Goal: Task Accomplishment & Management: Manage account settings

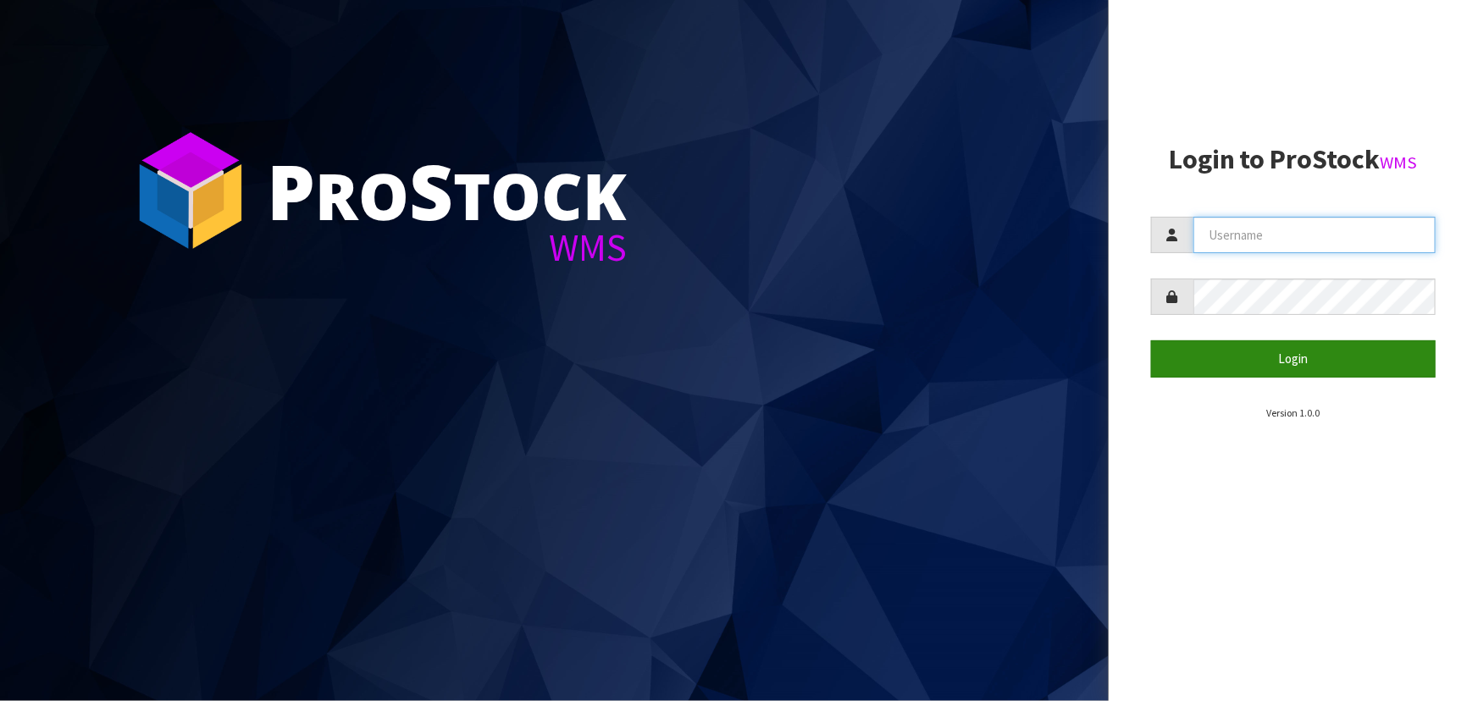
type input "priya"
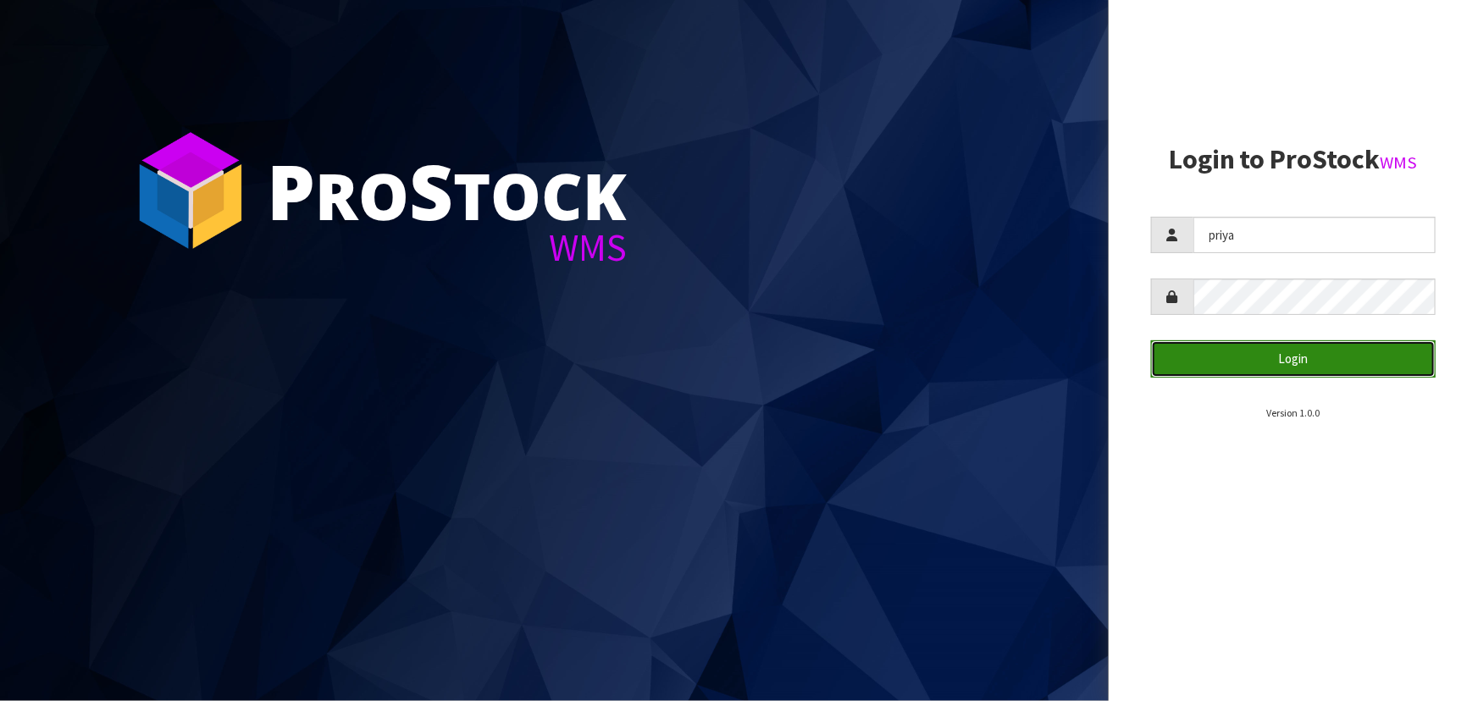
click at [1317, 363] on button "Login" at bounding box center [1293, 358] width 285 height 36
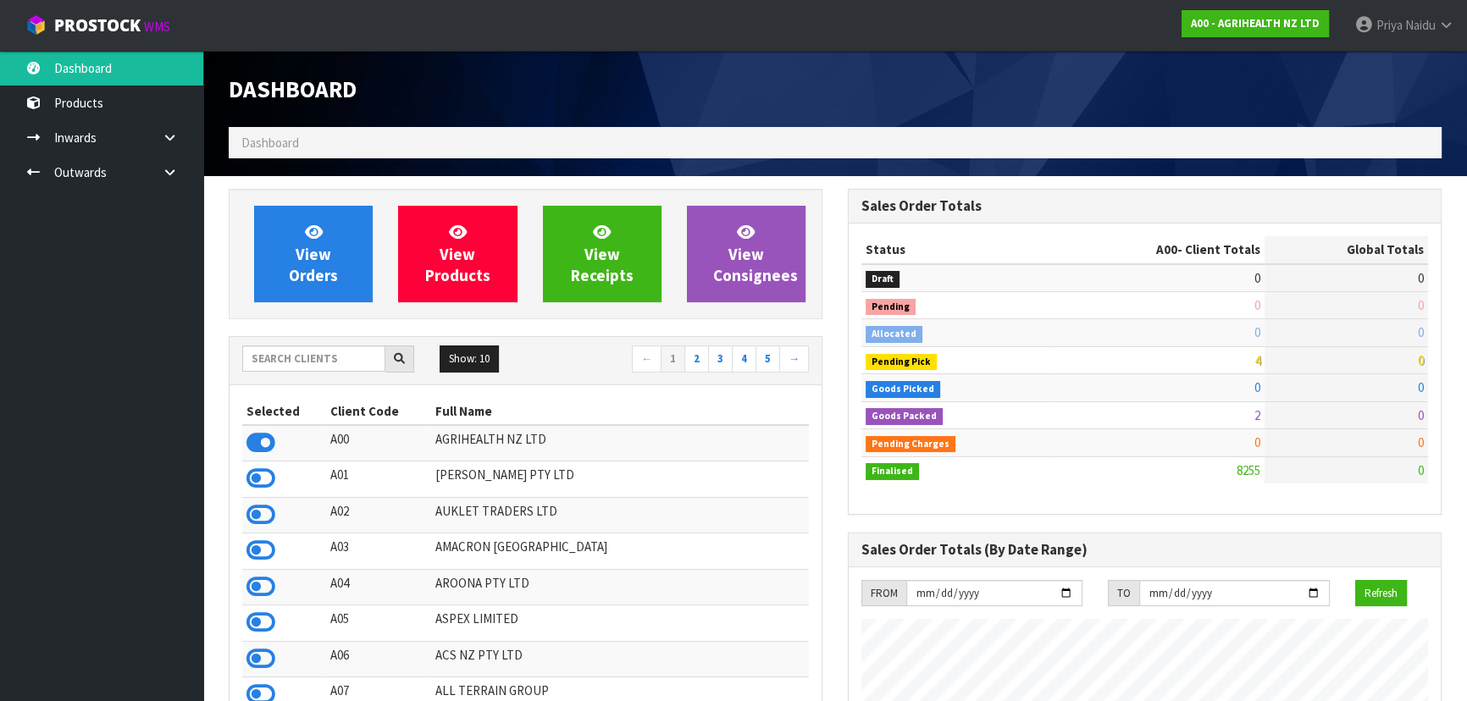
scroll to position [1281, 618]
click at [335, 346] on input "text" at bounding box center [313, 359] width 143 height 26
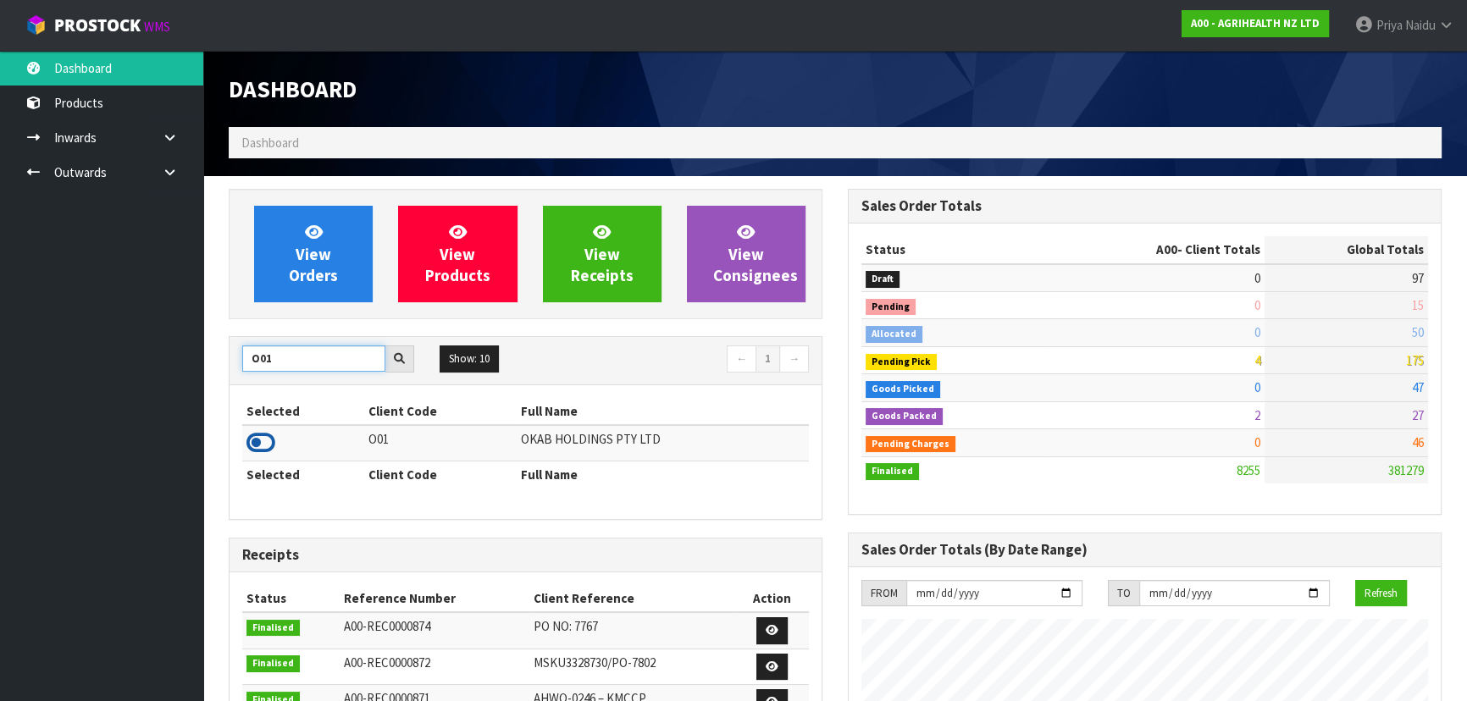
type input "O01"
click at [263, 443] on icon at bounding box center [260, 442] width 29 height 25
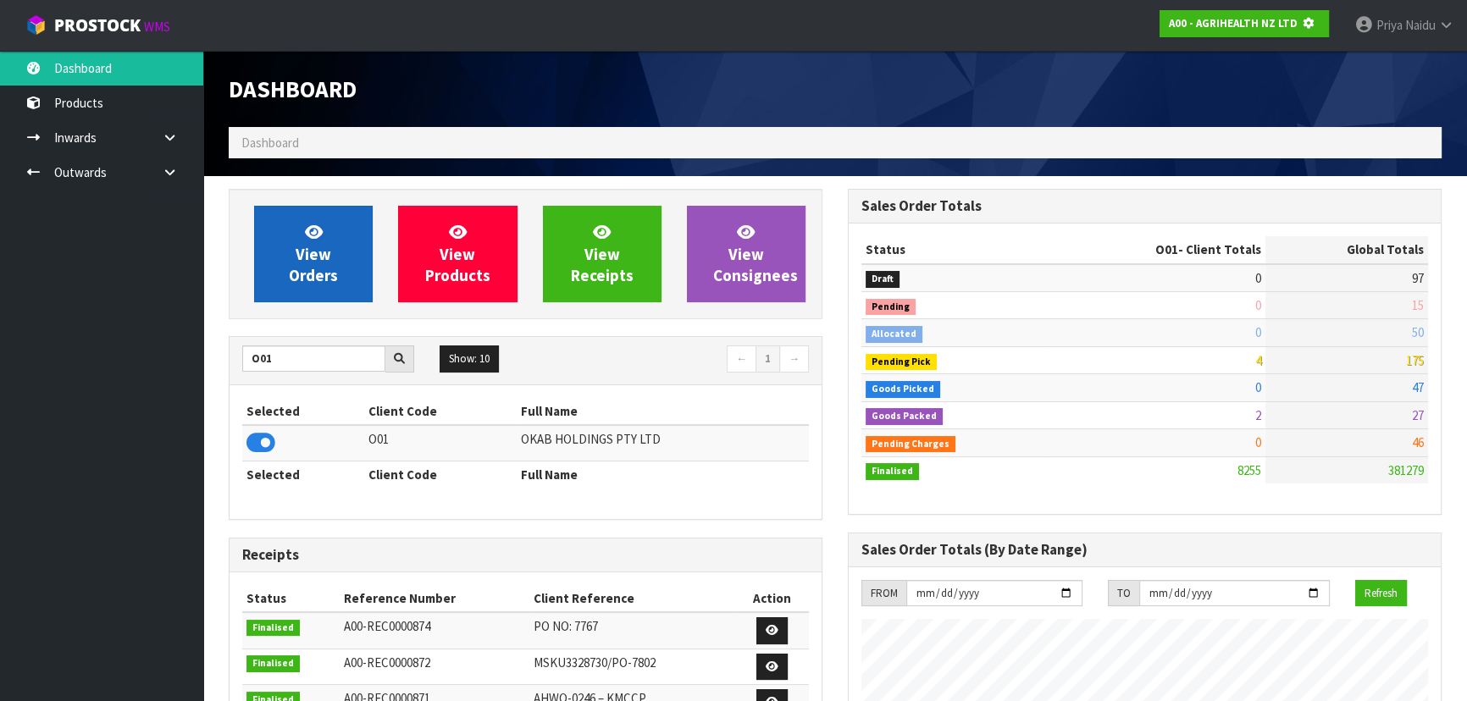
scroll to position [1054, 618]
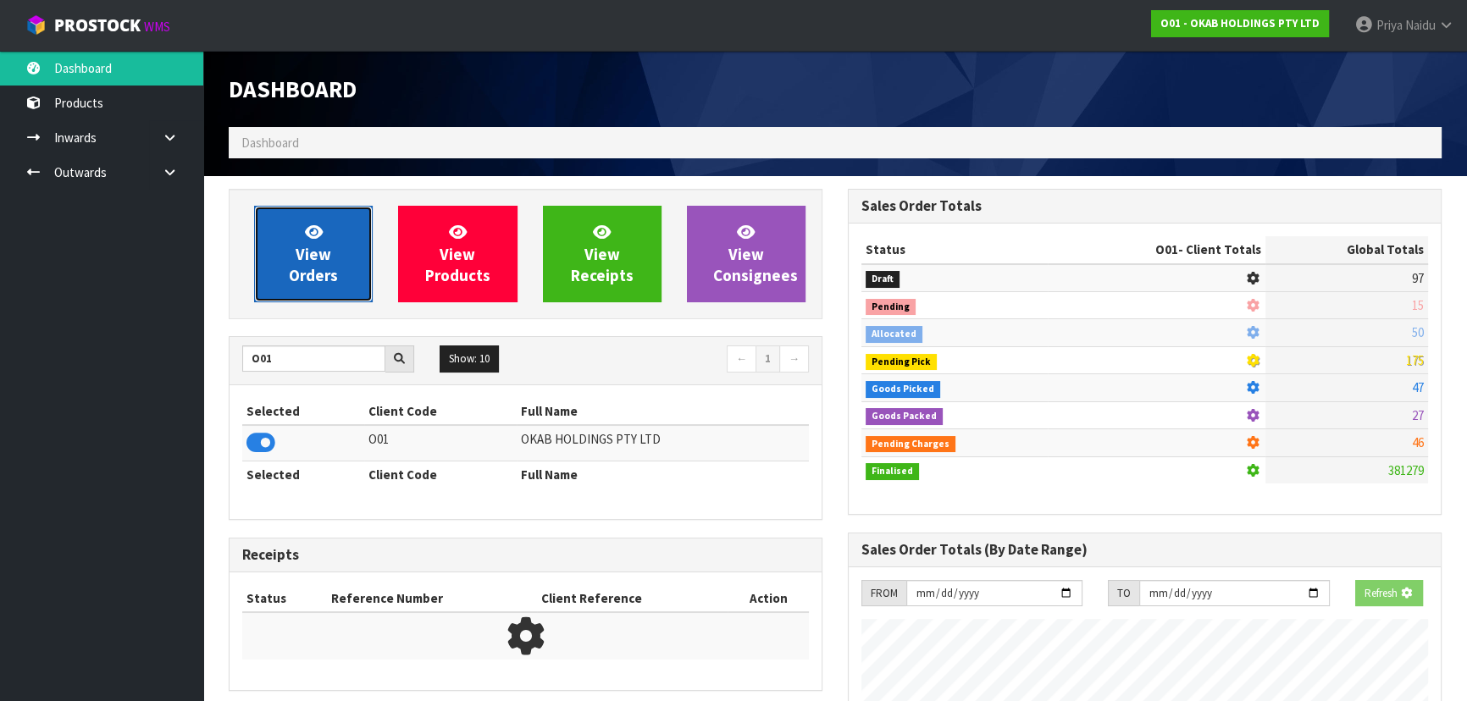
click at [328, 284] on span "View Orders" at bounding box center [313, 254] width 49 height 64
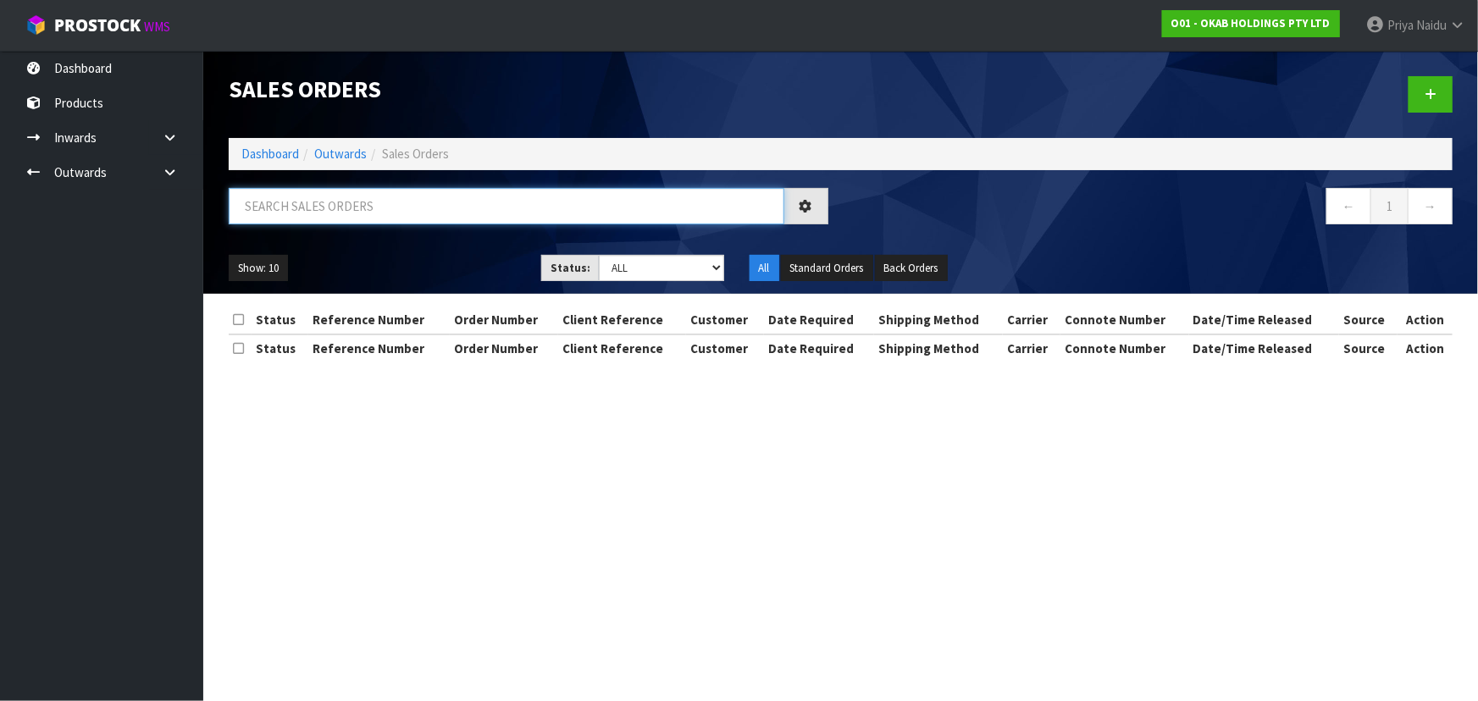
click at [339, 208] on input "text" at bounding box center [507, 206] width 556 height 36
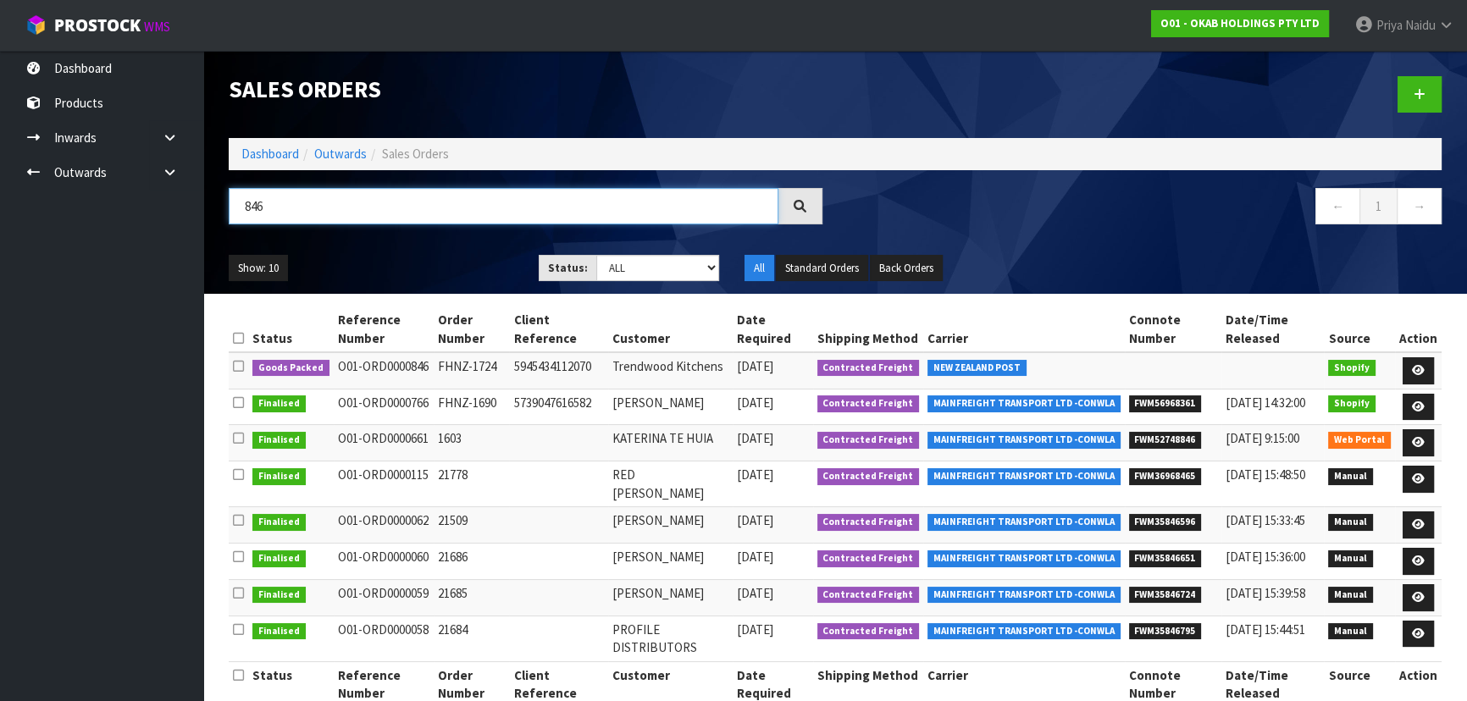
type input "846"
click at [431, 271] on ul "Show: 10 5 10 25 50" at bounding box center [371, 268] width 285 height 27
click at [1421, 365] on icon at bounding box center [1418, 370] width 13 height 11
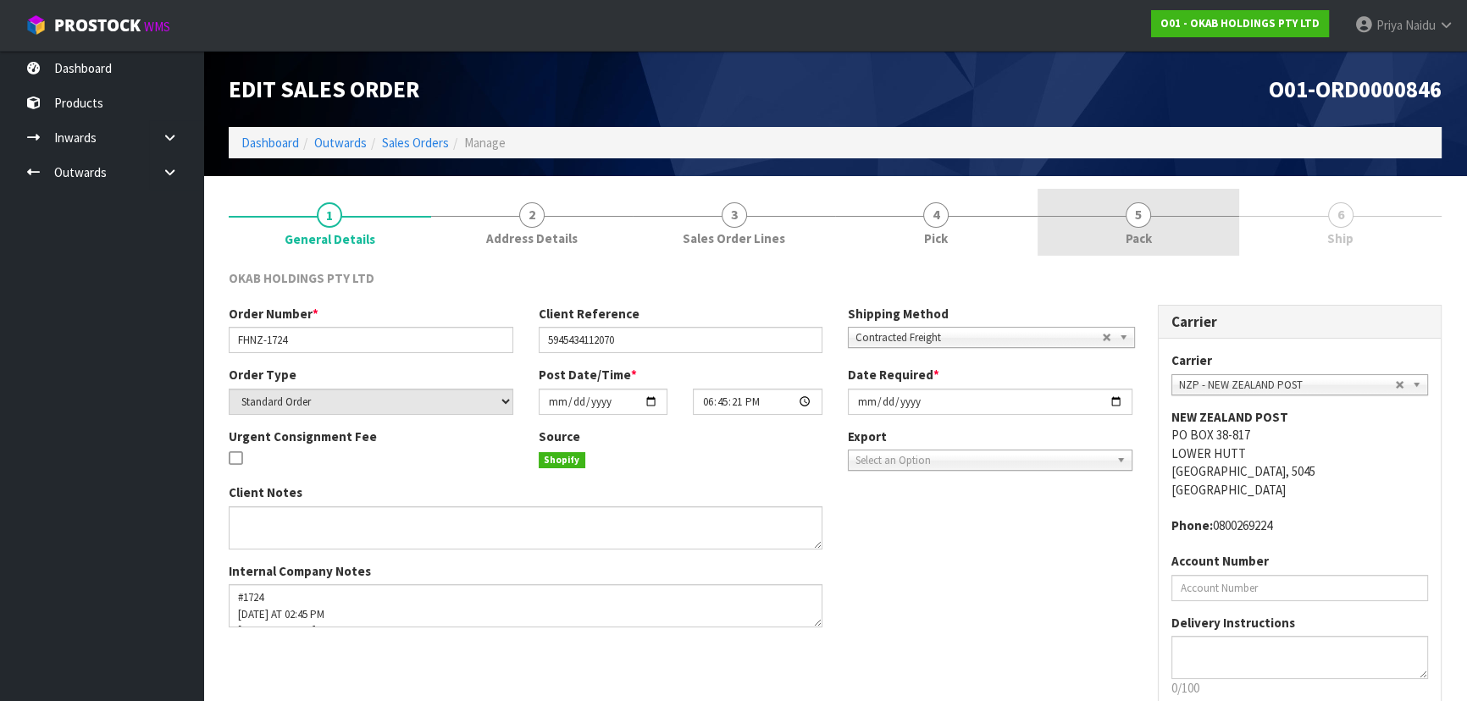
click at [1107, 237] on link "5 Pack" at bounding box center [1139, 222] width 202 height 67
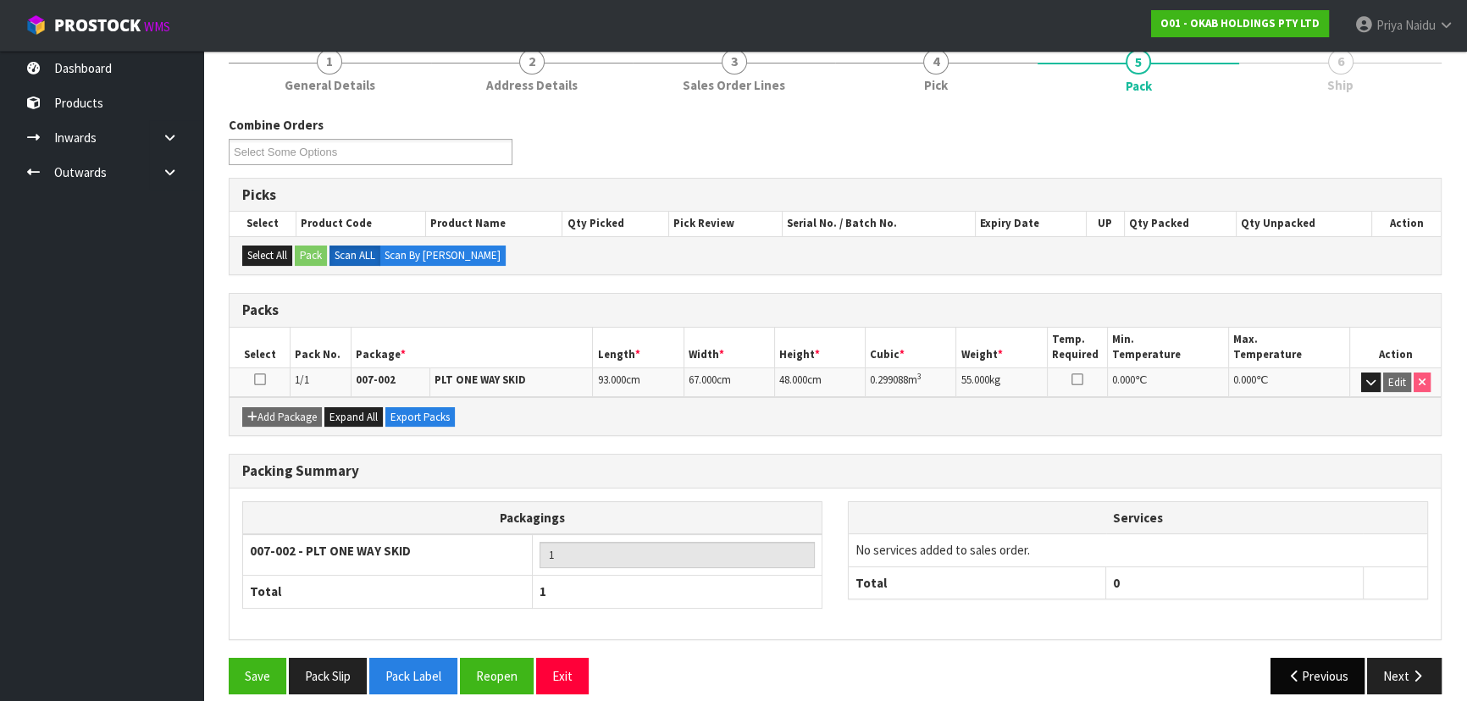
scroll to position [169, 0]
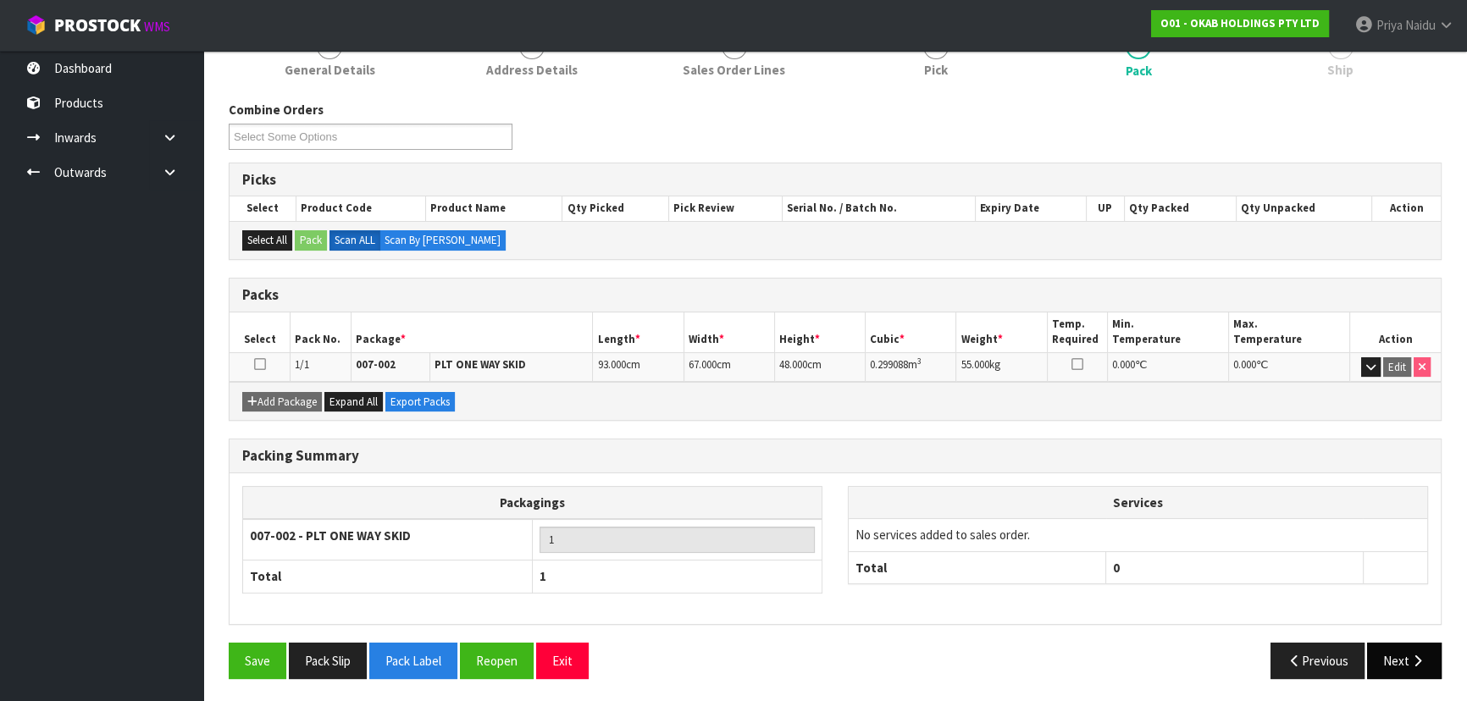
click at [1365, 661] on div "Previous Next" at bounding box center [1144, 661] width 619 height 36
click at [1419, 647] on button "Next" at bounding box center [1404, 661] width 75 height 36
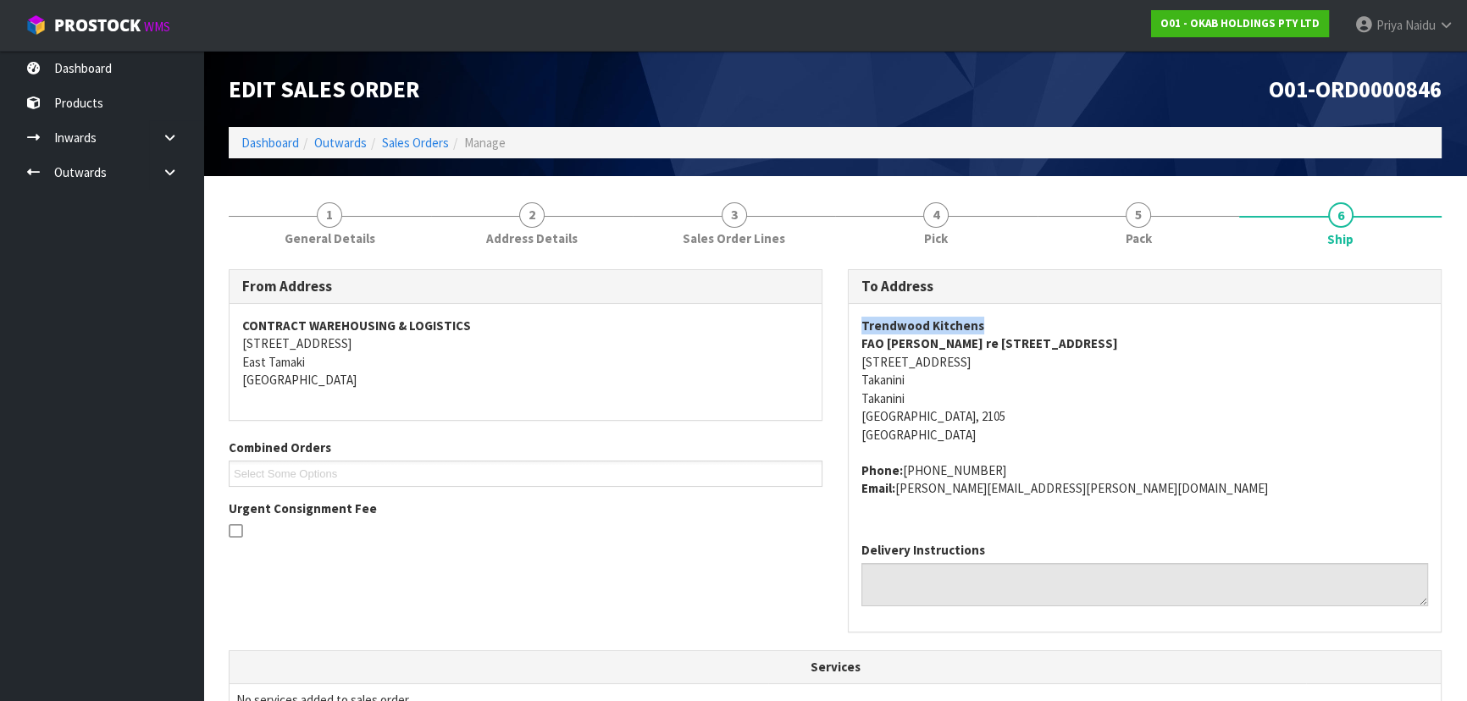
drag, startPoint x: 844, startPoint y: 324, endPoint x: 993, endPoint y: 318, distance: 149.2
click at [993, 318] on div "To Address Trendwood Kitchens FAO [PERSON_NAME] re [STREET_ADDRESS] Phone: [PHO…" at bounding box center [1144, 459] width 619 height 381
copy strong "Trendwood Kitchens"
click at [1093, 397] on address "Trendwood Kitchens FAO [PERSON_NAME] re [STREET_ADDRESS]" at bounding box center [1144, 380] width 567 height 127
click at [851, 348] on div "Trendwood Kitchens FAO [PERSON_NAME] re [STREET_ADDRESS] Phone: [PHONE_NUMBER] …" at bounding box center [1145, 416] width 592 height 224
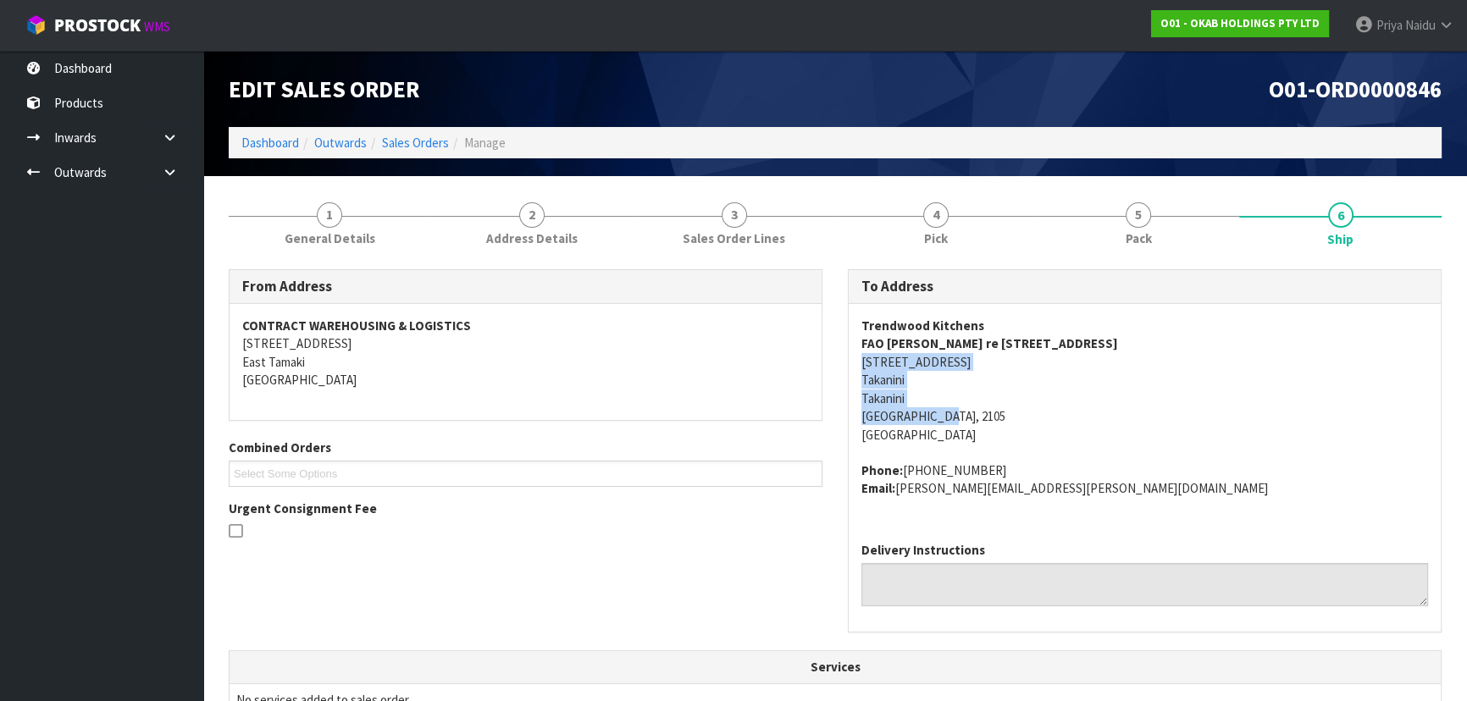
copy address "[STREET_ADDRESS]"
drag, startPoint x: 847, startPoint y: 362, endPoint x: 984, endPoint y: 423, distance: 150.1
click at [984, 423] on div "To Address Trendwood Kitchens FAO [PERSON_NAME] re [STREET_ADDRESS] Phone: [PHO…" at bounding box center [1145, 450] width 594 height 363
drag, startPoint x: 1196, startPoint y: 399, endPoint x: 1161, endPoint y: 379, distance: 40.2
click at [1196, 399] on address "Trendwood Kitchens FAO [PERSON_NAME] re [STREET_ADDRESS]" at bounding box center [1144, 380] width 567 height 127
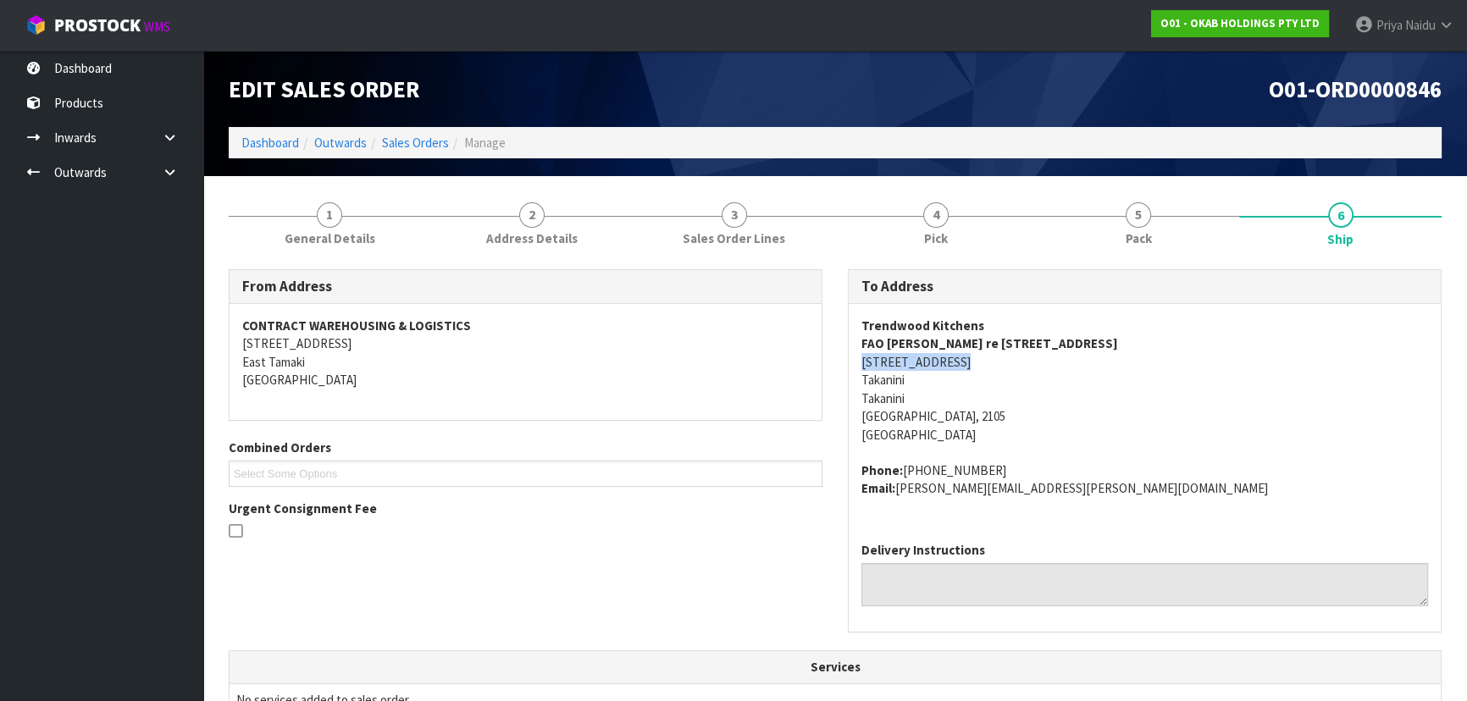
copy address "[STREET_ADDRESS]"
drag, startPoint x: 857, startPoint y: 360, endPoint x: 1074, endPoint y: 368, distance: 217.0
click at [1074, 368] on div "Trendwood Kitchens FAO [PERSON_NAME] re [STREET_ADDRESS] Phone: [PHONE_NUMBER] …" at bounding box center [1145, 416] width 592 height 224
copy strong "FAO [PERSON_NAME] re [STREET_ADDRESS]"
drag, startPoint x: 844, startPoint y: 341, endPoint x: 1043, endPoint y: 339, distance: 199.0
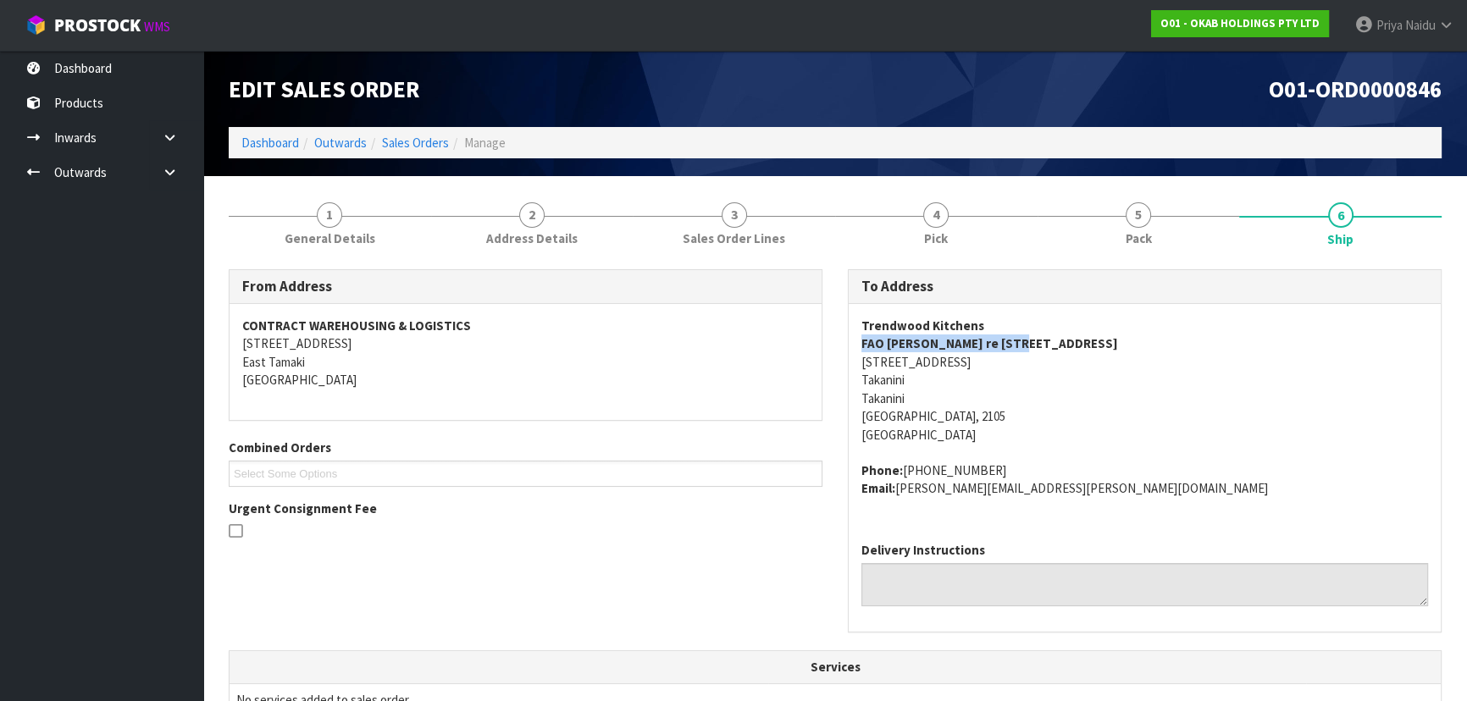
click at [1043, 339] on div "To Address Trendwood Kitchens FAO [PERSON_NAME] re [STREET_ADDRESS] Phone: [PHO…" at bounding box center [1144, 459] width 619 height 381
copy address "[PHONE_NUMBER]"
drag, startPoint x: 905, startPoint y: 470, endPoint x: 1015, endPoint y: 460, distance: 110.6
click at [1015, 460] on span "Trendwood Kitchens FAO [PERSON_NAME] re [STREET_ADDRESS] Phone: [PHONE_NUMBER] …" at bounding box center [1144, 407] width 567 height 181
copy address "[PERSON_NAME][EMAIL_ADDRESS][PERSON_NAME][DOMAIN_NAME]"
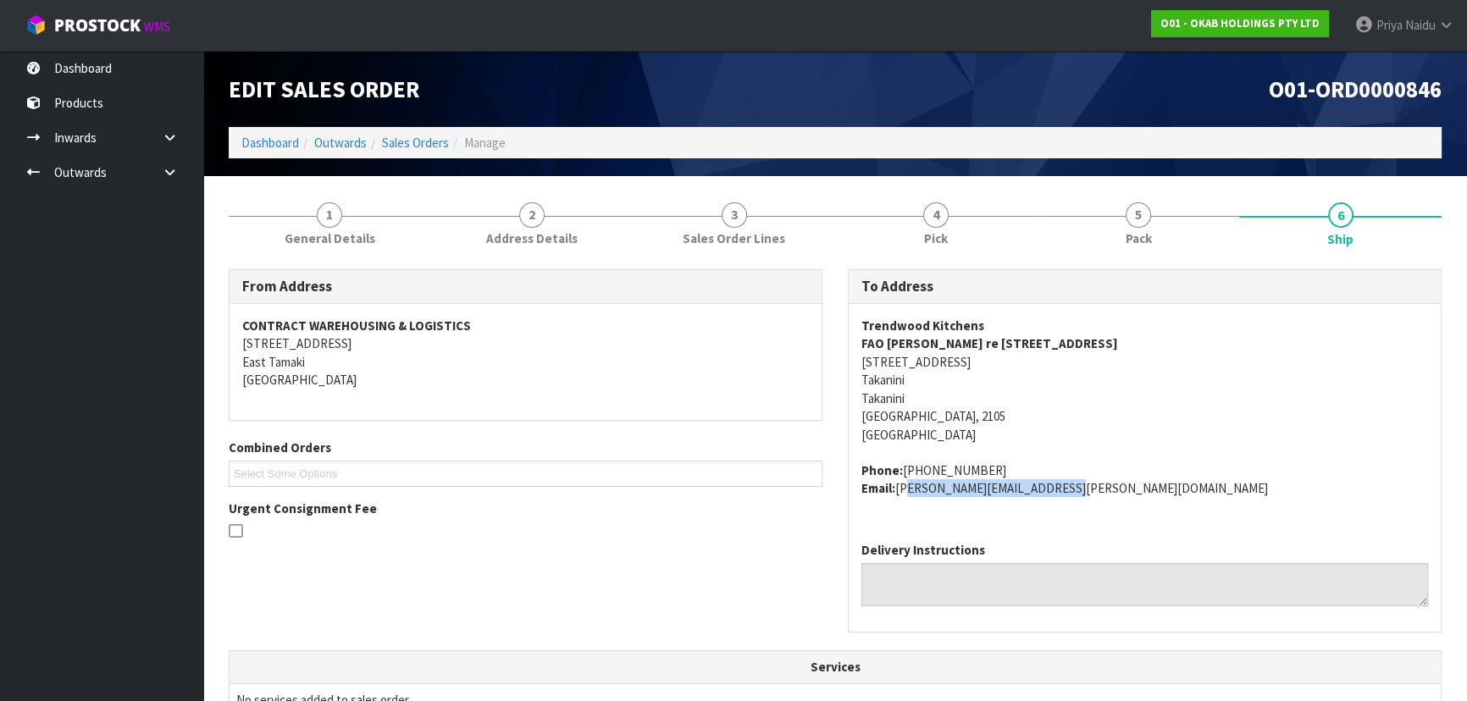
drag, startPoint x: 903, startPoint y: 494, endPoint x: 1067, endPoint y: 505, distance: 164.7
click at [1067, 505] on div "Trendwood Kitchens FAO [PERSON_NAME] re [STREET_ADDRESS] Phone: [PHONE_NUMBER] …" at bounding box center [1145, 416] width 592 height 224
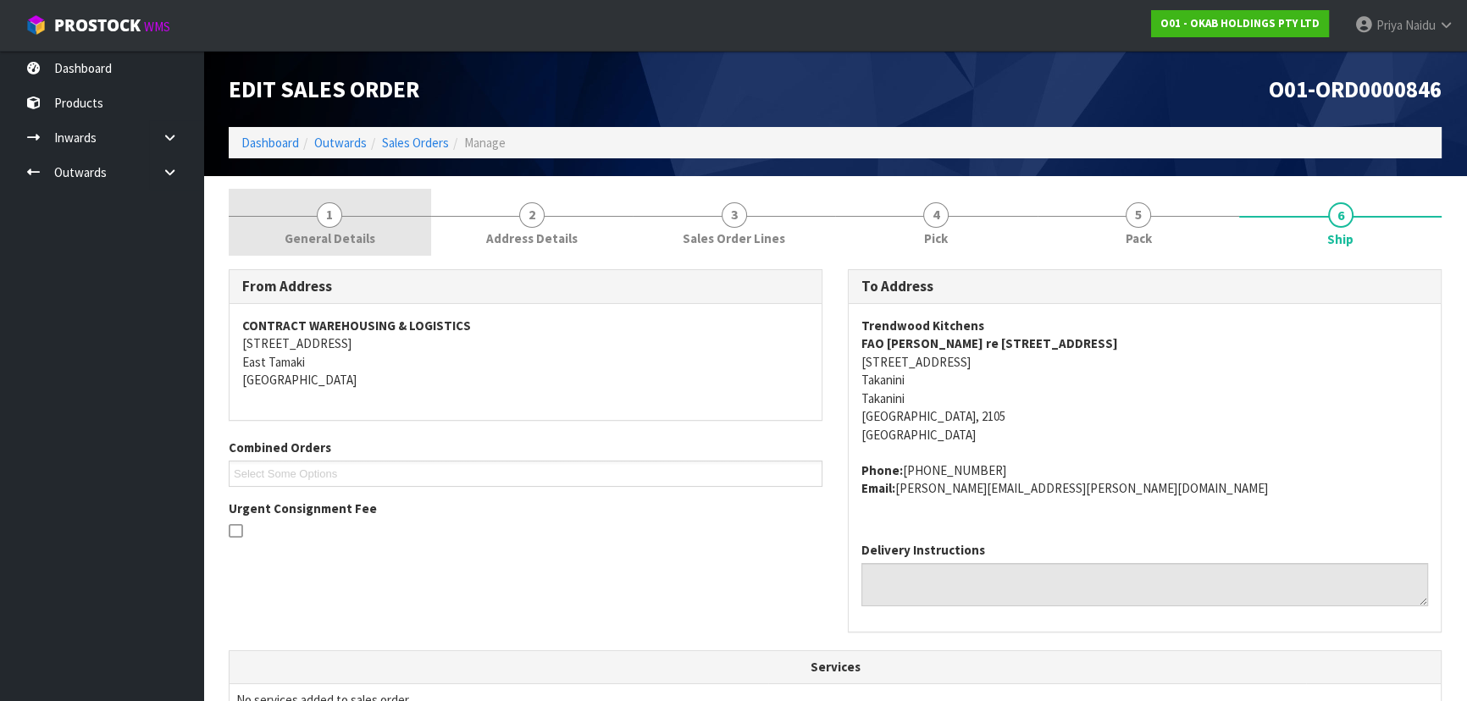
click at [319, 241] on span "General Details" at bounding box center [330, 239] width 91 height 18
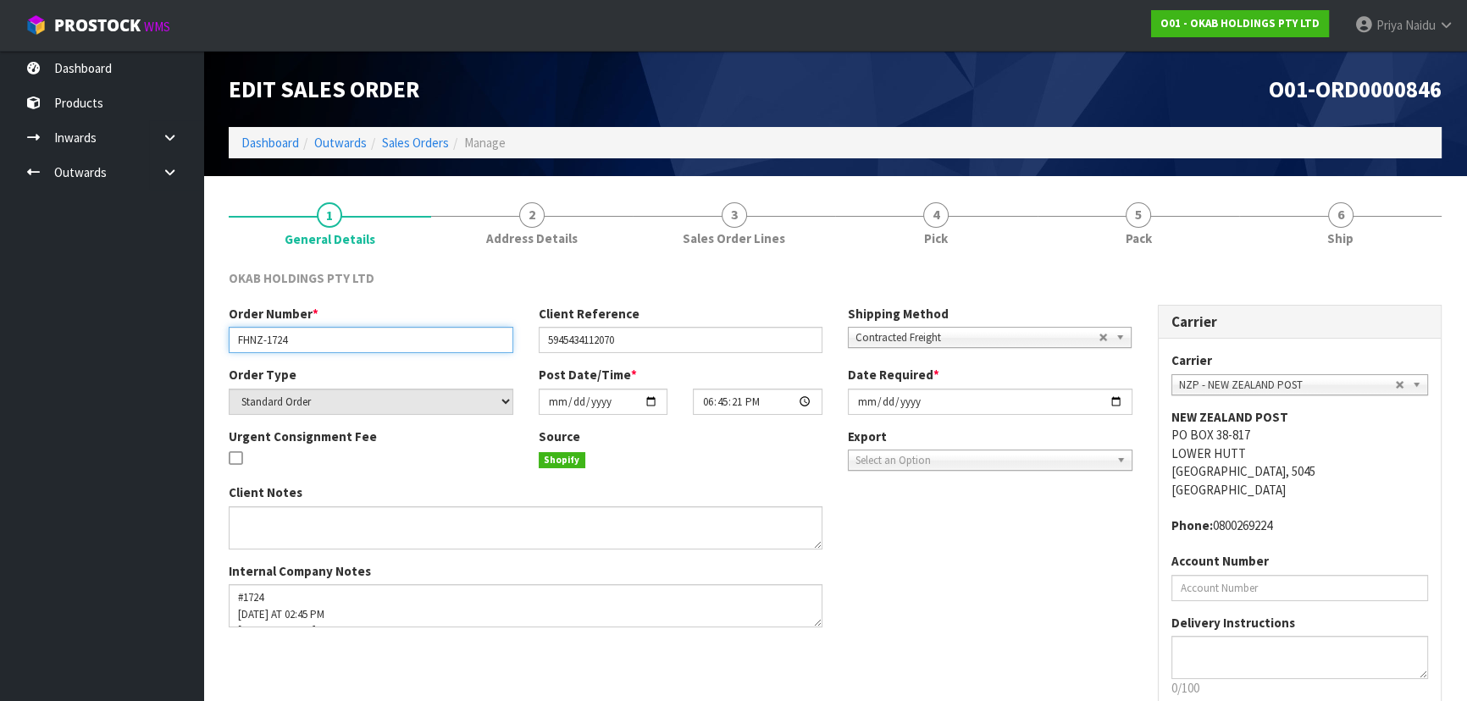
drag, startPoint x: 233, startPoint y: 340, endPoint x: 333, endPoint y: 325, distance: 101.0
click at [333, 325] on div "Order Number * FHNZ-1724" at bounding box center [371, 329] width 310 height 48
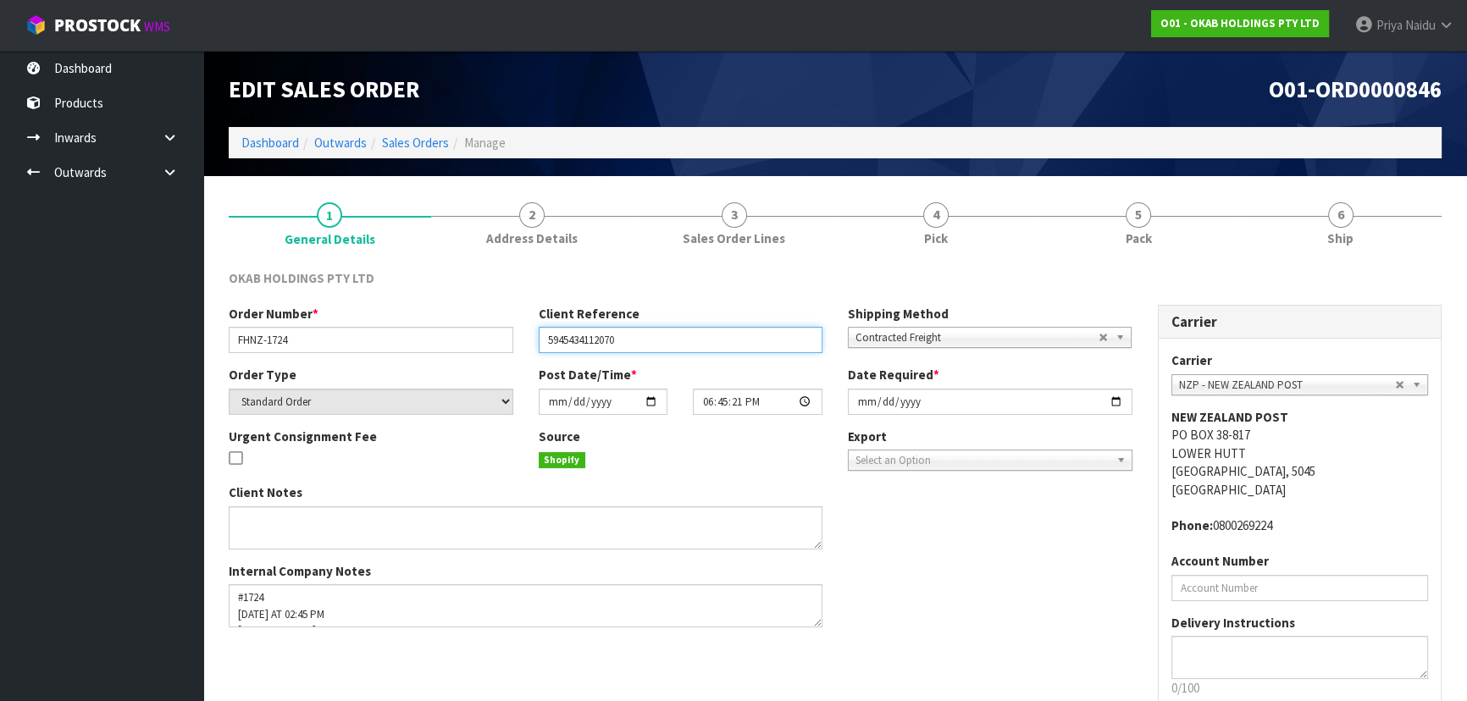
drag, startPoint x: 541, startPoint y: 339, endPoint x: 640, endPoint y: 339, distance: 99.1
click at [640, 339] on input "5945434112070" at bounding box center [681, 340] width 285 height 26
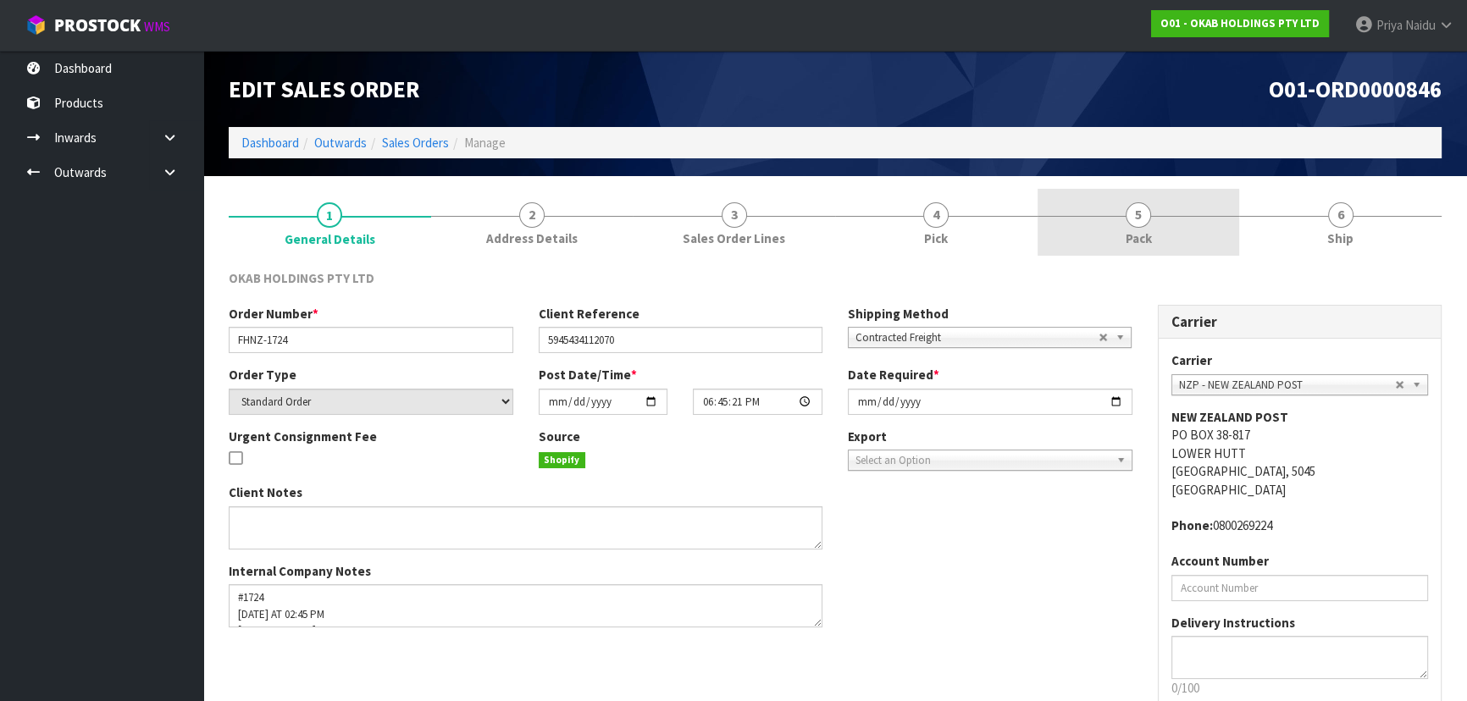
click at [1106, 221] on link "5 Pack" at bounding box center [1139, 222] width 202 height 67
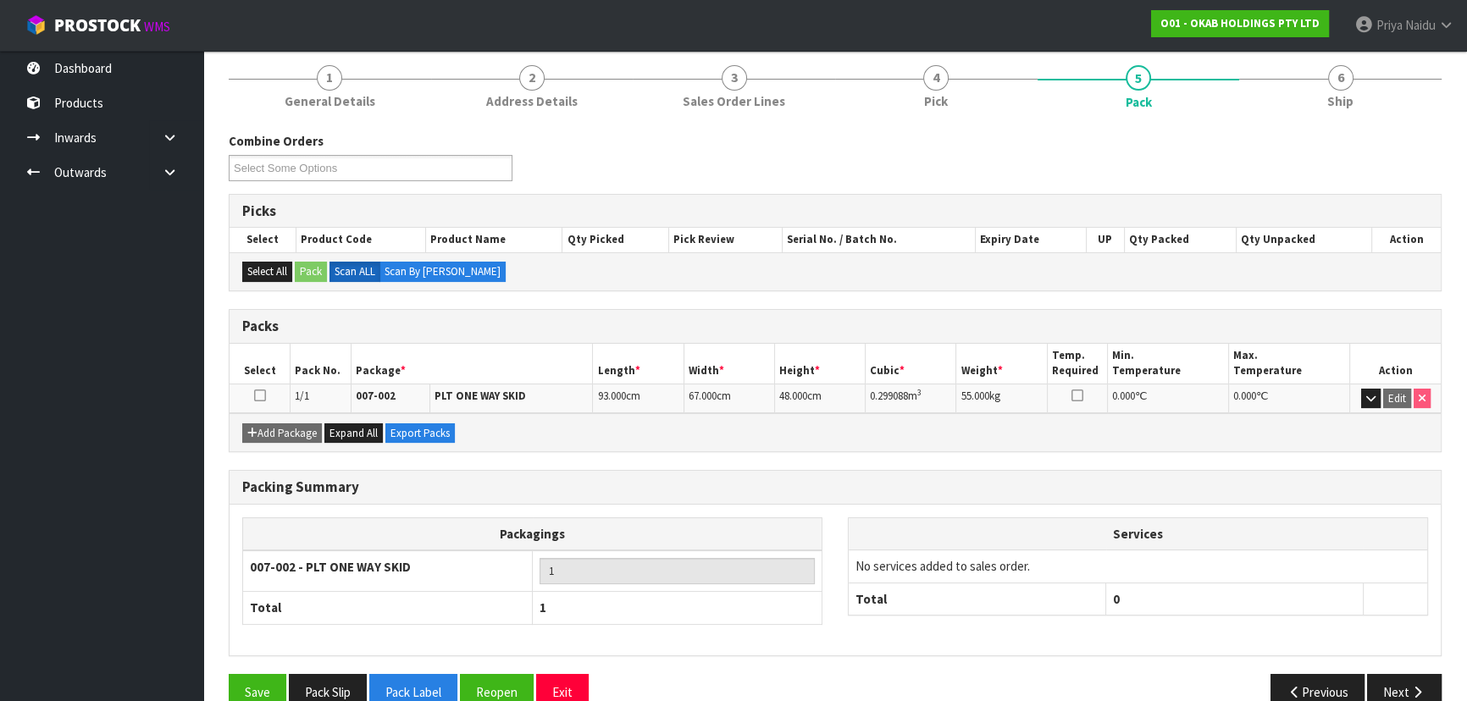
scroll to position [153, 0]
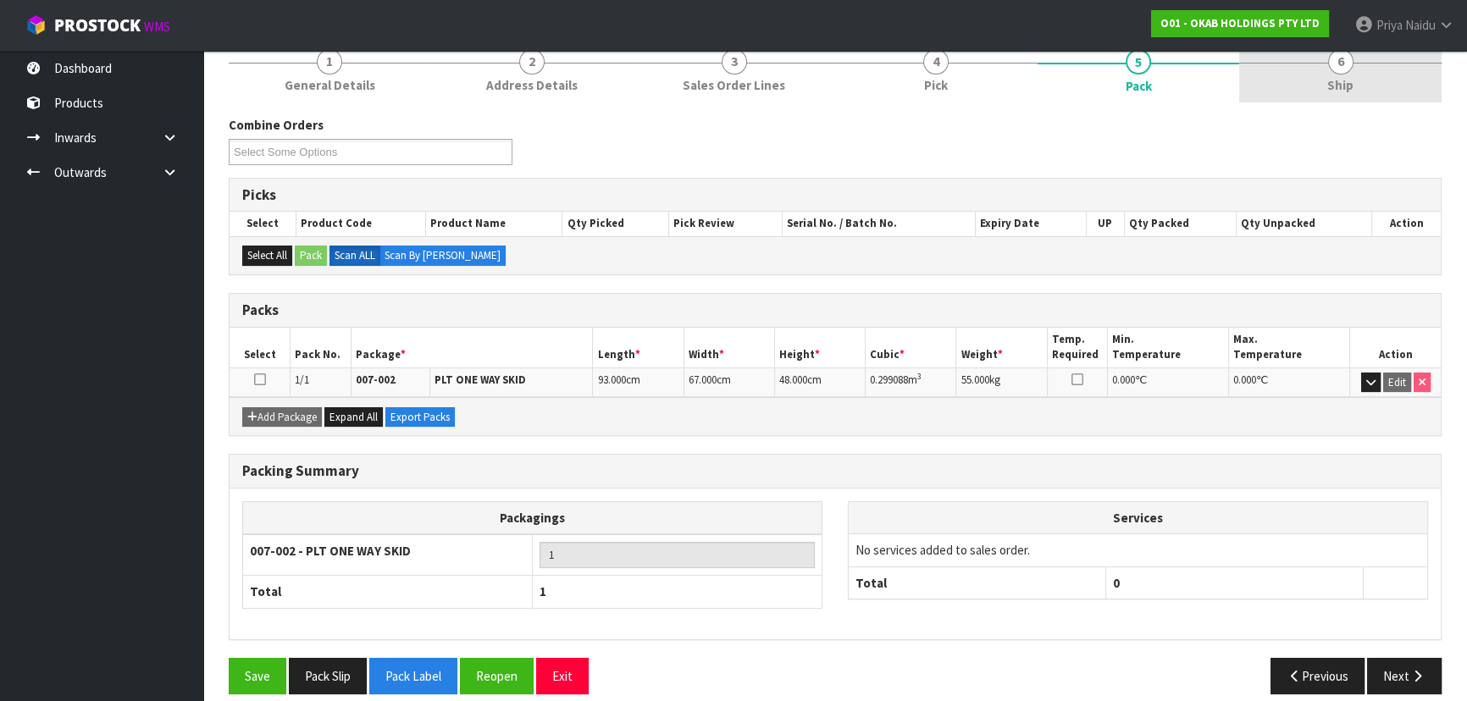
click at [1416, 85] on link "6 Ship" at bounding box center [1340, 69] width 202 height 67
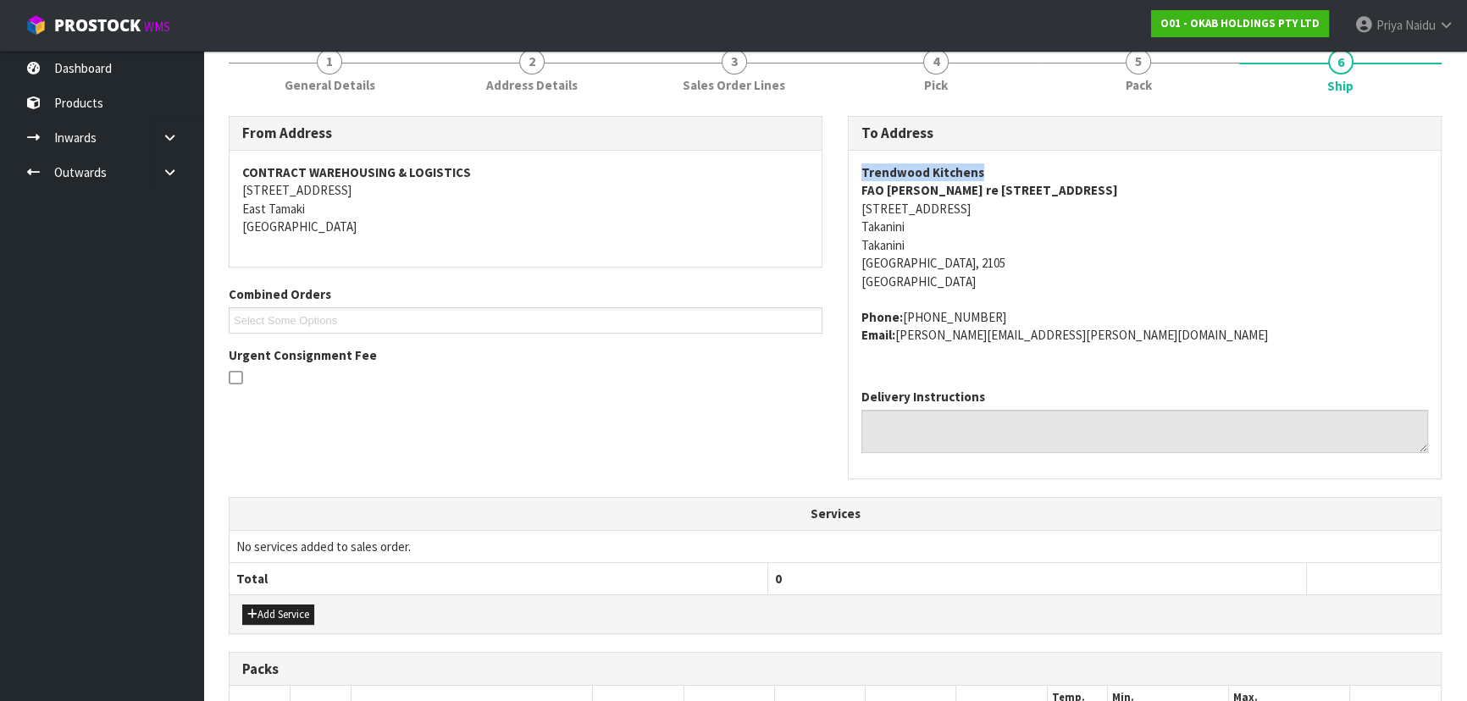
copy strong "Trendwood Kitchens"
drag, startPoint x: 860, startPoint y: 174, endPoint x: 914, endPoint y: 172, distance: 53.4
click at [974, 164] on strong "Trendwood Kitchens" at bounding box center [922, 172] width 123 height 16
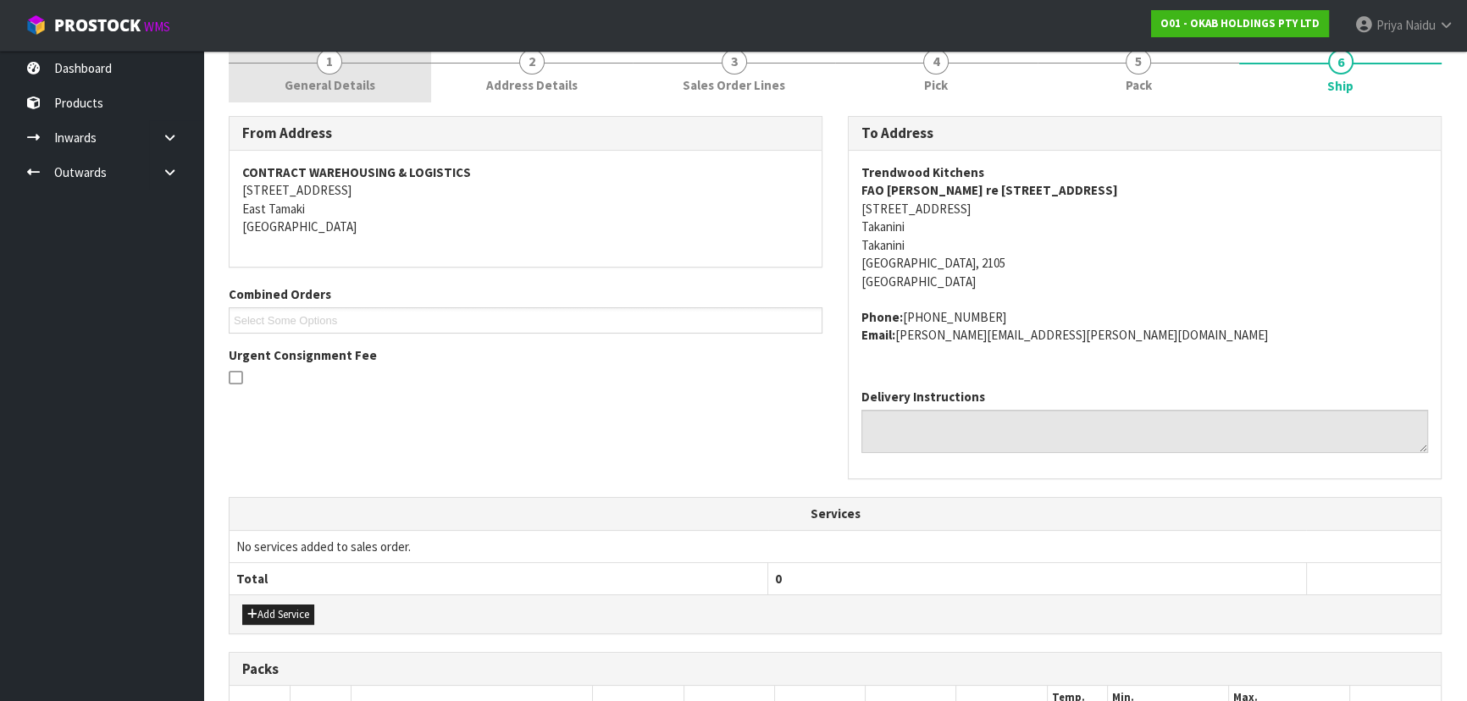
click at [335, 81] on span "General Details" at bounding box center [330, 85] width 91 height 18
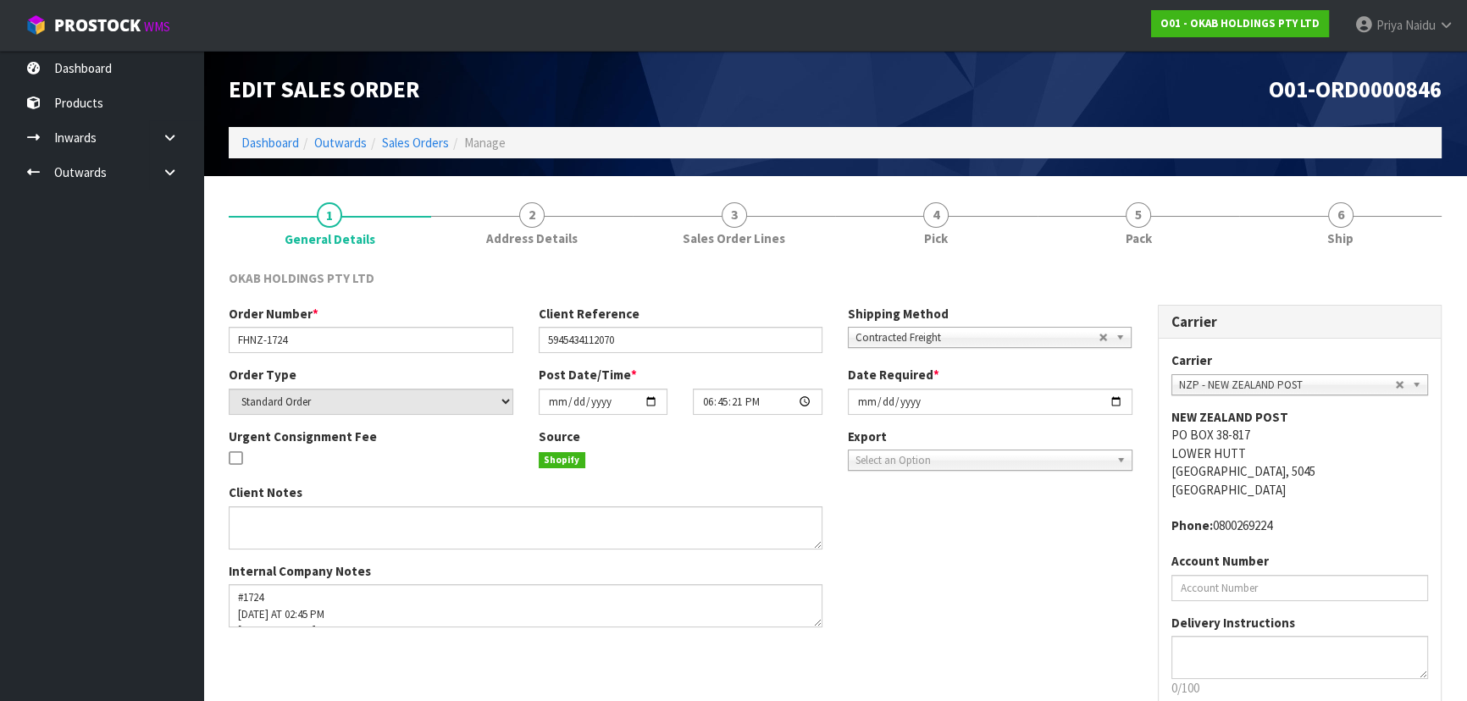
scroll to position [0, 0]
click at [1082, 237] on link "5 Pack" at bounding box center [1139, 222] width 202 height 67
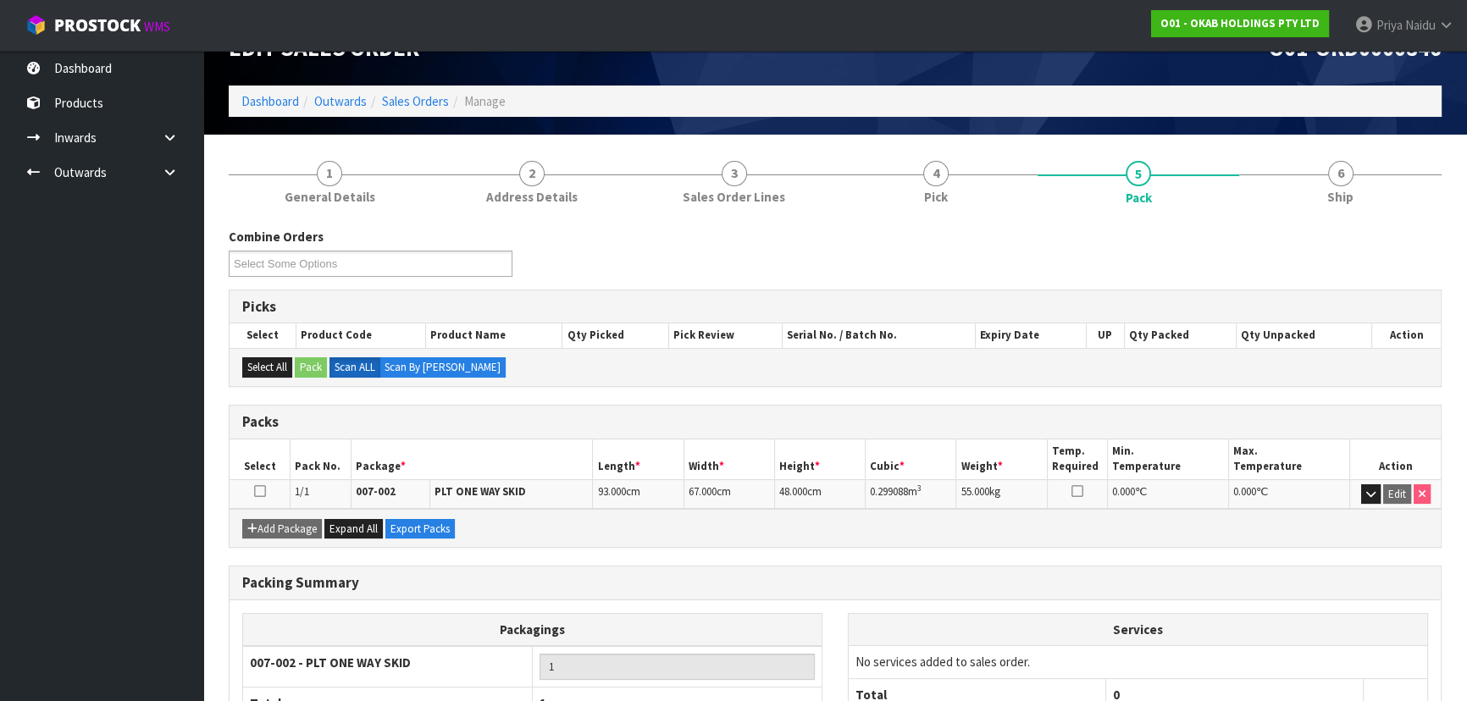
scroll to position [76, 0]
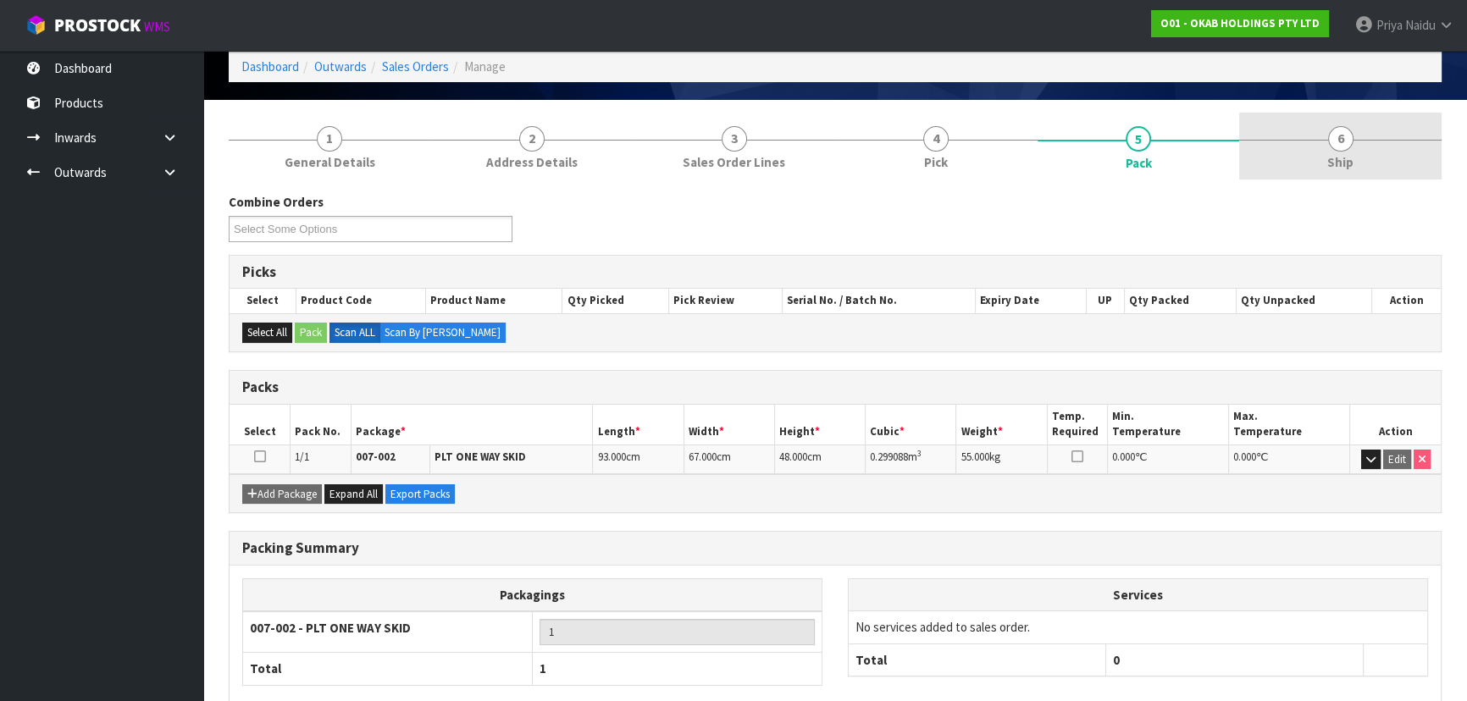
click at [1390, 161] on link "6 Ship" at bounding box center [1340, 146] width 202 height 67
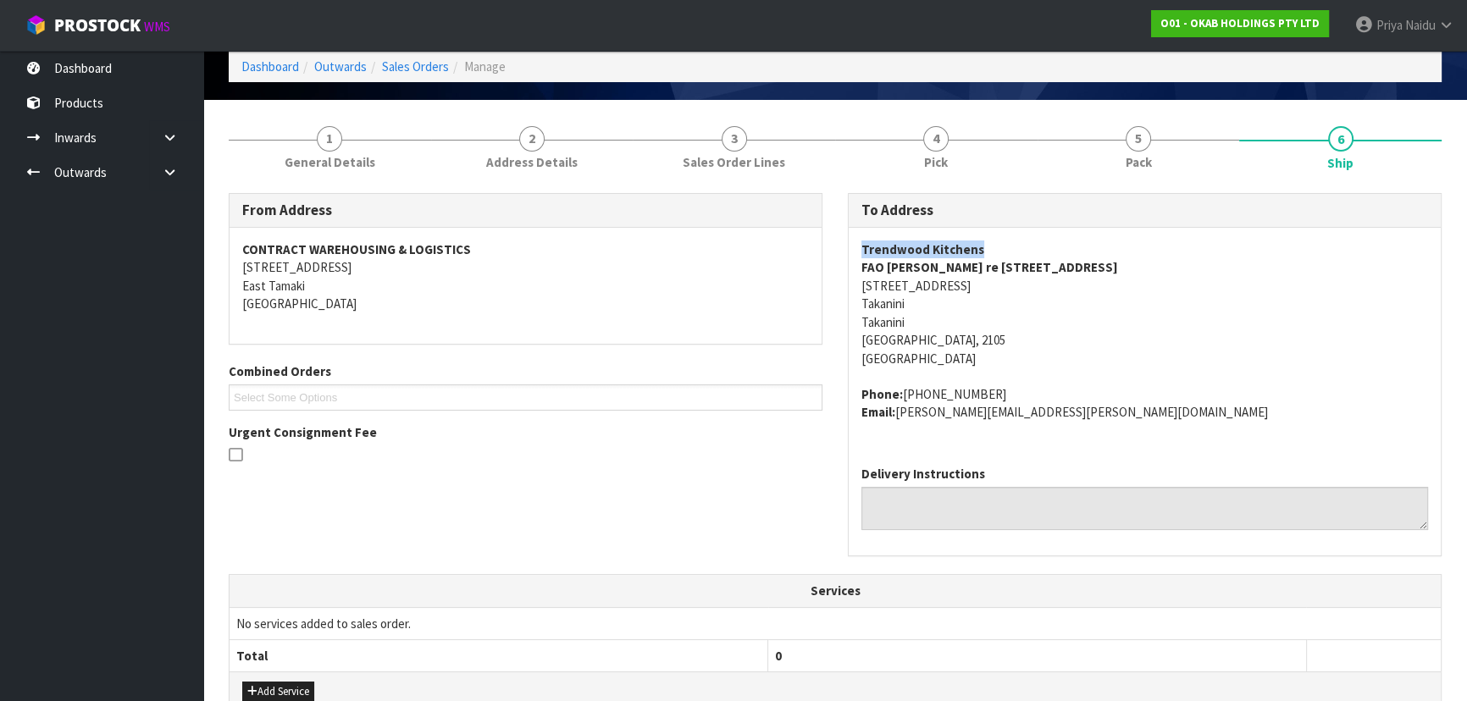
copy strong "Trendwood Kitchens"
drag, startPoint x: 849, startPoint y: 236, endPoint x: 1004, endPoint y: 237, distance: 155.8
click at [1004, 237] on div "Trendwood Kitchens FAO [PERSON_NAME] re [STREET_ADDRESS] Phone: [PHONE_NUMBER] …" at bounding box center [1145, 340] width 592 height 224
copy address "Phone: [PHONE_NUMBER]"
drag, startPoint x: 856, startPoint y: 391, endPoint x: 1018, endPoint y: 371, distance: 163.0
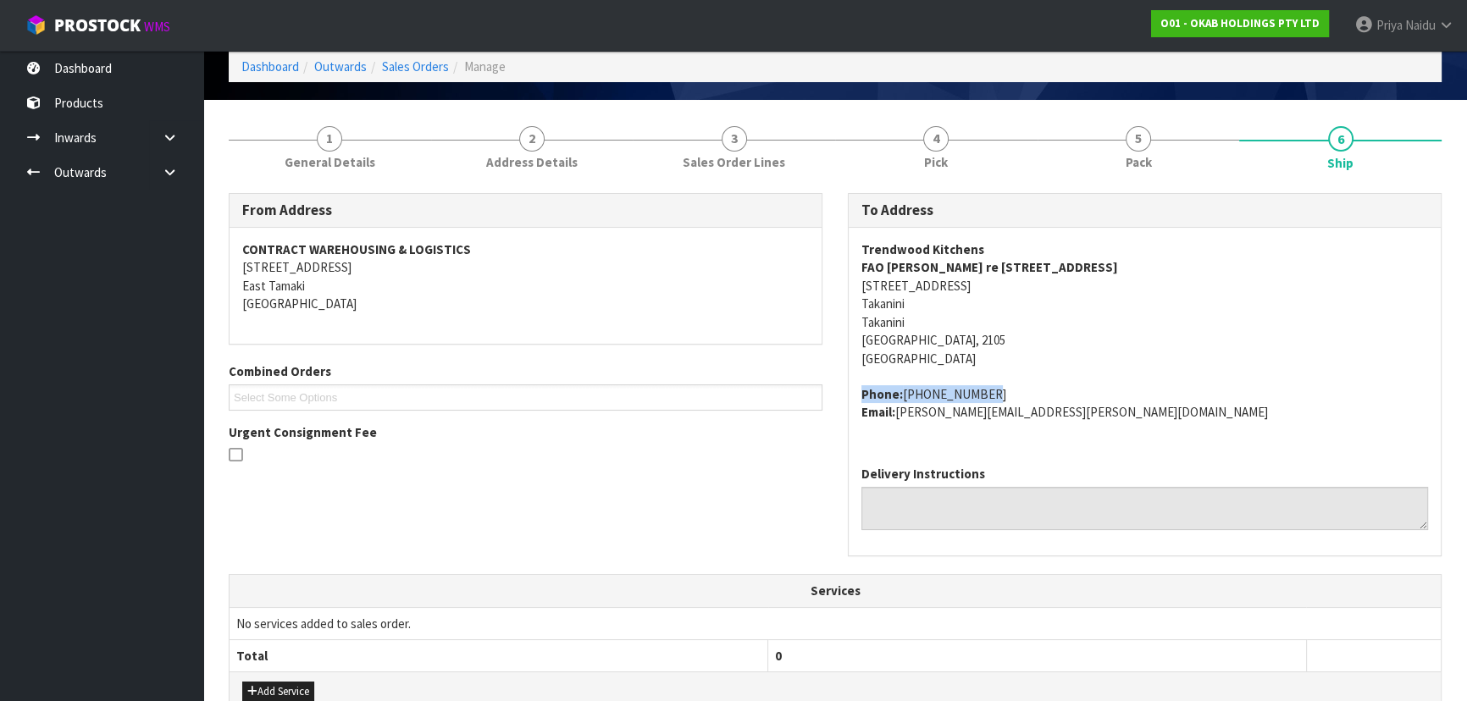
click at [1018, 371] on div "Trendwood Kitchens FAO [PERSON_NAME] re [STREET_ADDRESS] Phone: [PHONE_NUMBER] …" at bounding box center [1145, 340] width 592 height 224
drag, startPoint x: 866, startPoint y: 246, endPoint x: 1007, endPoint y: 242, distance: 141.5
click at [1007, 242] on address "Trendwood Kitchens FAO [PERSON_NAME] re [STREET_ADDRESS]" at bounding box center [1144, 304] width 567 height 127
click at [850, 249] on div "Trendwood Kitchens FAO [PERSON_NAME] re [STREET_ADDRESS] Phone: [PHONE_NUMBER] …" at bounding box center [1145, 340] width 592 height 224
copy strong "Trendwood Kitchens"
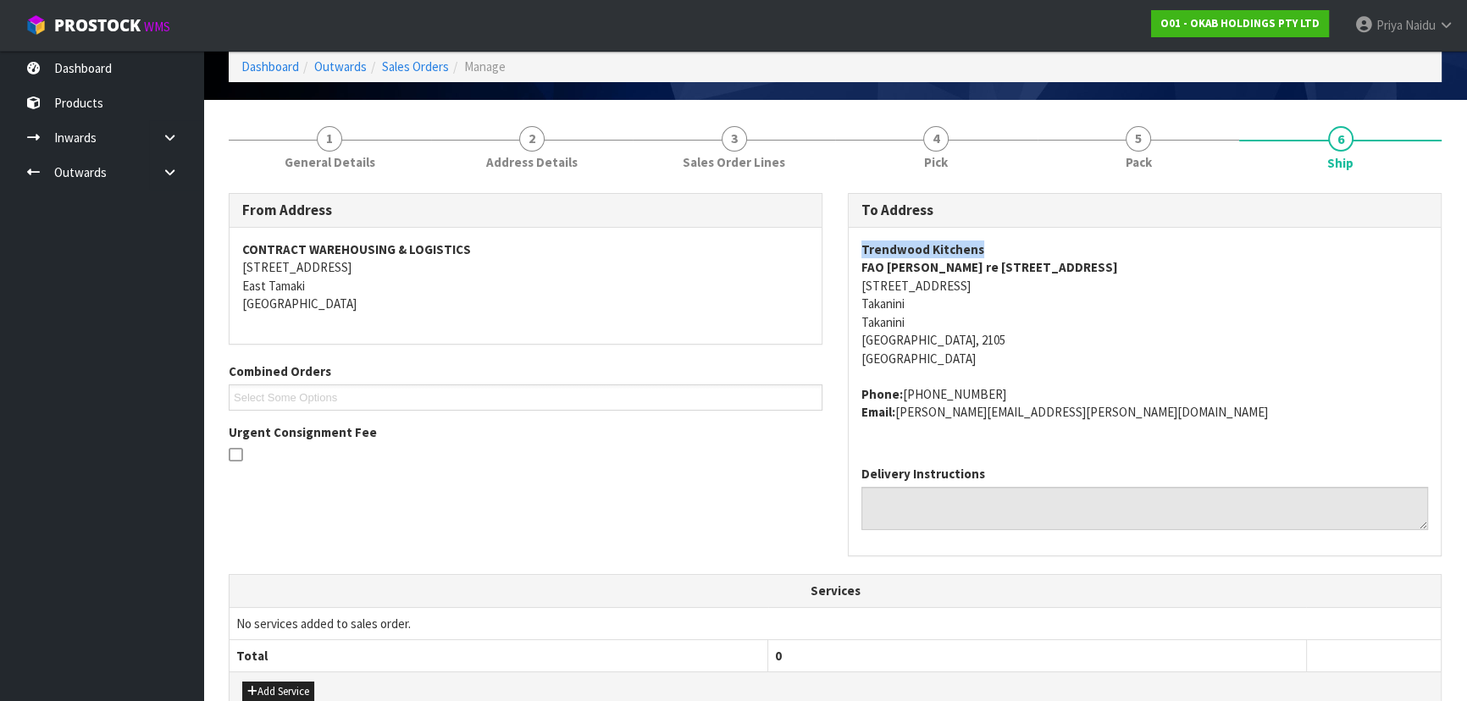
drag, startPoint x: 850, startPoint y: 246, endPoint x: 1010, endPoint y: 241, distance: 160.2
click at [1010, 241] on div "Trendwood Kitchens FAO [PERSON_NAME] re [STREET_ADDRESS] Phone: [PHONE_NUMBER] …" at bounding box center [1145, 340] width 592 height 224
drag, startPoint x: 855, startPoint y: 287, endPoint x: 1008, endPoint y: 335, distance: 160.7
click at [1008, 335] on div "Trendwood Kitchens FAO [PERSON_NAME] re [STREET_ADDRESS] Phone: [PHONE_NUMBER] …" at bounding box center [1145, 340] width 592 height 224
click at [1164, 357] on address "Trendwood Kitchens FAO [PERSON_NAME] re [STREET_ADDRESS]" at bounding box center [1144, 304] width 567 height 127
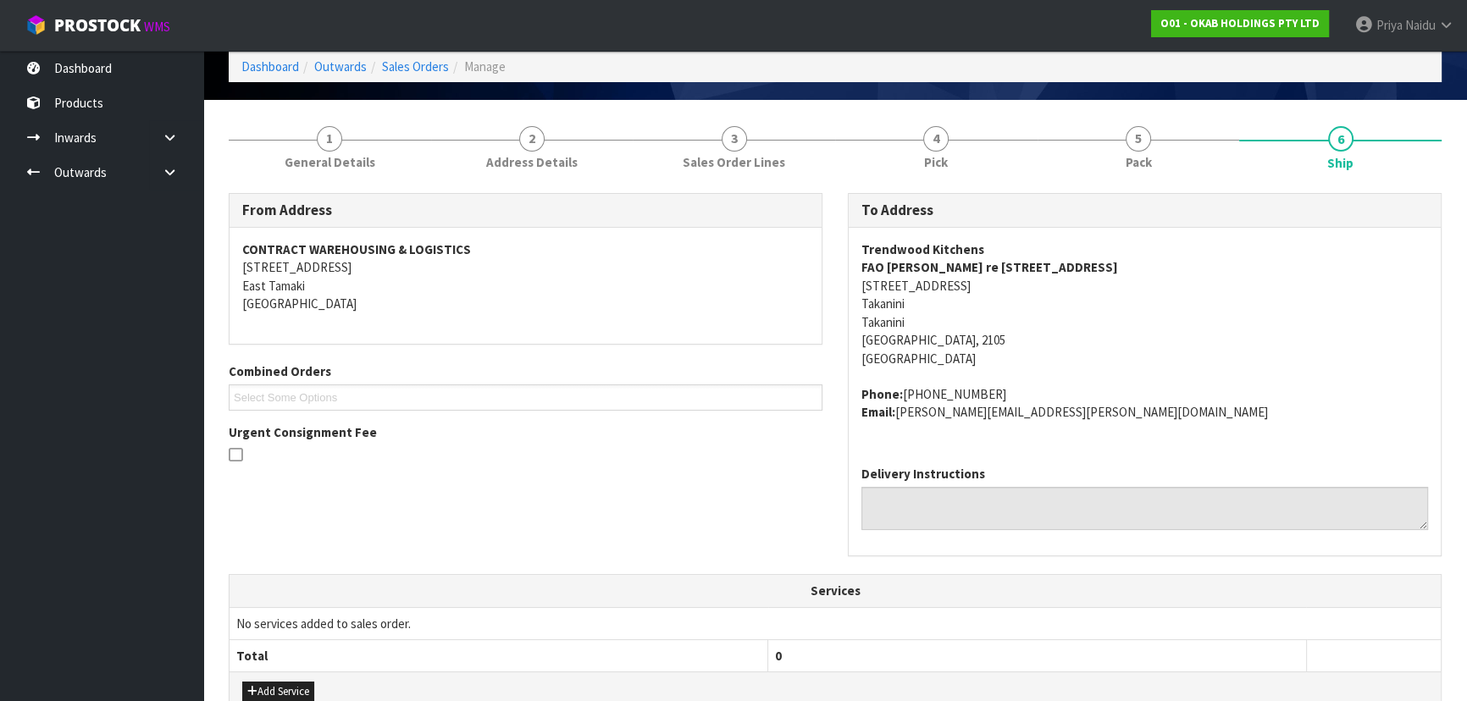
scroll to position [0, 0]
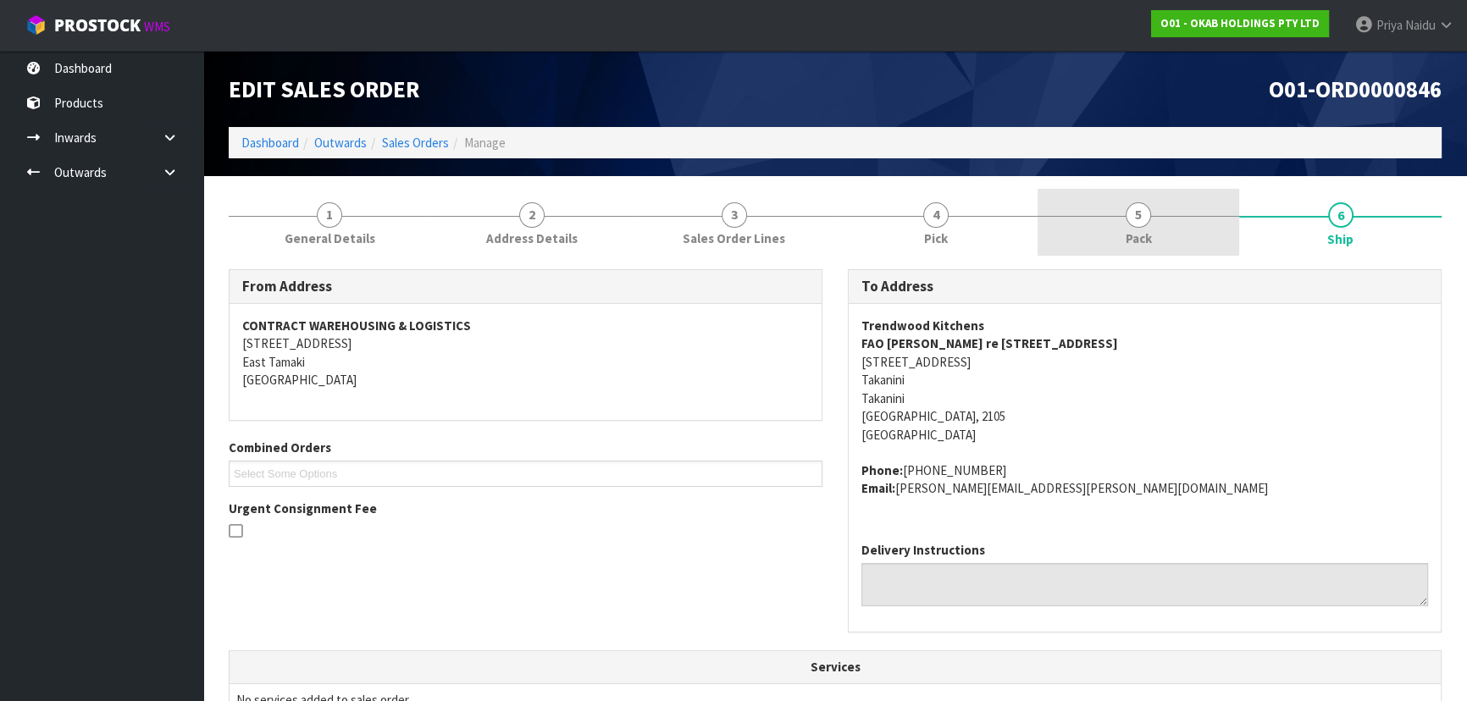
click at [1091, 224] on link "5 Pack" at bounding box center [1139, 222] width 202 height 67
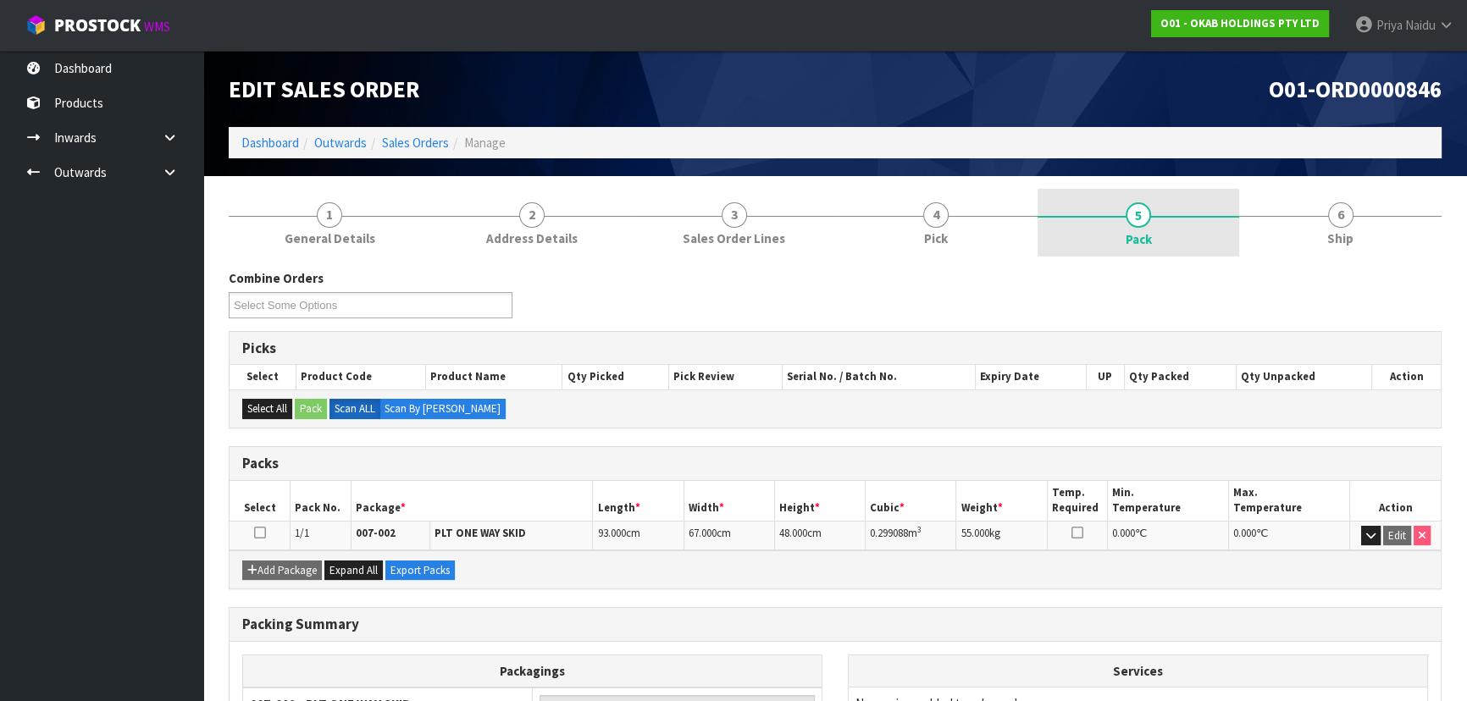
drag, startPoint x: 1307, startPoint y: 228, endPoint x: 1188, endPoint y: 236, distance: 118.9
click at [1307, 228] on link "6 Ship" at bounding box center [1340, 222] width 202 height 67
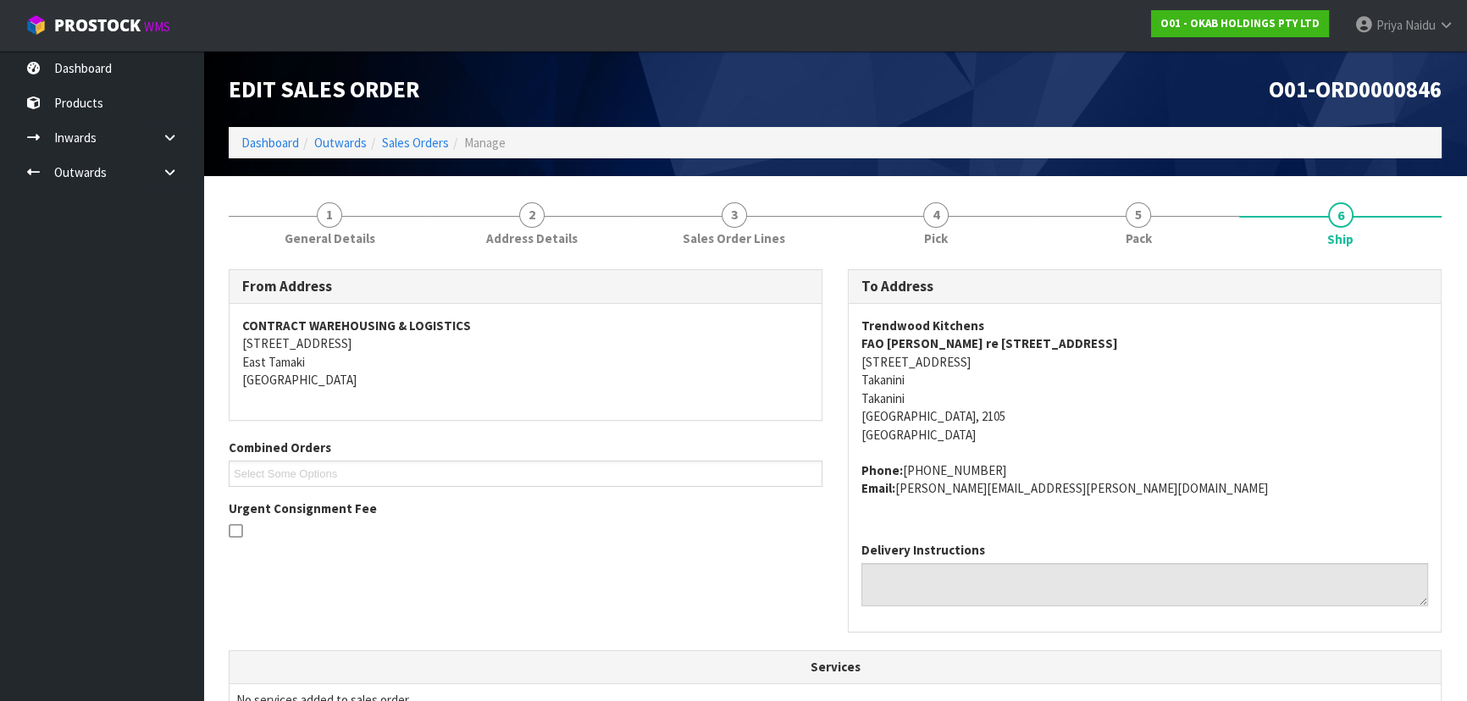
scroll to position [425, 0]
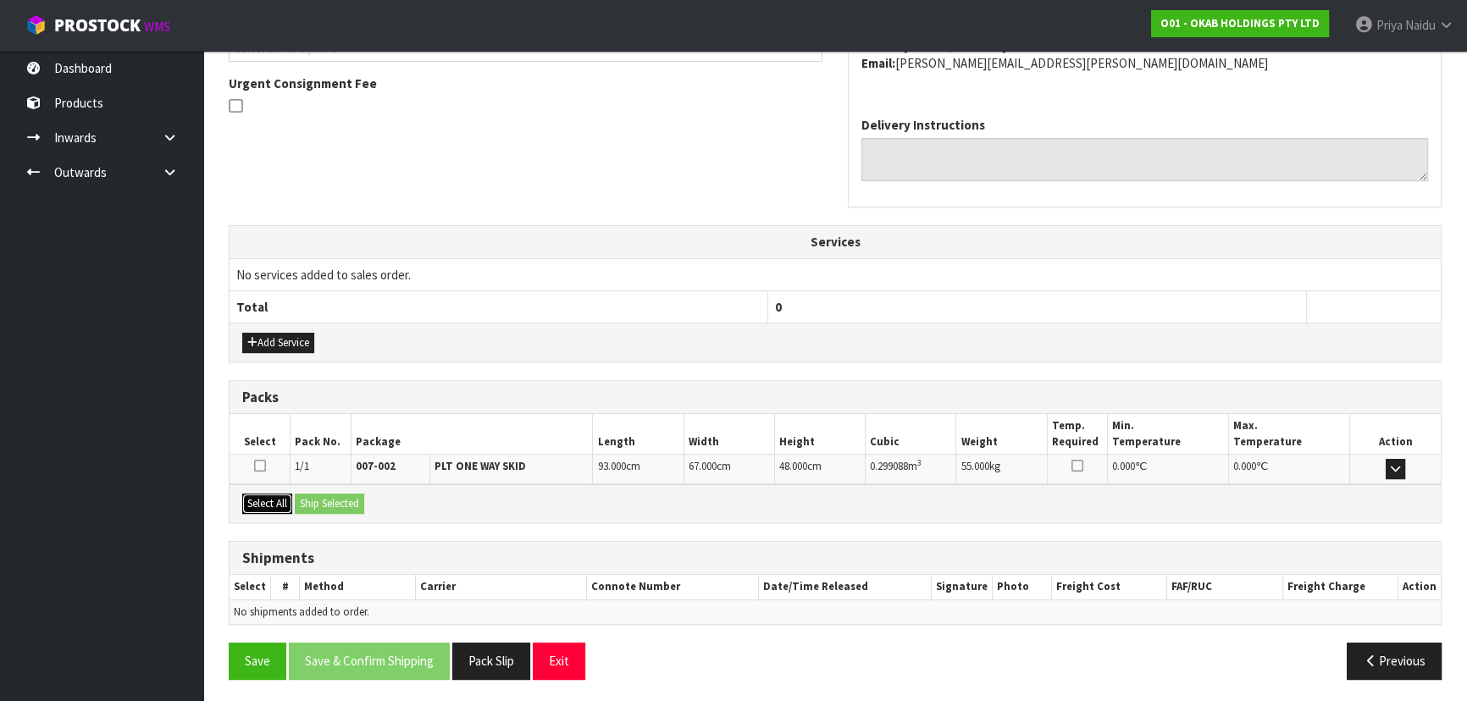
click at [271, 495] on button "Select All" at bounding box center [267, 504] width 50 height 20
click at [335, 499] on button "Ship Selected" at bounding box center [329, 504] width 69 height 20
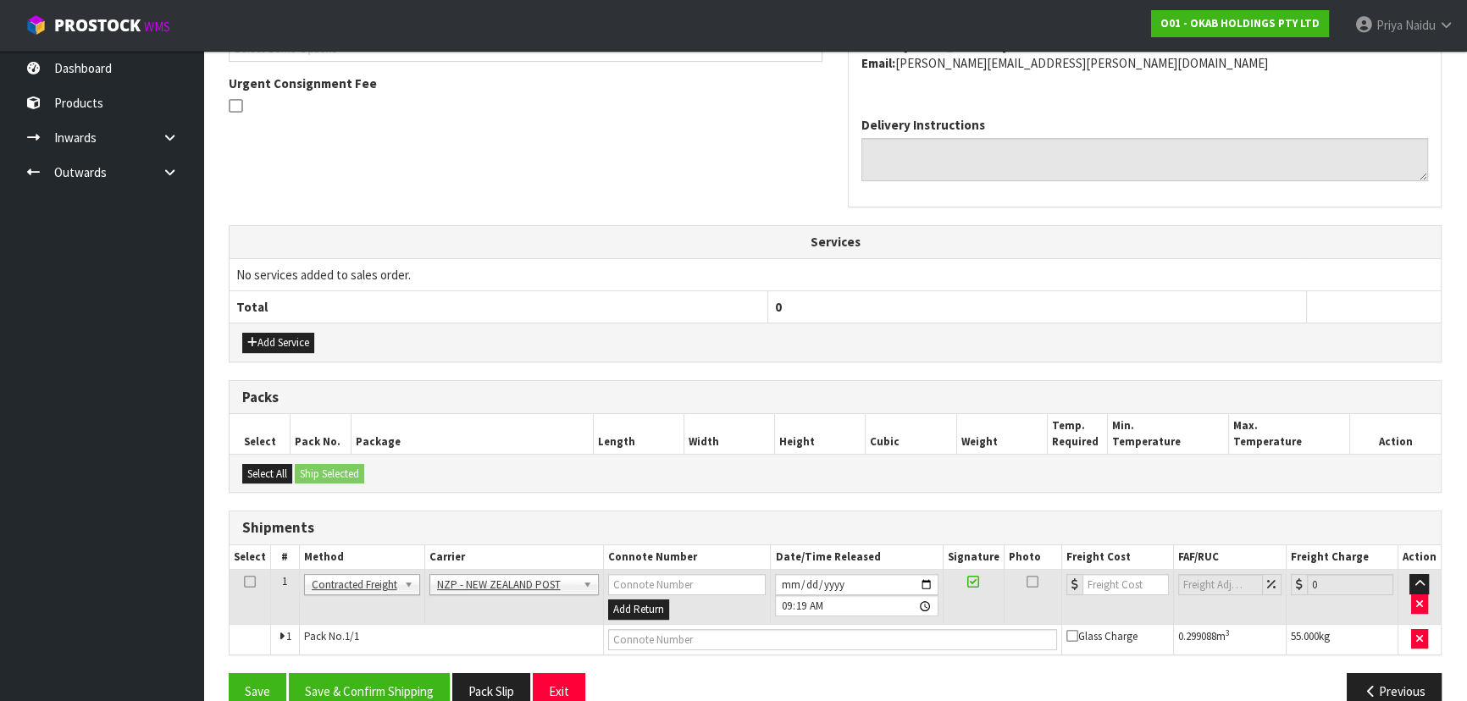
scroll to position [456, 0]
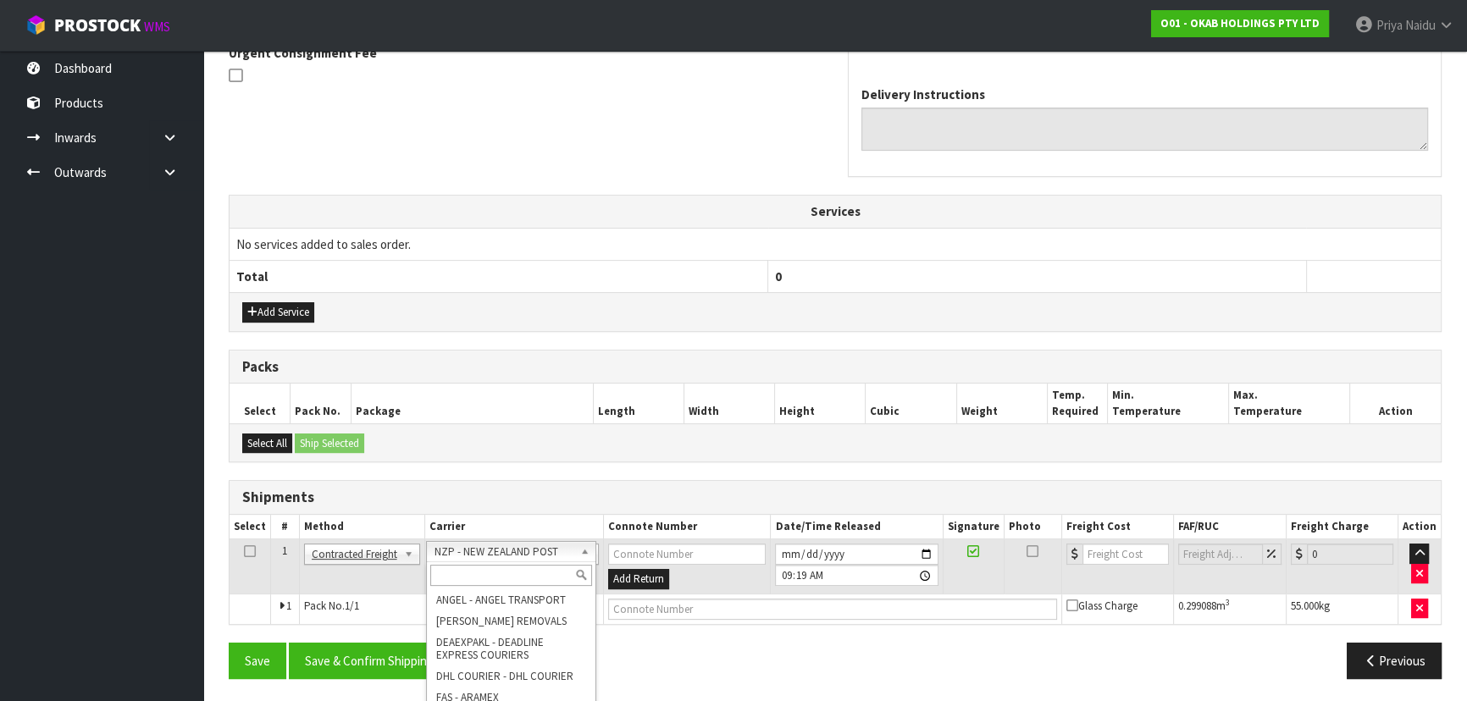
click at [490, 565] on input "text" at bounding box center [511, 575] width 162 height 21
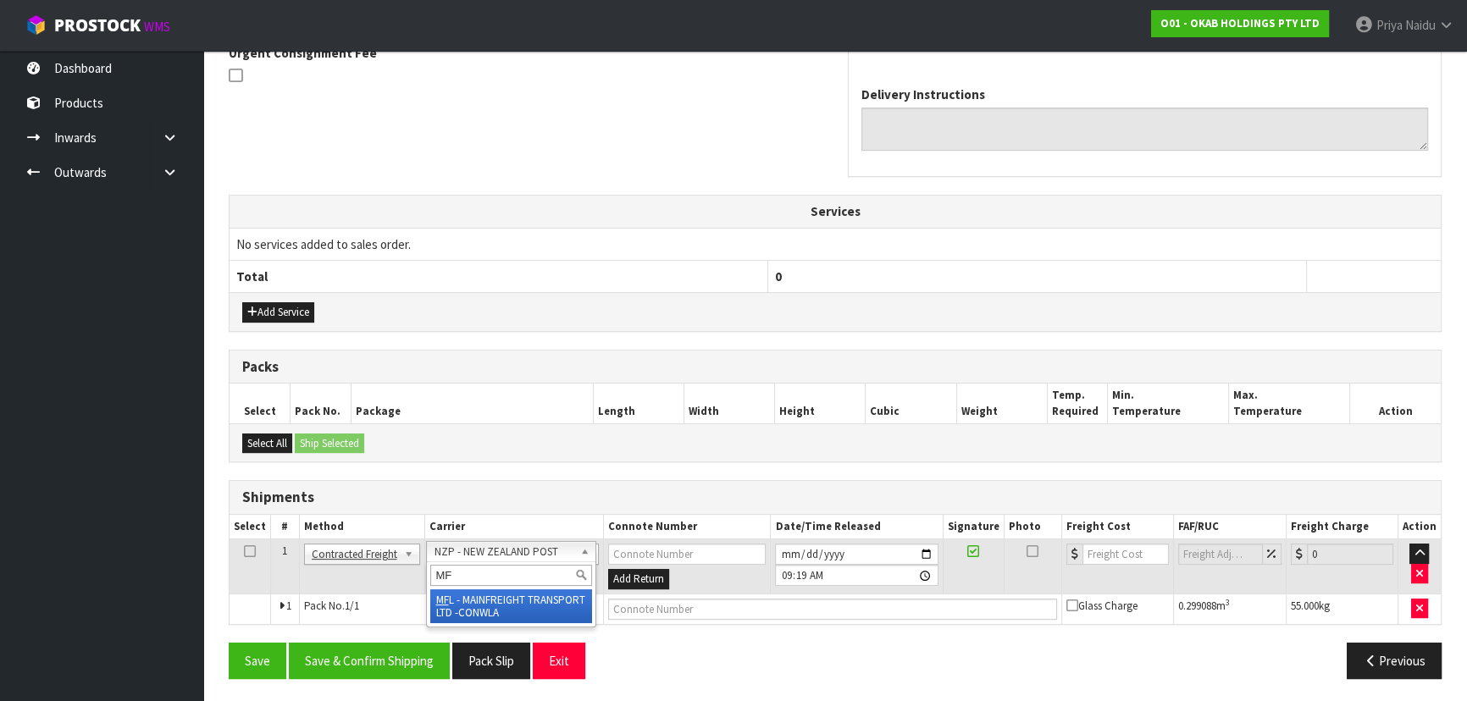
type input "MF"
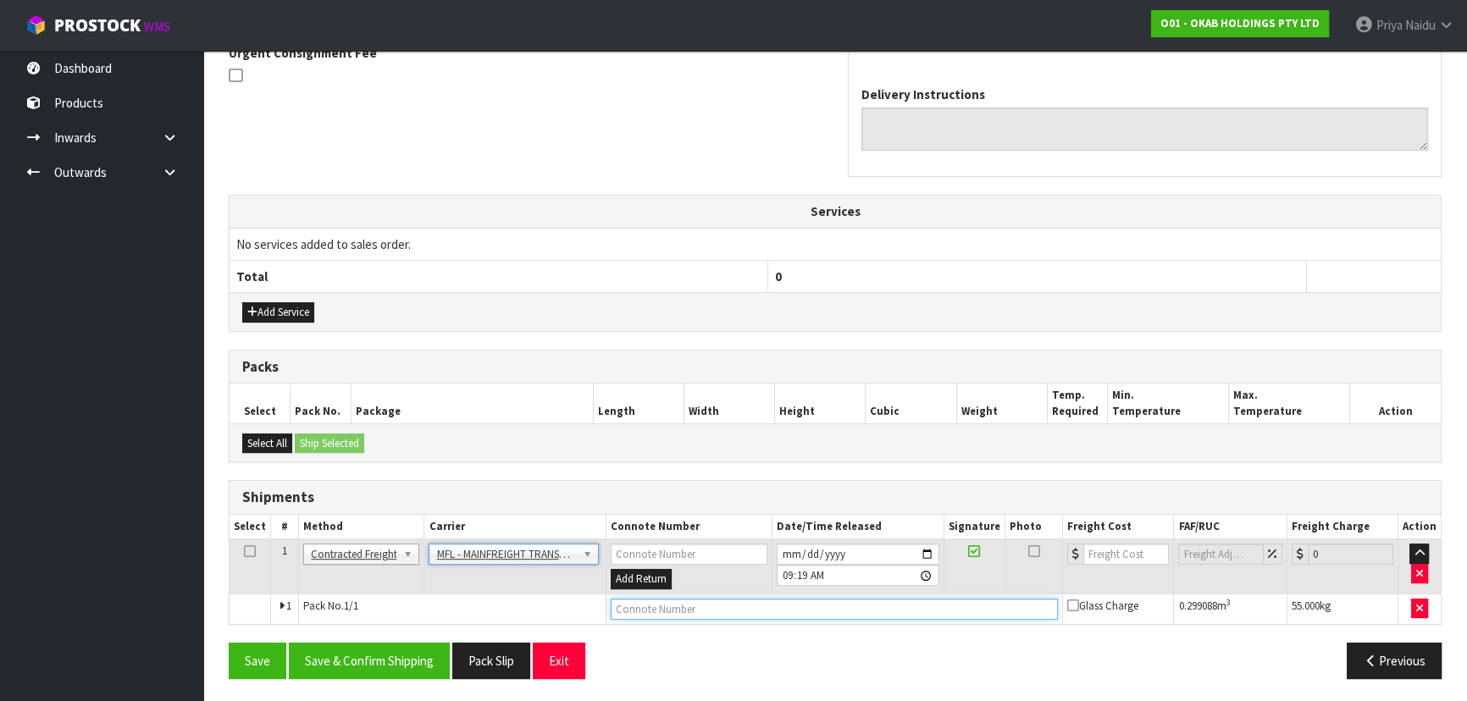
click at [652, 603] on input "text" at bounding box center [835, 609] width 448 height 21
paste input "FWM58694800"
type input "FWM58694800"
click at [1102, 554] on input "number" at bounding box center [1126, 554] width 86 height 21
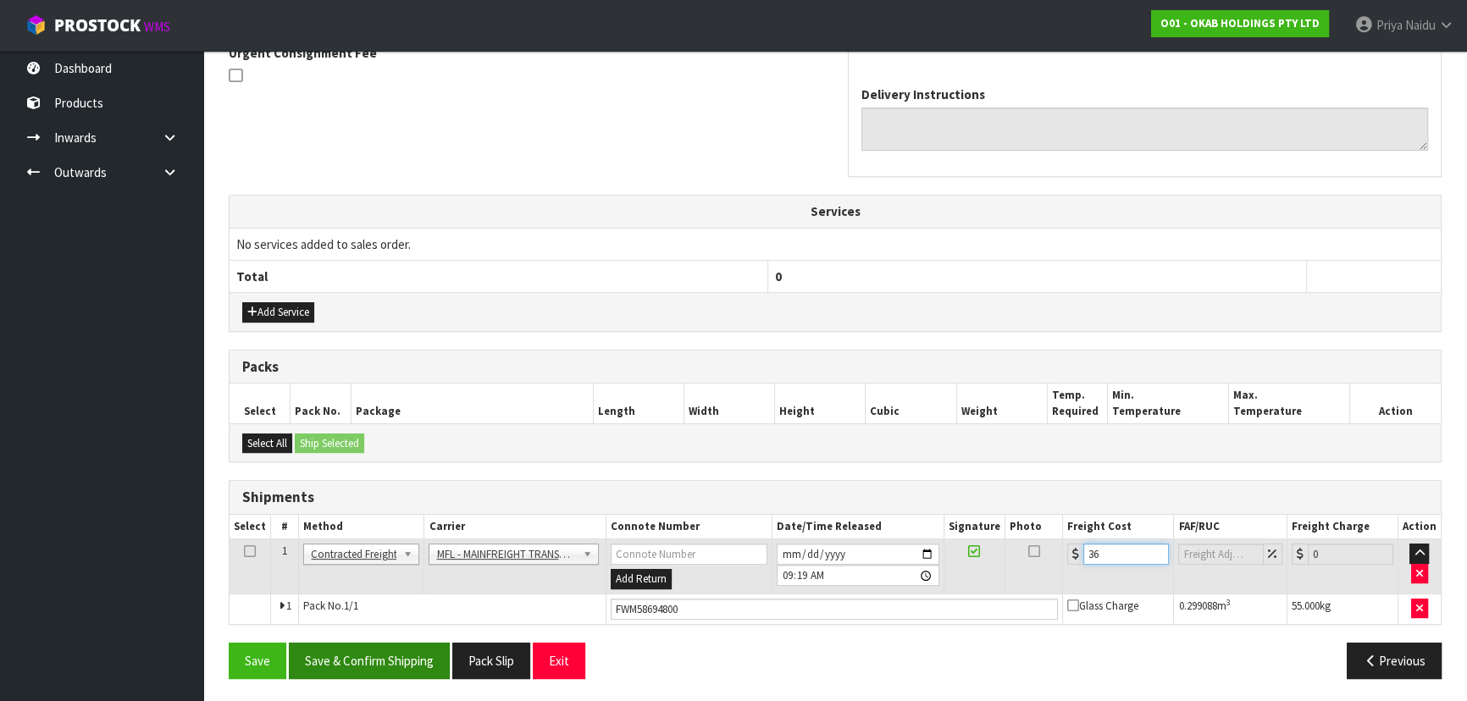
type input "36"
click at [385, 653] on button "Save & Confirm Shipping" at bounding box center [369, 661] width 161 height 36
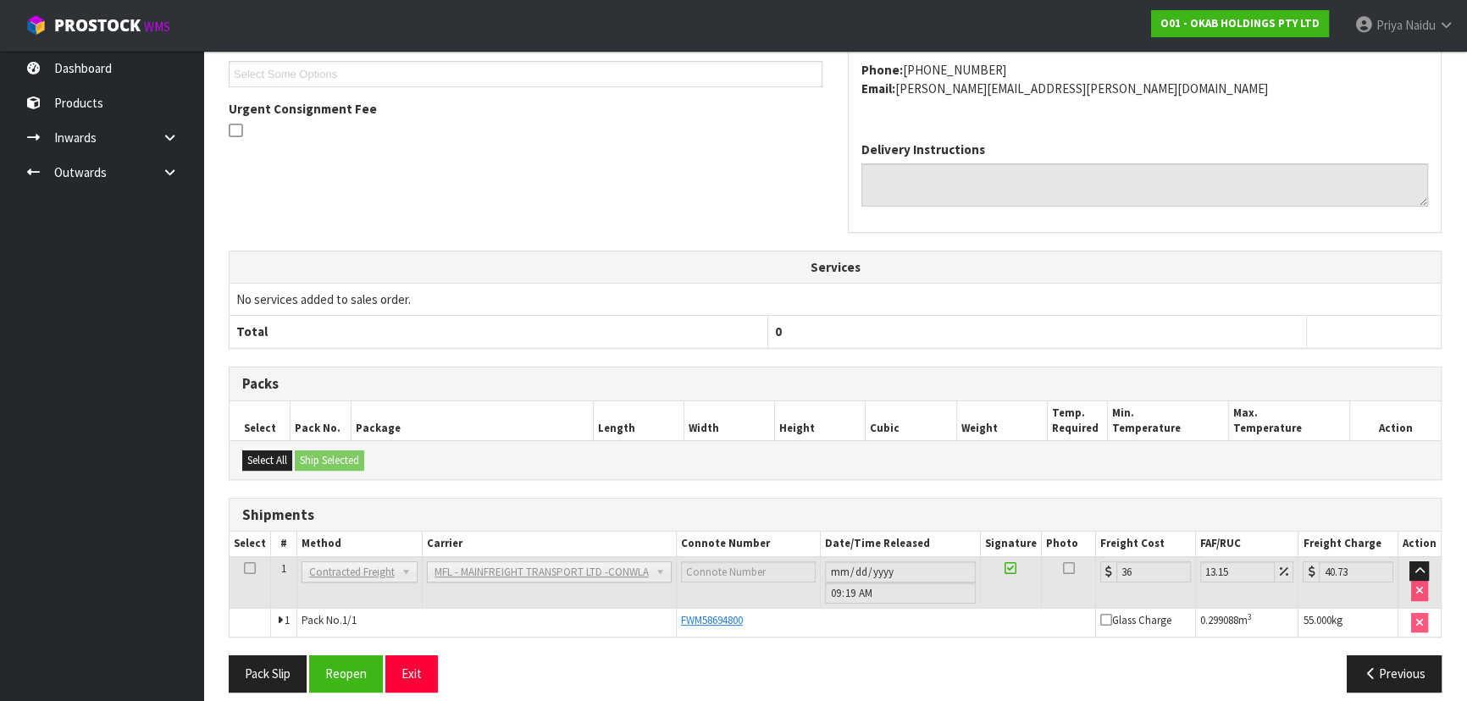
scroll to position [475, 0]
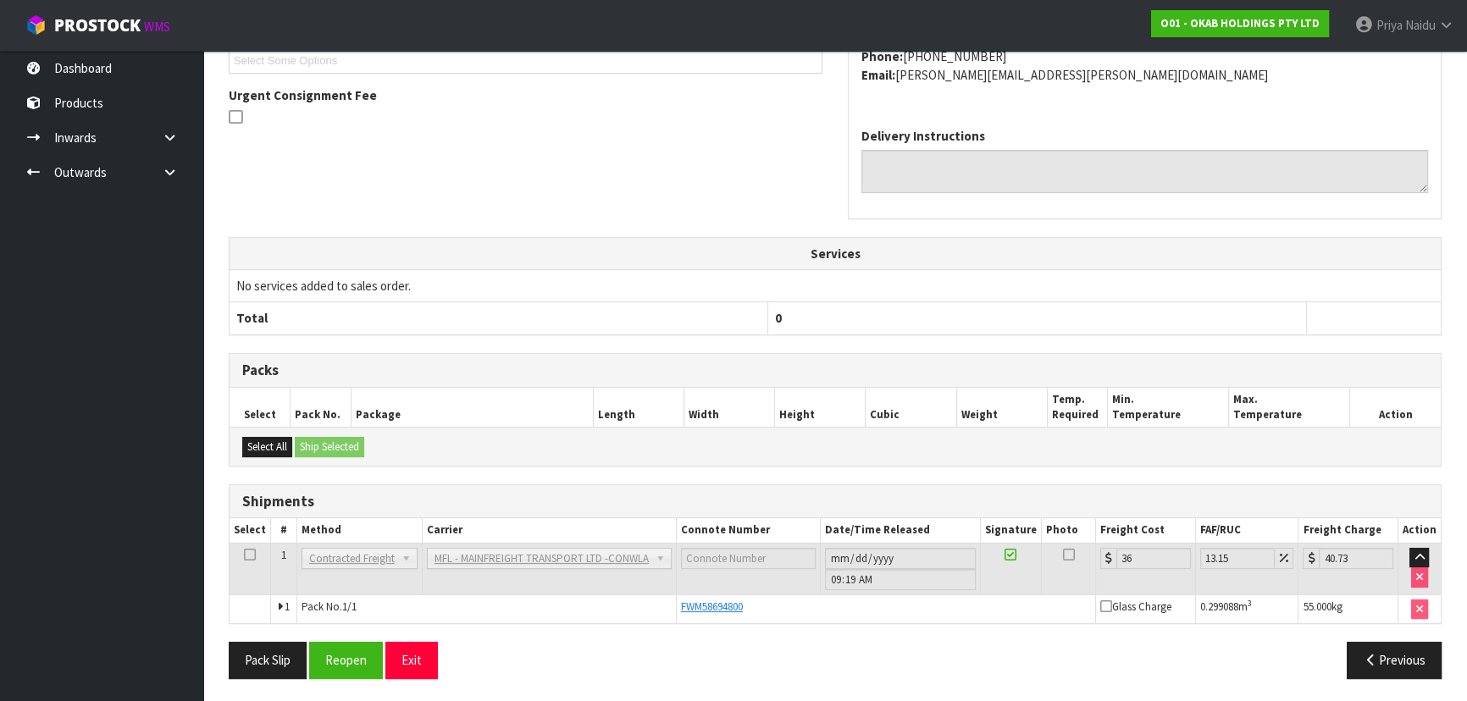
drag, startPoint x: 483, startPoint y: 561, endPoint x: 475, endPoint y: 555, distance: 9.7
click at [476, 556] on span "MFL - MAINFREIGHT TRANSPORT LTD -CONWLA" at bounding box center [541, 559] width 214 height 20
click at [360, 652] on button "Reopen" at bounding box center [346, 660] width 74 height 36
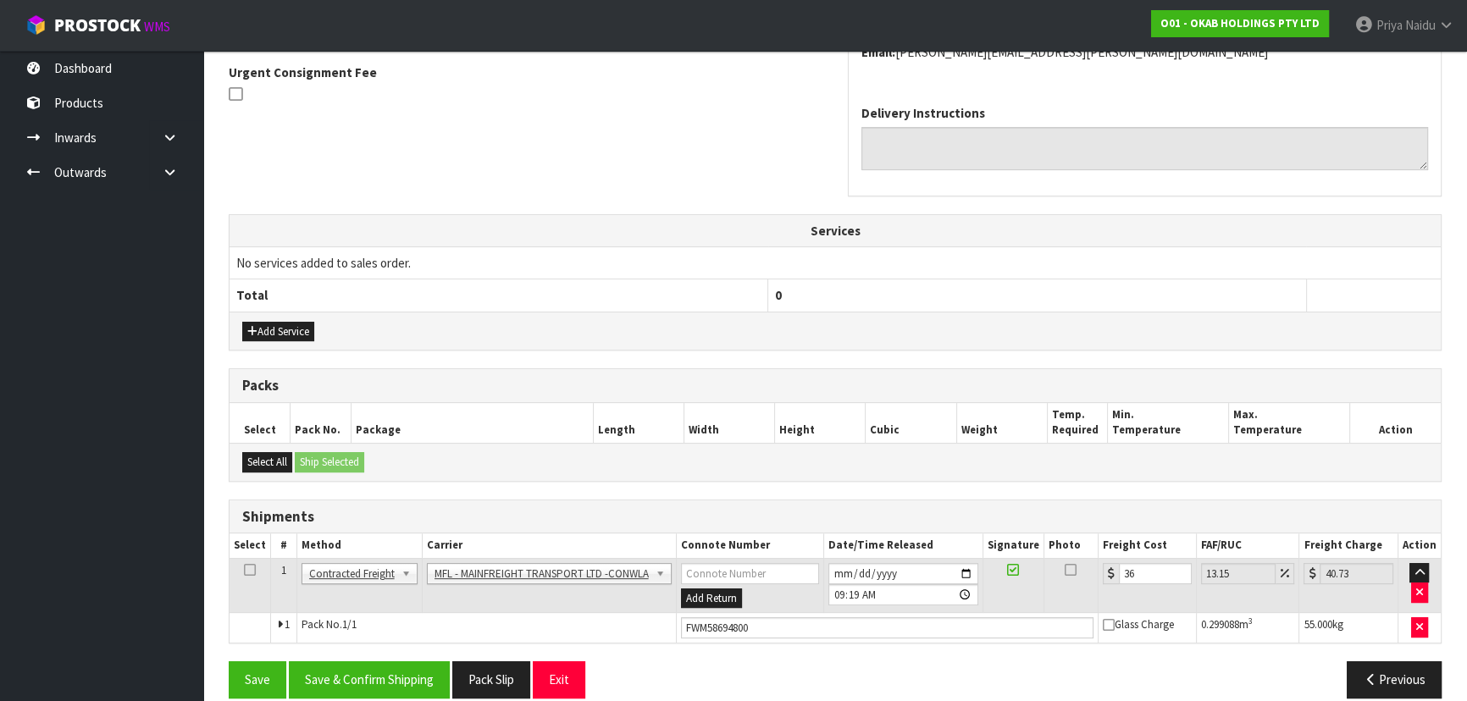
scroll to position [517, 0]
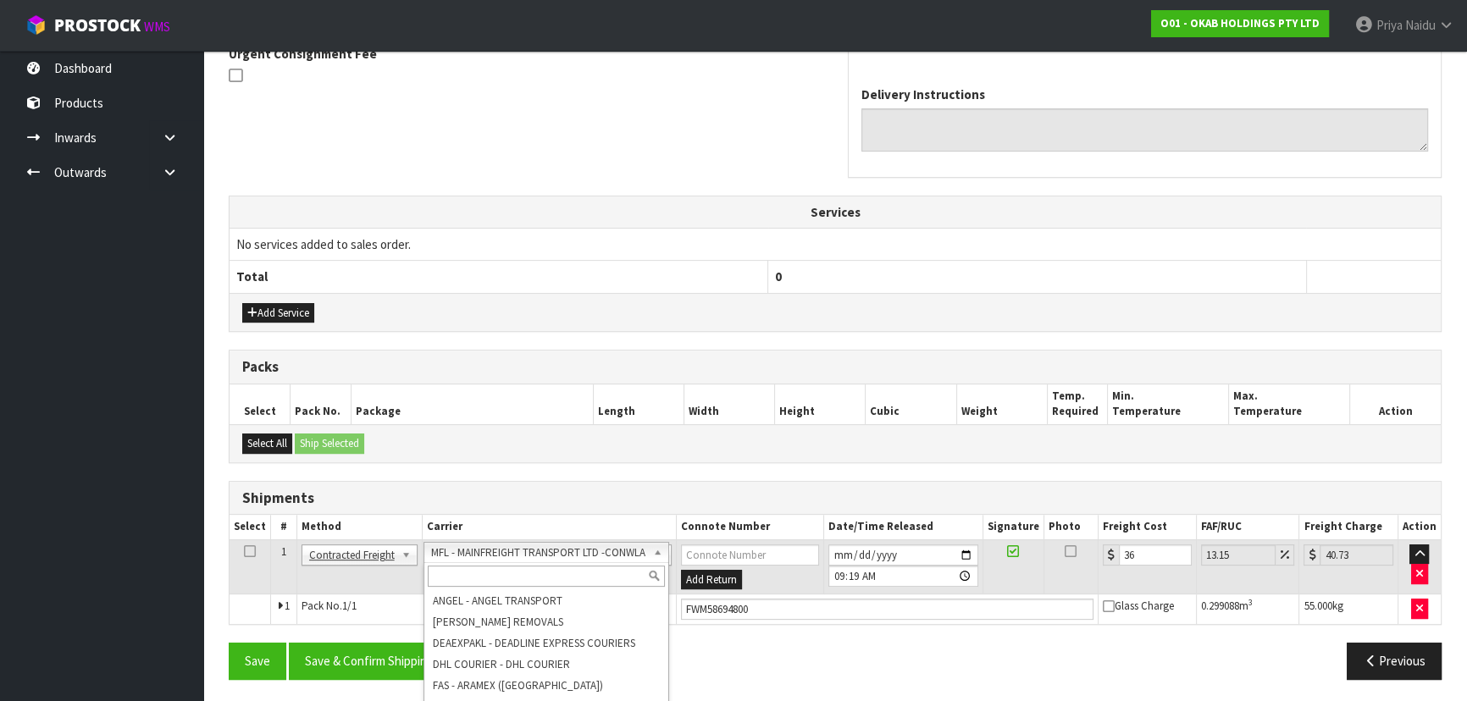
click at [517, 576] on input "text" at bounding box center [546, 576] width 236 height 21
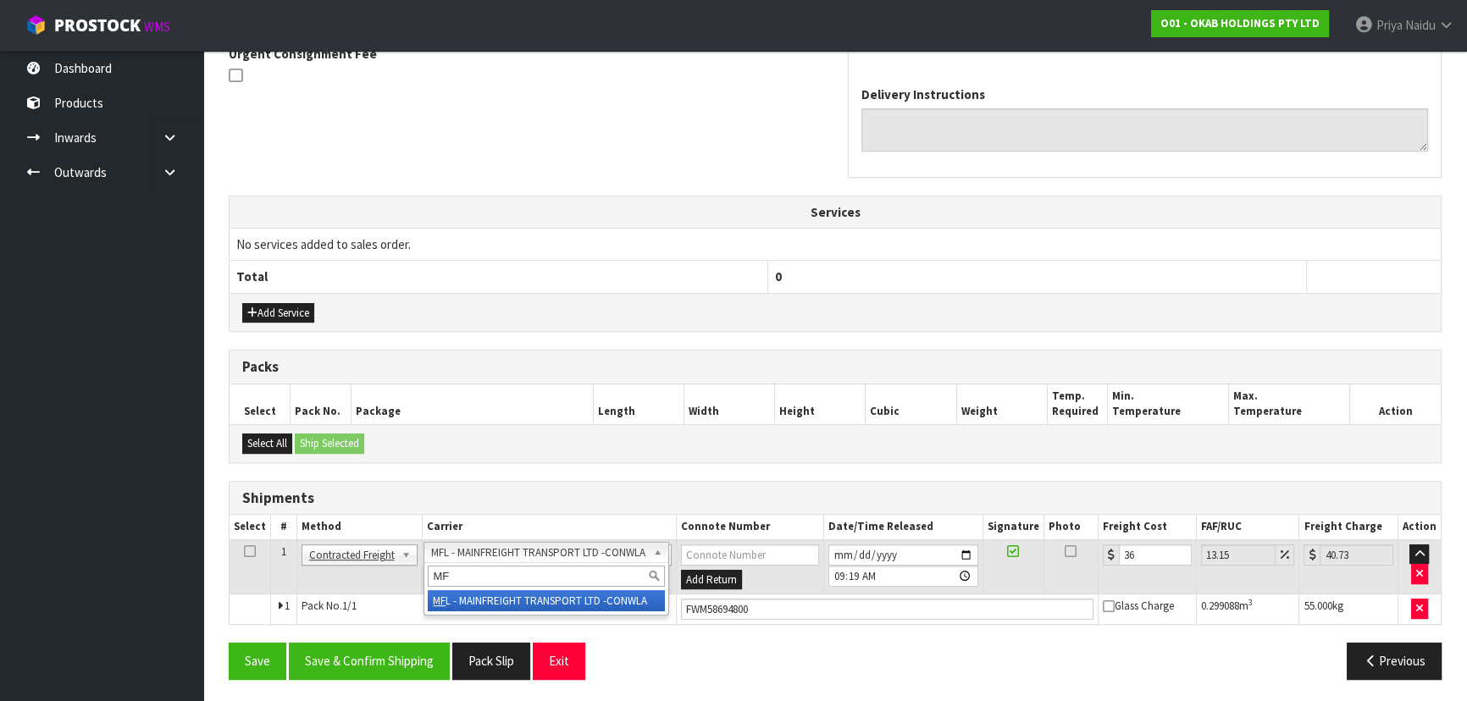
type input "MF"
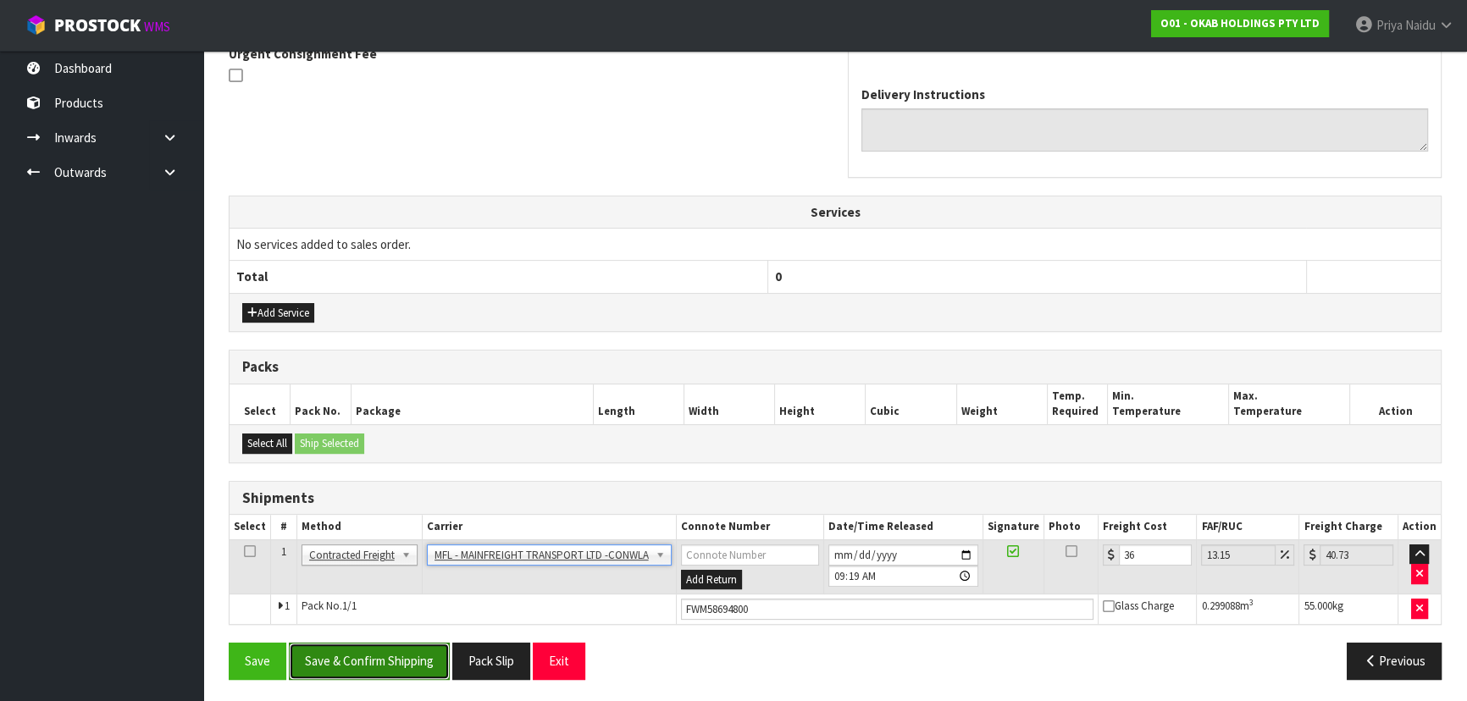
click at [380, 654] on button "Save & Confirm Shipping" at bounding box center [369, 661] width 161 height 36
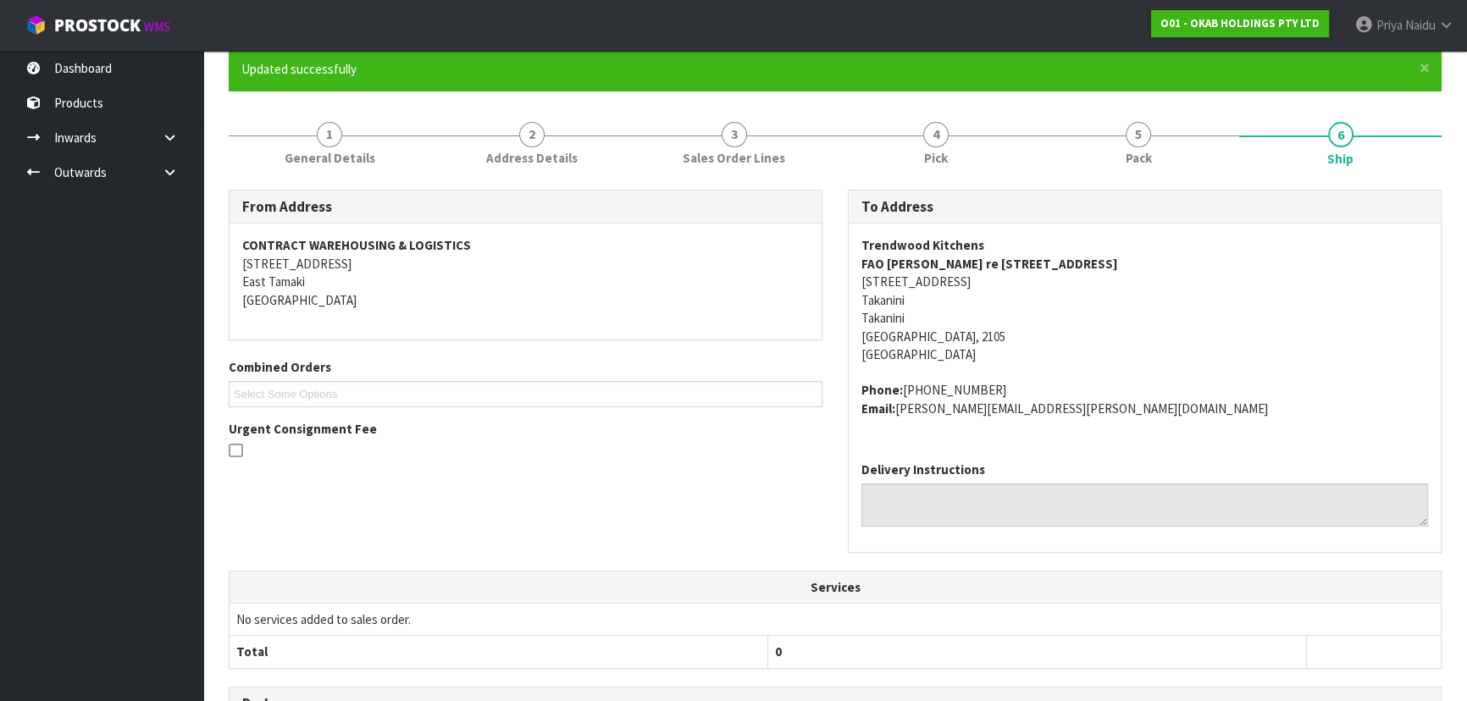
scroll to position [0, 0]
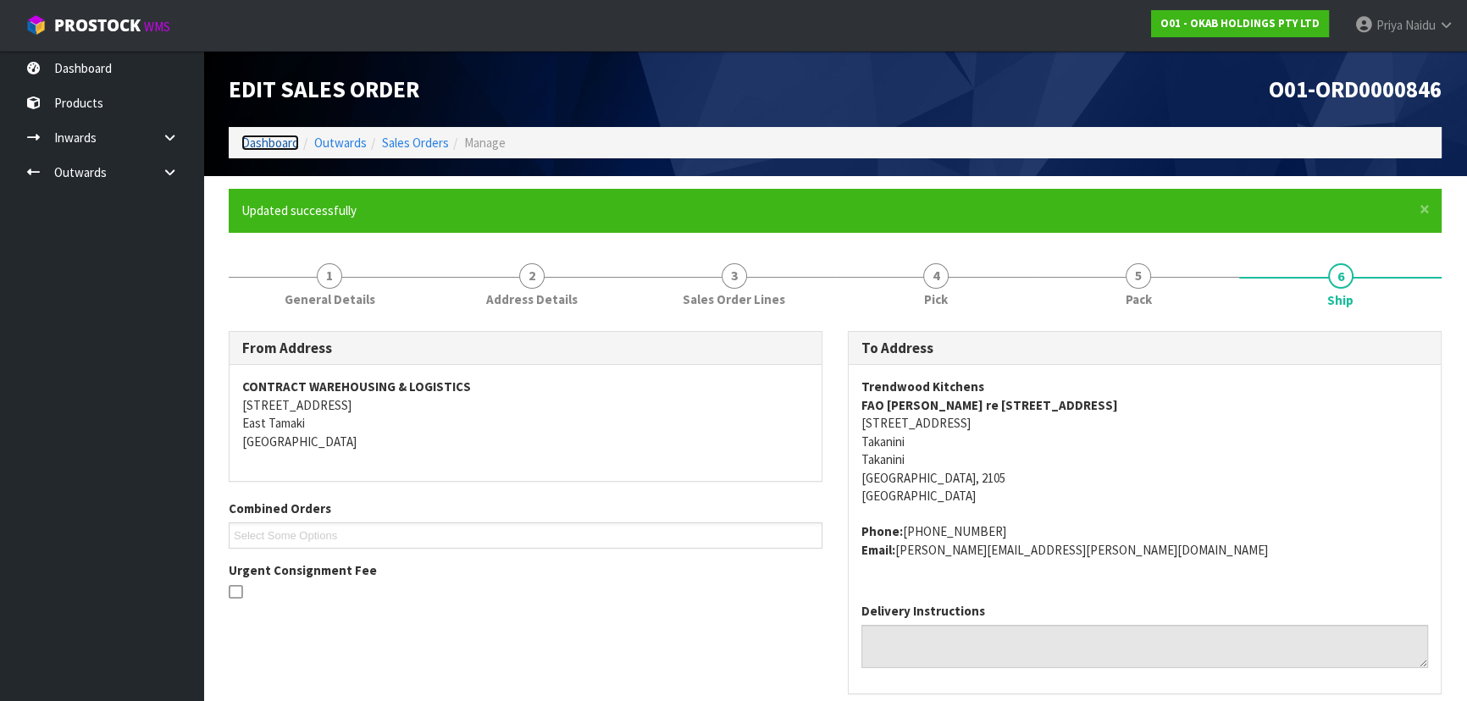
click at [284, 138] on link "Dashboard" at bounding box center [270, 143] width 58 height 16
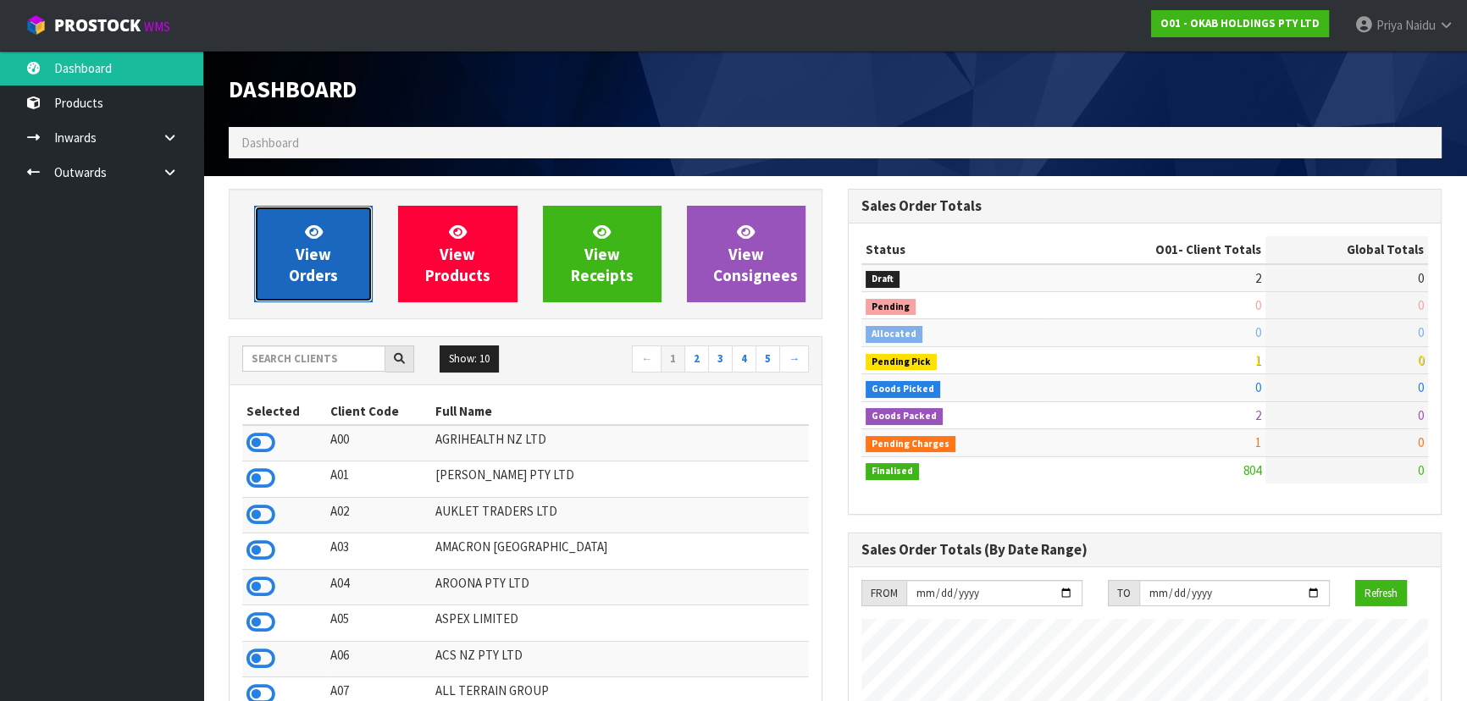
click at [343, 244] on link "View Orders" at bounding box center [313, 254] width 119 height 97
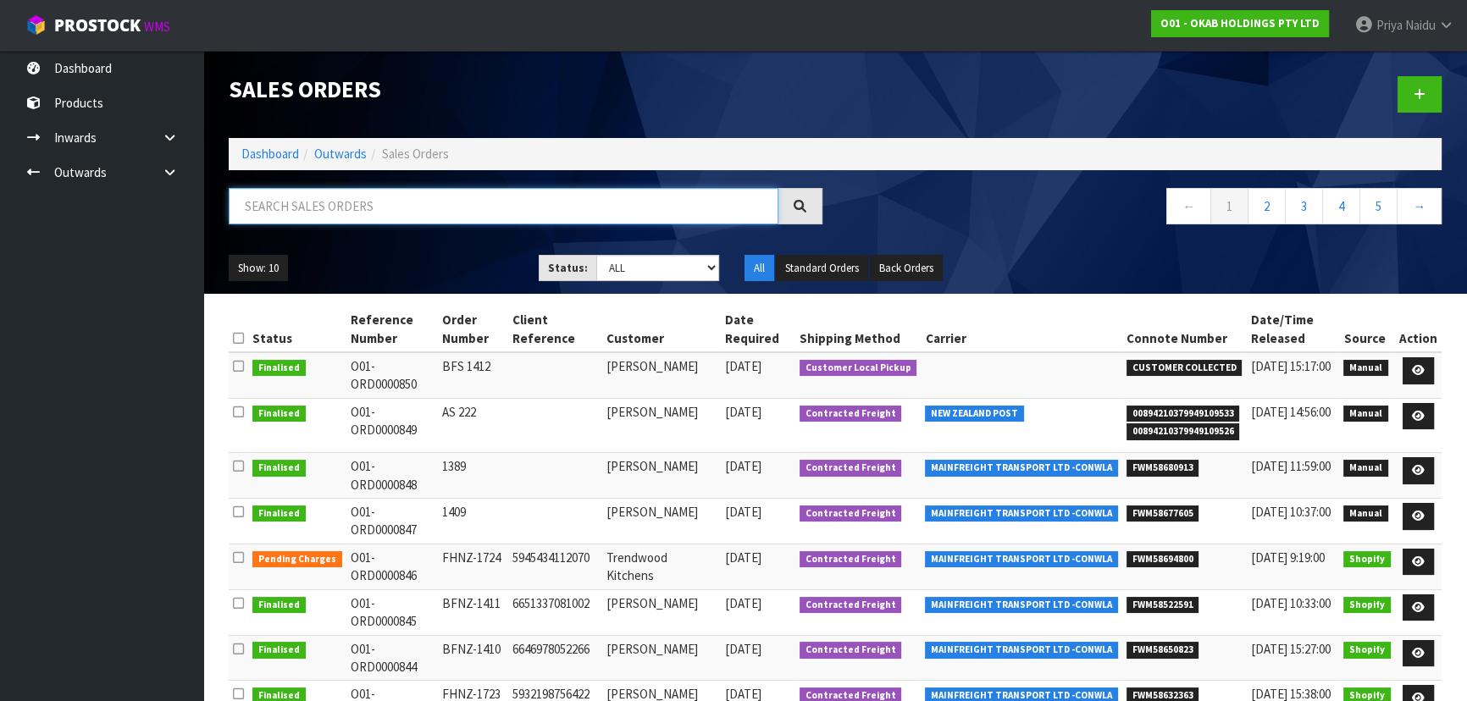
click at [340, 214] on input "text" at bounding box center [504, 206] width 550 height 36
click at [288, 200] on input "text" at bounding box center [504, 206] width 550 height 36
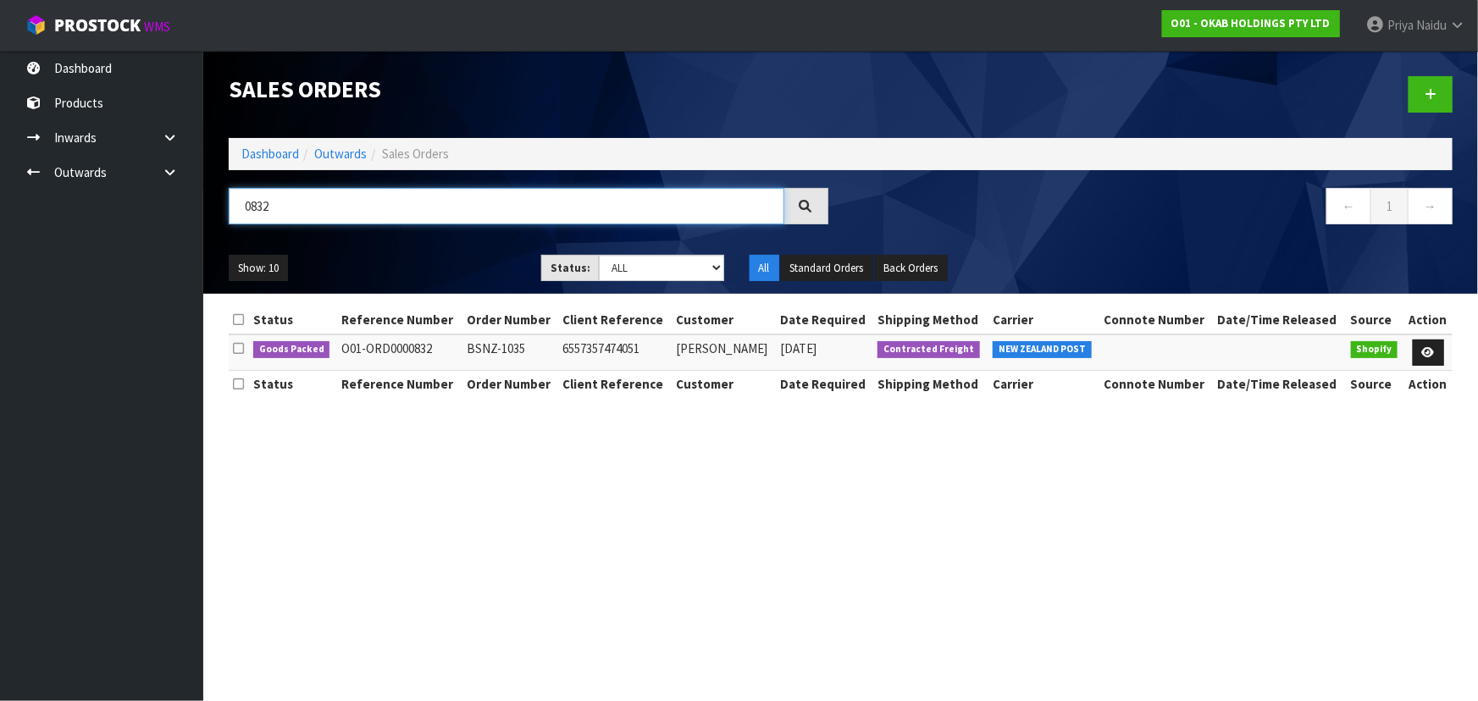
type input "0832"
click at [461, 235] on div "0832" at bounding box center [528, 212] width 625 height 49
click at [1429, 351] on icon at bounding box center [1428, 352] width 13 height 11
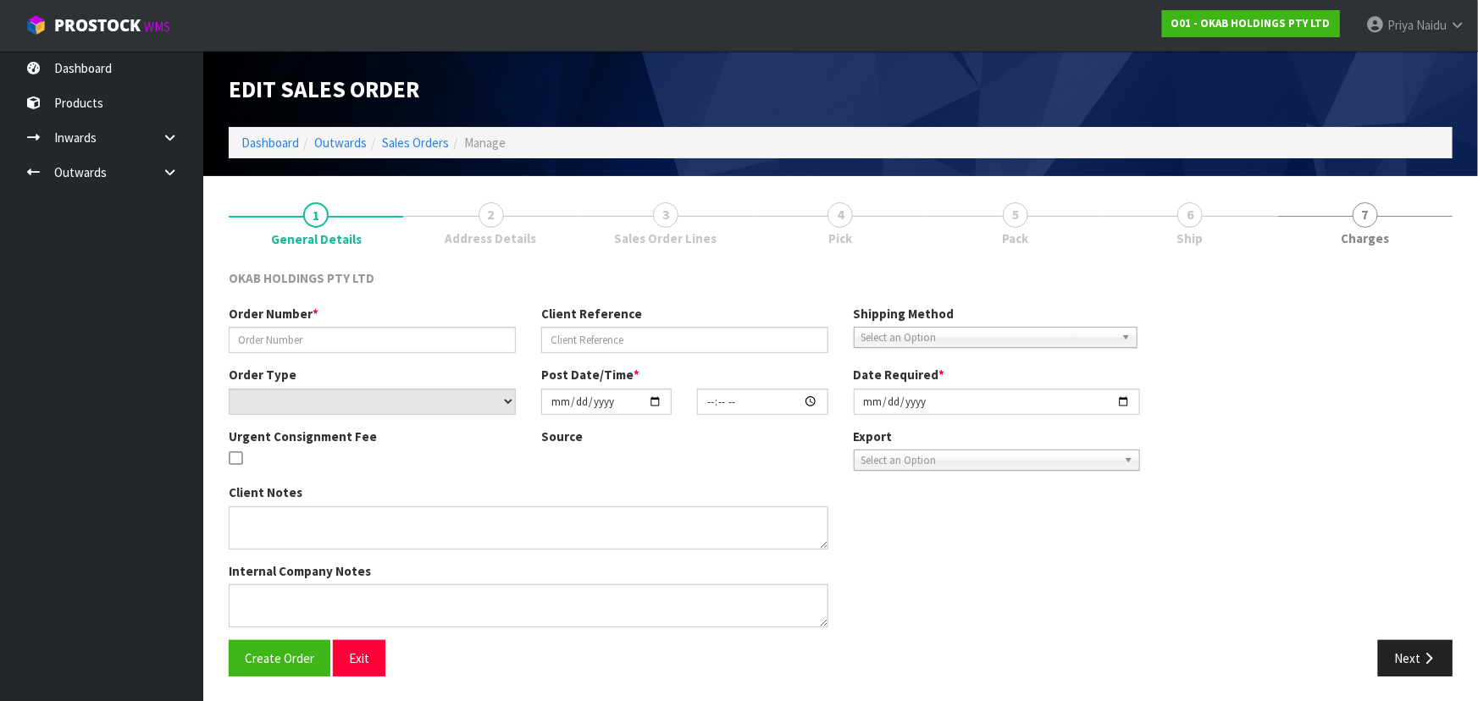
type input "BSNZ-1035"
type input "6557357474051"
select select "number:0"
type input "[DATE]"
type input "13:41:40.000"
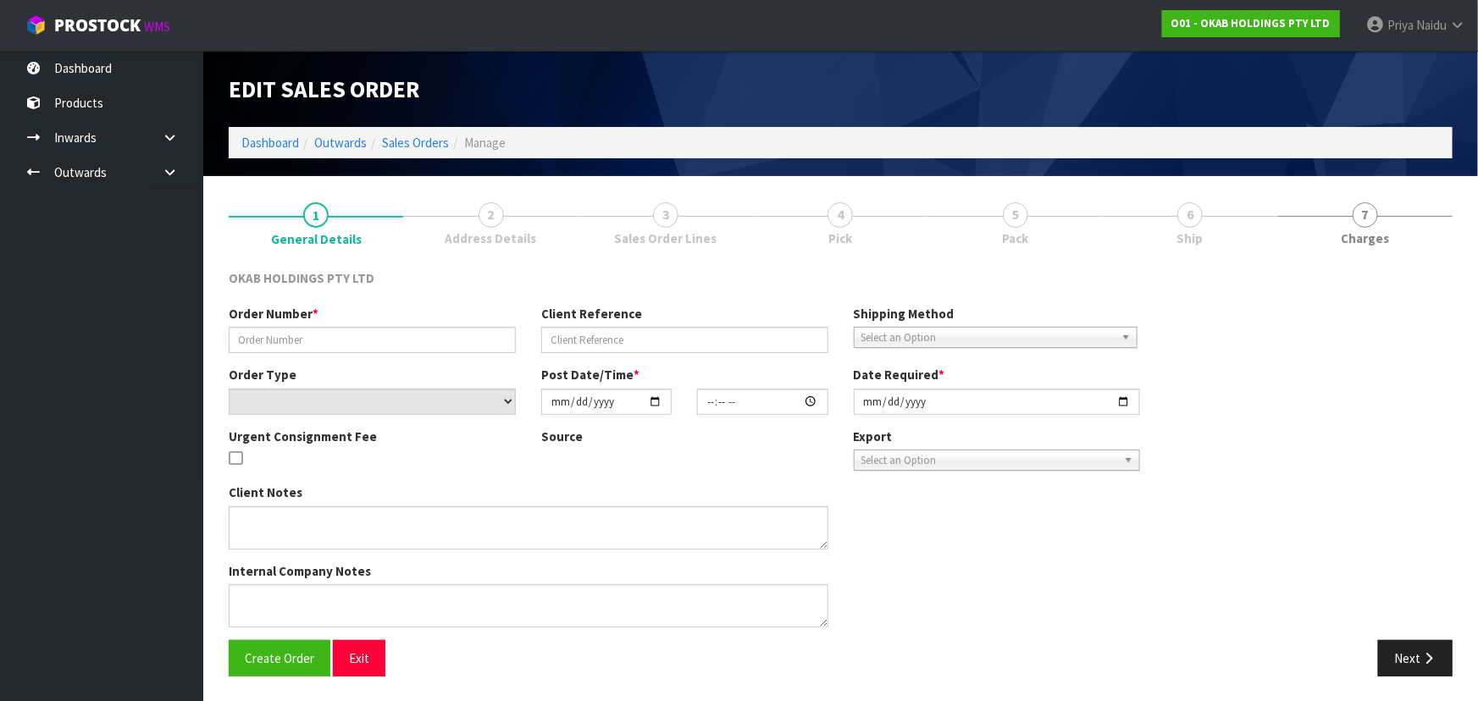
type input "[DATE]"
type textarea "#1035 [DATE] 2:41 AM [PERSON_NAME] ONLINE STORE $930.00 COMPLETEPAID ATTENTION …"
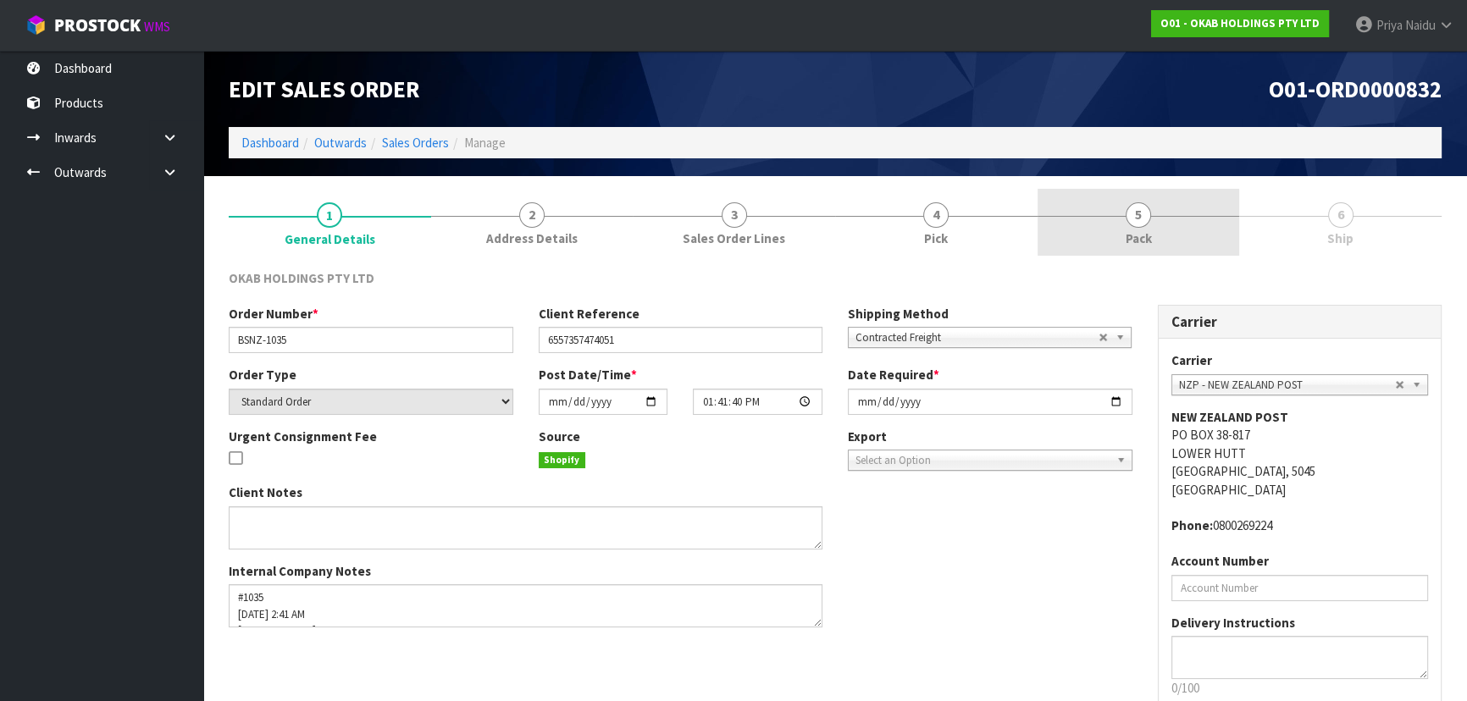
click at [1151, 239] on span "Pack" at bounding box center [1139, 239] width 26 height 18
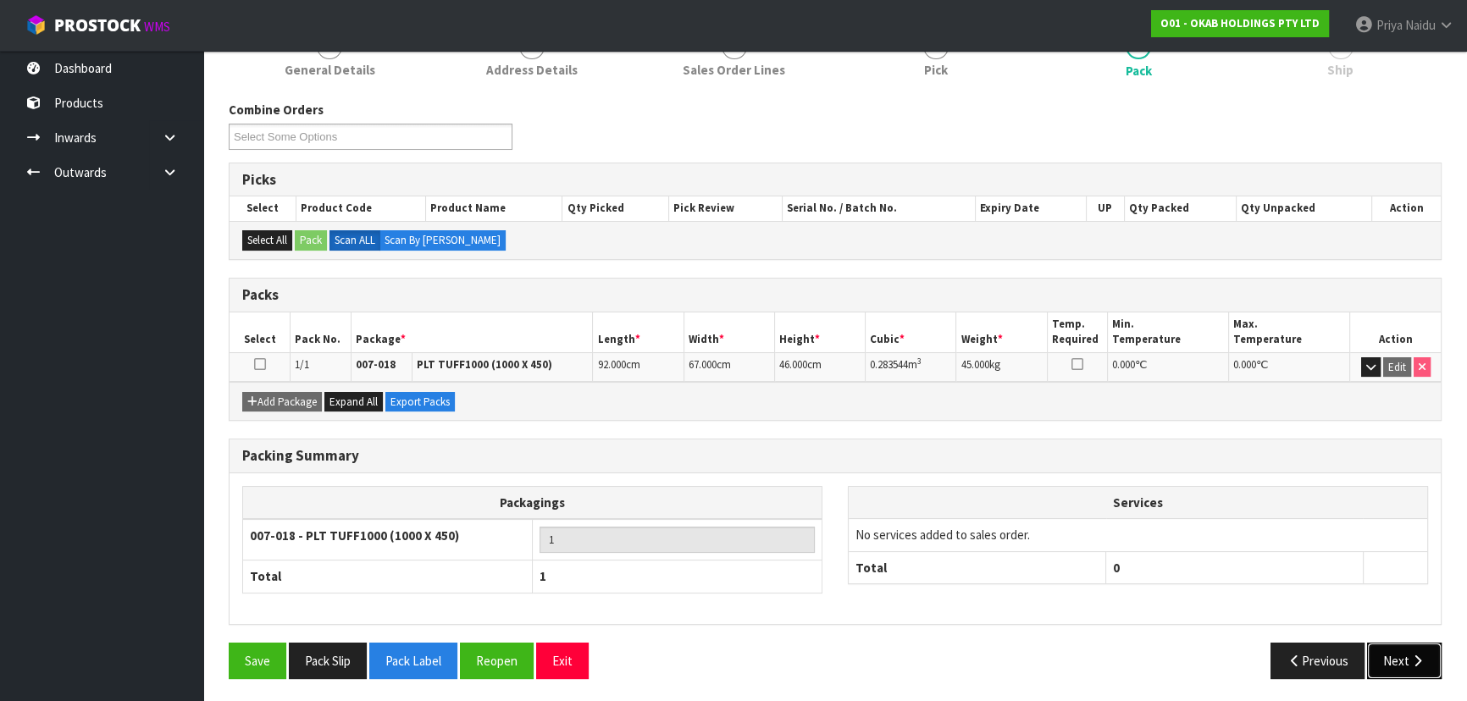
click at [1407, 652] on button "Next" at bounding box center [1404, 661] width 75 height 36
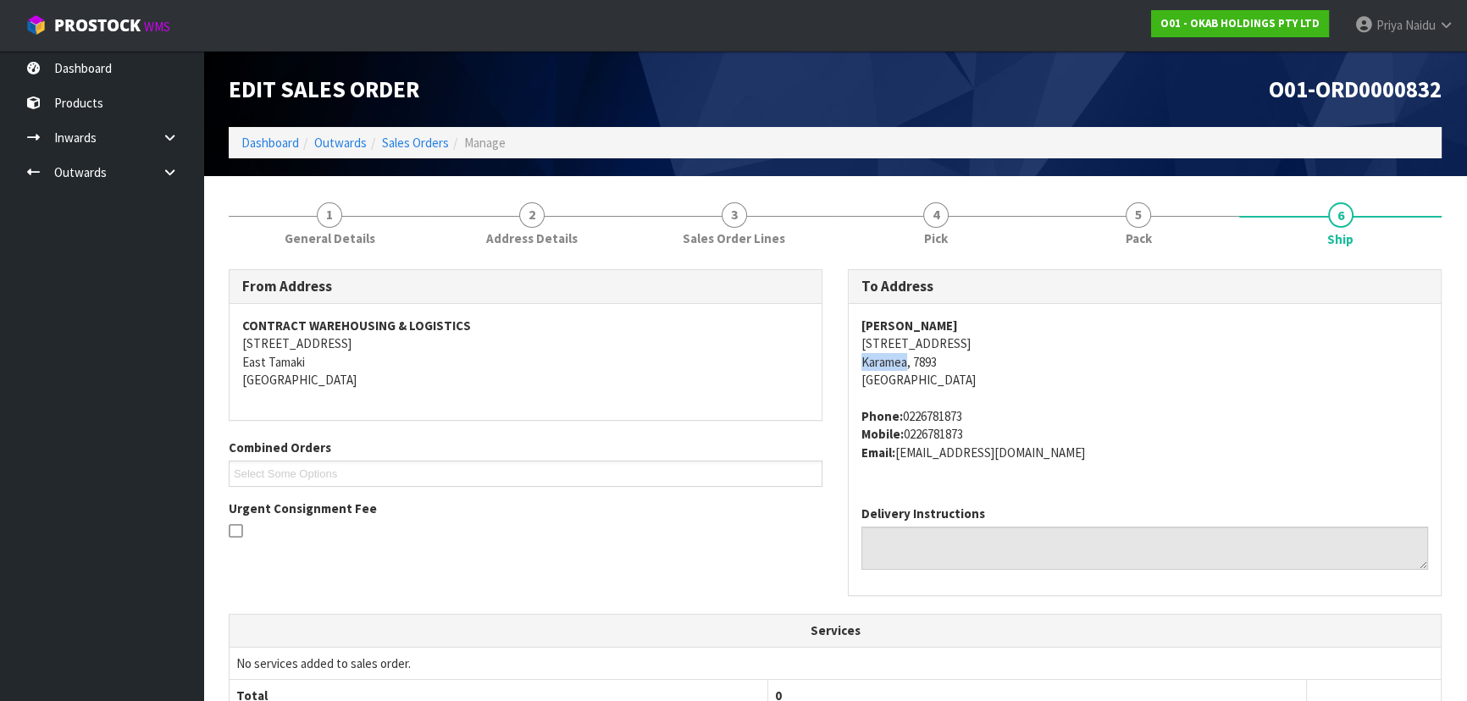
drag, startPoint x: 846, startPoint y: 364, endPoint x: 906, endPoint y: 361, distance: 60.2
click at [906, 361] on div "To Address [PERSON_NAME][GEOGRAPHIC_DATA][STREET_ADDRESS][PERSON_NAME] Phone: […" at bounding box center [1144, 441] width 619 height 345
click at [1054, 368] on address "[PERSON_NAME] [STREET_ADDRESS][PERSON_NAME]" at bounding box center [1144, 353] width 567 height 73
drag, startPoint x: 853, startPoint y: 329, endPoint x: 901, endPoint y: 327, distance: 48.3
click at [901, 327] on div "[PERSON_NAME] [STREET_ADDRESS][PERSON_NAME] Phone: [PHONE_NUMBER] Mobile: [PHON…" at bounding box center [1145, 398] width 592 height 188
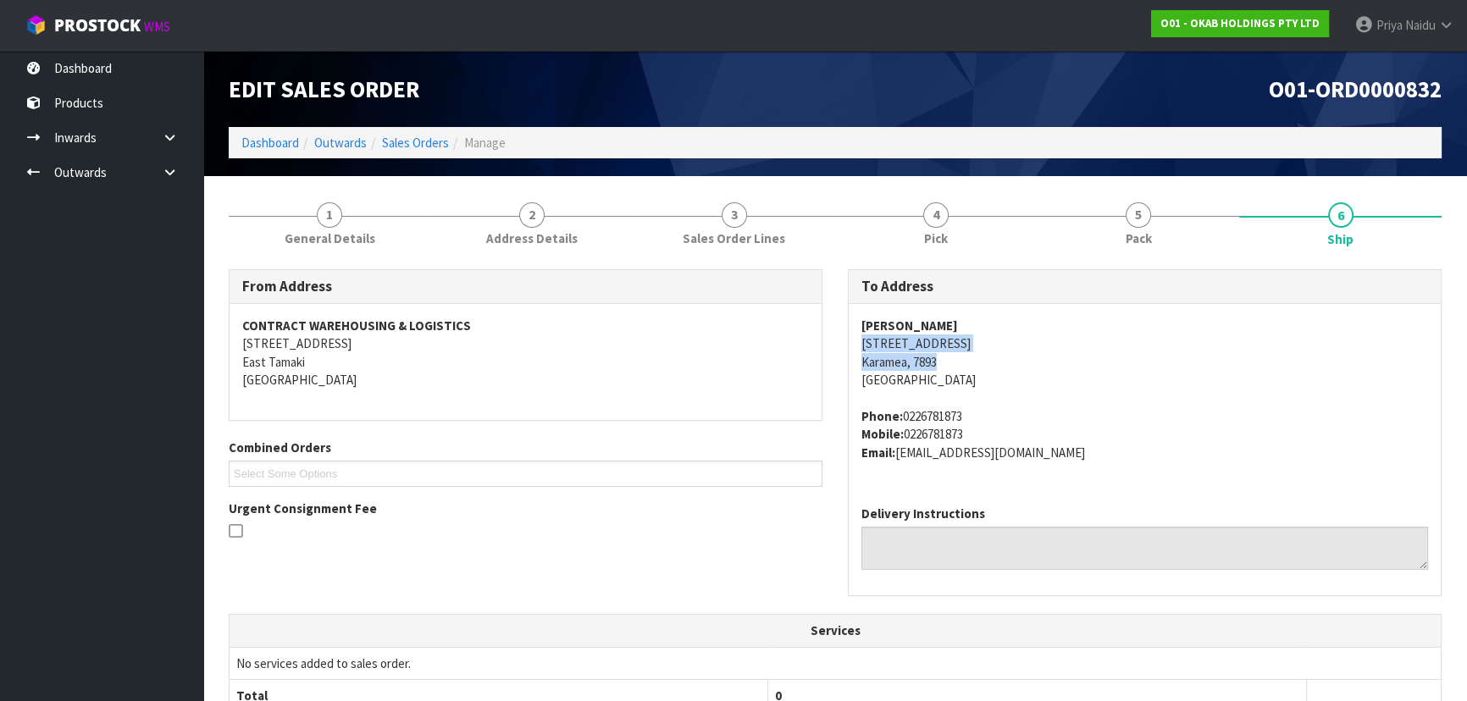
drag, startPoint x: 852, startPoint y: 342, endPoint x: 989, endPoint y: 370, distance: 140.0
click at [989, 370] on div "[PERSON_NAME] [STREET_ADDRESS][PERSON_NAME] Phone: [PHONE_NUMBER] Mobile: [PHON…" at bounding box center [1145, 398] width 592 height 188
click at [855, 359] on div "[PERSON_NAME] [STREET_ADDRESS][PERSON_NAME] Phone: [PHONE_NUMBER] Mobile: [PHON…" at bounding box center [1145, 398] width 592 height 188
drag, startPoint x: 855, startPoint y: 359, endPoint x: 923, endPoint y: 365, distance: 68.9
click at [923, 365] on div "[PERSON_NAME] [STREET_ADDRESS][PERSON_NAME] Phone: [PHONE_NUMBER] Mobile: [PHON…" at bounding box center [1145, 398] width 592 height 188
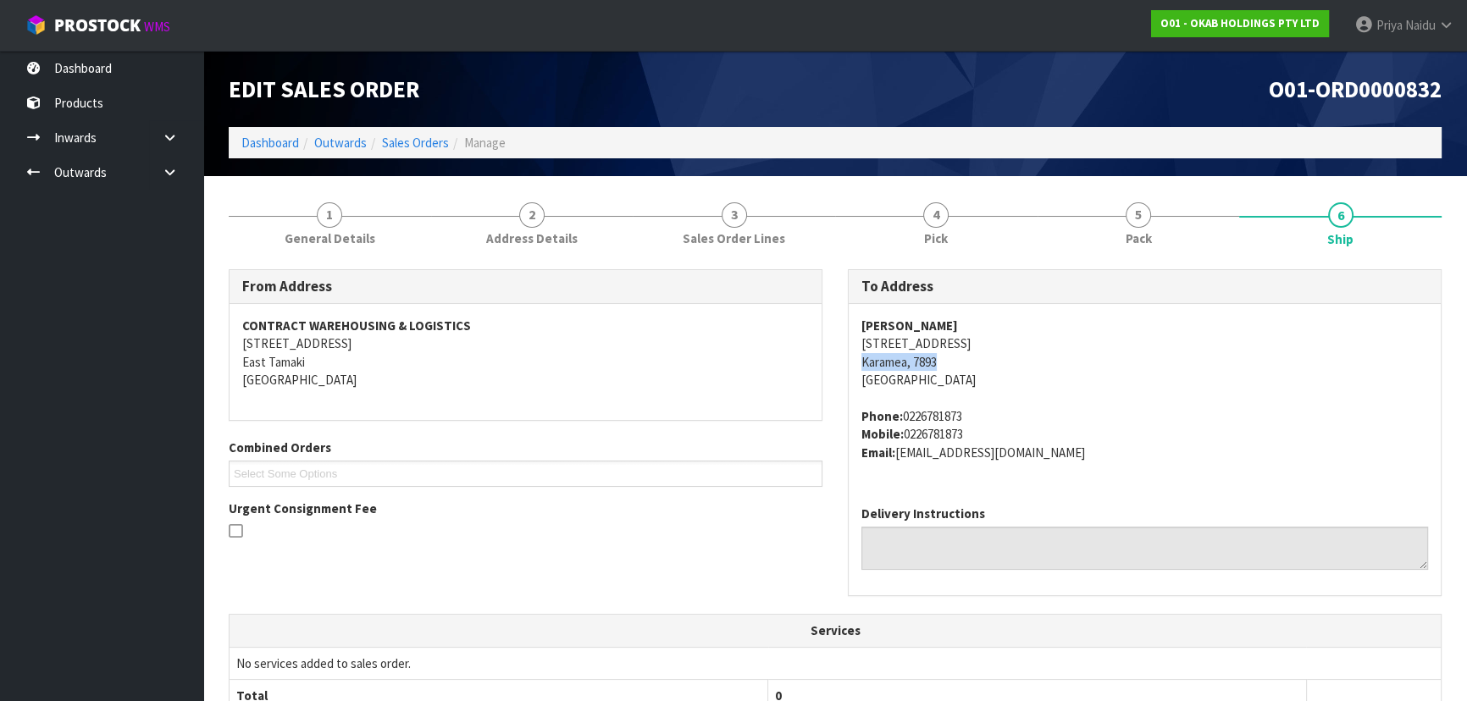
click at [863, 363] on address "[PERSON_NAME] [STREET_ADDRESS][PERSON_NAME]" at bounding box center [1144, 353] width 567 height 73
drag, startPoint x: 863, startPoint y: 363, endPoint x: 877, endPoint y: 363, distance: 14.4
click at [877, 363] on address "[PERSON_NAME] [STREET_ADDRESS][PERSON_NAME]" at bounding box center [1144, 353] width 567 height 73
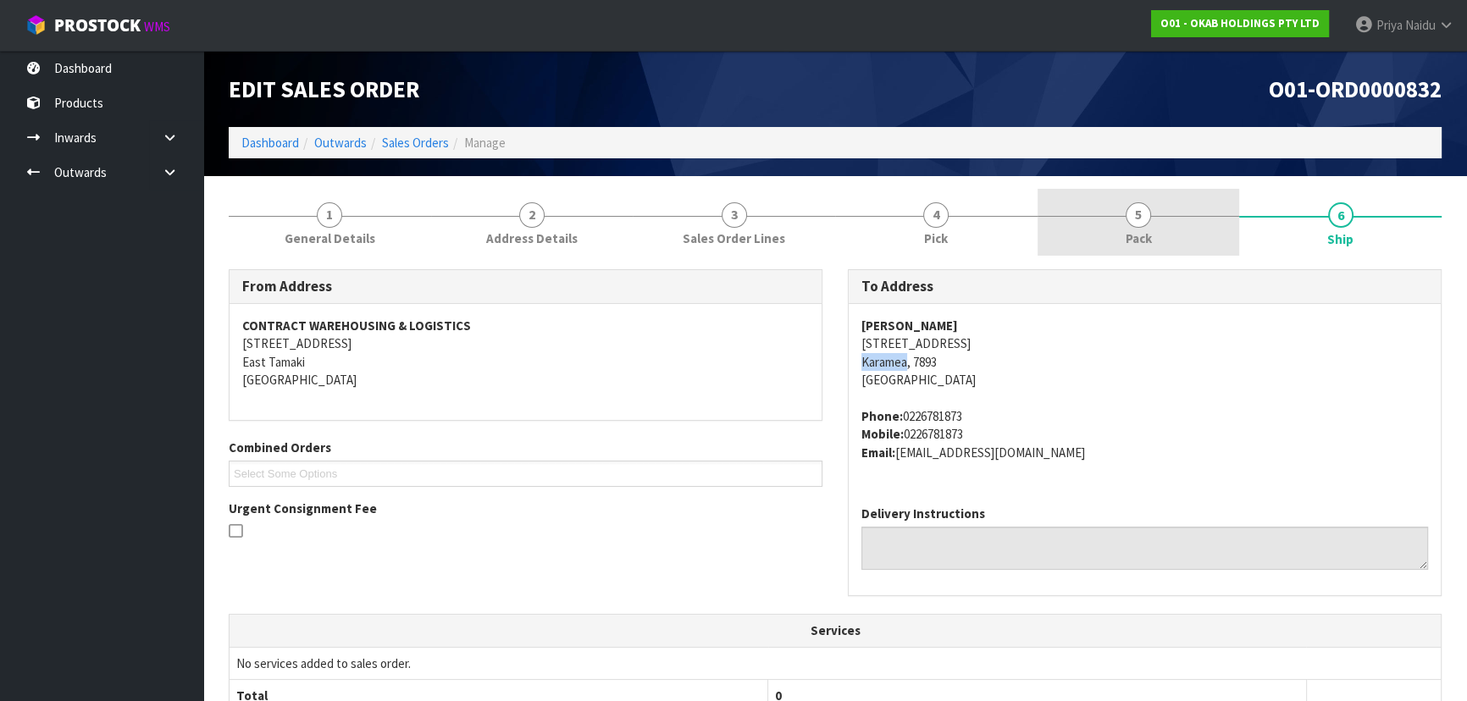
click at [1170, 219] on link "5 Pack" at bounding box center [1139, 222] width 202 height 67
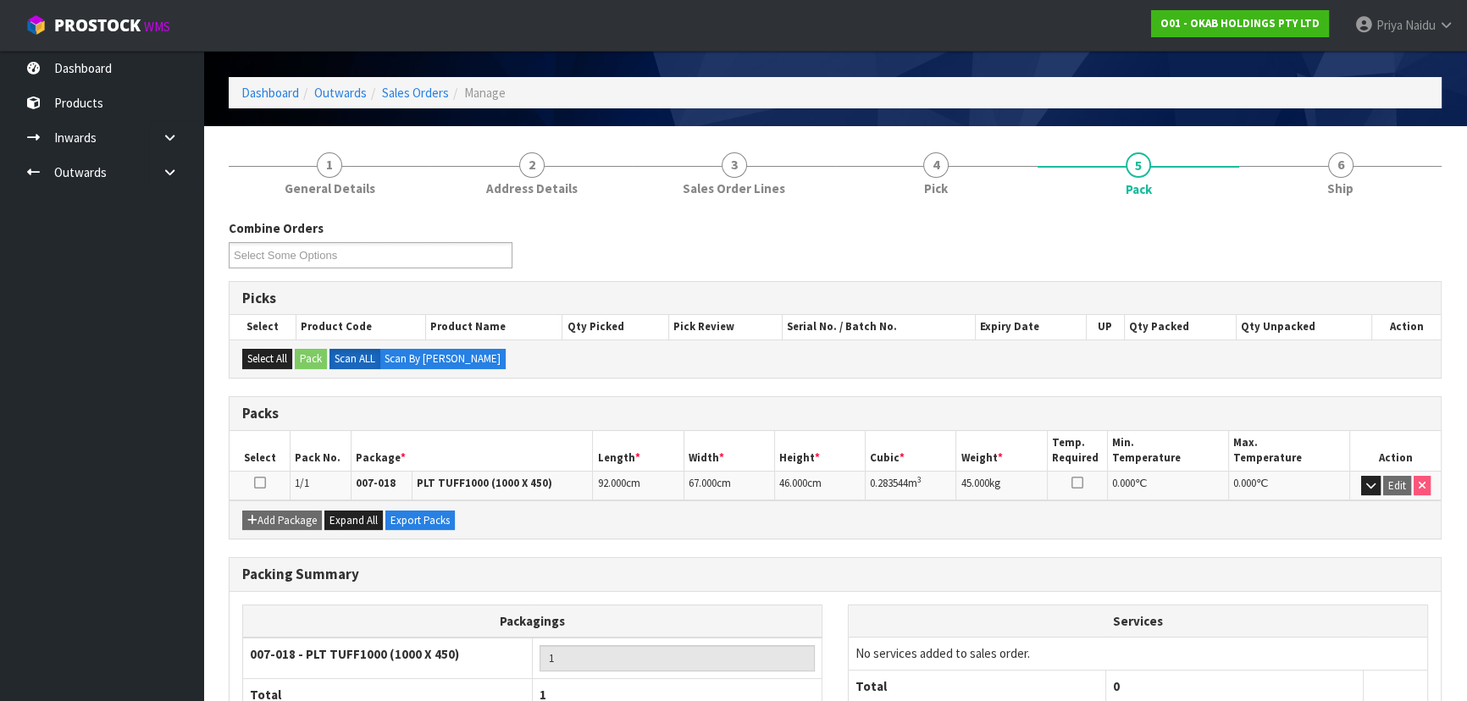
scroll to position [76, 0]
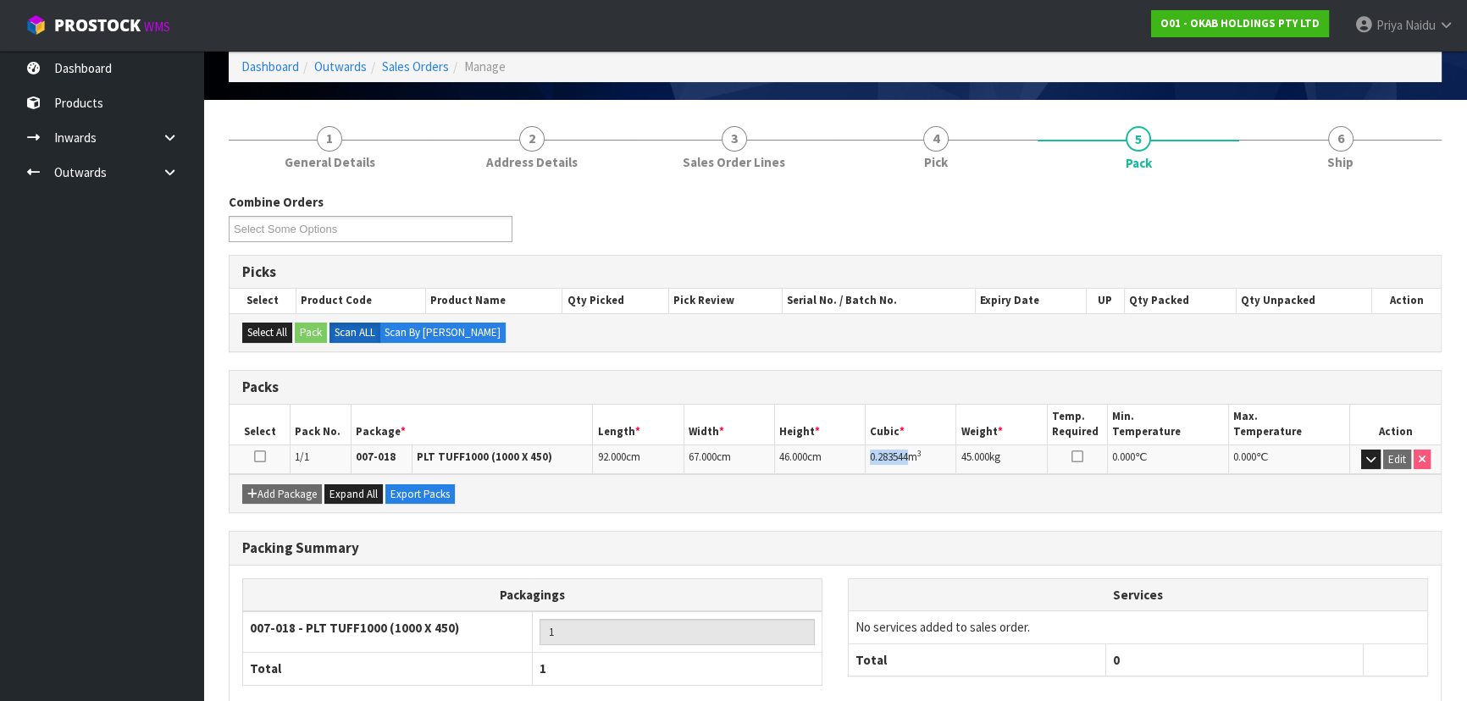
drag, startPoint x: 872, startPoint y: 455, endPoint x: 909, endPoint y: 465, distance: 38.6
click at [909, 465] on td "0.283544 m 3" at bounding box center [911, 460] width 91 height 30
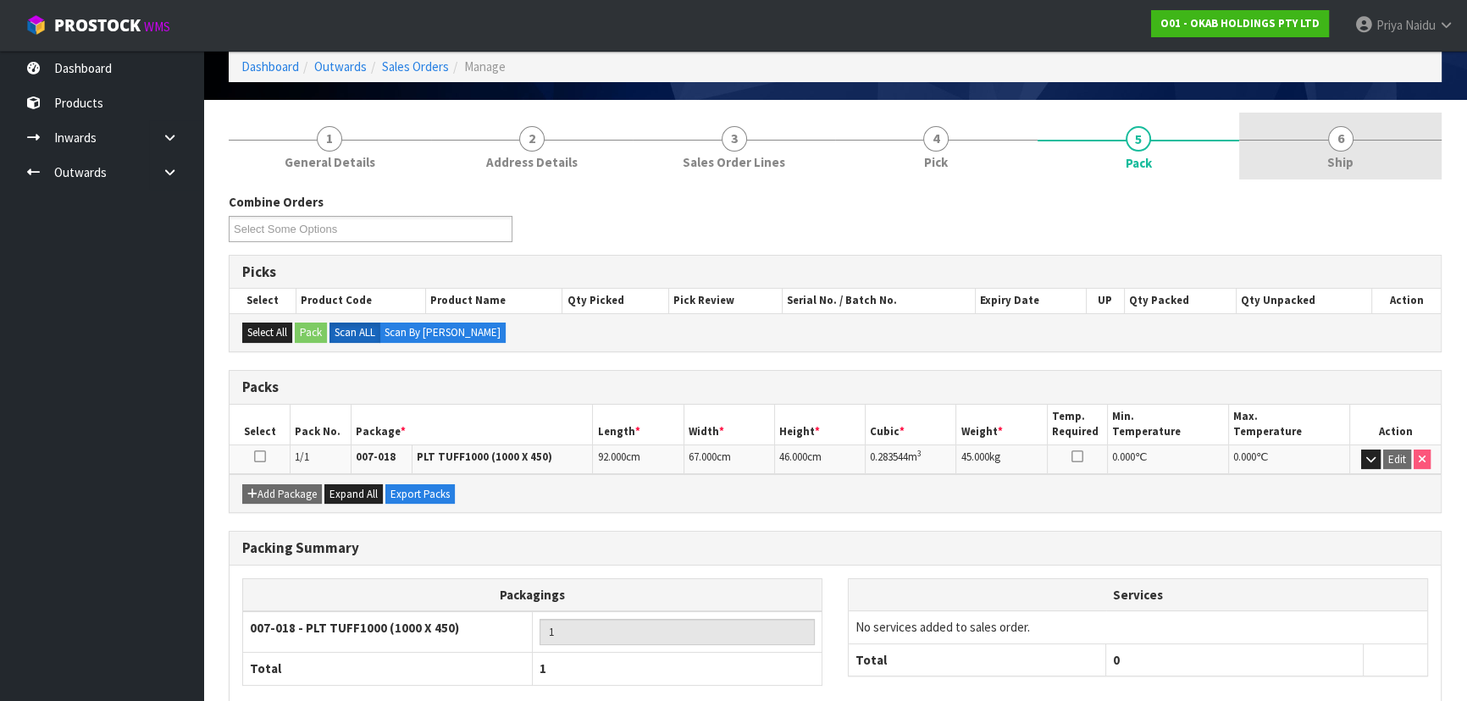
click at [1365, 164] on link "6 Ship" at bounding box center [1340, 146] width 202 height 67
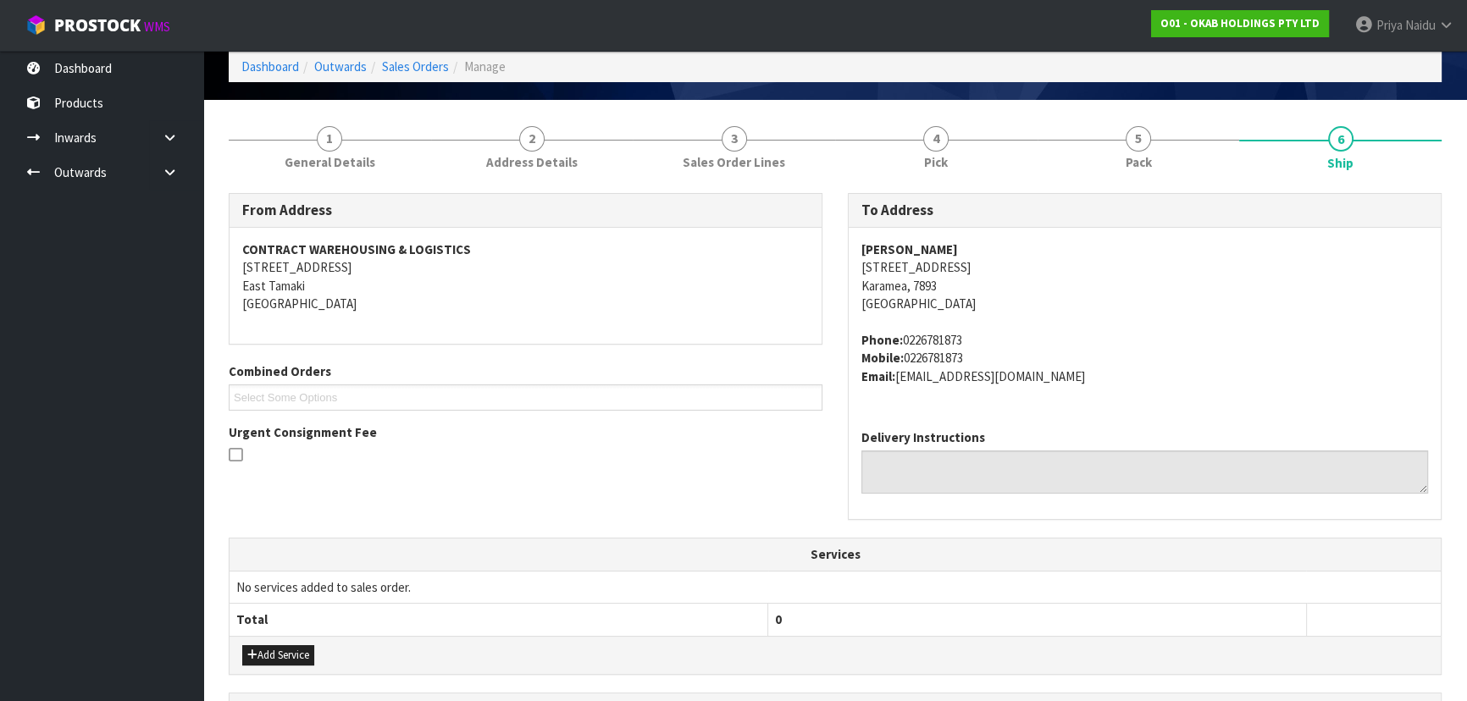
drag, startPoint x: 854, startPoint y: 249, endPoint x: 971, endPoint y: 245, distance: 117.8
click at [971, 245] on div "[PERSON_NAME] [STREET_ADDRESS][PERSON_NAME] Phone: [PHONE_NUMBER] Mobile: [PHON…" at bounding box center [1145, 322] width 592 height 188
drag, startPoint x: 849, startPoint y: 266, endPoint x: 940, endPoint y: 278, distance: 91.4
click at [943, 278] on div "[PERSON_NAME] [STREET_ADDRESS][PERSON_NAME] Phone: [PHONE_NUMBER] Mobile: [PHON…" at bounding box center [1145, 322] width 592 height 188
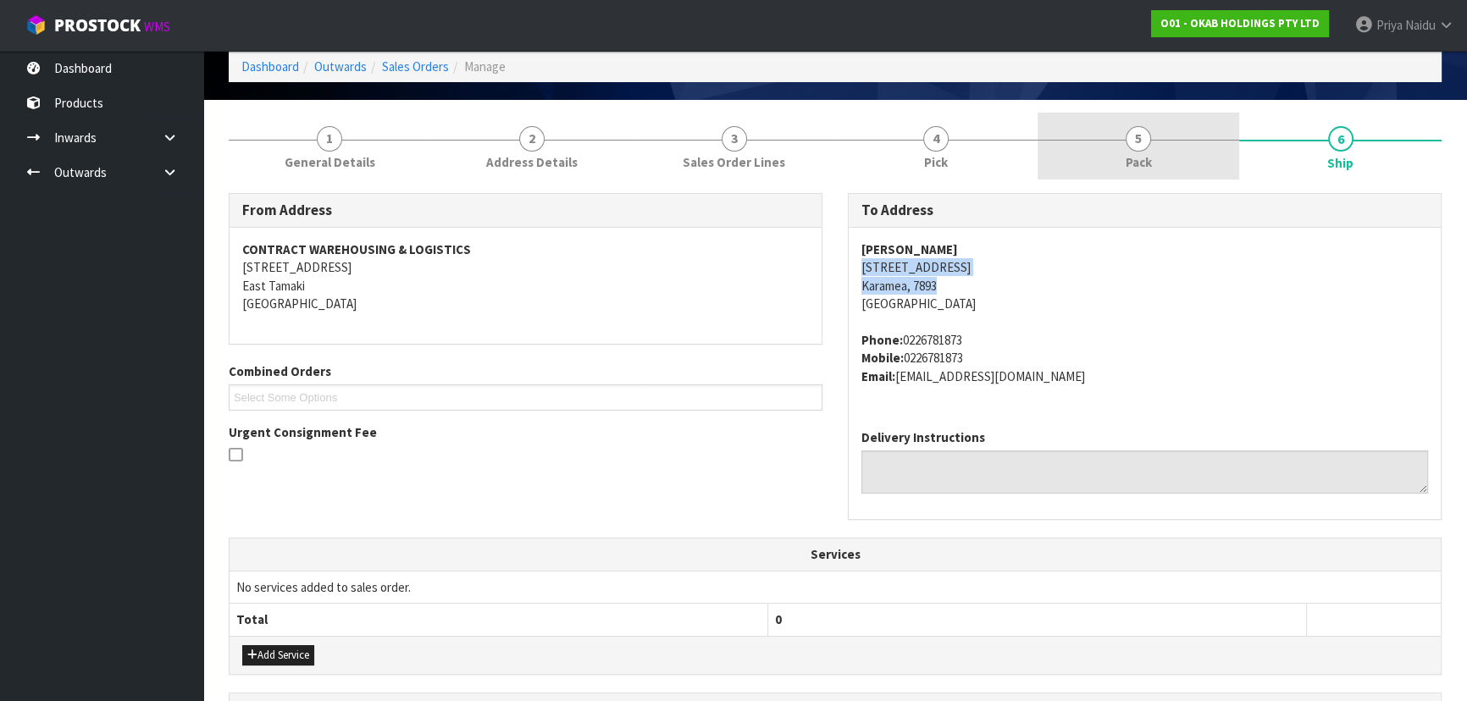
click at [1115, 141] on link "5 Pack" at bounding box center [1139, 146] width 202 height 67
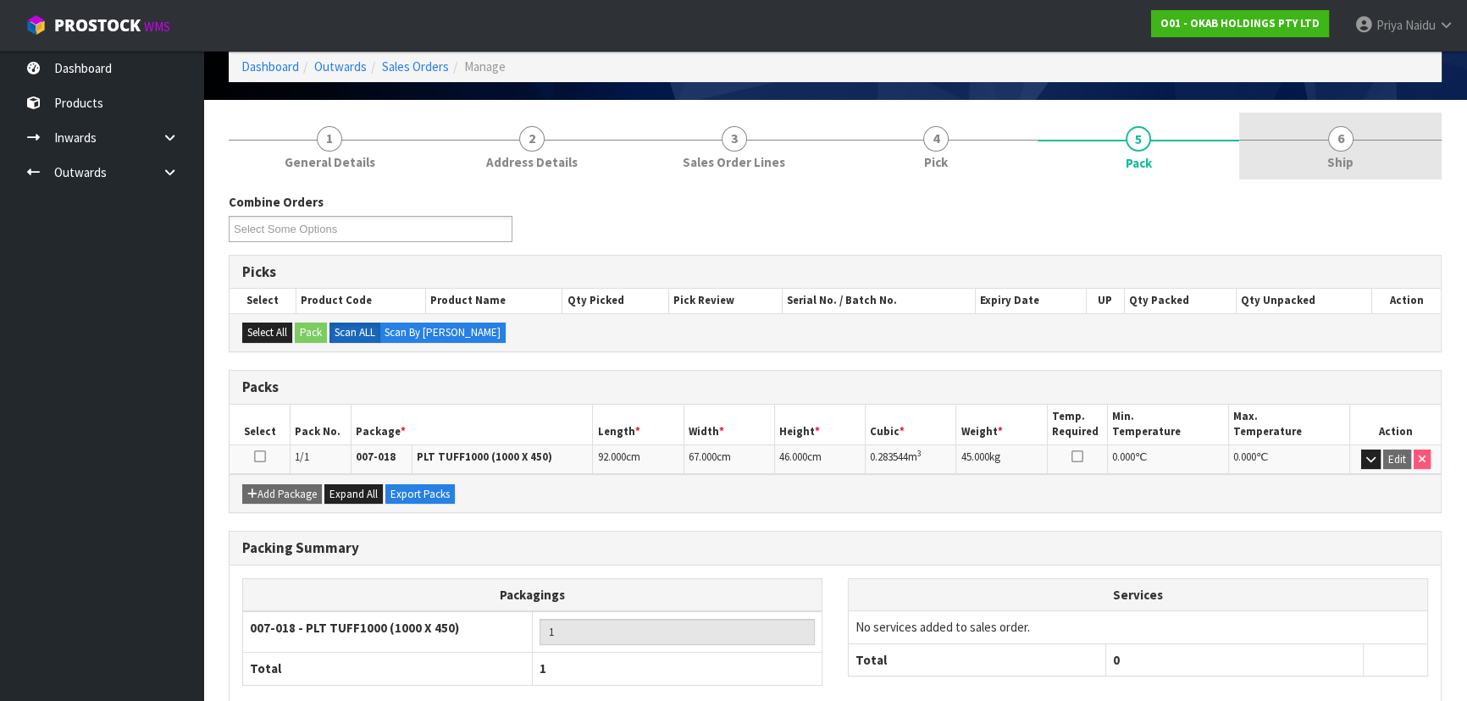
click at [1371, 137] on link "6 Ship" at bounding box center [1340, 146] width 202 height 67
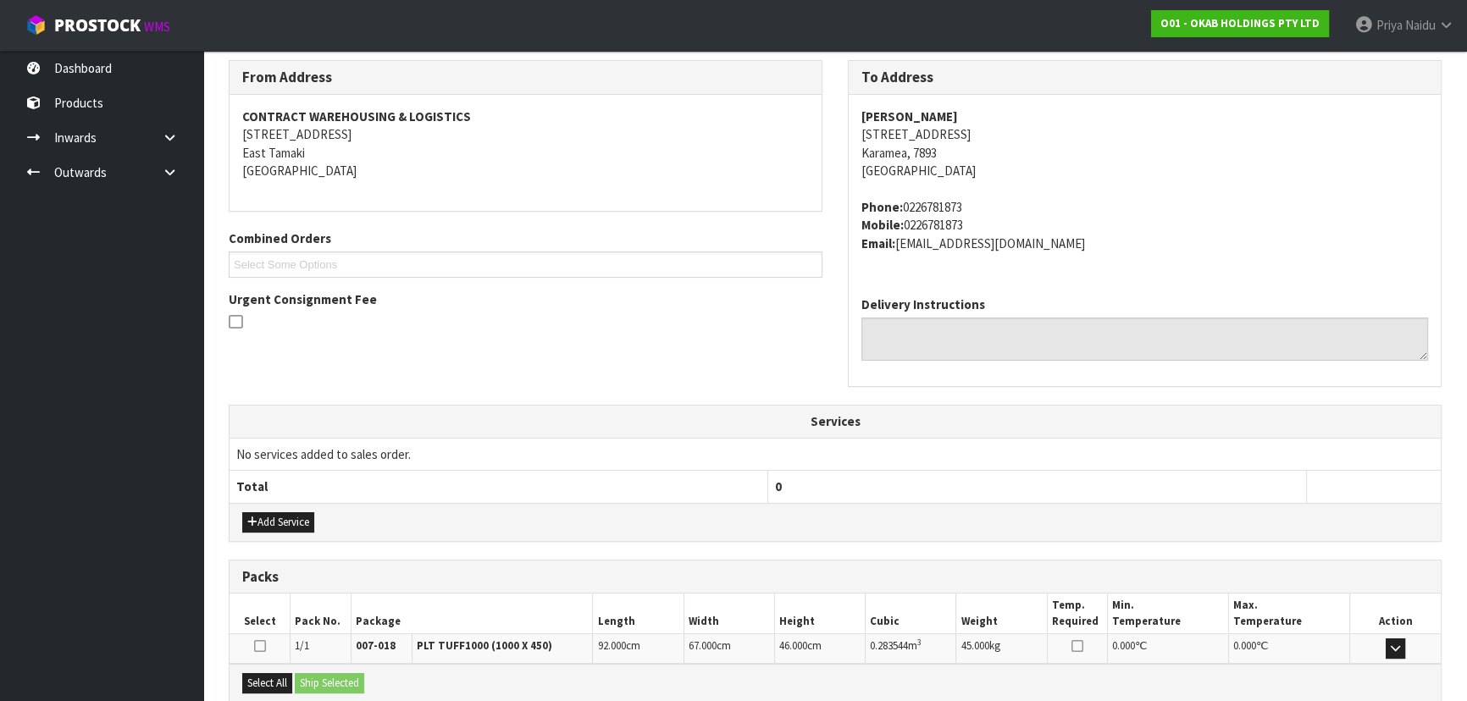
scroll to position [390, 0]
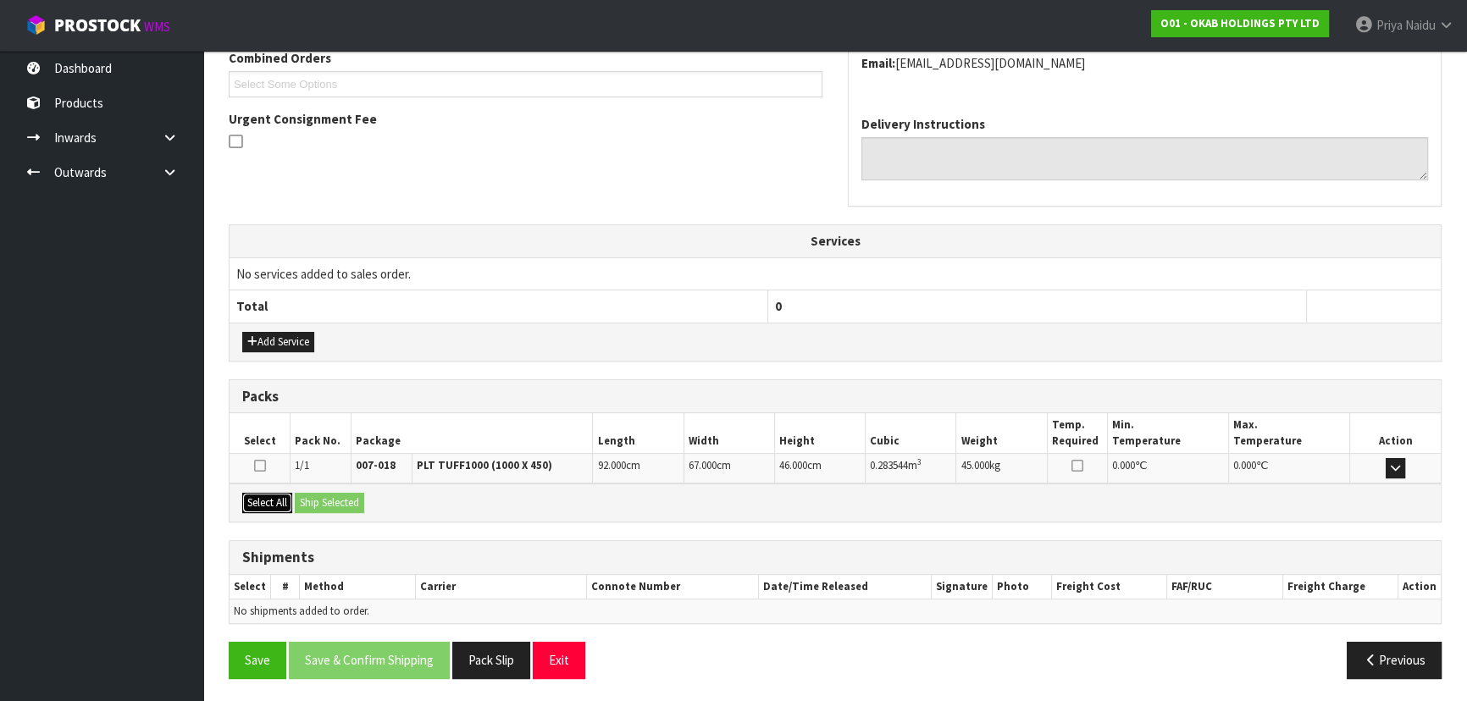
click at [270, 505] on button "Select All" at bounding box center [267, 503] width 50 height 20
drag, startPoint x: 324, startPoint y: 492, endPoint x: 345, endPoint y: 492, distance: 20.3
click at [327, 493] on button "Ship Selected" at bounding box center [329, 503] width 69 height 20
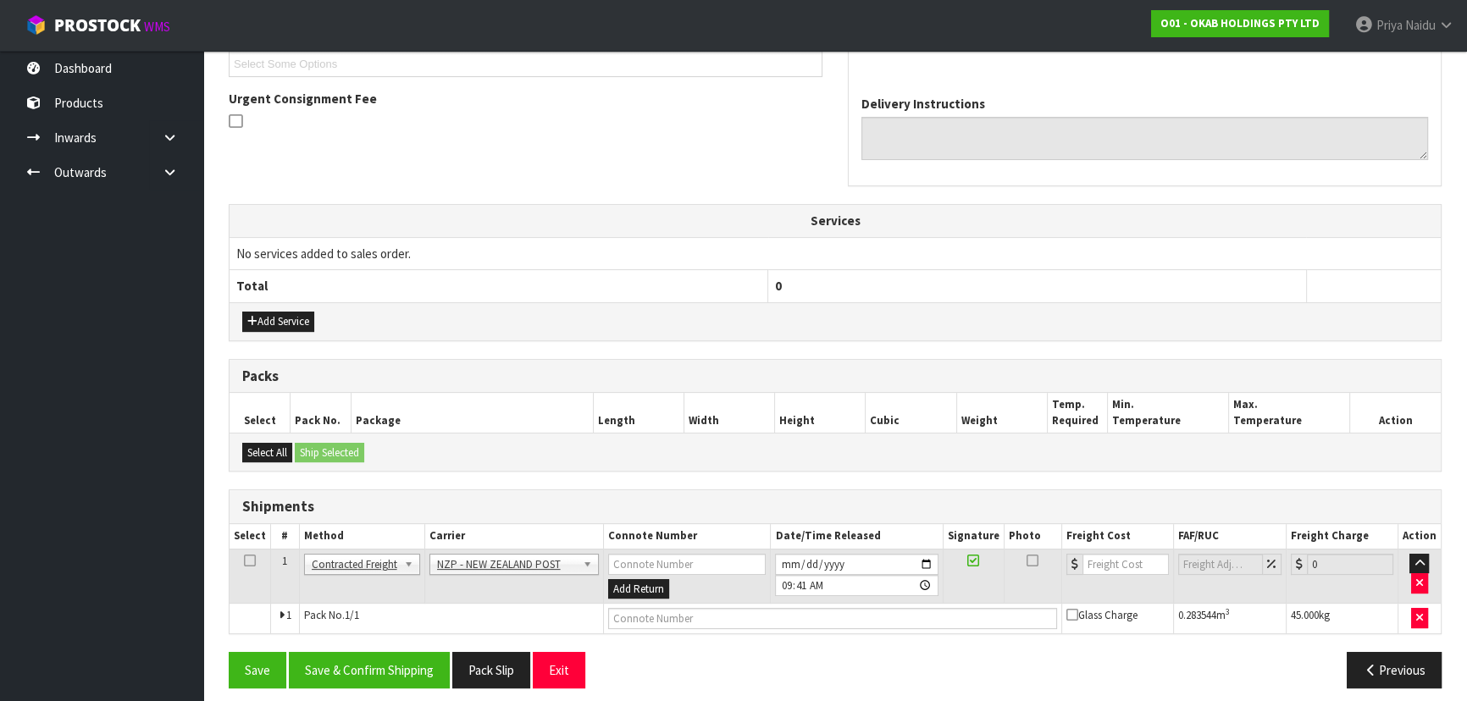
scroll to position [419, 0]
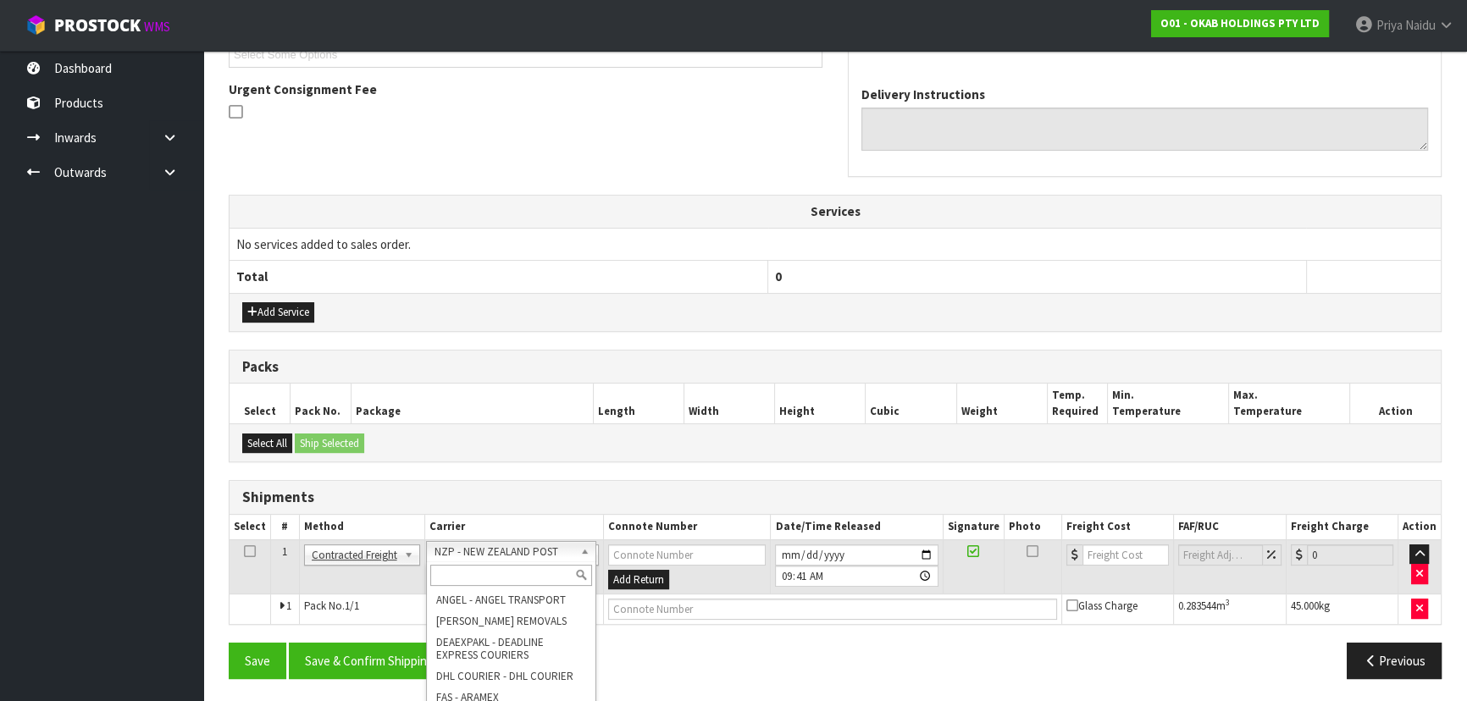
click at [459, 574] on input "text" at bounding box center [511, 575] width 162 height 21
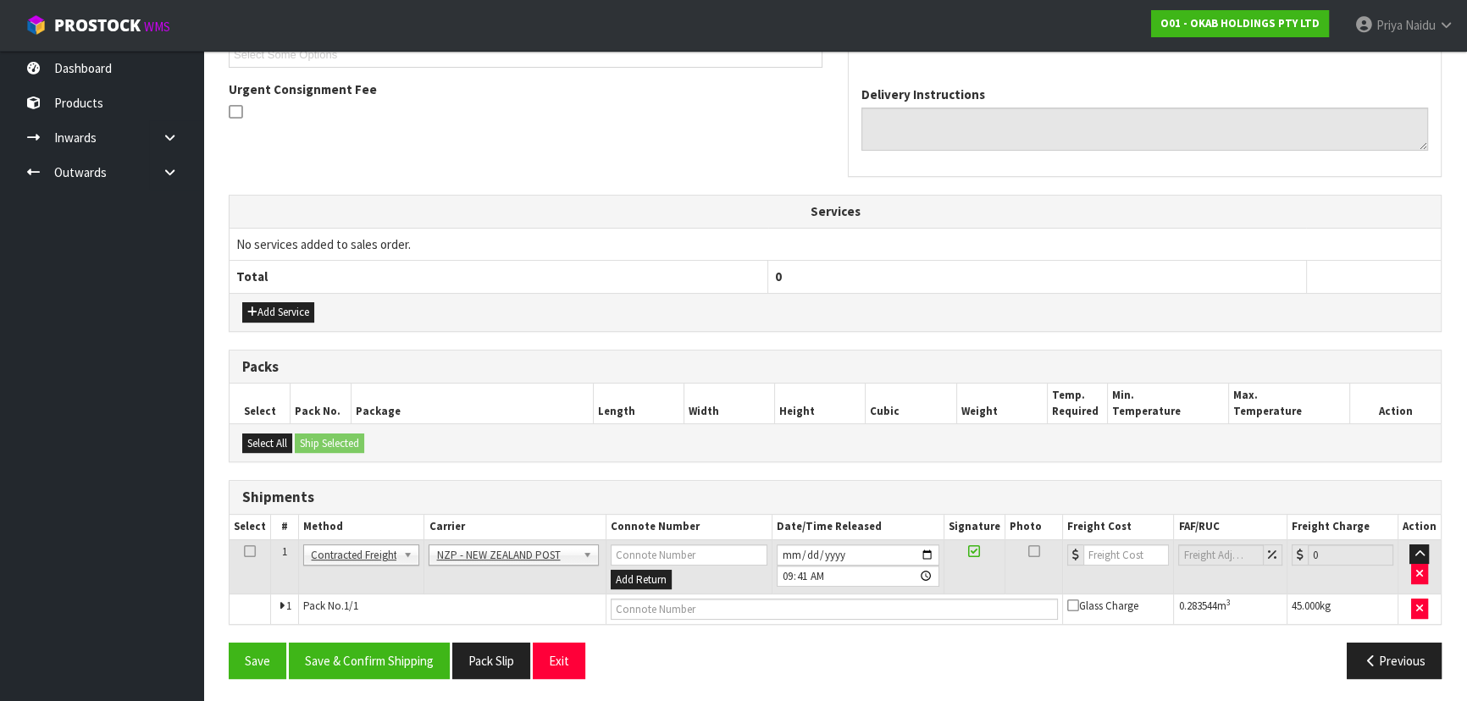
scroll to position [111, 0]
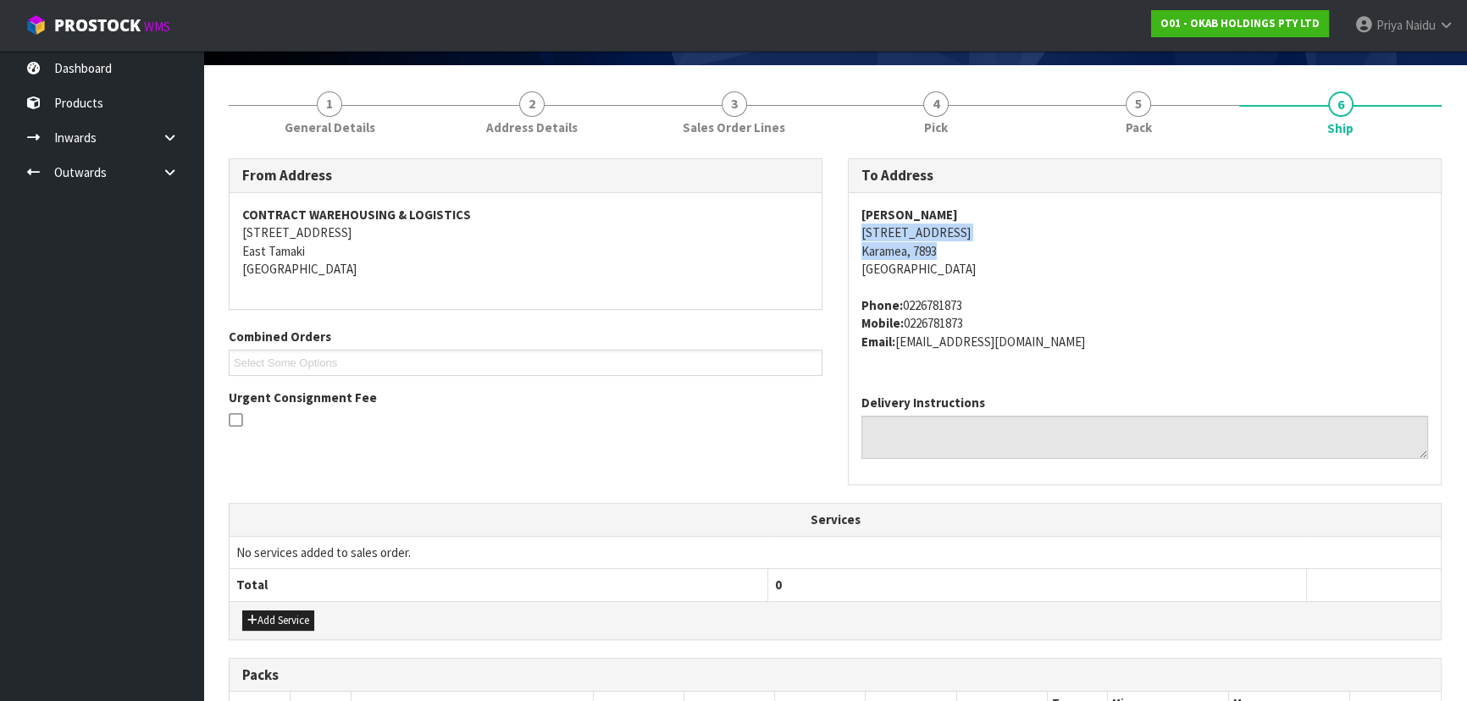
drag, startPoint x: 855, startPoint y: 237, endPoint x: 980, endPoint y: 249, distance: 125.9
click at [980, 249] on div "[PERSON_NAME] [STREET_ADDRESS][PERSON_NAME] Phone: [PHONE_NUMBER] Mobile: [PHON…" at bounding box center [1145, 287] width 592 height 188
click at [854, 215] on div "[PERSON_NAME] [STREET_ADDRESS][PERSON_NAME] Phone: [PHONE_NUMBER] Mobile: [PHON…" at bounding box center [1145, 287] width 592 height 188
drag, startPoint x: 854, startPoint y: 215, endPoint x: 977, endPoint y: 214, distance: 123.7
click at [977, 214] on div "[PERSON_NAME] [STREET_ADDRESS][PERSON_NAME] Phone: [PHONE_NUMBER] Mobile: [PHON…" at bounding box center [1145, 287] width 592 height 188
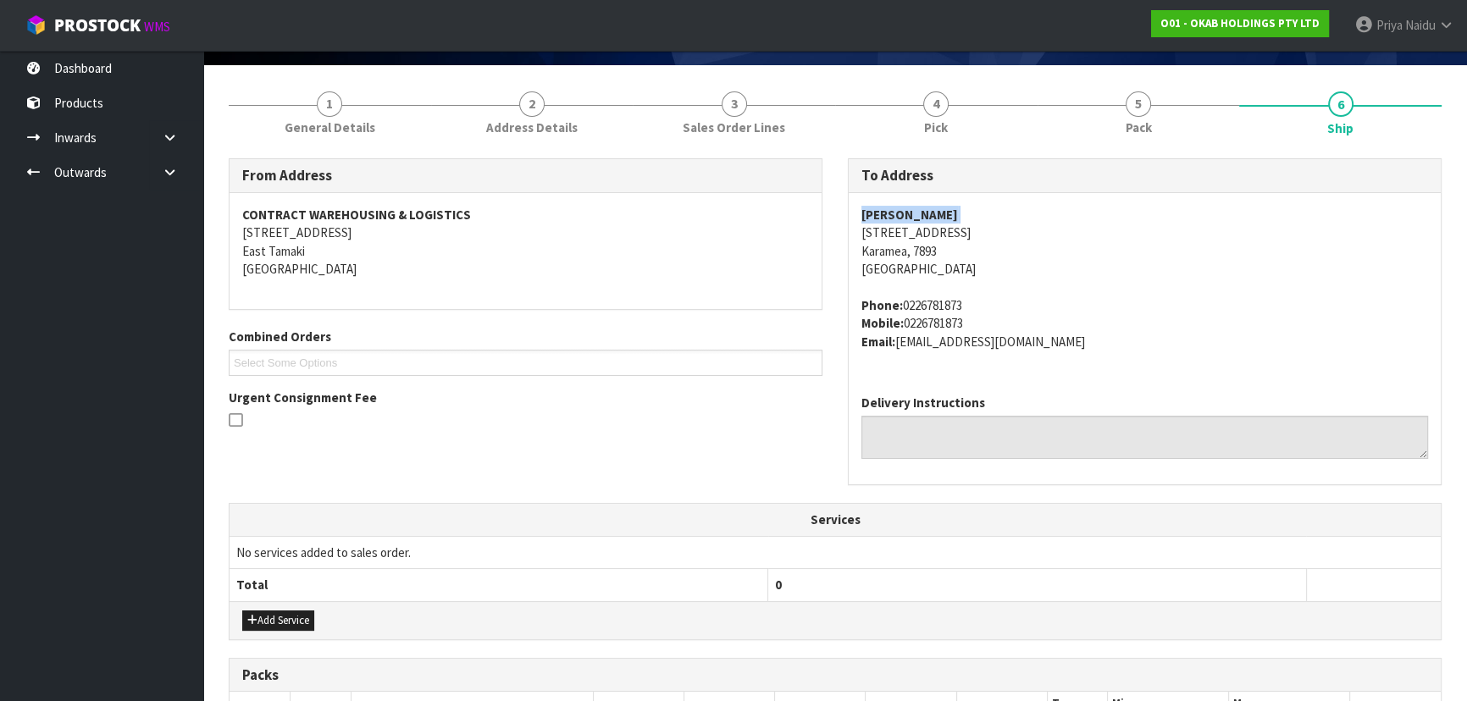
drag, startPoint x: 849, startPoint y: 303, endPoint x: 999, endPoint y: 304, distance: 150.8
click at [999, 304] on div "[PERSON_NAME] [STREET_ADDRESS][PERSON_NAME] Phone: [PHONE_NUMBER] Mobile: [PHON…" at bounding box center [1145, 287] width 592 height 188
drag, startPoint x: 860, startPoint y: 205, endPoint x: 997, endPoint y: 218, distance: 136.9
click at [997, 218] on div "[PERSON_NAME] [STREET_ADDRESS][PERSON_NAME] Phone: [PHONE_NUMBER] Mobile: [PHON…" at bounding box center [1145, 287] width 592 height 188
click at [849, 216] on div "[PERSON_NAME] [STREET_ADDRESS][PERSON_NAME] Phone: [PHONE_NUMBER] Mobile: [PHON…" at bounding box center [1145, 287] width 592 height 188
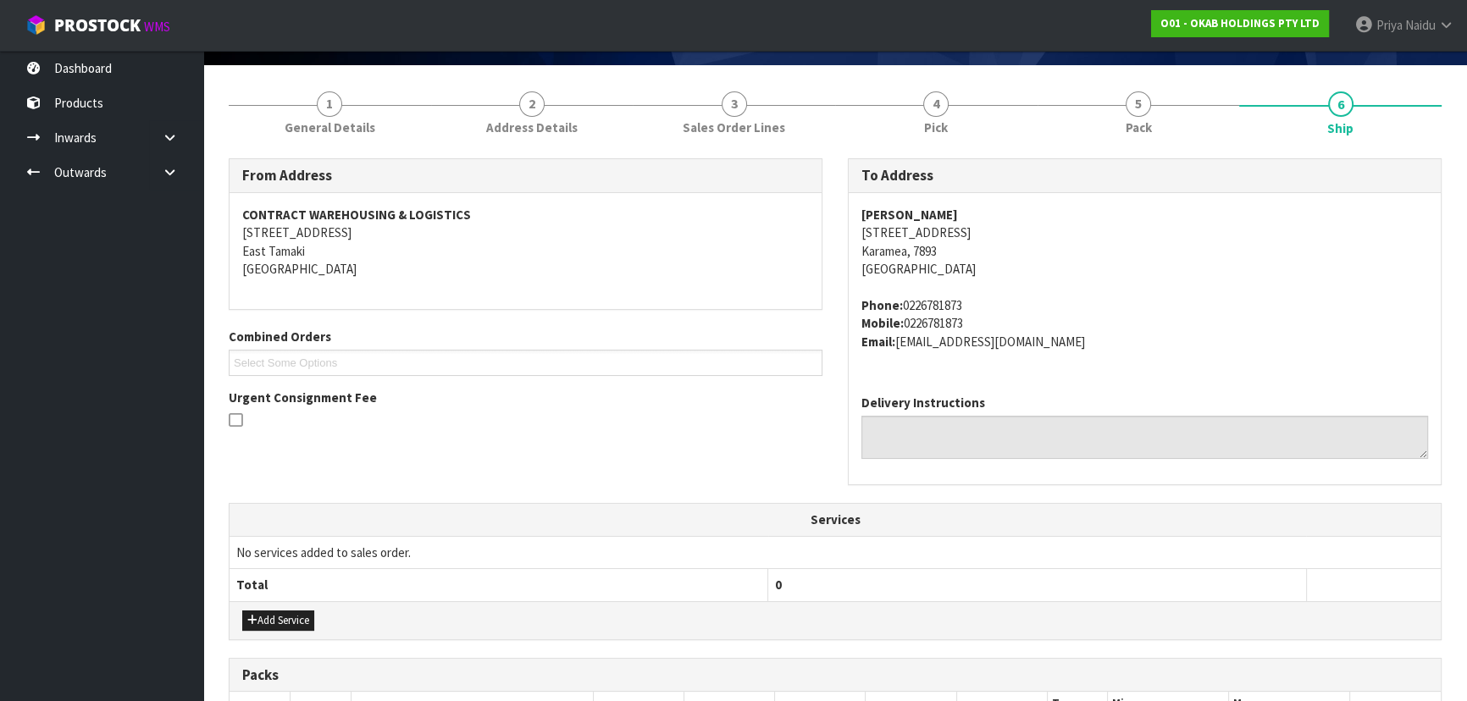
drag, startPoint x: 860, startPoint y: 211, endPoint x: 799, endPoint y: 224, distance: 62.3
click at [1006, 218] on div "[PERSON_NAME] [STREET_ADDRESS][PERSON_NAME] Phone: [PHONE_NUMBER] Mobile: [PHON…" at bounding box center [1145, 287] width 592 height 188
drag, startPoint x: 852, startPoint y: 301, endPoint x: 964, endPoint y: 302, distance: 111.8
click at [982, 302] on div "[PERSON_NAME] [STREET_ADDRESS][PERSON_NAME] Phone: [PHONE_NUMBER] Mobile: [PHON…" at bounding box center [1145, 287] width 592 height 188
drag, startPoint x: 373, startPoint y: 116, endPoint x: 352, endPoint y: 140, distance: 31.2
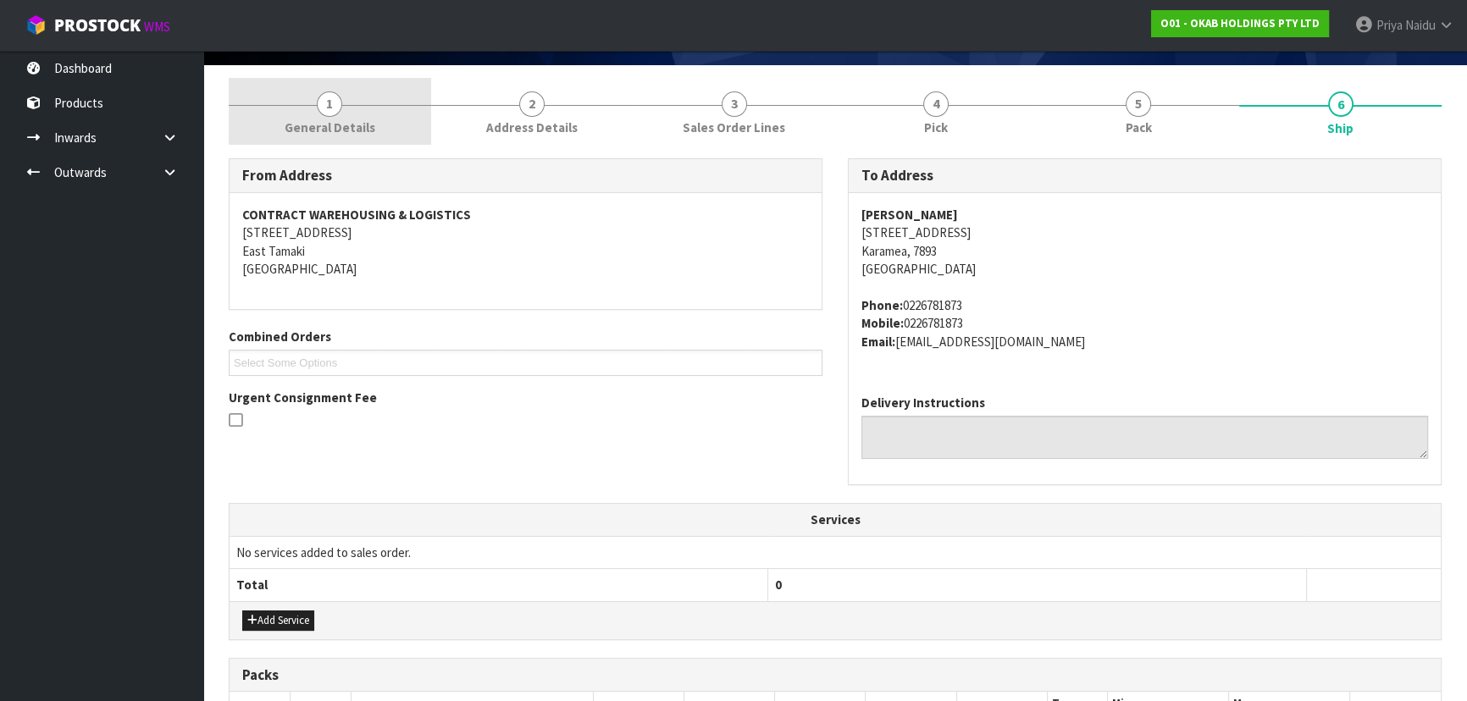
click at [373, 116] on link "1 General Details" at bounding box center [330, 111] width 202 height 67
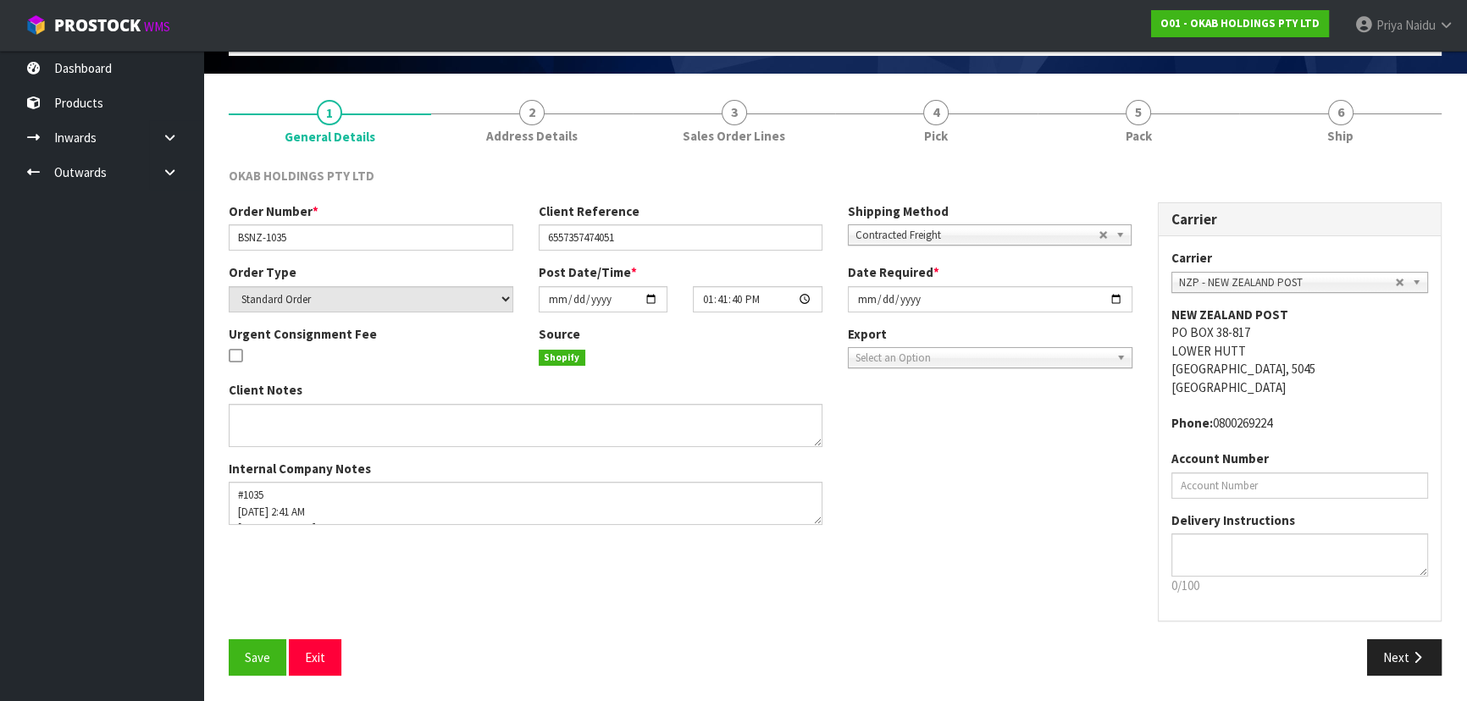
scroll to position [102, 0]
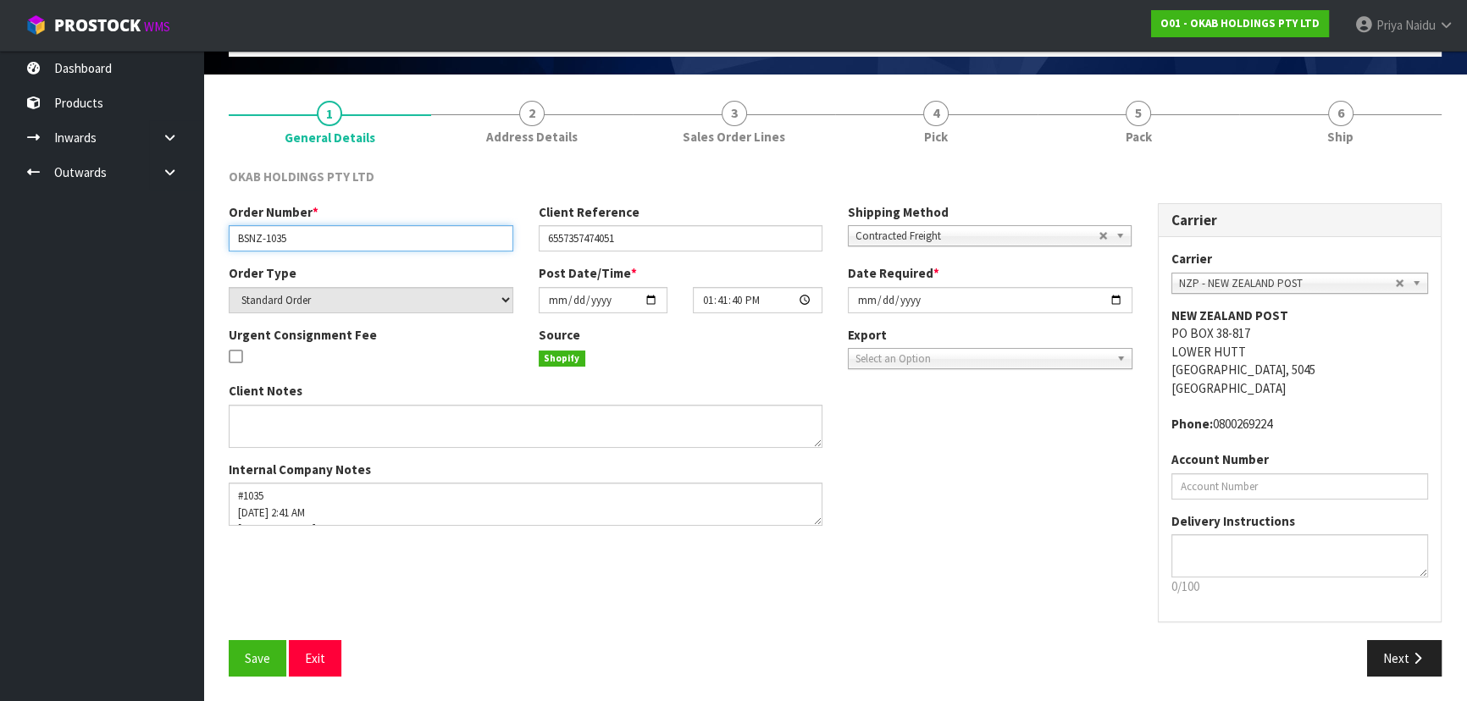
drag, startPoint x: 233, startPoint y: 241, endPoint x: 322, endPoint y: 242, distance: 88.9
click at [322, 242] on input "BSNZ-1035" at bounding box center [371, 238] width 285 height 26
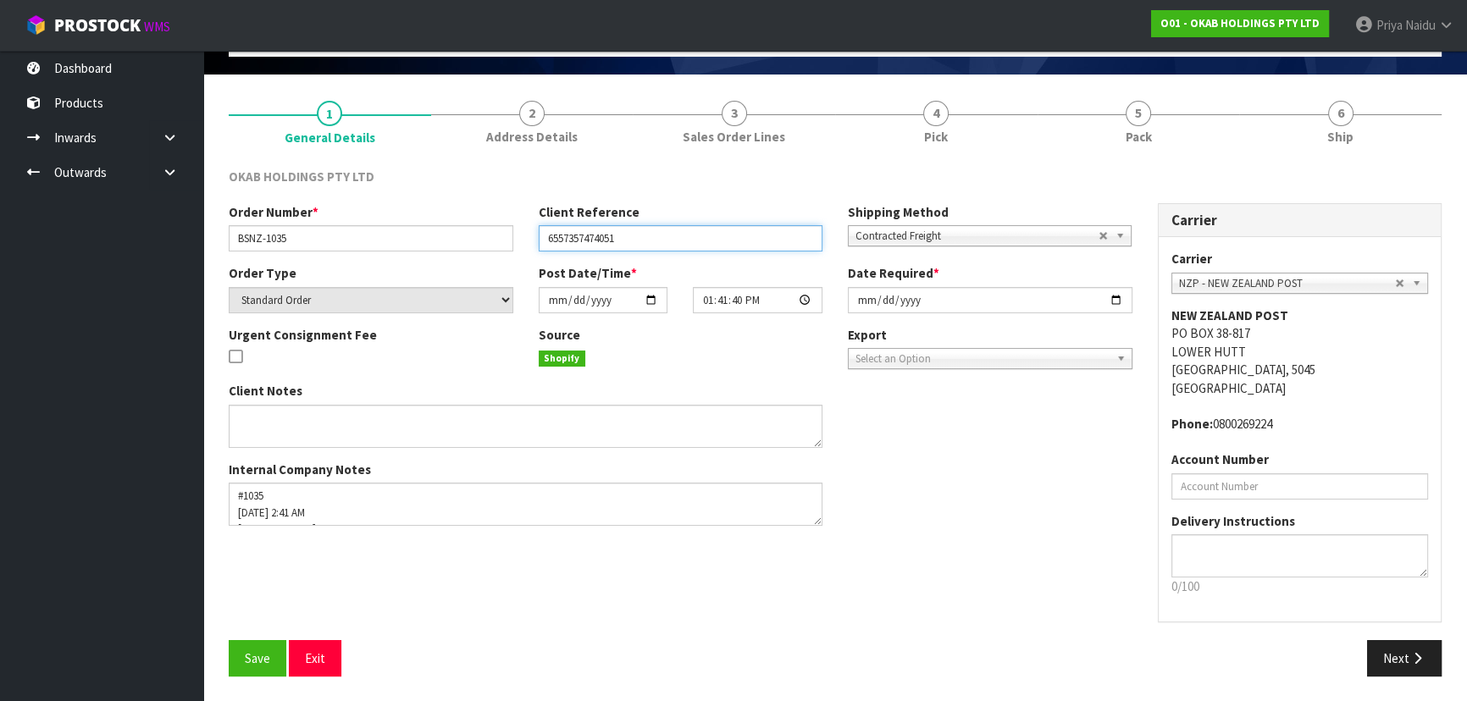
drag, startPoint x: 544, startPoint y: 237, endPoint x: 669, endPoint y: 237, distance: 125.3
click at [669, 237] on input "6557357474051" at bounding box center [681, 238] width 285 height 26
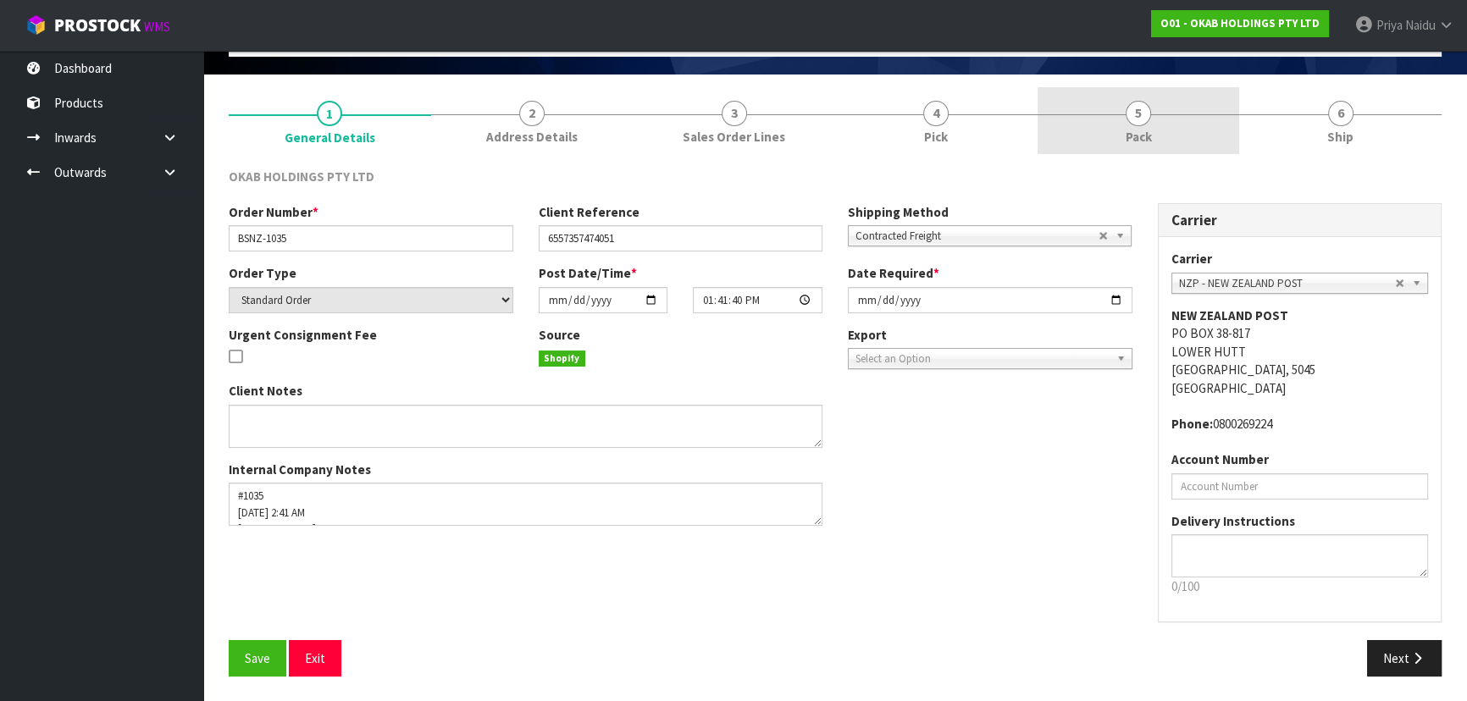
click at [1114, 104] on link "5 Pack" at bounding box center [1139, 120] width 202 height 67
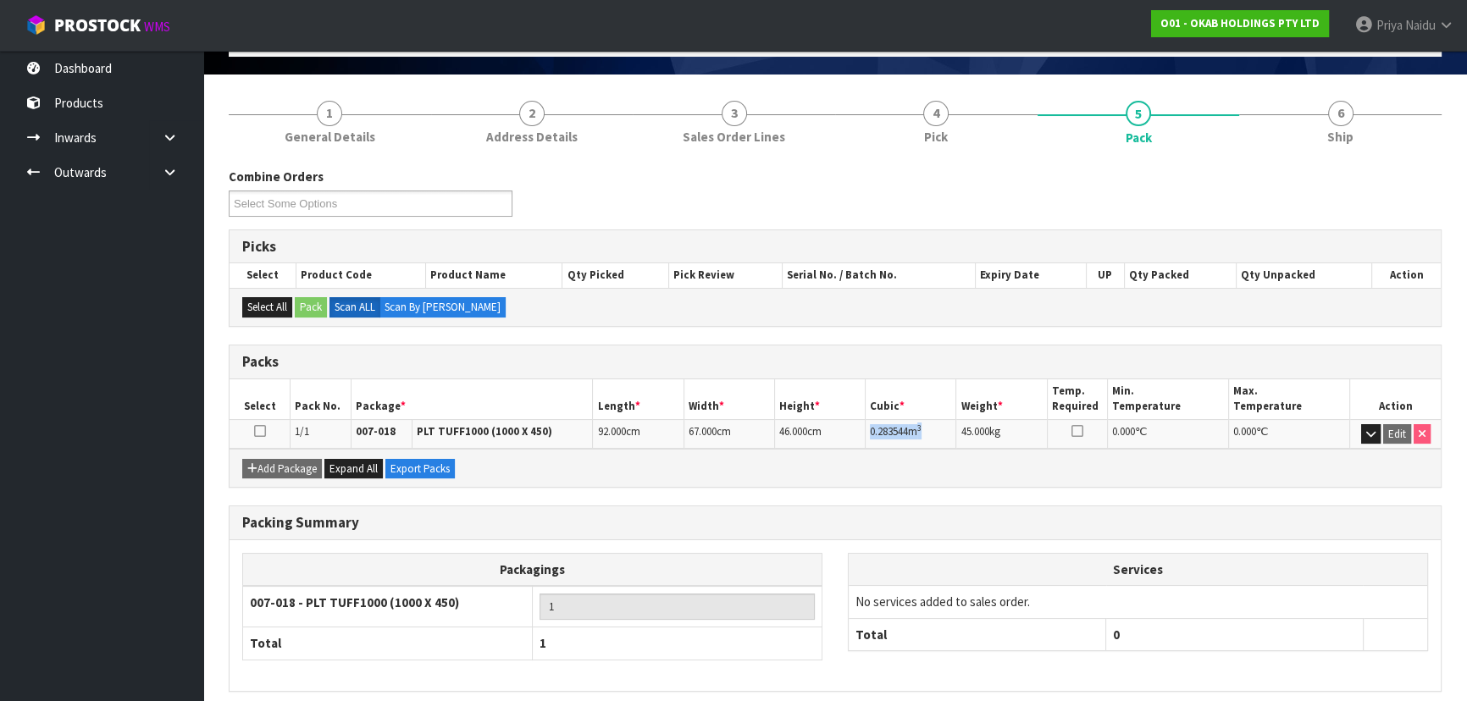
drag, startPoint x: 864, startPoint y: 423, endPoint x: 932, endPoint y: 421, distance: 68.6
click at [932, 421] on td "0.283544 m 3" at bounding box center [911, 434] width 91 height 30
click at [1362, 109] on link "6 Ship" at bounding box center [1340, 120] width 202 height 67
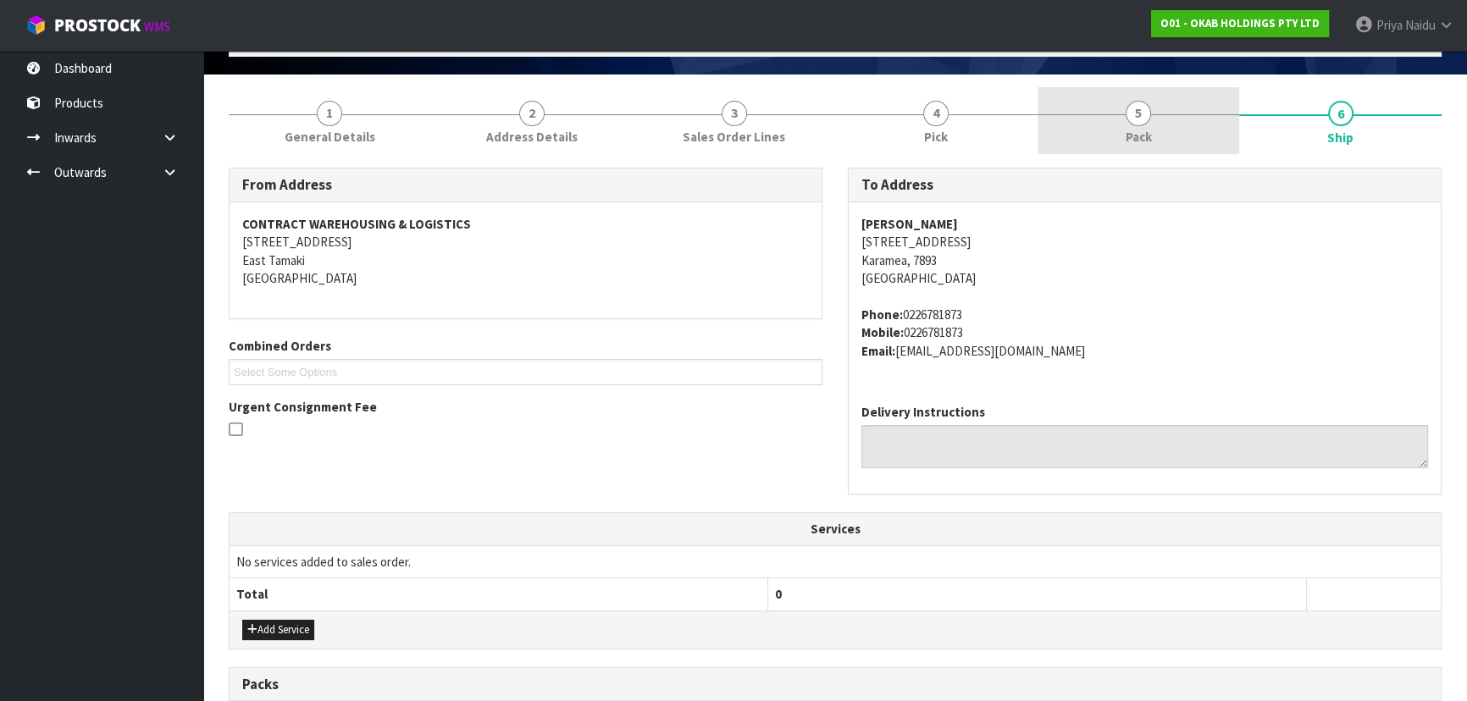
click at [1109, 146] on link "5 Pack" at bounding box center [1139, 120] width 202 height 67
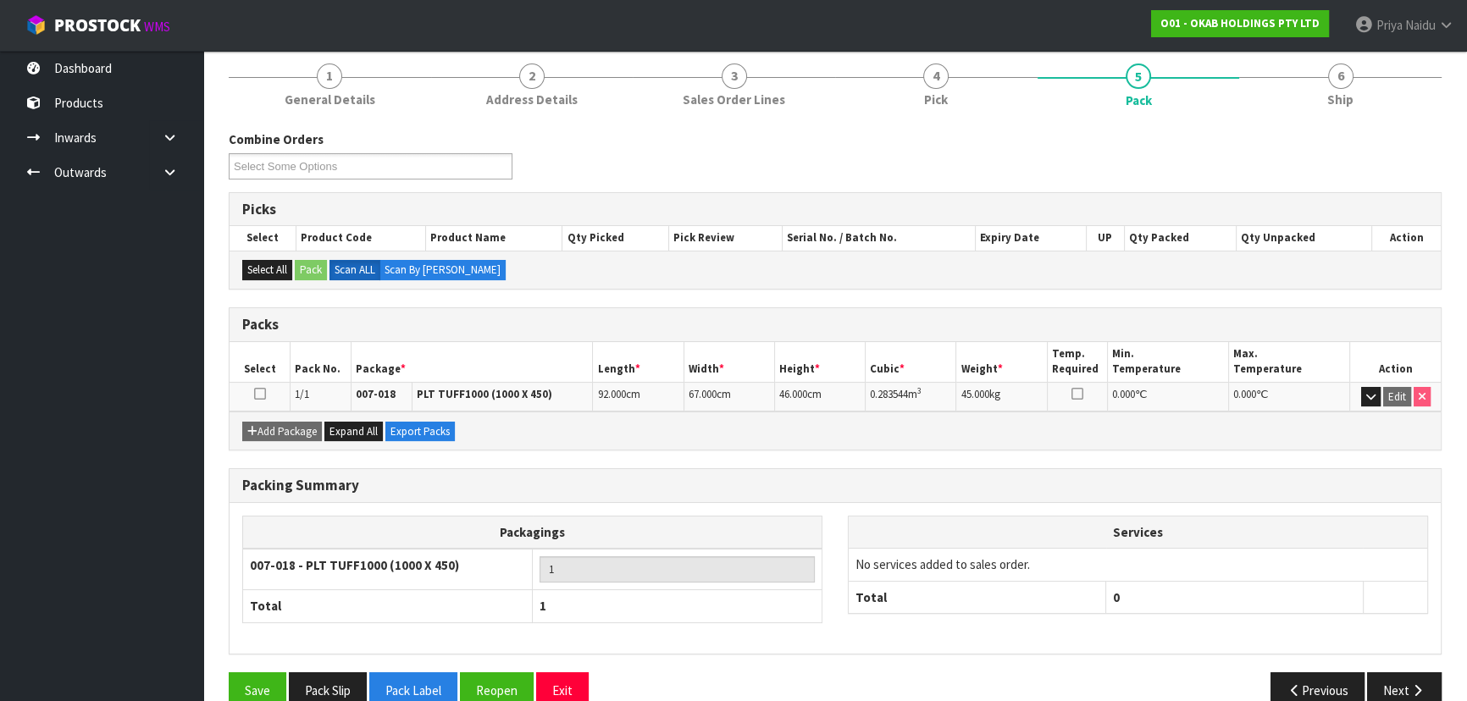
scroll to position [169, 0]
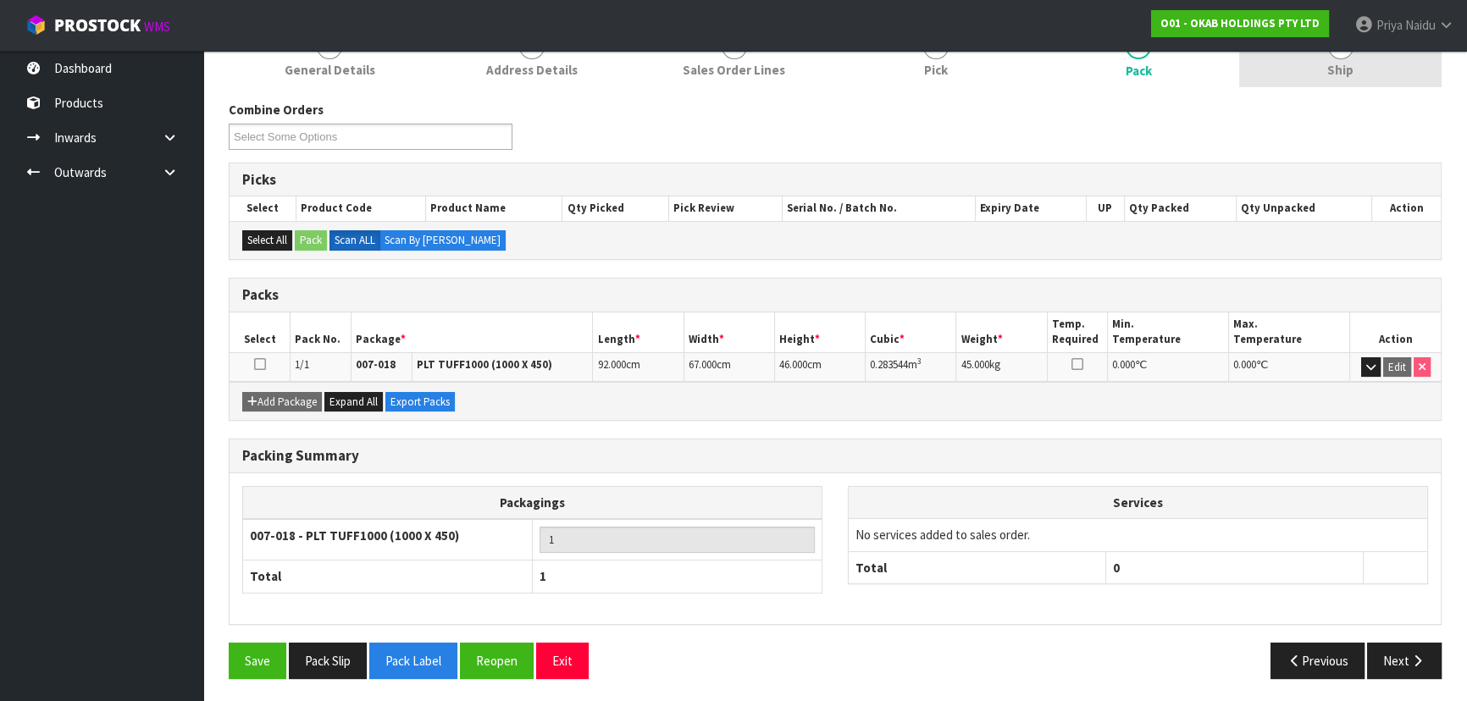
drag, startPoint x: 1370, startPoint y: 86, endPoint x: 1357, endPoint y: 82, distance: 13.1
click at [1367, 85] on link "6 Ship" at bounding box center [1340, 53] width 202 height 67
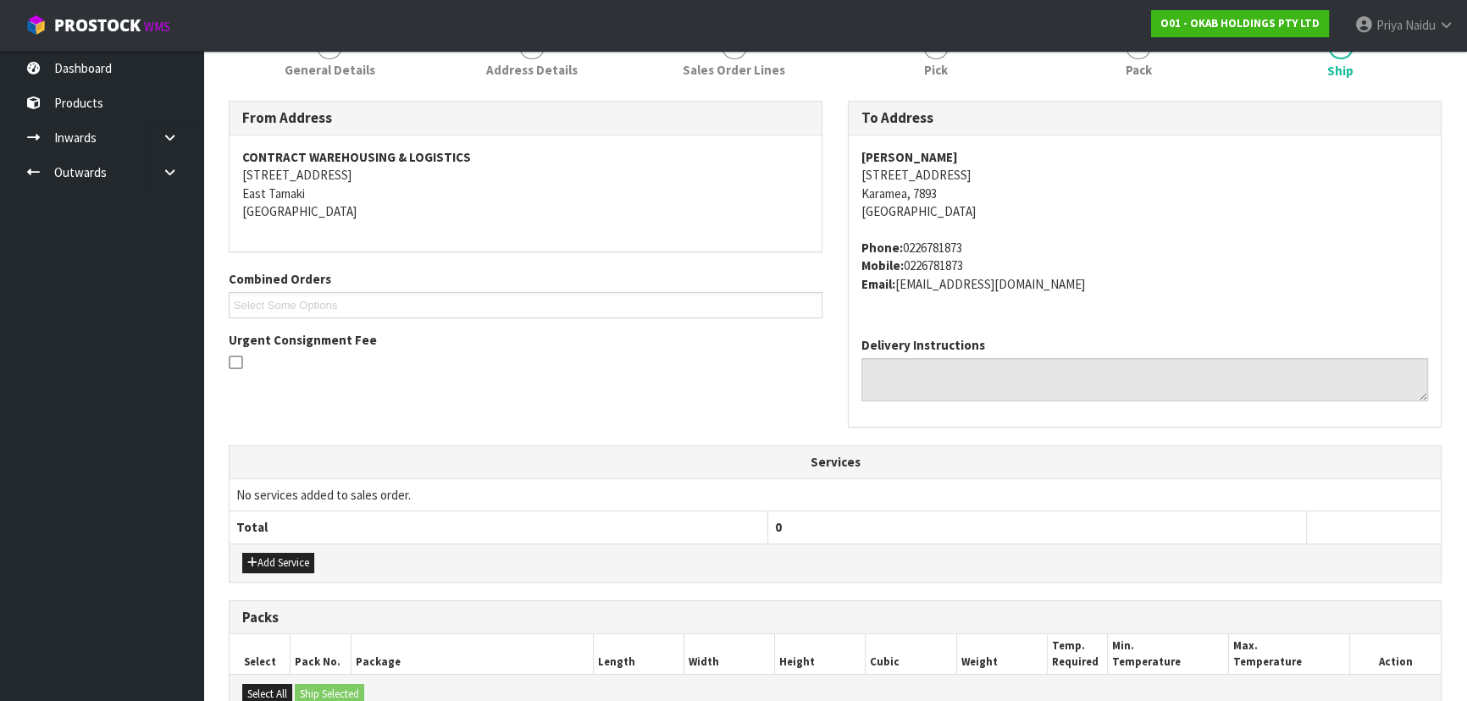
scroll to position [419, 0]
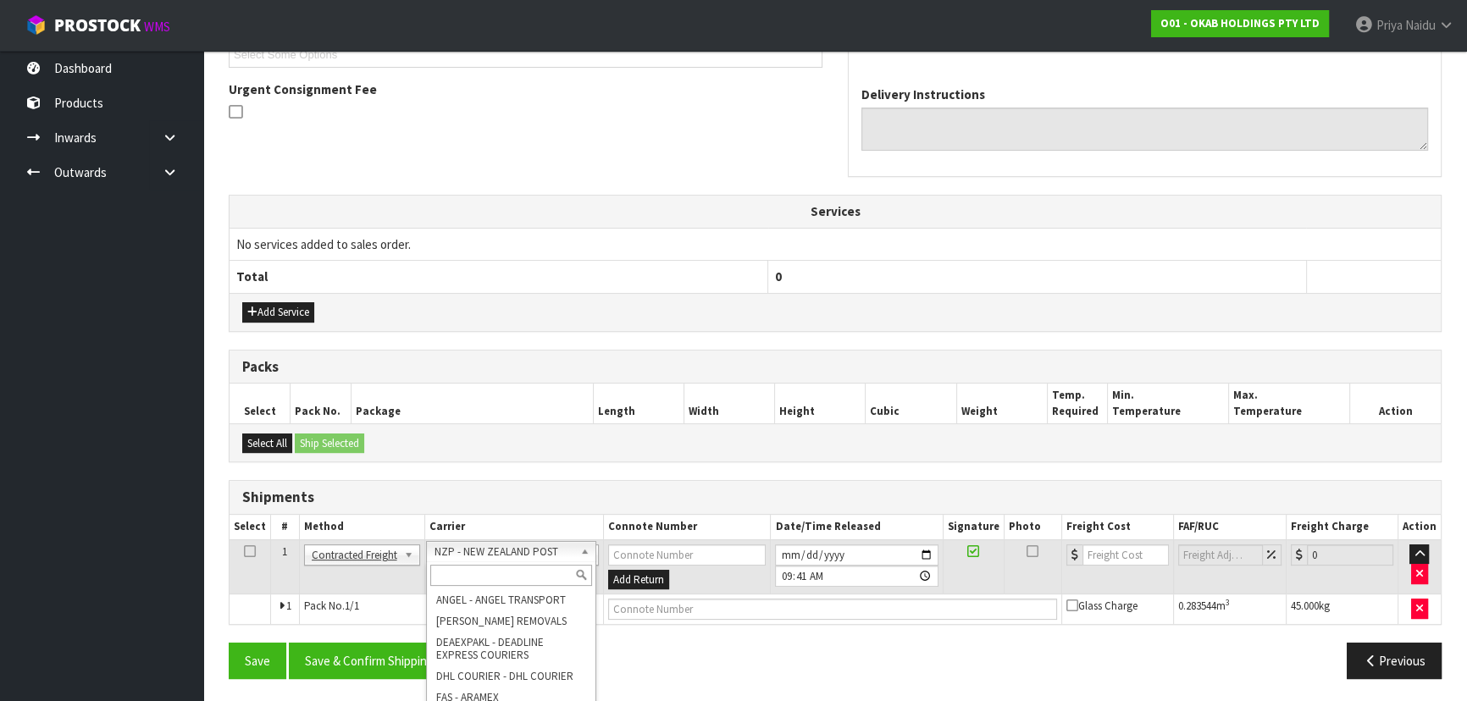
click at [508, 565] on input "text" at bounding box center [511, 575] width 162 height 21
type input "MA"
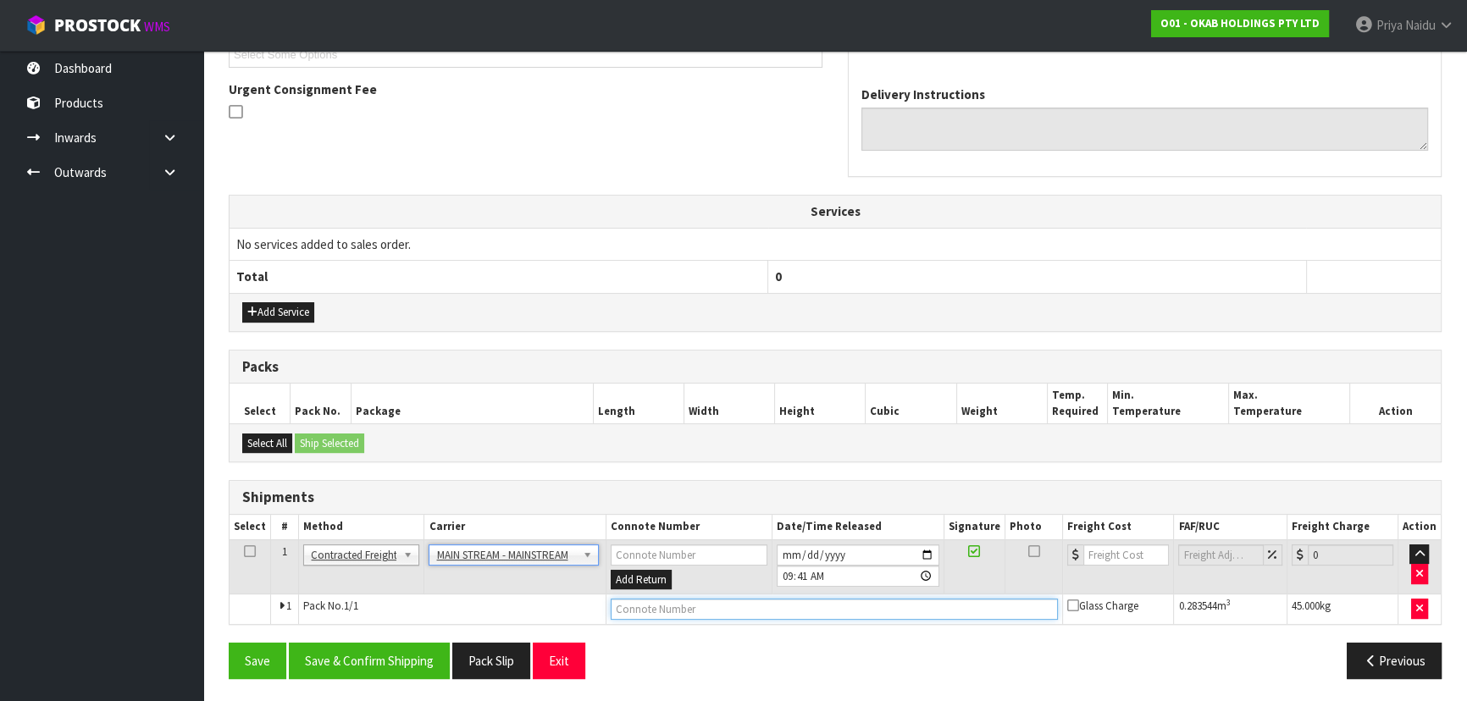
click at [645, 611] on input "text" at bounding box center [835, 609] width 448 height 21
click at [749, 603] on input "text" at bounding box center [835, 609] width 448 height 21
paste input "CWL7724363"
type input "CWL7724363"
click at [1129, 551] on input "number" at bounding box center [1126, 555] width 86 height 21
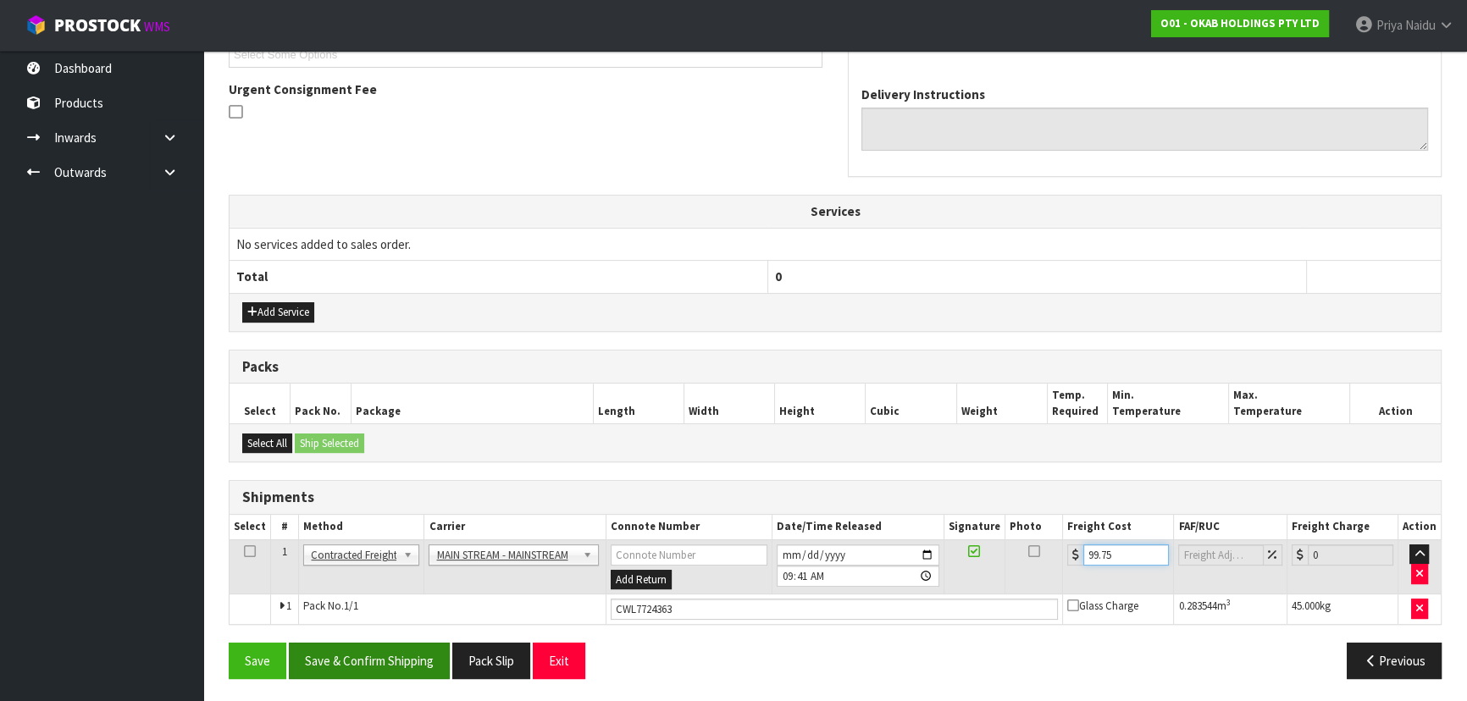
type input "99.75"
click at [419, 657] on button "Save & Confirm Shipping" at bounding box center [369, 661] width 161 height 36
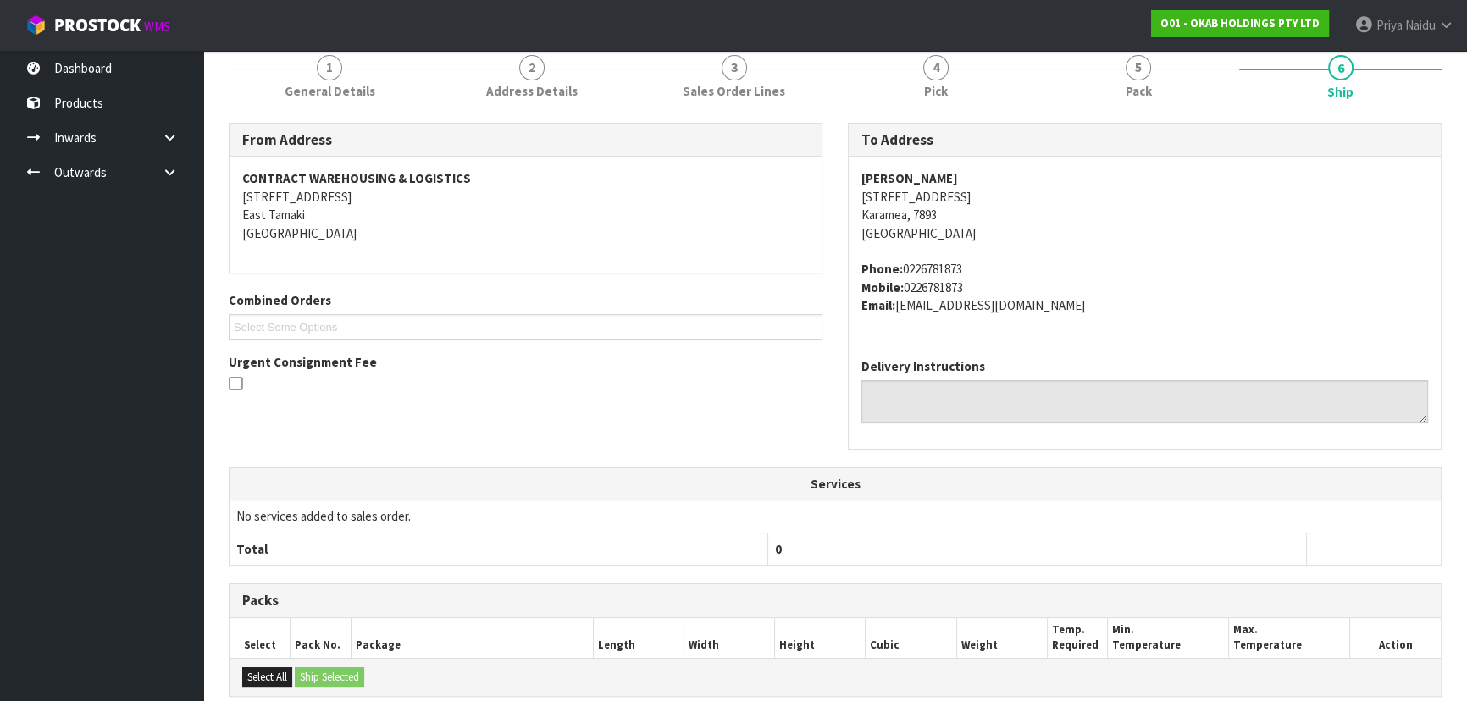
scroll to position [0, 0]
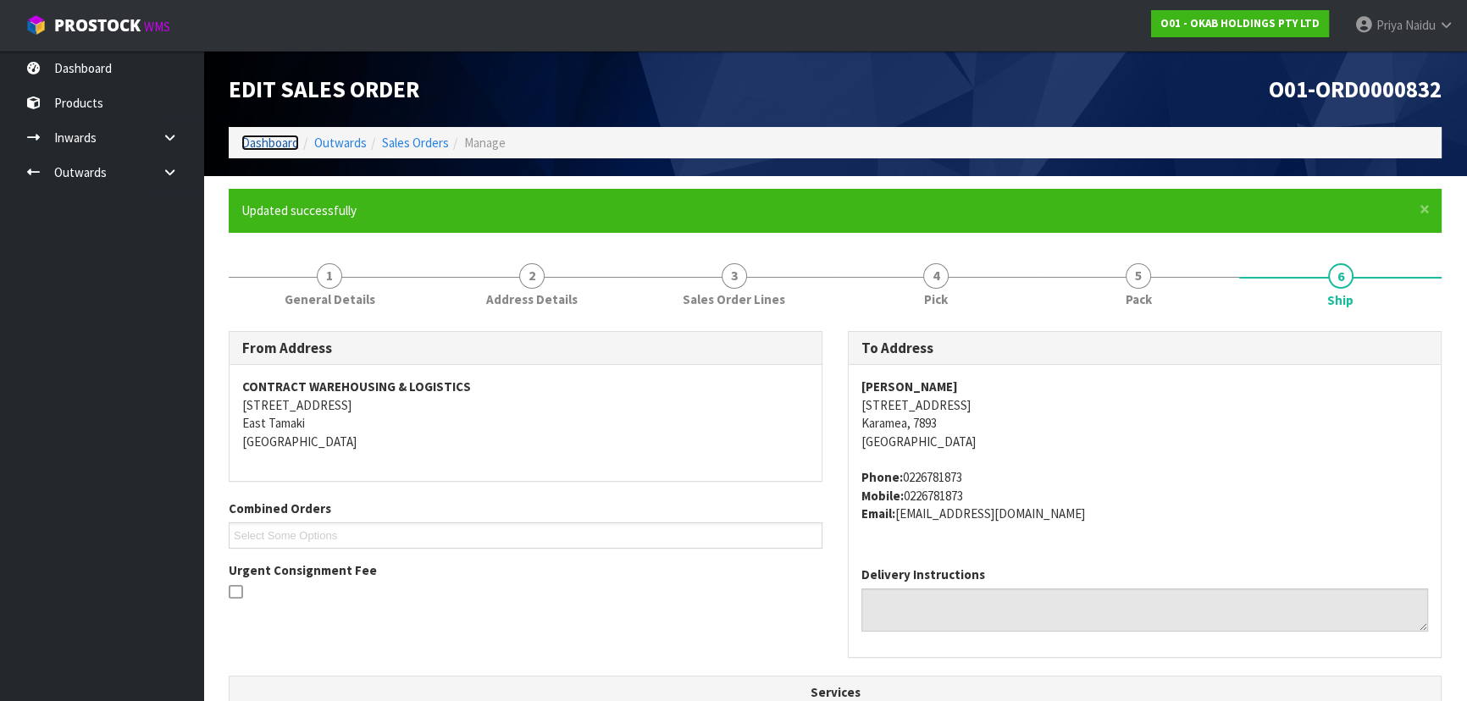
click at [275, 141] on link "Dashboard" at bounding box center [270, 143] width 58 height 16
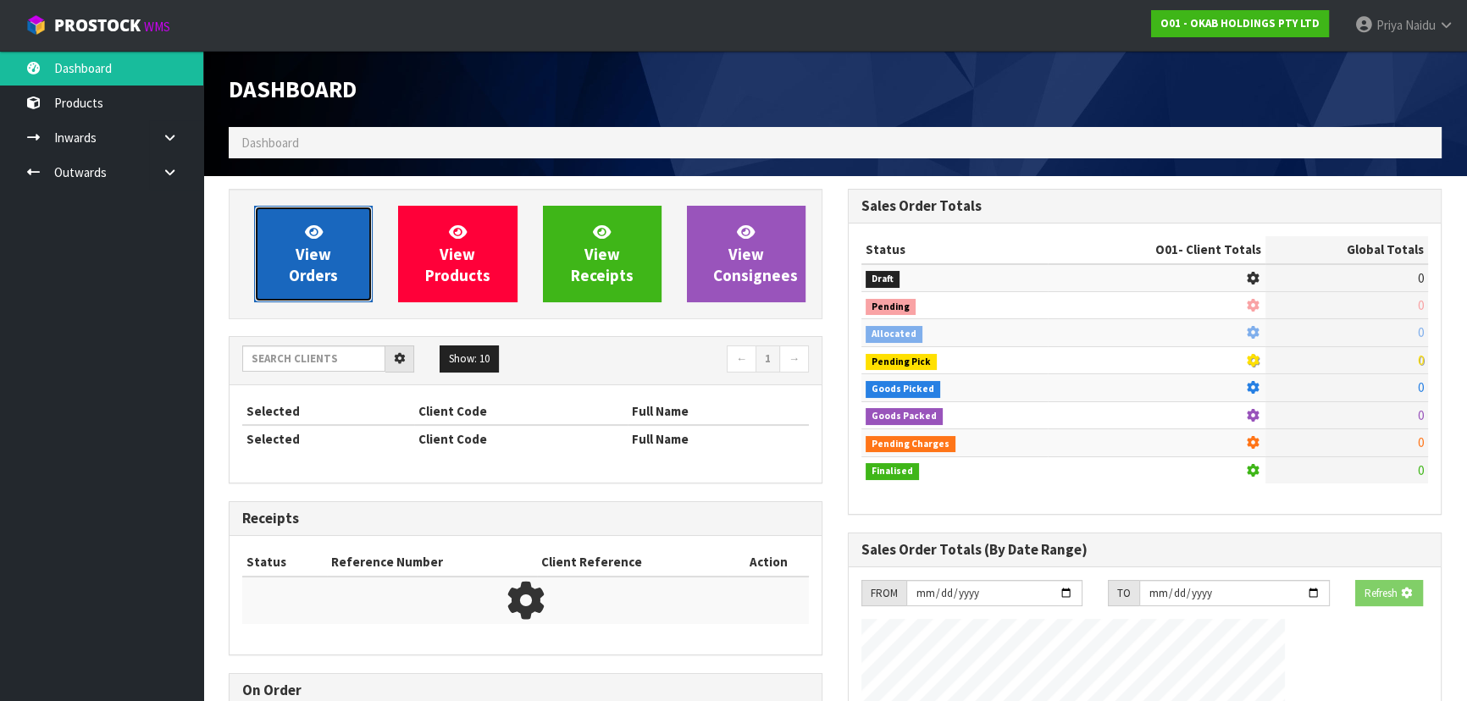
click at [312, 263] on span "View Orders" at bounding box center [313, 254] width 49 height 64
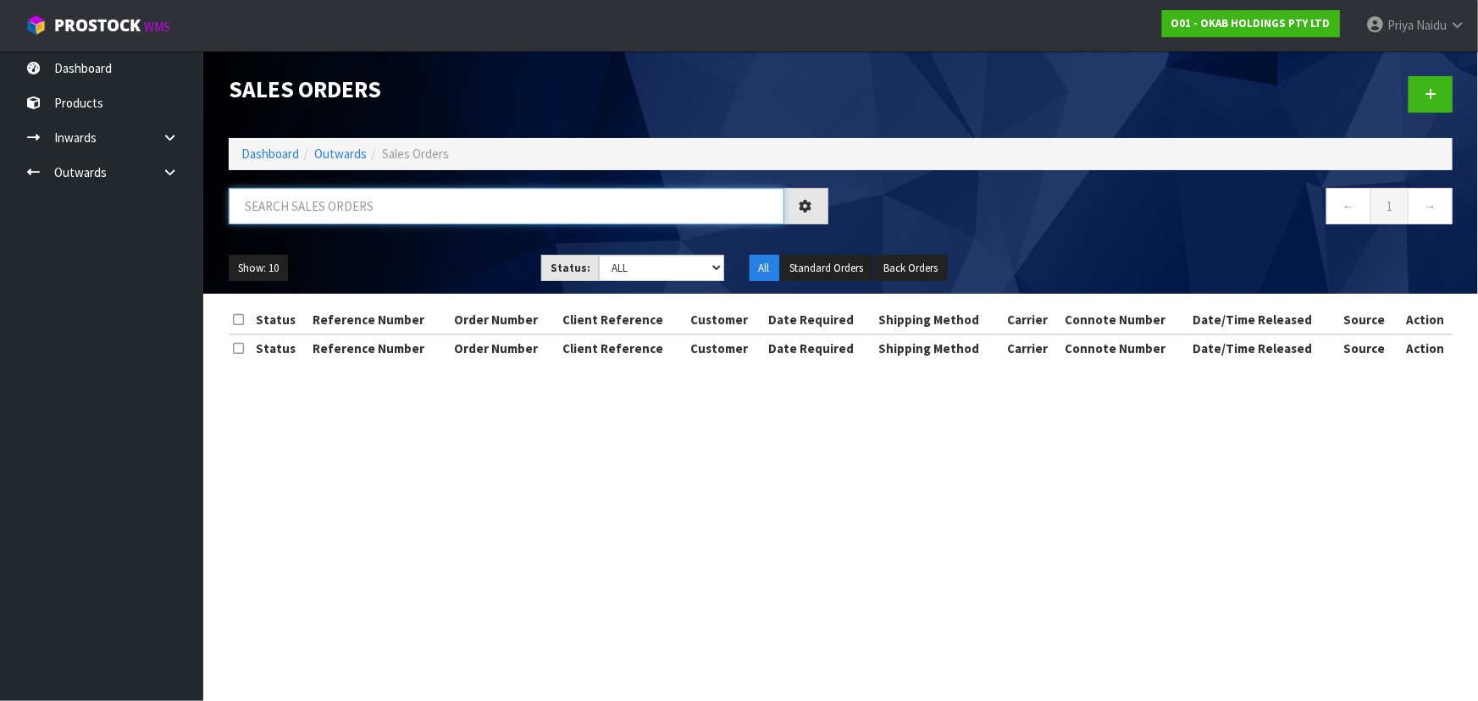
click at [351, 208] on input "text" at bounding box center [507, 206] width 556 height 36
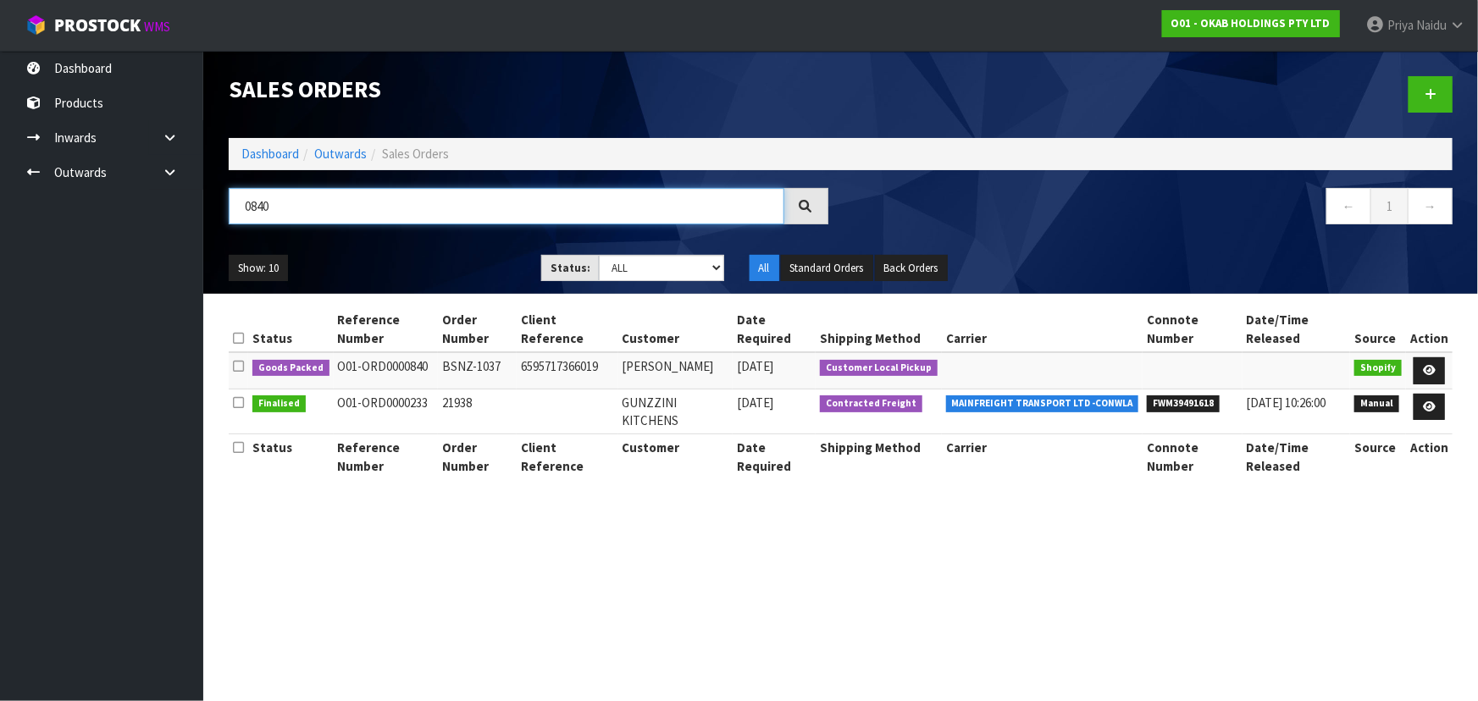
type input "0840"
click at [428, 259] on ul "Show: 10 5 10 25 50" at bounding box center [372, 268] width 287 height 27
click at [538, 438] on th "Client Reference" at bounding box center [567, 456] width 101 height 45
click at [273, 161] on link "Dashboard" at bounding box center [270, 154] width 58 height 16
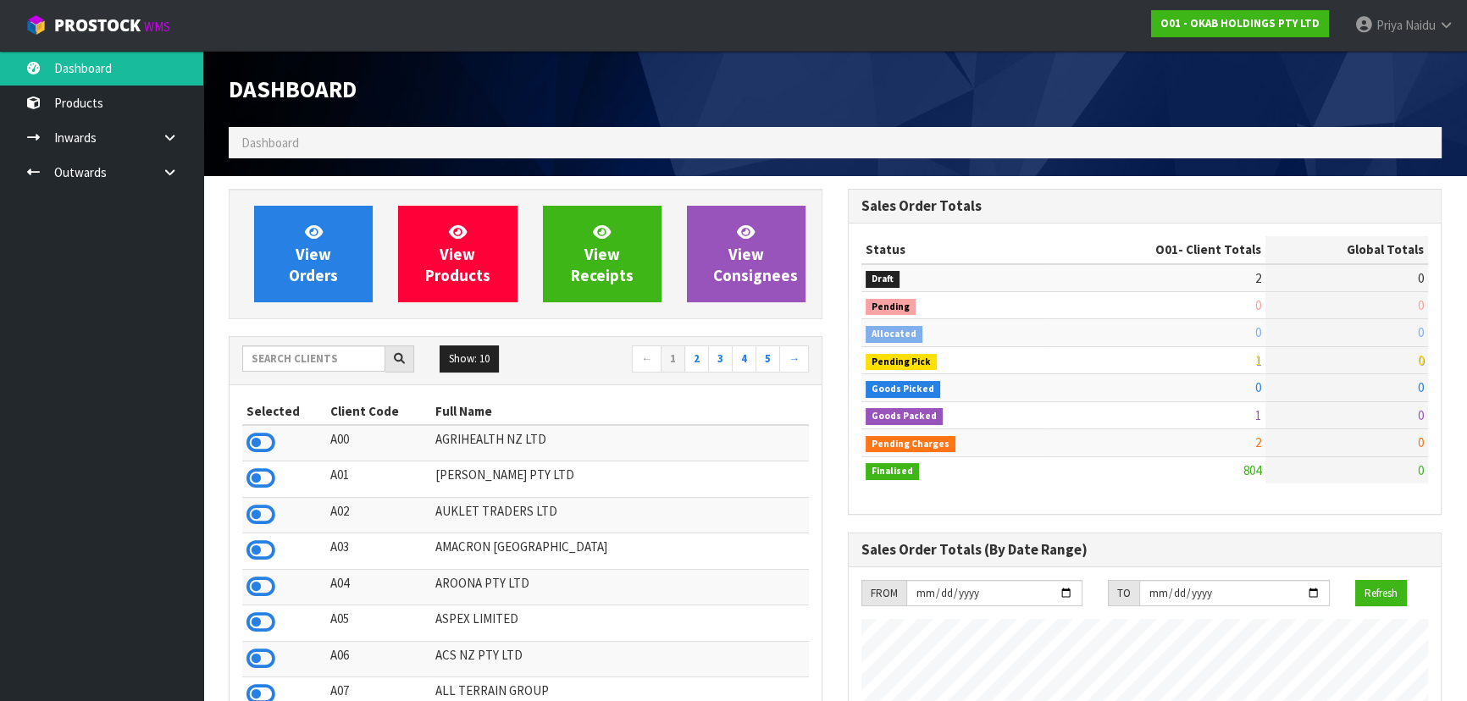
scroll to position [1281, 618]
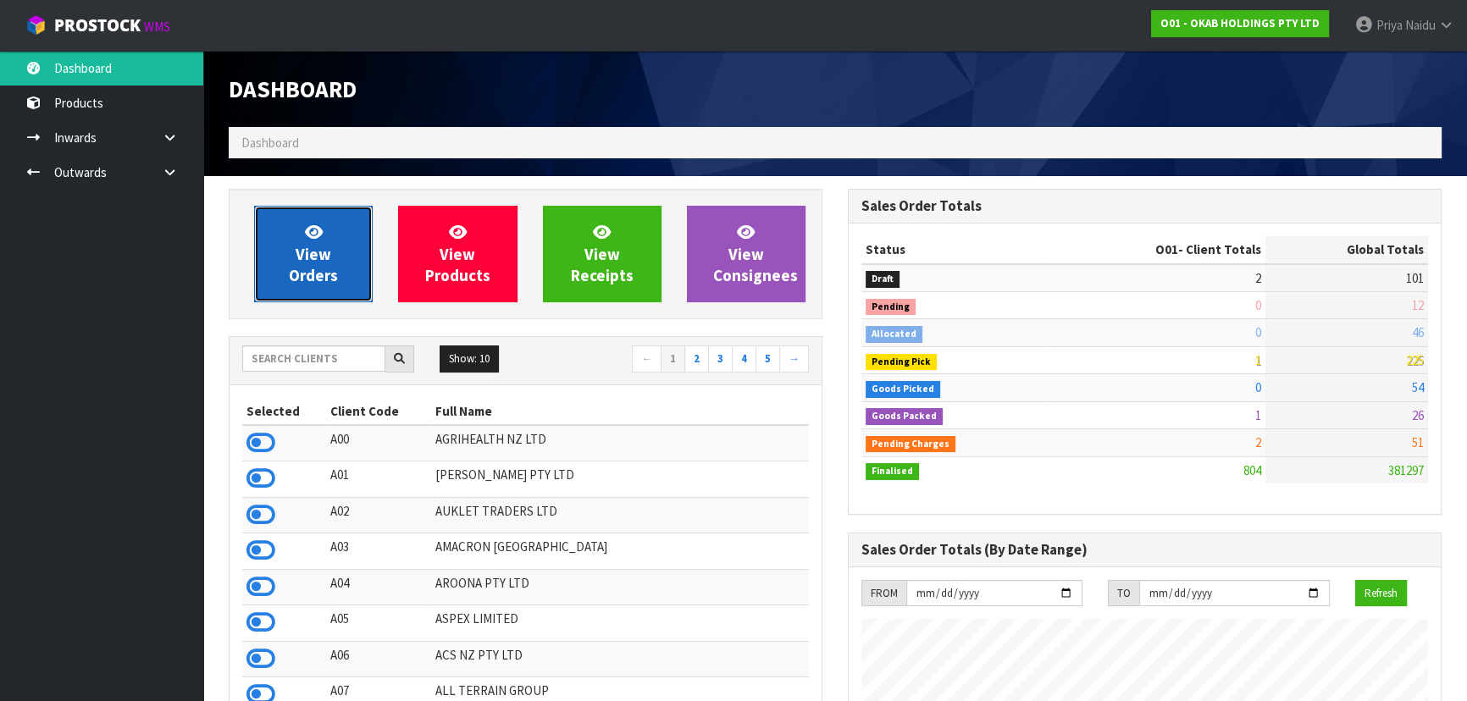
drag, startPoint x: 304, startPoint y: 267, endPoint x: 321, endPoint y: 260, distance: 18.2
click at [304, 267] on span "View Orders" at bounding box center [313, 254] width 49 height 64
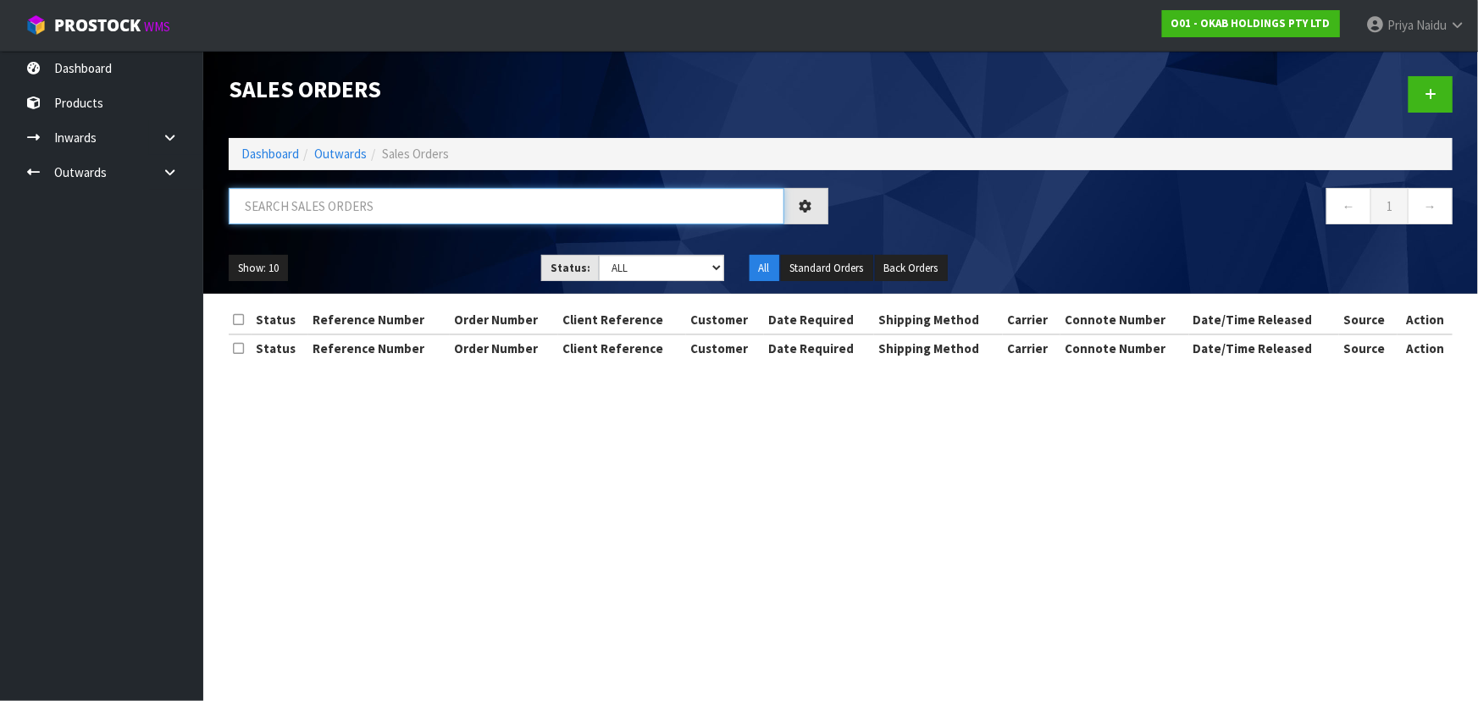
click at [357, 200] on input "text" at bounding box center [507, 206] width 556 height 36
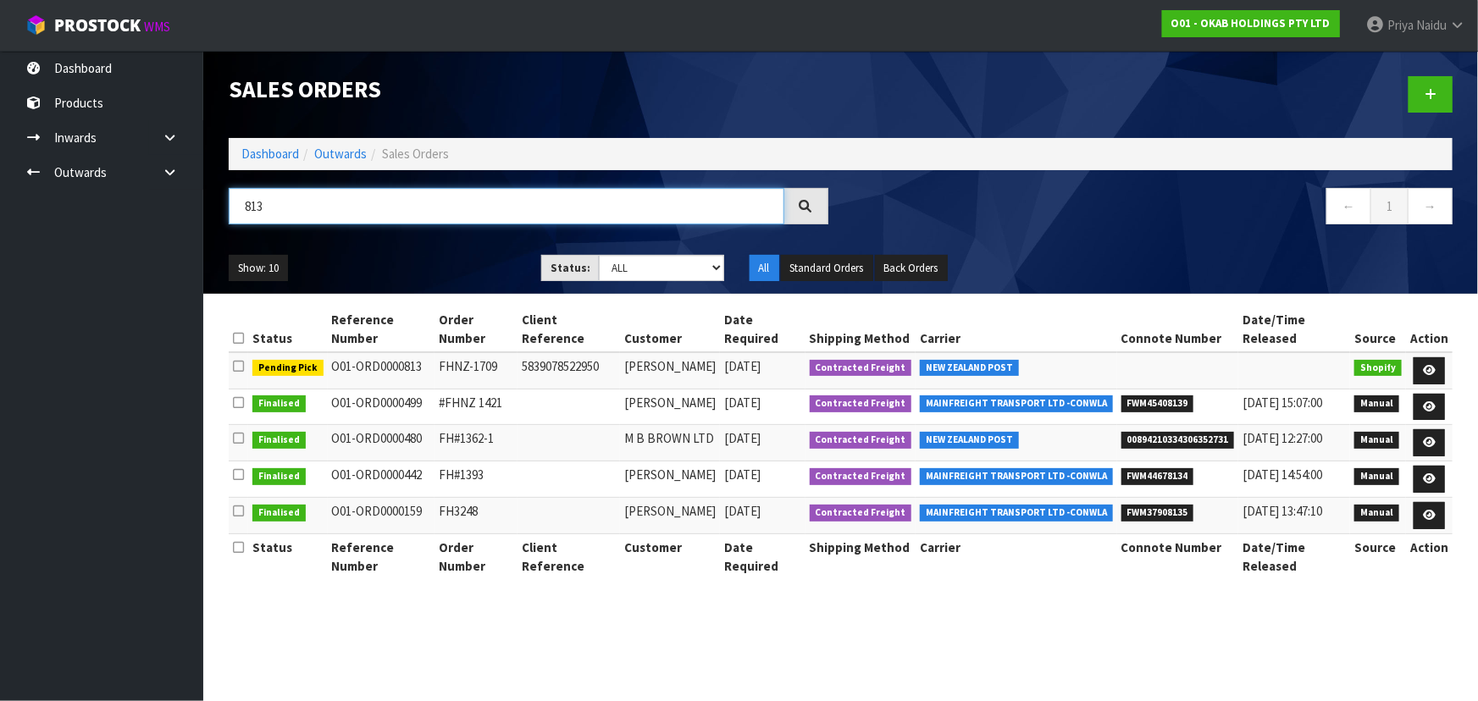
type input "813"
click at [421, 261] on ul "Show: 10 5 10 25 50" at bounding box center [372, 268] width 287 height 27
click at [284, 147] on link "Dashboard" at bounding box center [270, 154] width 58 height 16
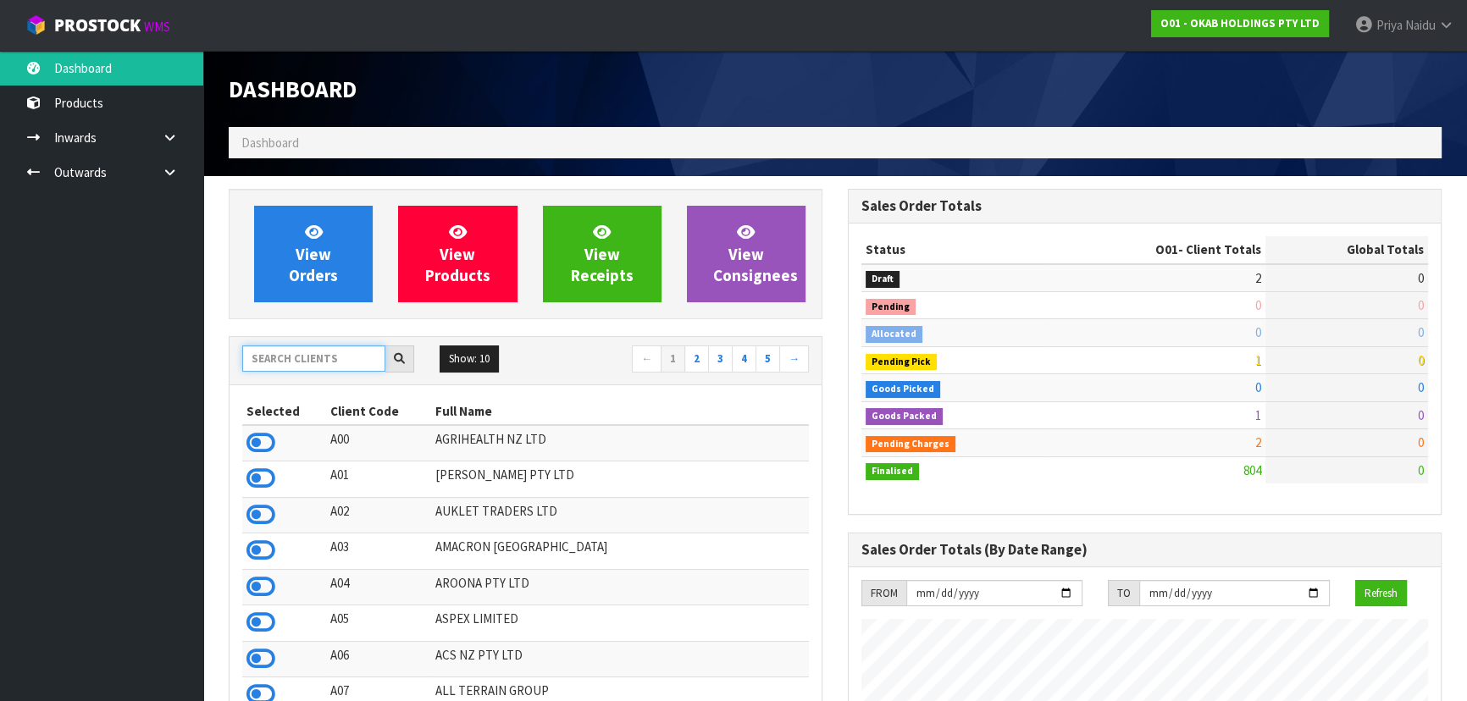
click at [311, 365] on input "text" at bounding box center [313, 359] width 143 height 26
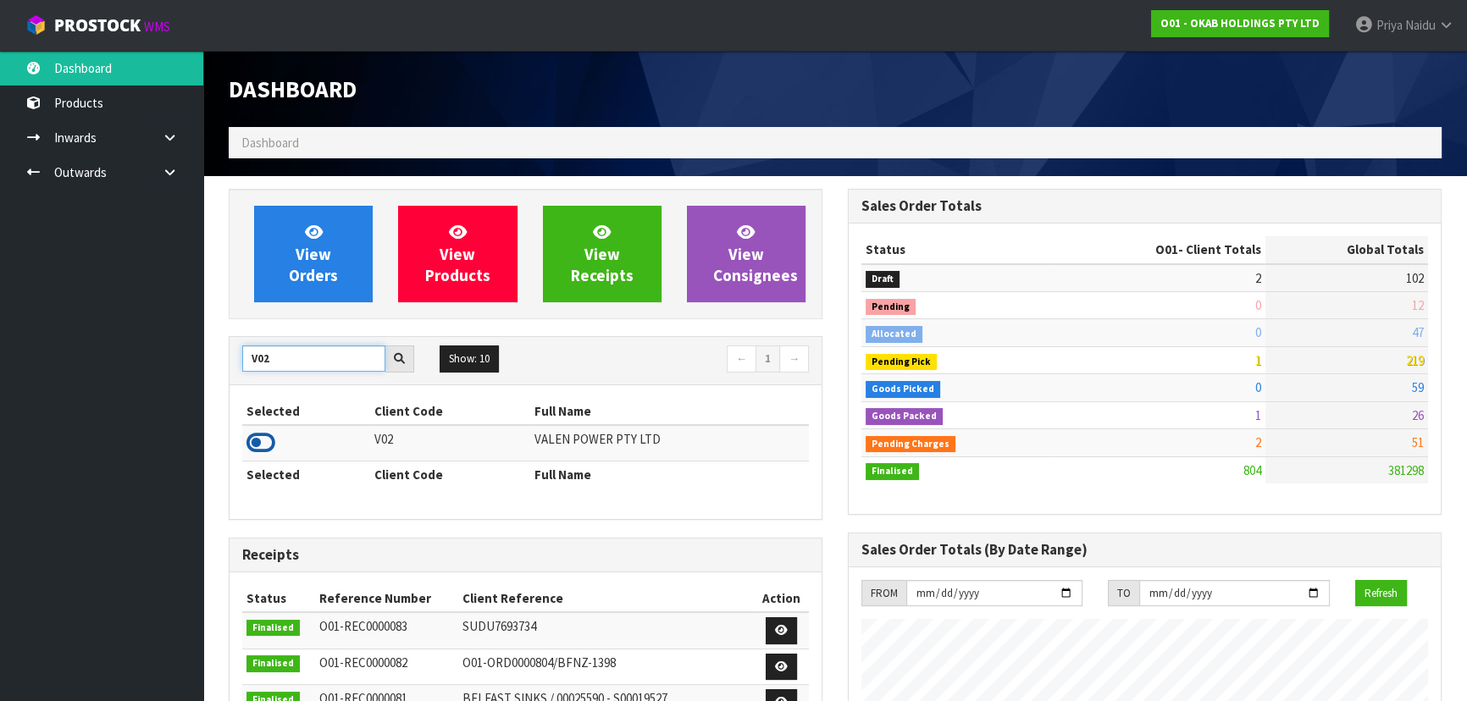
type input "V02"
click at [257, 444] on icon at bounding box center [260, 442] width 29 height 25
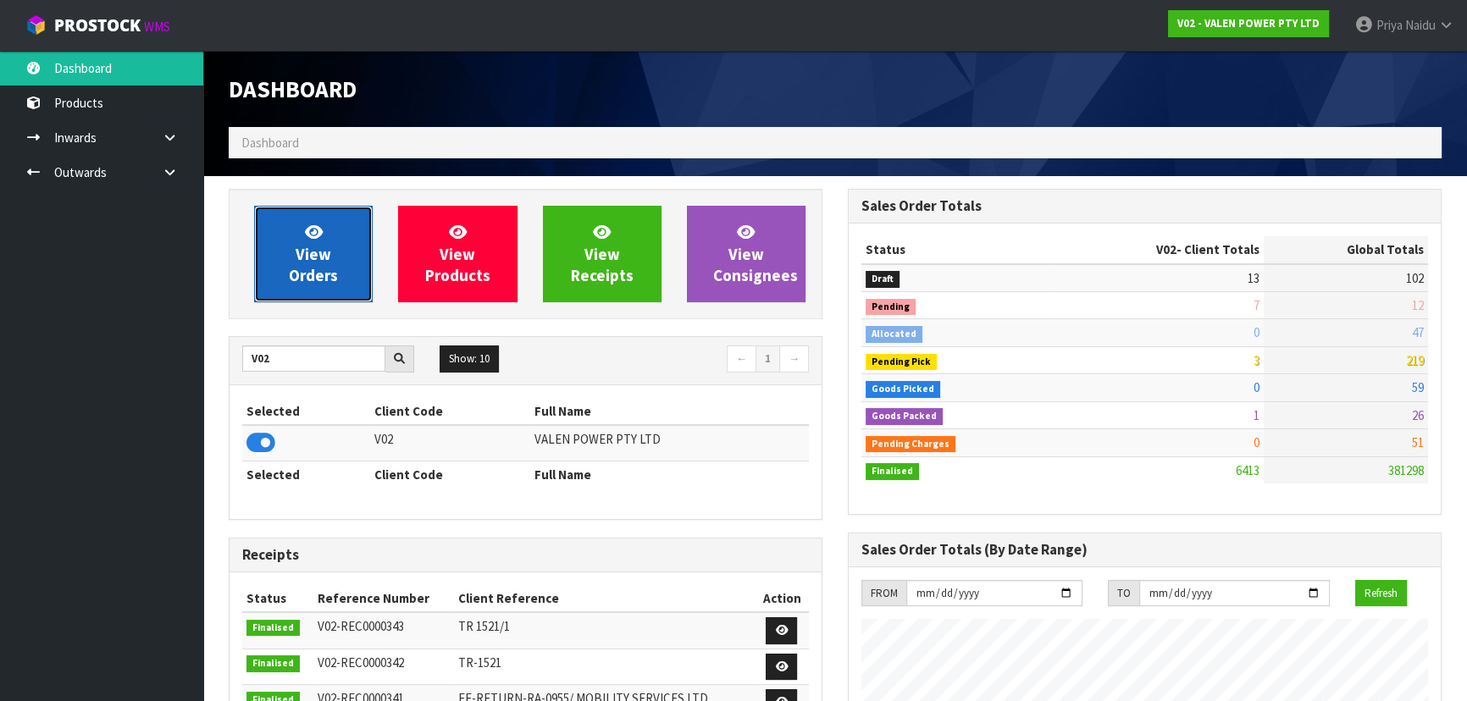
click at [296, 241] on link "View Orders" at bounding box center [313, 254] width 119 height 97
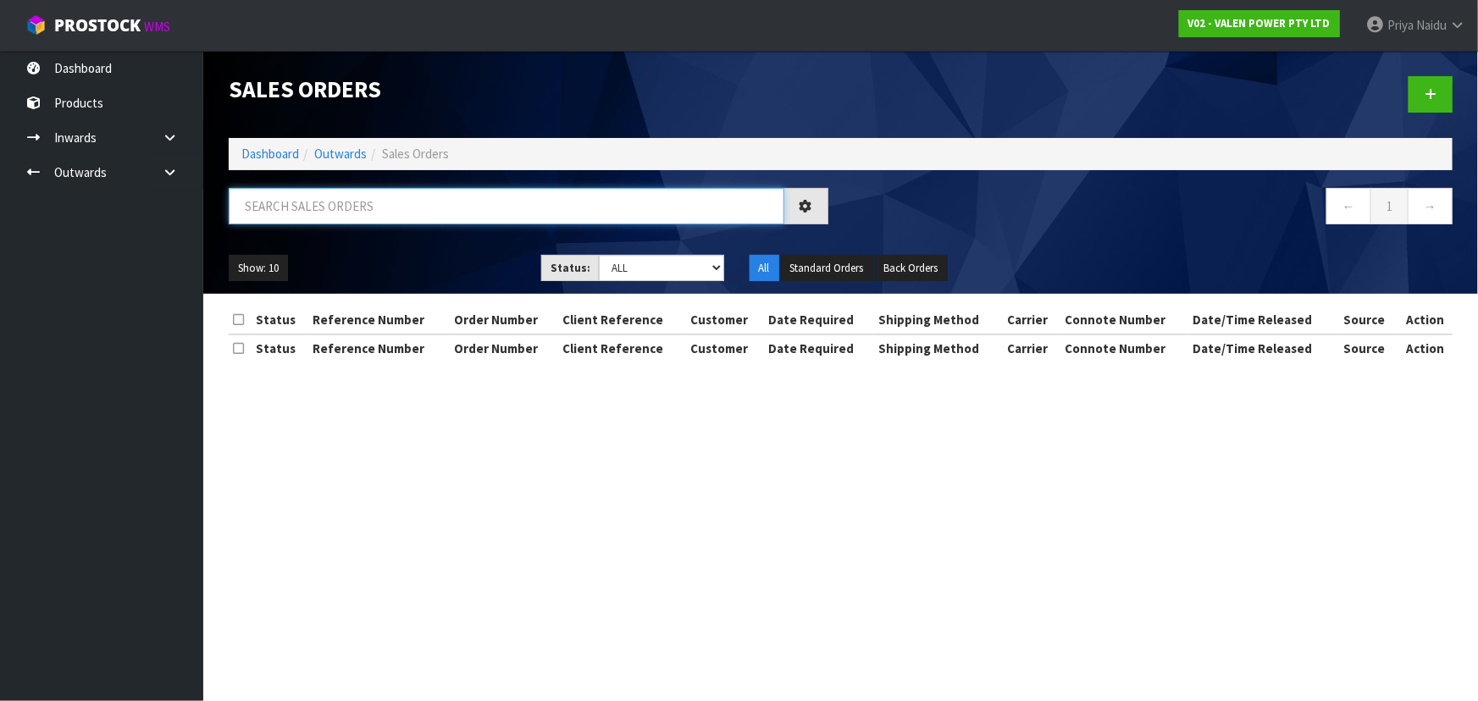
click at [338, 196] on input "text" at bounding box center [507, 206] width 556 height 36
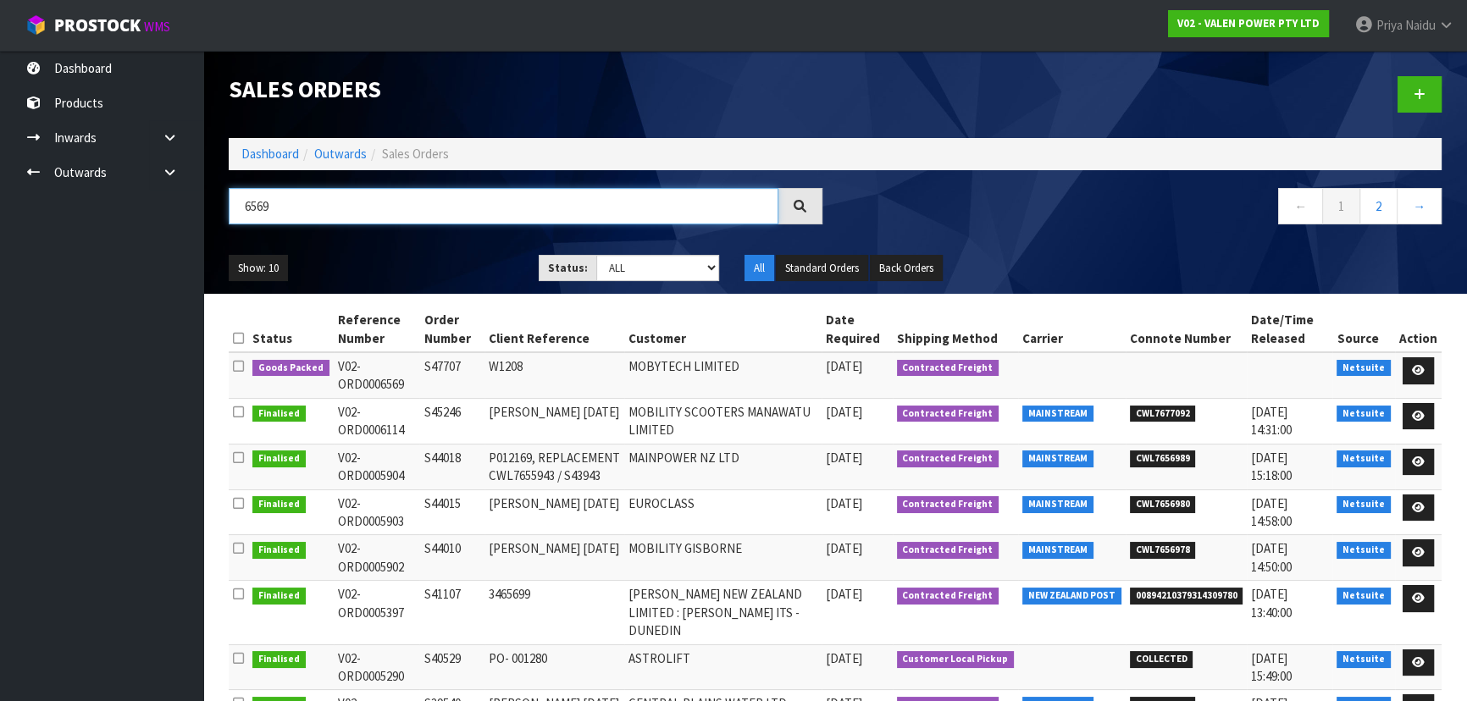
type input "6569"
click at [399, 263] on ul "Show: 10 5 10 25 50" at bounding box center [371, 268] width 285 height 27
click at [433, 237] on div "6569 ← 1 2 →" at bounding box center [835, 215] width 1238 height 54
click at [433, 242] on div "Show: 10 5 10 25 50 Status: Draft Pending Allocated Pending Pick Goods Picked G…" at bounding box center [835, 268] width 1238 height 53
click at [1422, 369] on icon at bounding box center [1418, 370] width 13 height 11
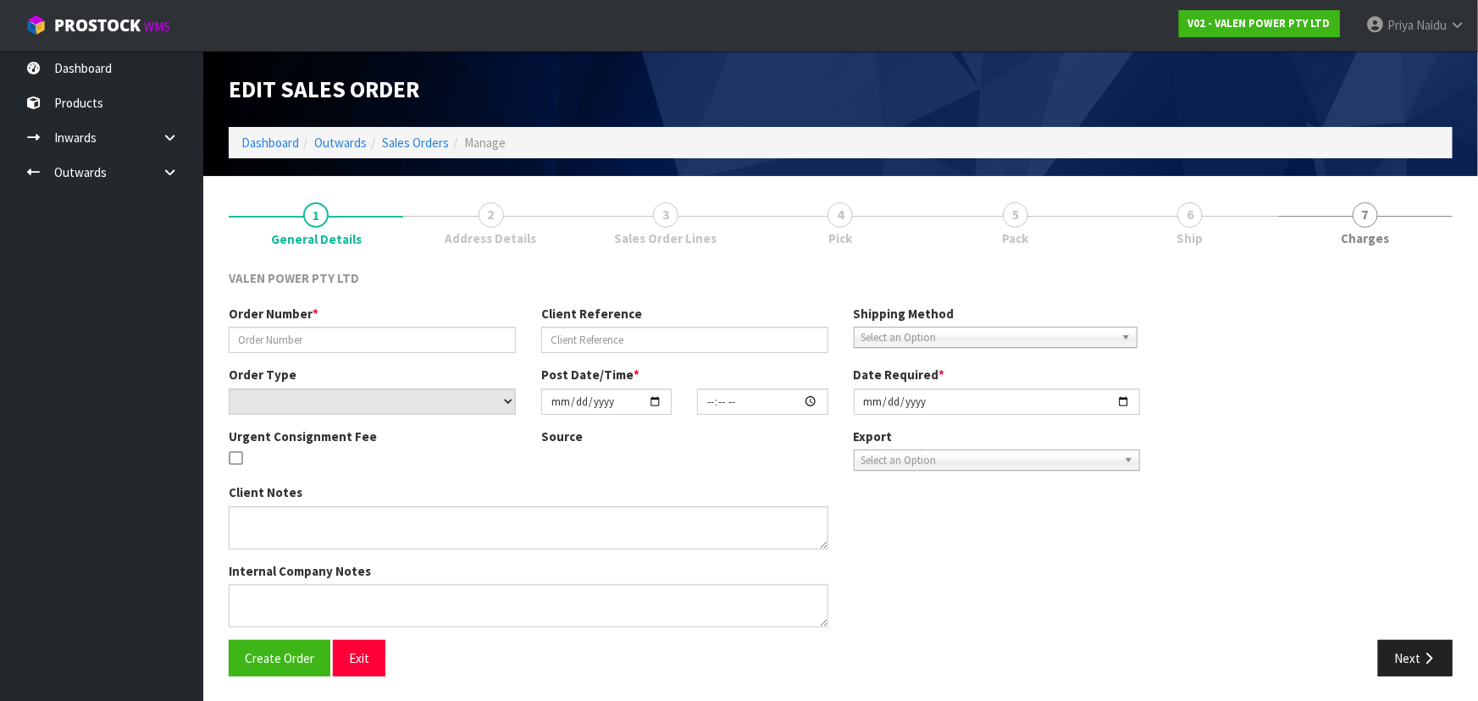
type input "S47707"
type input "W1208"
select select "number:0"
type input "[DATE]"
type input "11:45:08.000"
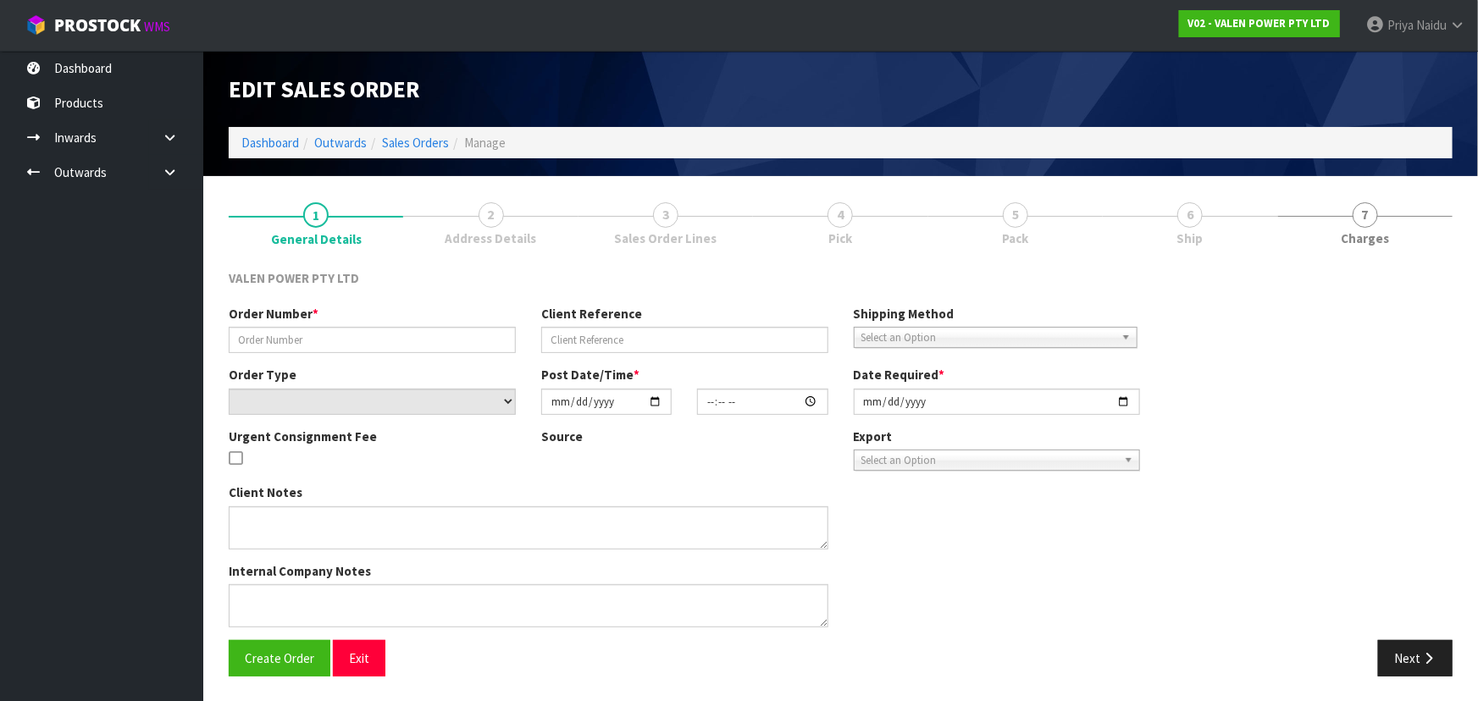
type input "[DATE]"
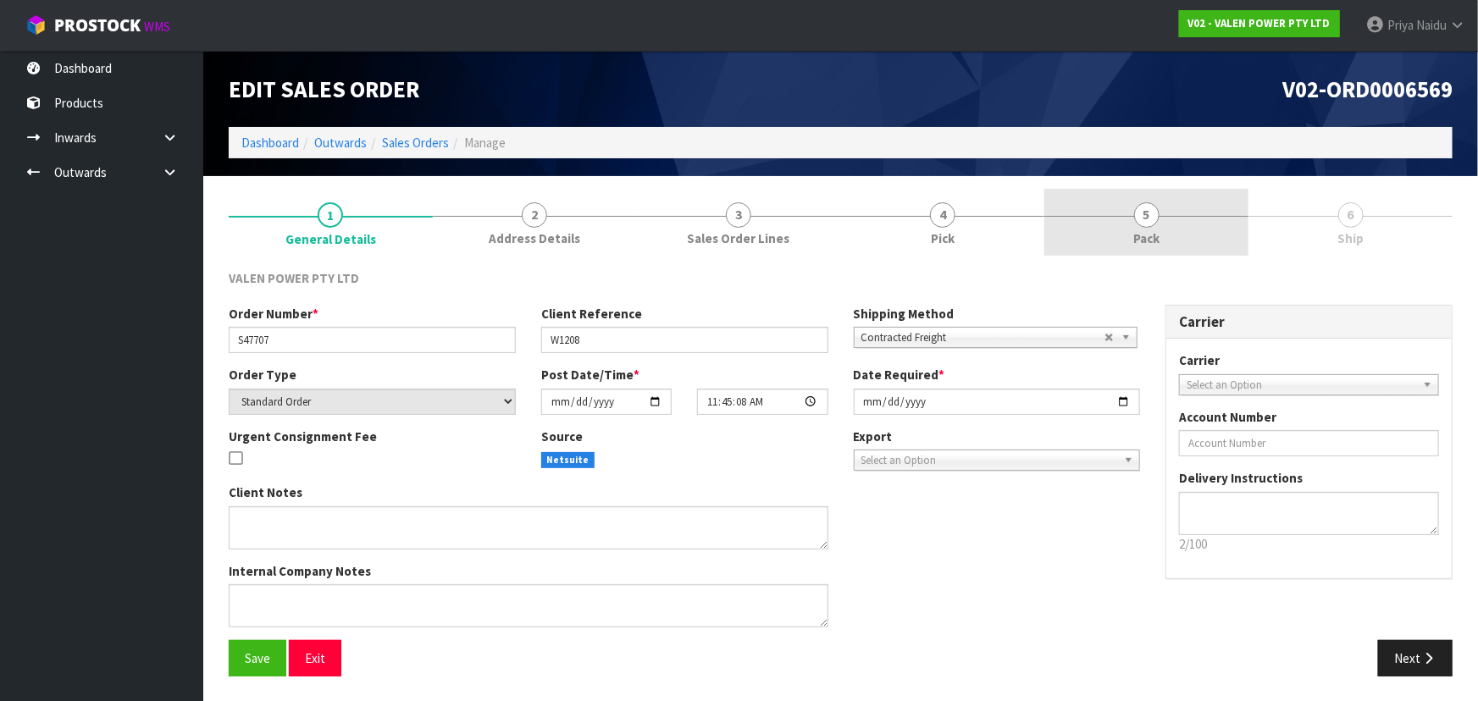
click at [1128, 222] on link "5 Pack" at bounding box center [1146, 222] width 204 height 67
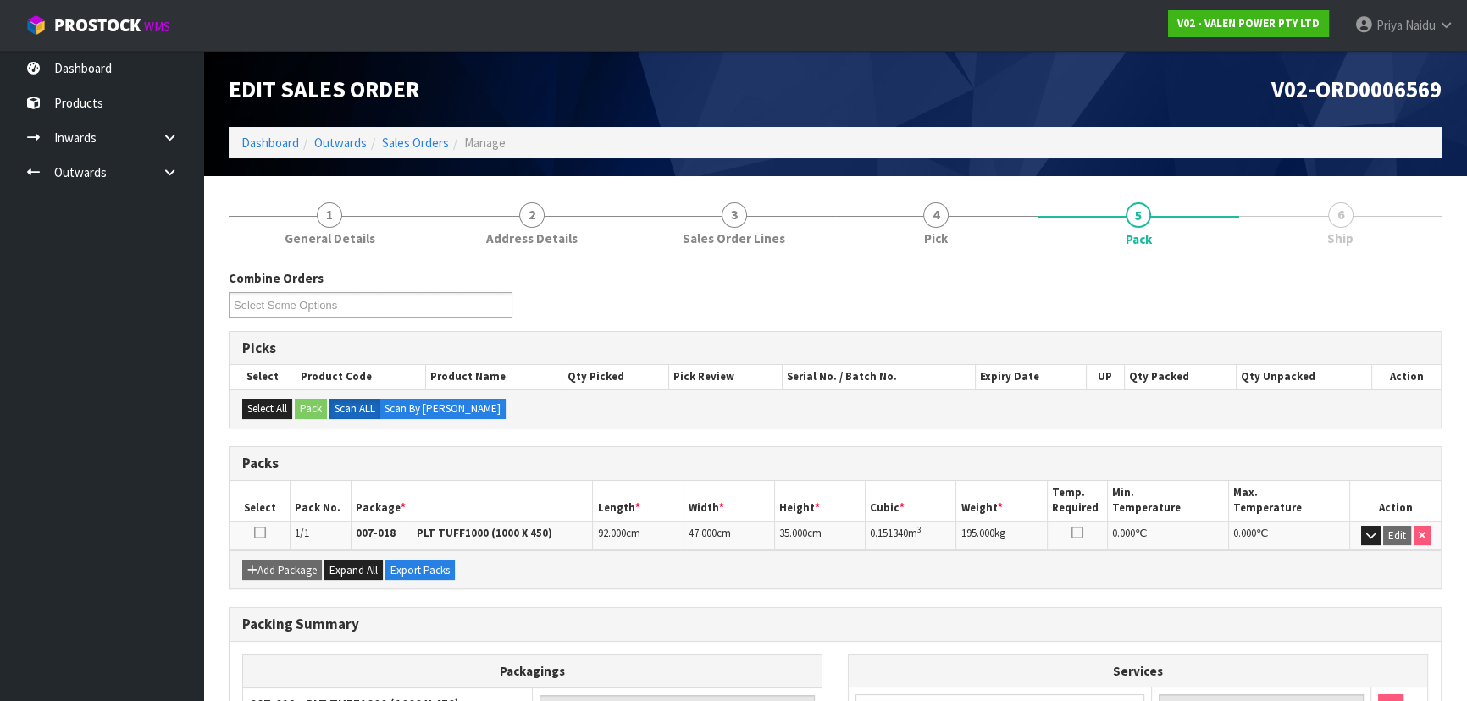
scroll to position [209, 0]
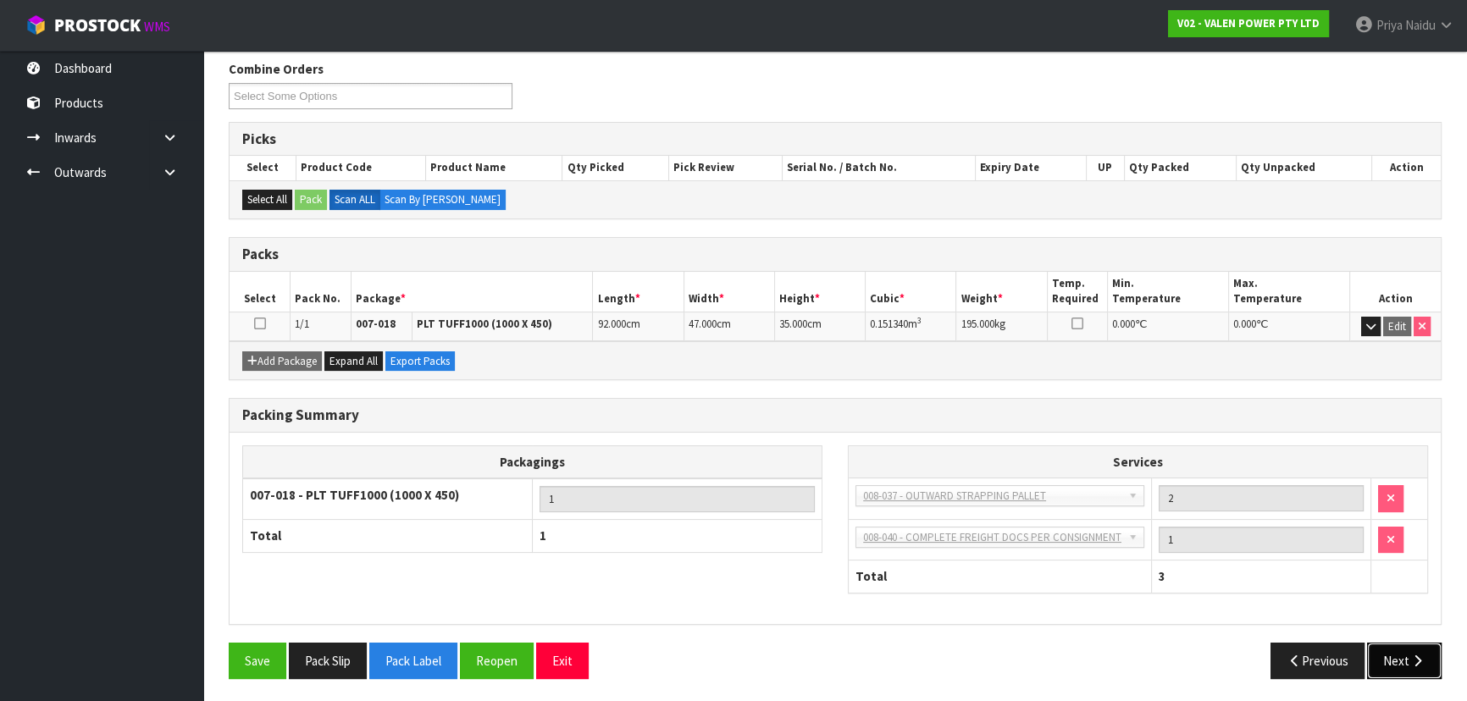
click at [1384, 653] on button "Next" at bounding box center [1404, 661] width 75 height 36
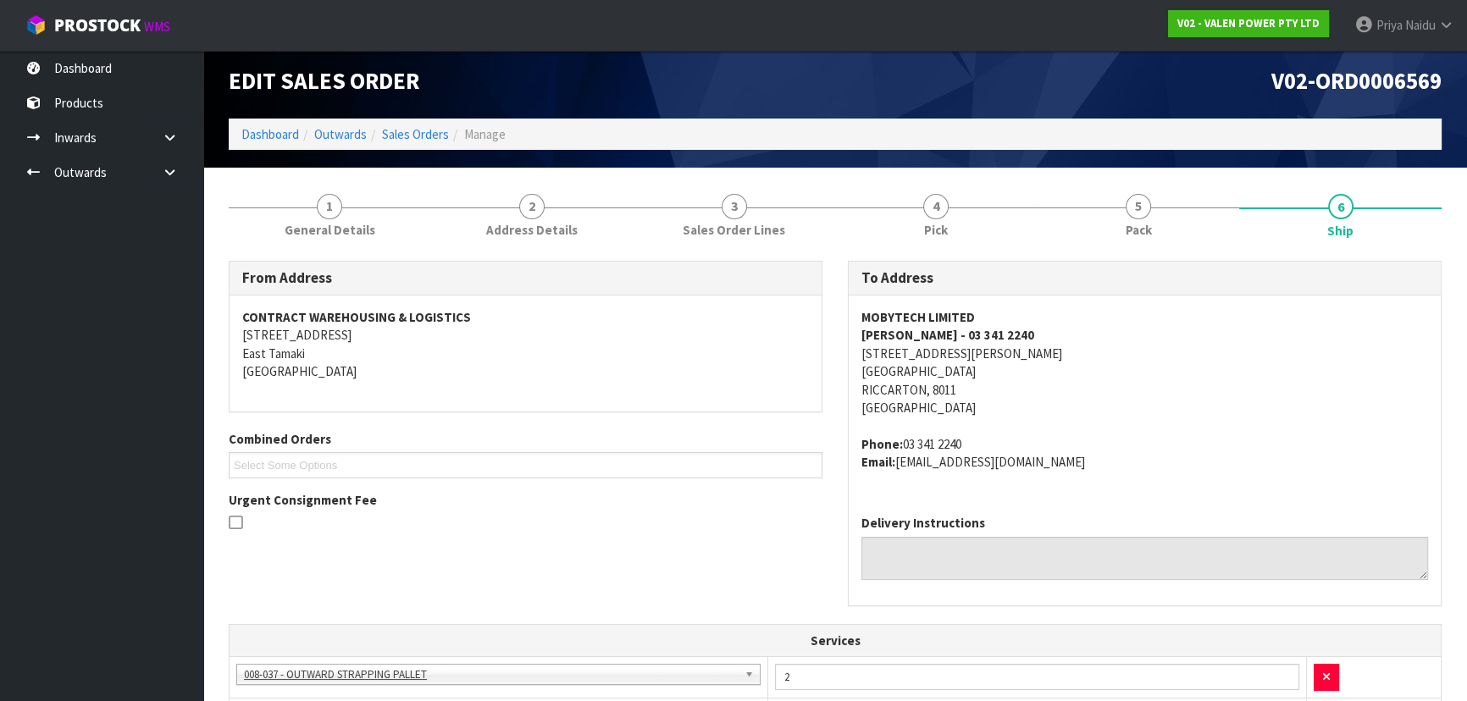
scroll to position [0, 0]
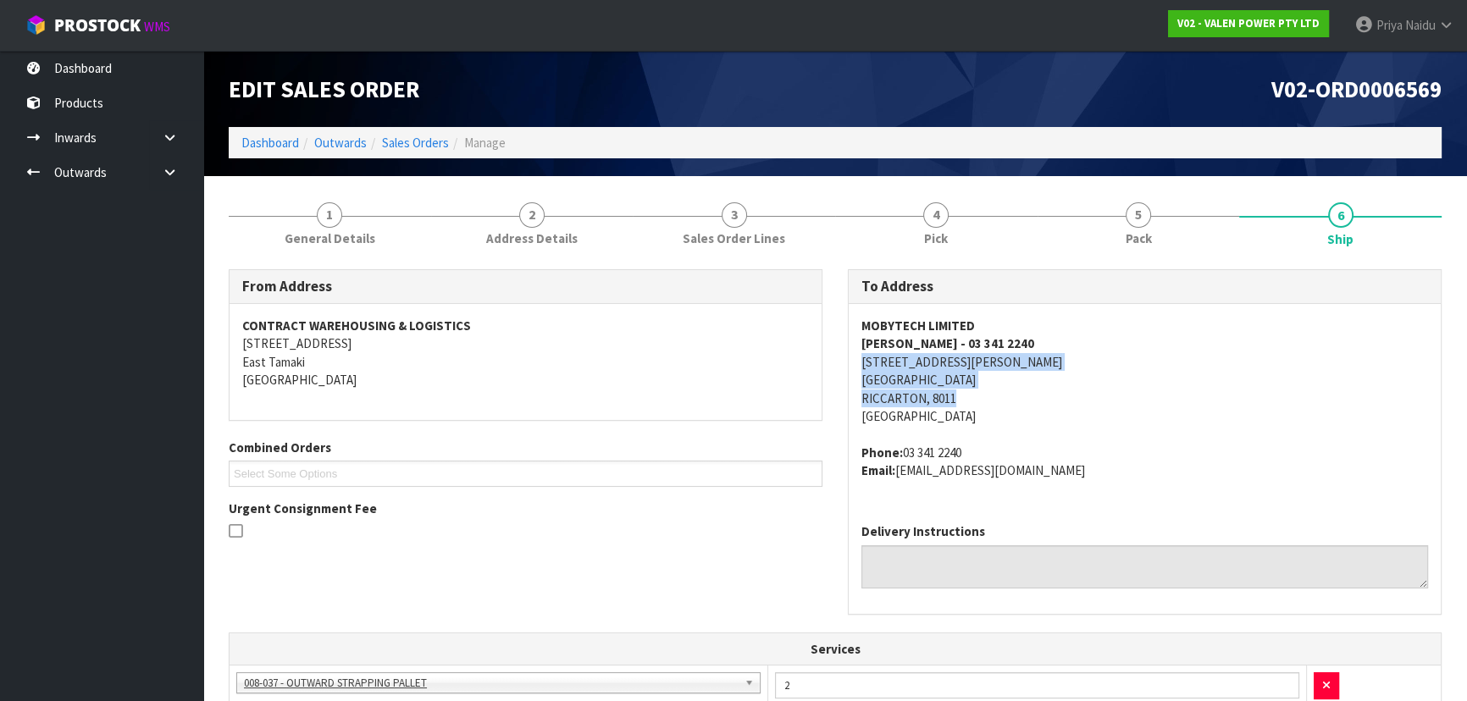
drag, startPoint x: 863, startPoint y: 356, endPoint x: 1008, endPoint y: 395, distance: 150.0
click at [1008, 395] on div "To Address MOBYTECH LIMITED [PERSON_NAME] - 03 341 2240 [STREET_ADDRESS][PERSON…" at bounding box center [1144, 450] width 619 height 362
click at [1078, 394] on address "MOBYTECH LIMITED [PERSON_NAME] - 03 341 2240 [STREET_ADDRESS][PERSON_NAME]" at bounding box center [1144, 371] width 567 height 109
drag, startPoint x: 852, startPoint y: 363, endPoint x: 1029, endPoint y: 359, distance: 177.1
click at [1029, 359] on div "MOBYTECH LIMITED [PERSON_NAME] - 03 341 2240 [STREET_ADDRESS][PERSON_NAME] Phon…" at bounding box center [1145, 407] width 592 height 206
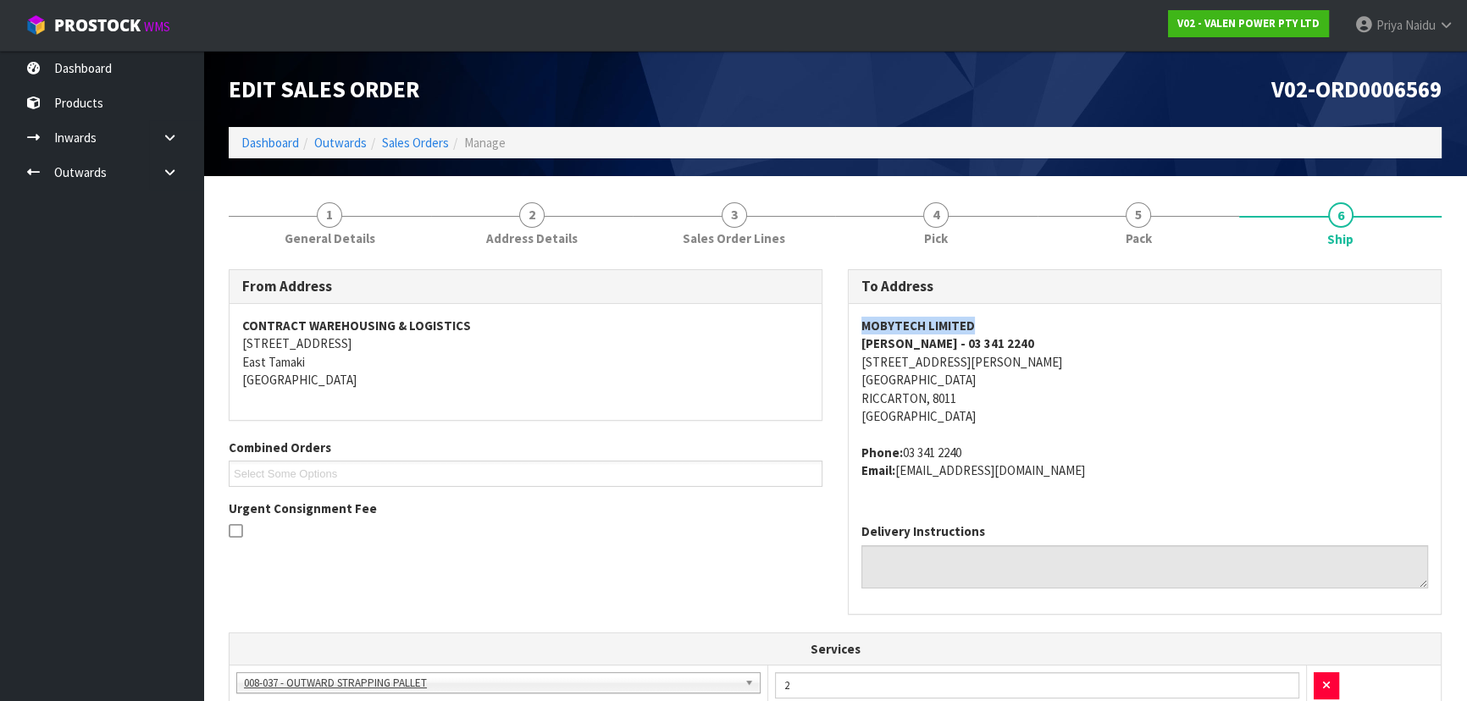
drag, startPoint x: 852, startPoint y: 322, endPoint x: 1012, endPoint y: 314, distance: 160.3
click at [1012, 314] on div "MOBYTECH LIMITED [PERSON_NAME] - 03 341 2240 [STREET_ADDRESS][PERSON_NAME] Phon…" at bounding box center [1145, 407] width 592 height 206
drag, startPoint x: 843, startPoint y: 342, endPoint x: 1007, endPoint y: 347, distance: 164.4
click at [1007, 347] on div "To Address MOBYTECH LIMITED [PERSON_NAME] - 03 341 2240 [STREET_ADDRESS][PERSON…" at bounding box center [1144, 450] width 619 height 362
drag, startPoint x: 856, startPoint y: 452, endPoint x: 1001, endPoint y: 436, distance: 145.7
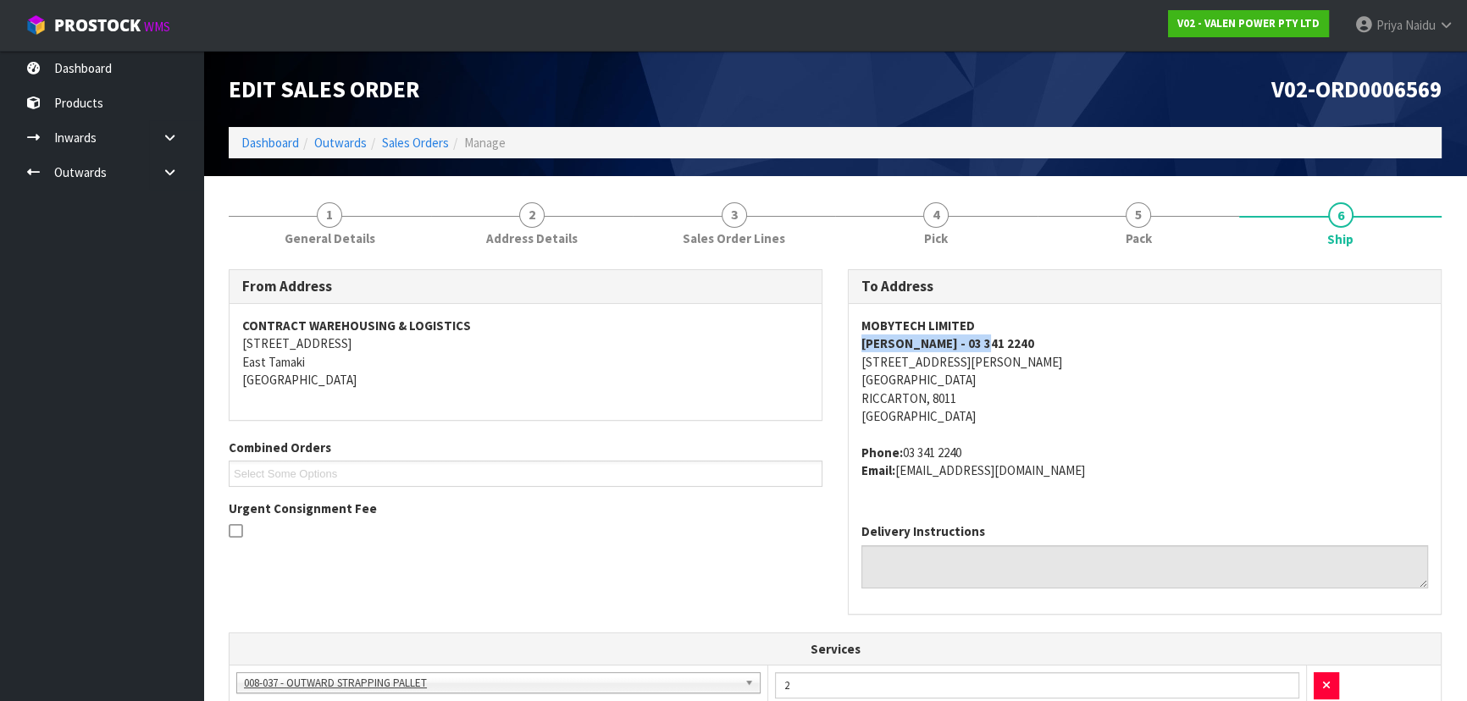
click at [1001, 436] on div "MOBYTECH LIMITED [PERSON_NAME] - 03 341 2240 [STREET_ADDRESS][PERSON_NAME] Phon…" at bounding box center [1145, 407] width 592 height 206
click at [1095, 408] on address "MOBYTECH LIMITED [PERSON_NAME] - 03 341 2240 [STREET_ADDRESS][PERSON_NAME]" at bounding box center [1144, 371] width 567 height 109
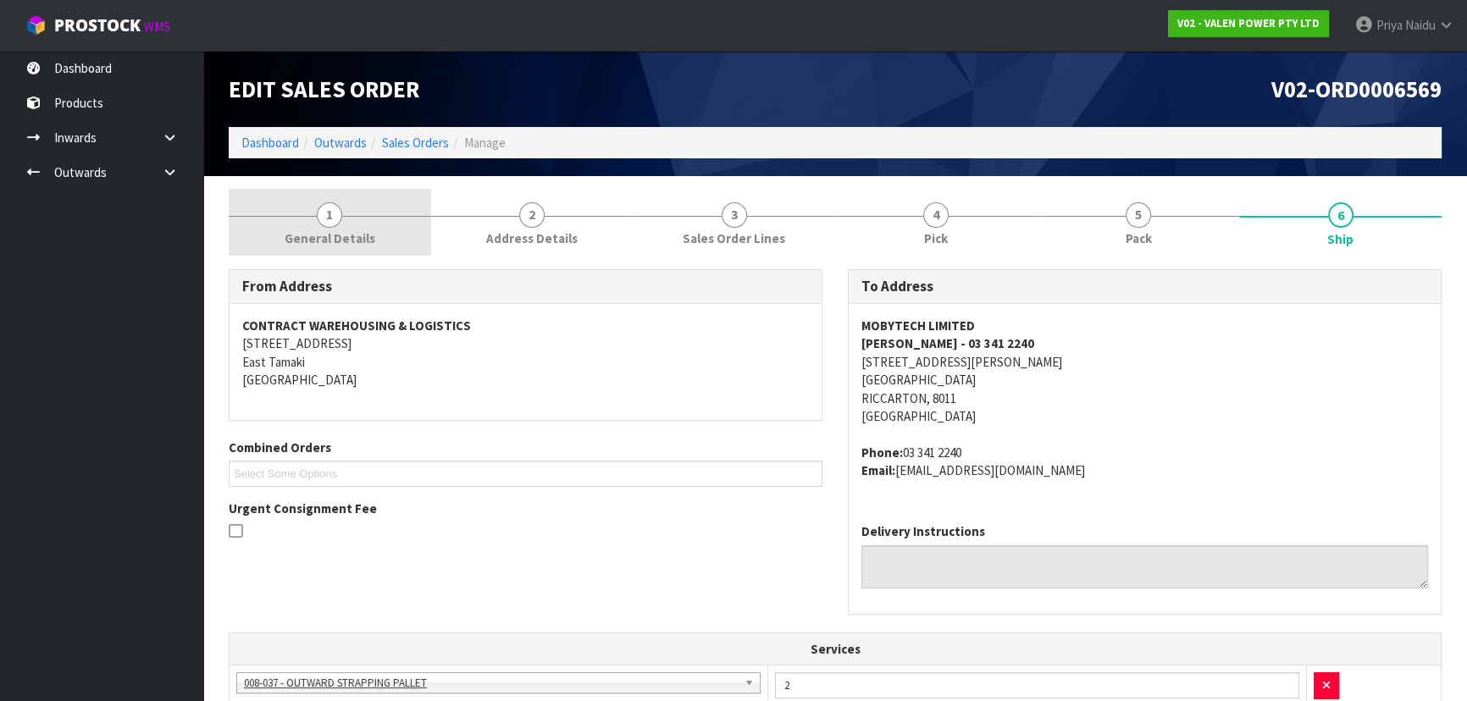
click at [372, 233] on link "1 General Details" at bounding box center [330, 222] width 202 height 67
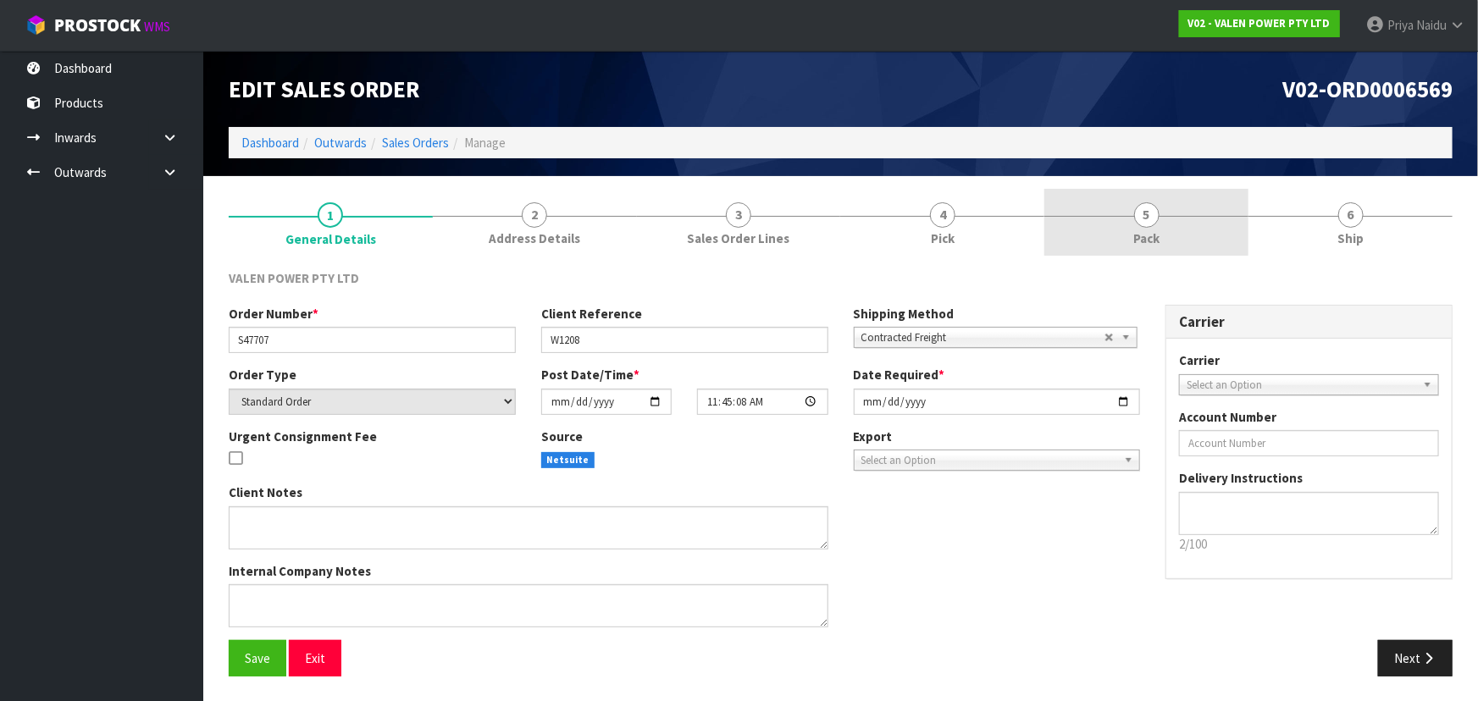
click at [1165, 234] on link "5 Pack" at bounding box center [1146, 222] width 204 height 67
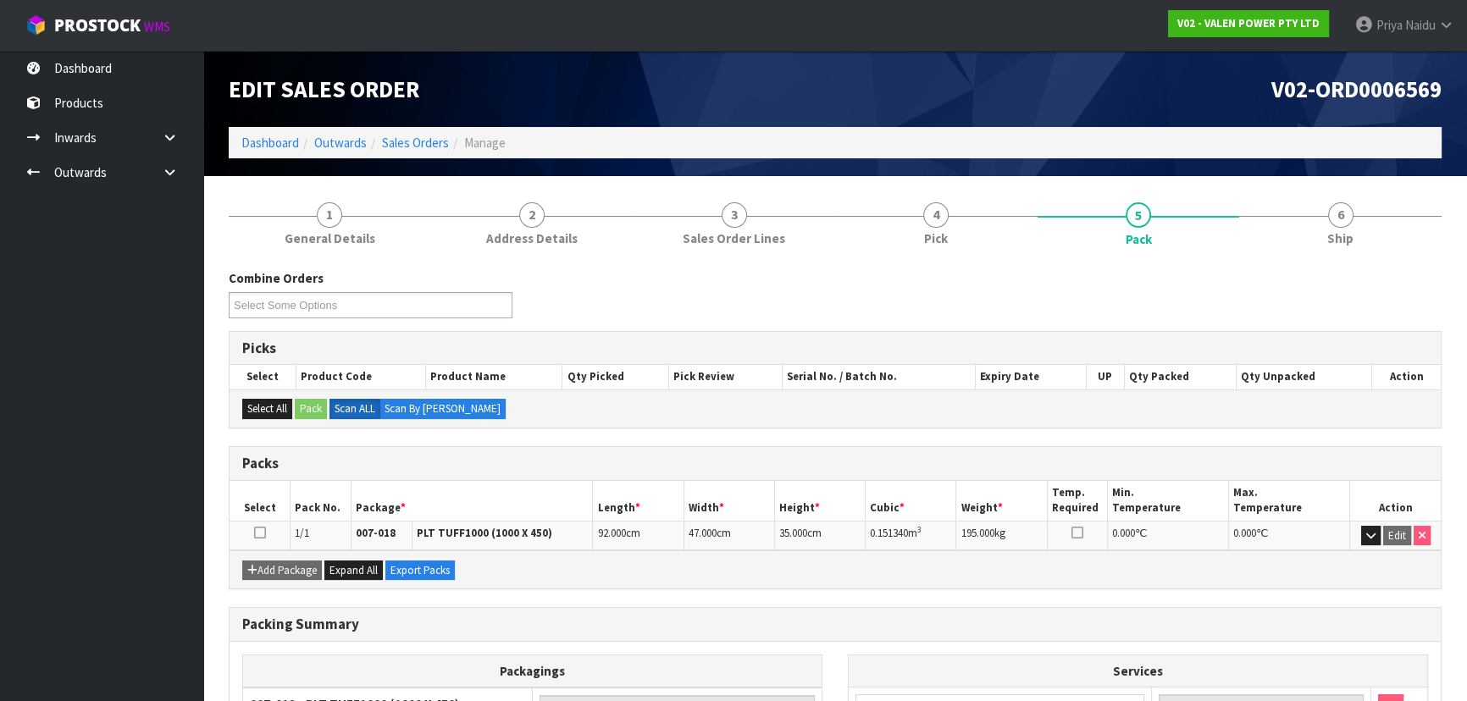
click at [384, 256] on li "1 General Details" at bounding box center [330, 223] width 202 height 68
click at [356, 224] on link "1 General Details" at bounding box center [330, 222] width 202 height 67
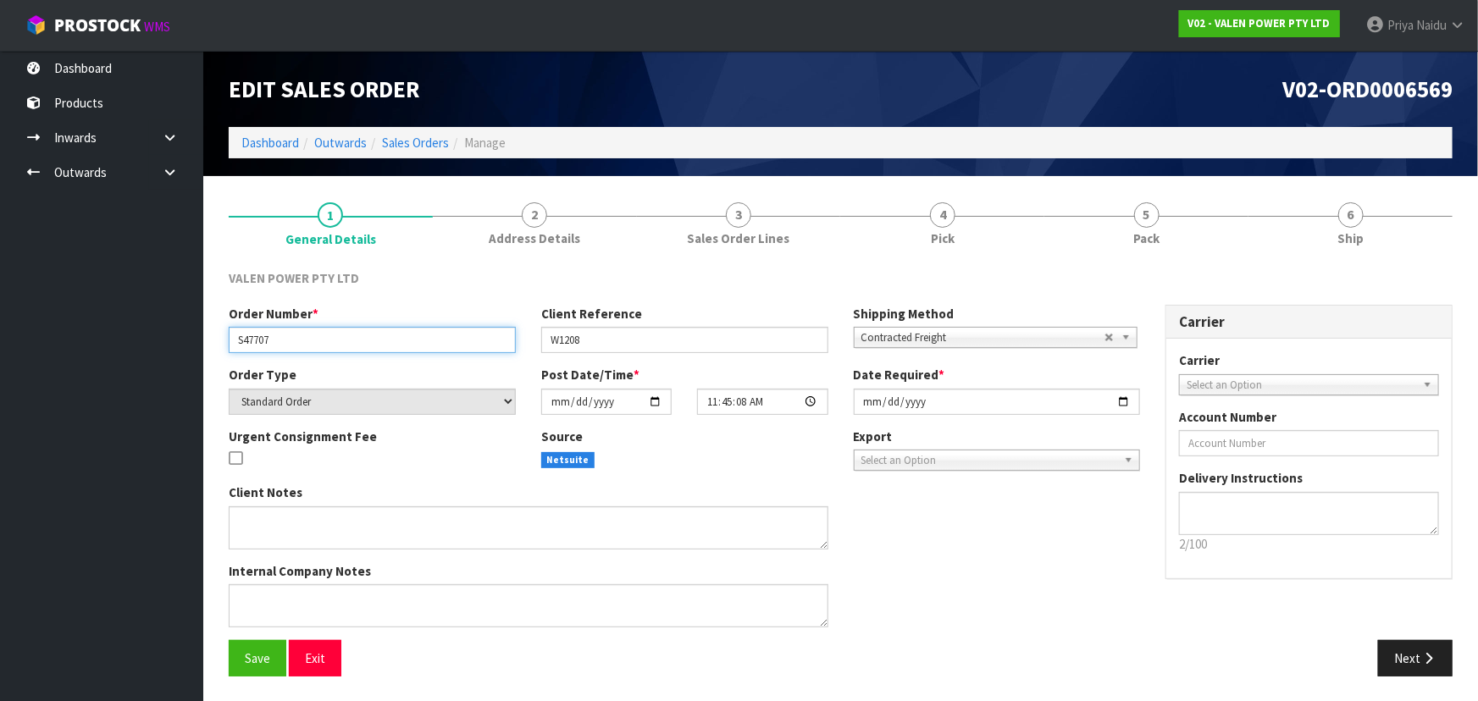
drag, startPoint x: 232, startPoint y: 346, endPoint x: 336, endPoint y: 332, distance: 105.1
click at [336, 332] on input "S47707" at bounding box center [372, 340] width 287 height 26
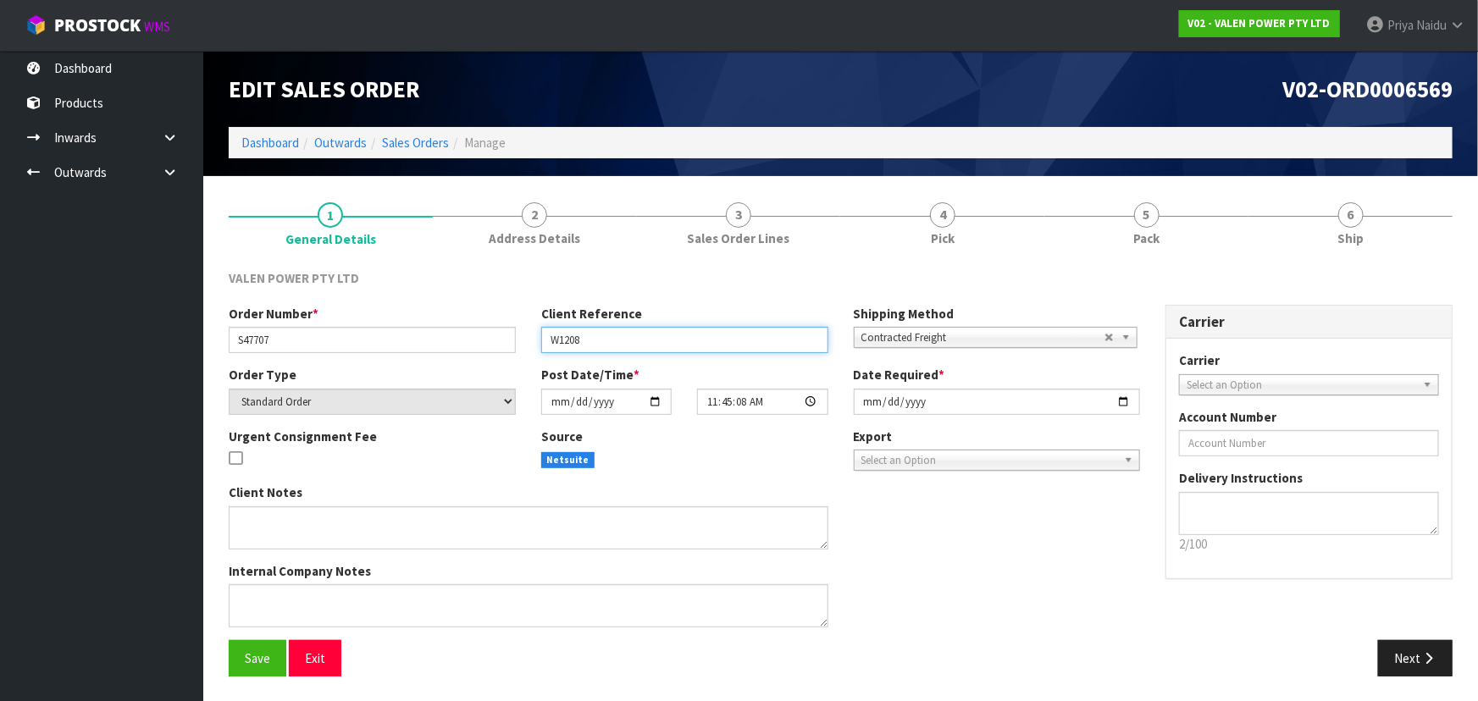
drag, startPoint x: 546, startPoint y: 340, endPoint x: 6, endPoint y: 308, distance: 541.3
click at [609, 339] on input "W1208" at bounding box center [684, 340] width 287 height 26
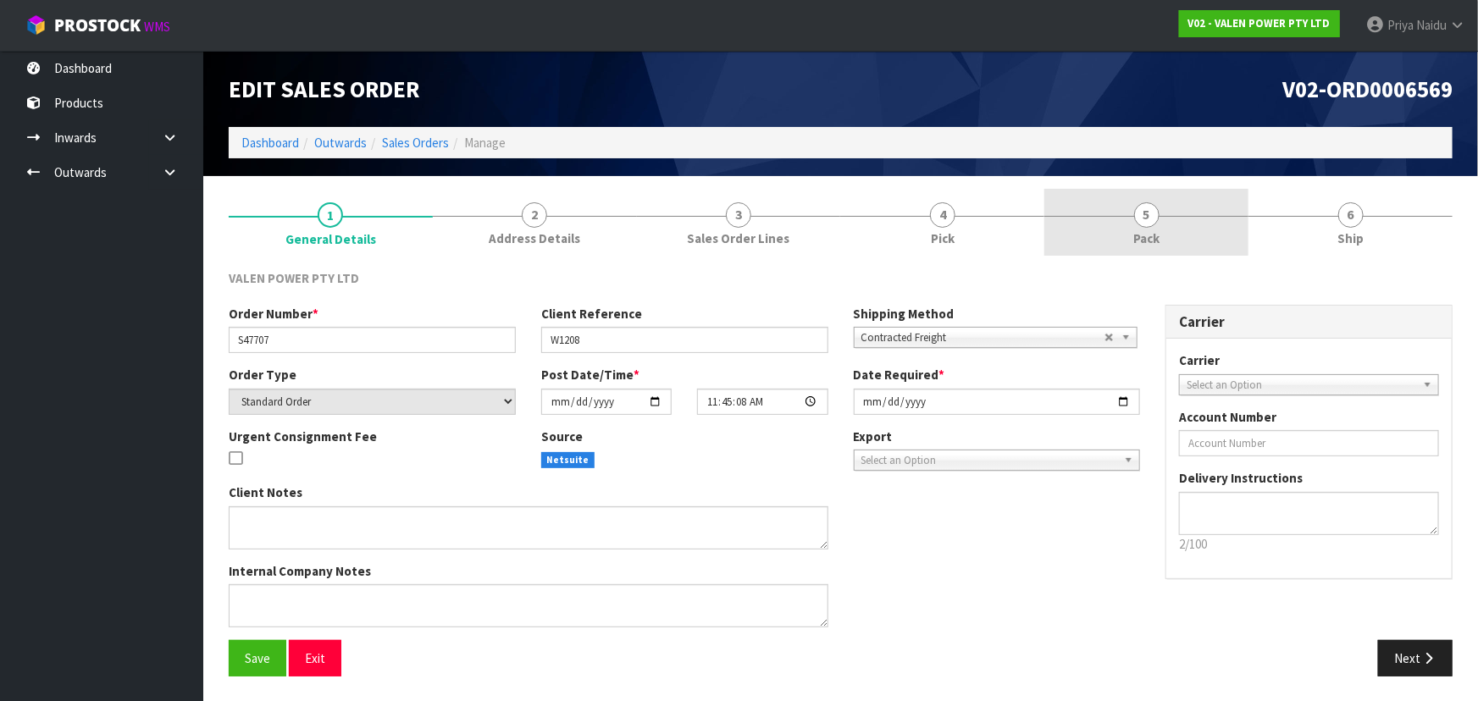
click at [1169, 198] on link "5 Pack" at bounding box center [1146, 222] width 204 height 67
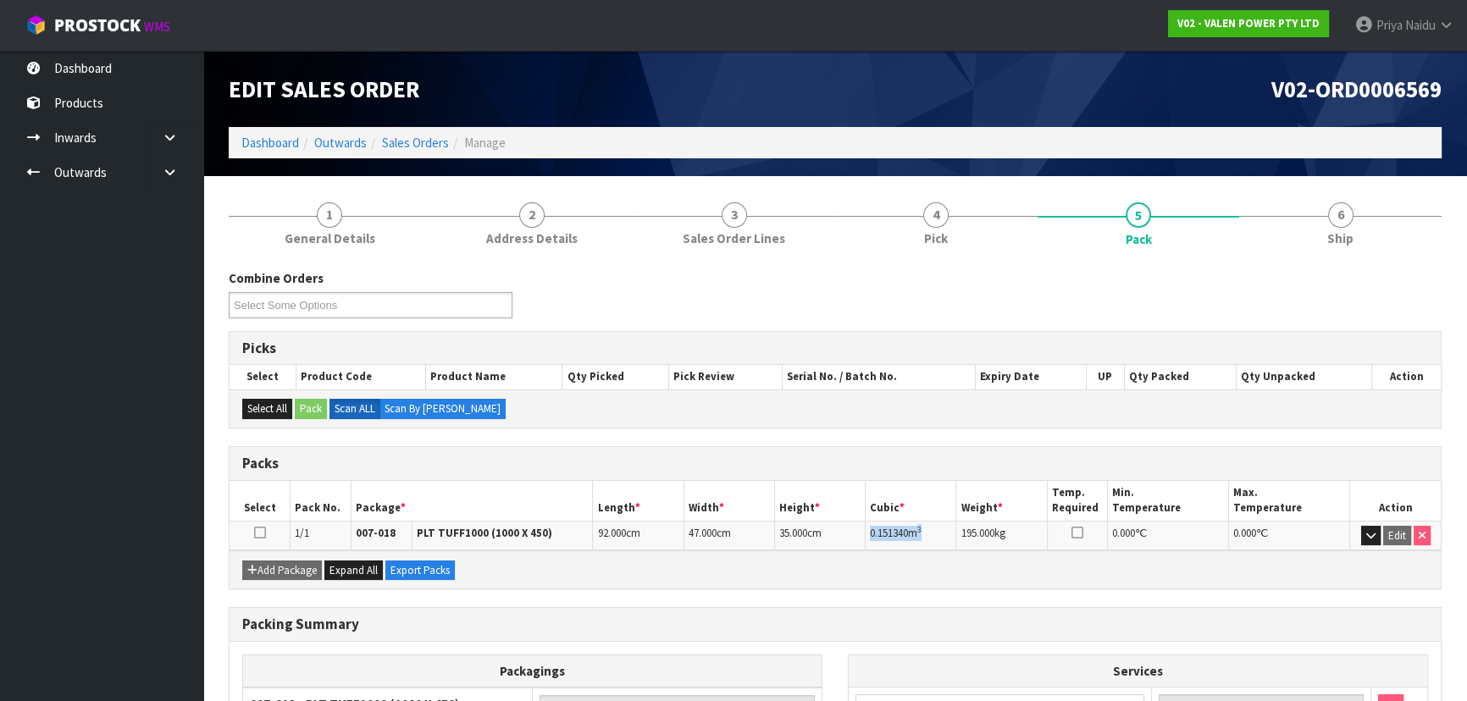
drag, startPoint x: 869, startPoint y: 531, endPoint x: 938, endPoint y: 523, distance: 69.9
click at [938, 523] on td "0.151340 m 3" at bounding box center [911, 536] width 91 height 30
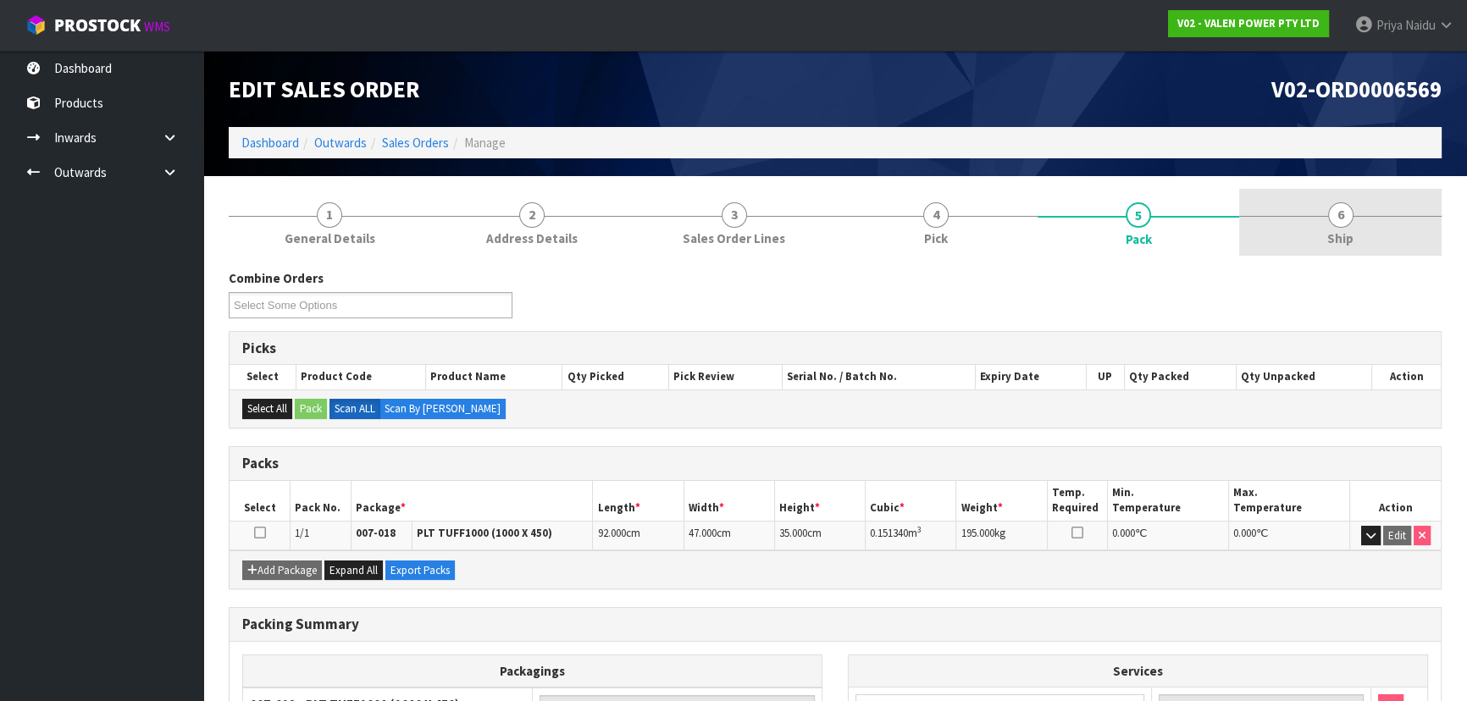
drag, startPoint x: 1361, startPoint y: 229, endPoint x: 1354, endPoint y: 196, distance: 33.7
click at [1354, 196] on link "6 Ship" at bounding box center [1340, 222] width 202 height 67
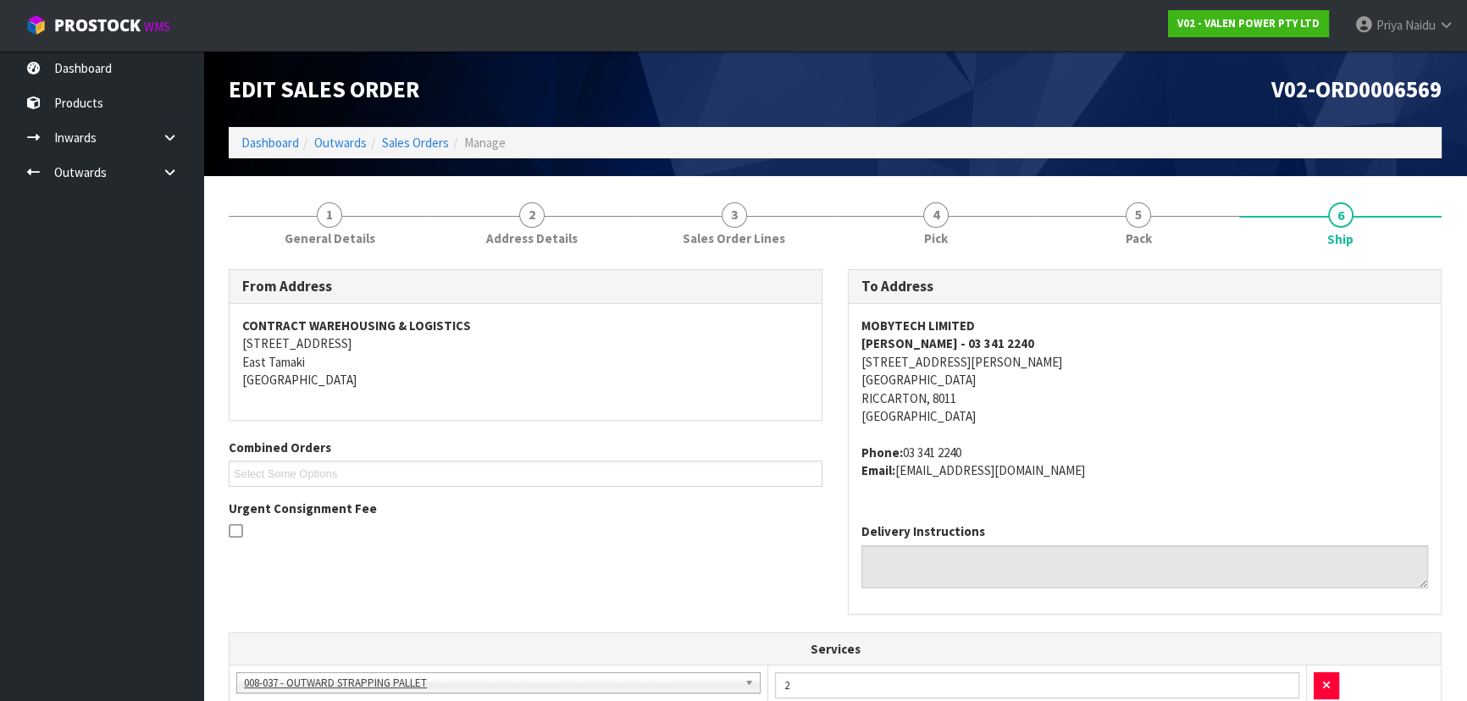
click at [1235, 356] on address "MOBYTECH LIMITED [PERSON_NAME] - 03 341 2240 [STREET_ADDRESS][PERSON_NAME]" at bounding box center [1144, 371] width 567 height 109
click at [1101, 217] on link "5 Pack" at bounding box center [1139, 222] width 202 height 67
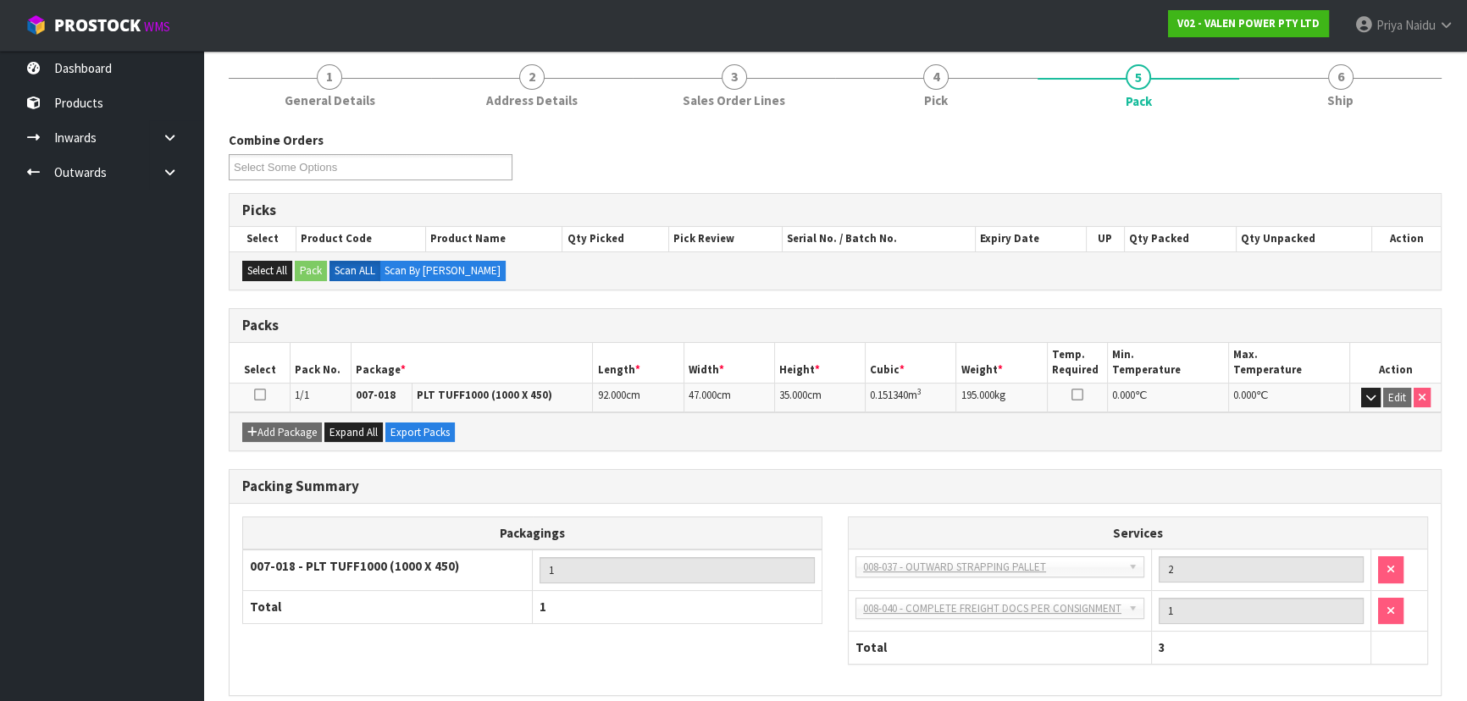
scroll to position [153, 0]
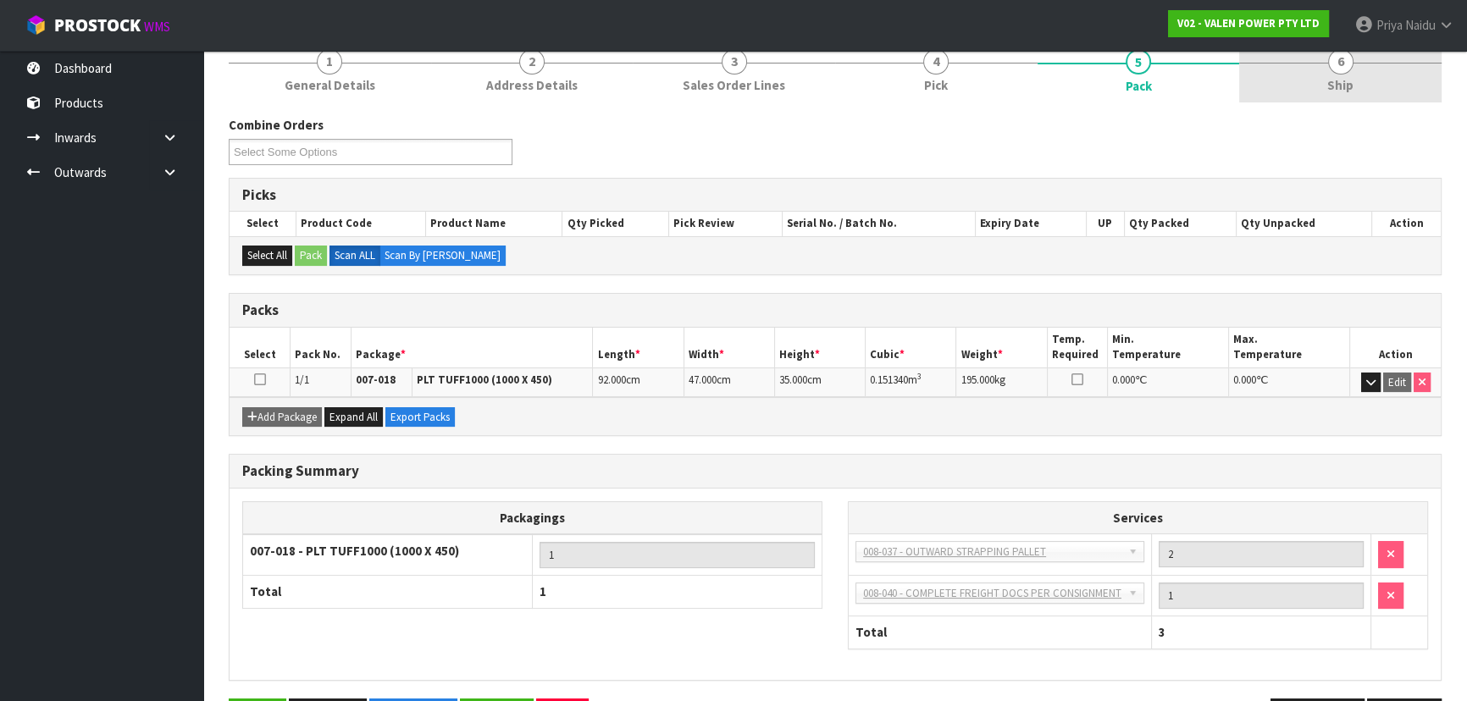
click at [1352, 85] on span "Ship" at bounding box center [1340, 85] width 26 height 18
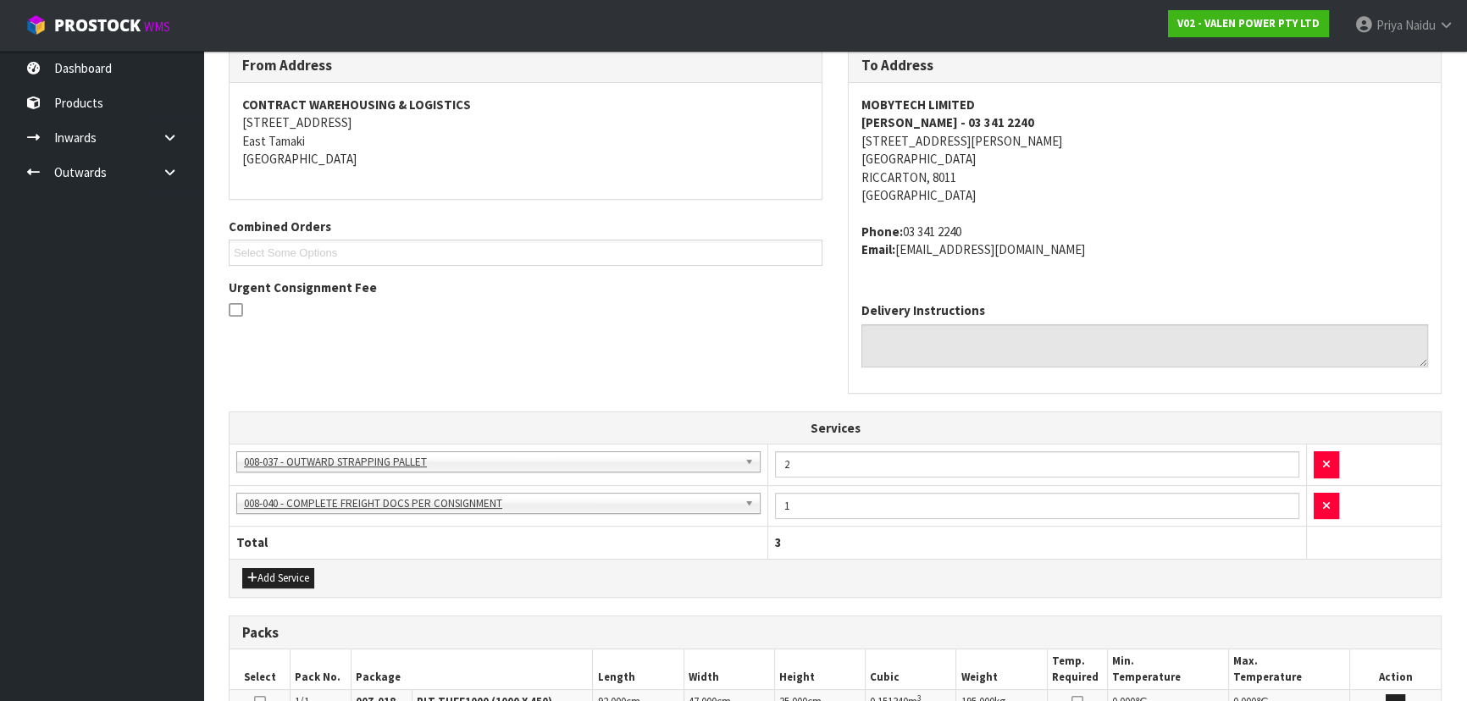
scroll to position [457, 0]
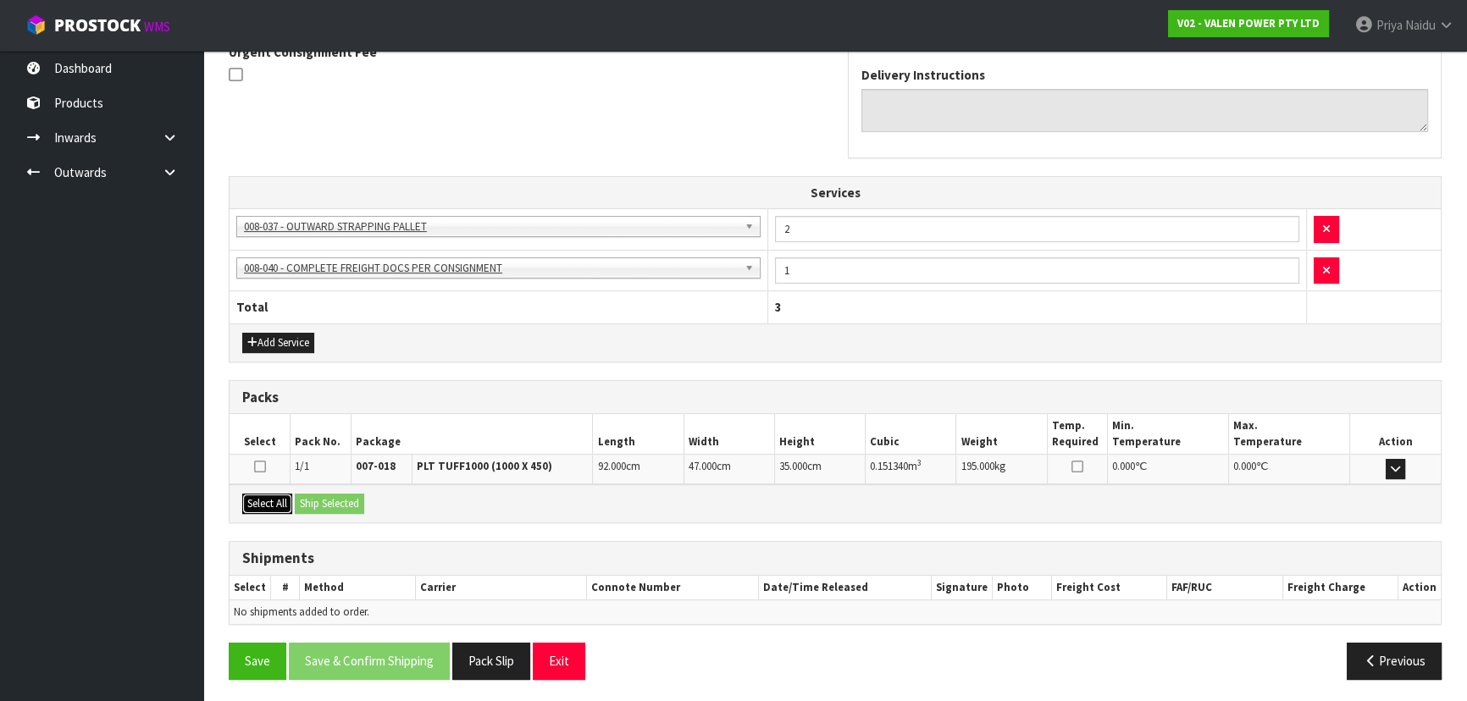
drag, startPoint x: 264, startPoint y: 503, endPoint x: 291, endPoint y: 503, distance: 26.3
click at [265, 503] on button "Select All" at bounding box center [267, 504] width 50 height 20
click at [309, 503] on button "Ship Selected" at bounding box center [329, 504] width 69 height 20
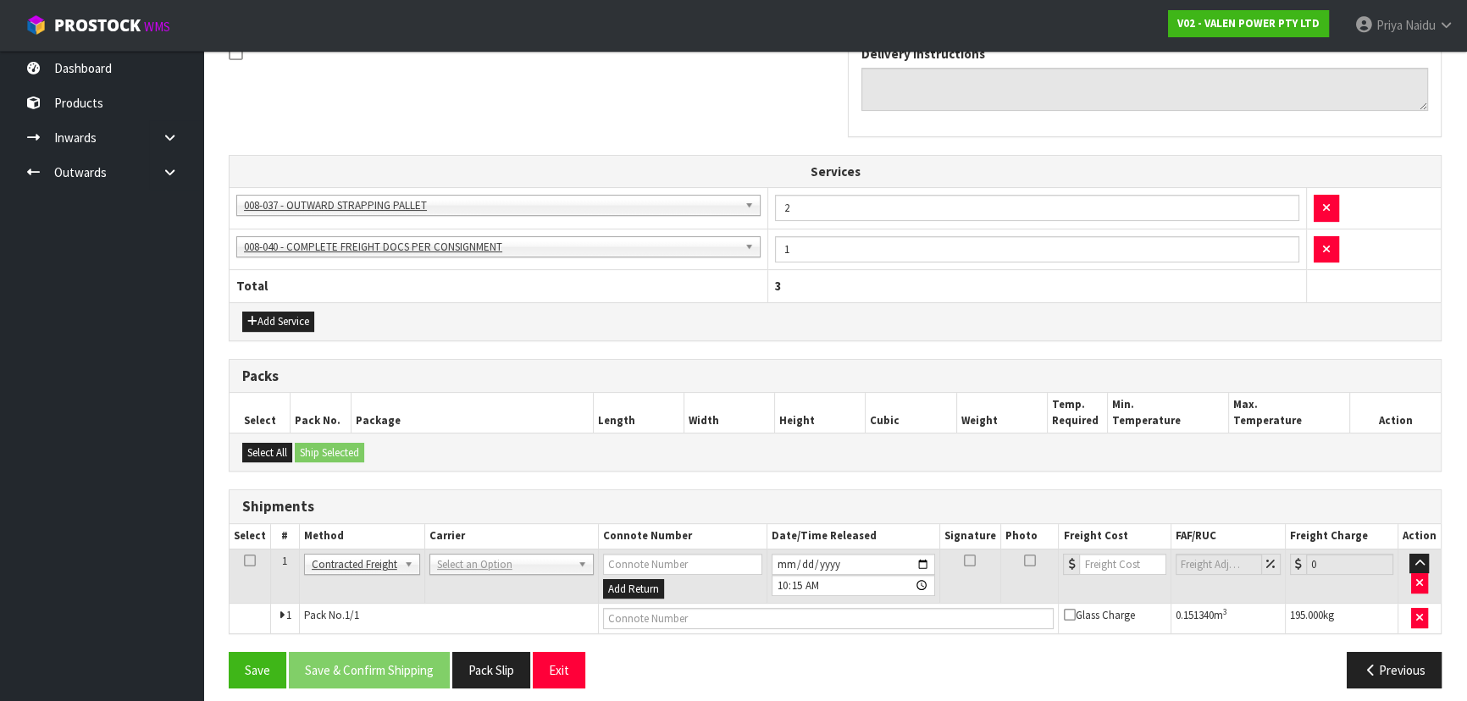
scroll to position [487, 0]
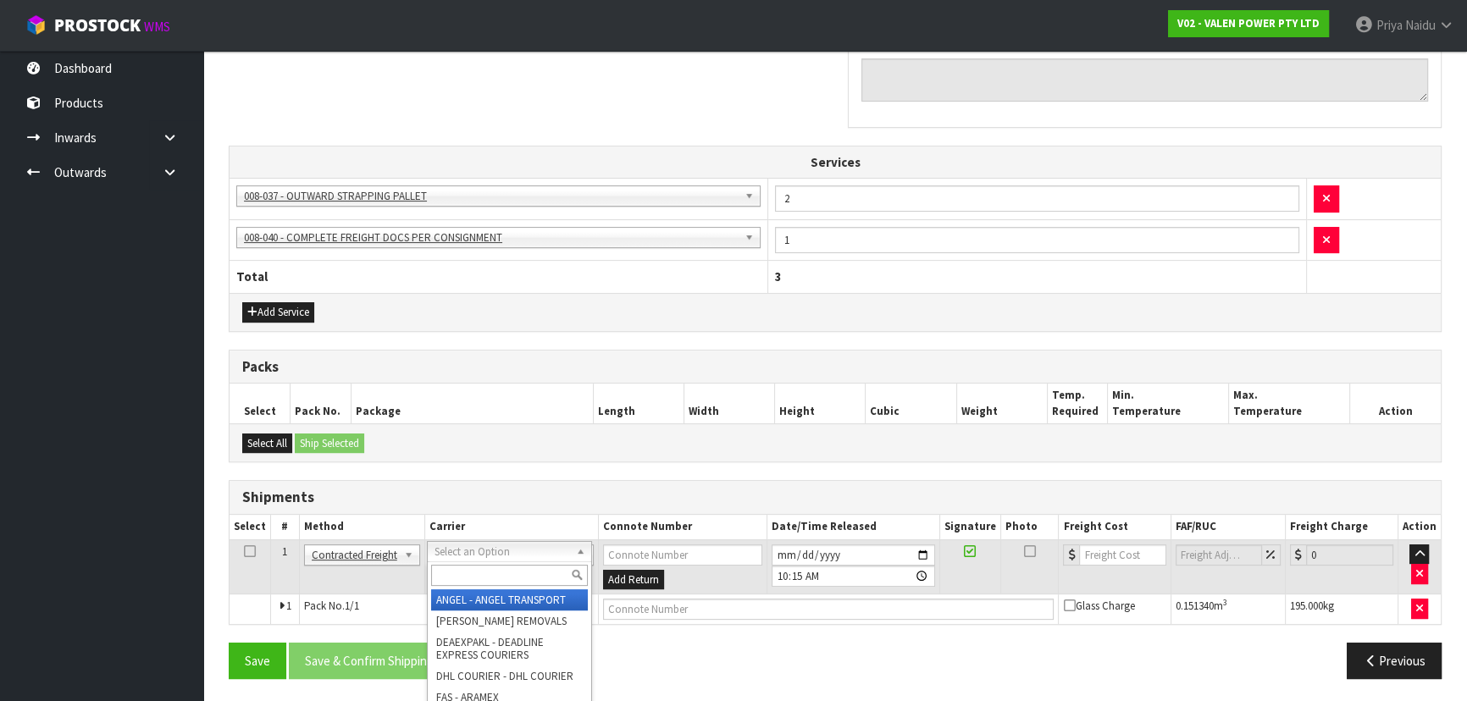
click at [475, 570] on input "text" at bounding box center [509, 575] width 157 height 21
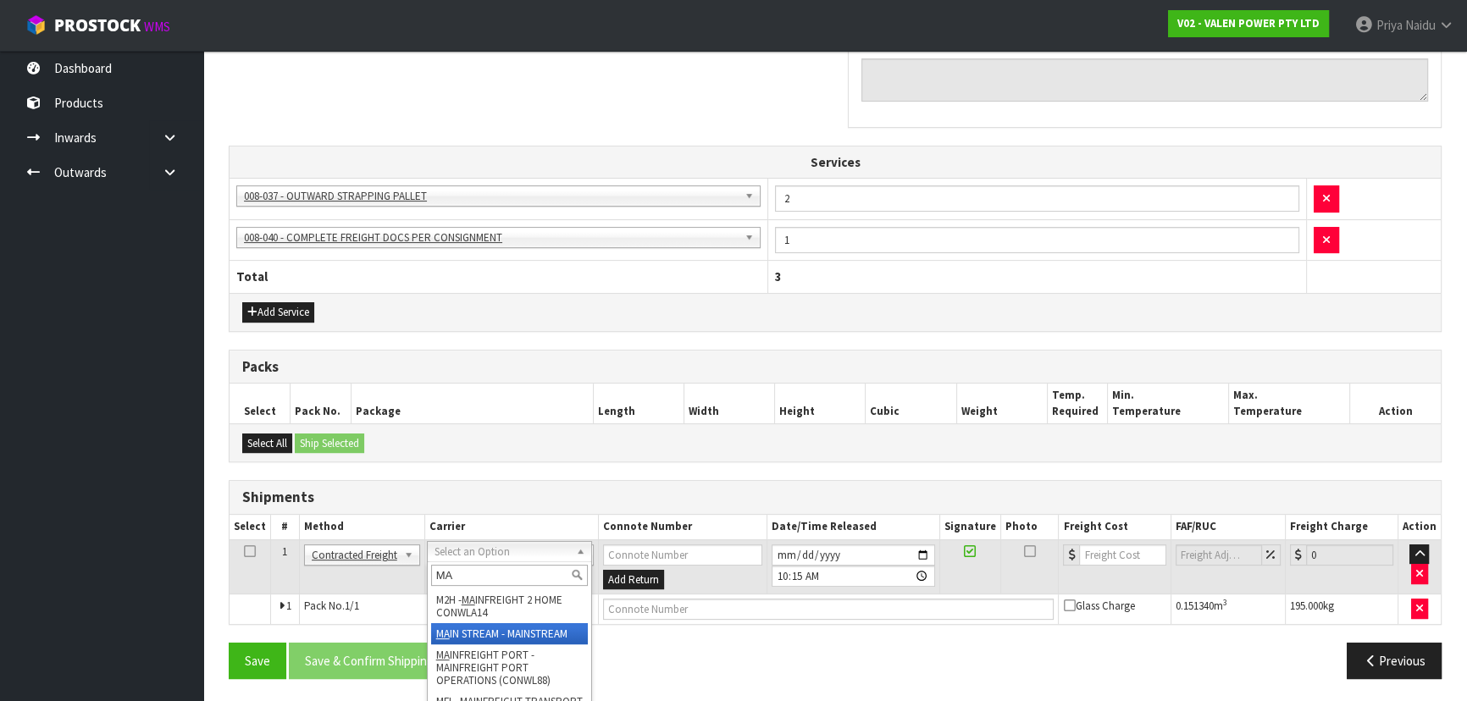
type input "MA"
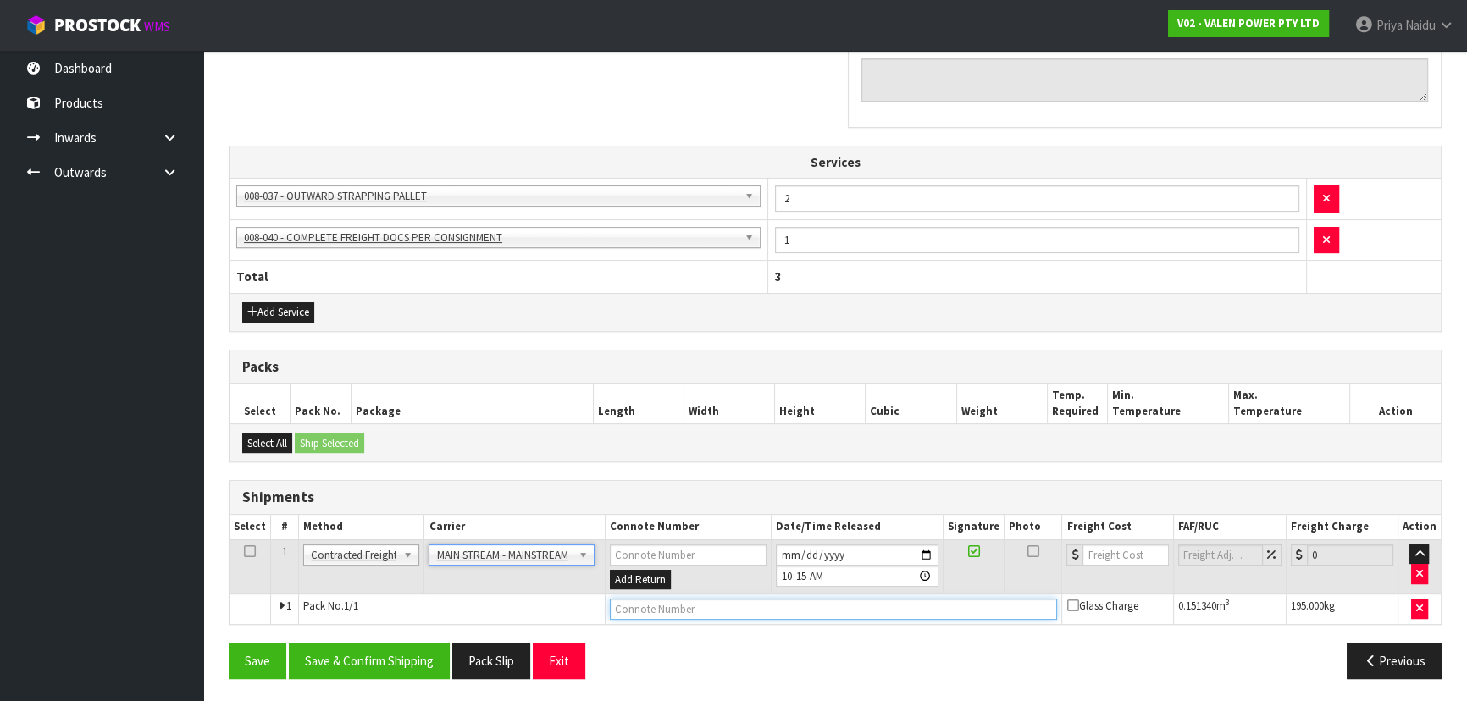
drag, startPoint x: 660, startPoint y: 610, endPoint x: 661, endPoint y: 601, distance: 8.6
click at [660, 607] on input "text" at bounding box center [834, 609] width 448 height 21
paste input "CWL7724366"
type input "CWL7724366"
click at [1113, 551] on input "number" at bounding box center [1125, 555] width 86 height 21
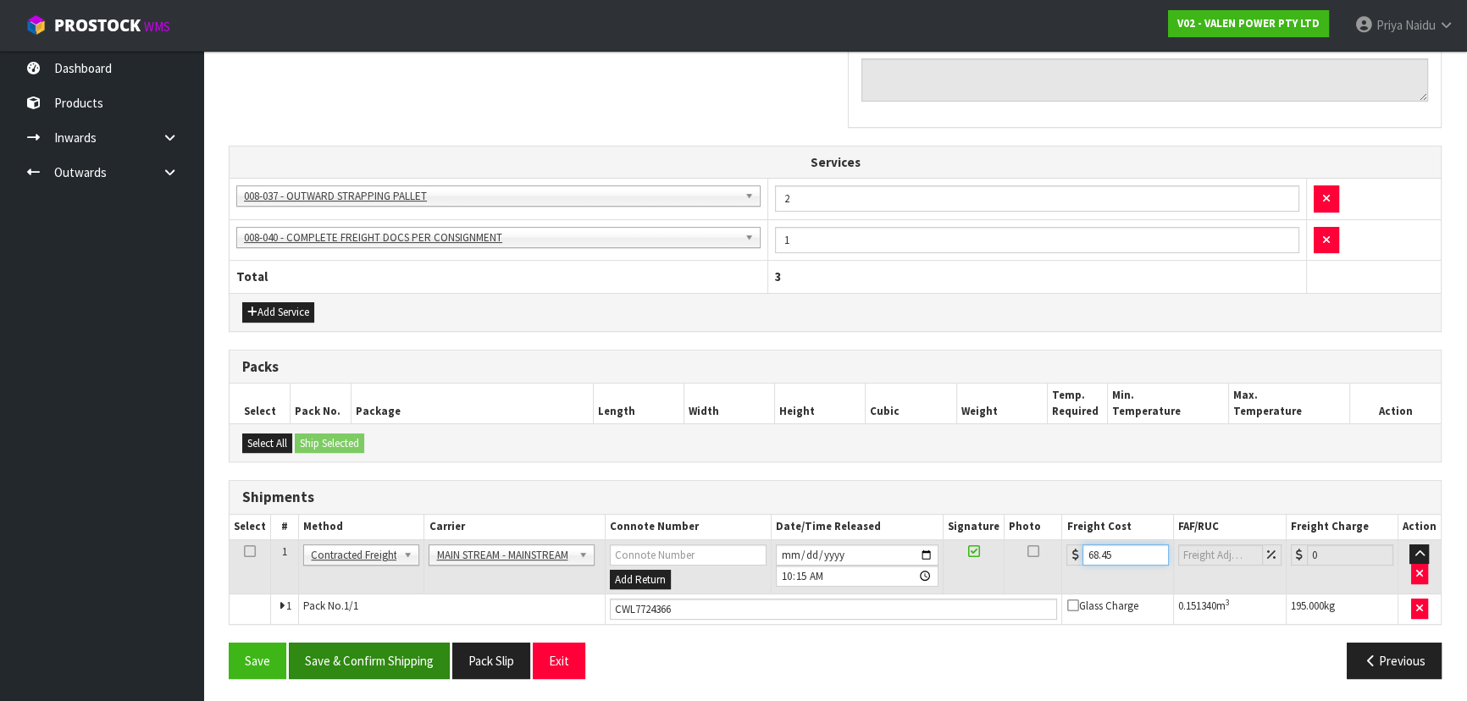
type input "68.45"
click at [417, 665] on button "Save & Confirm Shipping" at bounding box center [369, 661] width 161 height 36
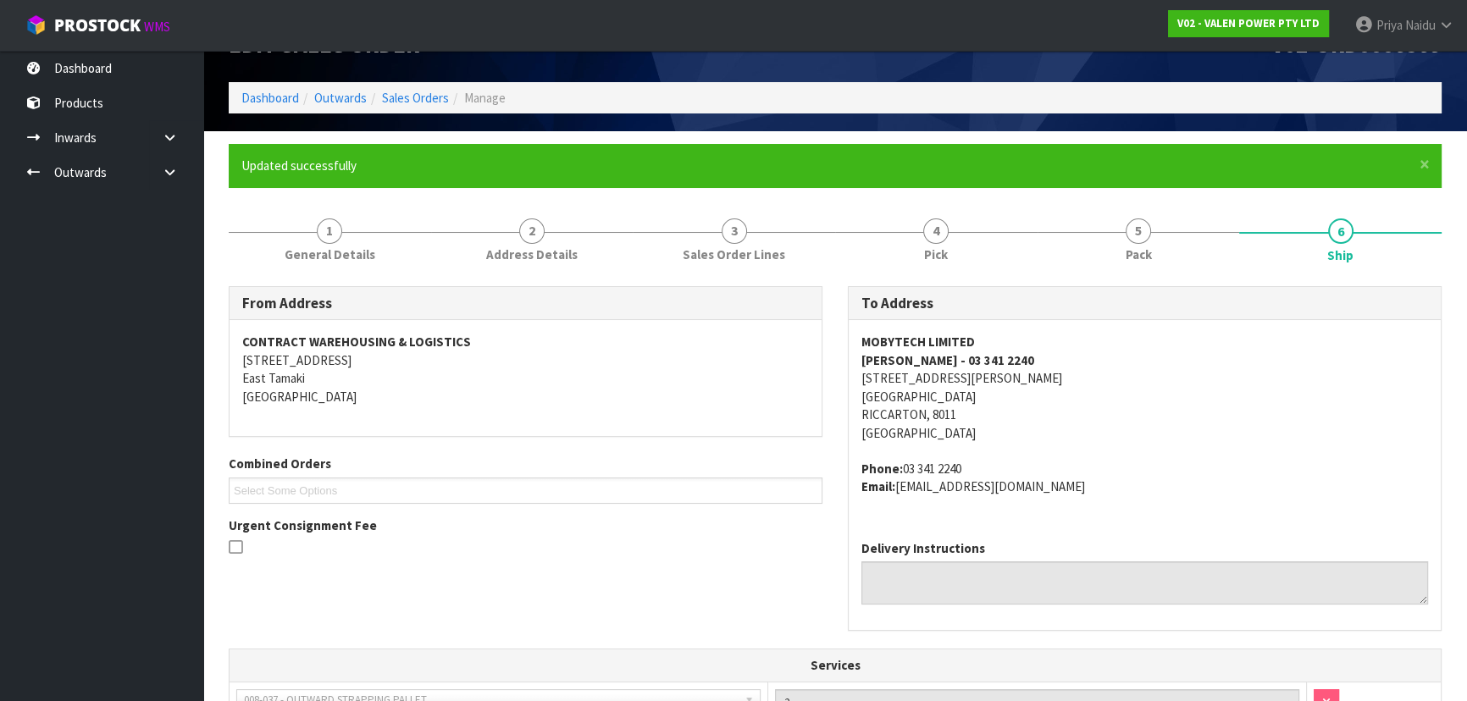
scroll to position [44, 0]
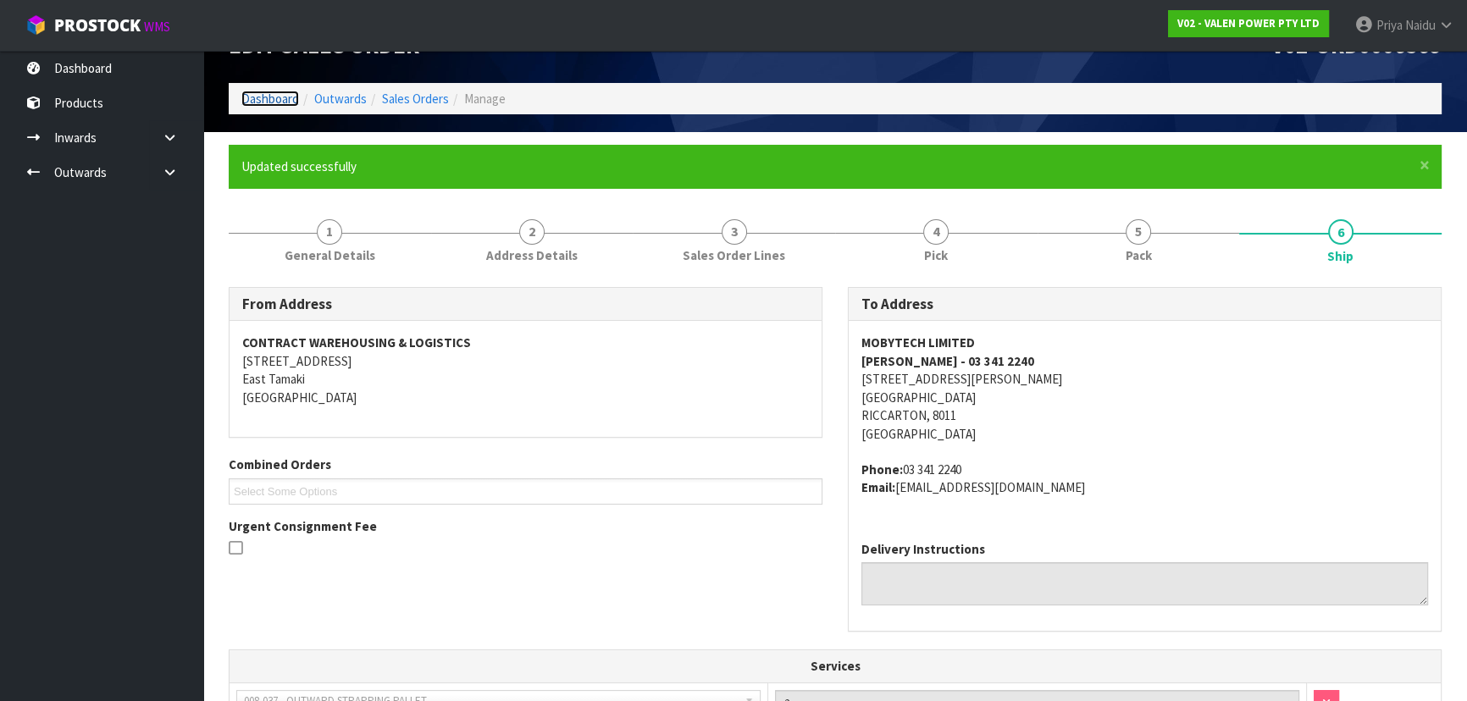
click at [268, 97] on link "Dashboard" at bounding box center [270, 99] width 58 height 16
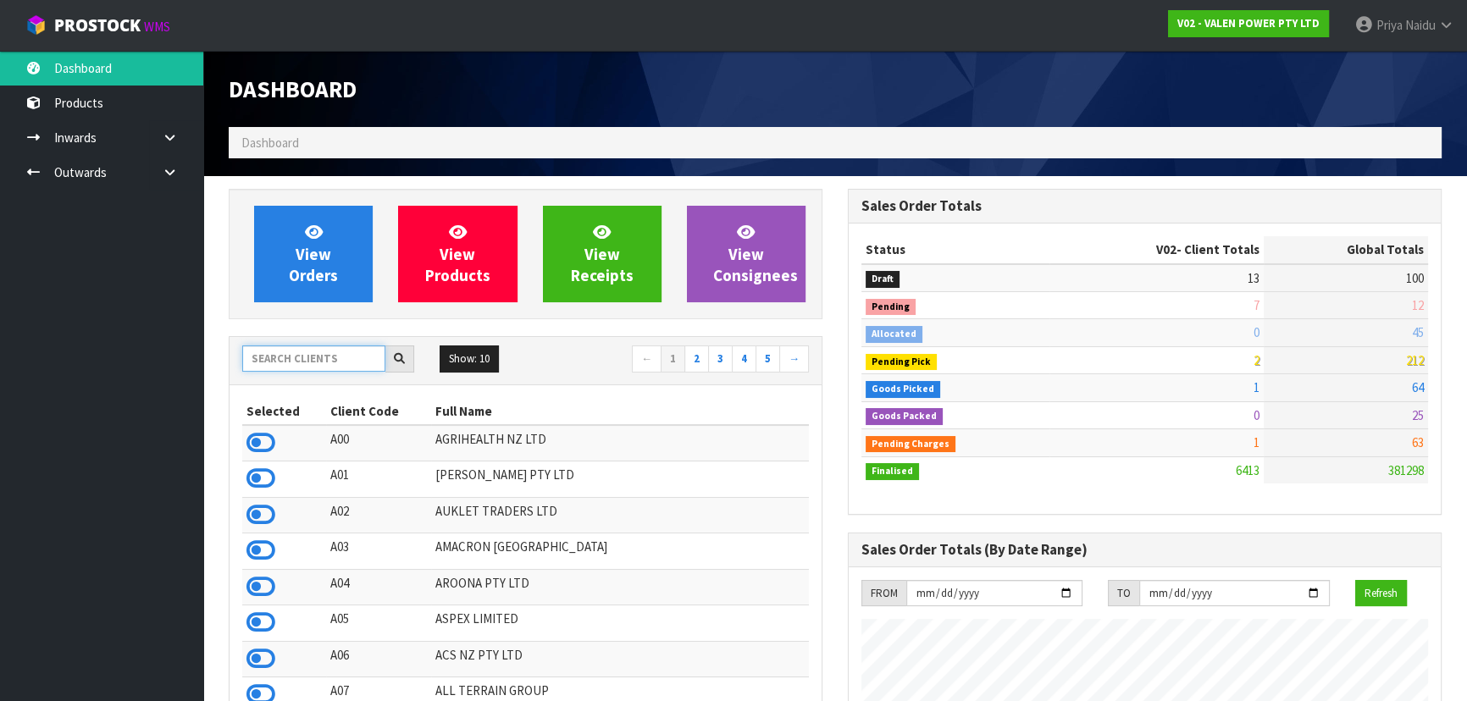
click at [302, 363] on input "text" at bounding box center [313, 359] width 143 height 26
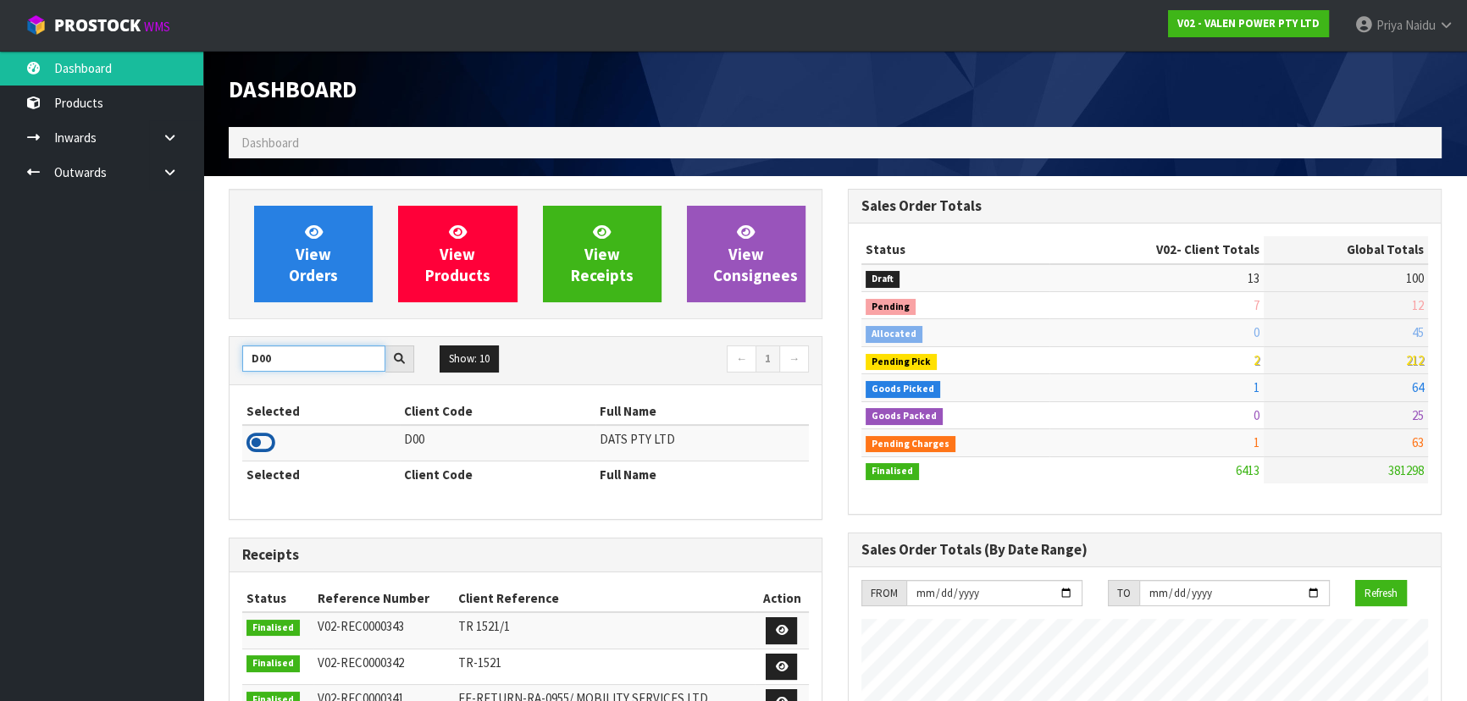
type input "D00"
click at [258, 443] on icon at bounding box center [260, 442] width 29 height 25
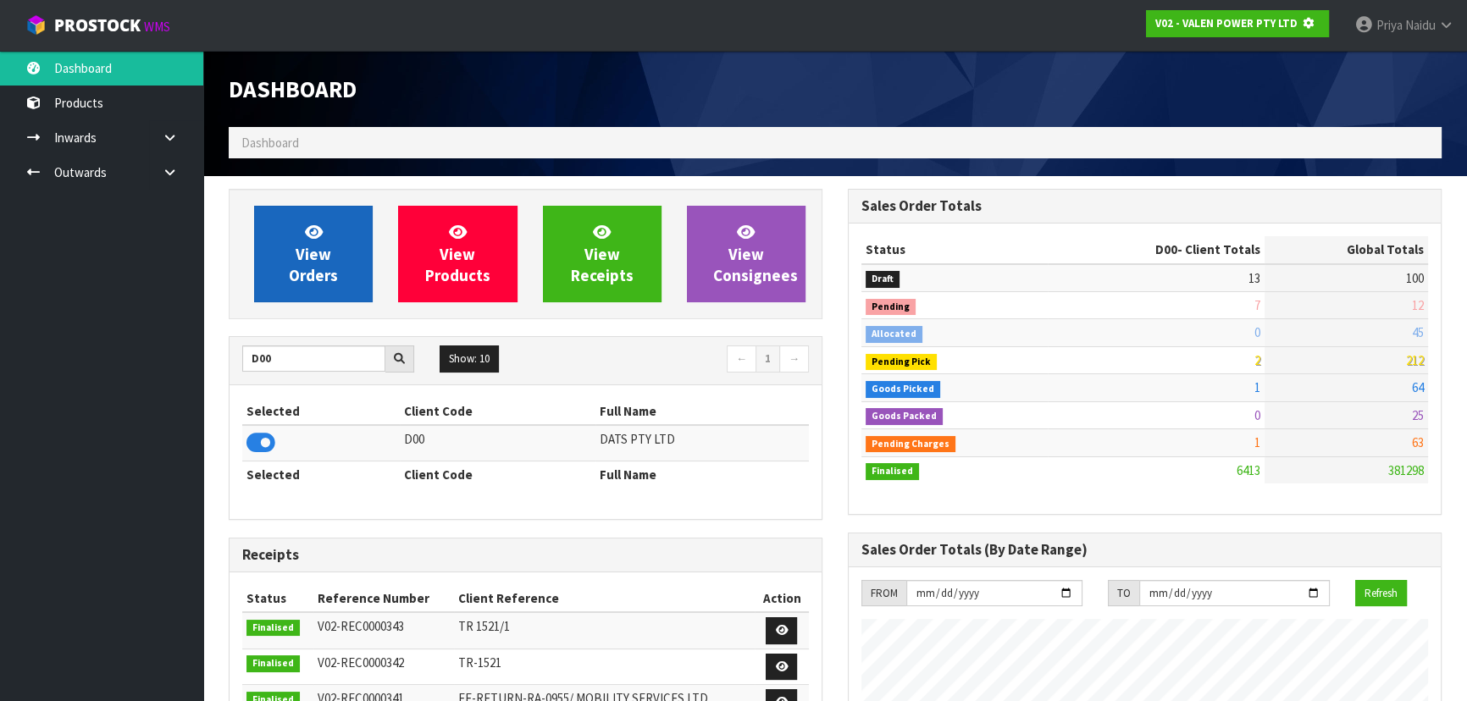
scroll to position [845892, 846327]
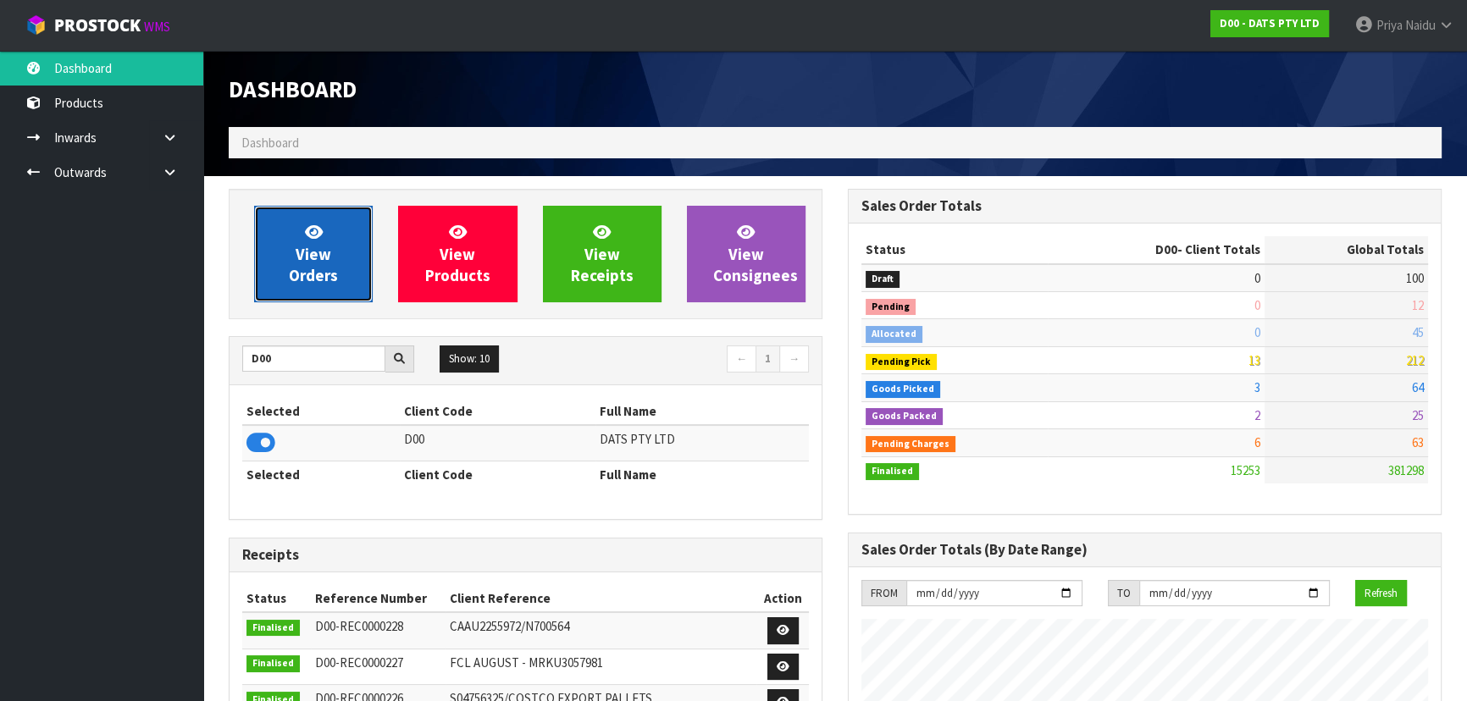
drag, startPoint x: 310, startPoint y: 264, endPoint x: 330, endPoint y: 256, distance: 22.0
click at [311, 264] on span "View Orders" at bounding box center [313, 254] width 49 height 64
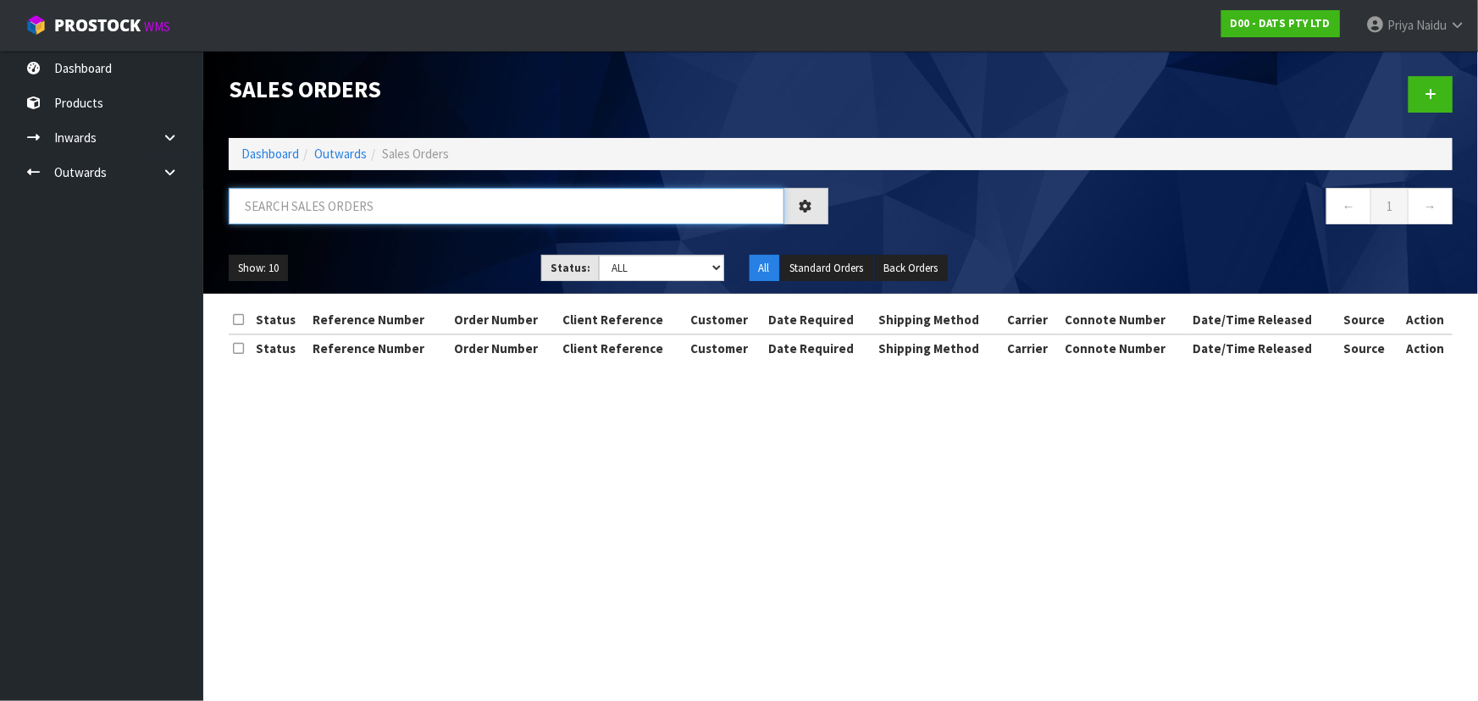
click at [346, 202] on input "text" at bounding box center [507, 206] width 556 height 36
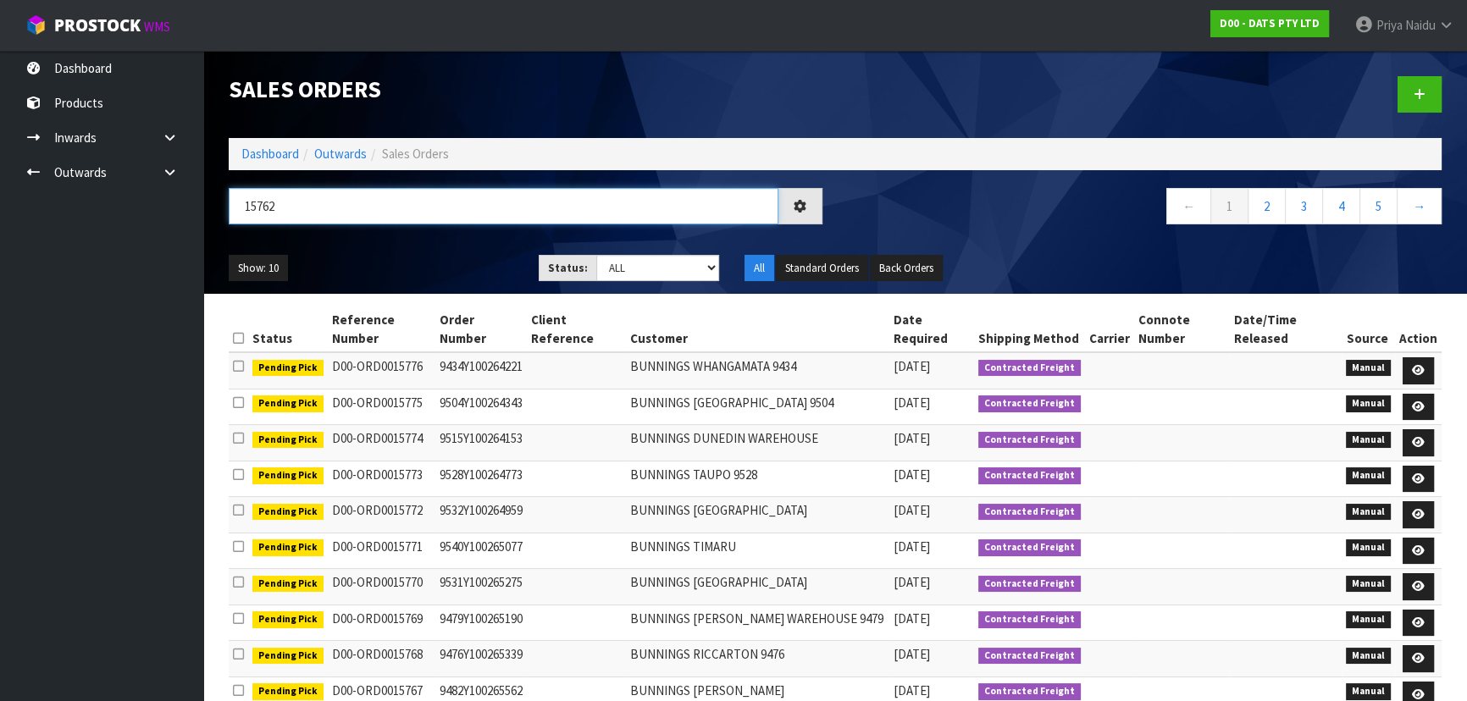
type input "15762"
click at [650, 263] on select "Draft Pending Allocated Pending Pick Goods Picked Goods Packed Pending Charges …" at bounding box center [658, 268] width 124 height 26
select select "string:5"
click at [596, 255] on select "Draft Pending Allocated Pending Pick Goods Picked Goods Packed Pending Charges …" at bounding box center [658, 268] width 124 height 26
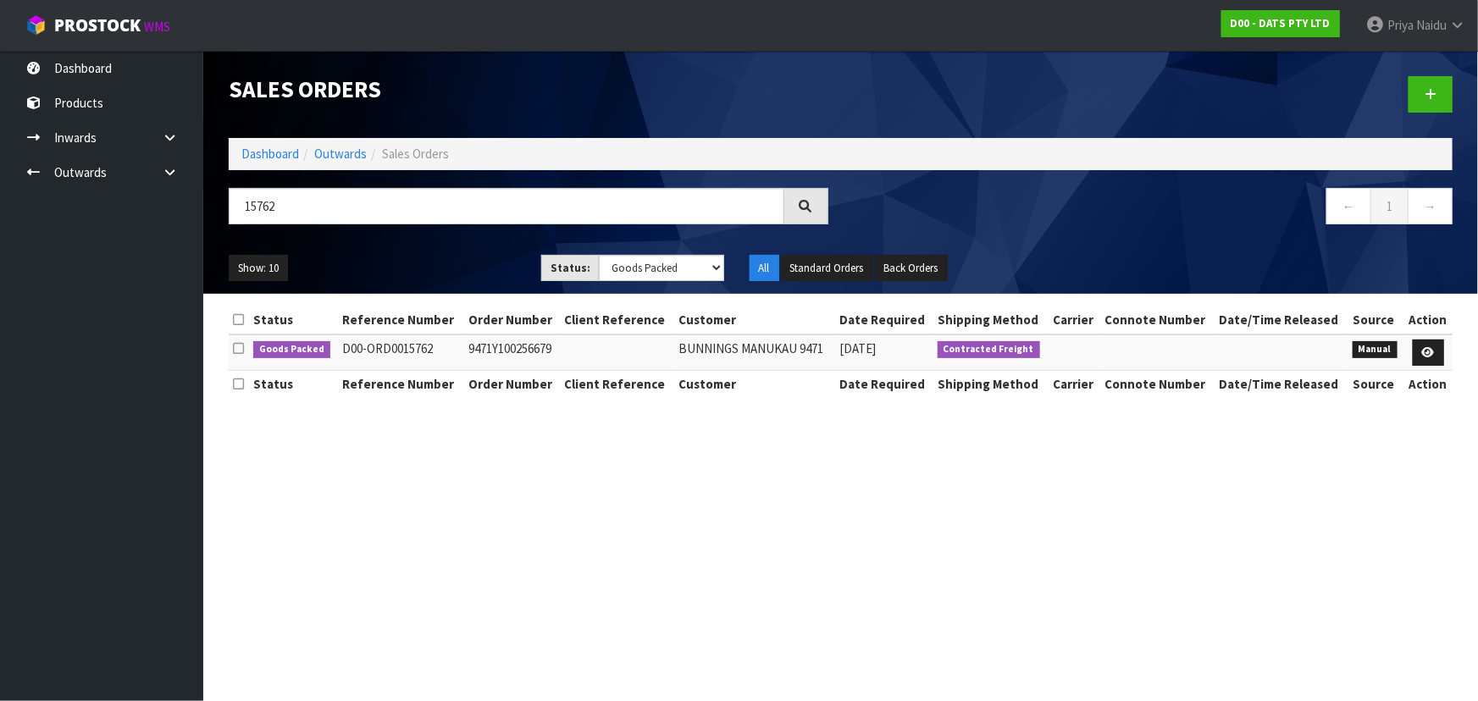
click at [439, 263] on ul "Show: 10 5 10 25 50" at bounding box center [372, 268] width 287 height 27
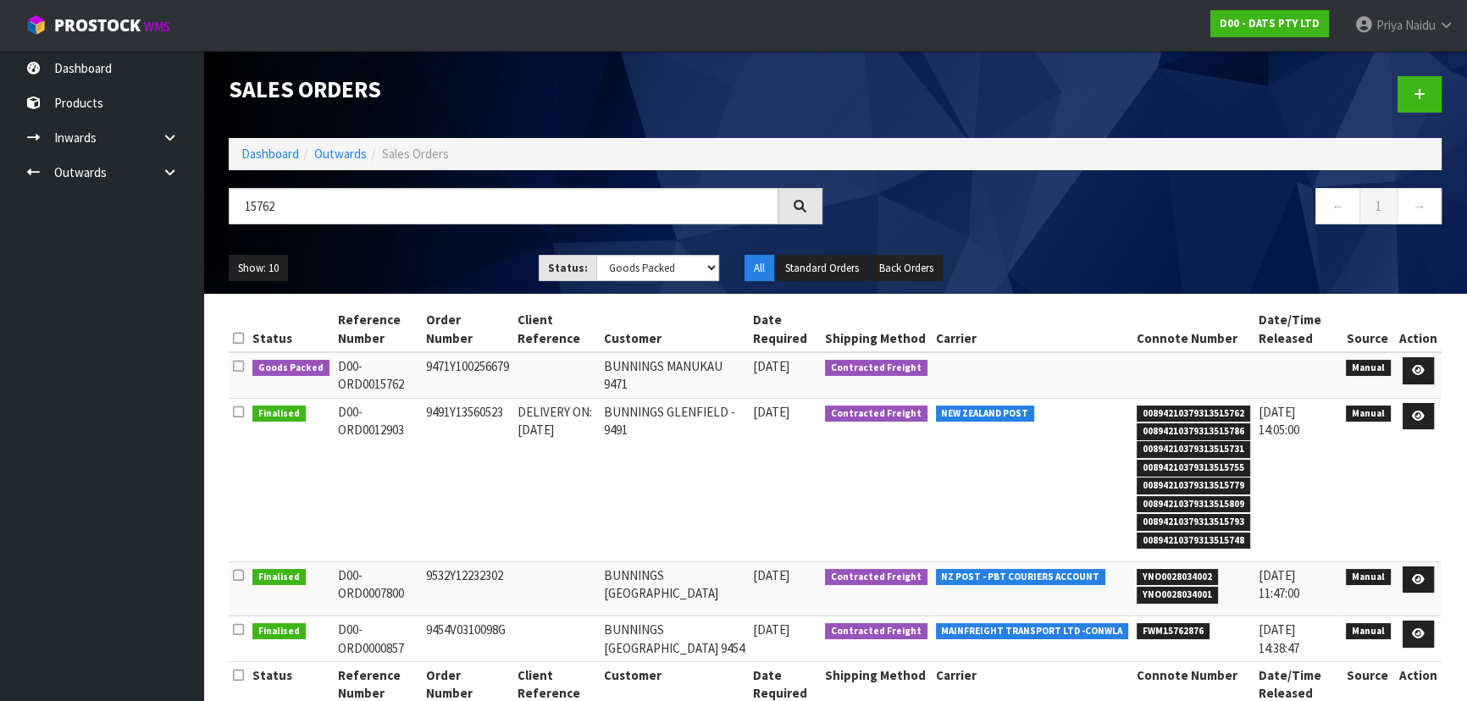
click at [433, 248] on div "Show: 10 5 10 25 50 Status: Draft Pending Allocated Pending Pick Goods Picked G…" at bounding box center [835, 268] width 1238 height 53
click at [1420, 368] on icon at bounding box center [1418, 370] width 13 height 11
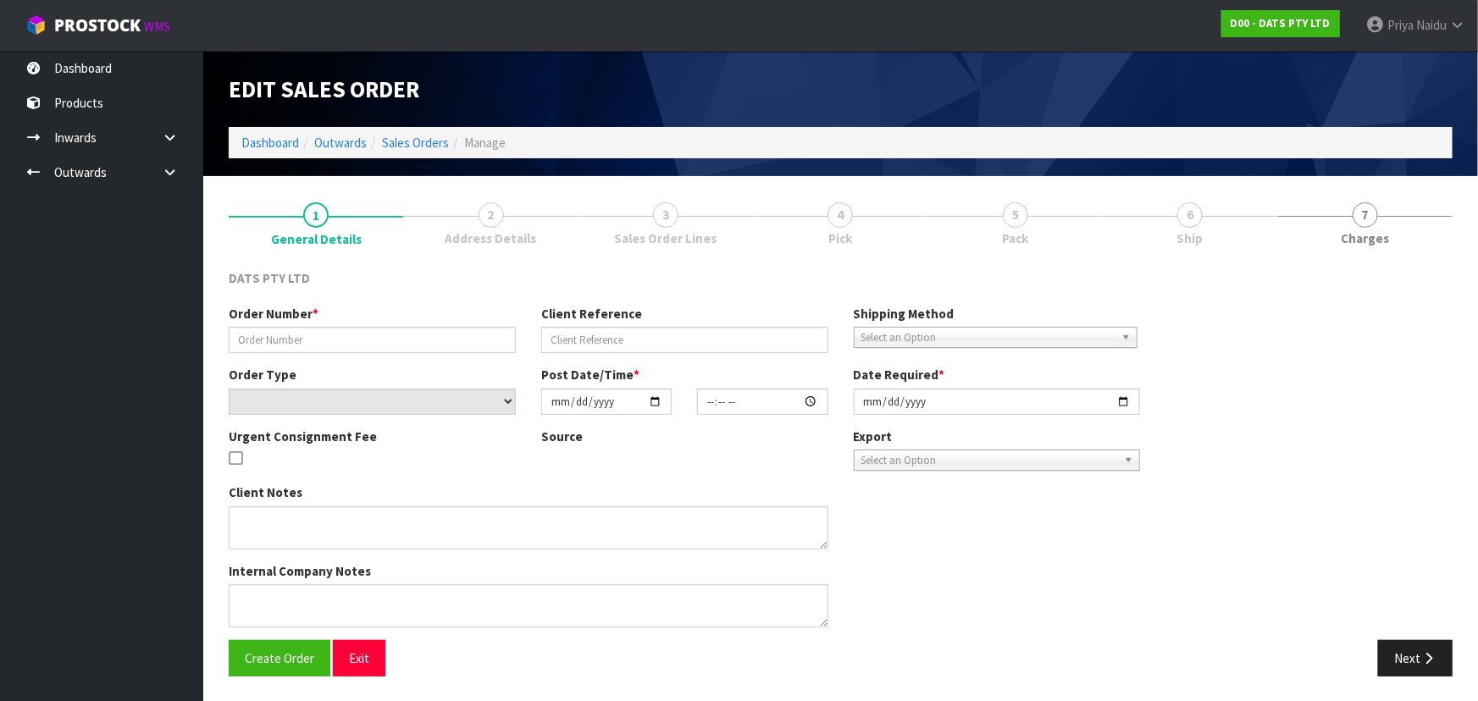
type input "9471Y100256679"
select select "number:0"
type input "[DATE]"
type input "09:08:00.000"
type input "[DATE]"
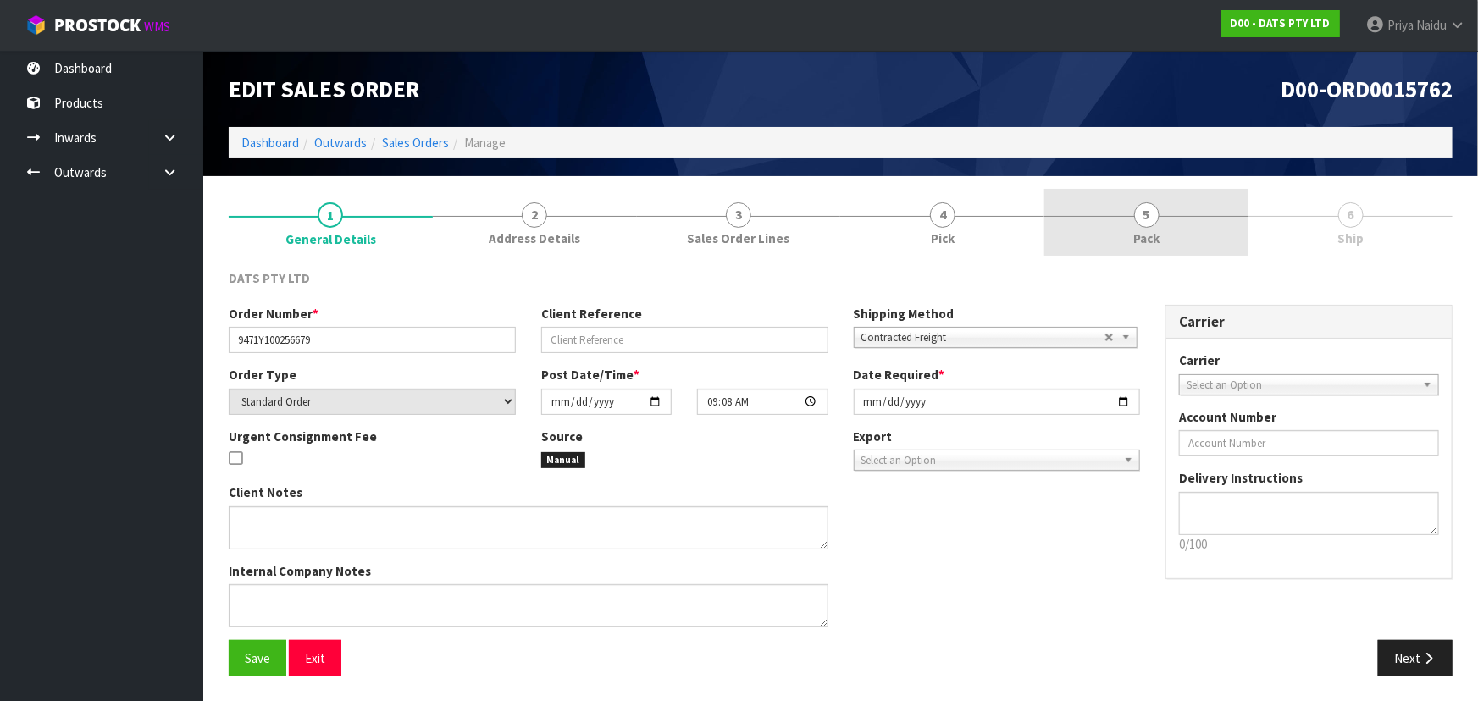
click at [1109, 220] on link "5 Pack" at bounding box center [1146, 222] width 204 height 67
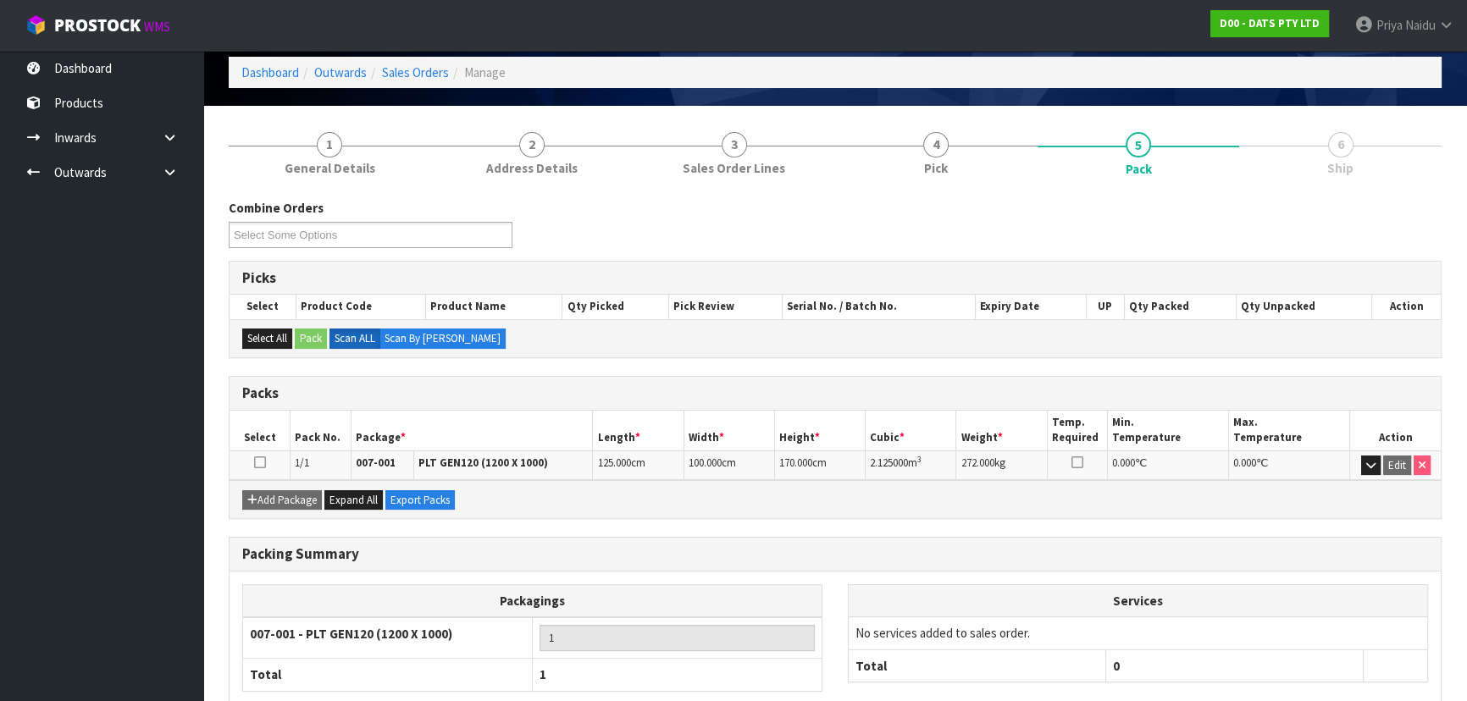
scroll to position [169, 0]
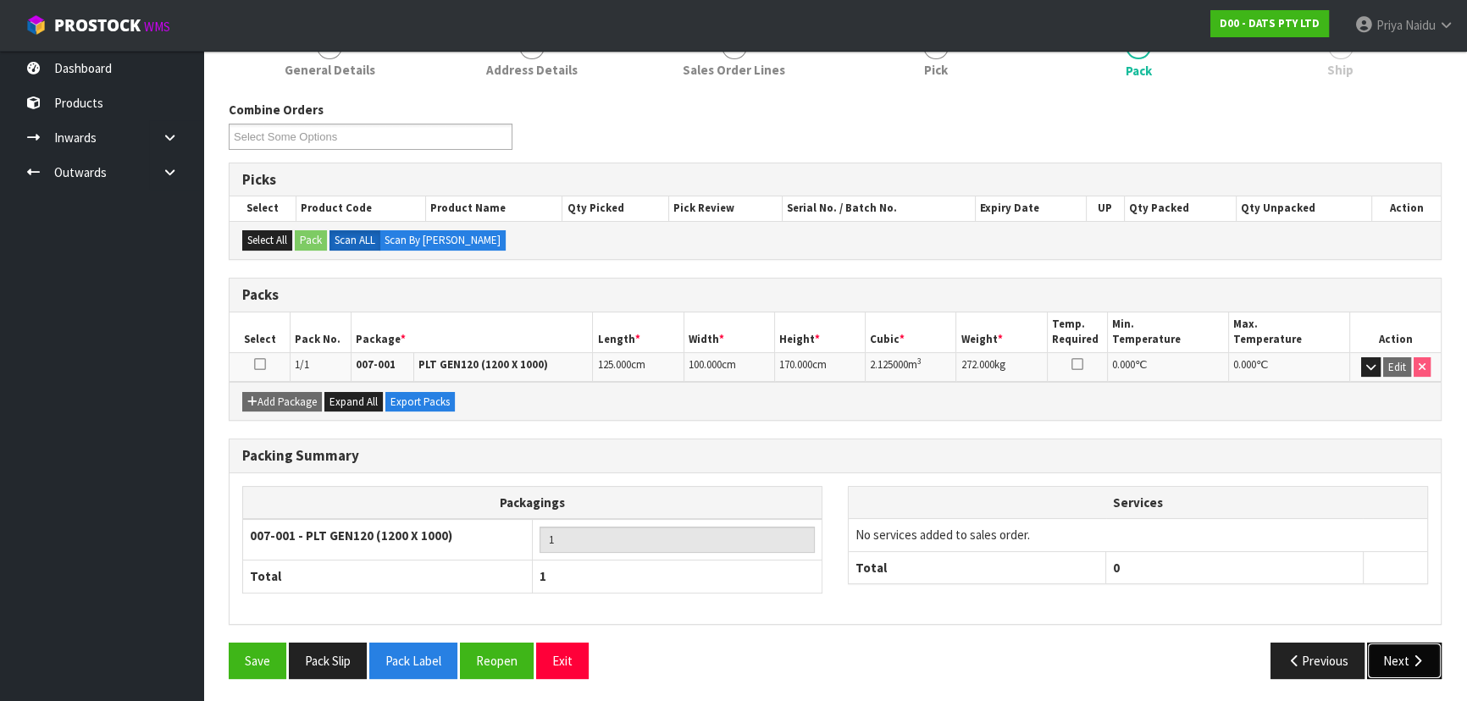
click at [1397, 654] on button "Next" at bounding box center [1404, 661] width 75 height 36
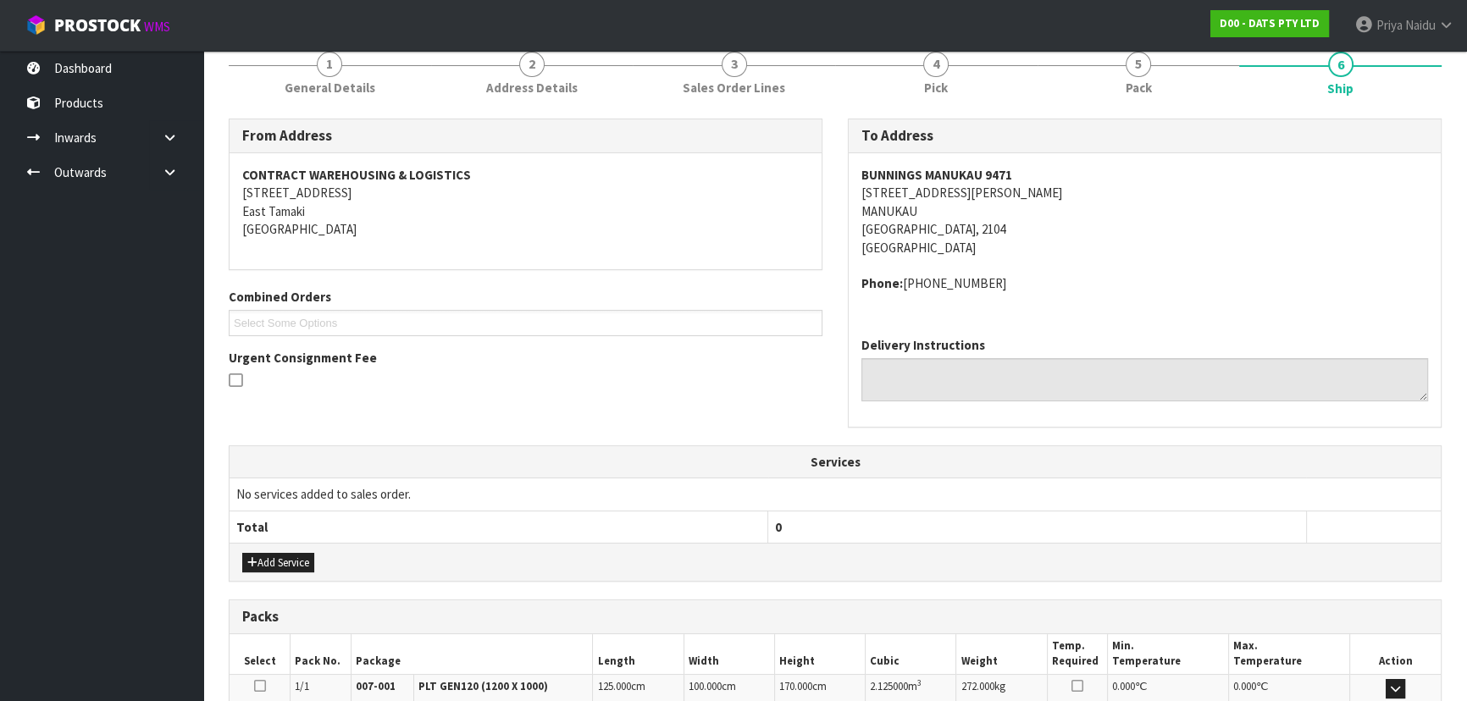
scroll to position [371, 0]
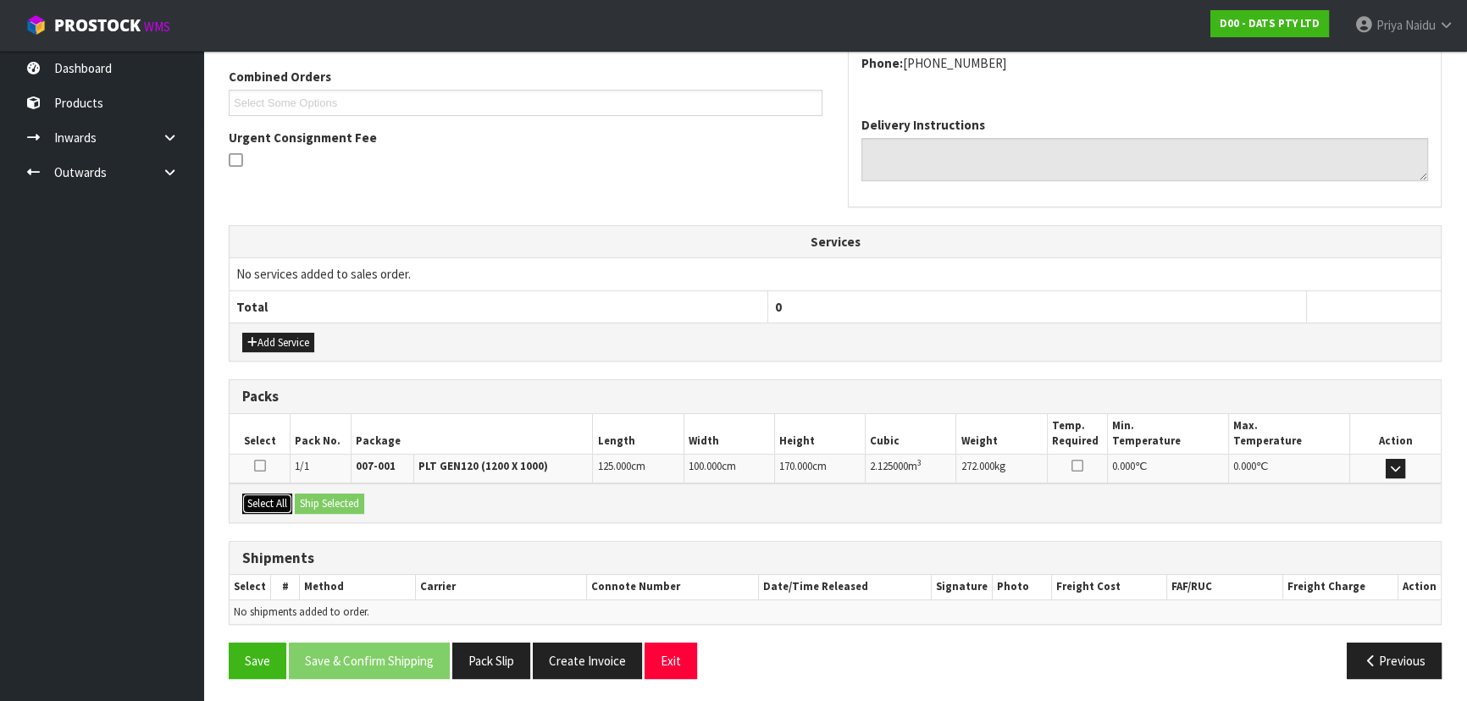
click at [274, 498] on button "Select All" at bounding box center [267, 504] width 50 height 20
drag, startPoint x: 306, startPoint y: 498, endPoint x: 383, endPoint y: 510, distance: 78.0
click at [307, 500] on button "Ship Selected" at bounding box center [329, 504] width 69 height 20
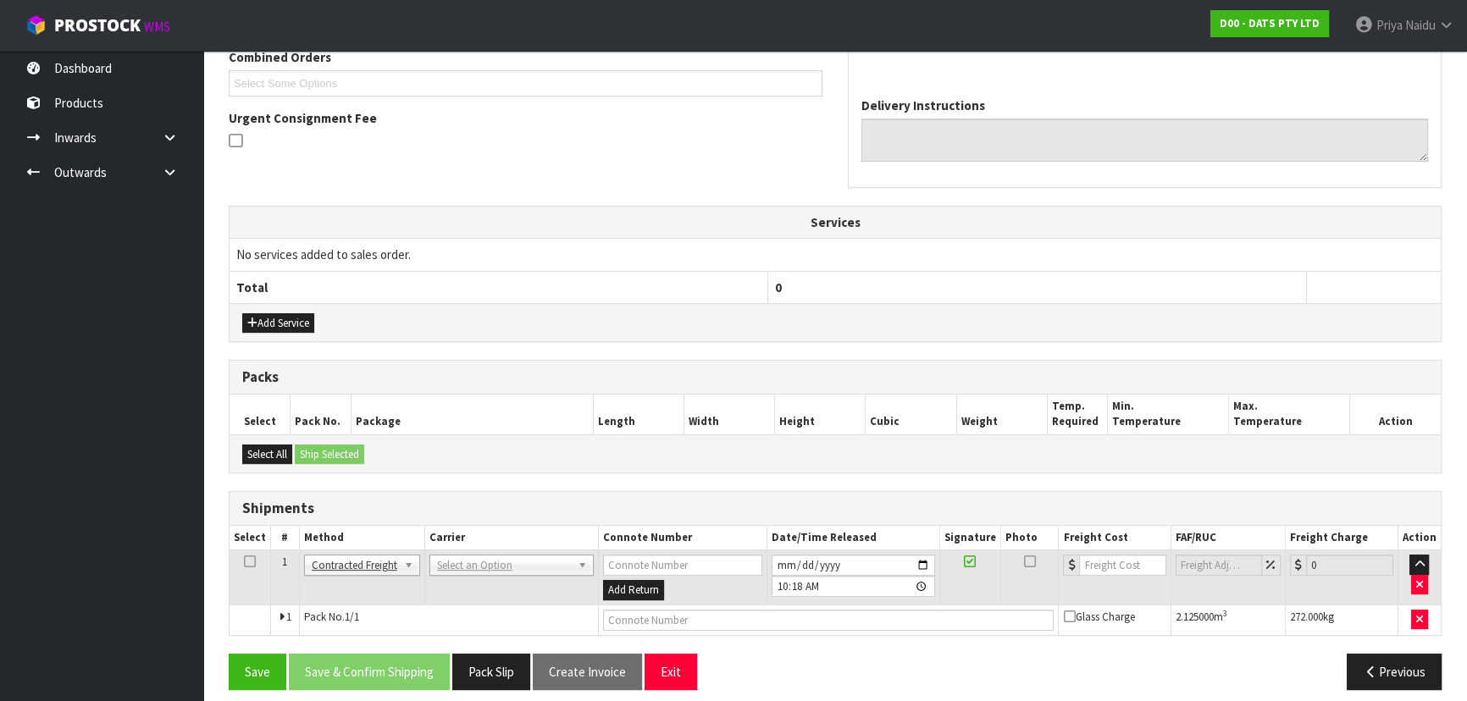
scroll to position [401, 0]
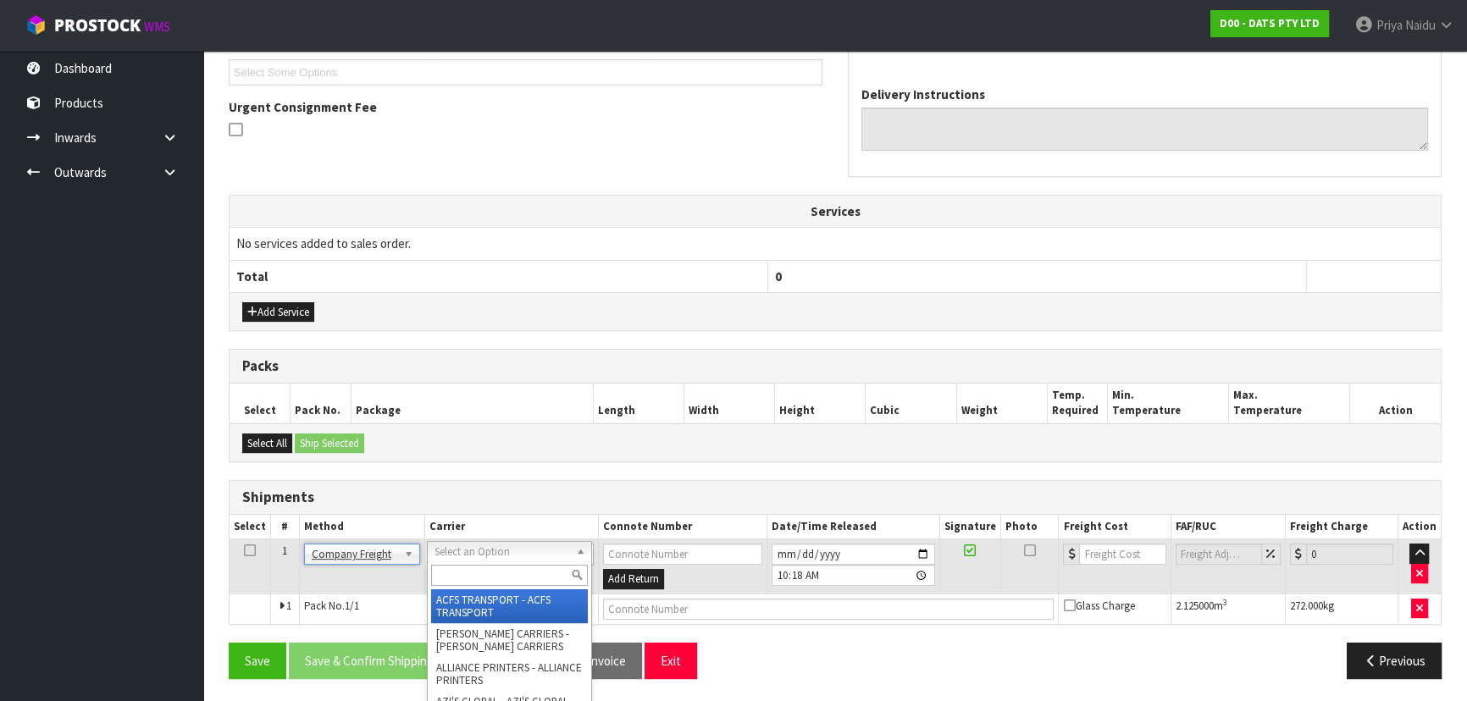
click at [462, 568] on input "text" at bounding box center [509, 575] width 157 height 21
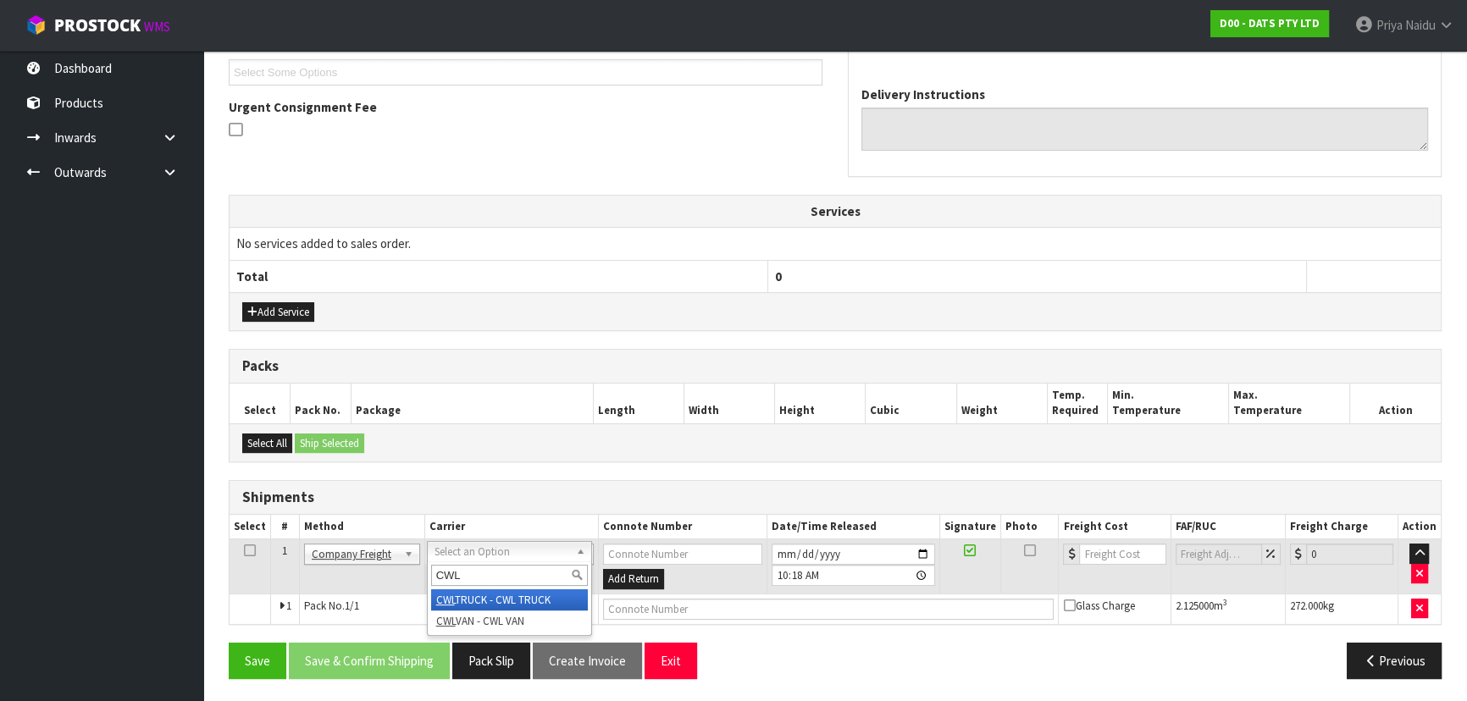
type input "CWL"
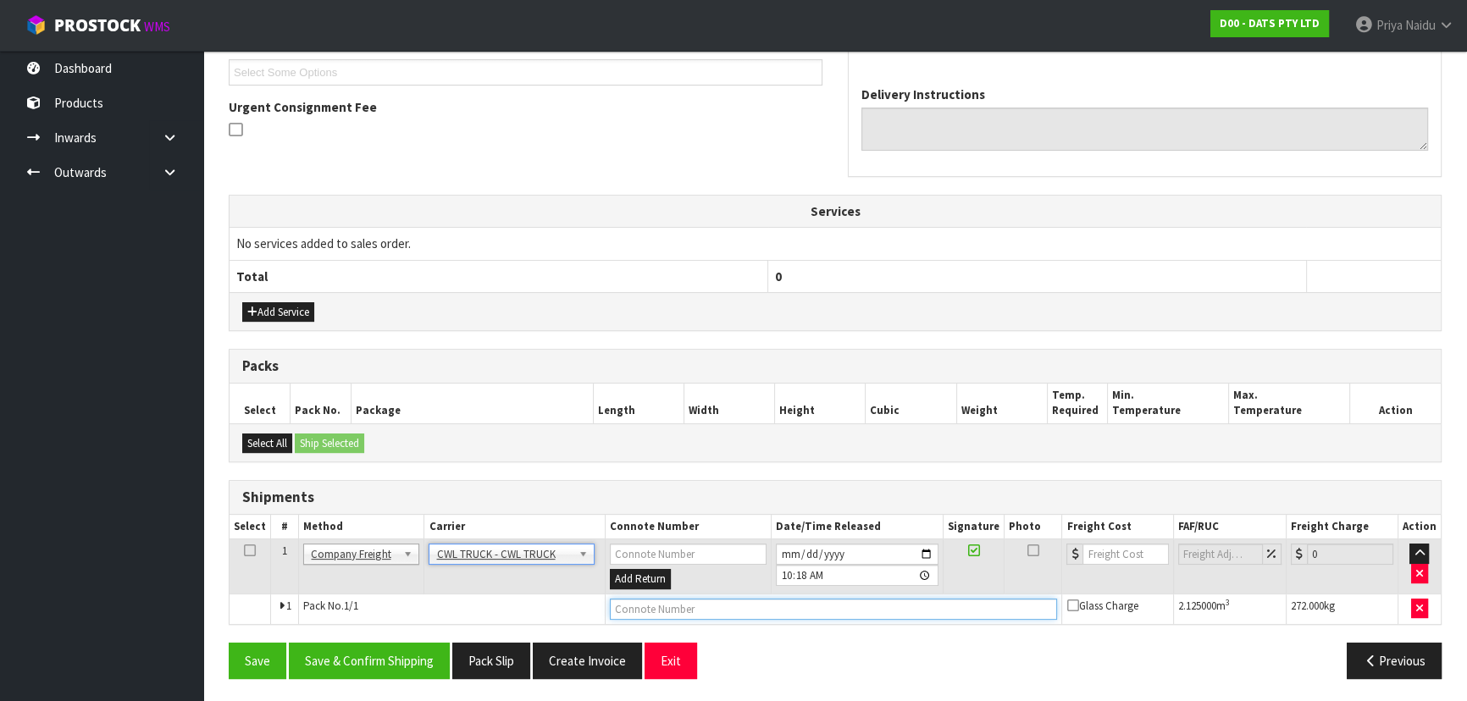
click at [645, 604] on input "text" at bounding box center [834, 609] width 448 height 21
type input "CWL TRUCK DELIVERY"
click at [924, 547] on input "[DATE]" at bounding box center [857, 554] width 163 height 21
type input "[DATE]"
click at [385, 662] on button "Save & Confirm Shipping" at bounding box center [369, 661] width 161 height 36
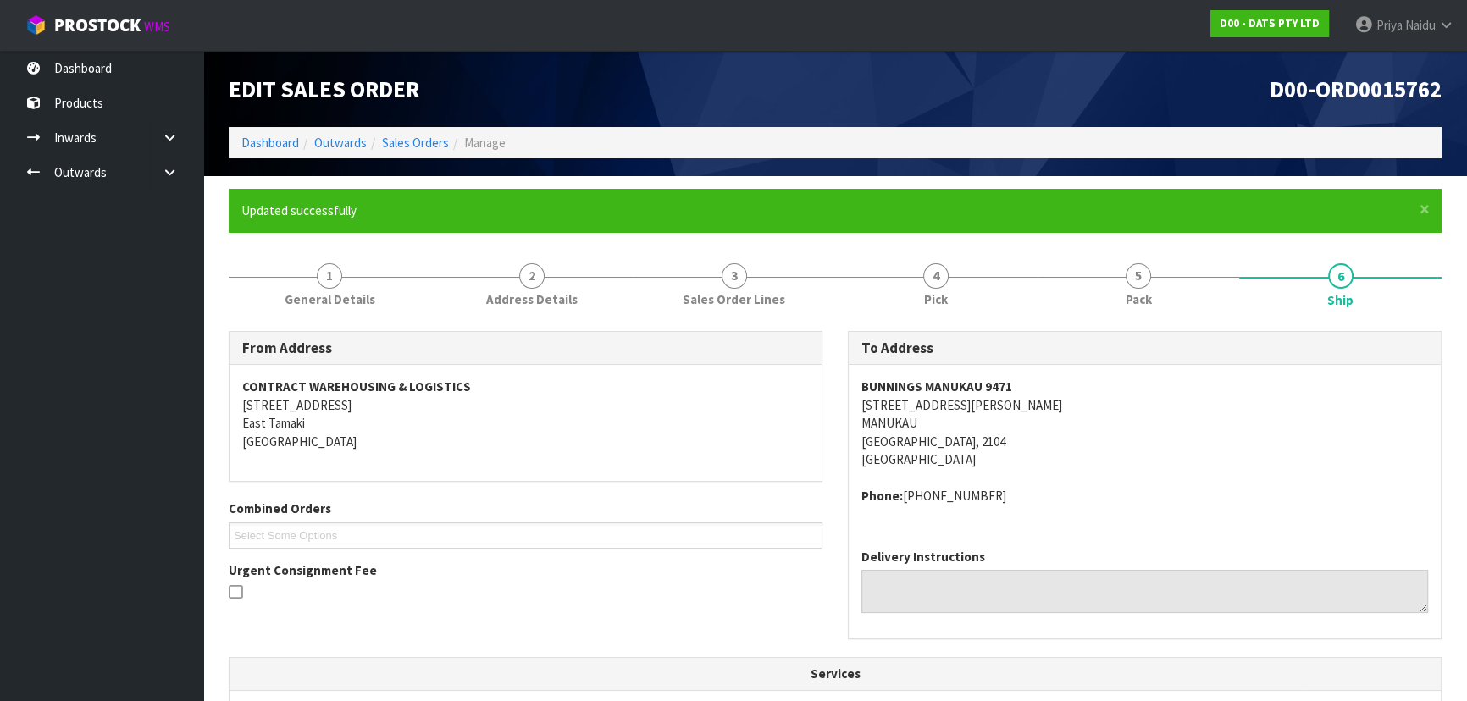
scroll to position [421, 0]
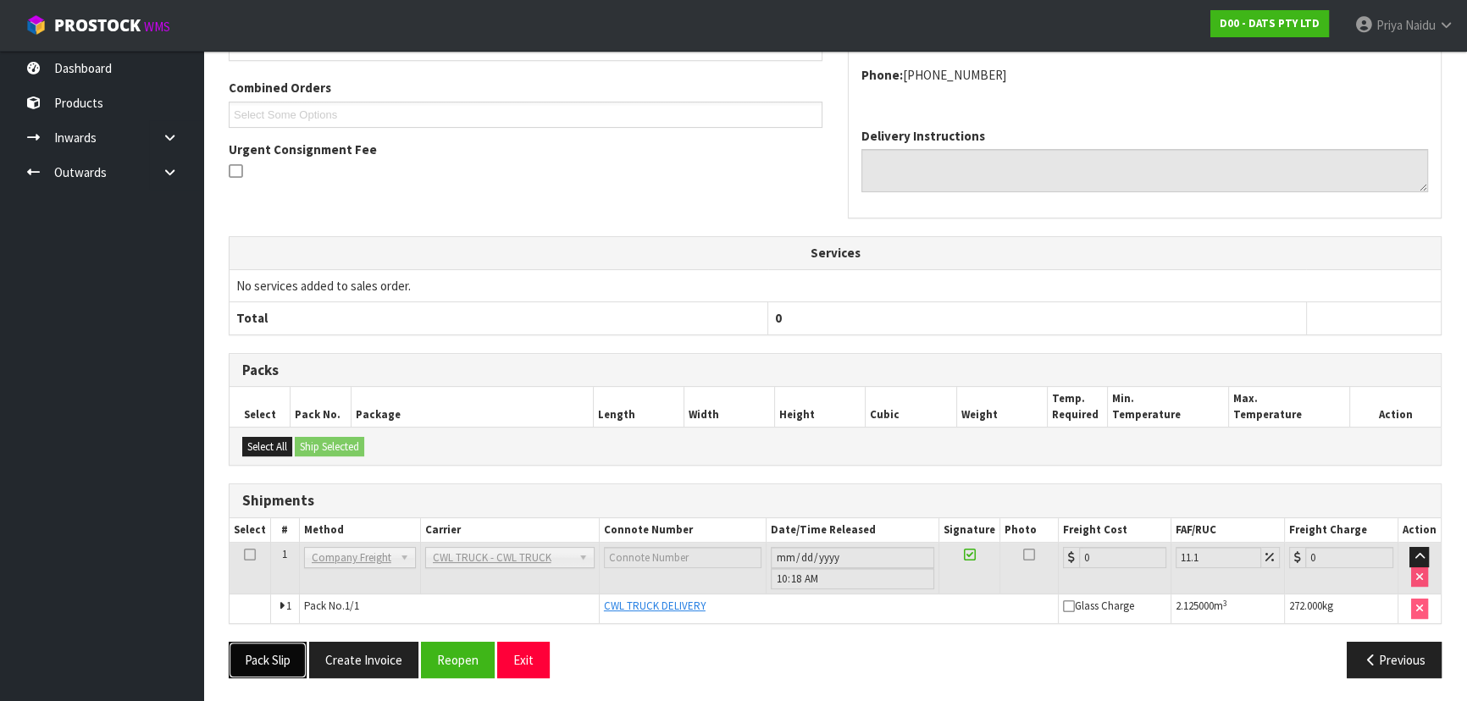
click at [273, 654] on button "Pack Slip" at bounding box center [268, 660] width 78 height 36
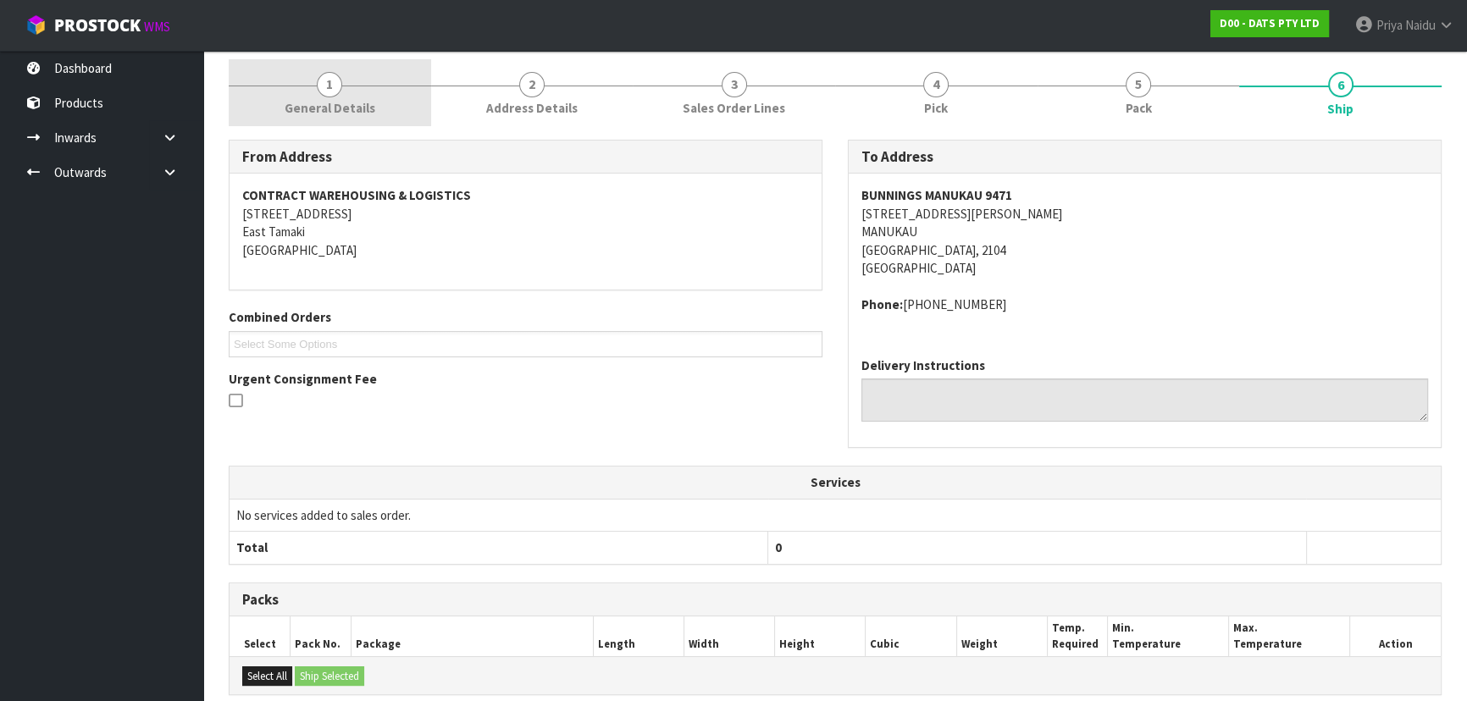
scroll to position [0, 0]
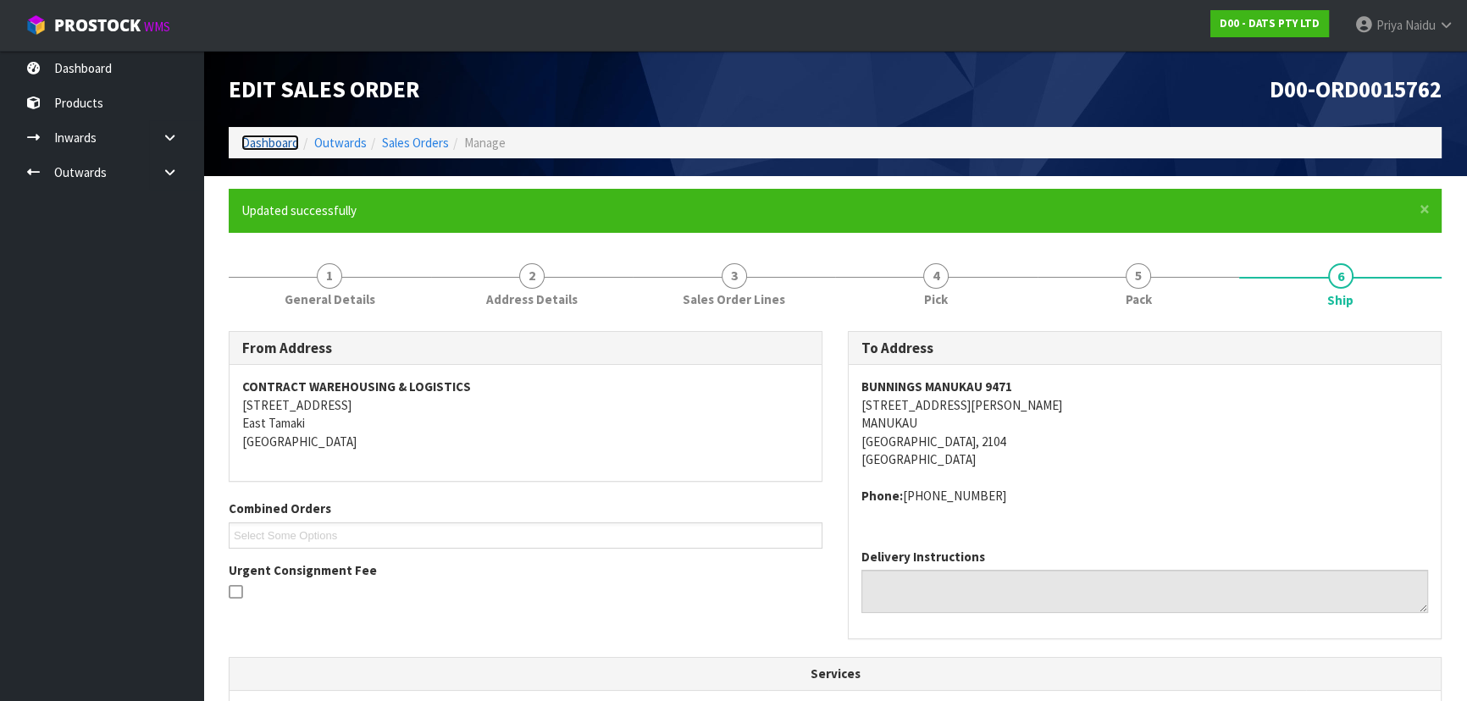
click at [279, 145] on link "Dashboard" at bounding box center [270, 143] width 58 height 16
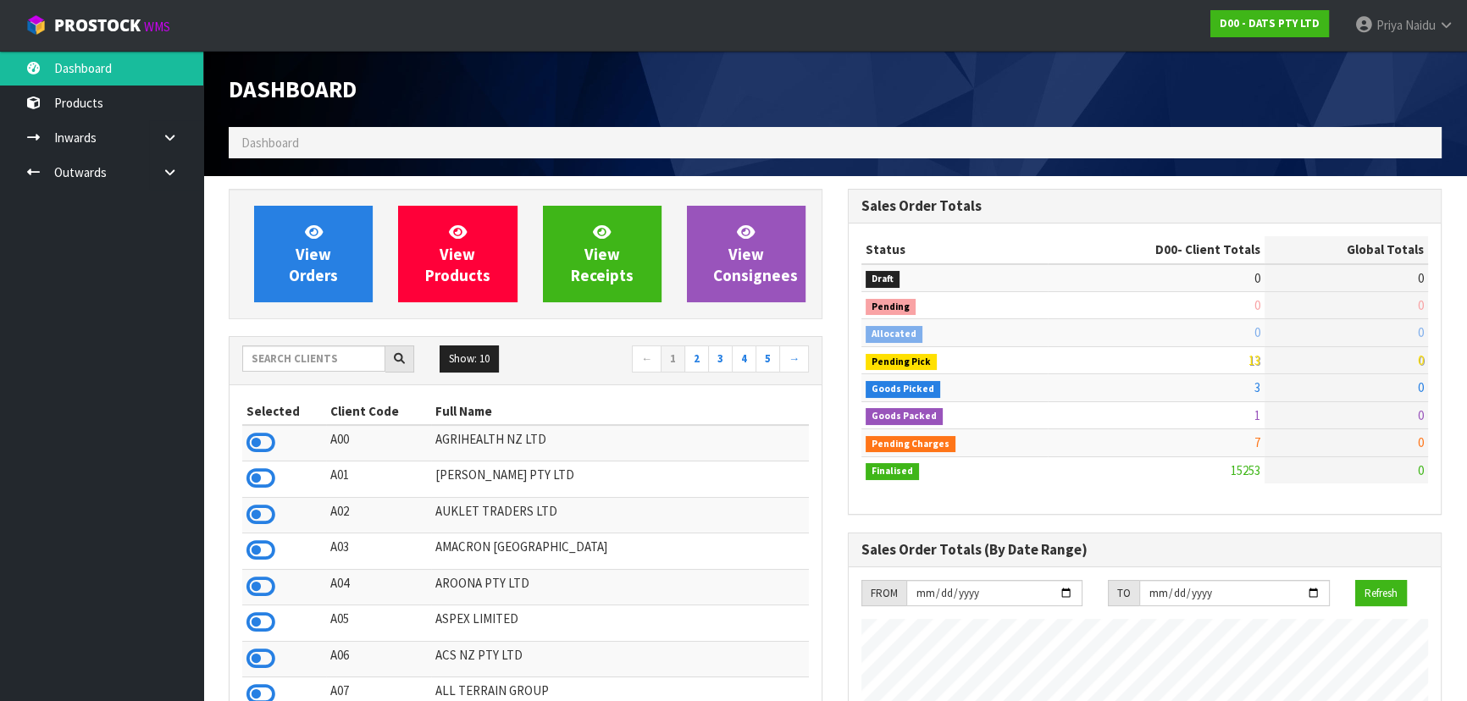
scroll to position [1281, 618]
click at [310, 362] on input "text" at bounding box center [313, 359] width 143 height 26
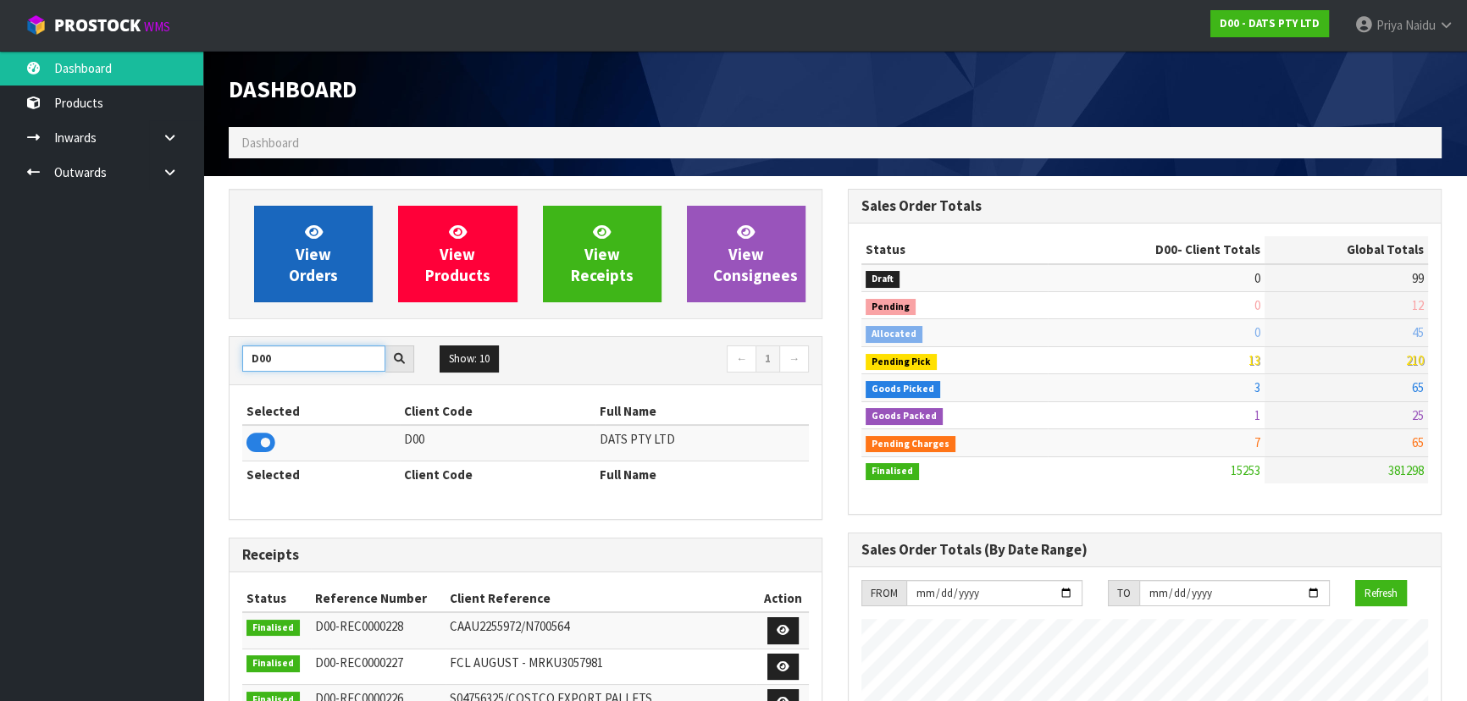
type input "D00"
click at [303, 295] on link "View Orders" at bounding box center [313, 254] width 119 height 97
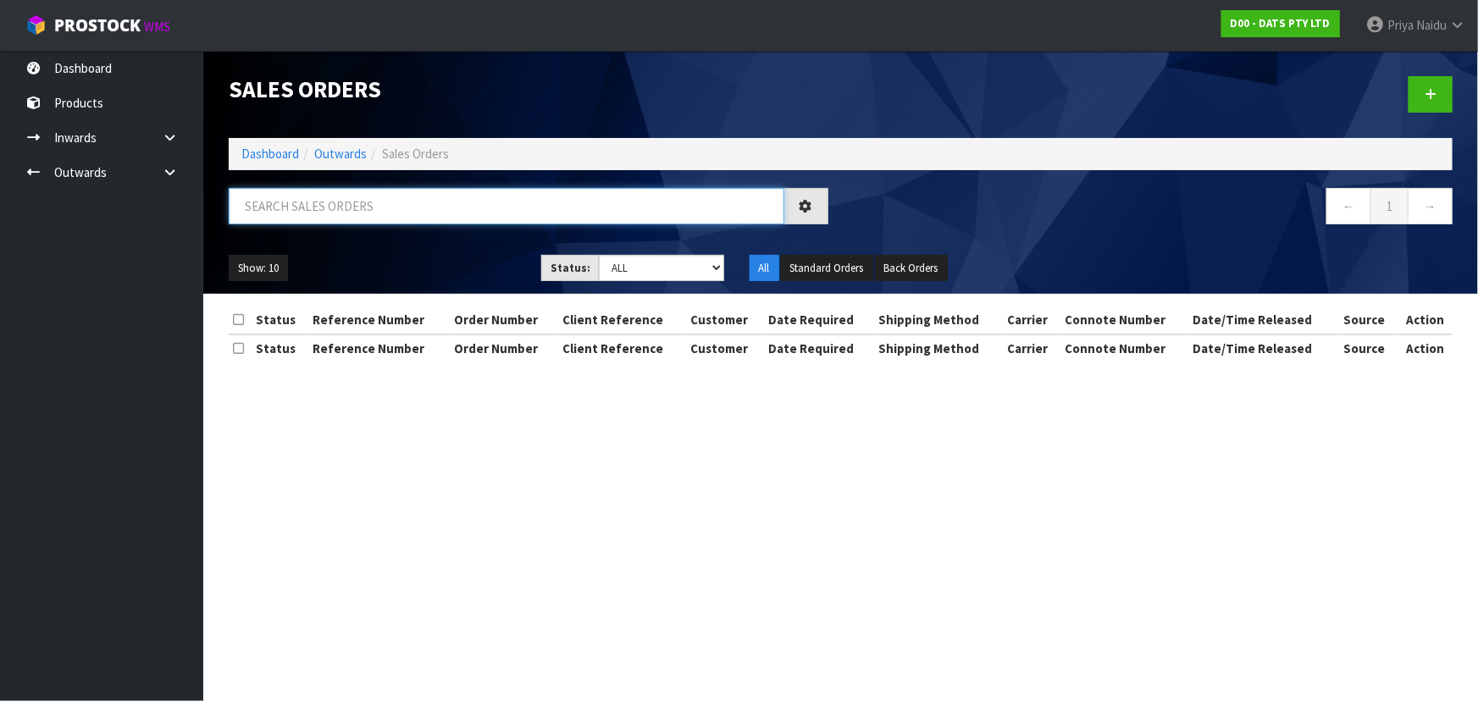
click at [338, 220] on input "text" at bounding box center [507, 206] width 556 height 36
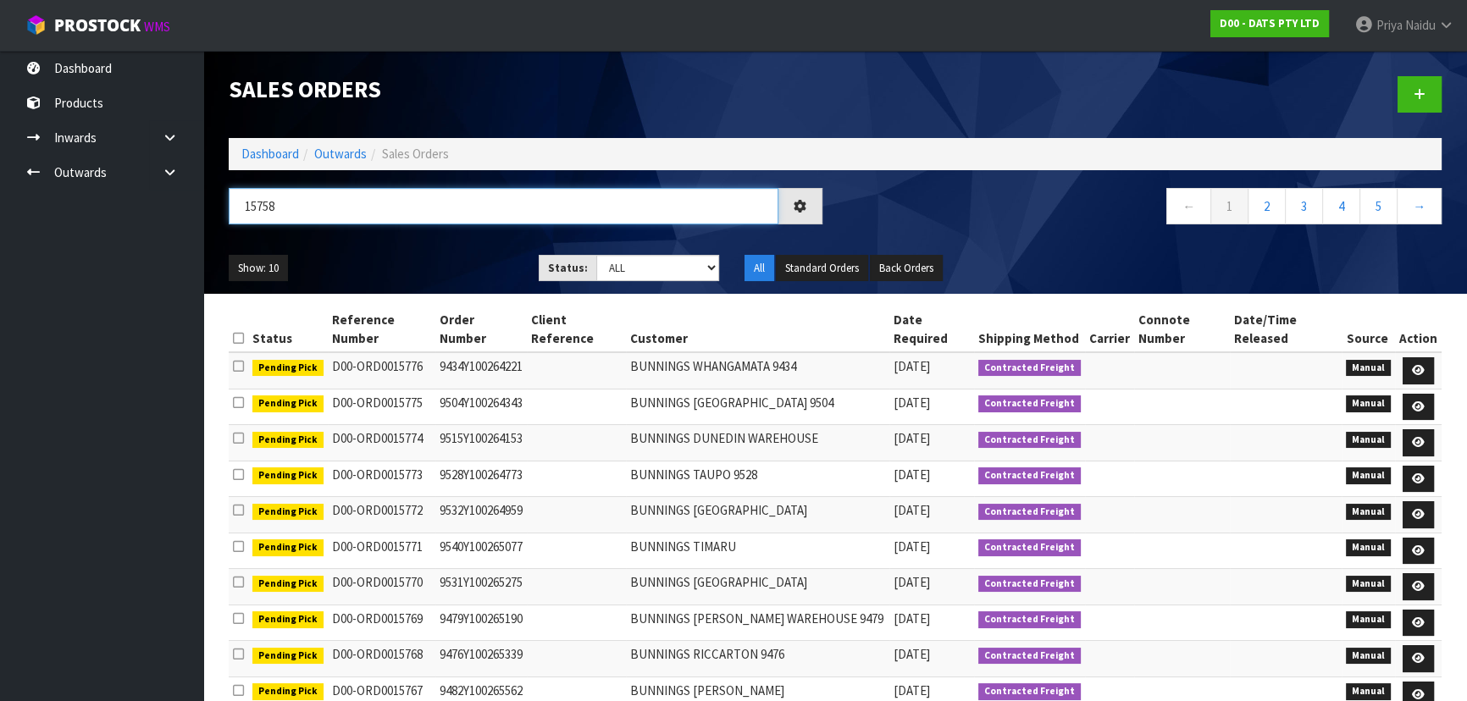
type input "15758"
click at [643, 279] on select "Draft Pending Allocated Pending Pick Goods Picked Goods Packed Pending Charges …" at bounding box center [658, 268] width 124 height 26
select select "string:5"
click at [596, 255] on select "Draft Pending Allocated Pending Pick Goods Picked Goods Packed Pending Charges …" at bounding box center [658, 268] width 124 height 26
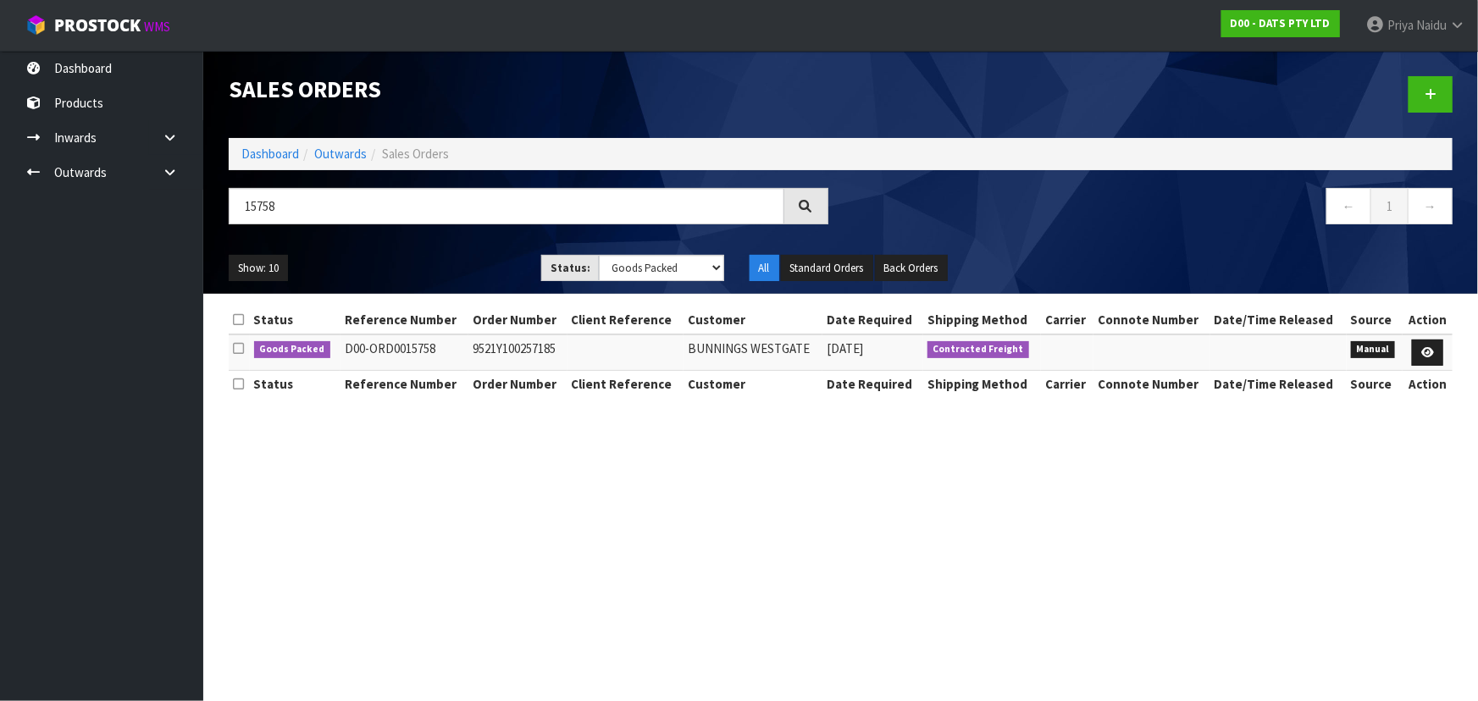
click at [407, 263] on ul "Show: 10 5 10 25 50" at bounding box center [372, 268] width 287 height 27
click at [407, 264] on ul "Show: 10 5 10 25 50" at bounding box center [372, 268] width 287 height 27
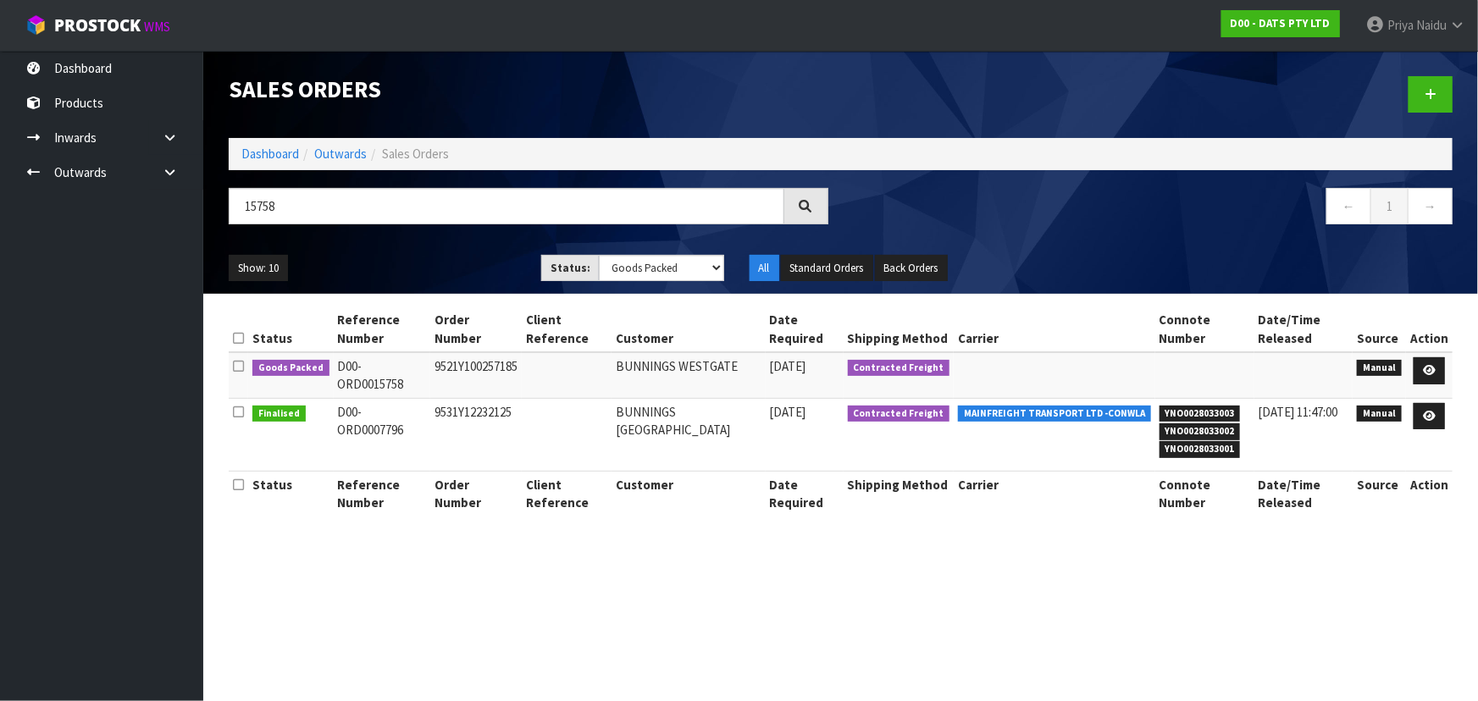
click at [418, 247] on div "Show: 10 5 10 25 50 Status: Draft Pending Allocated Pending Pick Goods Picked G…" at bounding box center [840, 268] width 1249 height 53
click at [424, 263] on ul "Show: 10 5 10 25 50" at bounding box center [372, 268] width 287 height 27
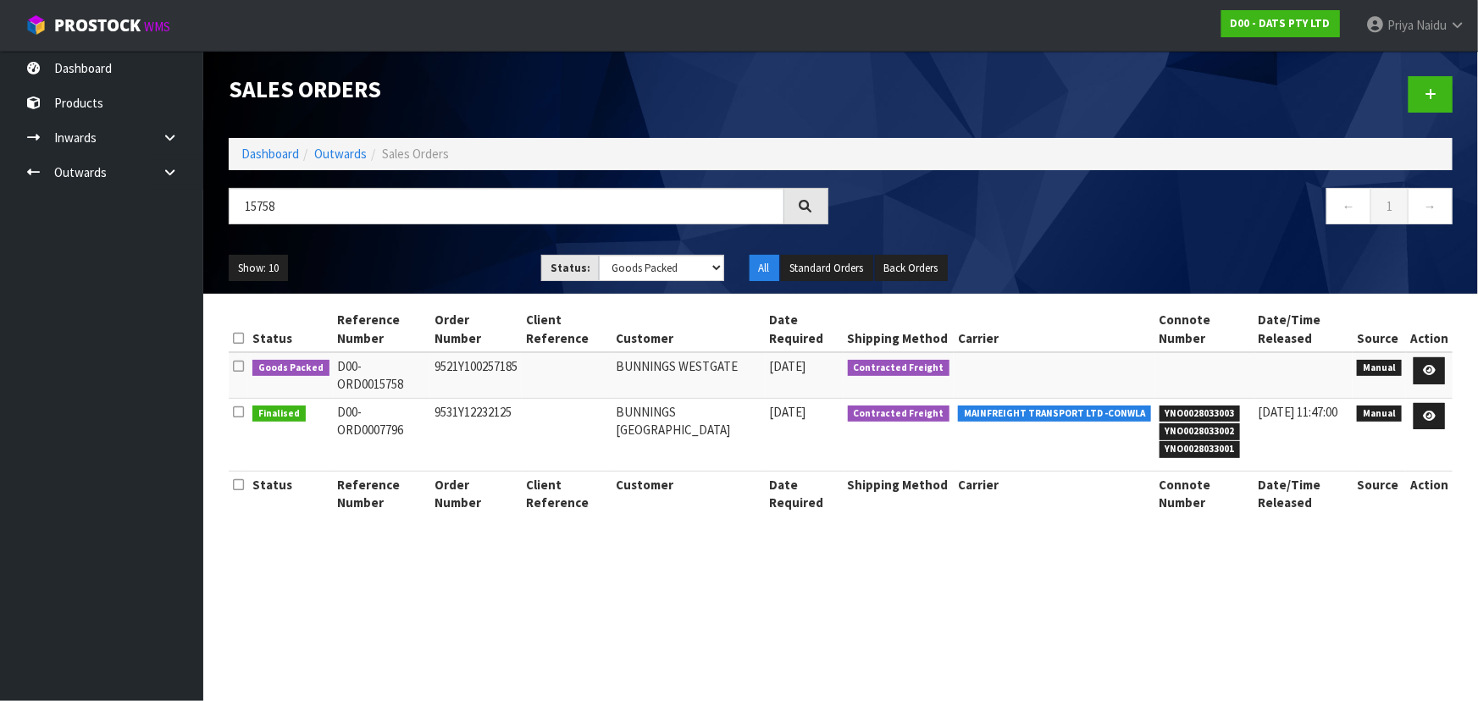
click at [424, 263] on ul "Show: 10 5 10 25 50" at bounding box center [372, 268] width 287 height 27
click at [1428, 365] on icon at bounding box center [1429, 370] width 13 height 11
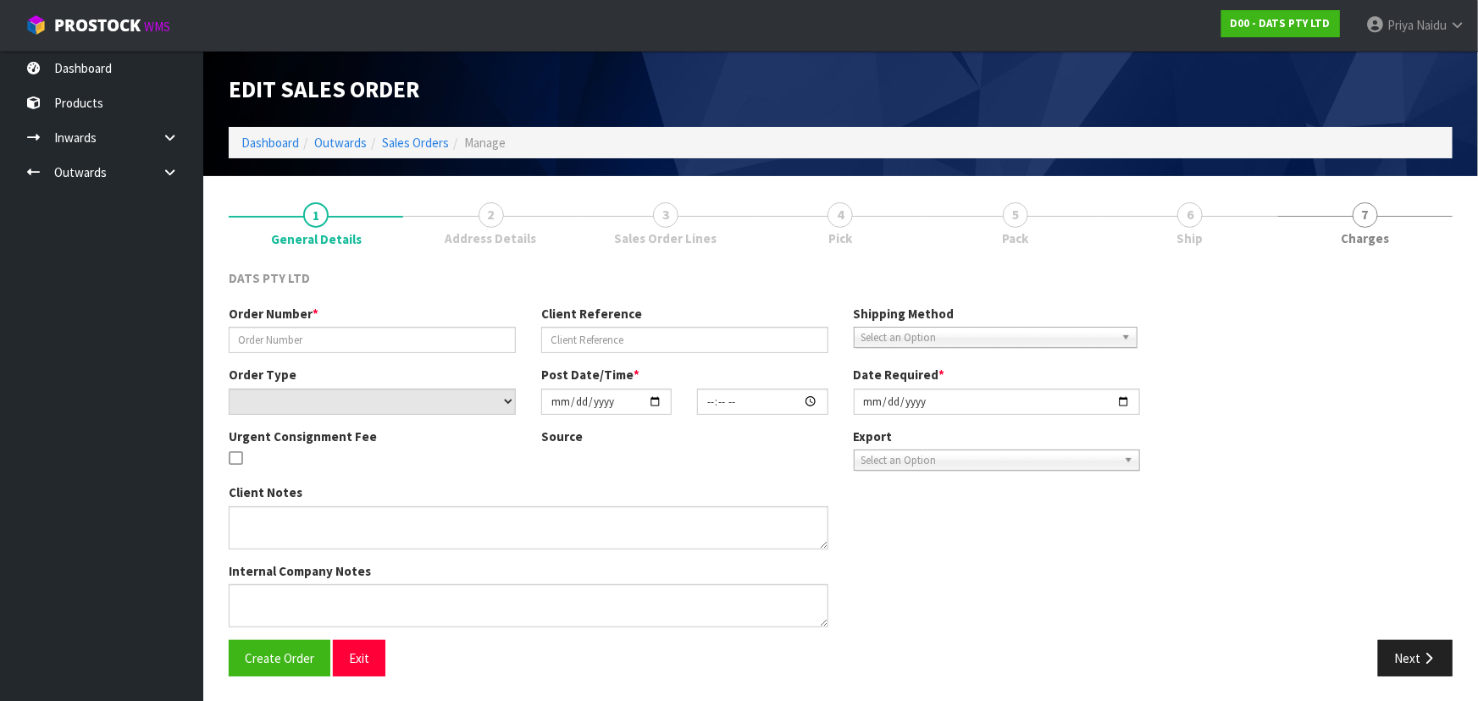
type input "9521Y100257185"
select select "number:0"
type input "[DATE]"
type input "09:01:00.000"
type input "[DATE]"
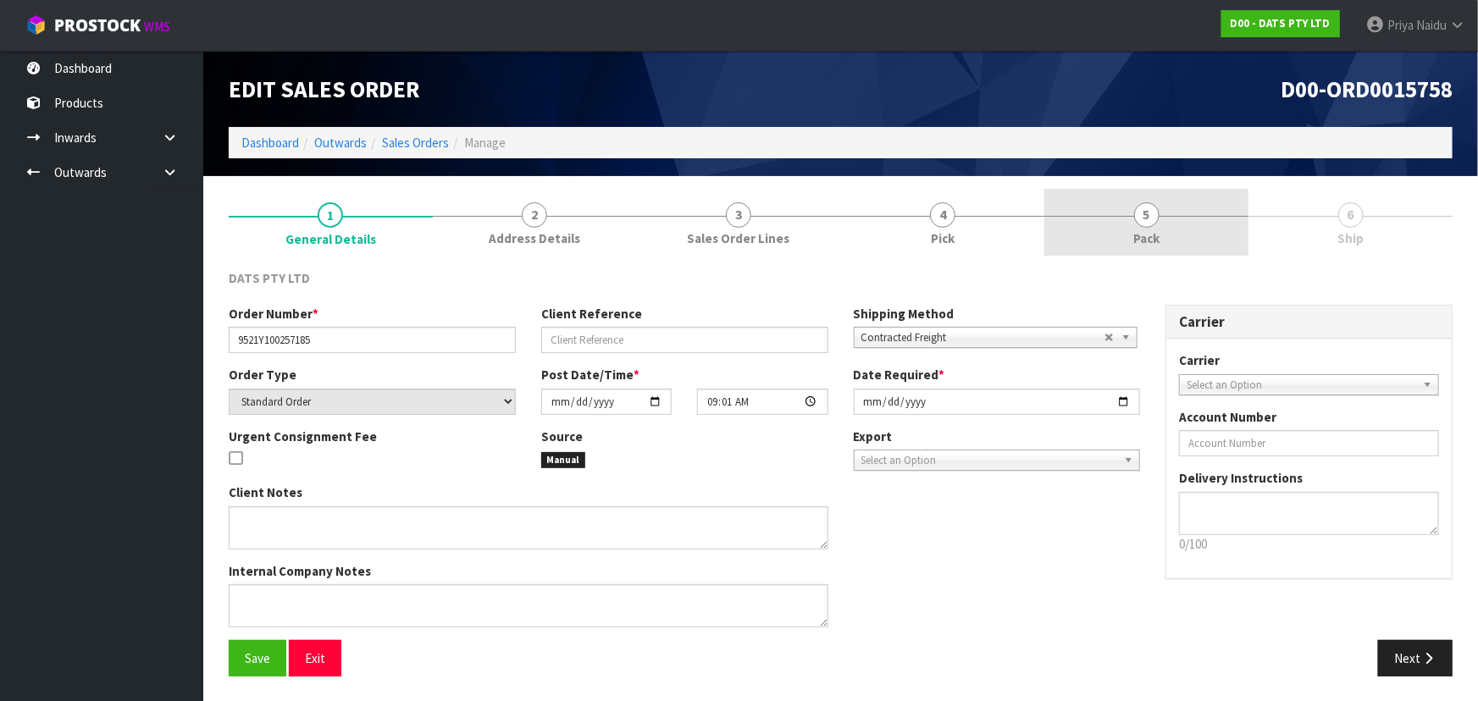
click at [1152, 204] on span "5" at bounding box center [1146, 214] width 25 height 25
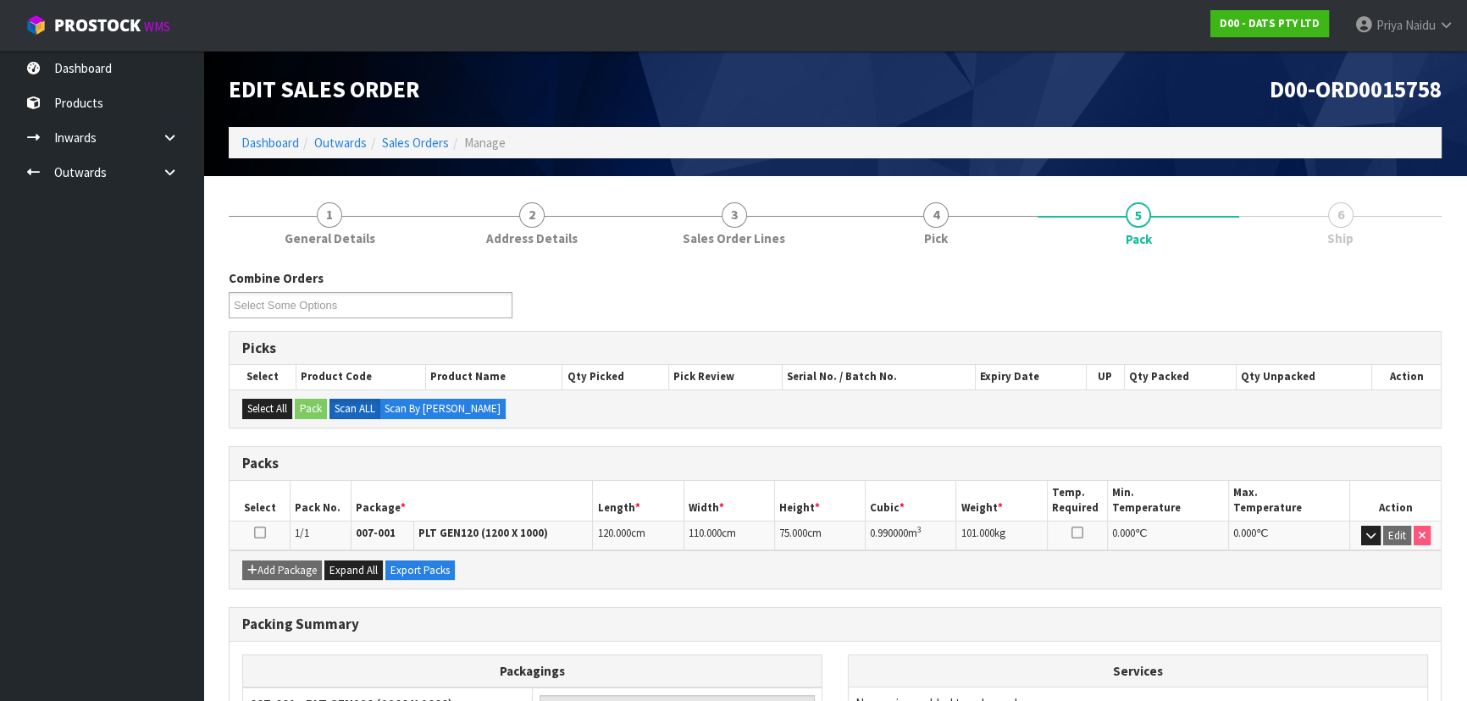
scroll to position [169, 0]
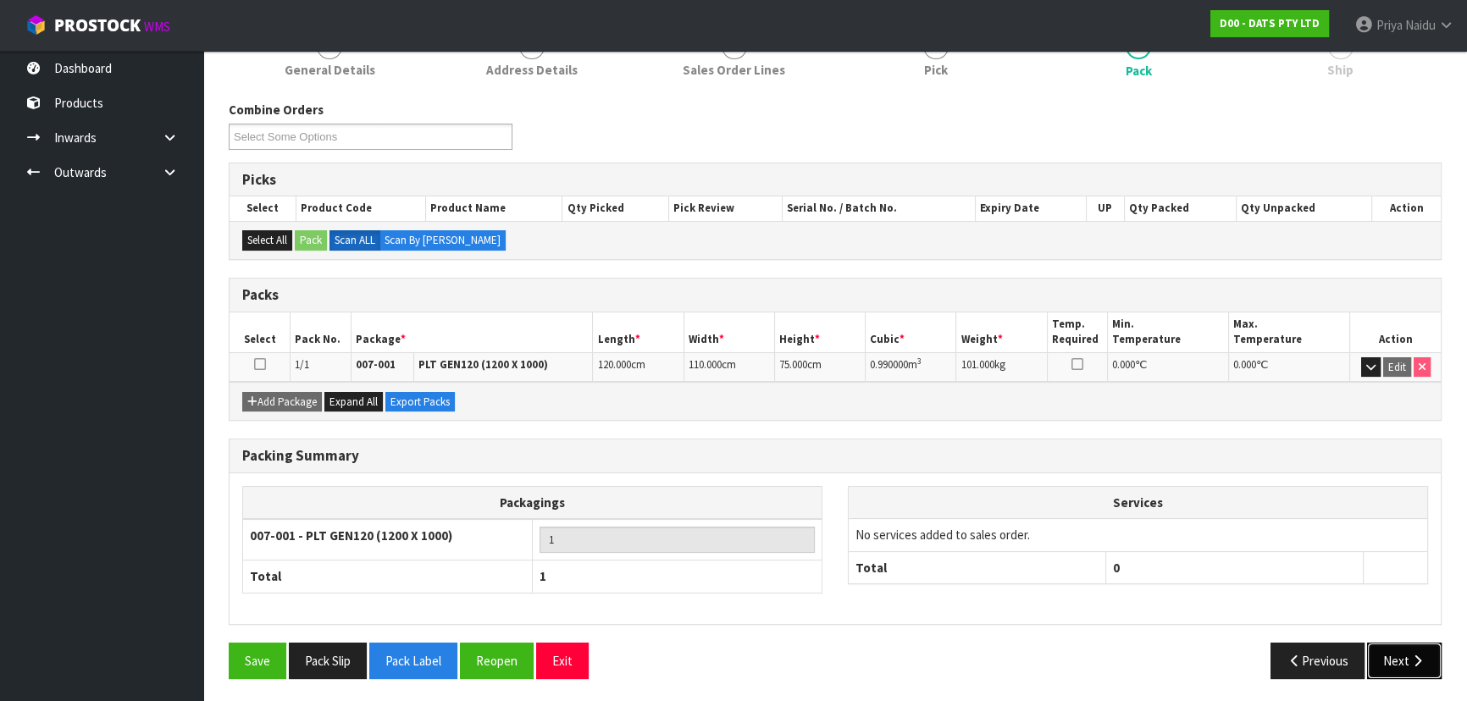
click at [1401, 652] on button "Next" at bounding box center [1404, 661] width 75 height 36
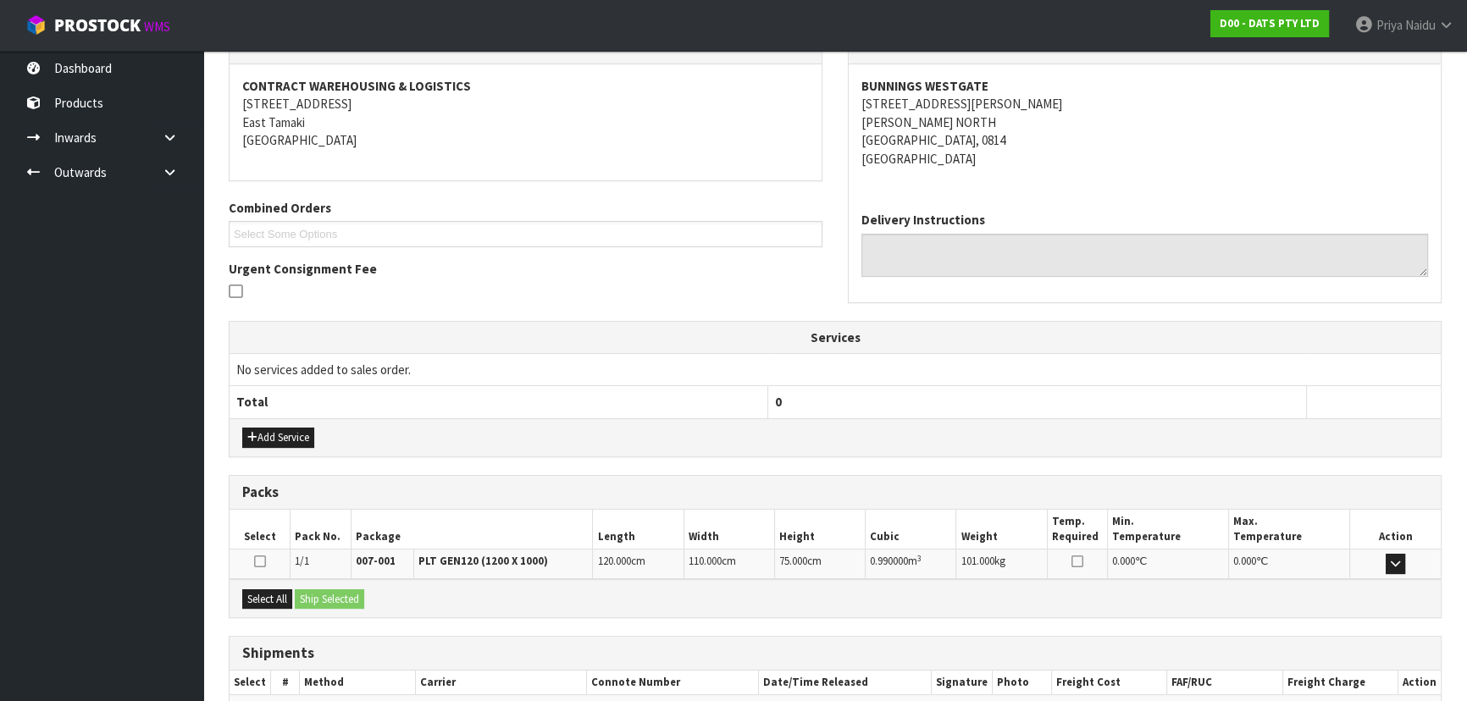
scroll to position [335, 0]
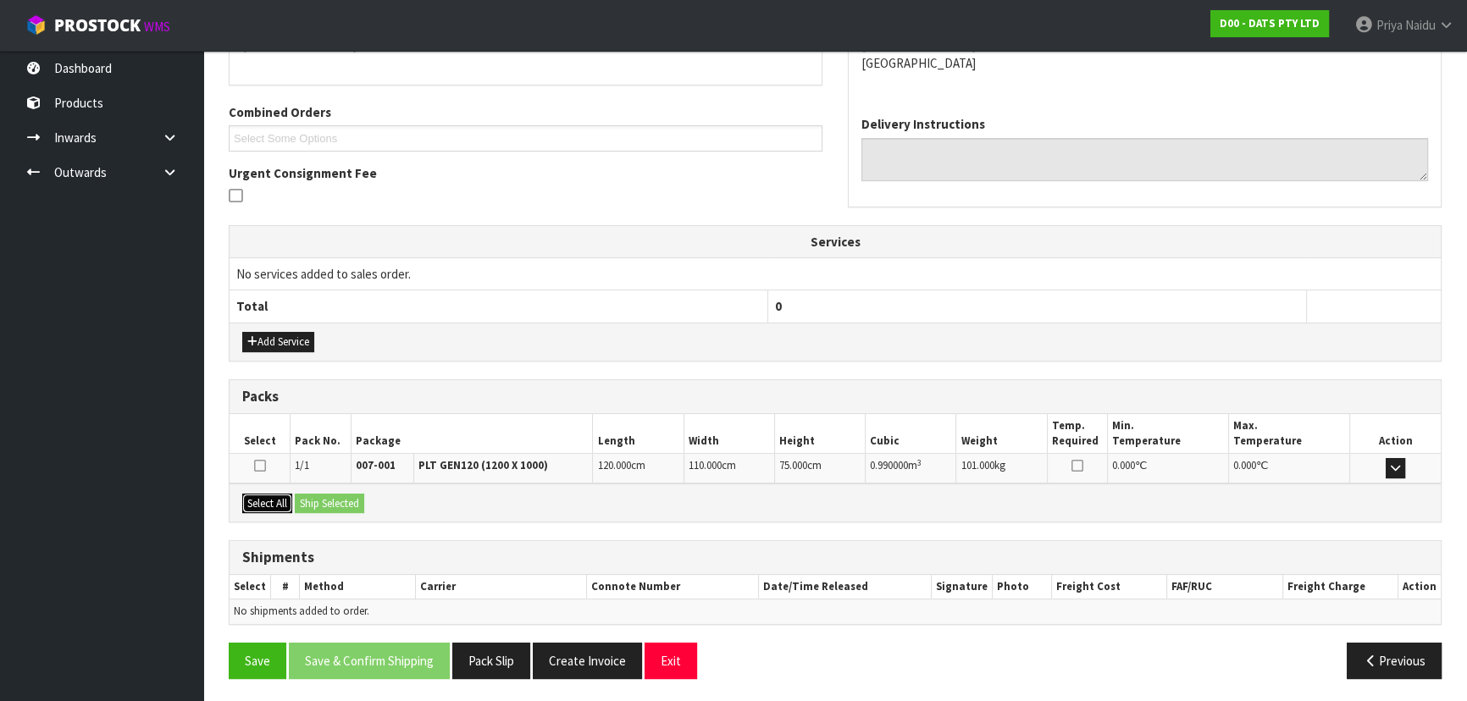
click at [277, 505] on button "Select All" at bounding box center [267, 504] width 50 height 20
click at [327, 502] on button "Ship Selected" at bounding box center [329, 504] width 69 height 20
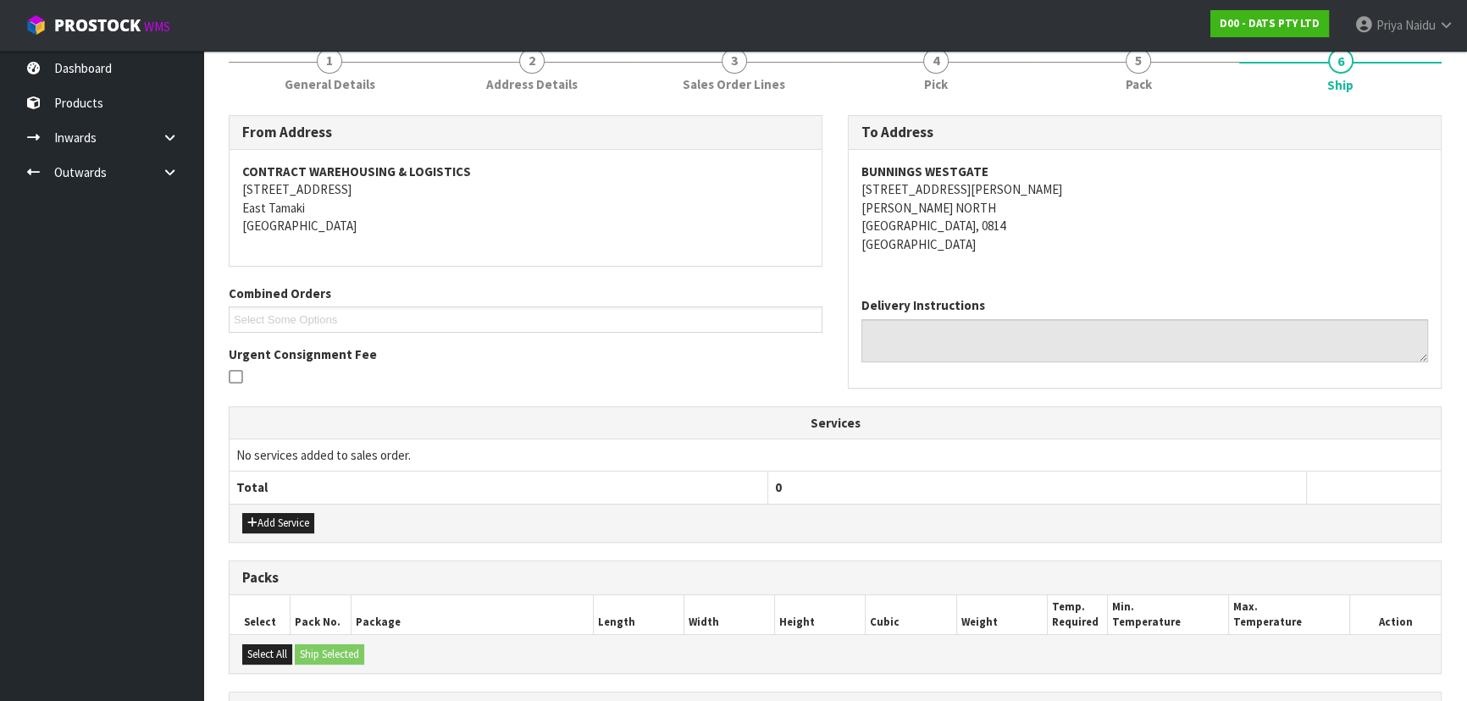
scroll to position [0, 0]
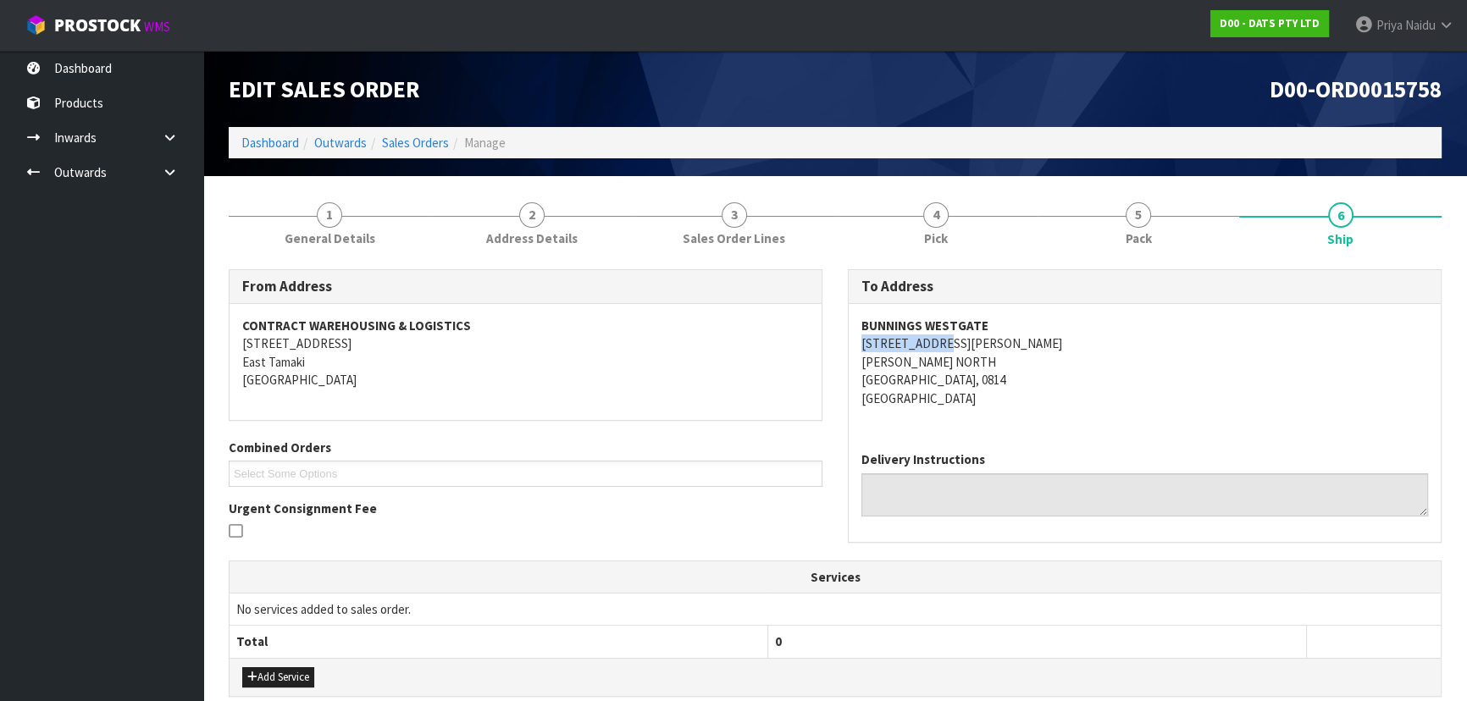
drag, startPoint x: 852, startPoint y: 345, endPoint x: 937, endPoint y: 349, distance: 84.8
click at [937, 349] on div "BUNNINGS WESTGATE [STREET_ADDRESS][PERSON_NAME][PERSON_NAME]" at bounding box center [1145, 371] width 592 height 134
click at [855, 343] on div "BUNNINGS WESTGATE [STREET_ADDRESS][PERSON_NAME][PERSON_NAME]" at bounding box center [1145, 371] width 592 height 134
drag, startPoint x: 855, startPoint y: 341, endPoint x: 1005, endPoint y: 379, distance: 155.3
click at [1005, 379] on div "BUNNINGS WESTGATE [STREET_ADDRESS][PERSON_NAME][PERSON_NAME]" at bounding box center [1145, 371] width 592 height 134
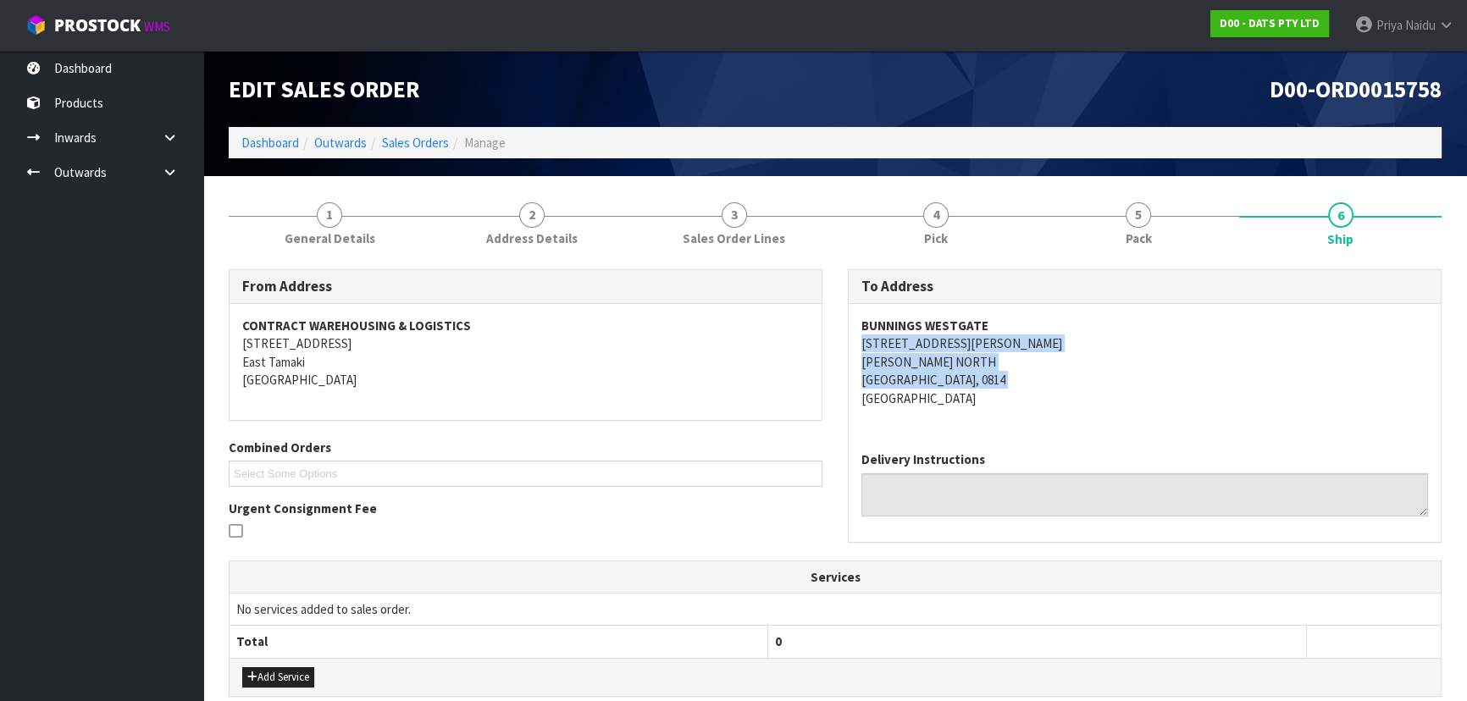
click at [1087, 376] on address "BUNNINGS WESTGATE [STREET_ADDRESS][PERSON_NAME][PERSON_NAME]" at bounding box center [1144, 362] width 567 height 91
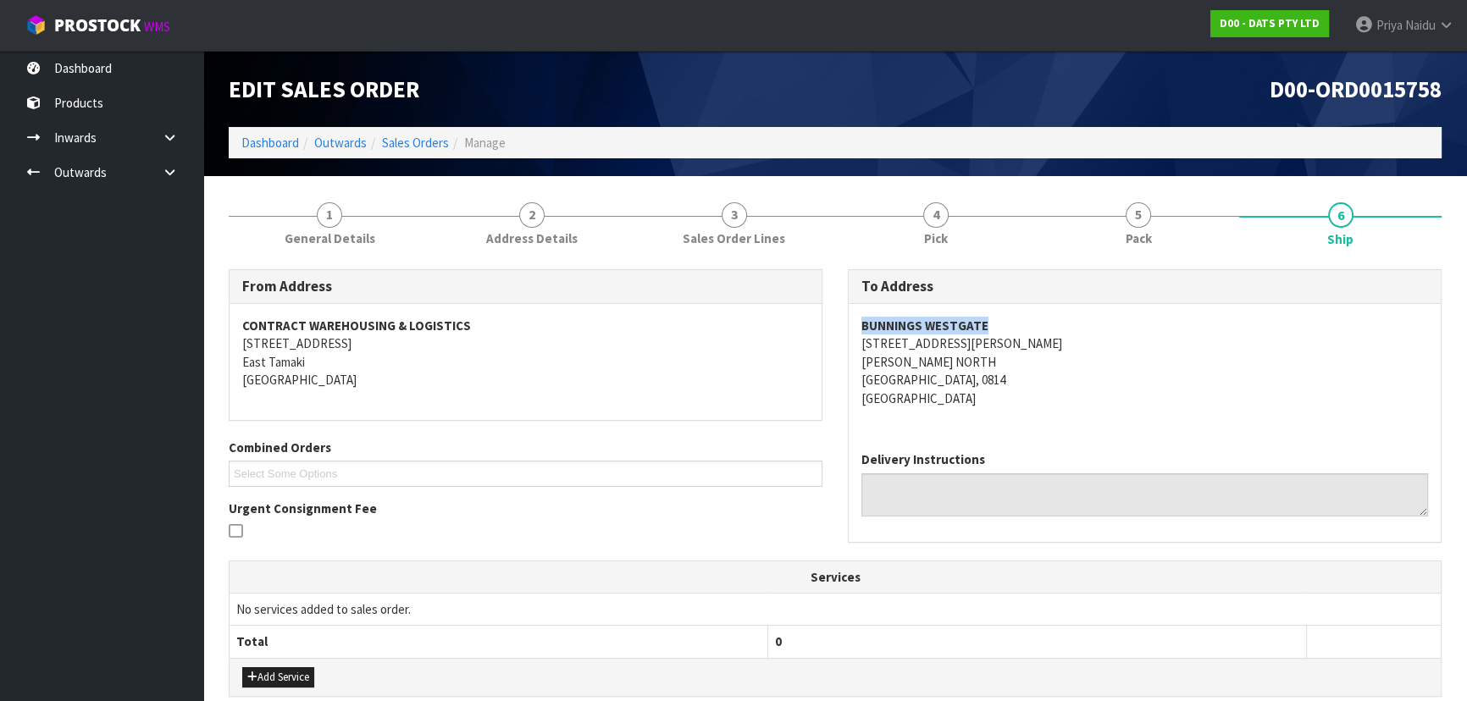
drag, startPoint x: 855, startPoint y: 324, endPoint x: 993, endPoint y: 313, distance: 138.5
click at [993, 313] on div "BUNNINGS WESTGATE [STREET_ADDRESS][PERSON_NAME][PERSON_NAME]" at bounding box center [1145, 371] width 592 height 134
drag, startPoint x: 853, startPoint y: 342, endPoint x: 936, endPoint y: 350, distance: 83.4
click at [1008, 342] on div "BUNNINGS WESTGATE [STREET_ADDRESS][PERSON_NAME][PERSON_NAME]" at bounding box center [1145, 371] width 592 height 134
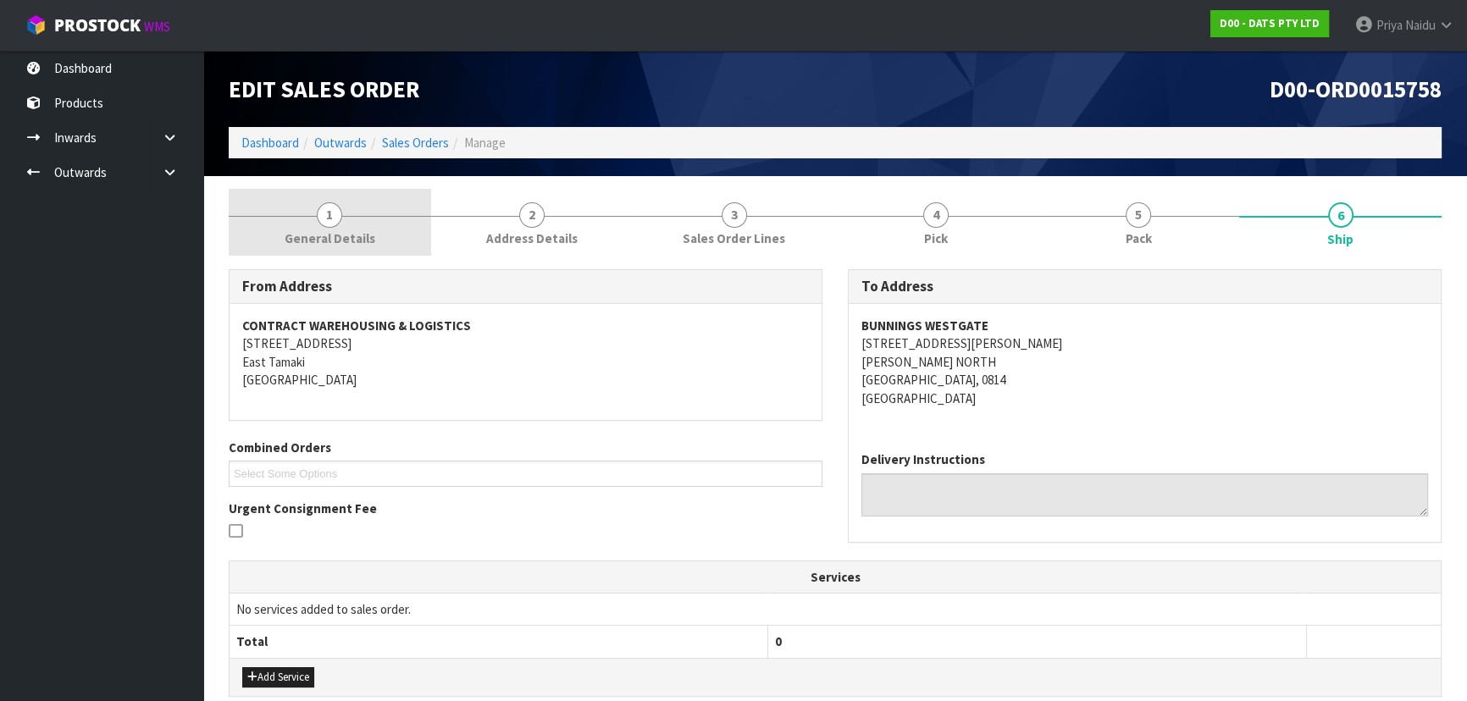
click at [367, 212] on link "1 General Details" at bounding box center [330, 222] width 202 height 67
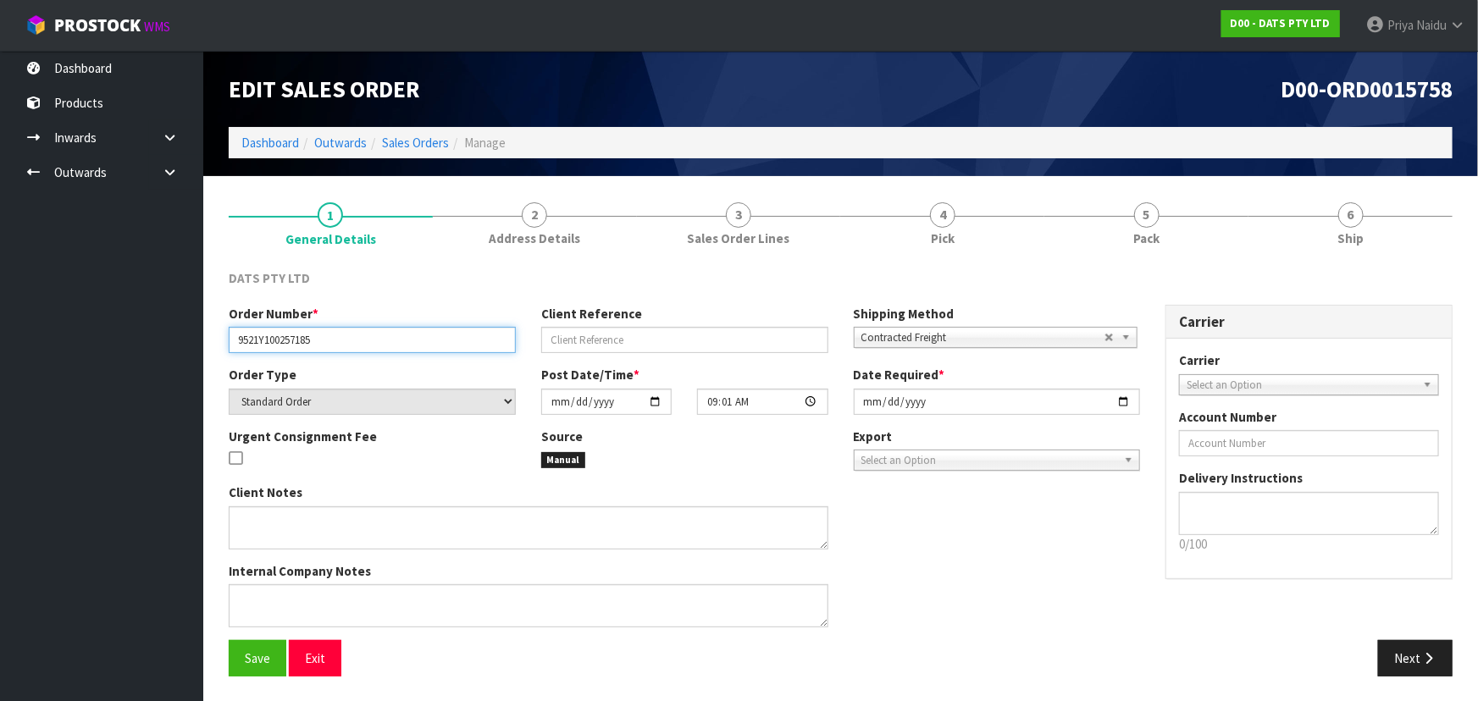
drag, startPoint x: 232, startPoint y: 336, endPoint x: 349, endPoint y: 342, distance: 117.0
click at [349, 342] on input "9521Y100257185" at bounding box center [372, 340] width 287 height 26
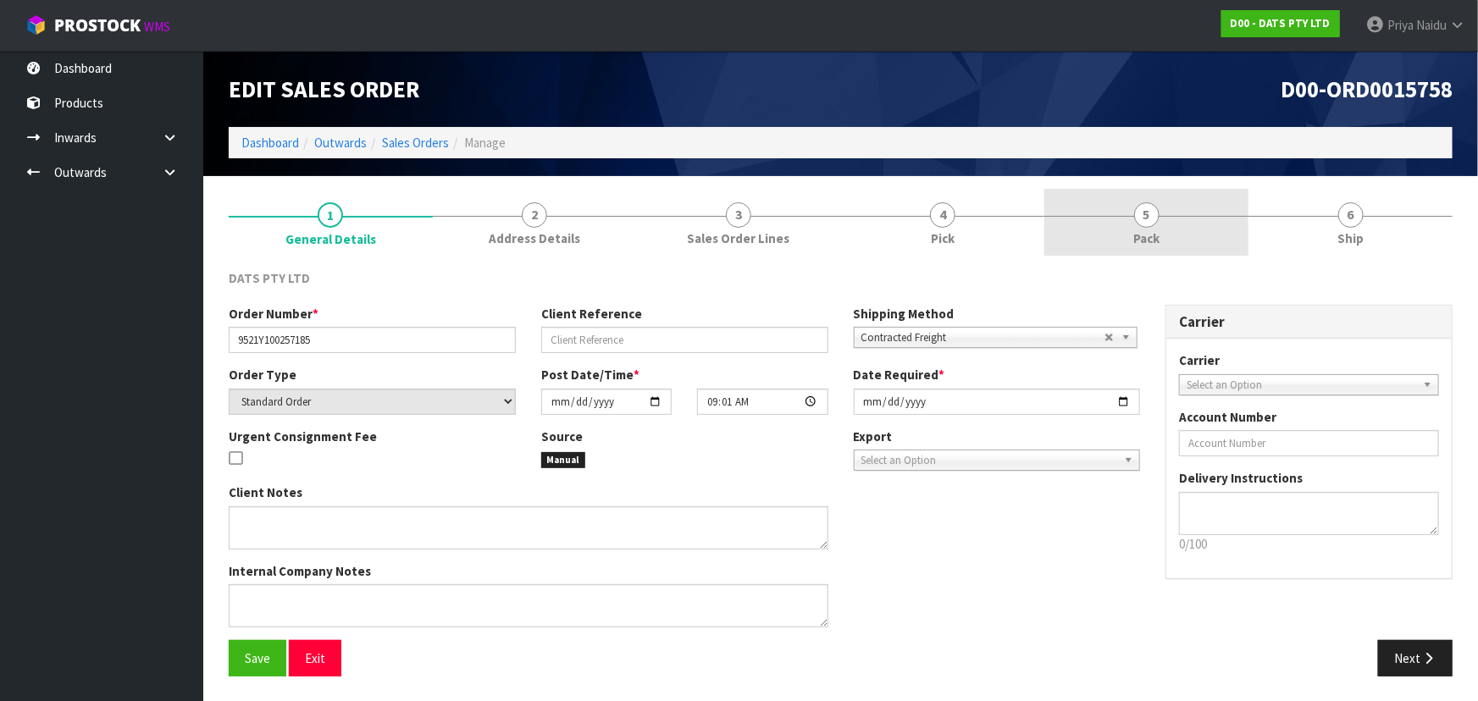
click at [1133, 249] on link "5 Pack" at bounding box center [1146, 222] width 204 height 67
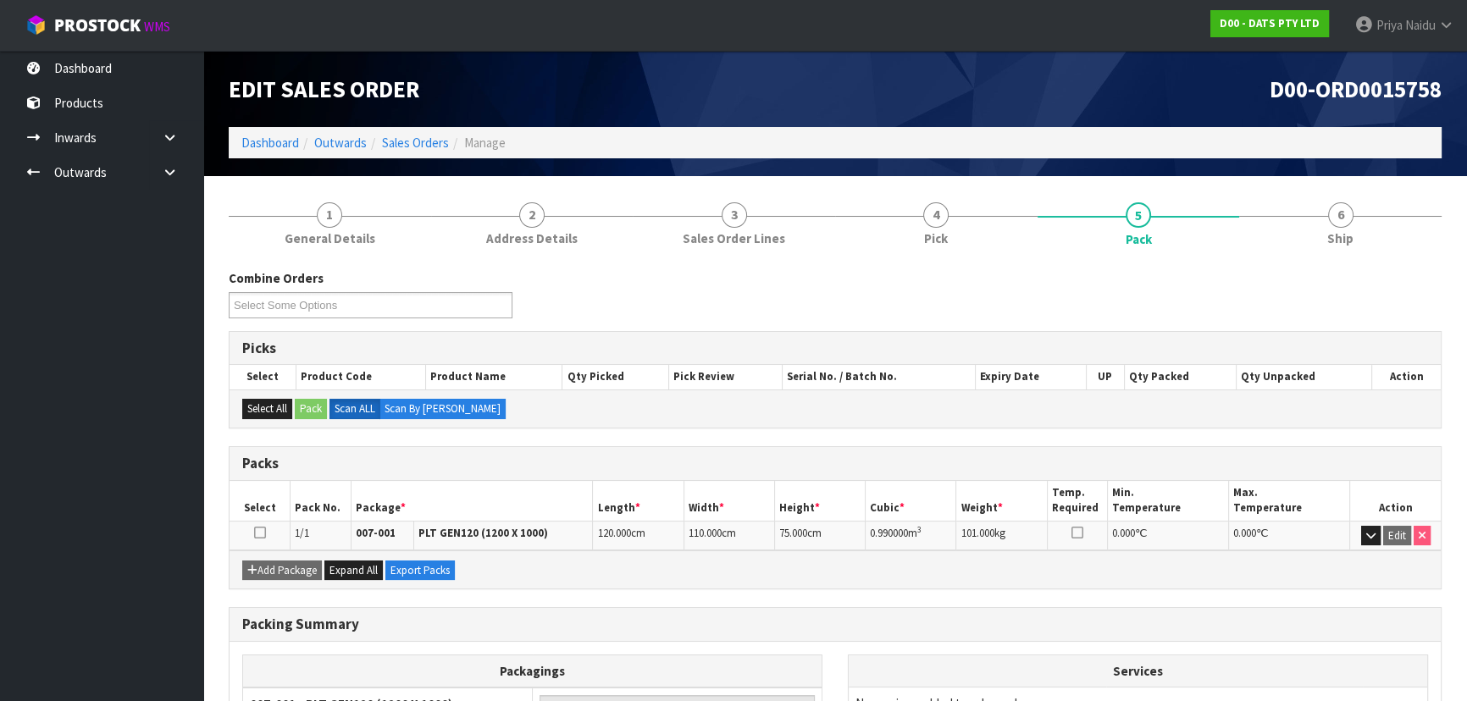
drag, startPoint x: 863, startPoint y: 534, endPoint x: 928, endPoint y: 534, distance: 65.2
click at [928, 534] on tr "1/1 007-001 PLT GEN120 (1200 X 1000) 120.000 cm 110.000 cm 75.000 cm 0.990000 m…" at bounding box center [835, 536] width 1211 height 30
click at [1402, 216] on div at bounding box center [1340, 216] width 202 height 1
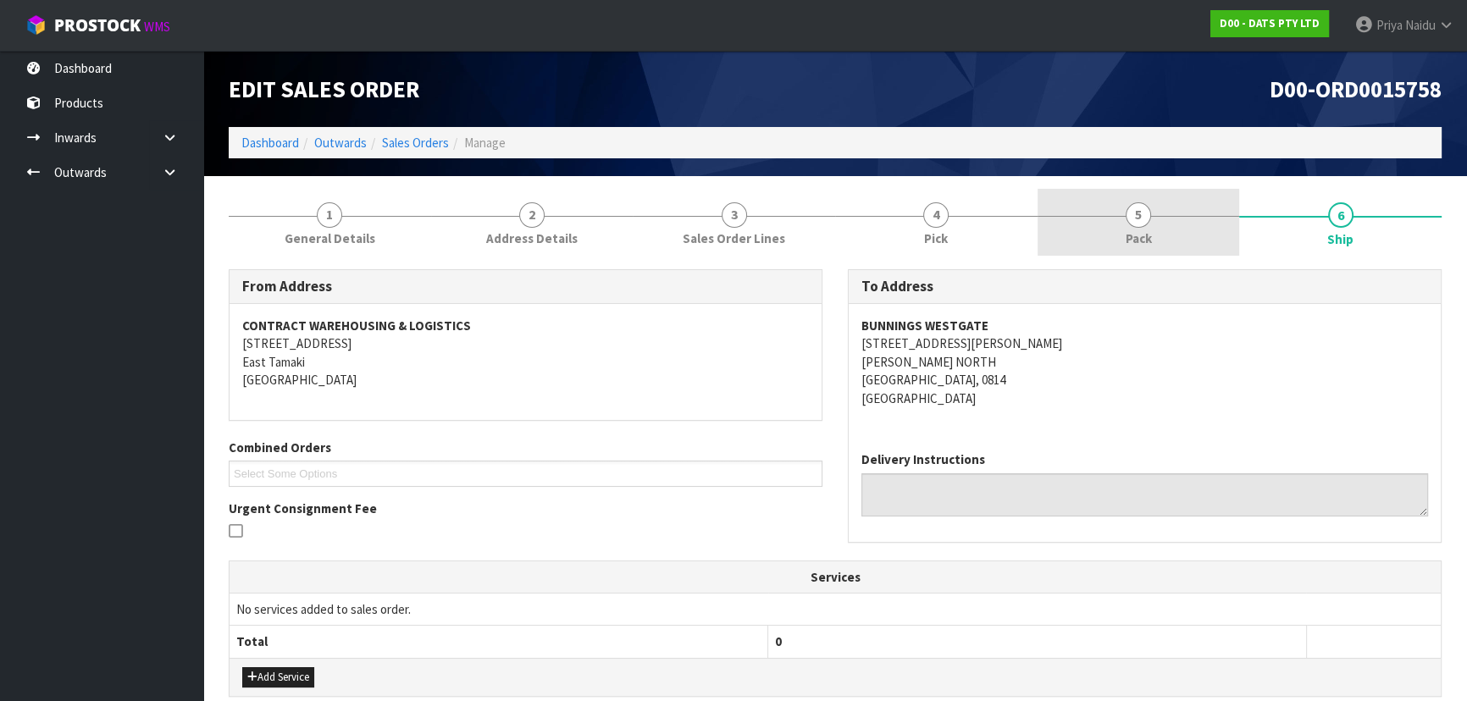
click at [1144, 208] on span "5" at bounding box center [1138, 214] width 25 height 25
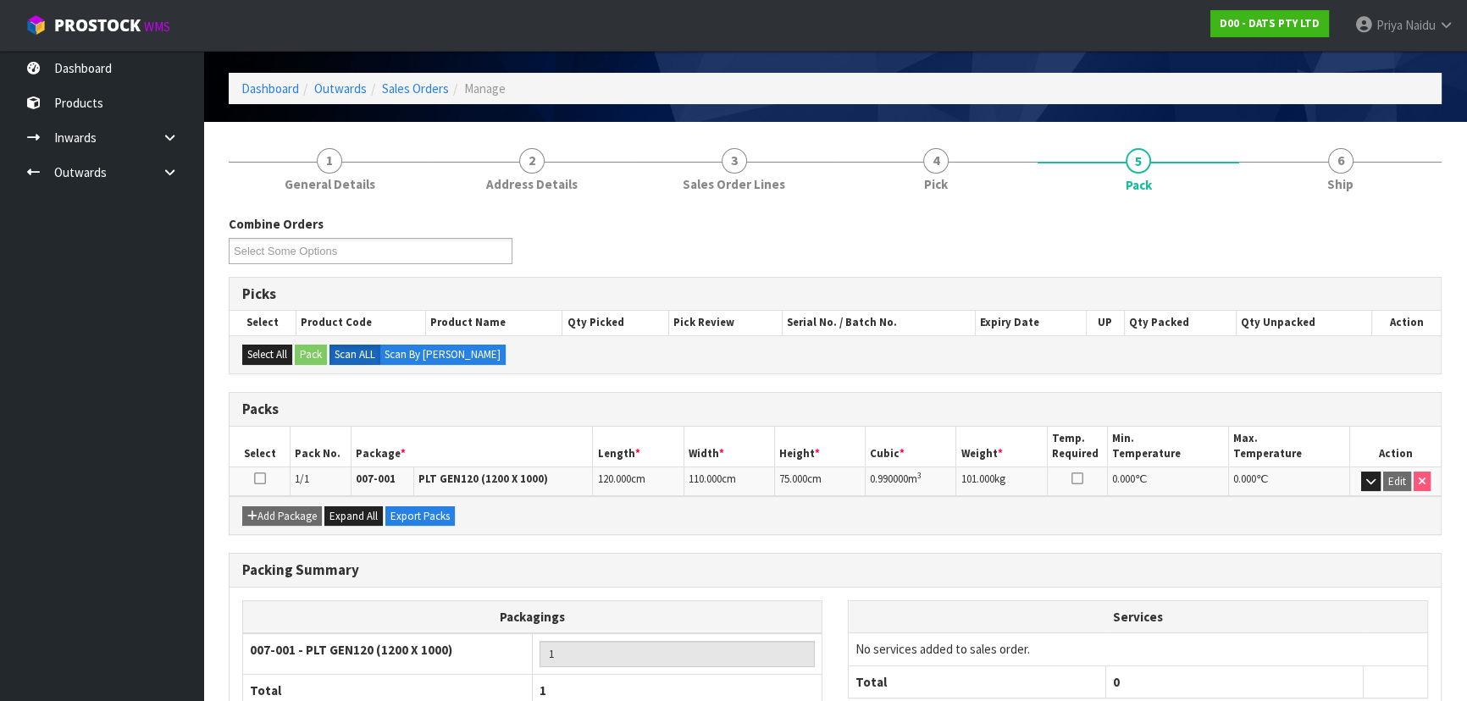
scroll to position [153, 0]
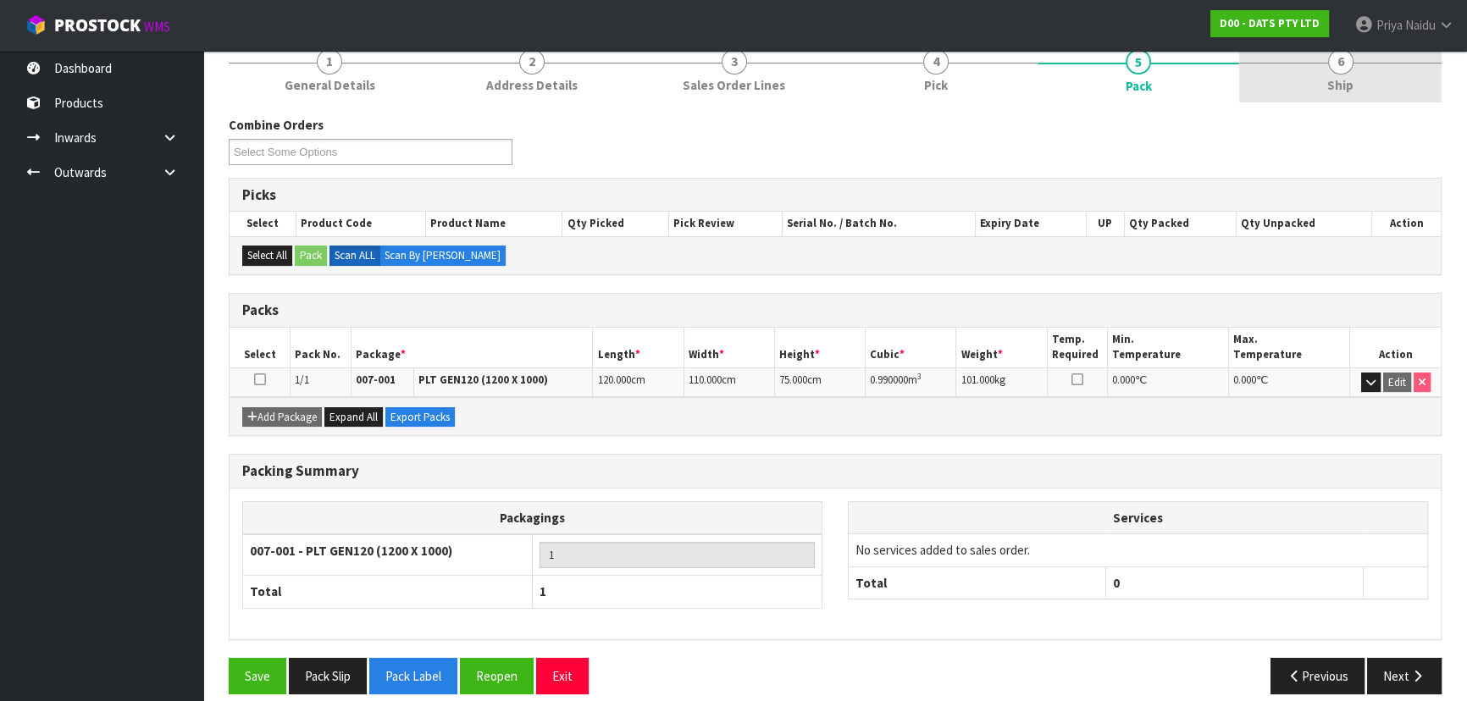
drag, startPoint x: 1370, startPoint y: 85, endPoint x: 1359, endPoint y: 94, distance: 15.1
click at [1370, 85] on link "6 Ship" at bounding box center [1340, 69] width 202 height 67
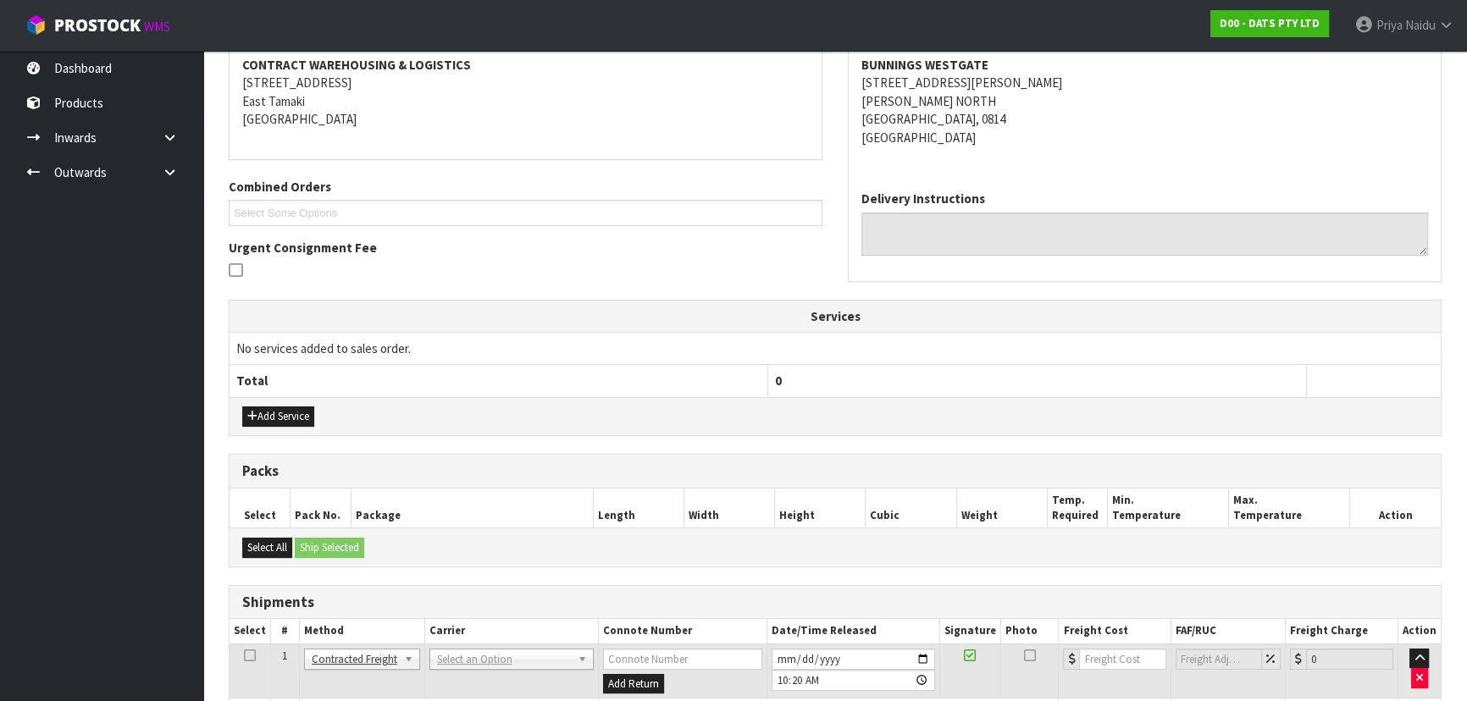
scroll to position [365, 0]
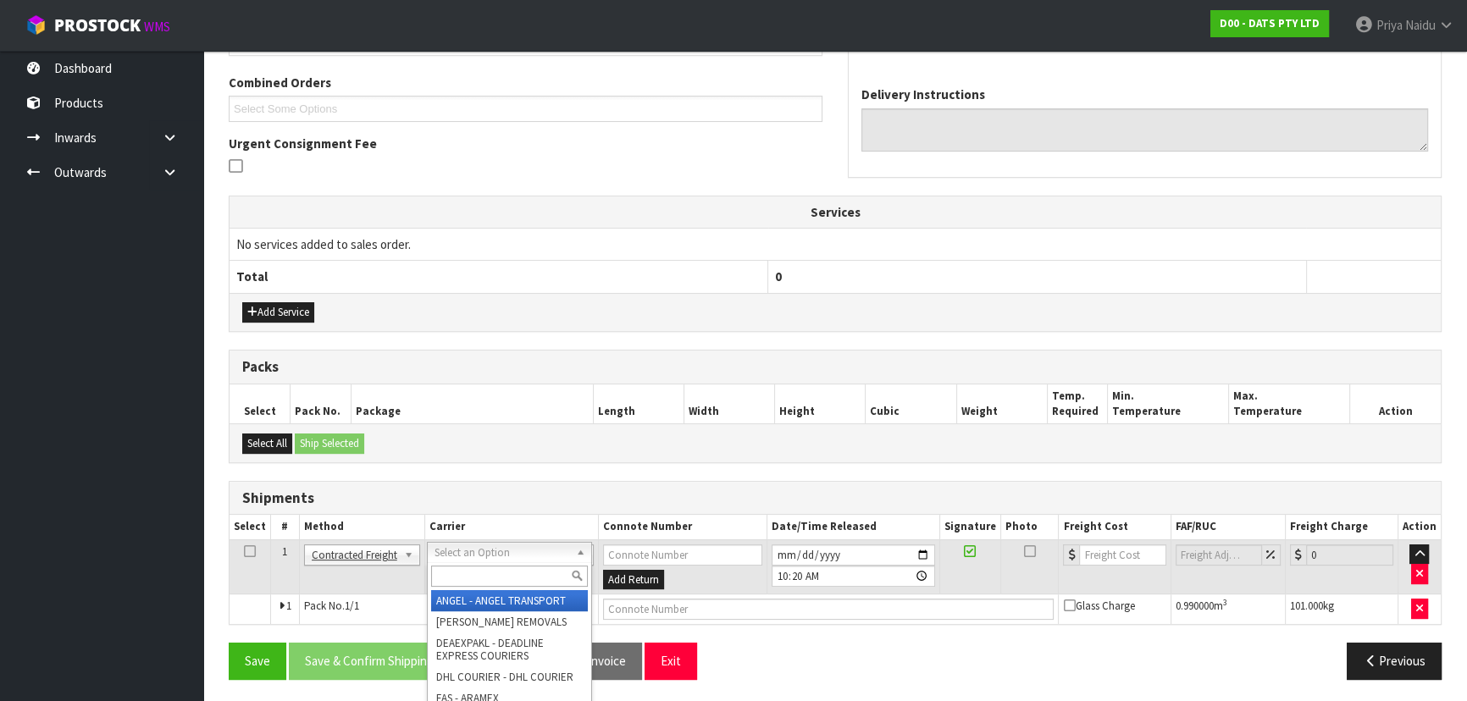
click at [452, 567] on input "text" at bounding box center [509, 576] width 157 height 21
type input "MA"
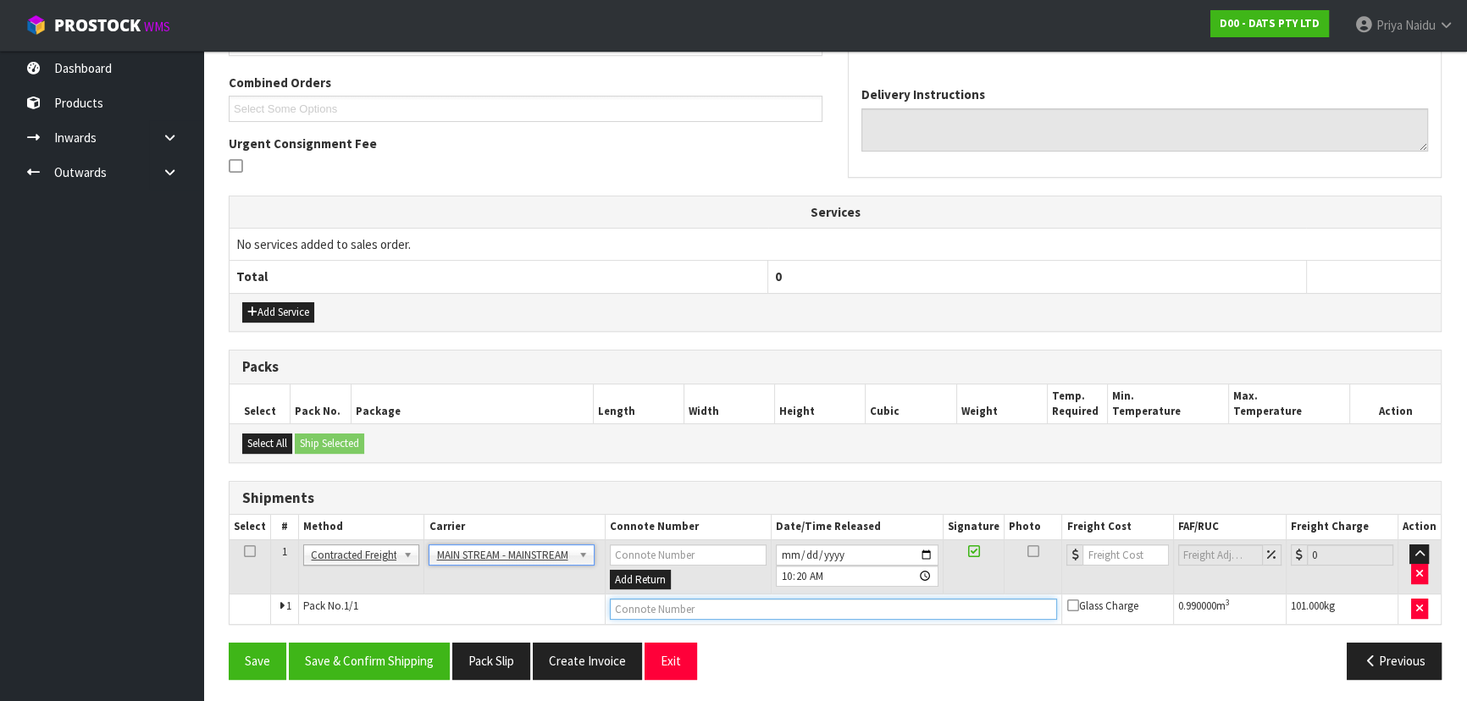
click at [658, 606] on input "text" at bounding box center [834, 609] width 448 height 21
paste input "CWL7724389"
type input "CWL7724389"
click at [1110, 547] on input "number" at bounding box center [1125, 555] width 86 height 21
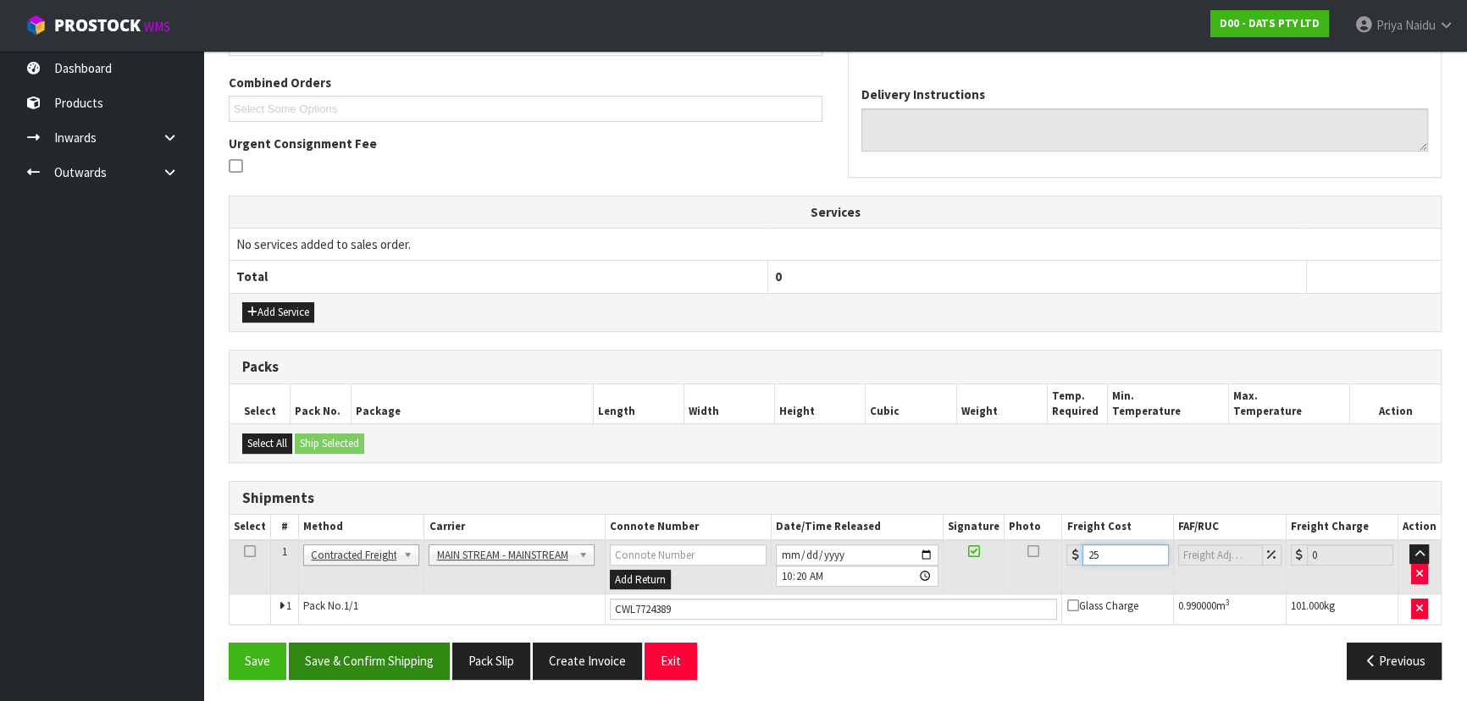
type input "25"
click at [392, 652] on button "Save & Confirm Shipping" at bounding box center [369, 661] width 161 height 36
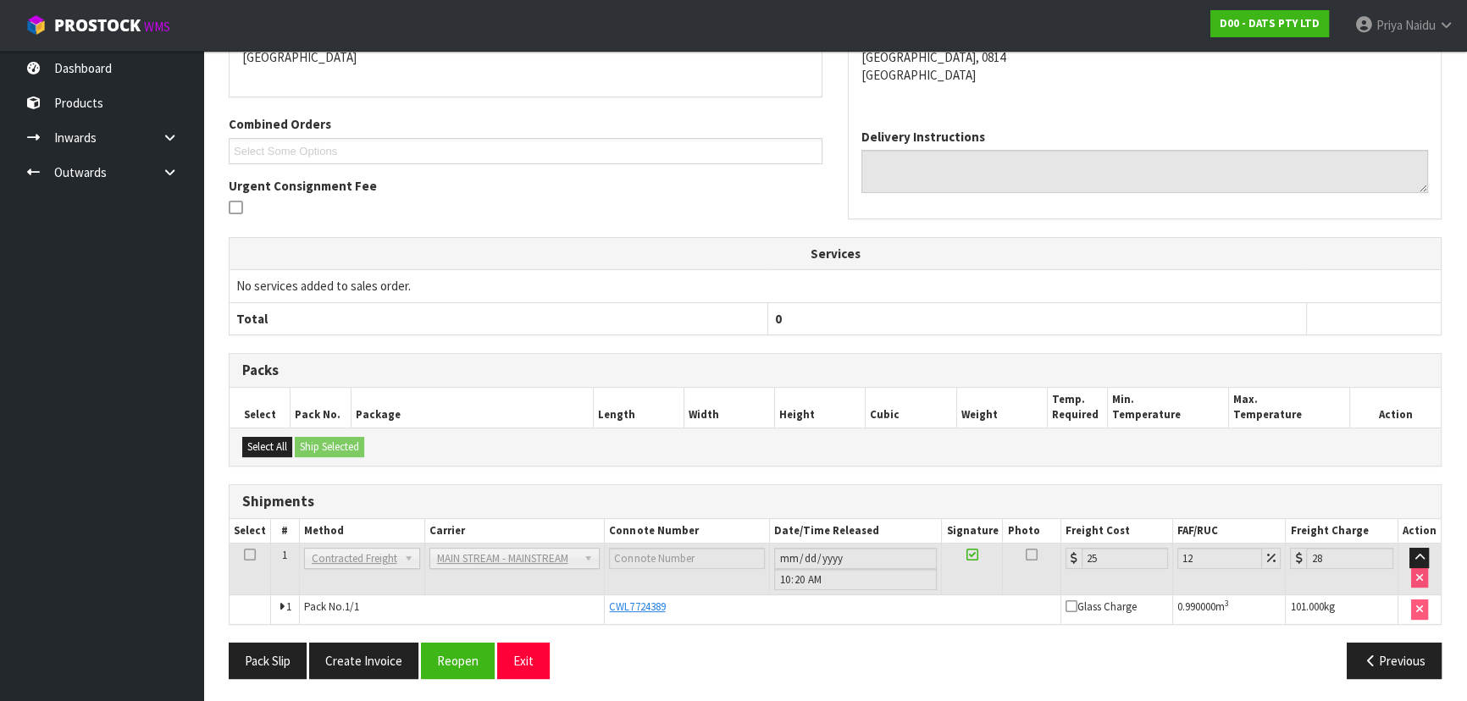
scroll to position [0, 0]
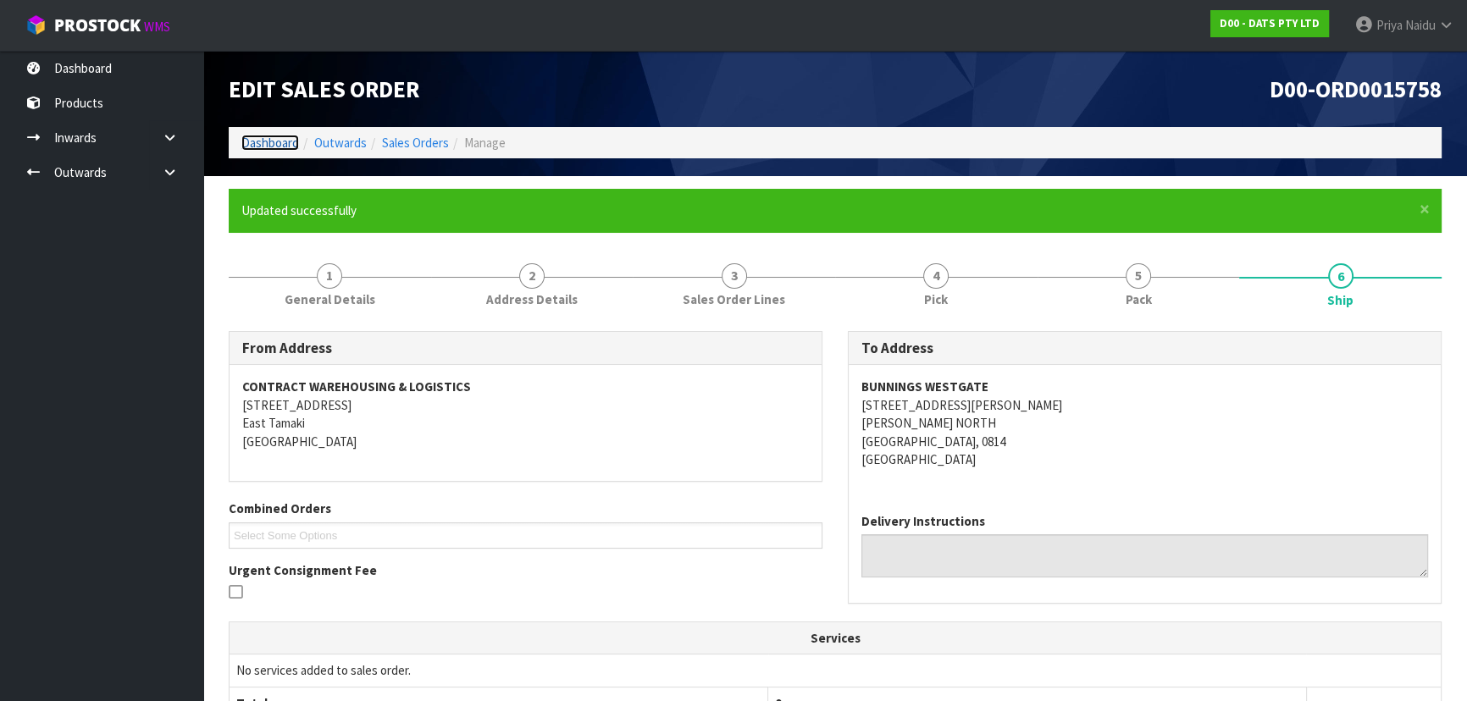
click at [263, 141] on link "Dashboard" at bounding box center [270, 143] width 58 height 16
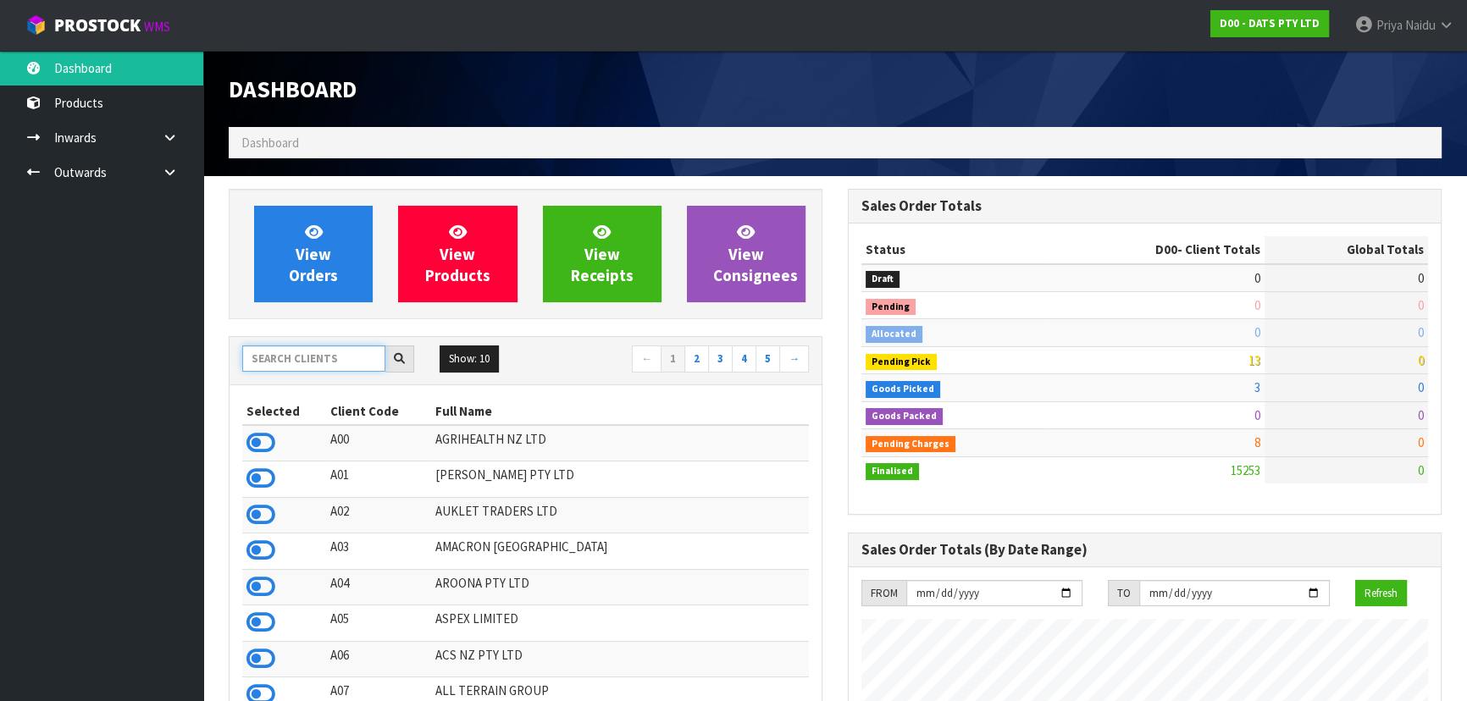
scroll to position [1281, 618]
drag, startPoint x: 291, startPoint y: 366, endPoint x: 300, endPoint y: 354, distance: 15.1
click at [293, 364] on input "text" at bounding box center [313, 359] width 143 height 26
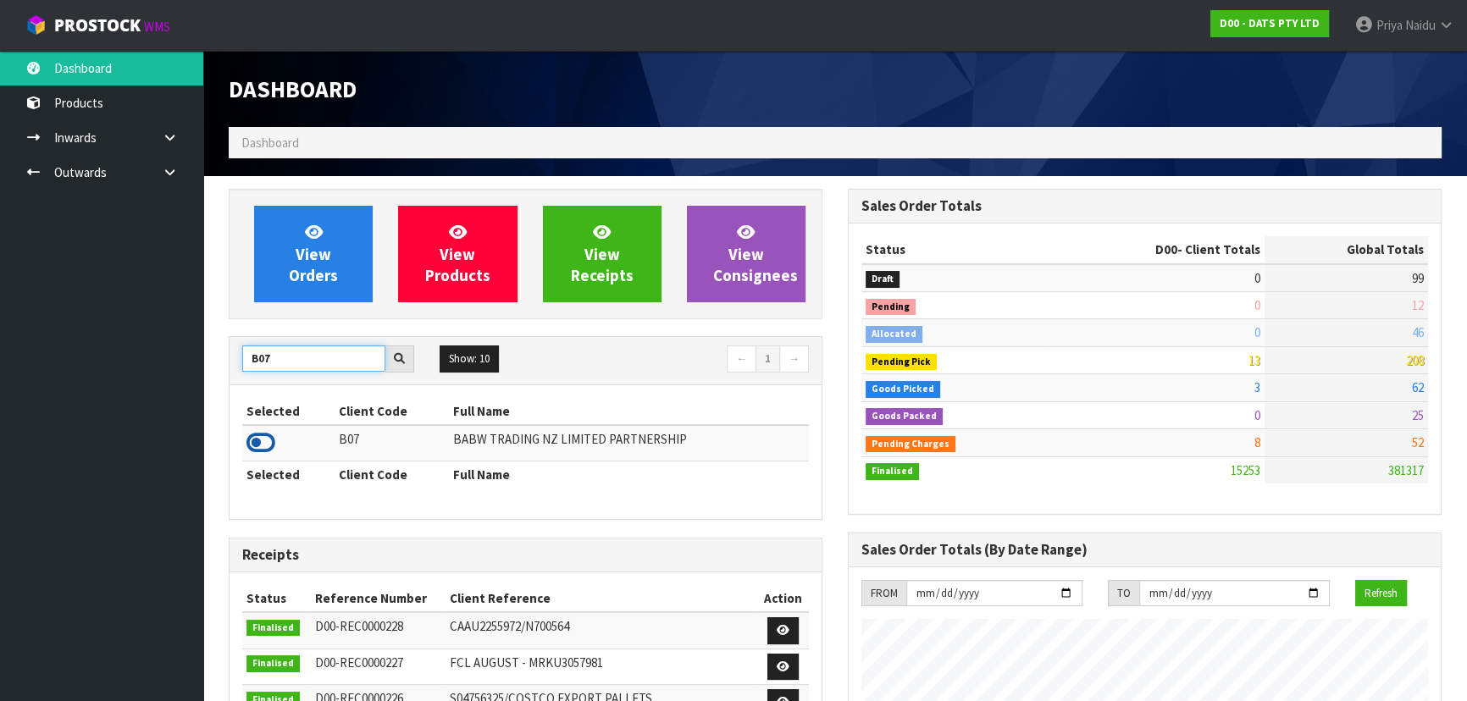
type input "B07"
click at [258, 440] on icon at bounding box center [260, 442] width 29 height 25
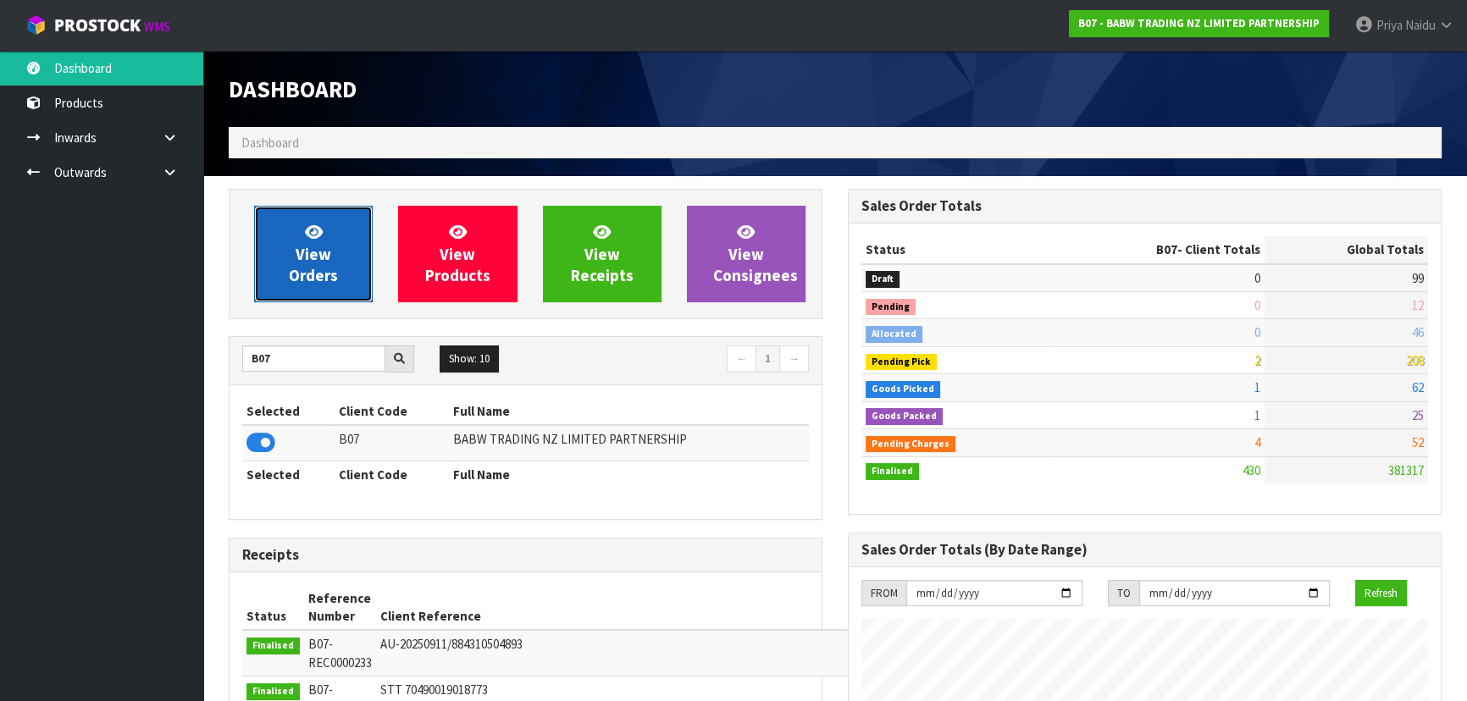
click at [307, 256] on span "View Orders" at bounding box center [313, 254] width 49 height 64
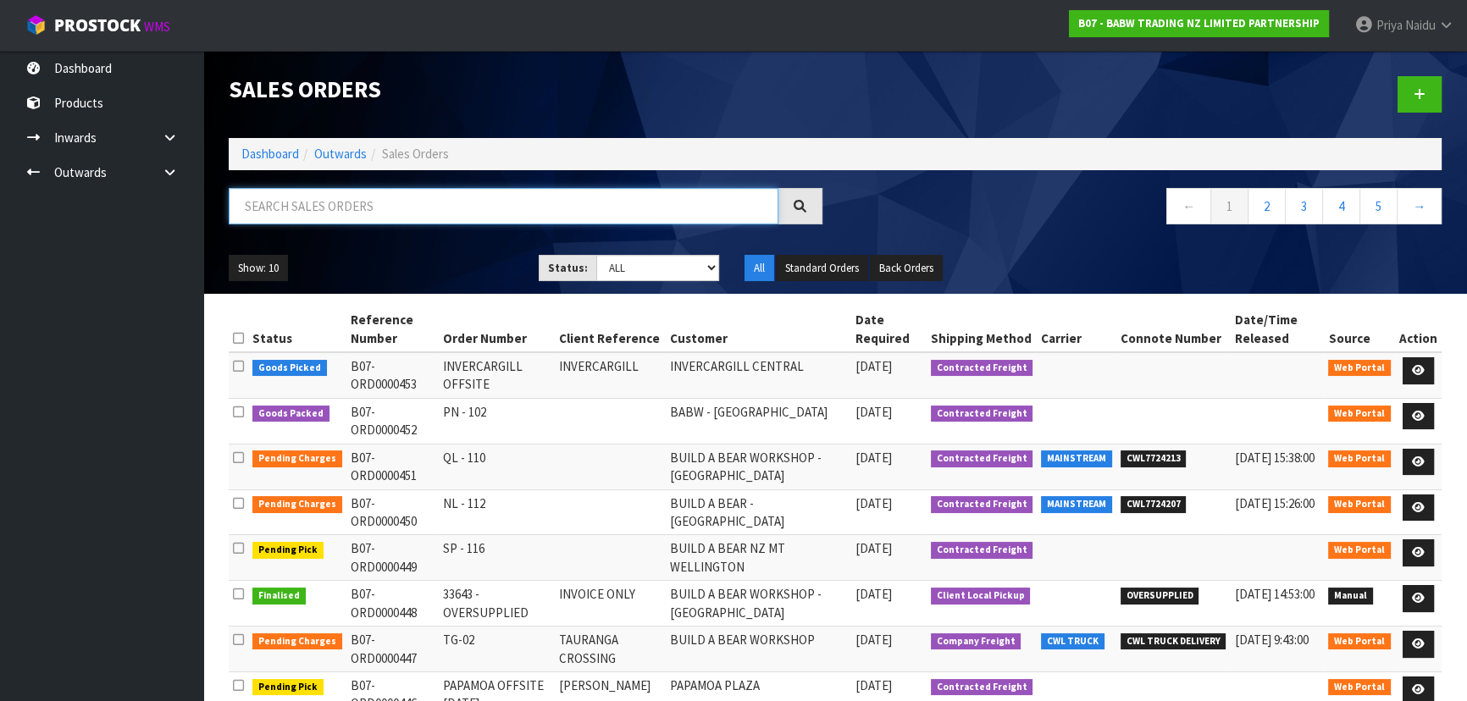
click at [351, 208] on input "text" at bounding box center [504, 206] width 550 height 36
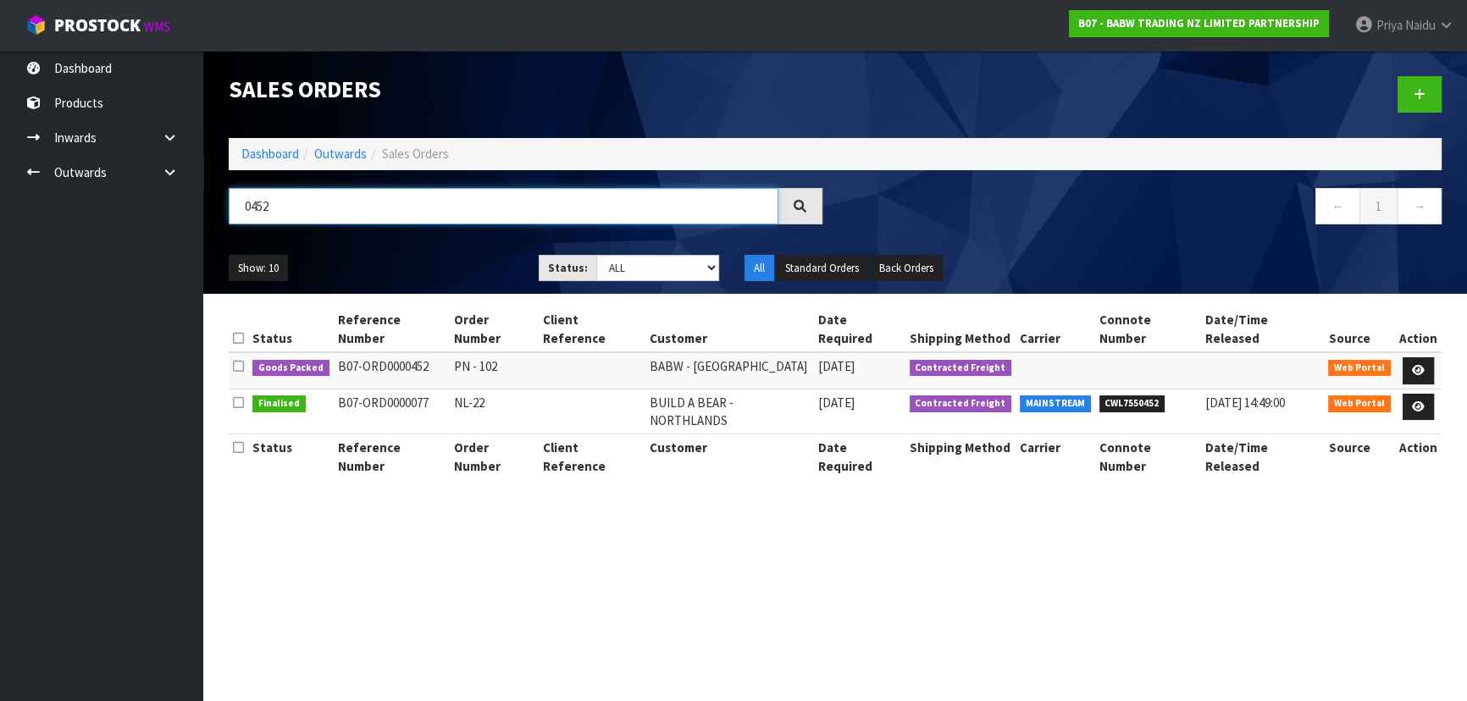
type input "0452"
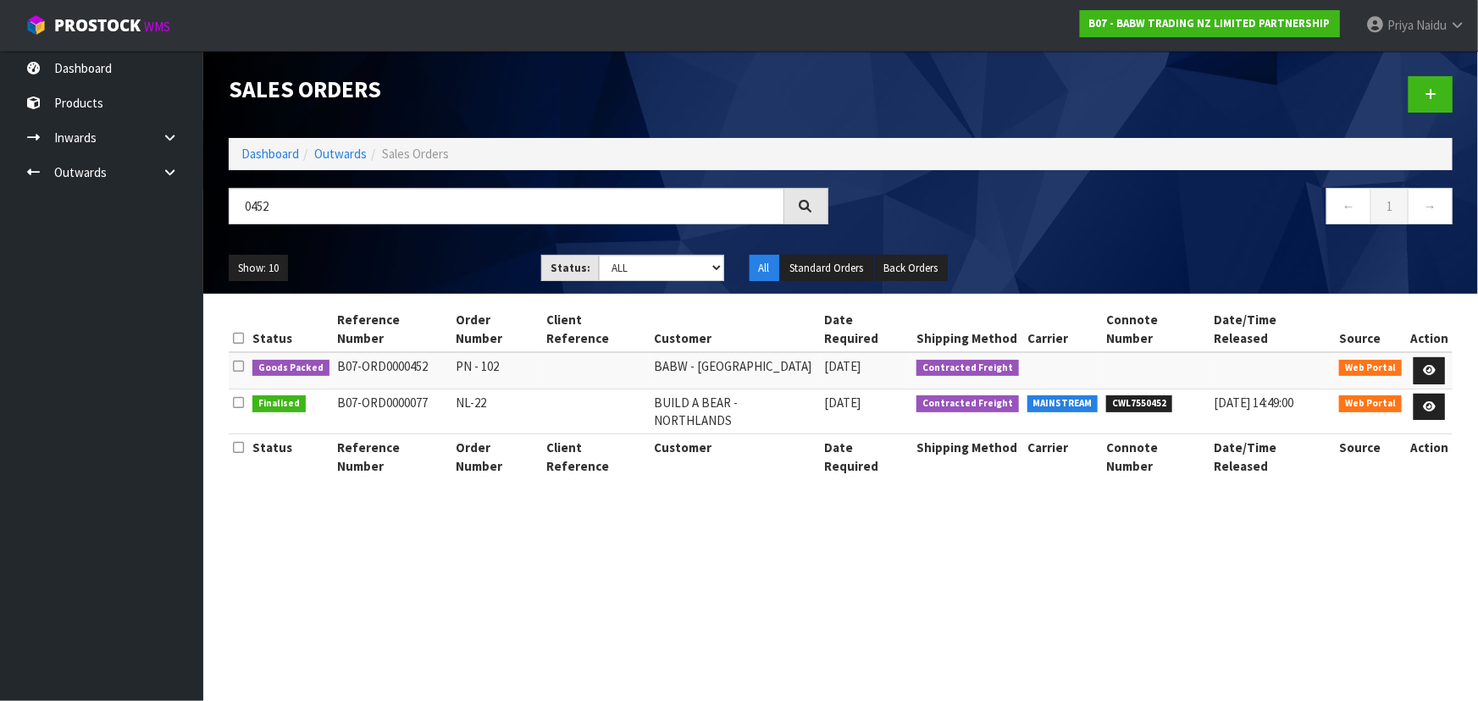
click at [443, 278] on ul "Show: 10 5 10 25 50" at bounding box center [372, 268] width 287 height 27
click at [1432, 365] on icon at bounding box center [1429, 370] width 13 height 11
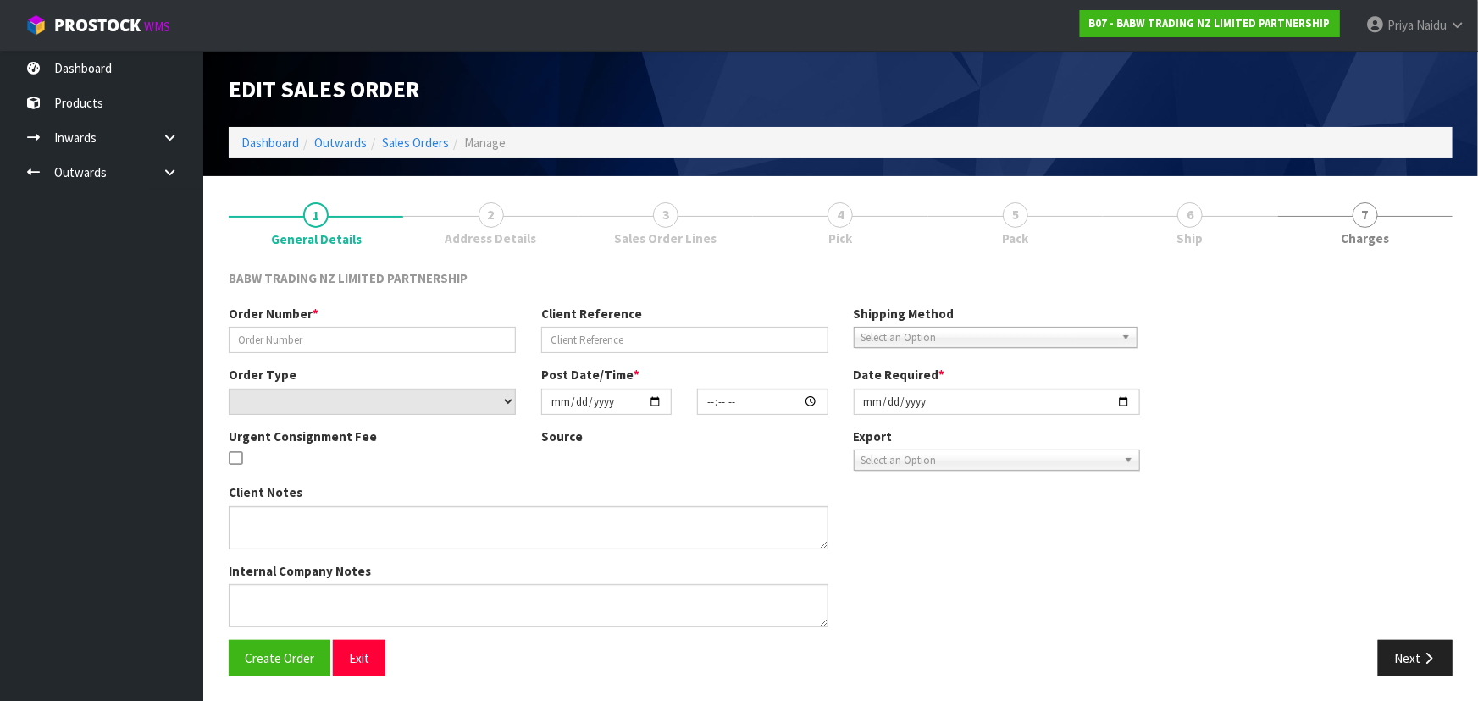
type input "PN - 102"
select select "number:0"
type input "[DATE]"
type input "12:09:00.000"
type input "[DATE]"
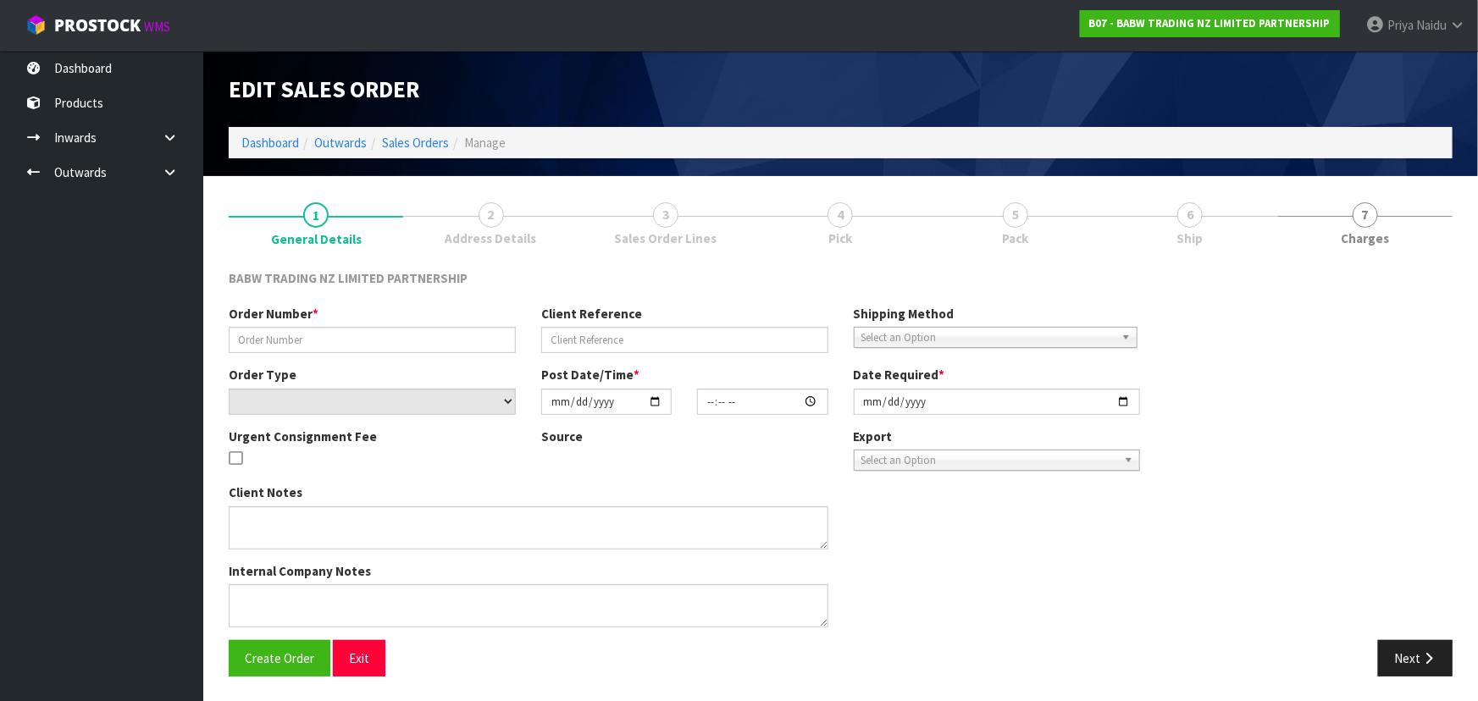
type textarea "CONTACT AS FOLLOWS: TE ARAWA AKURANGI [PHONE_NUMBER]"
type textarea "REMOVED 33712 X 24"
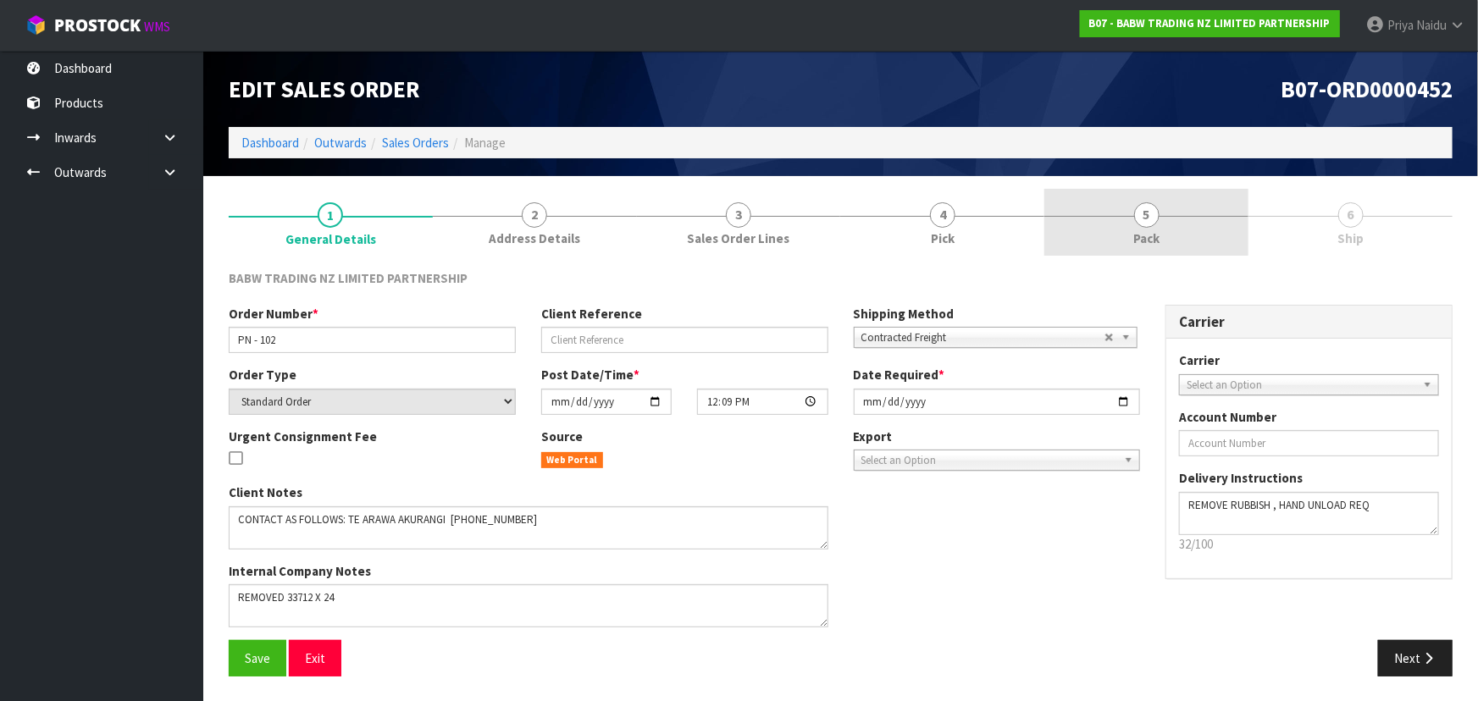
drag, startPoint x: 1132, startPoint y: 232, endPoint x: 1140, endPoint y: 261, distance: 30.0
click at [1131, 232] on link "5 Pack" at bounding box center [1146, 222] width 204 height 67
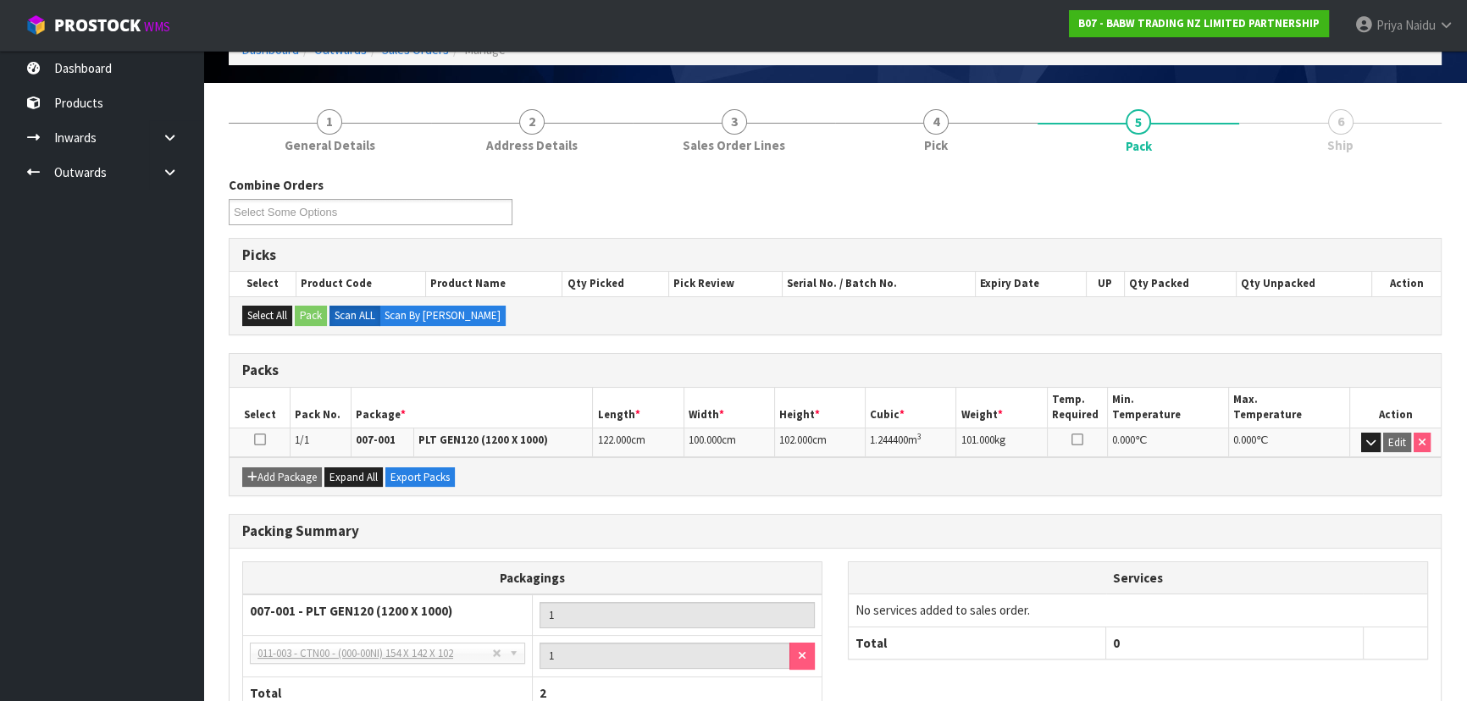
scroll to position [209, 0]
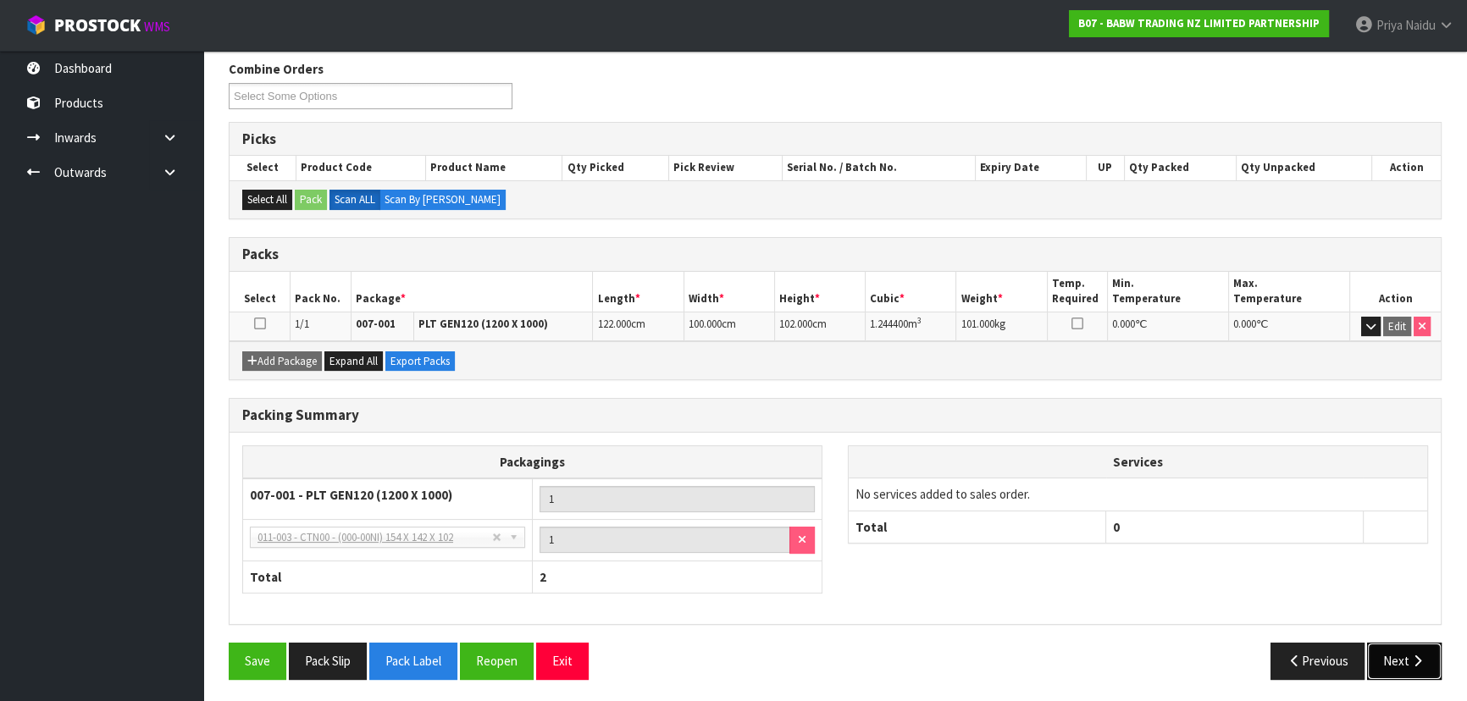
click at [1402, 652] on button "Next" at bounding box center [1404, 661] width 75 height 36
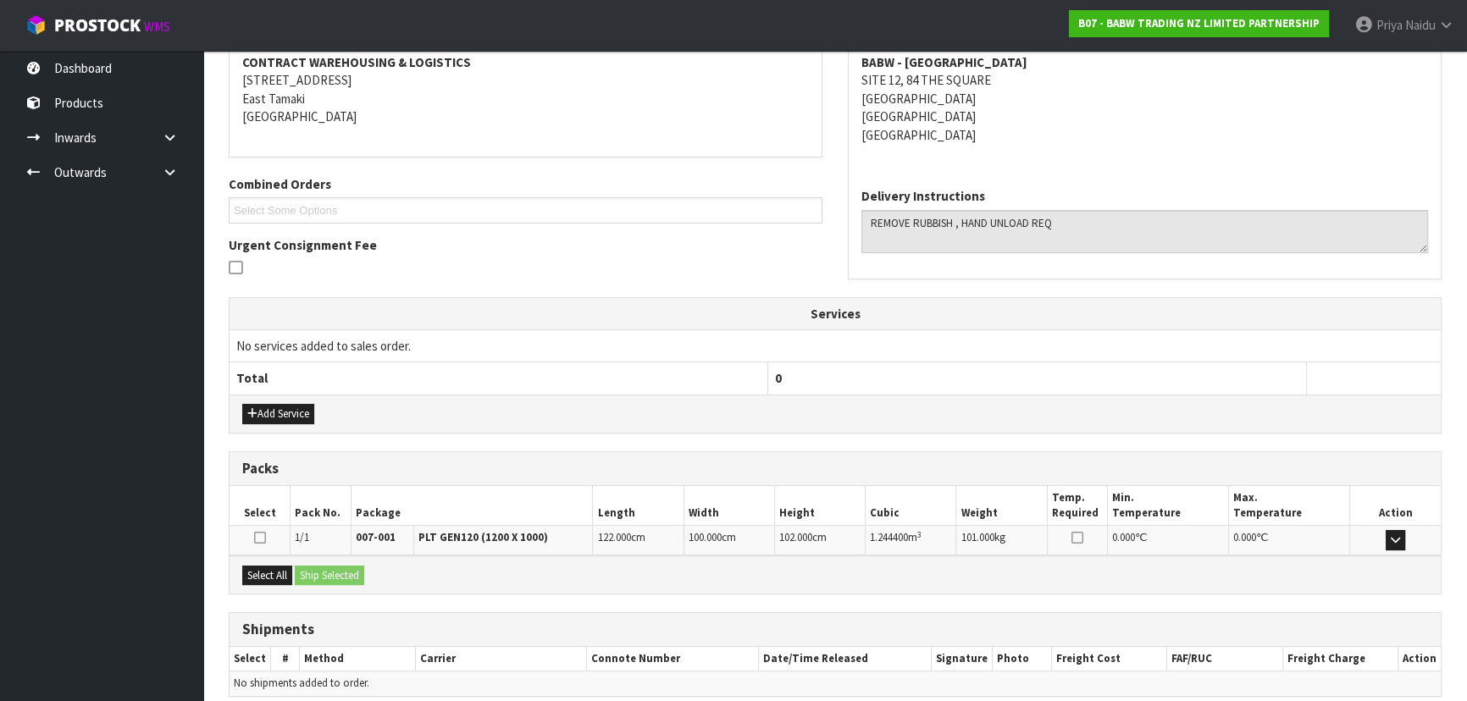
scroll to position [335, 0]
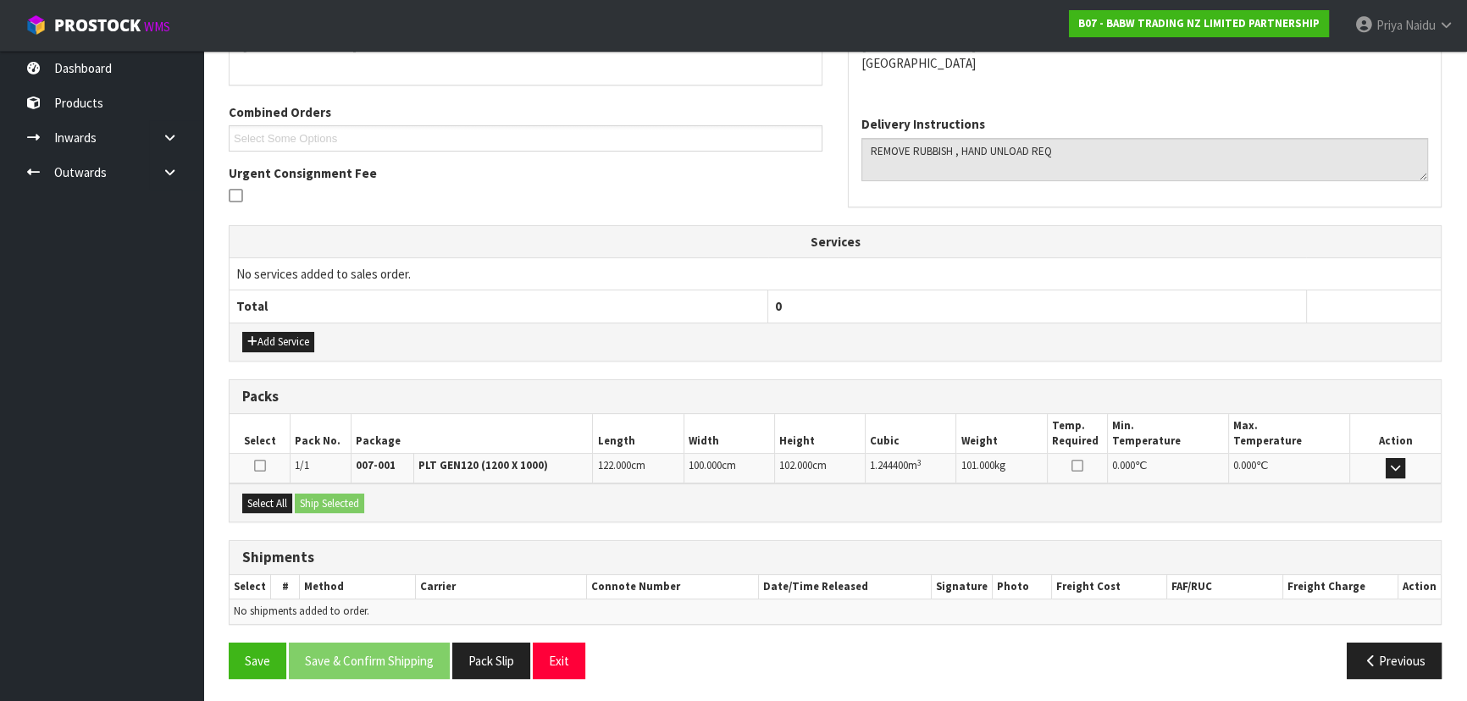
click at [729, 596] on table "Select # Method Carrier Connote Number Date/Time Released Signature Photo Freig…" at bounding box center [835, 599] width 1211 height 49
click at [748, 588] on th "Connote Number" at bounding box center [673, 587] width 172 height 25
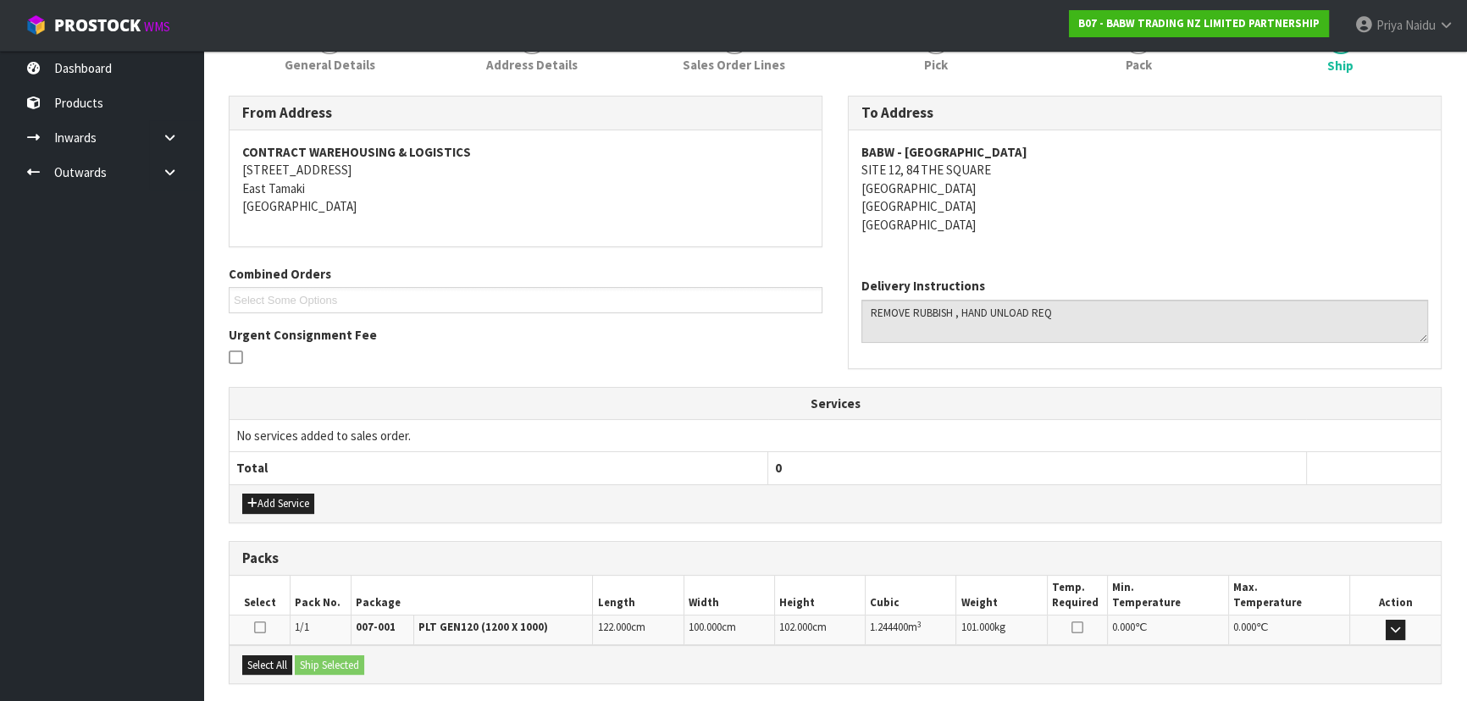
scroll to position [0, 0]
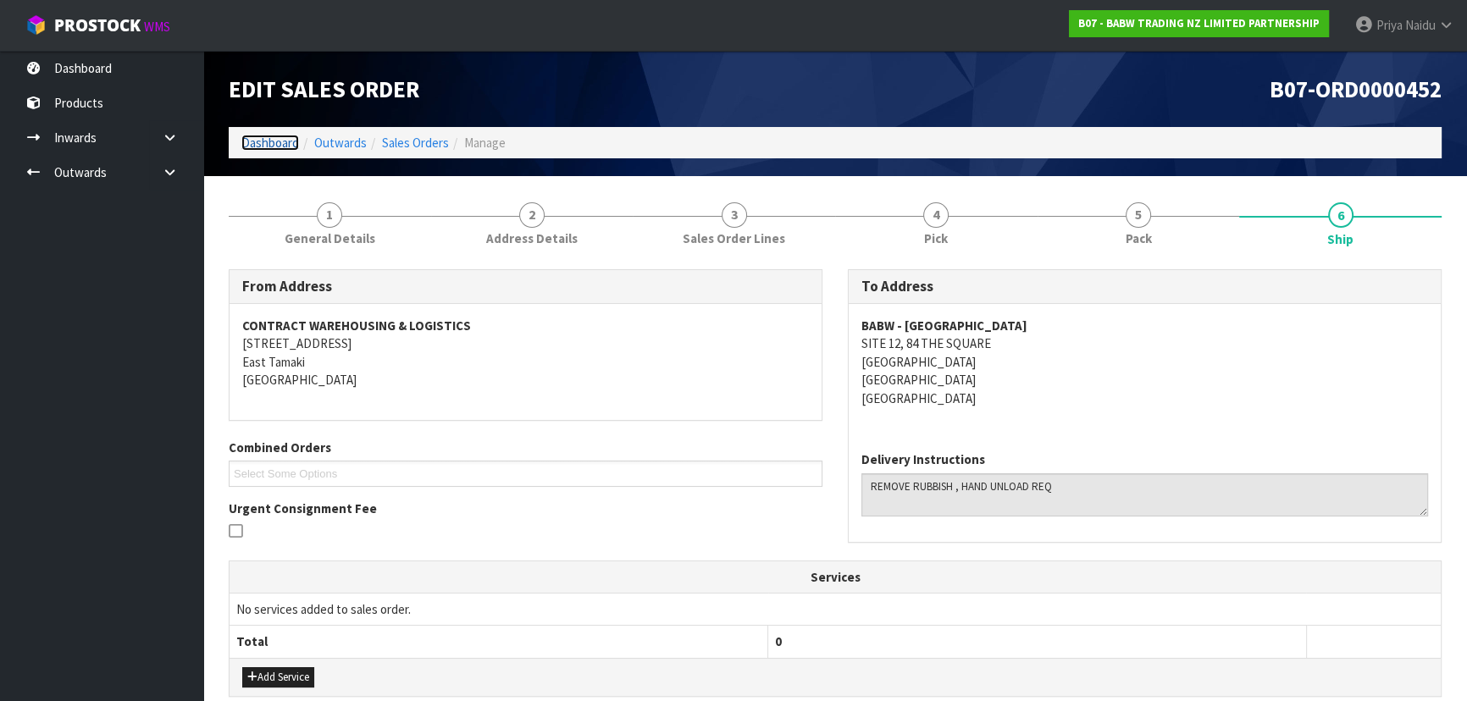
click at [270, 147] on link "Dashboard" at bounding box center [270, 143] width 58 height 16
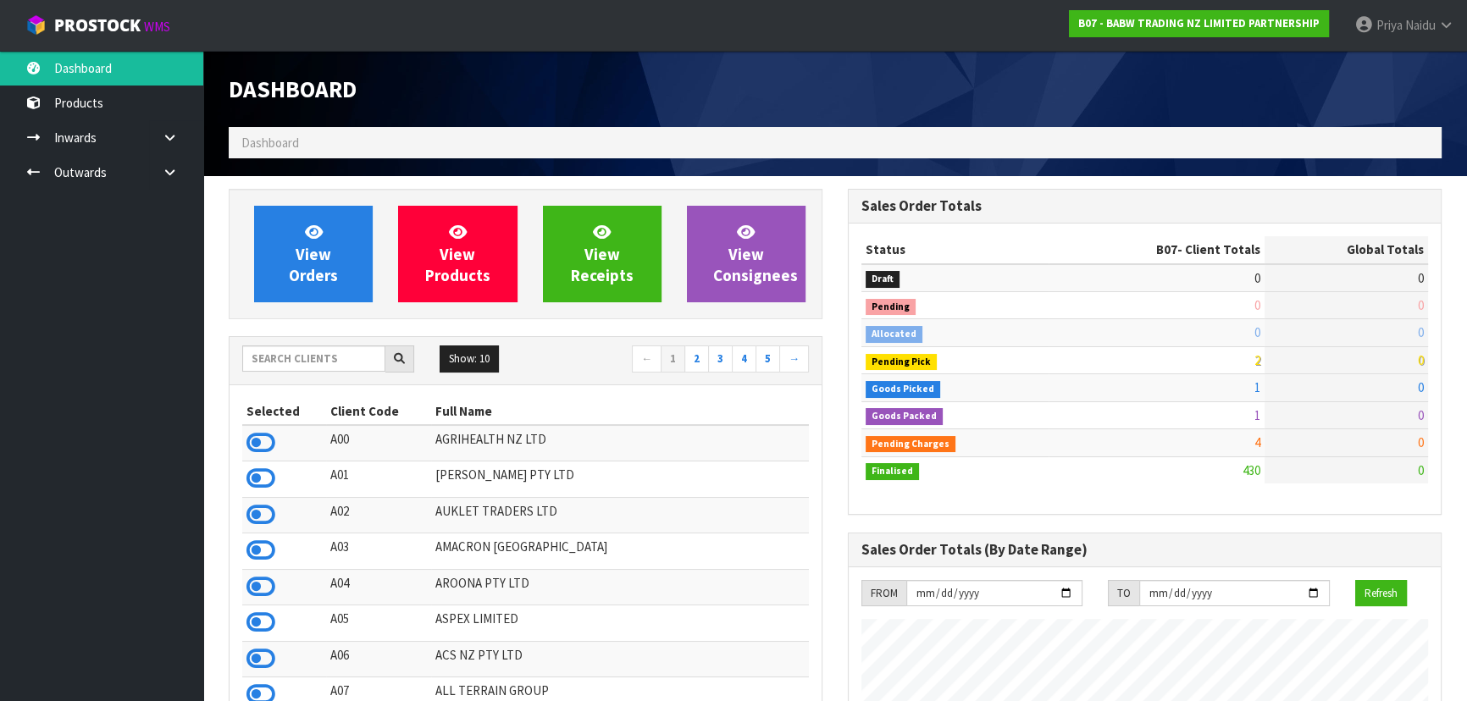
scroll to position [1281, 618]
click at [312, 353] on input "text" at bounding box center [313, 359] width 143 height 26
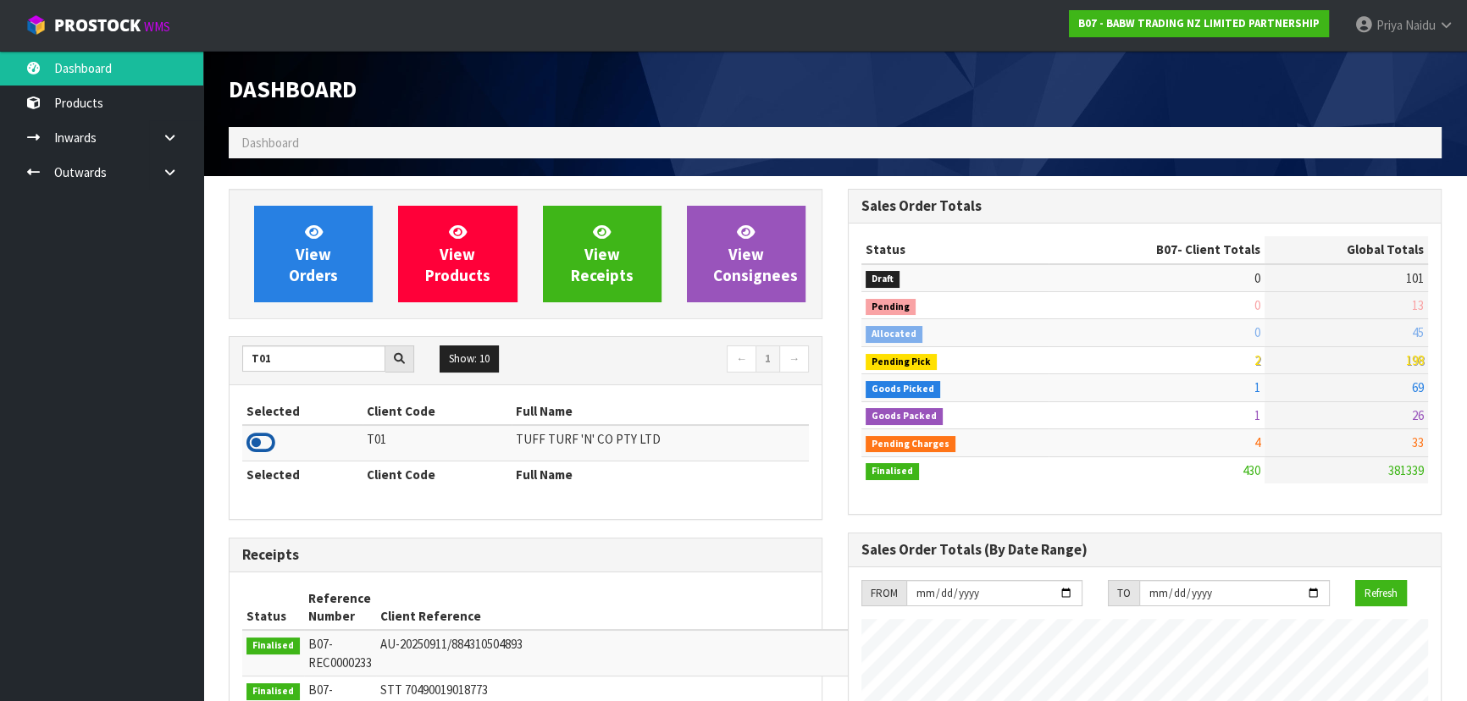
click at [252, 434] on icon at bounding box center [260, 442] width 29 height 25
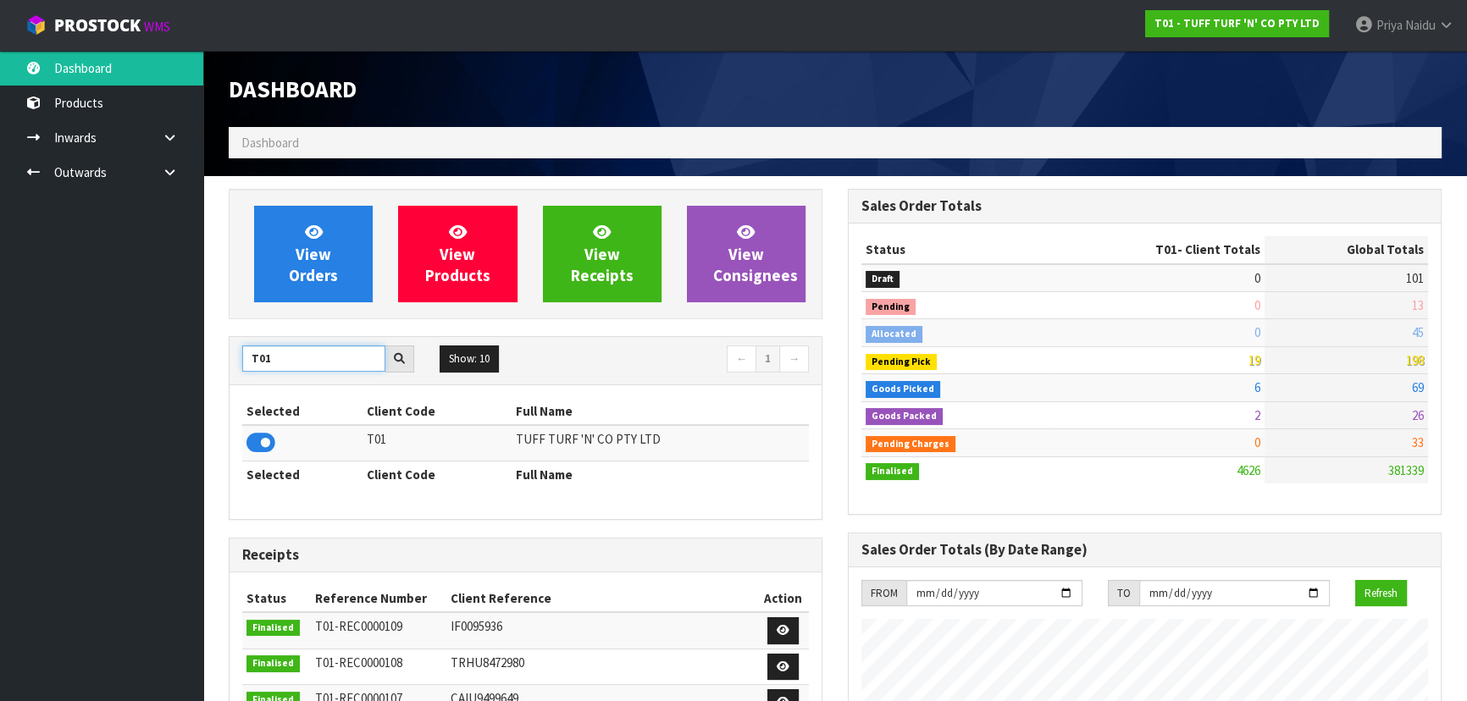
click at [327, 364] on input "T01" at bounding box center [313, 359] width 143 height 26
type input "T"
click at [253, 436] on icon at bounding box center [260, 442] width 29 height 25
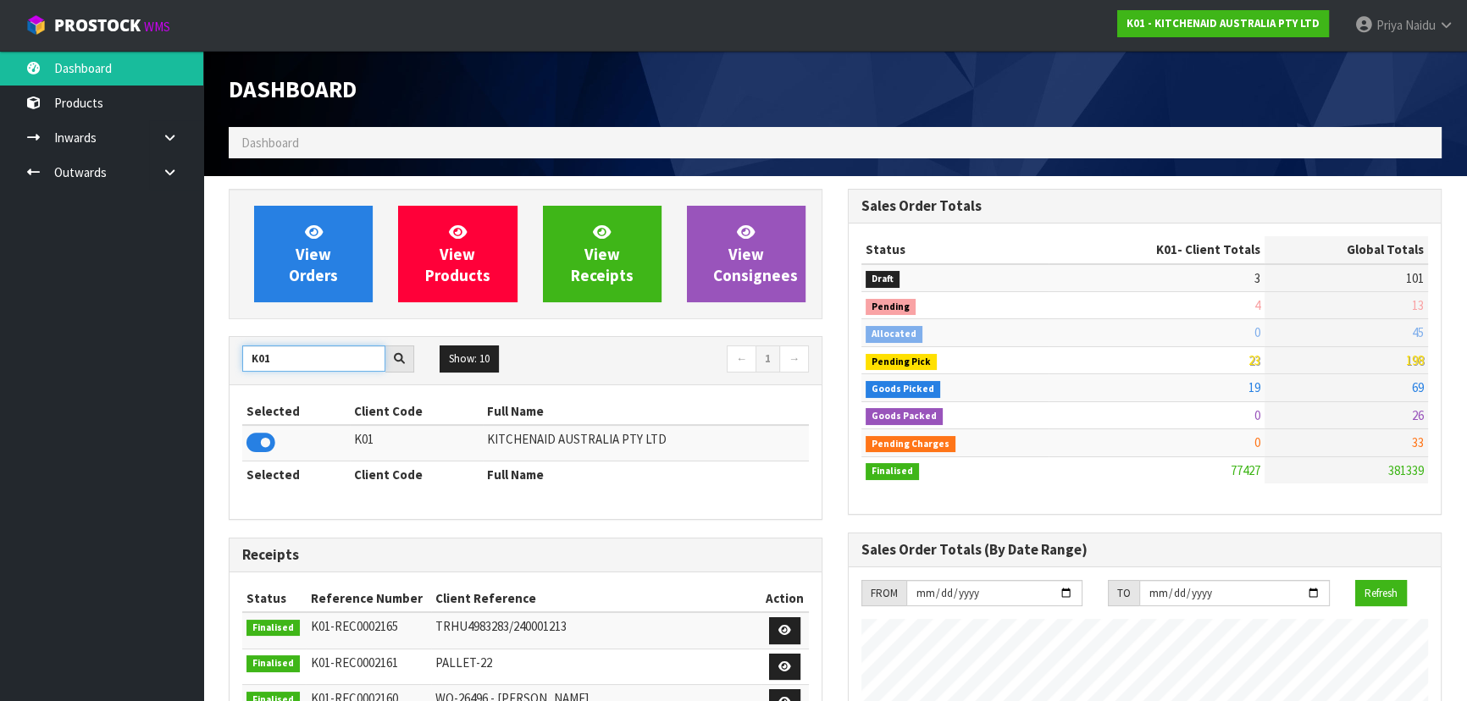
click at [289, 362] on input "K01" at bounding box center [313, 359] width 143 height 26
type input "K"
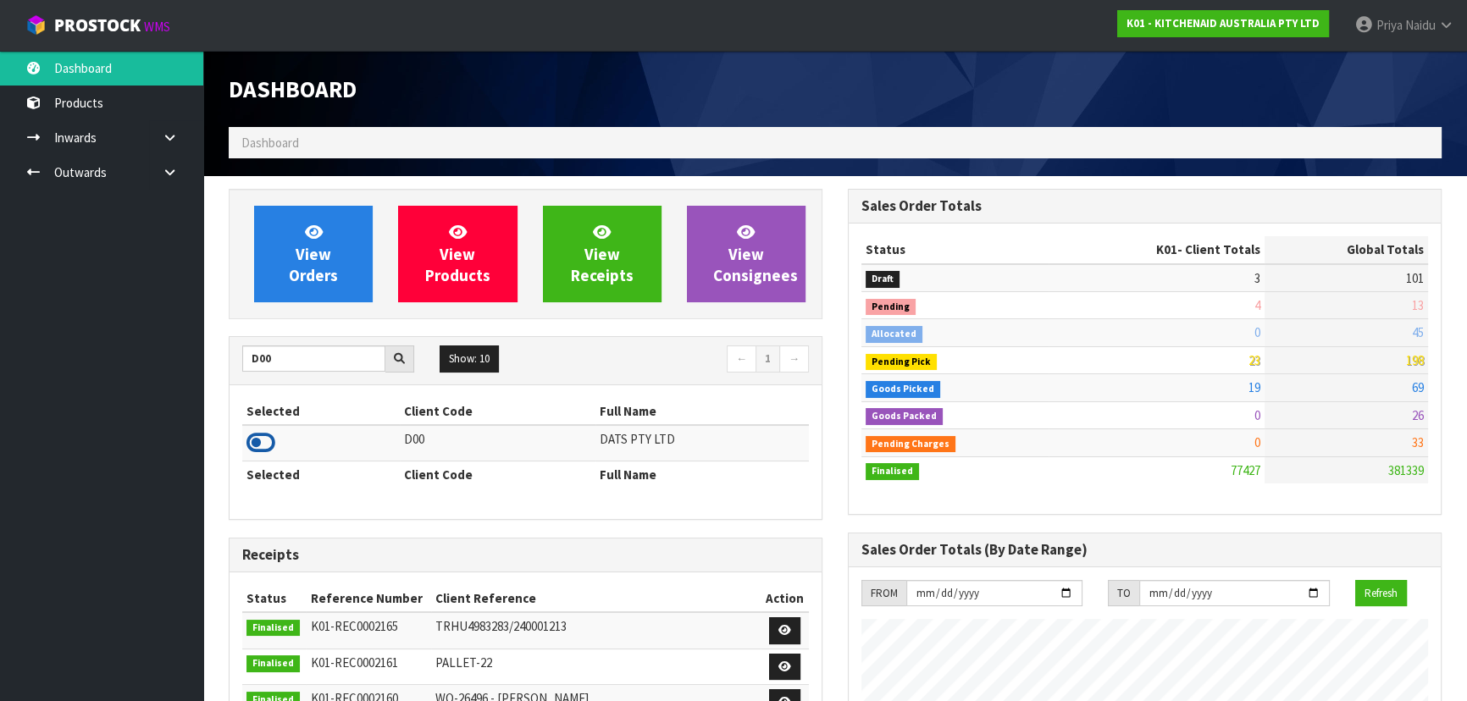
click at [260, 440] on icon at bounding box center [260, 442] width 29 height 25
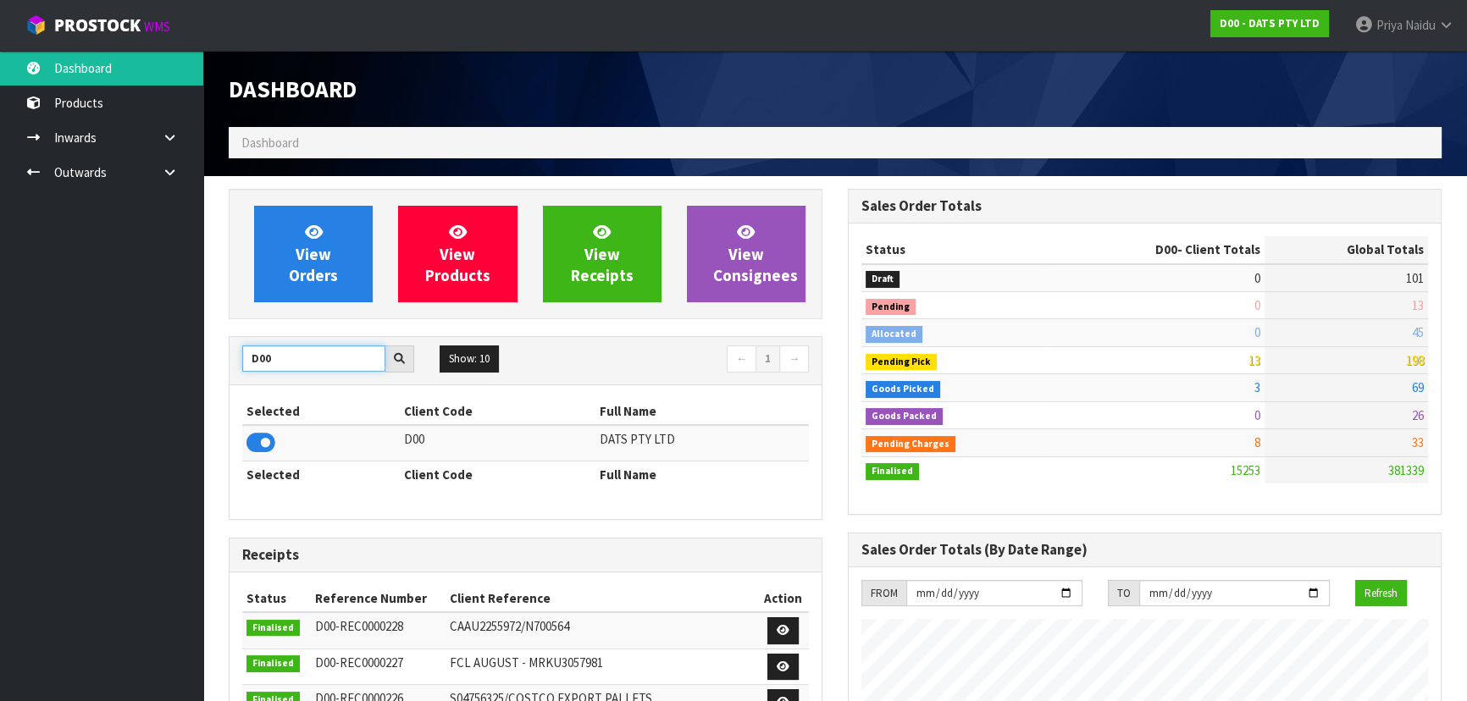
click at [312, 351] on input "D00" at bounding box center [313, 359] width 143 height 26
type input "D"
click at [255, 446] on icon at bounding box center [260, 442] width 29 height 25
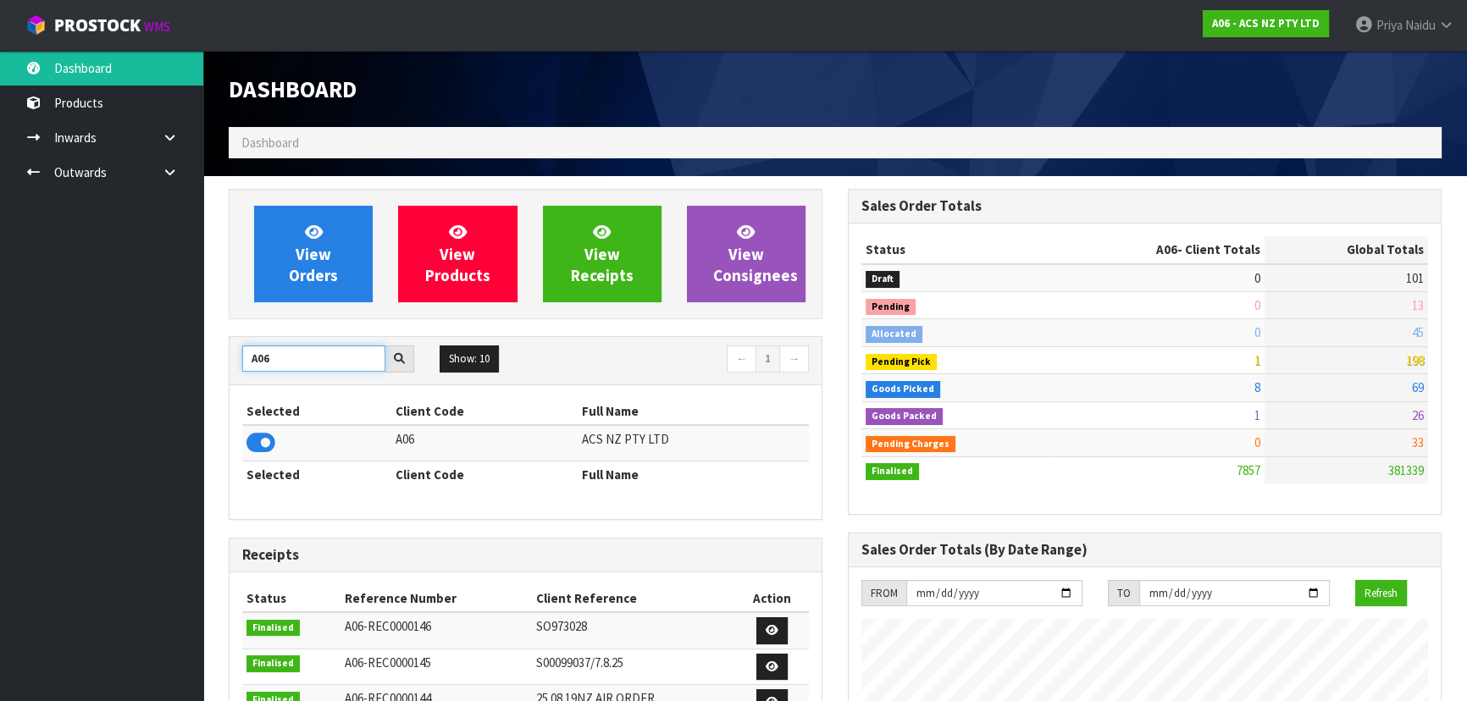
click at [282, 363] on input "A06" at bounding box center [313, 359] width 143 height 26
type input "A"
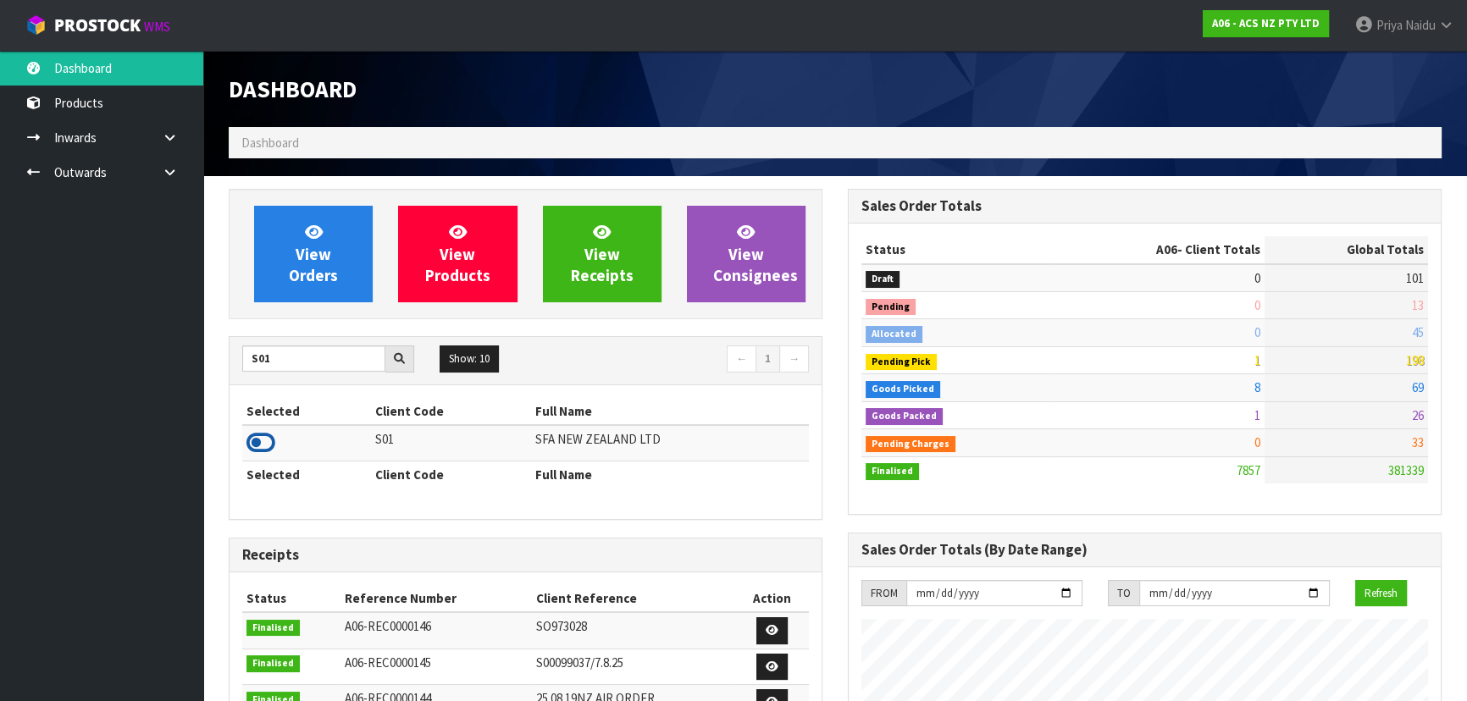
click at [263, 445] on icon at bounding box center [260, 442] width 29 height 25
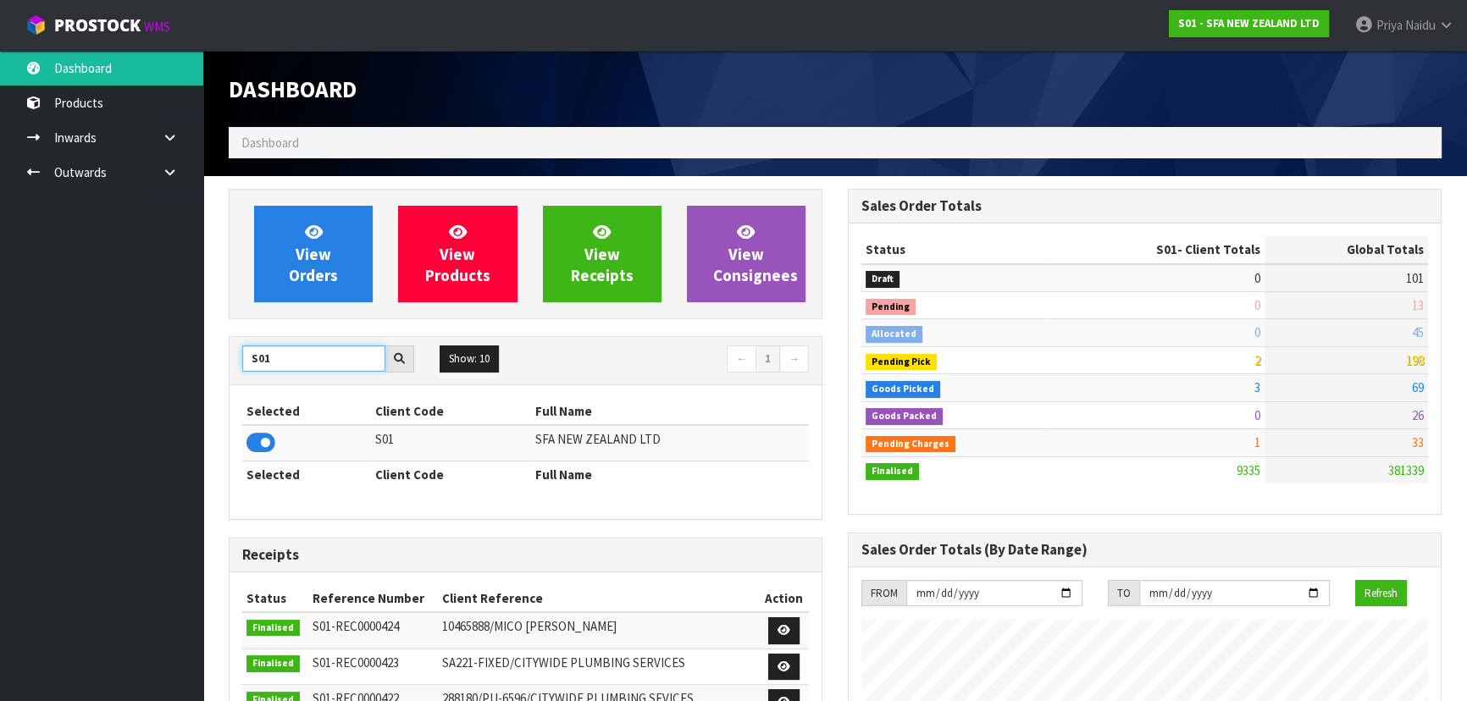
click at [291, 364] on input "S01" at bounding box center [313, 359] width 143 height 26
type input "S"
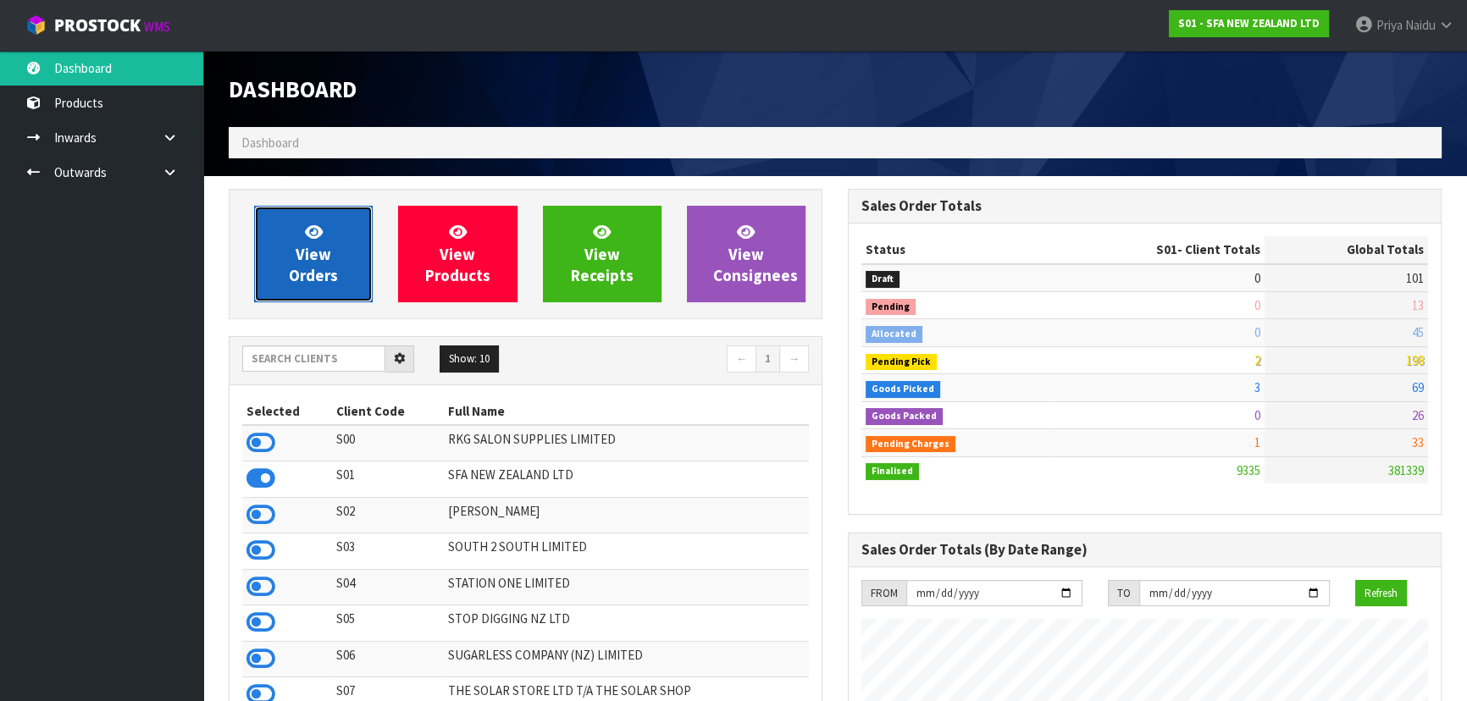
click at [330, 263] on link "View Orders" at bounding box center [313, 254] width 119 height 97
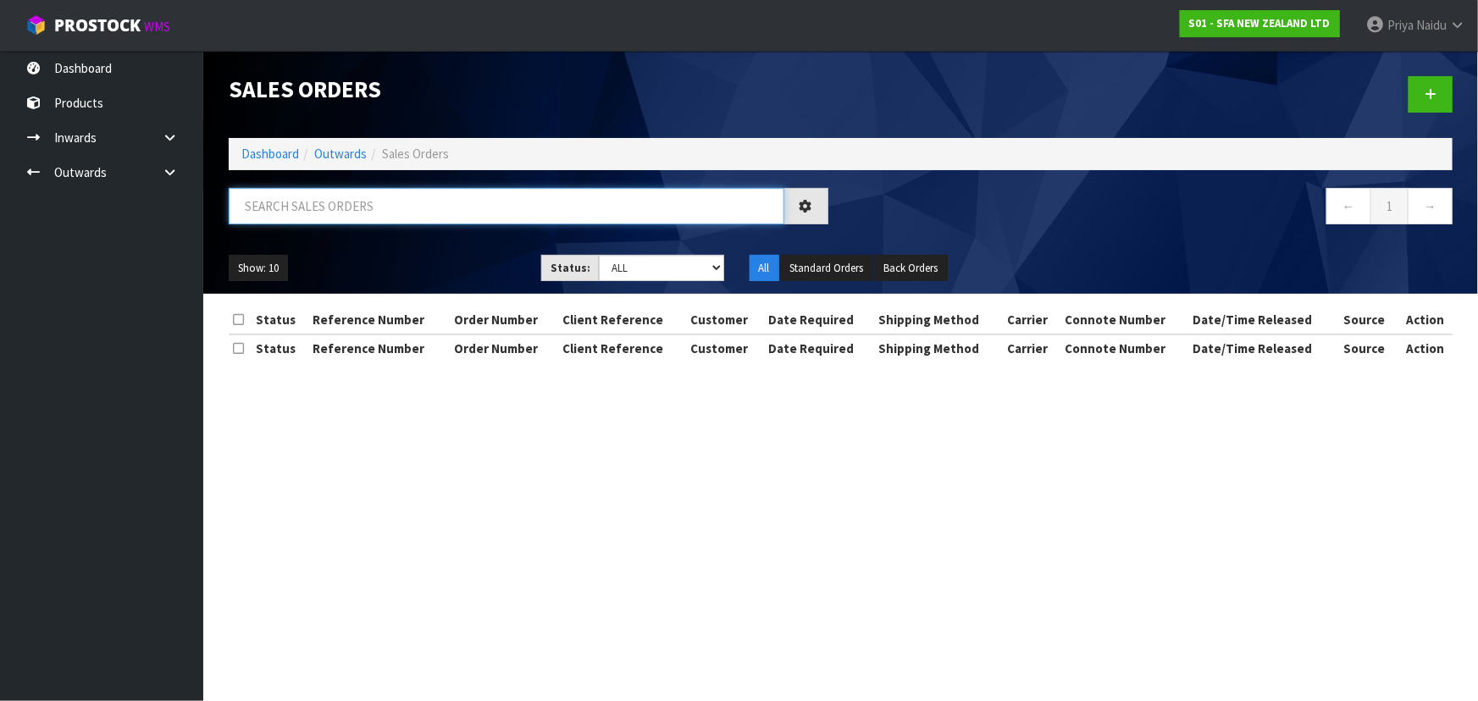
click at [344, 211] on input "text" at bounding box center [507, 206] width 556 height 36
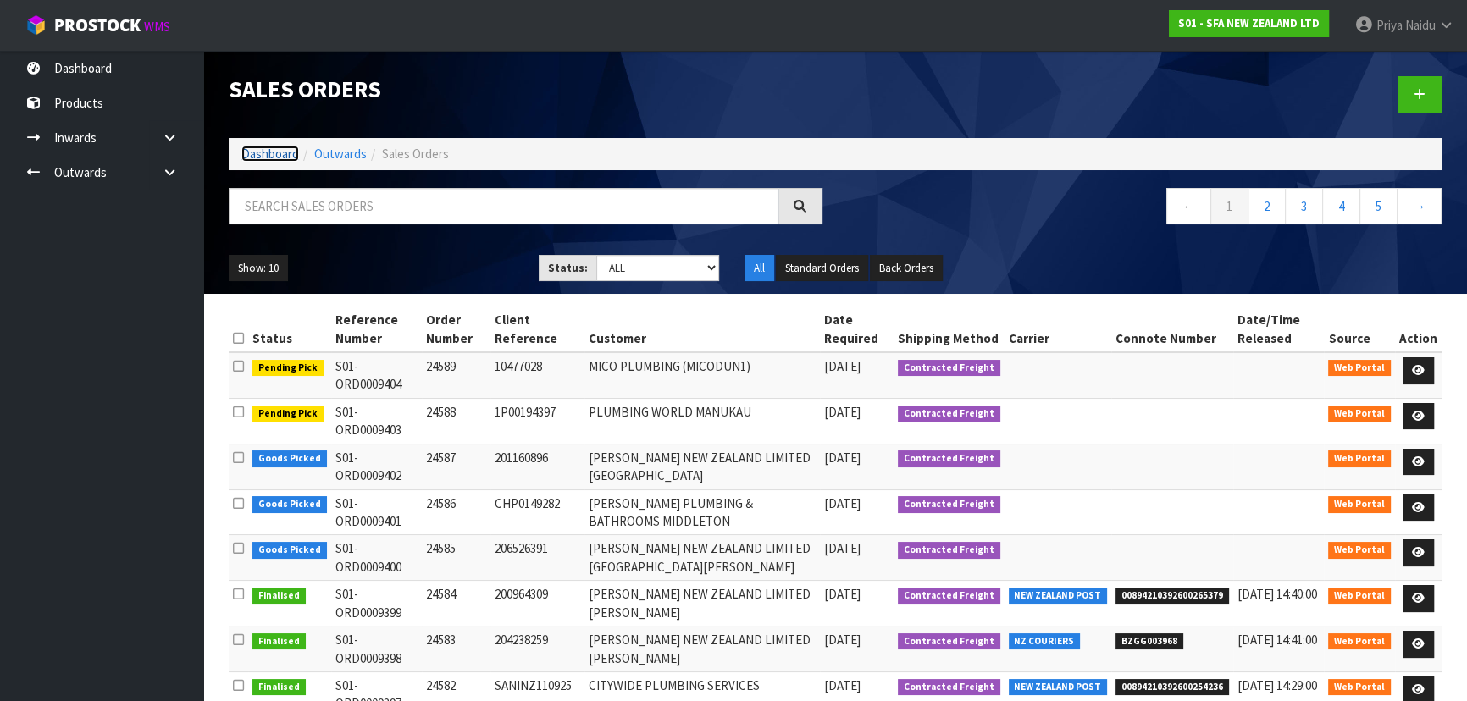
click at [279, 146] on link "Dashboard" at bounding box center [270, 154] width 58 height 16
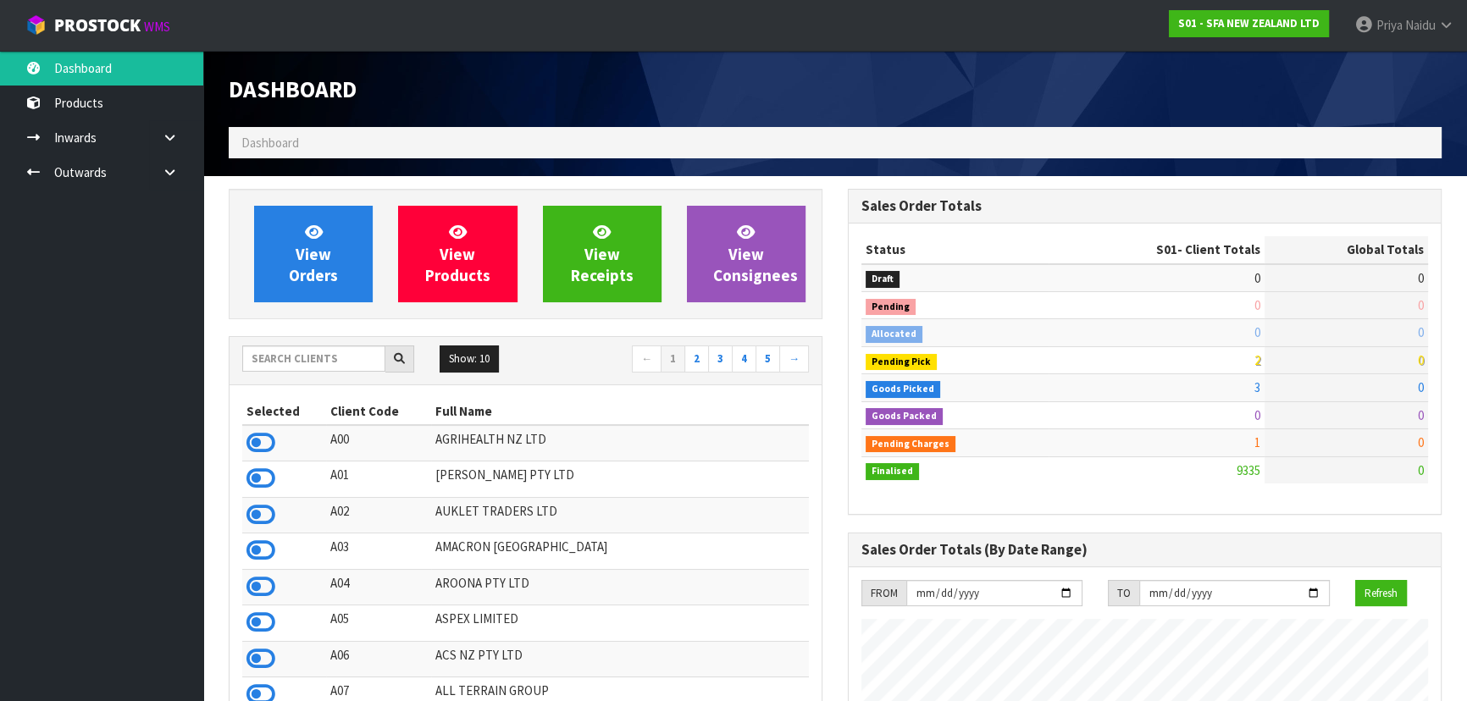
scroll to position [1281, 618]
click at [291, 361] on input "text" at bounding box center [313, 359] width 143 height 26
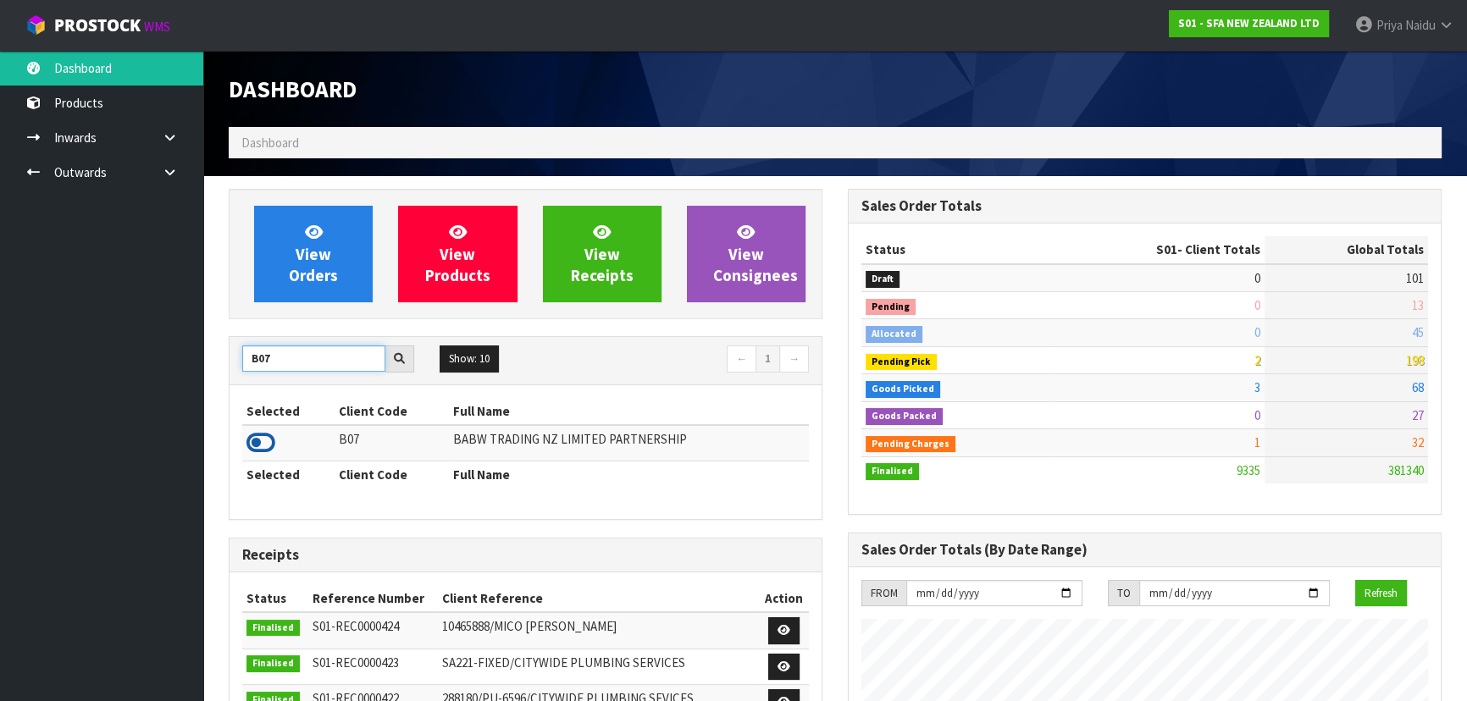
type input "B07"
click at [256, 433] on icon at bounding box center [260, 442] width 29 height 25
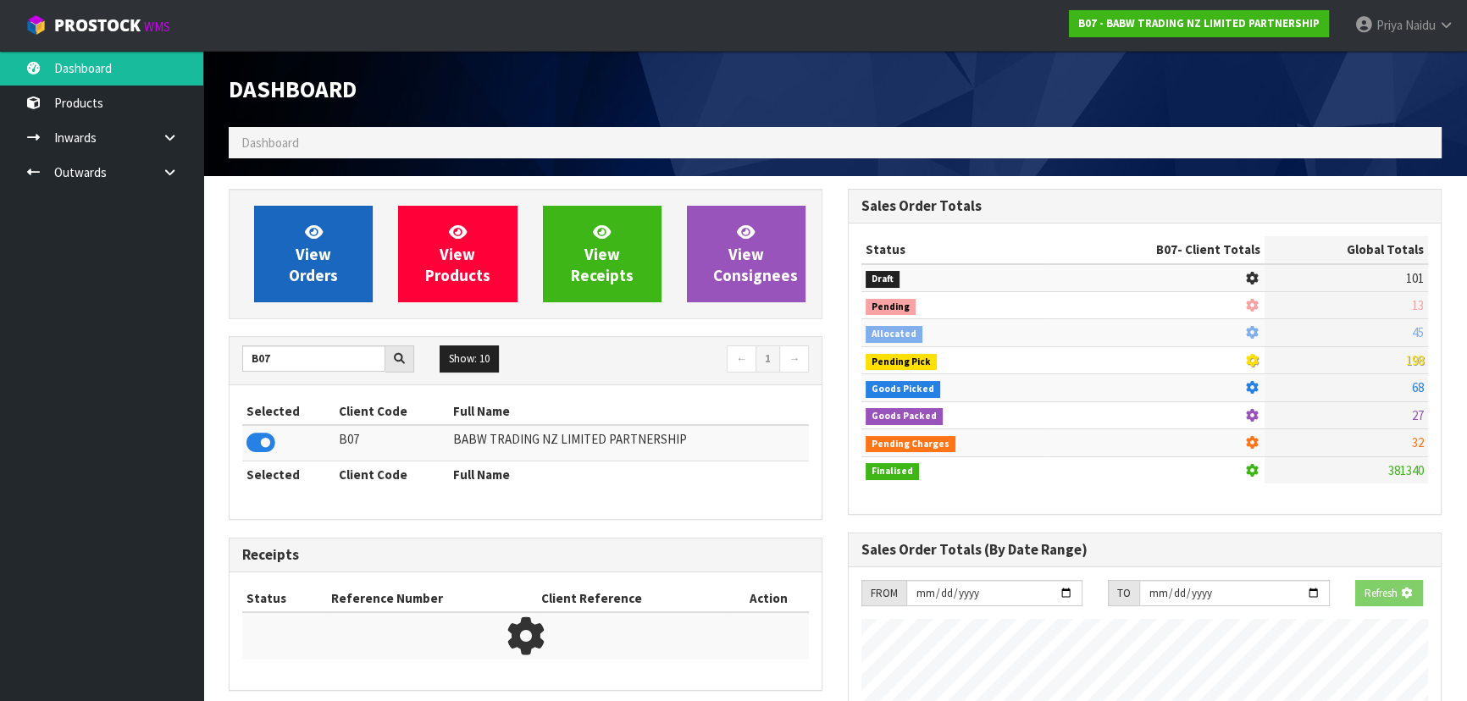
scroll to position [845892, 846327]
click at [313, 254] on span "View Orders" at bounding box center [313, 254] width 49 height 64
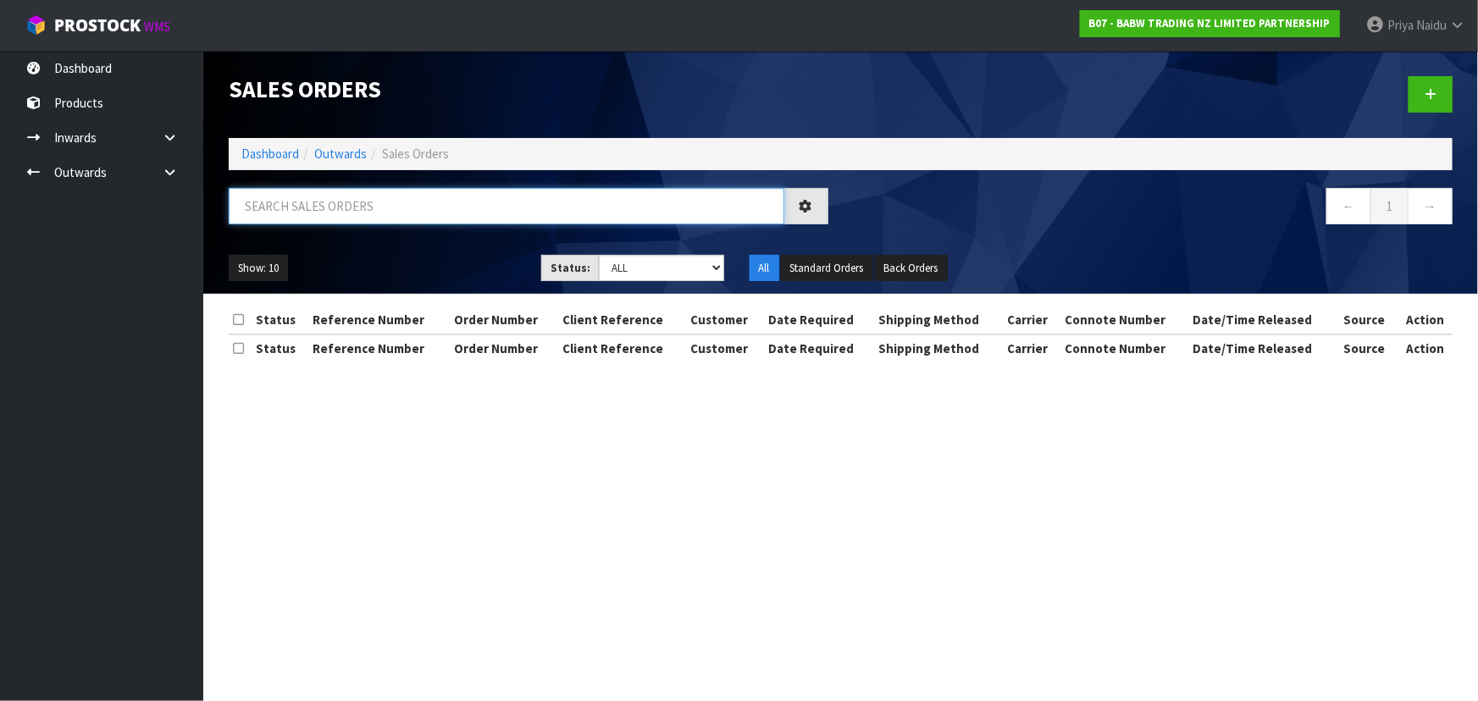
click at [335, 206] on input "text" at bounding box center [507, 206] width 556 height 36
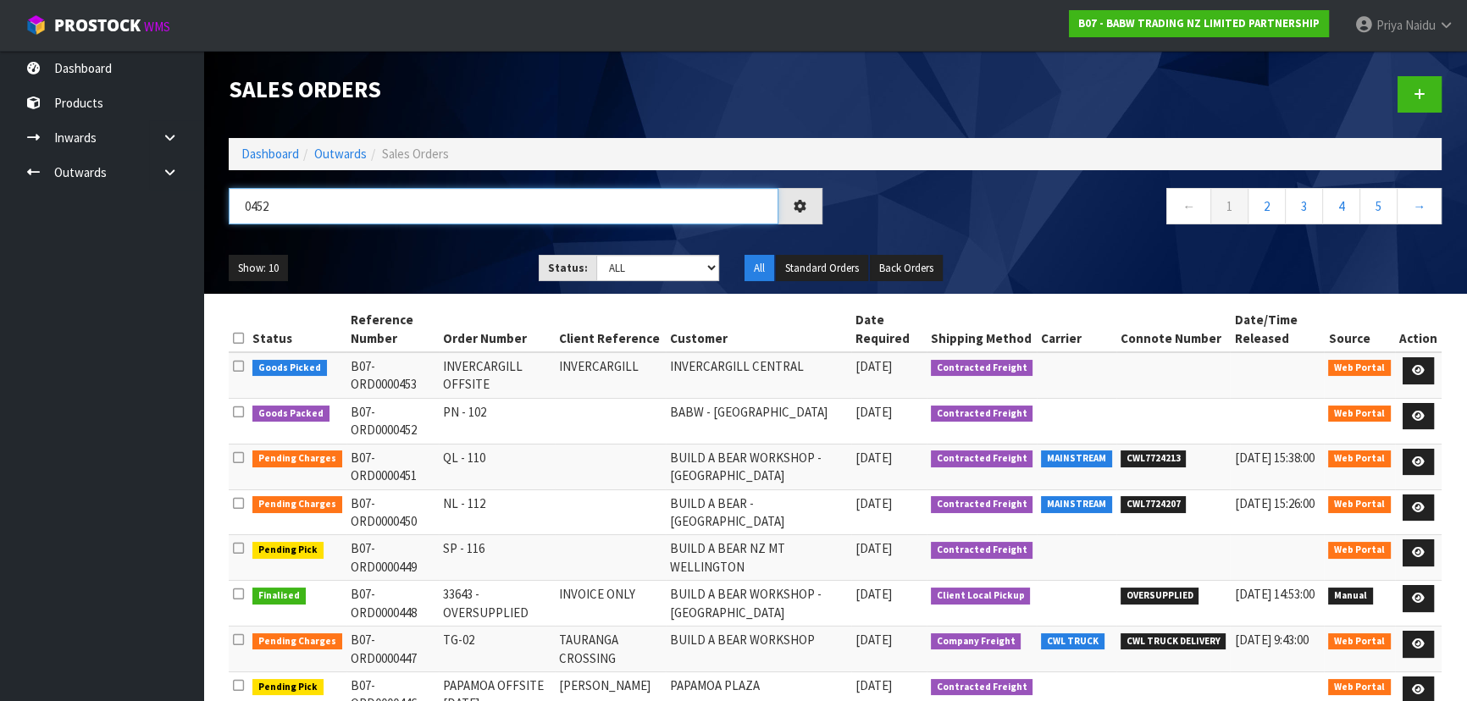
type input "0452"
click at [387, 244] on div "Show: 10 5 10 25 50 Status: Draft Pending Allocated Pending Pick Goods Picked G…" at bounding box center [835, 268] width 1238 height 53
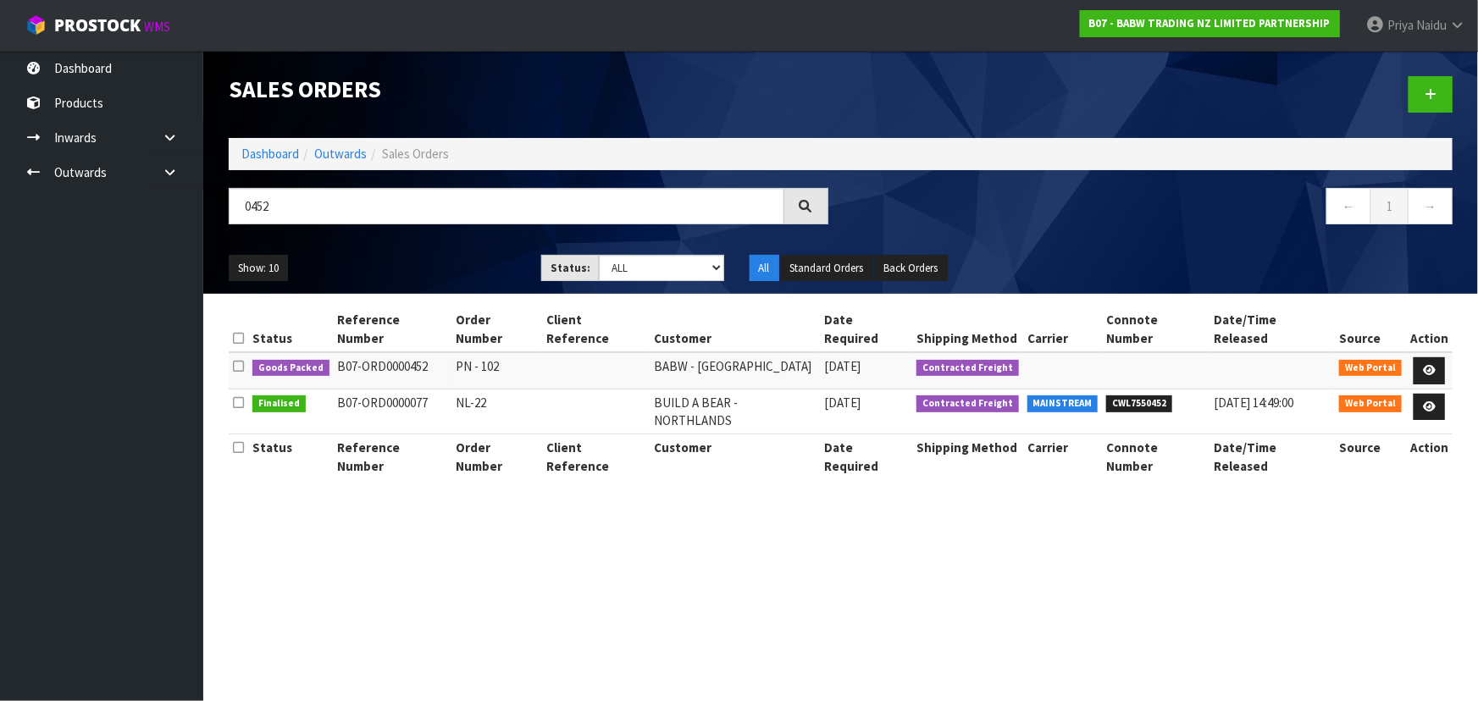
click at [413, 246] on div "Show: 10 5 10 25 50 Status: Draft Pending Allocated Pending Pick Goods Picked G…" at bounding box center [840, 268] width 1249 height 53
click at [440, 246] on div "Show: 10 5 10 25 50 Status: Draft Pending Allocated Pending Pick Goods Picked G…" at bounding box center [840, 268] width 1249 height 53
click at [1426, 365] on icon at bounding box center [1429, 370] width 13 height 11
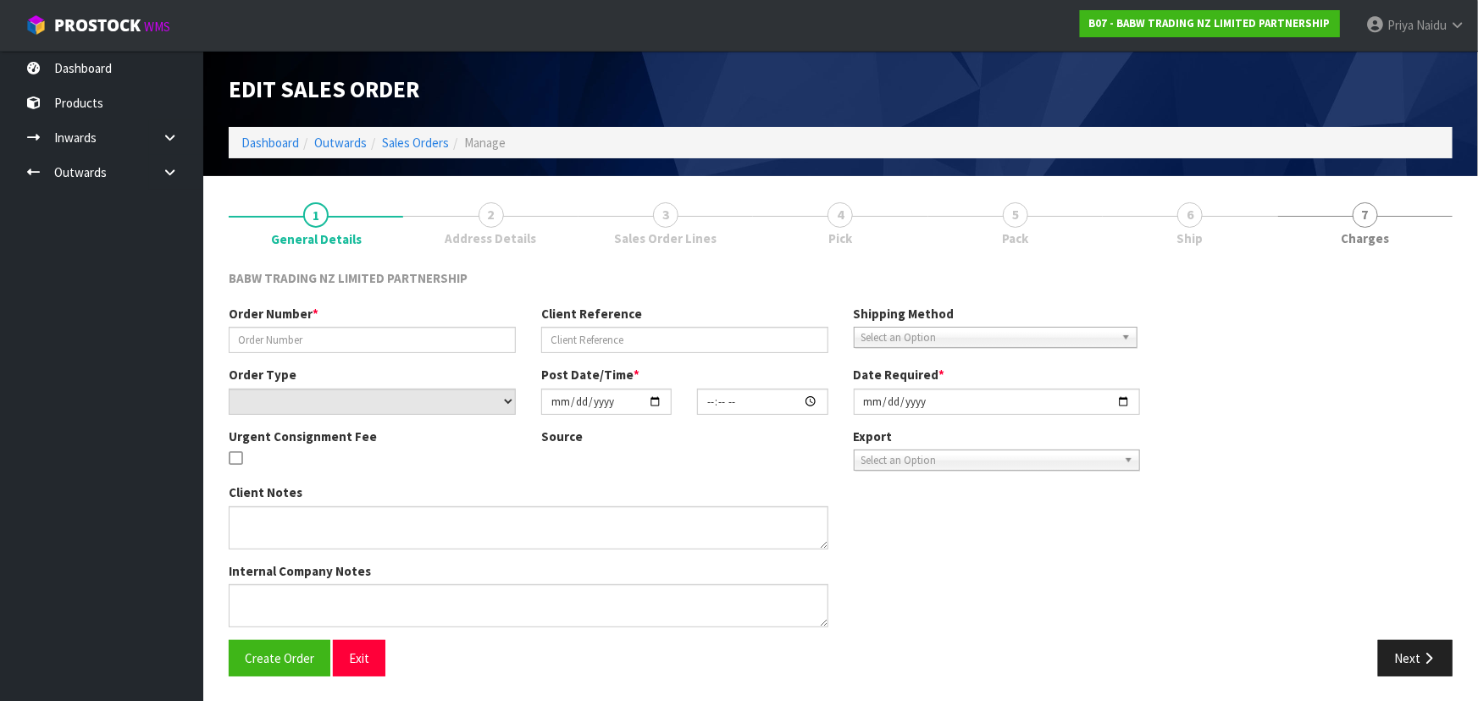
type input "PN - 102"
select select "number:0"
type input "[DATE]"
type input "12:09:00.000"
type input "[DATE]"
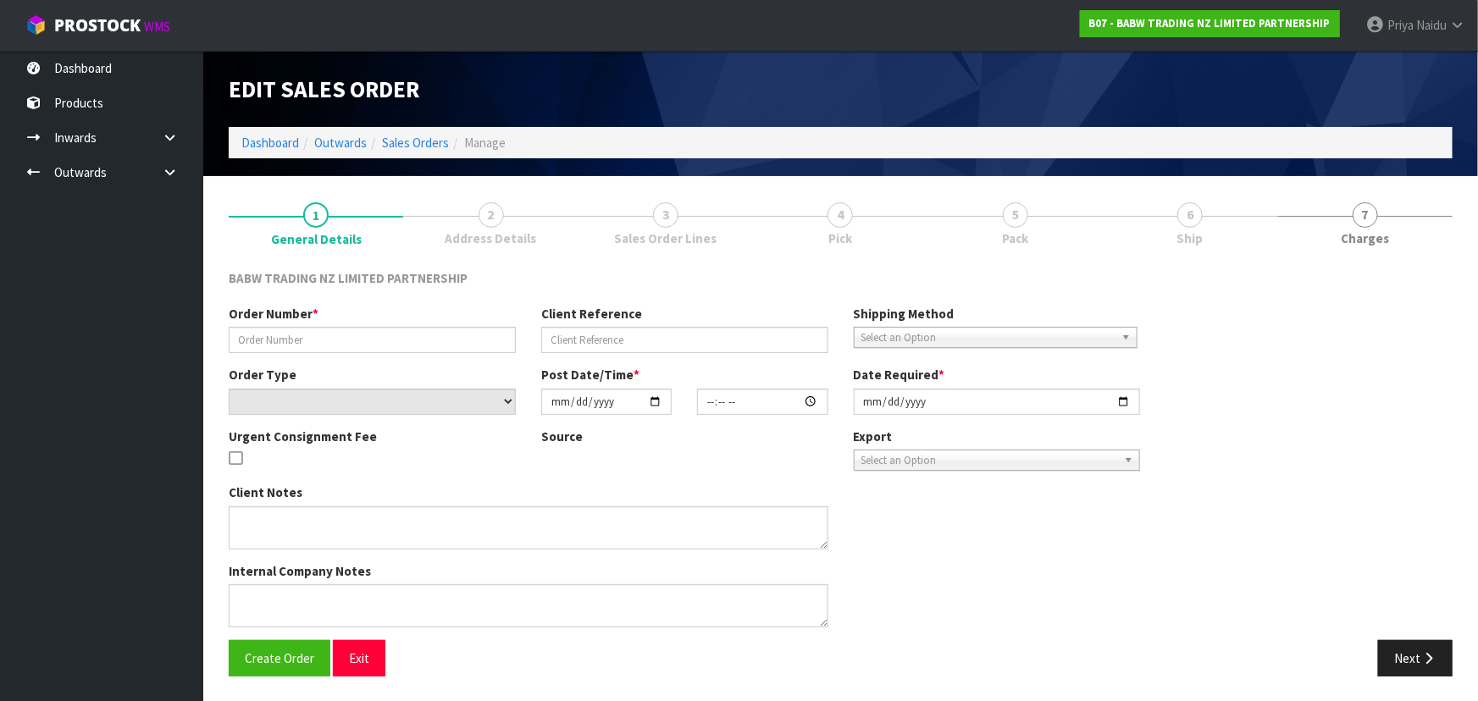
type textarea "CONTACT AS FOLLOWS: TE ARAWA AKURANGI [PHONE_NUMBER]"
type textarea "REMOVED 33712 X 24"
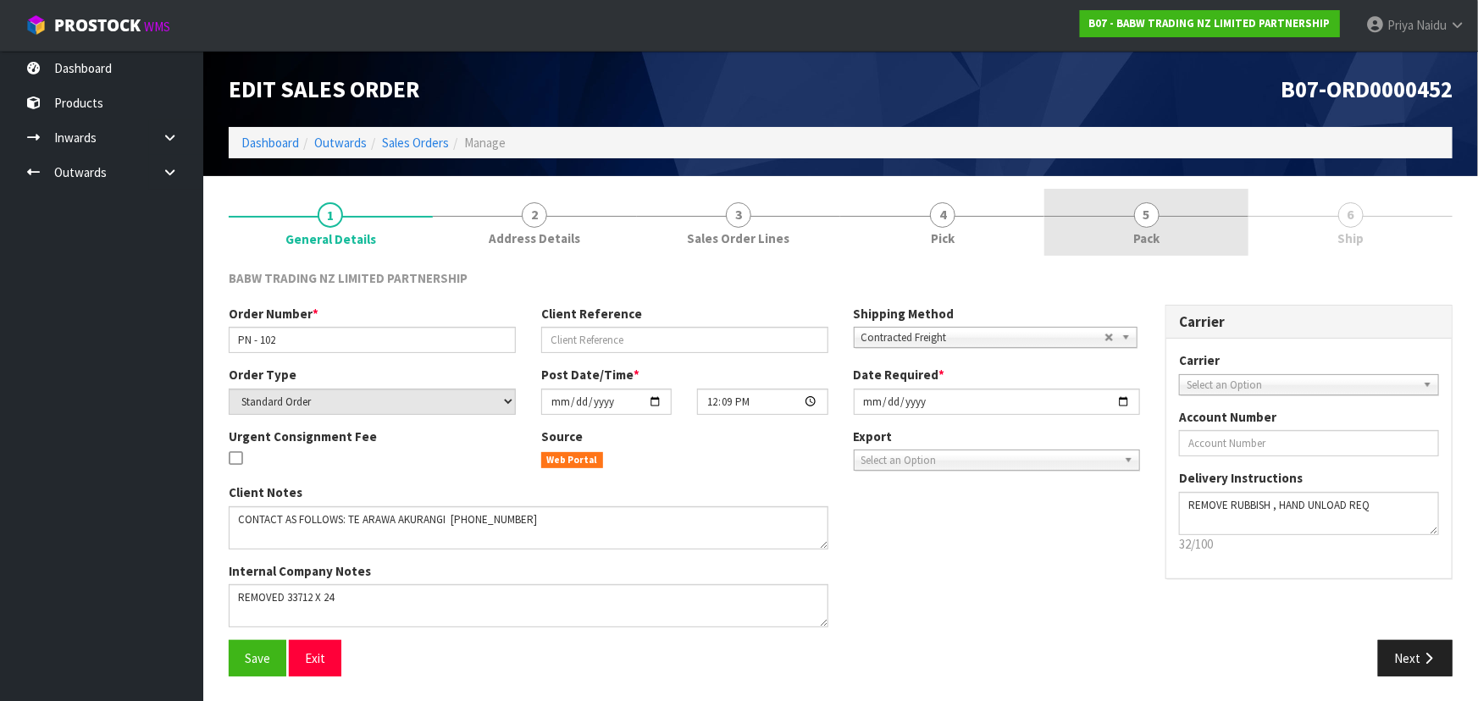
click at [1176, 219] on link "5 Pack" at bounding box center [1146, 222] width 204 height 67
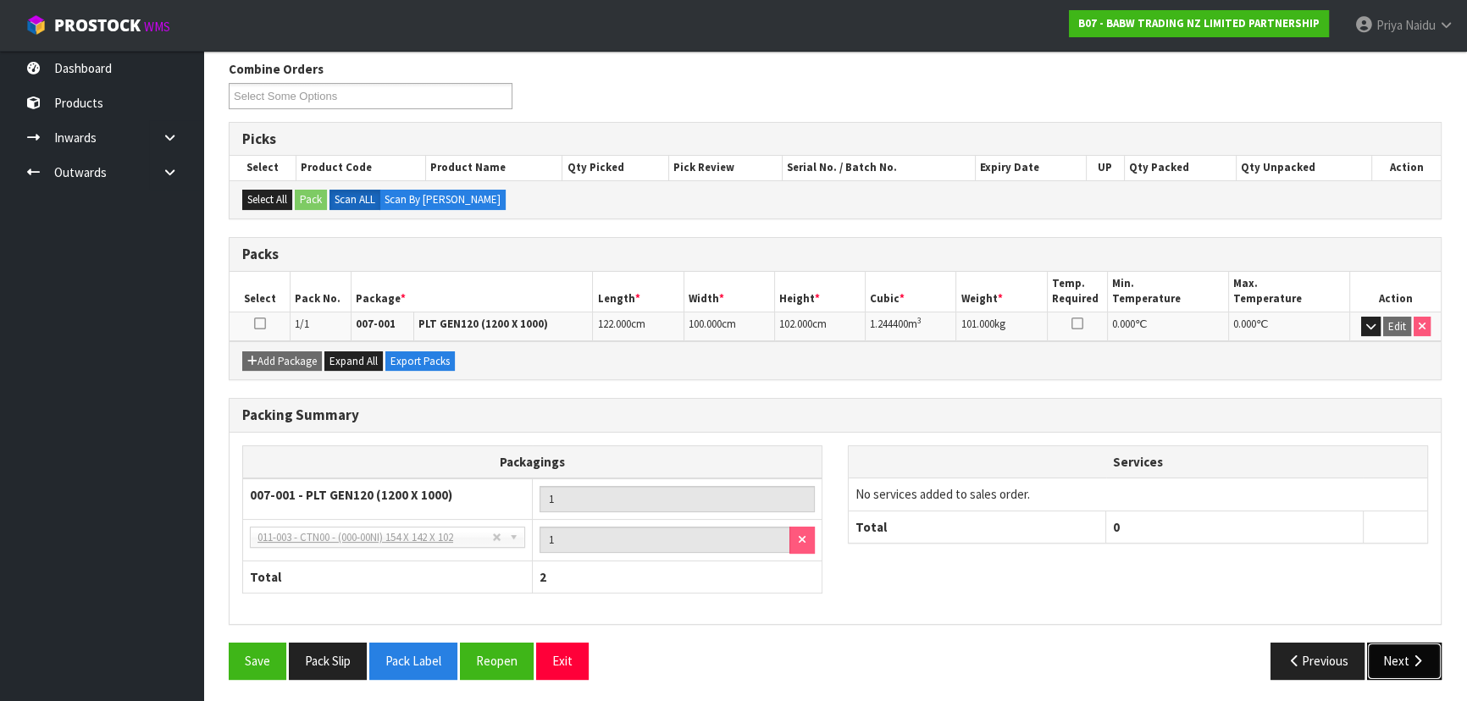
click at [1416, 655] on icon "button" at bounding box center [1417, 661] width 16 height 13
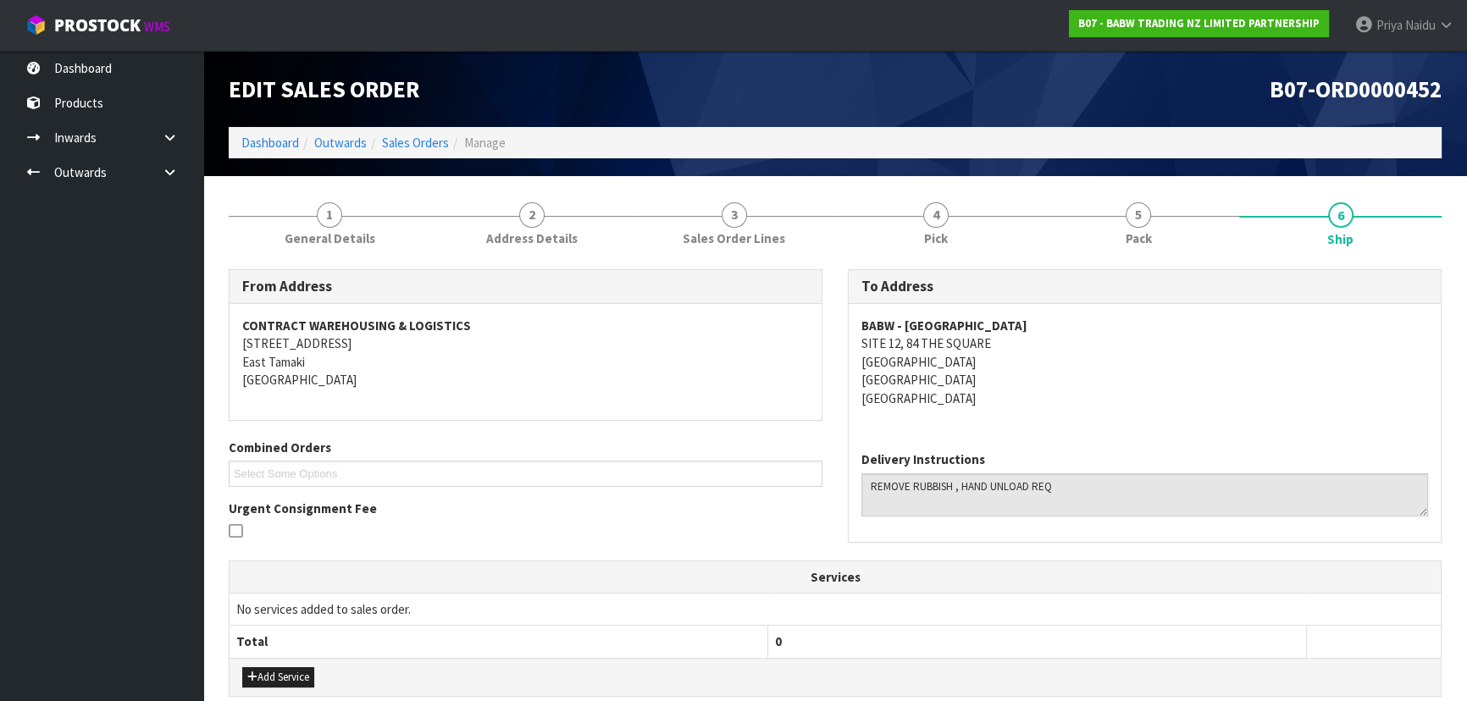
click at [855, 328] on div "BABW - [GEOGRAPHIC_DATA] [STREET_ADDRESS]" at bounding box center [1145, 371] width 592 height 134
drag, startPoint x: 852, startPoint y: 363, endPoint x: 1050, endPoint y: 372, distance: 198.4
click at [1050, 372] on div "BABW - [GEOGRAPHIC_DATA] [STREET_ADDRESS]" at bounding box center [1145, 371] width 592 height 134
drag, startPoint x: 906, startPoint y: 345, endPoint x: 1059, endPoint y: 379, distance: 156.2
click at [1059, 379] on address "BABW - [GEOGRAPHIC_DATA] [STREET_ADDRESS]" at bounding box center [1144, 362] width 567 height 91
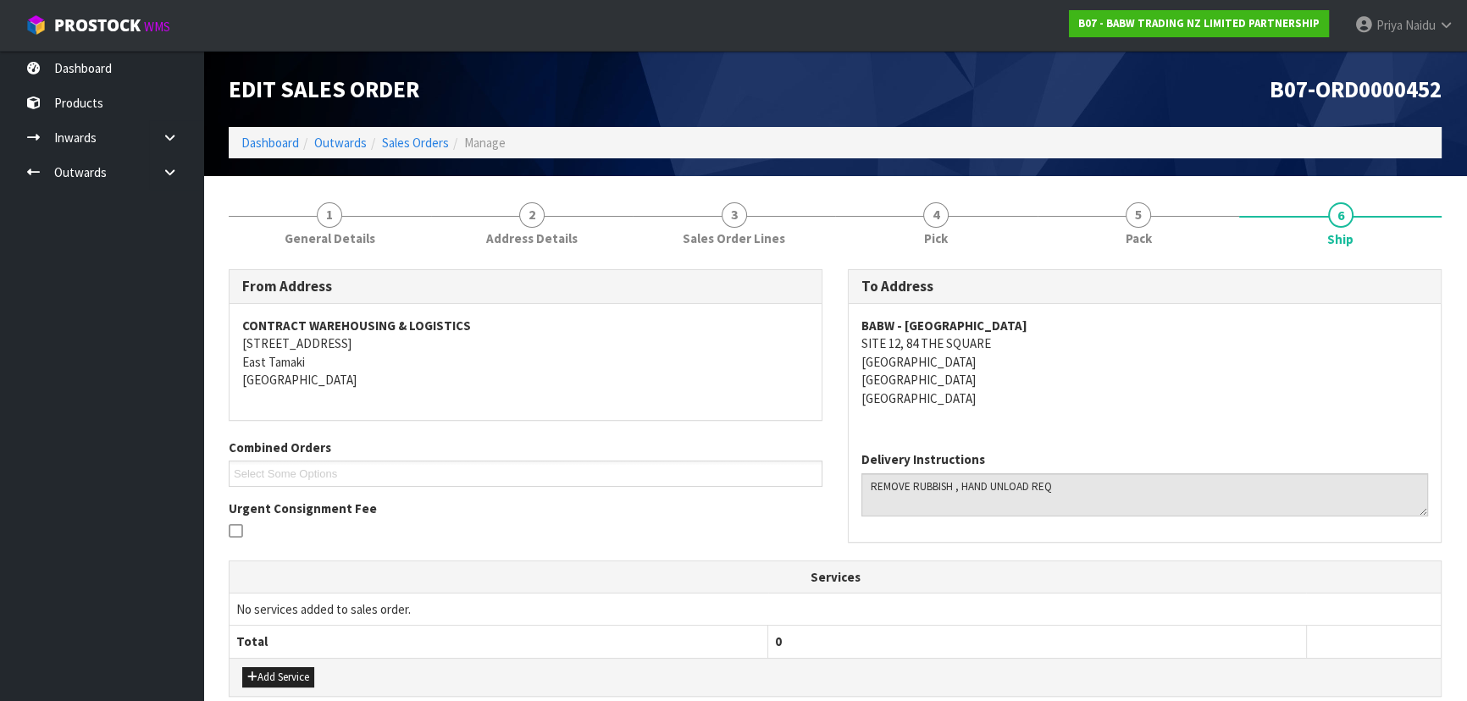
click at [1120, 406] on address "BABW - [GEOGRAPHIC_DATA] [STREET_ADDRESS]" at bounding box center [1144, 362] width 567 height 91
drag, startPoint x: 854, startPoint y: 345, endPoint x: 889, endPoint y: 334, distance: 37.2
click at [889, 334] on div "BABW - [GEOGRAPHIC_DATA] [STREET_ADDRESS]" at bounding box center [1145, 371] width 592 height 134
click at [854, 342] on div "BABW - [GEOGRAPHIC_DATA] [STREET_ADDRESS]" at bounding box center [1145, 371] width 592 height 134
drag, startPoint x: 854, startPoint y: 342, endPoint x: 1004, endPoint y: 347, distance: 150.0
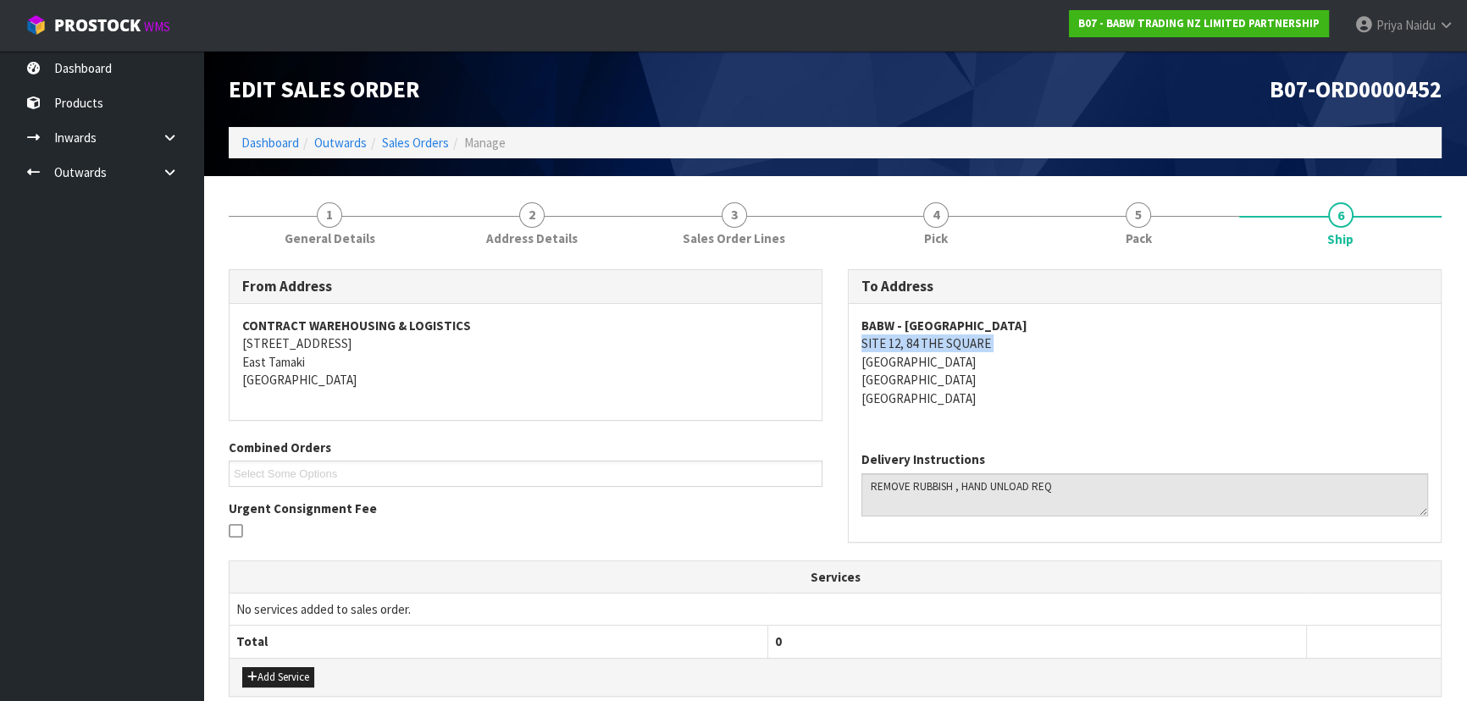
click at [1004, 347] on div "BABW - [GEOGRAPHIC_DATA] [STREET_ADDRESS]" at bounding box center [1145, 371] width 592 height 134
click at [1113, 401] on address "BABW - [GEOGRAPHIC_DATA] [STREET_ADDRESS]" at bounding box center [1144, 362] width 567 height 91
drag, startPoint x: 850, startPoint y: 322, endPoint x: 1059, endPoint y: 322, distance: 208.3
click at [1059, 322] on div "BABW - [GEOGRAPHIC_DATA] [STREET_ADDRESS]" at bounding box center [1145, 371] width 592 height 134
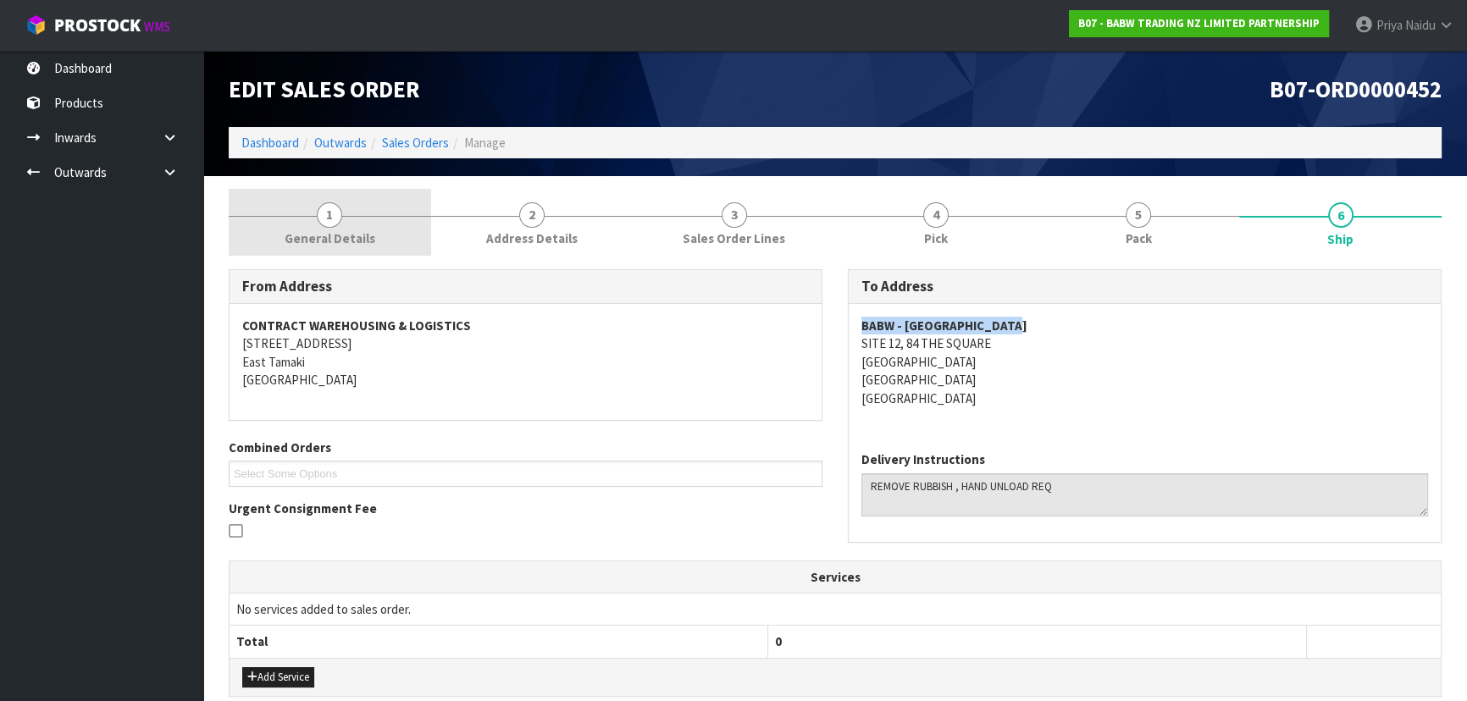
click at [338, 241] on span "General Details" at bounding box center [330, 239] width 91 height 18
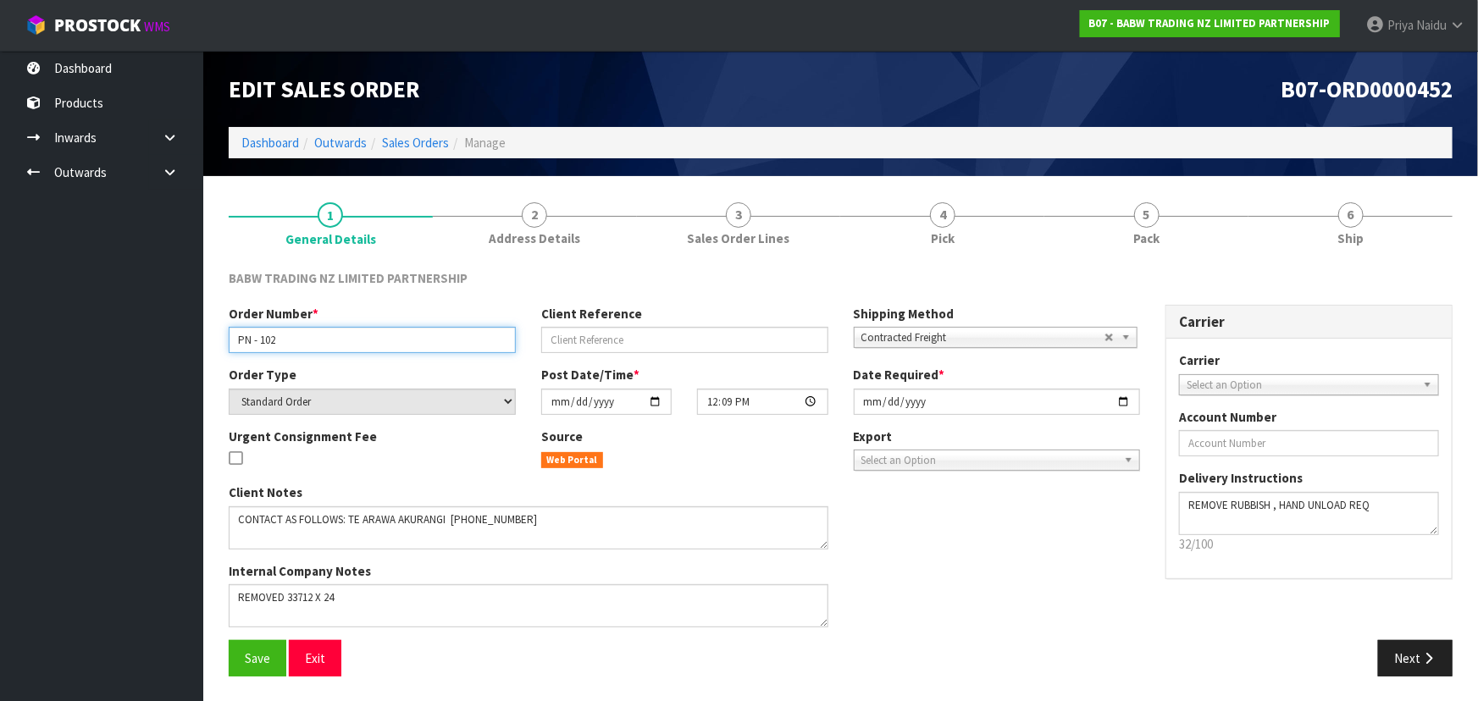
drag, startPoint x: 229, startPoint y: 342, endPoint x: 345, endPoint y: 355, distance: 116.7
click at [345, 355] on div "Order Number * PN - 102 Client Reference Shipping Method Client Local Pickup Cu…" at bounding box center [684, 335] width 937 height 61
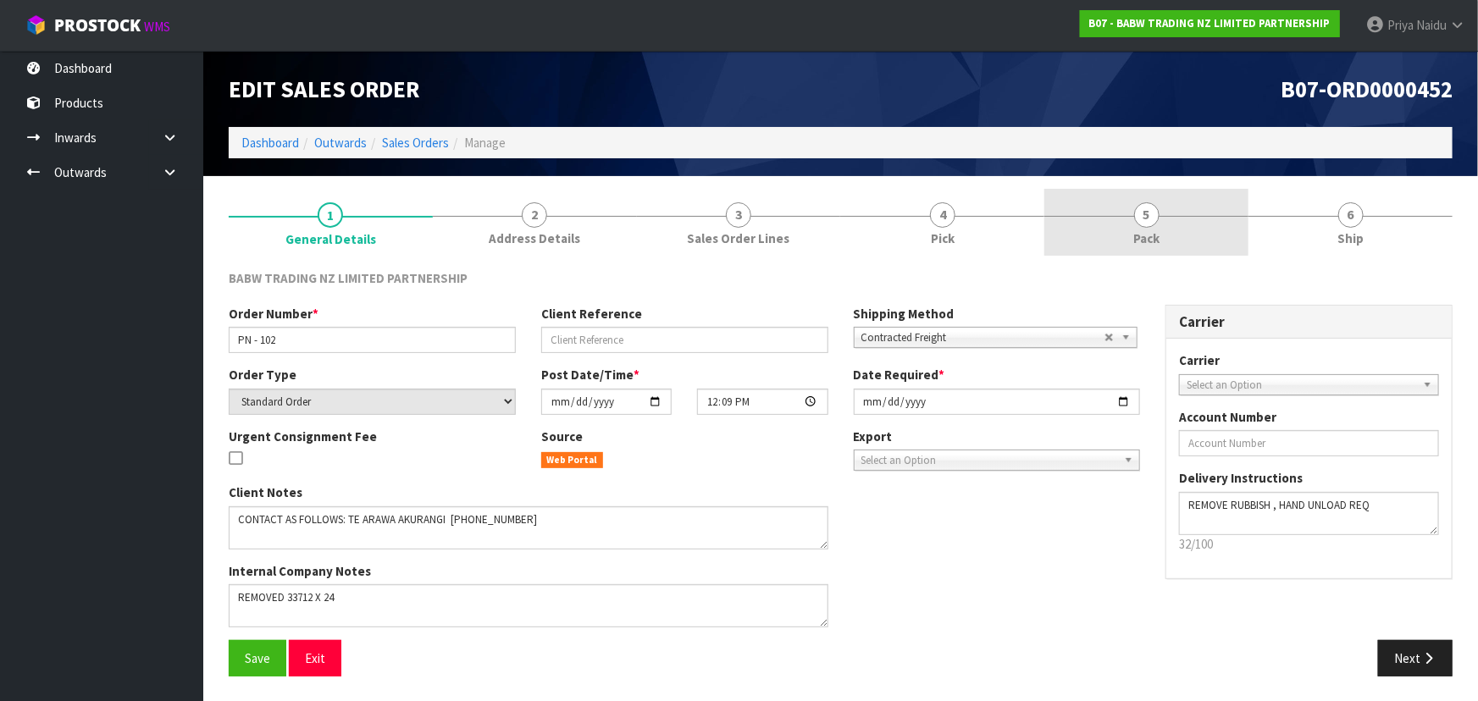
click at [1216, 208] on link "5 Pack" at bounding box center [1146, 222] width 204 height 67
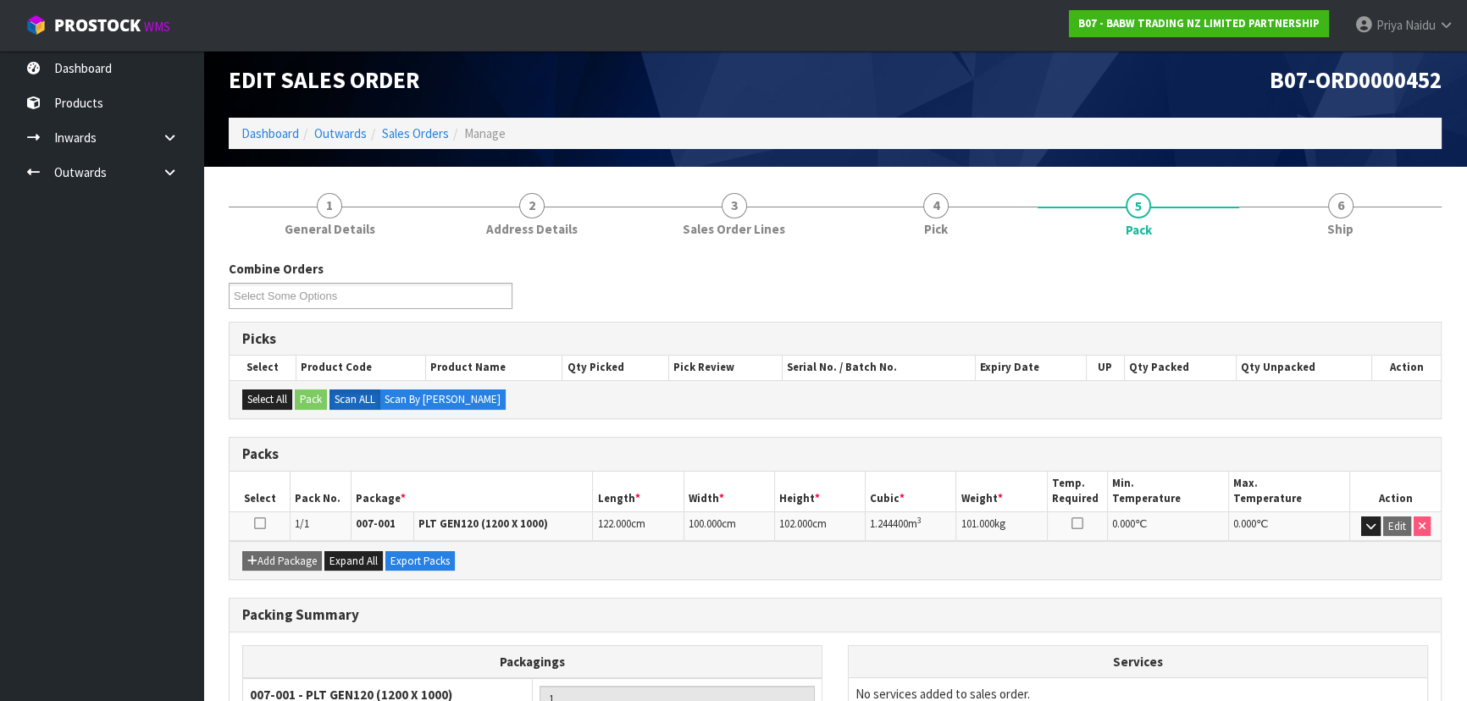
scroll to position [76, 0]
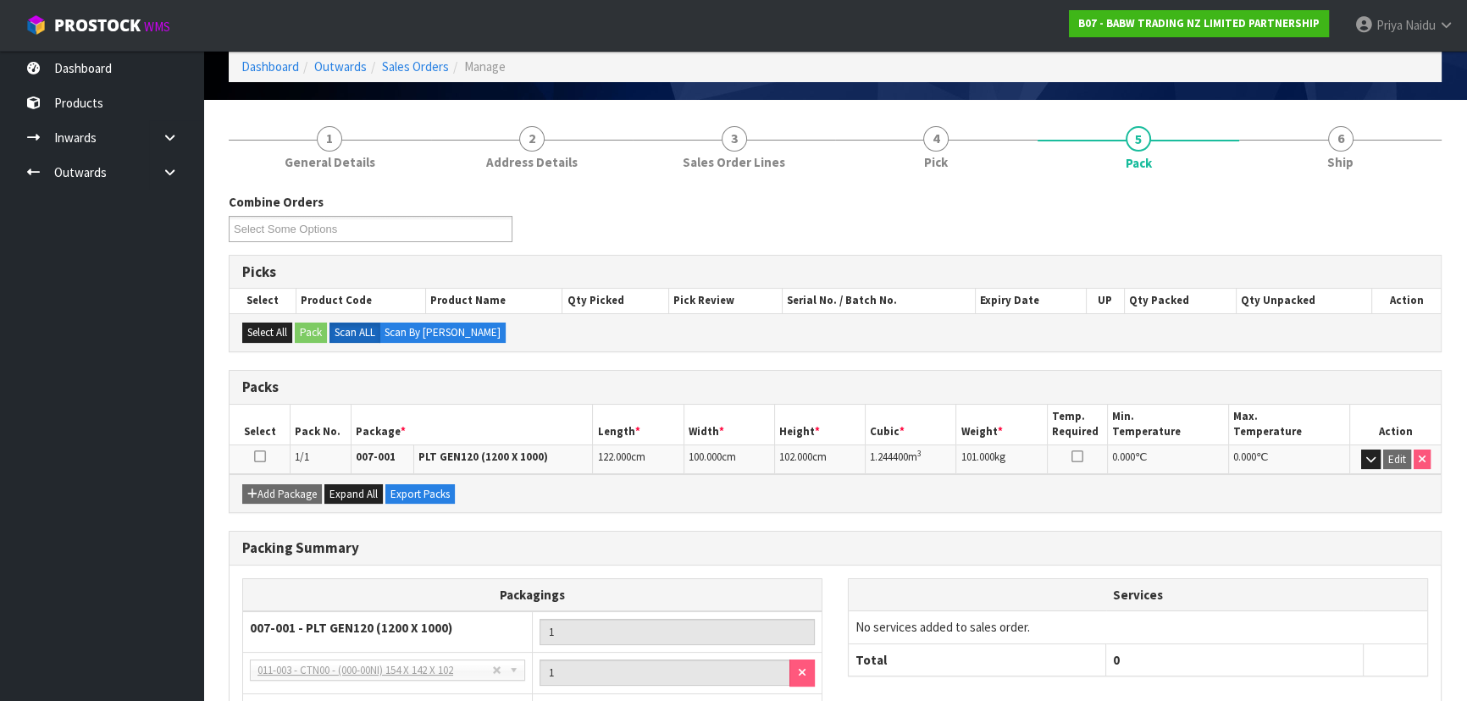
drag, startPoint x: 863, startPoint y: 459, endPoint x: 247, endPoint y: 476, distance: 616.0
click at [934, 445] on tr "1/1 007-001 PLT GEN120 (1200 X 1000) 122.000 cm 100.000 cm 102.000 cm 1.244400 …" at bounding box center [835, 460] width 1211 height 30
click at [1354, 176] on link "6 Ship" at bounding box center [1340, 146] width 202 height 67
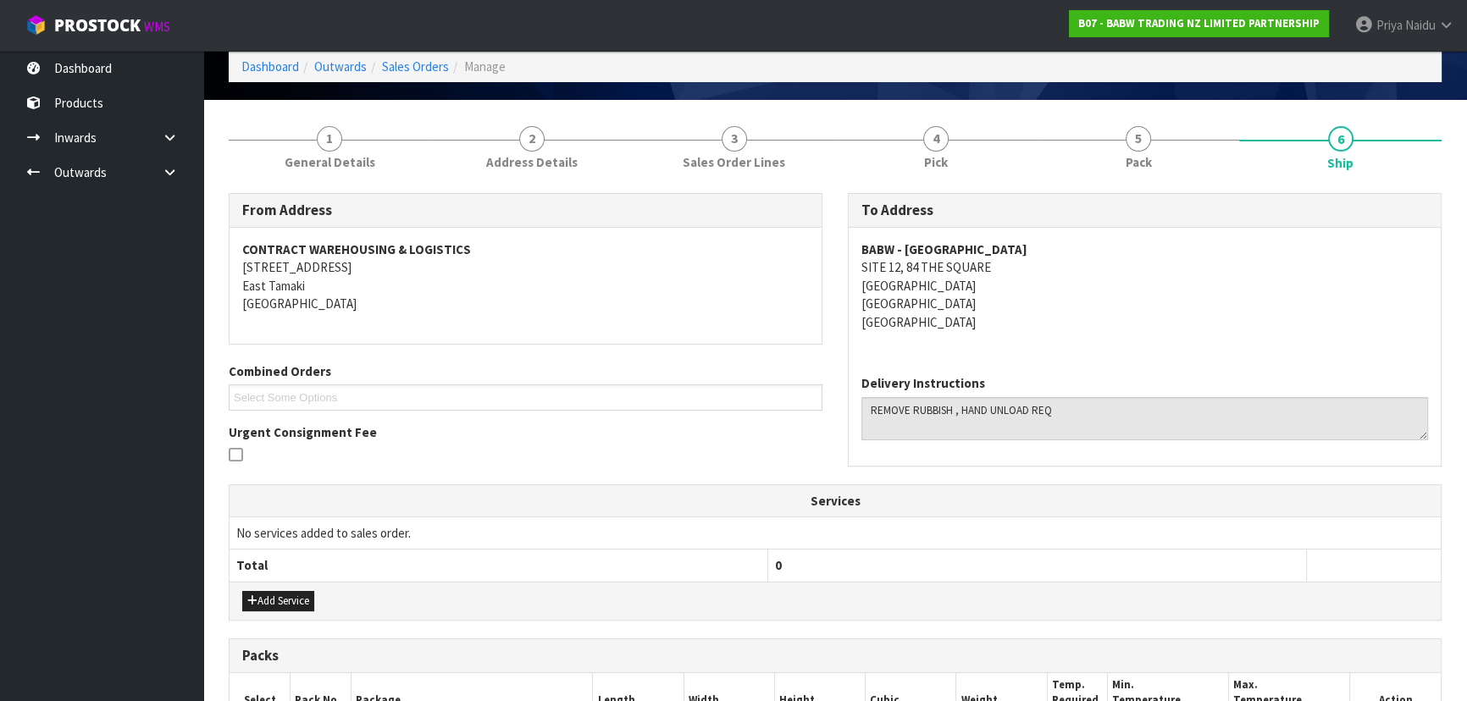
scroll to position [0, 0]
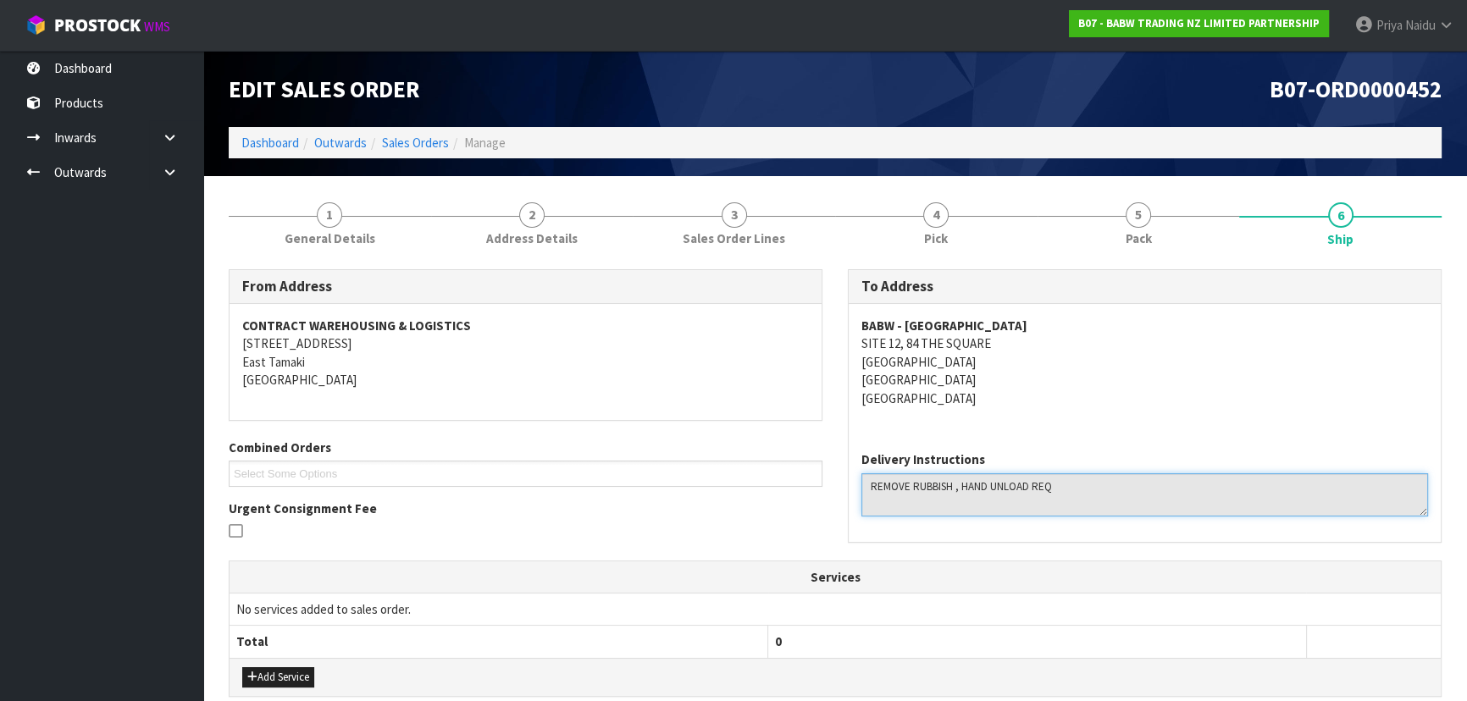
drag, startPoint x: 868, startPoint y: 484, endPoint x: 1093, endPoint y: 479, distance: 224.5
click at [1093, 479] on textarea at bounding box center [1144, 494] width 567 height 43
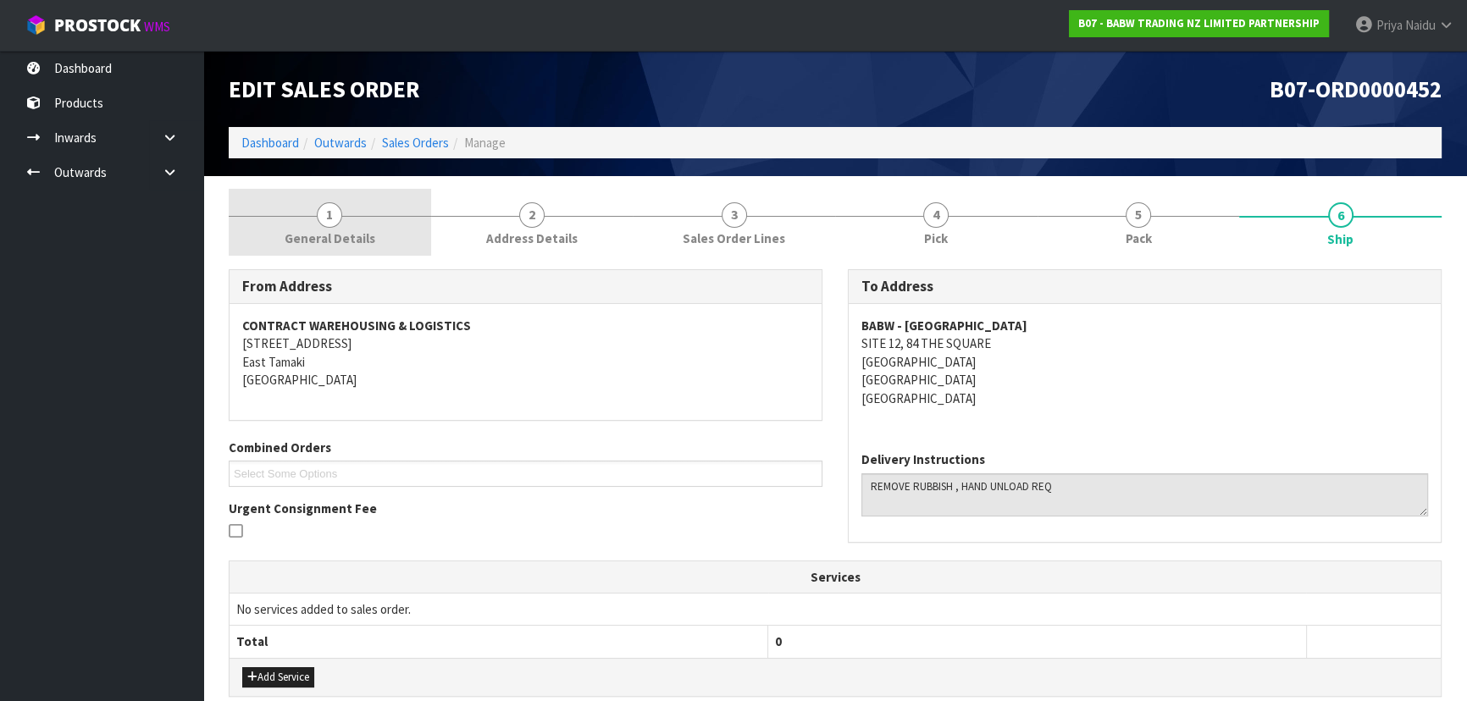
click at [349, 210] on link "1 General Details" at bounding box center [330, 222] width 202 height 67
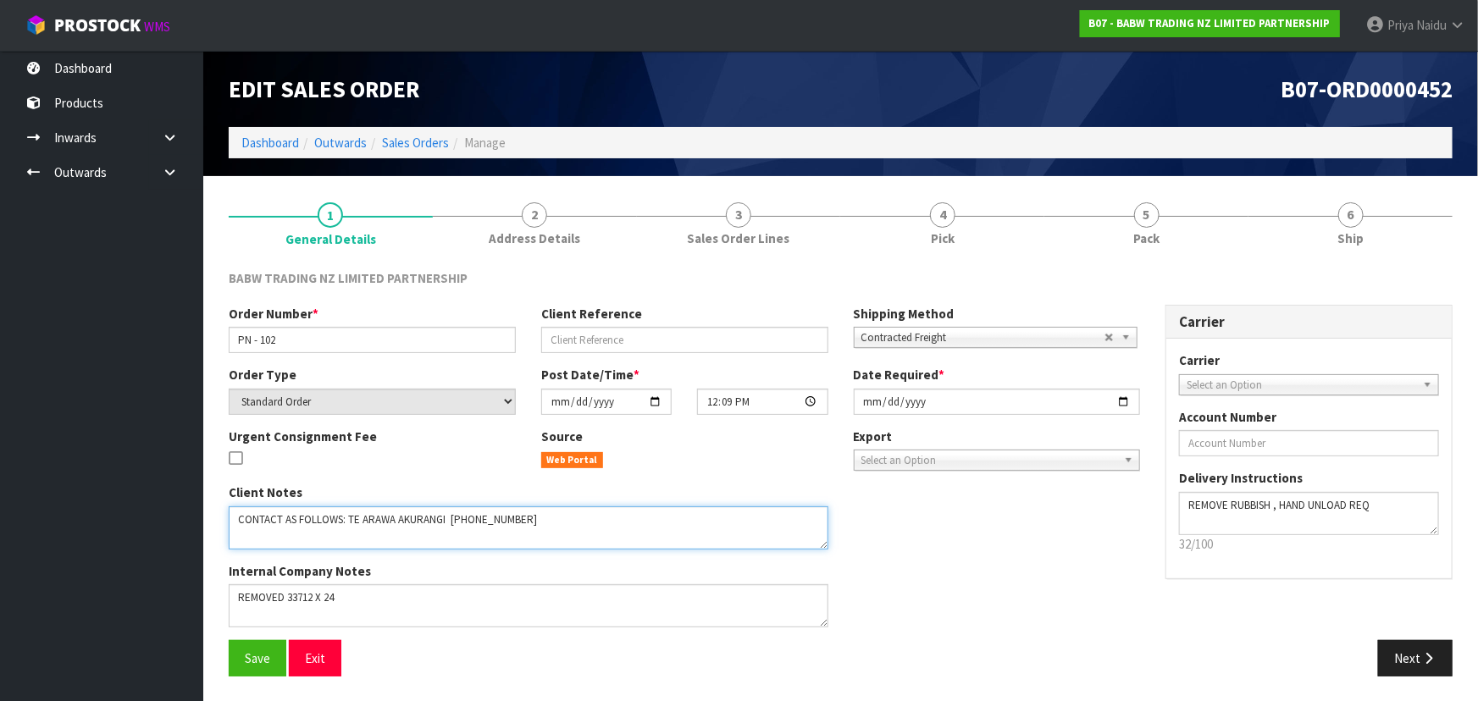
drag, startPoint x: 236, startPoint y: 515, endPoint x: 576, endPoint y: 532, distance: 340.0
click at [576, 532] on textarea at bounding box center [529, 527] width 600 height 43
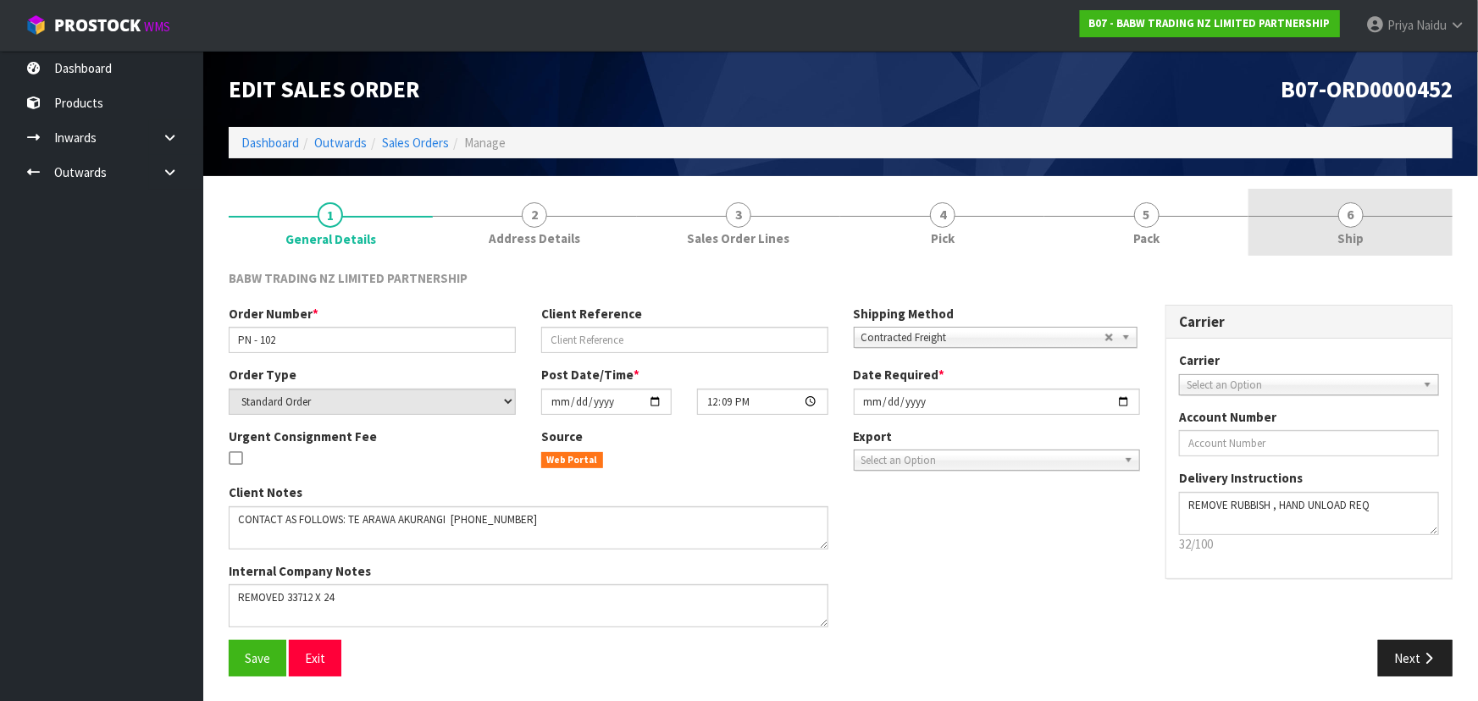
drag, startPoint x: 1413, startPoint y: 185, endPoint x: 1401, endPoint y: 198, distance: 17.4
click at [1413, 185] on section "1 General Details 2 Address Details 3 Sales Order Lines 4 Pick 5 Pack 6 Ship BA…" at bounding box center [840, 439] width 1275 height 526
drag, startPoint x: 1386, startPoint y: 213, endPoint x: 1330, endPoint y: 246, distance: 64.5
click at [1386, 213] on link "6 Ship" at bounding box center [1350, 222] width 204 height 67
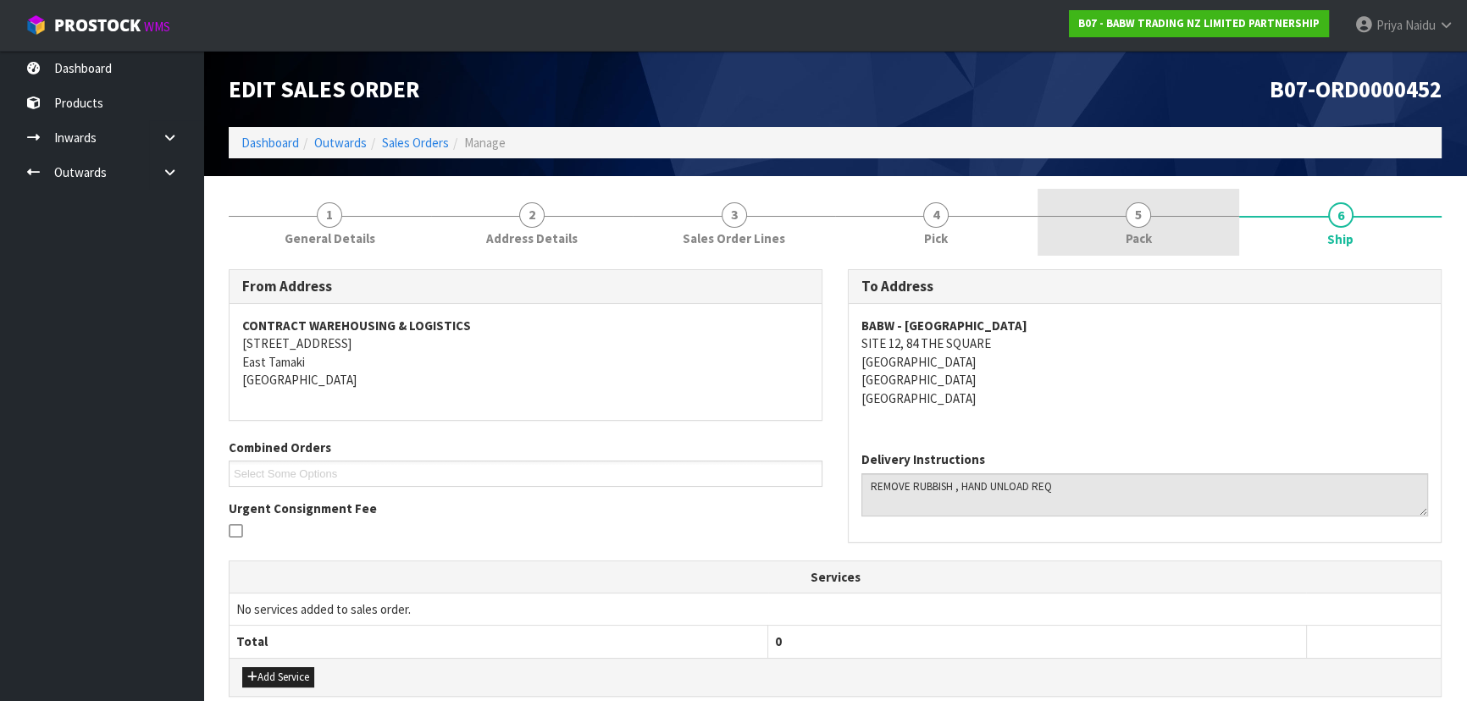
click at [1139, 218] on span "5" at bounding box center [1138, 214] width 25 height 25
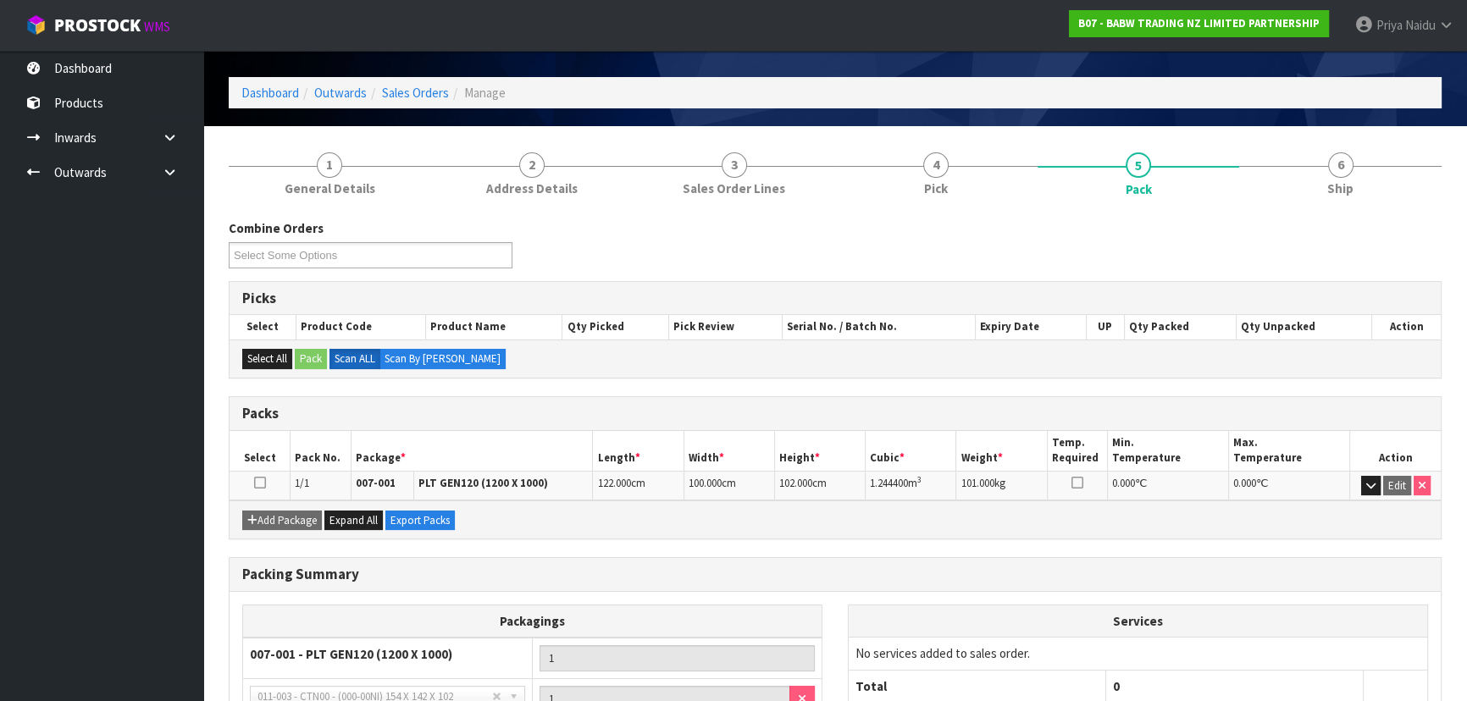
scroll to position [76, 0]
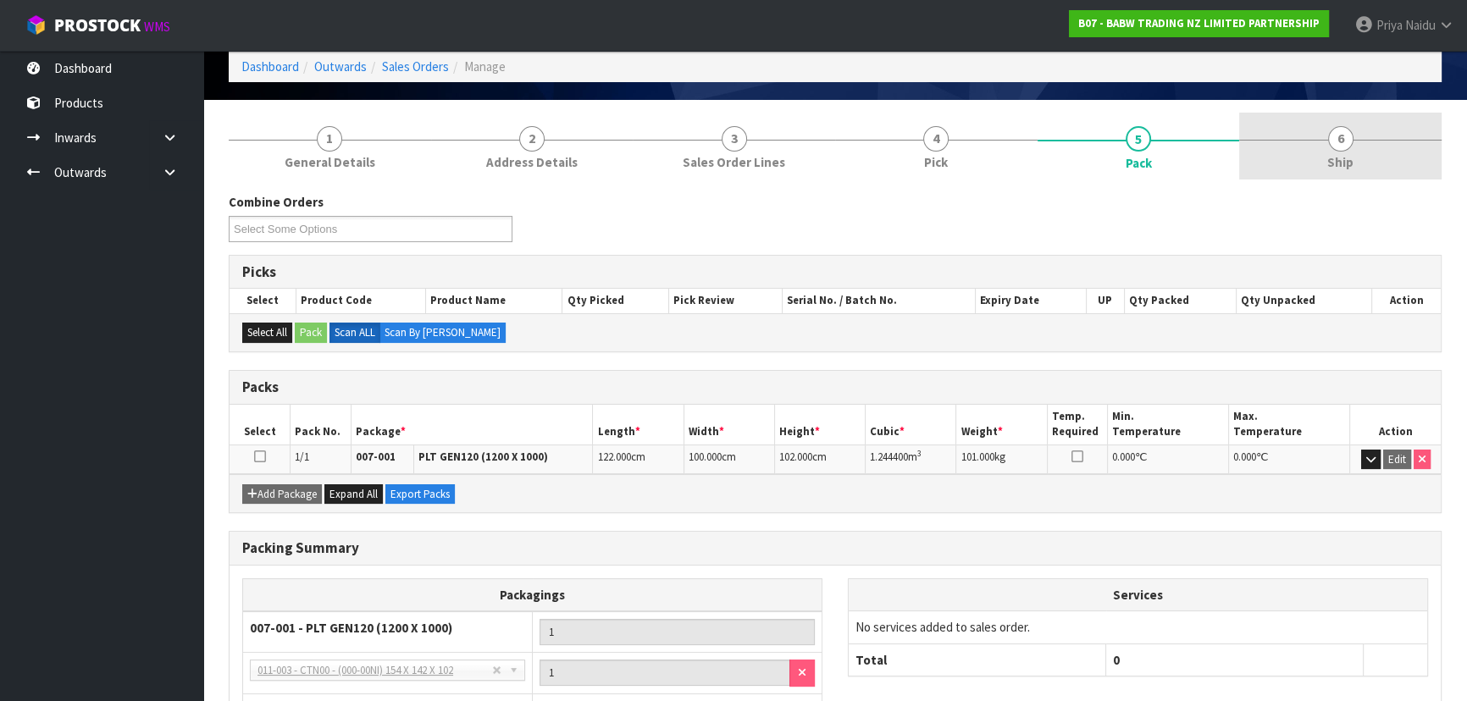
drag, startPoint x: 1398, startPoint y: 152, endPoint x: 1394, endPoint y: 159, distance: 8.7
click at [1397, 152] on link "6 Ship" at bounding box center [1340, 146] width 202 height 67
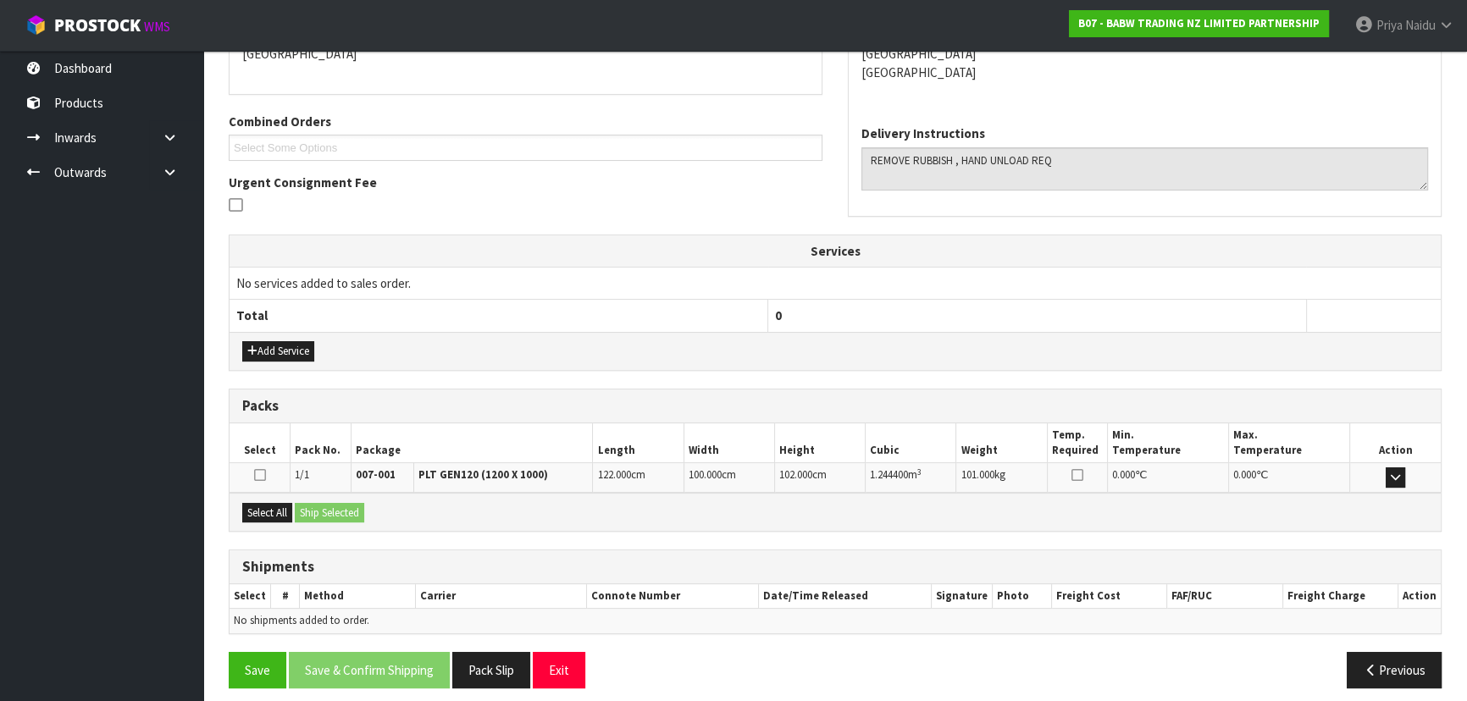
scroll to position [335, 0]
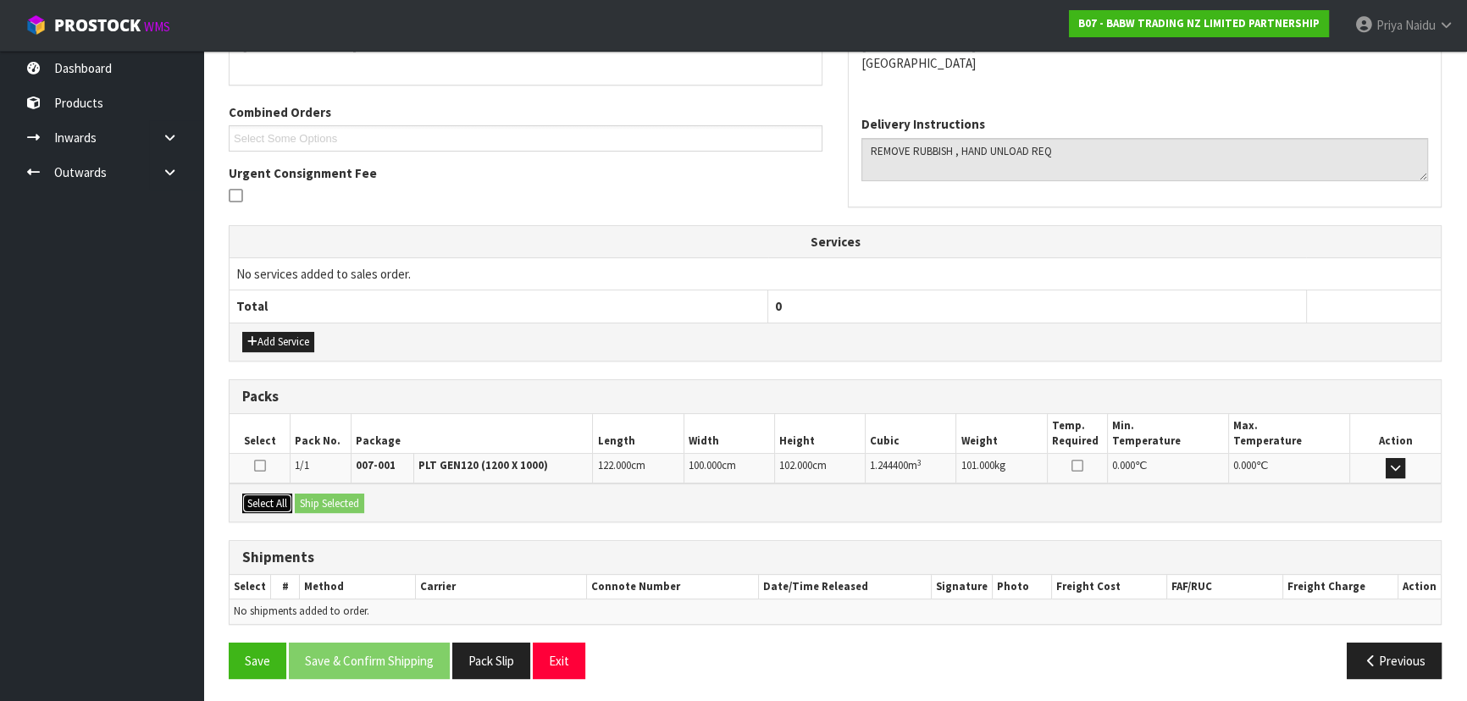
click at [270, 494] on button "Select All" at bounding box center [267, 504] width 50 height 20
click at [335, 494] on button "Ship Selected" at bounding box center [329, 504] width 69 height 20
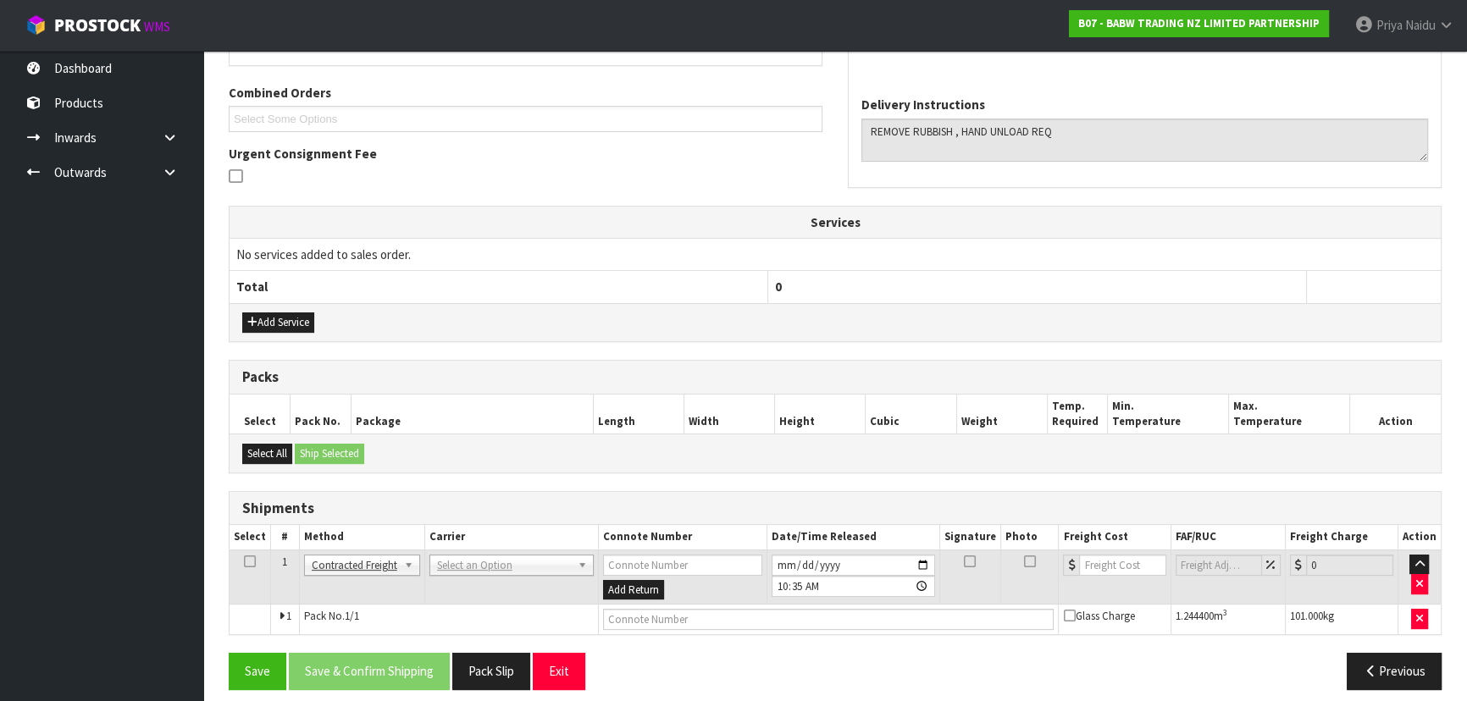
scroll to position [365, 0]
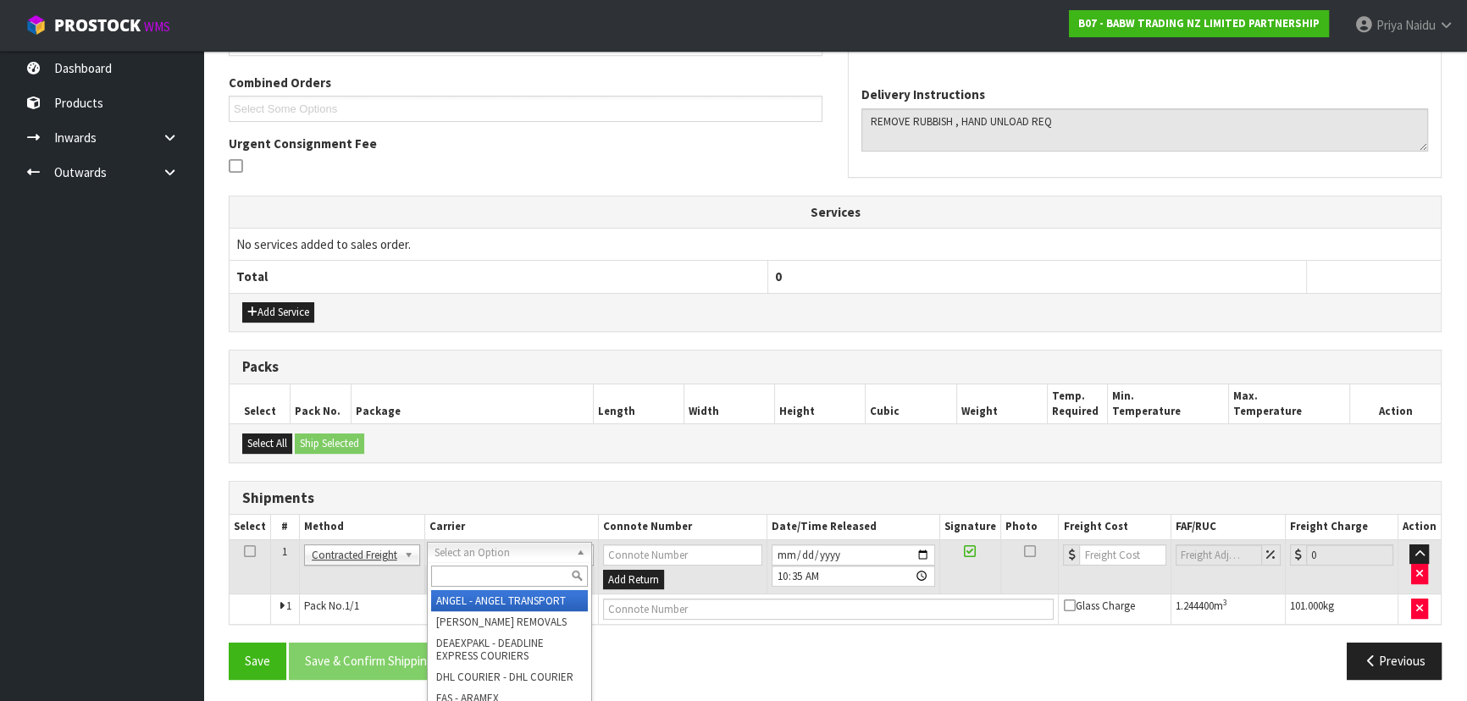
click at [459, 573] on input "text" at bounding box center [509, 576] width 157 height 21
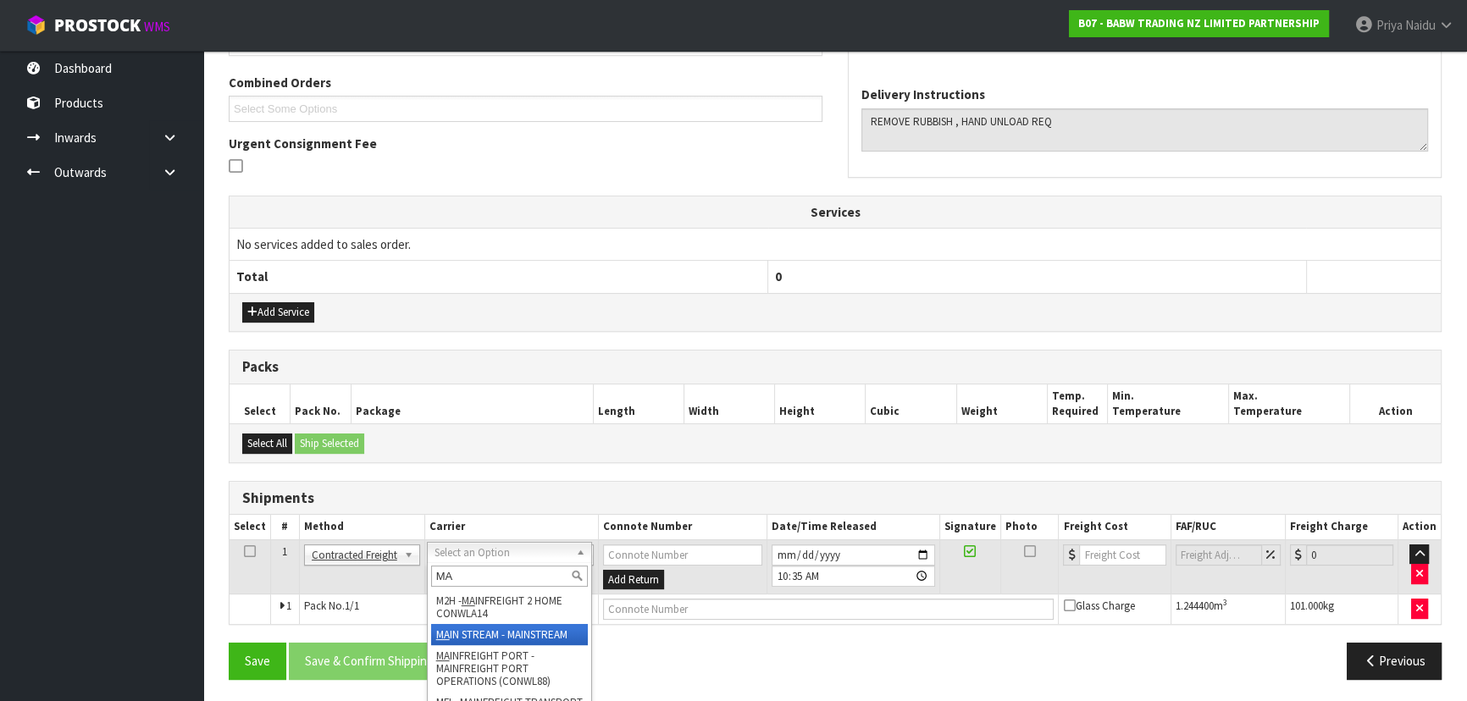
type input "MA"
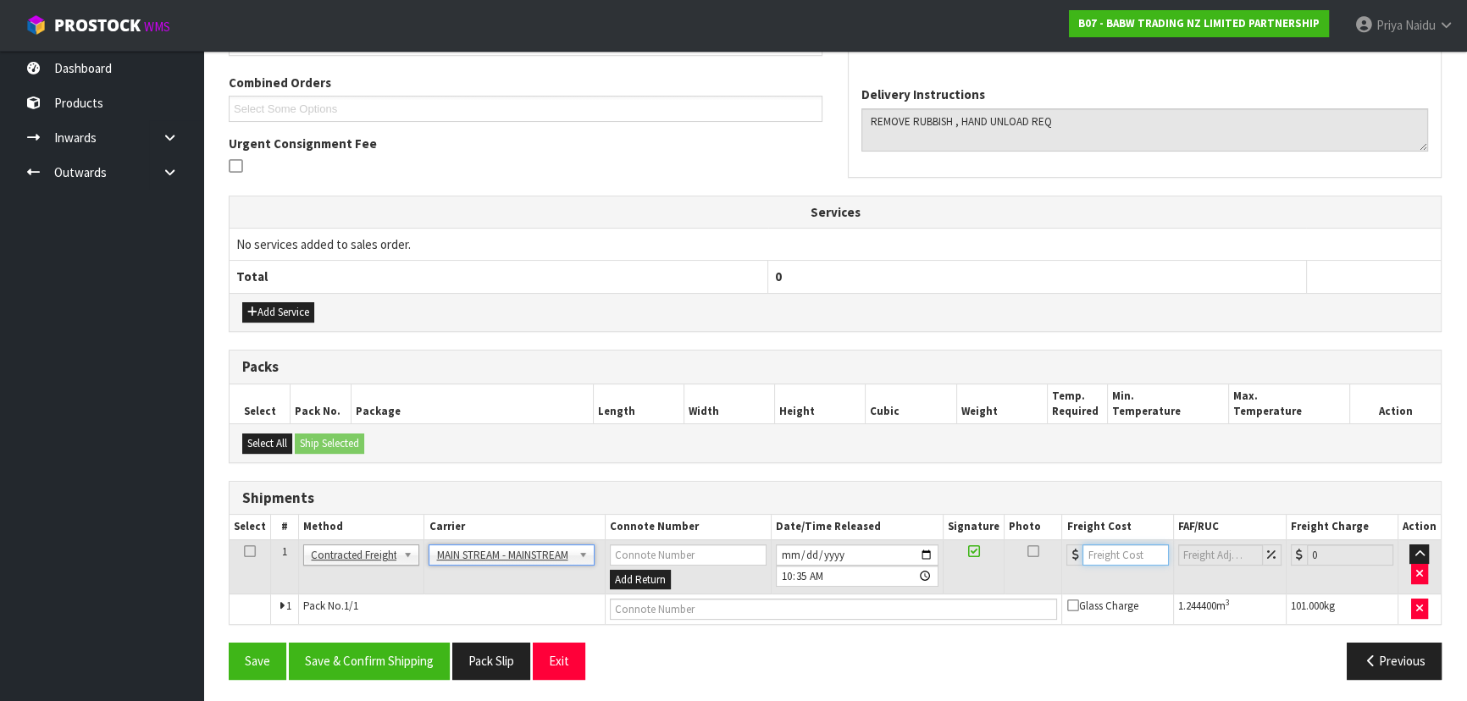
click at [1128, 558] on input "number" at bounding box center [1125, 555] width 86 height 21
type input "71.92"
click at [737, 608] on input "text" at bounding box center [834, 609] width 448 height 21
paste input "CWL7724402"
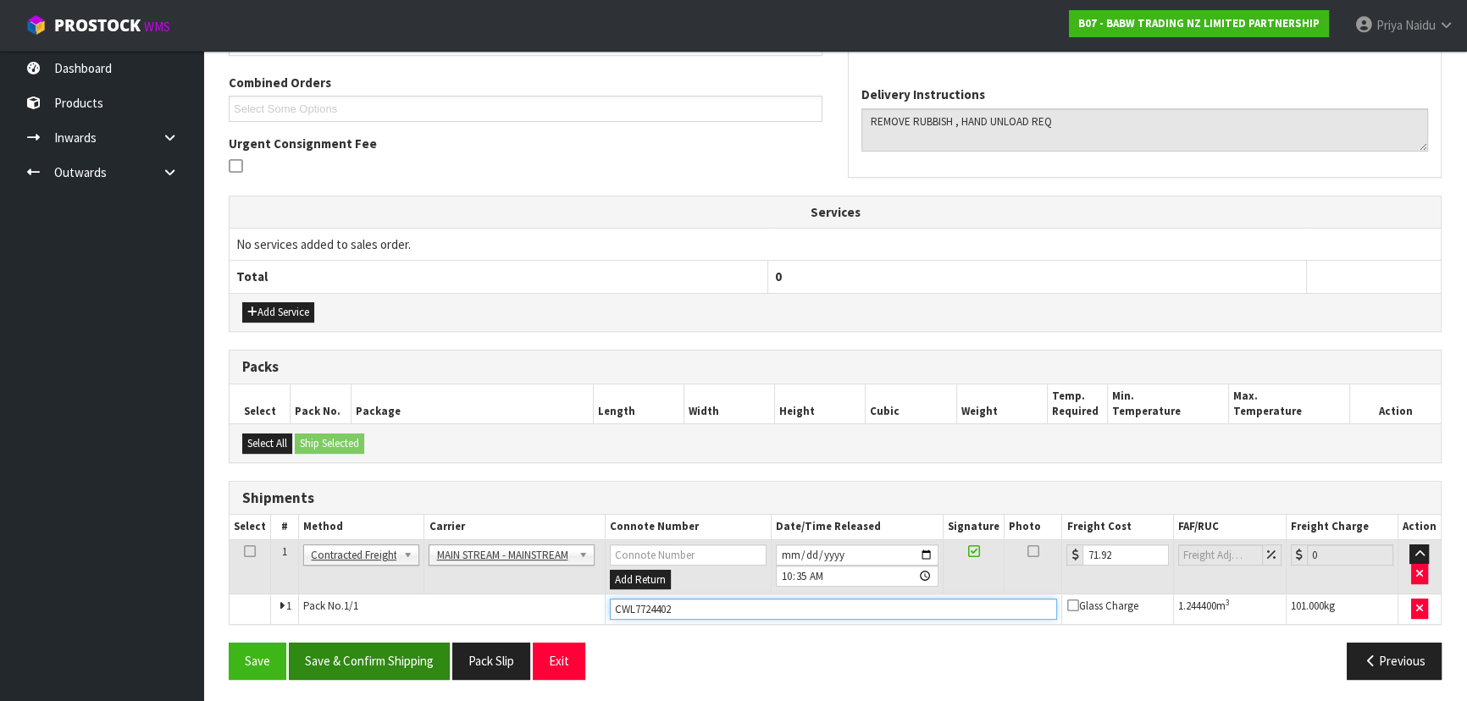
type input "CWL7724402"
click at [412, 663] on button "Save & Confirm Shipping" at bounding box center [369, 661] width 161 height 36
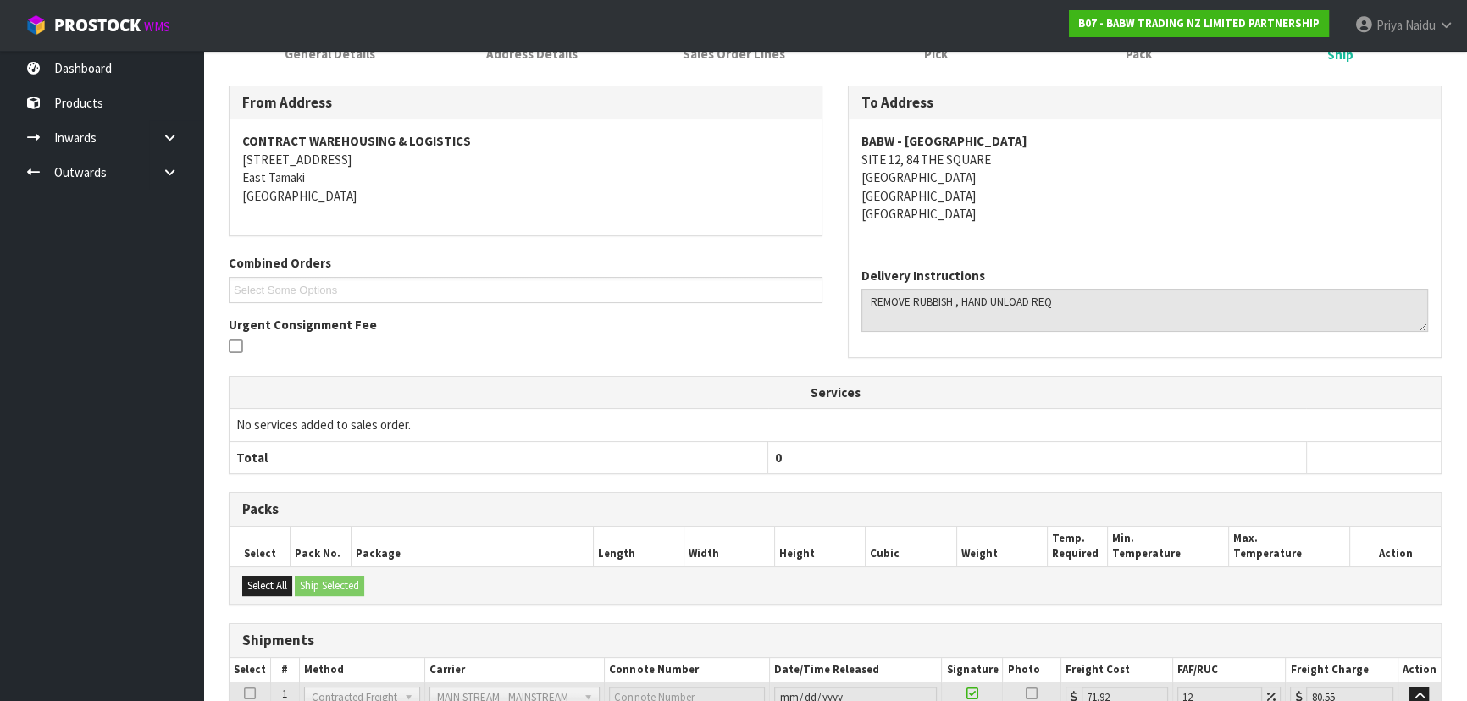
scroll to position [76, 0]
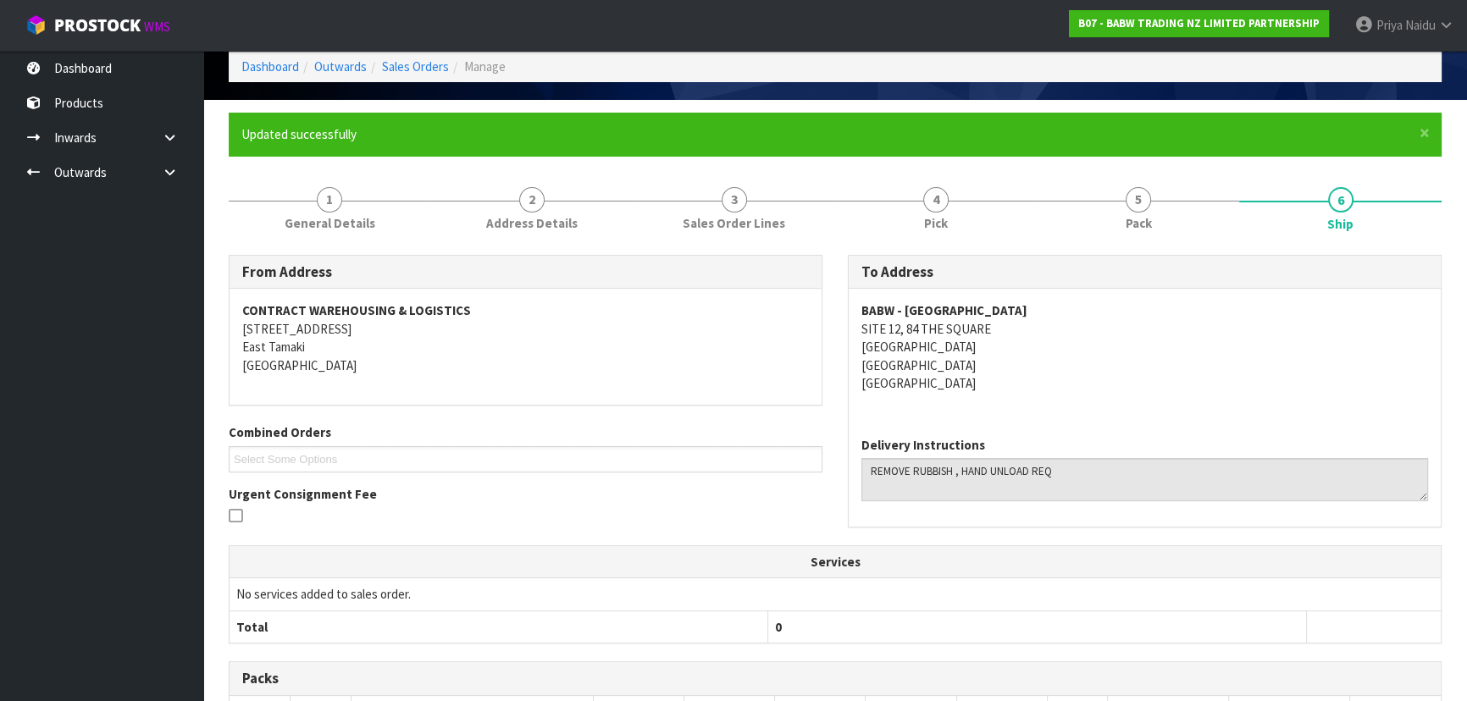
drag, startPoint x: 855, startPoint y: 311, endPoint x: 1067, endPoint y: 357, distance: 217.4
click at [1067, 357] on div "BABW - [GEOGRAPHIC_DATA] [STREET_ADDRESS]" at bounding box center [1145, 356] width 592 height 134
drag, startPoint x: 333, startPoint y: 206, endPoint x: 333, endPoint y: 229, distance: 22.9
click at [333, 206] on span "1" at bounding box center [329, 199] width 25 height 25
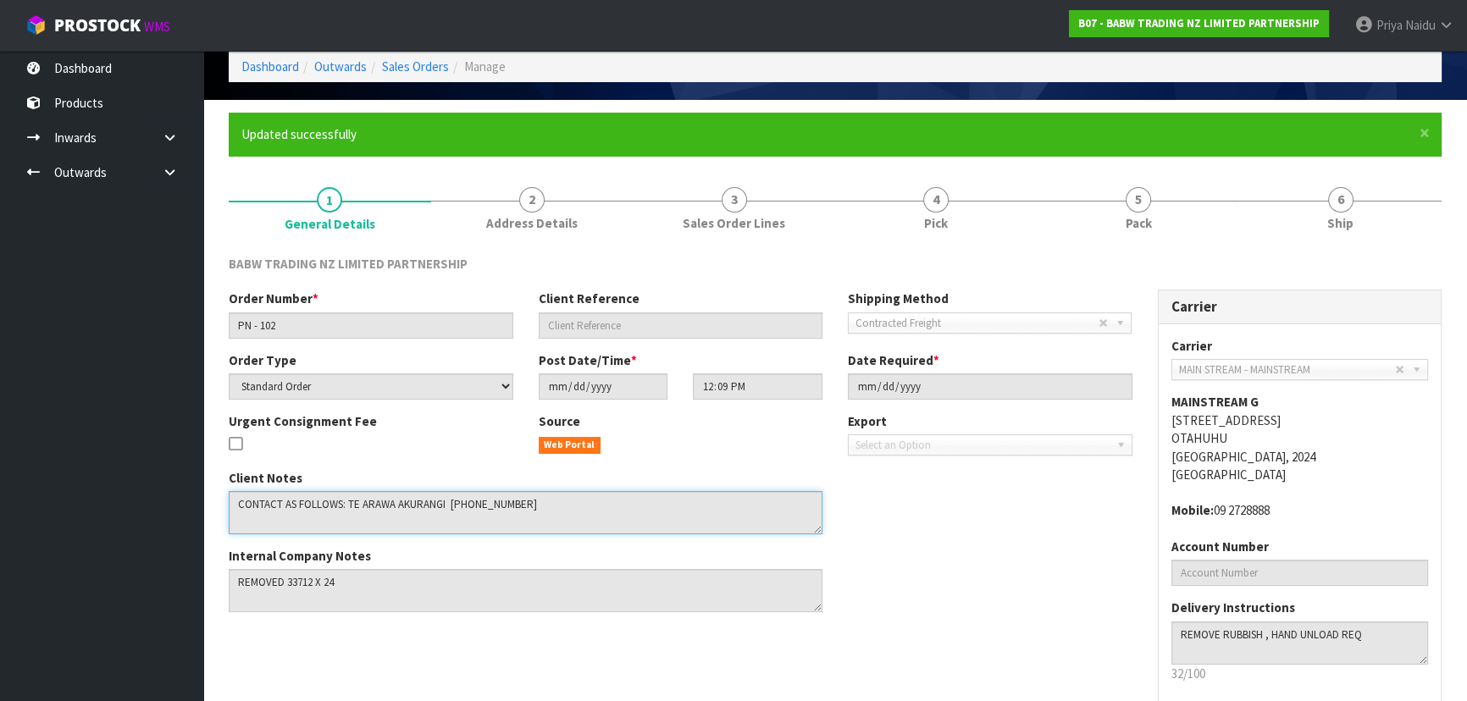
drag, startPoint x: 347, startPoint y: 501, endPoint x: 443, endPoint y: 501, distance: 95.7
click at [443, 501] on textarea at bounding box center [526, 512] width 594 height 43
drag, startPoint x: 448, startPoint y: 504, endPoint x: 534, endPoint y: 500, distance: 86.5
click at [534, 500] on textarea at bounding box center [526, 512] width 594 height 43
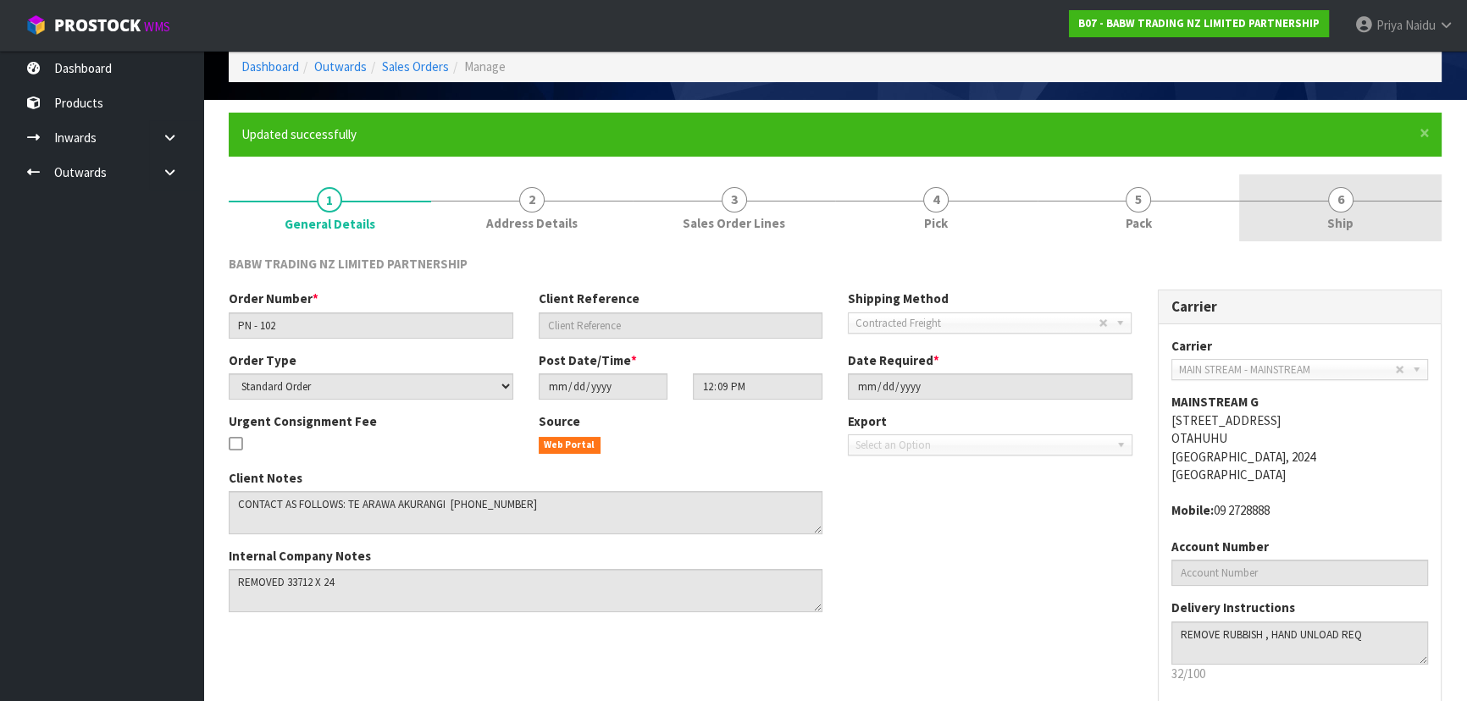
click at [1450, 203] on div "× Close Updated successfully 1 General Details 2 Address Details 3 Sales Order …" at bounding box center [835, 444] width 1238 height 663
click at [1379, 228] on link "6 Ship" at bounding box center [1340, 207] width 202 height 67
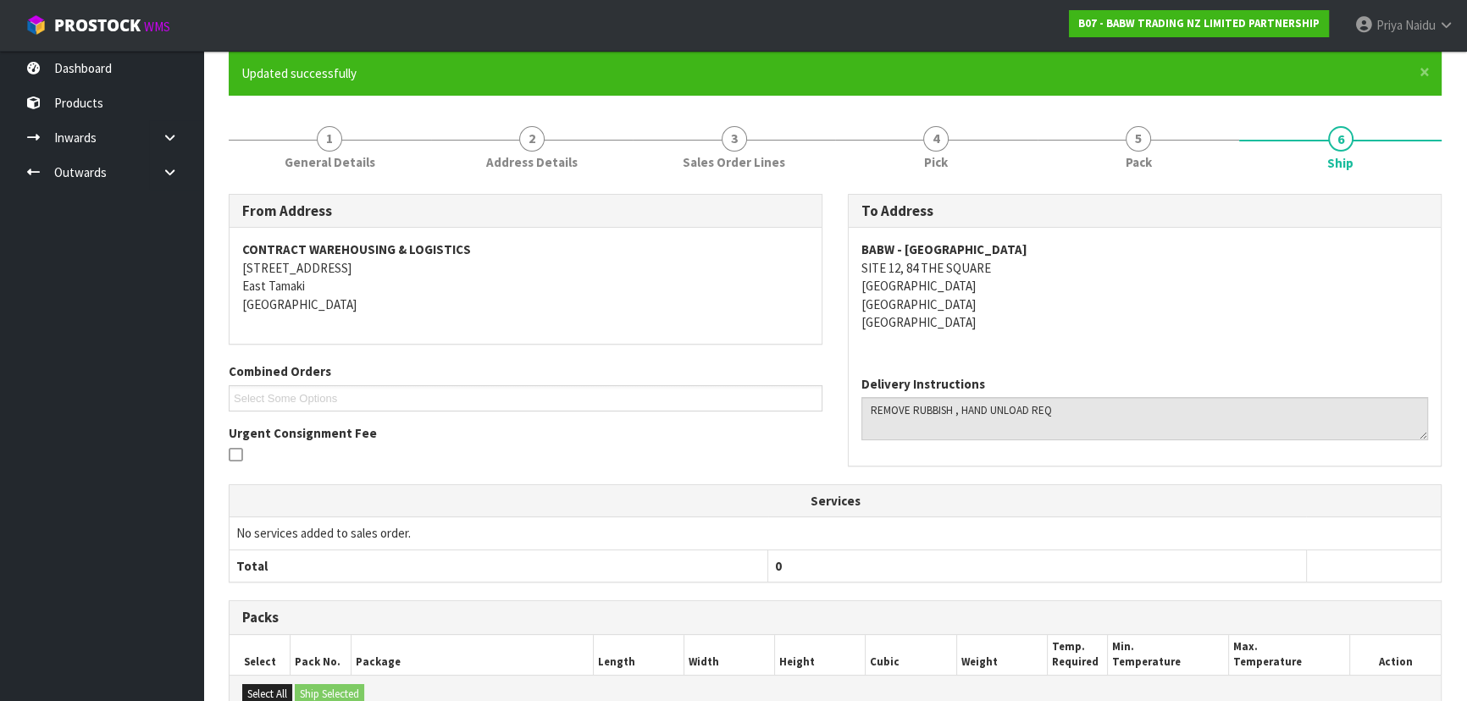
scroll to position [0, 0]
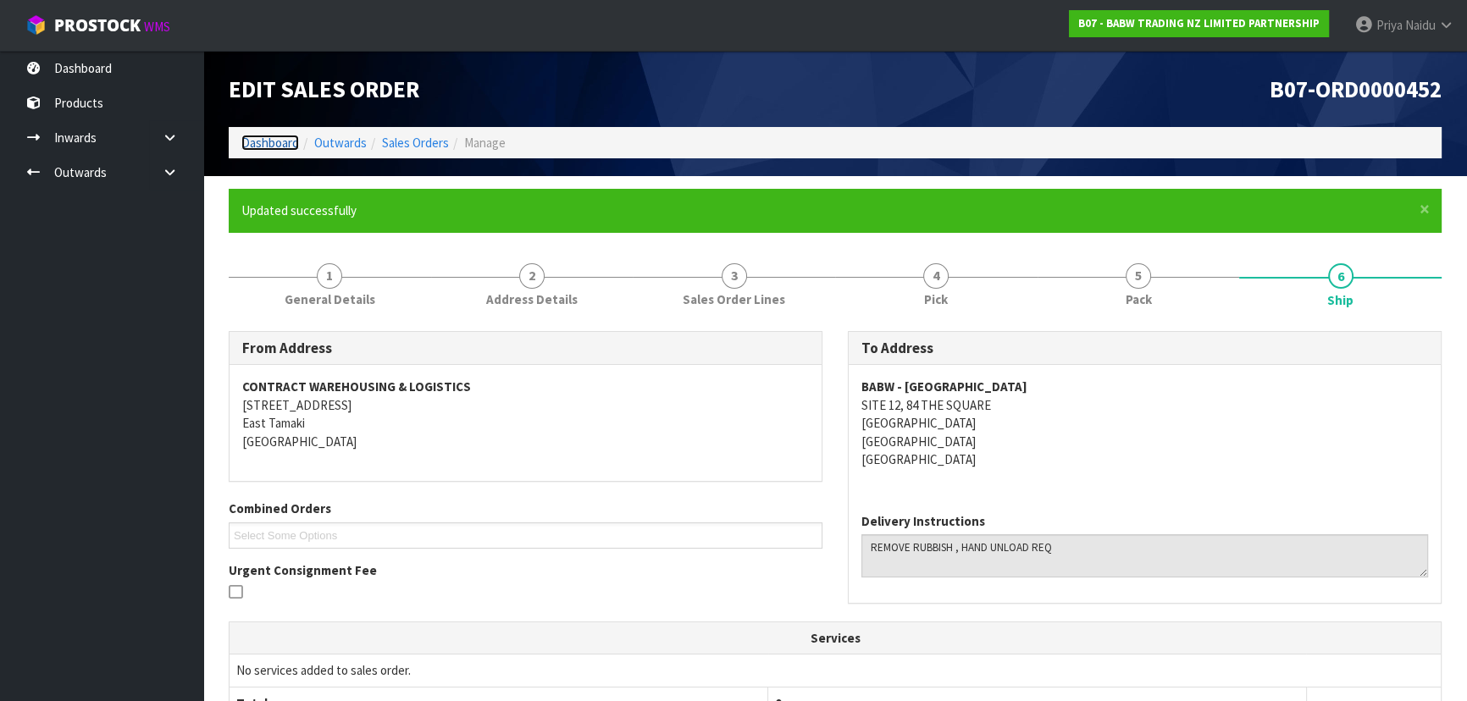
click at [277, 145] on link "Dashboard" at bounding box center [270, 143] width 58 height 16
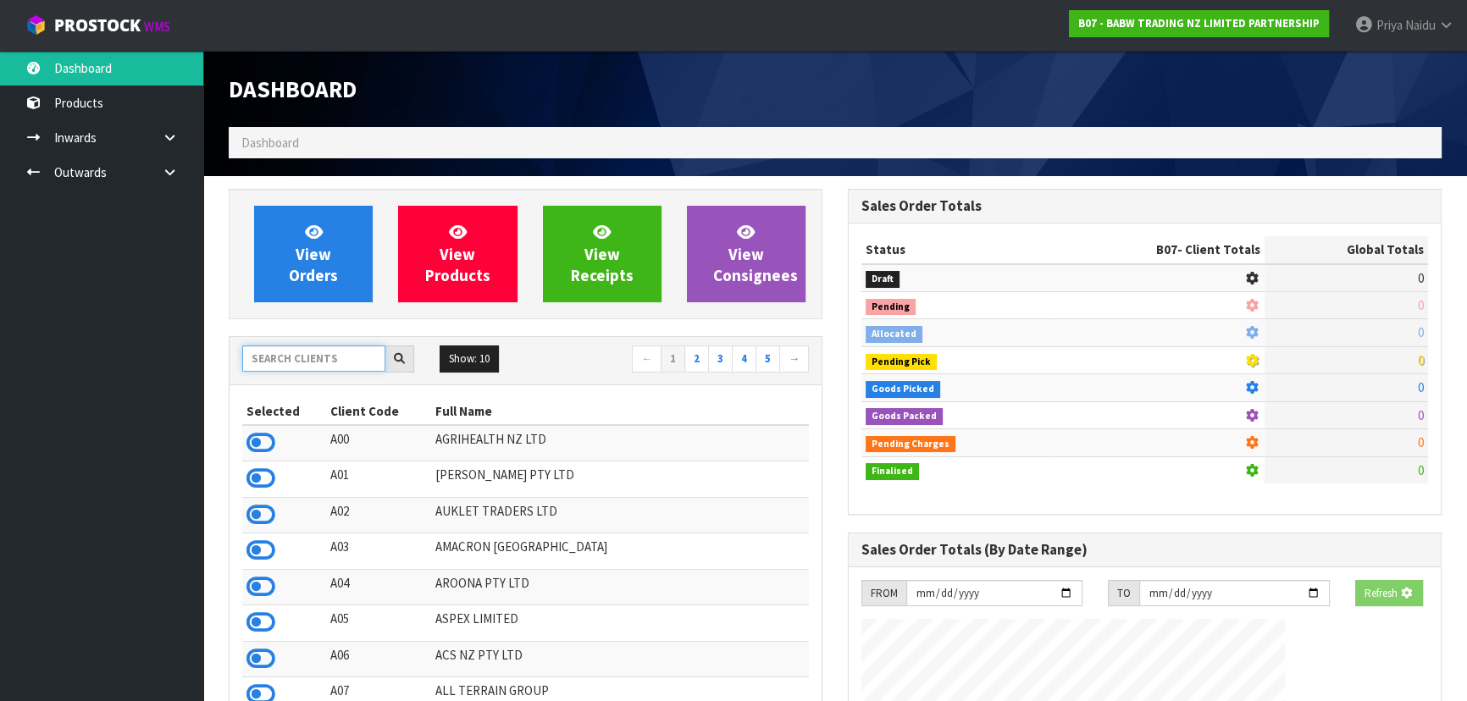
click at [312, 367] on input "text" at bounding box center [313, 359] width 143 height 26
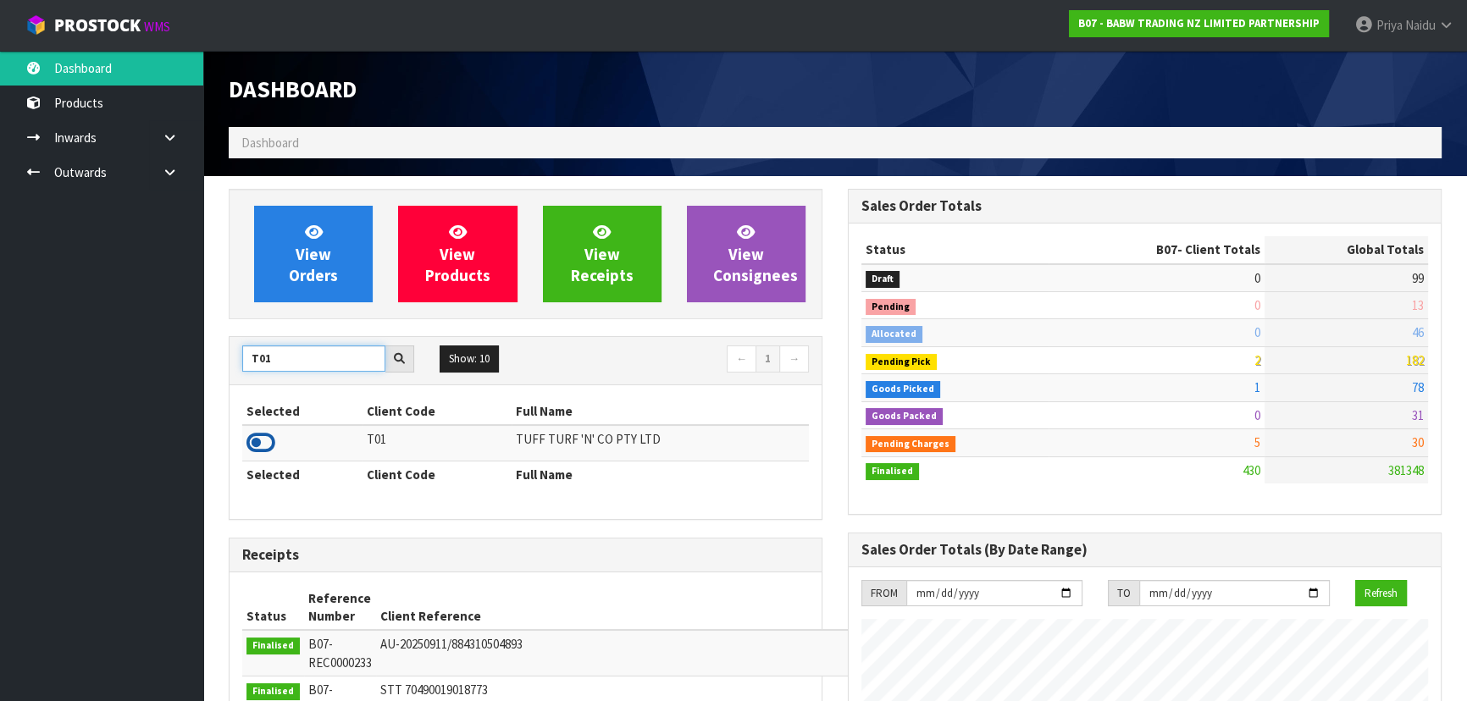
type input "T01"
click at [263, 447] on icon at bounding box center [260, 442] width 29 height 25
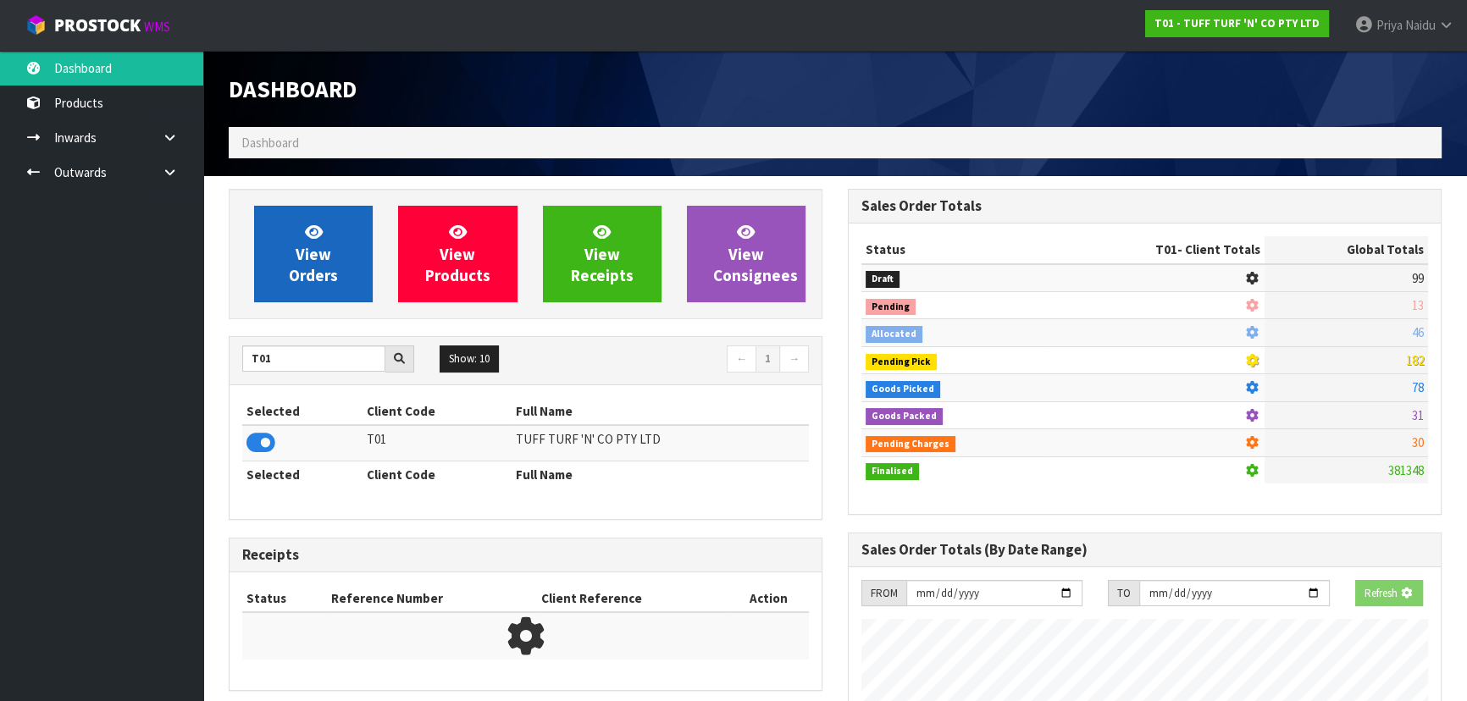
scroll to position [1054, 618]
click at [307, 276] on span "View Orders" at bounding box center [313, 254] width 49 height 64
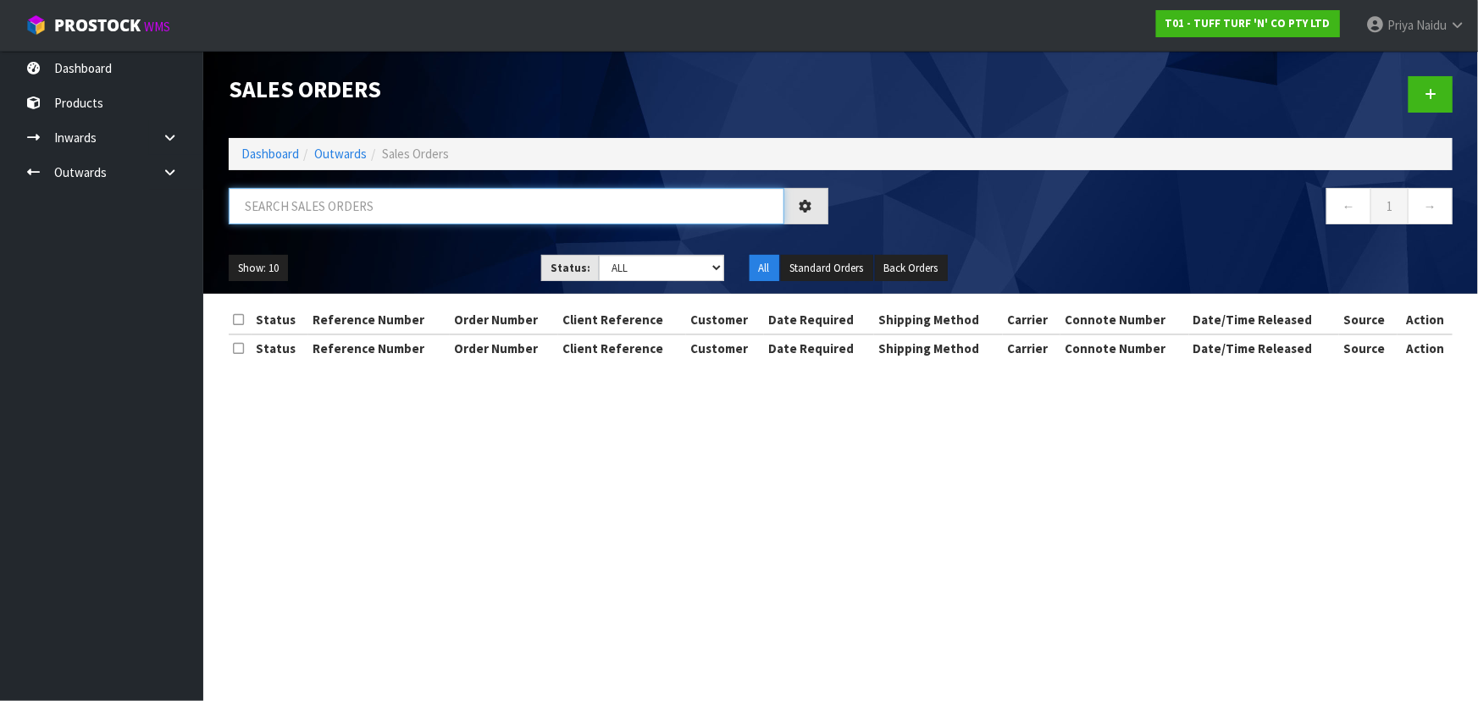
click at [329, 211] on input "text" at bounding box center [507, 206] width 556 height 36
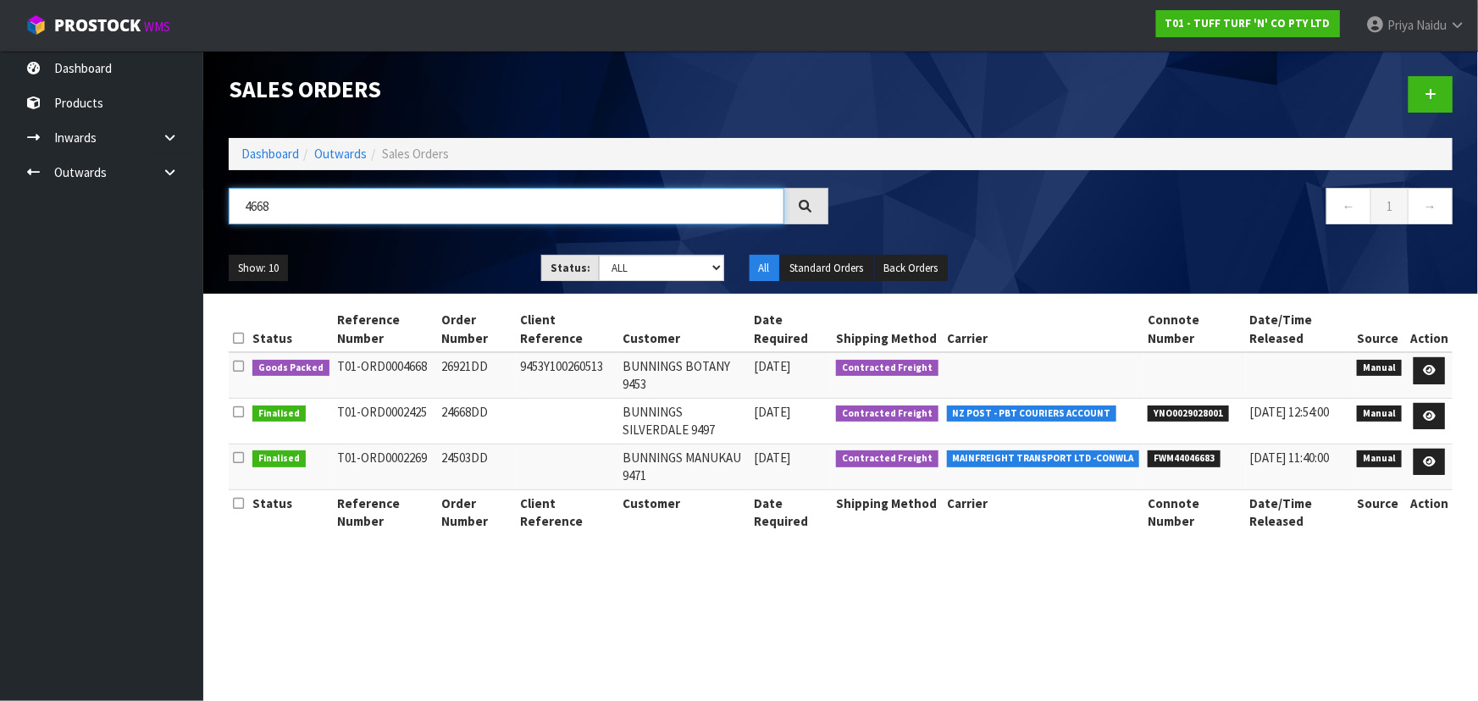
type input "4668"
drag, startPoint x: 623, startPoint y: 264, endPoint x: 628, endPoint y: 279, distance: 16.1
click at [623, 264] on select "Draft Pending Allocated Pending Pick Goods Picked Goods Packed Pending Charges …" at bounding box center [661, 268] width 125 height 26
click at [353, 242] on div "Show: 10 5 10 25 50 Status: Draft Pending Allocated Pending Pick Goods Picked G…" at bounding box center [840, 268] width 1249 height 53
click at [1430, 371] on icon at bounding box center [1429, 370] width 13 height 11
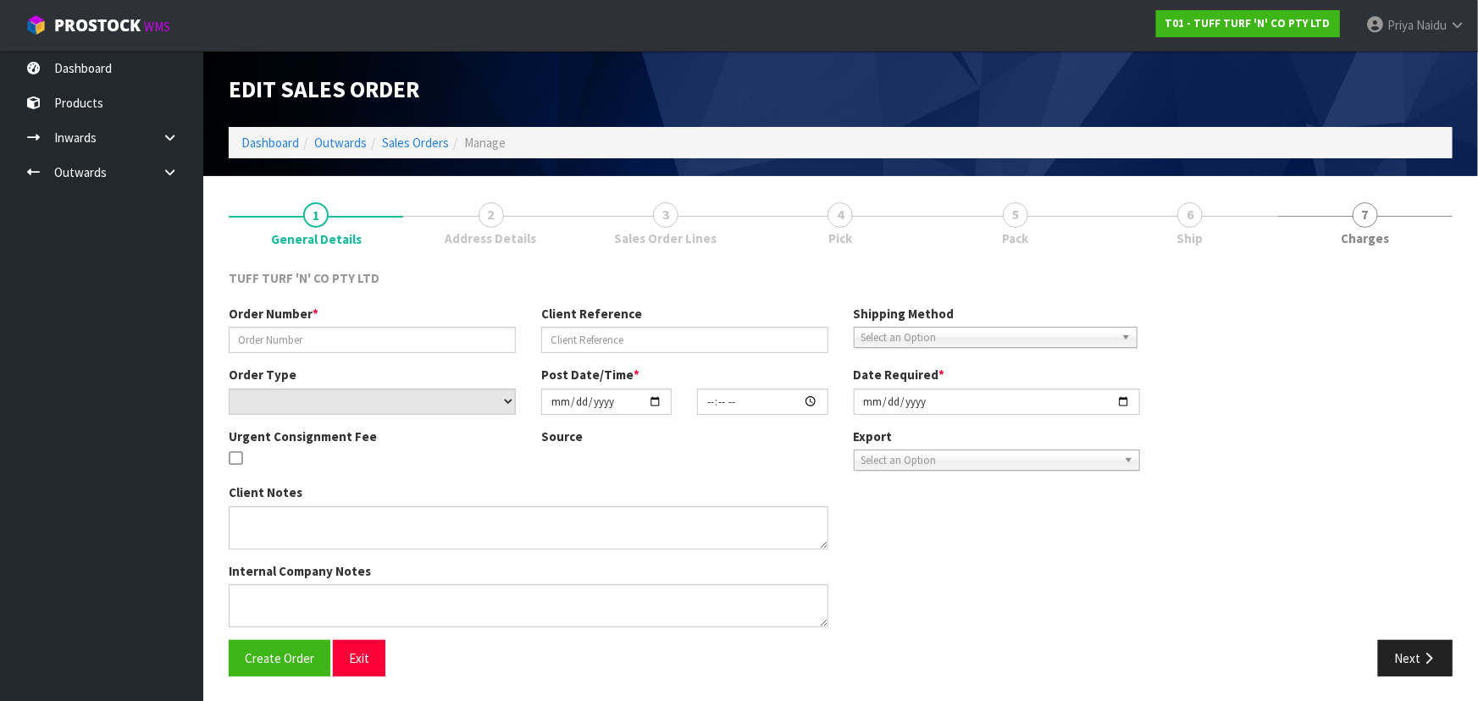
type input "26921DD"
type input "9453Y100260513"
select select "number:0"
type input "[DATE]"
type input "12:33:00.000"
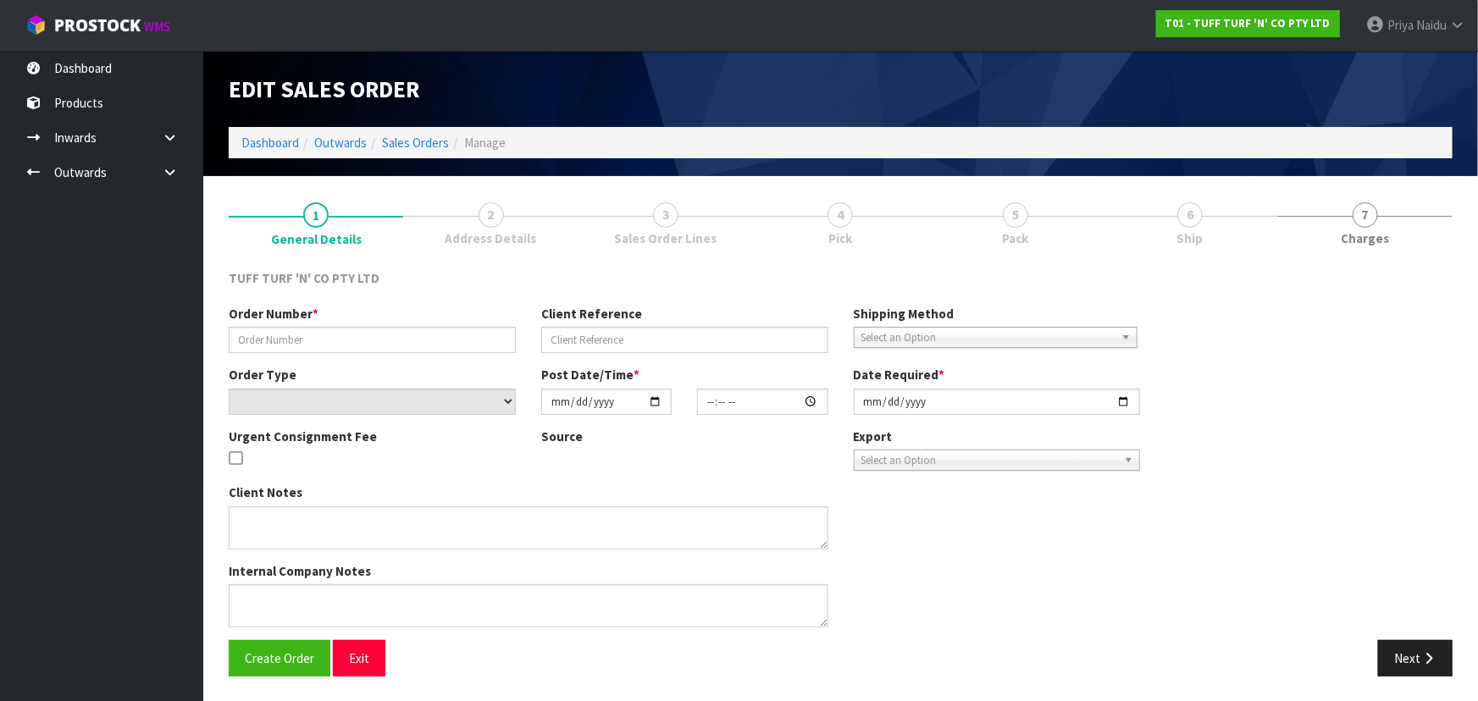
type input "[DATE]"
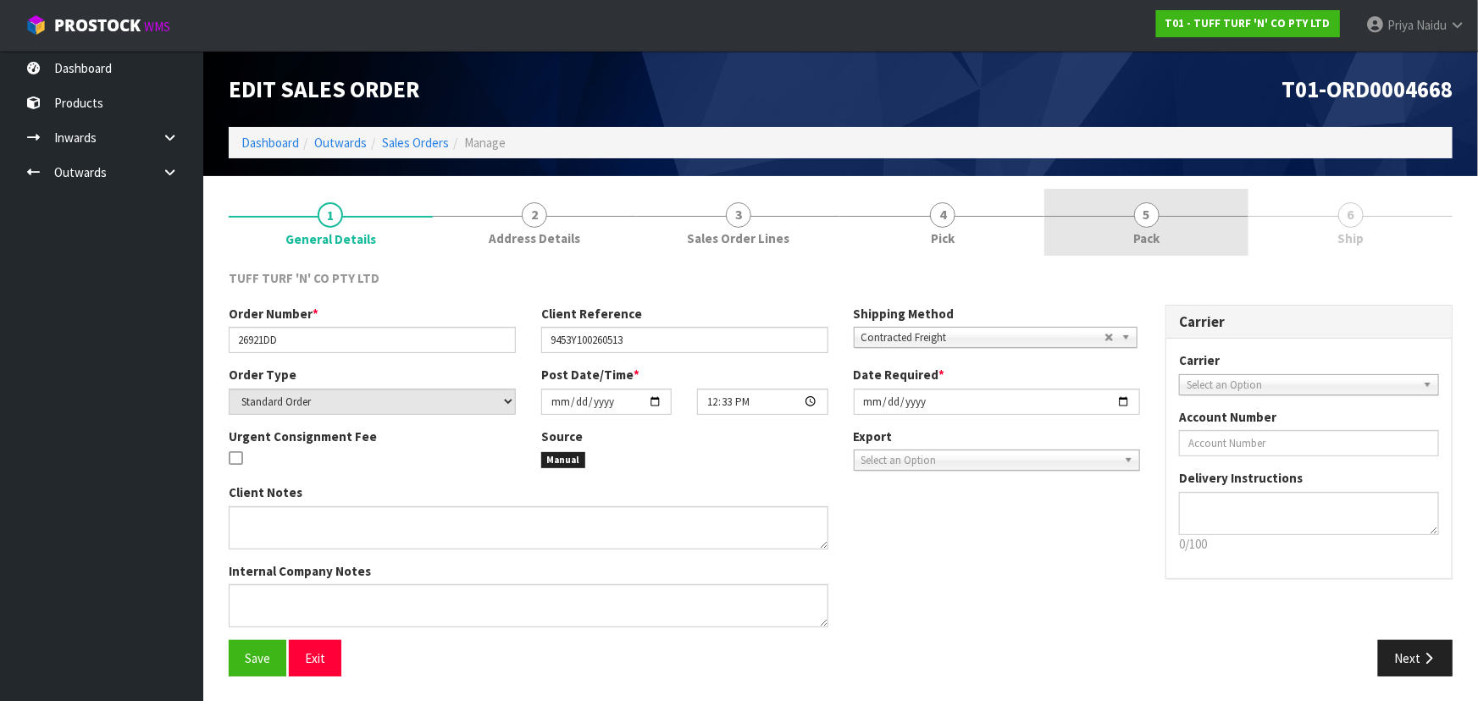
click at [1139, 246] on span "Pack" at bounding box center [1146, 239] width 26 height 18
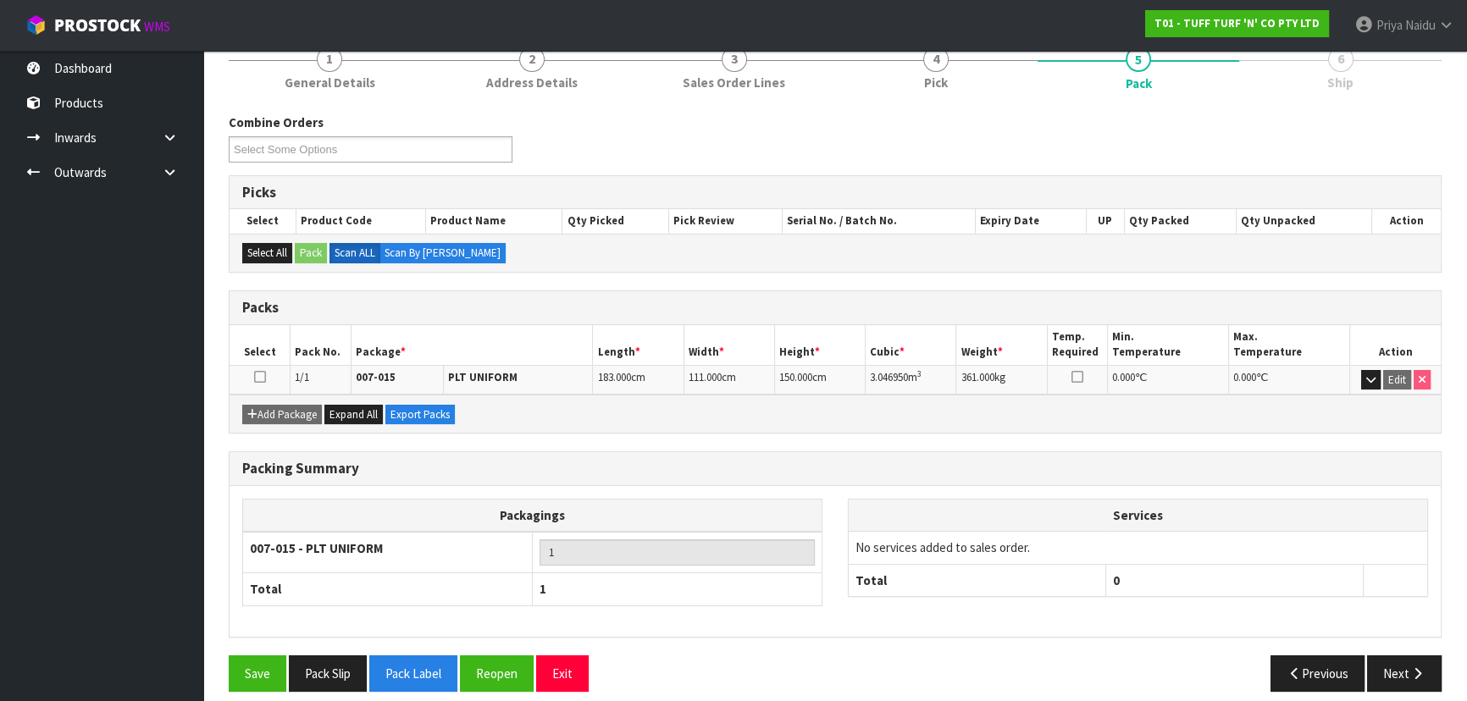
scroll to position [169, 0]
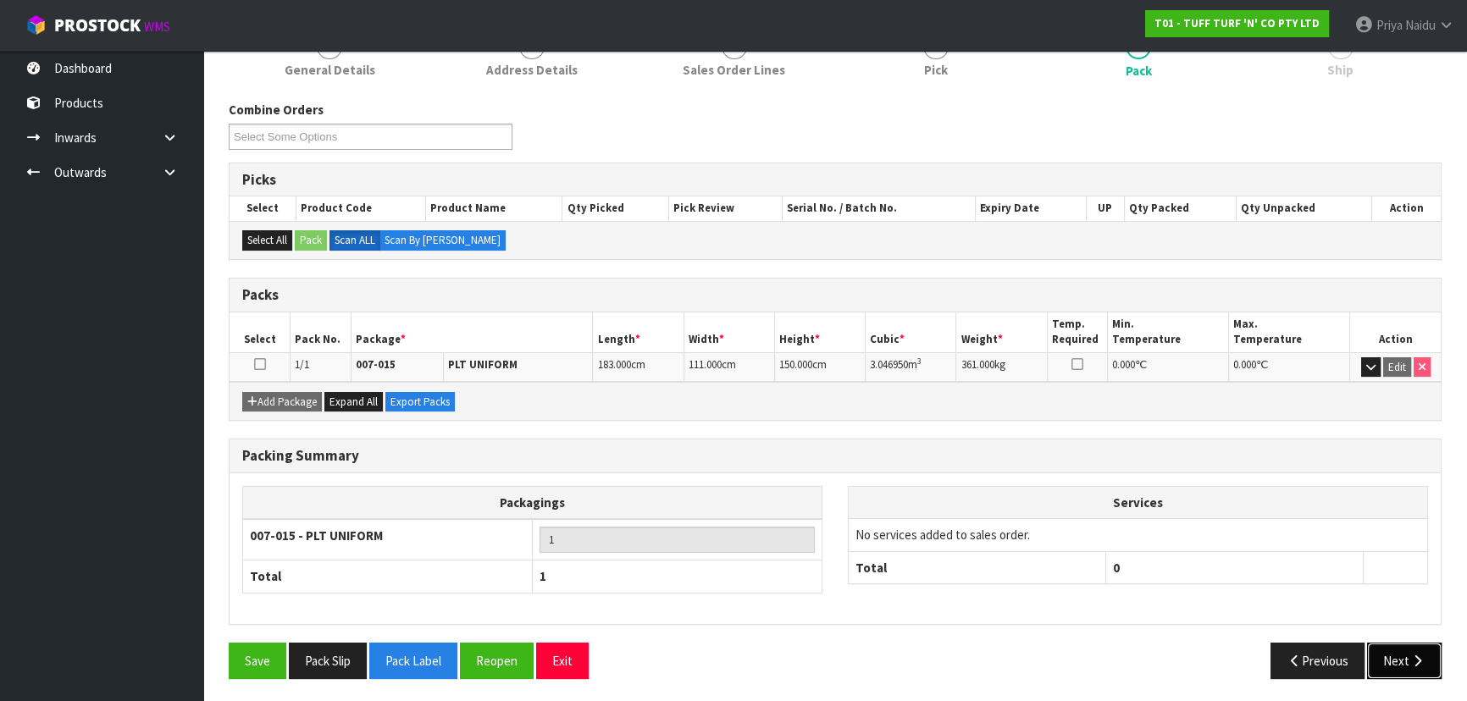
click at [1381, 672] on button "Next" at bounding box center [1404, 661] width 75 height 36
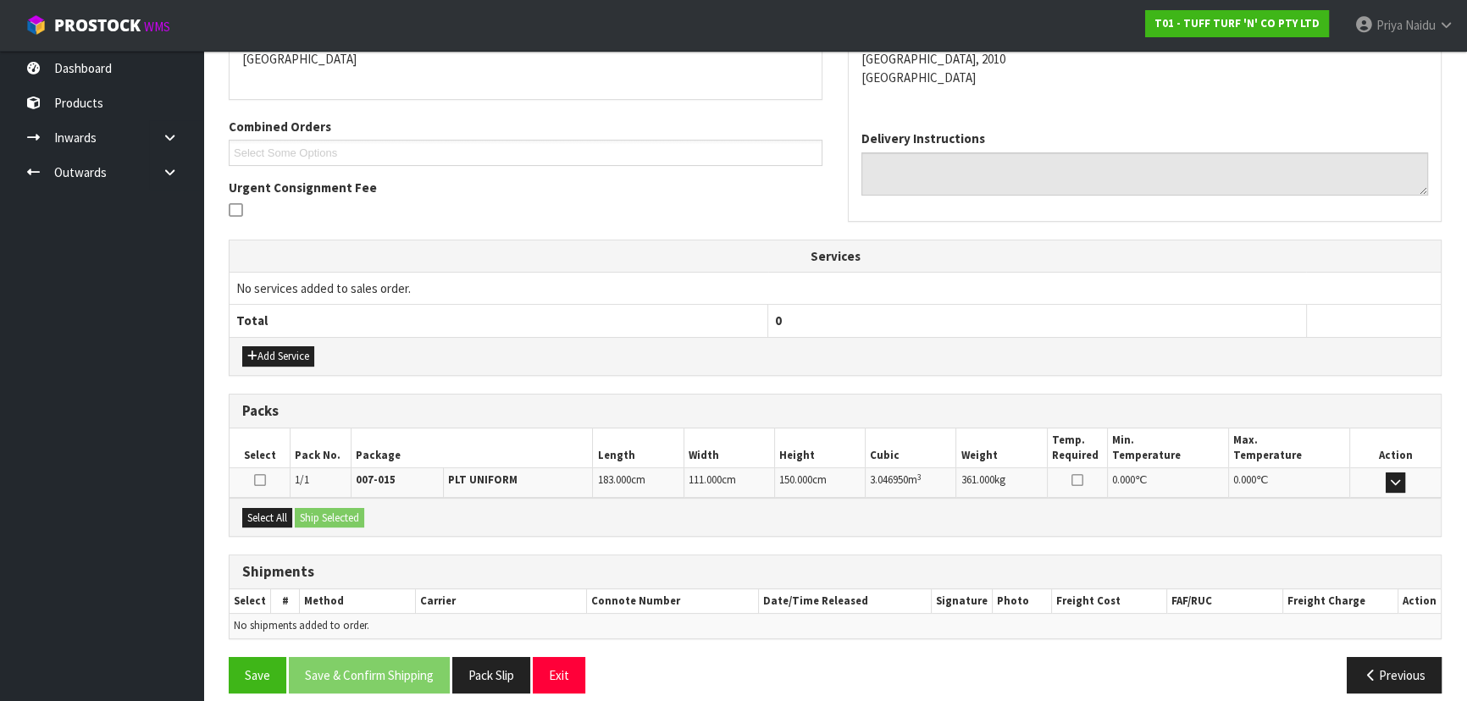
scroll to position [335, 0]
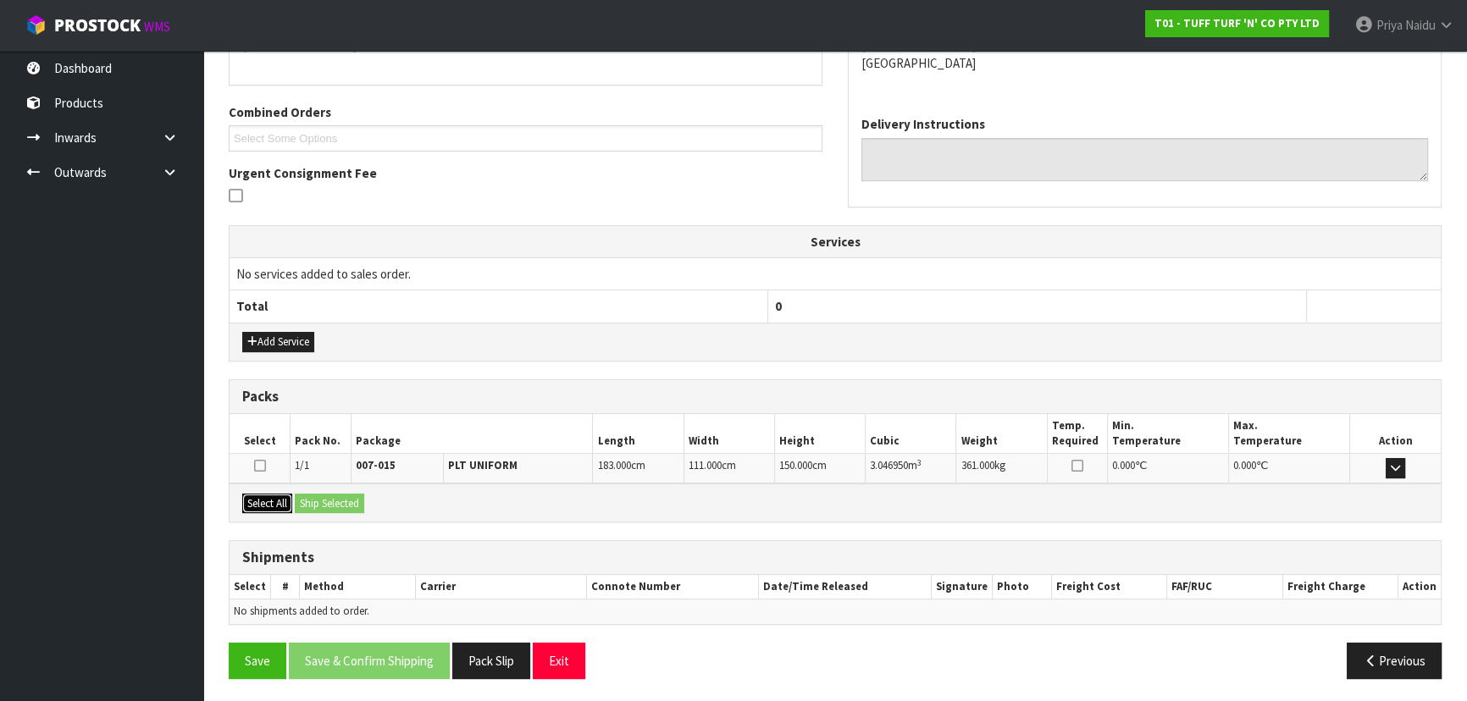
click at [273, 496] on button "Select All" at bounding box center [267, 504] width 50 height 20
click at [311, 496] on button "Ship Selected" at bounding box center [329, 504] width 69 height 20
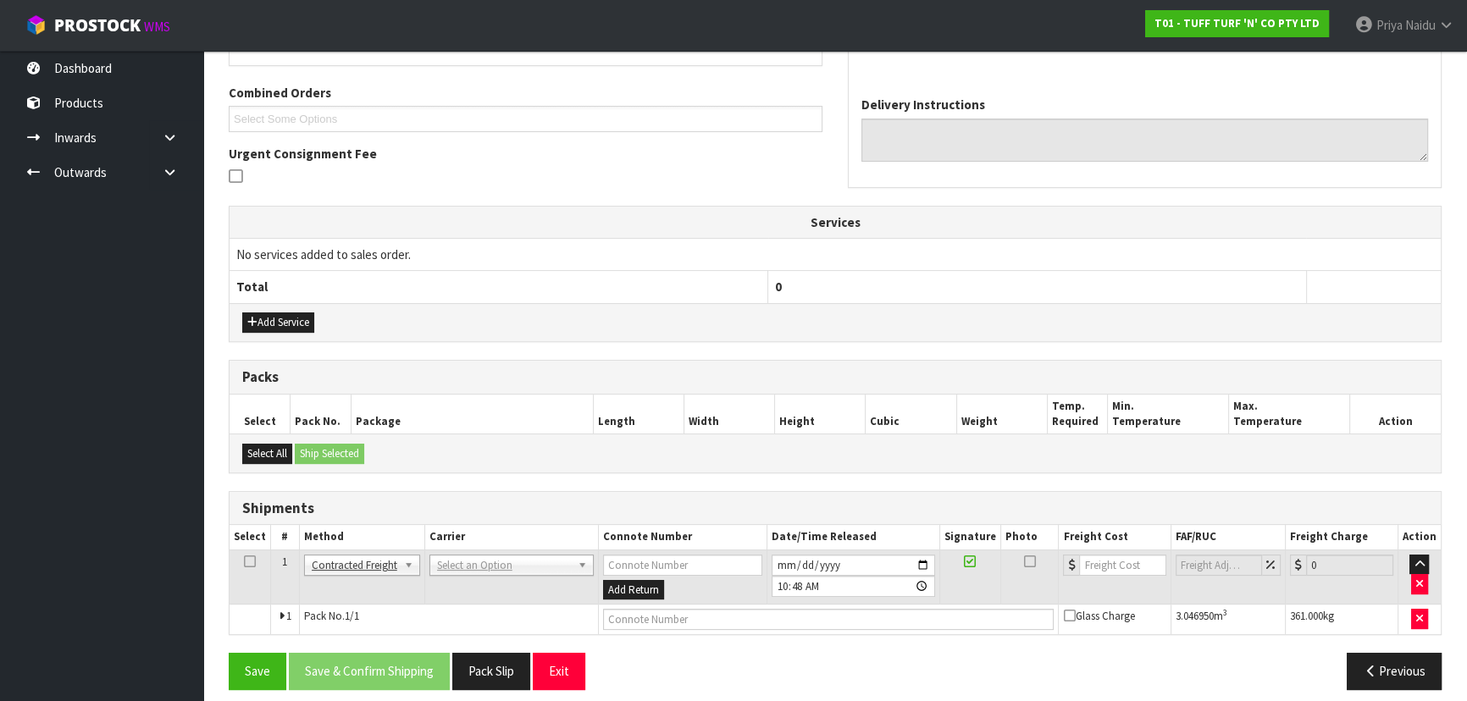
scroll to position [365, 0]
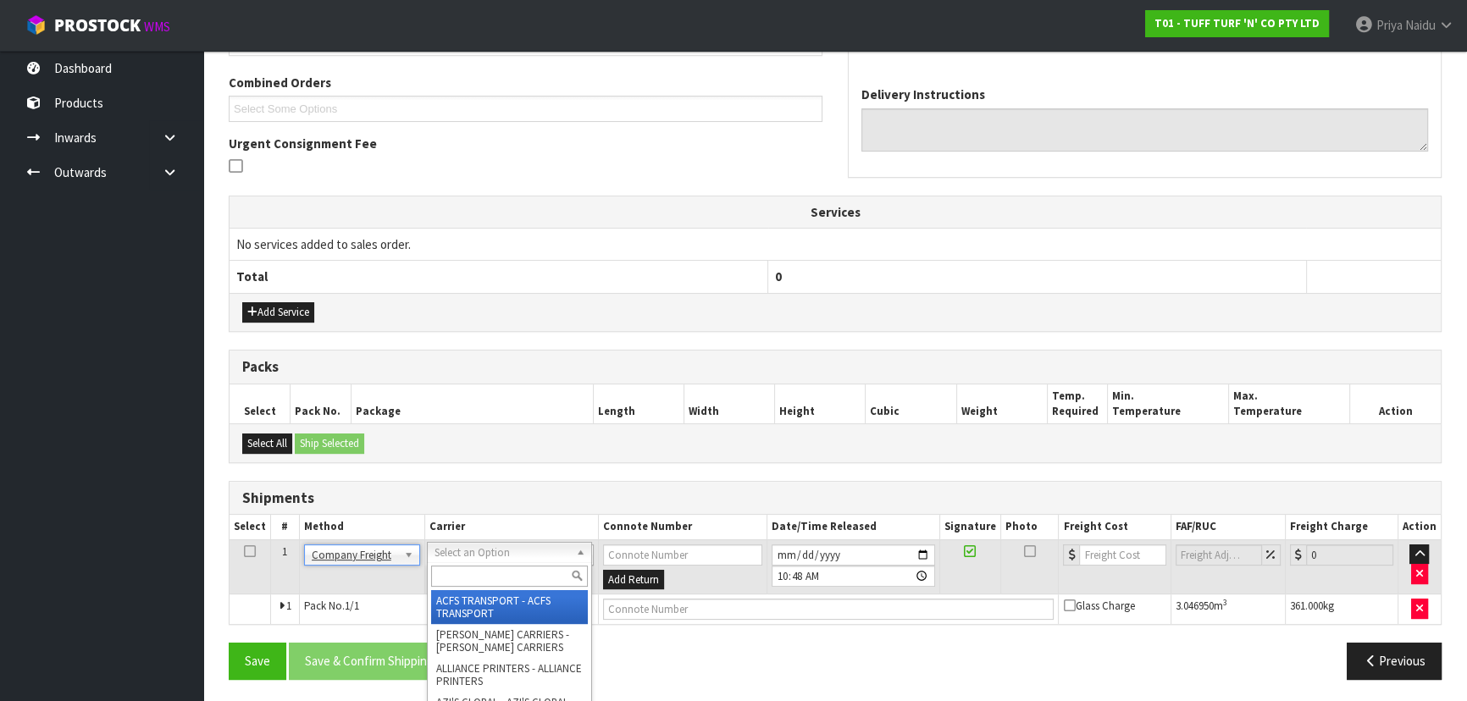
click at [468, 578] on input "text" at bounding box center [509, 576] width 157 height 21
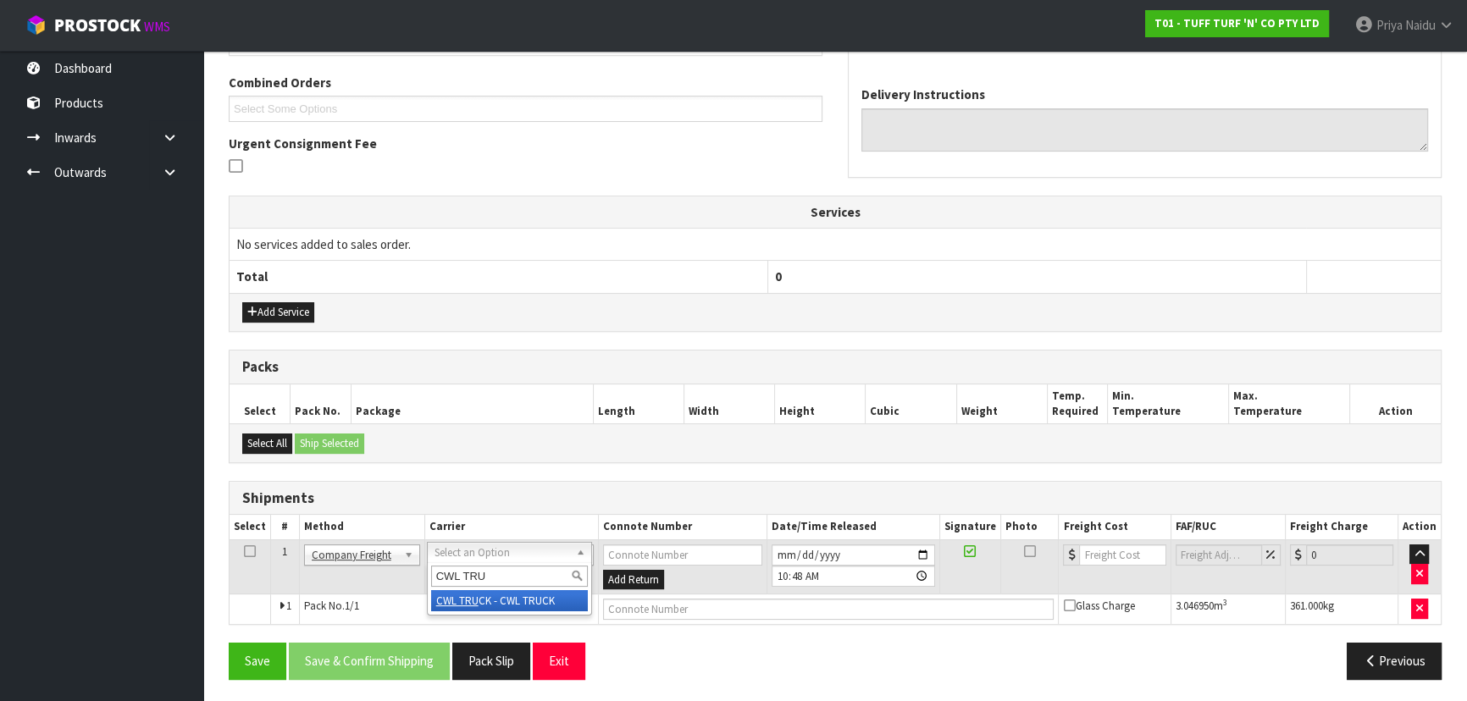
type input "CWL TRU"
drag, startPoint x: 475, startPoint y: 594, endPoint x: 512, endPoint y: 611, distance: 40.5
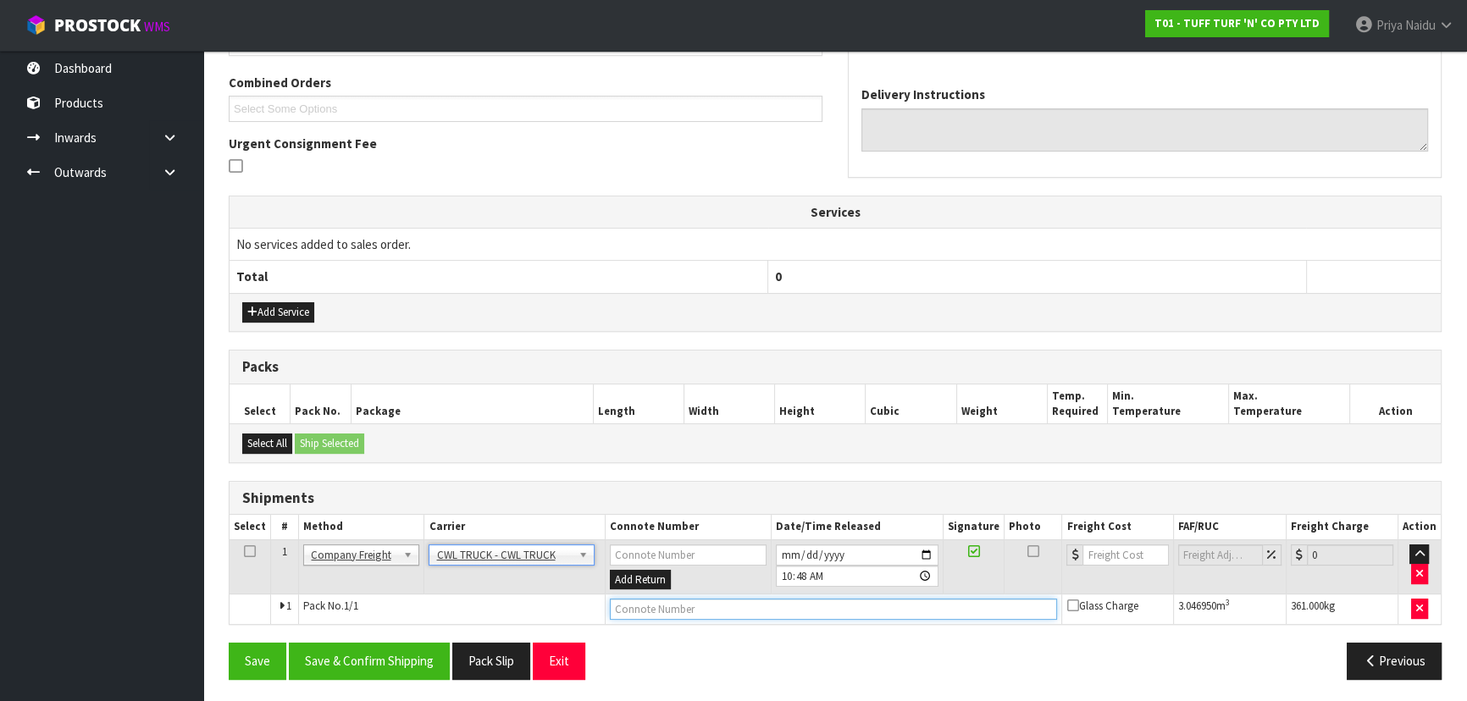
click at [641, 610] on input "text" at bounding box center [834, 609] width 448 height 21
type input "CWL TRUCK DELIVERY"
click at [919, 546] on input "[DATE]" at bounding box center [857, 555] width 163 height 21
type input "[DATE]"
click at [375, 653] on button "Save & Confirm Shipping" at bounding box center [369, 661] width 161 height 36
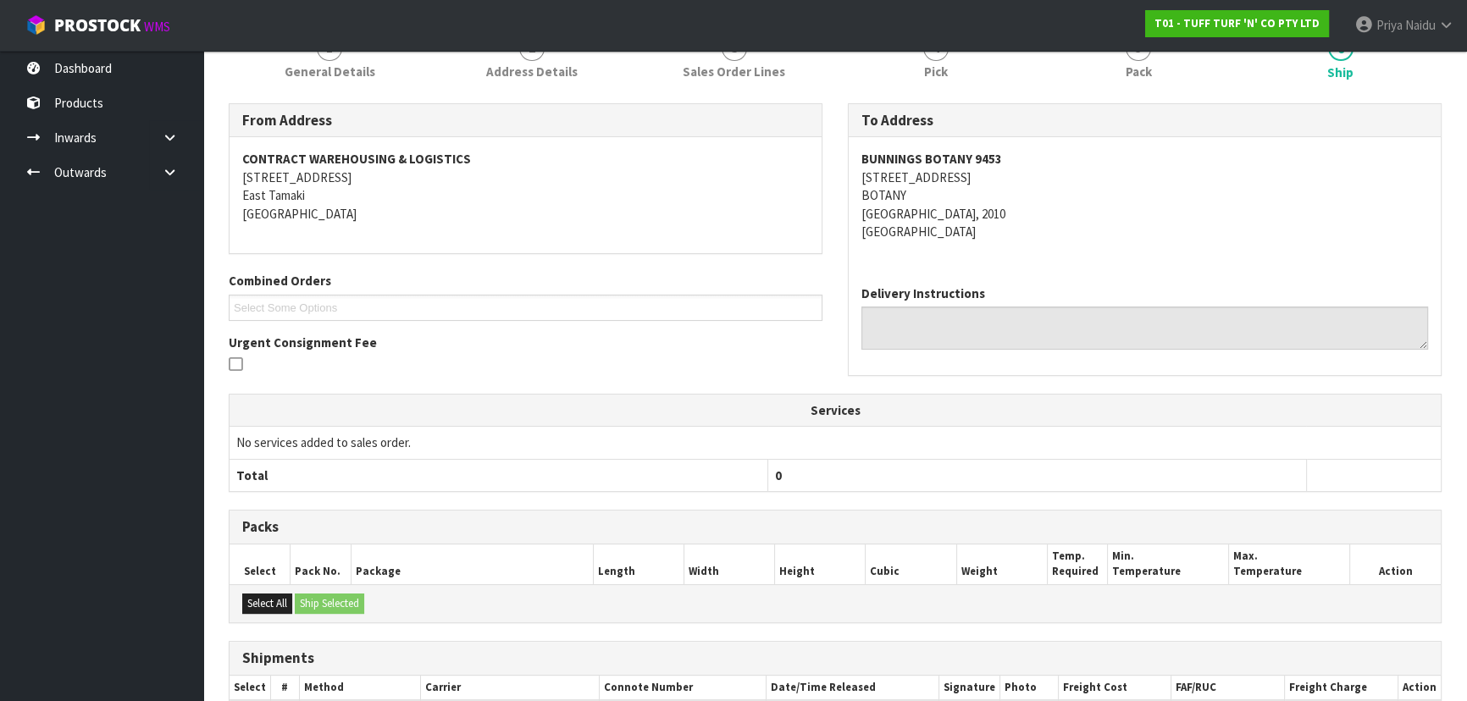
scroll to position [385, 0]
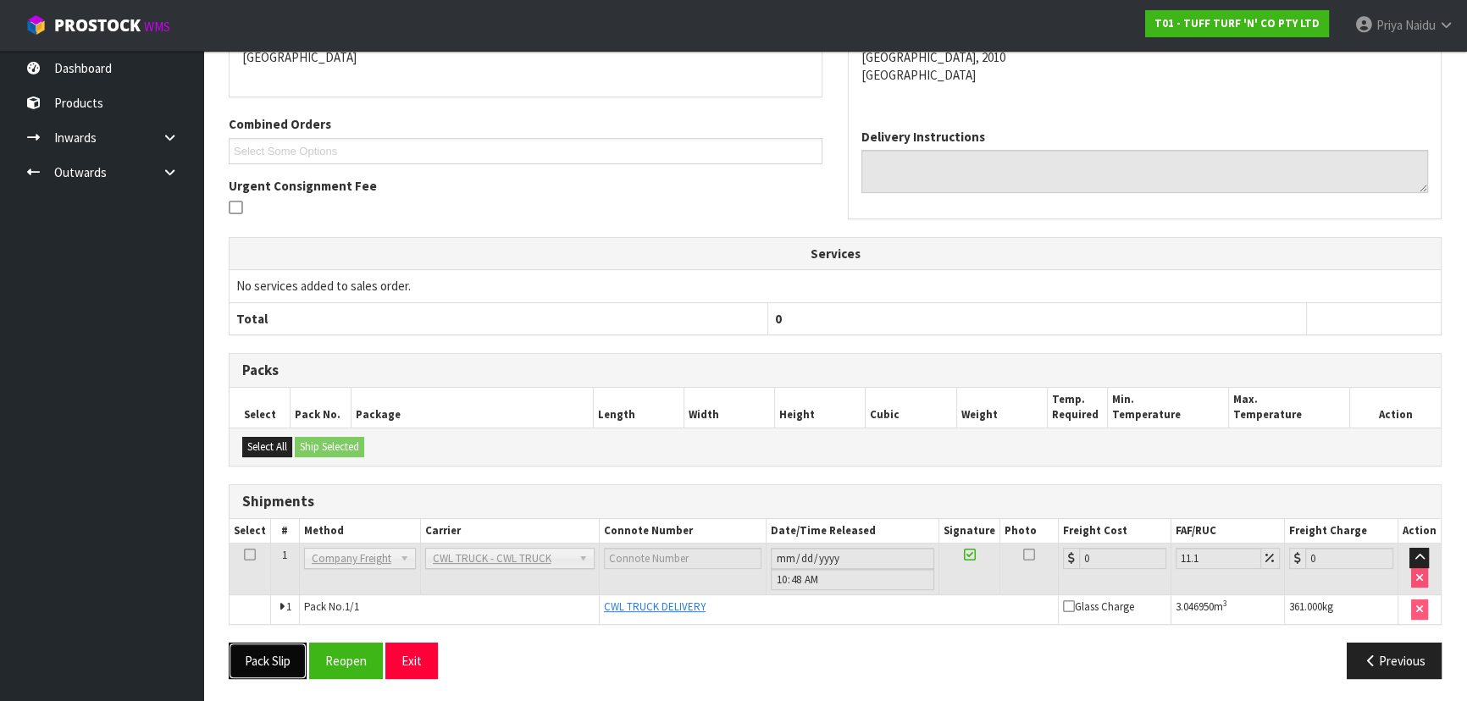
click at [279, 659] on button "Pack Slip" at bounding box center [268, 661] width 78 height 36
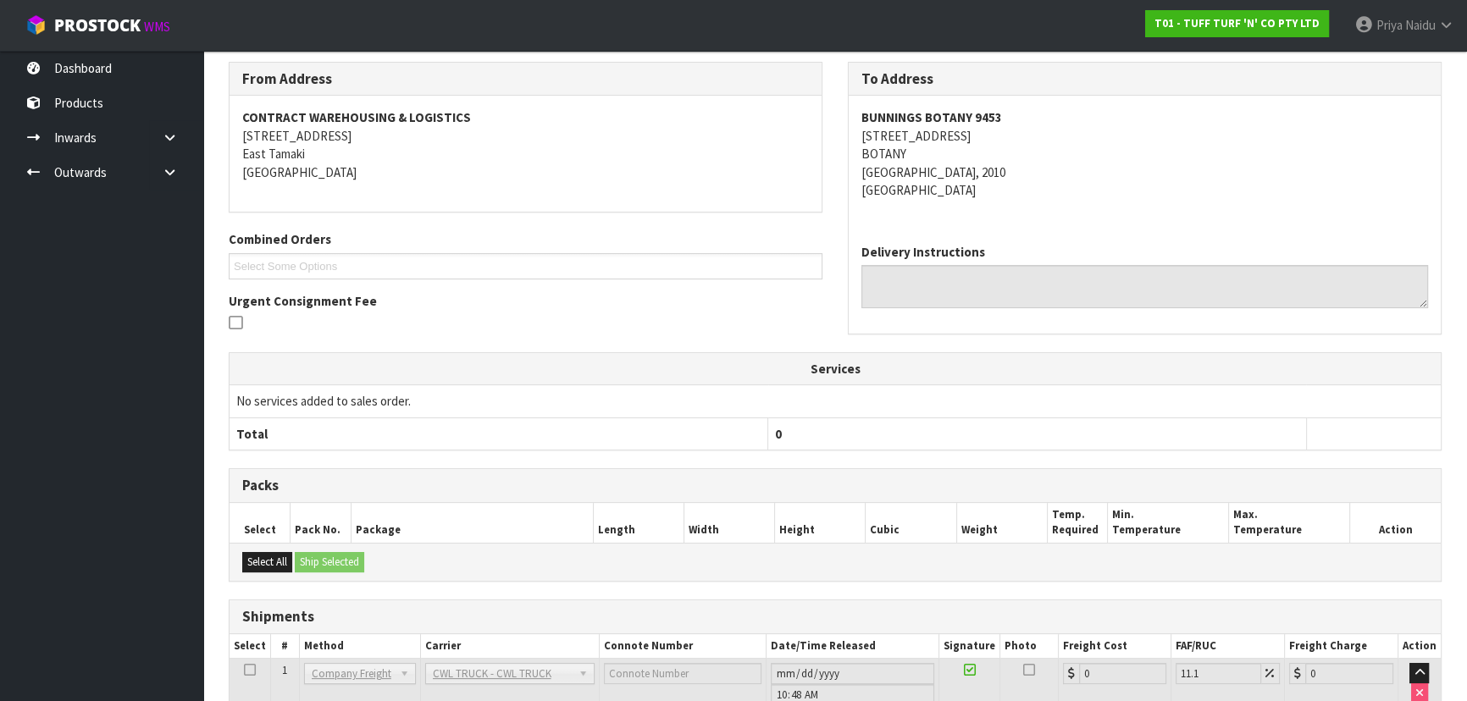
scroll to position [0, 0]
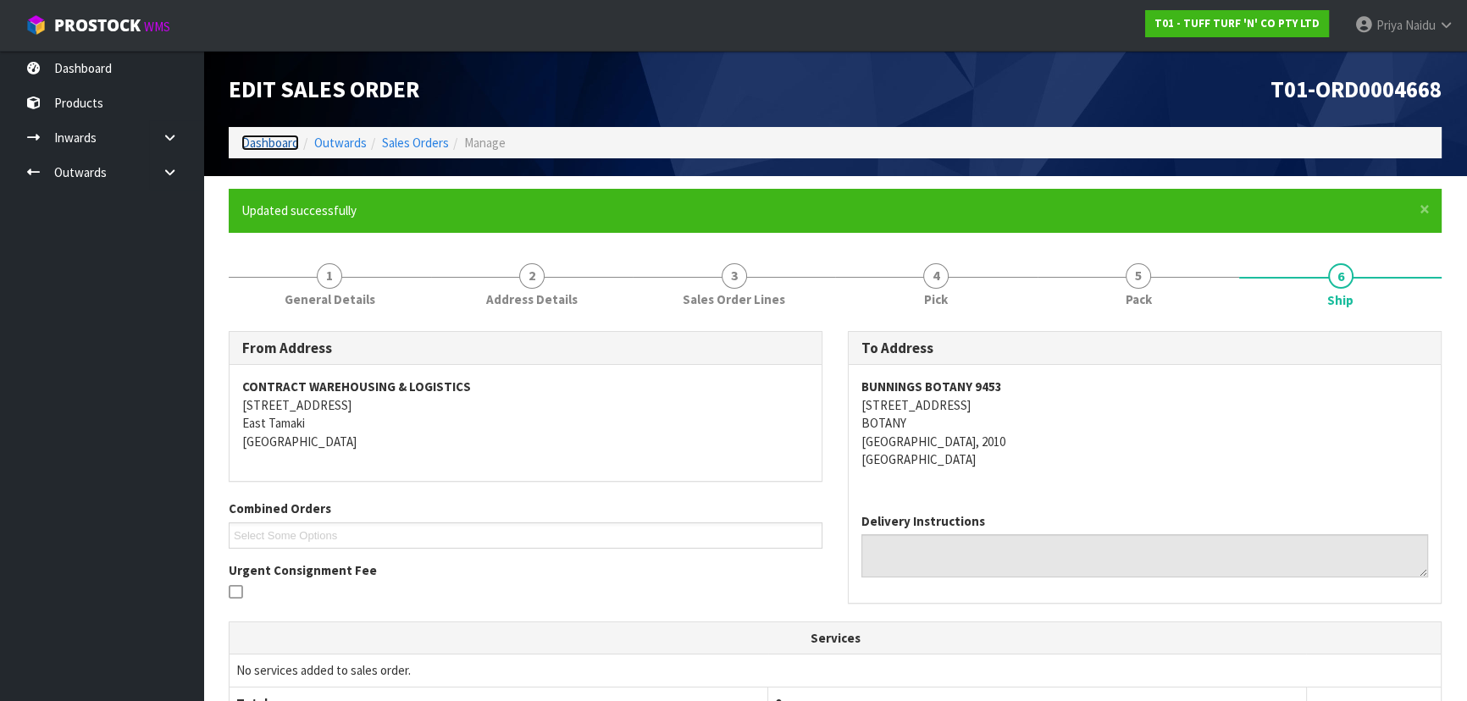
click at [267, 146] on link "Dashboard" at bounding box center [270, 143] width 58 height 16
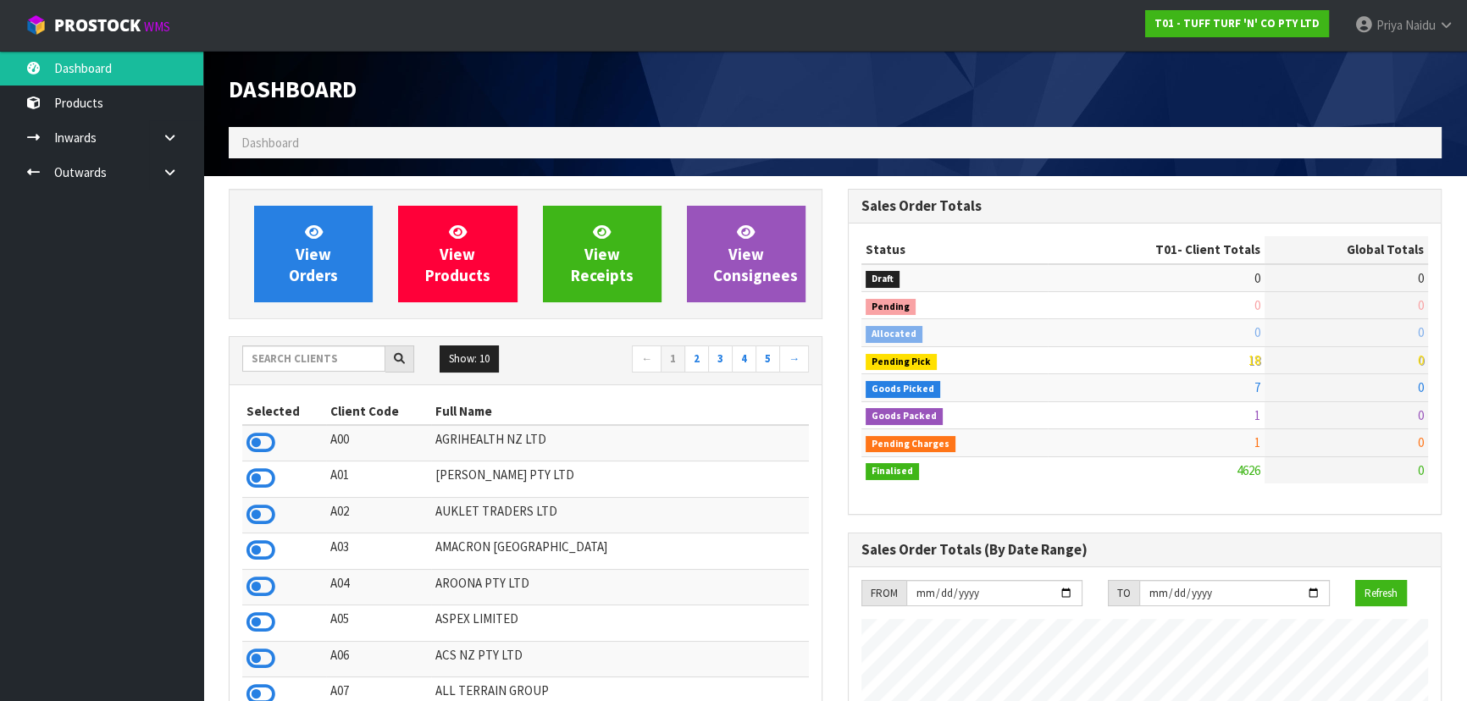
scroll to position [1281, 618]
click at [292, 365] on input "text" at bounding box center [313, 359] width 143 height 26
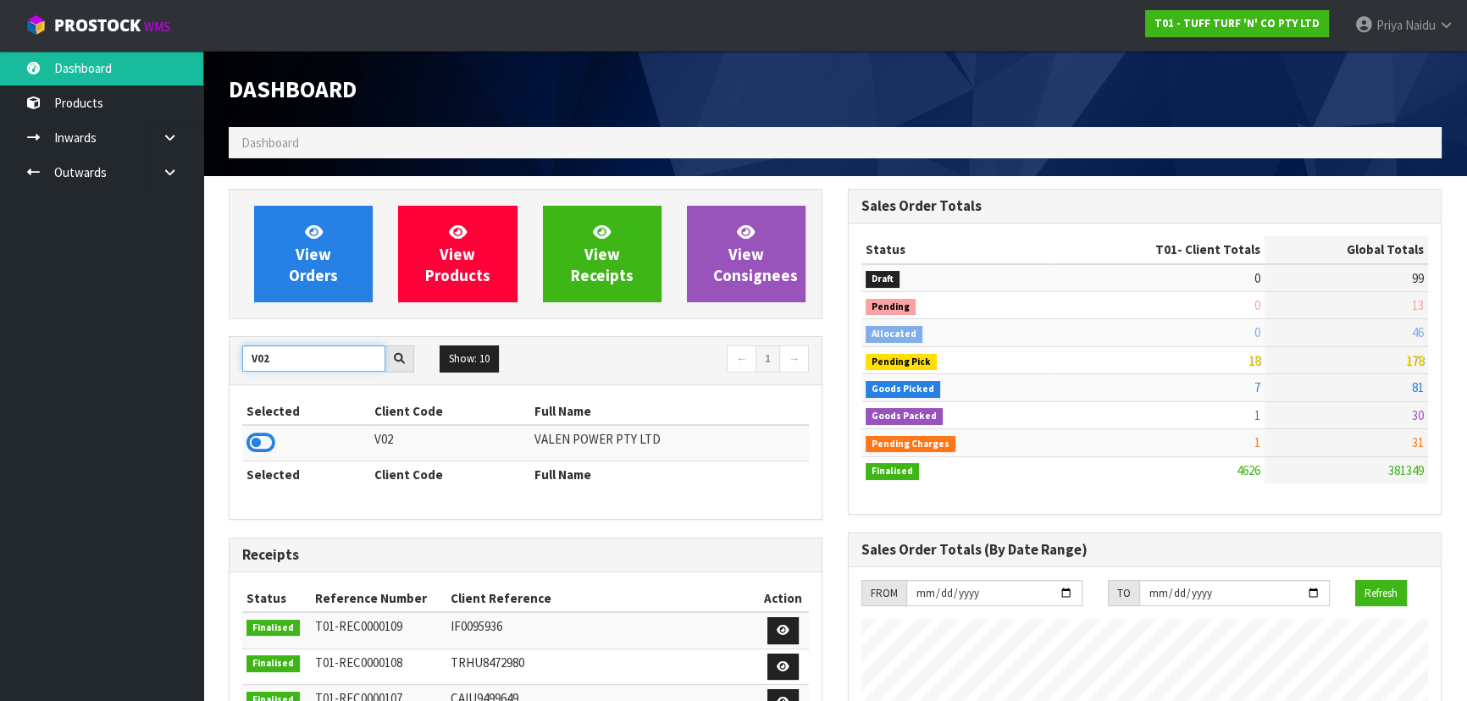
type input "V02"
click at [242, 451] on td at bounding box center [306, 443] width 128 height 36
drag, startPoint x: 257, startPoint y: 442, endPoint x: 271, endPoint y: 422, distance: 24.4
click at [258, 440] on icon at bounding box center [260, 442] width 29 height 25
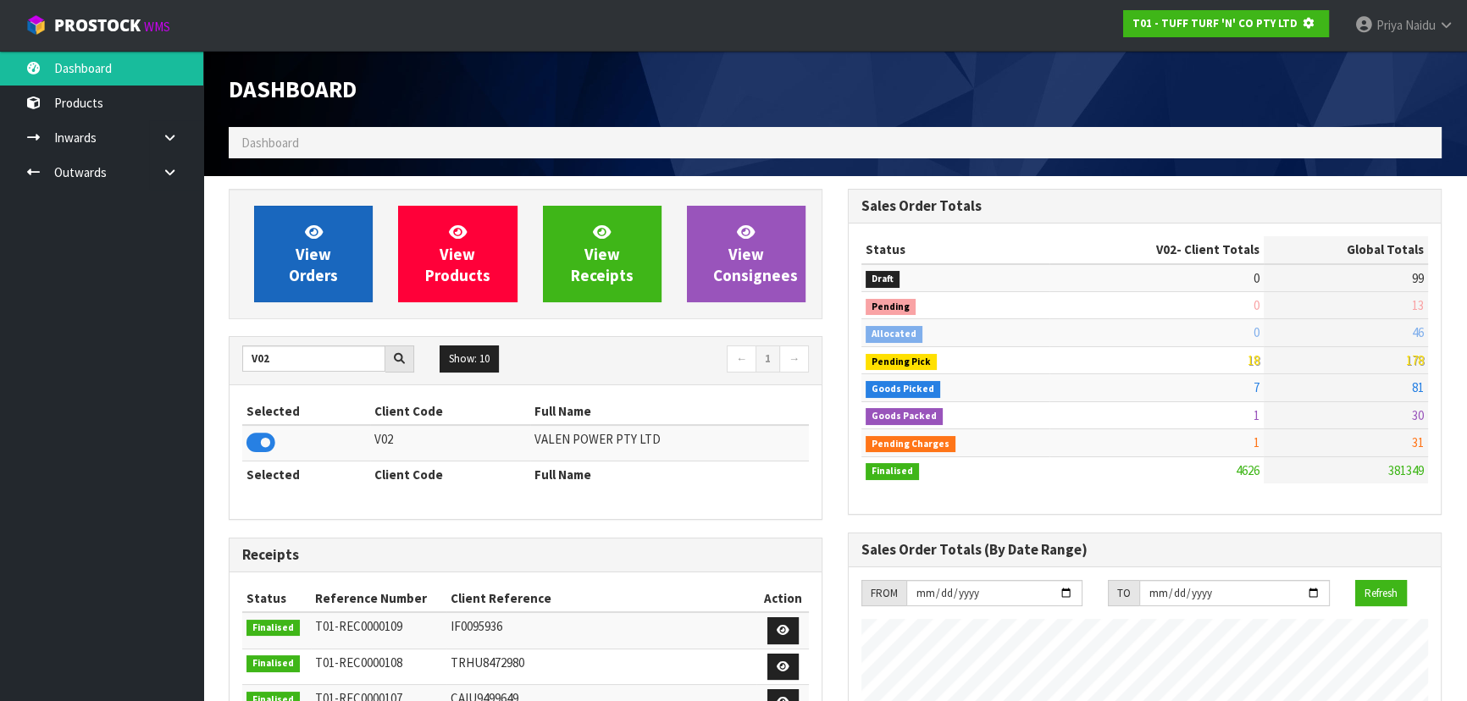
scroll to position [845892, 846327]
click at [339, 242] on link "View Orders" at bounding box center [313, 254] width 119 height 97
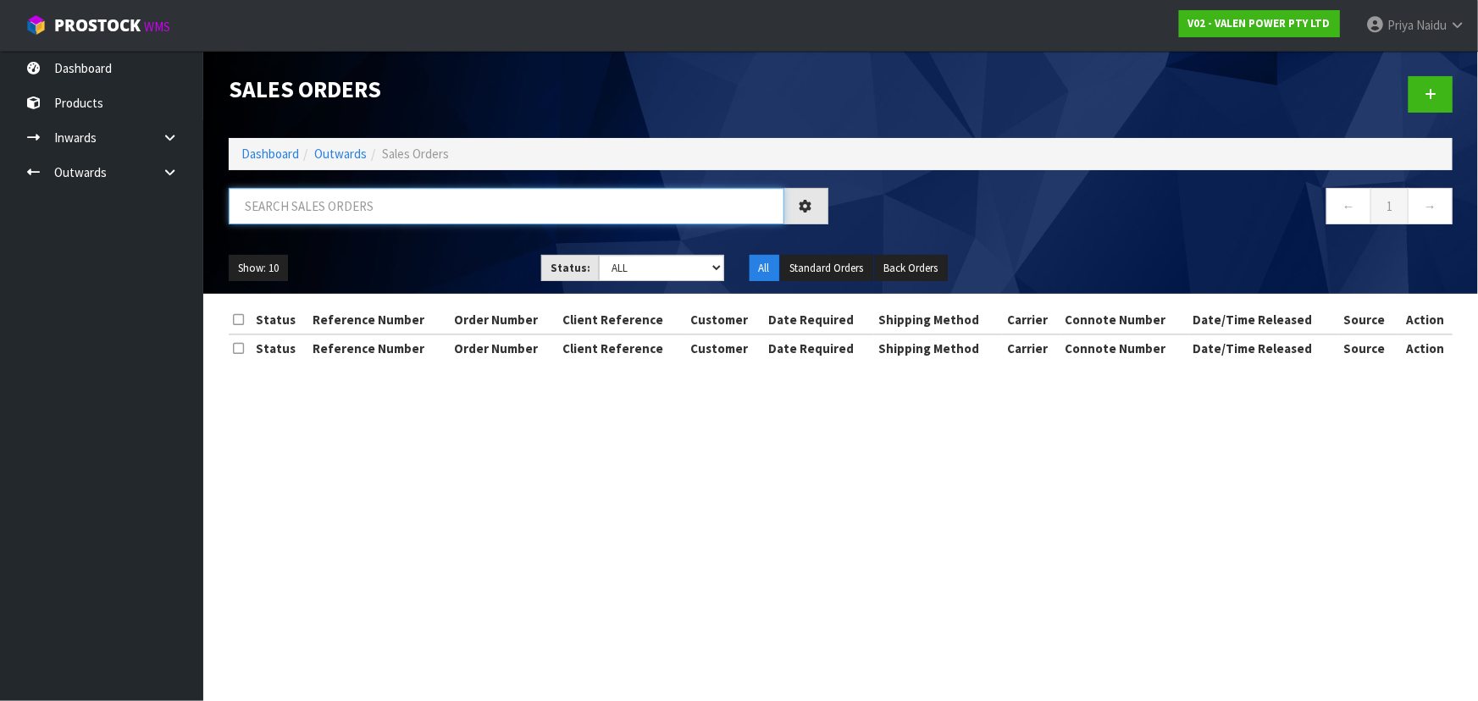
click at [346, 219] on input "text" at bounding box center [507, 206] width 556 height 36
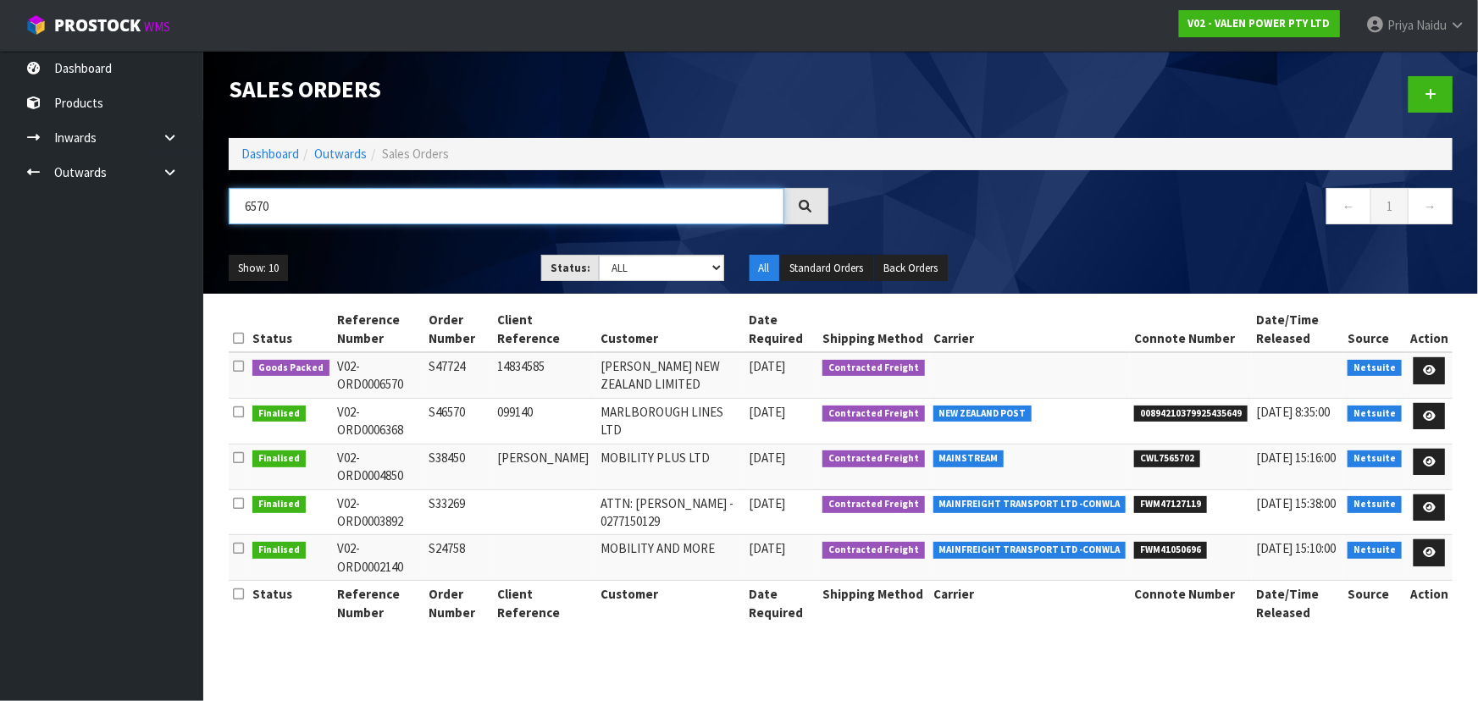
type input "6570"
click at [426, 254] on div "Show: 10 5 10 25 50 Status: Draft Pending Allocated Pending Pick Goods Picked G…" at bounding box center [840, 268] width 1249 height 53
click at [426, 255] on ul "Show: 10 5 10 25 50" at bounding box center [372, 268] width 287 height 27
click at [428, 255] on ul "Show: 10 5 10 25 50" at bounding box center [372, 268] width 287 height 27
click at [449, 253] on div "Show: 10 5 10 25 50 Status: Draft Pending Allocated Pending Pick Goods Picked G…" at bounding box center [840, 268] width 1249 height 53
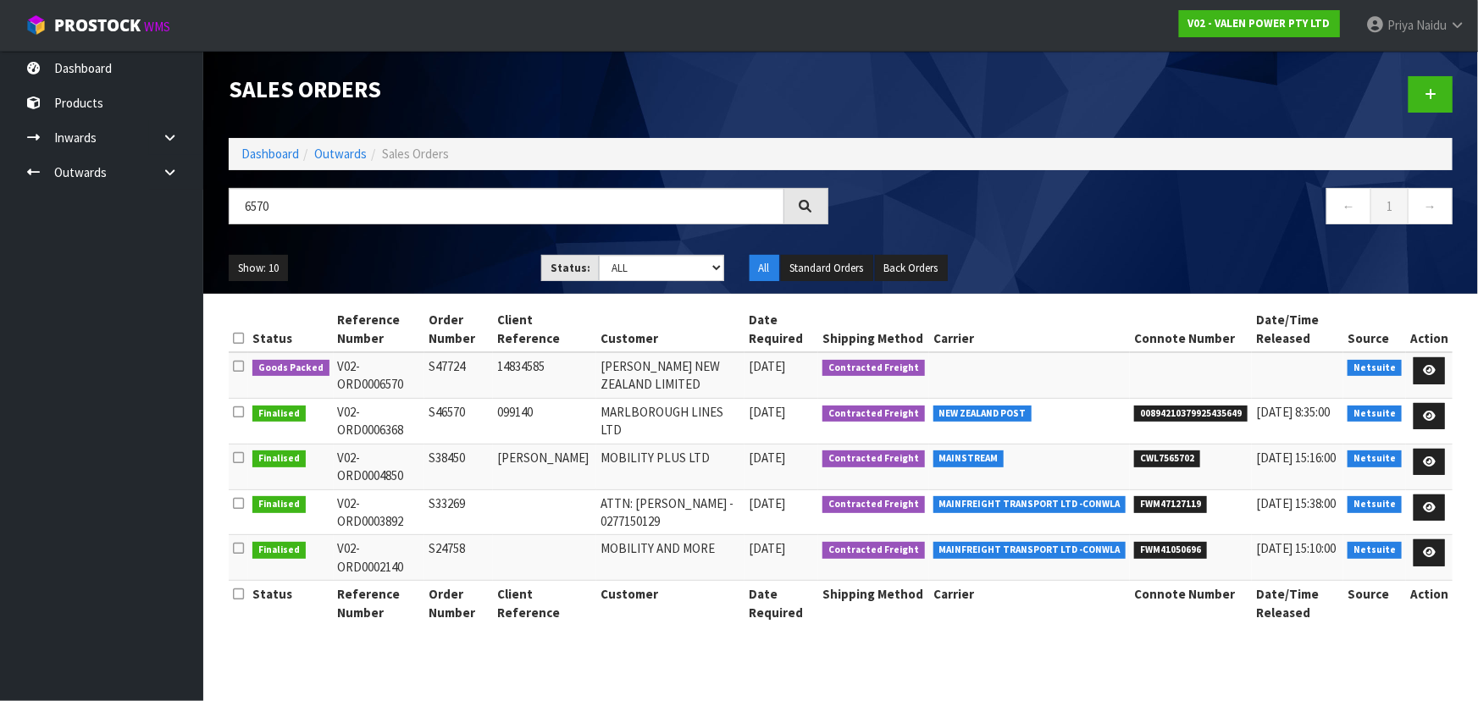
click at [442, 274] on ul "Show: 10 5 10 25 50" at bounding box center [372, 268] width 287 height 27
click at [1436, 365] on icon at bounding box center [1429, 370] width 13 height 11
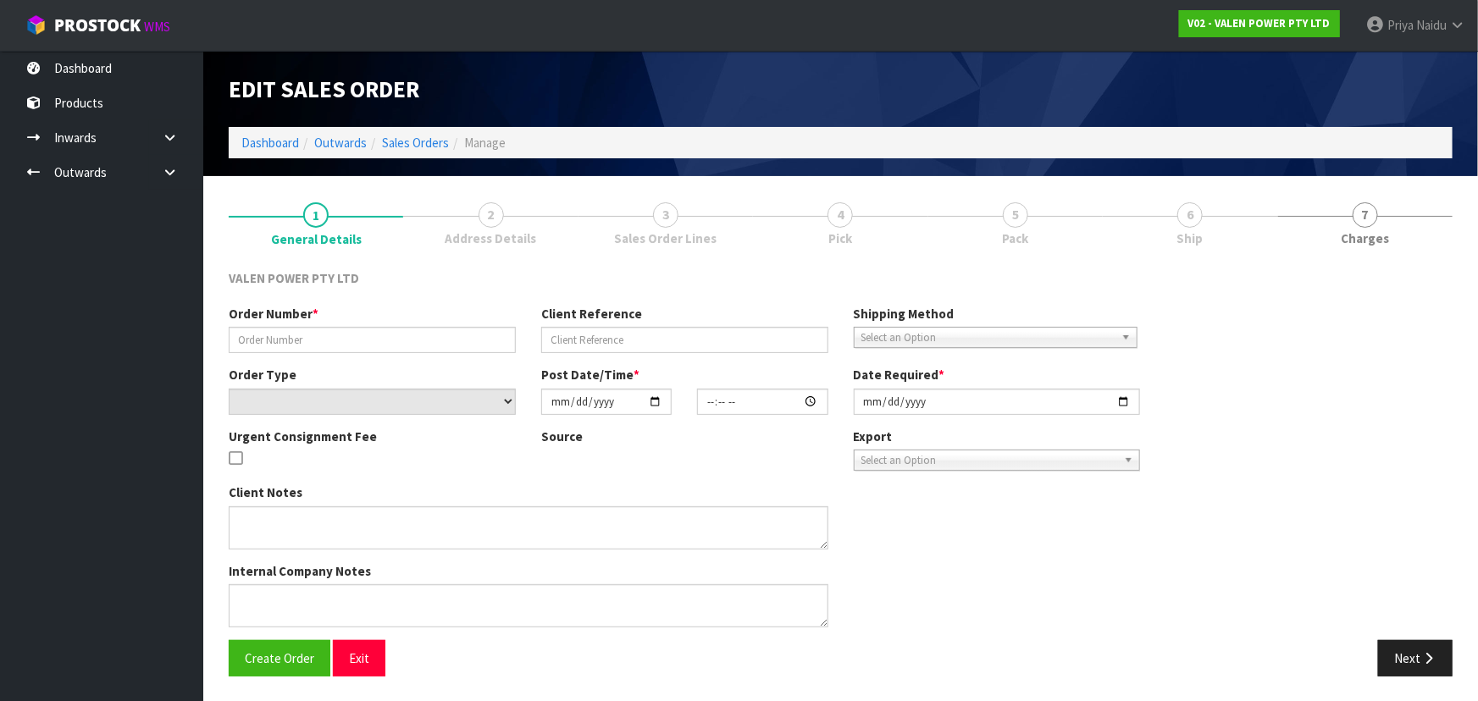
type input "S47724"
type input "14834585"
select select "number:0"
type input "[DATE]"
type input "15:15:08.000"
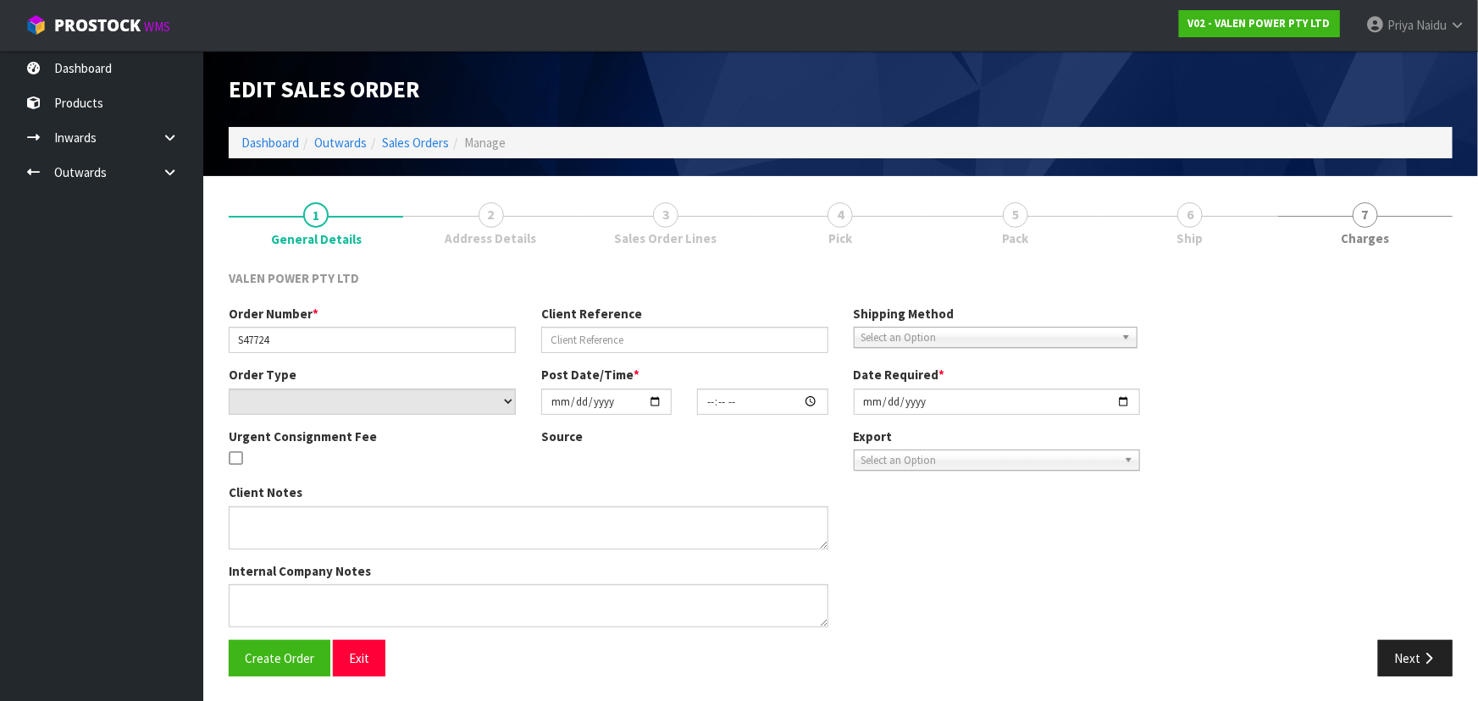
type input "[DATE]"
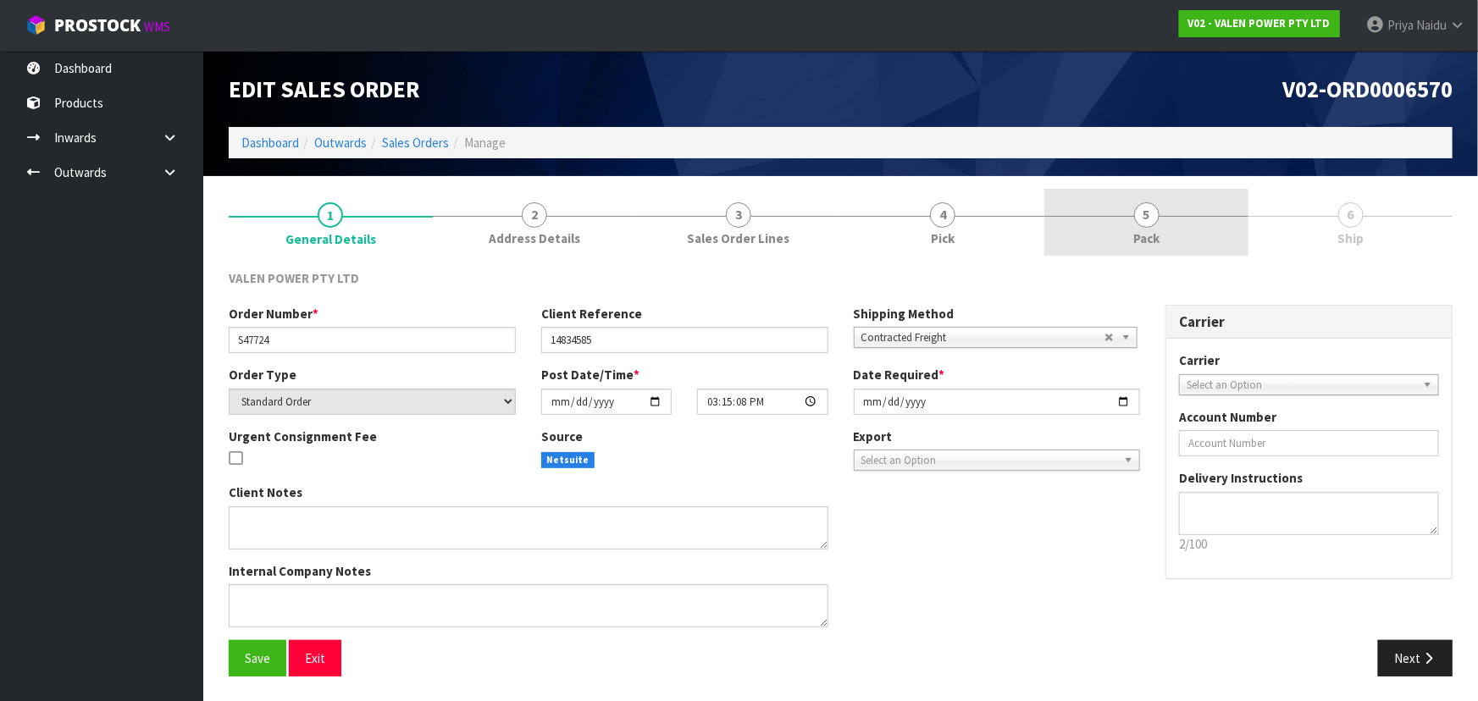
click at [1167, 216] on link "5 Pack" at bounding box center [1146, 222] width 204 height 67
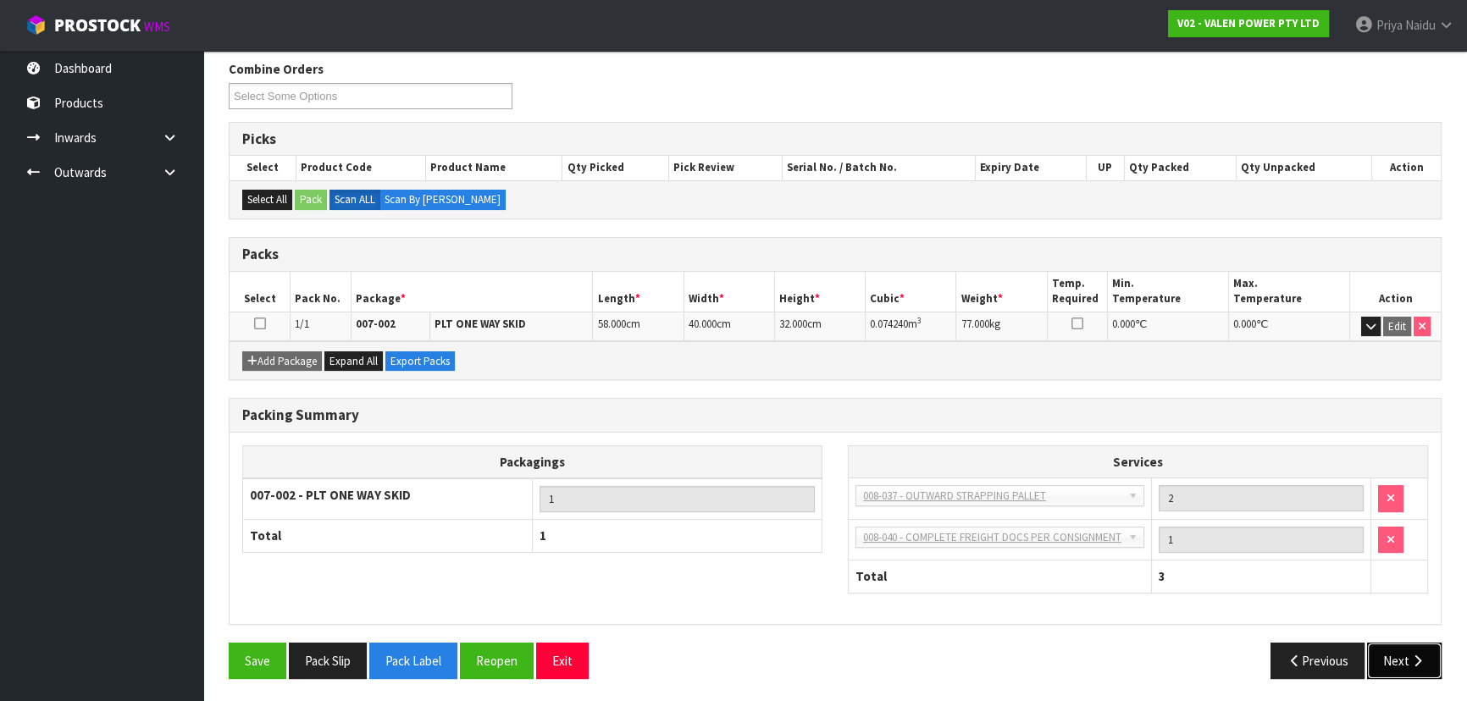
click at [1412, 657] on icon "button" at bounding box center [1417, 661] width 16 height 13
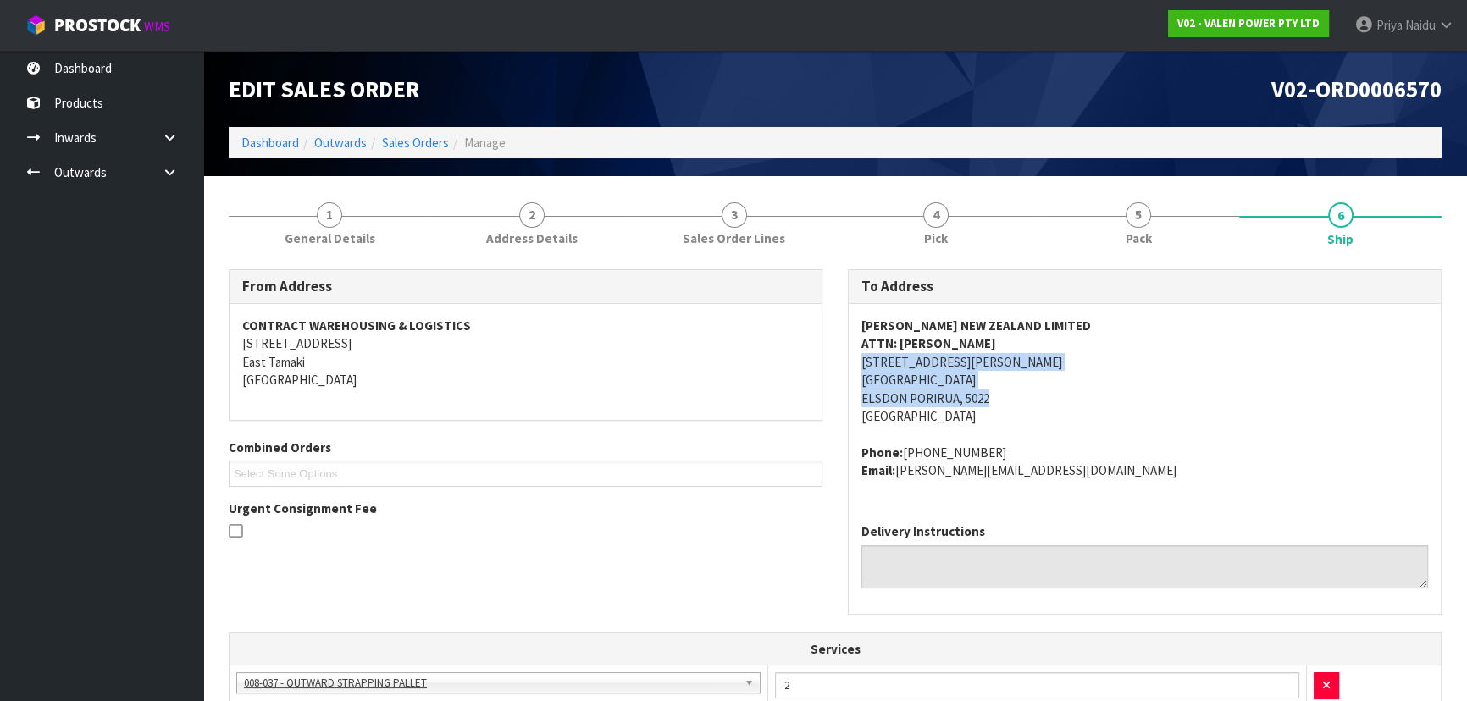
drag, startPoint x: 851, startPoint y: 362, endPoint x: 932, endPoint y: 399, distance: 88.3
click at [1043, 396] on div "[PERSON_NAME] NEW ZEALAND LIMITED ATTN: [PERSON_NAME] [STREET_ADDRESS][PERSON_N…" at bounding box center [1145, 407] width 592 height 206
click at [849, 361] on div "[PERSON_NAME] NEW ZEALAND LIMITED ATTN: [PERSON_NAME] [STREET_ADDRESS][PERSON_N…" at bounding box center [1145, 407] width 592 height 206
drag, startPoint x: 849, startPoint y: 361, endPoint x: 1020, endPoint y: 366, distance: 170.3
click at [1020, 366] on div "[PERSON_NAME] NEW ZEALAND LIMITED ATTN: [PERSON_NAME] [STREET_ADDRESS][PERSON_N…" at bounding box center [1145, 407] width 592 height 206
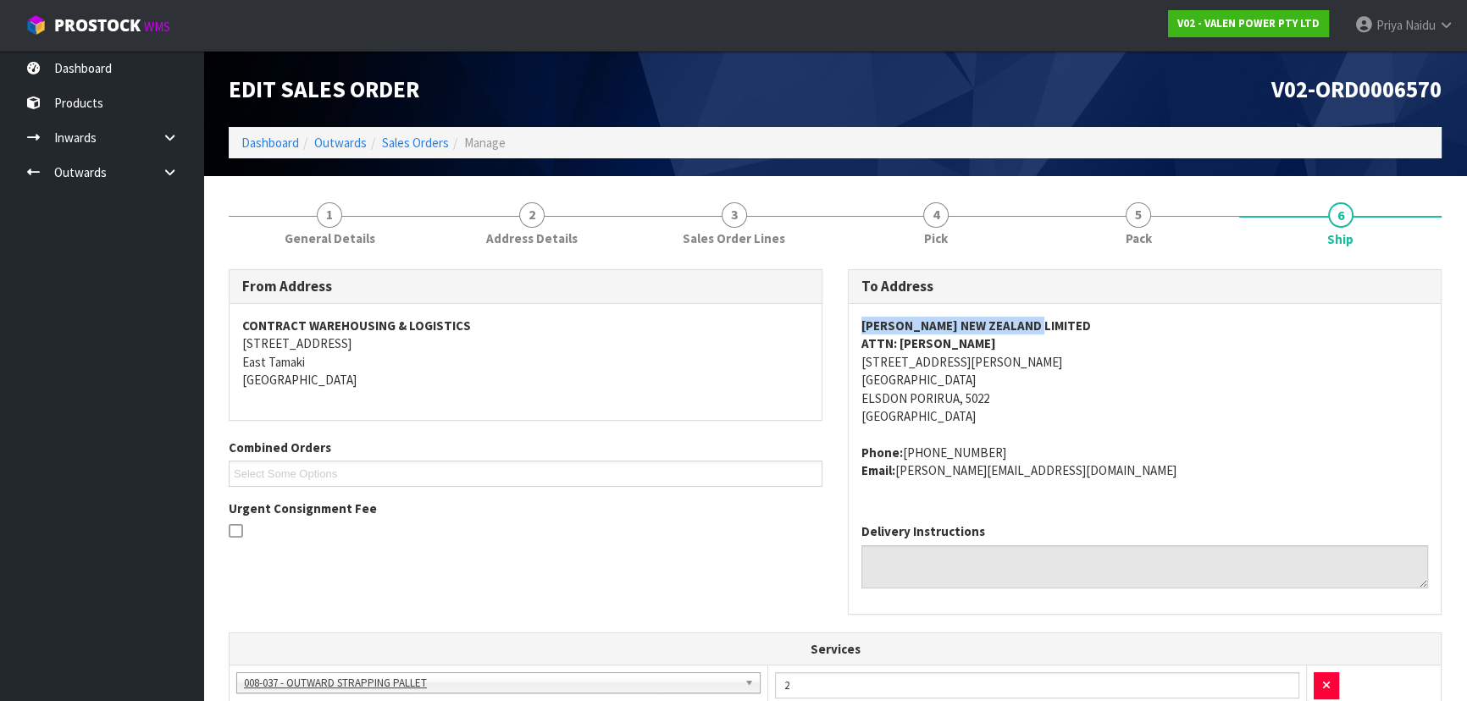
drag, startPoint x: 854, startPoint y: 322, endPoint x: 1133, endPoint y: 330, distance: 279.6
click at [1133, 330] on div "[PERSON_NAME] NEW ZEALAND LIMITED ATTN: [PERSON_NAME] [STREET_ADDRESS][PERSON_N…" at bounding box center [1145, 407] width 592 height 206
drag, startPoint x: 856, startPoint y: 351, endPoint x: 986, endPoint y: 347, distance: 129.7
click at [986, 347] on div "[PERSON_NAME] NEW ZEALAND LIMITED ATTN: [PERSON_NAME] [STREET_ADDRESS][PERSON_N…" at bounding box center [1145, 407] width 592 height 206
drag, startPoint x: 853, startPoint y: 448, endPoint x: 987, endPoint y: 437, distance: 134.3
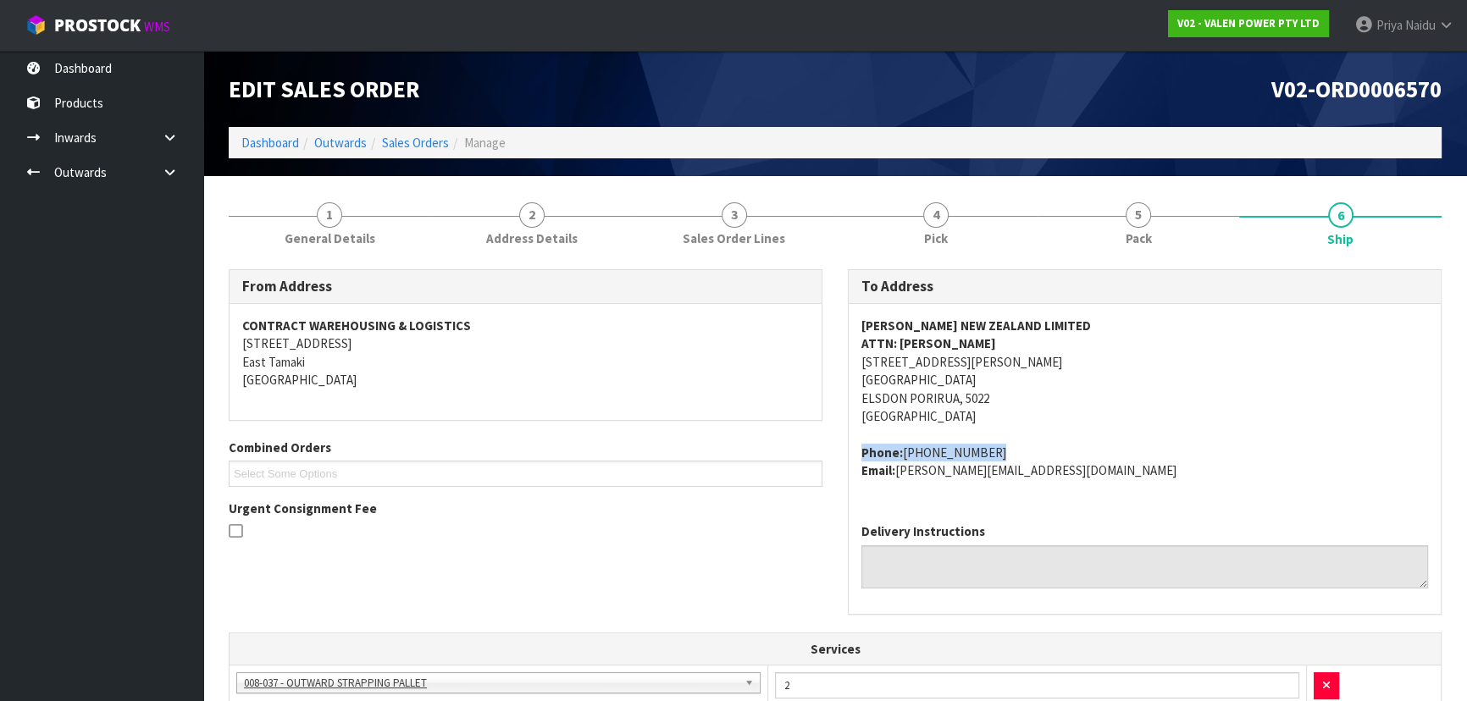
click at [987, 437] on div "[PERSON_NAME] NEW ZEALAND LIMITED ATTN: [PERSON_NAME] [STREET_ADDRESS][PERSON_N…" at bounding box center [1145, 407] width 592 height 206
click at [277, 246] on link "1 General Details" at bounding box center [330, 222] width 202 height 67
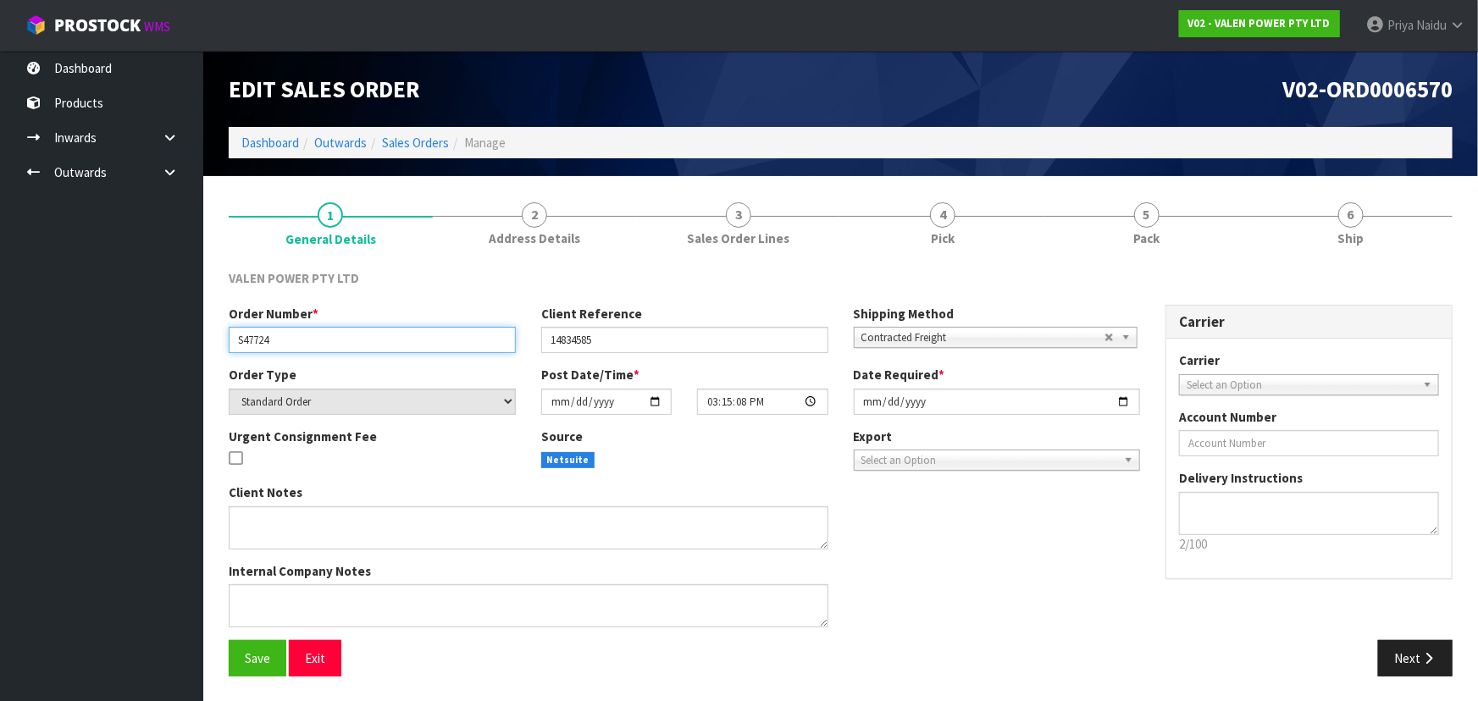
drag, startPoint x: 230, startPoint y: 339, endPoint x: 362, endPoint y: 358, distance: 134.4
click at [362, 358] on div "Order Number * S47724 Client Reference 14834585 Shipping Method Client Local Pi…" at bounding box center [684, 335] width 937 height 61
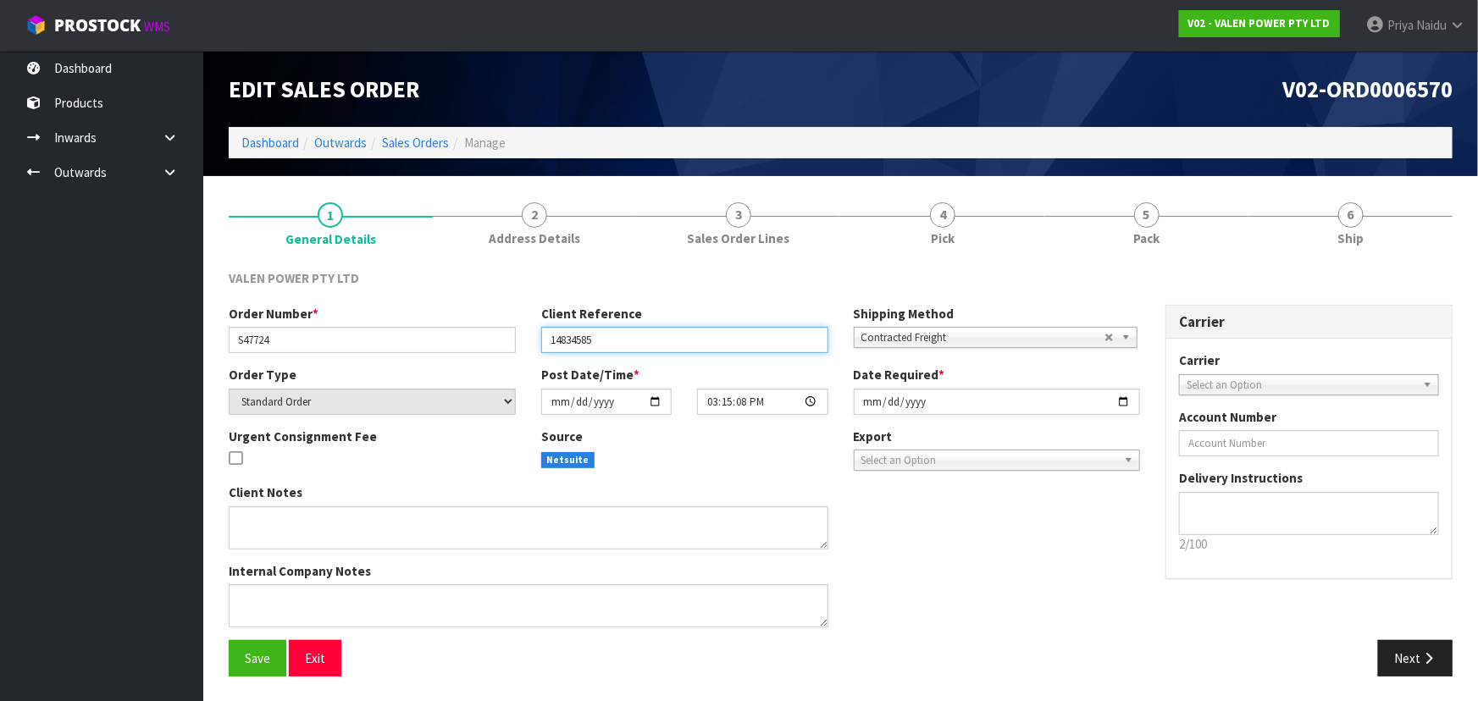
drag, startPoint x: 542, startPoint y: 340, endPoint x: 623, endPoint y: 335, distance: 81.5
click at [623, 335] on input "14834585" at bounding box center [684, 340] width 287 height 26
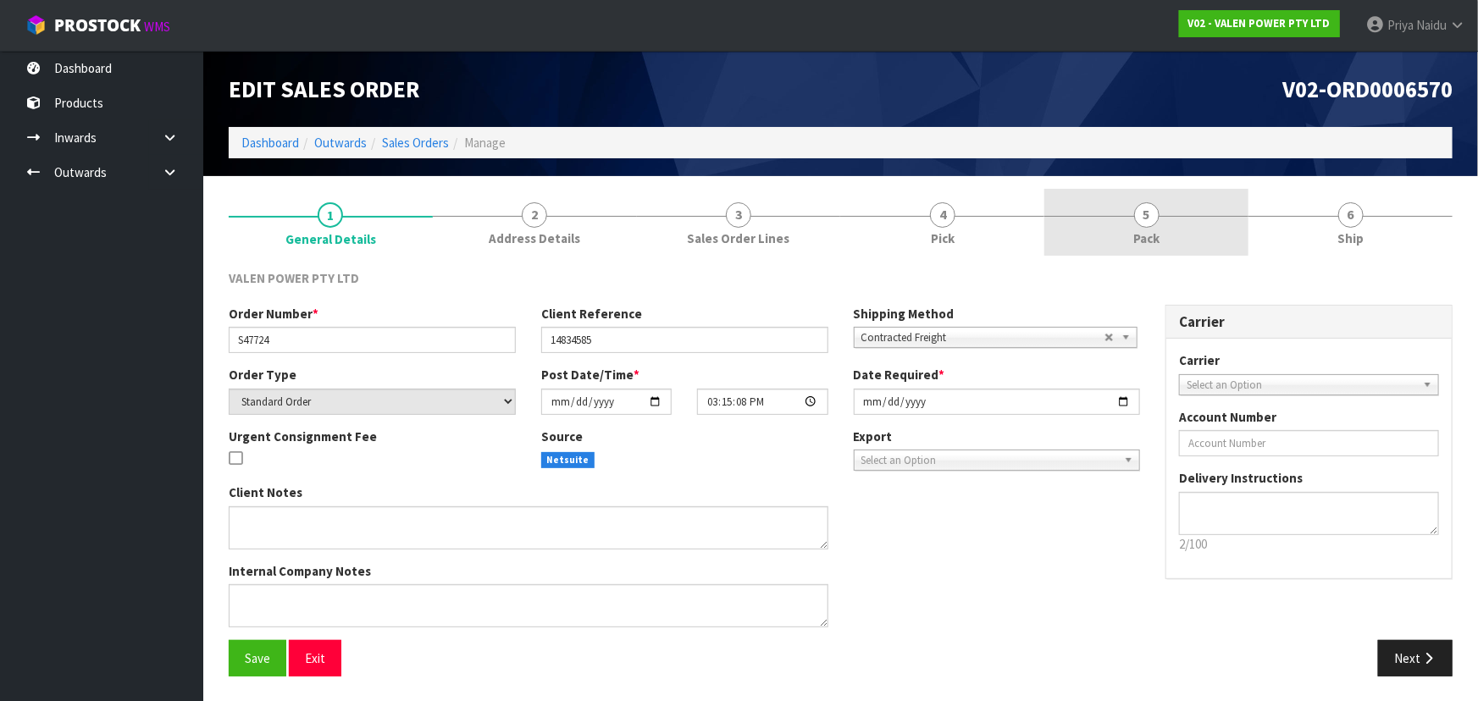
click at [1157, 195] on link "5 Pack" at bounding box center [1146, 222] width 204 height 67
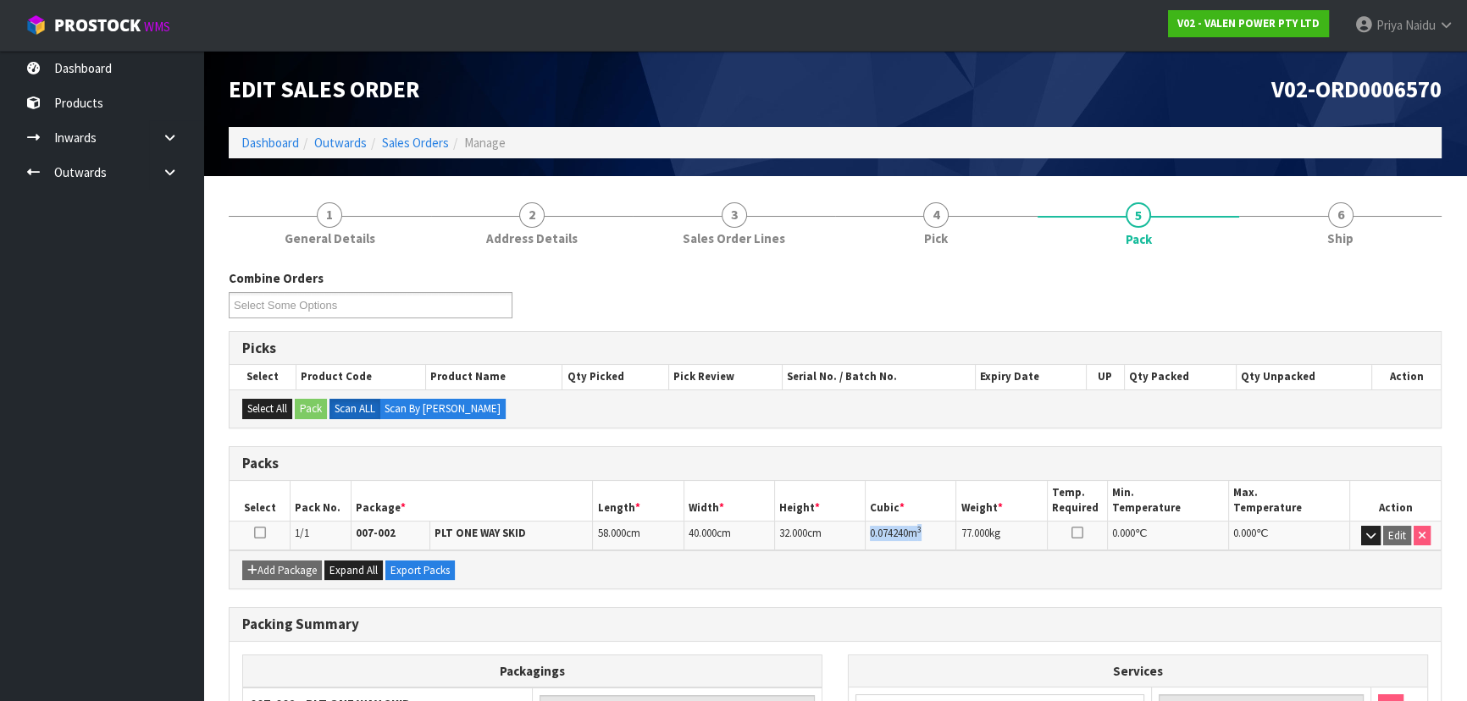
drag, startPoint x: 869, startPoint y: 534, endPoint x: 931, endPoint y: 523, distance: 62.8
click at [931, 523] on td "0.074240 m 3" at bounding box center [911, 536] width 91 height 30
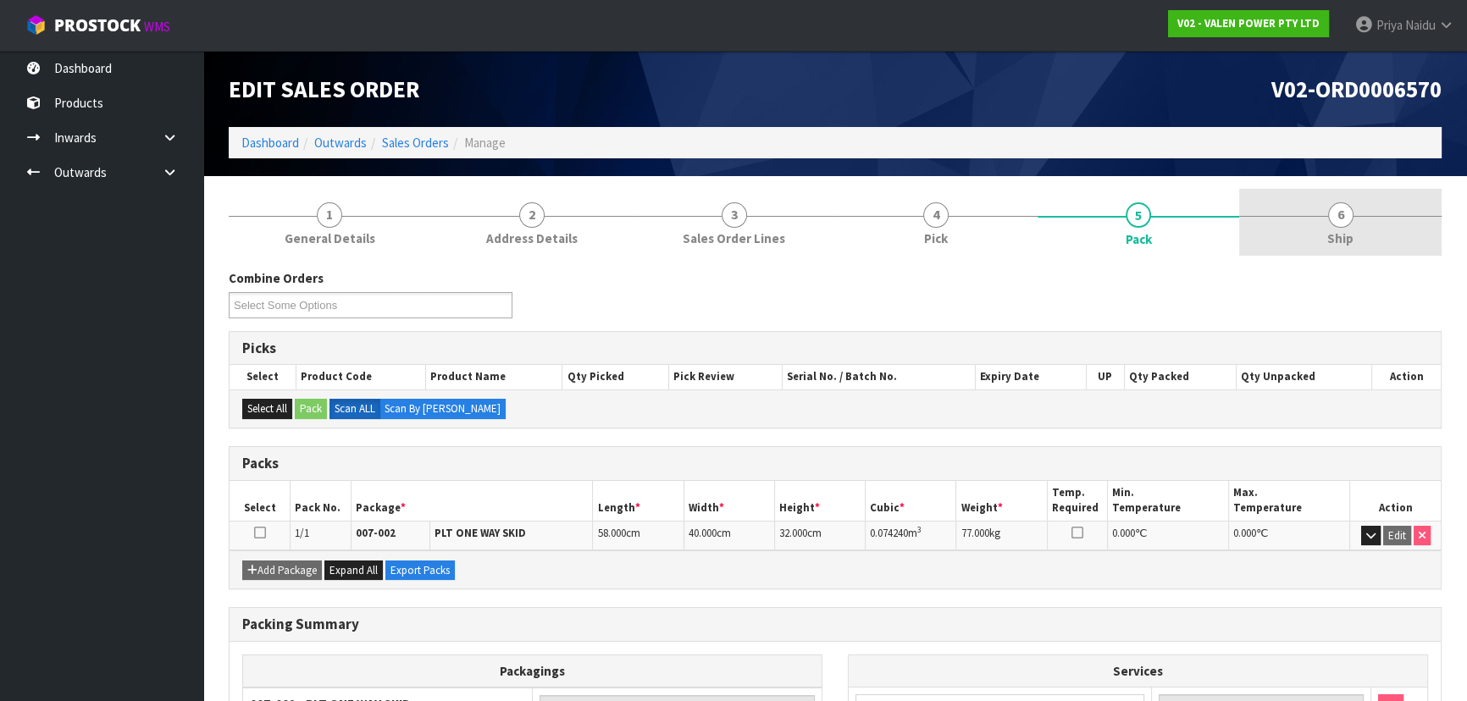
click at [1338, 237] on span "Ship" at bounding box center [1340, 239] width 26 height 18
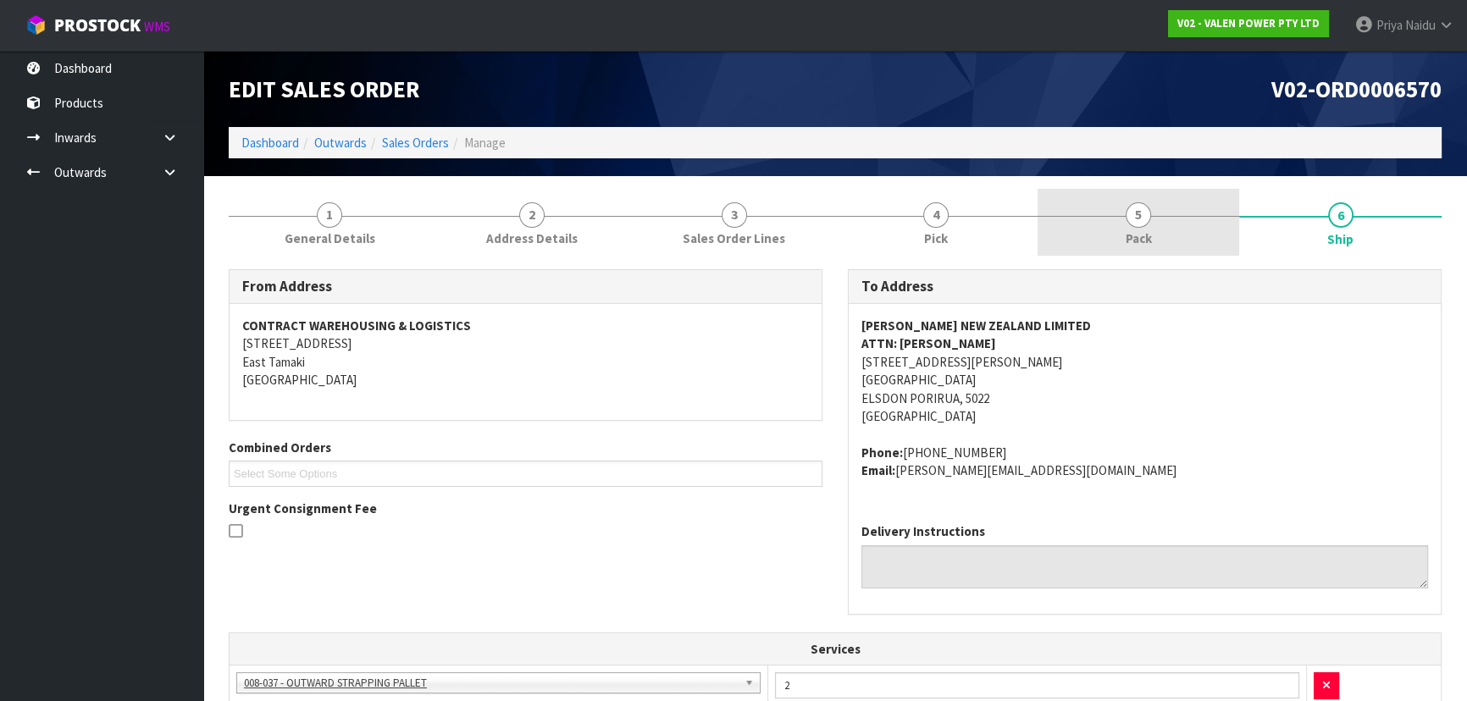
click at [1108, 219] on link "5 Pack" at bounding box center [1139, 222] width 202 height 67
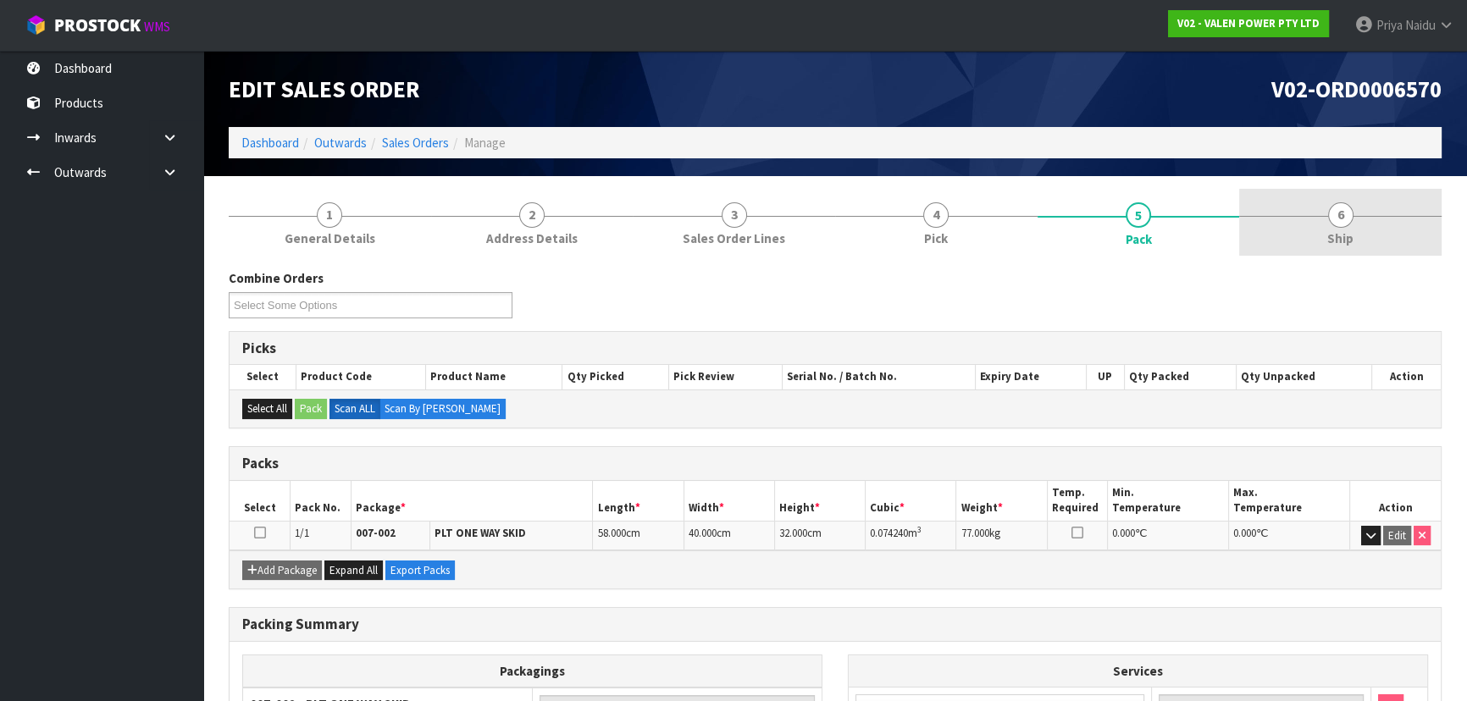
drag, startPoint x: 1364, startPoint y: 238, endPoint x: 1267, endPoint y: 246, distance: 96.9
click at [1364, 238] on link "6 Ship" at bounding box center [1340, 222] width 202 height 67
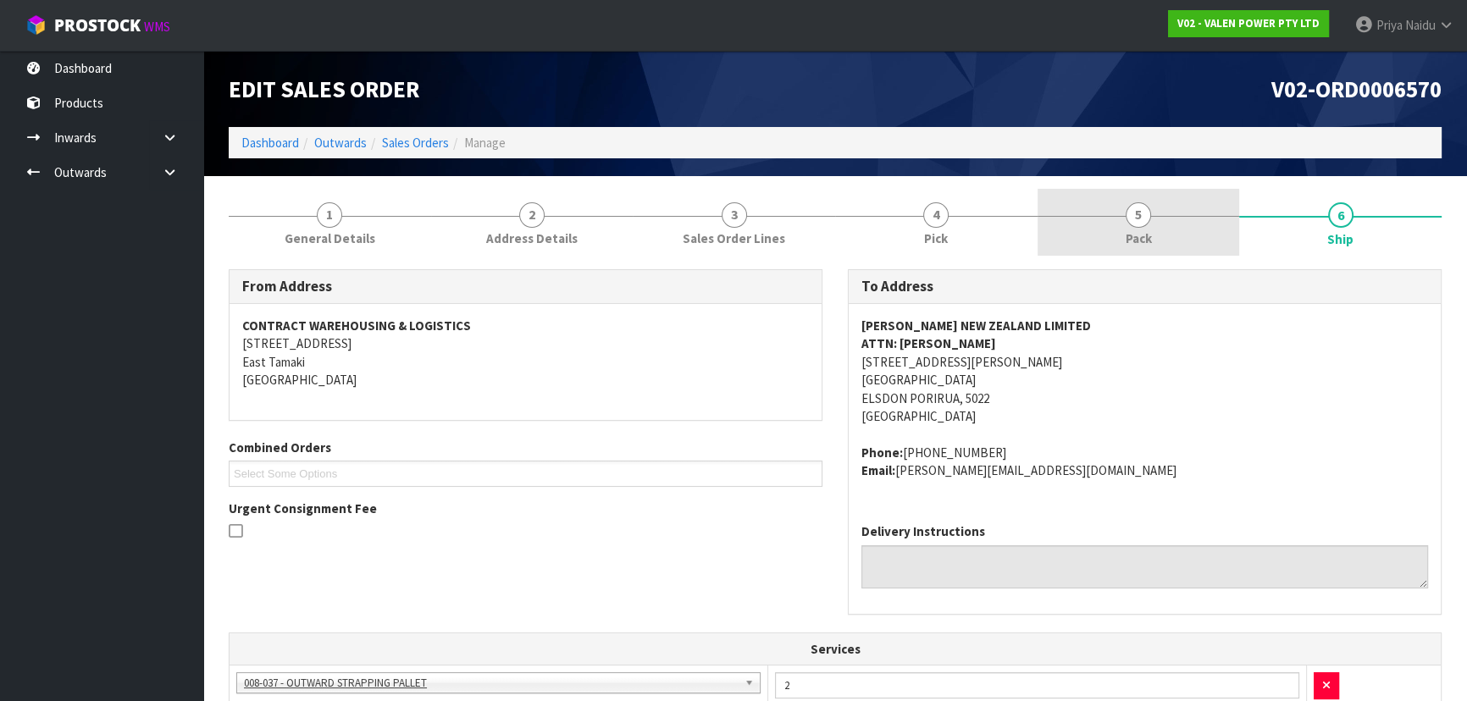
click at [1113, 213] on link "5 Pack" at bounding box center [1139, 222] width 202 height 67
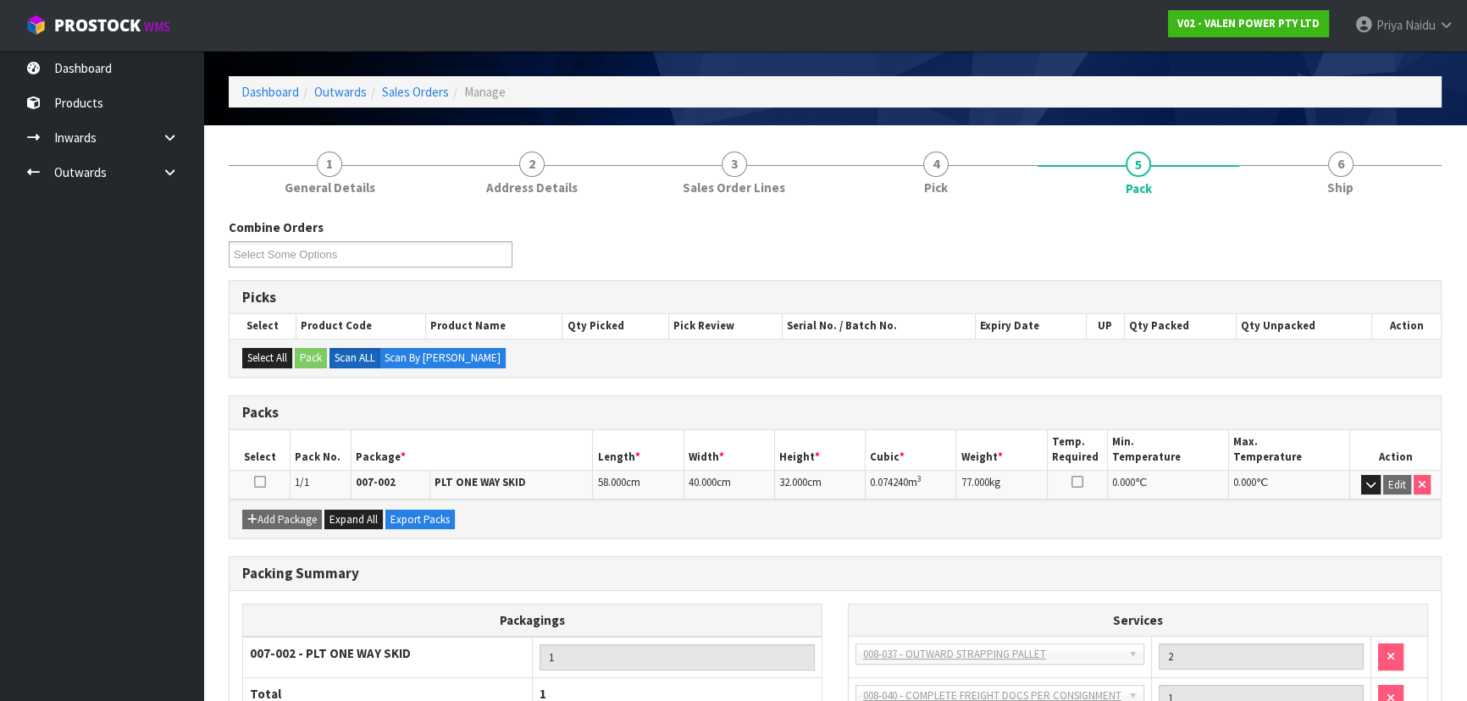
scroll to position [76, 0]
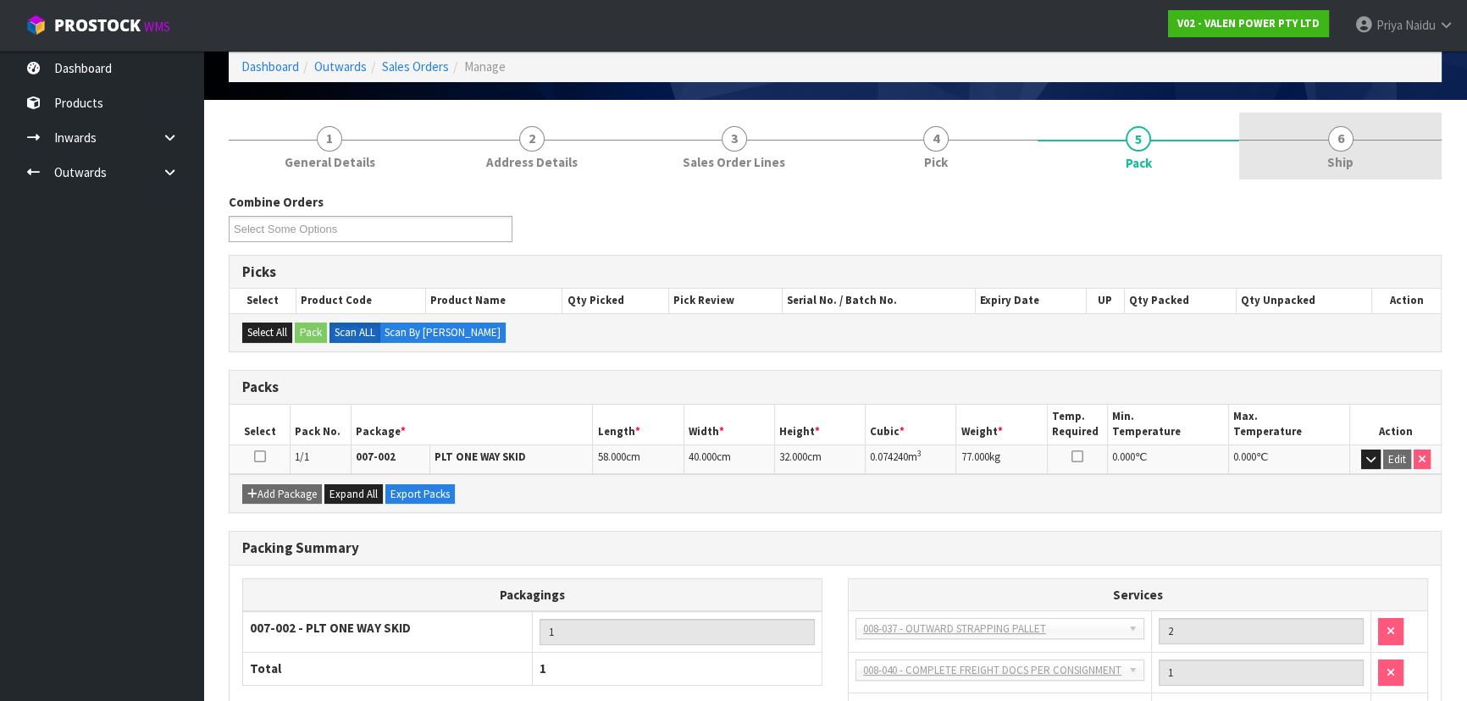
drag, startPoint x: 1340, startPoint y: 164, endPoint x: 1326, endPoint y: 165, distance: 13.6
click at [1340, 164] on span "Ship" at bounding box center [1340, 162] width 26 height 18
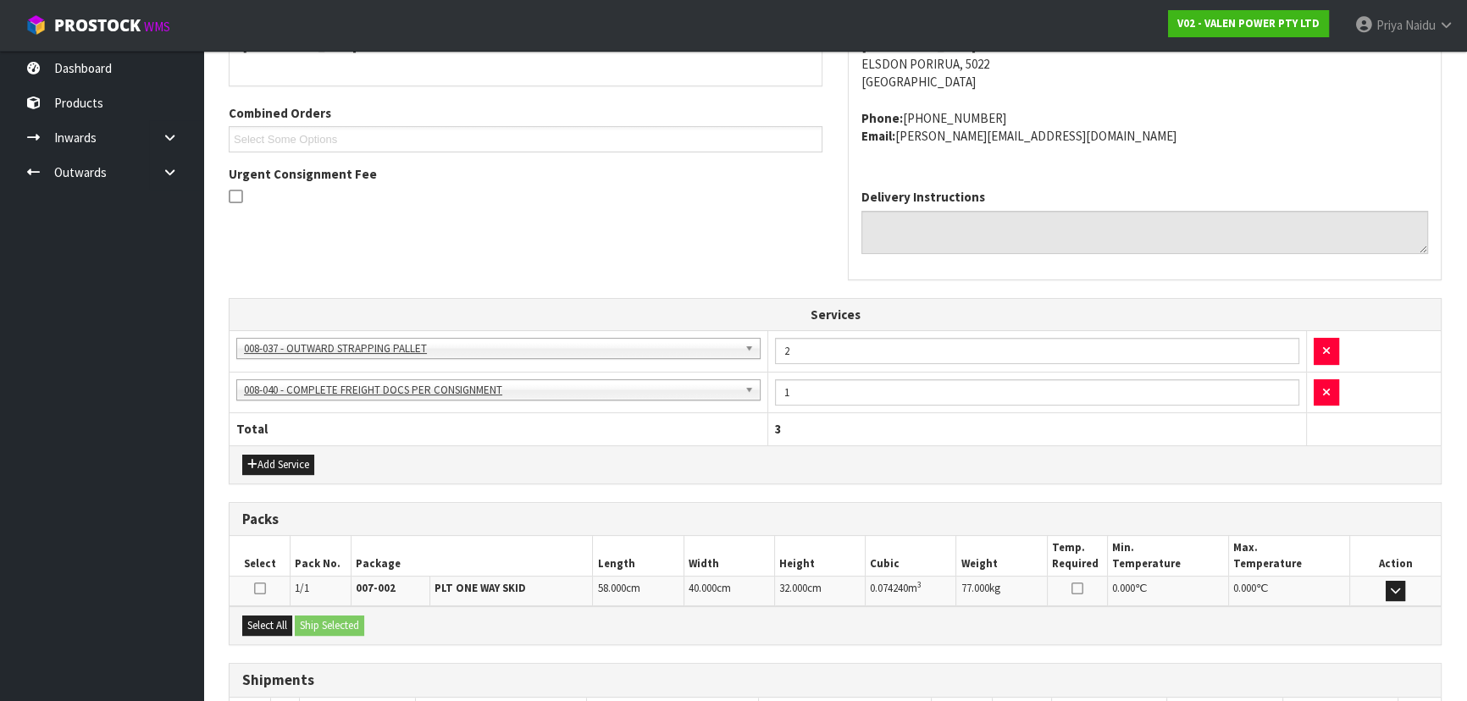
scroll to position [457, 0]
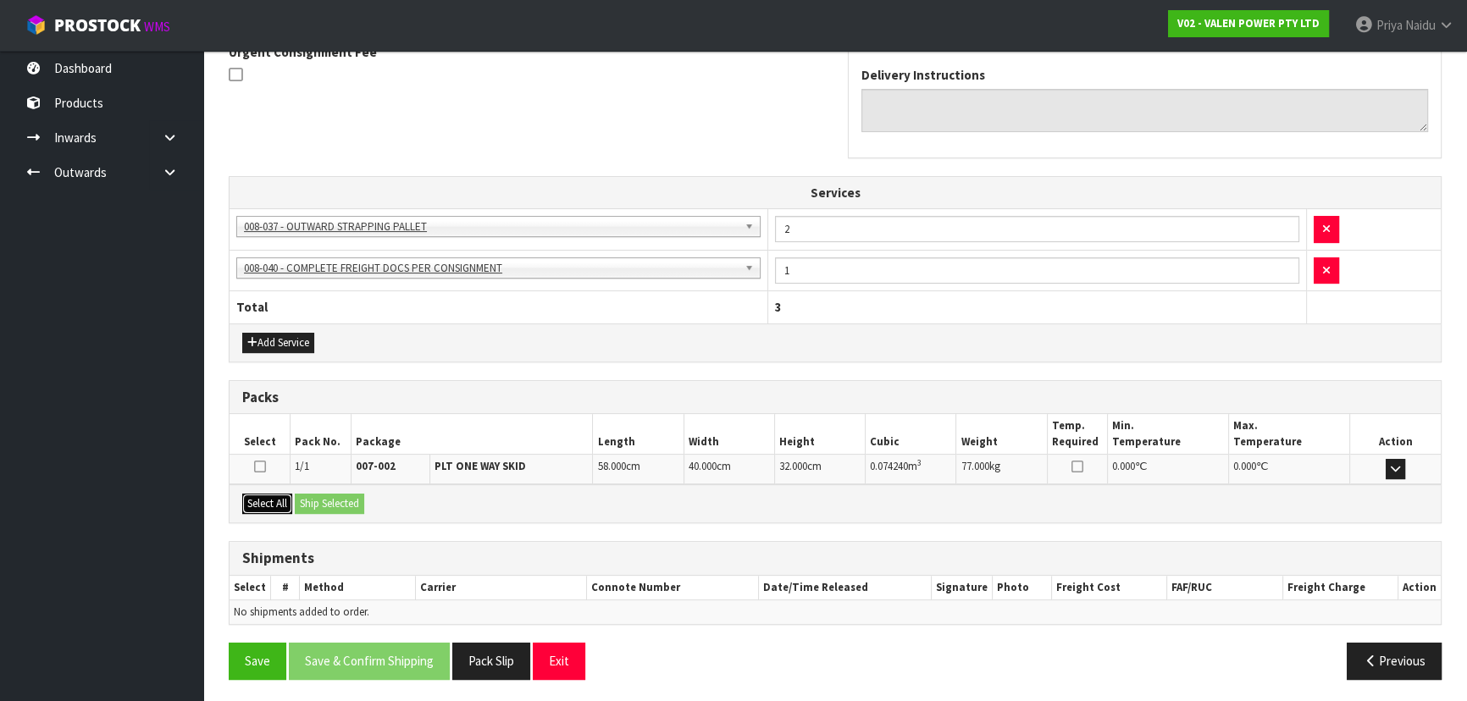
drag, startPoint x: 274, startPoint y: 498, endPoint x: 308, endPoint y: 501, distance: 34.9
click at [274, 498] on button "Select All" at bounding box center [267, 504] width 50 height 20
click at [330, 505] on button "Ship Selected" at bounding box center [329, 504] width 69 height 20
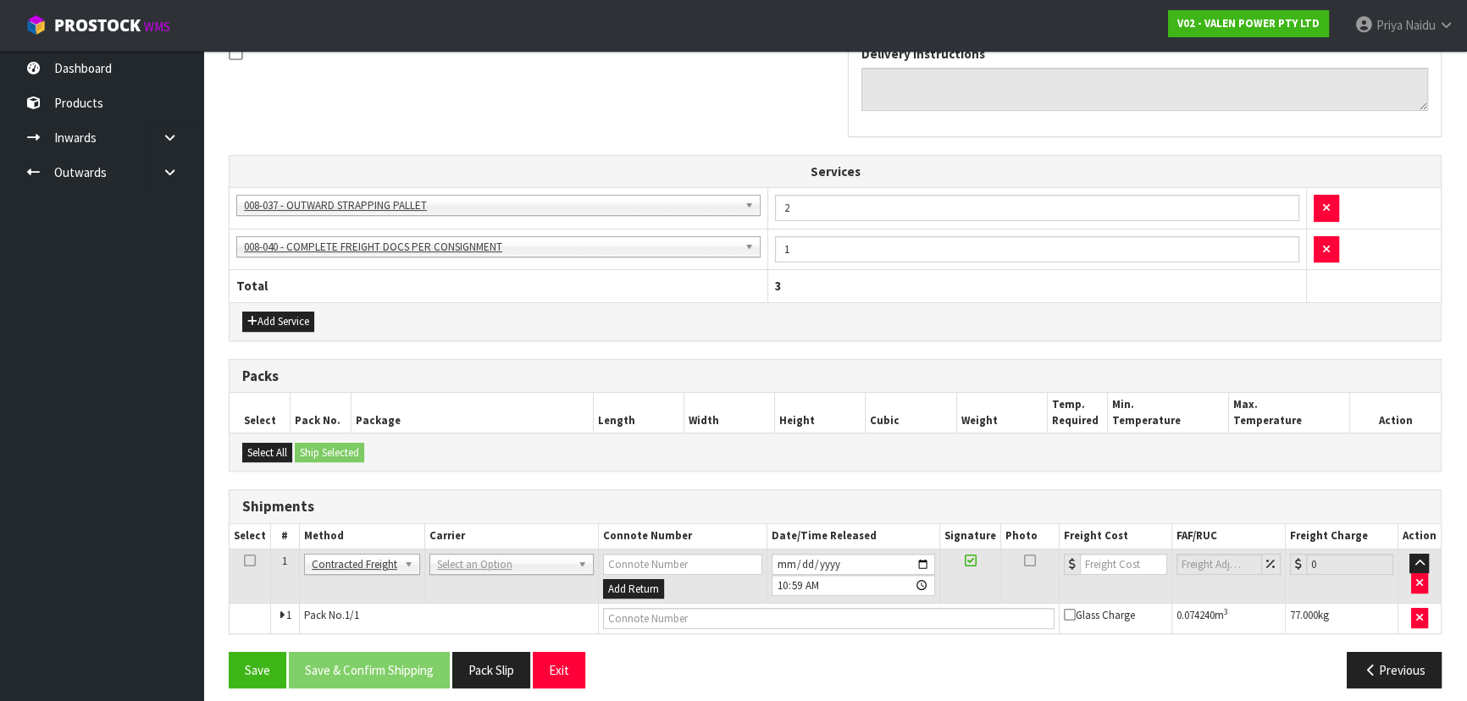
scroll to position [487, 0]
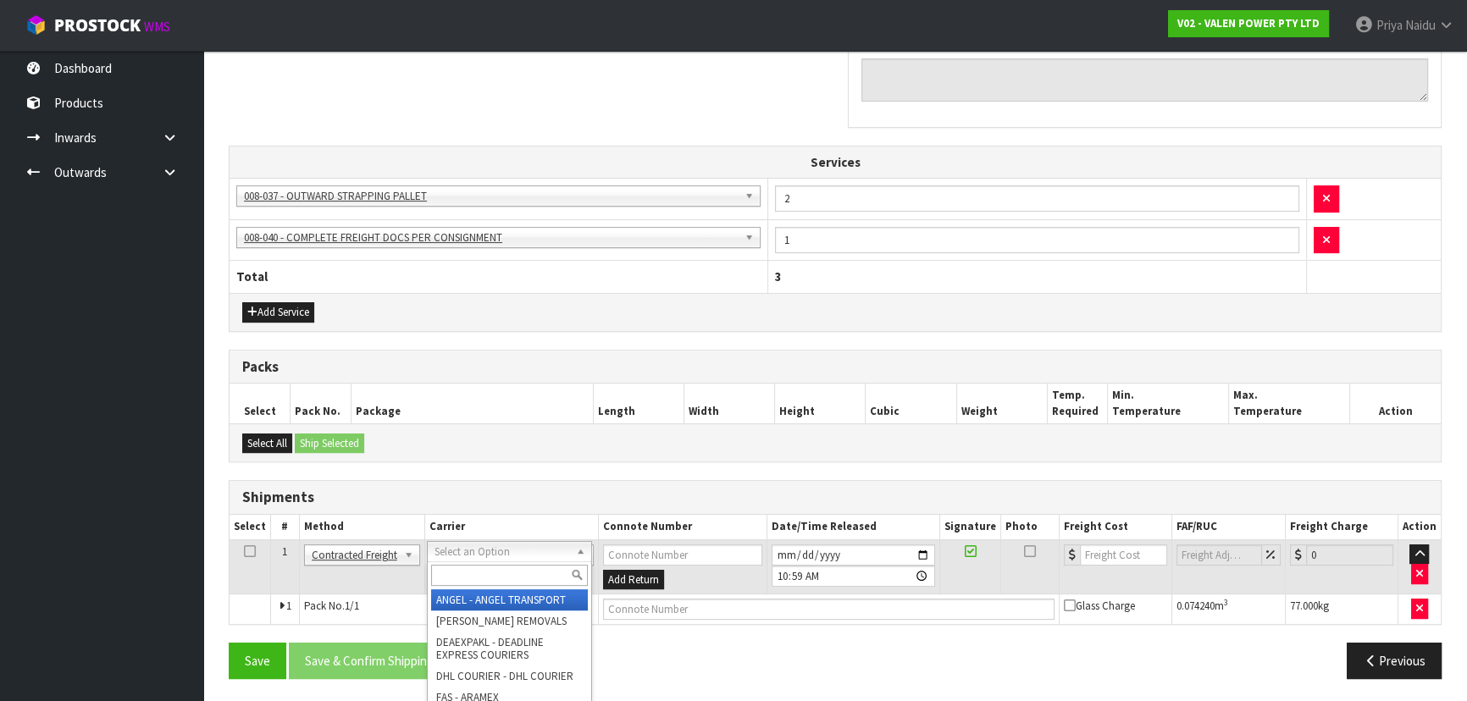
click at [514, 575] on input "text" at bounding box center [509, 575] width 157 height 21
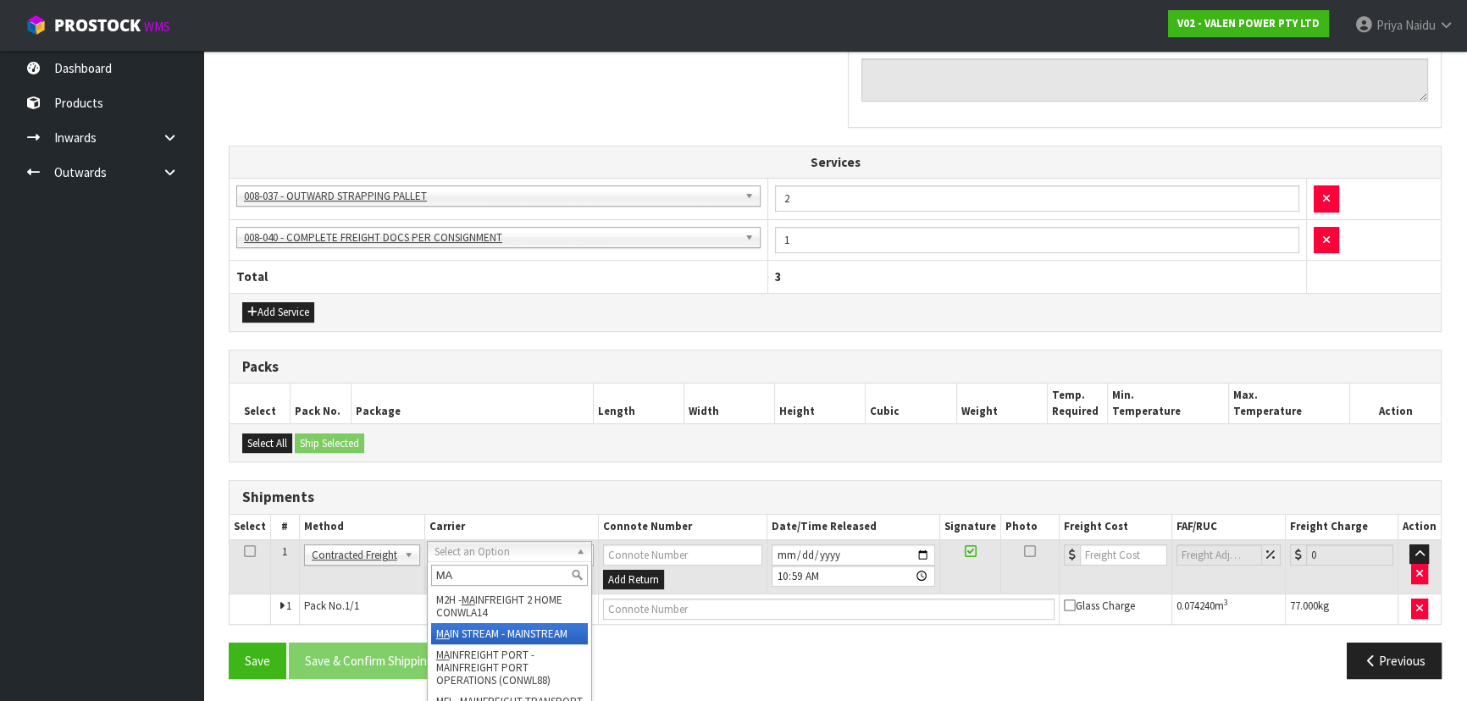
type input "MA"
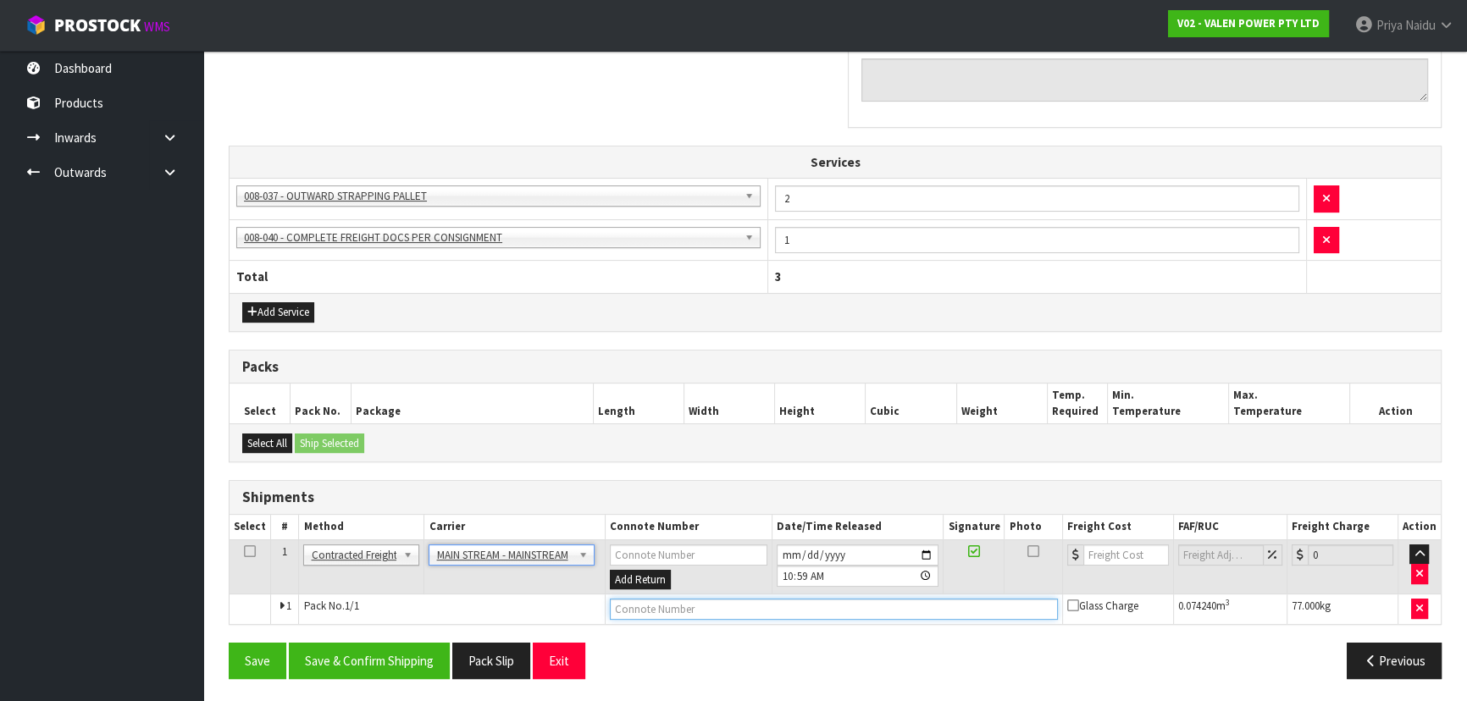
click at [690, 610] on input "text" at bounding box center [834, 609] width 448 height 21
paste input "CWL7724420"
type input "CWL7724420"
click at [1099, 550] on input "number" at bounding box center [1126, 555] width 86 height 21
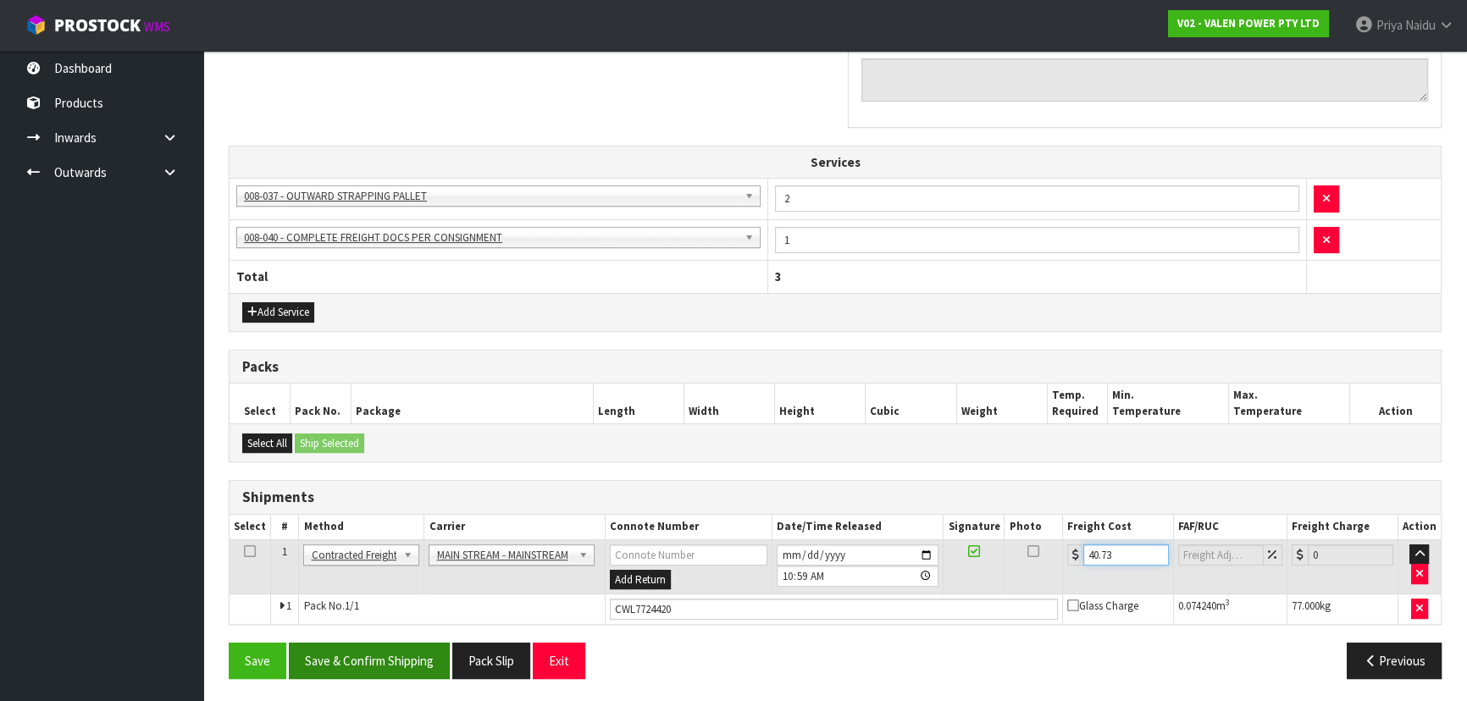
type input "40.73"
click at [367, 665] on button "Save & Confirm Shipping" at bounding box center [369, 661] width 161 height 36
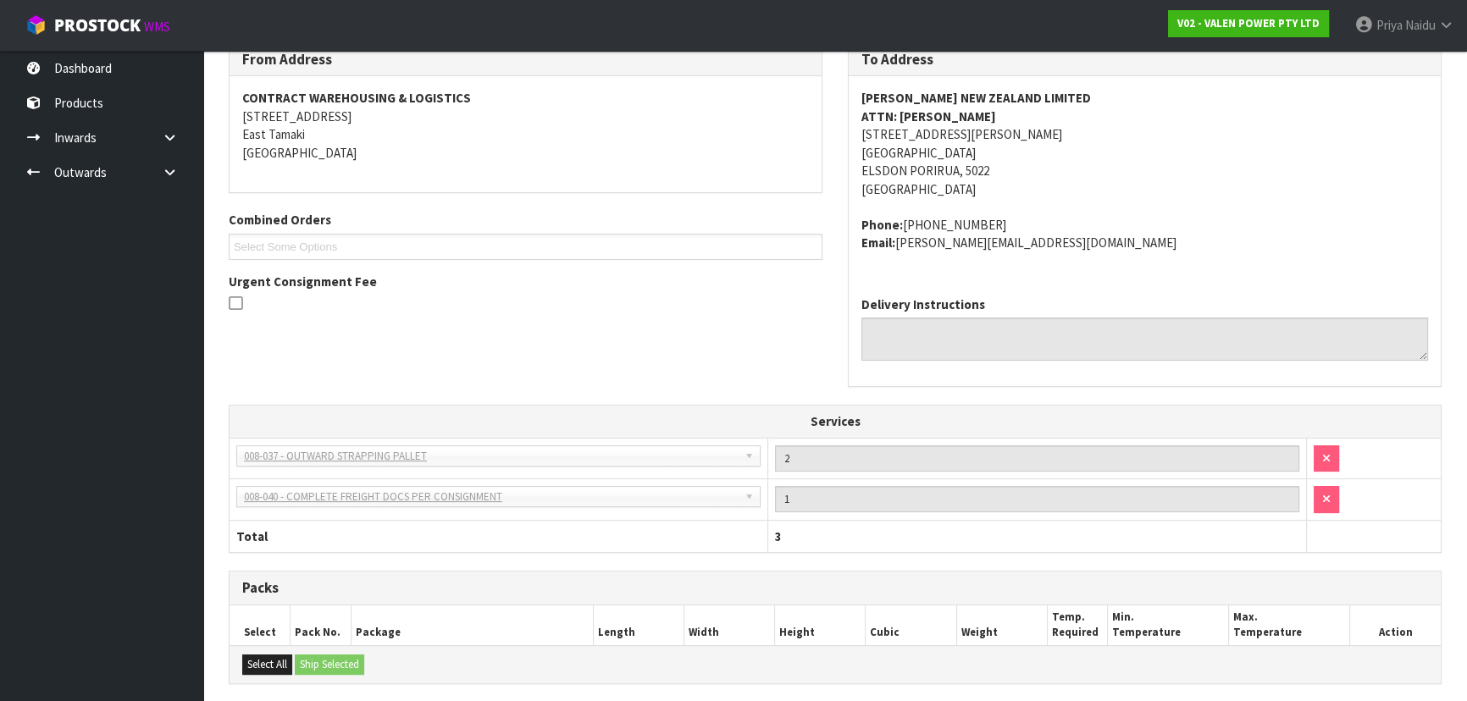
scroll to position [44, 0]
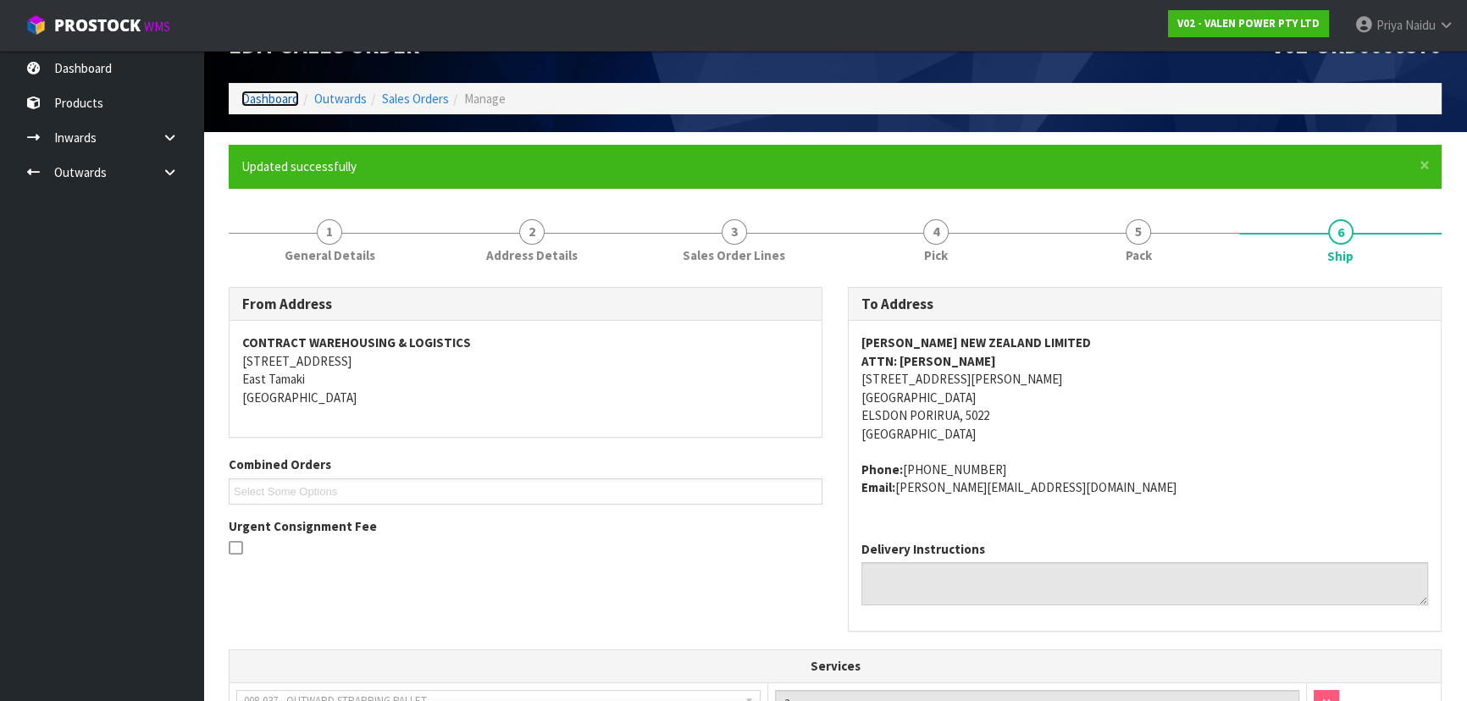
click at [263, 97] on link "Dashboard" at bounding box center [270, 99] width 58 height 16
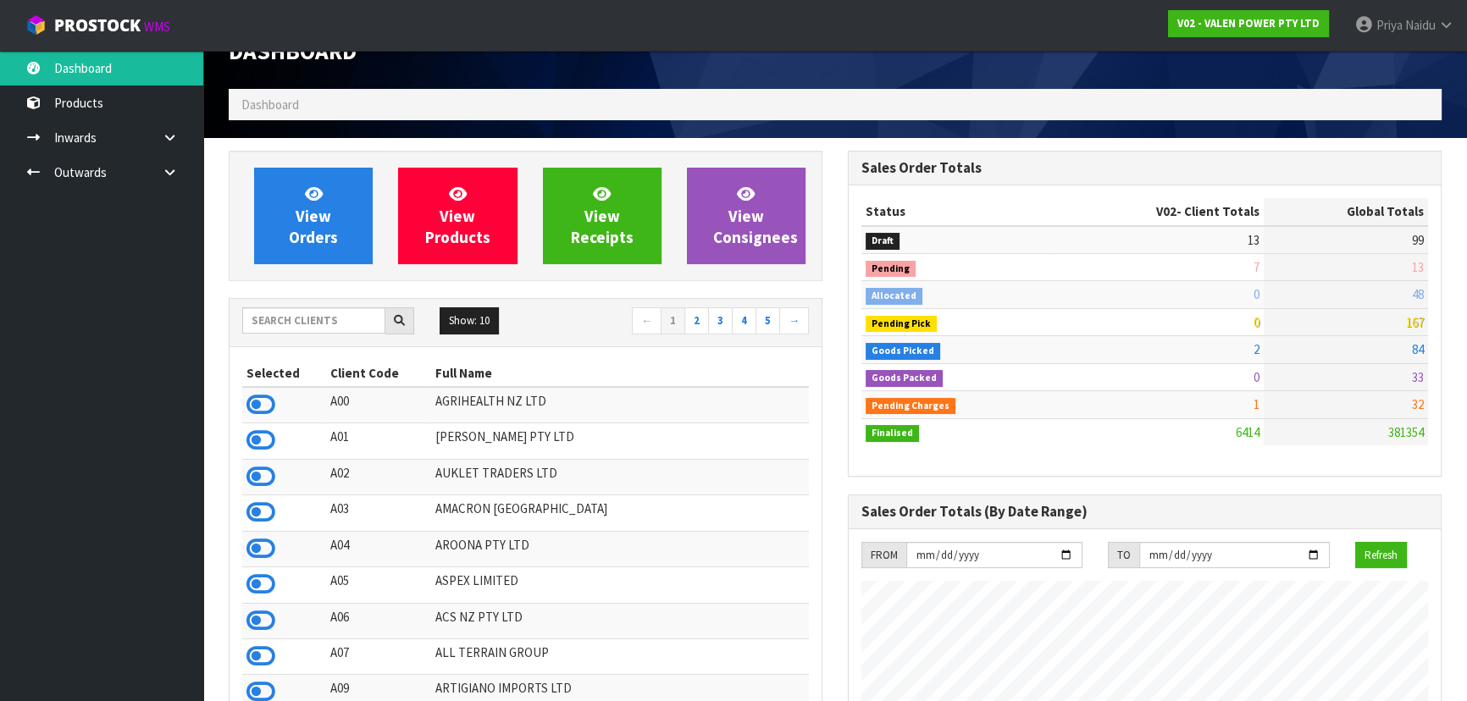
scroll to position [17, 0]
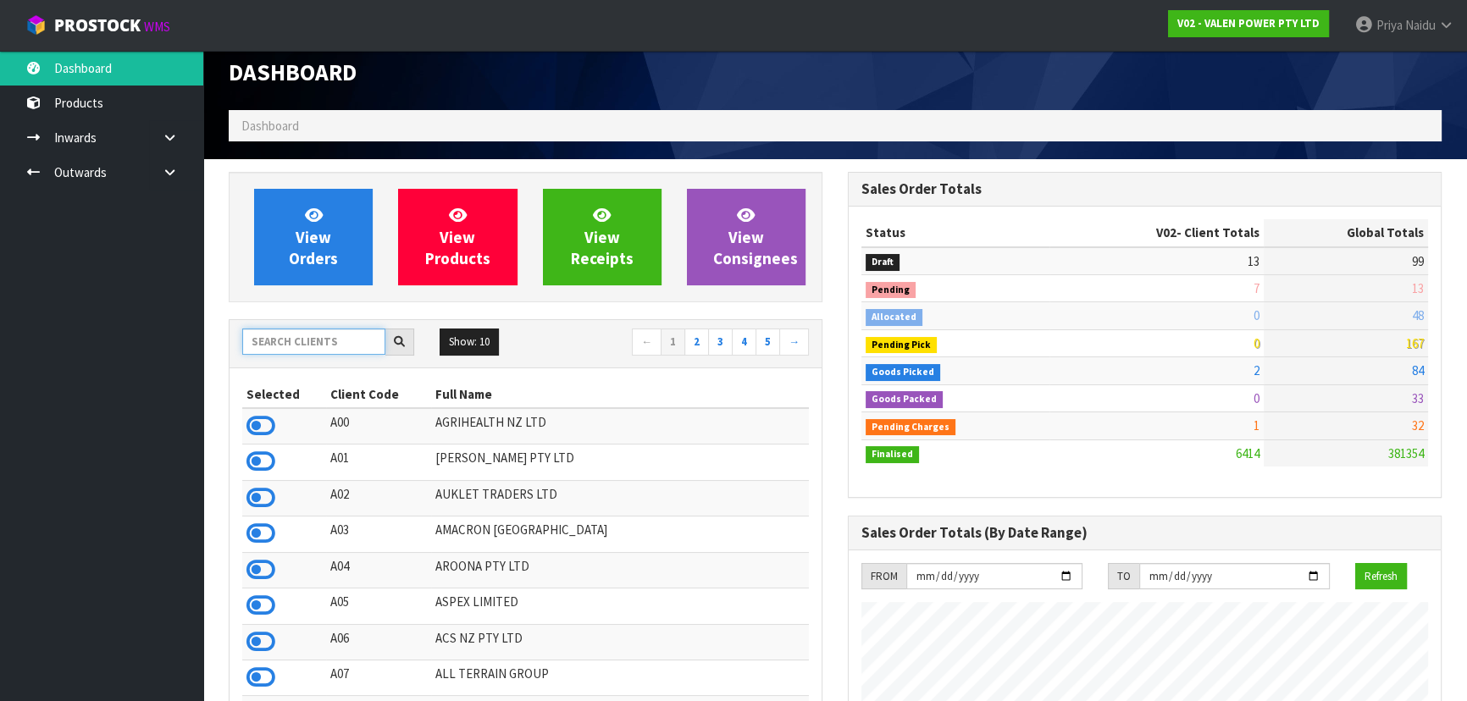
click at [341, 345] on input "text" at bounding box center [313, 342] width 143 height 26
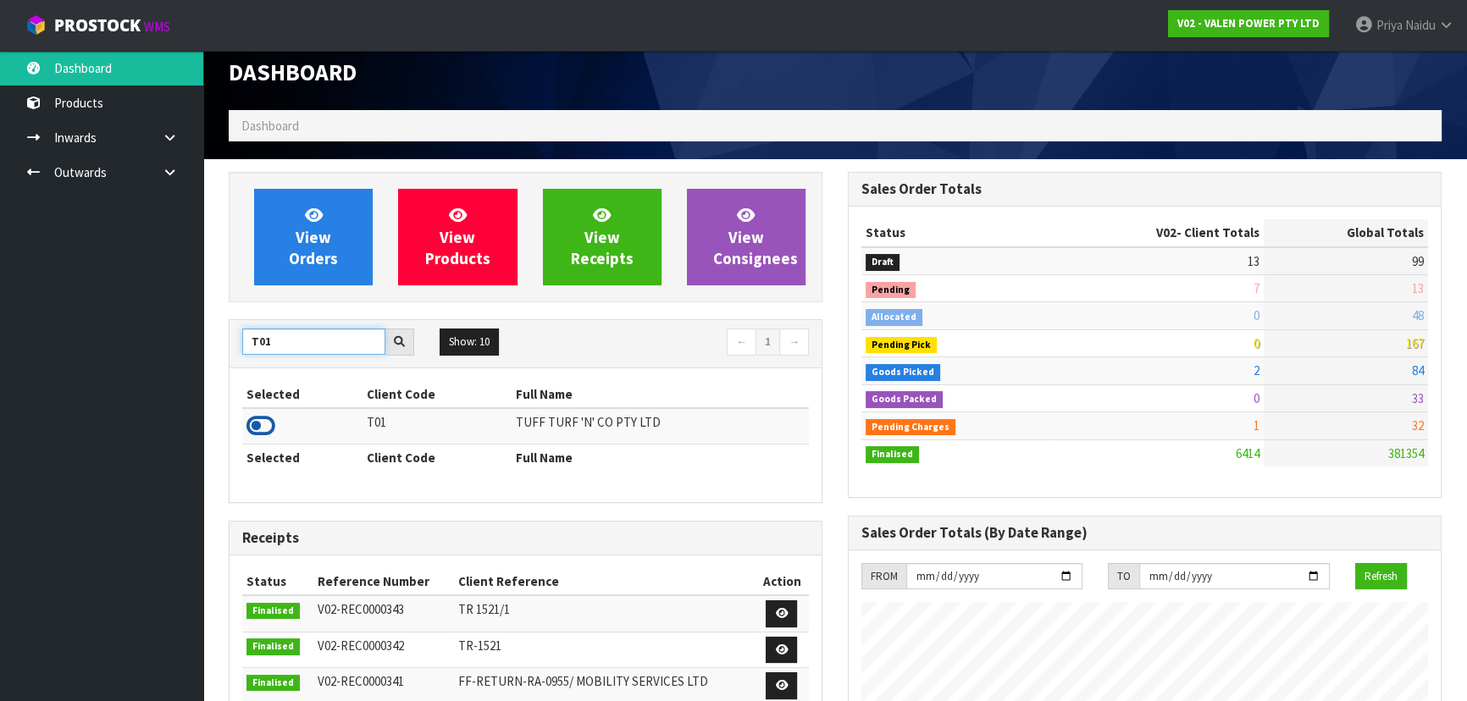
type input "T01"
click at [257, 423] on icon at bounding box center [260, 425] width 29 height 25
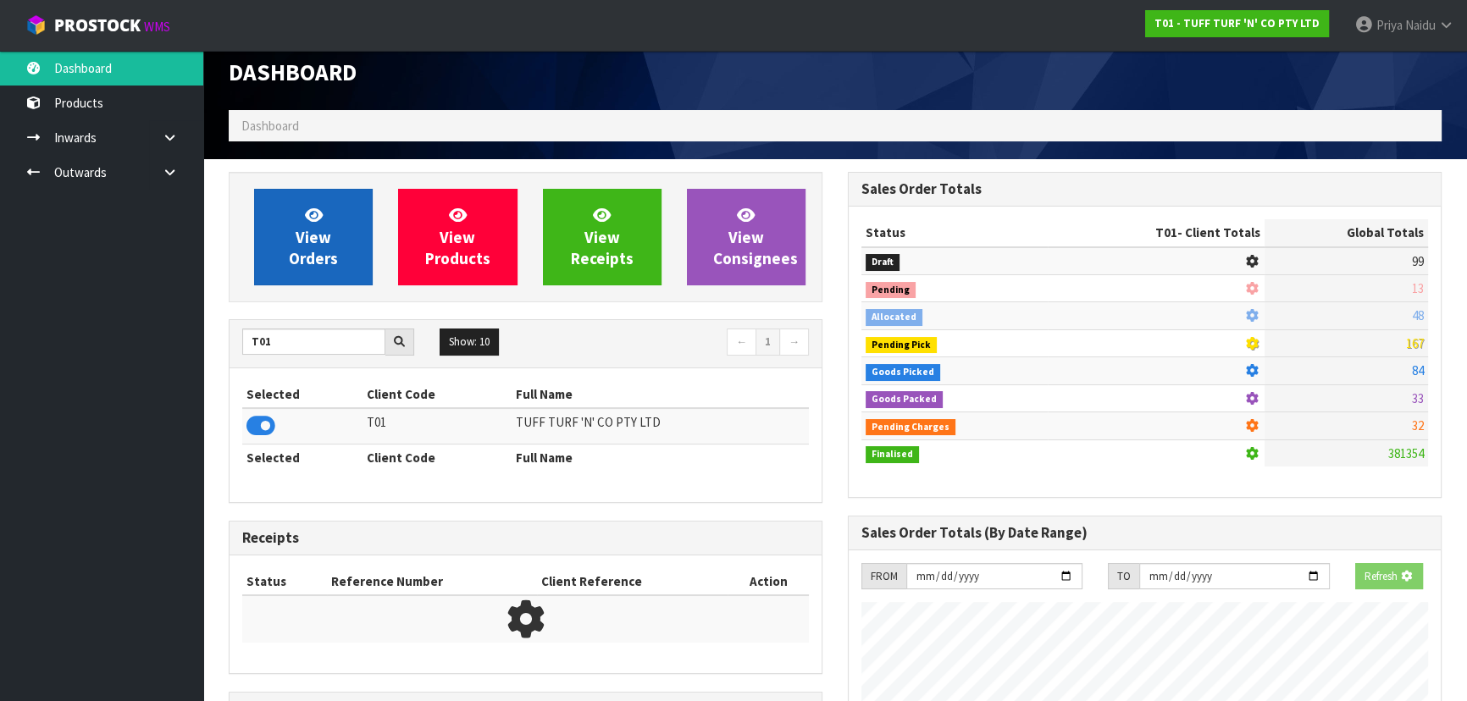
scroll to position [1054, 618]
click at [318, 244] on span "View Orders" at bounding box center [313, 237] width 49 height 64
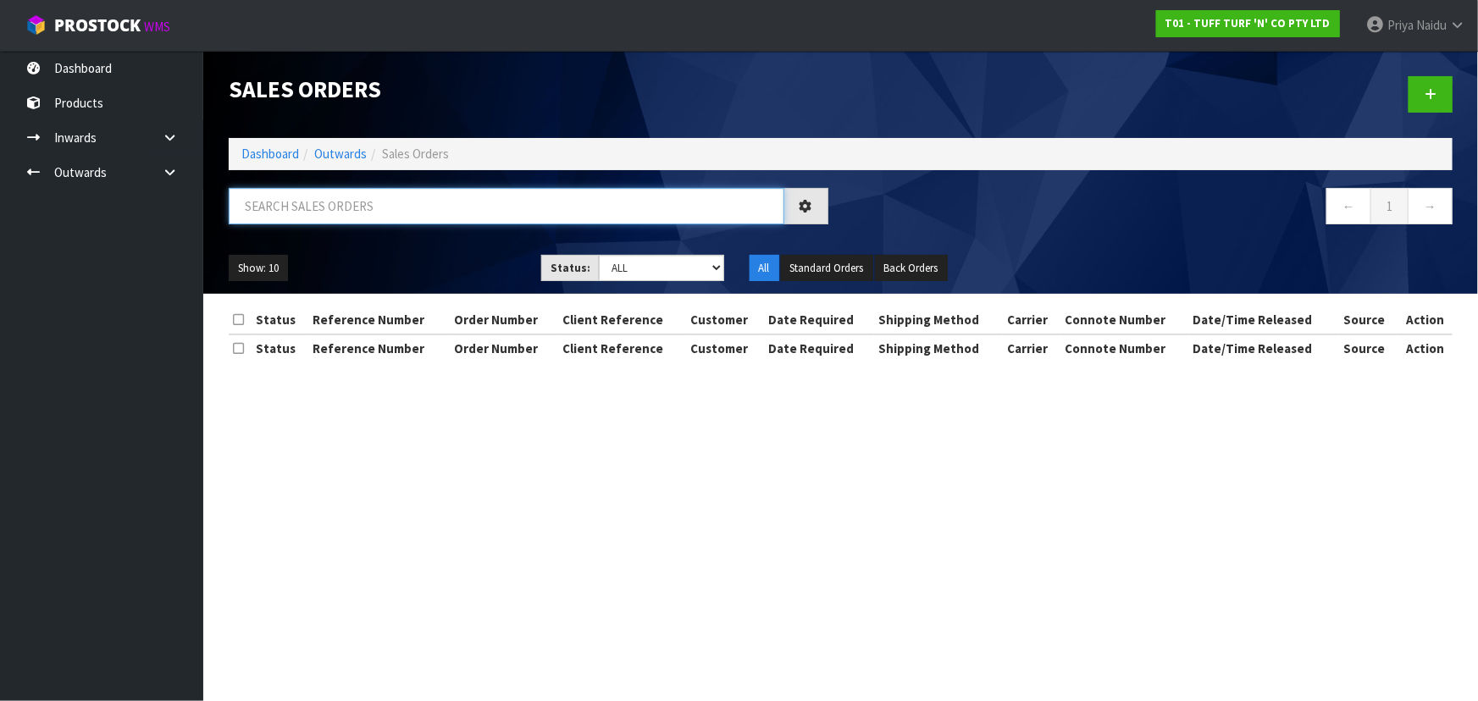
click at [347, 210] on input "text" at bounding box center [507, 206] width 556 height 36
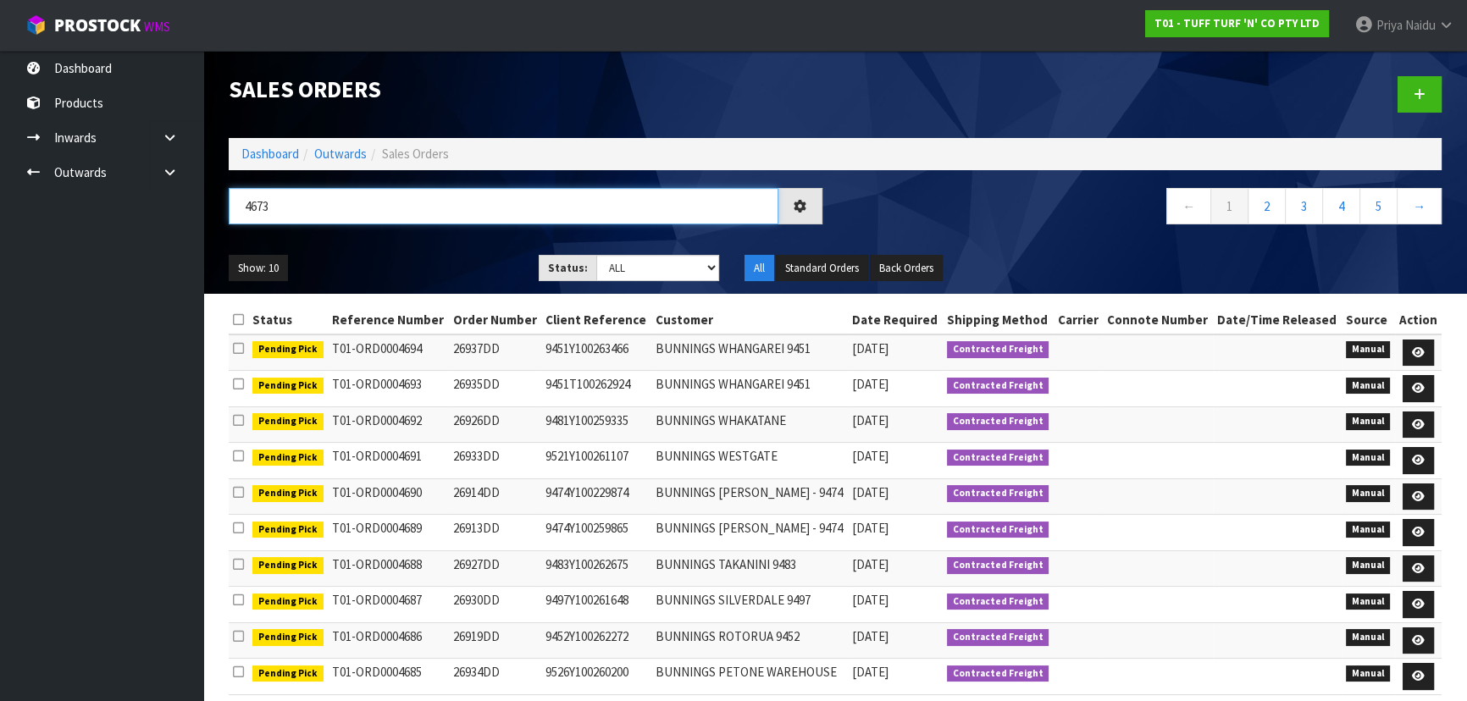
type input "4673"
click at [637, 271] on select "Draft Pending Allocated Pending Pick Goods Picked Goods Packed Pending Charges …" at bounding box center [658, 268] width 124 height 26
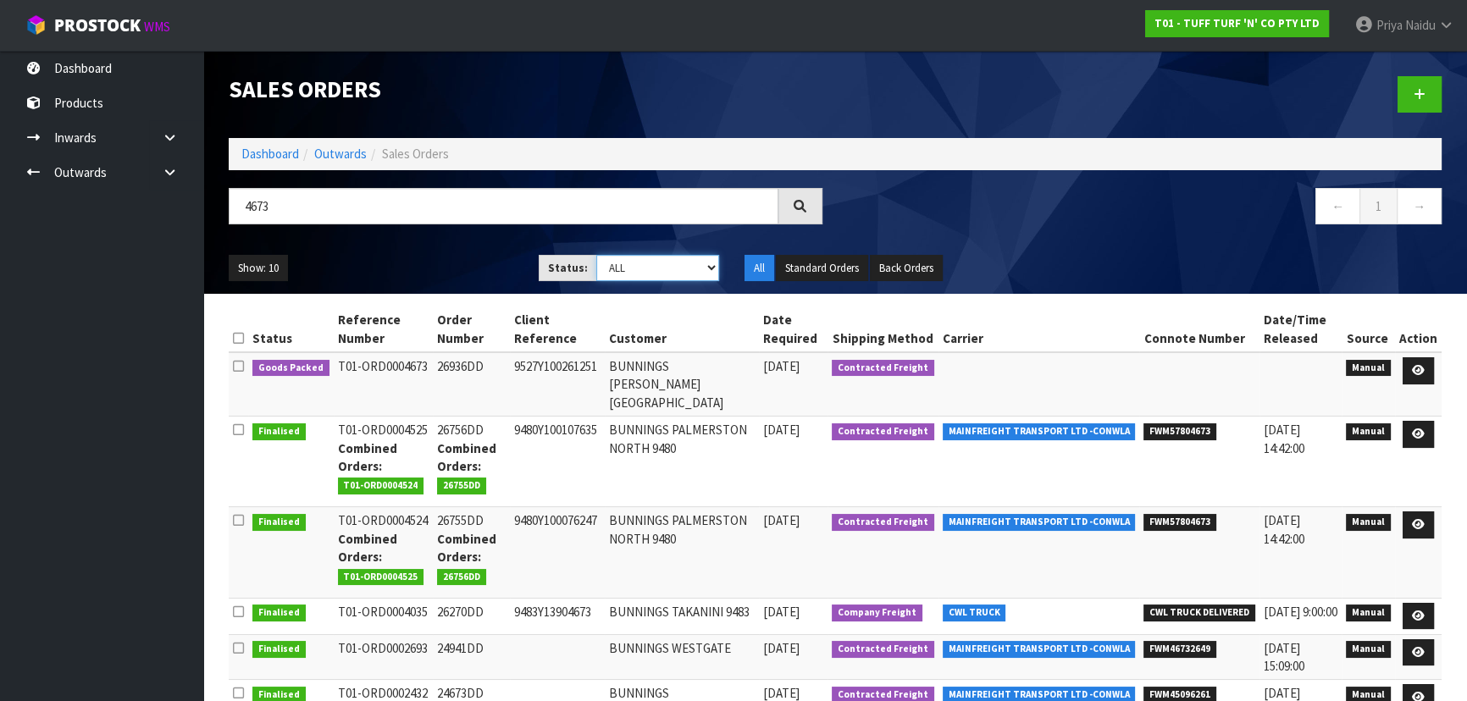
select select "string:5"
click at [596, 255] on select "Draft Pending Allocated Pending Pick Goods Picked Goods Packed Pending Charges …" at bounding box center [658, 268] width 124 height 26
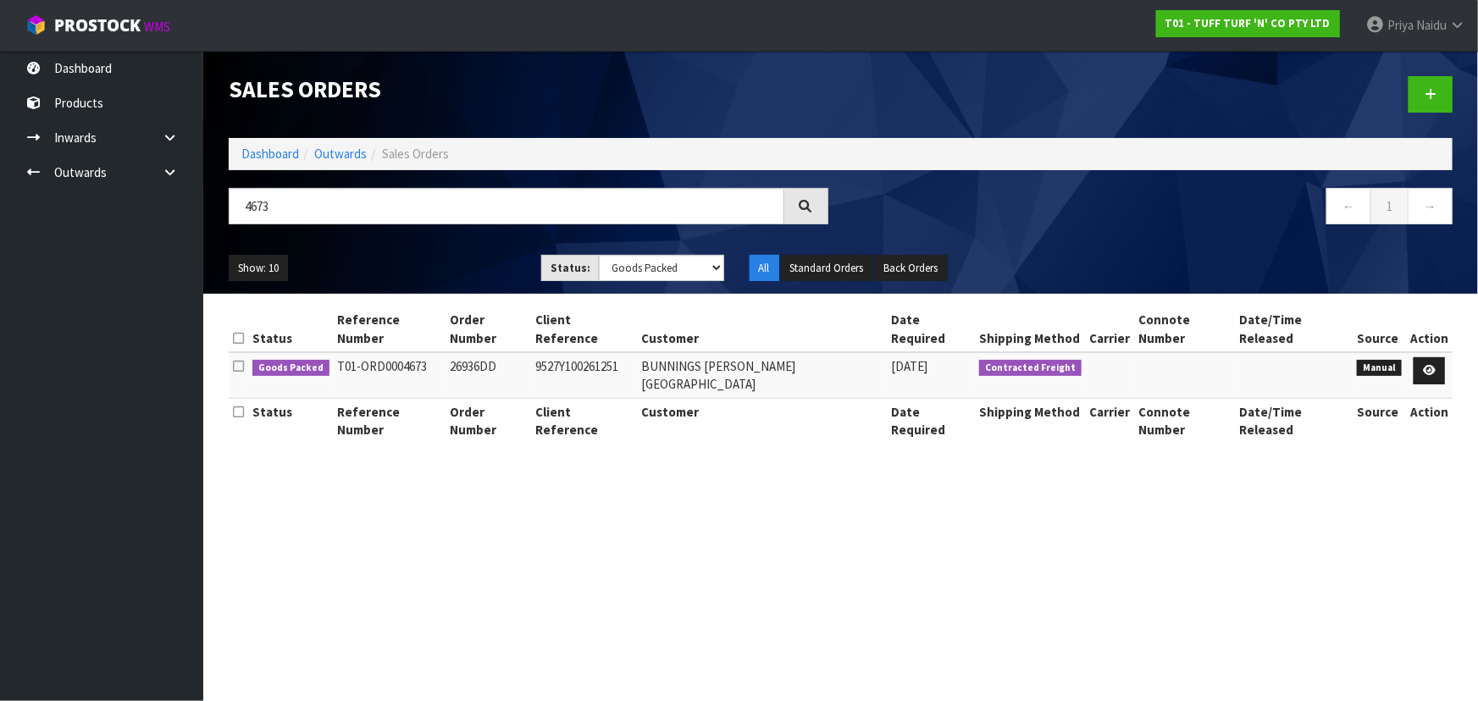
click at [414, 272] on ul "Show: 10 5 10 25 50" at bounding box center [372, 268] width 287 height 27
click at [1431, 365] on icon at bounding box center [1429, 370] width 13 height 11
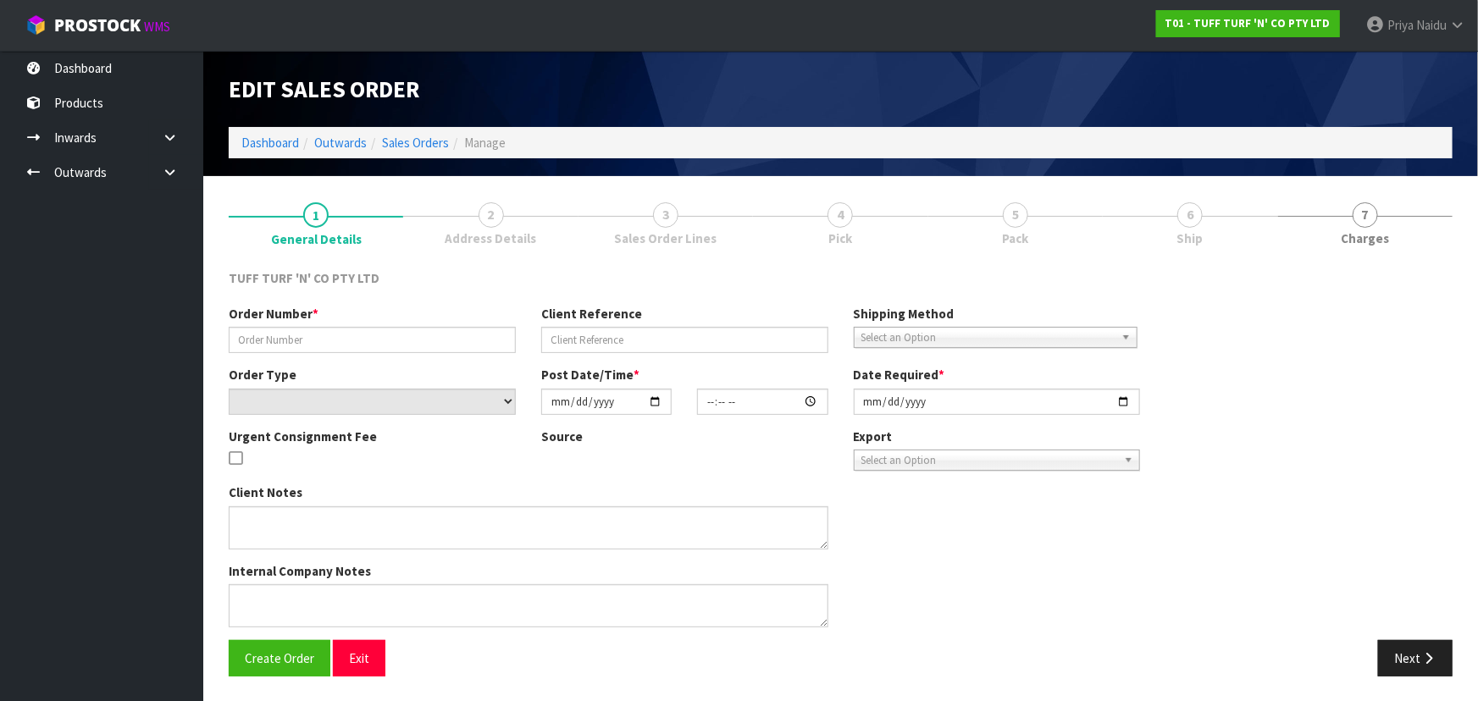
type input "26936DD"
type input "9527Y100261251"
select select "number:0"
type input "[DATE]"
type input "12:42:00.000"
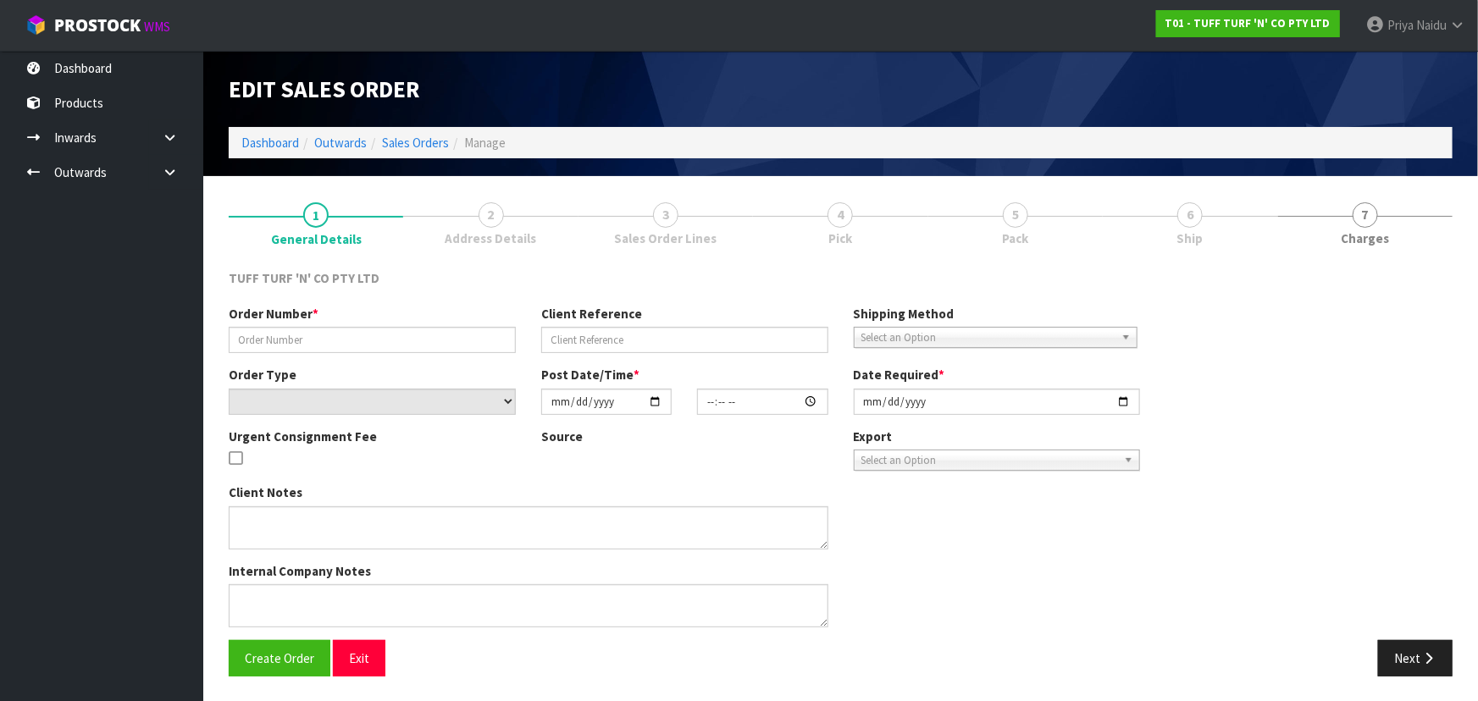
type input "[DATE]"
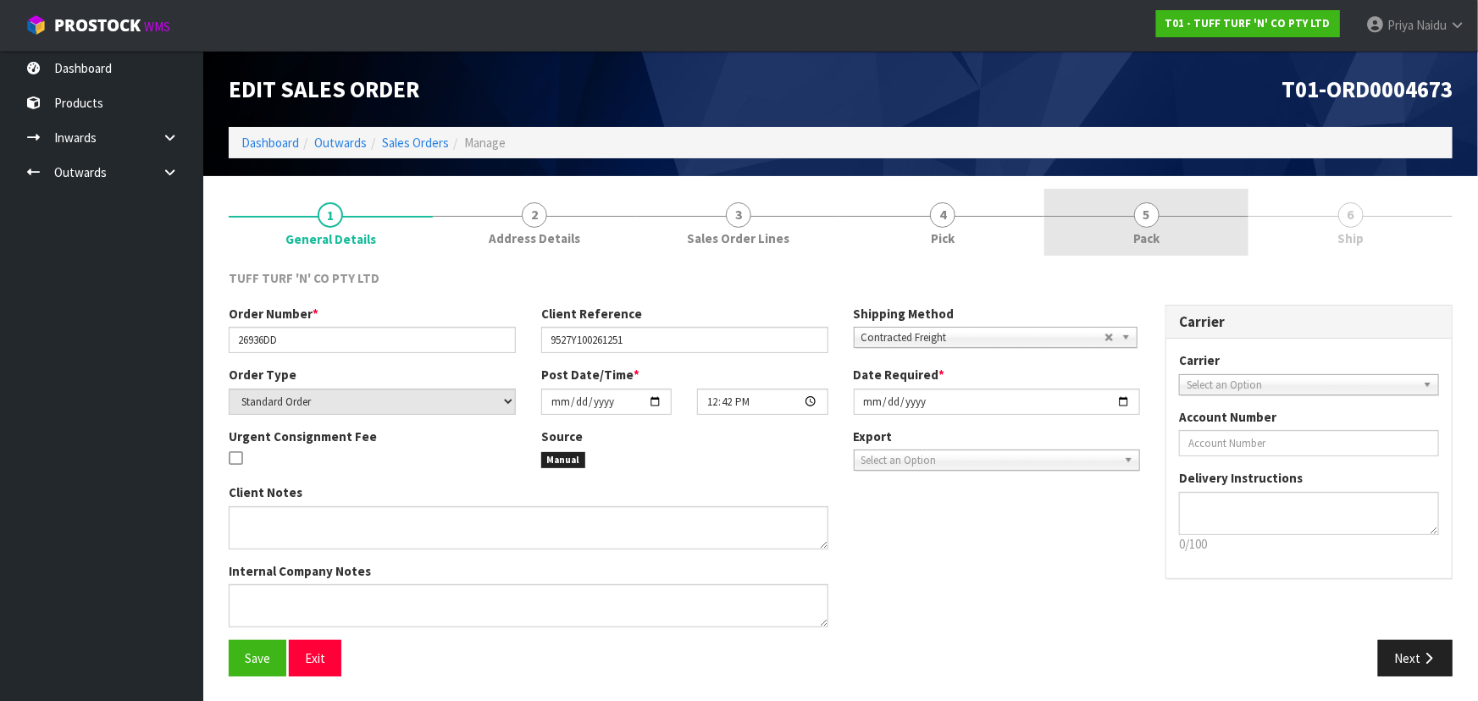
click at [1159, 247] on link "5 Pack" at bounding box center [1146, 222] width 204 height 67
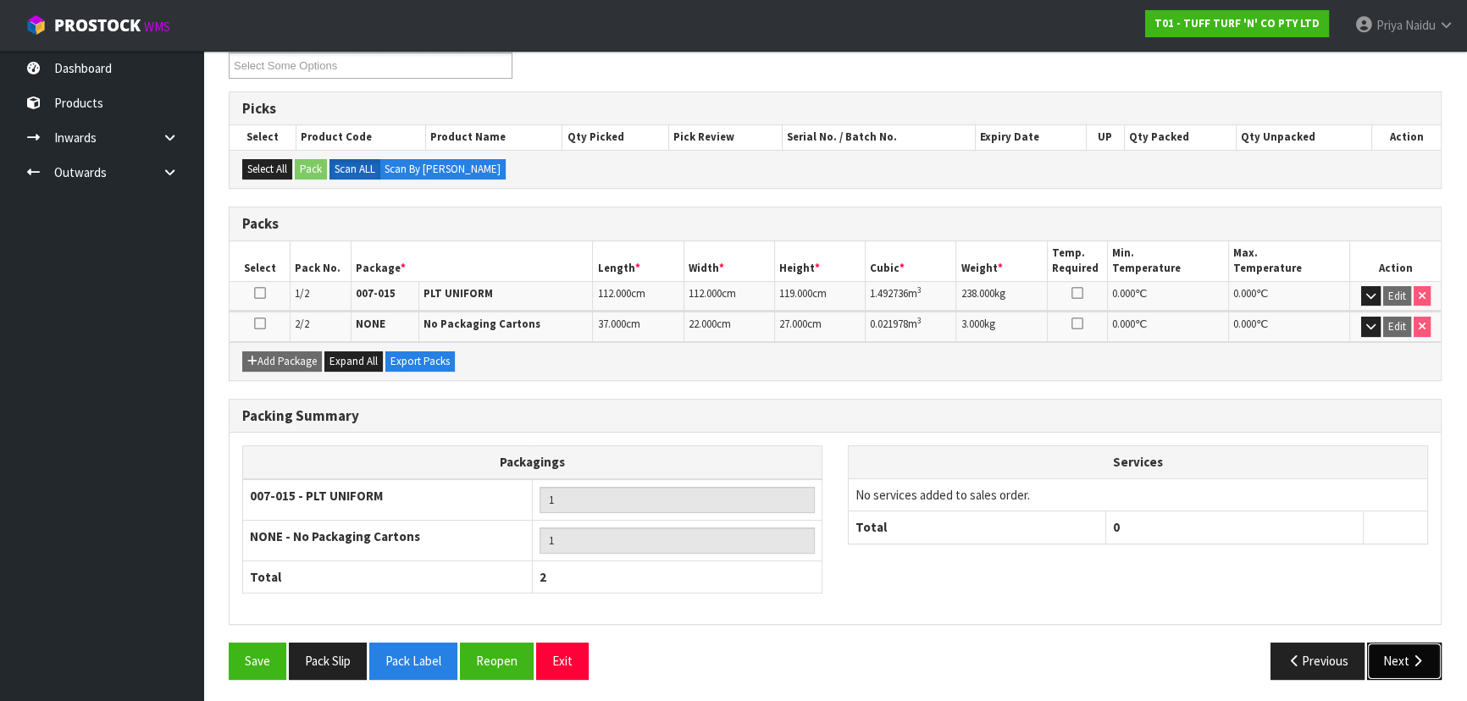
click at [1402, 643] on button "Next" at bounding box center [1404, 661] width 75 height 36
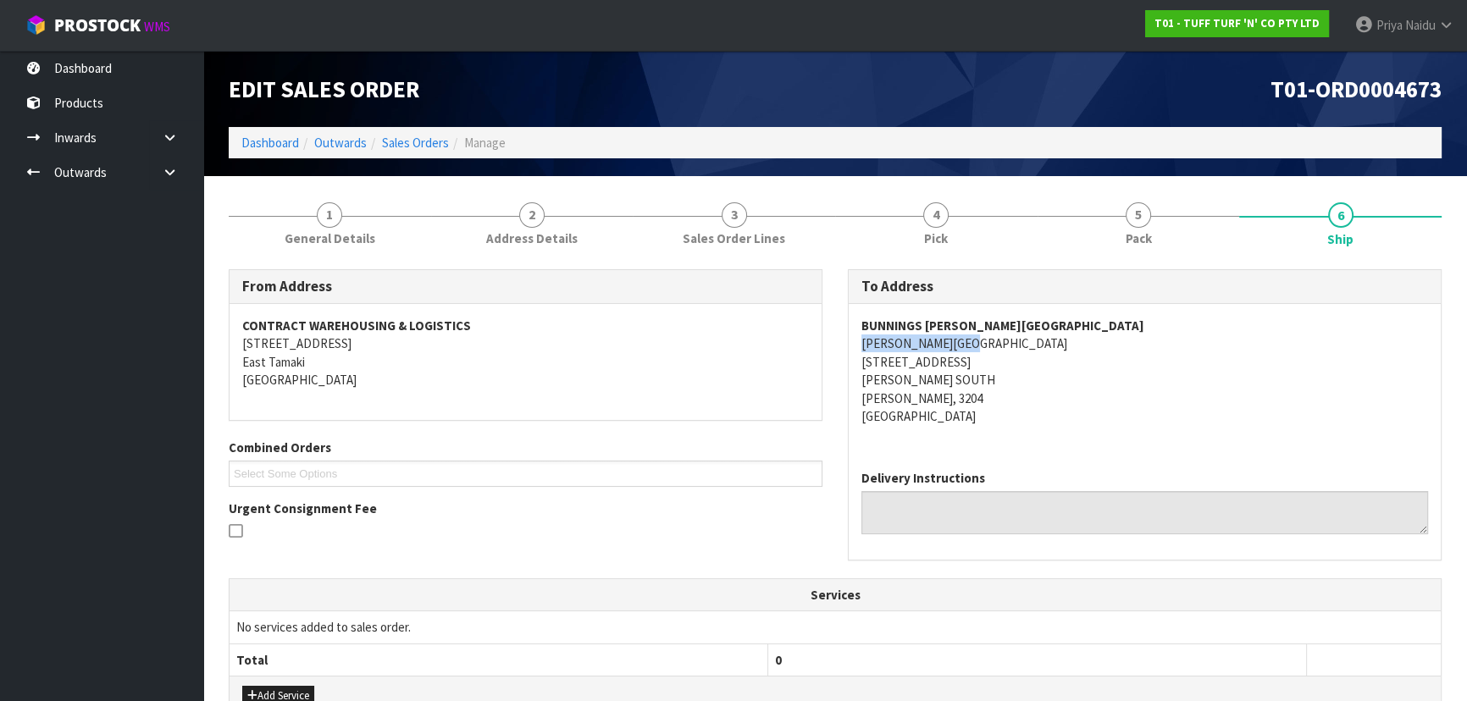
drag, startPoint x: 854, startPoint y: 346, endPoint x: 943, endPoint y: 332, distance: 90.8
click at [975, 344] on div "BUNNINGS [PERSON_NAME] [GEOGRAPHIC_DATA][PERSON_NAME] [STREET_ADDRESS][PERSON_N…" at bounding box center [1145, 380] width 592 height 152
drag, startPoint x: 838, startPoint y: 322, endPoint x: 1048, endPoint y: 322, distance: 210.0
click at [1048, 322] on div "To Address BUNNINGS [PERSON_NAME][GEOGRAPHIC_DATA][PERSON_NAME] [STREET_ADDRESS…" at bounding box center [1144, 423] width 619 height 309
drag, startPoint x: 1076, startPoint y: 402, endPoint x: 1065, endPoint y: 401, distance: 10.2
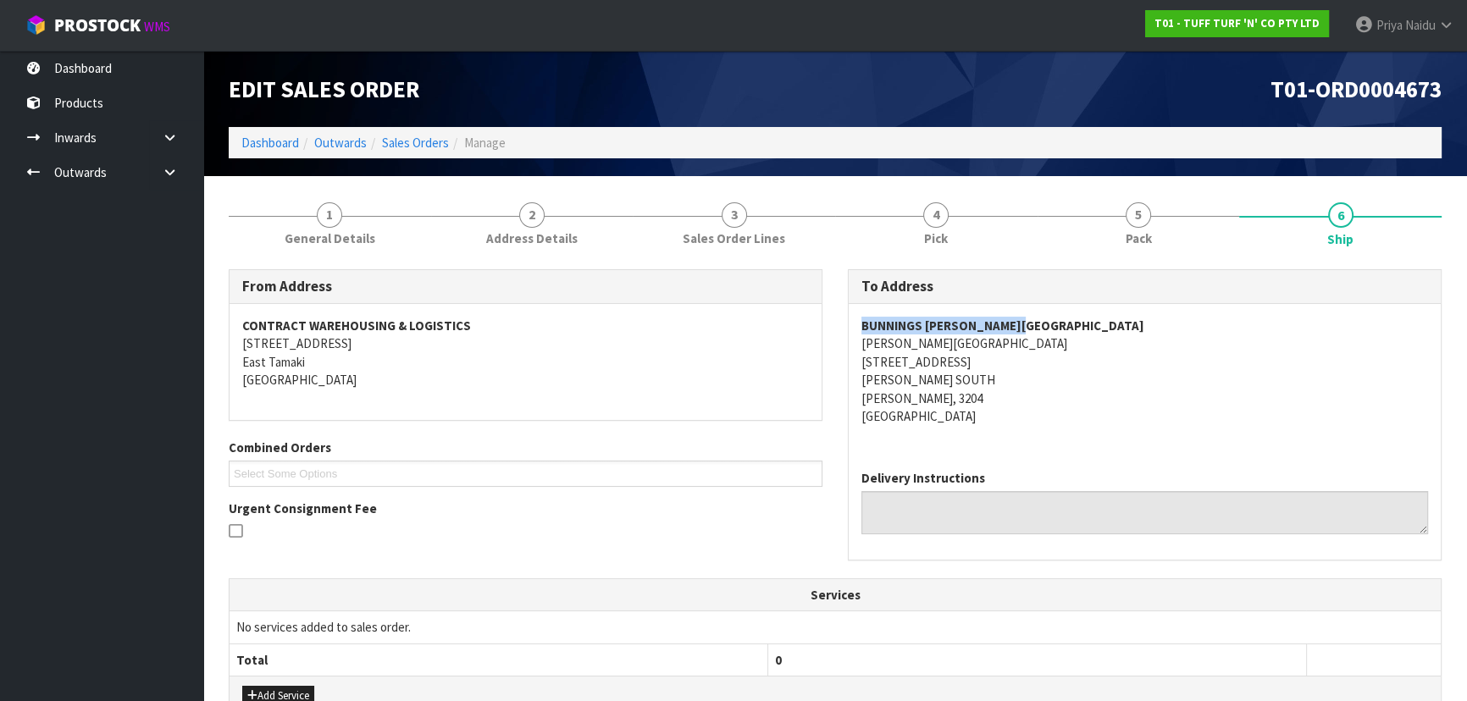
click at [1076, 402] on address "BUNNINGS [PERSON_NAME] [GEOGRAPHIC_DATA][PERSON_NAME] [STREET_ADDRESS][PERSON_N…" at bounding box center [1144, 371] width 567 height 109
drag, startPoint x: 847, startPoint y: 359, endPoint x: 1018, endPoint y: 361, distance: 171.1
click at [1018, 361] on div "To Address BUNNINGS [PERSON_NAME][GEOGRAPHIC_DATA][PERSON_NAME] [STREET_ADDRESS…" at bounding box center [1145, 414] width 594 height 291
click at [1054, 397] on address "BUNNINGS [PERSON_NAME] [GEOGRAPHIC_DATA][PERSON_NAME] [STREET_ADDRESS][PERSON_N…" at bounding box center [1144, 371] width 567 height 109
drag, startPoint x: 859, startPoint y: 339, endPoint x: 1059, endPoint y: 345, distance: 200.0
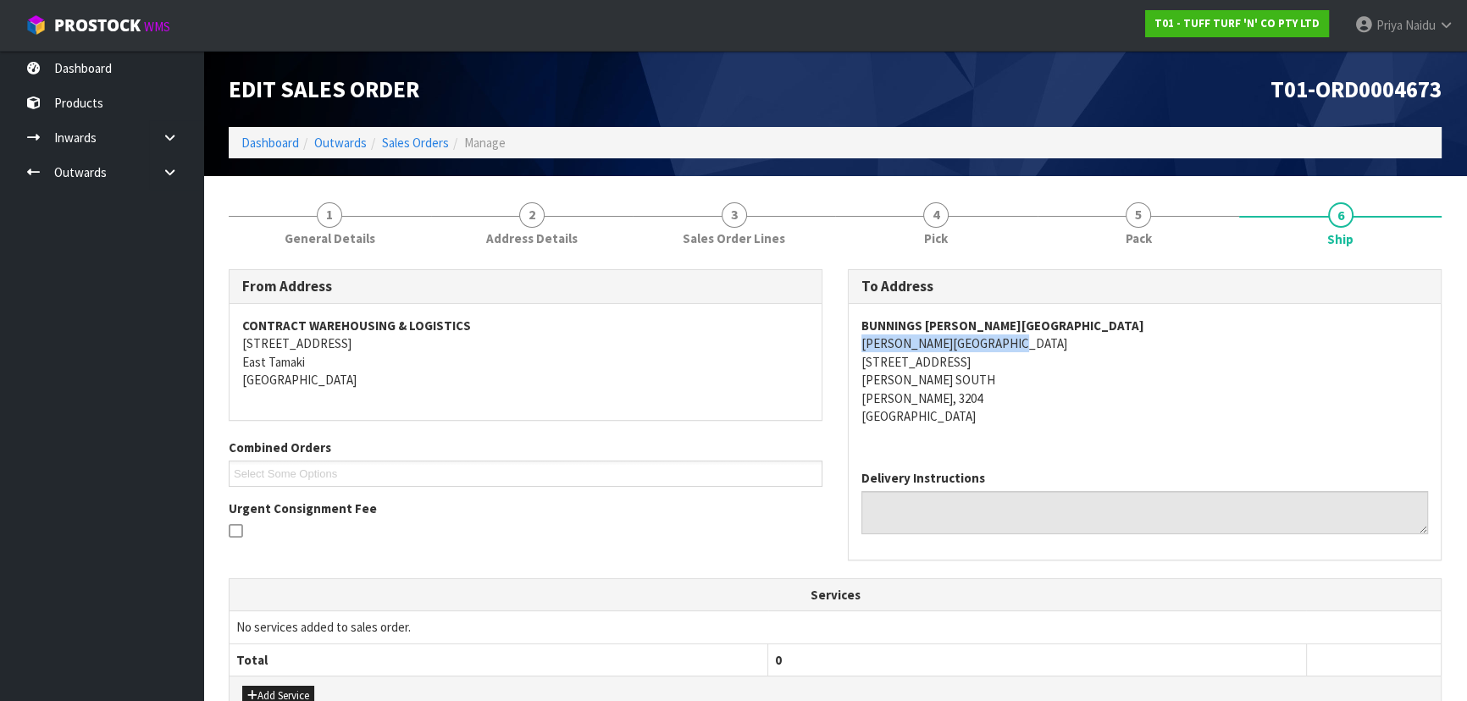
click at [1059, 345] on div "BUNNINGS [PERSON_NAME] [GEOGRAPHIC_DATA][PERSON_NAME] [STREET_ADDRESS][PERSON_N…" at bounding box center [1145, 380] width 592 height 152
click at [855, 324] on div "BUNNINGS [PERSON_NAME] [GEOGRAPHIC_DATA][PERSON_NAME] [STREET_ADDRESS][PERSON_N…" at bounding box center [1145, 380] width 592 height 152
drag, startPoint x: 855, startPoint y: 324, endPoint x: 1009, endPoint y: 317, distance: 154.3
click at [1009, 317] on div "BUNNINGS [PERSON_NAME] [GEOGRAPHIC_DATA][PERSON_NAME] [STREET_ADDRESS][PERSON_N…" at bounding box center [1145, 380] width 592 height 152
click at [365, 257] on div "From Address CONTRACT WAREHOUSING & LOGISTICS [STREET_ADDRESS] Combined Orders …" at bounding box center [835, 667] width 1213 height 820
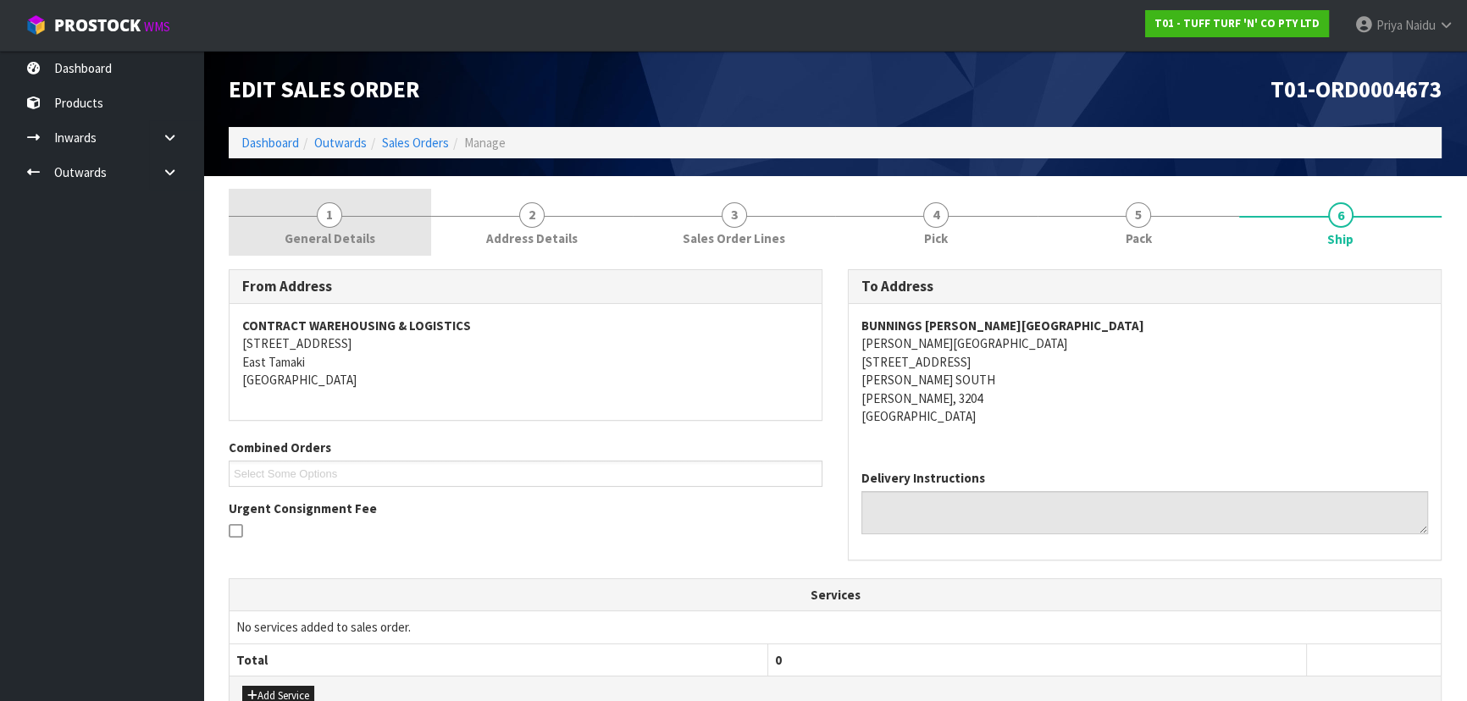
click at [329, 225] on span "1" at bounding box center [329, 214] width 25 height 25
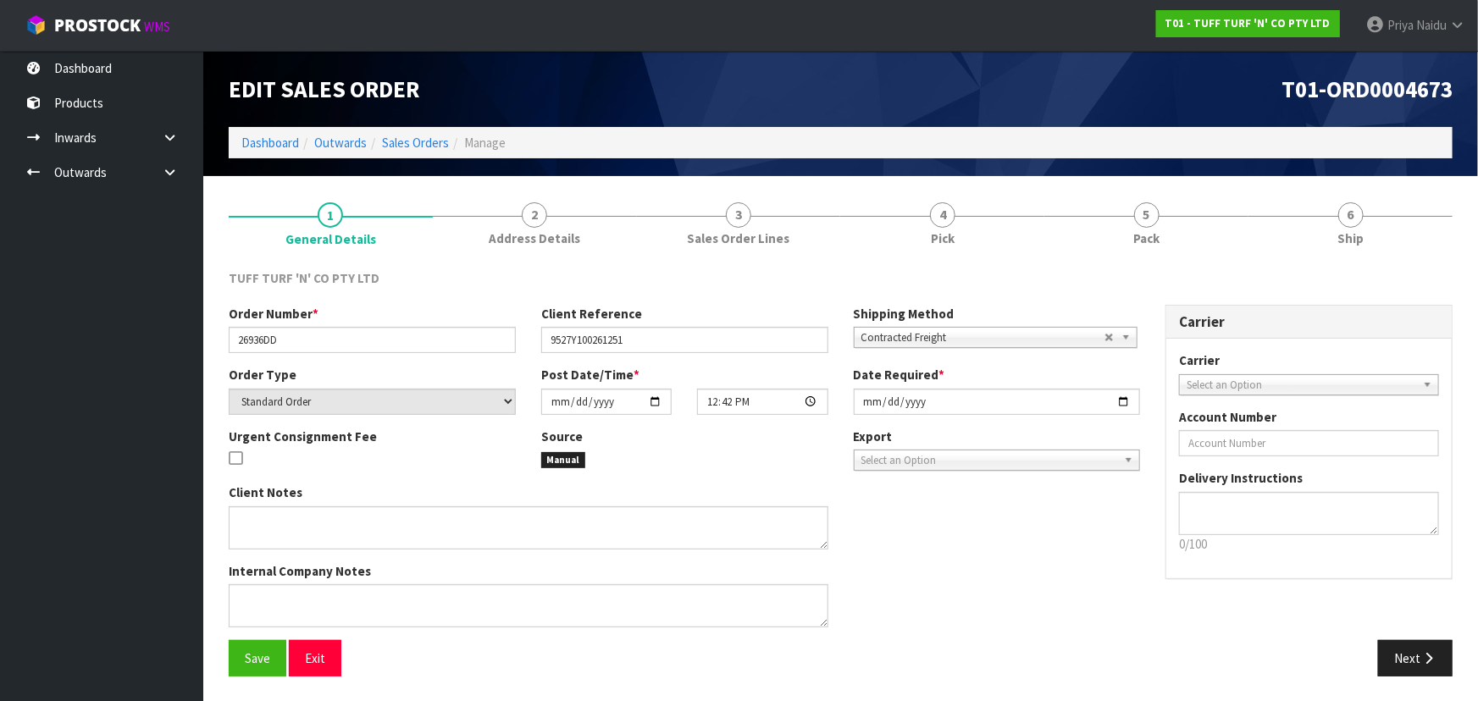
click at [235, 335] on div "Order Number * 26936DD" at bounding box center [372, 329] width 313 height 48
drag, startPoint x: 235, startPoint y: 335, endPoint x: 341, endPoint y: 338, distance: 105.9
click at [341, 338] on input "26936DD" at bounding box center [372, 340] width 287 height 26
drag, startPoint x: 545, startPoint y: 339, endPoint x: 684, endPoint y: 360, distance: 141.3
click at [684, 360] on div "Order Number * 26936DD Client Reference 9527Y100261251 Shipping Method Client L…" at bounding box center [684, 335] width 937 height 61
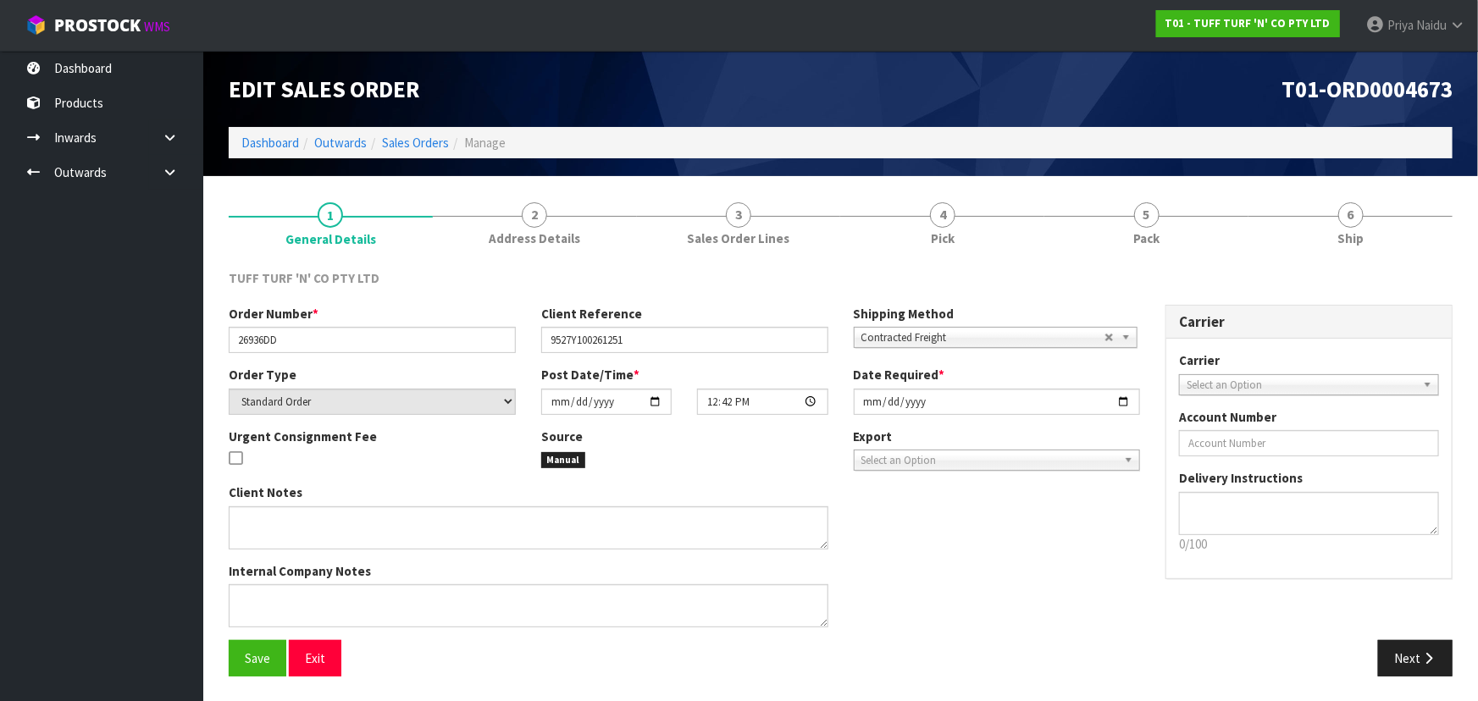
click at [1136, 253] on link "5 Pack" at bounding box center [1146, 222] width 204 height 67
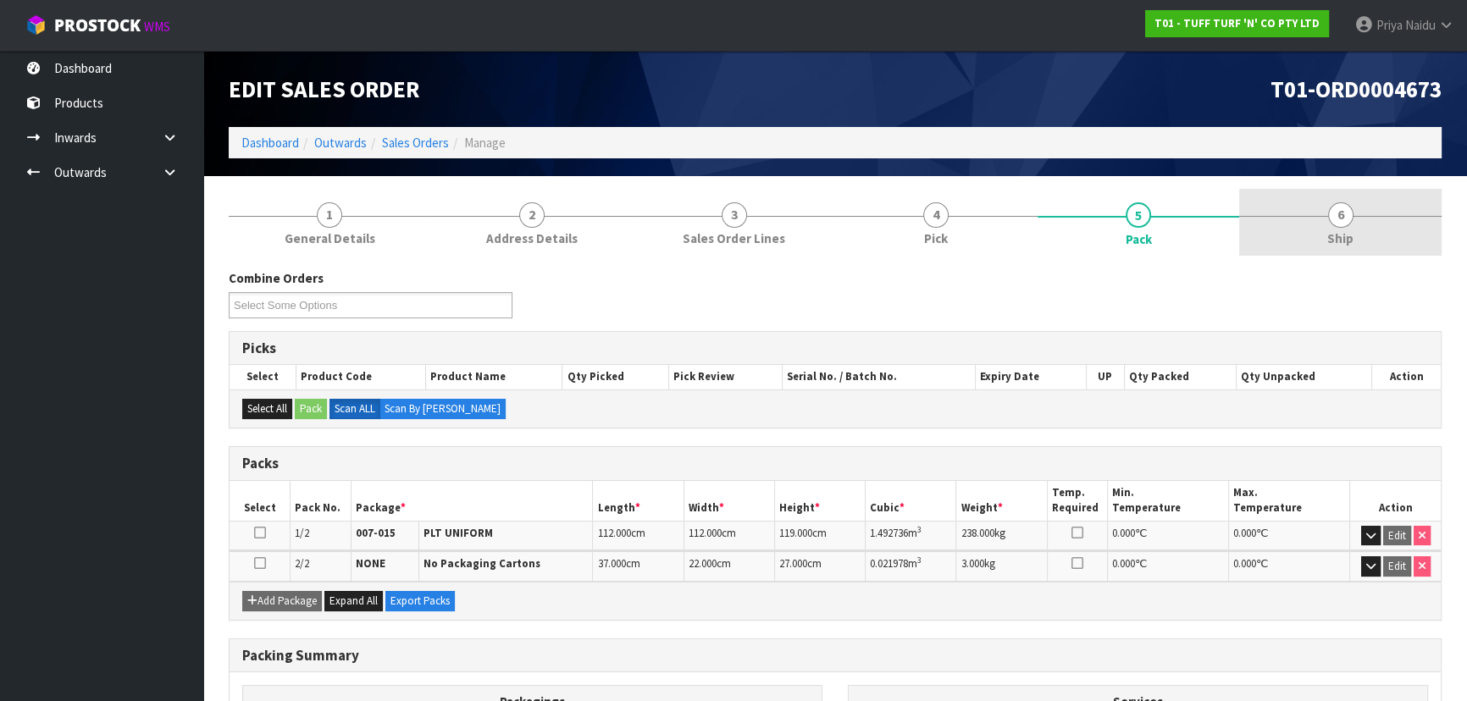
click at [1387, 228] on link "6 Ship" at bounding box center [1340, 222] width 202 height 67
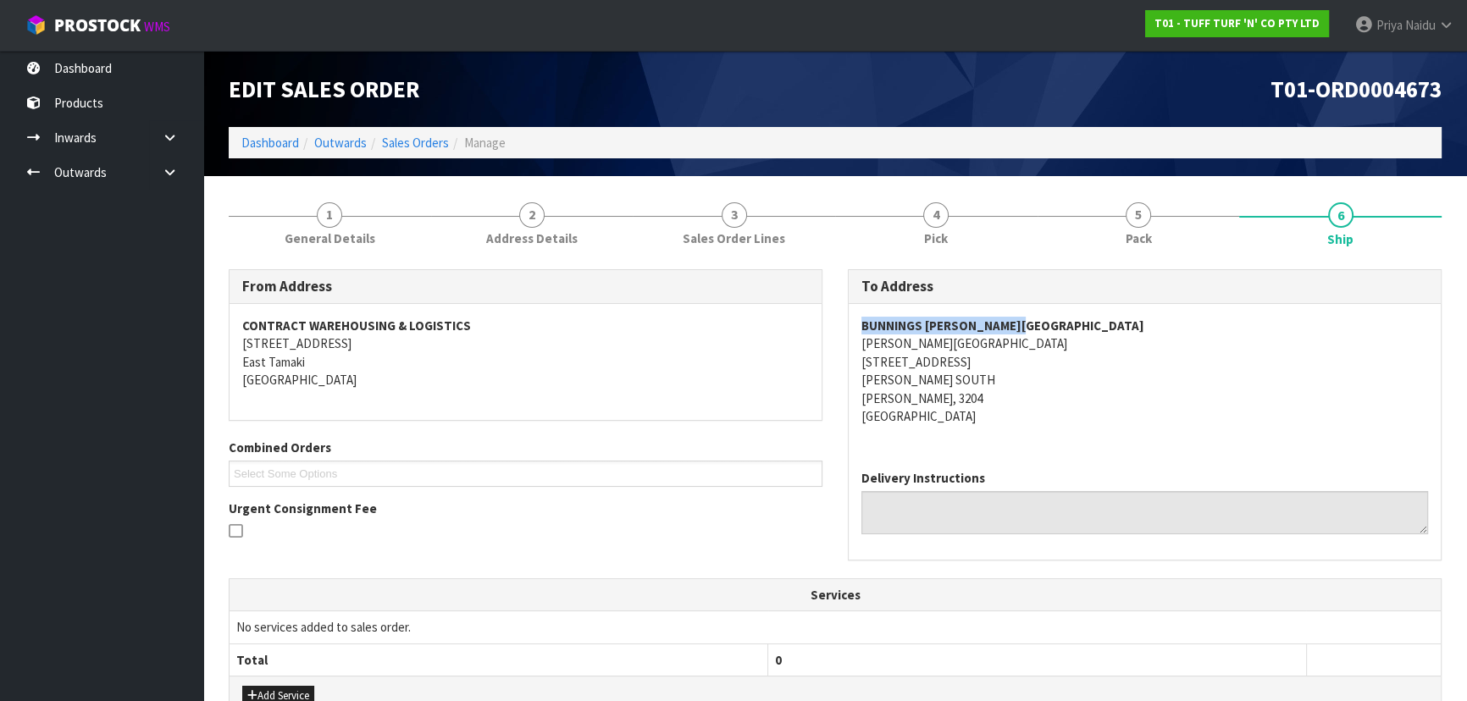
drag, startPoint x: 852, startPoint y: 324, endPoint x: 1056, endPoint y: 327, distance: 204.1
click at [1056, 327] on div "BUNNINGS [PERSON_NAME] [GEOGRAPHIC_DATA][PERSON_NAME] [STREET_ADDRESS][PERSON_N…" at bounding box center [1145, 380] width 592 height 152
click at [1141, 401] on address "BUNNINGS [PERSON_NAME] [GEOGRAPHIC_DATA][PERSON_NAME] [STREET_ADDRESS][PERSON_N…" at bounding box center [1144, 371] width 567 height 109
click at [1107, 414] on address "BUNNINGS [PERSON_NAME] [GEOGRAPHIC_DATA][PERSON_NAME] [STREET_ADDRESS][PERSON_N…" at bounding box center [1144, 371] width 567 height 109
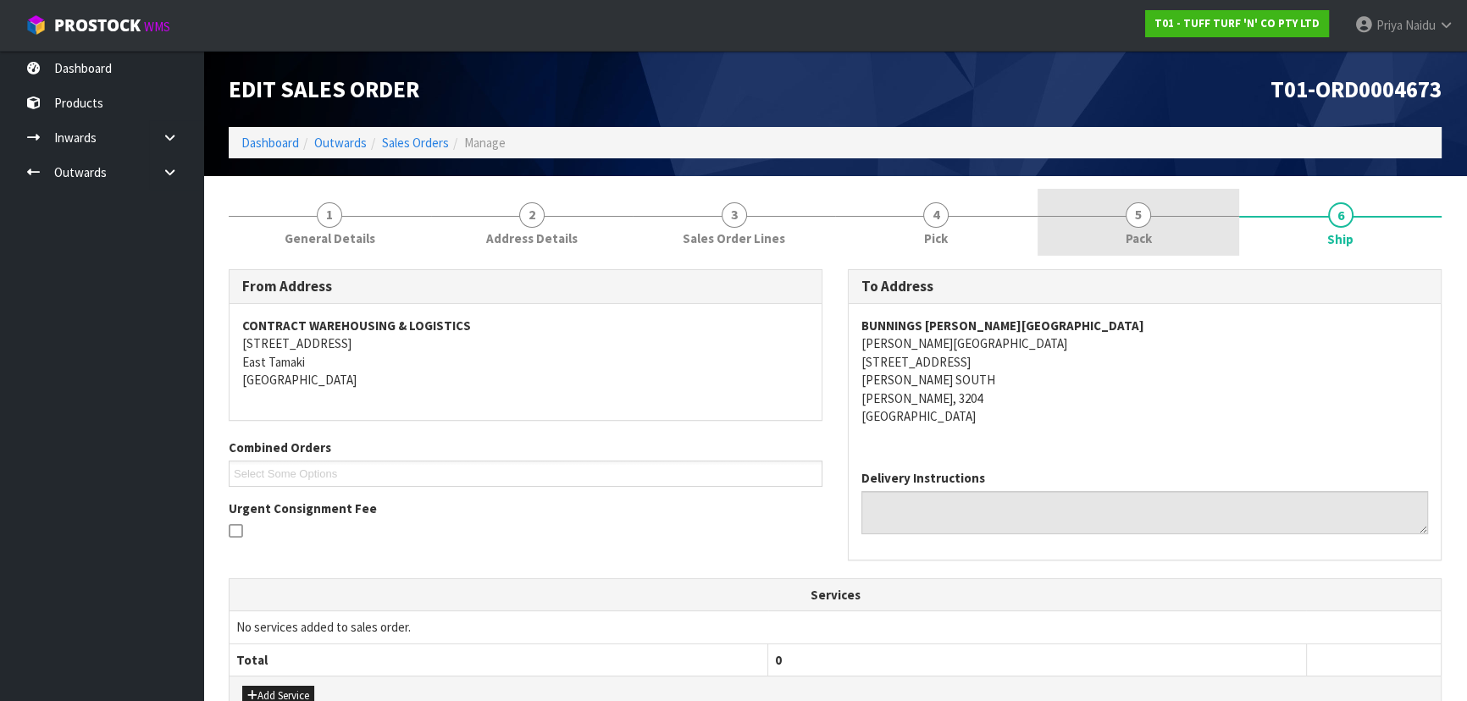
click at [1120, 230] on link "5 Pack" at bounding box center [1139, 222] width 202 height 67
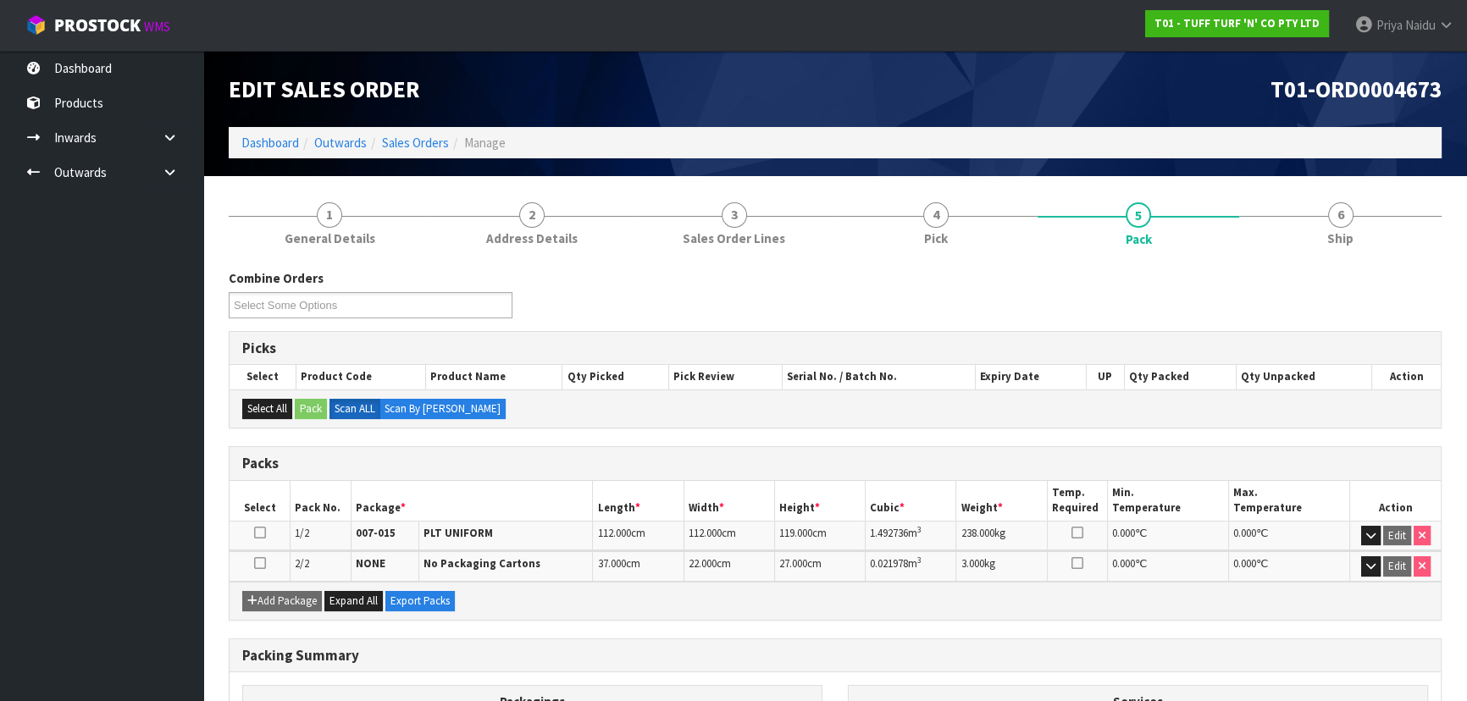
scroll to position [76, 0]
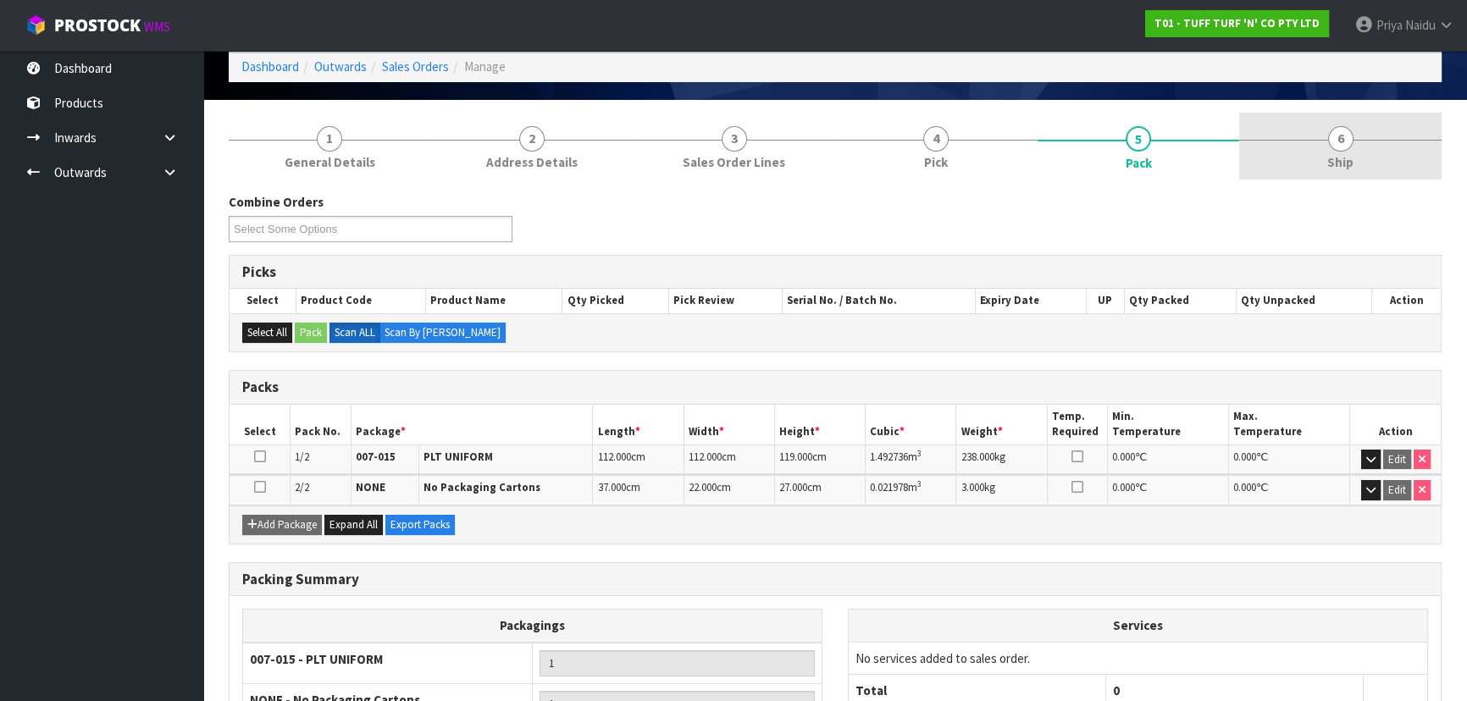
click at [1270, 164] on link "6 Ship" at bounding box center [1340, 146] width 202 height 67
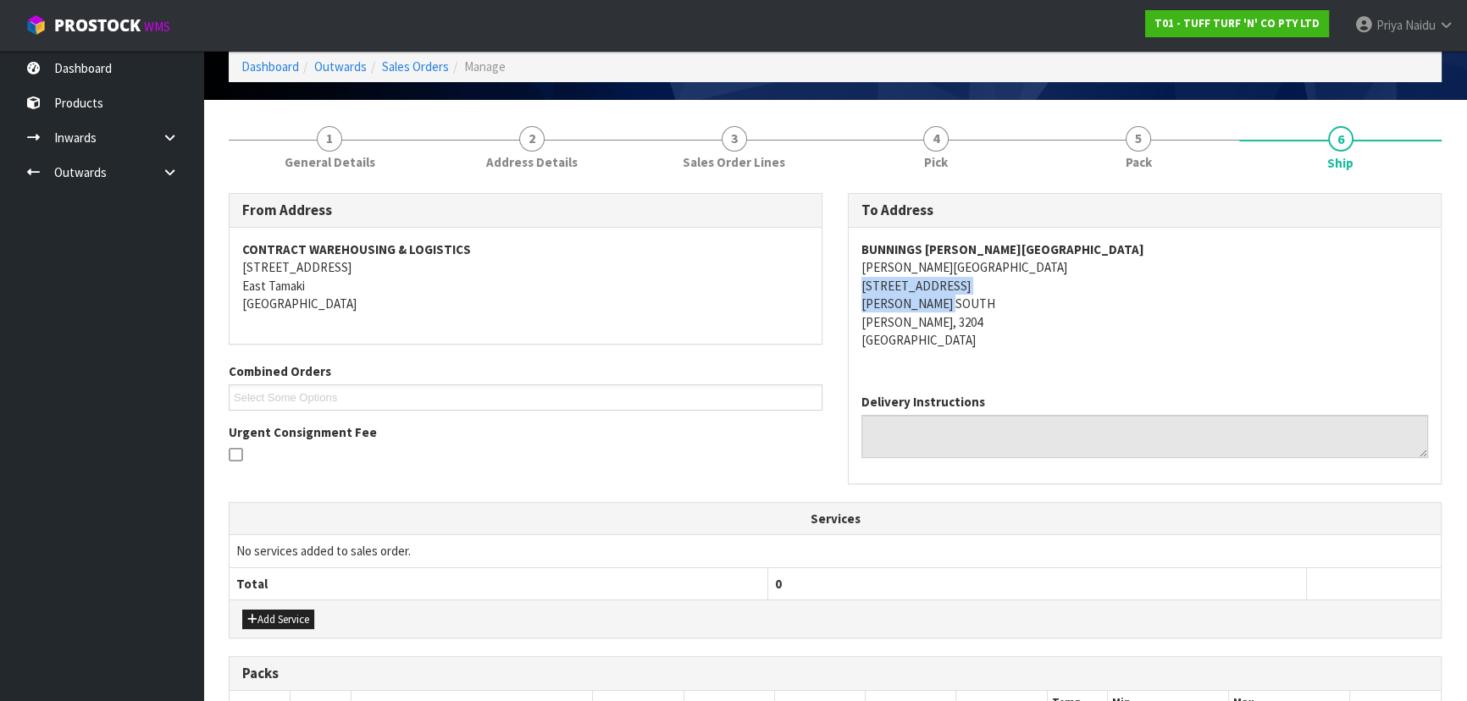
drag, startPoint x: 853, startPoint y: 285, endPoint x: 996, endPoint y: 307, distance: 144.8
click at [998, 310] on div "BUNNINGS [PERSON_NAME] [GEOGRAPHIC_DATA][PERSON_NAME] [STREET_ADDRESS][PERSON_N…" at bounding box center [1145, 304] width 592 height 152
click at [1084, 297] on address "BUNNINGS [PERSON_NAME] [GEOGRAPHIC_DATA][PERSON_NAME] [STREET_ADDRESS][PERSON_N…" at bounding box center [1144, 295] width 567 height 109
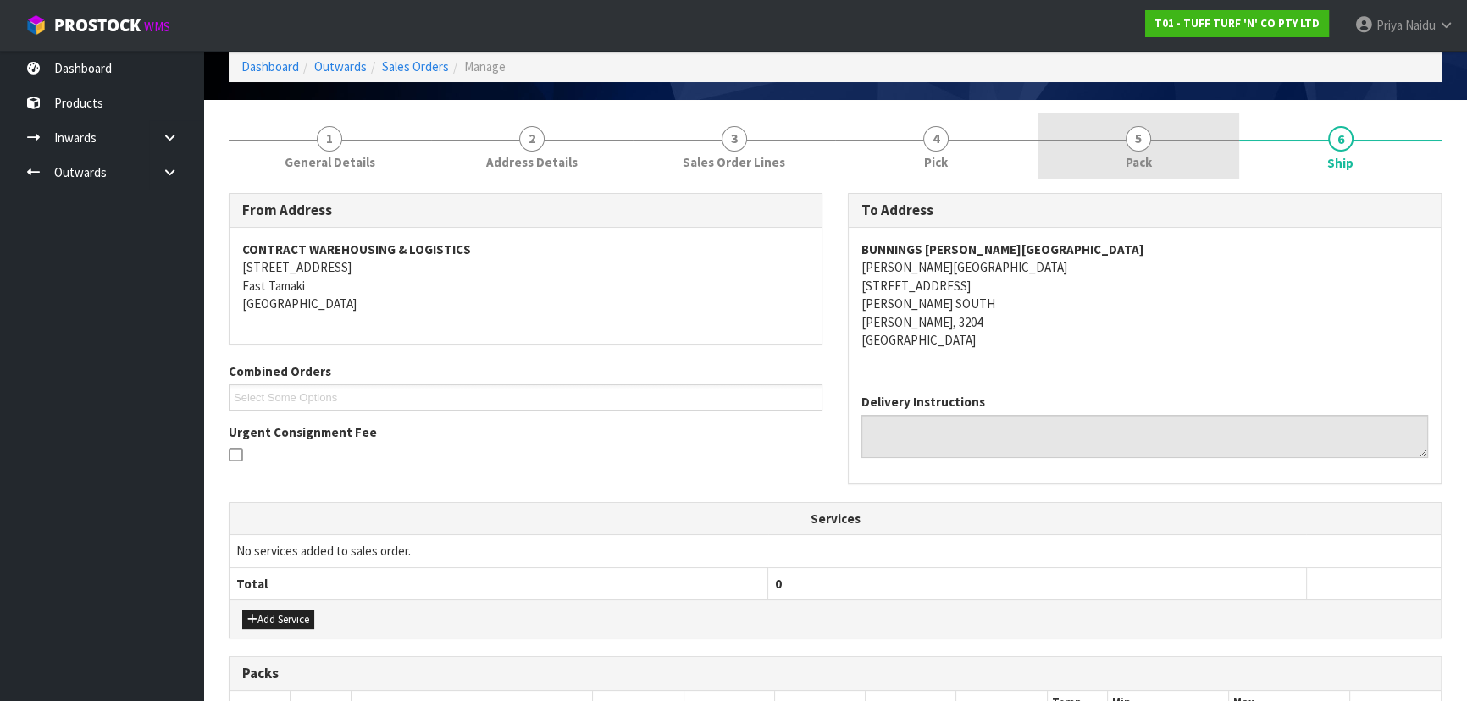
click at [1106, 156] on link "5 Pack" at bounding box center [1139, 146] width 202 height 67
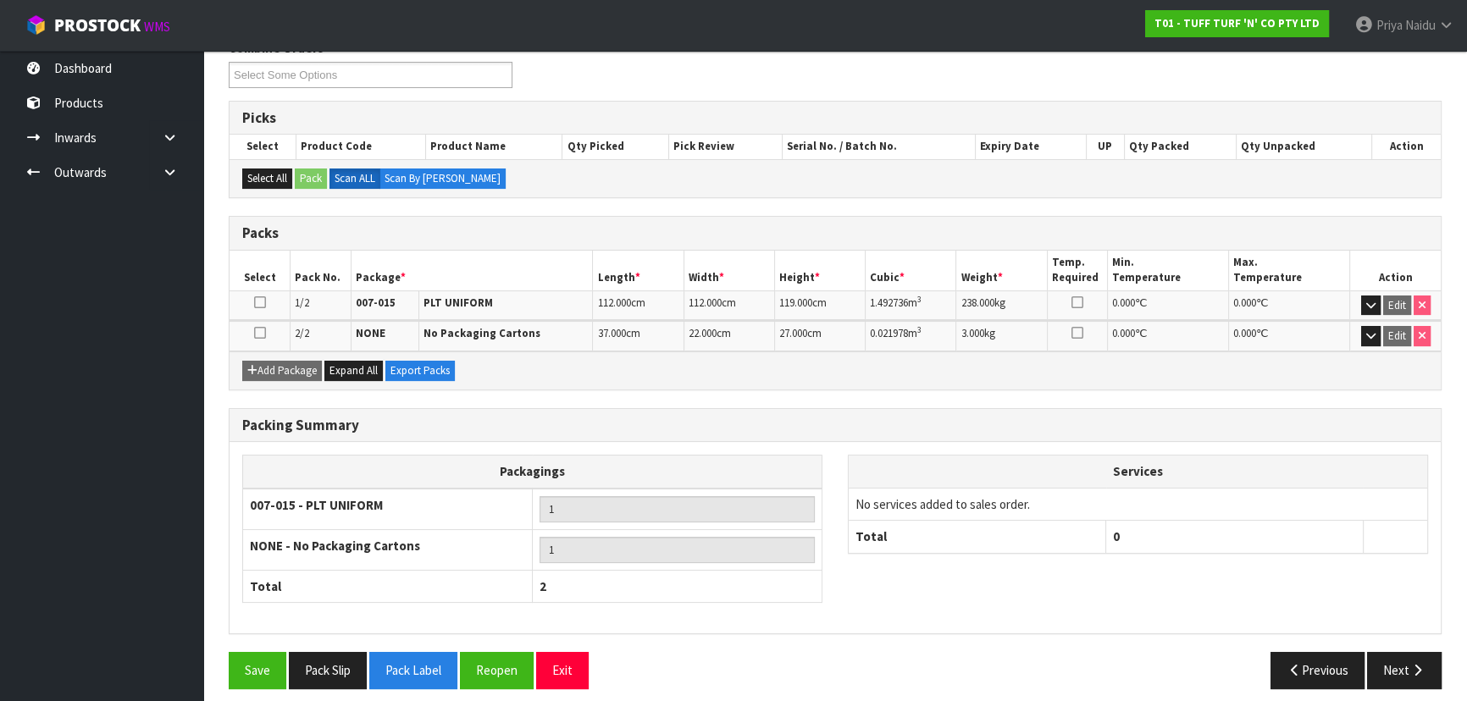
scroll to position [0, 0]
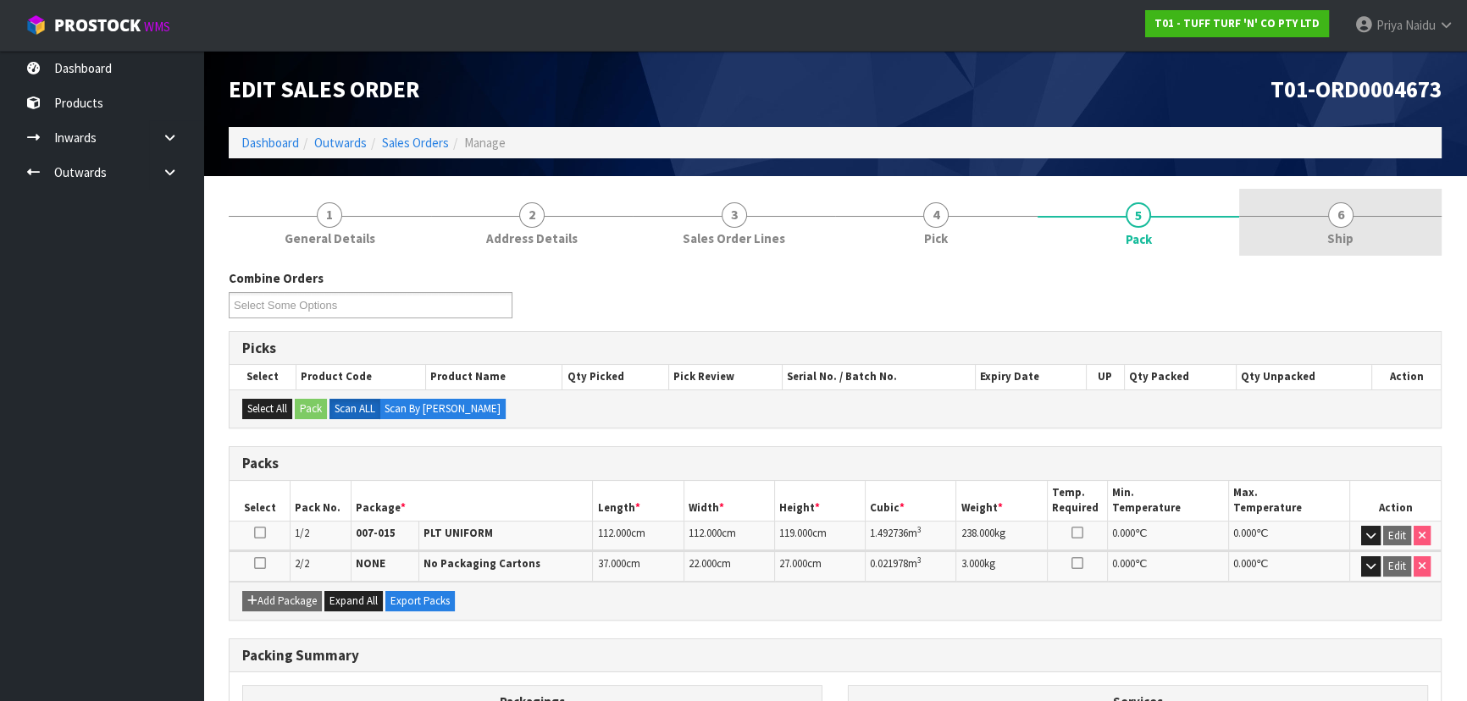
drag, startPoint x: 1385, startPoint y: 213, endPoint x: 1364, endPoint y: 223, distance: 23.5
click at [1384, 213] on link "6 Ship" at bounding box center [1340, 222] width 202 height 67
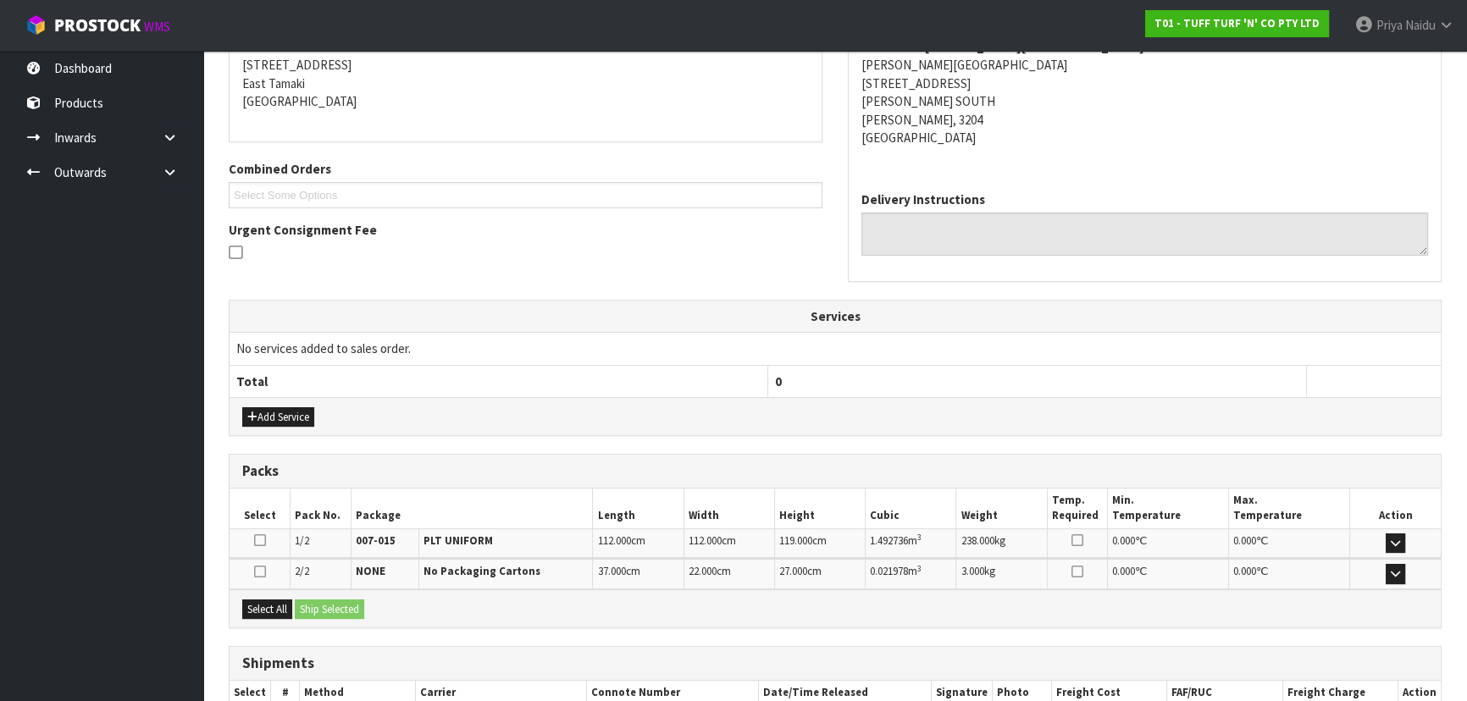
scroll to position [384, 0]
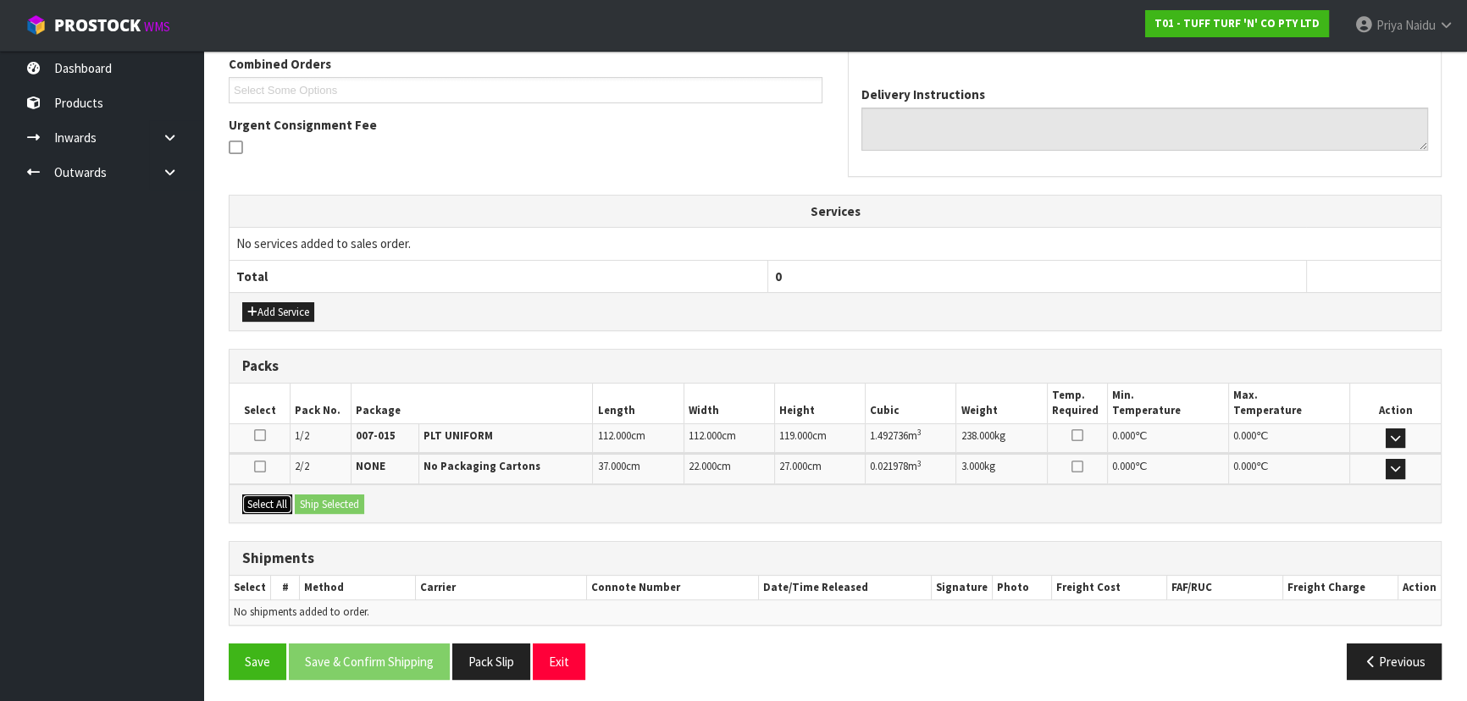
click at [265, 501] on button "Select All" at bounding box center [267, 505] width 50 height 20
click at [310, 501] on button "Ship Selected" at bounding box center [329, 505] width 69 height 20
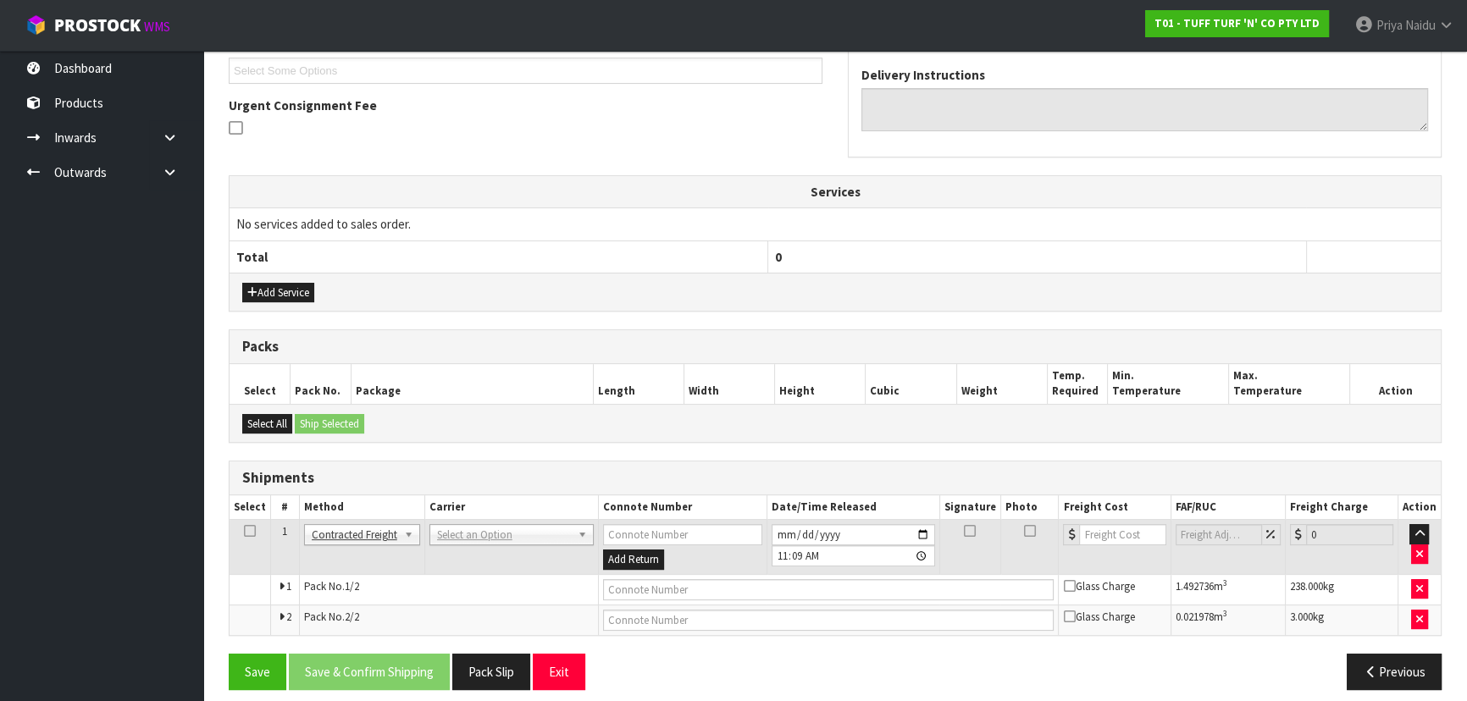
scroll to position [414, 0]
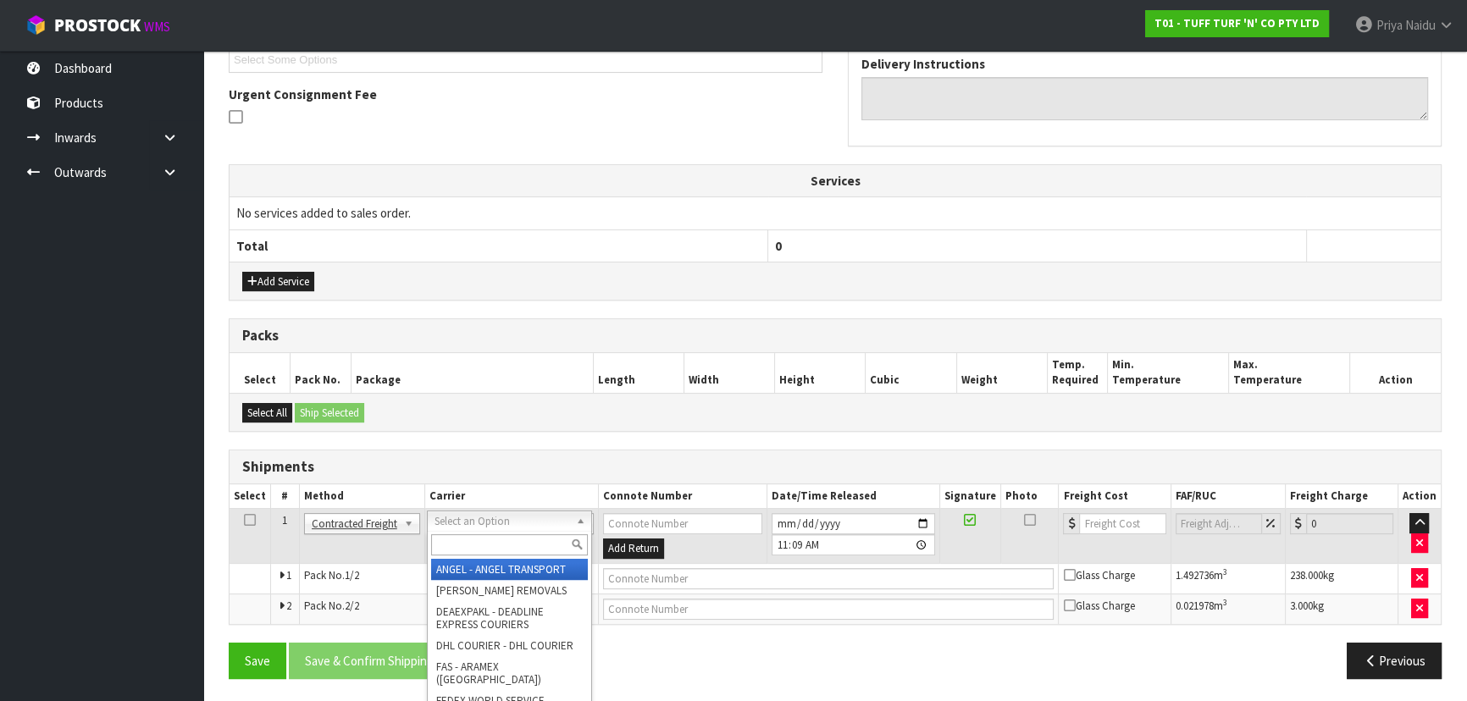
click at [505, 542] on input "text" at bounding box center [509, 544] width 157 height 21
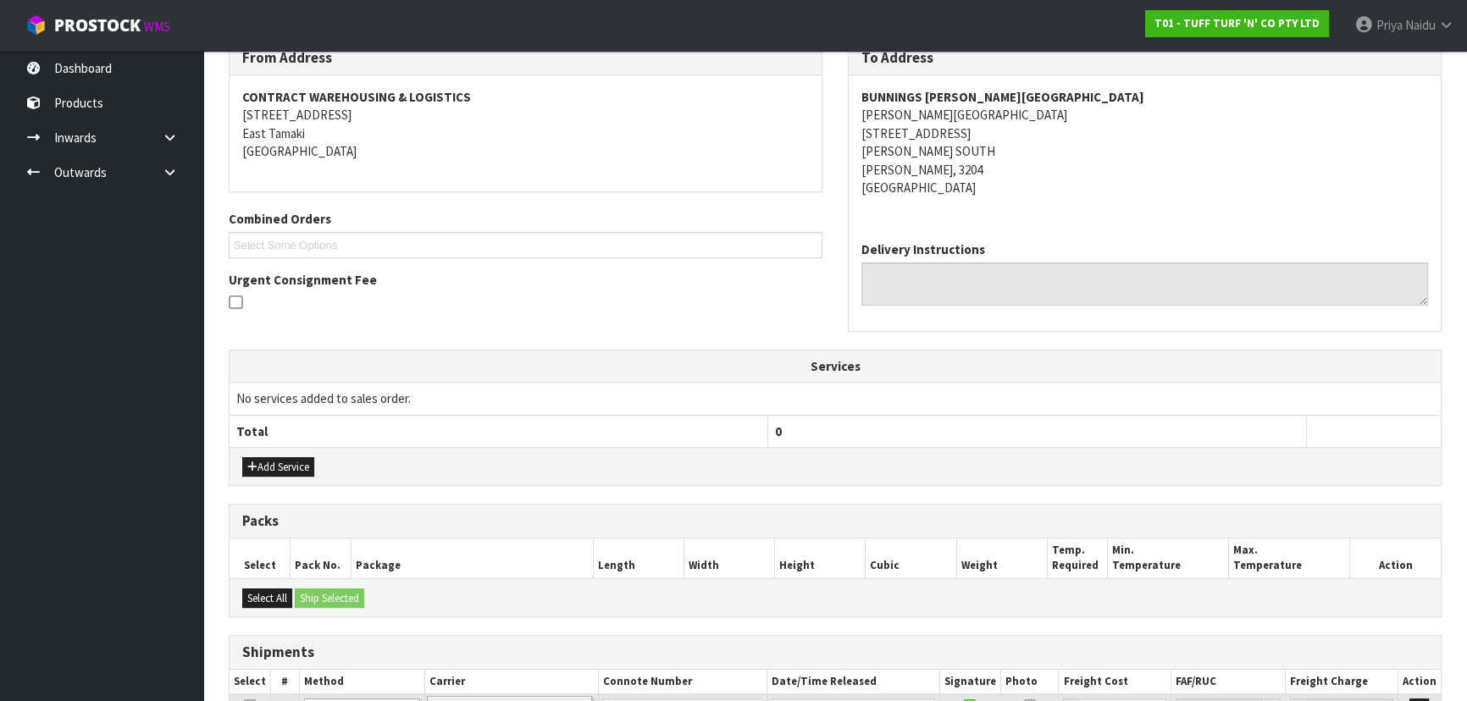
scroll to position [385, 0]
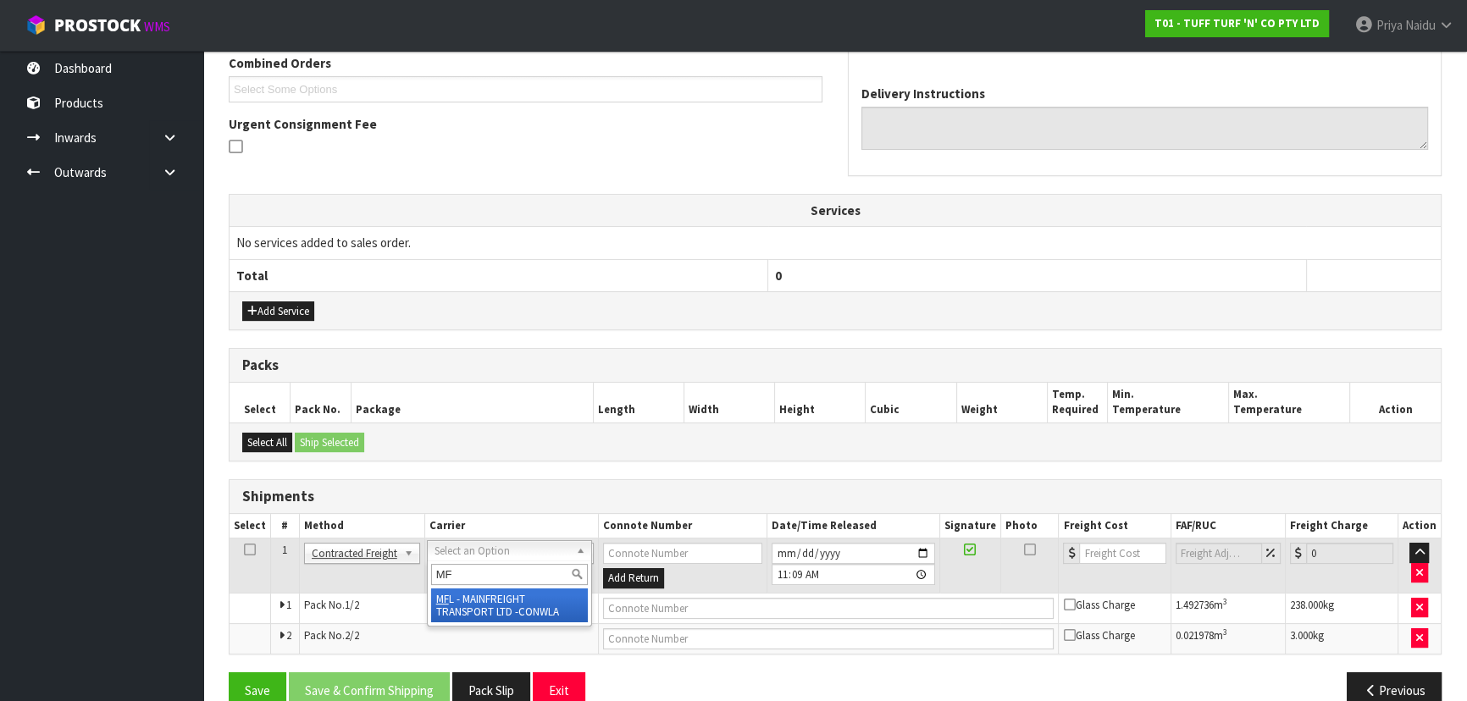
type input "MF"
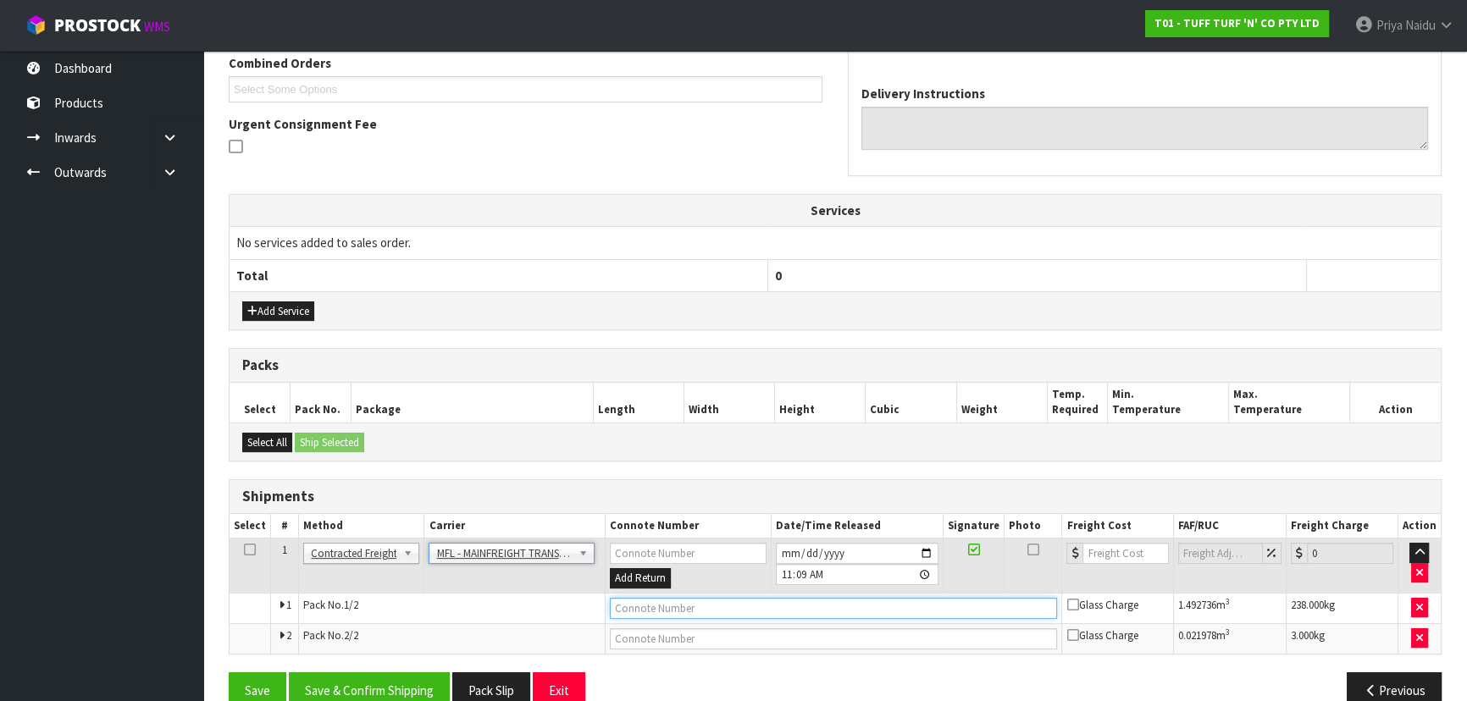
click at [635, 606] on input "text" at bounding box center [834, 608] width 448 height 21
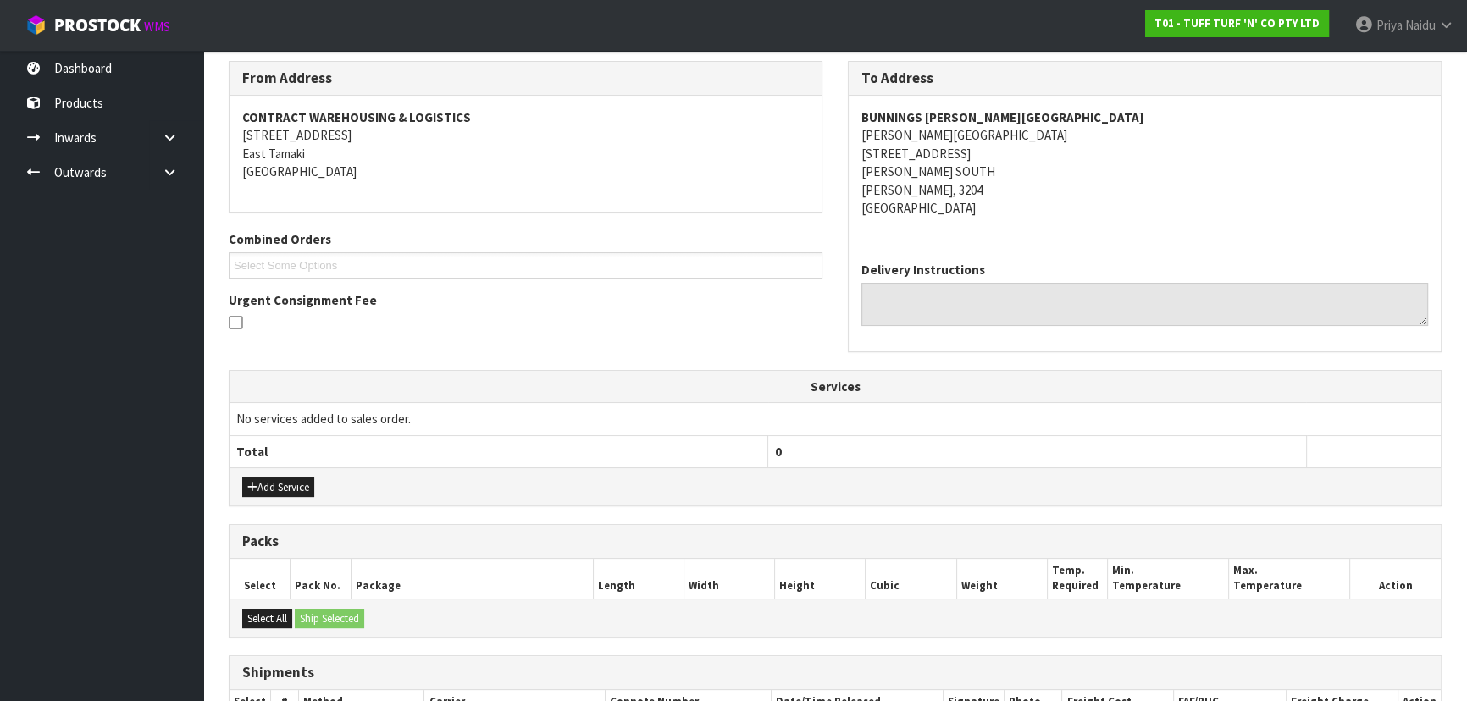
scroll to position [0, 0]
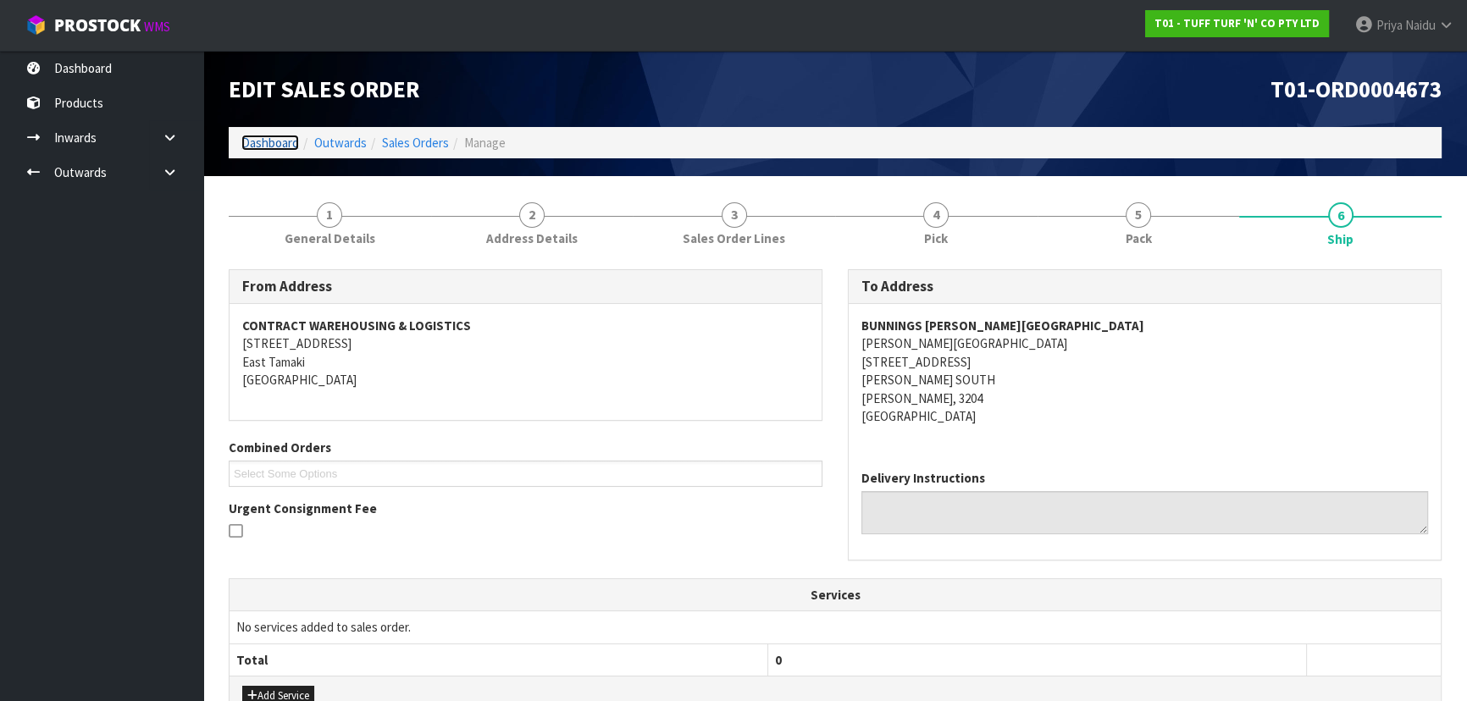
click at [277, 142] on link "Dashboard" at bounding box center [270, 143] width 58 height 16
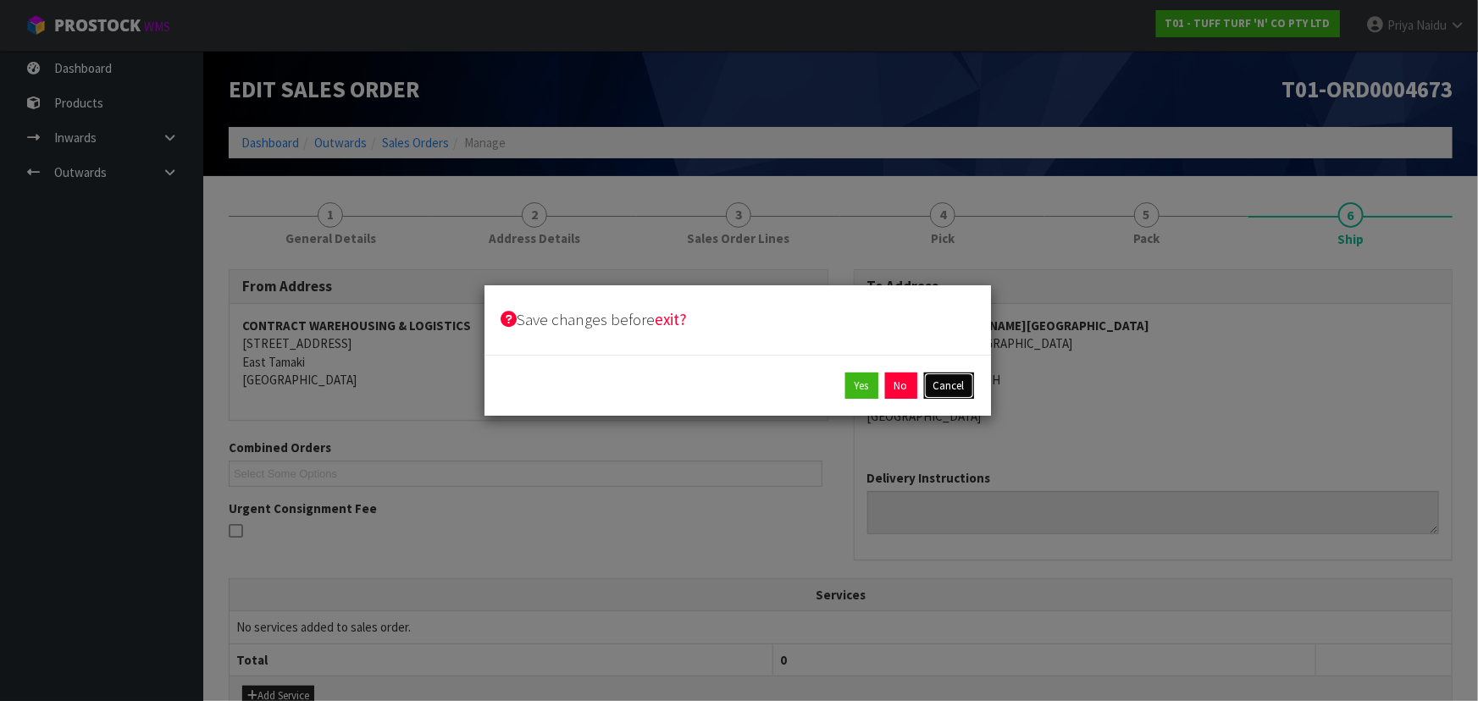
click at [947, 386] on button "Cancel" at bounding box center [949, 386] width 50 height 27
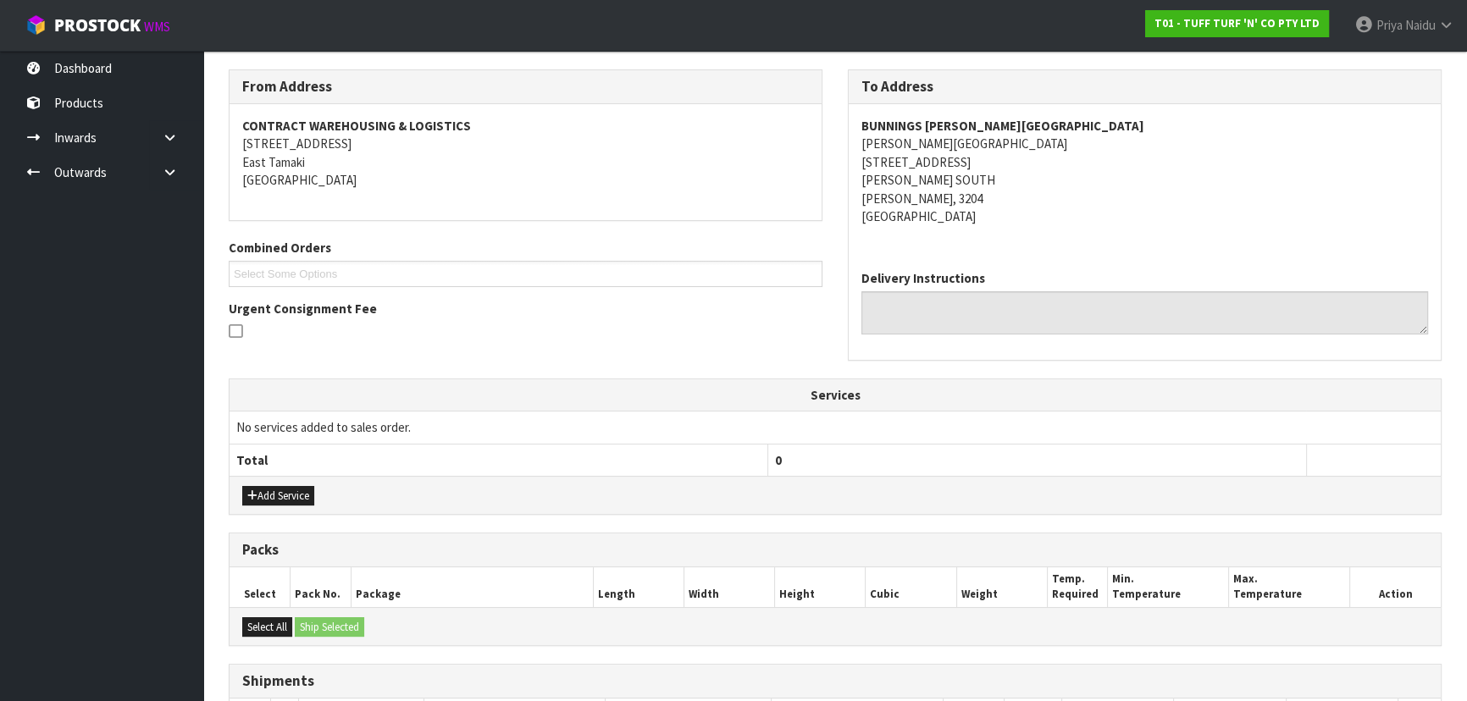
scroll to position [414, 0]
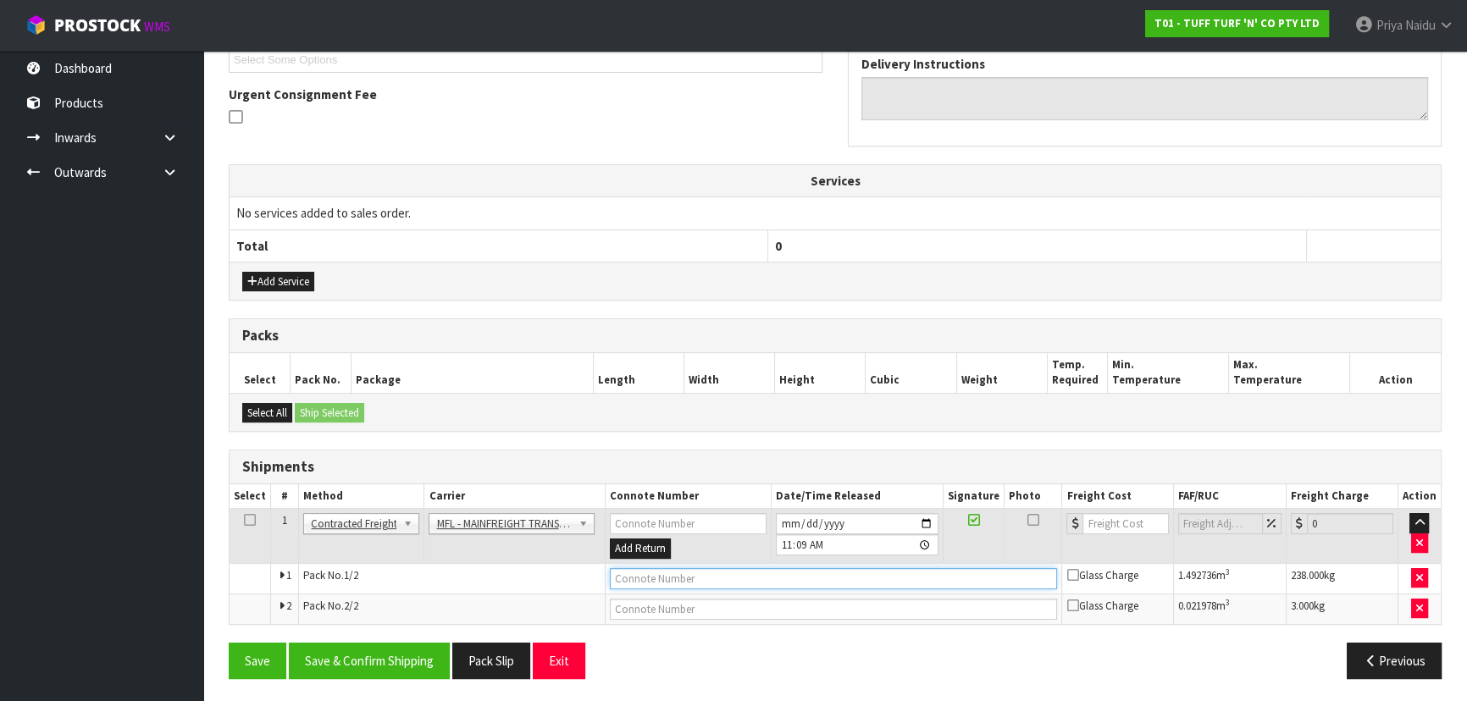
click at [651, 568] on input "text" at bounding box center [834, 578] width 448 height 21
click at [1121, 522] on input "number" at bounding box center [1125, 523] width 86 height 21
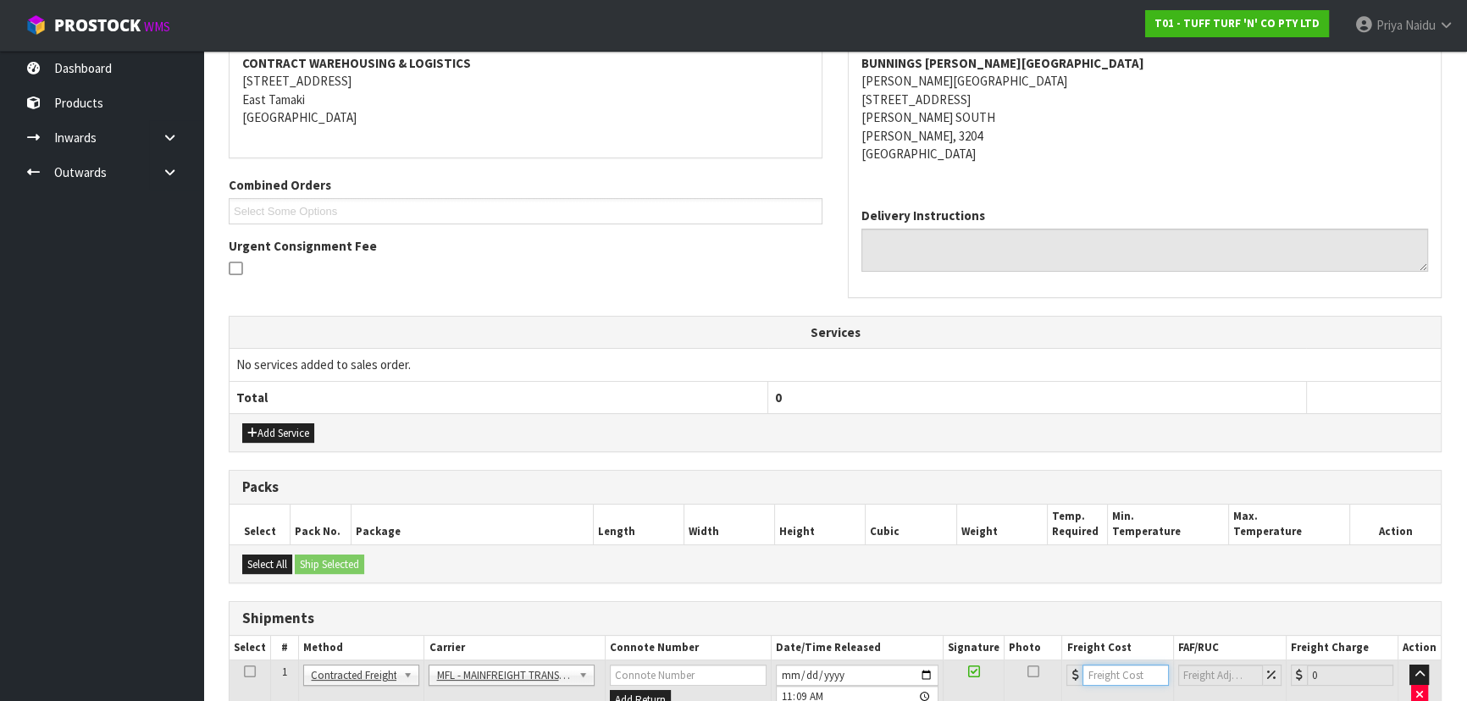
scroll to position [0, 0]
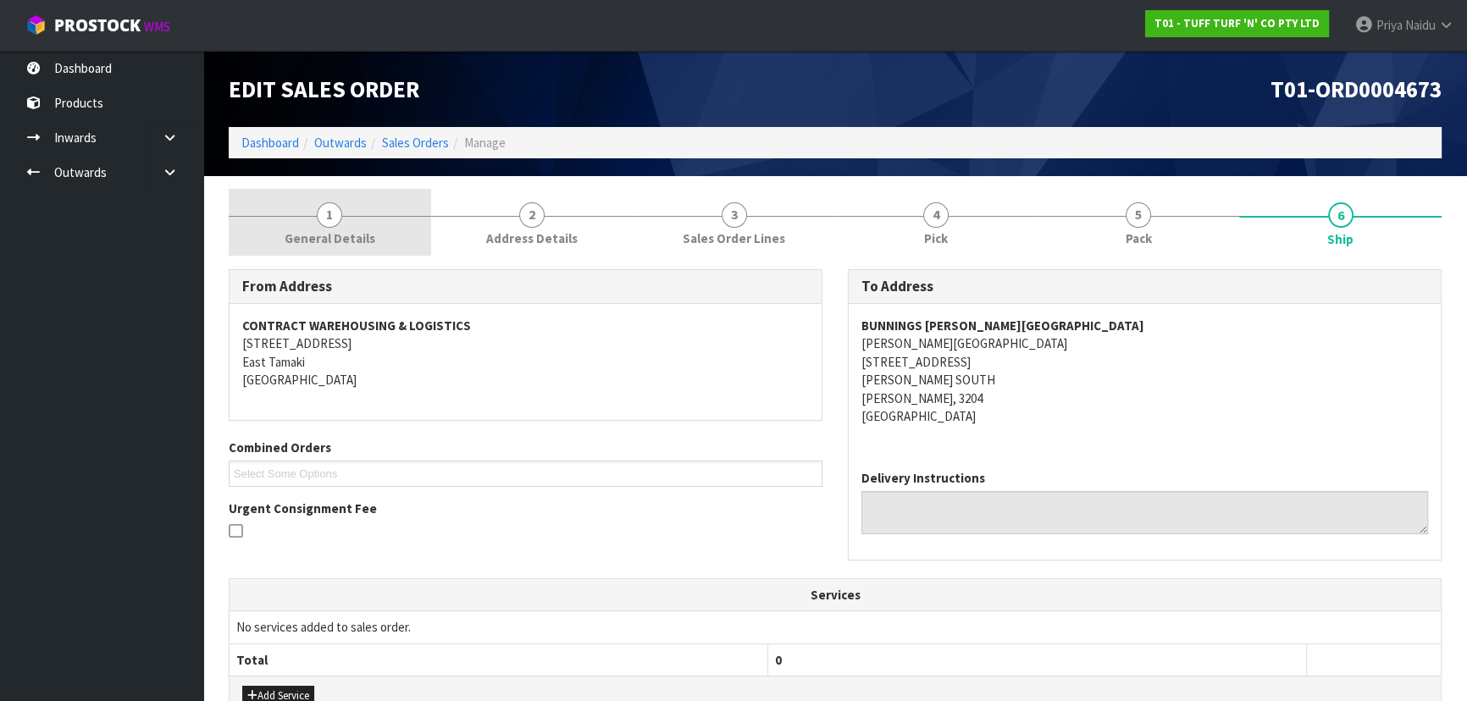
click at [311, 217] on link "1 General Details" at bounding box center [330, 222] width 202 height 67
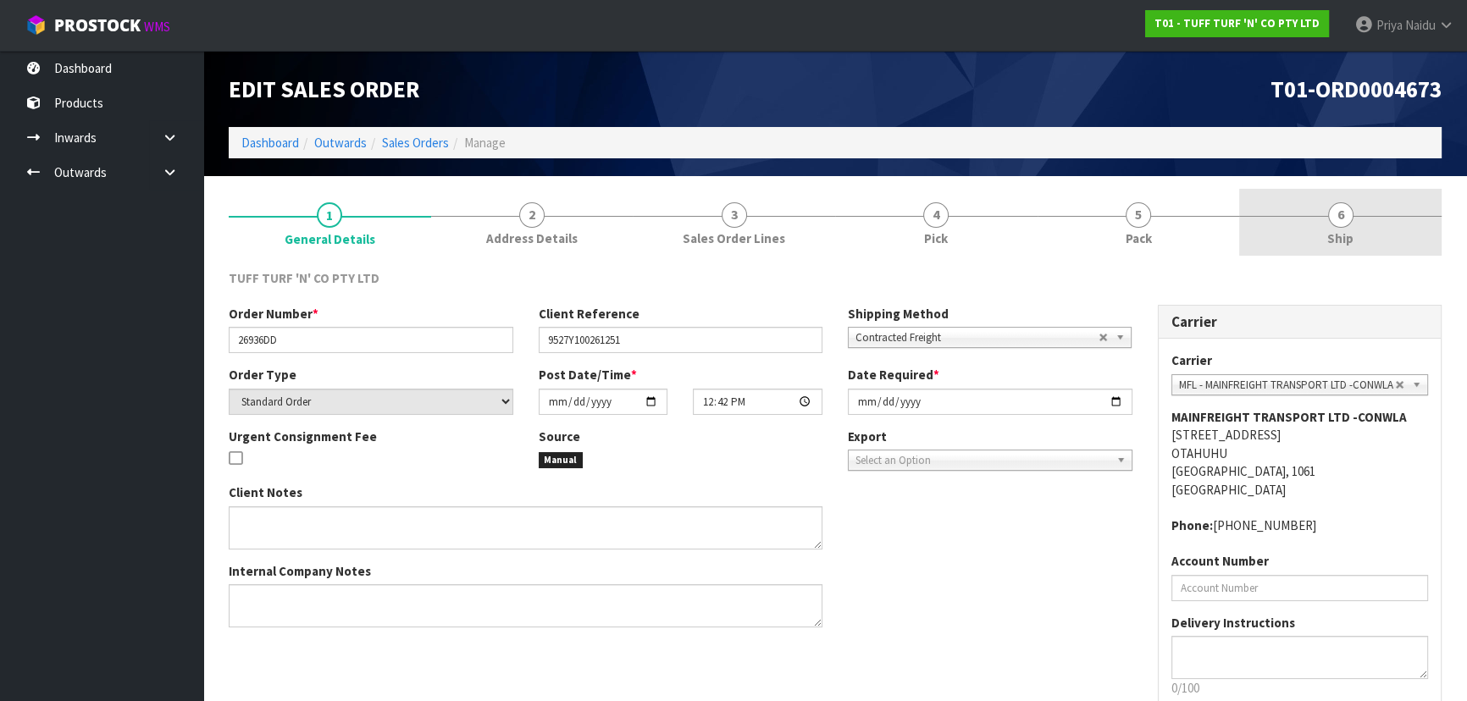
drag, startPoint x: 1317, startPoint y: 208, endPoint x: 1305, endPoint y: 223, distance: 18.7
click at [1316, 208] on link "6 Ship" at bounding box center [1340, 222] width 202 height 67
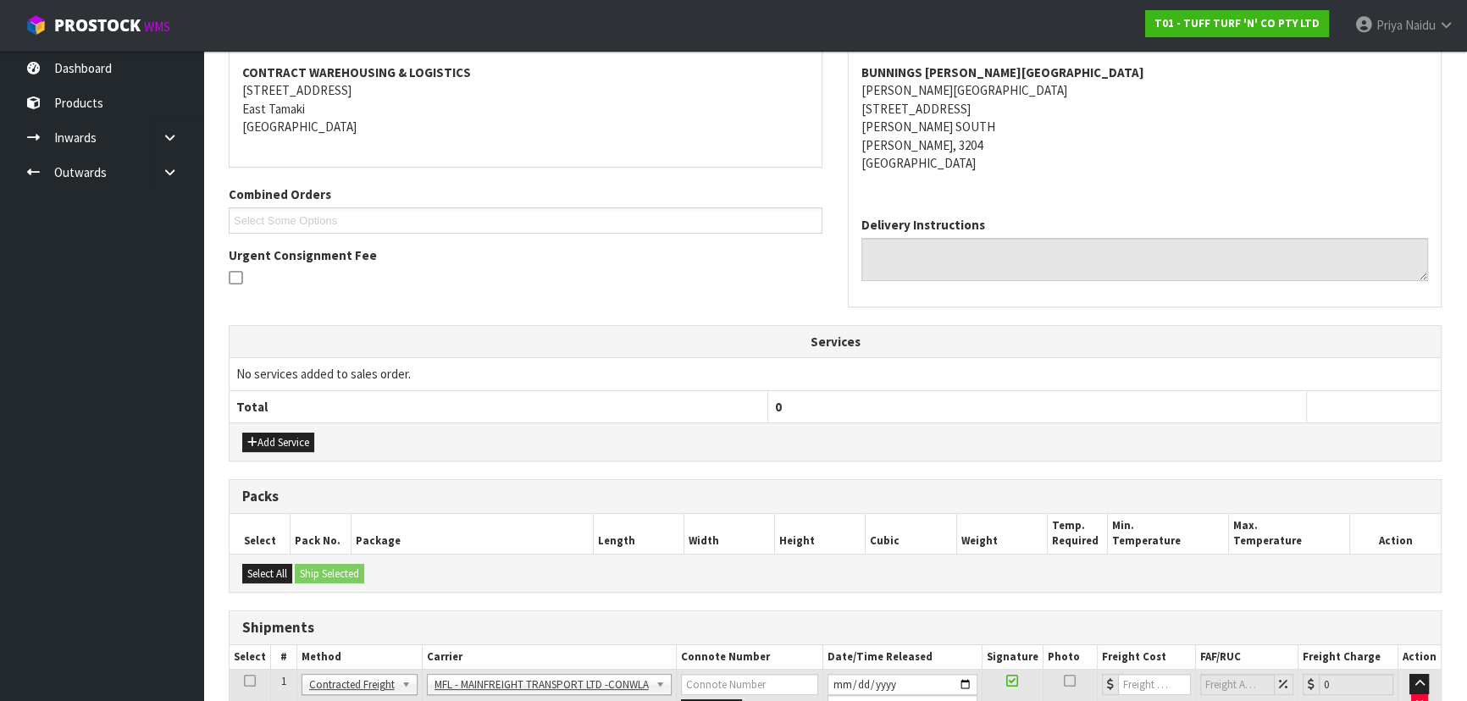
scroll to position [414, 0]
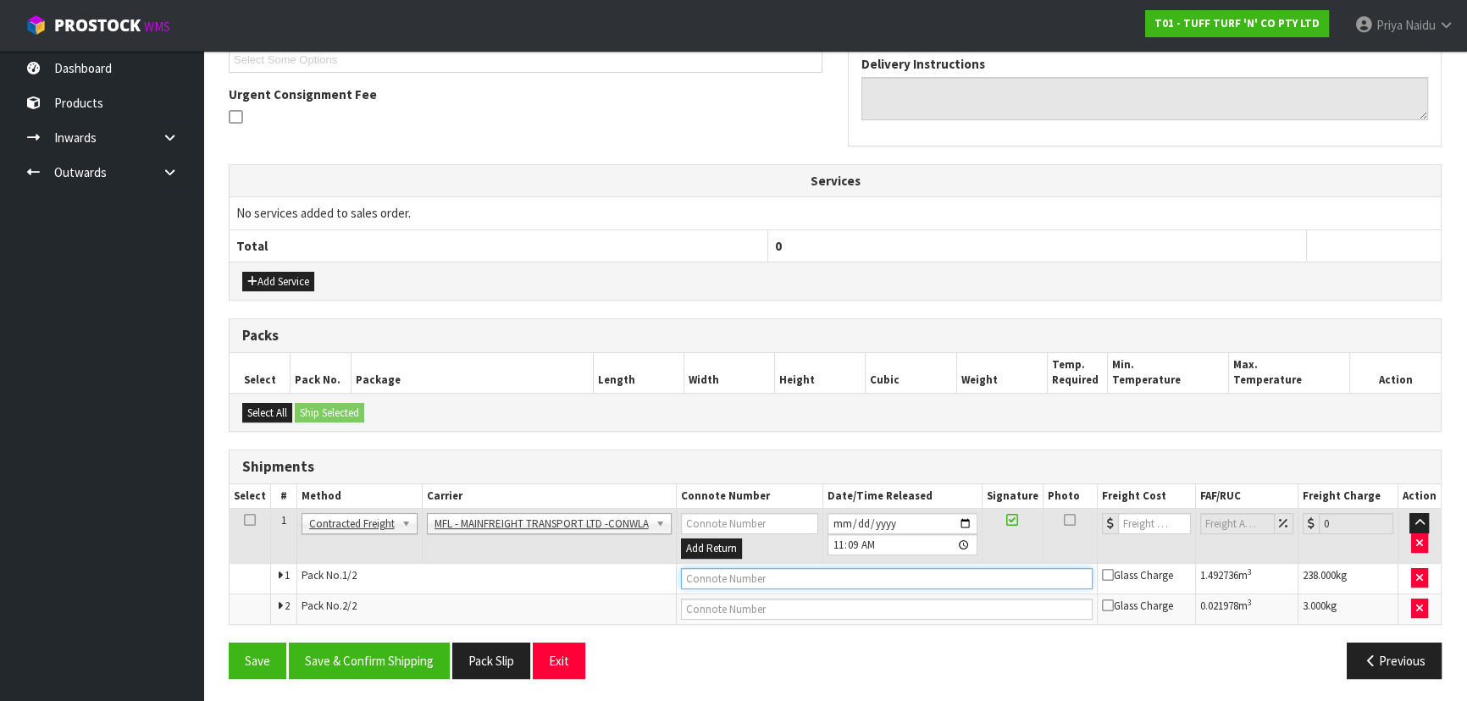
click at [778, 577] on input "text" at bounding box center [887, 578] width 412 height 21
click at [1152, 528] on input "number" at bounding box center [1154, 523] width 73 height 21
type input "74.35"
click at [700, 575] on input "text" at bounding box center [887, 578] width 412 height 21
type input "C"
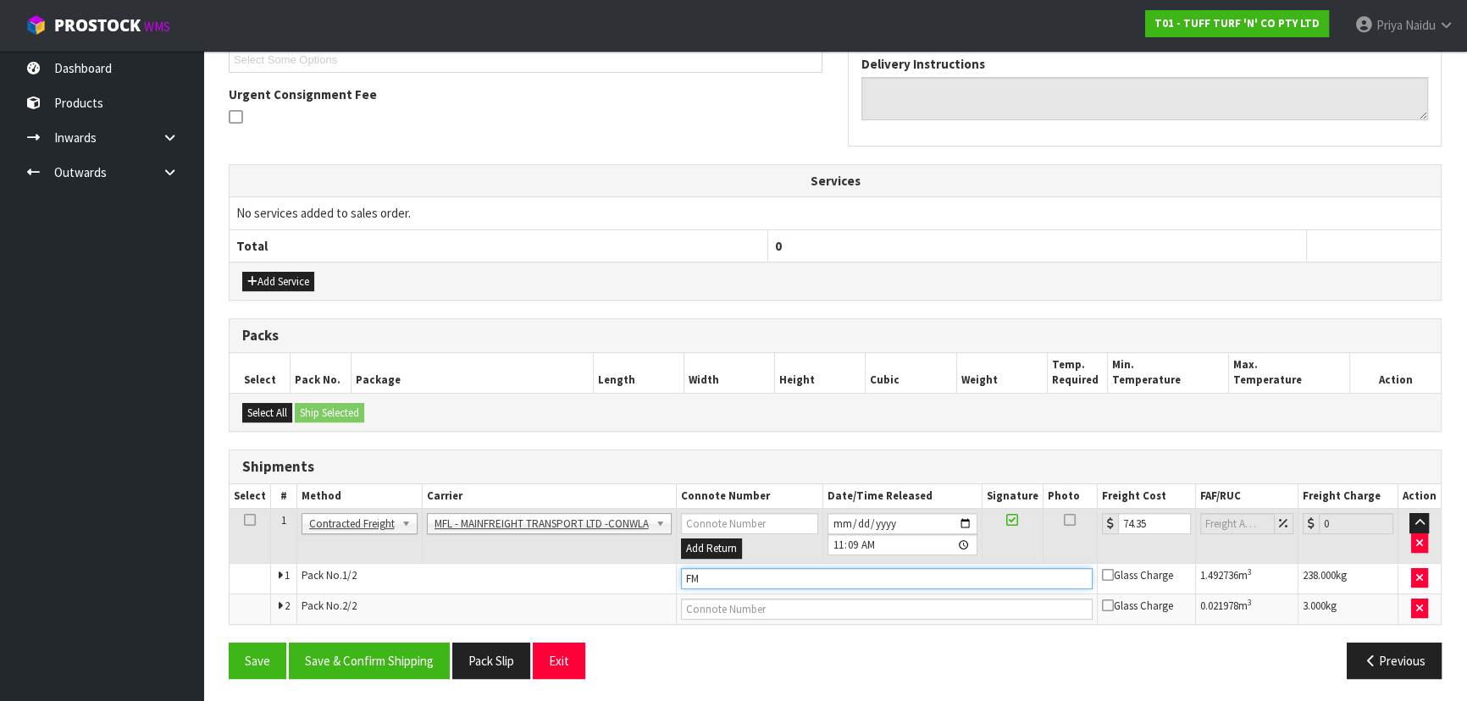
type input "F"
type input "FWM58698637"
click at [404, 656] on button "Save & Confirm Shipping" at bounding box center [369, 661] width 161 height 36
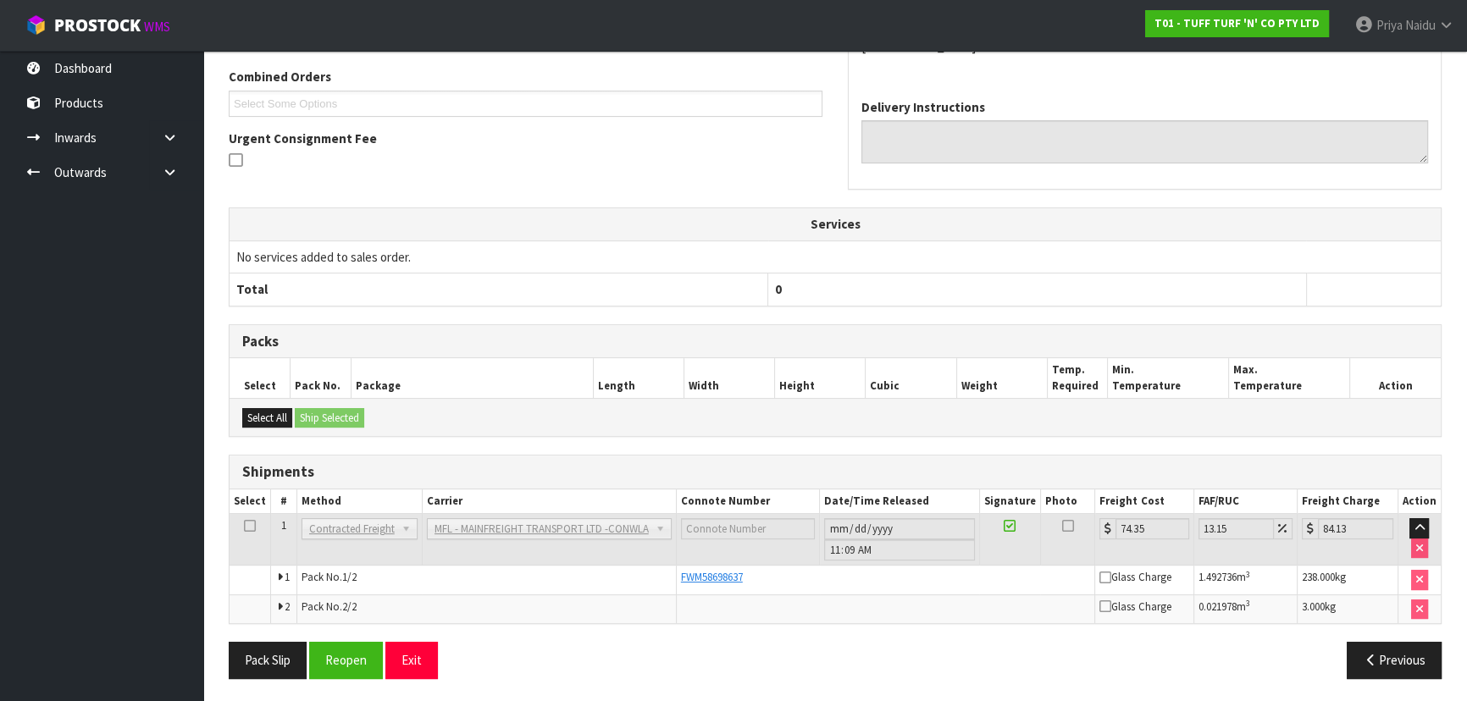
scroll to position [0, 0]
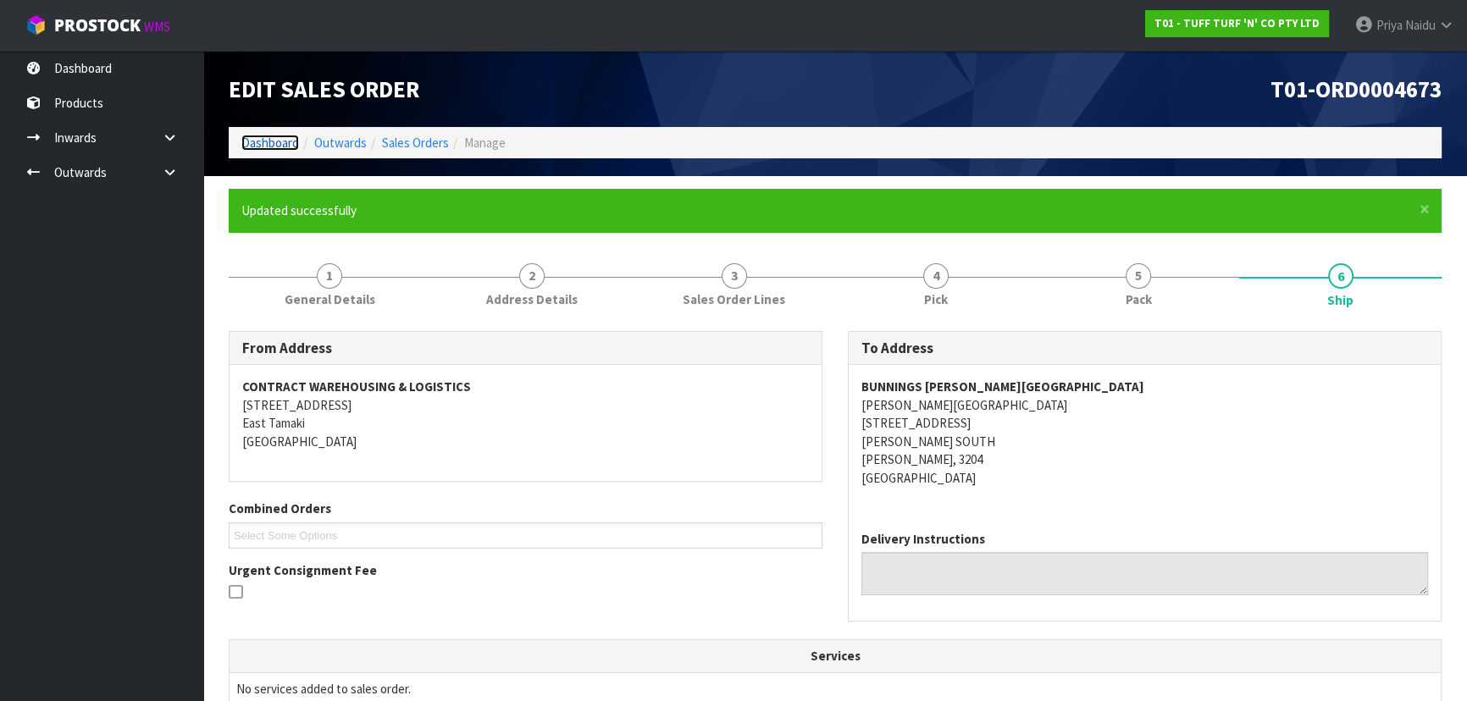
click at [265, 138] on link "Dashboard" at bounding box center [270, 143] width 58 height 16
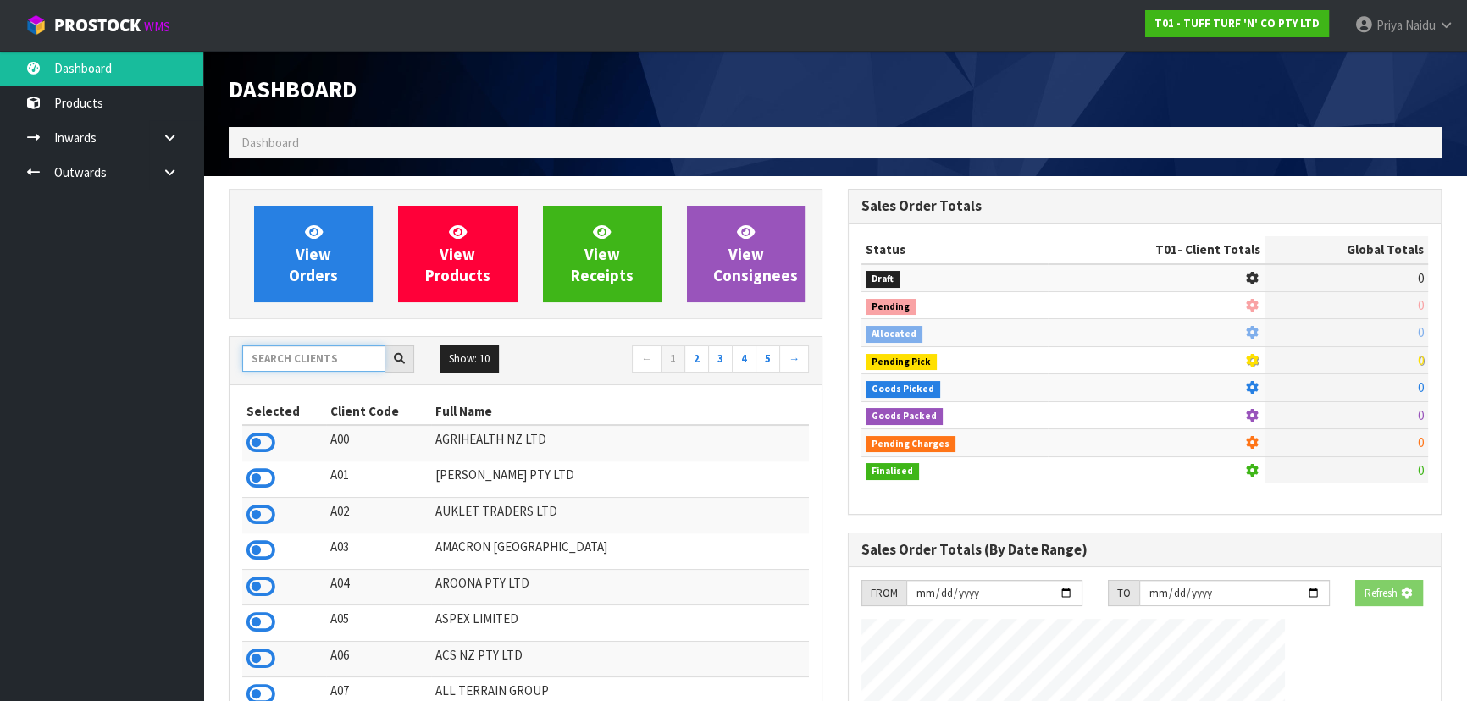
click at [296, 348] on input "text" at bounding box center [313, 359] width 143 height 26
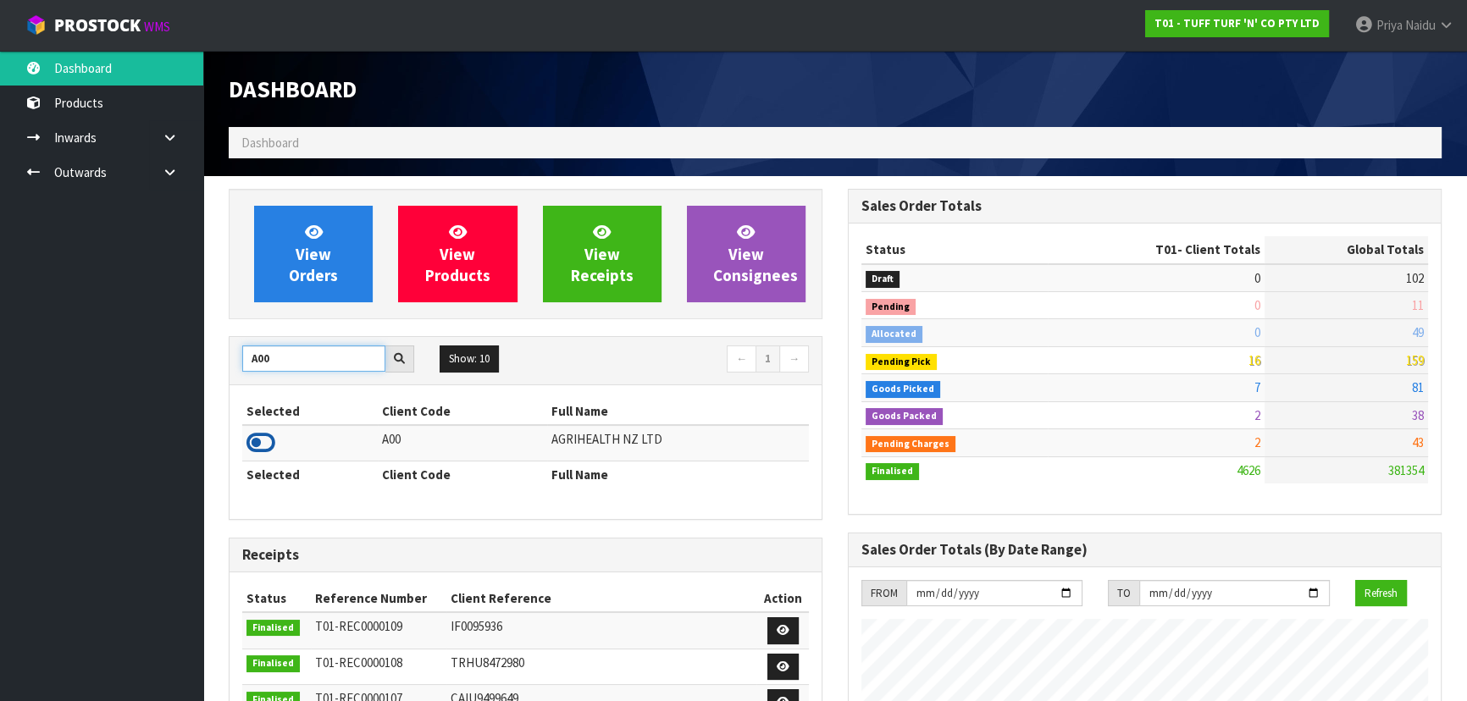
type input "A00"
click at [257, 444] on icon at bounding box center [260, 442] width 29 height 25
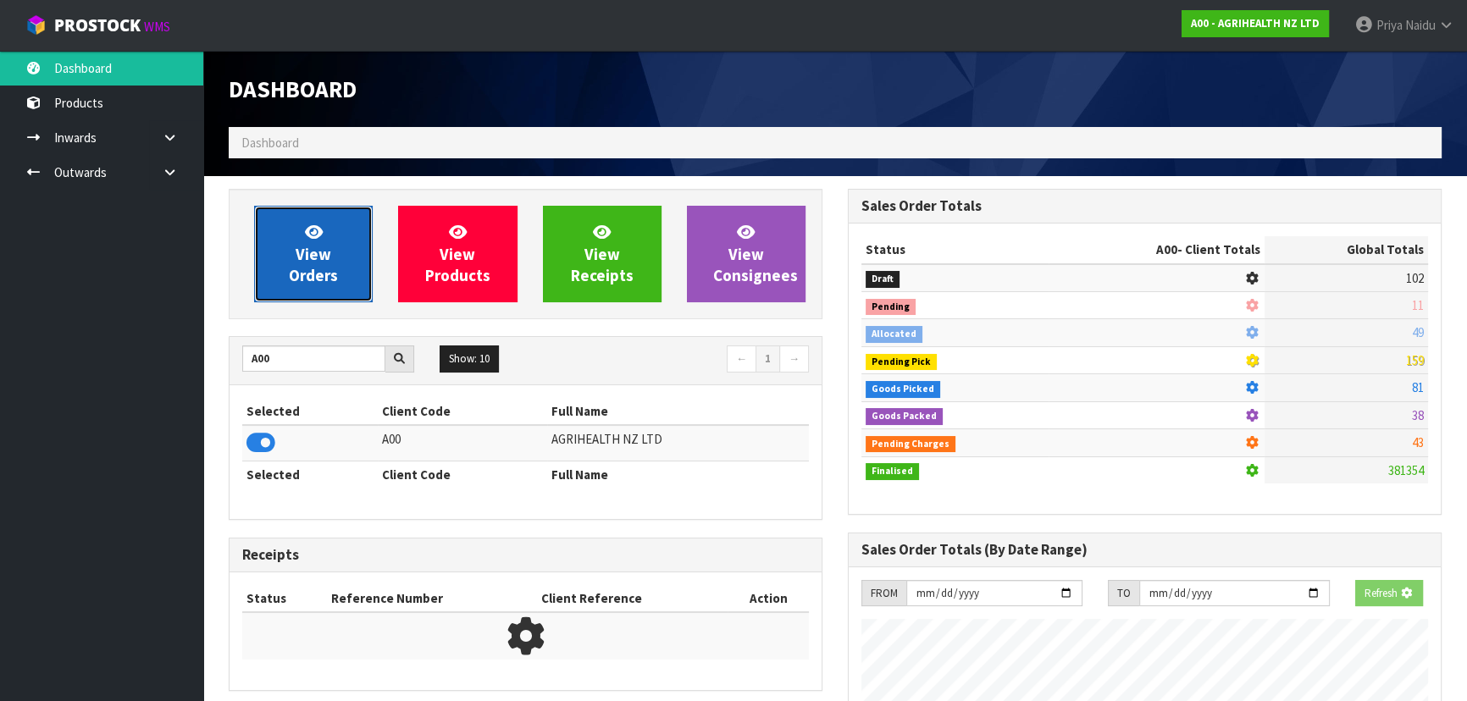
scroll to position [845892, 846327]
click at [298, 289] on link "View Orders" at bounding box center [313, 254] width 119 height 97
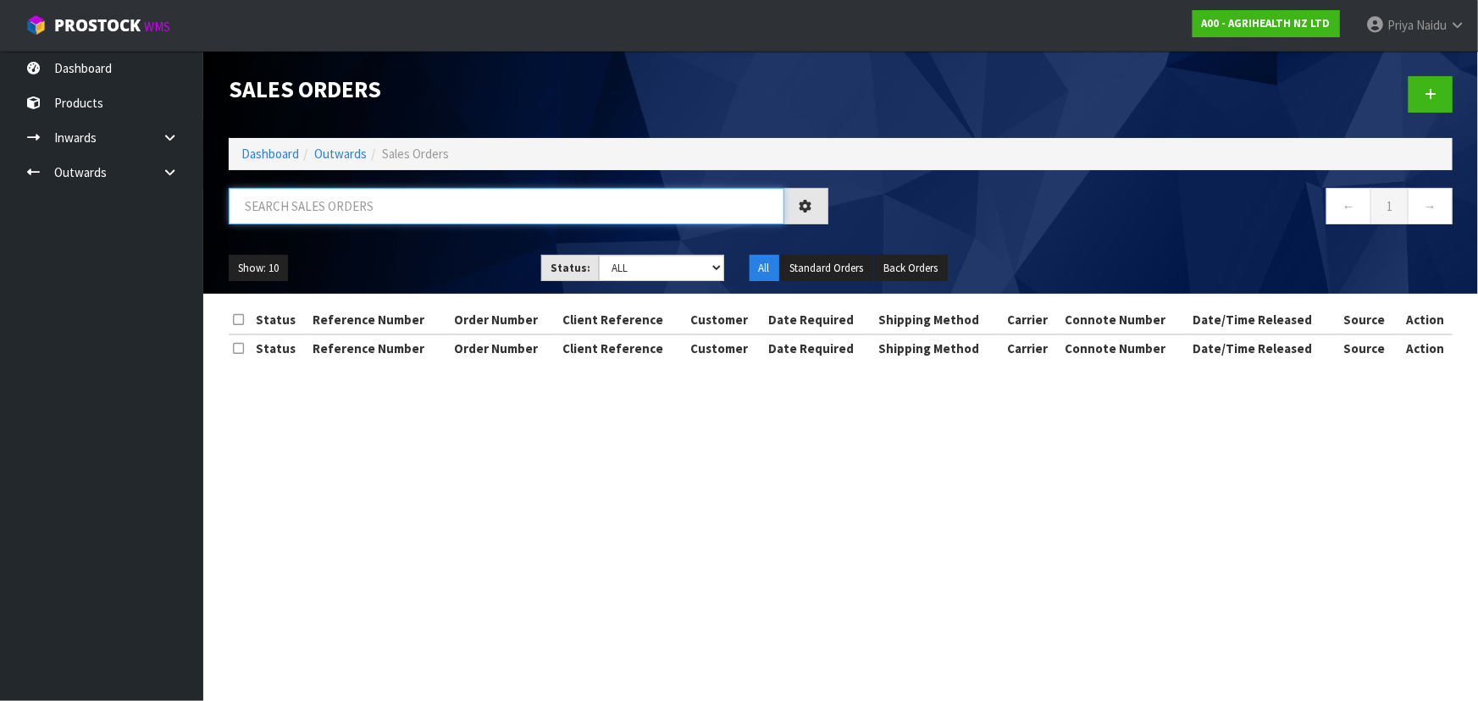
click at [341, 203] on input "text" at bounding box center [507, 206] width 556 height 36
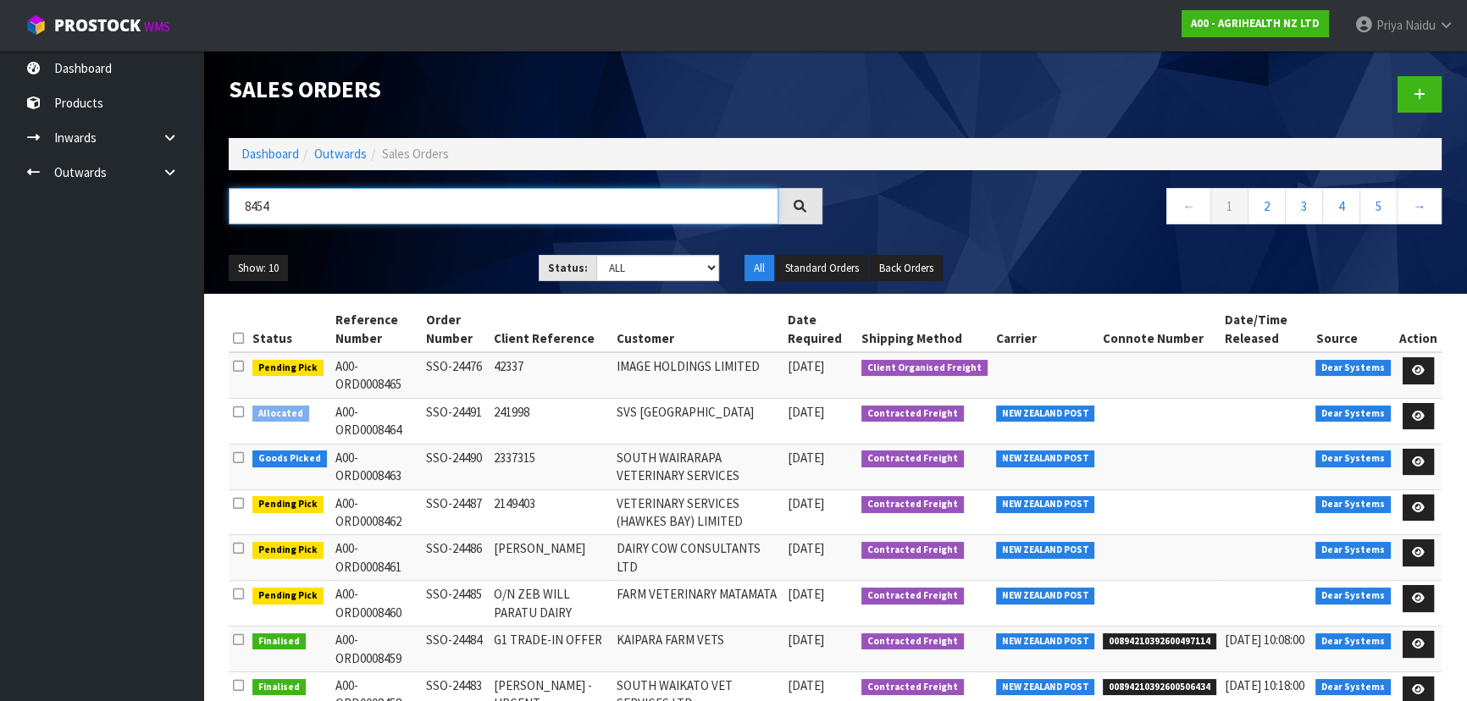
type input "8454"
drag, startPoint x: 655, startPoint y: 266, endPoint x: 659, endPoint y: 274, distance: 9.5
click at [655, 266] on select "Draft Pending Allocated Pending Pick Goods Picked Goods Packed Pending Charges …" at bounding box center [658, 268] width 124 height 26
select select "string:5"
click at [596, 255] on select "Draft Pending Allocated Pending Pick Goods Picked Goods Packed Pending Charges …" at bounding box center [658, 268] width 124 height 26
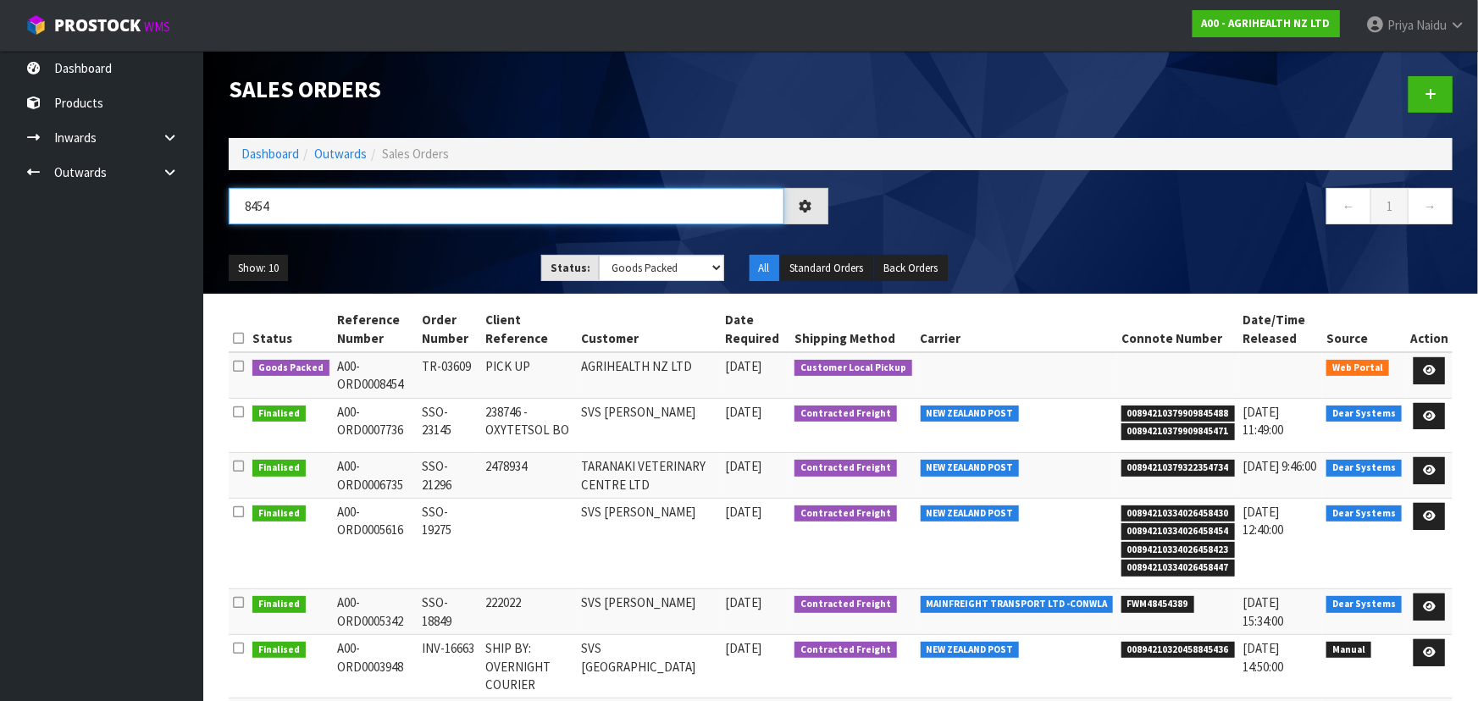
click at [362, 224] on input "8454" at bounding box center [507, 206] width 556 height 36
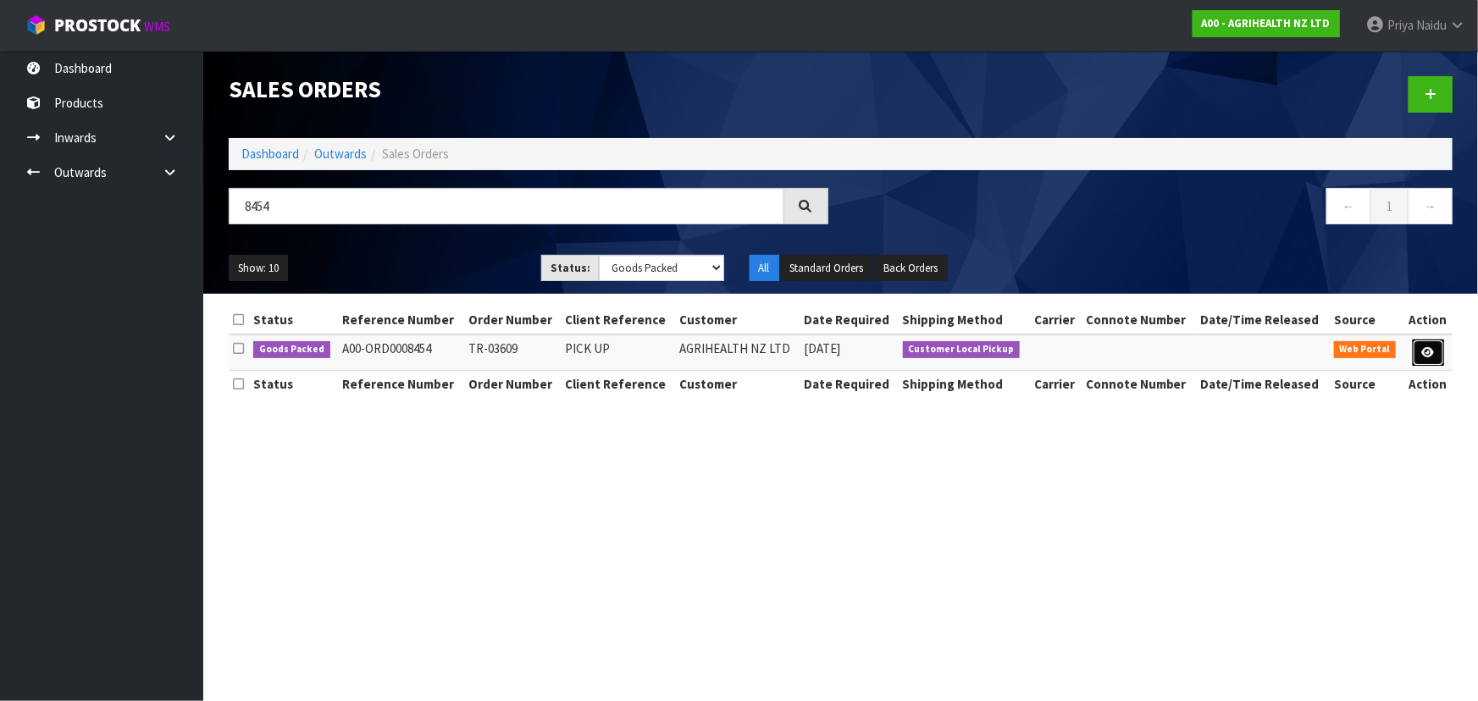
click at [1431, 350] on icon at bounding box center [1428, 352] width 13 height 11
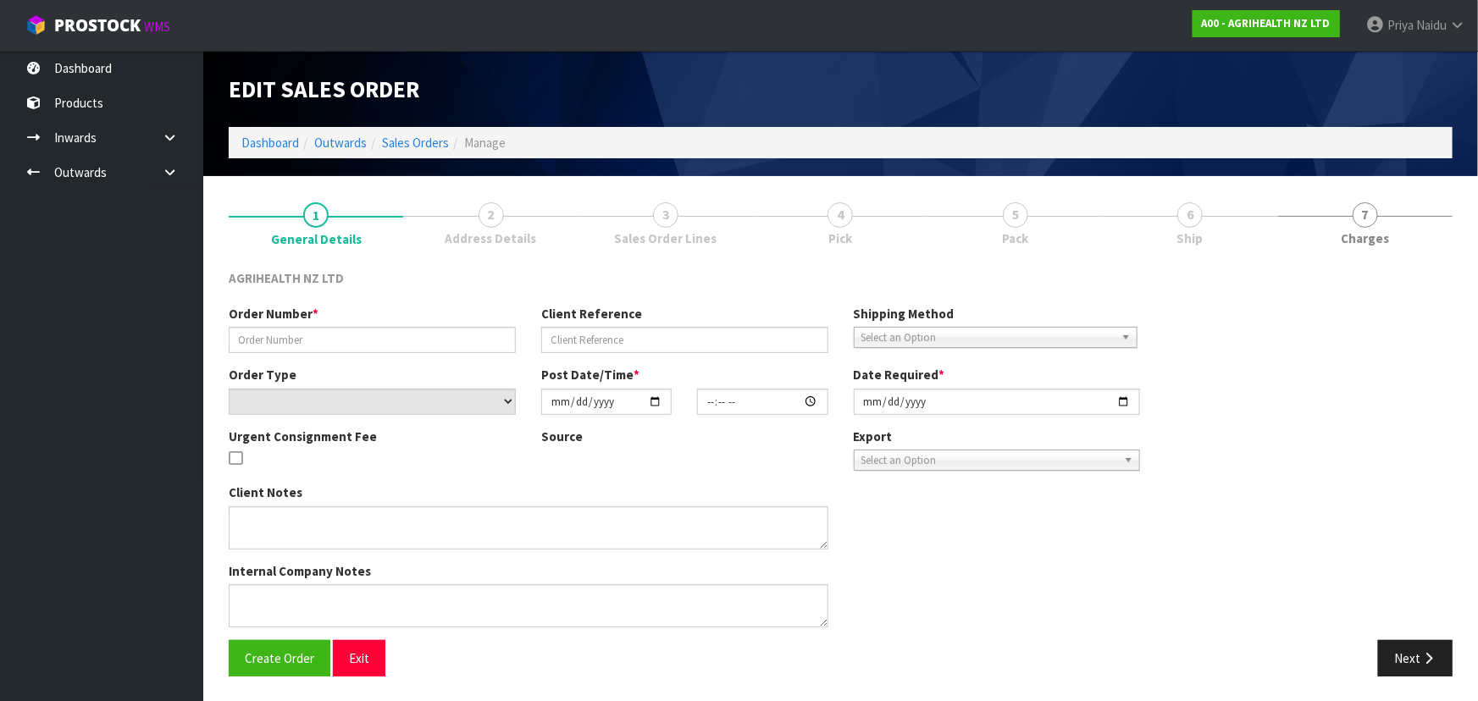
type input "TR-03609"
type input "PICK UP"
select select "number:0"
type input "[DATE]"
type input "10:44:00.000"
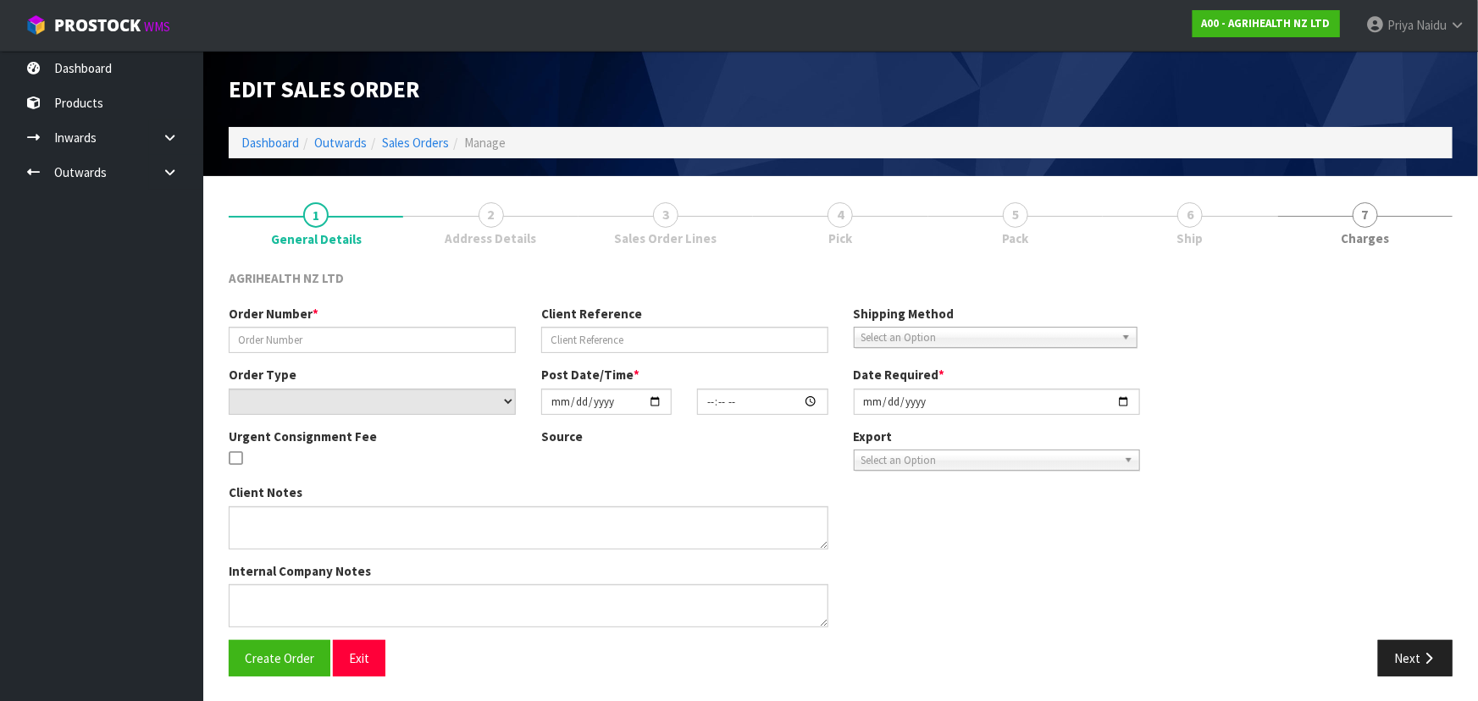
type input "[DATE]"
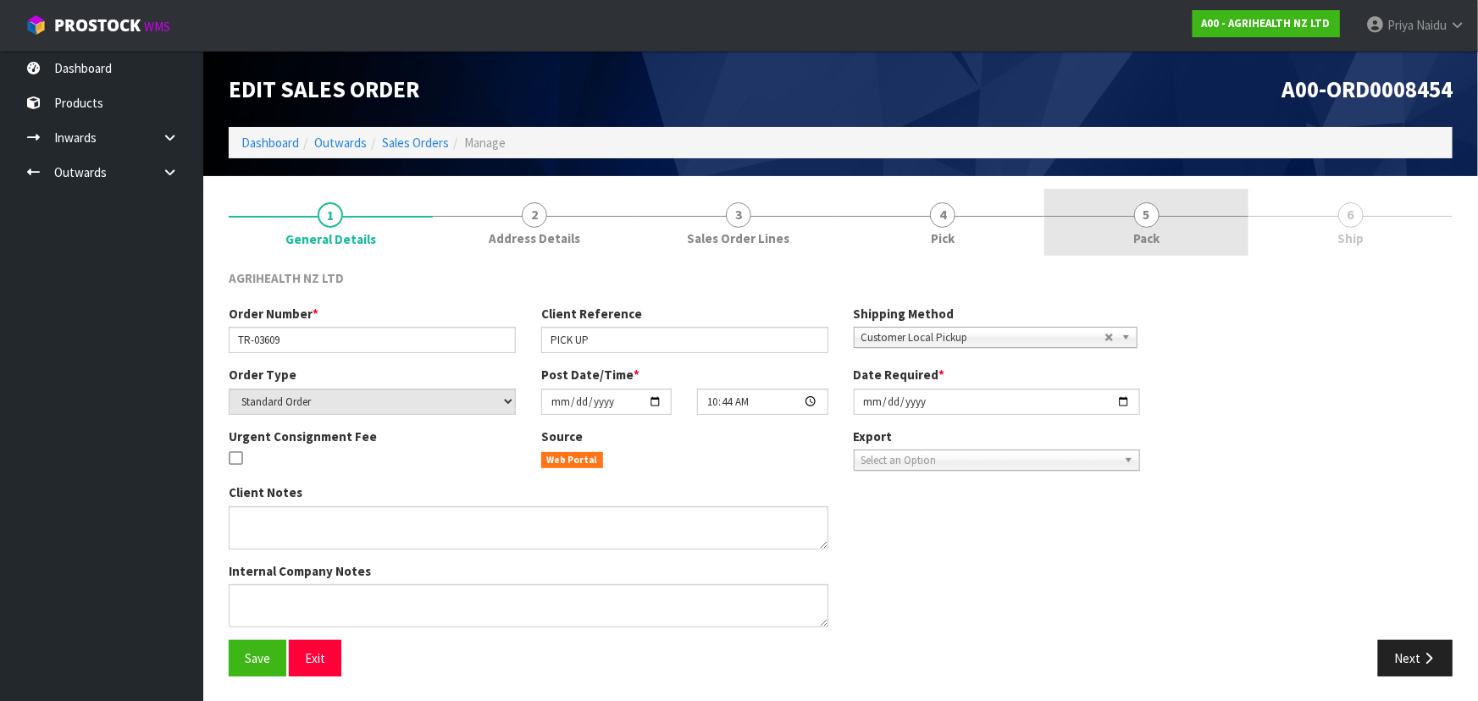
drag, startPoint x: 1170, startPoint y: 222, endPoint x: 1110, endPoint y: 236, distance: 61.0
click at [1163, 227] on link "5 Pack" at bounding box center [1146, 222] width 204 height 67
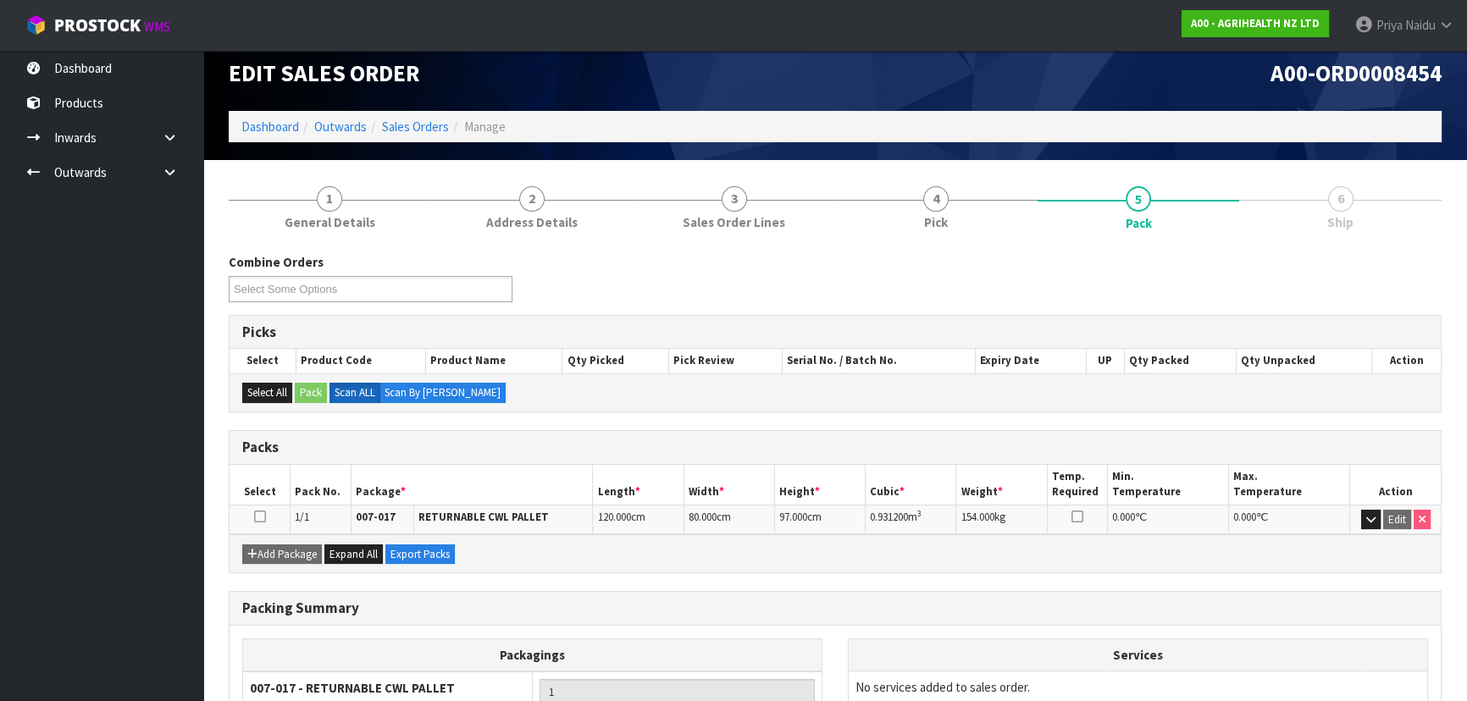
scroll to position [169, 0]
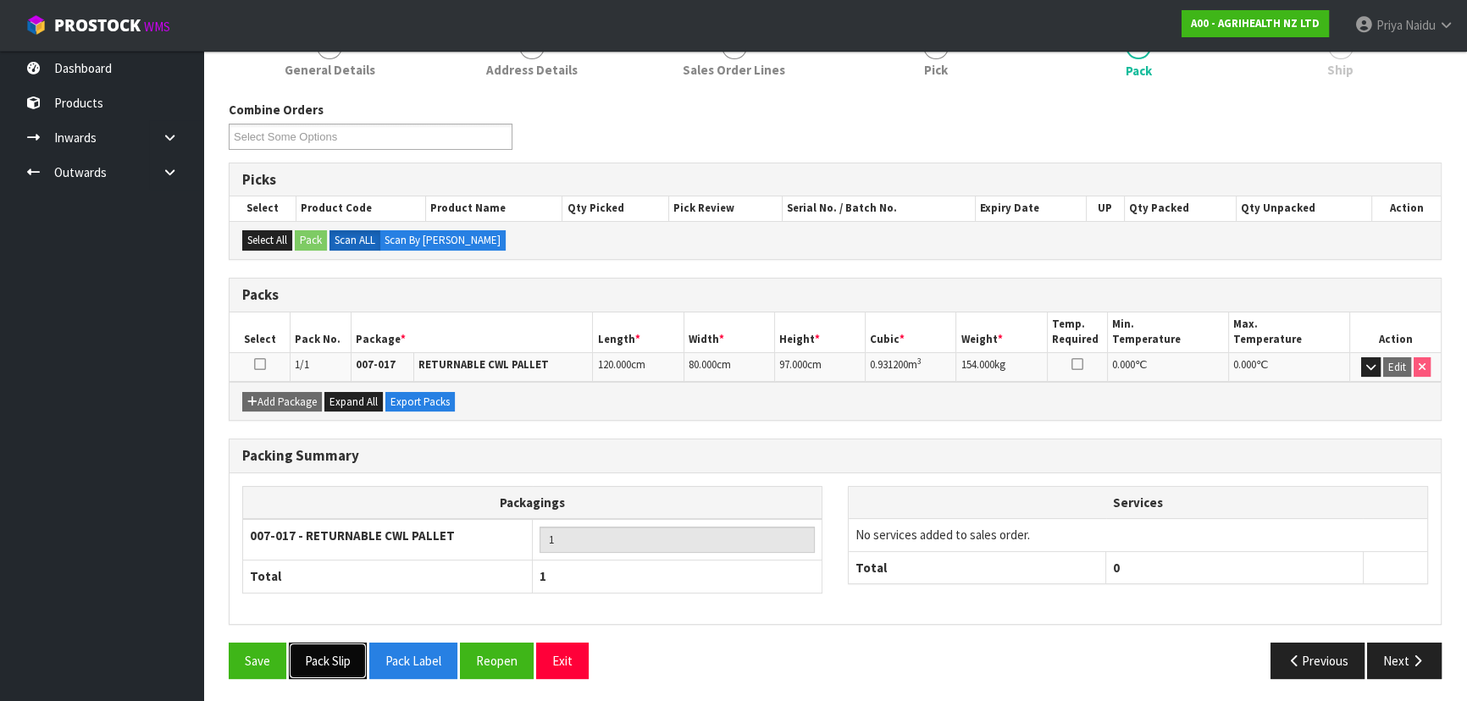
click at [329, 652] on button "Pack Slip" at bounding box center [328, 661] width 78 height 36
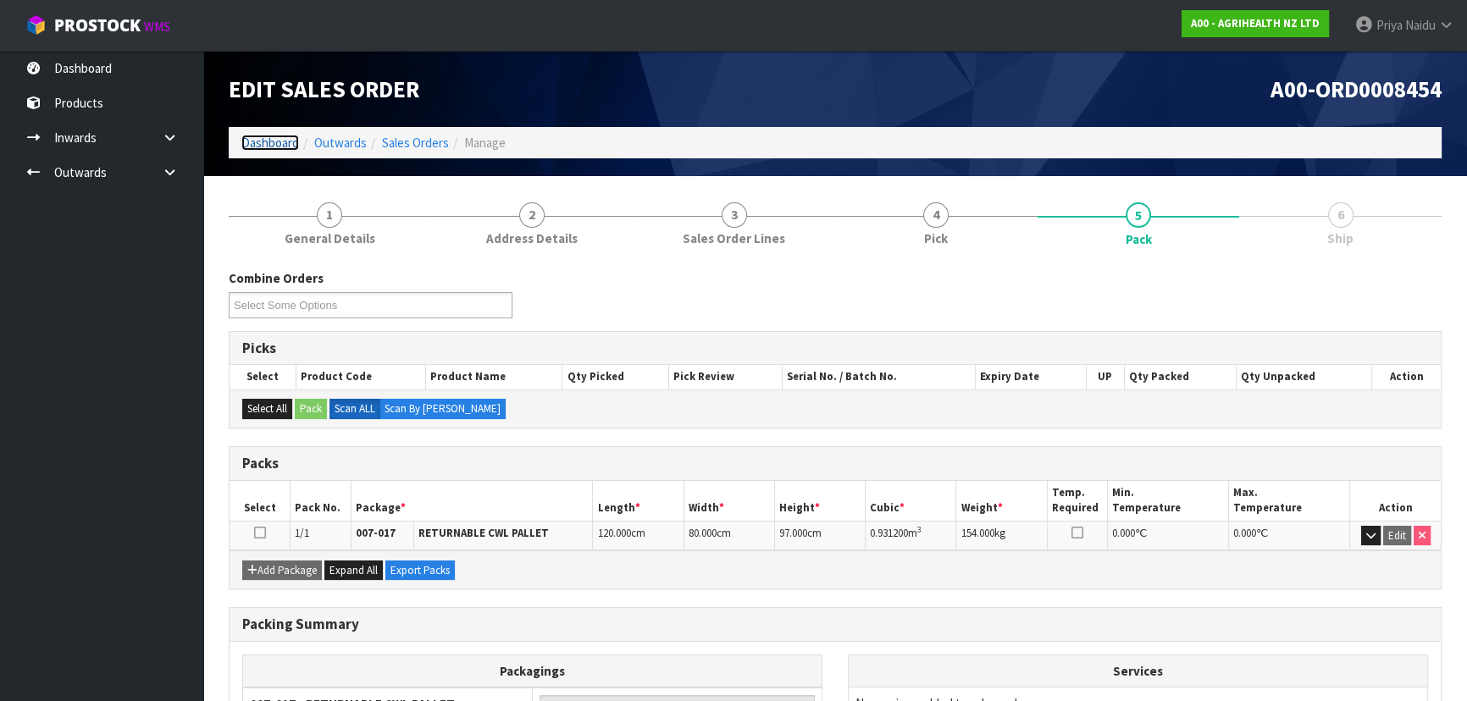
click at [259, 148] on link "Dashboard" at bounding box center [270, 143] width 58 height 16
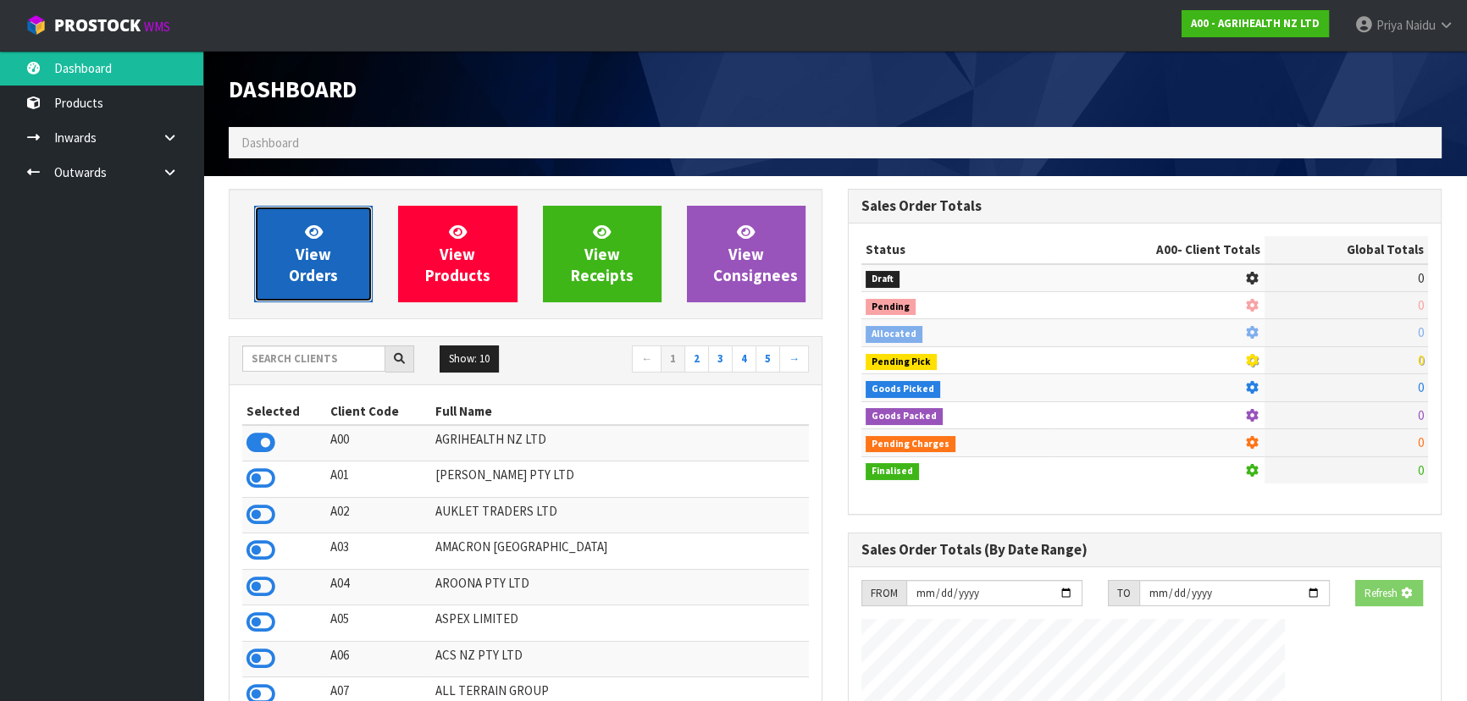
click at [321, 246] on span "View Orders" at bounding box center [313, 254] width 49 height 64
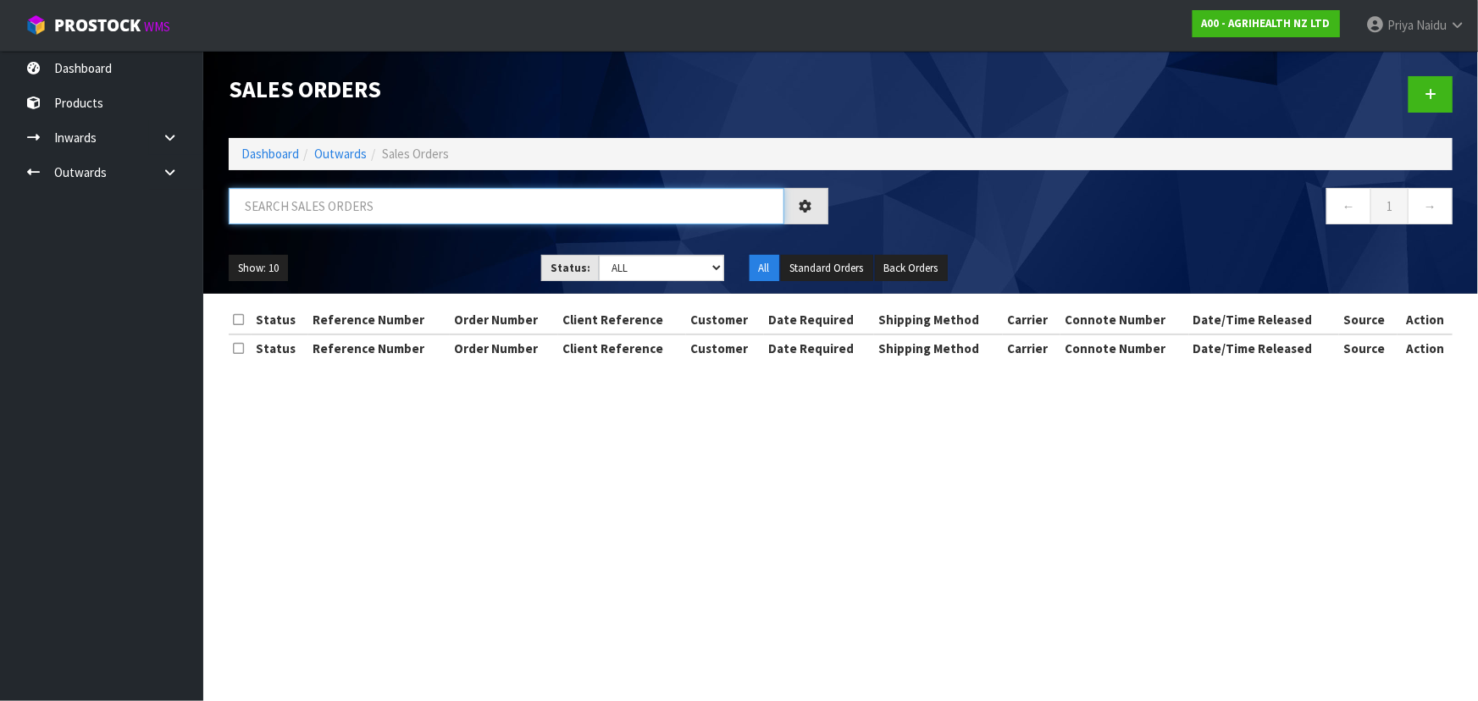
click at [345, 198] on input "text" at bounding box center [507, 206] width 556 height 36
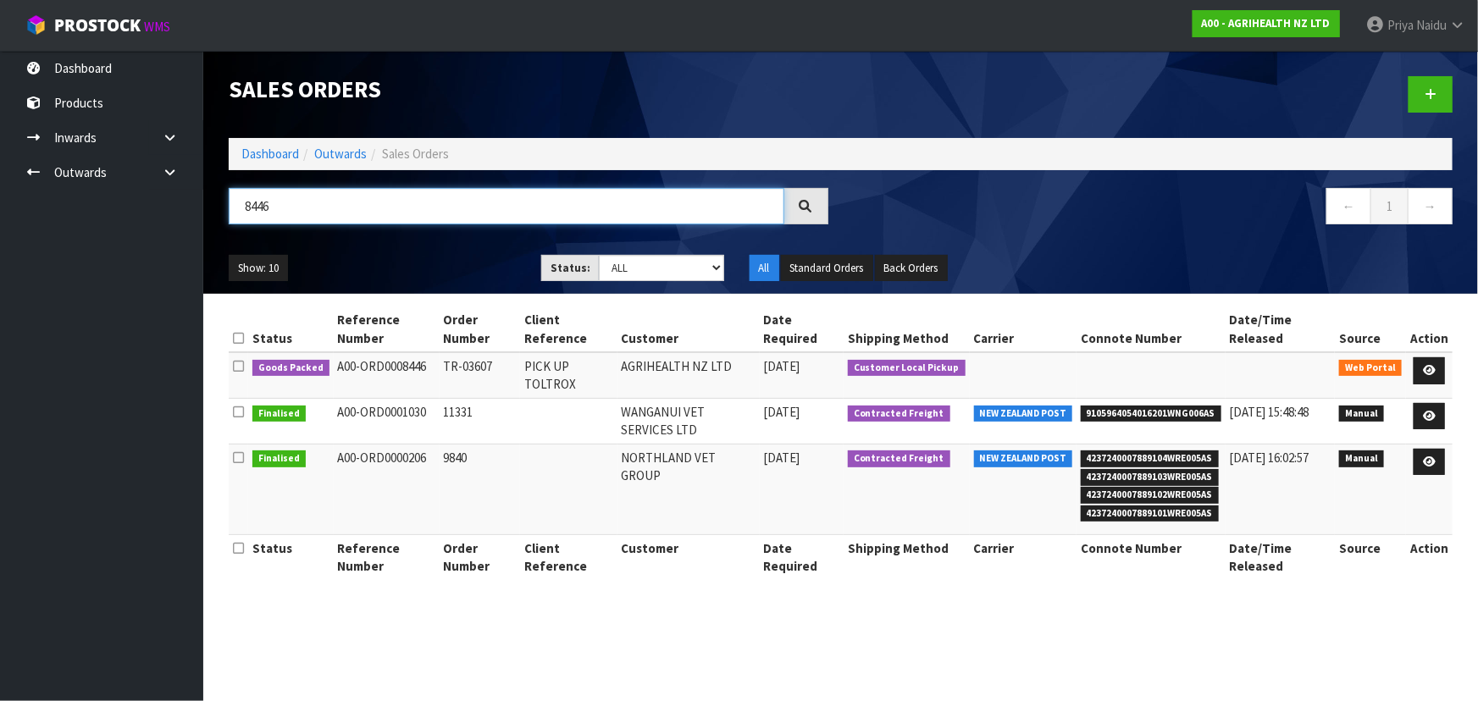
type input "8446"
drag, startPoint x: 618, startPoint y: 260, endPoint x: 619, endPoint y: 270, distance: 10.2
click at [618, 260] on select "Draft Pending Allocated Pending Pick Goods Picked Goods Packed Pending Charges …" at bounding box center [661, 268] width 125 height 26
drag, startPoint x: 336, startPoint y: 246, endPoint x: 351, endPoint y: 247, distance: 14.4
click at [336, 246] on div "Show: 10 5 10 25 50 Status: Draft Pending Allocated Pending Pick Goods Picked G…" at bounding box center [840, 268] width 1249 height 53
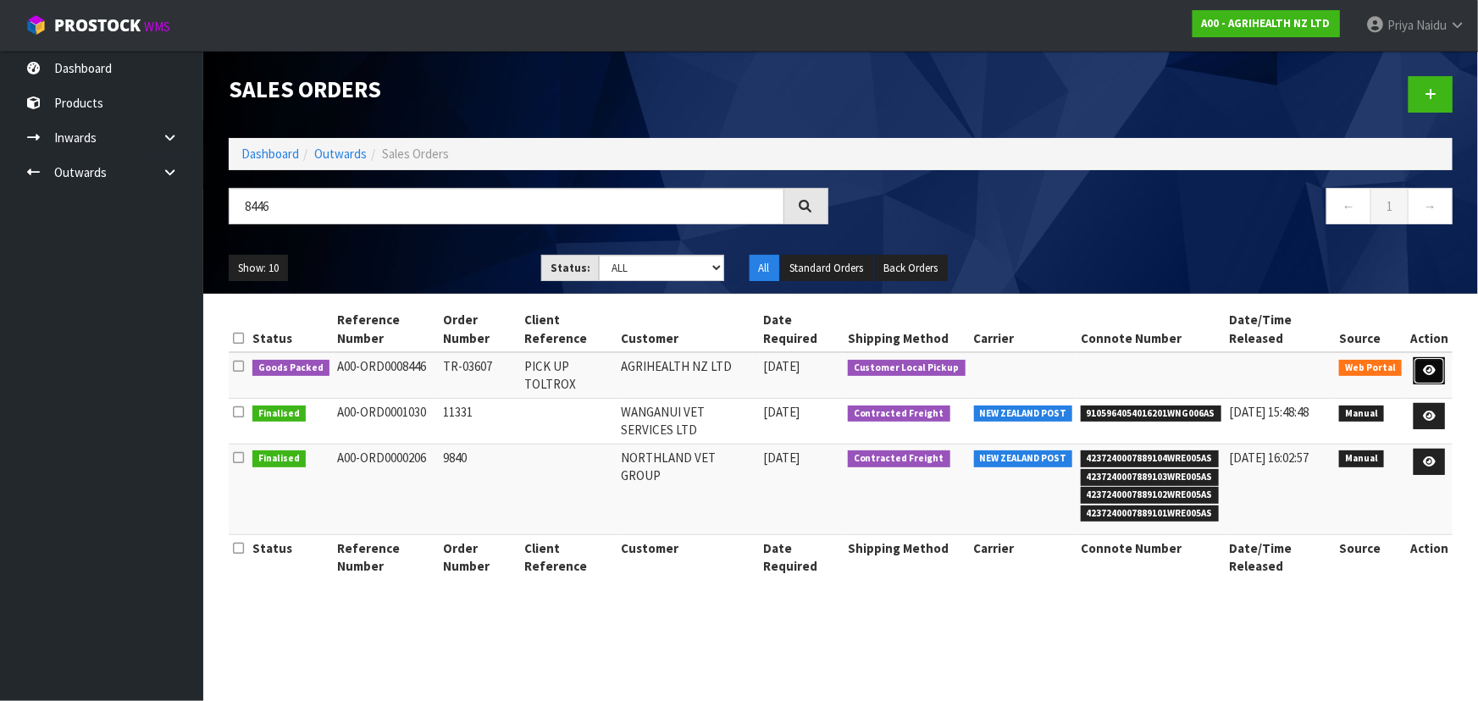
click at [1419, 363] on link at bounding box center [1429, 370] width 31 height 27
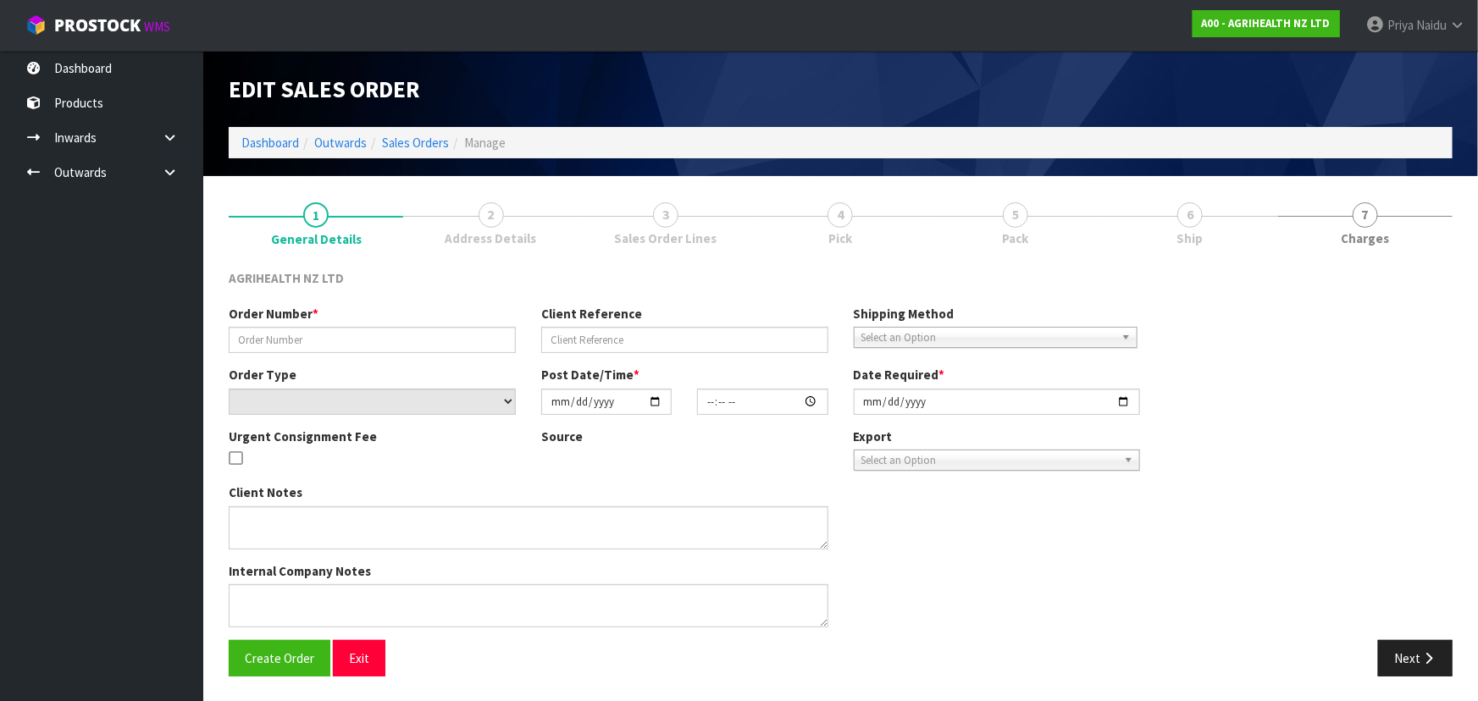
type input "TR-03607"
type input "PICK UP TOLTROX"
select select "number:0"
type input "[DATE]"
type input "11:10:00.000"
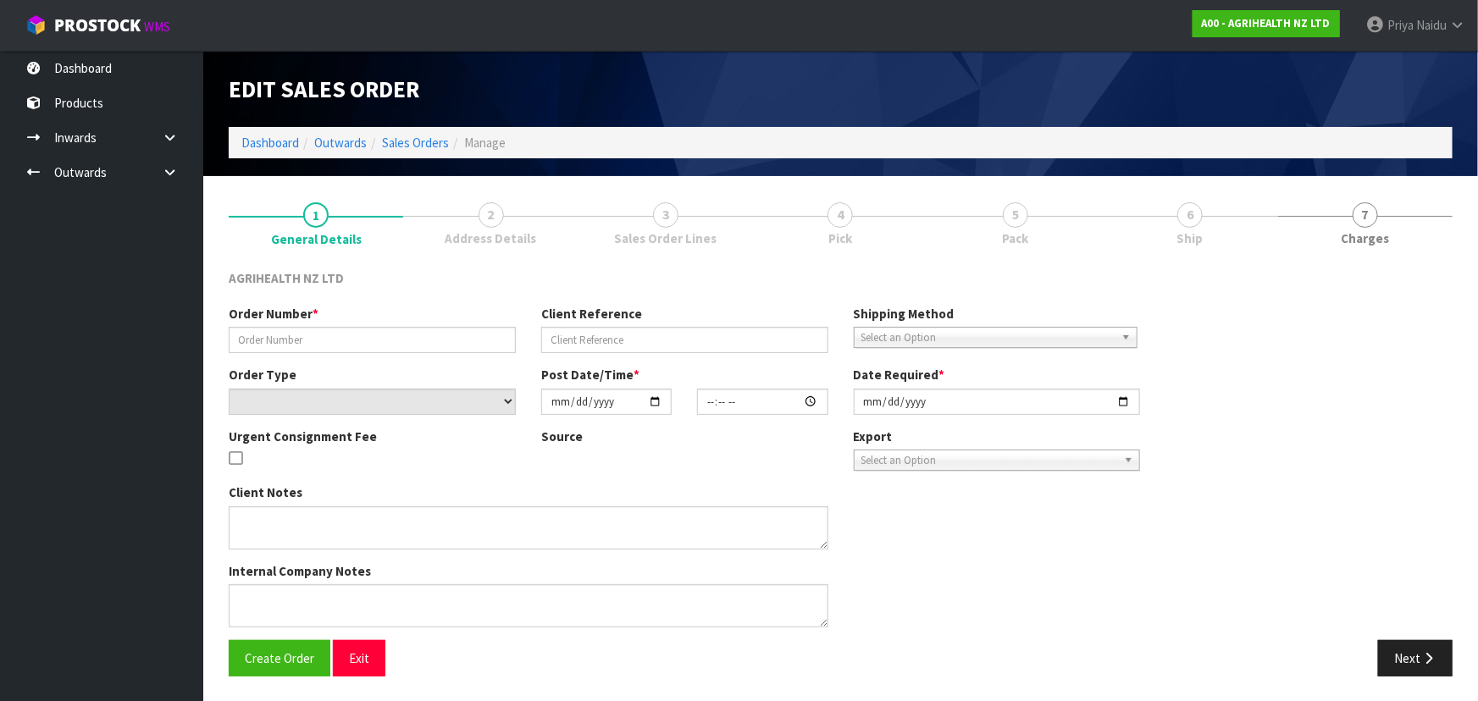
type input "[DATE]"
type textarea "ALL UNITS OF 9258 AND 9259 - NO NEED TO COUNT"
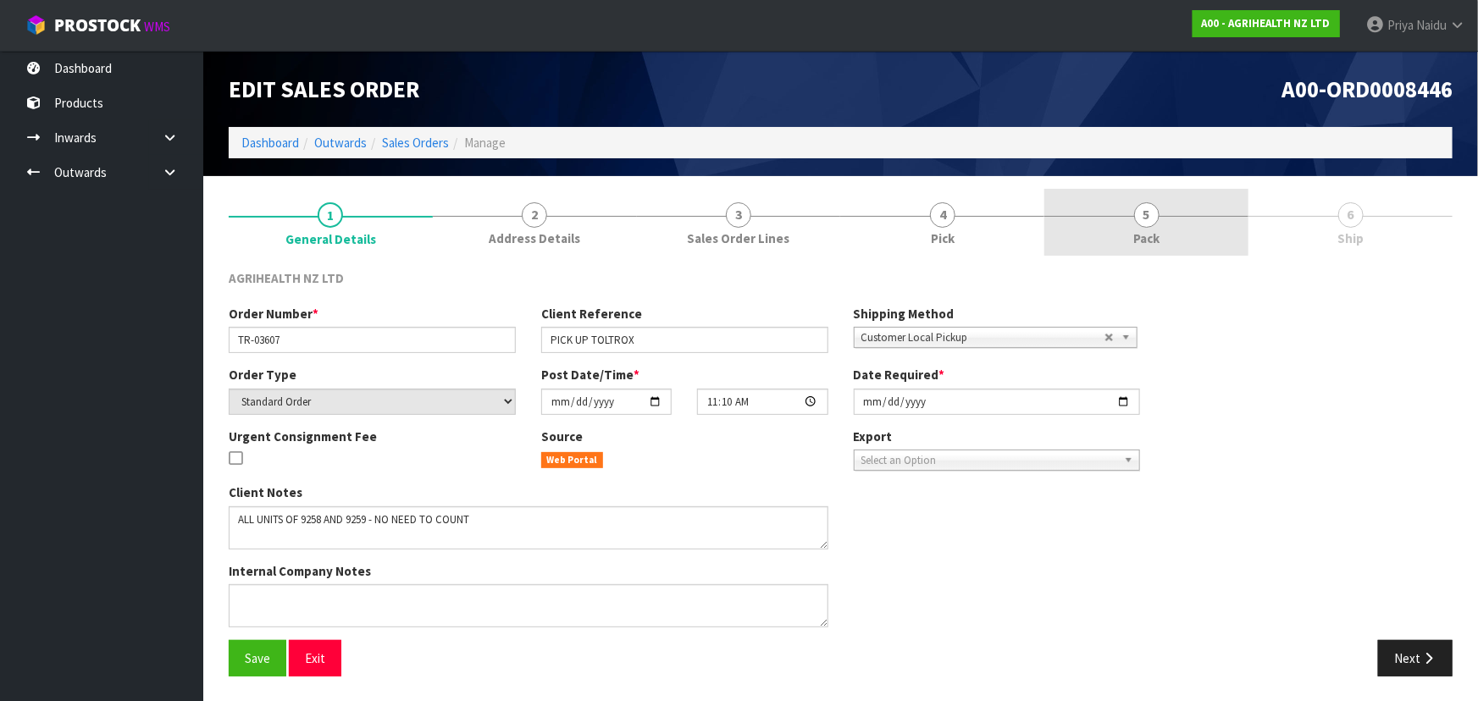
click at [1148, 228] on link "5 Pack" at bounding box center [1146, 222] width 204 height 67
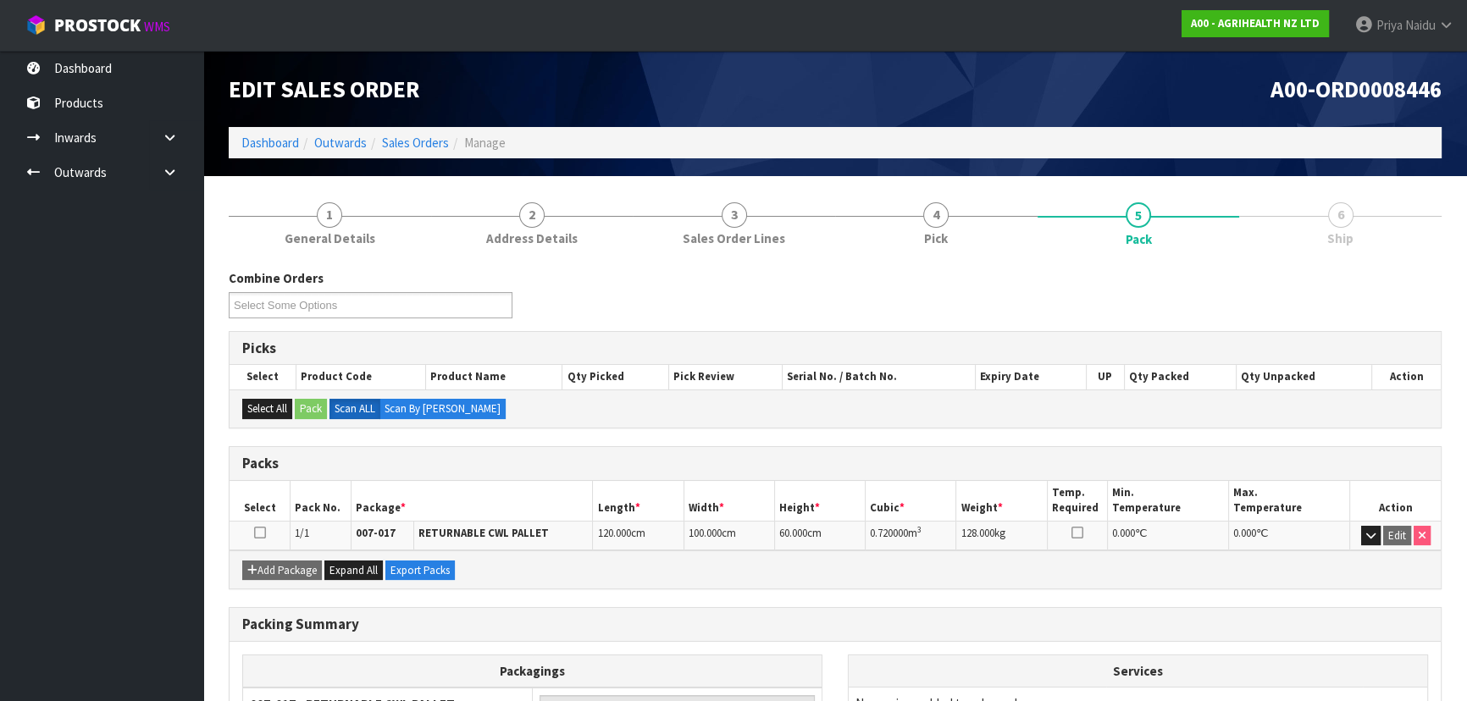
scroll to position [169, 0]
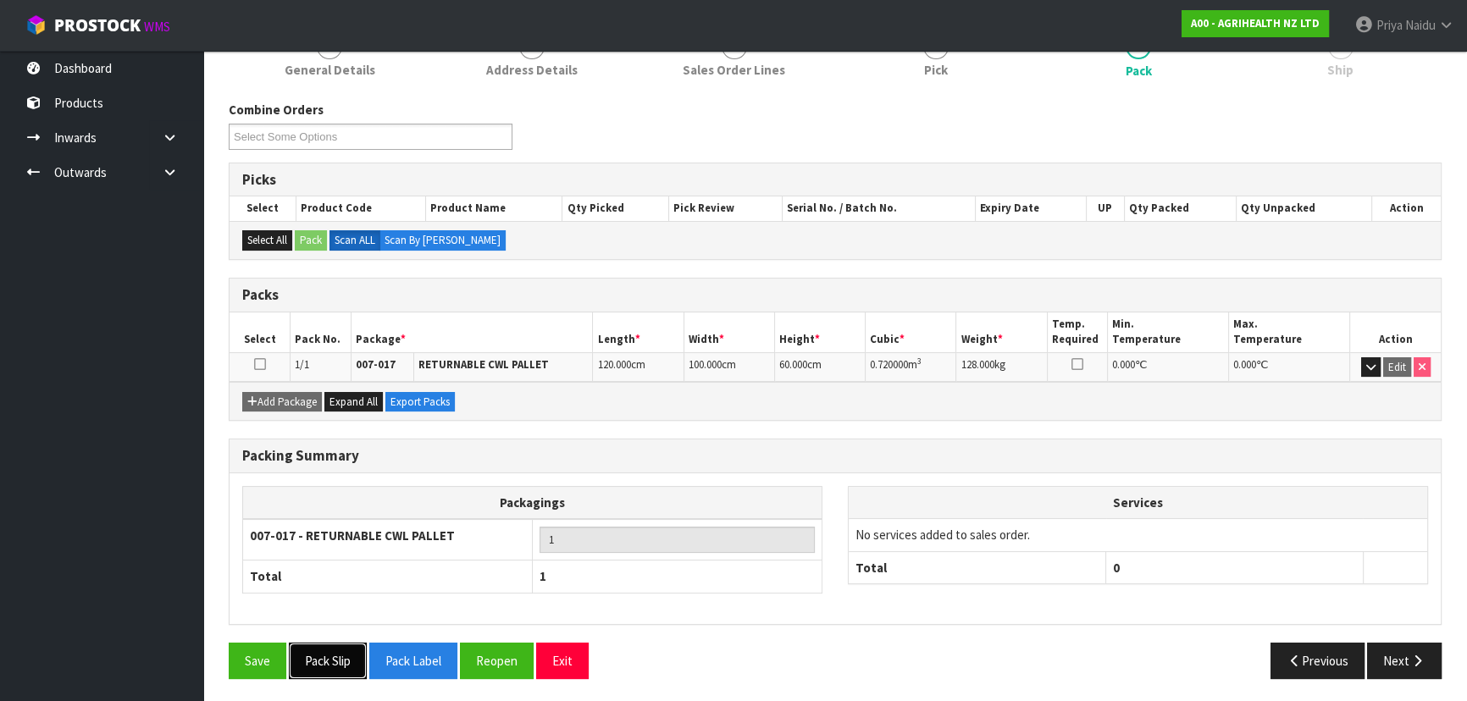
drag, startPoint x: 343, startPoint y: 653, endPoint x: 382, endPoint y: 631, distance: 44.8
click at [344, 653] on button "Pack Slip" at bounding box center [328, 661] width 78 height 36
click at [335, 651] on button "Pack Slip" at bounding box center [328, 661] width 78 height 36
click at [1406, 664] on button "Next" at bounding box center [1404, 661] width 75 height 36
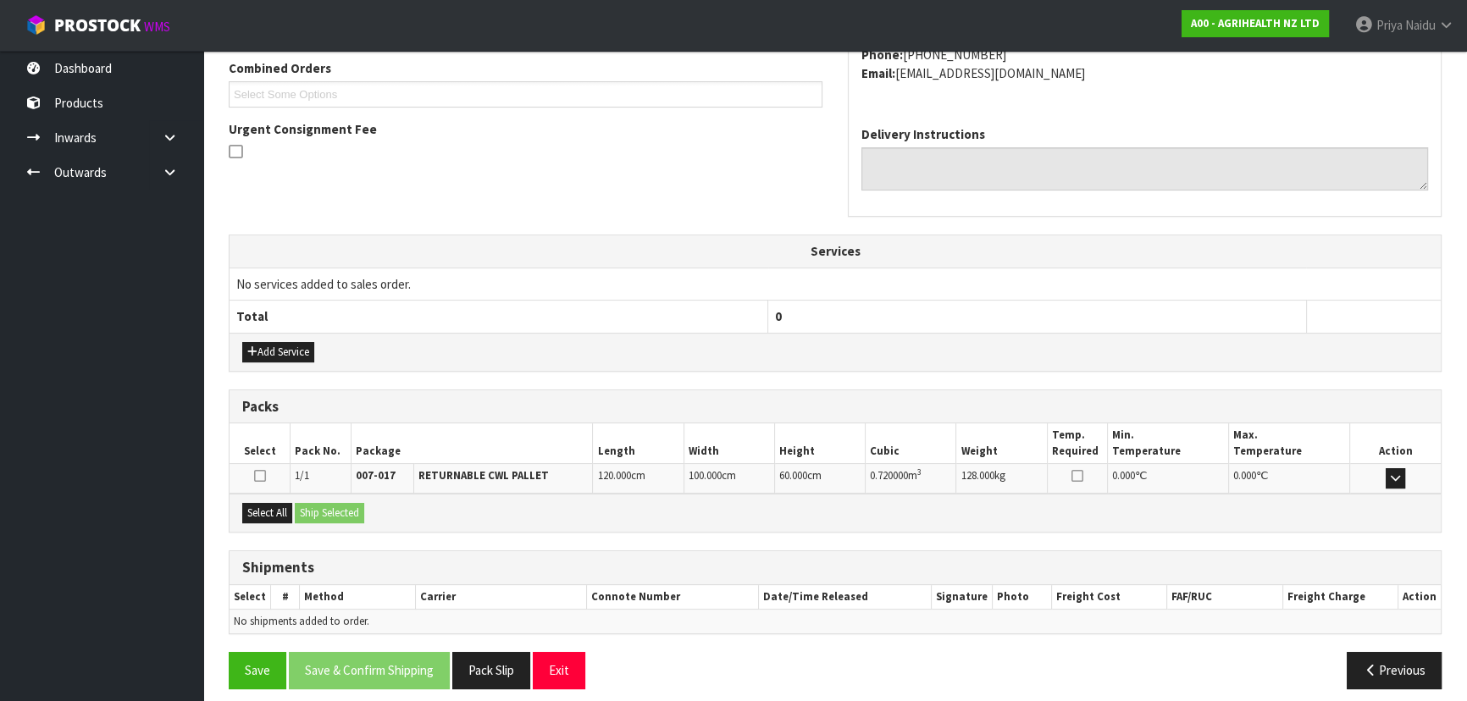
scroll to position [390, 0]
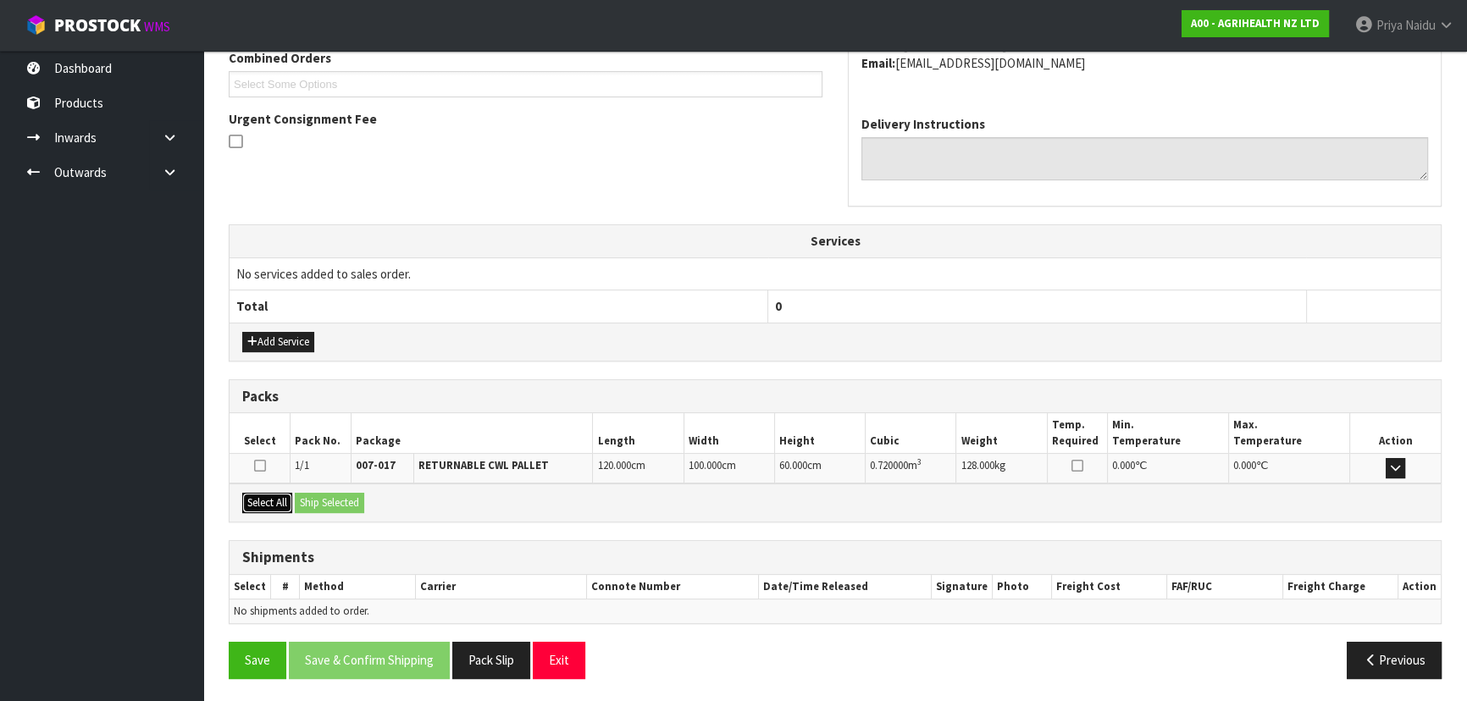
drag, startPoint x: 264, startPoint y: 500, endPoint x: 298, endPoint y: 493, distance: 34.5
click at [267, 497] on button "Select All" at bounding box center [267, 503] width 50 height 20
drag, startPoint x: 318, startPoint y: 493, endPoint x: 331, endPoint y: 496, distance: 13.1
click at [319, 493] on button "Ship Selected" at bounding box center [329, 503] width 69 height 20
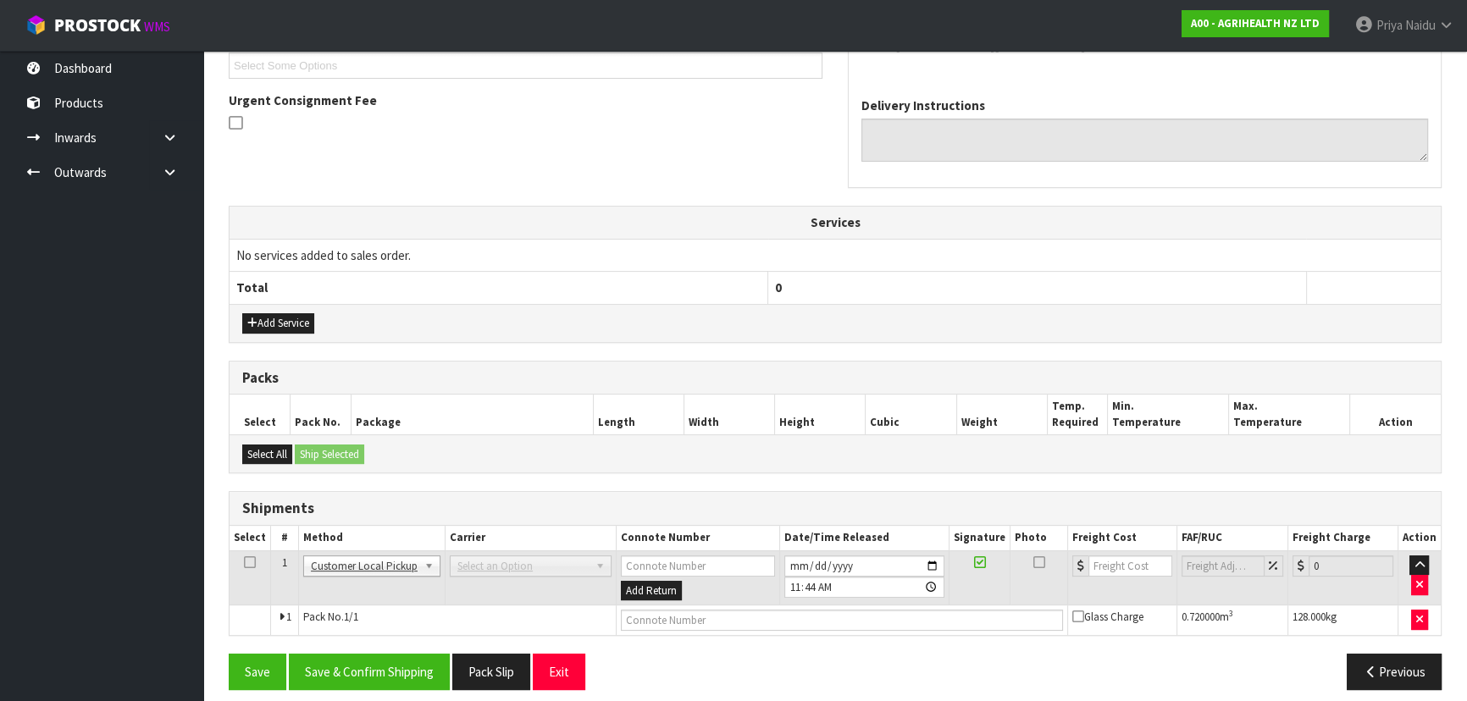
scroll to position [419, 0]
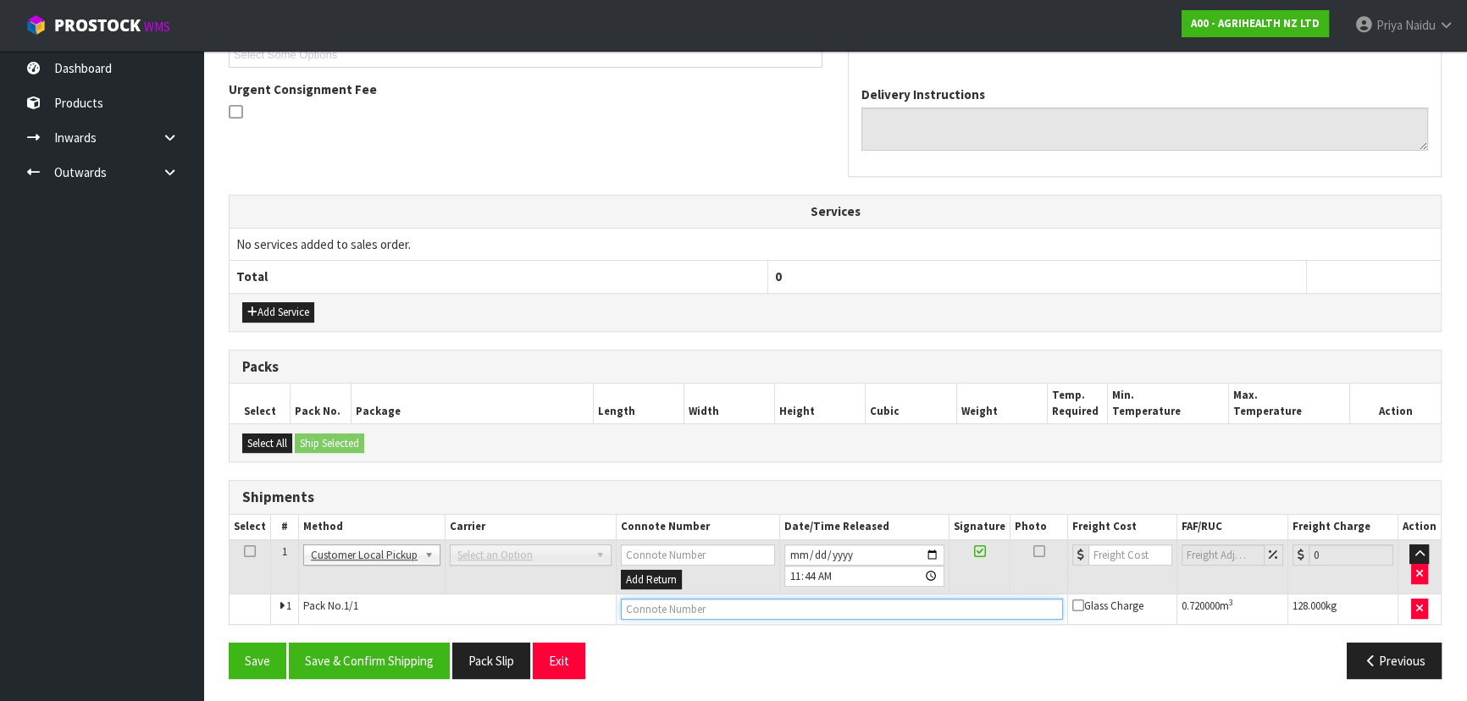
click at [655, 616] on input "text" at bounding box center [842, 609] width 442 height 21
type input "CUSTOMER COLLECTED"
click at [390, 656] on button "Save & Confirm Shipping" at bounding box center [369, 661] width 161 height 36
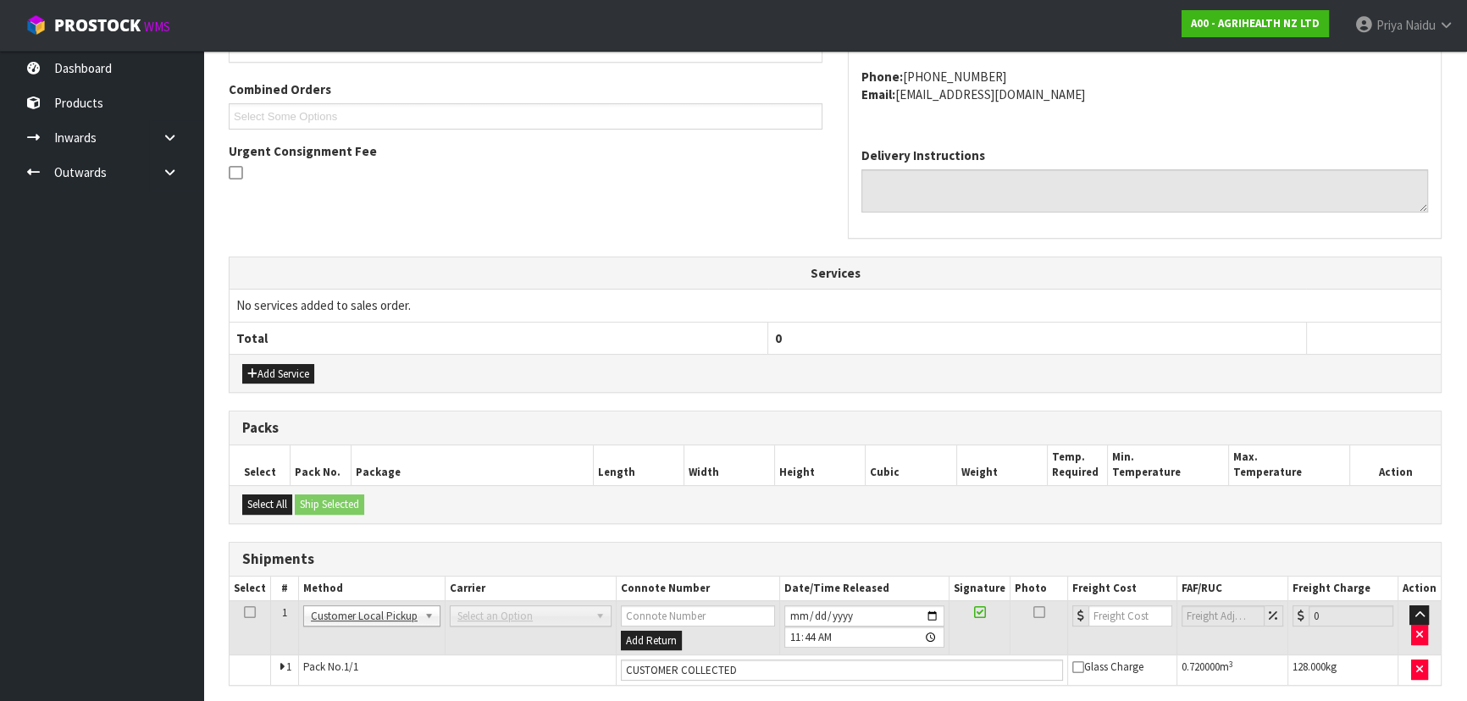
scroll to position [0, 0]
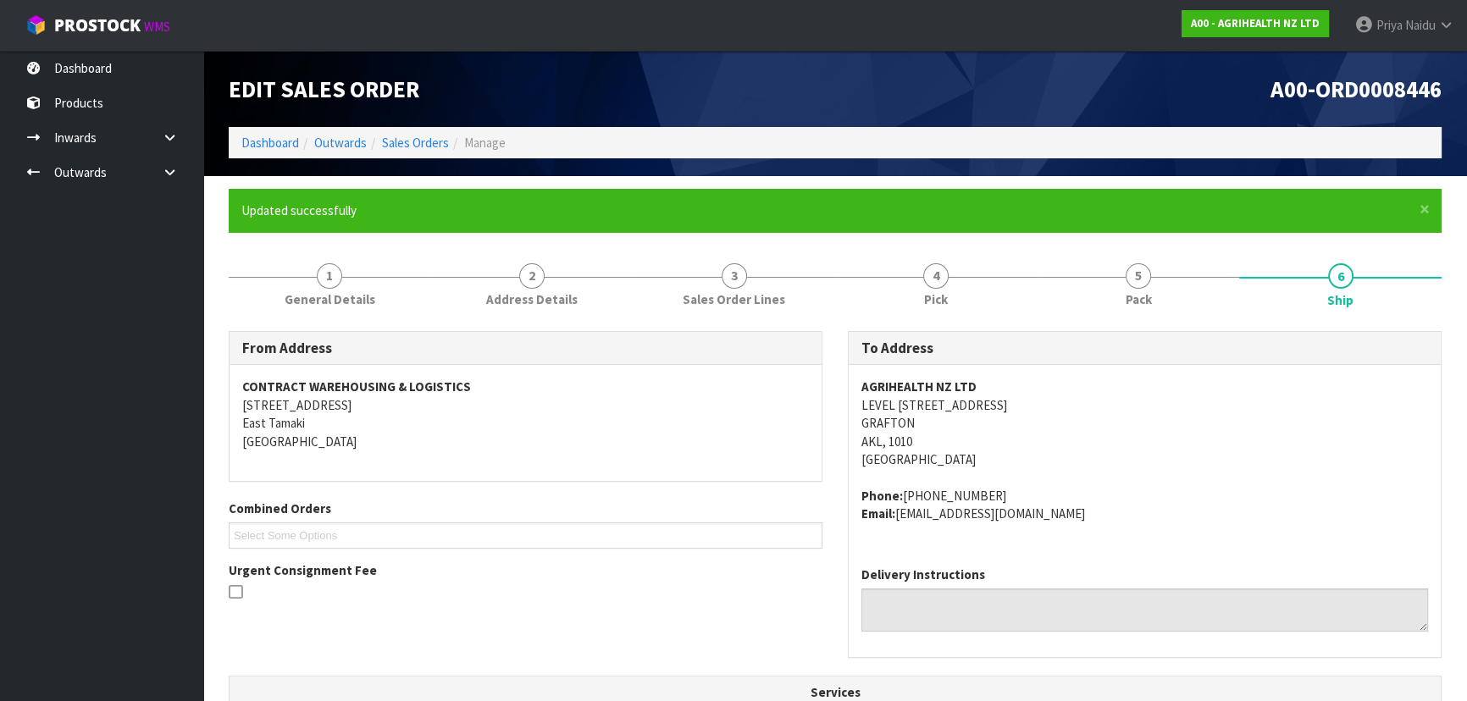
click at [1136, 500] on address "Phone: [PHONE_NUMBER] Email: [EMAIL_ADDRESS][DOMAIN_NAME]" at bounding box center [1144, 505] width 567 height 36
click at [280, 140] on link "Dashboard" at bounding box center [270, 143] width 58 height 16
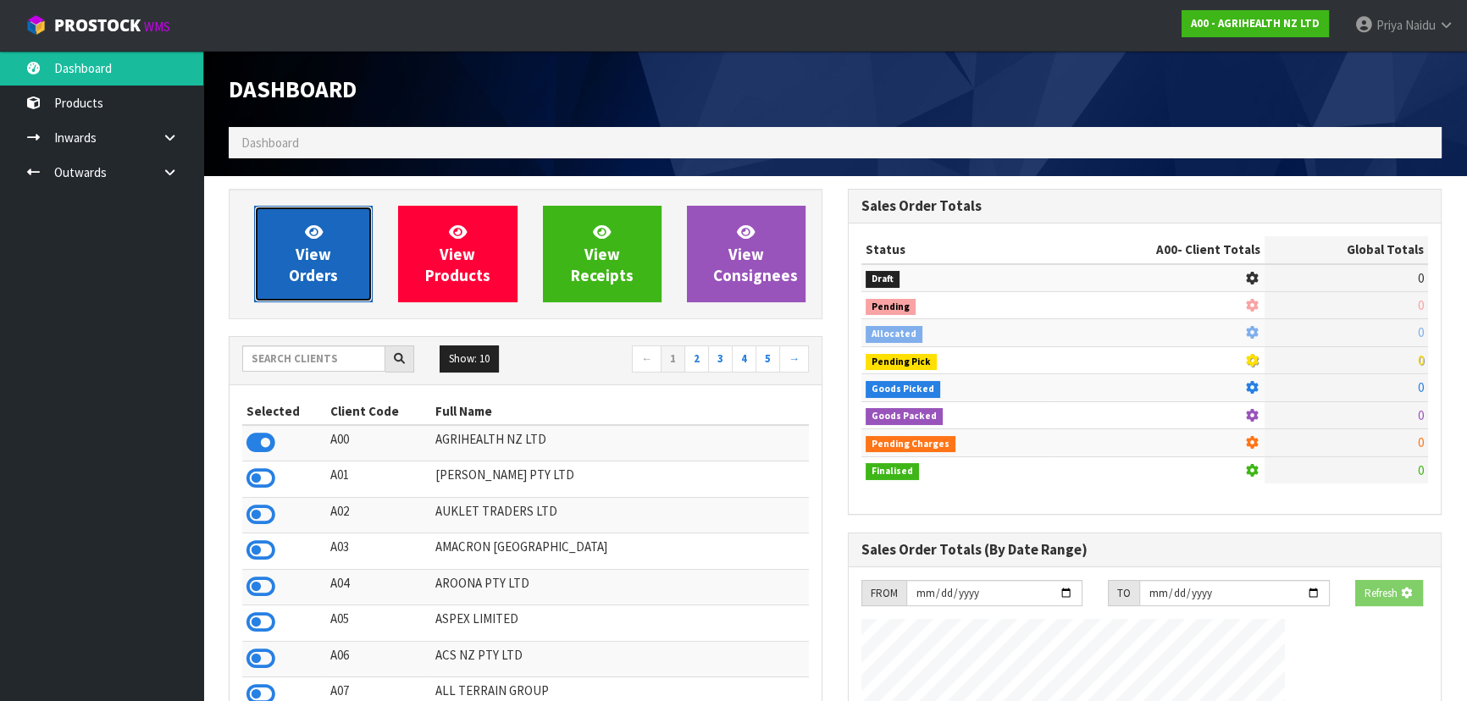
click at [296, 268] on span "View Orders" at bounding box center [313, 254] width 49 height 64
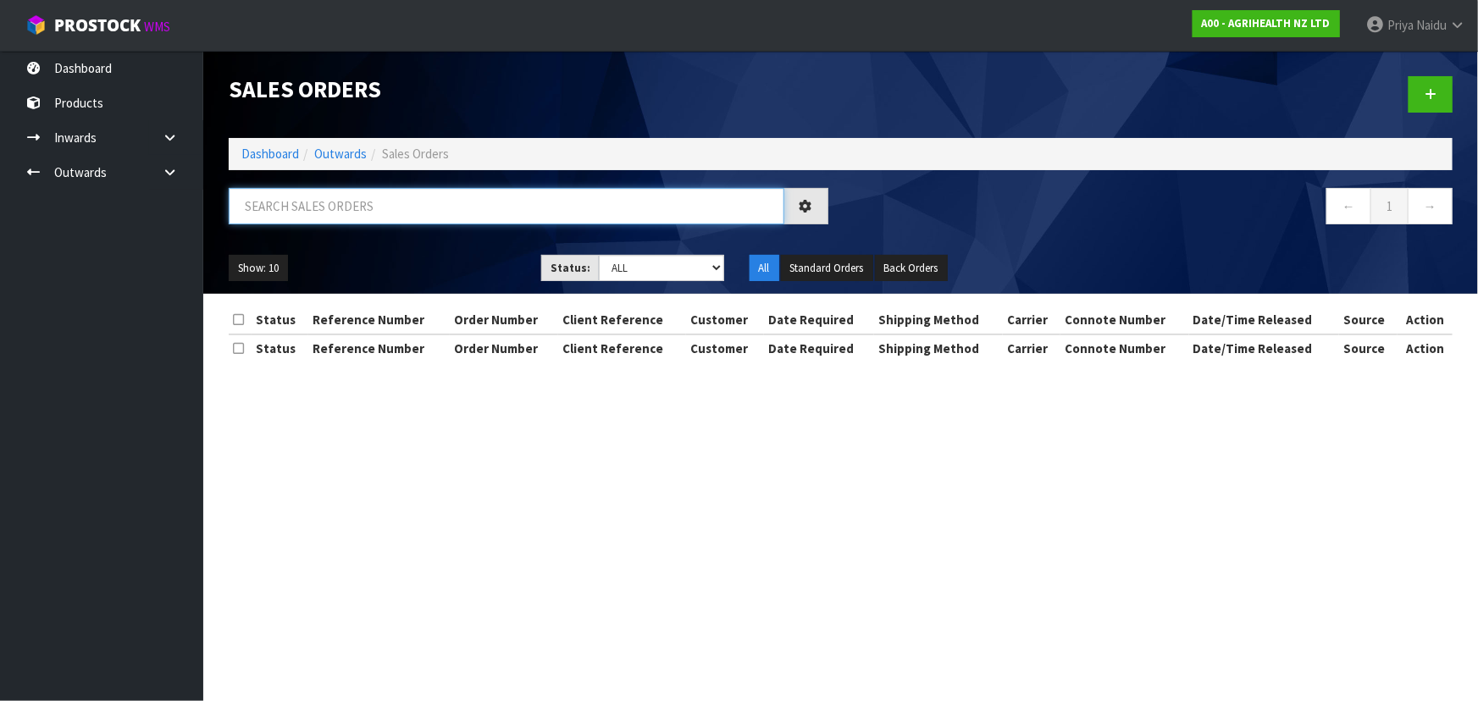
click at [330, 210] on input "text" at bounding box center [507, 206] width 556 height 36
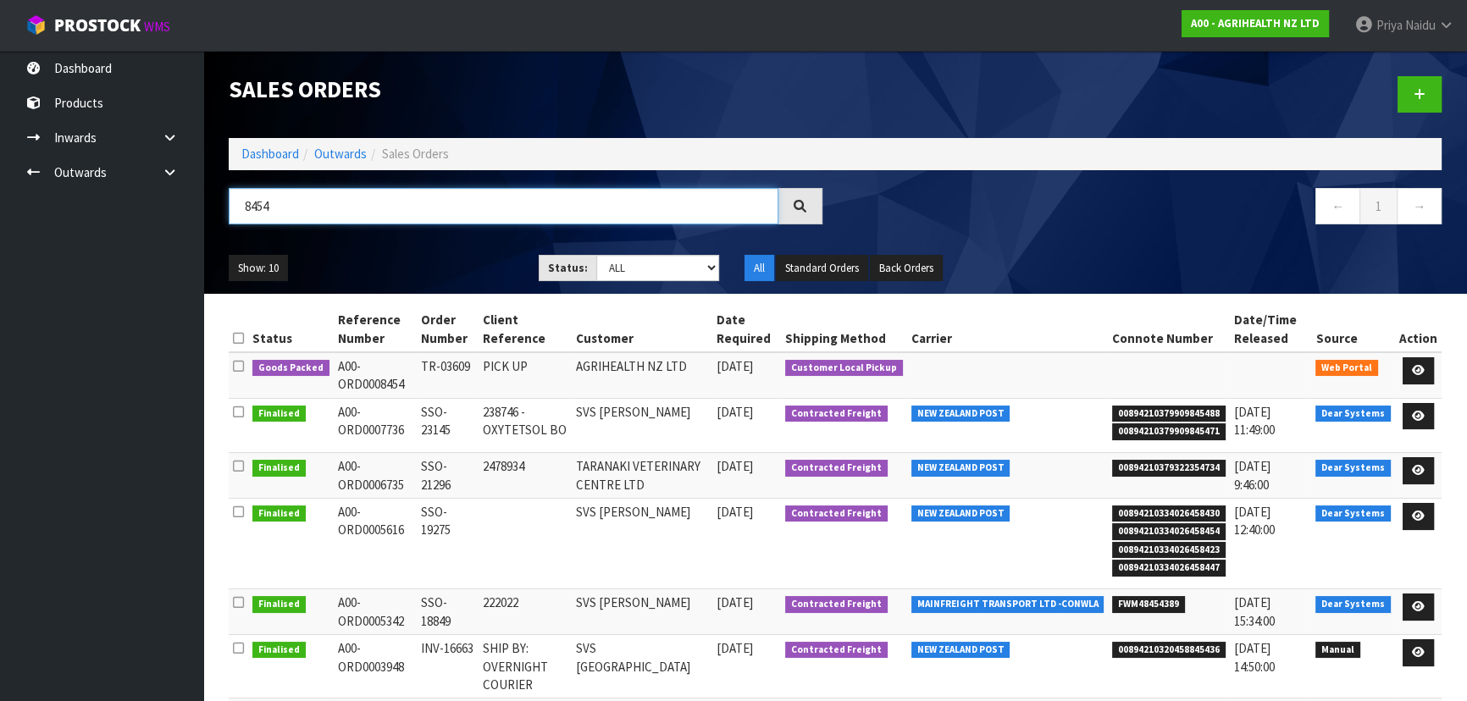
type input "8454"
click at [406, 252] on div "Show: 10 5 10 25 50 Status: Draft Pending Allocated Pending Pick Goods Picked G…" at bounding box center [835, 268] width 1238 height 53
click at [1423, 368] on icon at bounding box center [1418, 370] width 13 height 11
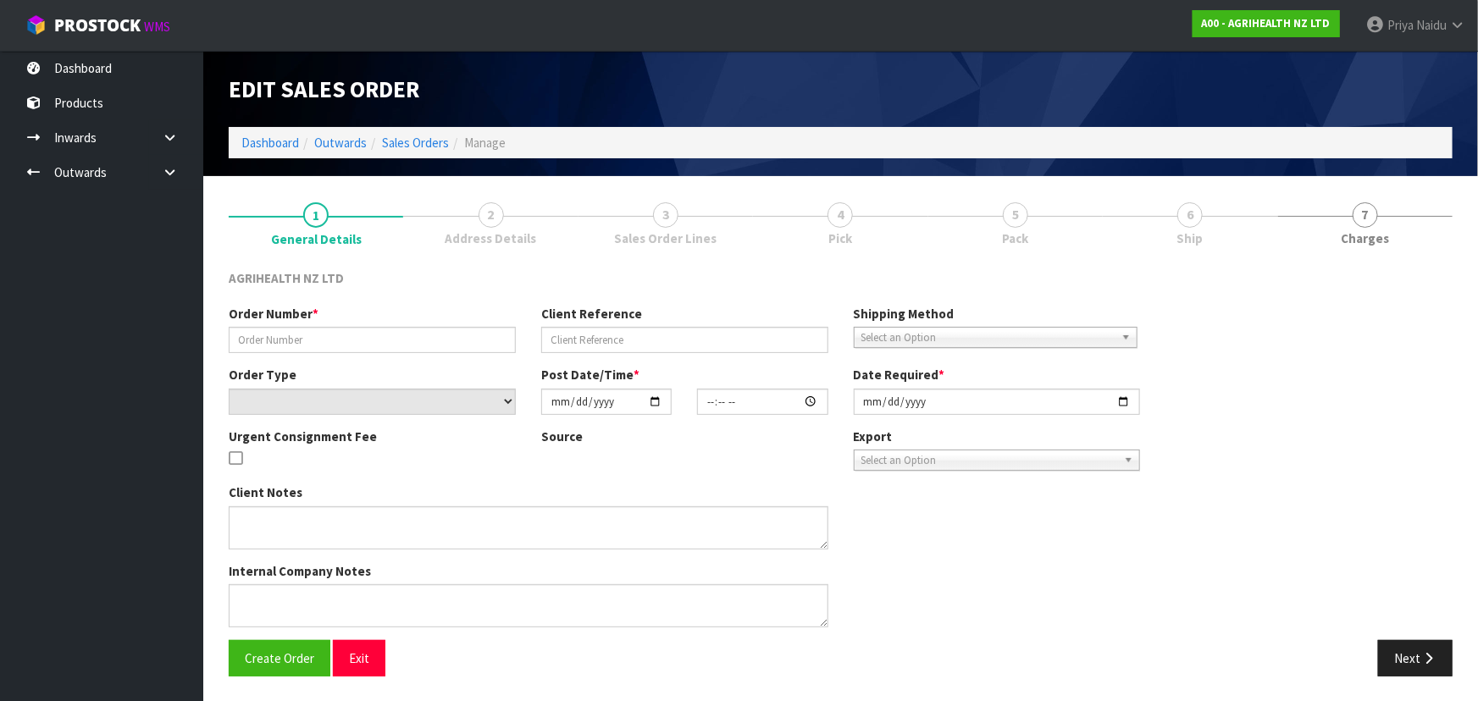
type input "TR-03609"
type input "PICK UP"
select select "number:0"
type input "[DATE]"
type input "10:44:00.000"
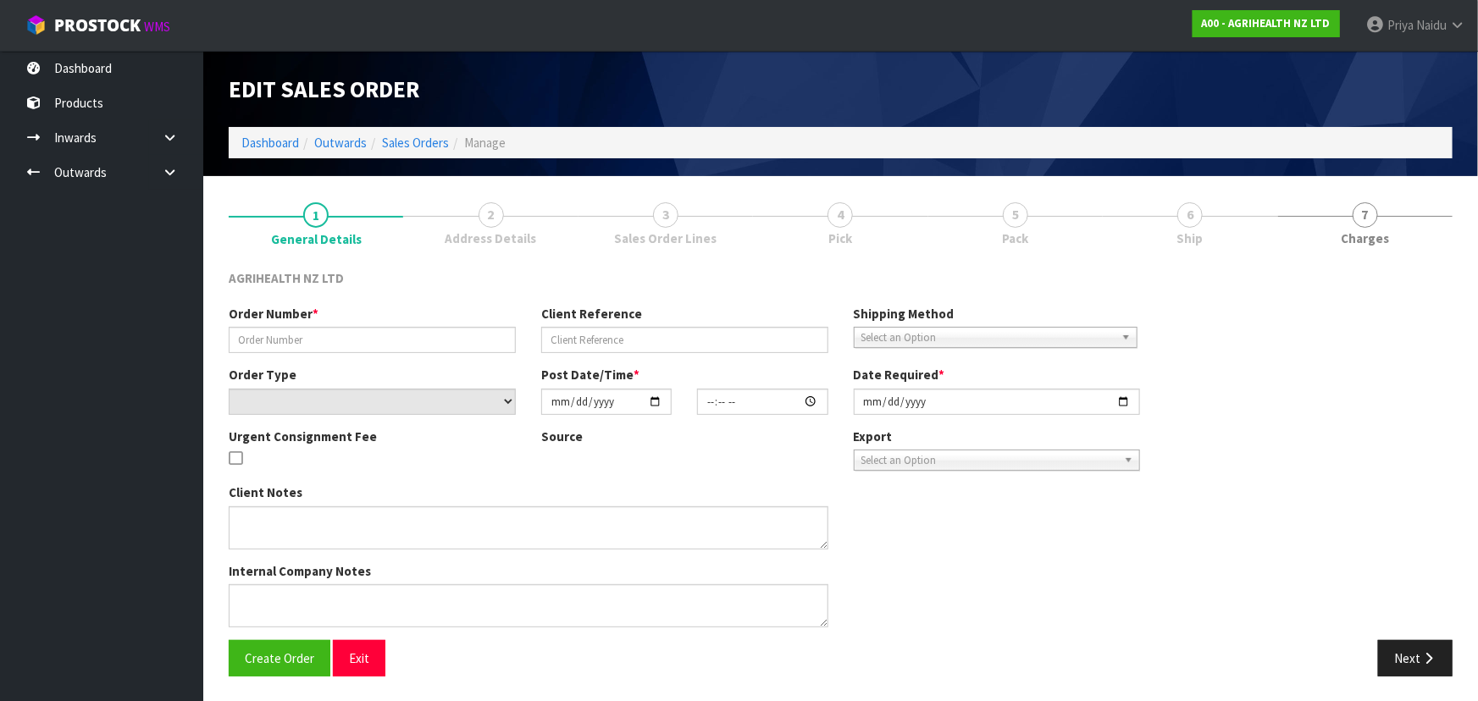
type input "[DATE]"
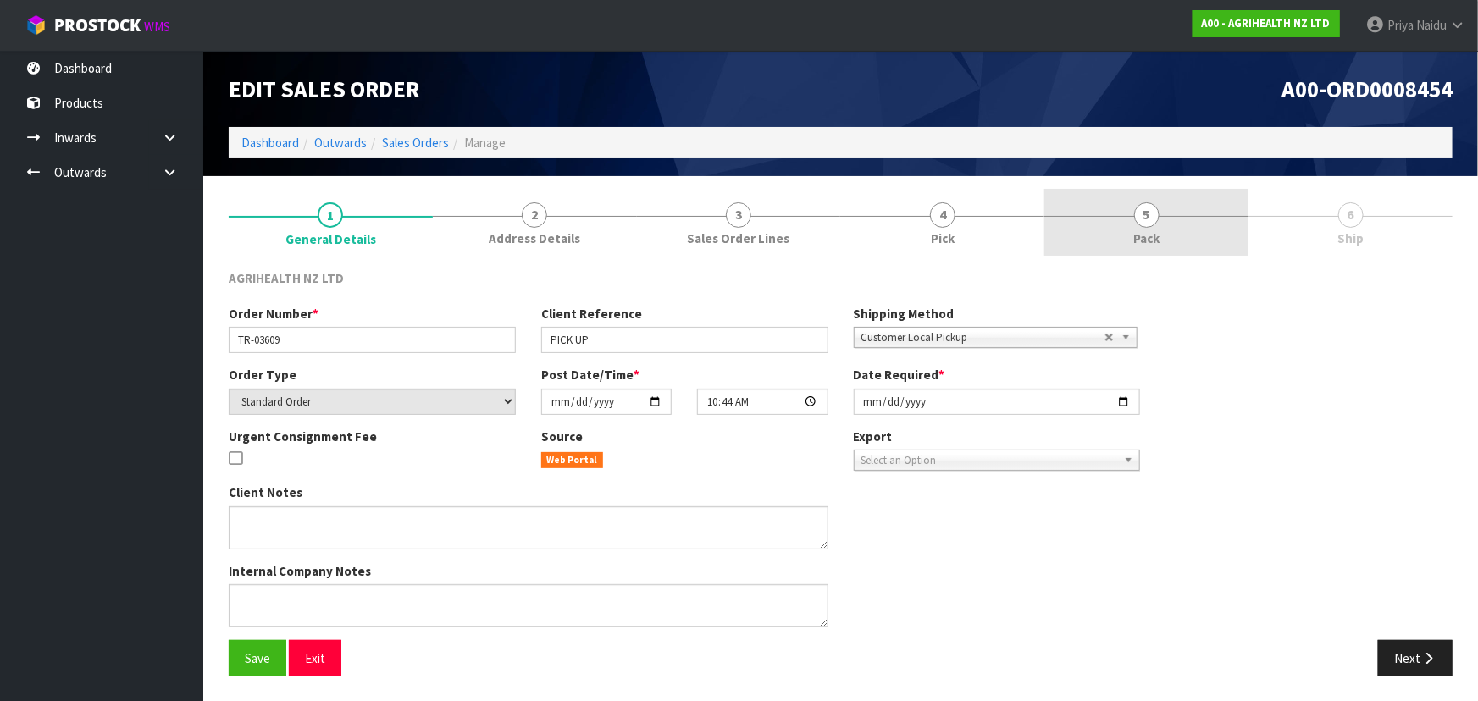
click at [1162, 238] on link "5 Pack" at bounding box center [1146, 222] width 204 height 67
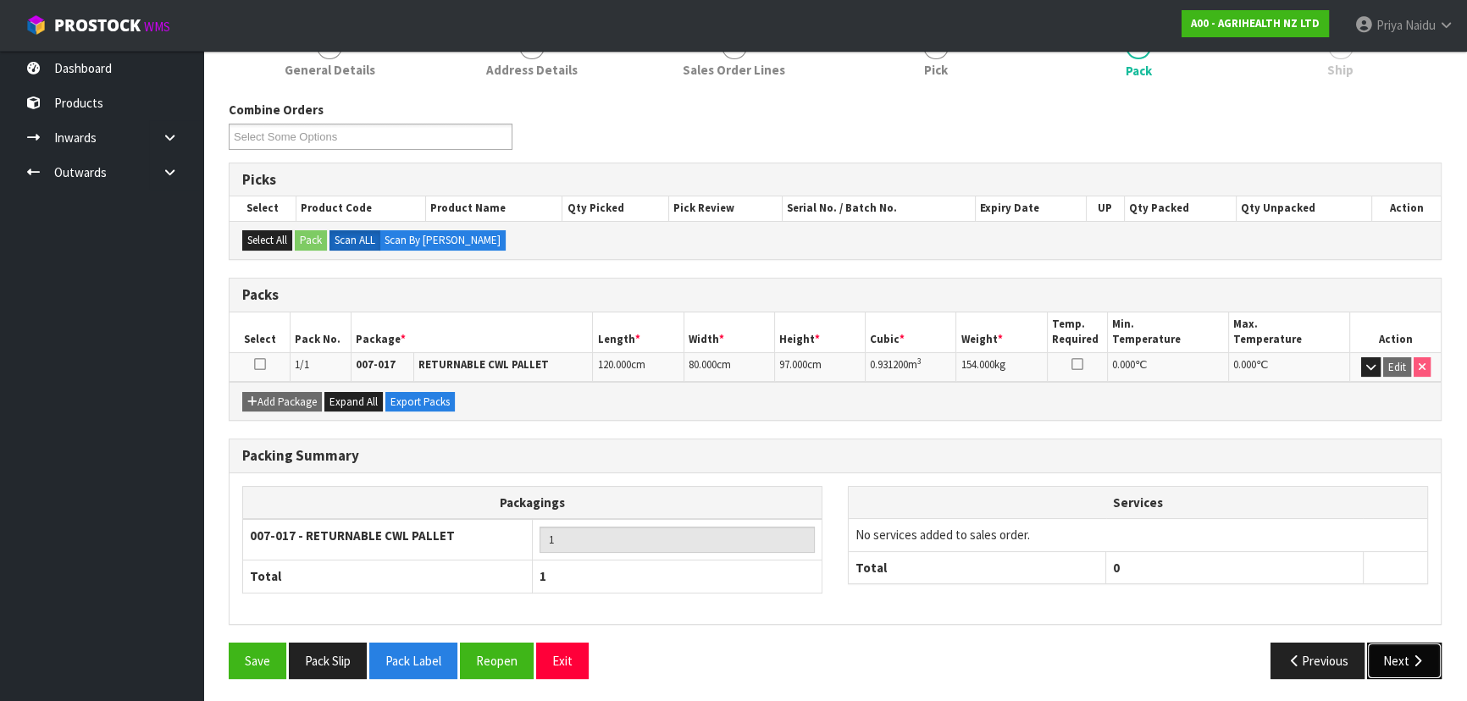
click at [1402, 670] on button "Next" at bounding box center [1404, 661] width 75 height 36
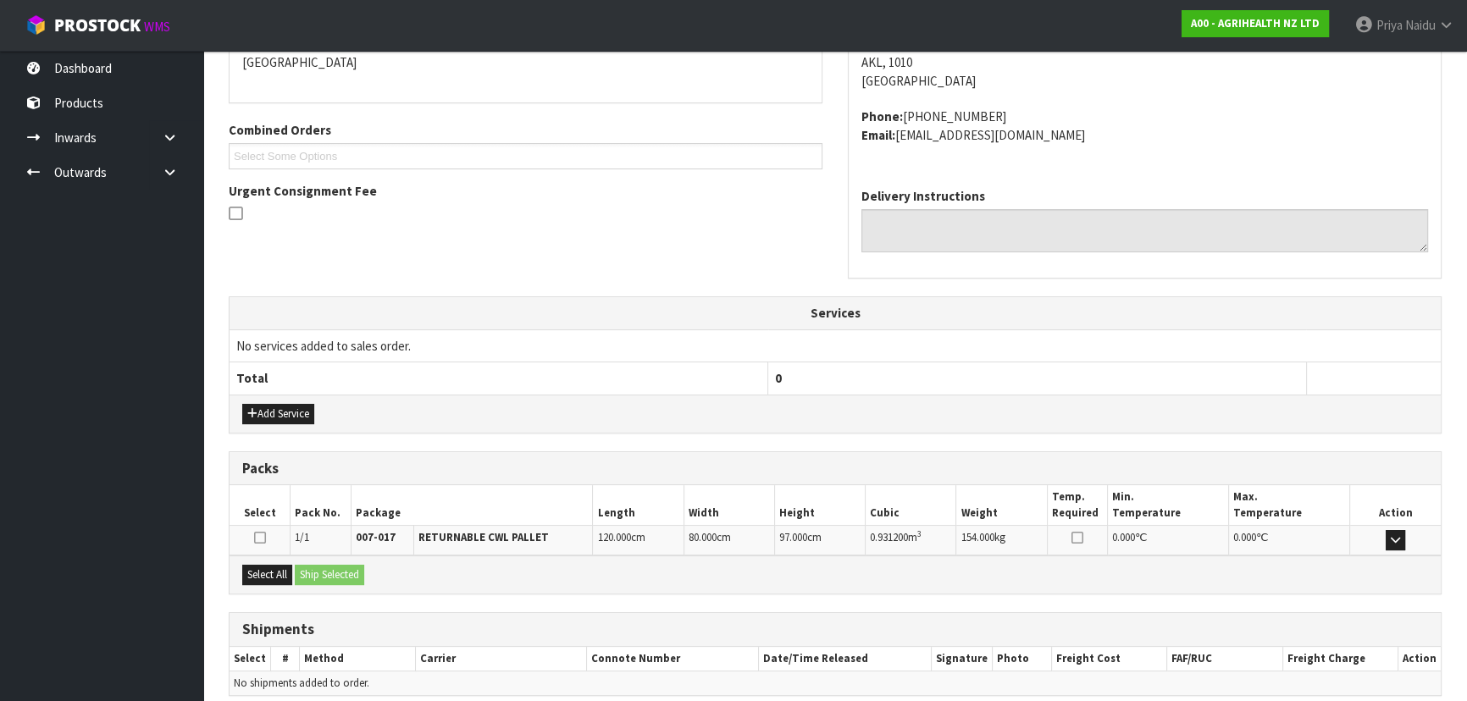
scroll to position [385, 0]
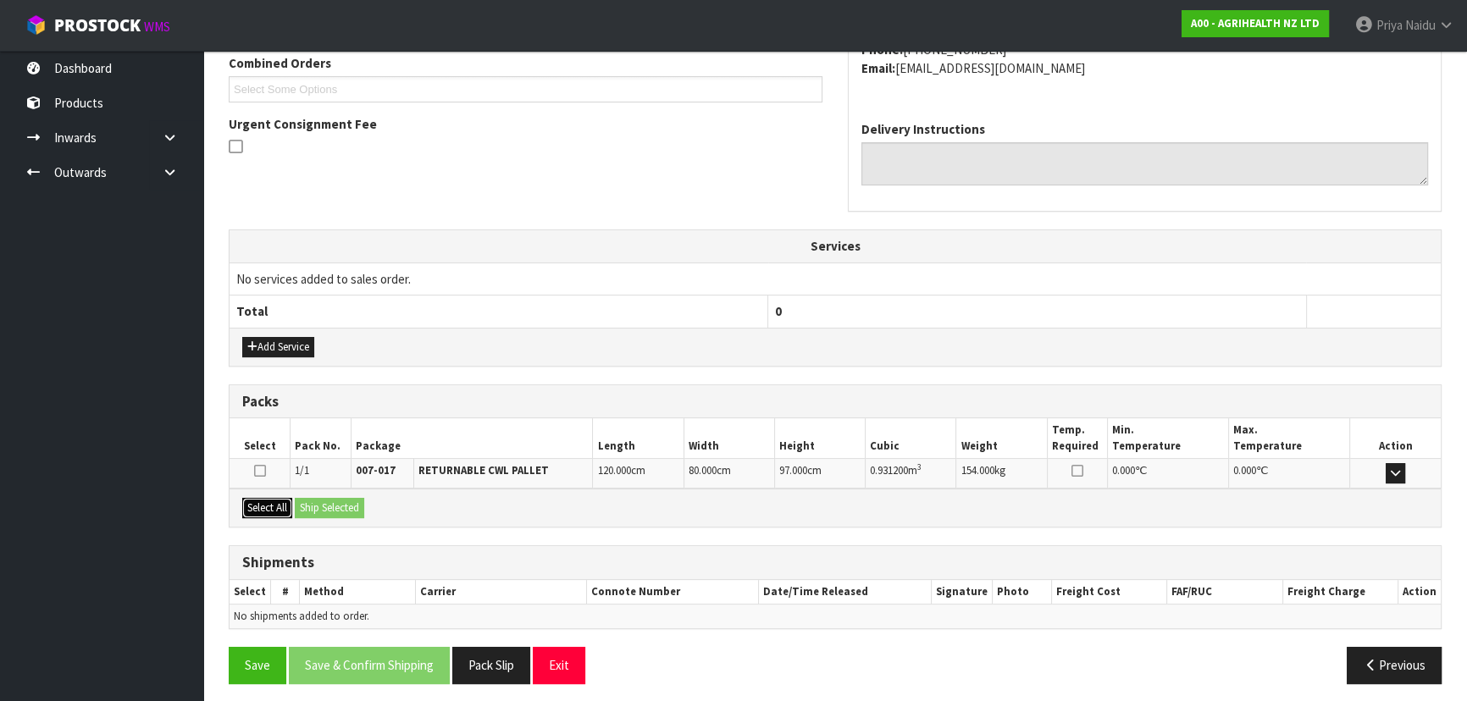
drag, startPoint x: 264, startPoint y: 508, endPoint x: 294, endPoint y: 512, distance: 29.8
click at [271, 510] on button "Select All" at bounding box center [267, 508] width 50 height 20
drag, startPoint x: 312, startPoint y: 512, endPoint x: 334, endPoint y: 501, distance: 24.3
click at [322, 508] on button "Ship Selected" at bounding box center [329, 508] width 69 height 20
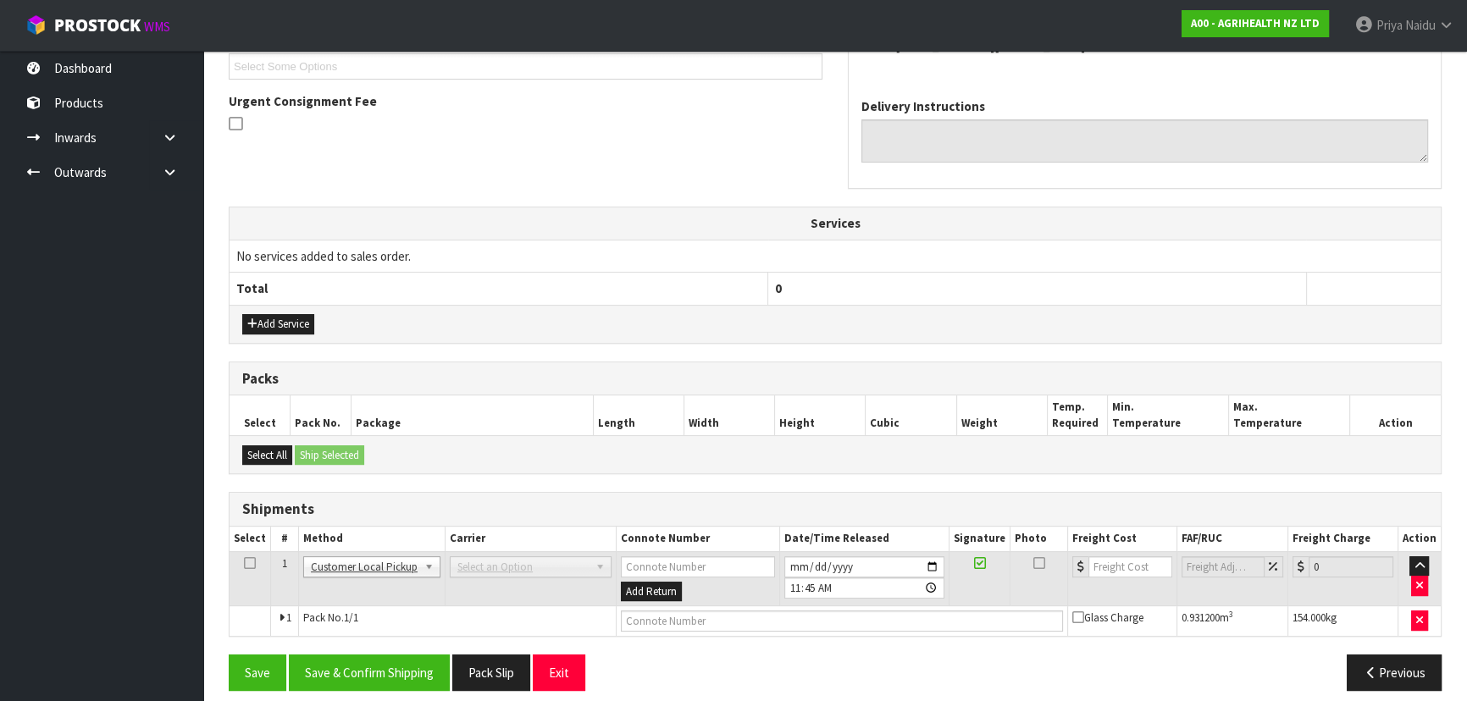
scroll to position [419, 0]
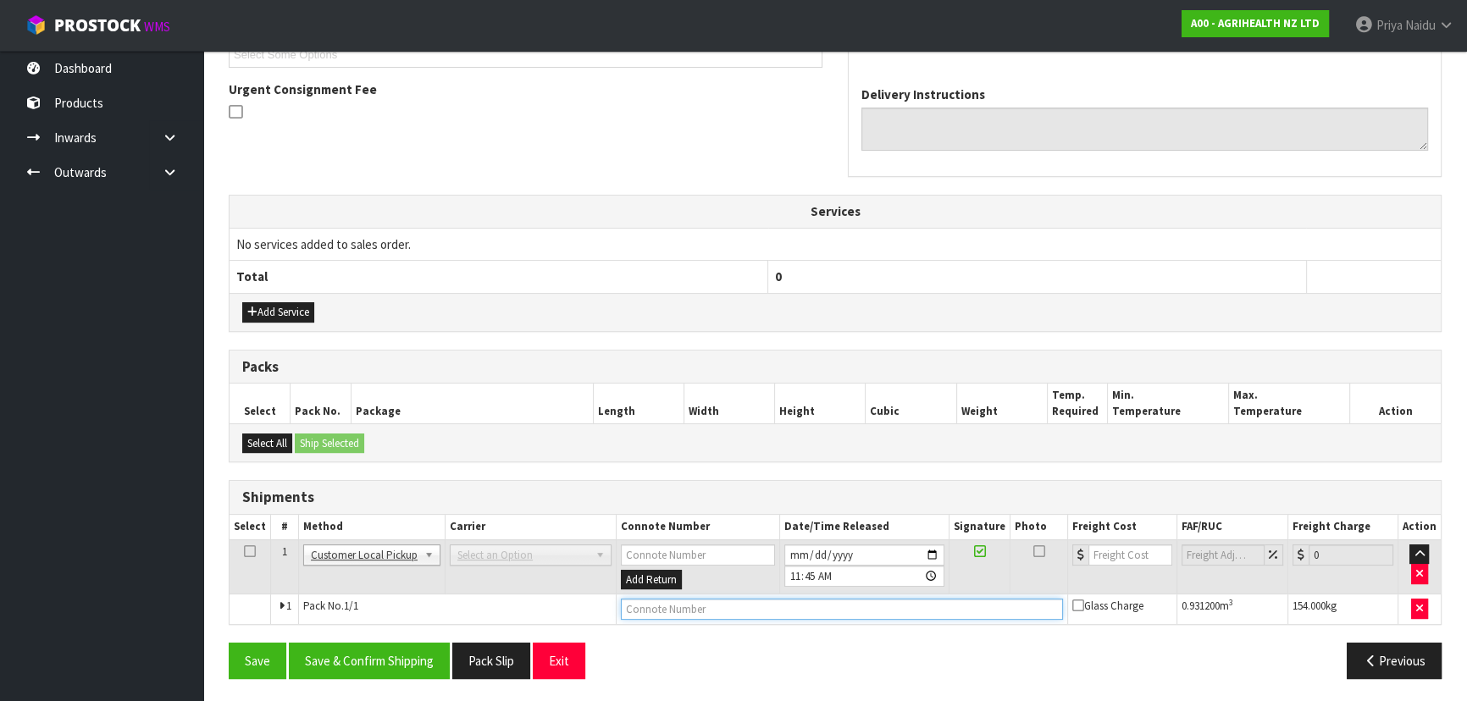
click at [654, 600] on input "text" at bounding box center [842, 609] width 442 height 21
type input "CUSTOMER COLLECTED"
click at [398, 661] on button "Save & Confirm Shipping" at bounding box center [369, 661] width 161 height 36
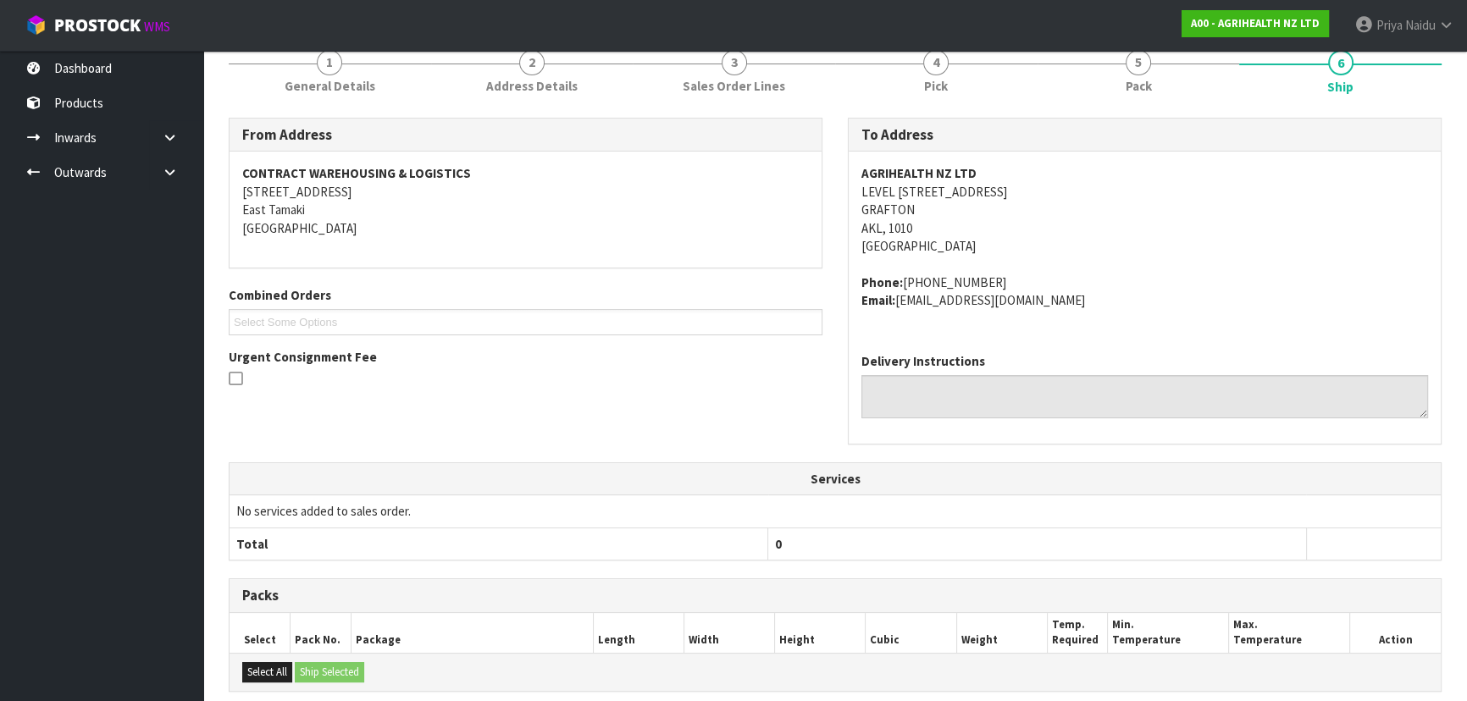
scroll to position [53, 0]
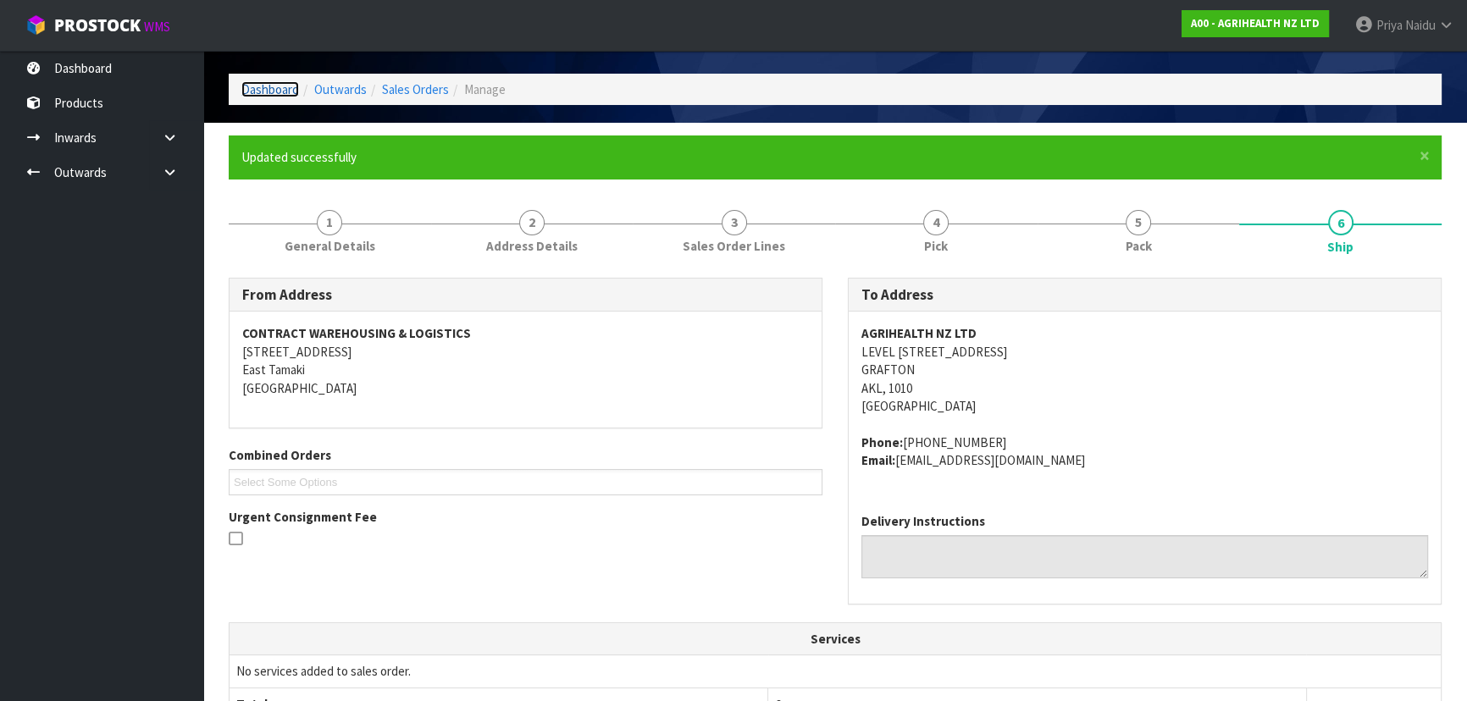
click at [270, 93] on link "Dashboard" at bounding box center [270, 89] width 58 height 16
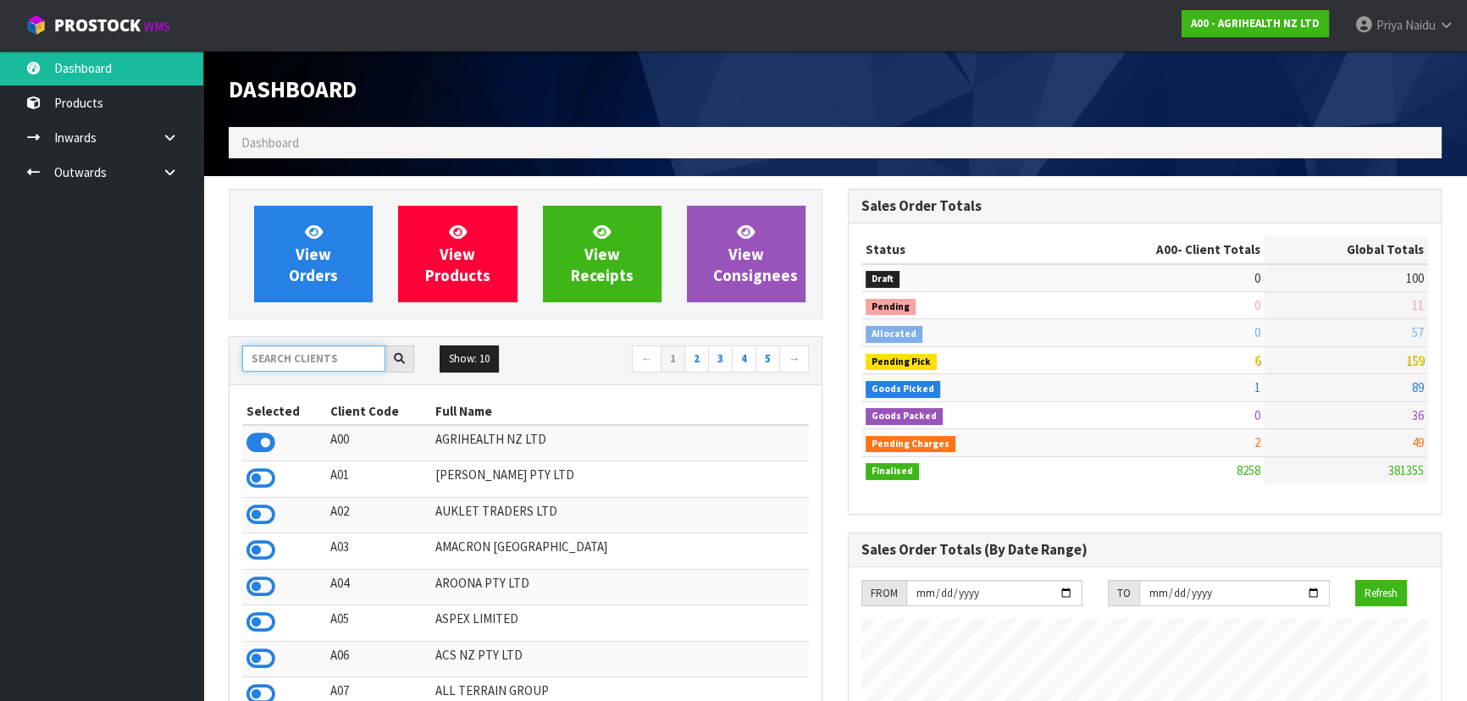
click at [355, 367] on input "text" at bounding box center [313, 359] width 143 height 26
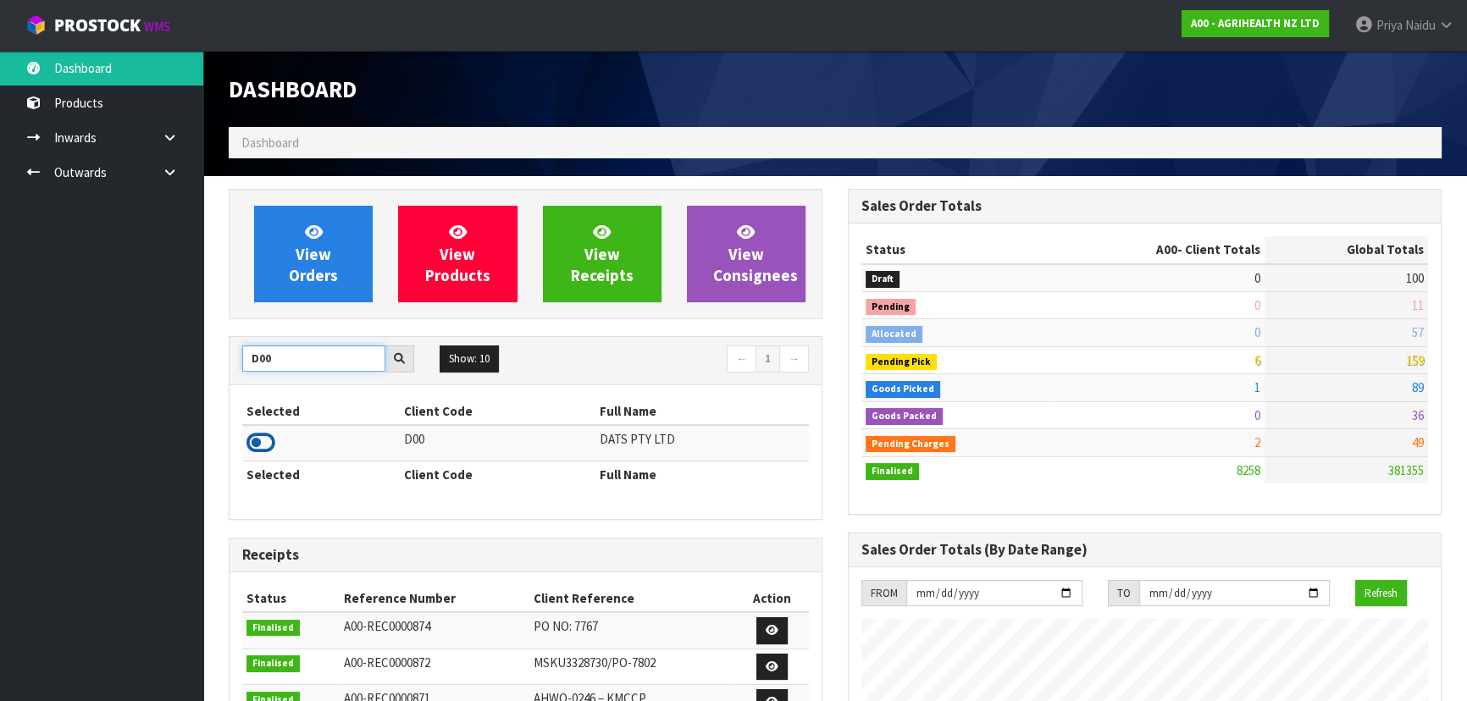
type input "D00"
click at [259, 440] on icon at bounding box center [260, 442] width 29 height 25
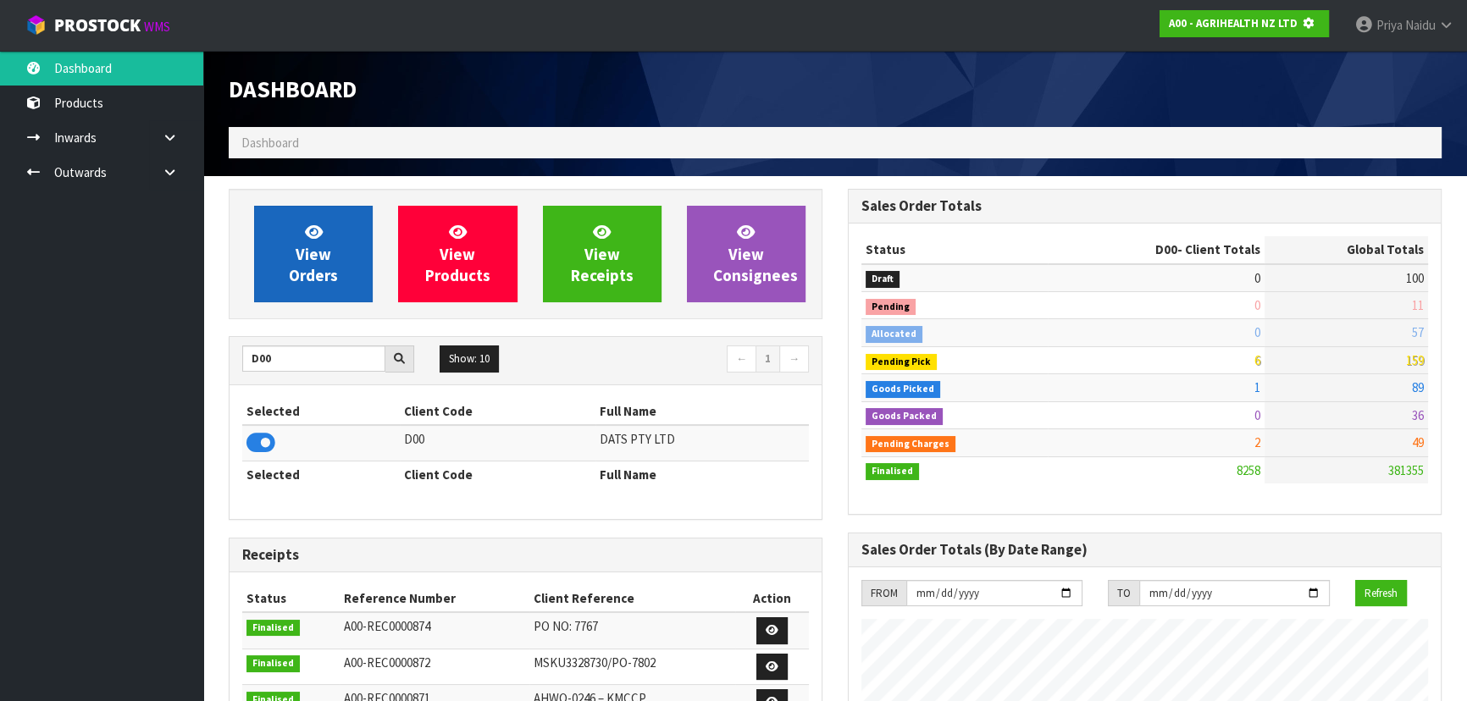
scroll to position [845892, 846327]
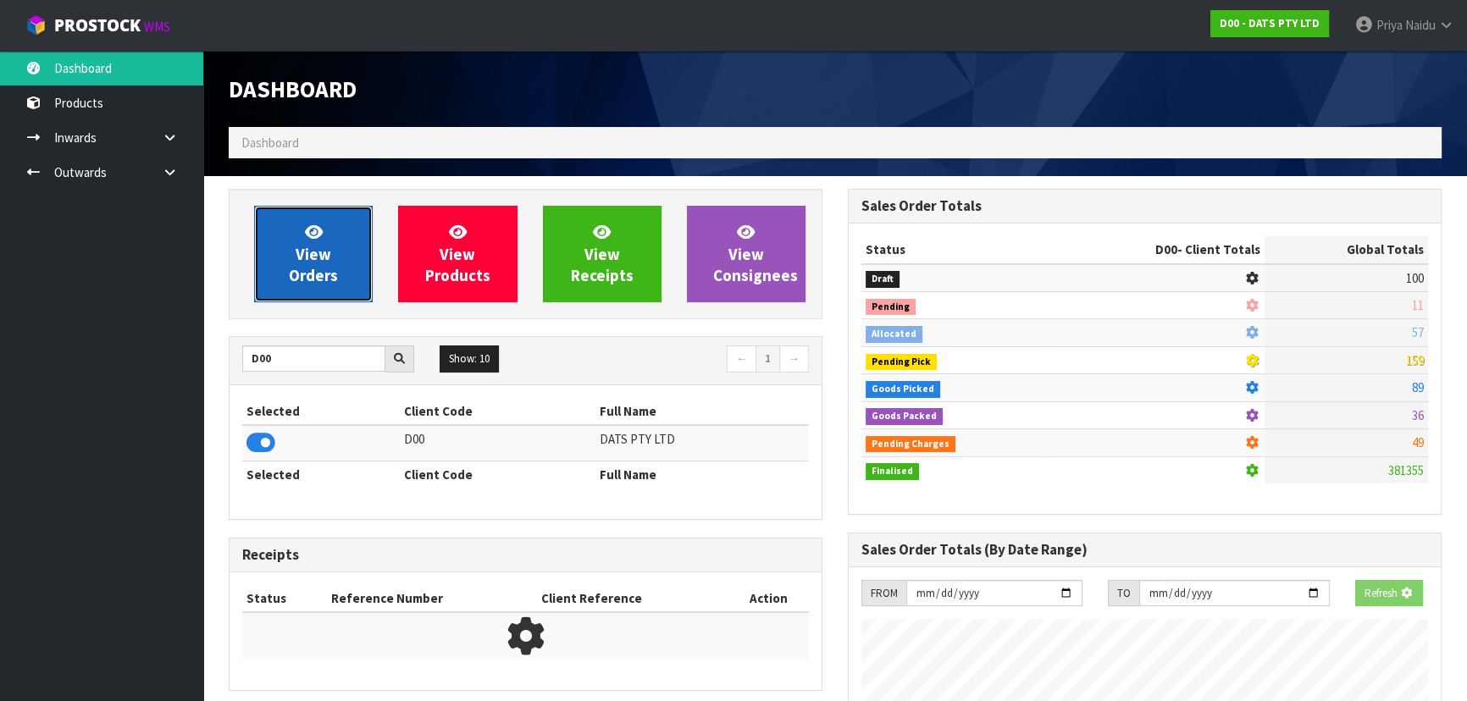
click at [306, 212] on link "View Orders" at bounding box center [313, 254] width 119 height 97
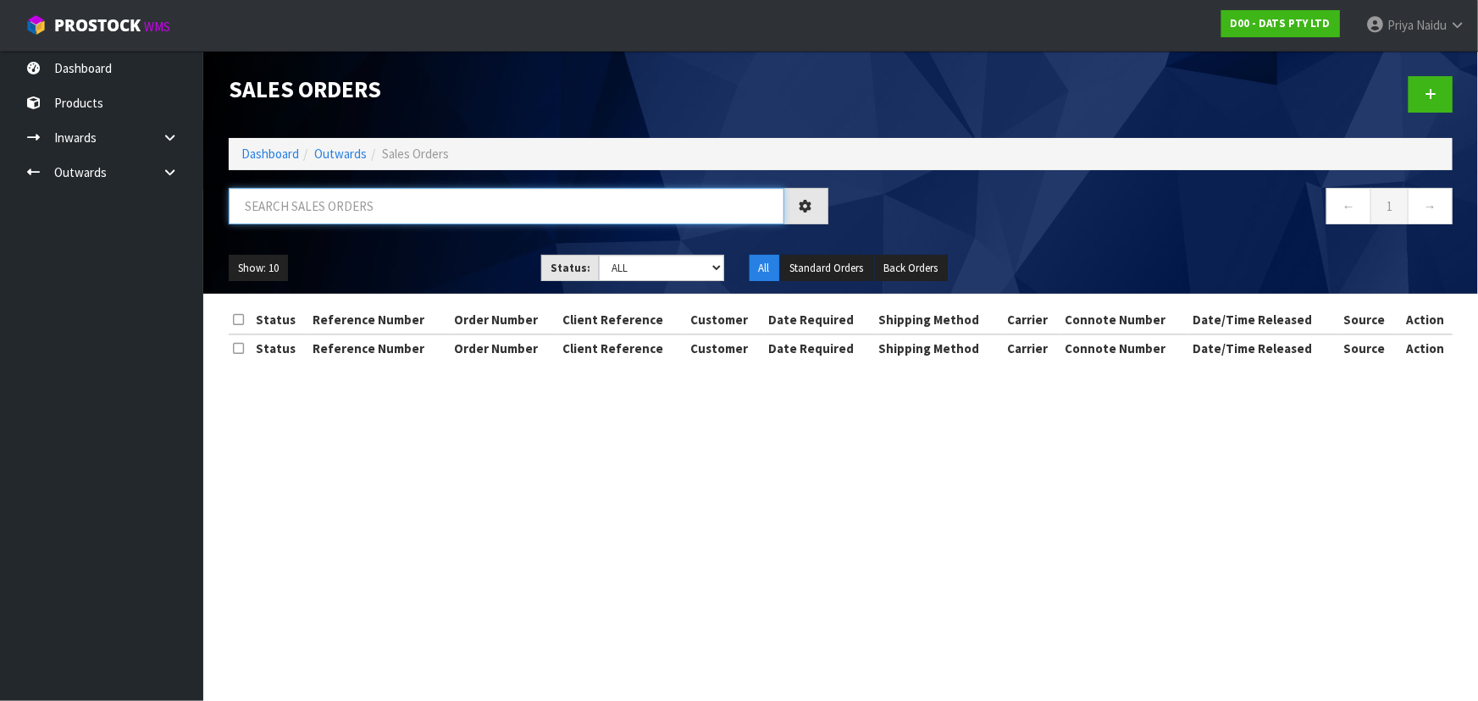
click at [331, 217] on input "text" at bounding box center [507, 206] width 556 height 36
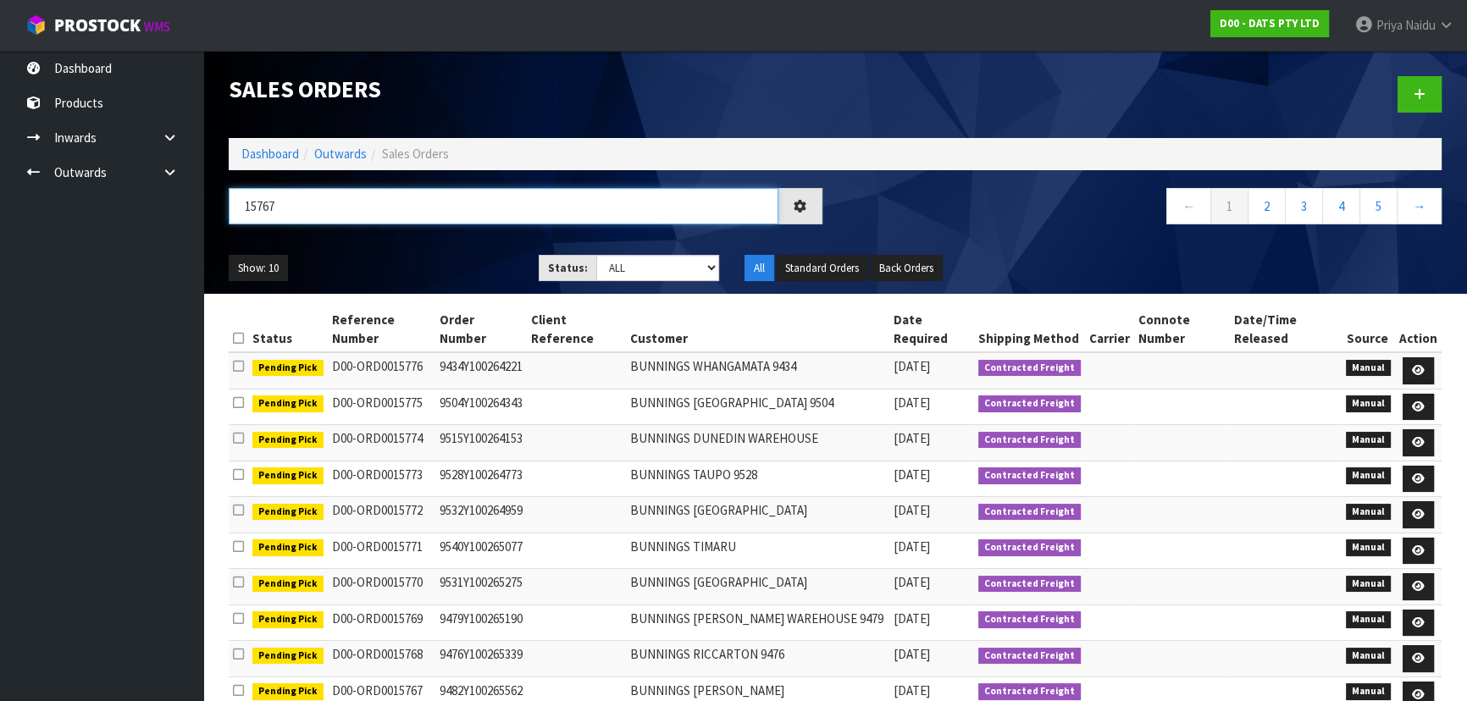
type input "15767"
click at [452, 239] on div "15767 ← 1 2 3 4 5 →" at bounding box center [835, 215] width 1238 height 54
click at [640, 273] on select "Draft Pending Allocated Pending Pick Goods Picked Goods Packed Pending Charges …" at bounding box center [658, 268] width 124 height 26
click at [440, 256] on ul "Show: 10 5 10 25 50" at bounding box center [371, 268] width 285 height 27
click at [442, 257] on ul "Show: 10 5 10 25 50" at bounding box center [371, 268] width 285 height 27
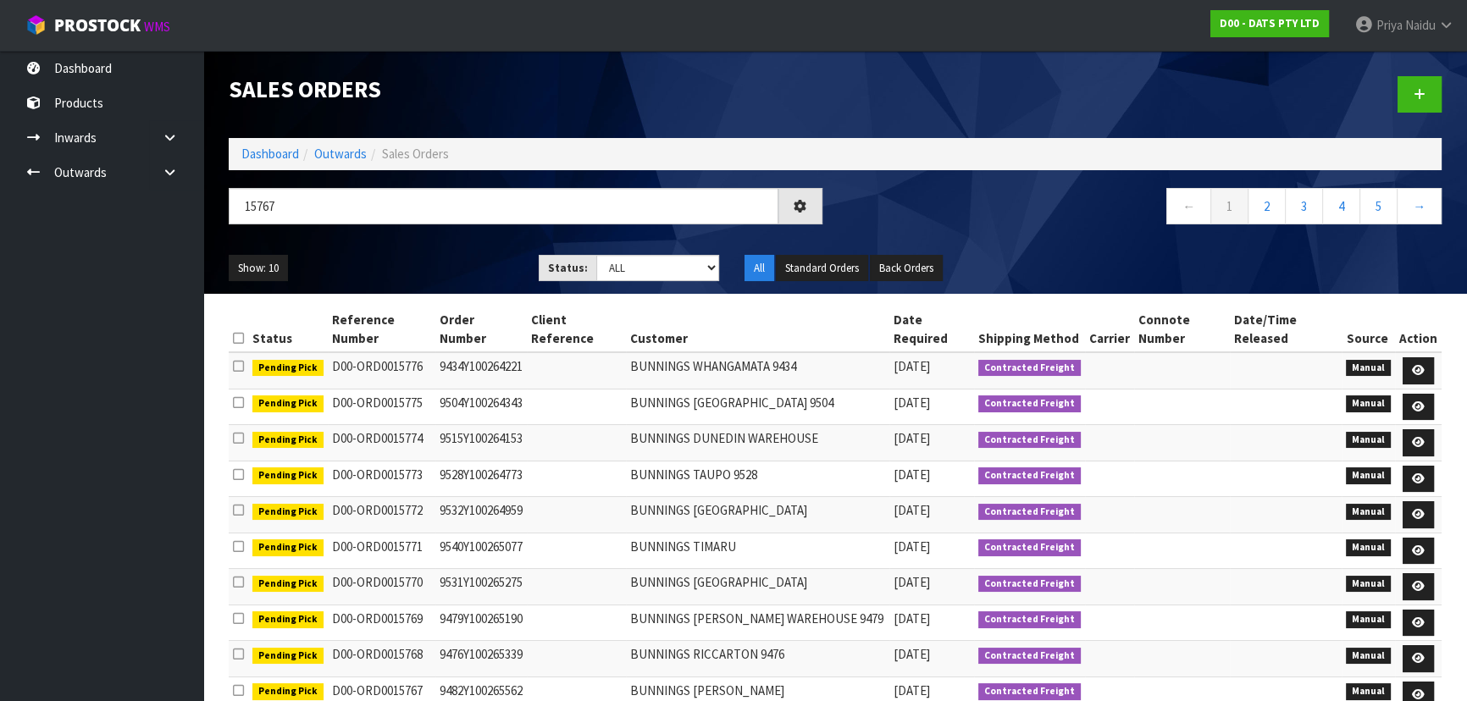
click at [442, 257] on ul "Show: 10 5 10 25 50" at bounding box center [371, 268] width 285 height 27
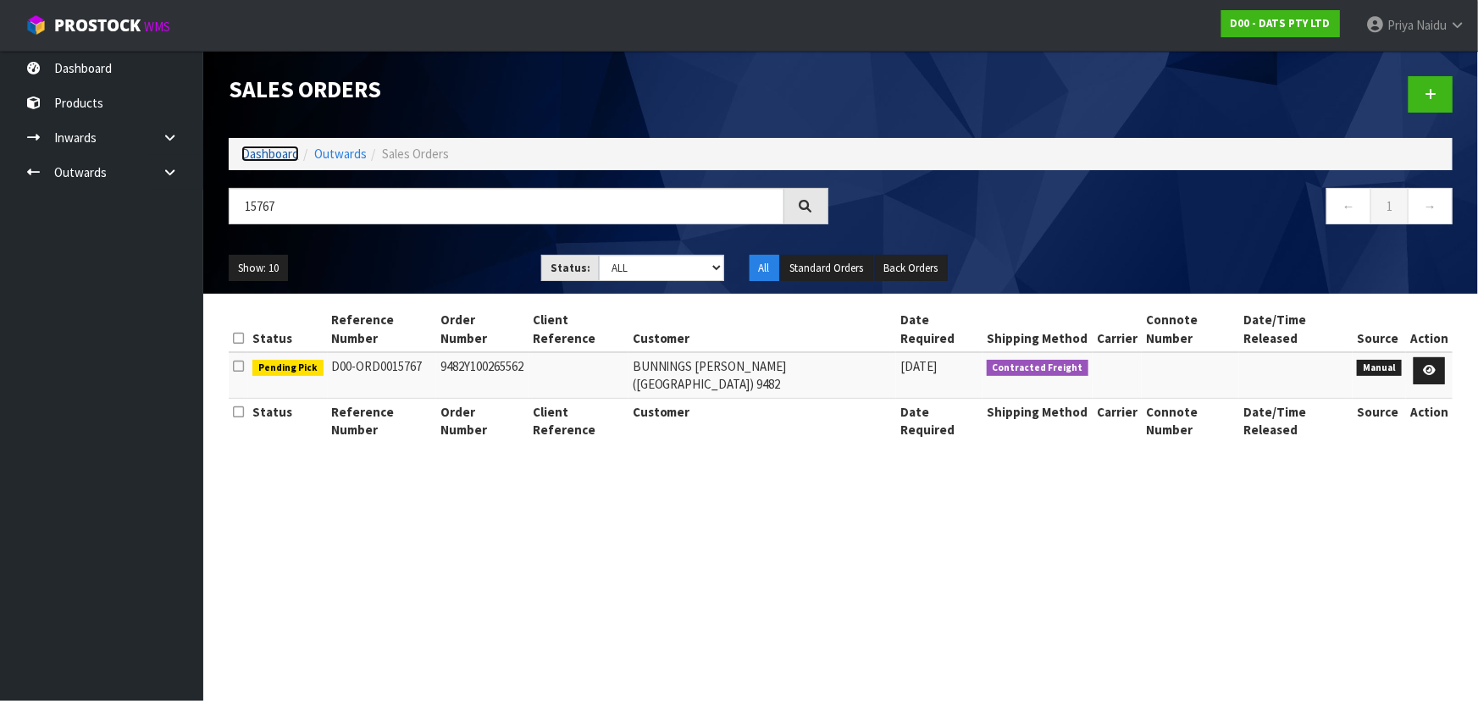
click at [277, 154] on link "Dashboard" at bounding box center [270, 154] width 58 height 16
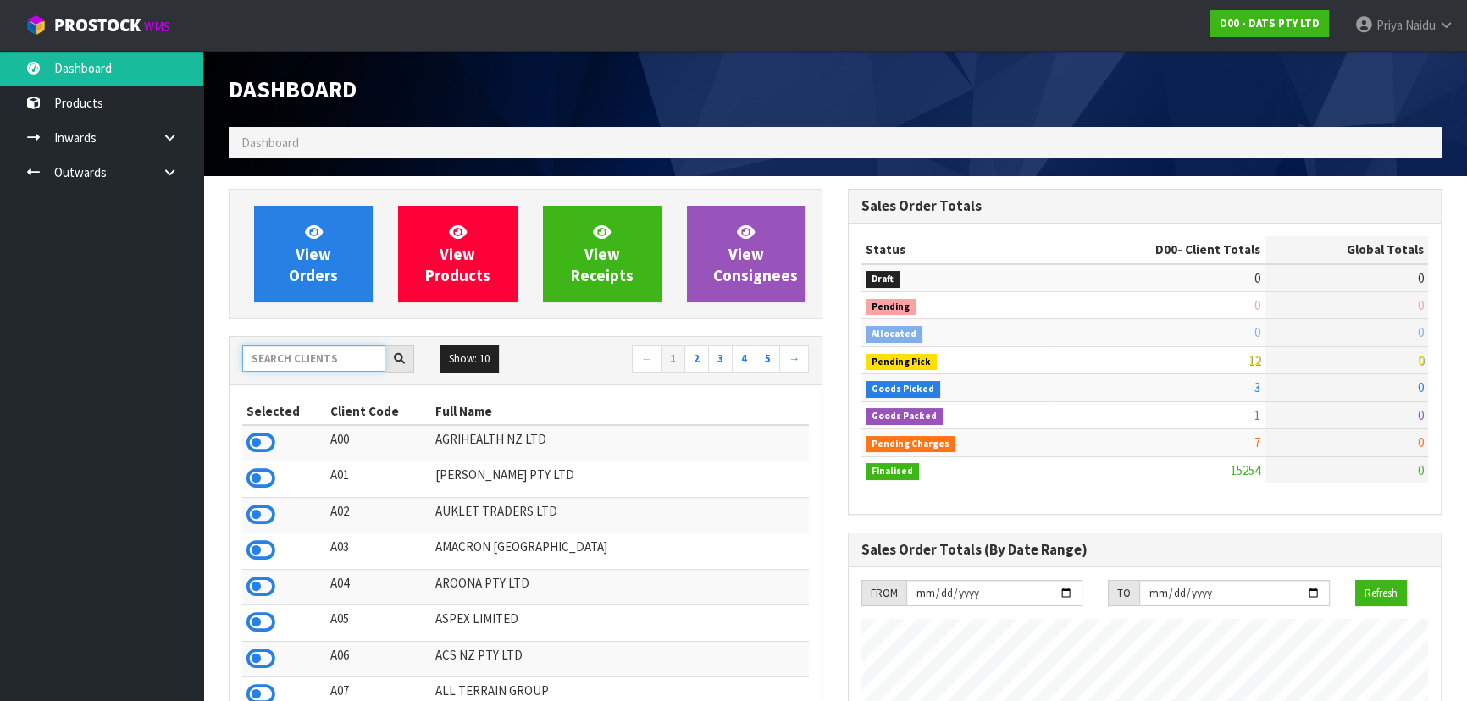
click at [296, 360] on input "text" at bounding box center [313, 359] width 143 height 26
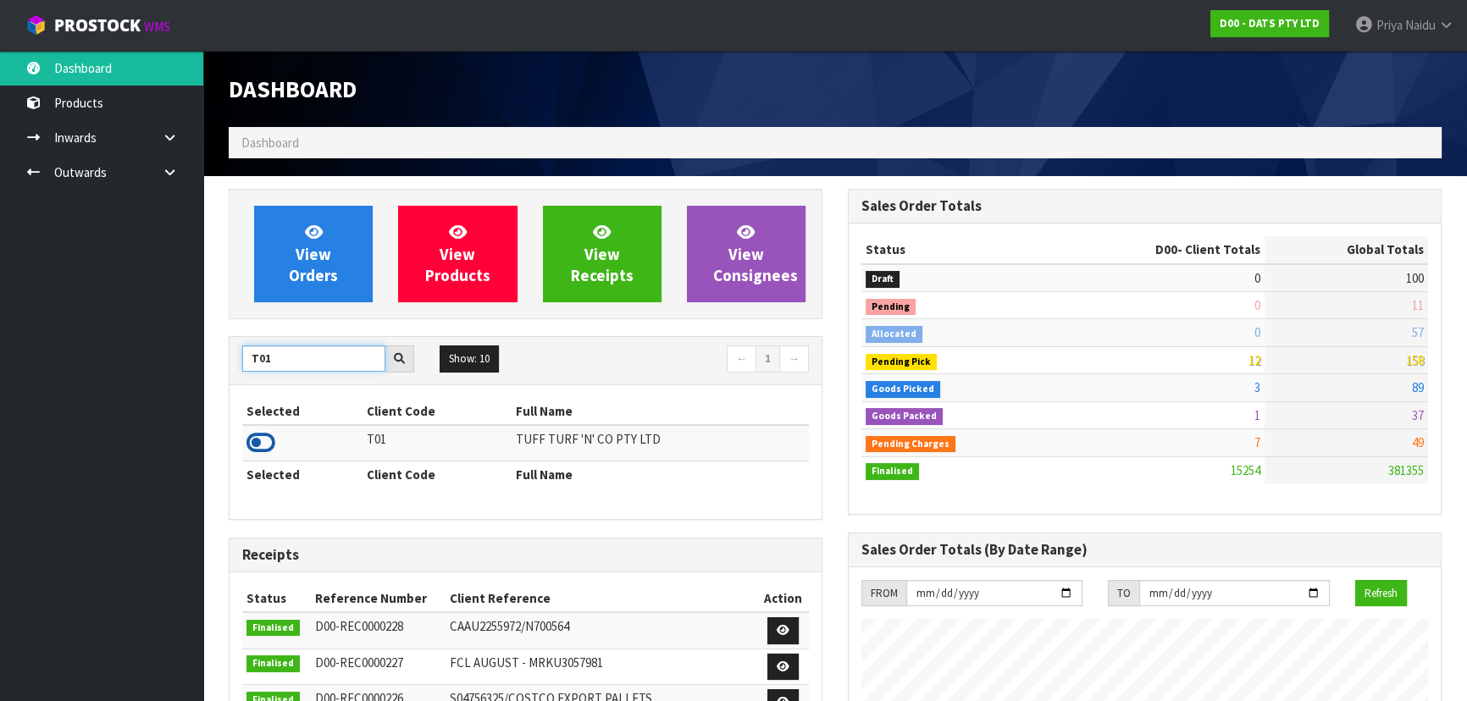
type input "T01"
drag, startPoint x: 254, startPoint y: 442, endPoint x: 288, endPoint y: 379, distance: 72.0
click at [256, 440] on icon at bounding box center [260, 442] width 29 height 25
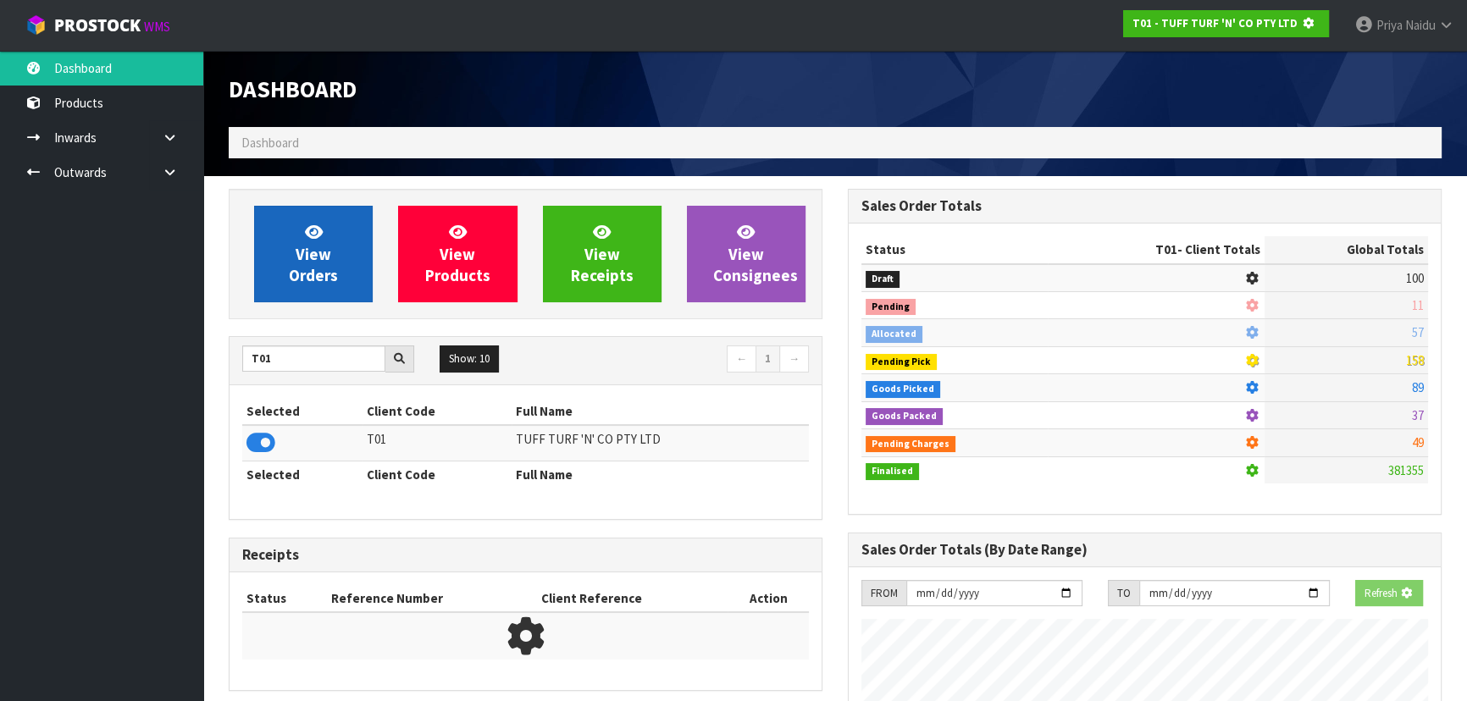
scroll to position [1054, 618]
click at [325, 298] on link "View Orders" at bounding box center [313, 254] width 119 height 97
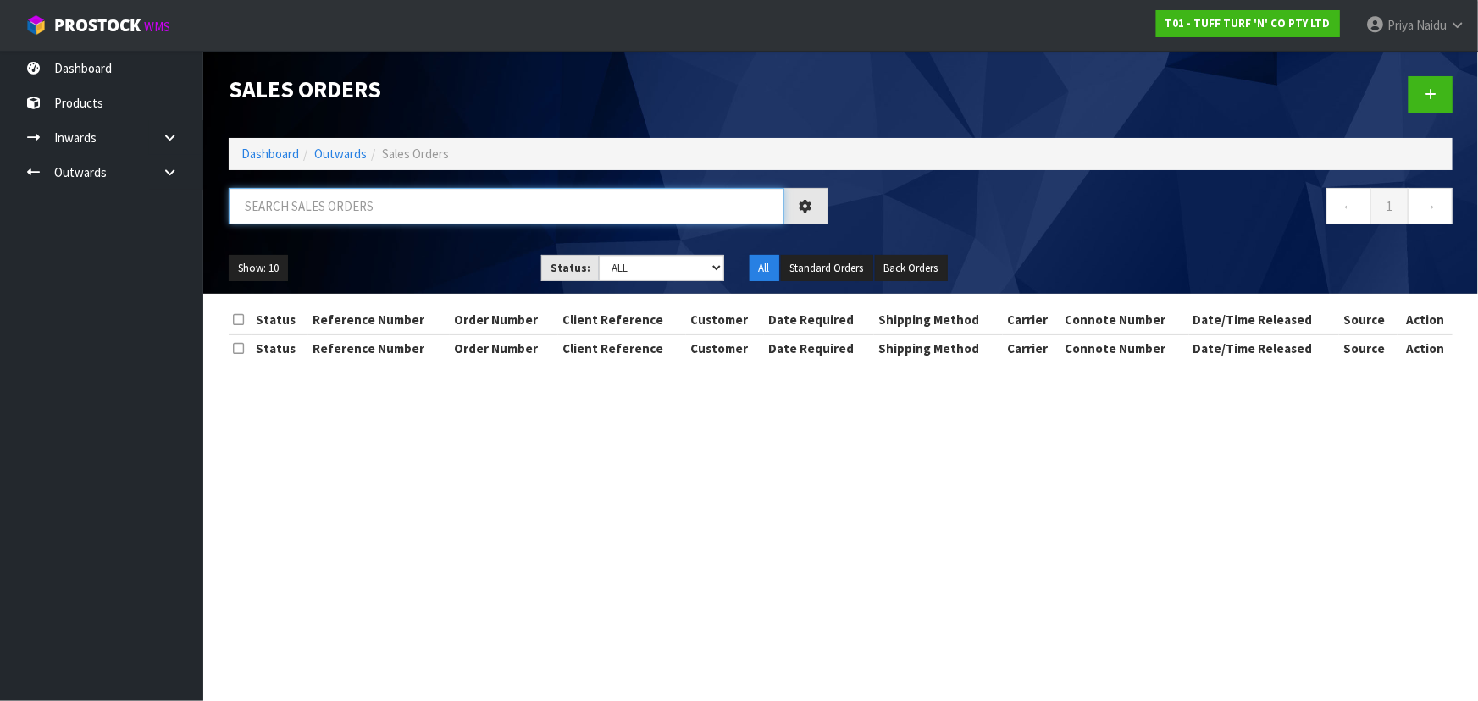
click at [347, 222] on input "text" at bounding box center [507, 206] width 556 height 36
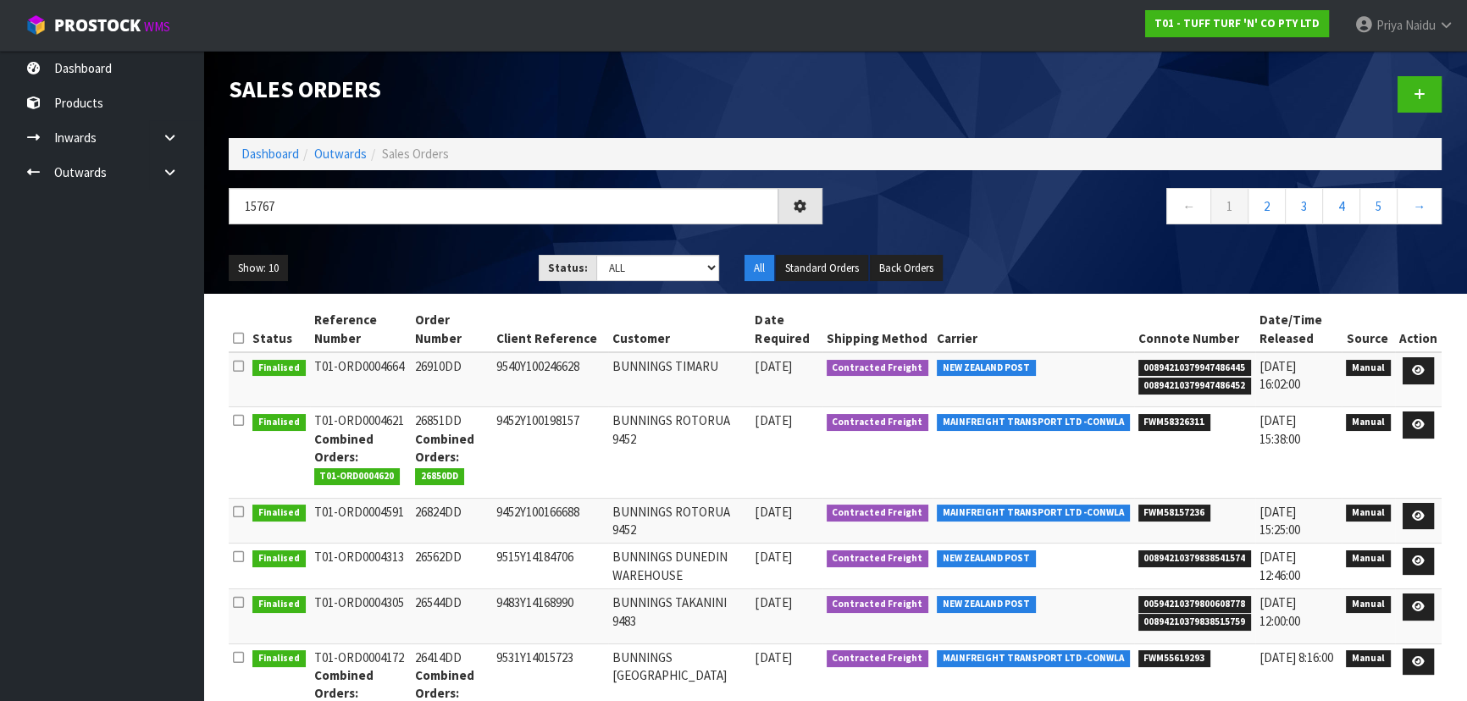
drag, startPoint x: 440, startPoint y: 240, endPoint x: 449, endPoint y: 245, distance: 9.9
click at [443, 241] on div "15767 ← 1 2 3 4 5 →" at bounding box center [835, 215] width 1238 height 54
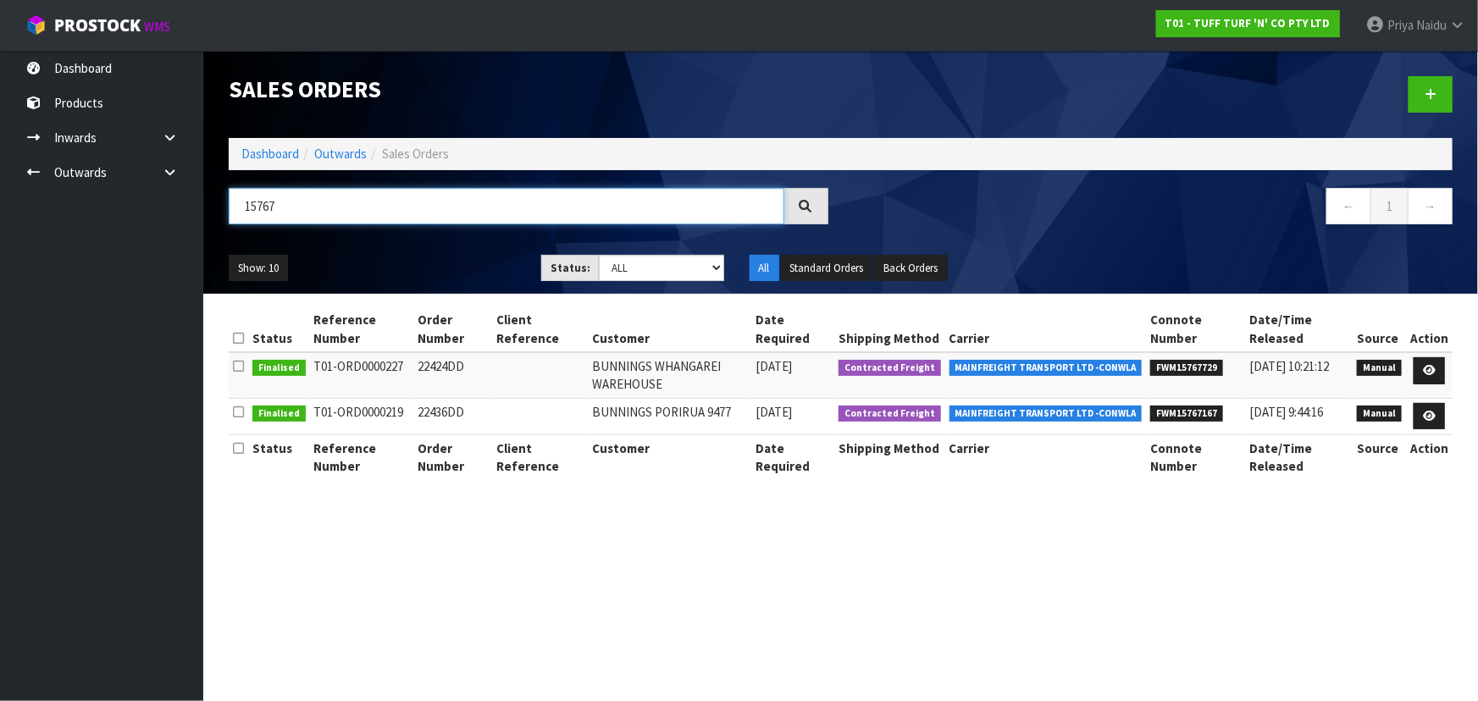
click at [387, 211] on input "15767" at bounding box center [507, 206] width 556 height 36
type input "1"
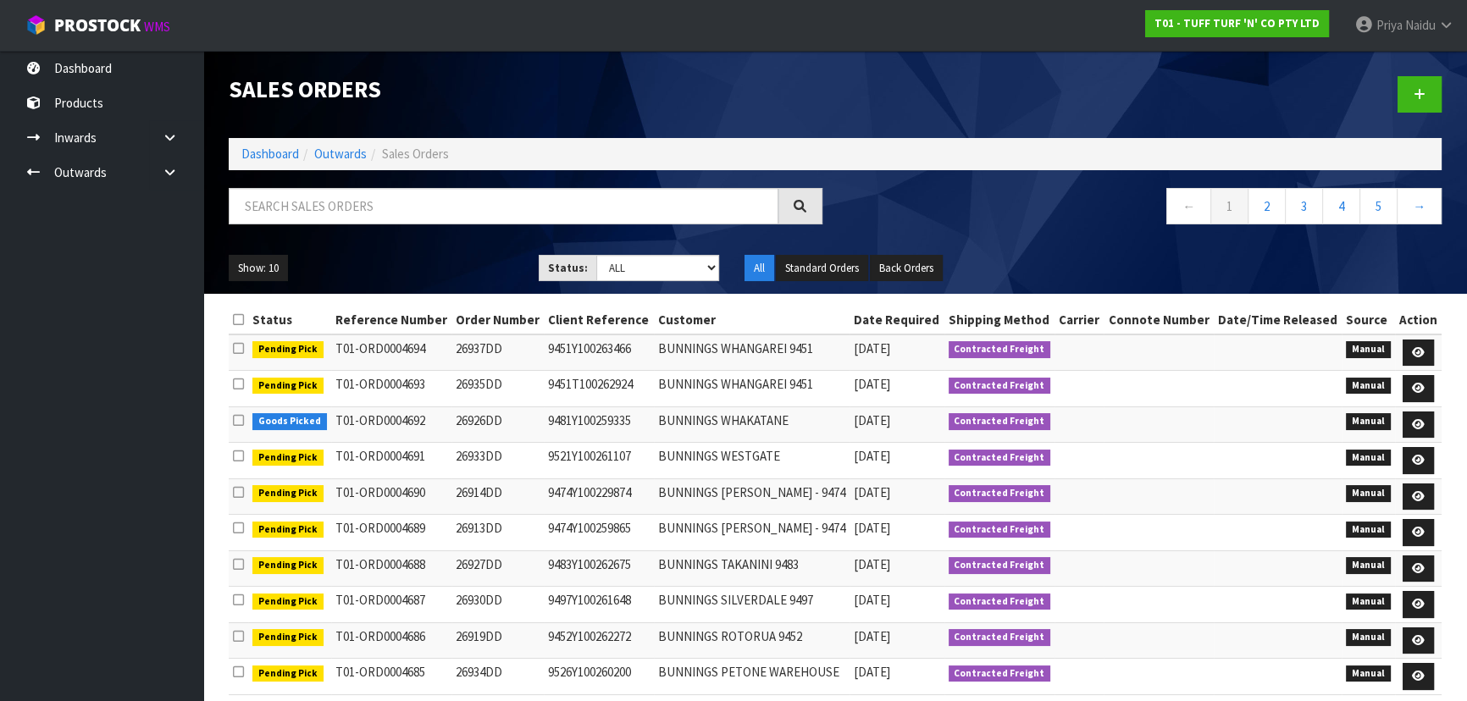
click at [271, 162] on li "Dashboard" at bounding box center [270, 154] width 58 height 18
click at [270, 153] on link "Dashboard" at bounding box center [270, 154] width 58 height 16
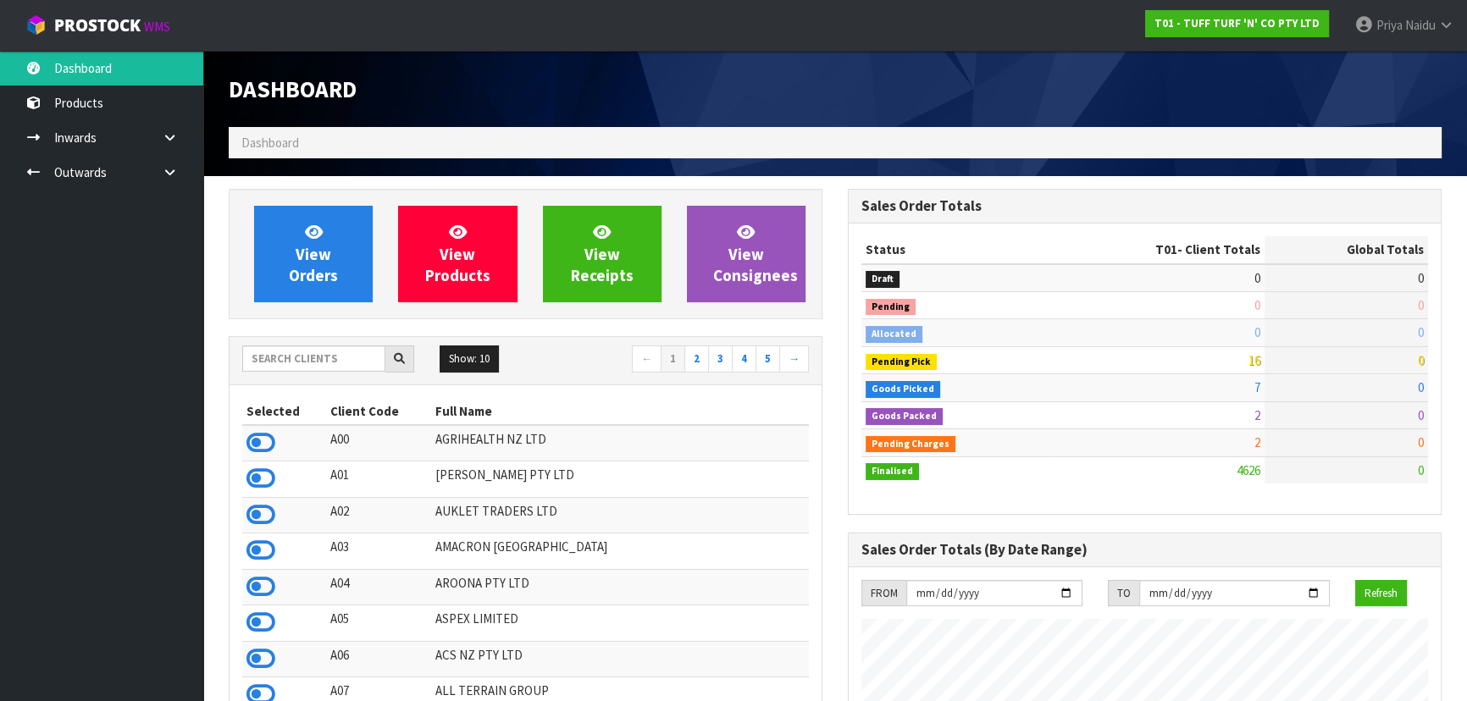
scroll to position [1281, 618]
click at [309, 358] on input "text" at bounding box center [313, 359] width 143 height 26
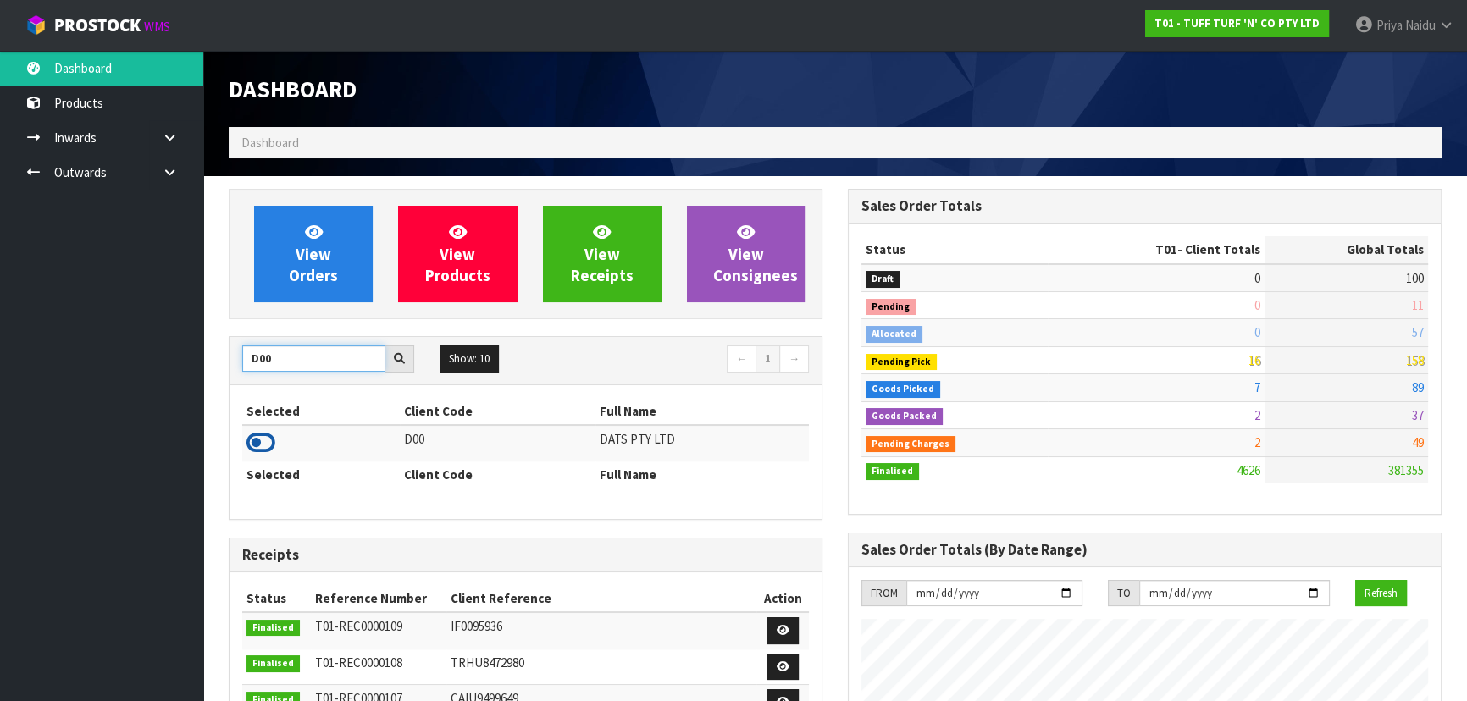
type input "D00"
click at [254, 435] on icon at bounding box center [260, 442] width 29 height 25
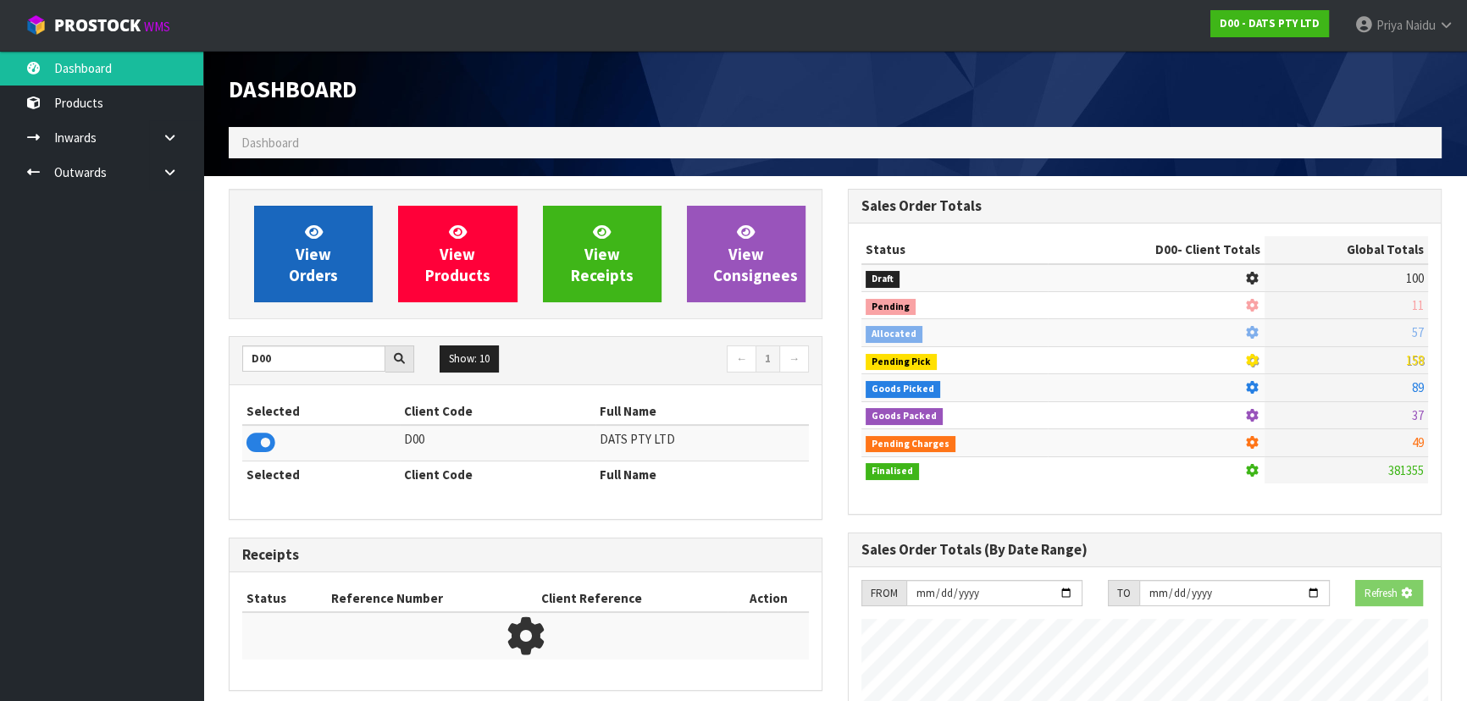
scroll to position [845892, 846327]
click at [301, 273] on span "View Orders" at bounding box center [313, 254] width 49 height 64
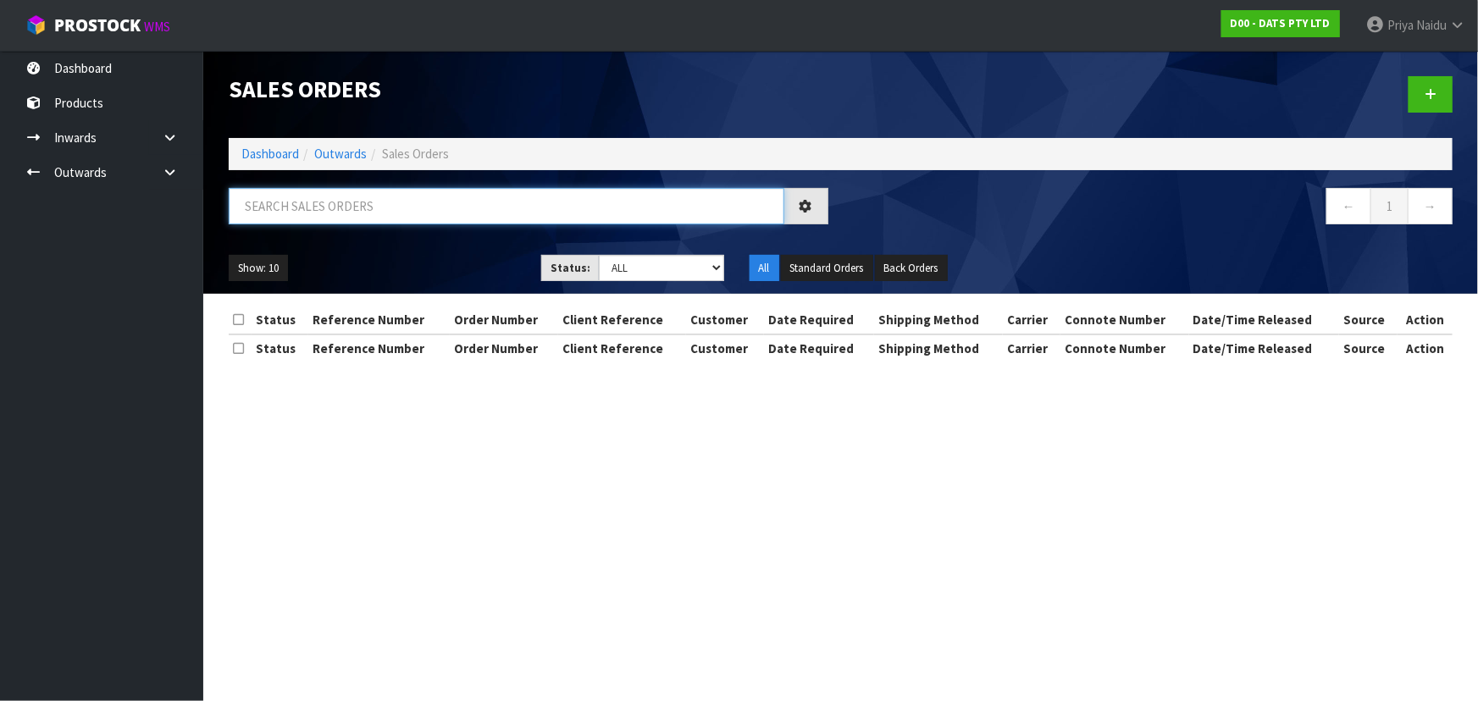
click at [323, 224] on input "text" at bounding box center [507, 206] width 556 height 36
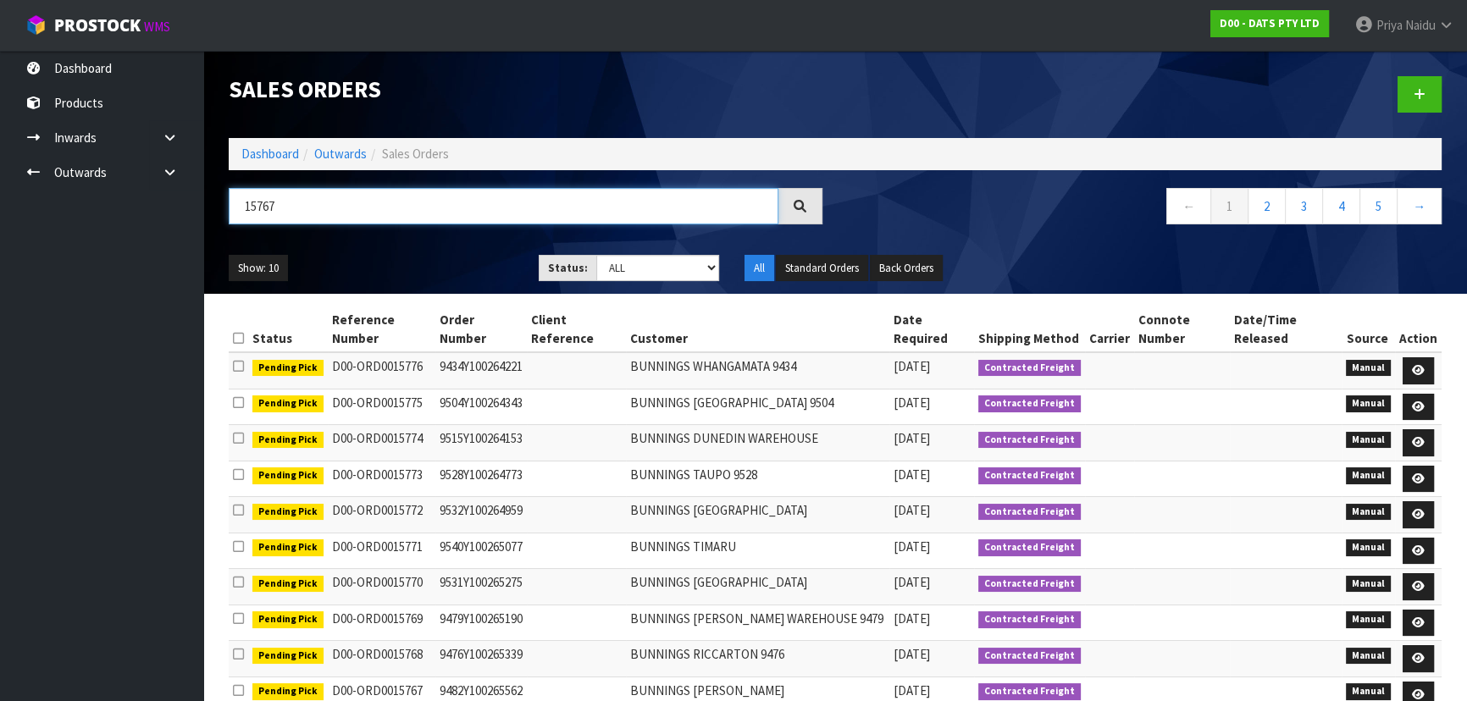
type input "15767"
click at [428, 257] on ul "Show: 10 5 10 25 50" at bounding box center [371, 268] width 285 height 27
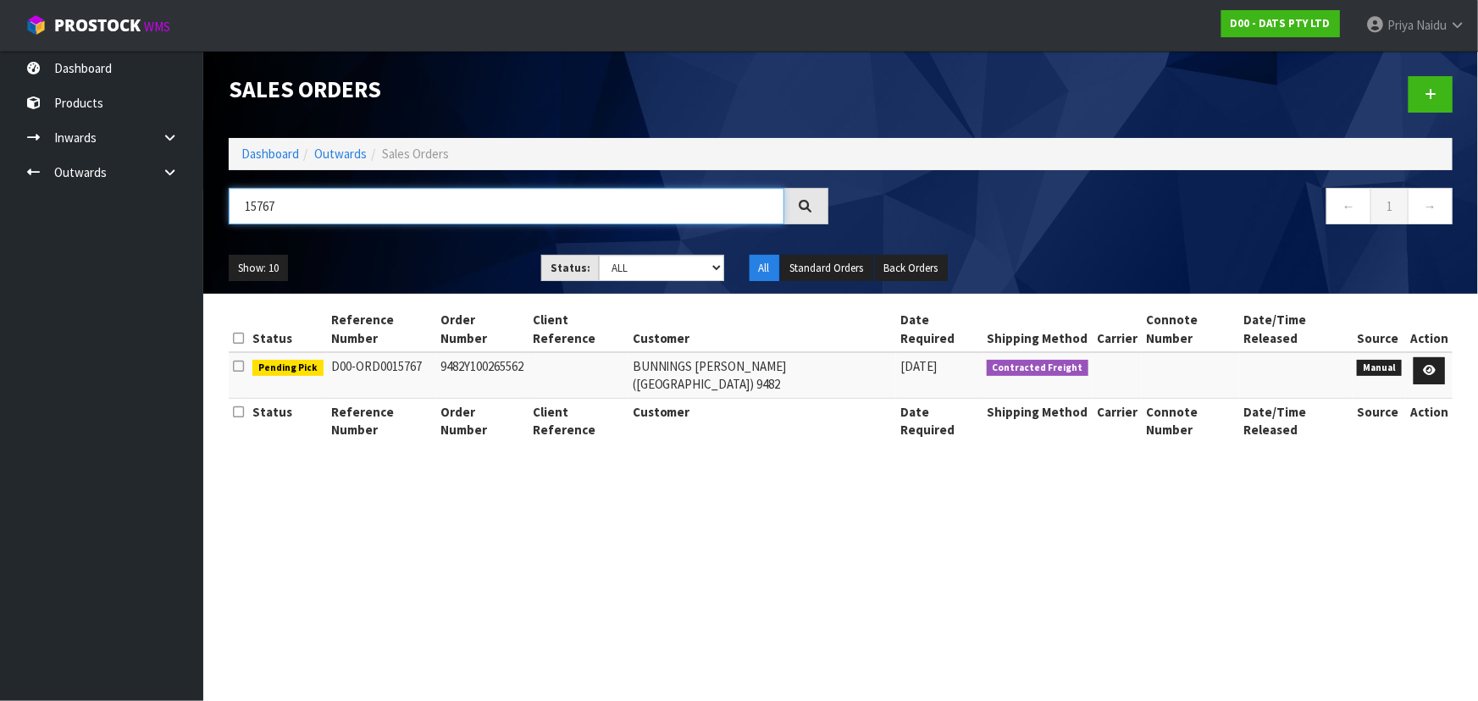
click at [341, 208] on input "15767" at bounding box center [507, 206] width 556 height 36
click at [287, 157] on link "Dashboard" at bounding box center [270, 154] width 58 height 16
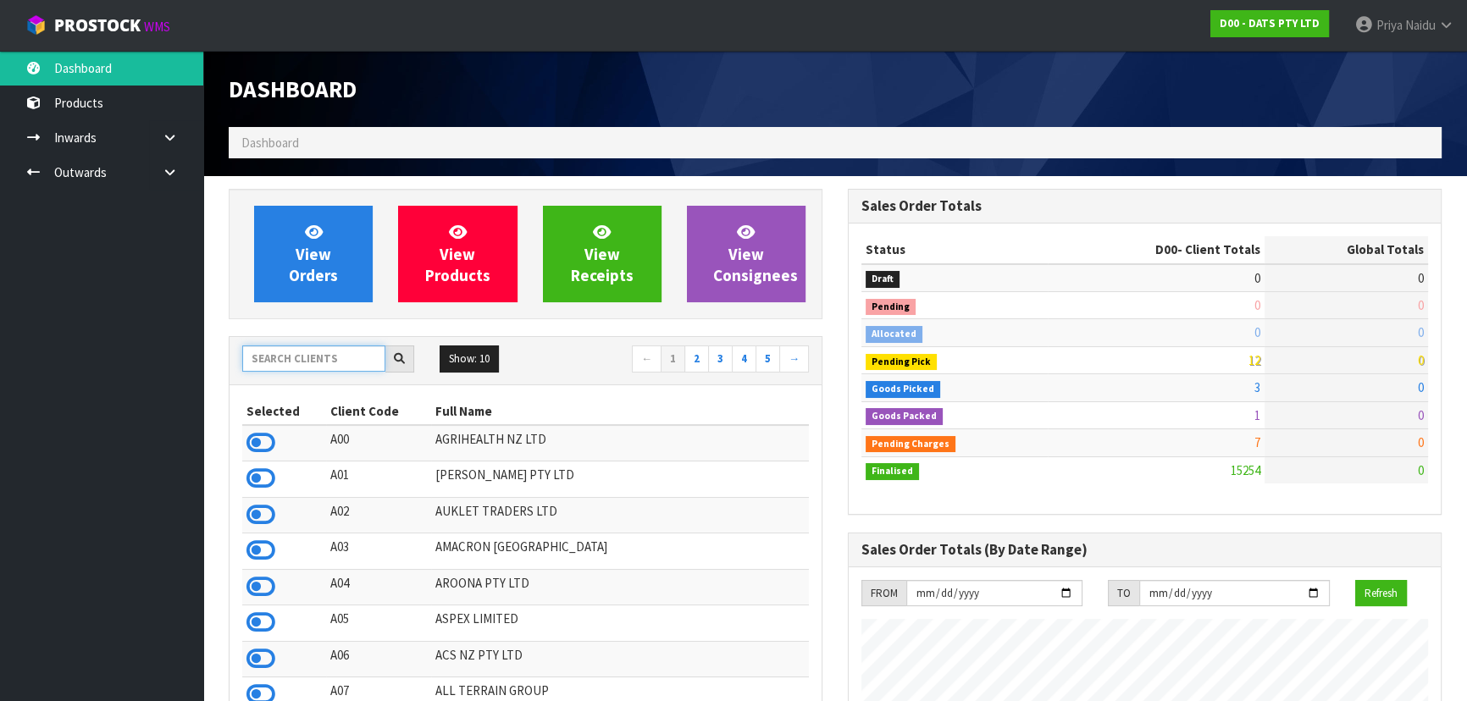
click at [313, 358] on input "text" at bounding box center [313, 359] width 143 height 26
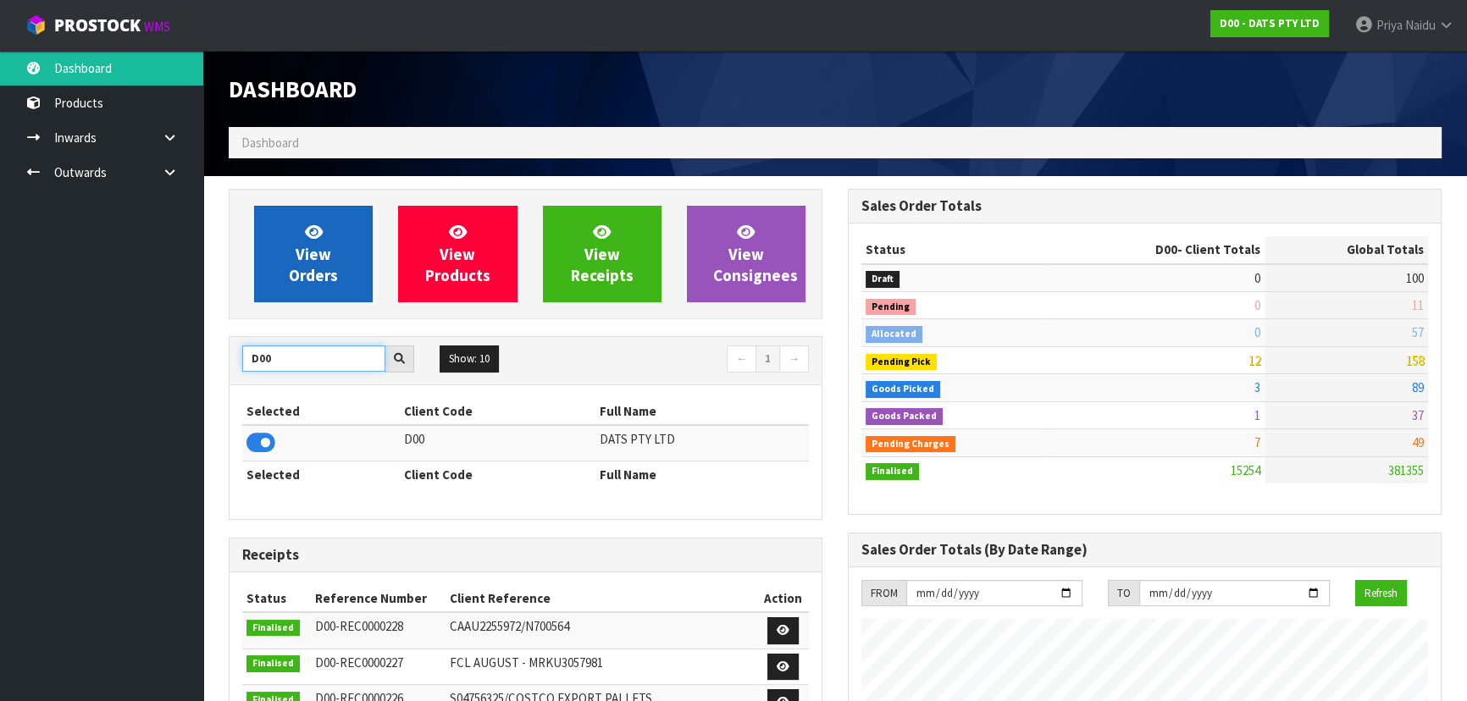
type input "D00"
click at [317, 252] on span "View Orders" at bounding box center [313, 254] width 49 height 64
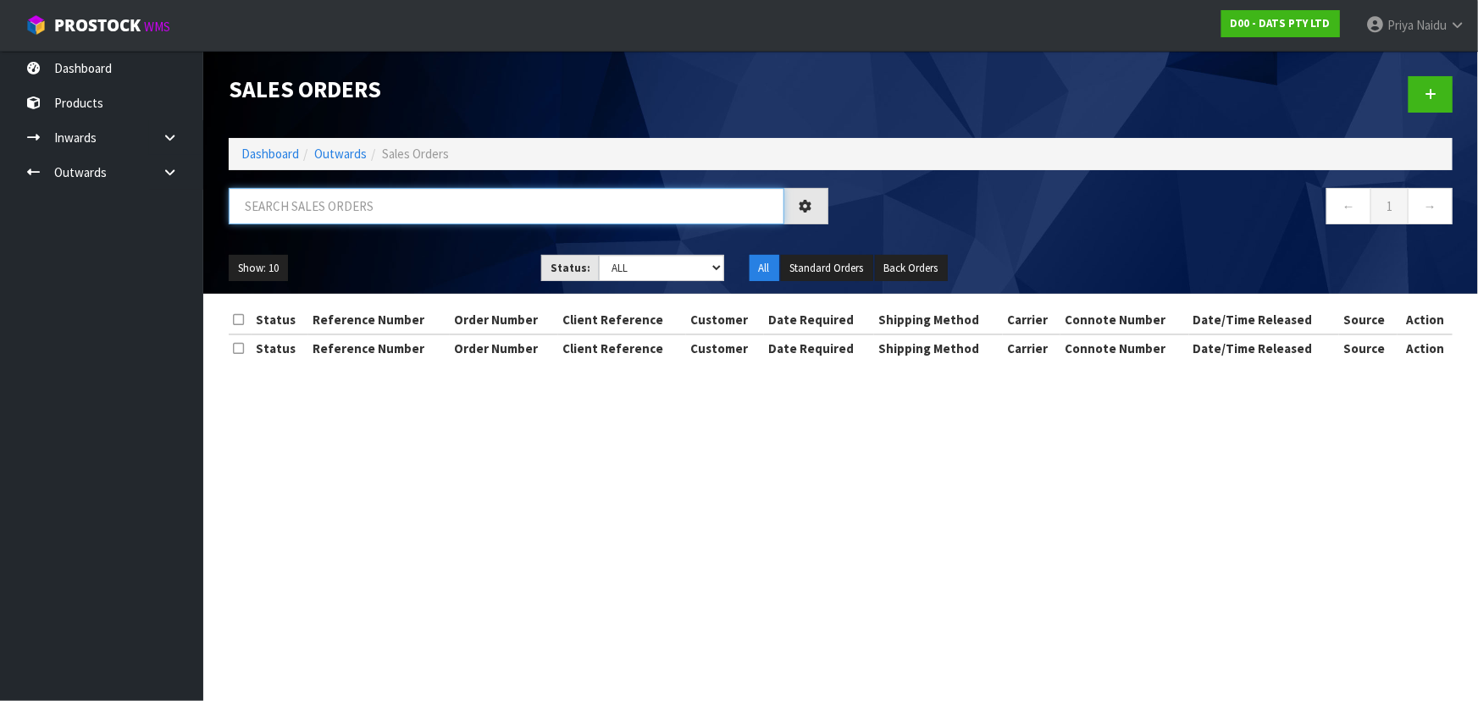
click at [342, 202] on input "text" at bounding box center [507, 206] width 556 height 36
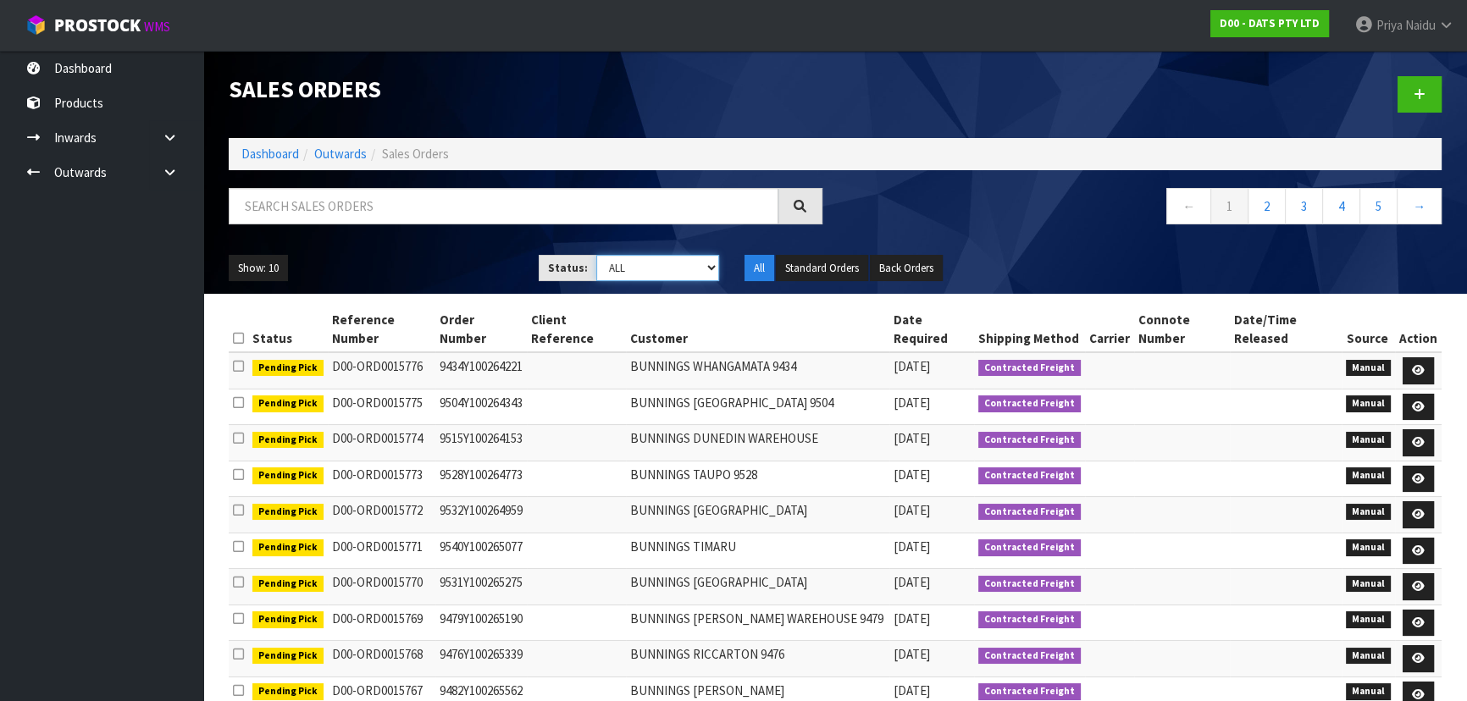
click at [638, 269] on select "Draft Pending Allocated Pending Pick Goods Picked Goods Packed Pending Charges …" at bounding box center [658, 268] width 124 height 26
click at [421, 239] on div "← 1 2 3 4 5 →" at bounding box center [835, 215] width 1238 height 54
click at [335, 193] on input "text" at bounding box center [504, 206] width 550 height 36
type input "15762"
click at [464, 267] on ul "Show: 10 5 10 25 50" at bounding box center [371, 268] width 285 height 27
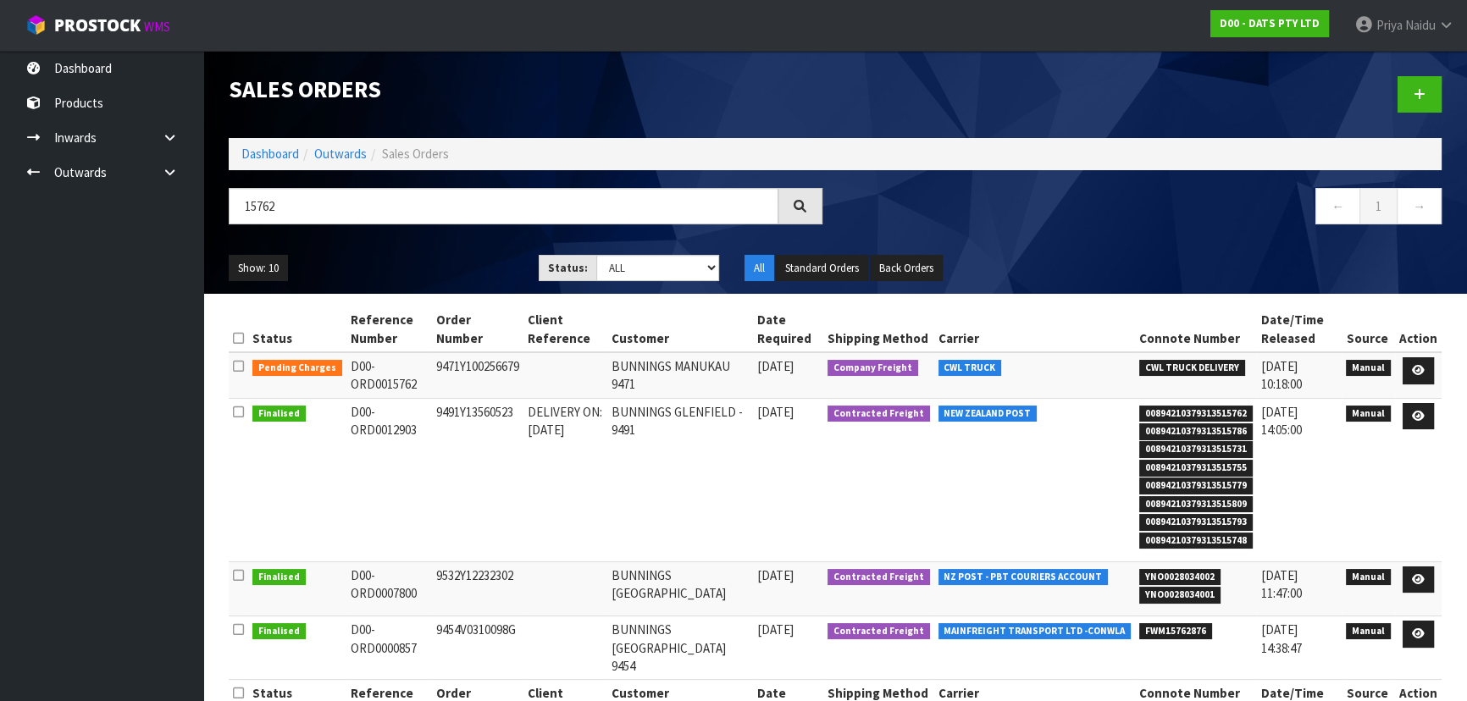
click at [416, 256] on ul "Show: 10 5 10 25 50" at bounding box center [371, 268] width 285 height 27
click at [442, 252] on div "Show: 10 5 10 25 50 Status: Draft Pending Allocated Pending Pick Goods Picked G…" at bounding box center [835, 268] width 1238 height 53
click at [1419, 370] on icon at bounding box center [1418, 370] width 13 height 11
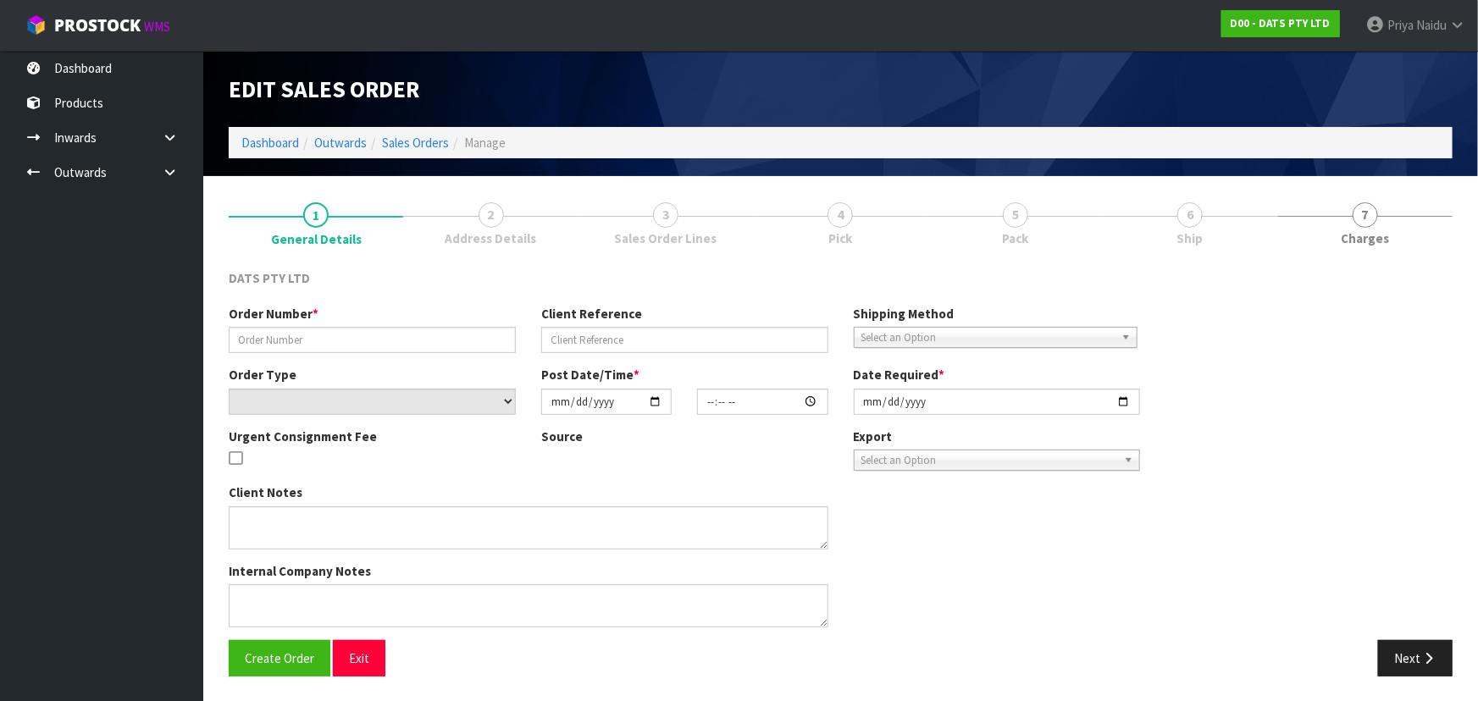
type input "9471Y100256679"
select select "number:0"
type input "[DATE]"
type input "09:08:00.000"
type input "[DATE]"
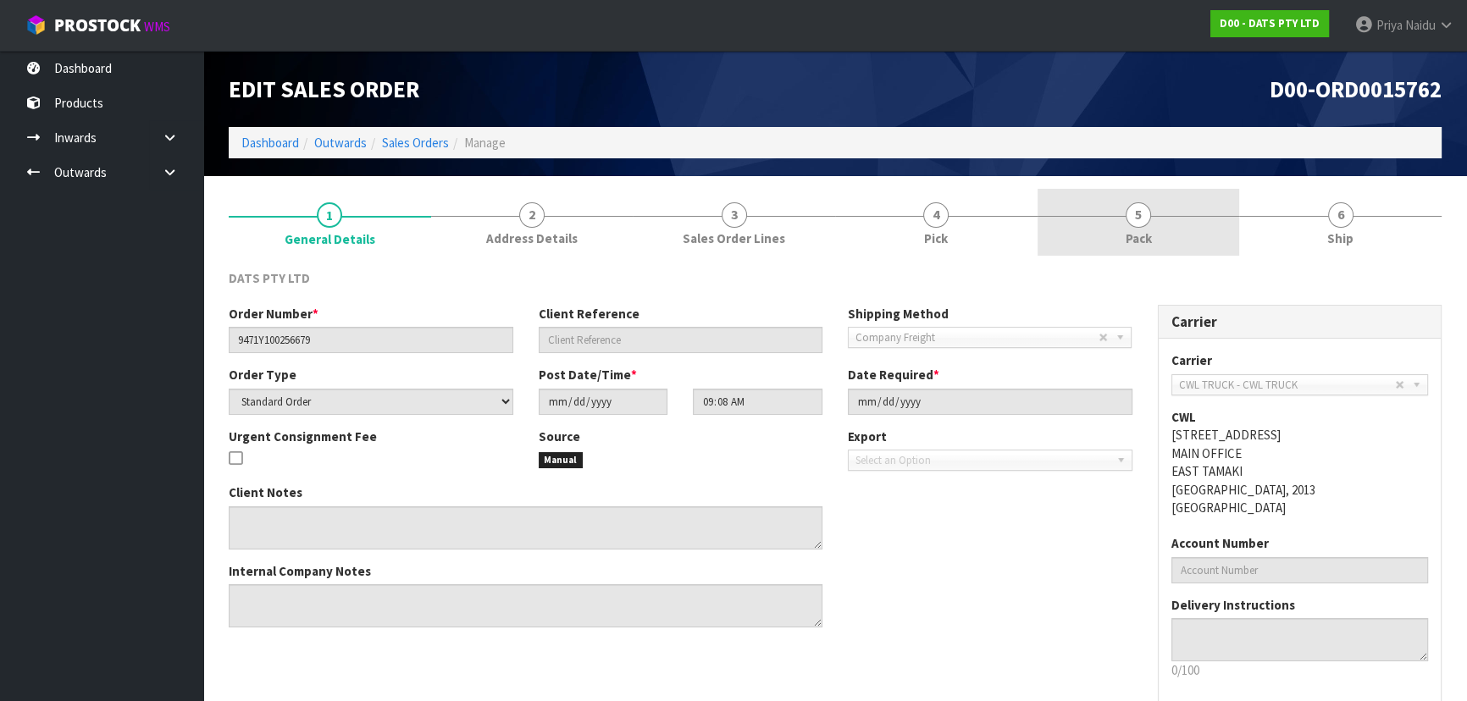
click at [1162, 233] on link "5 Pack" at bounding box center [1139, 222] width 202 height 67
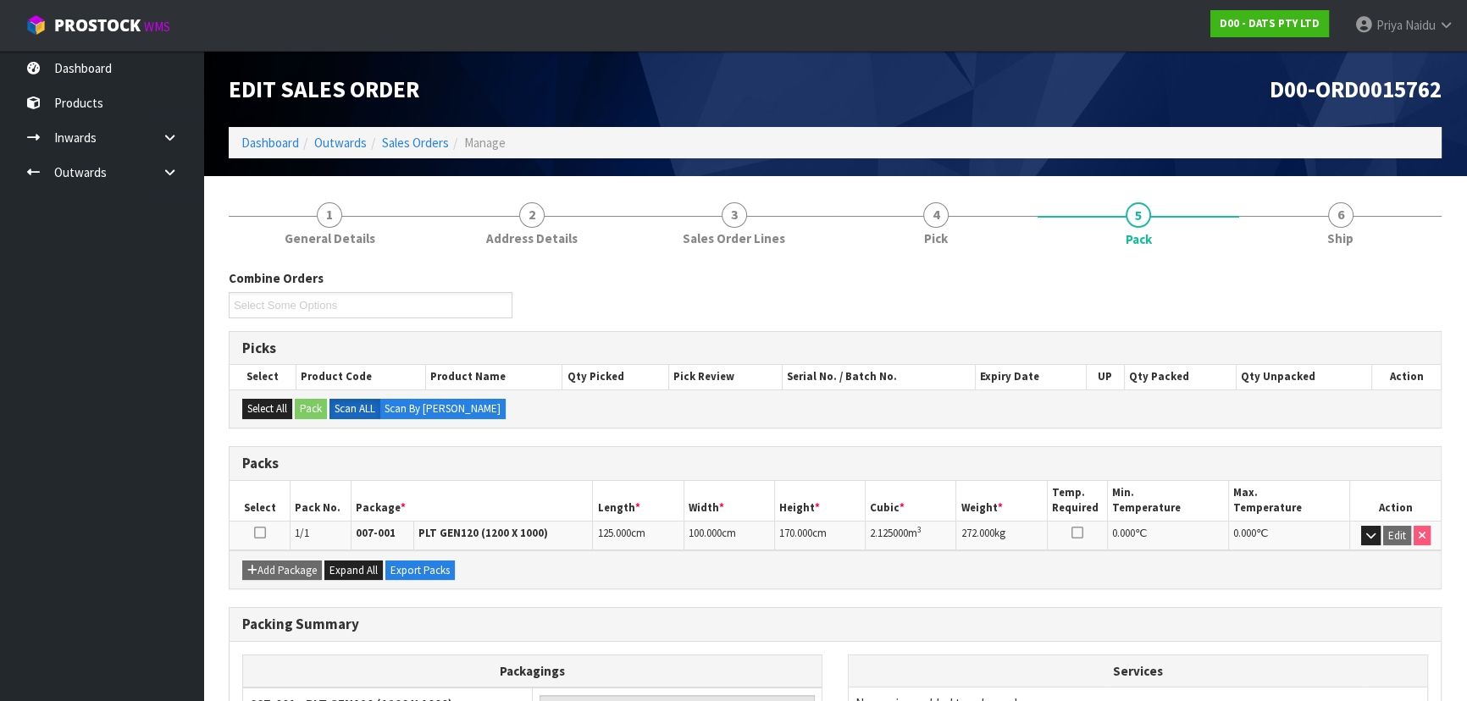
scroll to position [169, 0]
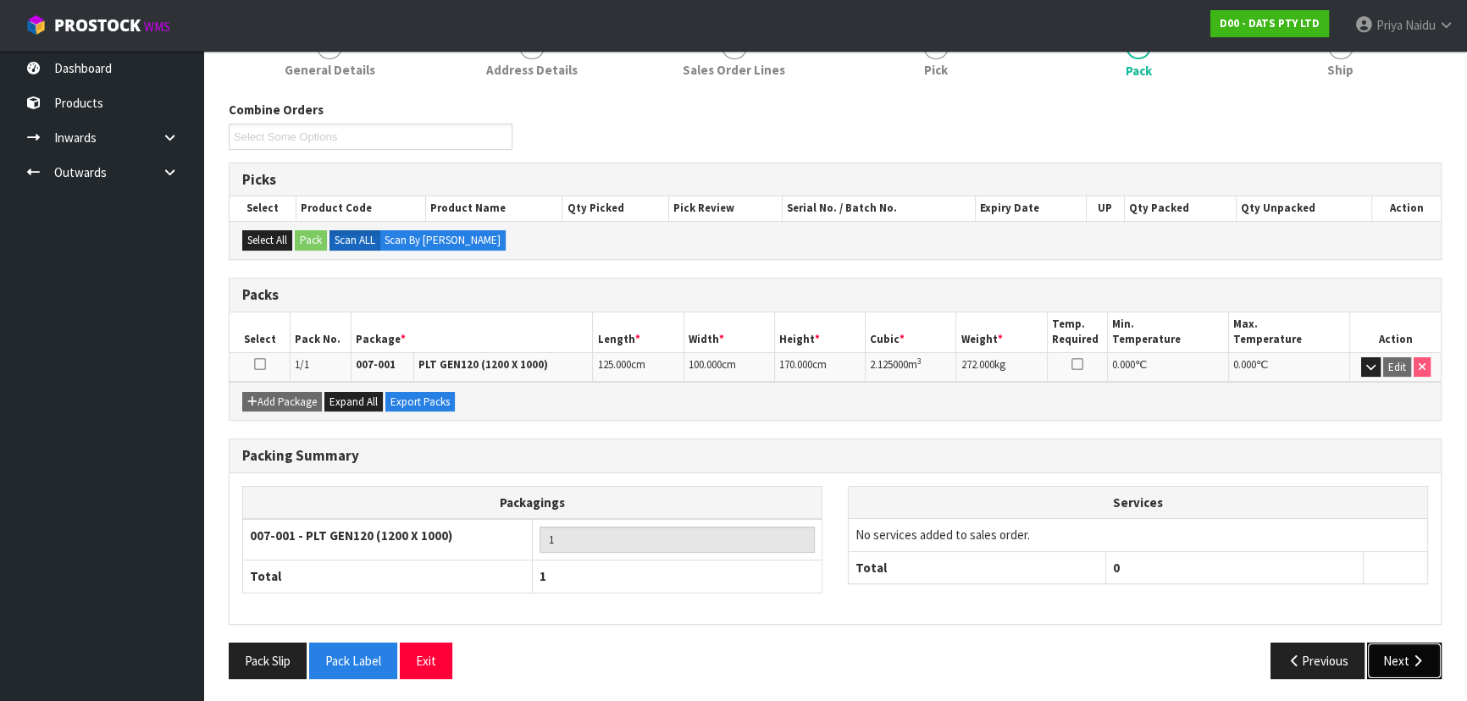
click at [1394, 655] on button "Next" at bounding box center [1404, 661] width 75 height 36
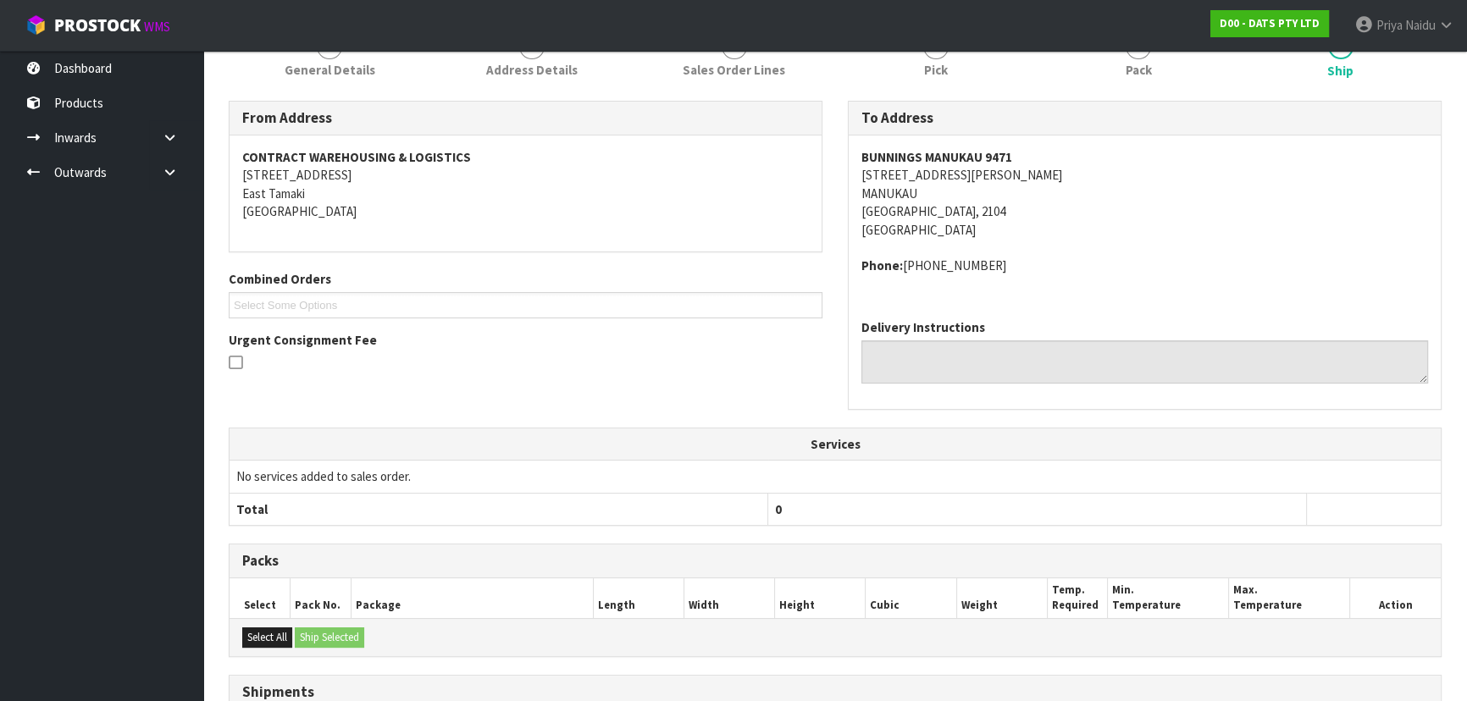
scroll to position [359, 0]
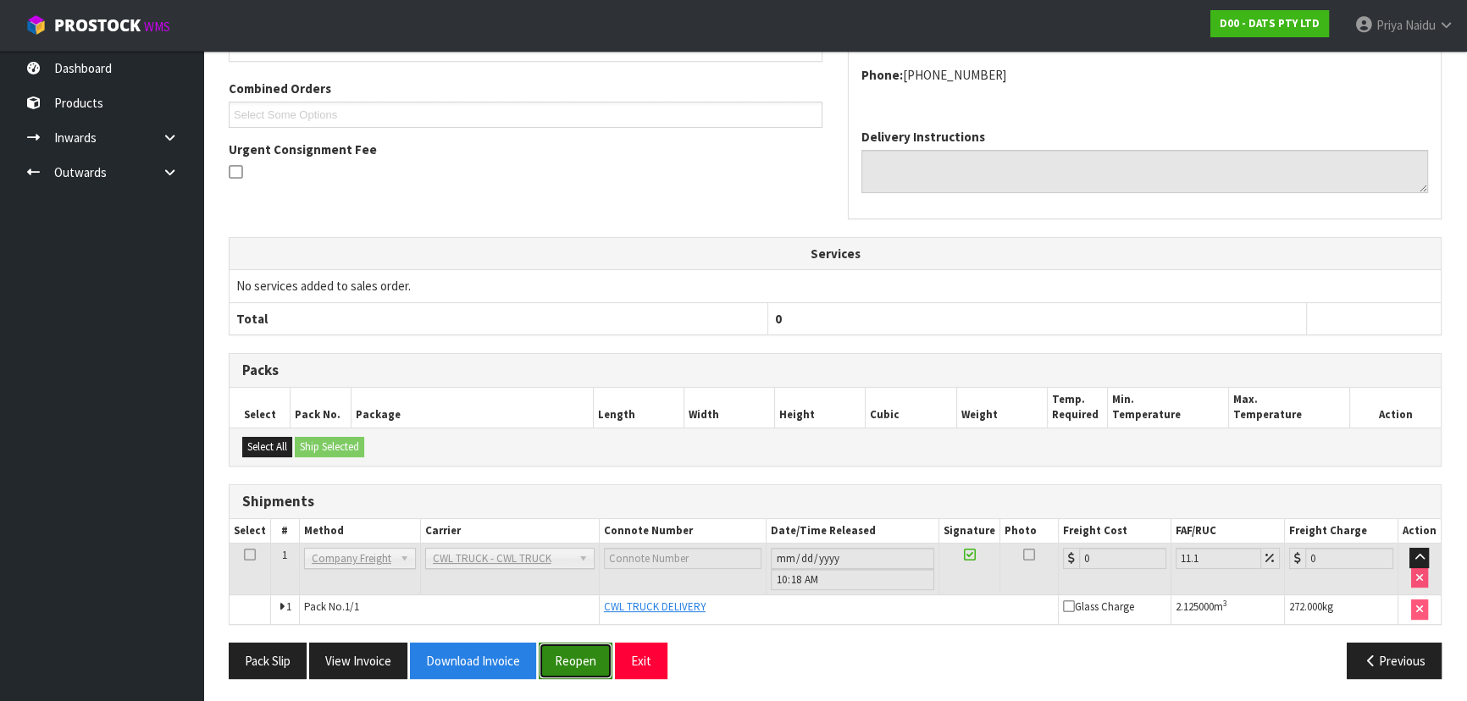
click at [569, 672] on button "Reopen" at bounding box center [576, 661] width 74 height 36
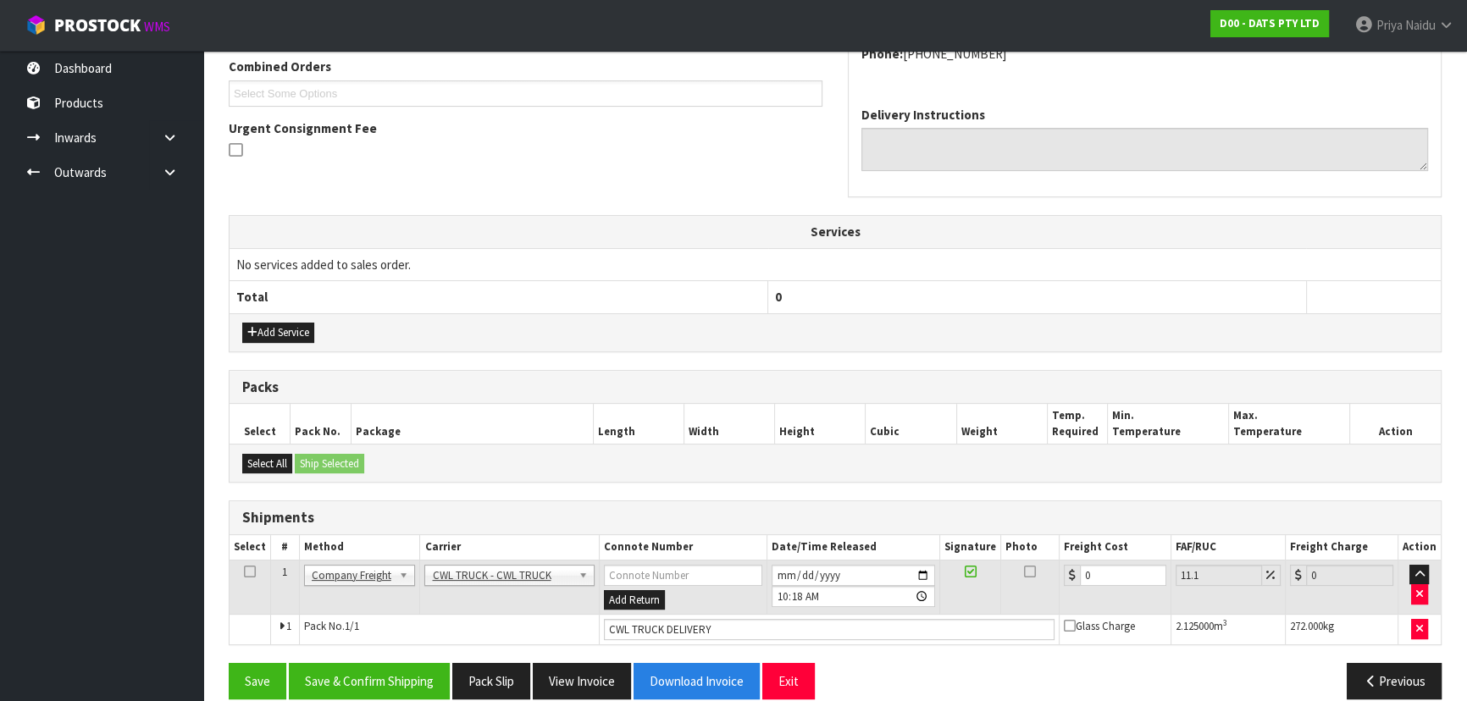
scroll to position [462, 0]
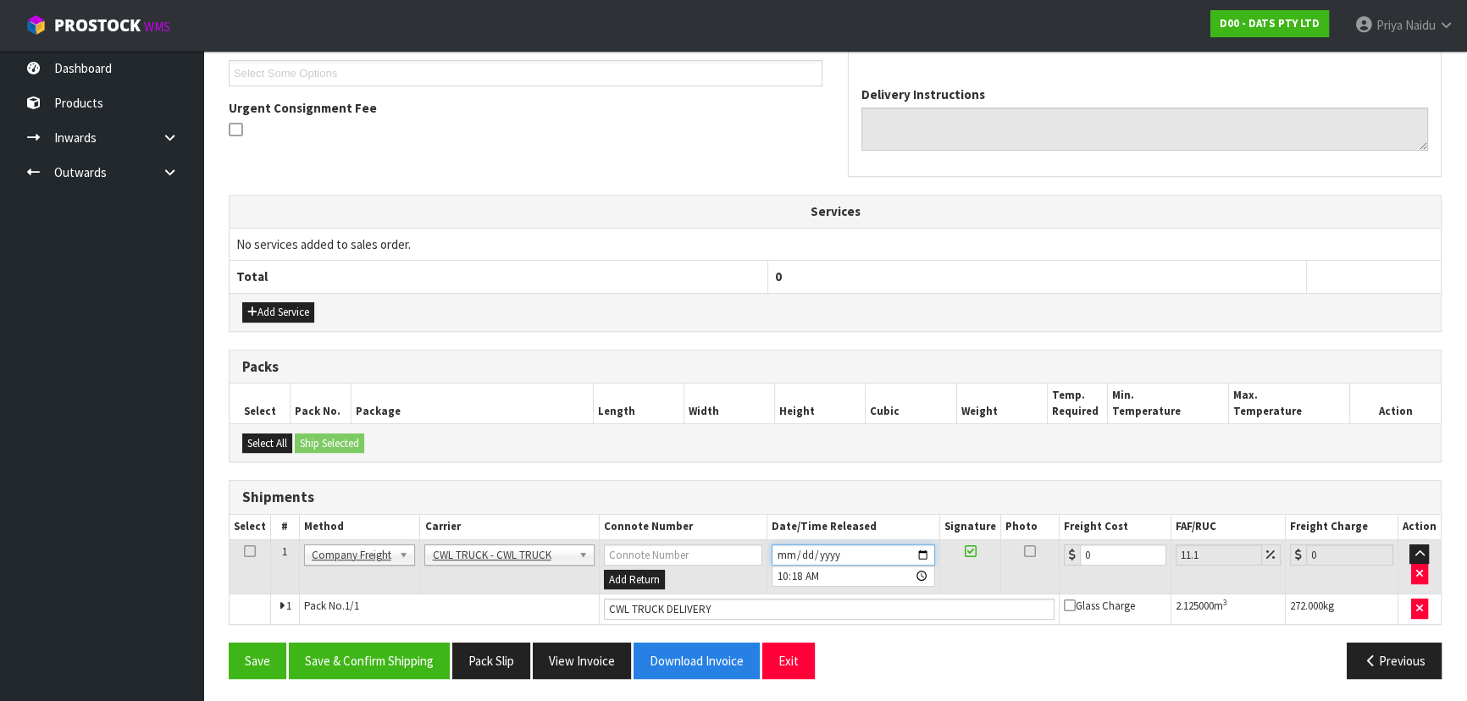
click at [921, 551] on input "[DATE]" at bounding box center [853, 555] width 163 height 21
type input "[DATE]"
click at [383, 658] on button "Save & Confirm Shipping" at bounding box center [369, 661] width 161 height 36
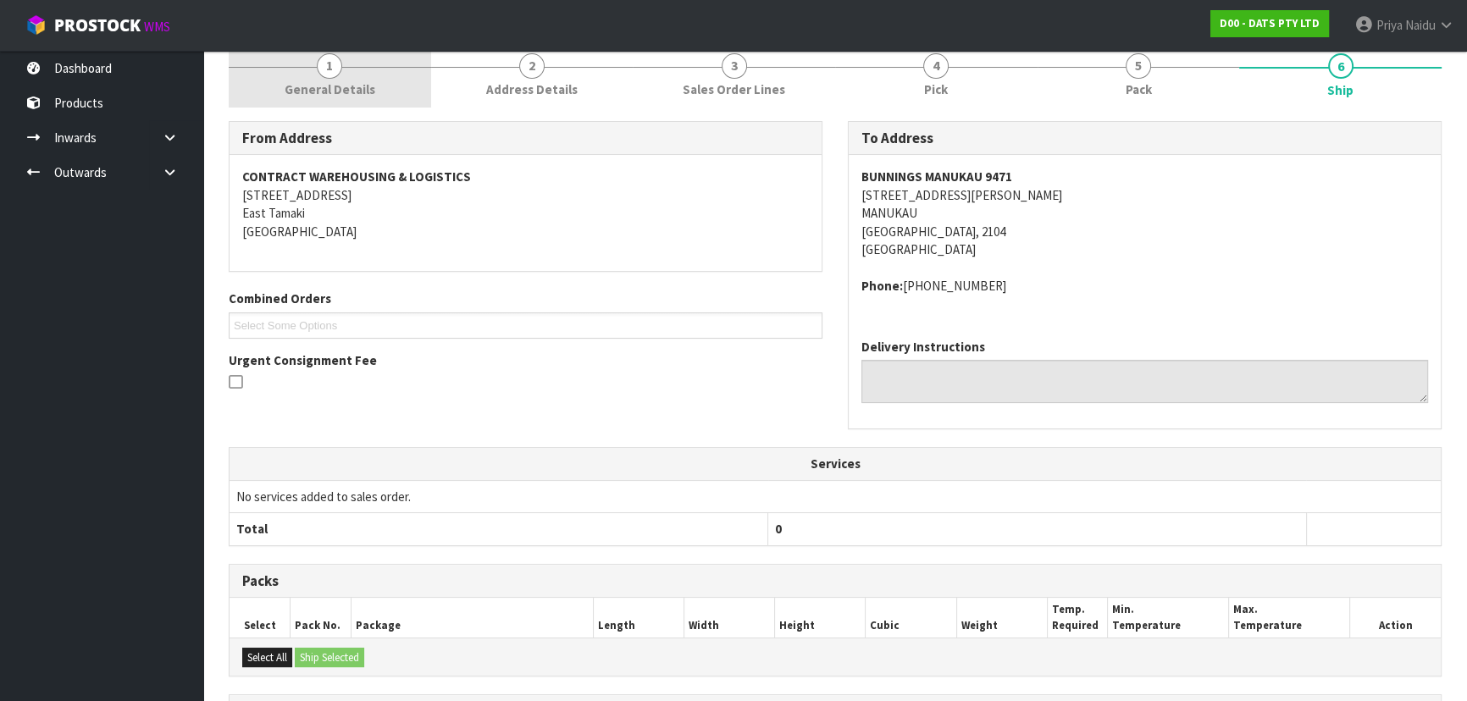
scroll to position [0, 0]
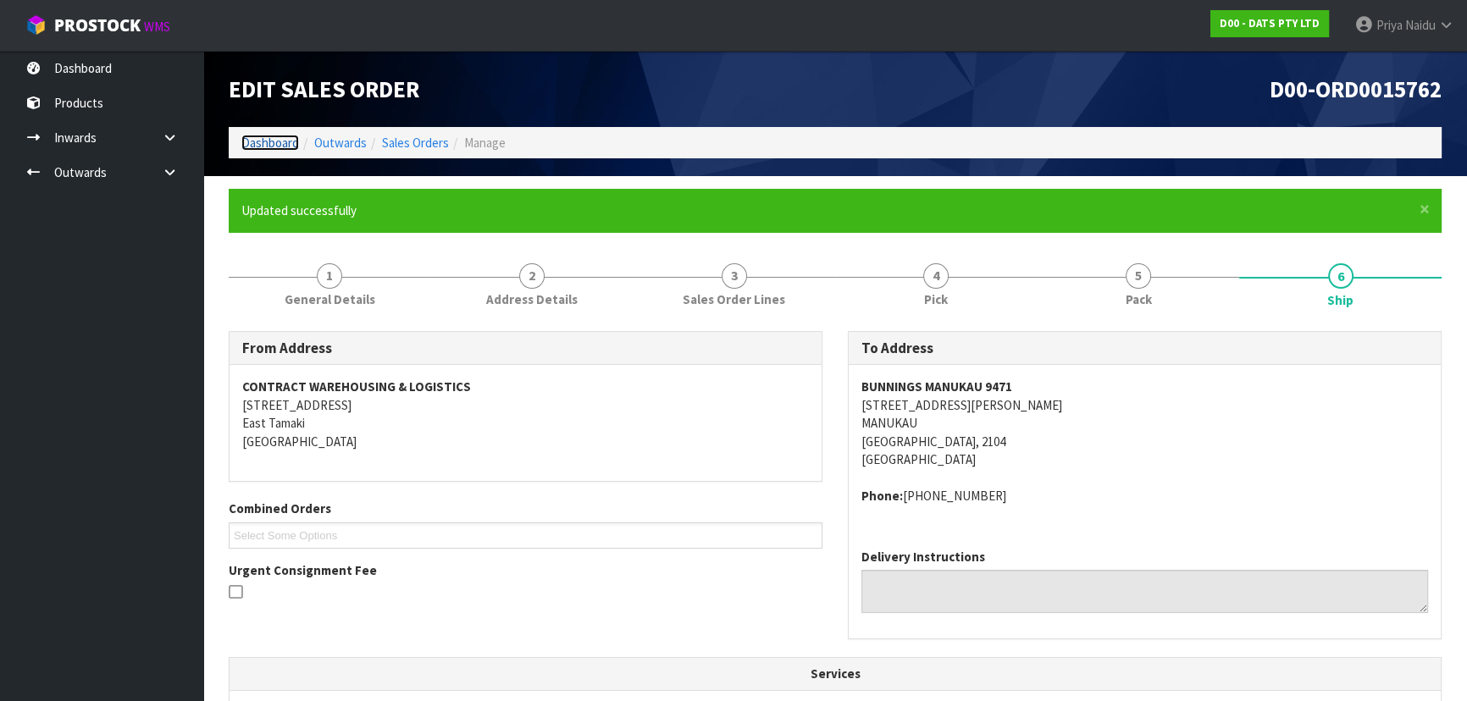
click at [272, 137] on link "Dashboard" at bounding box center [270, 143] width 58 height 16
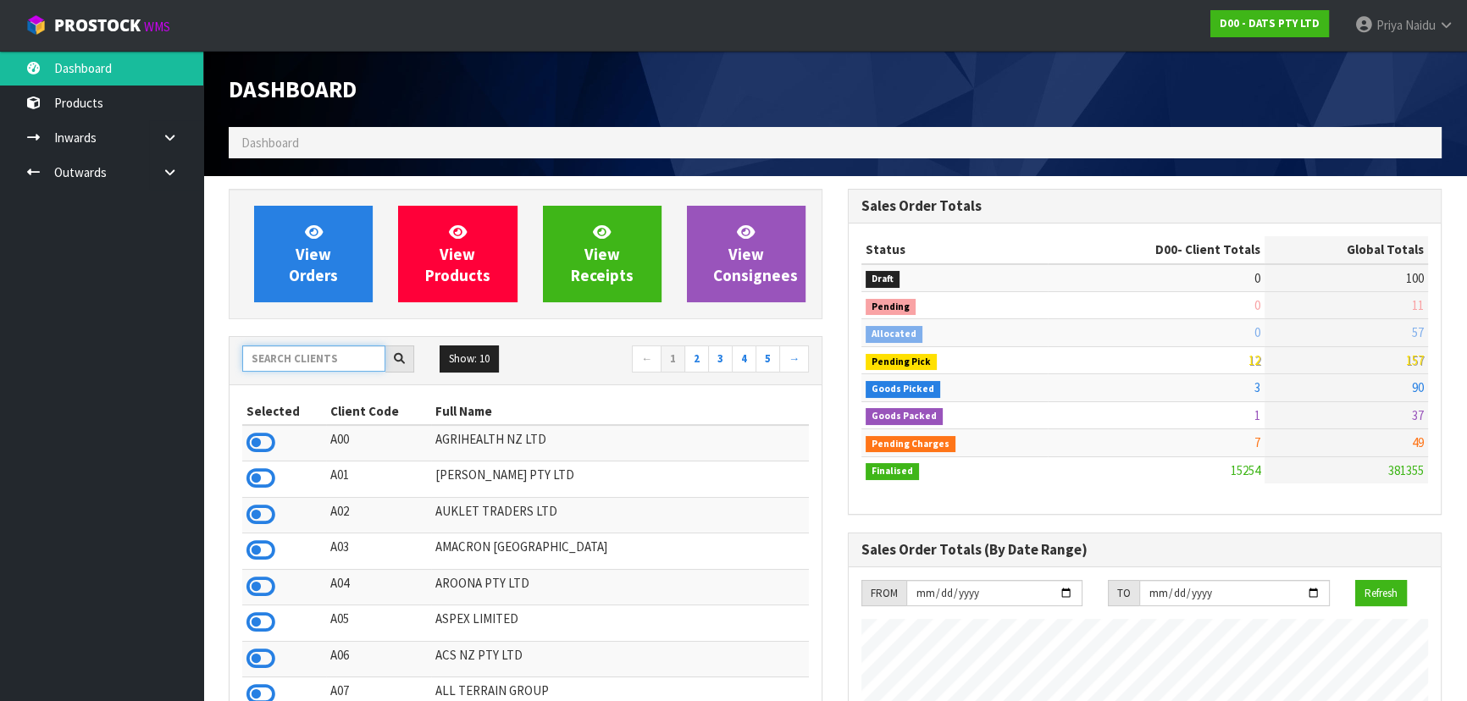
click at [306, 363] on input "text" at bounding box center [313, 359] width 143 height 26
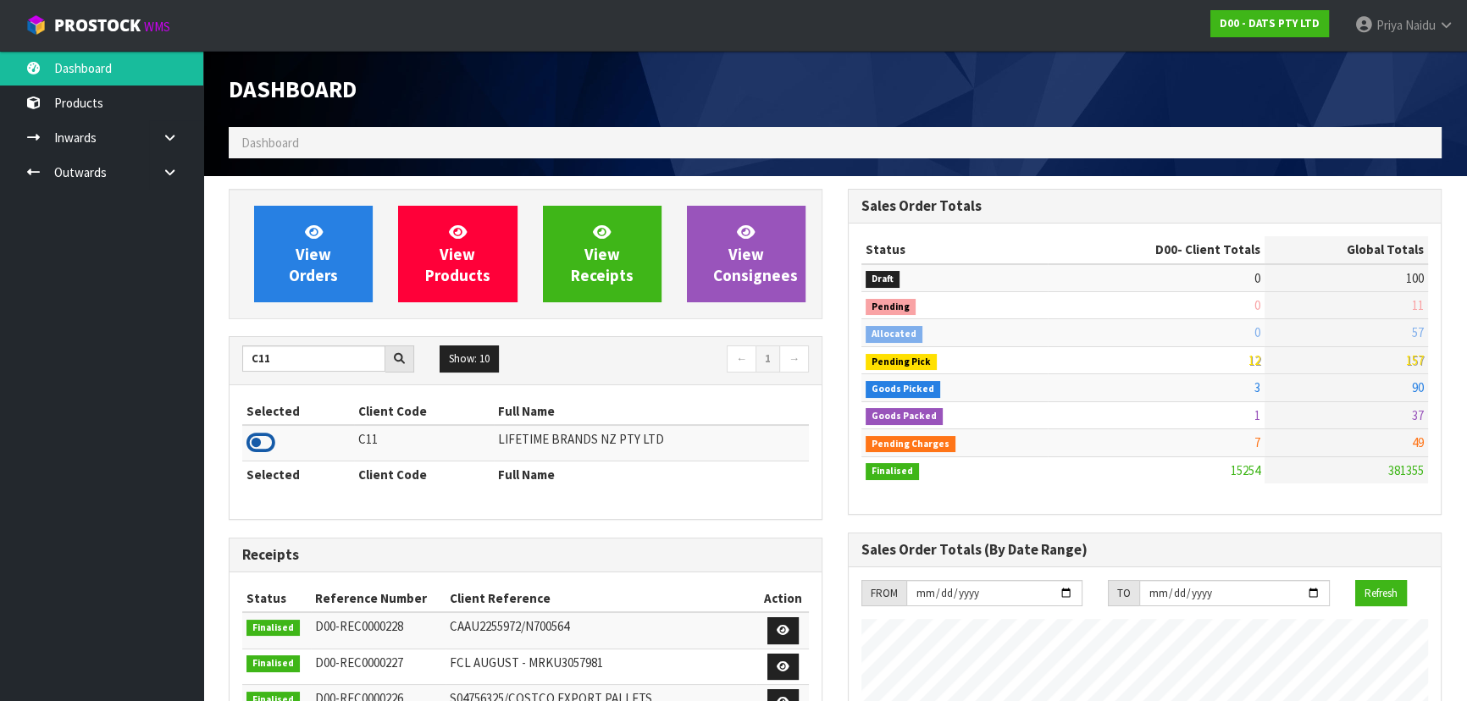
click at [260, 450] on icon at bounding box center [260, 442] width 29 height 25
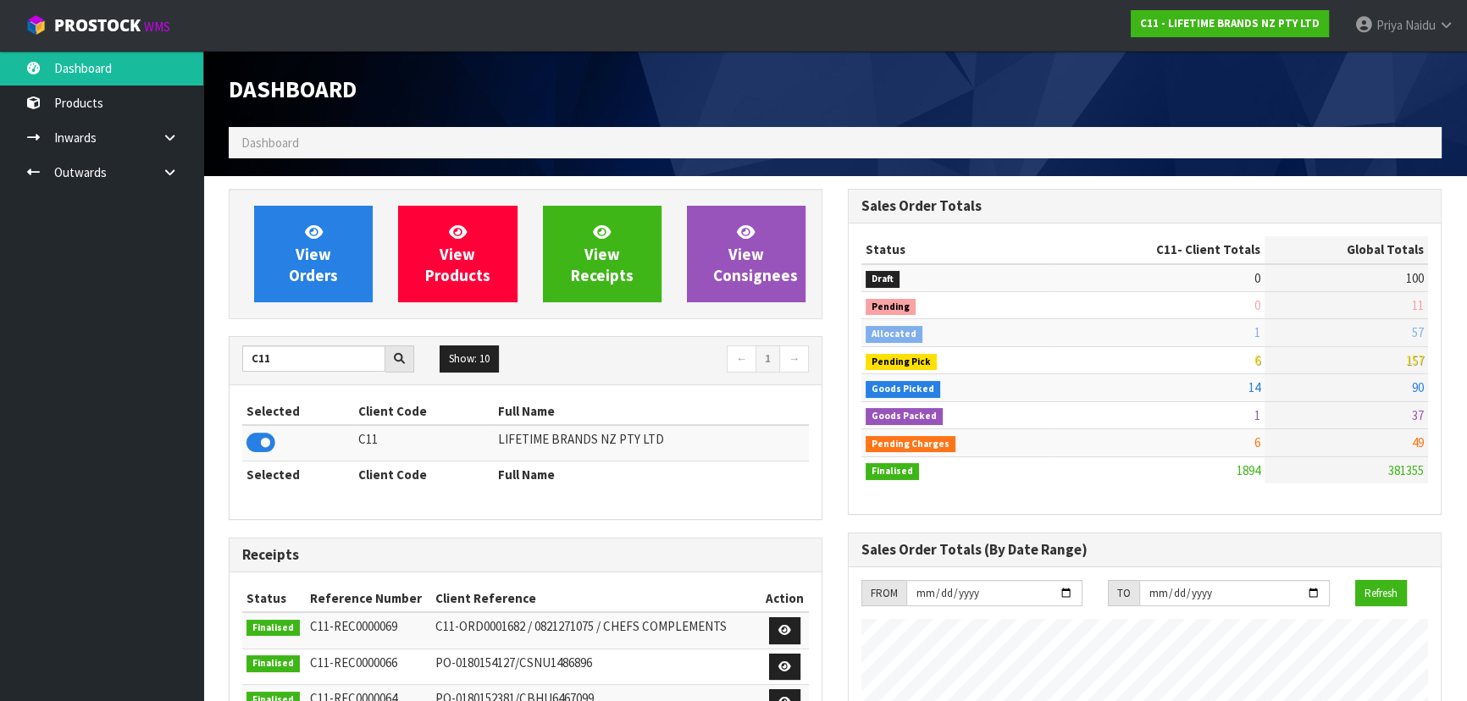
scroll to position [1281, 618]
click at [313, 357] on input "C11" at bounding box center [313, 359] width 143 height 26
type input "C"
click at [254, 446] on icon at bounding box center [260, 442] width 29 height 25
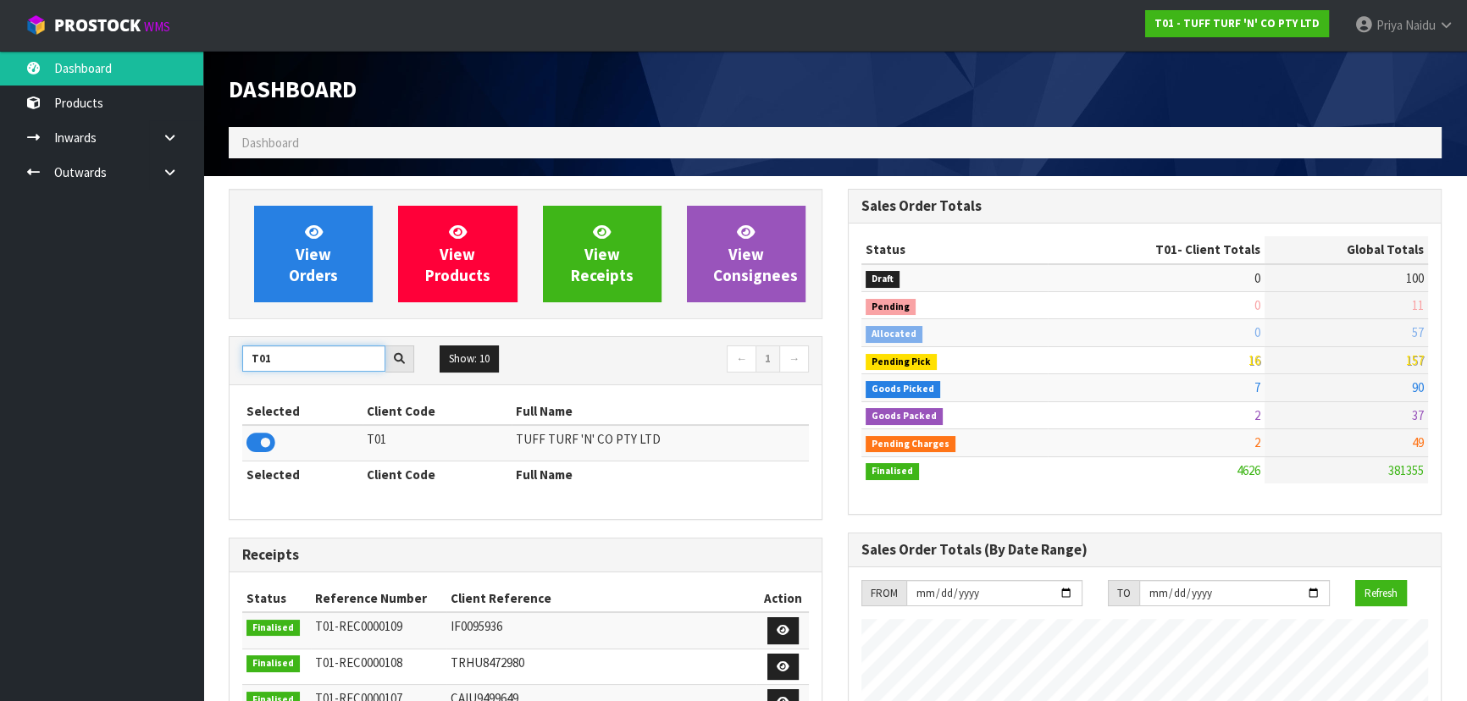
click at [341, 369] on input "T01" at bounding box center [313, 359] width 143 height 26
type input "T"
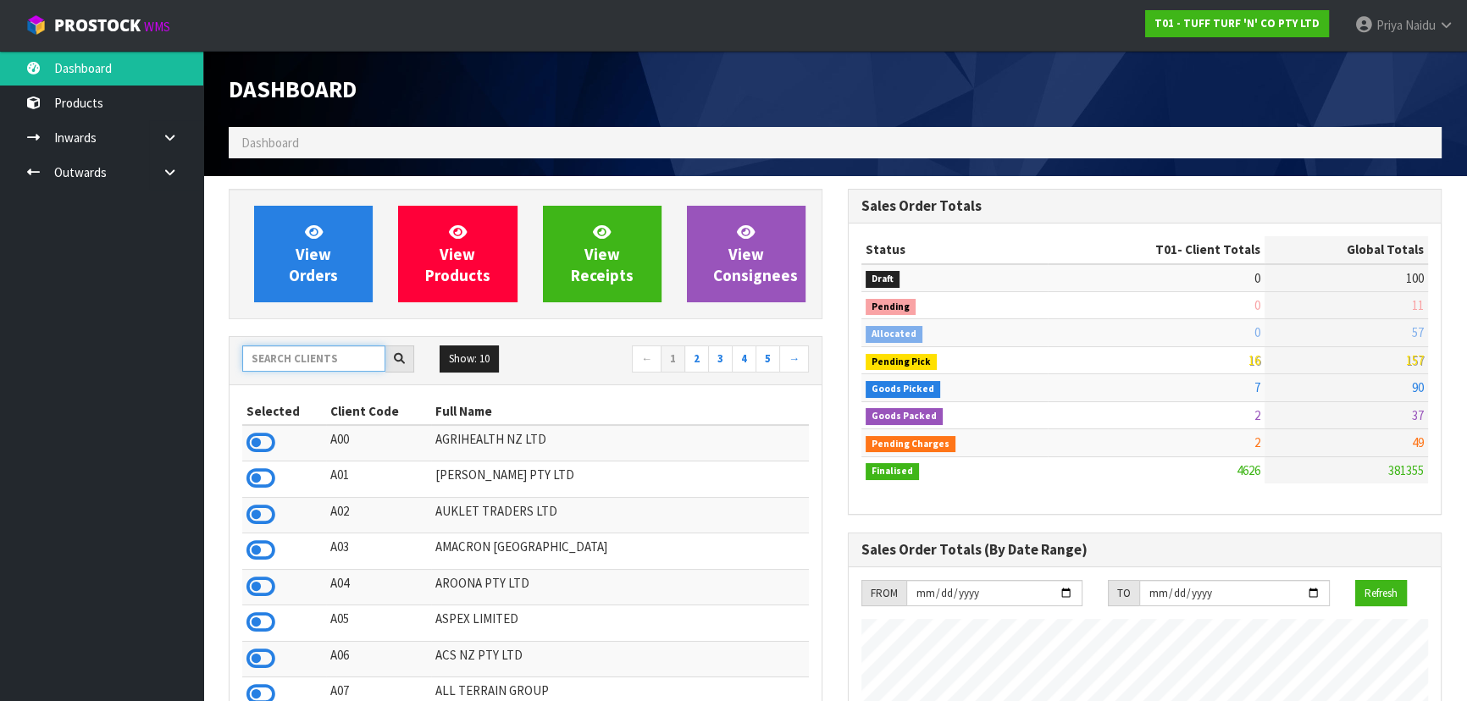
type input "J"
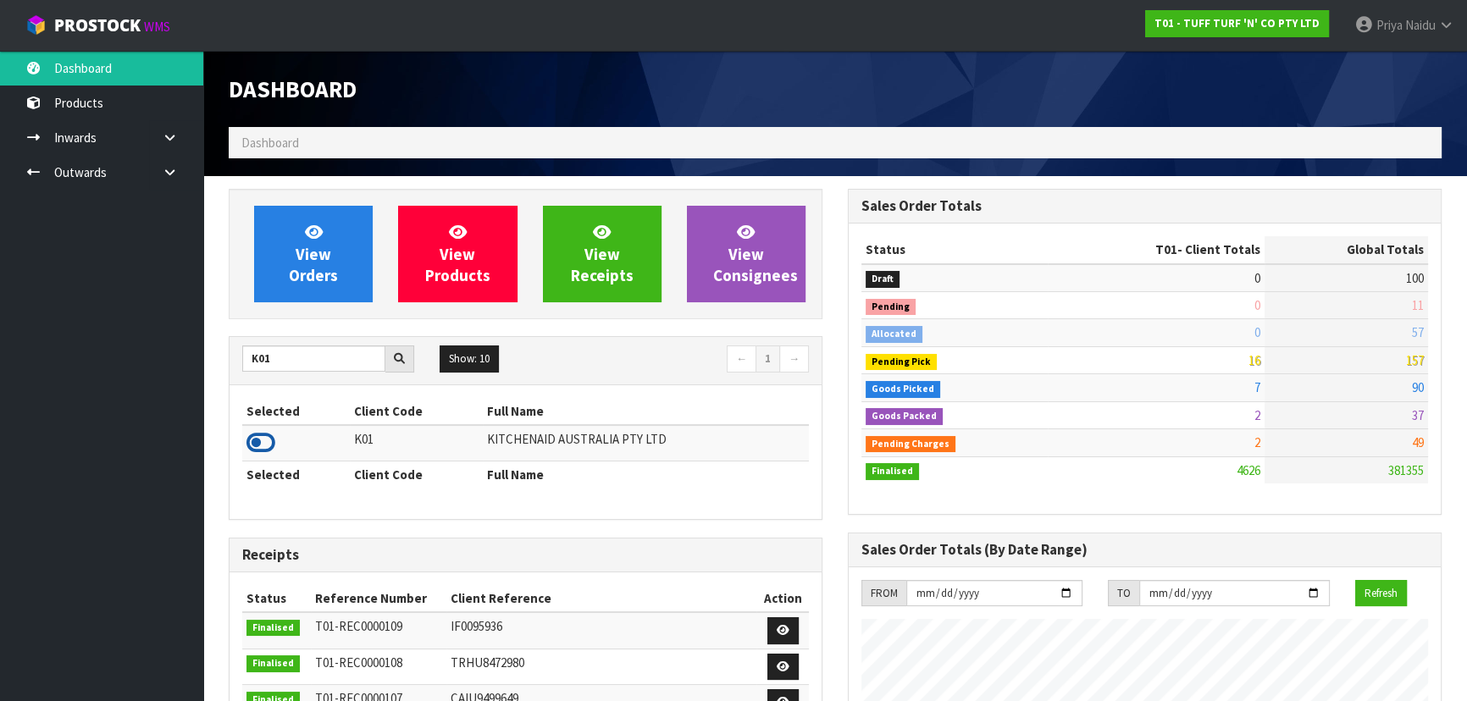
click at [258, 447] on icon at bounding box center [260, 442] width 29 height 25
click at [293, 358] on input "K01" at bounding box center [313, 359] width 143 height 26
type input "K"
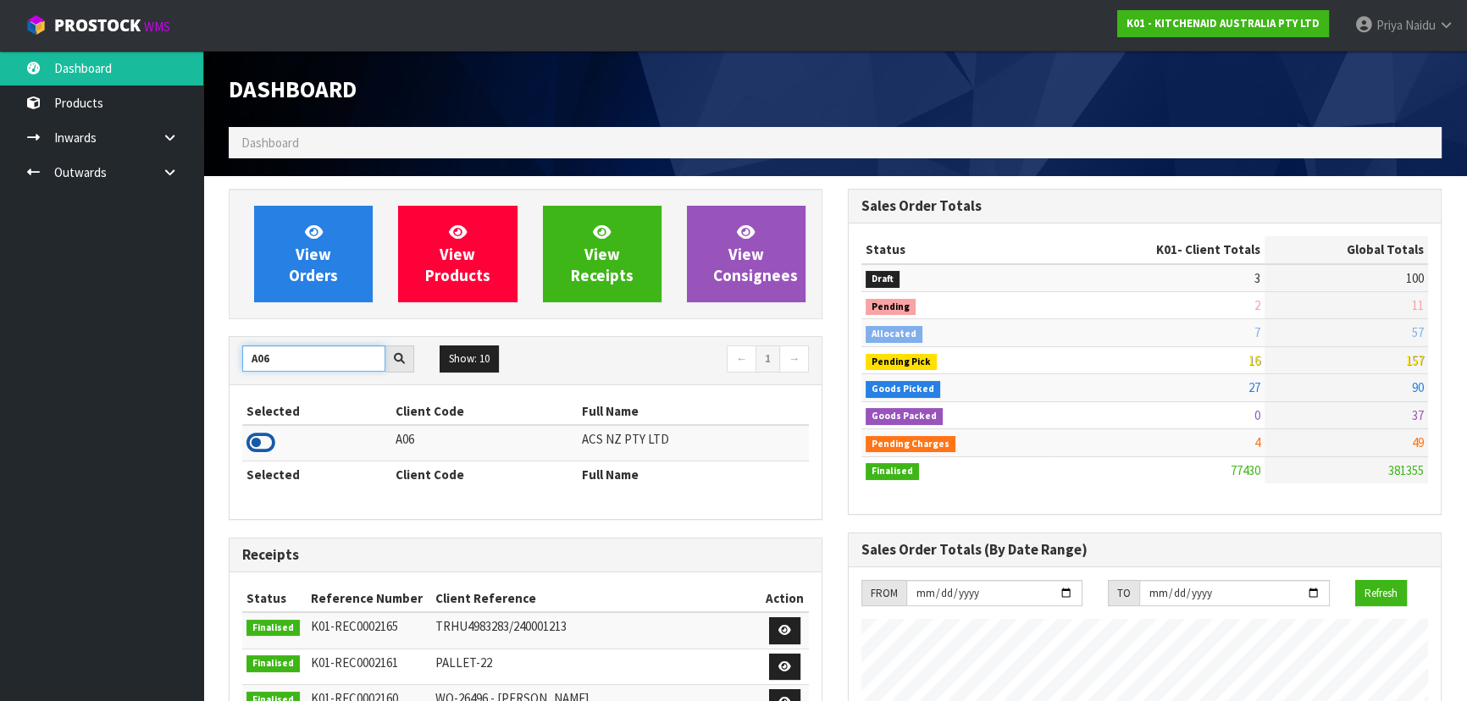
type input "A06"
click at [268, 450] on icon at bounding box center [260, 442] width 29 height 25
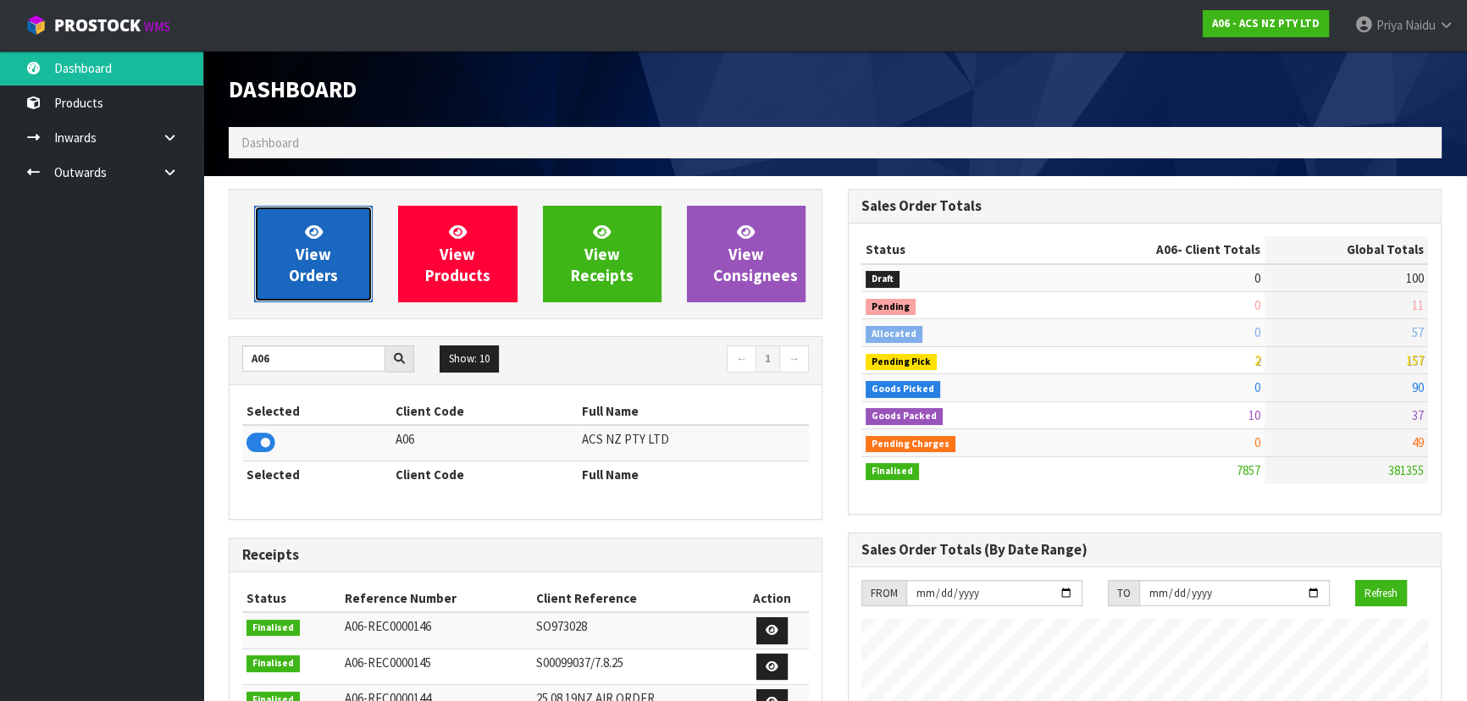
click at [294, 255] on link "View Orders" at bounding box center [313, 254] width 119 height 97
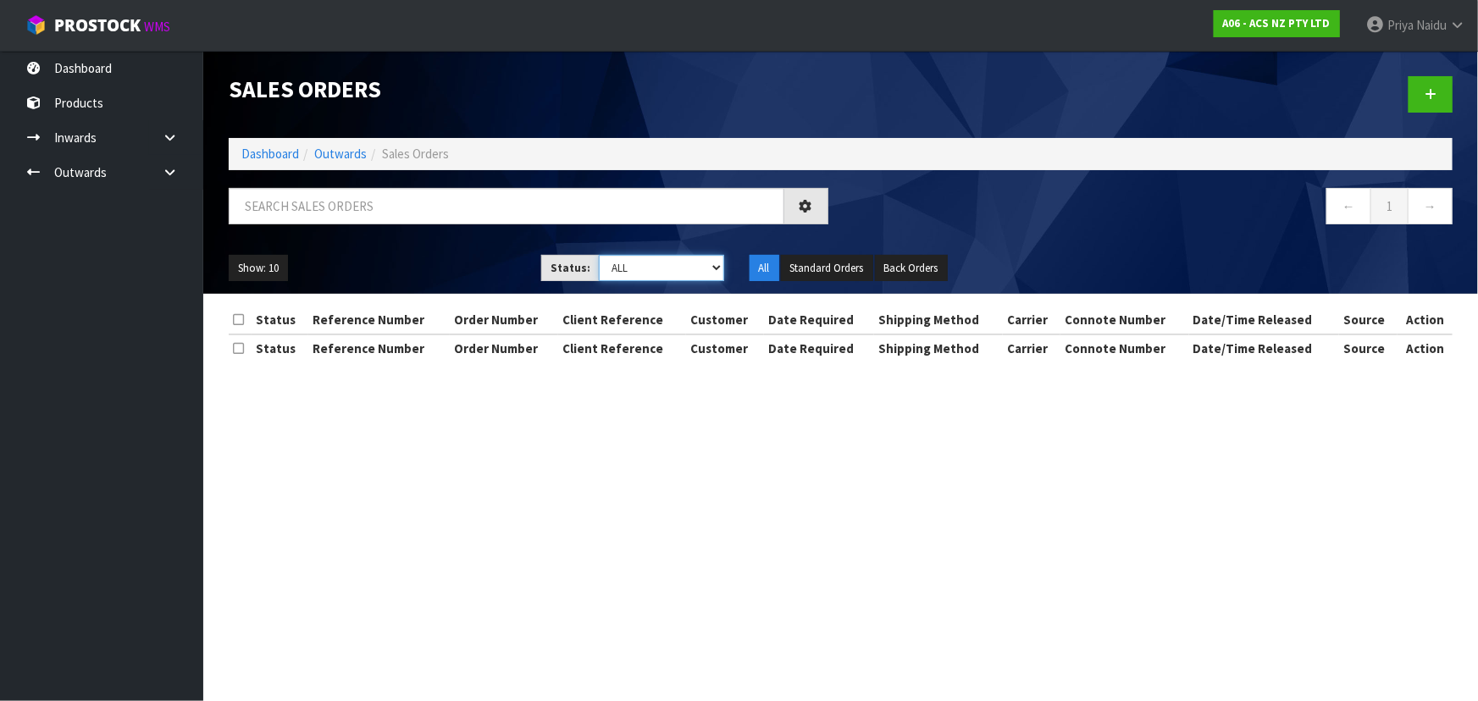
click at [640, 263] on select "Draft Pending Allocated Pending Pick Goods Picked Goods Packed Pending Charges …" at bounding box center [661, 268] width 125 height 26
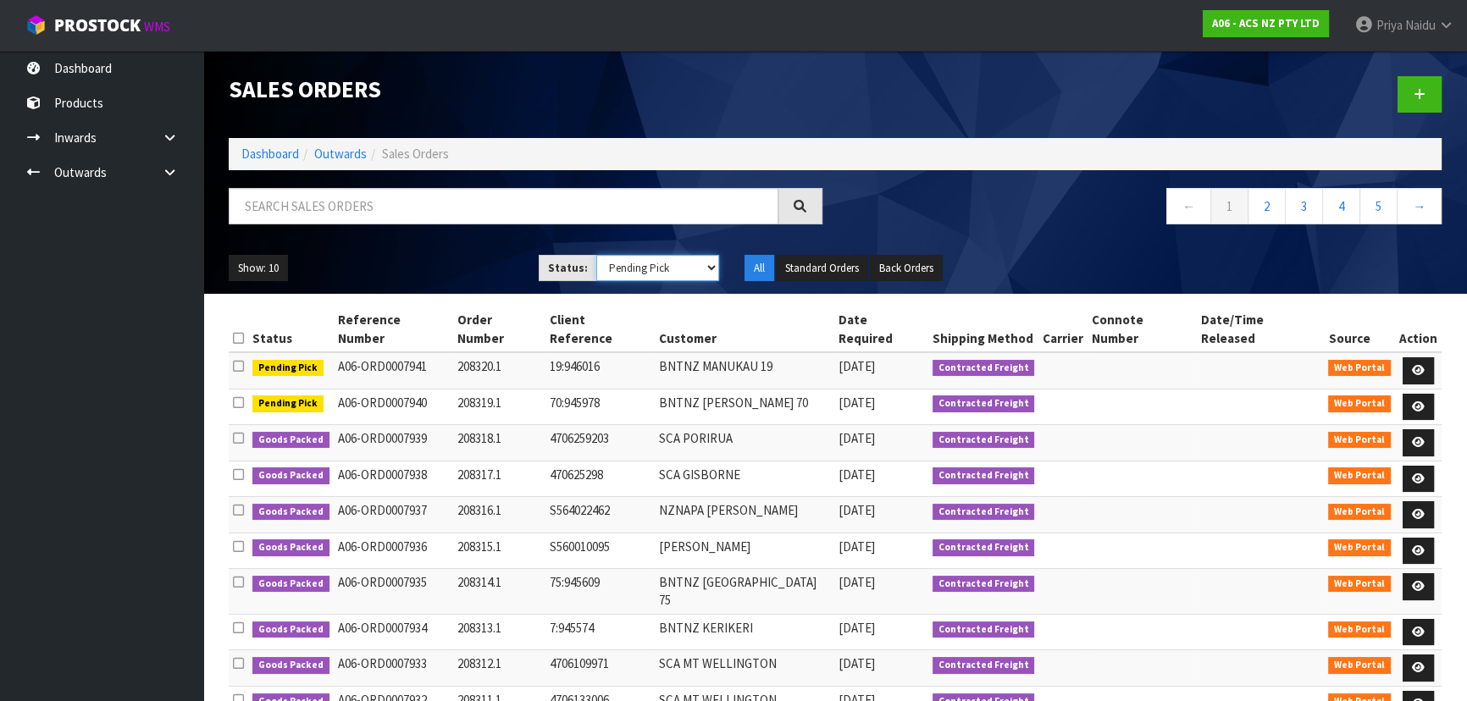
click at [596, 255] on select "Draft Pending Allocated Pending Pick Goods Picked Goods Packed Pending Charges …" at bounding box center [658, 268] width 124 height 26
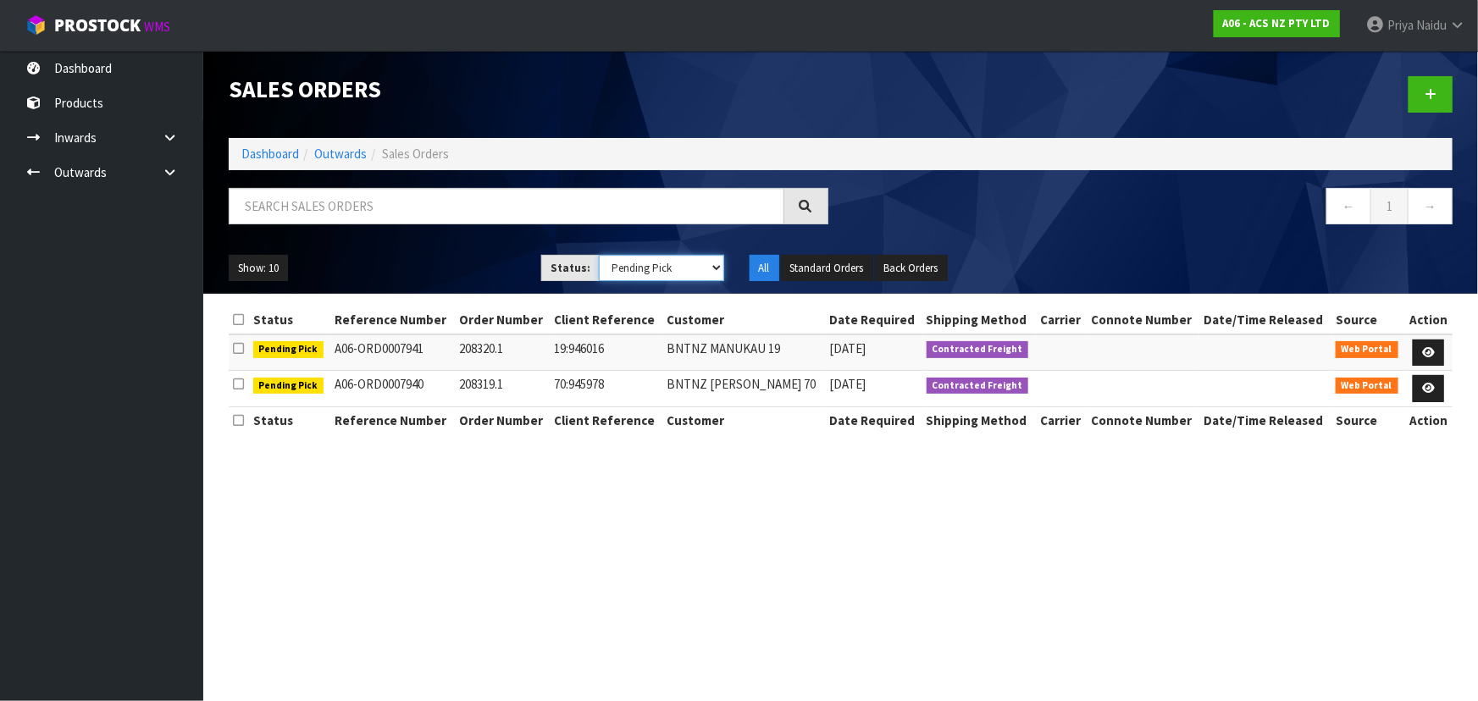
click at [636, 263] on select "Draft Pending Allocated Pending Pick Goods Picked Goods Packed Pending Charges …" at bounding box center [661, 268] width 125 height 26
click at [599, 255] on select "Draft Pending Allocated Pending Pick Goods Picked Goods Packed Pending Charges …" at bounding box center [661, 268] width 125 height 26
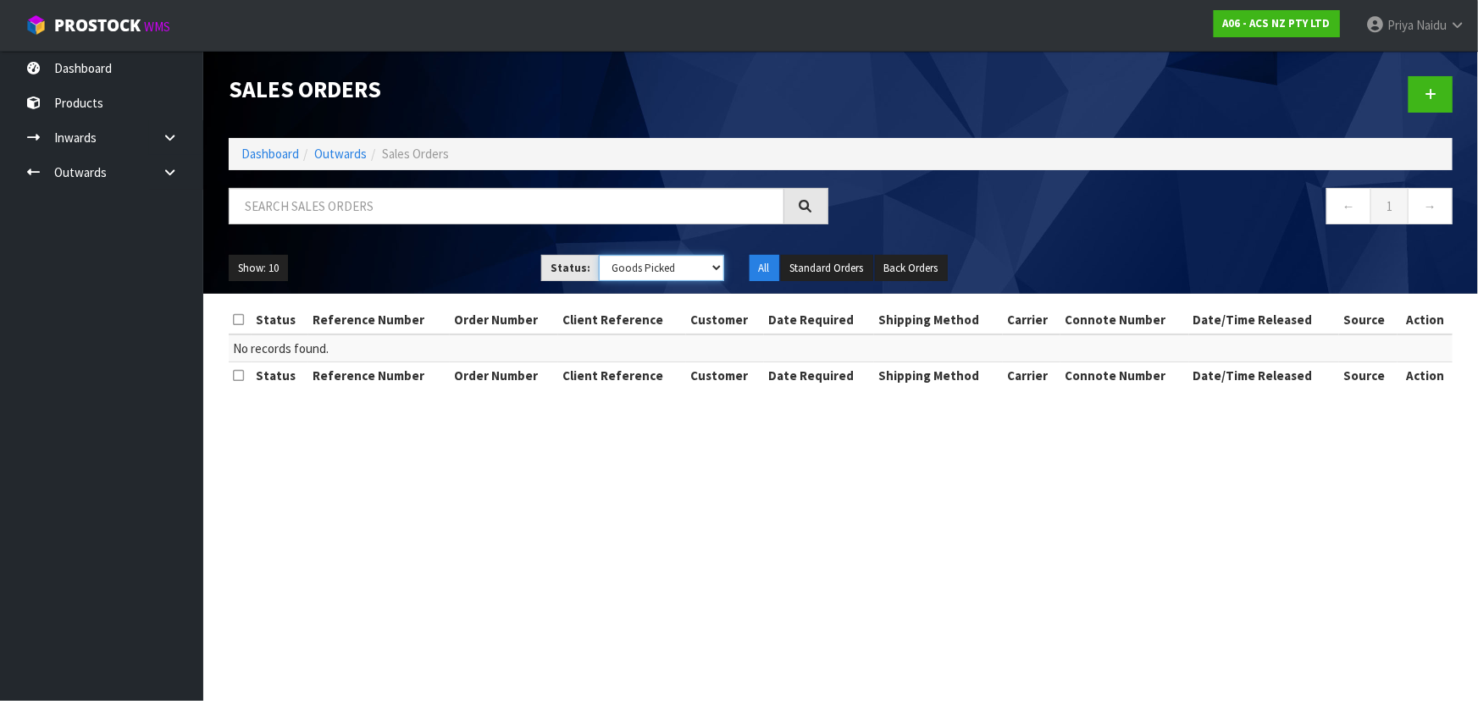
drag, startPoint x: 631, startPoint y: 267, endPoint x: 631, endPoint y: 279, distance: 11.9
click at [631, 267] on select "Draft Pending Allocated Pending Pick Goods Picked Goods Packed Pending Charges …" at bounding box center [661, 268] width 125 height 26
select select "string:5"
click at [599, 255] on select "Draft Pending Allocated Pending Pick Goods Picked Goods Packed Pending Charges …" at bounding box center [661, 268] width 125 height 26
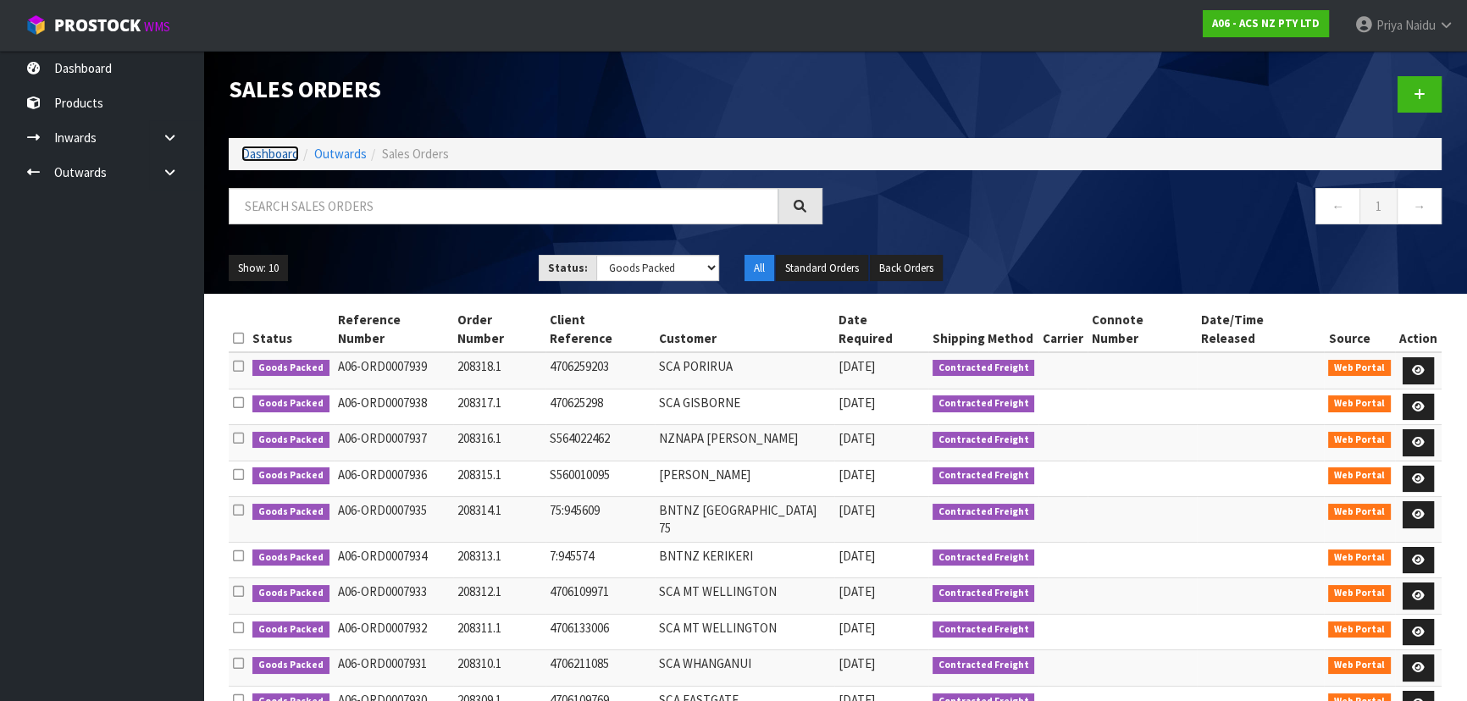
click at [260, 146] on link "Dashboard" at bounding box center [270, 154] width 58 height 16
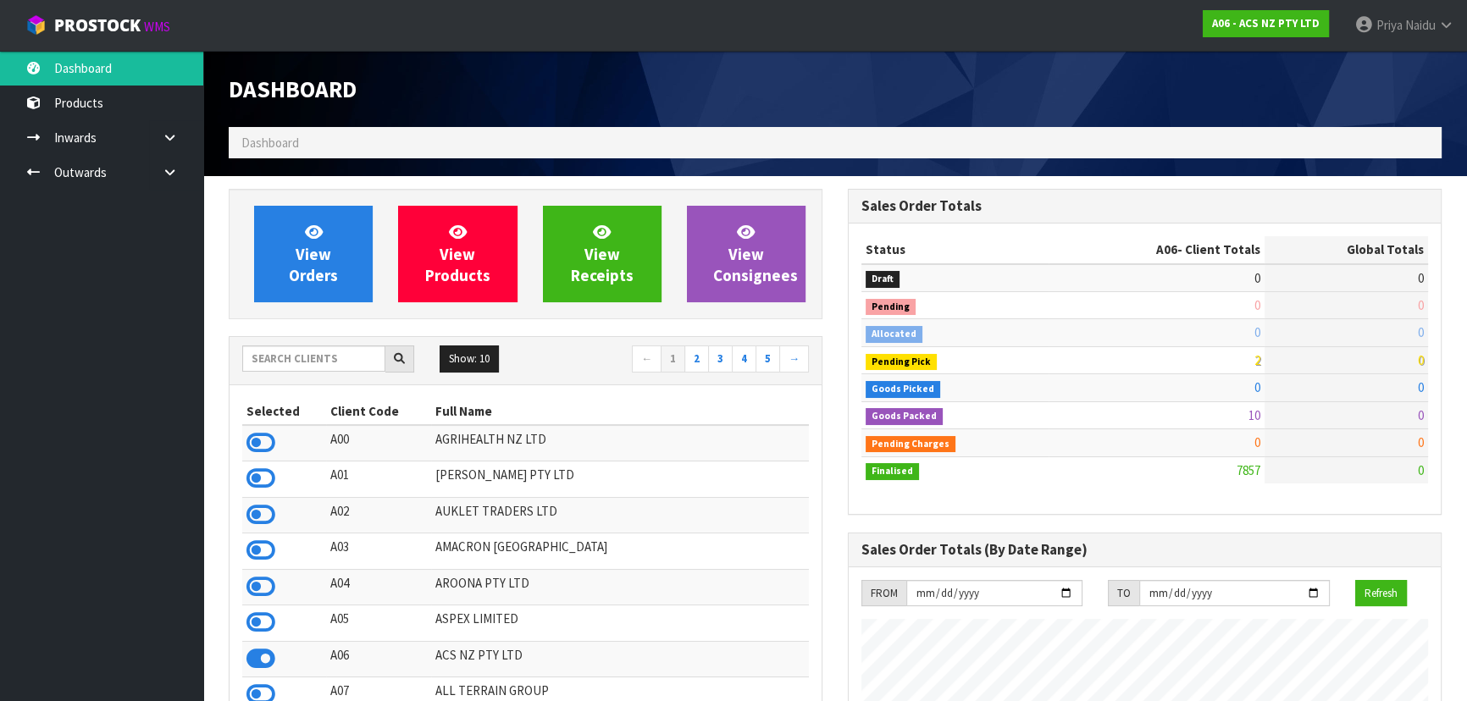
scroll to position [1281, 618]
click at [271, 351] on input "text" at bounding box center [313, 359] width 143 height 26
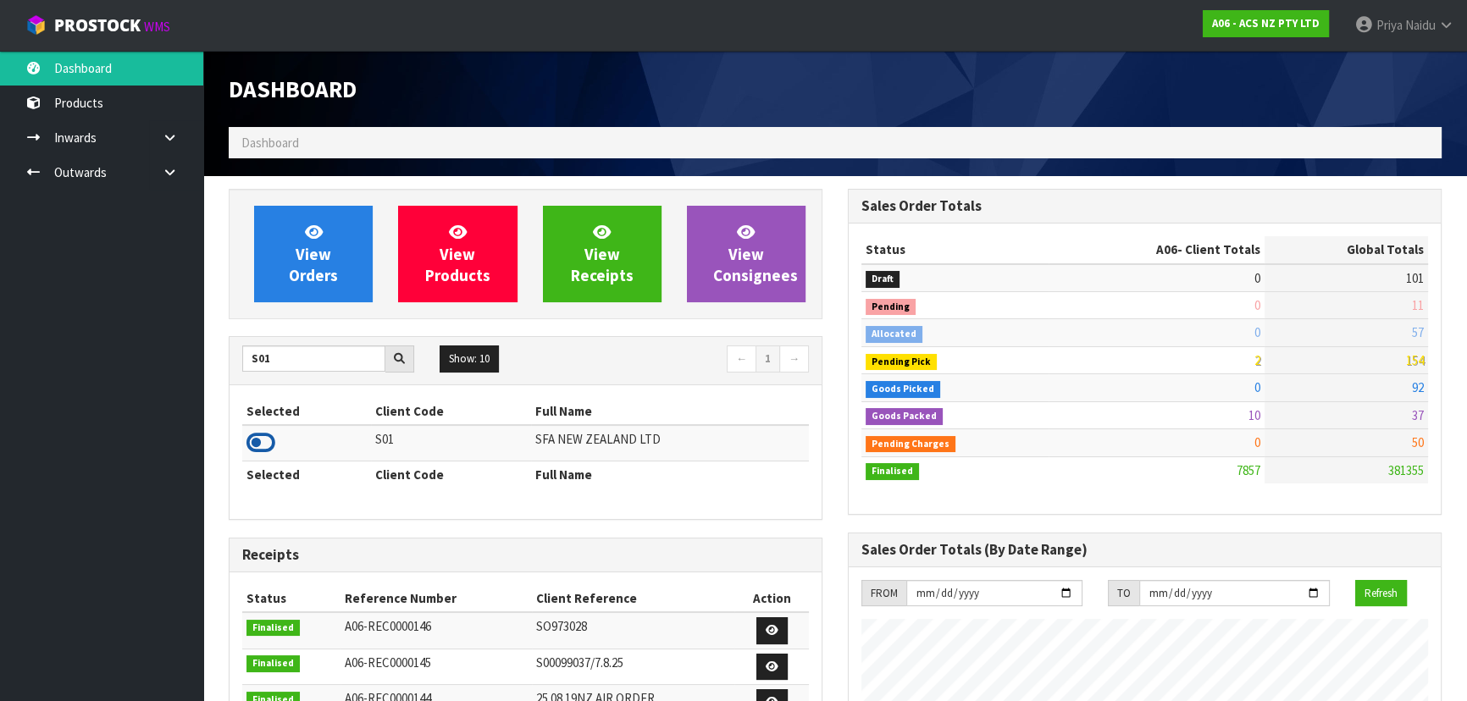
click at [254, 445] on icon at bounding box center [260, 442] width 29 height 25
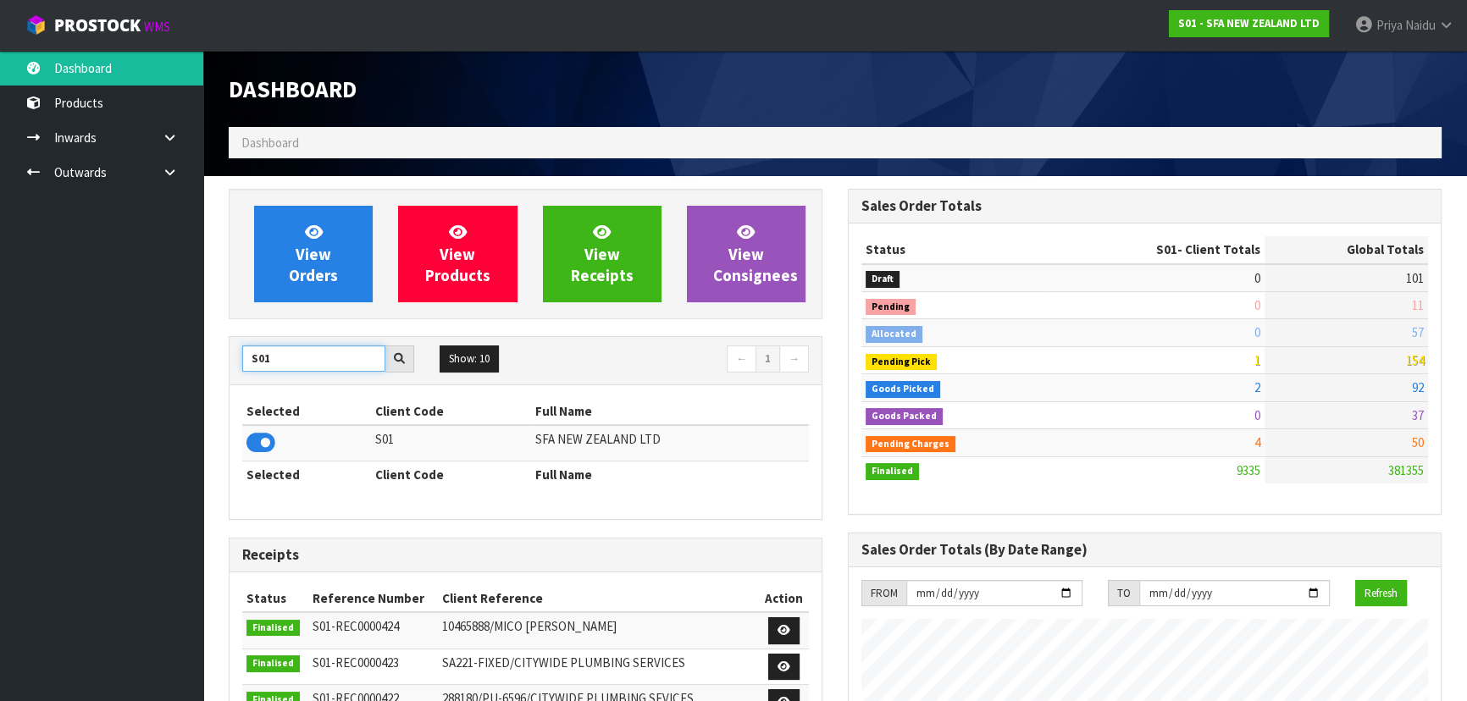
click at [315, 362] on input "S01" at bounding box center [313, 359] width 143 height 26
type input "S"
click at [253, 446] on icon at bounding box center [260, 442] width 29 height 25
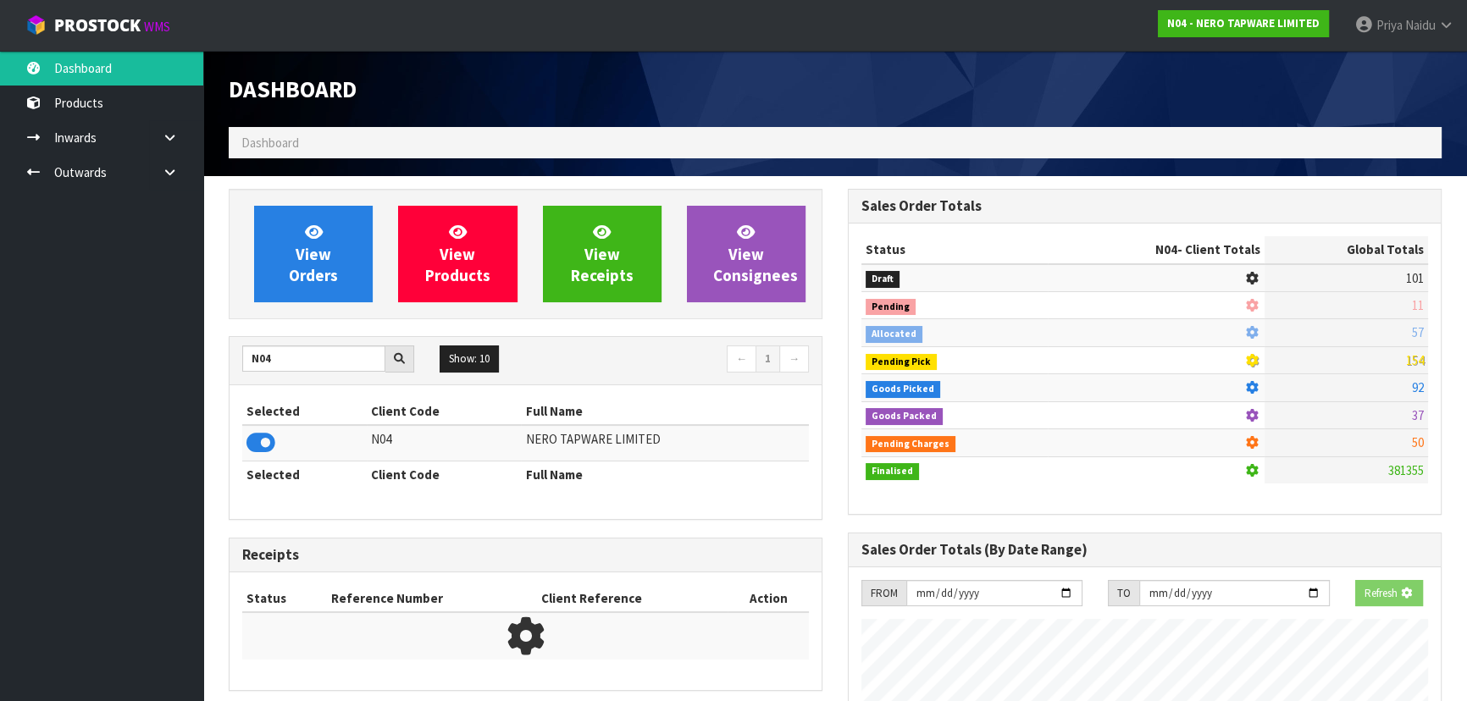
scroll to position [1408, 618]
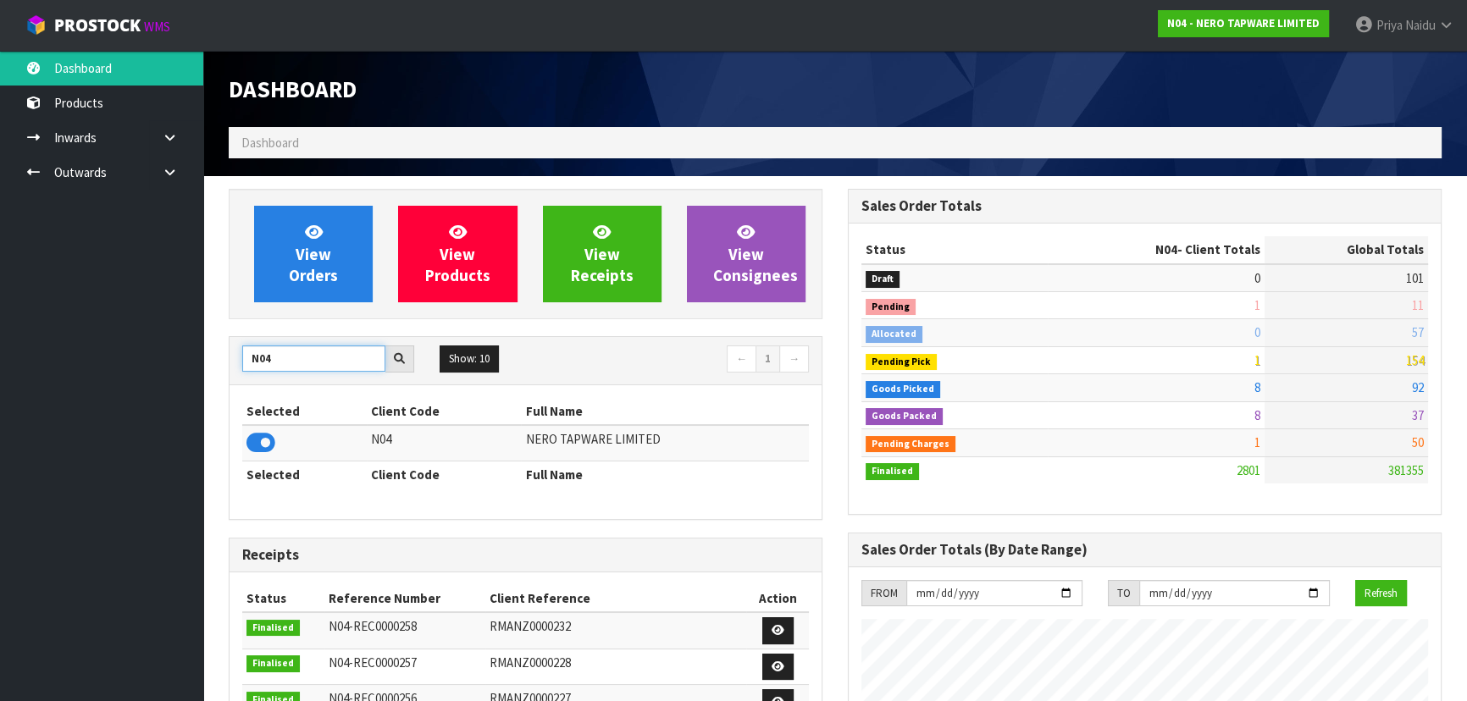
click at [298, 364] on input "N04" at bounding box center [313, 359] width 143 height 26
click at [262, 439] on icon at bounding box center [260, 442] width 29 height 25
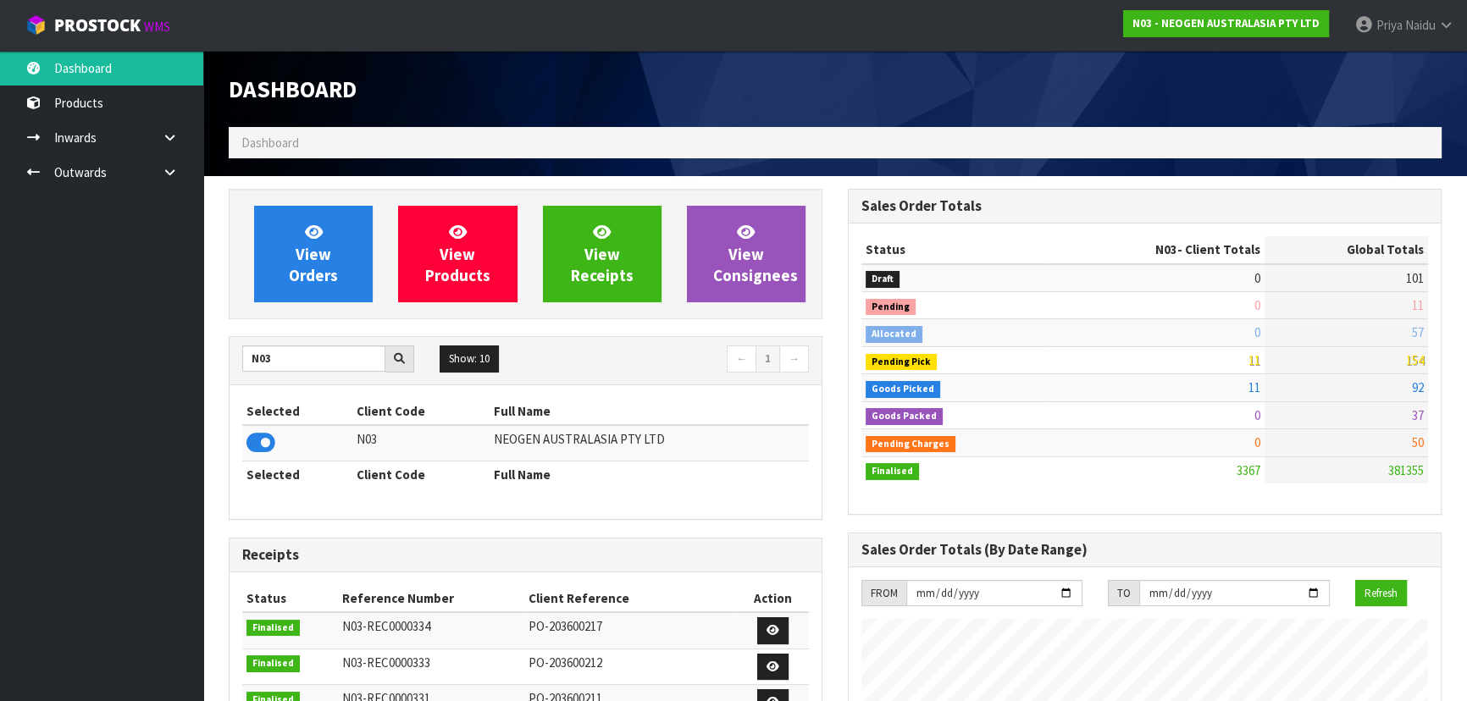
scroll to position [1281, 618]
click at [302, 353] on input "N03" at bounding box center [313, 359] width 143 height 26
type input "N"
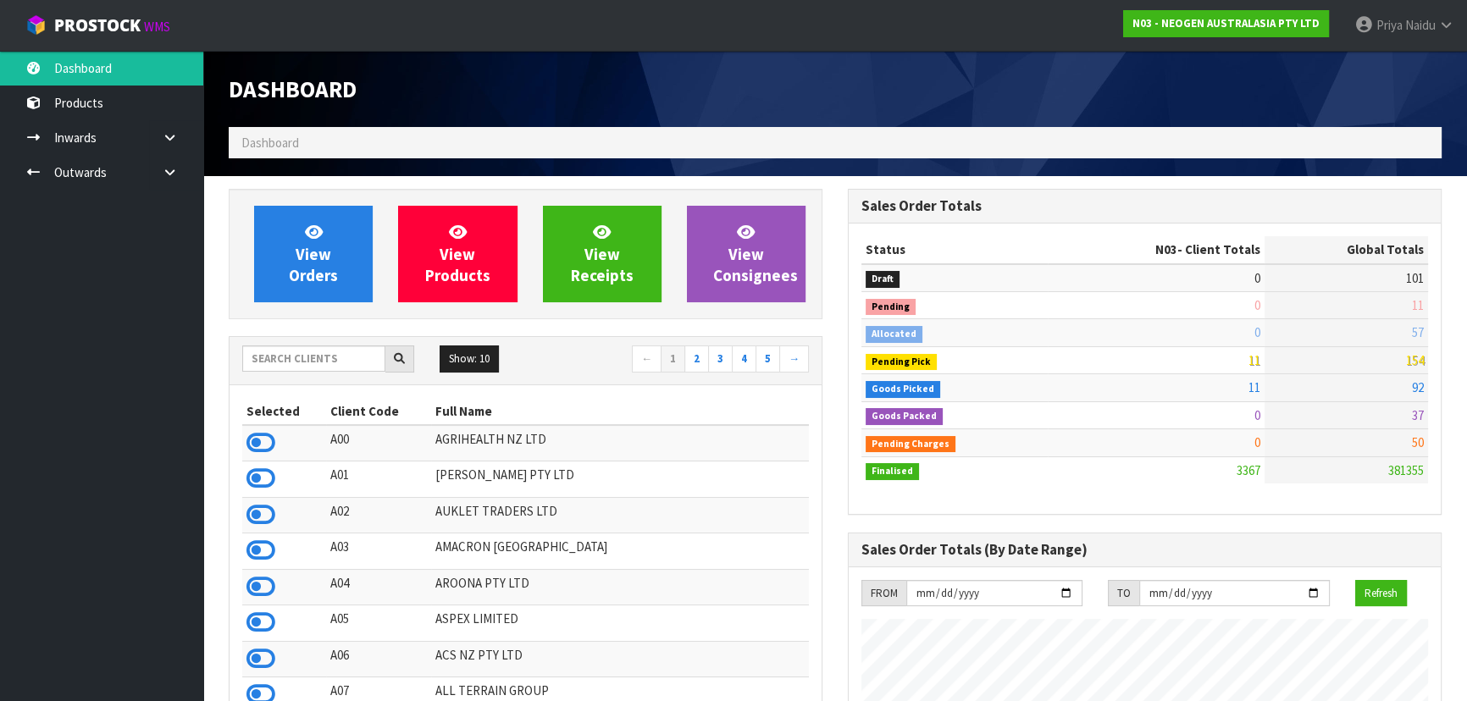
click at [268, 490] on icon at bounding box center [260, 478] width 29 height 25
click at [267, 491] on link at bounding box center [260, 483] width 29 height 16
click at [332, 365] on input "text" at bounding box center [313, 359] width 143 height 26
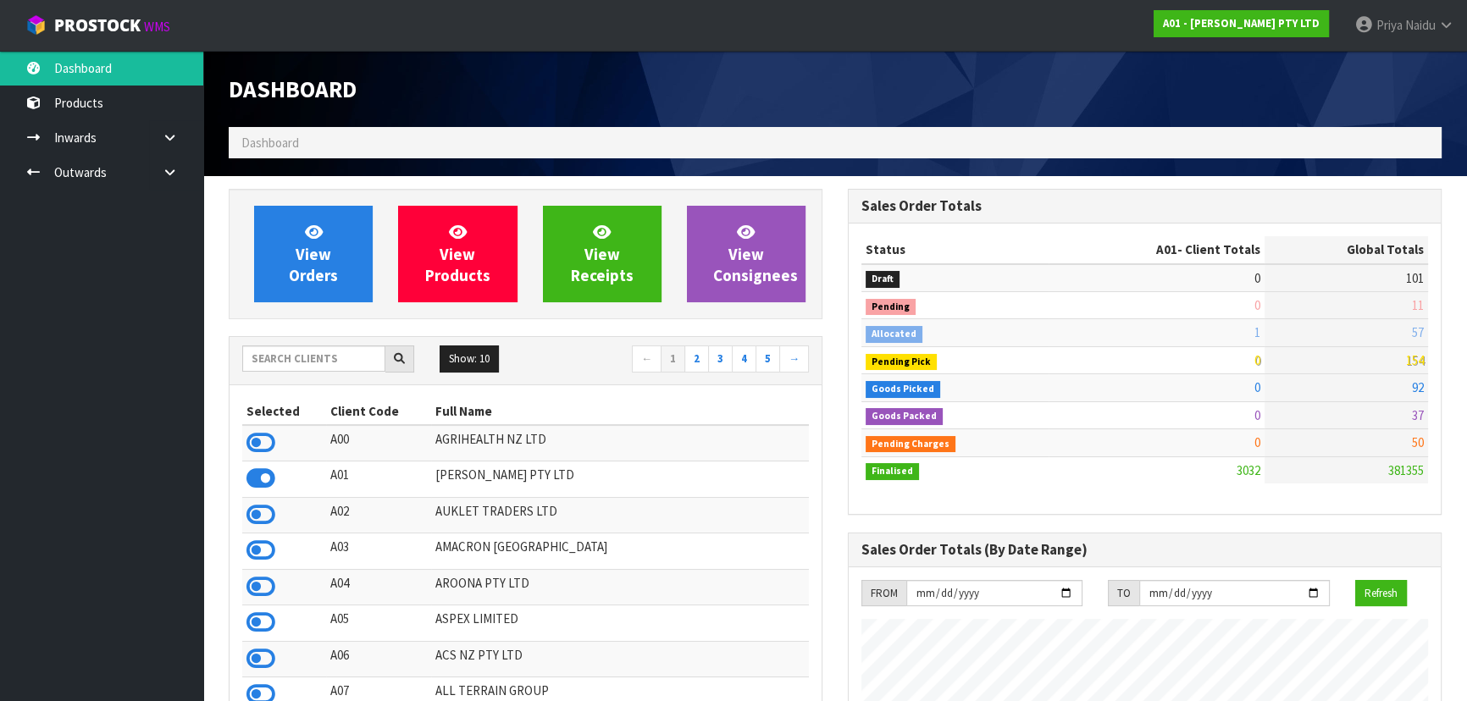
drag, startPoint x: 325, startPoint y: 372, endPoint x: 330, endPoint y: 361, distance: 12.1
click at [326, 371] on div at bounding box center [328, 359] width 172 height 27
click at [333, 356] on input "text" at bounding box center [313, 359] width 143 height 26
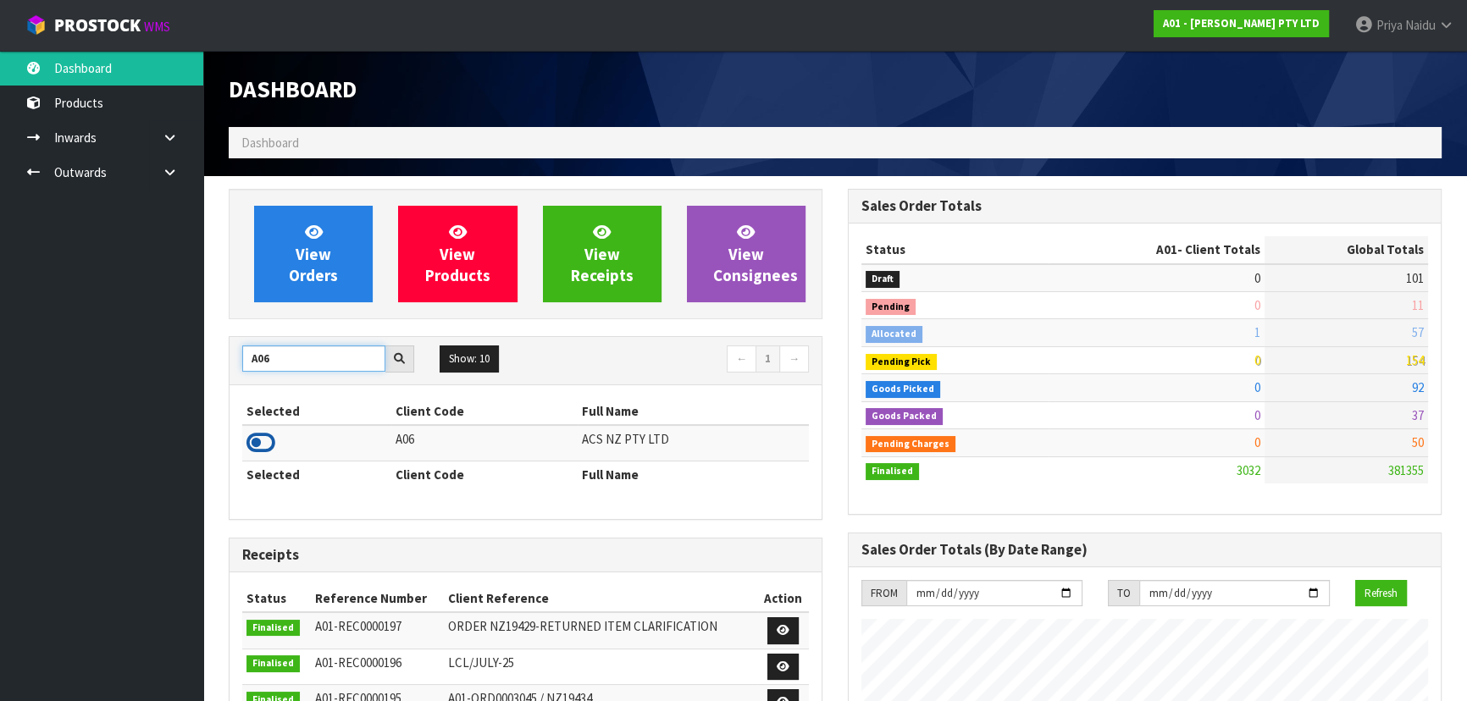
type input "A06"
click at [271, 440] on icon at bounding box center [260, 442] width 29 height 25
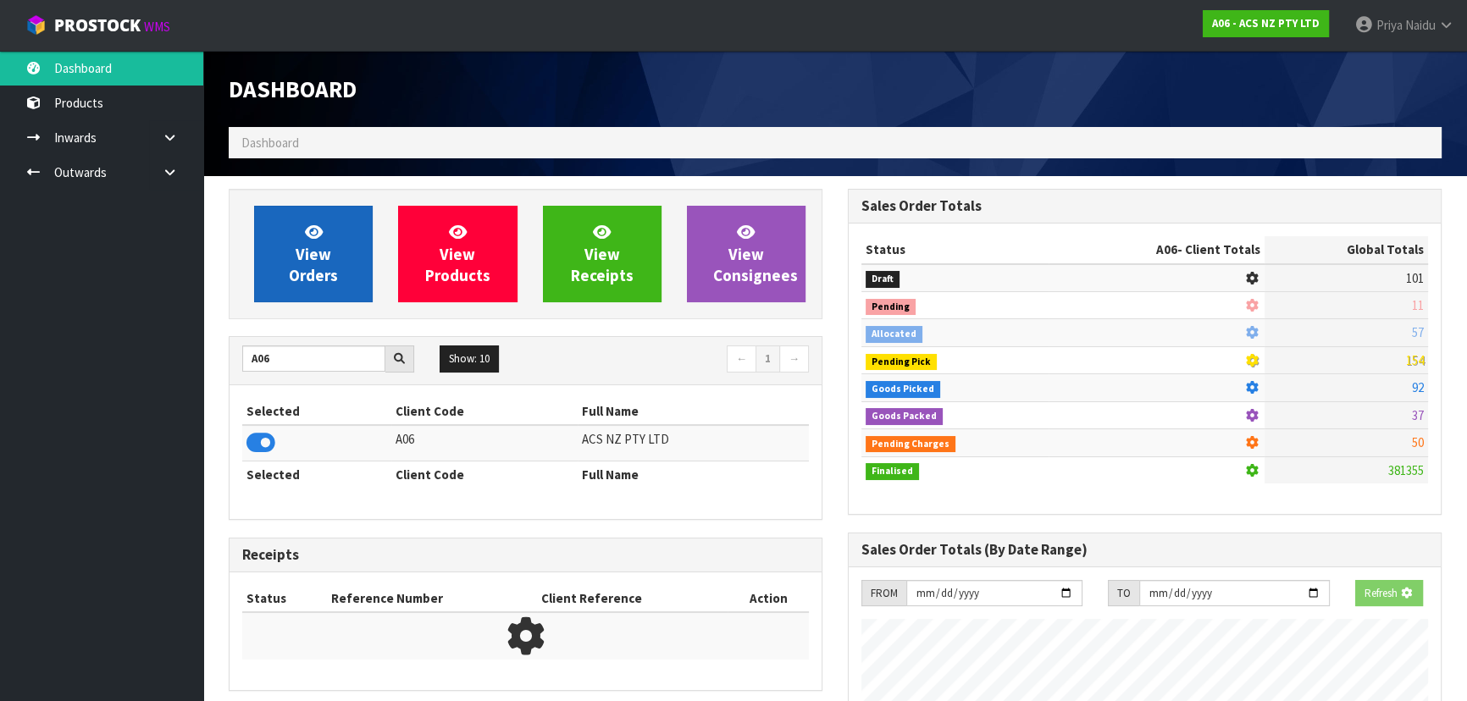
scroll to position [1054, 618]
click at [324, 260] on span "View Orders" at bounding box center [313, 254] width 49 height 64
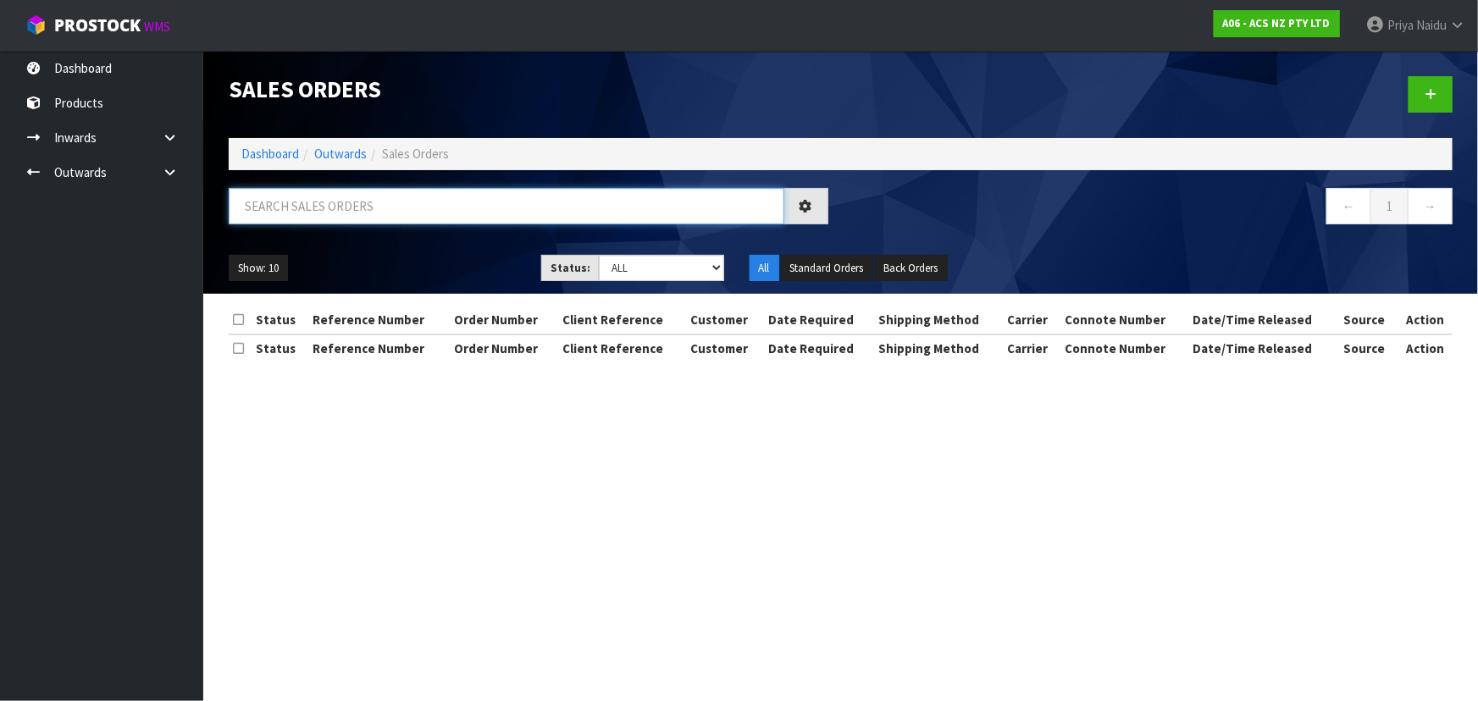
click at [347, 210] on input "text" at bounding box center [507, 206] width 556 height 36
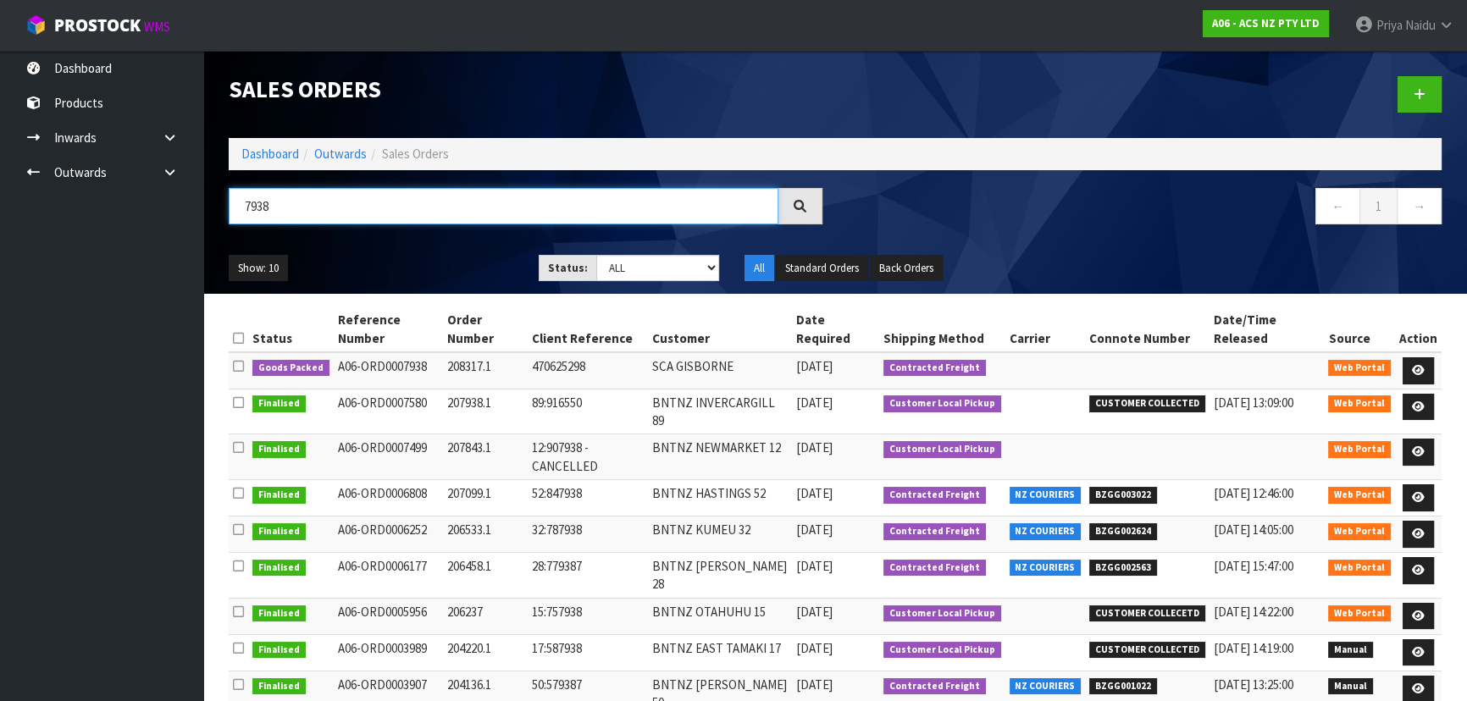
type input "7938"
click at [440, 273] on ul "Show: 10 5 10 25 50" at bounding box center [371, 268] width 285 height 27
click at [1412, 365] on icon at bounding box center [1418, 370] width 13 height 11
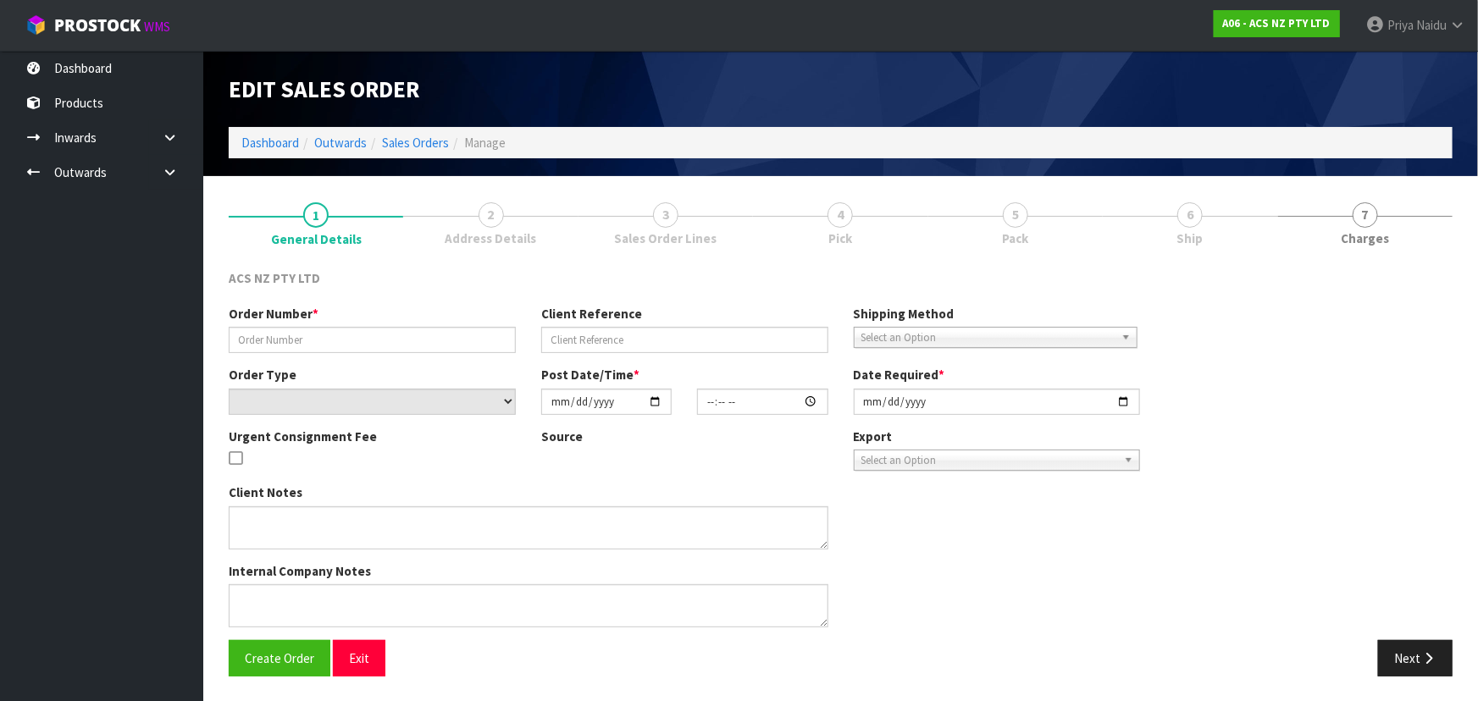
type input "208317.1"
type input "470625298"
select select "number:0"
type input "[DATE]"
type input "17:09:00.000"
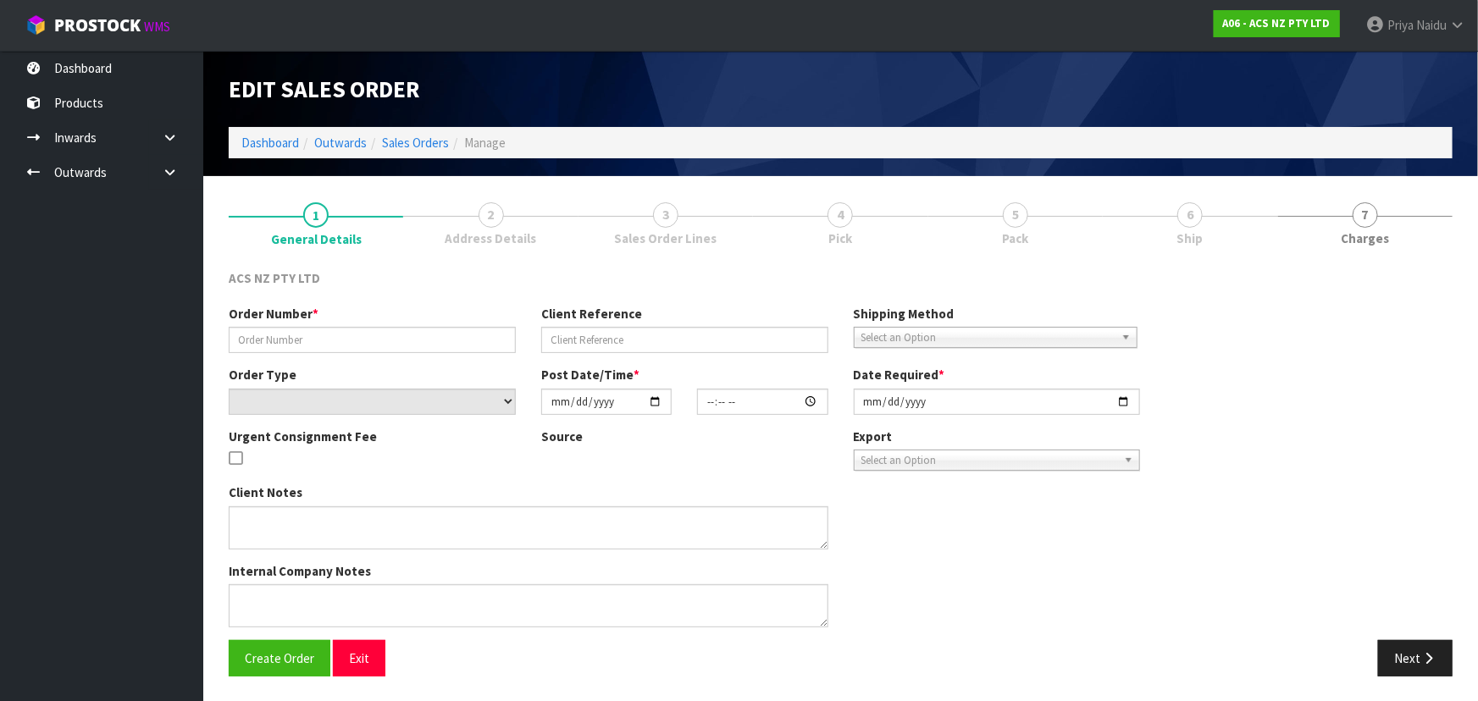
type input "[DATE]"
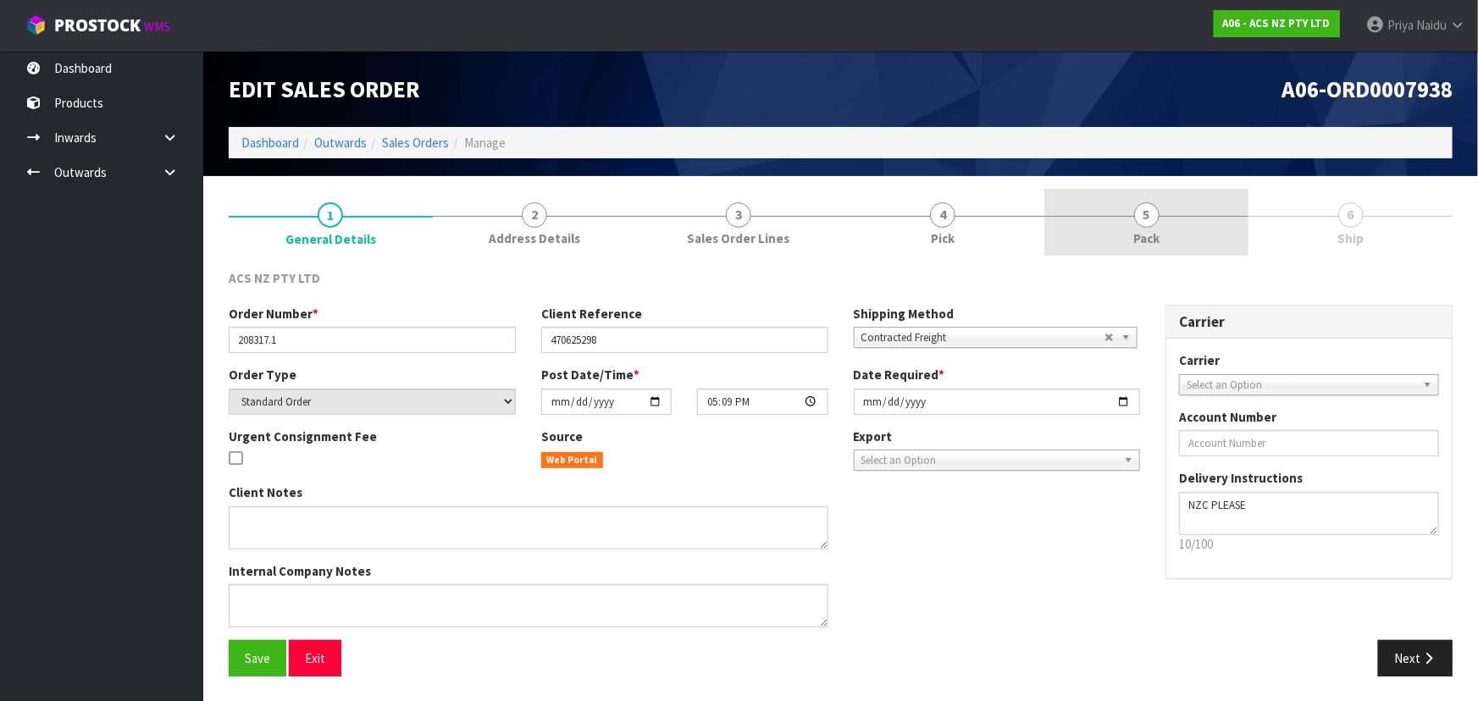
click at [1115, 203] on link "5 Pack" at bounding box center [1146, 222] width 204 height 67
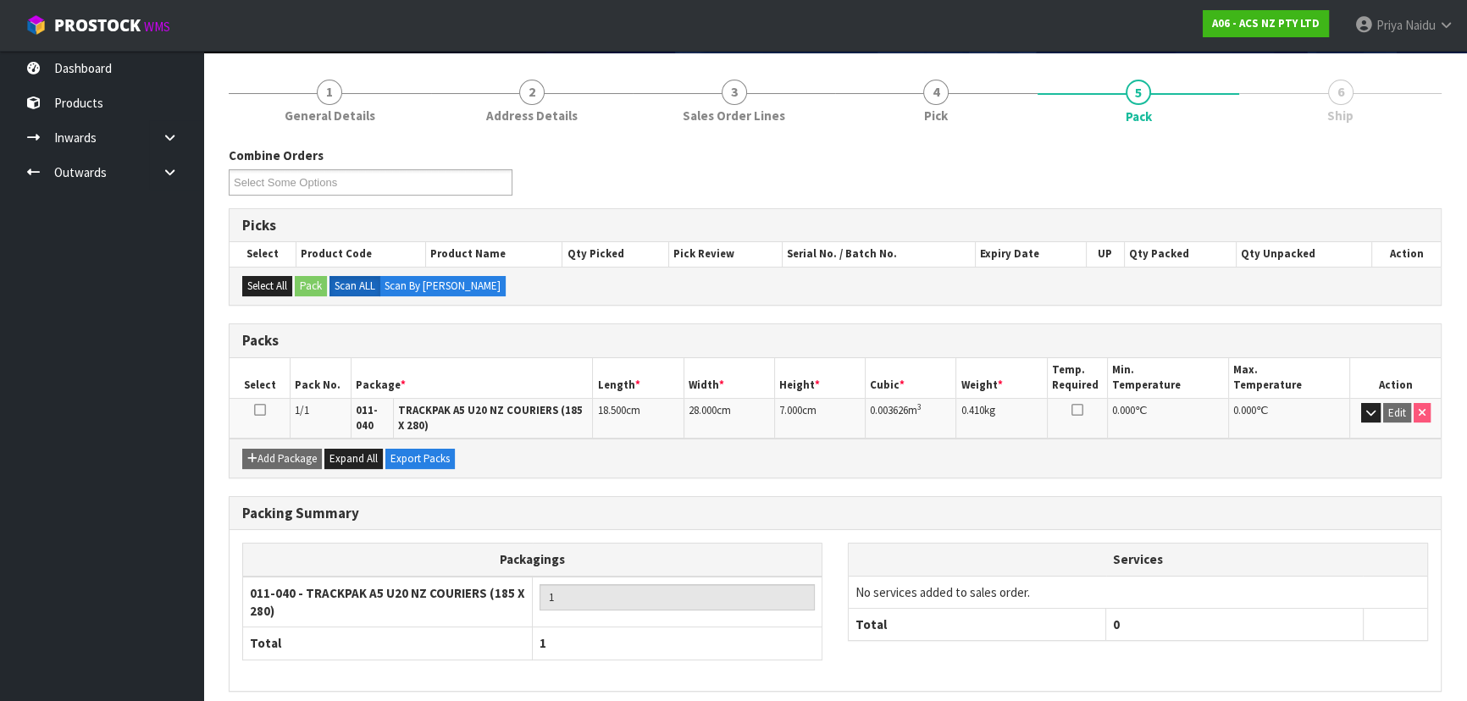
scroll to position [190, 0]
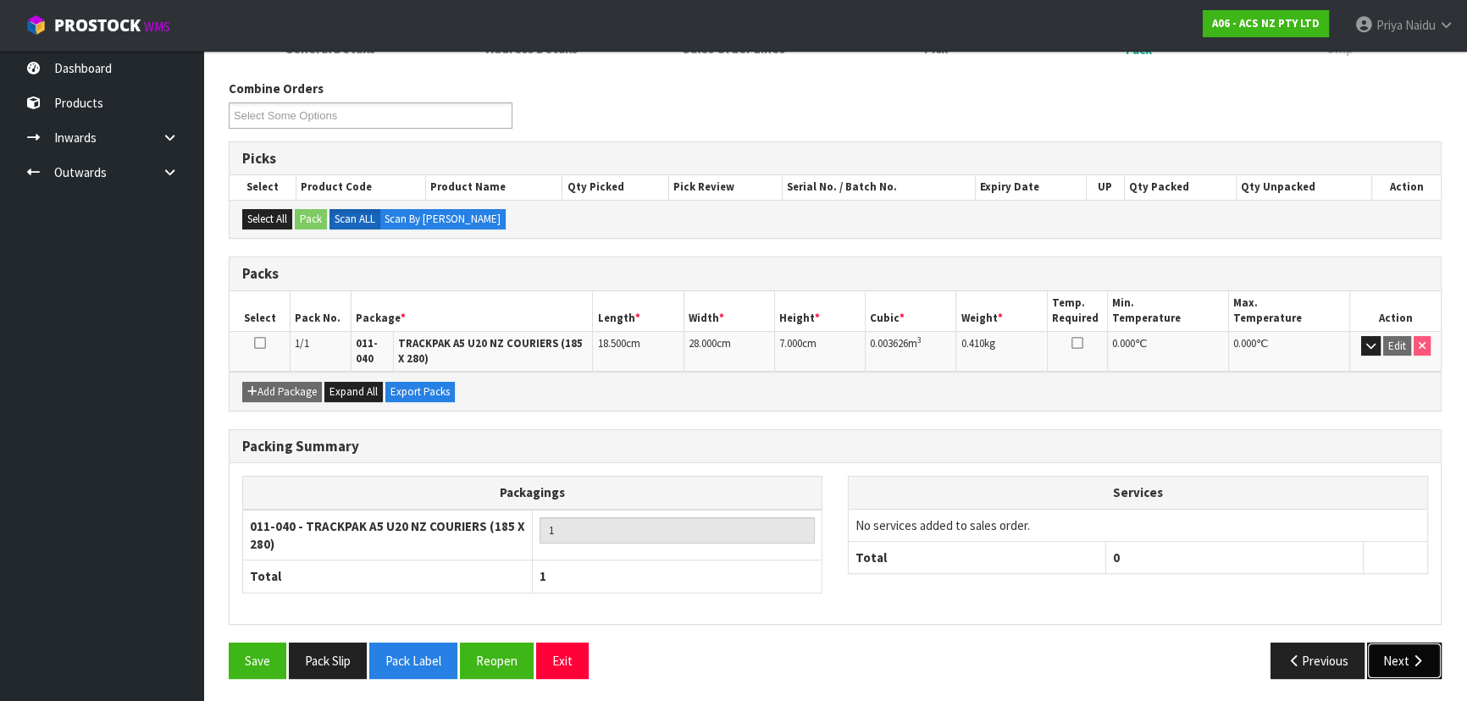
click at [1391, 667] on button "Next" at bounding box center [1404, 661] width 75 height 36
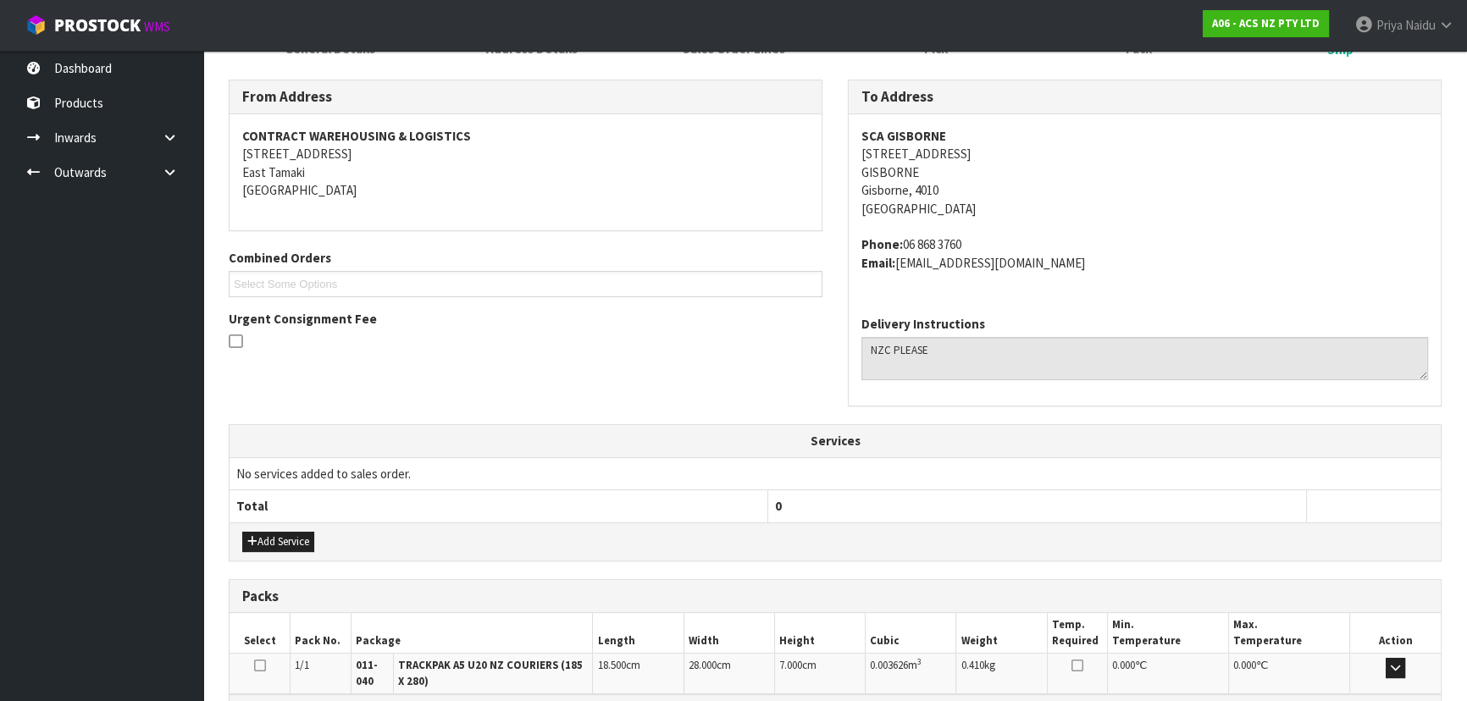
scroll to position [0, 0]
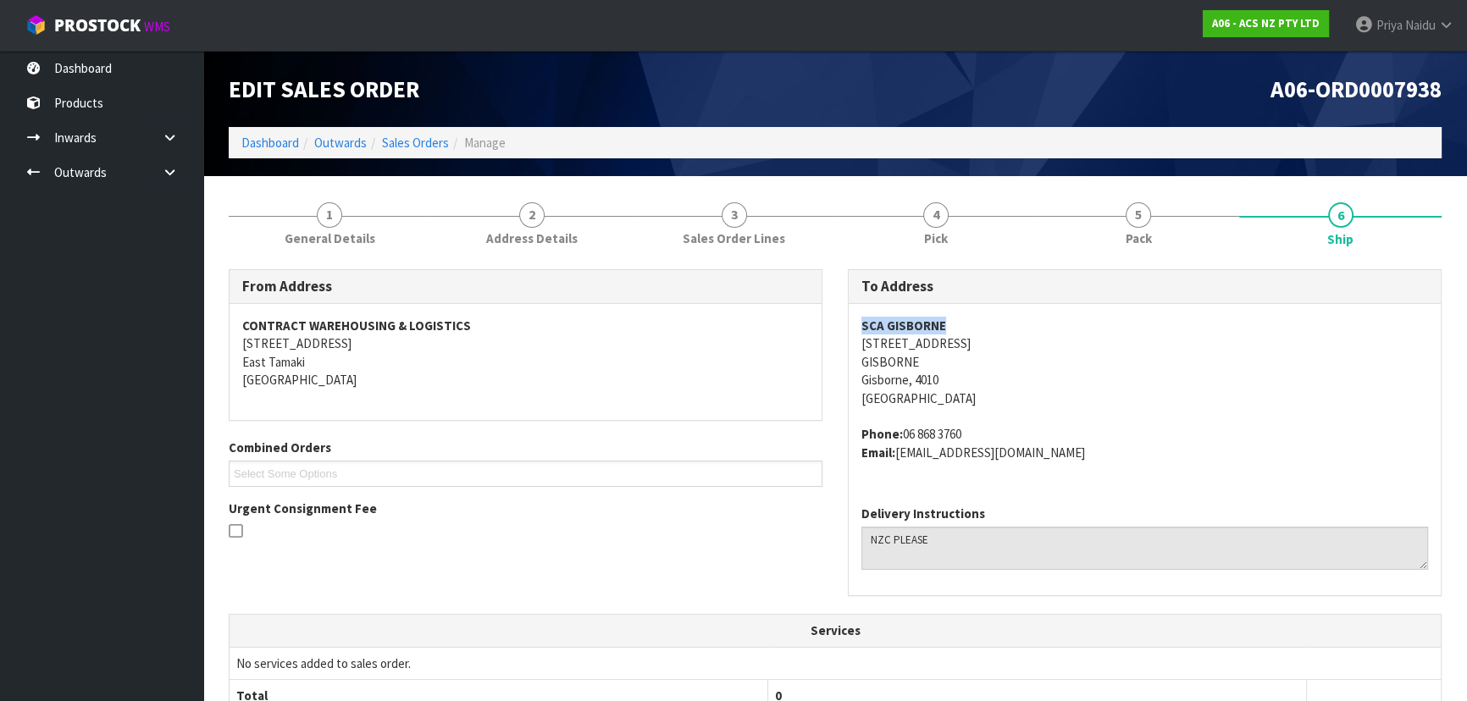
drag, startPoint x: 943, startPoint y: 324, endPoint x: 970, endPoint y: 325, distance: 26.3
click at [970, 325] on address "SCA GISBORNE [STREET_ADDRESS]" at bounding box center [1144, 362] width 567 height 91
drag, startPoint x: 876, startPoint y: 340, endPoint x: 80, endPoint y: 363, distance: 796.5
click at [1030, 351] on div "To Address SCA GISBORNE [STREET_ADDRESS] Phone: [PHONE_NUMBER] Email: [EMAIL_AD…" at bounding box center [1144, 441] width 619 height 345
drag, startPoint x: 902, startPoint y: 431, endPoint x: 983, endPoint y: 428, distance: 81.4
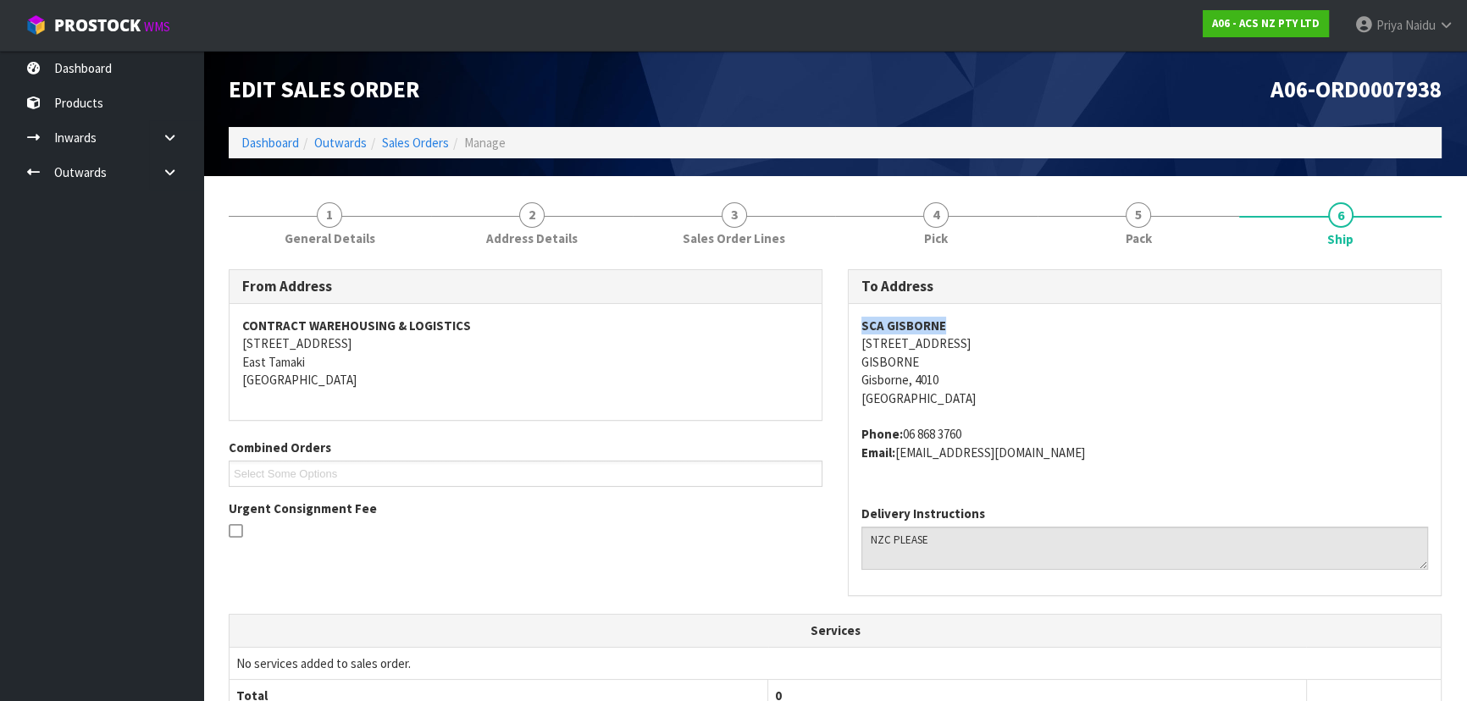
click at [983, 428] on address "Phone: [PHONE_NUMBER] Email: [EMAIL_ADDRESS][DOMAIN_NAME]" at bounding box center [1144, 443] width 567 height 36
drag, startPoint x: 902, startPoint y: 454, endPoint x: 1115, endPoint y: 462, distance: 212.8
click at [1115, 462] on div "SCA GISBORNE [STREET_ADDRESS] Phone: [PHONE_NUMBER] Email: [EMAIL_ADDRESS][DOMA…" at bounding box center [1145, 398] width 592 height 188
click at [373, 224] on link "1 General Details" at bounding box center [330, 222] width 202 height 67
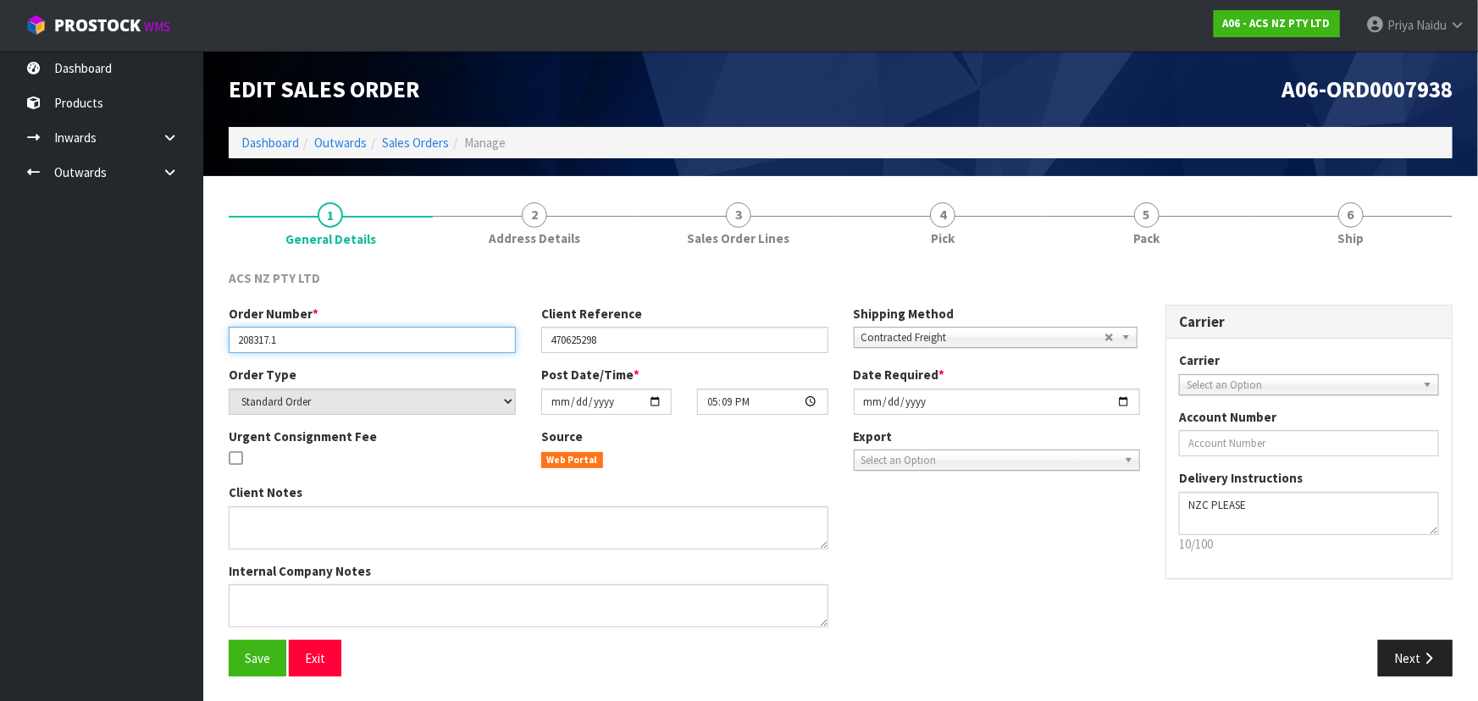
drag, startPoint x: 236, startPoint y: 338, endPoint x: 332, endPoint y: 340, distance: 95.7
click at [332, 340] on input "208317.1" at bounding box center [372, 340] width 287 height 26
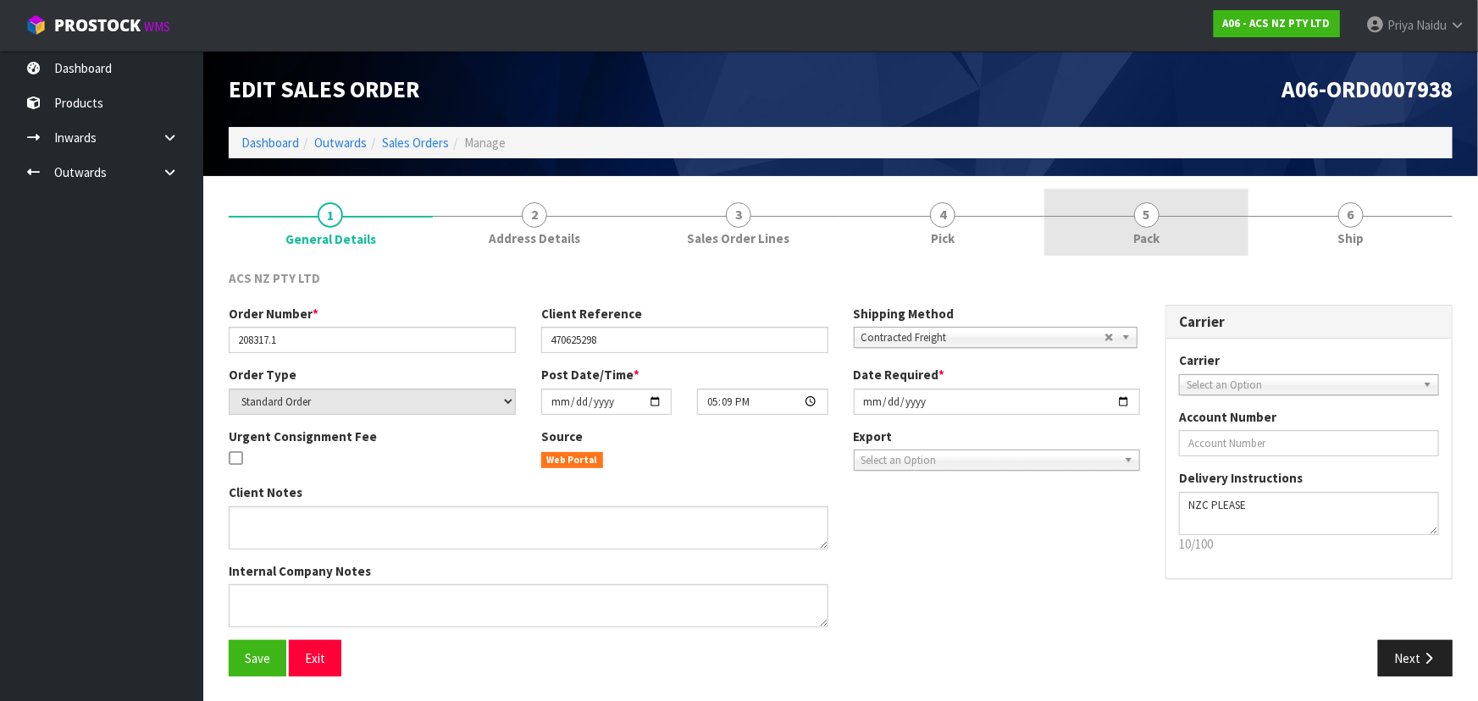
click at [1115, 221] on link "5 Pack" at bounding box center [1146, 222] width 204 height 67
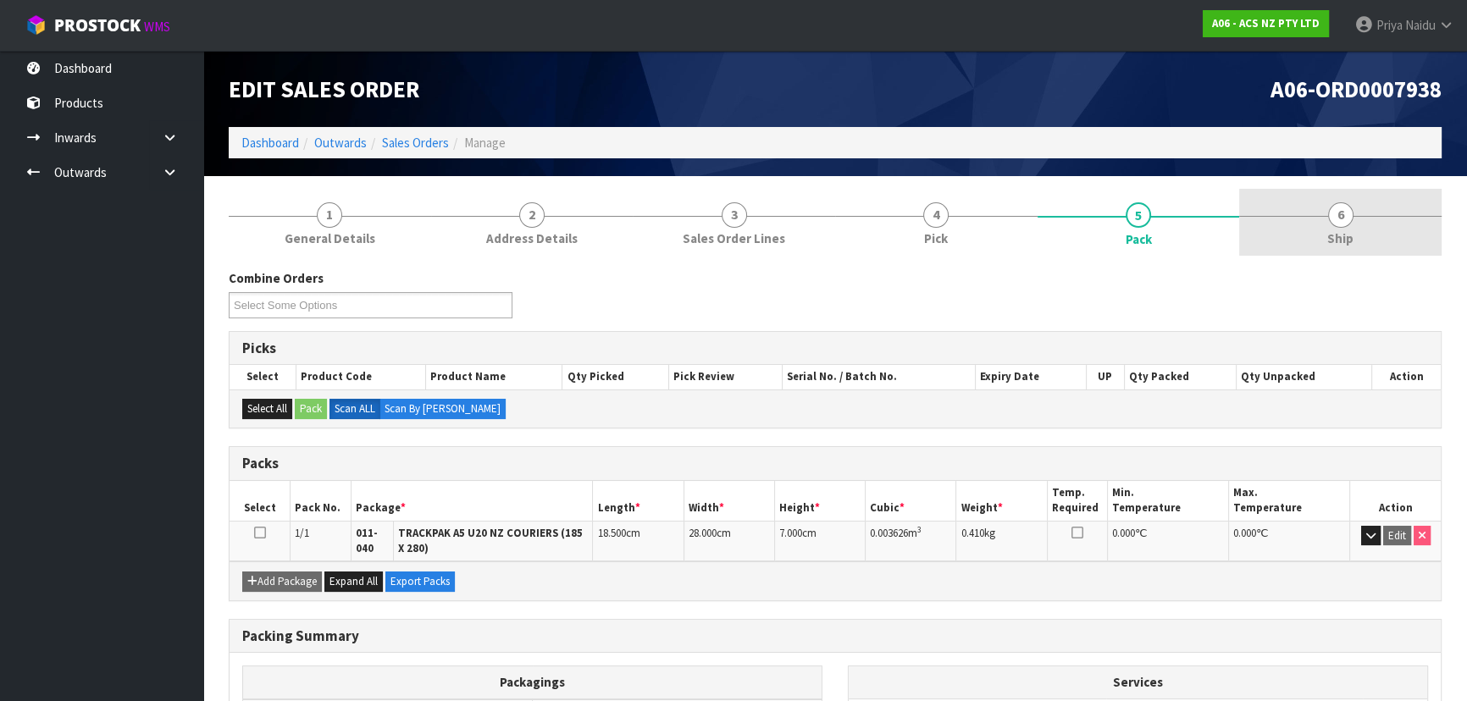
click at [1356, 247] on link "6 Ship" at bounding box center [1340, 222] width 202 height 67
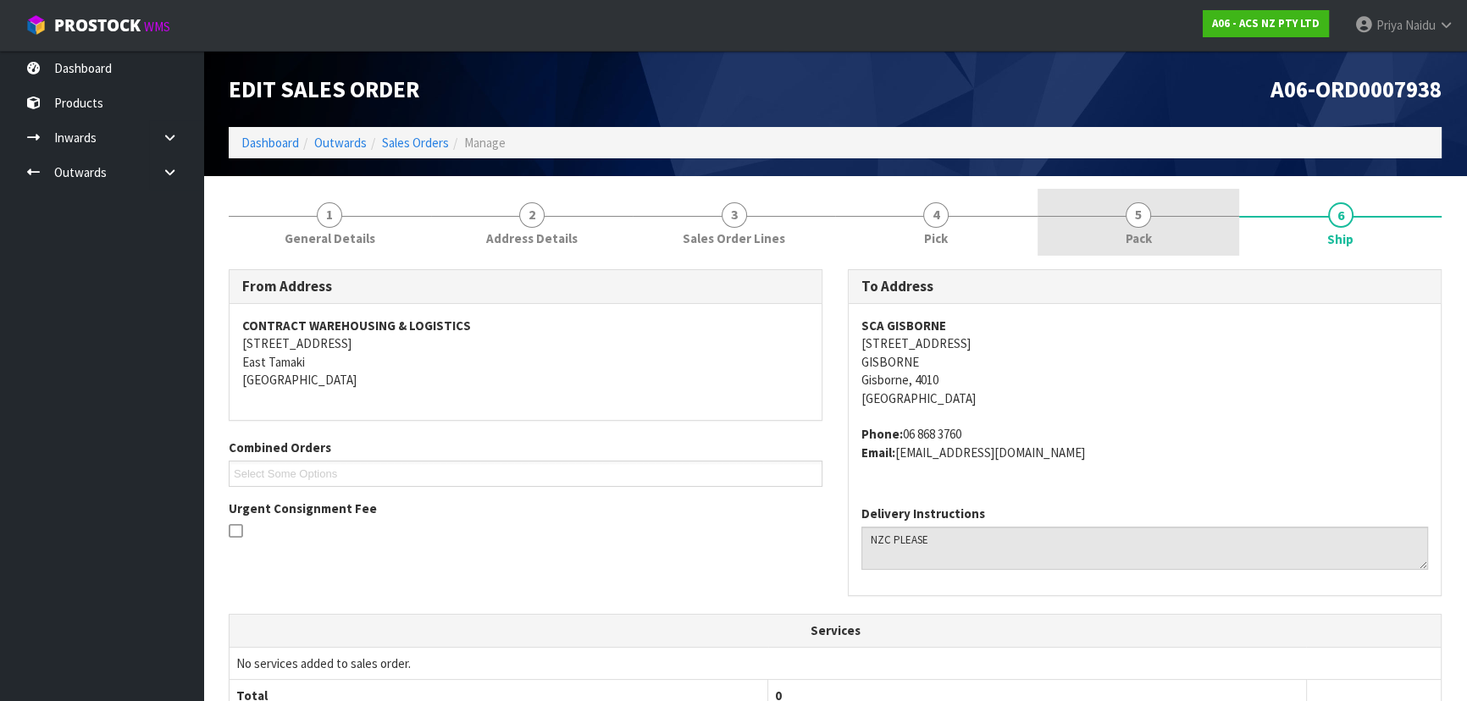
click at [1135, 234] on span "Pack" at bounding box center [1139, 239] width 26 height 18
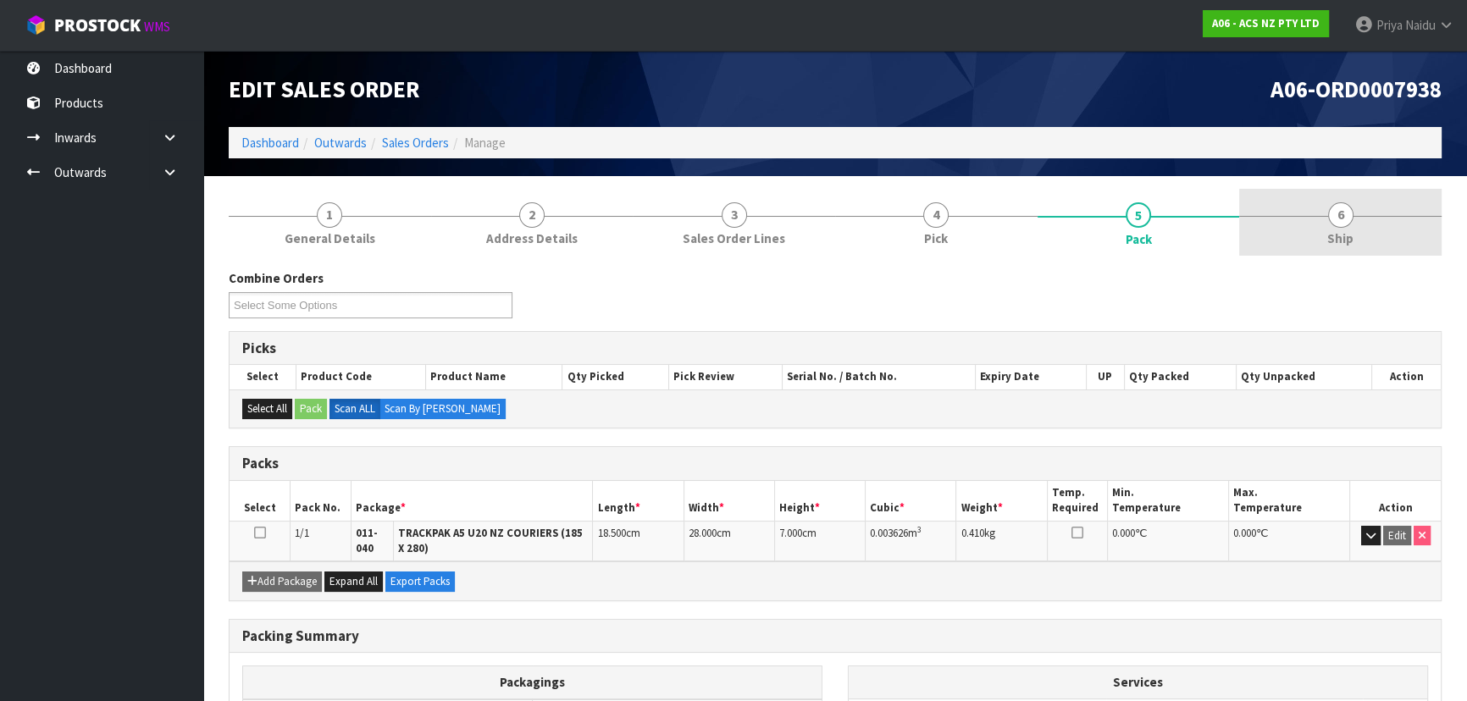
click at [1269, 216] on div at bounding box center [1340, 216] width 202 height 1
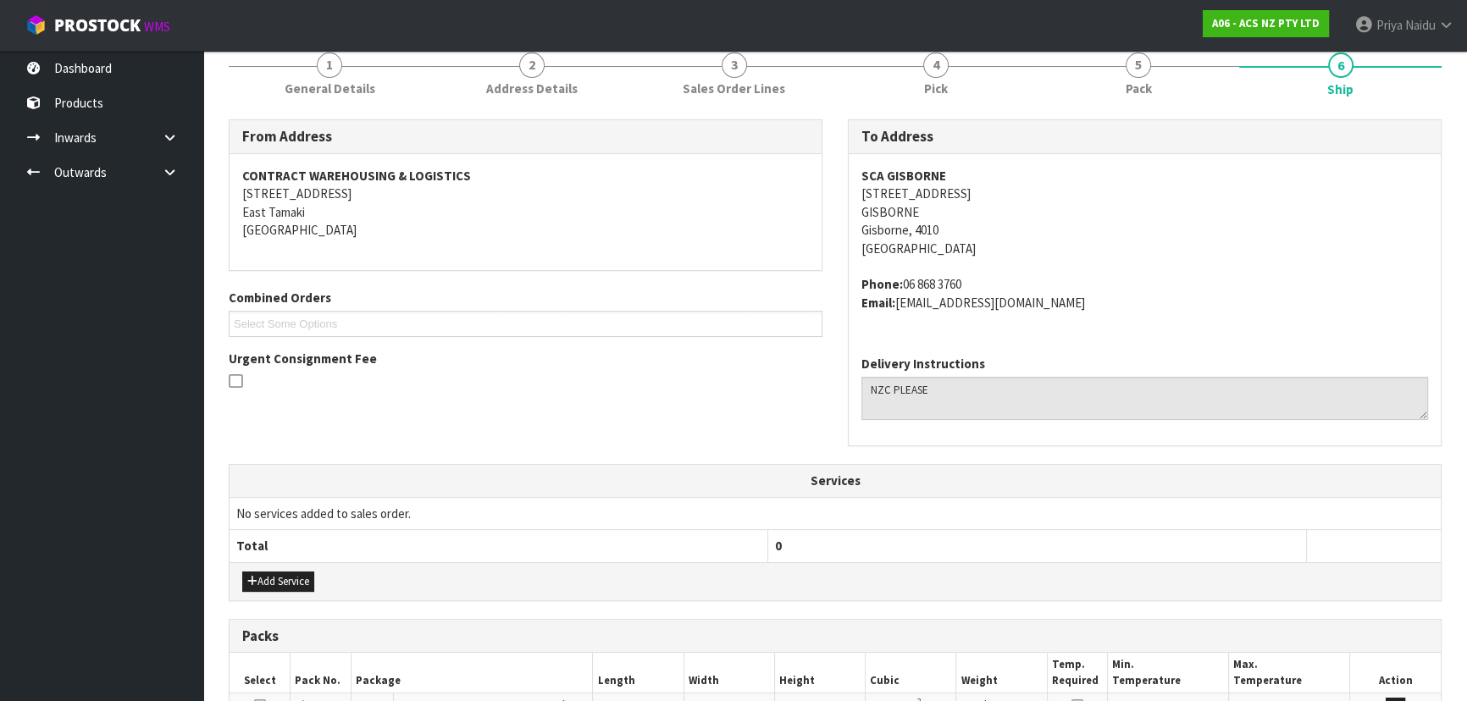
scroll to position [385, 0]
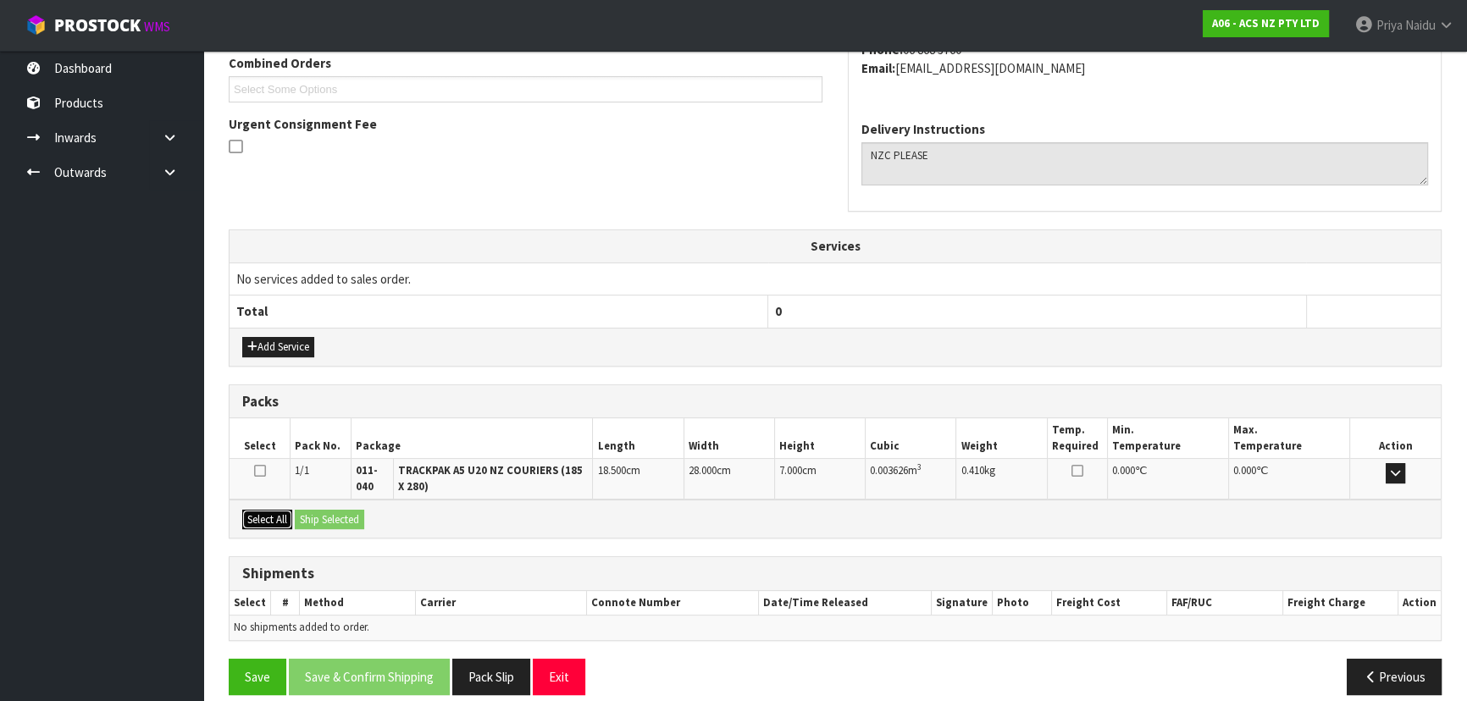
drag, startPoint x: 284, startPoint y: 513, endPoint x: 311, endPoint y: 508, distance: 27.6
click at [285, 512] on button "Select All" at bounding box center [267, 520] width 50 height 20
click at [311, 510] on button "Ship Selected" at bounding box center [329, 520] width 69 height 20
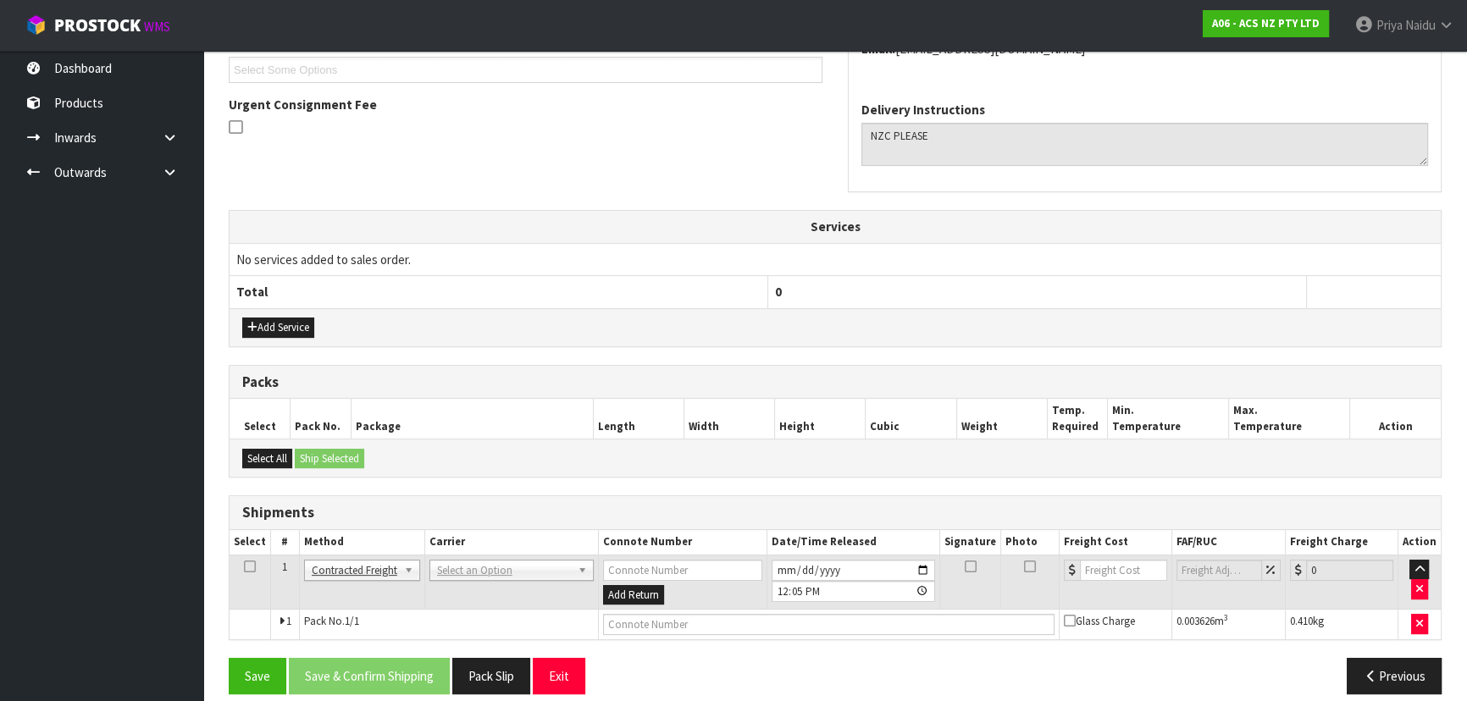
scroll to position [419, 0]
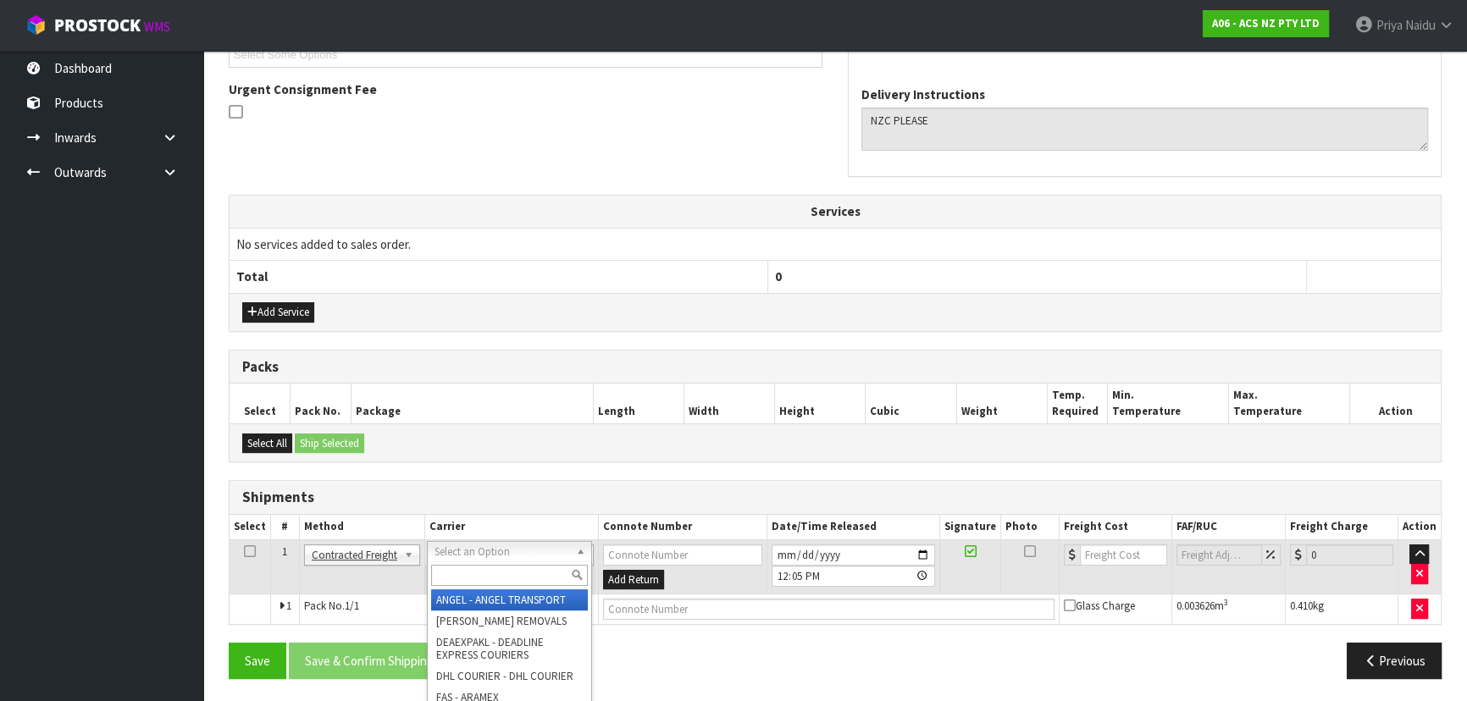
click at [461, 577] on input "text" at bounding box center [509, 575] width 157 height 21
type input "NZC"
drag, startPoint x: 512, startPoint y: 590, endPoint x: 551, endPoint y: 597, distance: 38.7
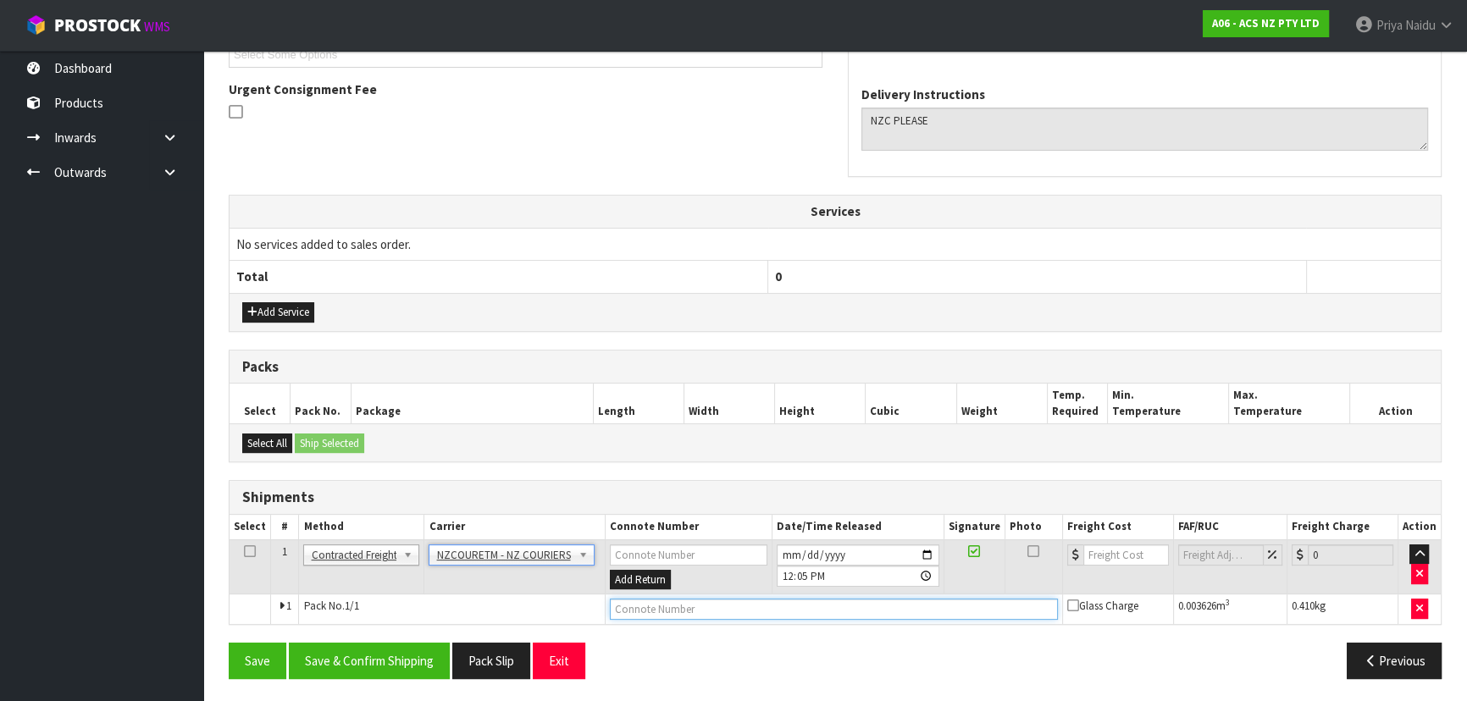
click at [634, 602] on input "text" at bounding box center [834, 609] width 448 height 21
paste input "BZGG003969"
type input "BZGG003969"
drag, startPoint x: 1110, startPoint y: 554, endPoint x: 1109, endPoint y: 542, distance: 12.0
click at [1111, 554] on input "number" at bounding box center [1126, 555] width 86 height 21
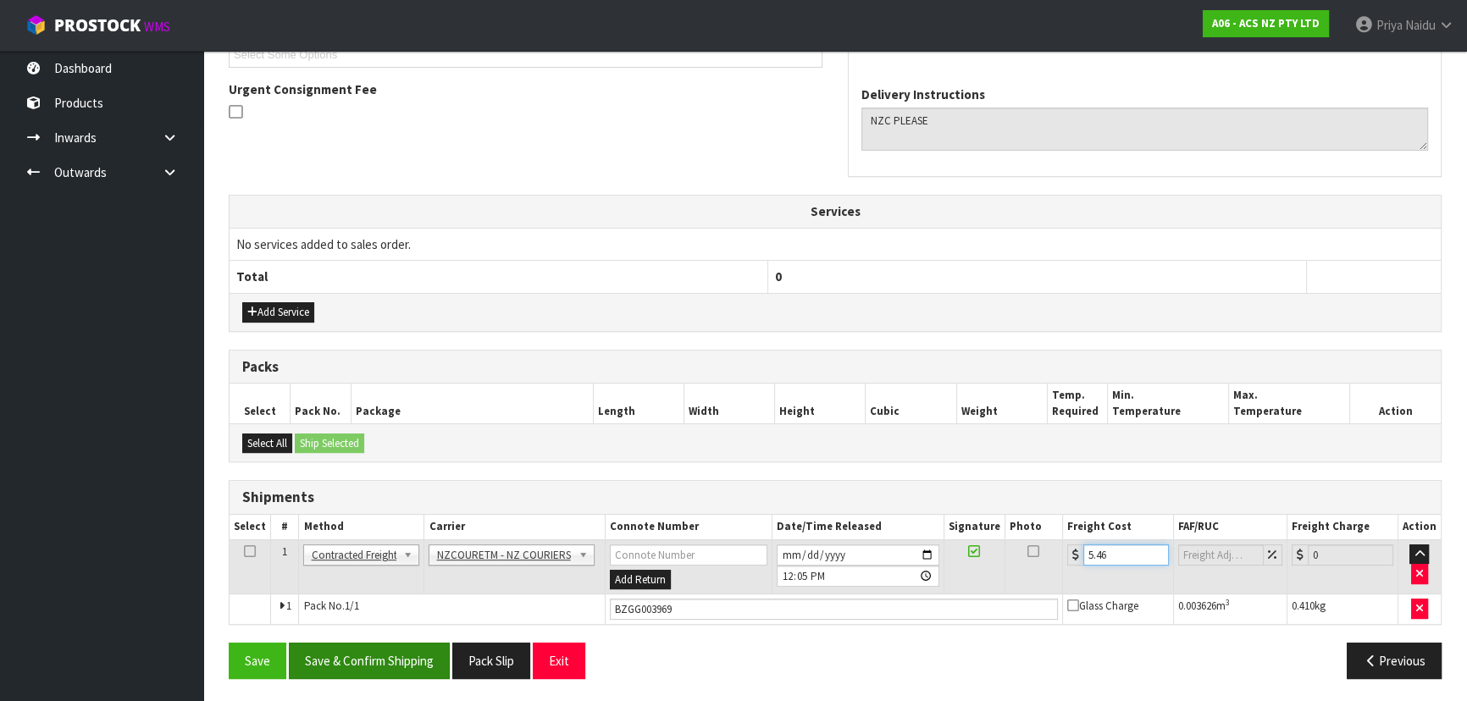
type input "5.46"
click at [359, 650] on button "Save & Confirm Shipping" at bounding box center [369, 661] width 161 height 36
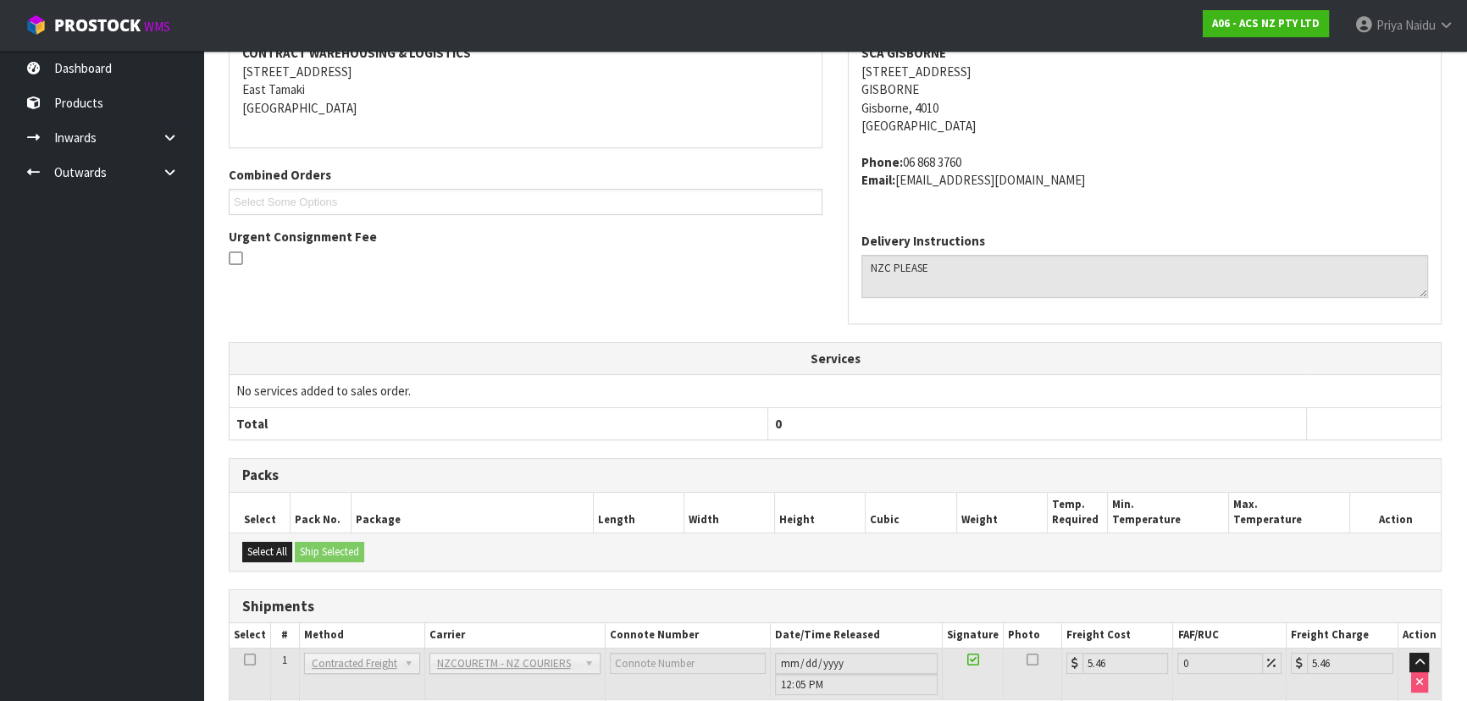
scroll to position [53, 0]
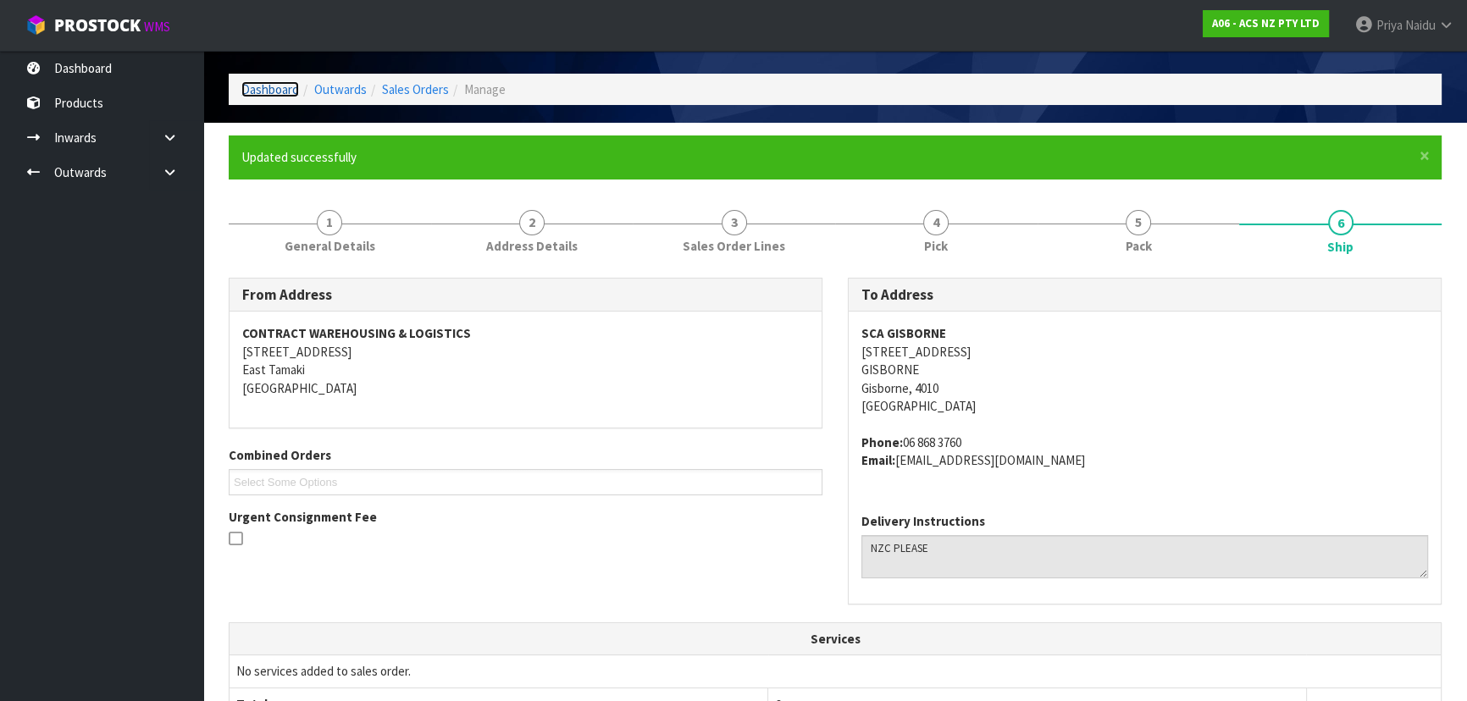
drag, startPoint x: 276, startPoint y: 86, endPoint x: 288, endPoint y: 102, distance: 20.7
click at [276, 86] on link "Dashboard" at bounding box center [270, 89] width 58 height 16
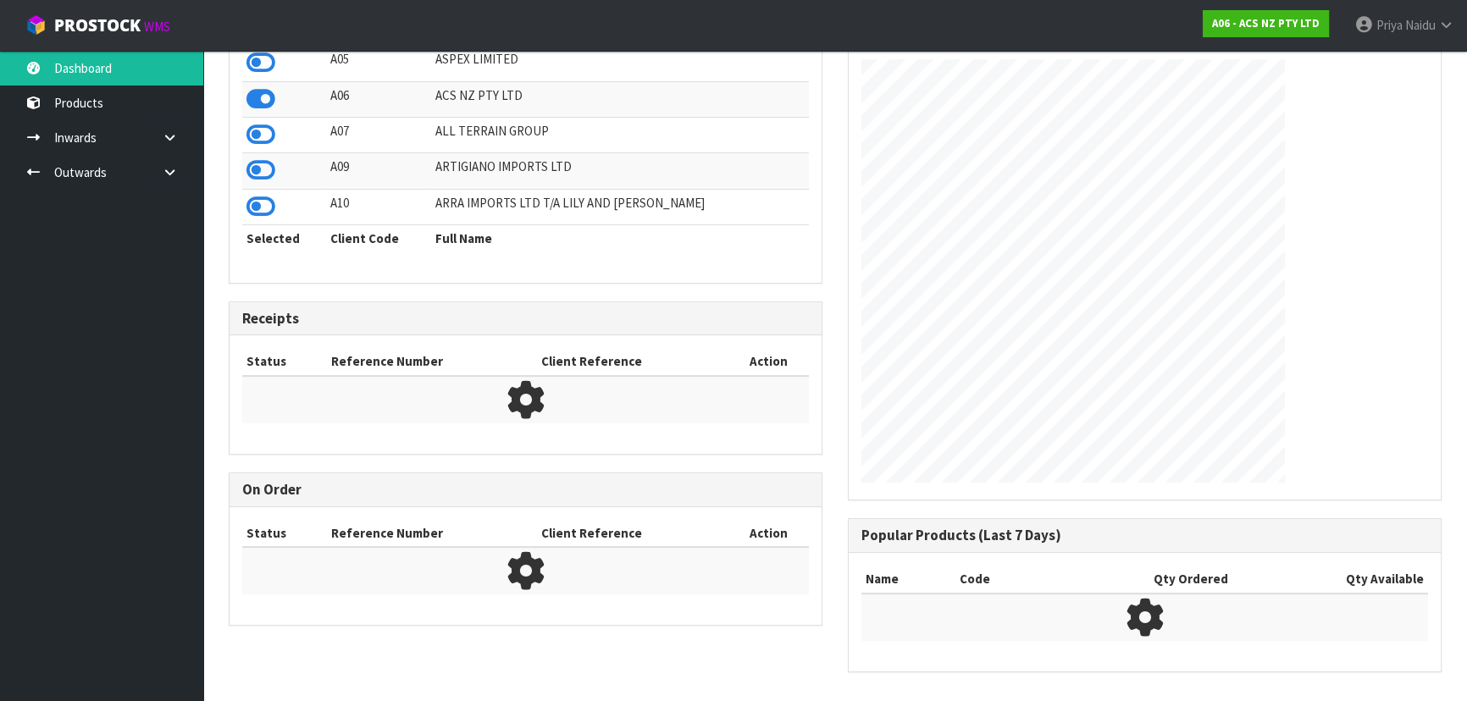
click at [335, 211] on div "View Orders View Products View Receipts View Consignees Show: 10 5 10 25 50 ← 1…" at bounding box center [525, 136] width 619 height 1014
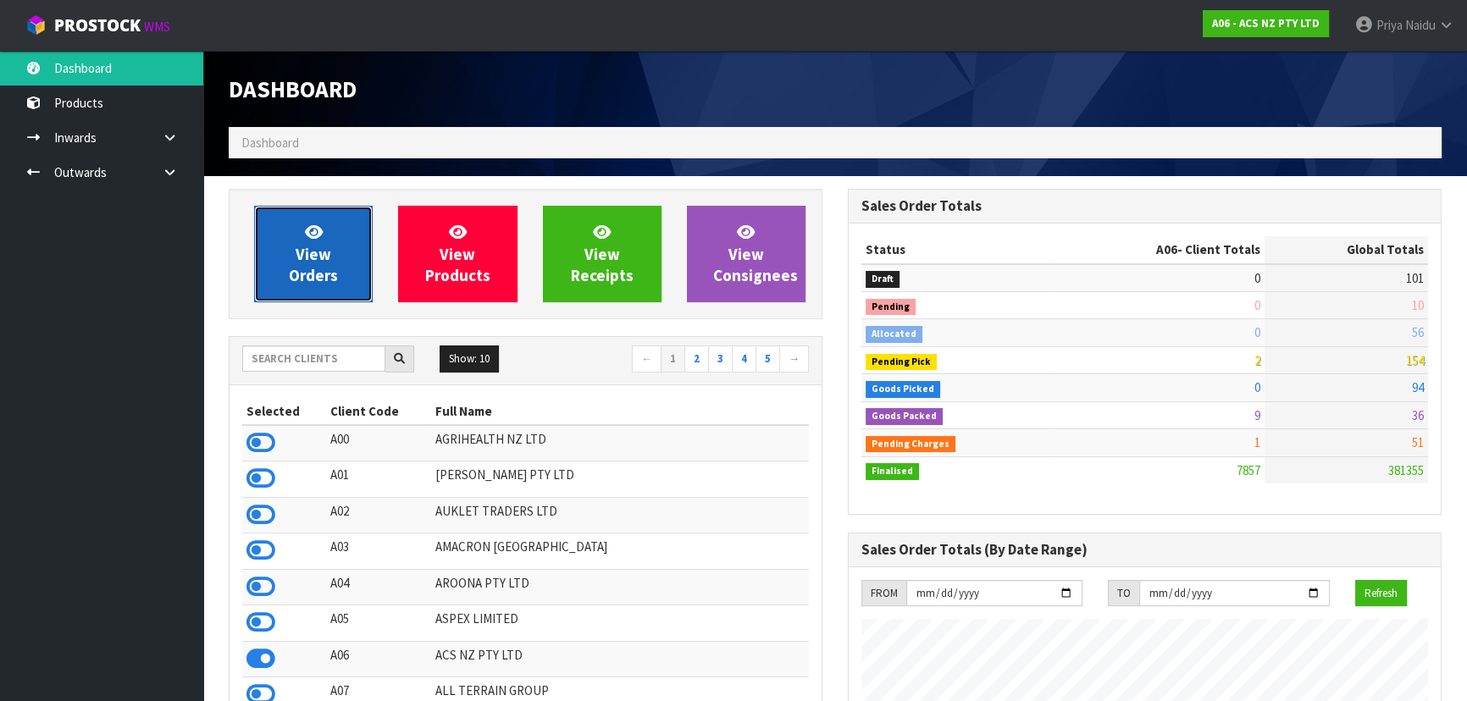
click at [317, 261] on span "View Orders" at bounding box center [313, 254] width 49 height 64
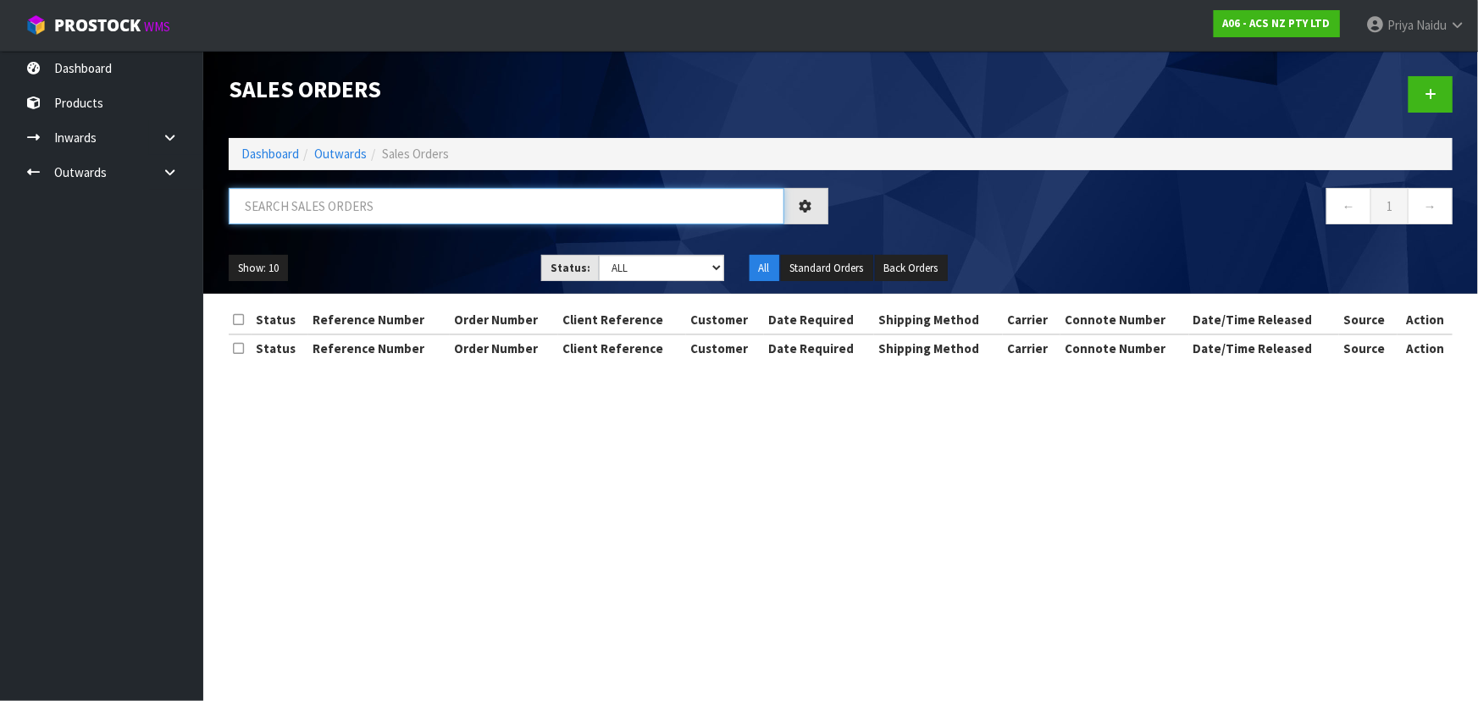
click at [333, 195] on input "text" at bounding box center [507, 206] width 556 height 36
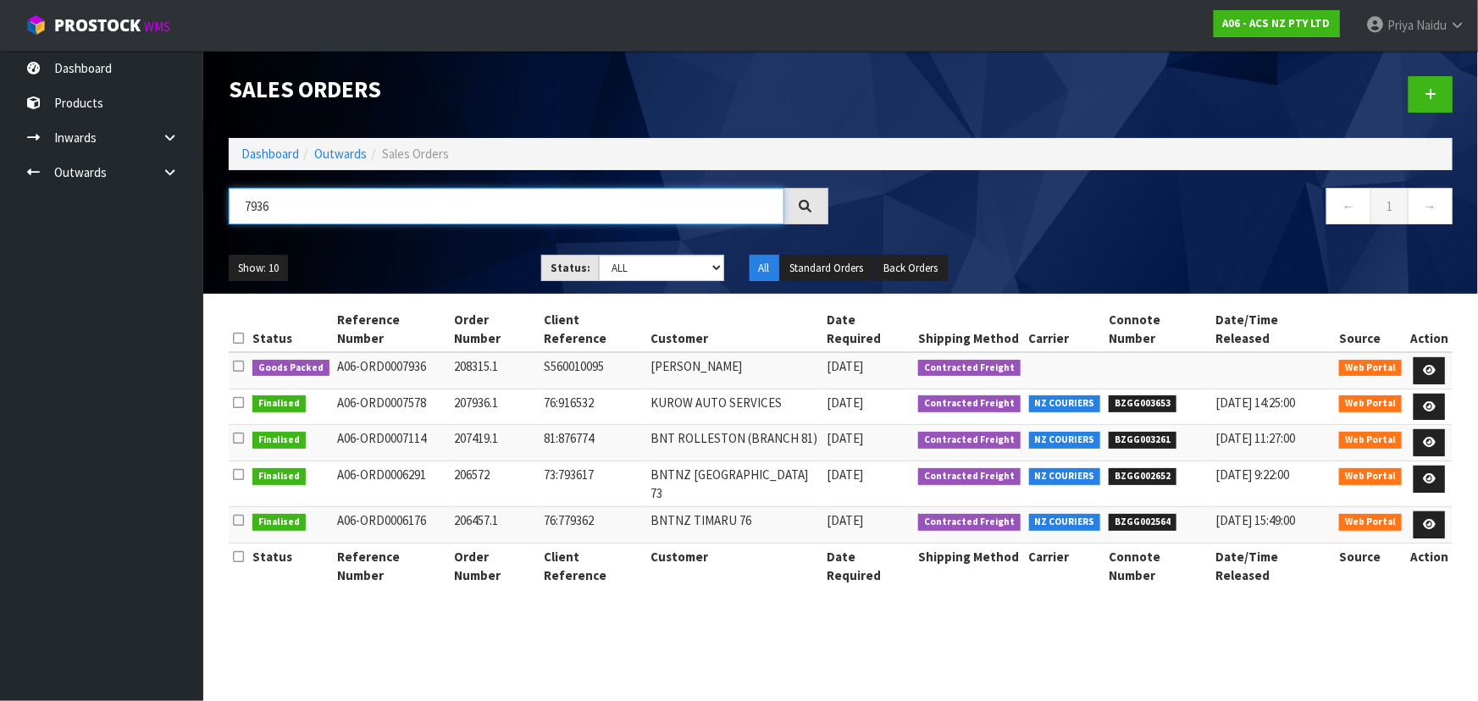
type input "7936"
click at [417, 242] on div "Show: 10 5 10 25 50 Status: Draft Pending Allocated Pending Pick Goods Picked G…" at bounding box center [840, 268] width 1249 height 53
click at [425, 259] on ul "Show: 10 5 10 25 50" at bounding box center [372, 268] width 287 height 27
click at [1414, 357] on link at bounding box center [1429, 370] width 31 height 27
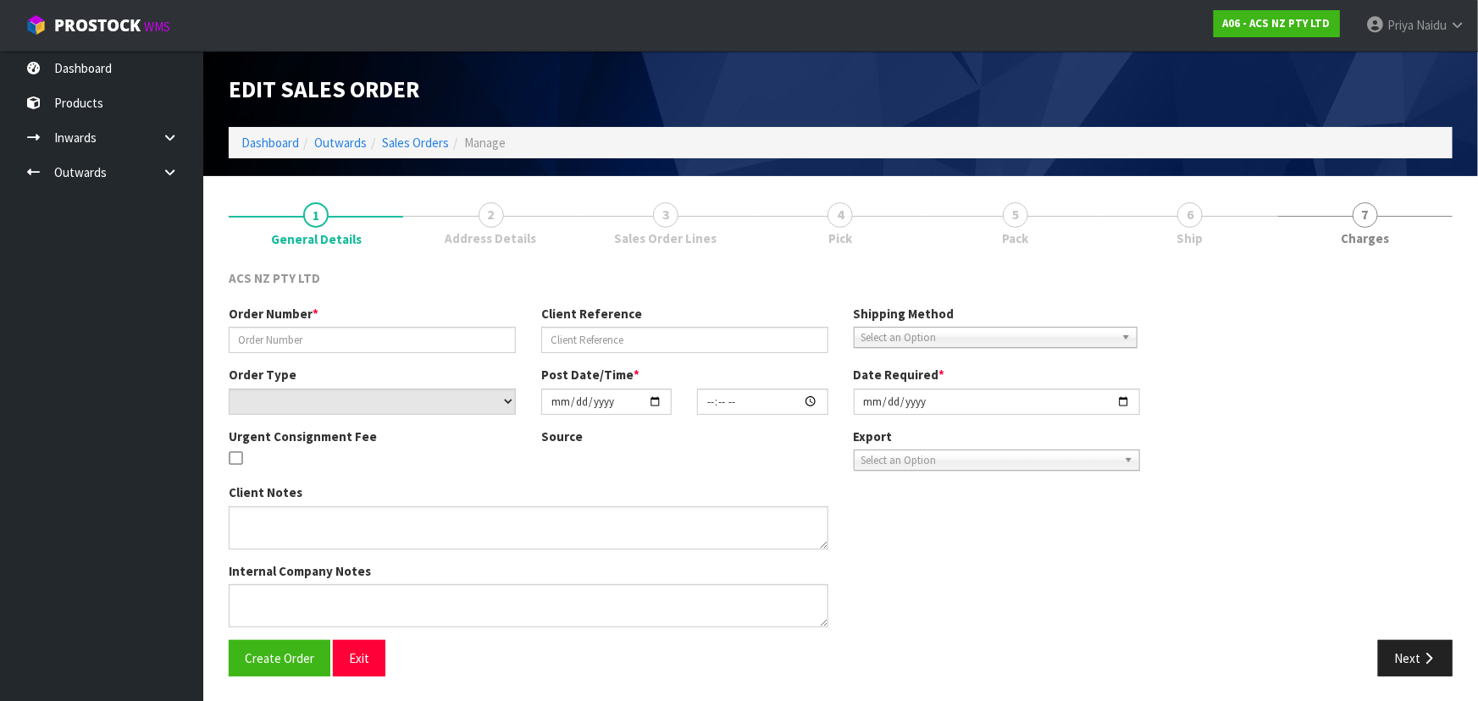
type input "208315.1"
type input "S560010095"
select select "number:0"
type input "[DATE]"
type input "16:50:00.000"
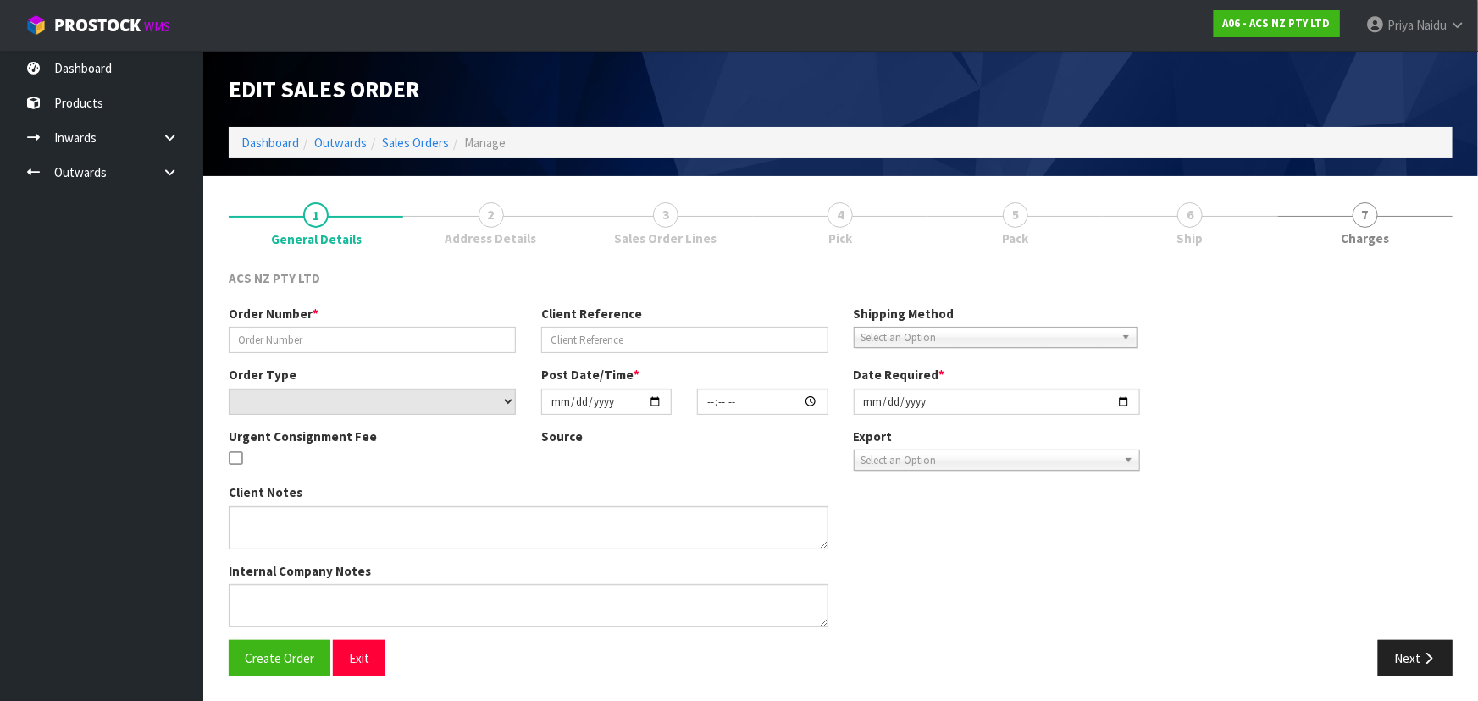
type input "[DATE]"
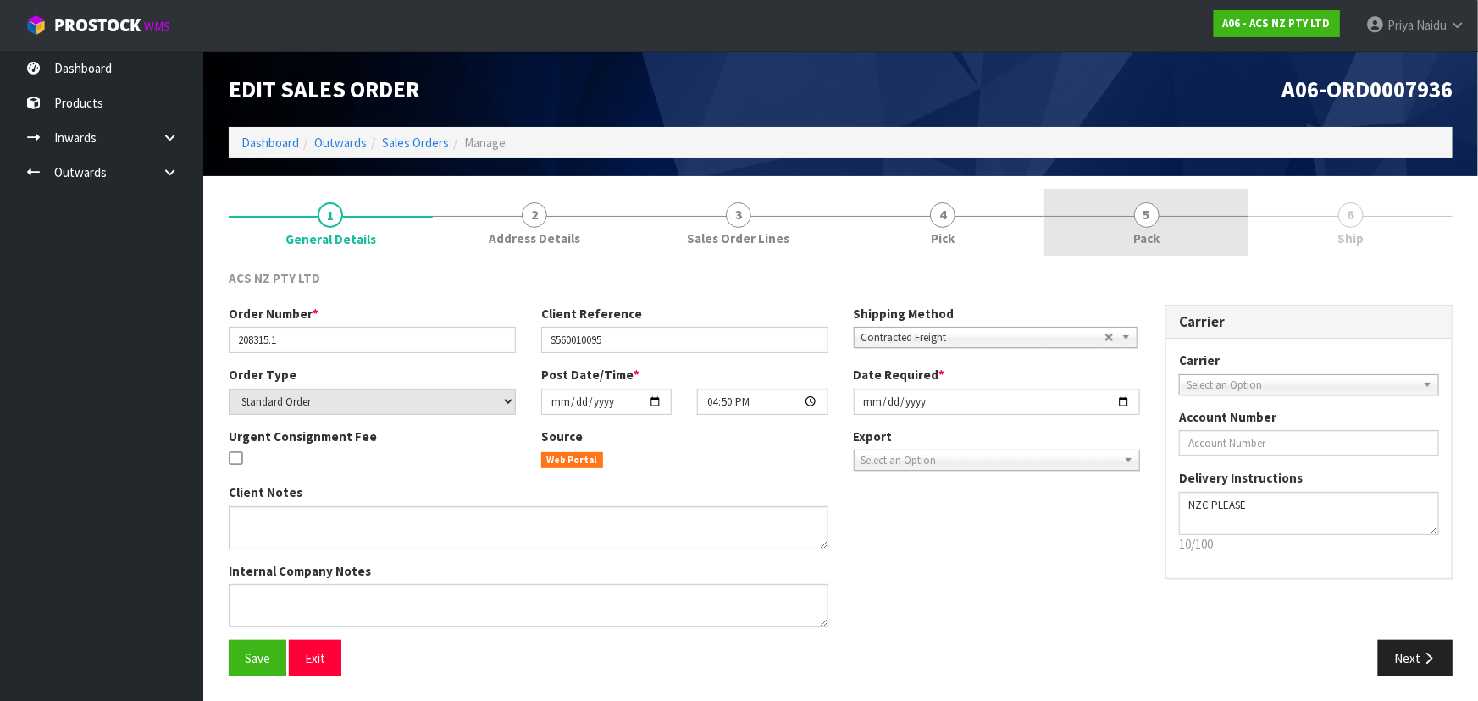
click at [1136, 230] on span "Pack" at bounding box center [1146, 239] width 26 height 18
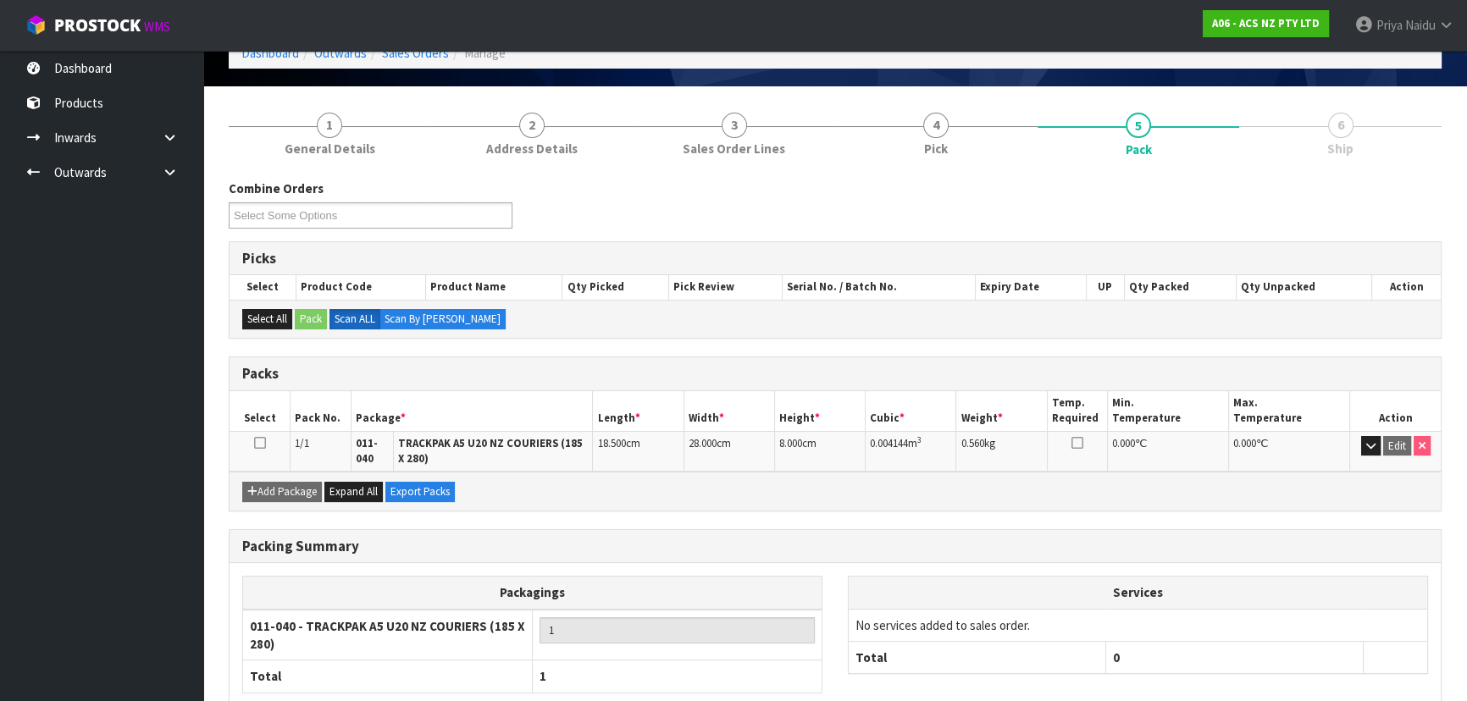
scroll to position [190, 0]
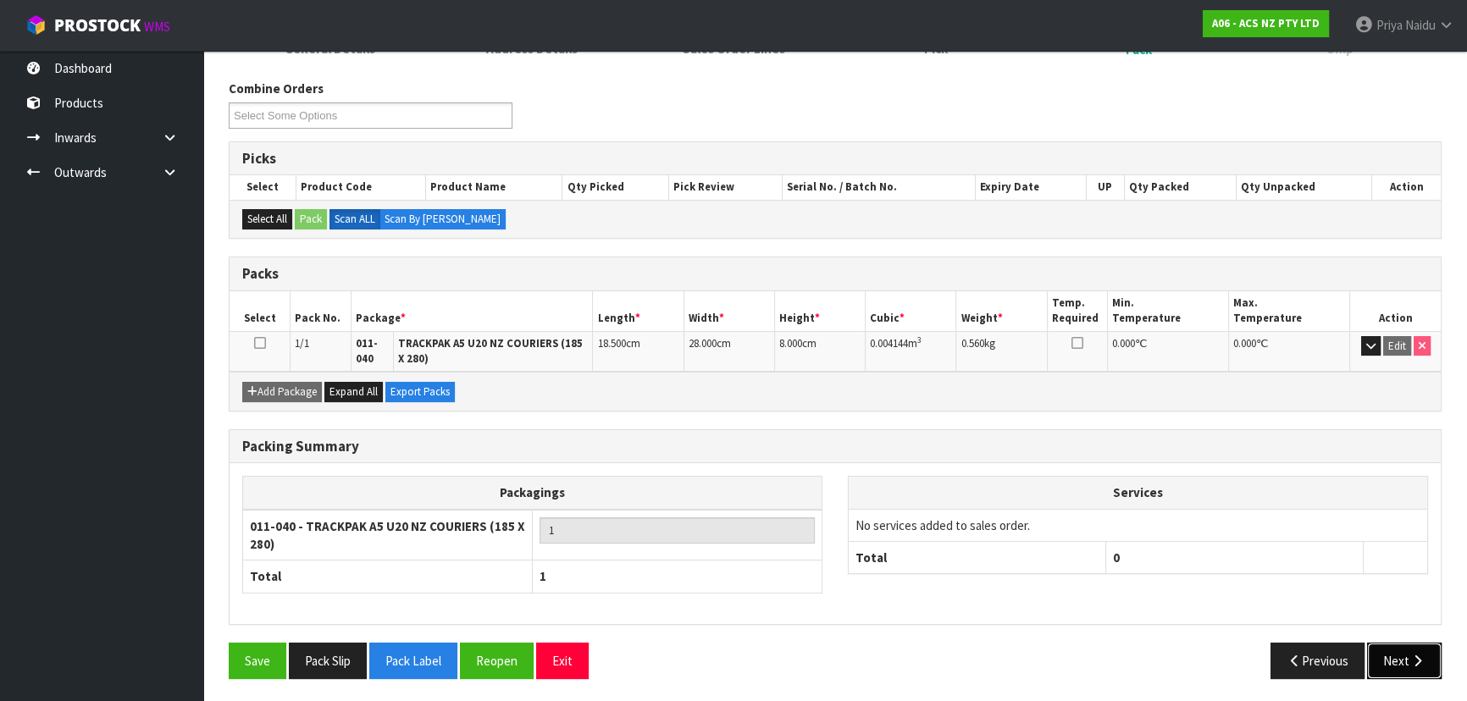
click at [1383, 652] on button "Next" at bounding box center [1404, 661] width 75 height 36
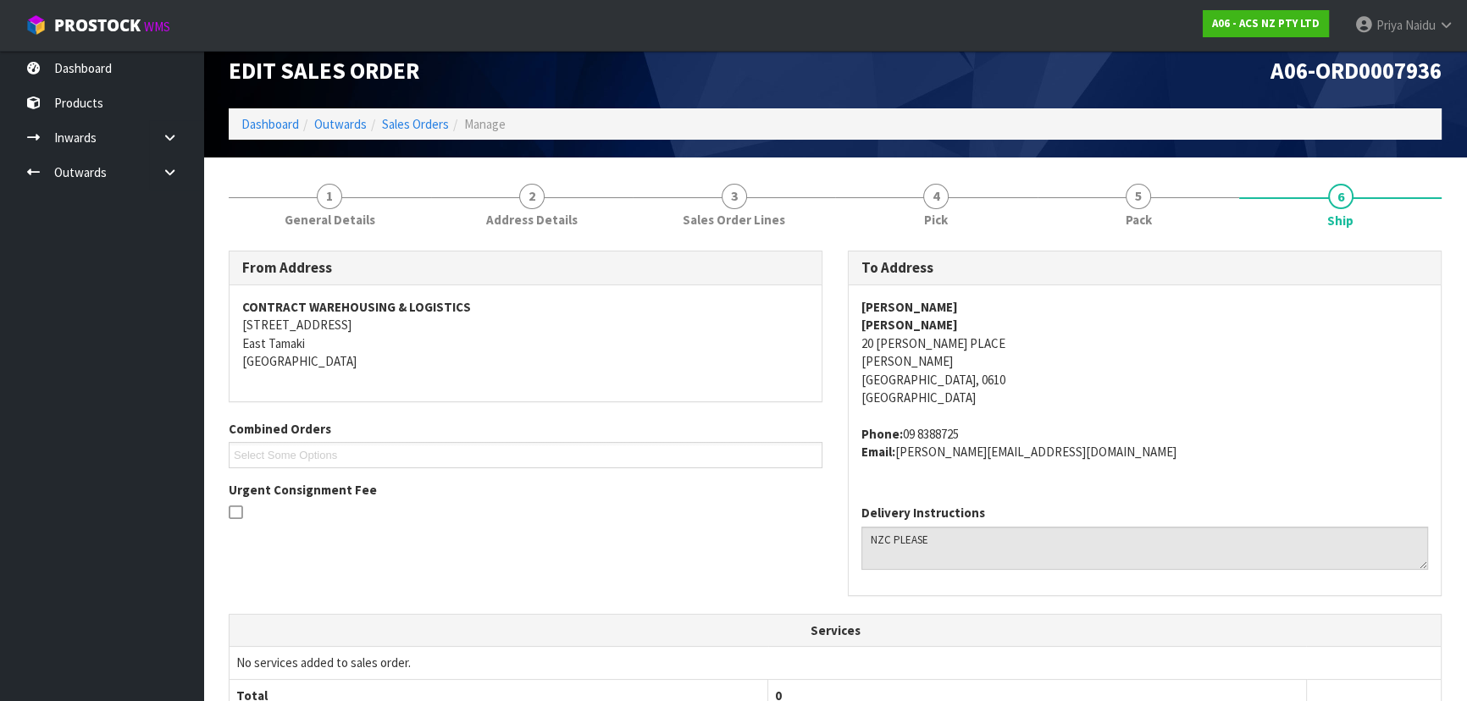
scroll to position [0, 0]
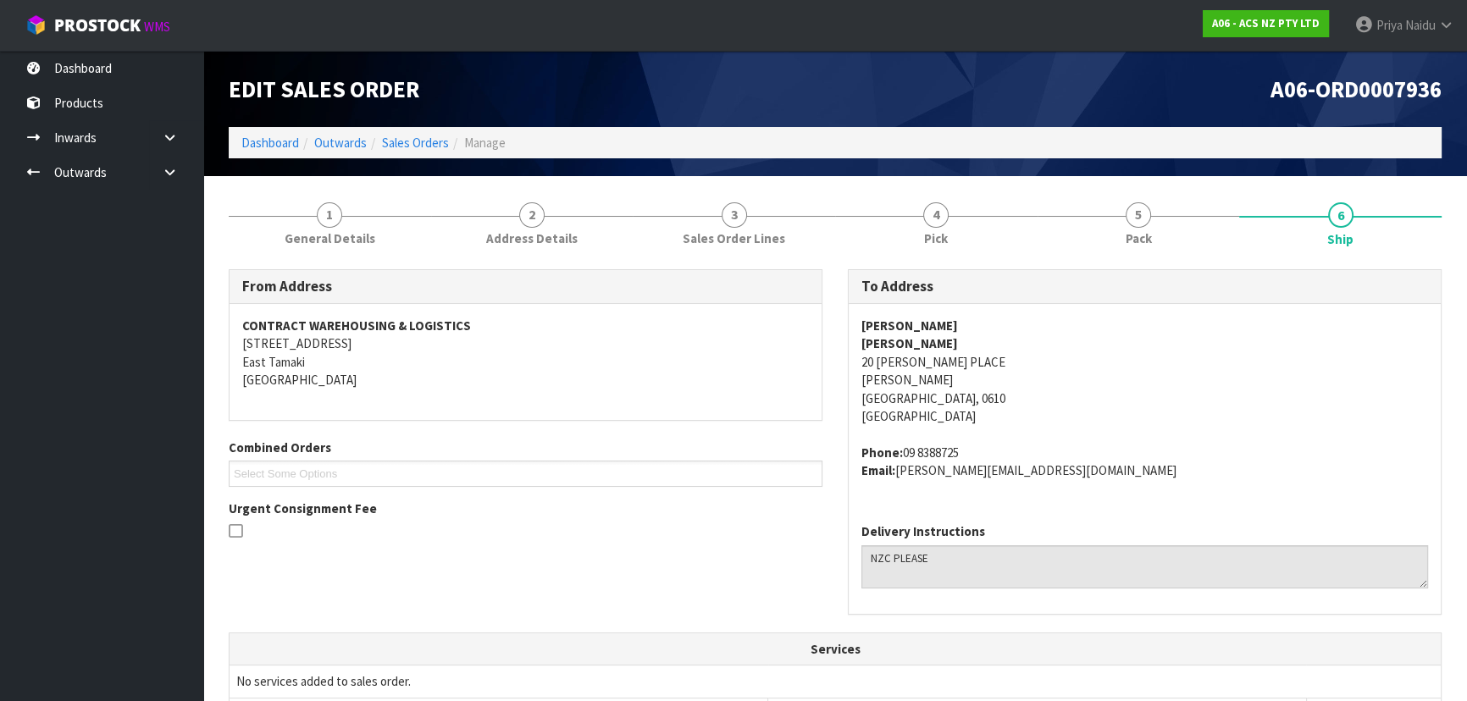
drag, startPoint x: 855, startPoint y: 329, endPoint x: 777, endPoint y: 339, distance: 78.6
click at [1049, 319] on div "[PERSON_NAME] [STREET_ADDRESS][PERSON_NAME][PERSON_NAME] Phone: [PHONE_NUMBER] …" at bounding box center [1145, 407] width 592 height 206
drag, startPoint x: 860, startPoint y: 362, endPoint x: 984, endPoint y: 362, distance: 124.5
click at [984, 362] on div "[PERSON_NAME] [STREET_ADDRESS][PERSON_NAME][PERSON_NAME] Phone: [PHONE_NUMBER] …" at bounding box center [1145, 407] width 592 height 206
drag, startPoint x: 917, startPoint y: 450, endPoint x: 1015, endPoint y: 440, distance: 97.8
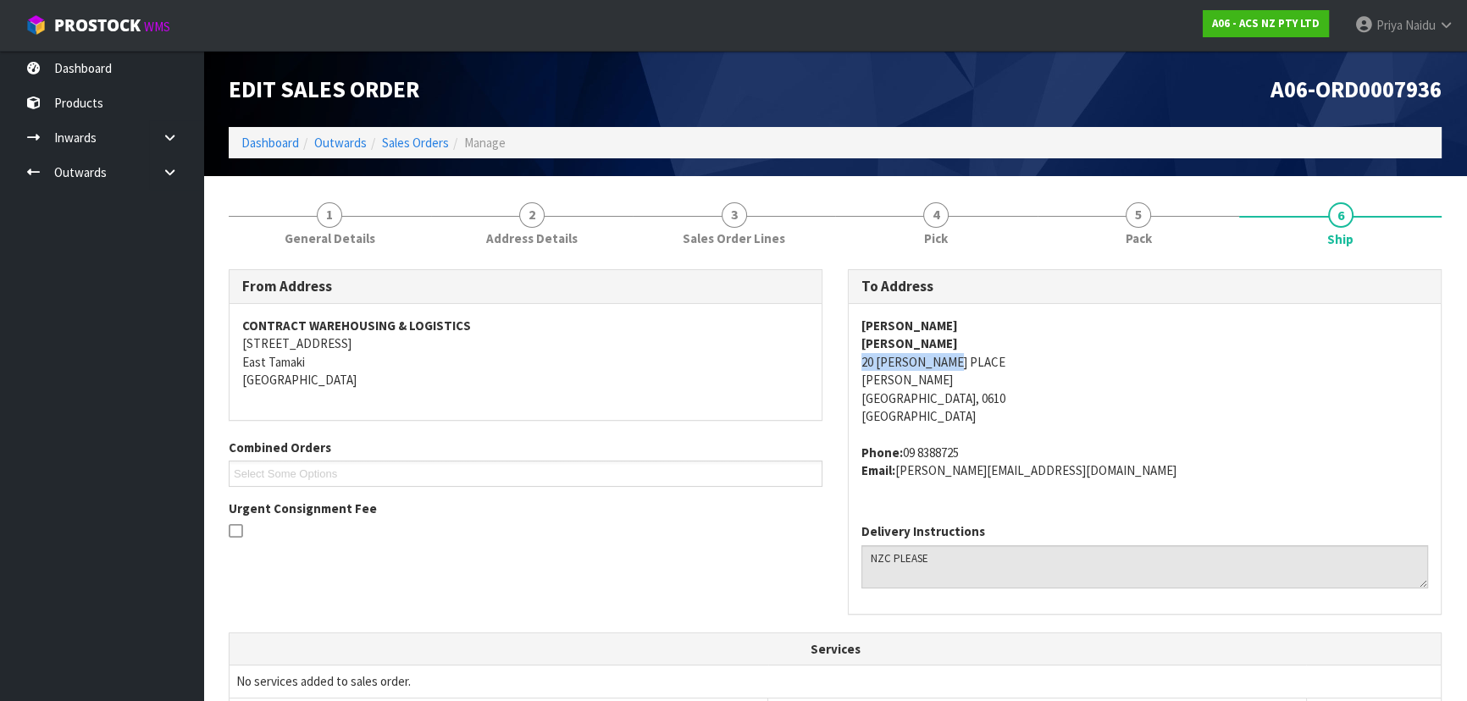
click at [1015, 440] on span "[PERSON_NAME] [STREET_ADDRESS][PERSON_NAME][PERSON_NAME] Phone: [PHONE_NUMBER] …" at bounding box center [1144, 398] width 567 height 163
drag, startPoint x: 897, startPoint y: 473, endPoint x: 1056, endPoint y: 488, distance: 160.0
click at [1056, 488] on div "[PERSON_NAME] [STREET_ADDRESS][PERSON_NAME][PERSON_NAME] Phone: [PHONE_NUMBER] …" at bounding box center [1145, 407] width 592 height 206
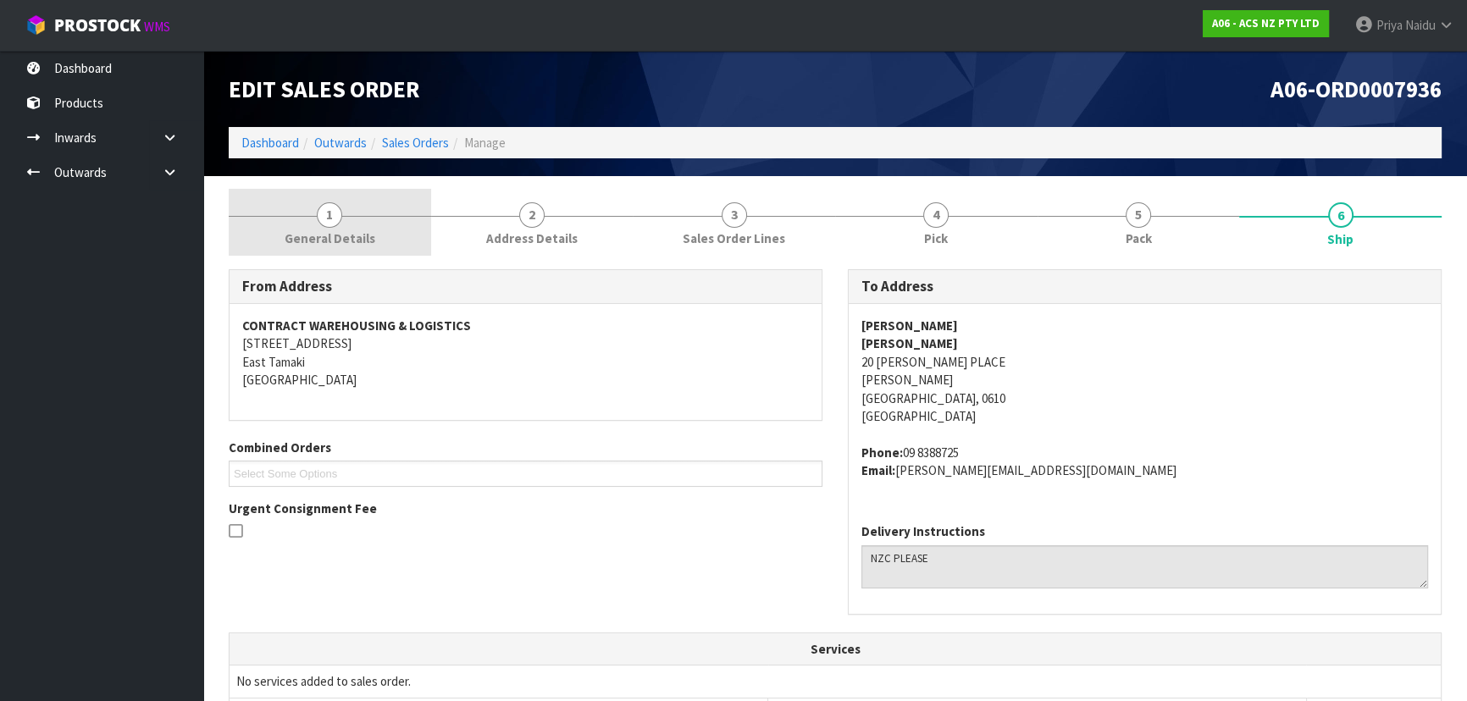
drag, startPoint x: 271, startPoint y: 222, endPoint x: 277, endPoint y: 249, distance: 27.7
click at [271, 222] on link "1 General Details" at bounding box center [330, 222] width 202 height 67
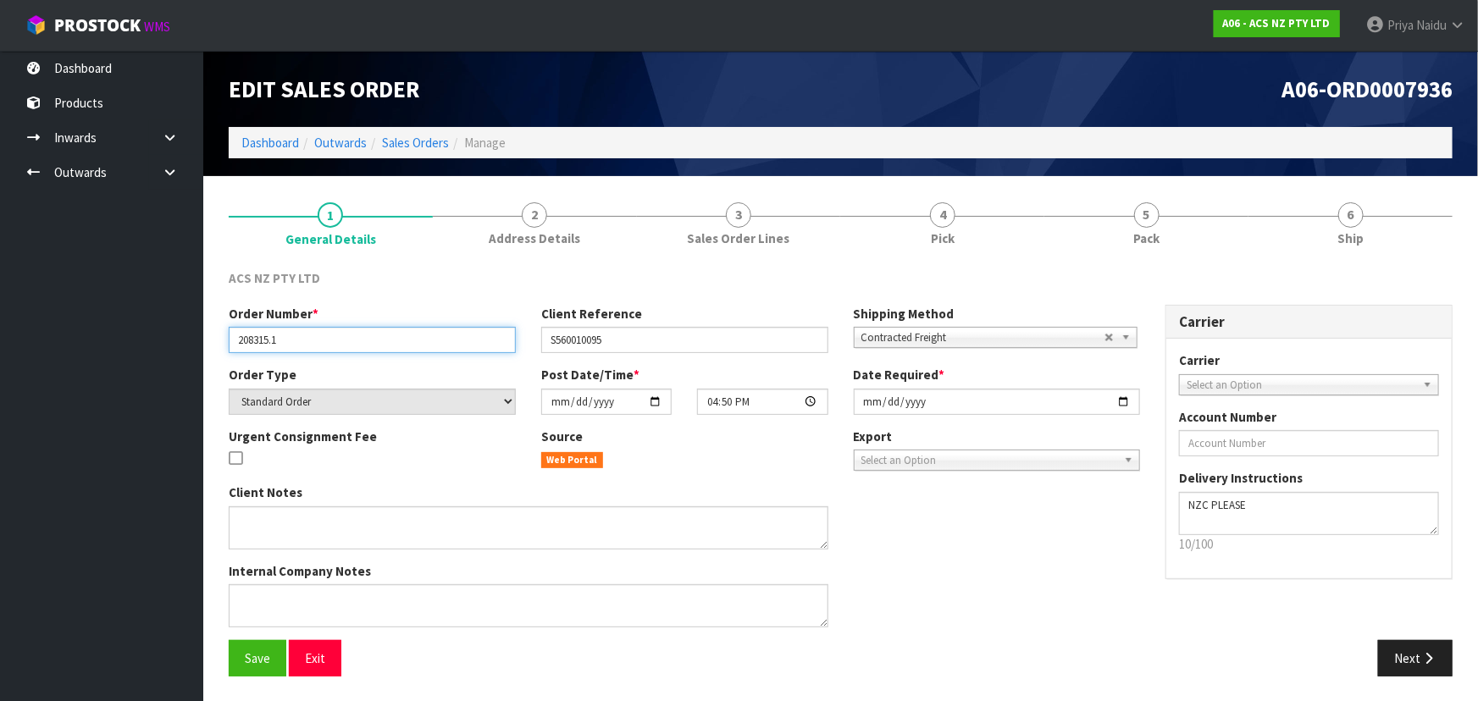
drag, startPoint x: 235, startPoint y: 340, endPoint x: 339, endPoint y: 352, distance: 104.9
click at [339, 352] on input "208315.1" at bounding box center [372, 340] width 287 height 26
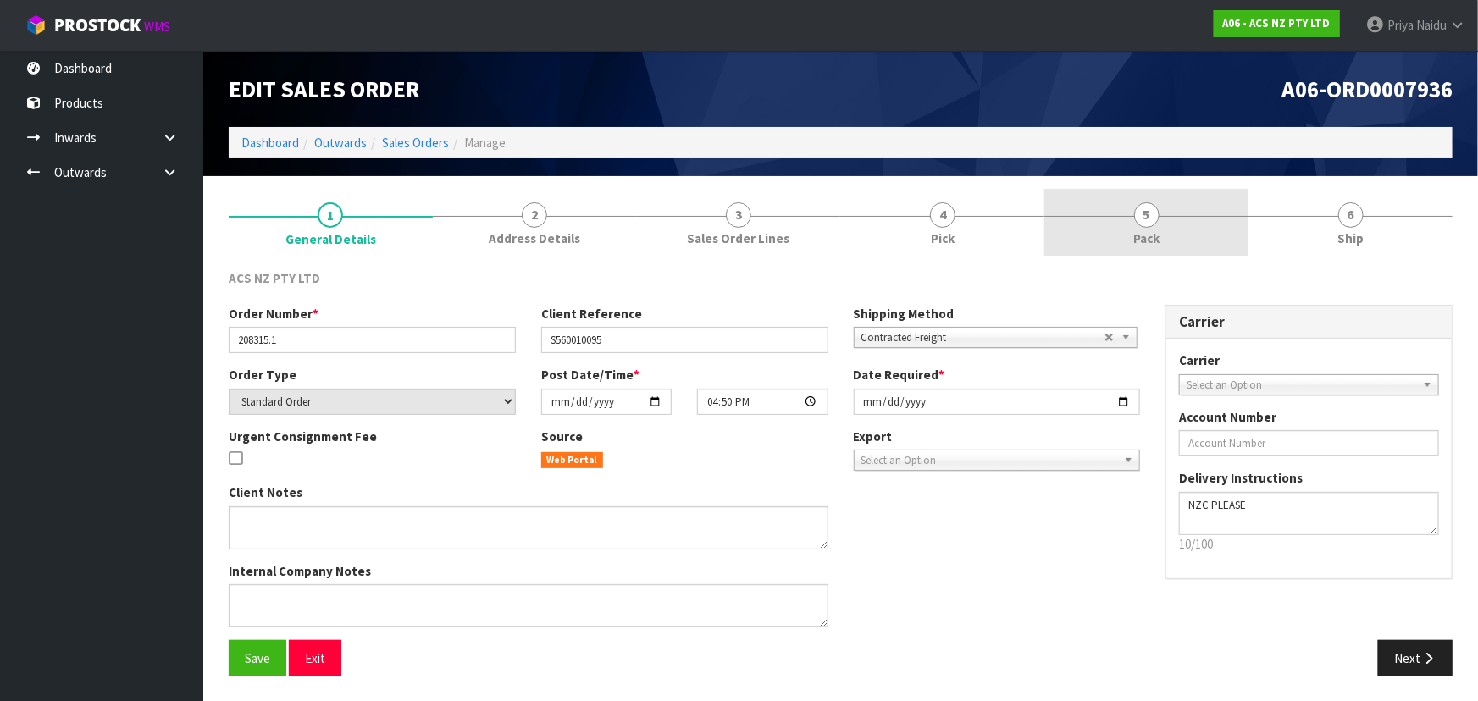
click at [1135, 219] on span "5" at bounding box center [1146, 214] width 25 height 25
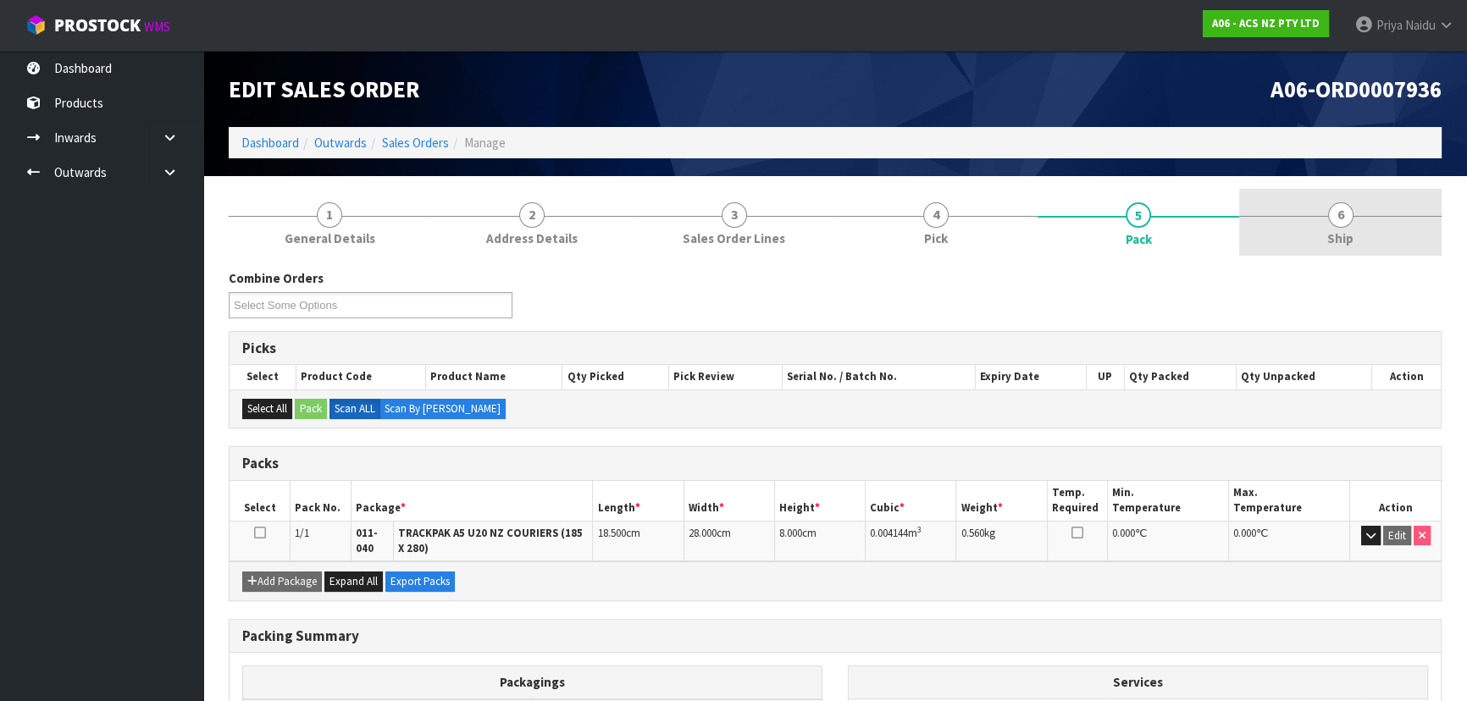
drag, startPoint x: 1417, startPoint y: 230, endPoint x: 1397, endPoint y: 250, distance: 28.7
click at [1417, 230] on link "6 Ship" at bounding box center [1340, 222] width 202 height 67
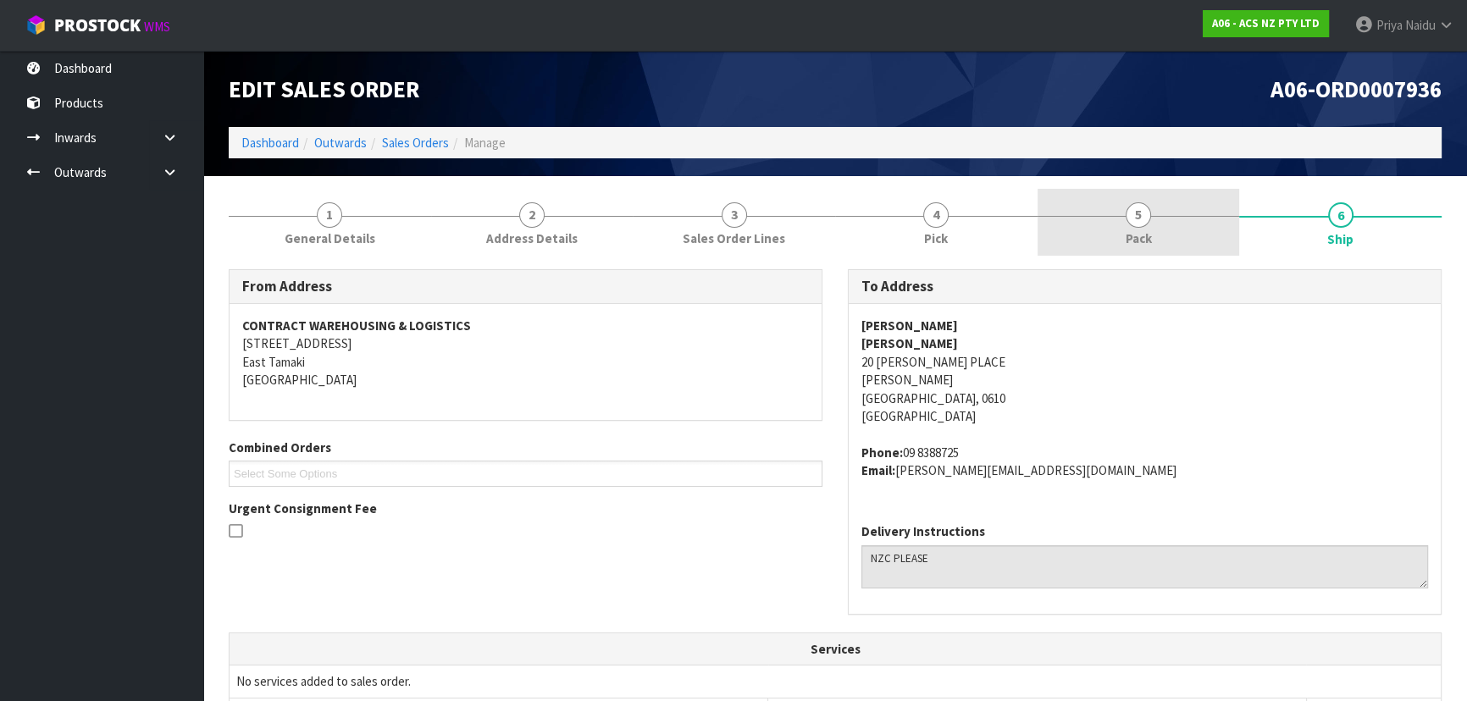
click at [1194, 242] on link "5 Pack" at bounding box center [1139, 222] width 202 height 67
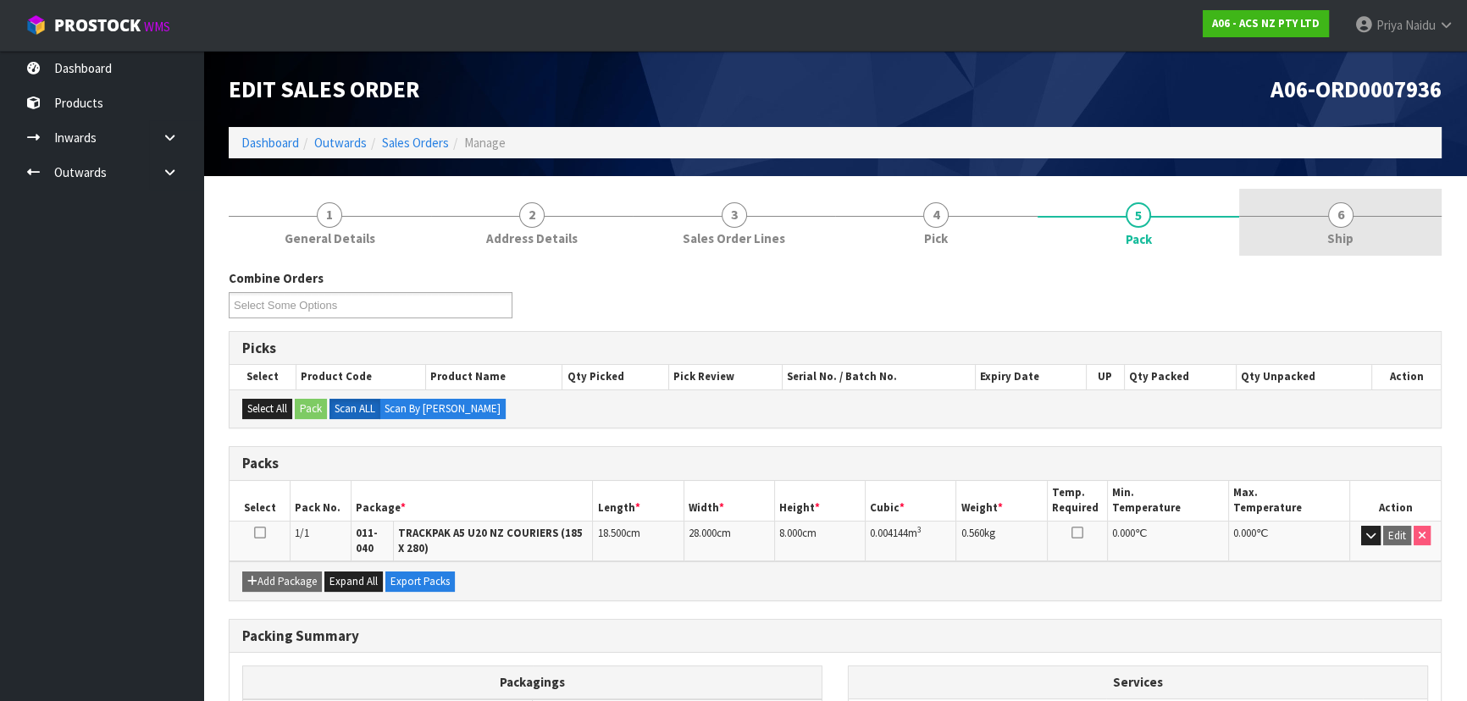
drag, startPoint x: 1341, startPoint y: 205, endPoint x: 1327, endPoint y: 214, distance: 16.4
click at [1341, 205] on span "6" at bounding box center [1340, 214] width 25 height 25
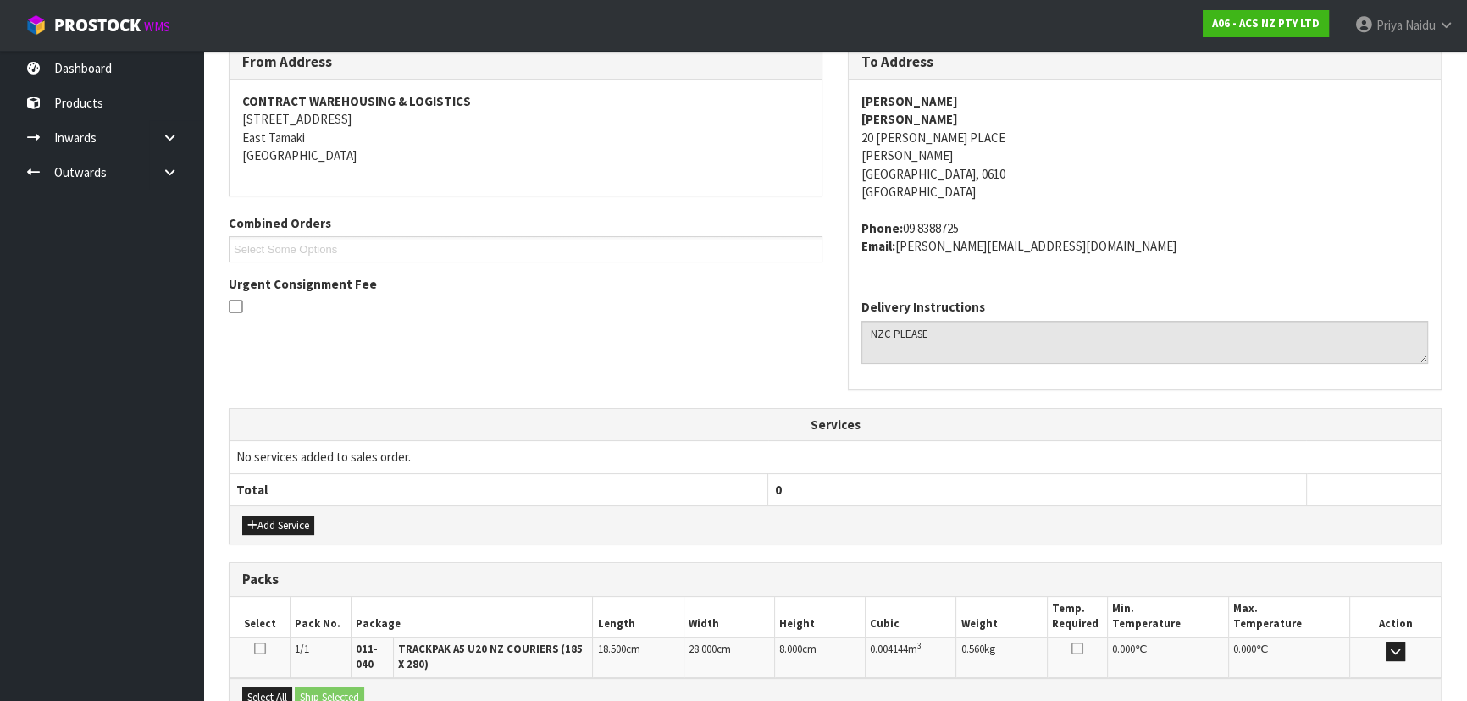
scroll to position [385, 0]
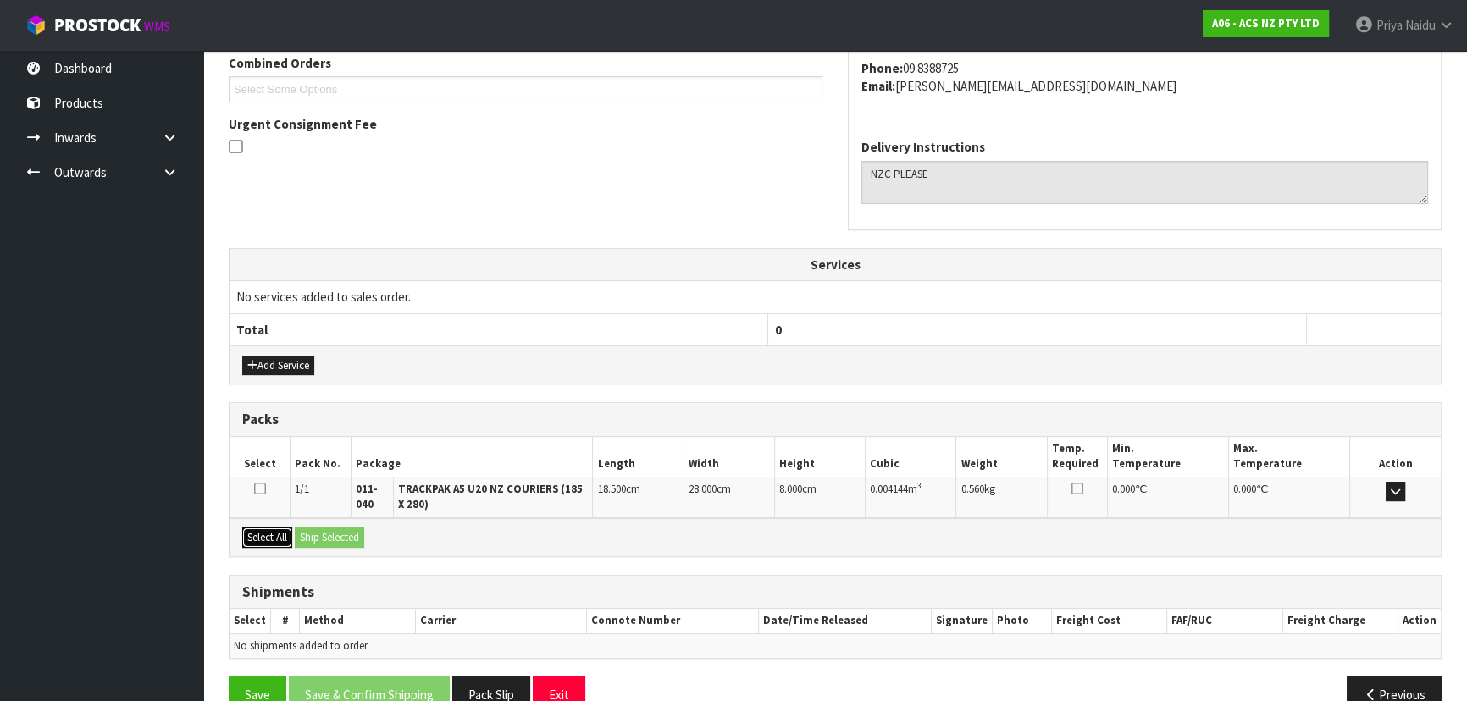
click at [277, 537] on button "Select All" at bounding box center [267, 538] width 50 height 20
click at [303, 537] on button "Ship Selected" at bounding box center [329, 538] width 69 height 20
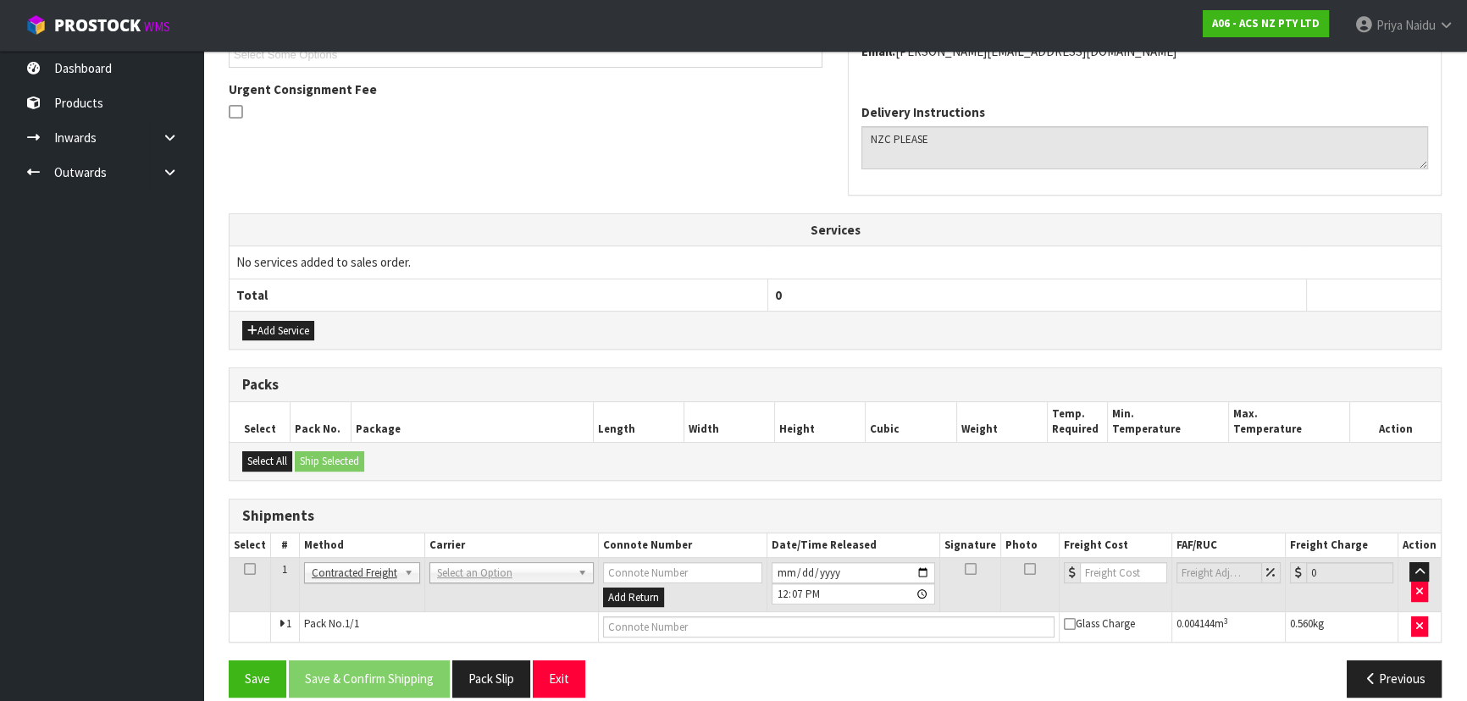
scroll to position [438, 0]
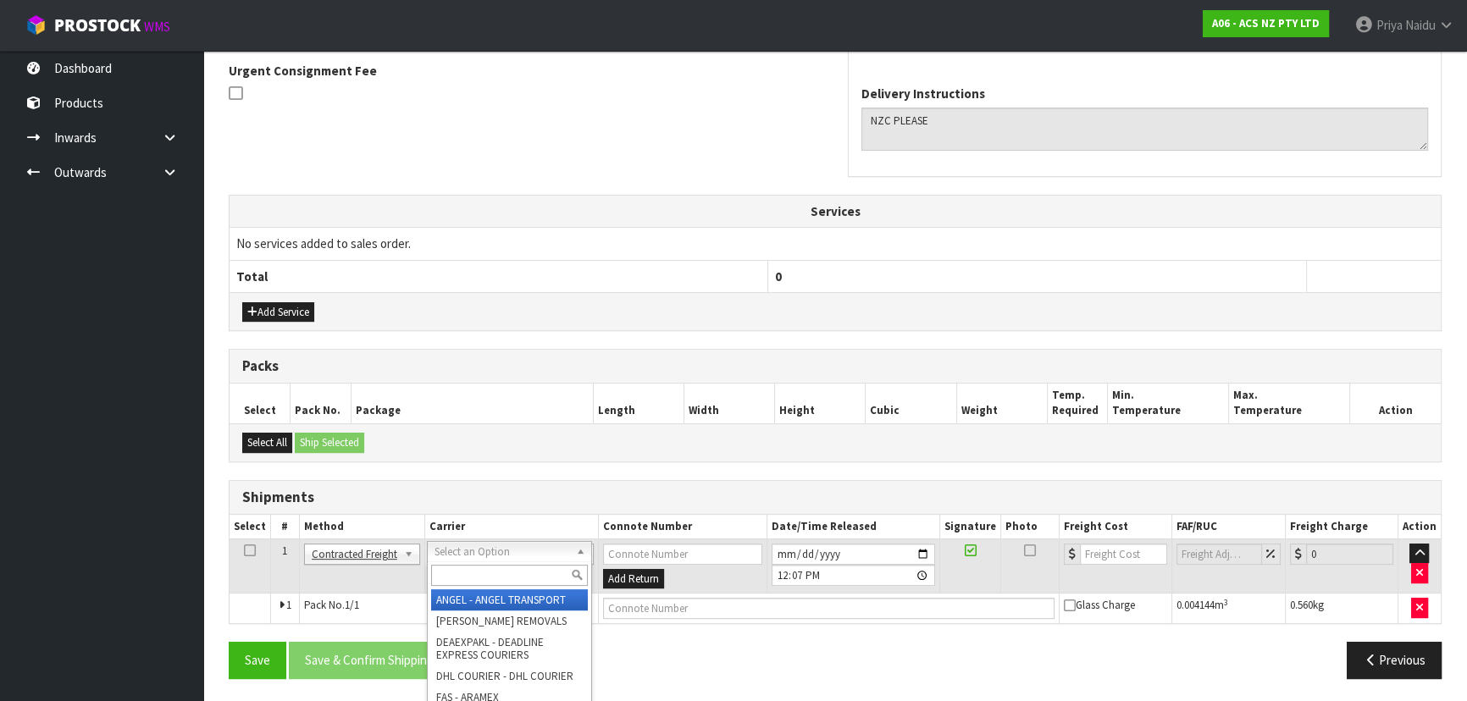
click at [455, 573] on input "text" at bounding box center [509, 575] width 157 height 21
type input "NZC"
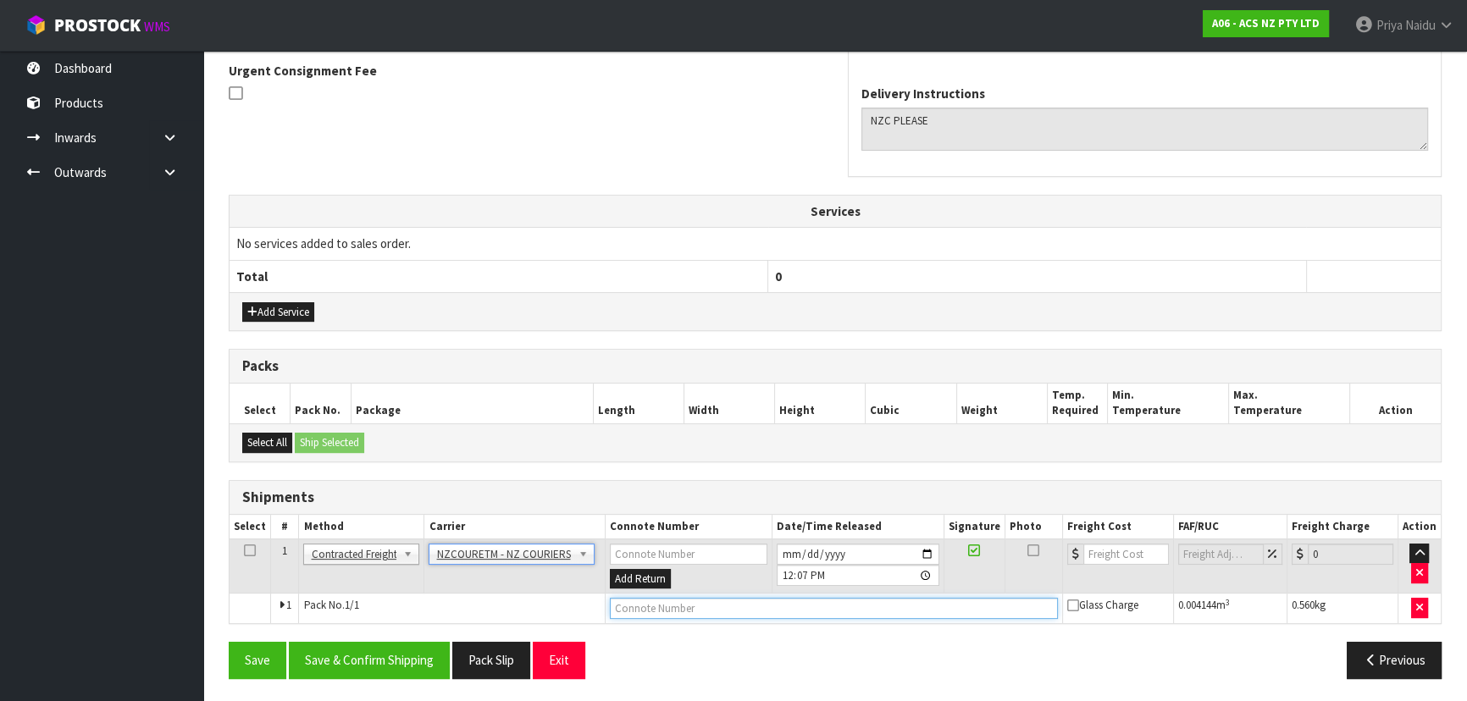
click at [624, 610] on input "text" at bounding box center [834, 608] width 448 height 21
paste input "BZGG003970"
type input "BZGG003970"
click at [1132, 546] on input "number" at bounding box center [1126, 554] width 86 height 21
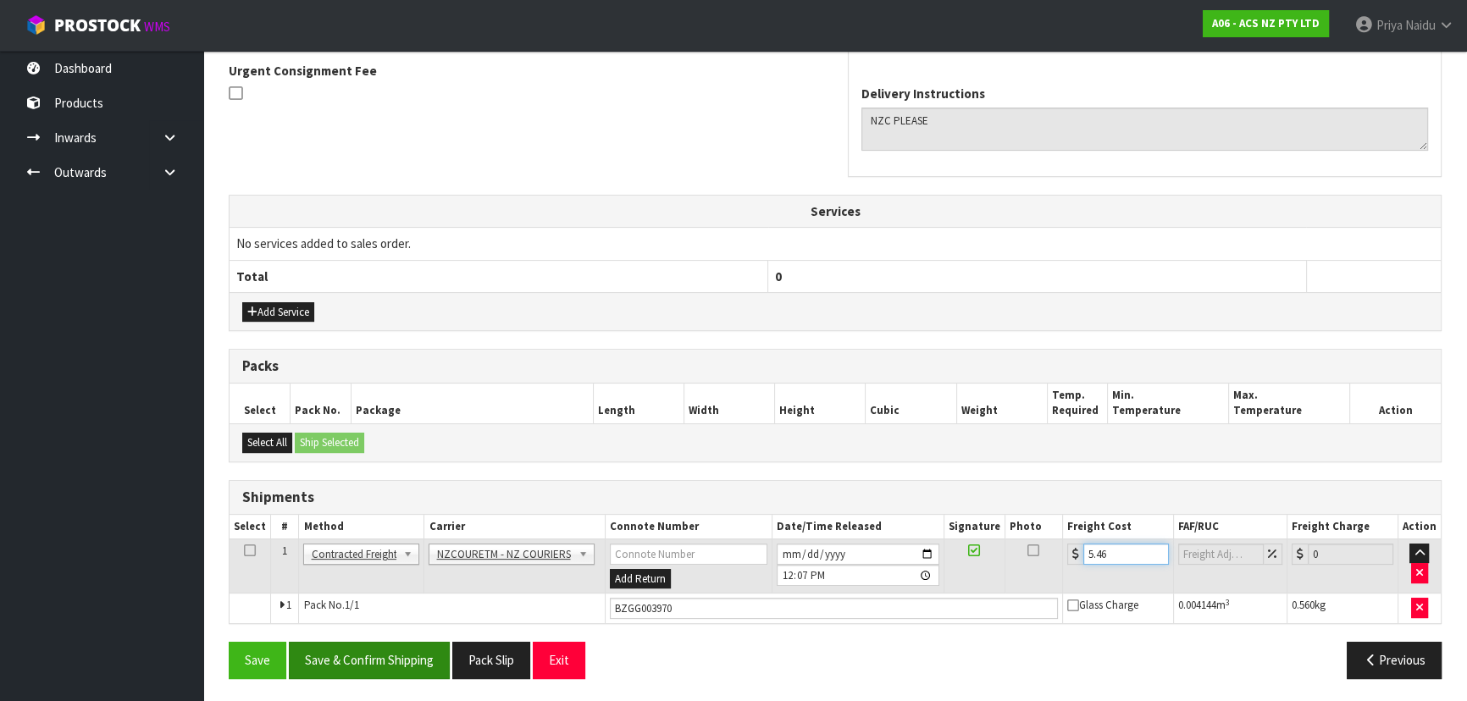
type input "5.46"
click at [401, 664] on button "Save & Confirm Shipping" at bounding box center [369, 660] width 161 height 36
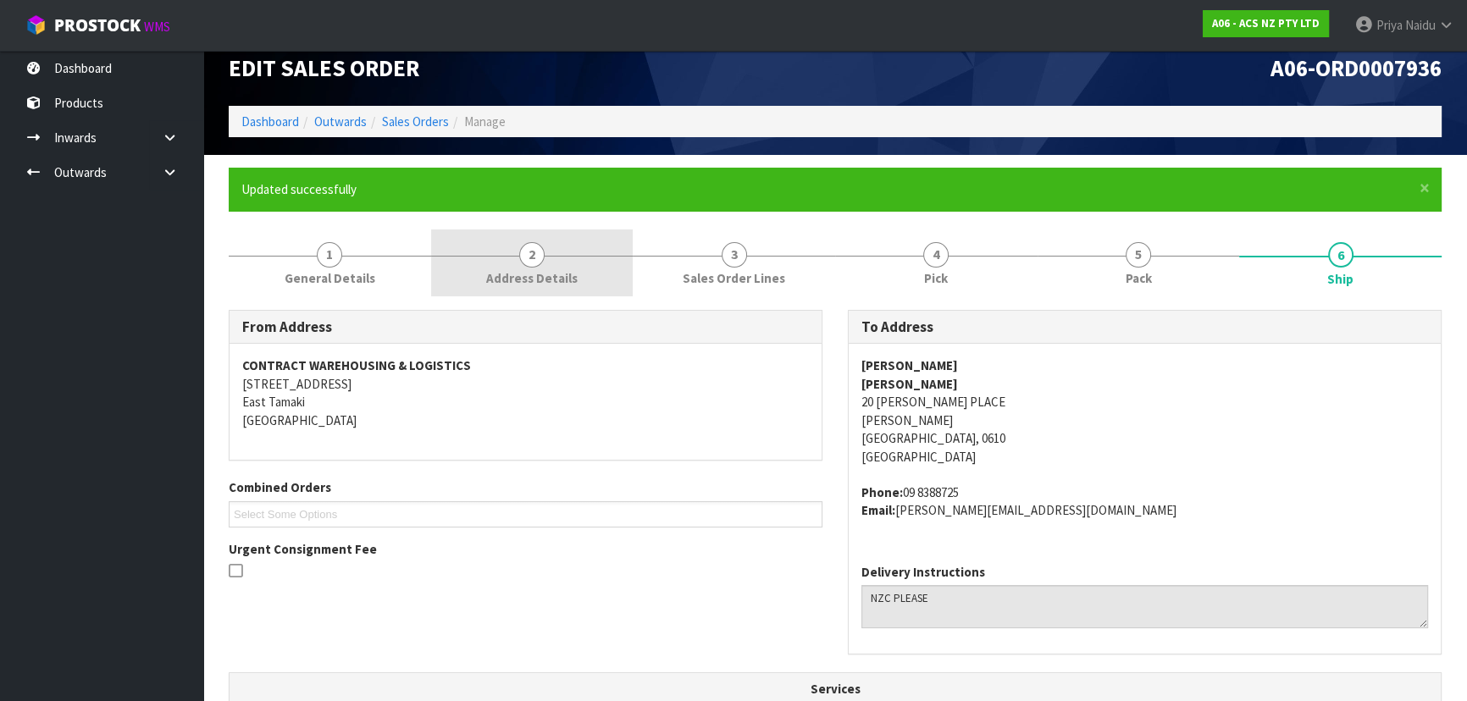
scroll to position [0, 0]
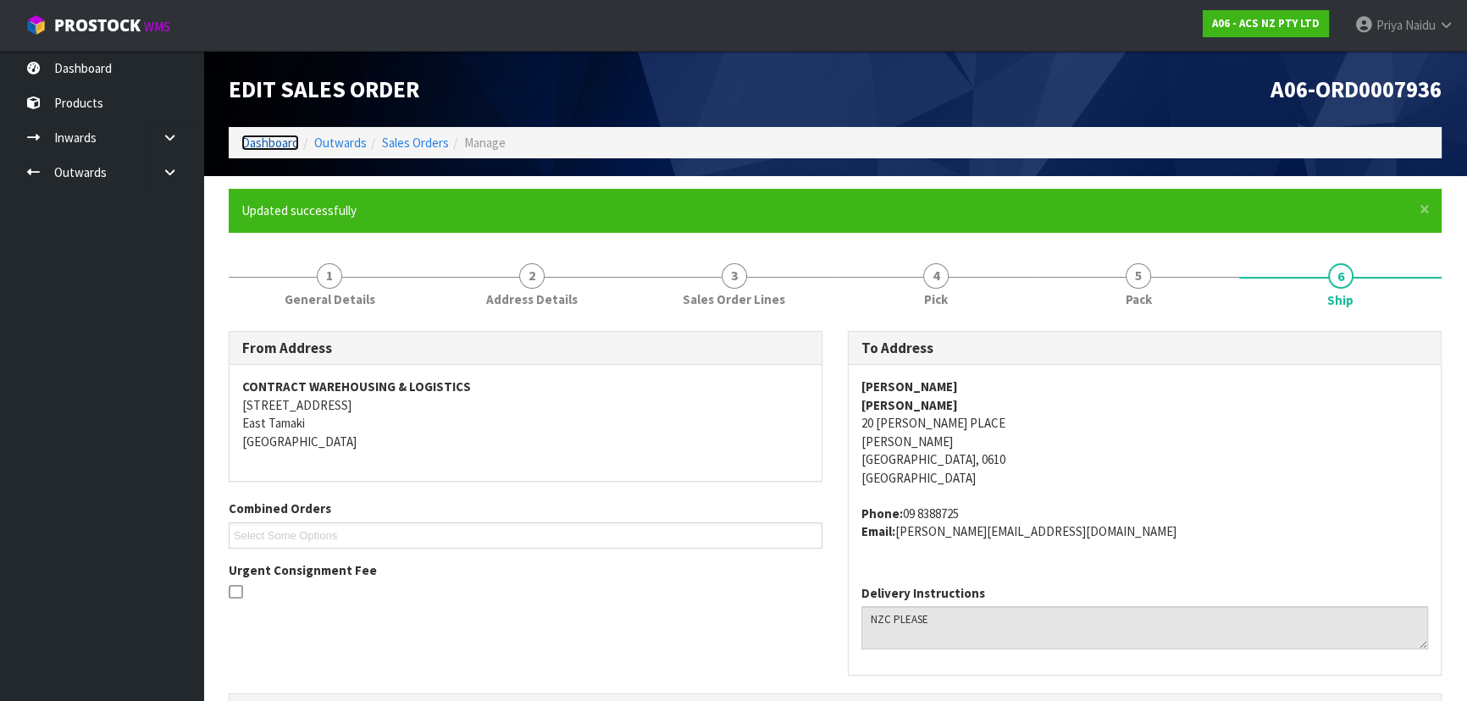
click at [263, 139] on link "Dashboard" at bounding box center [270, 143] width 58 height 16
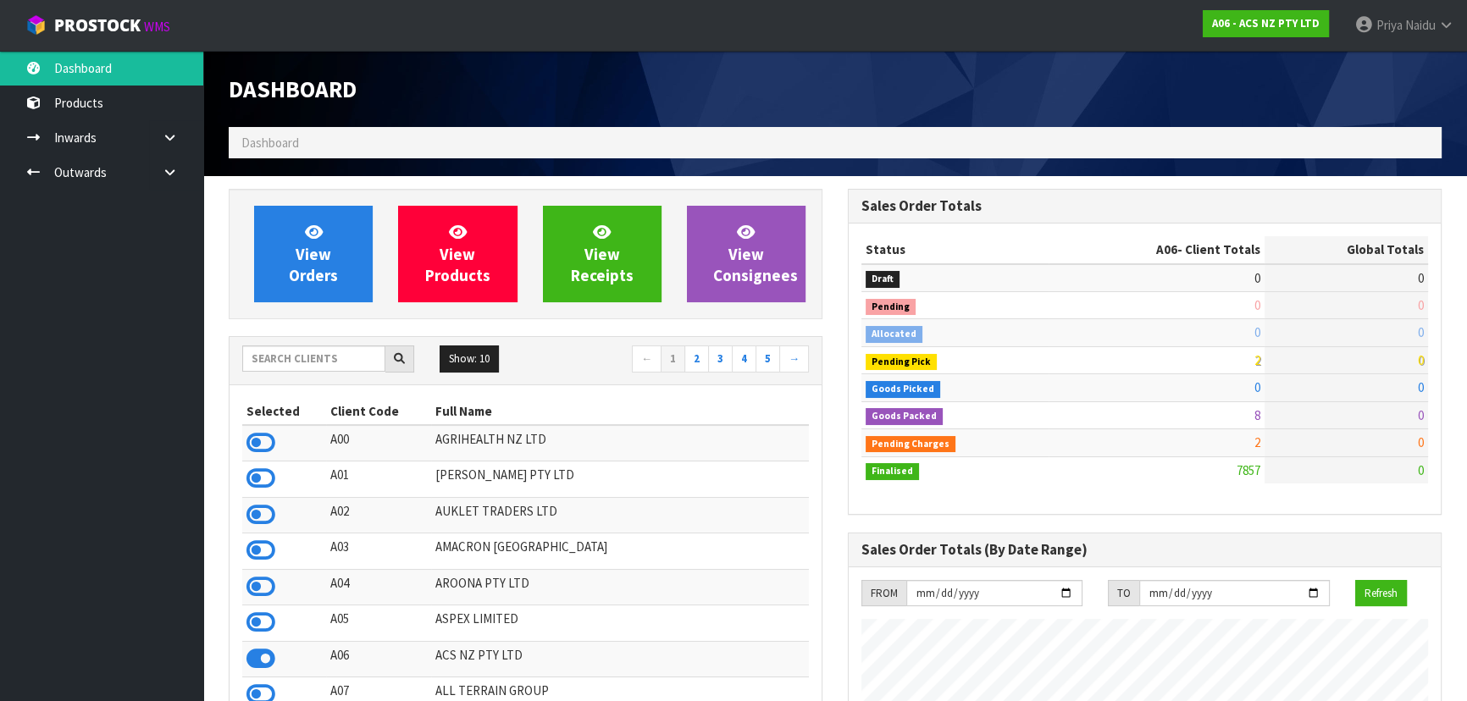
scroll to position [1281, 618]
click at [299, 360] on input "text" at bounding box center [313, 359] width 143 height 26
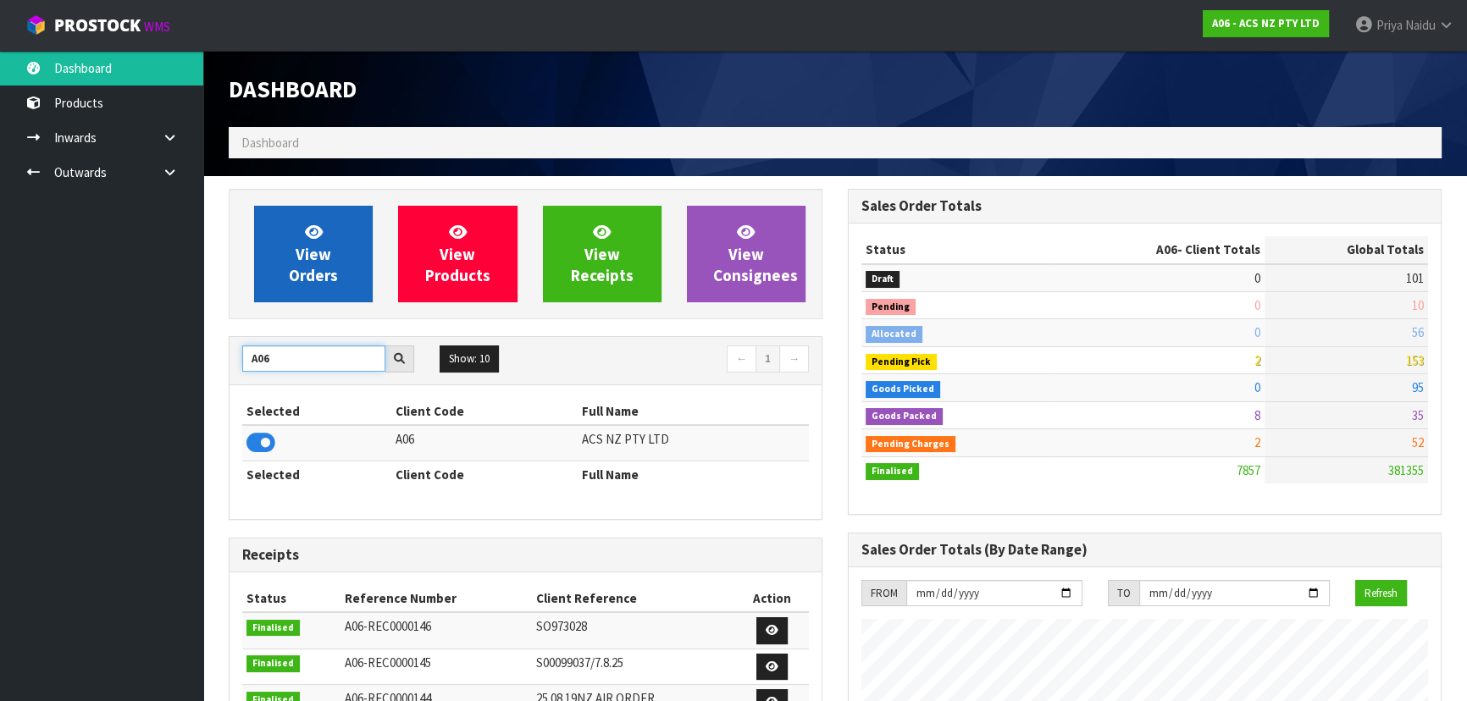
type input "A06"
click at [288, 275] on link "View Orders" at bounding box center [313, 254] width 119 height 97
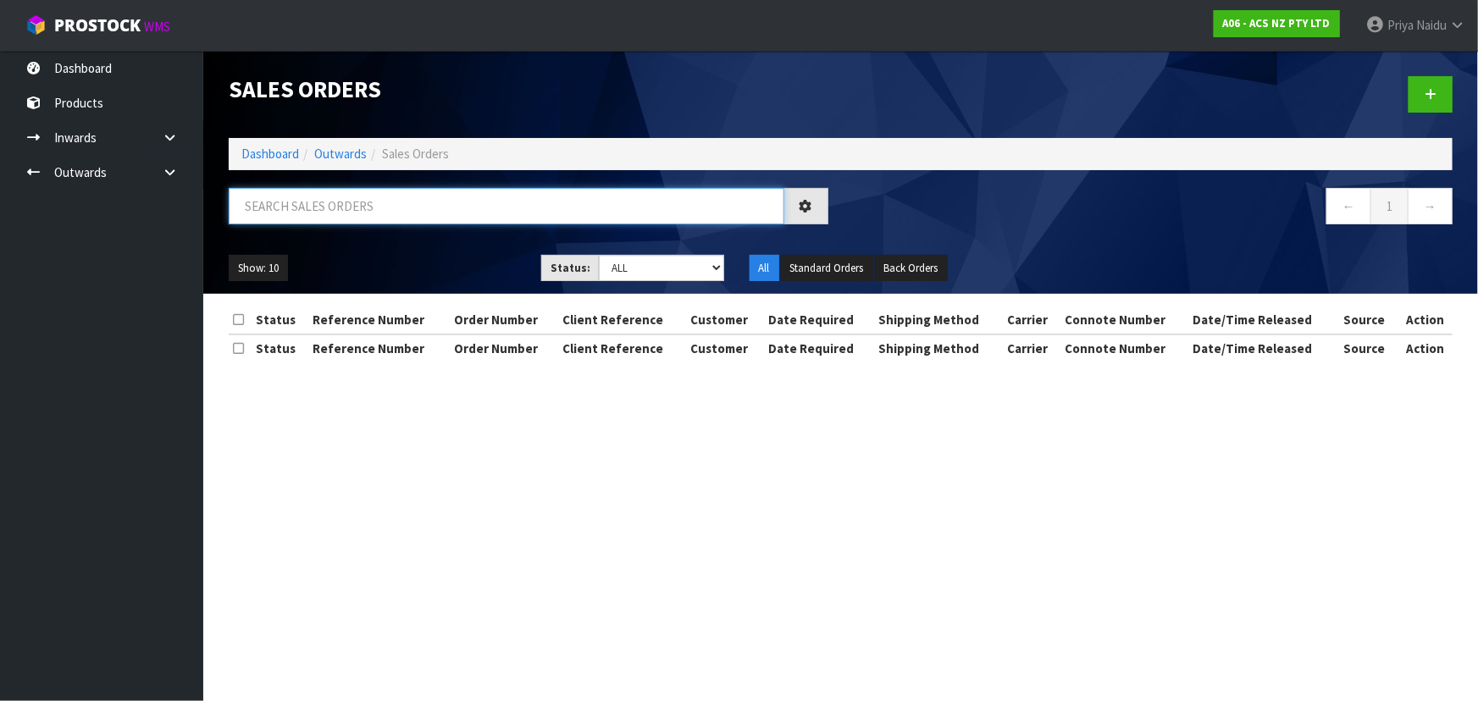
click at [308, 202] on input "text" at bounding box center [507, 206] width 556 height 36
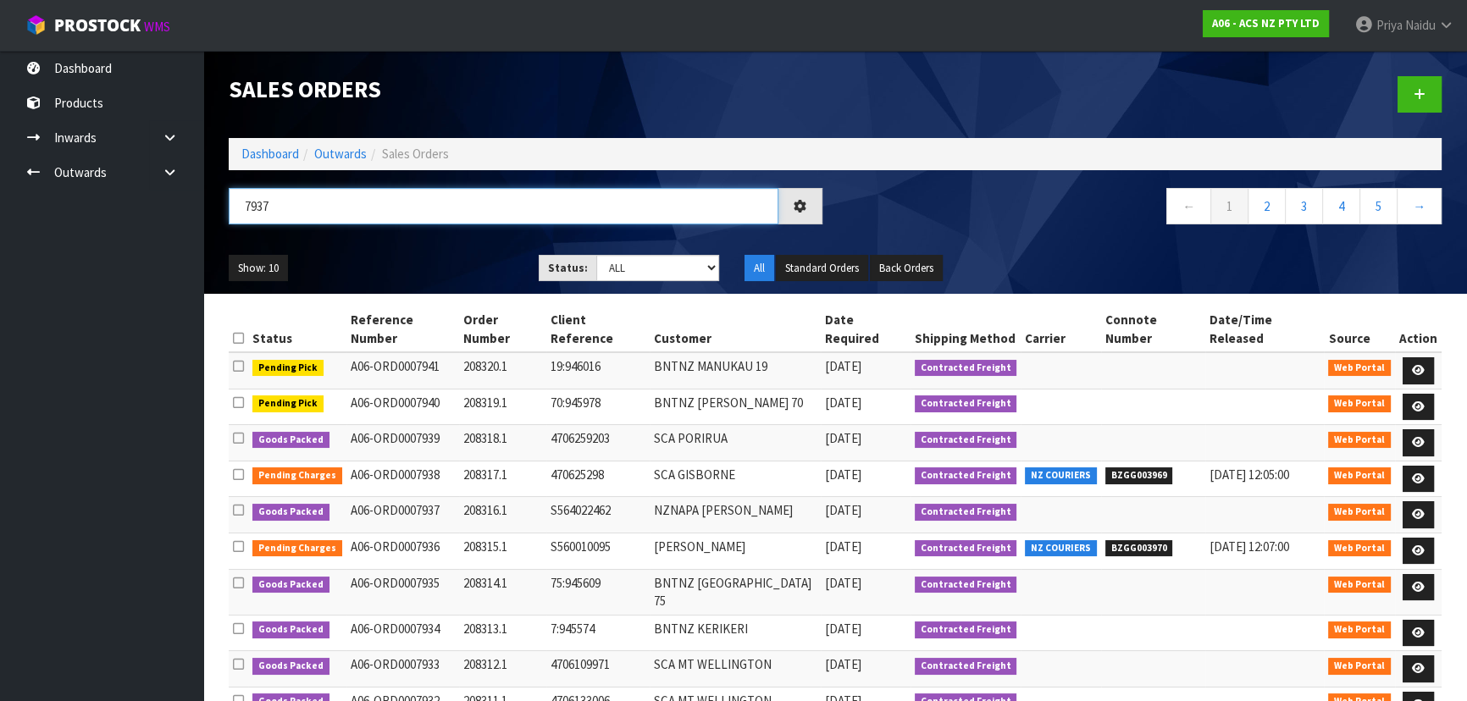
type input "7937"
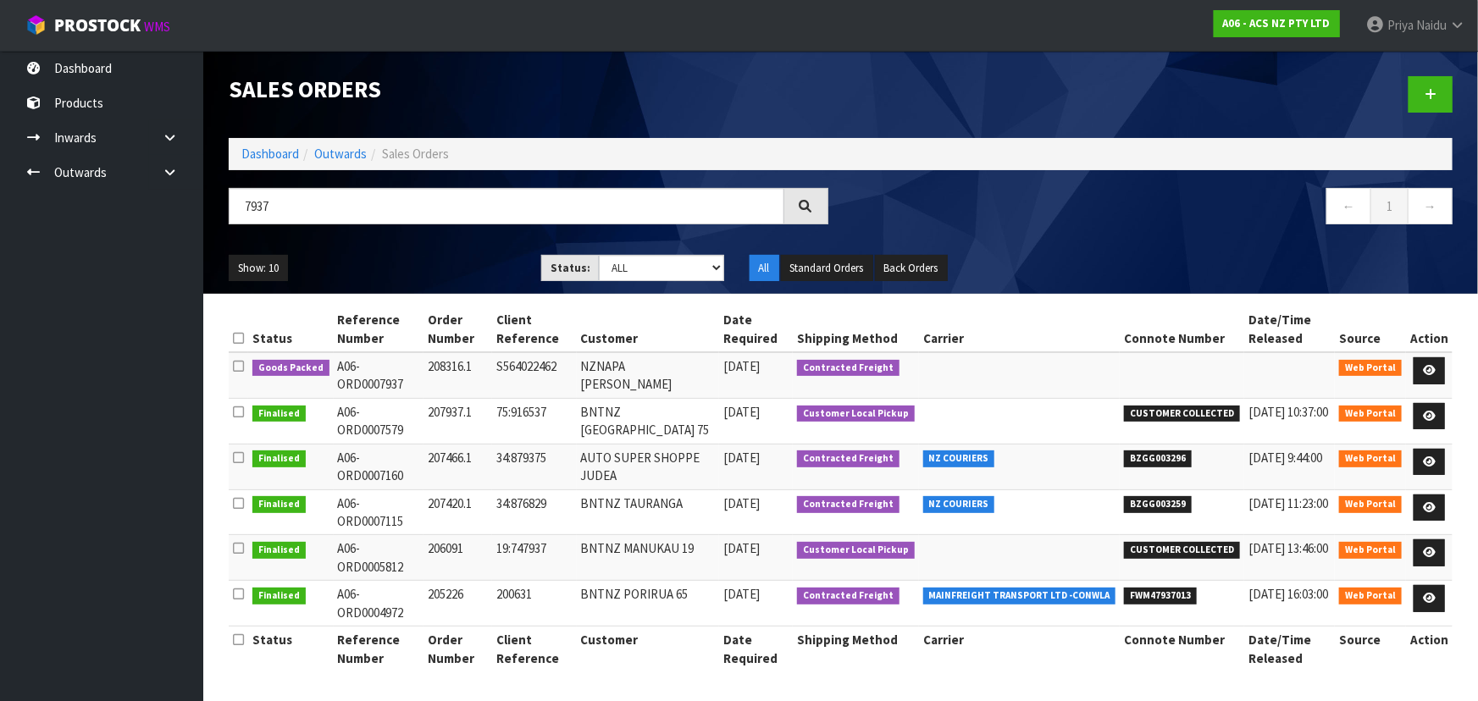
click at [402, 263] on ul "Show: 10 5 10 25 50" at bounding box center [372, 268] width 287 height 27
click at [1433, 371] on icon at bounding box center [1429, 370] width 13 height 11
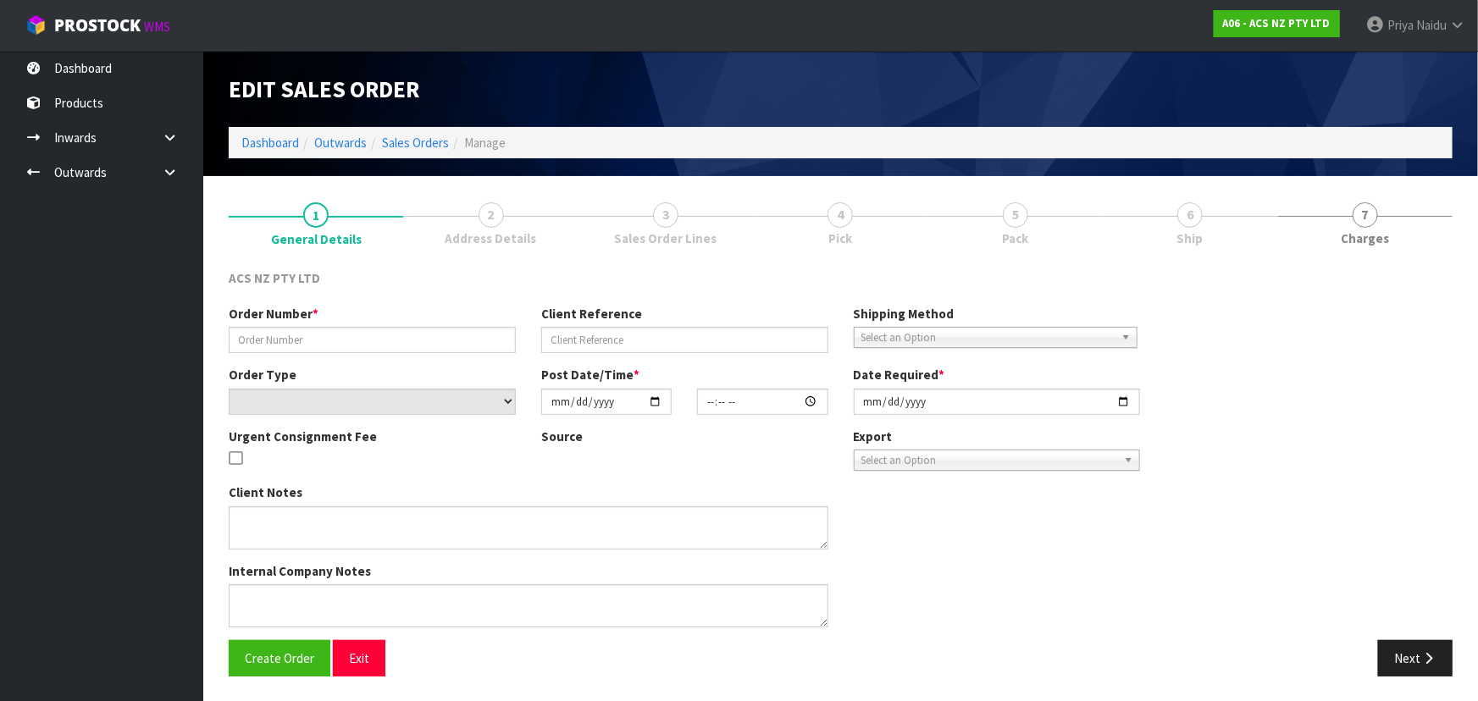
type input "208316.1"
type input "S564022462"
select select "number:0"
type input "[DATE]"
type input "17:04:00.000"
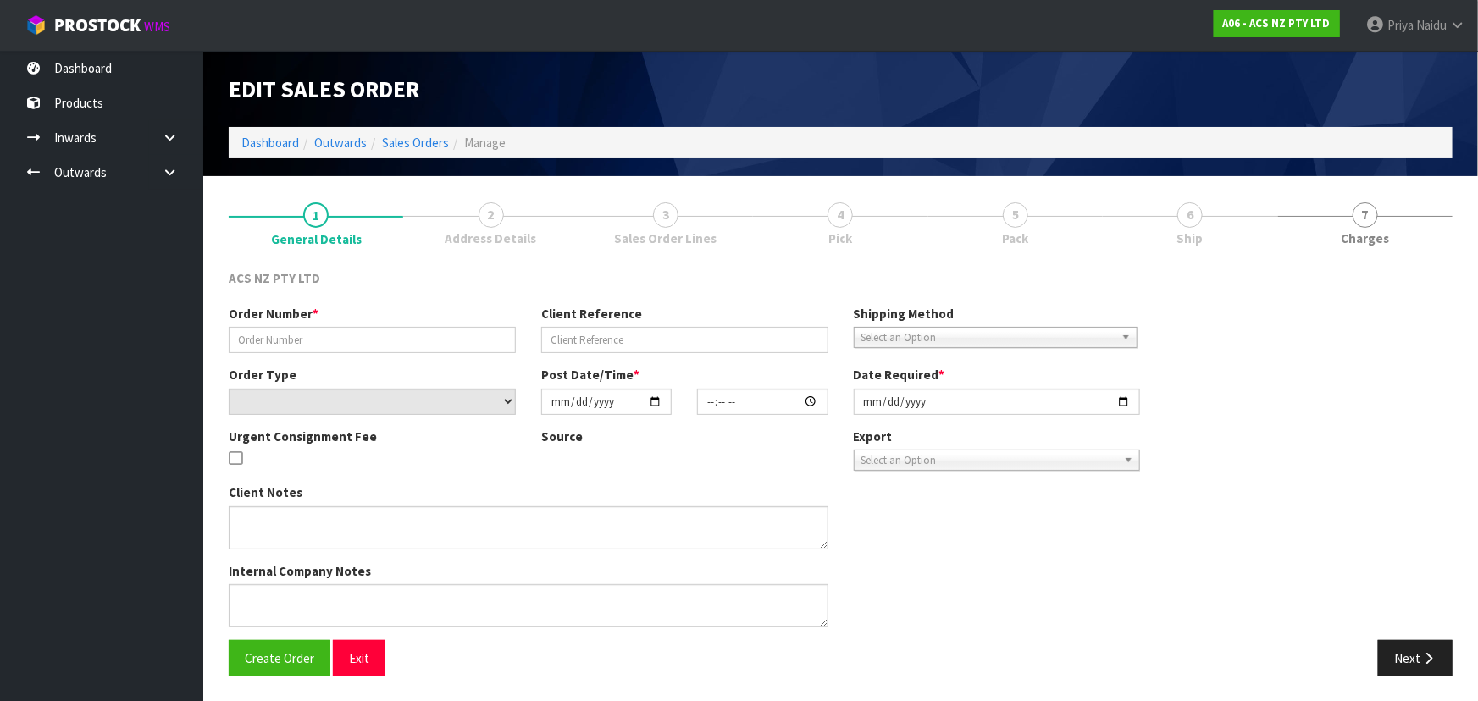
type input "[DATE]"
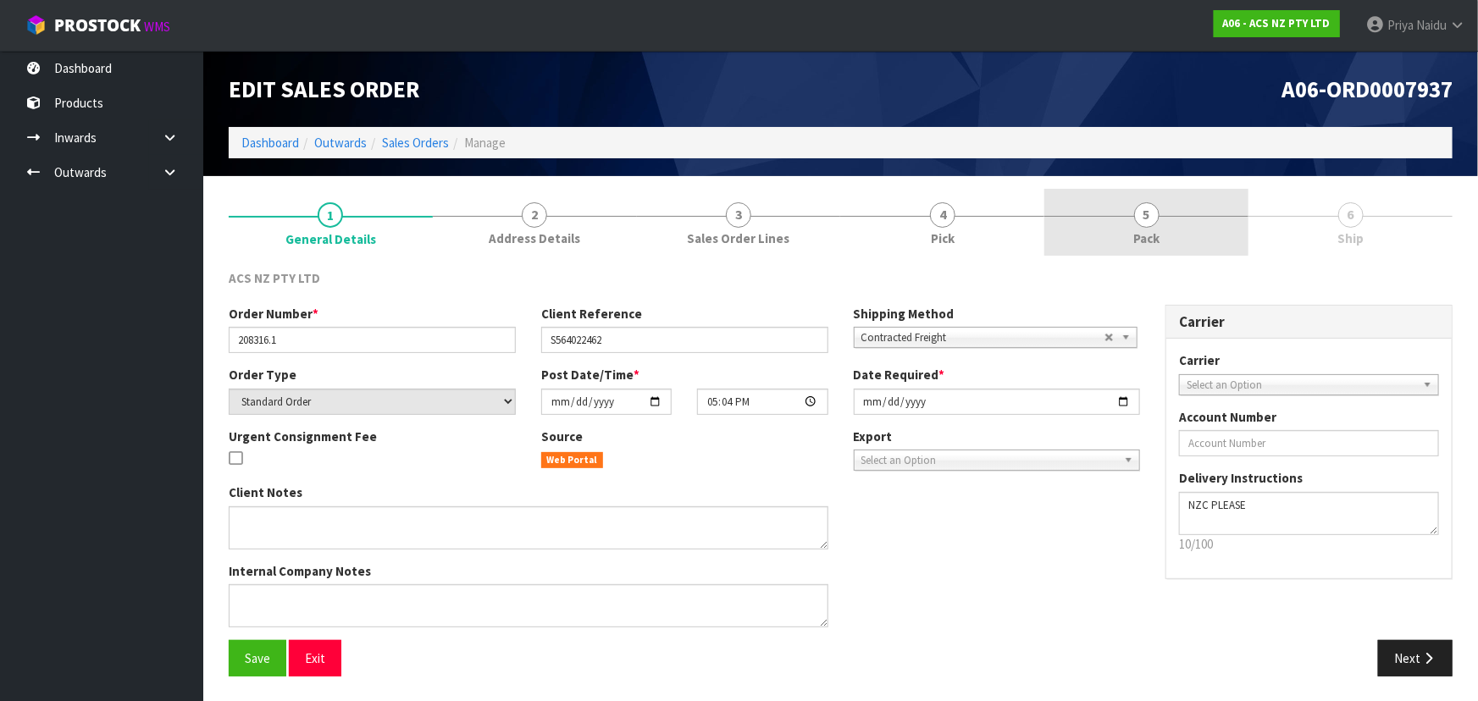
click at [1158, 230] on span "Pack" at bounding box center [1146, 239] width 26 height 18
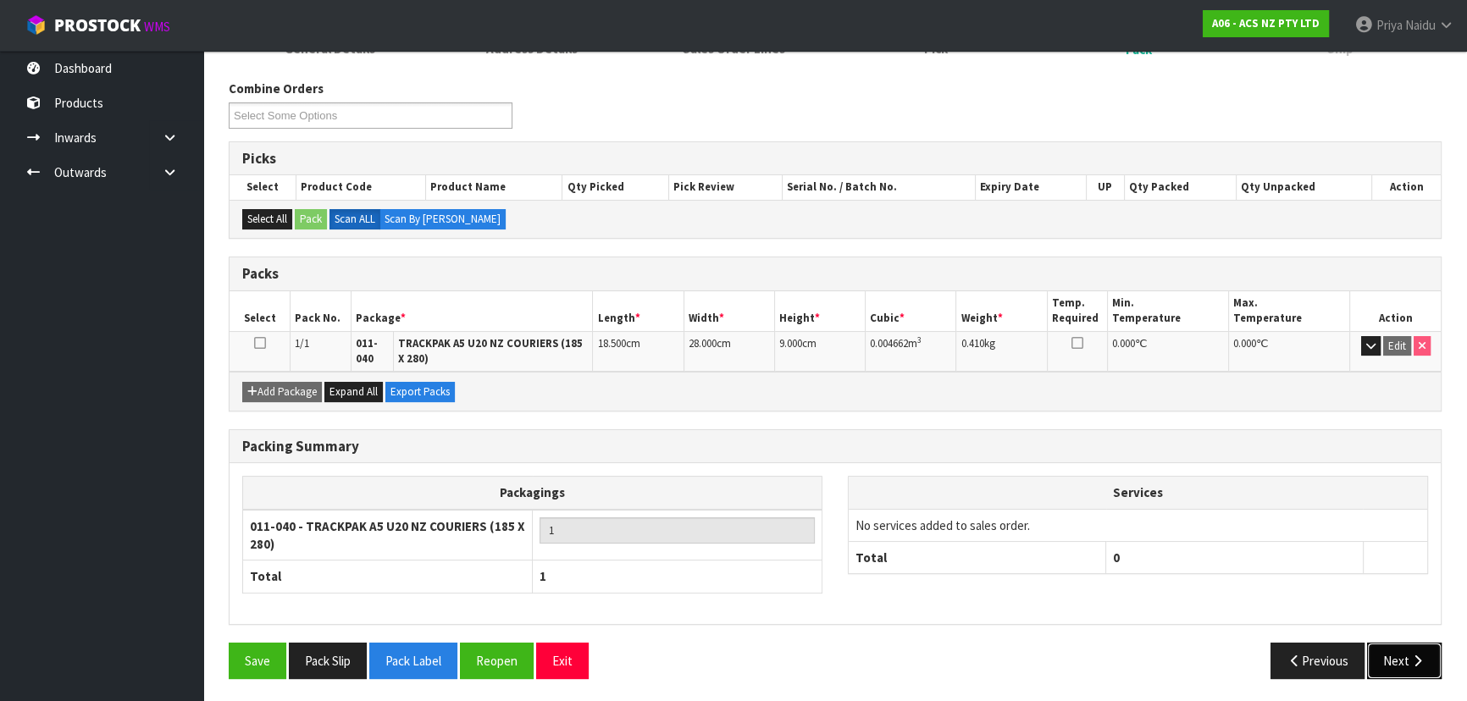
click at [1397, 659] on button "Next" at bounding box center [1404, 661] width 75 height 36
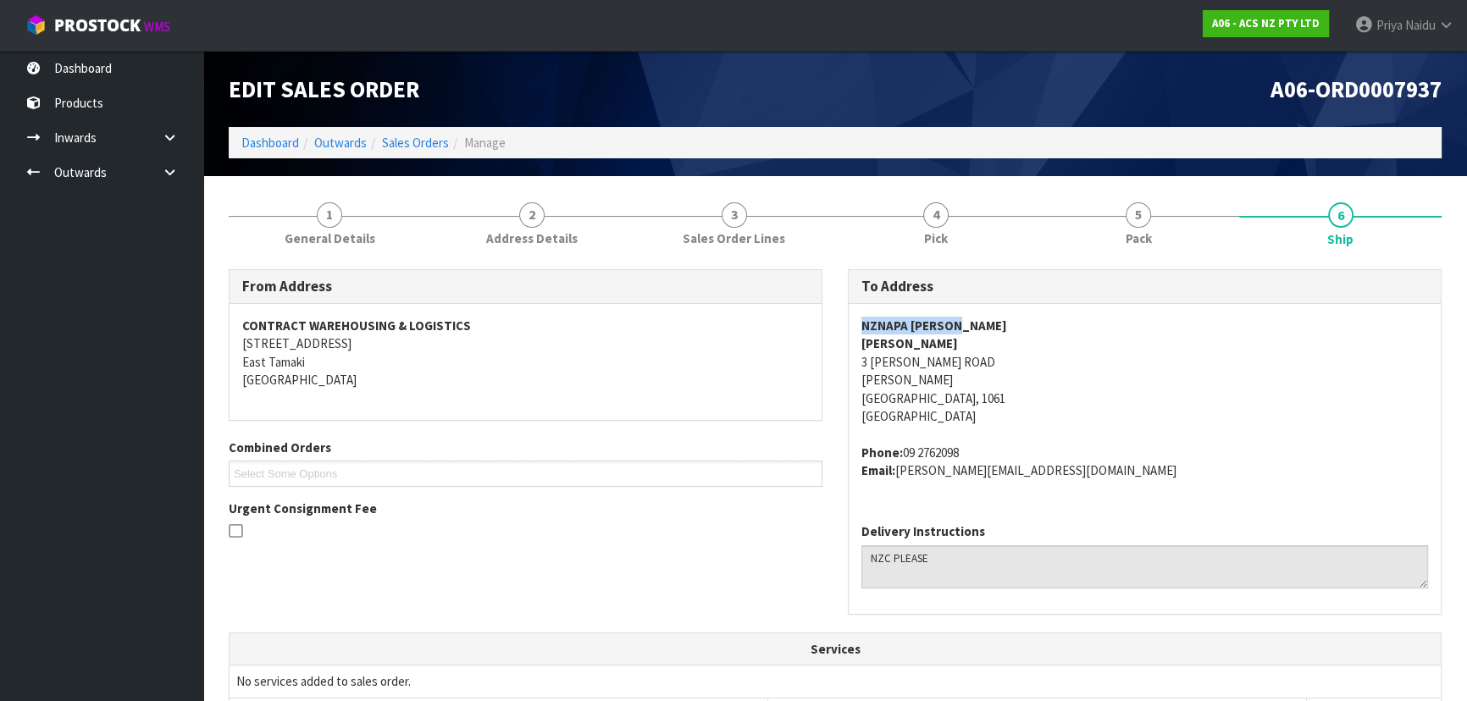
drag, startPoint x: 849, startPoint y: 321, endPoint x: 999, endPoint y: 317, distance: 150.0
click at [999, 317] on div "NZNAPA [PERSON_NAME] [PERSON_NAME] [STREET_ADDRESS][PERSON_NAME][PERSON_NAME] P…" at bounding box center [1145, 407] width 592 height 206
drag, startPoint x: 933, startPoint y: 356, endPoint x: 962, endPoint y: 355, distance: 28.8
click at [962, 355] on div "NZNAPA [PERSON_NAME] [PERSON_NAME] [STREET_ADDRESS][PERSON_NAME][PERSON_NAME] P…" at bounding box center [1145, 407] width 592 height 206
drag, startPoint x: 902, startPoint y: 451, endPoint x: 985, endPoint y: 457, distance: 83.2
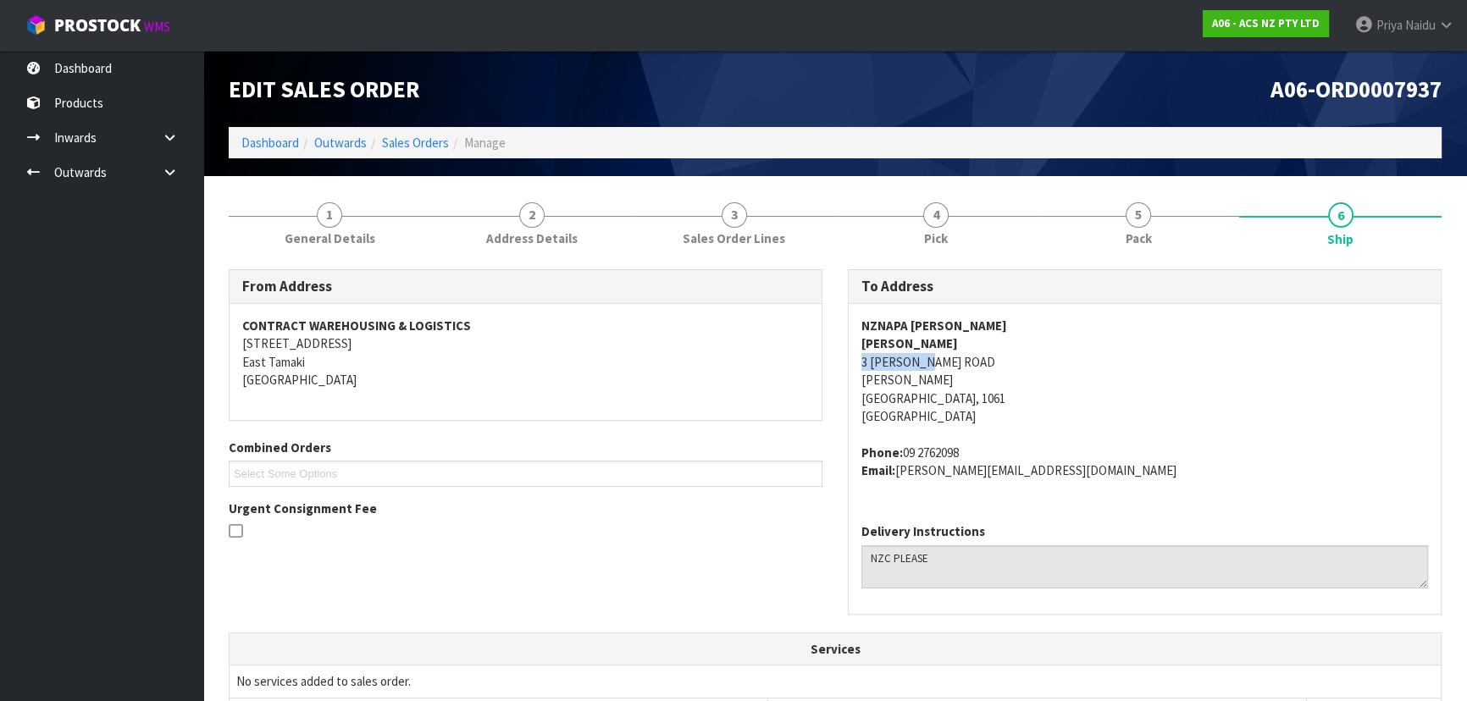
click at [986, 457] on address "Phone: [PHONE_NUMBER] Email: [PERSON_NAME][EMAIL_ADDRESS][DOMAIN_NAME]" at bounding box center [1144, 462] width 567 height 36
drag, startPoint x: 898, startPoint y: 474, endPoint x: 1043, endPoint y: 468, distance: 145.8
click at [1043, 468] on address "Phone: [PHONE_NUMBER] Email: [PERSON_NAME][EMAIL_ADDRESS][DOMAIN_NAME]" at bounding box center [1144, 462] width 567 height 36
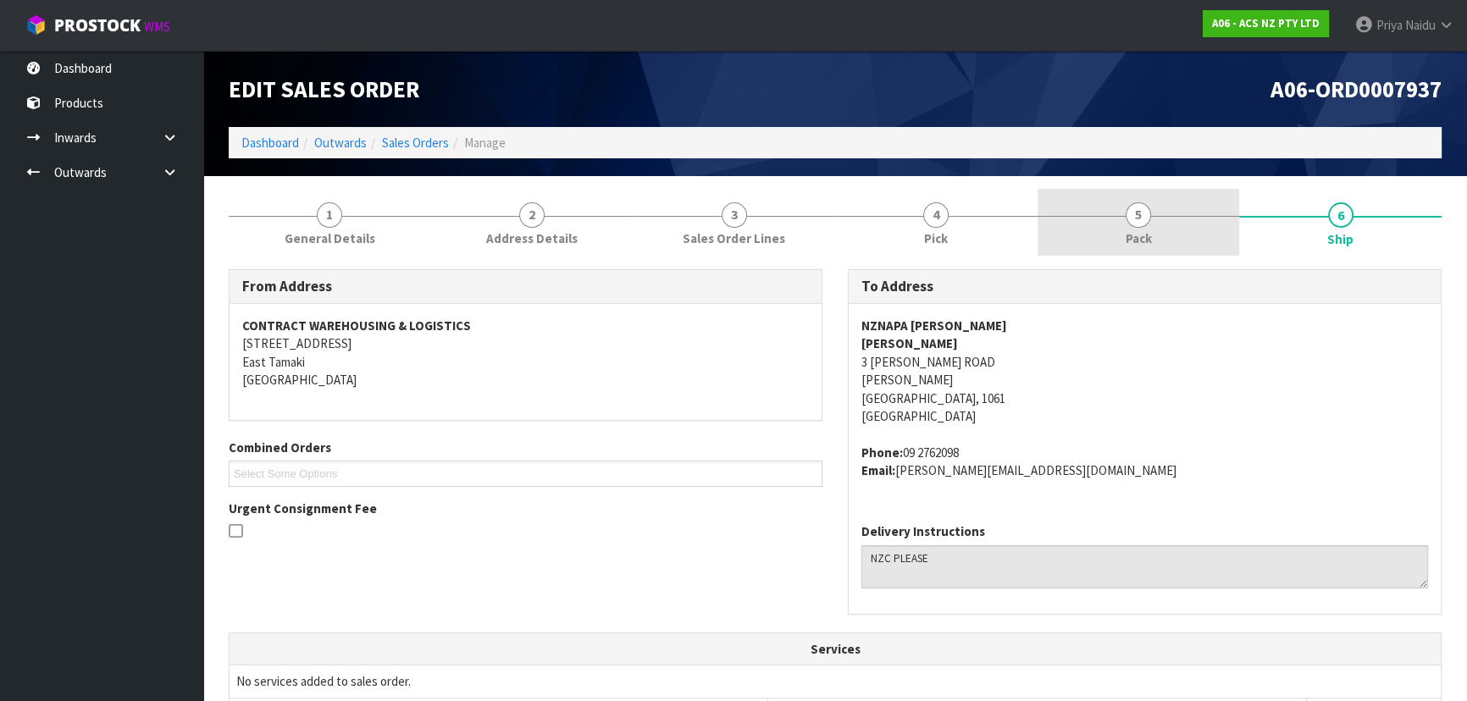
click at [1126, 239] on span "Pack" at bounding box center [1139, 239] width 26 height 18
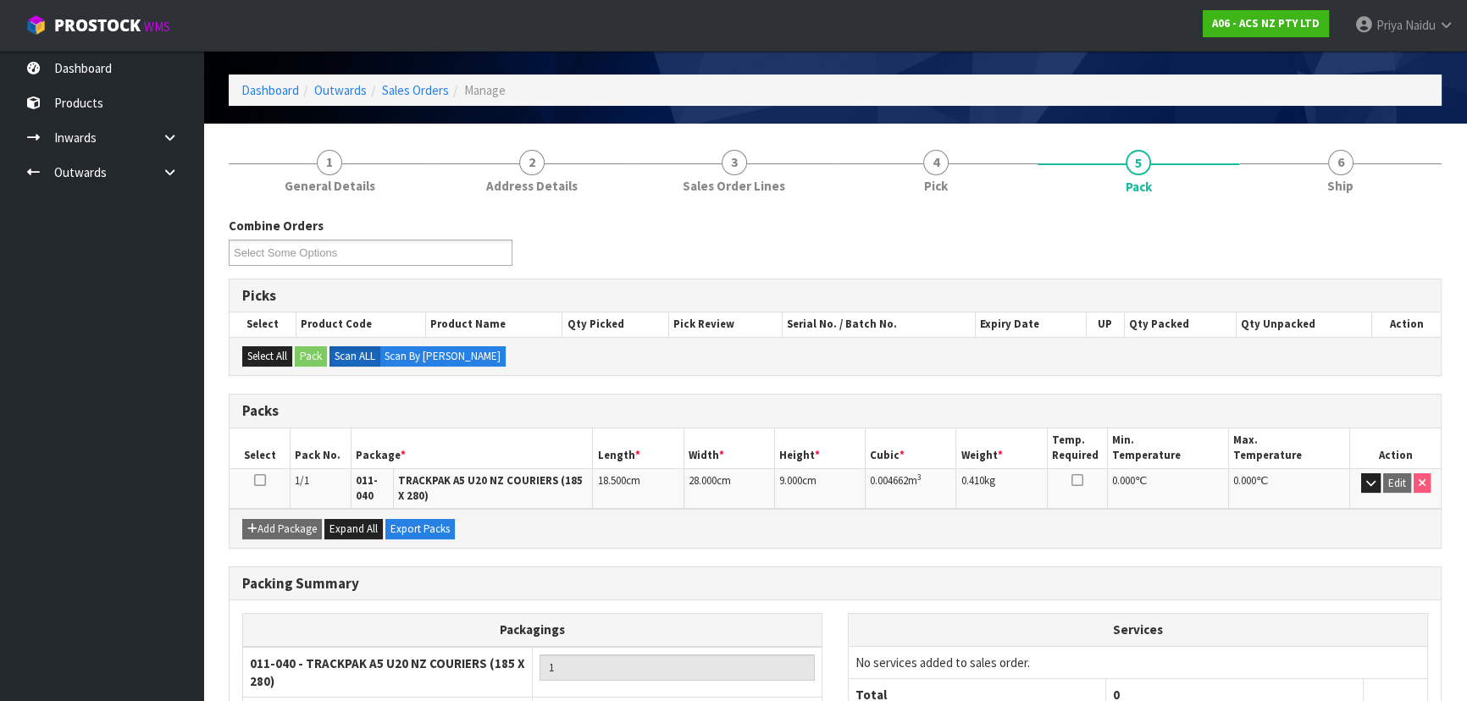
scroll to position [76, 0]
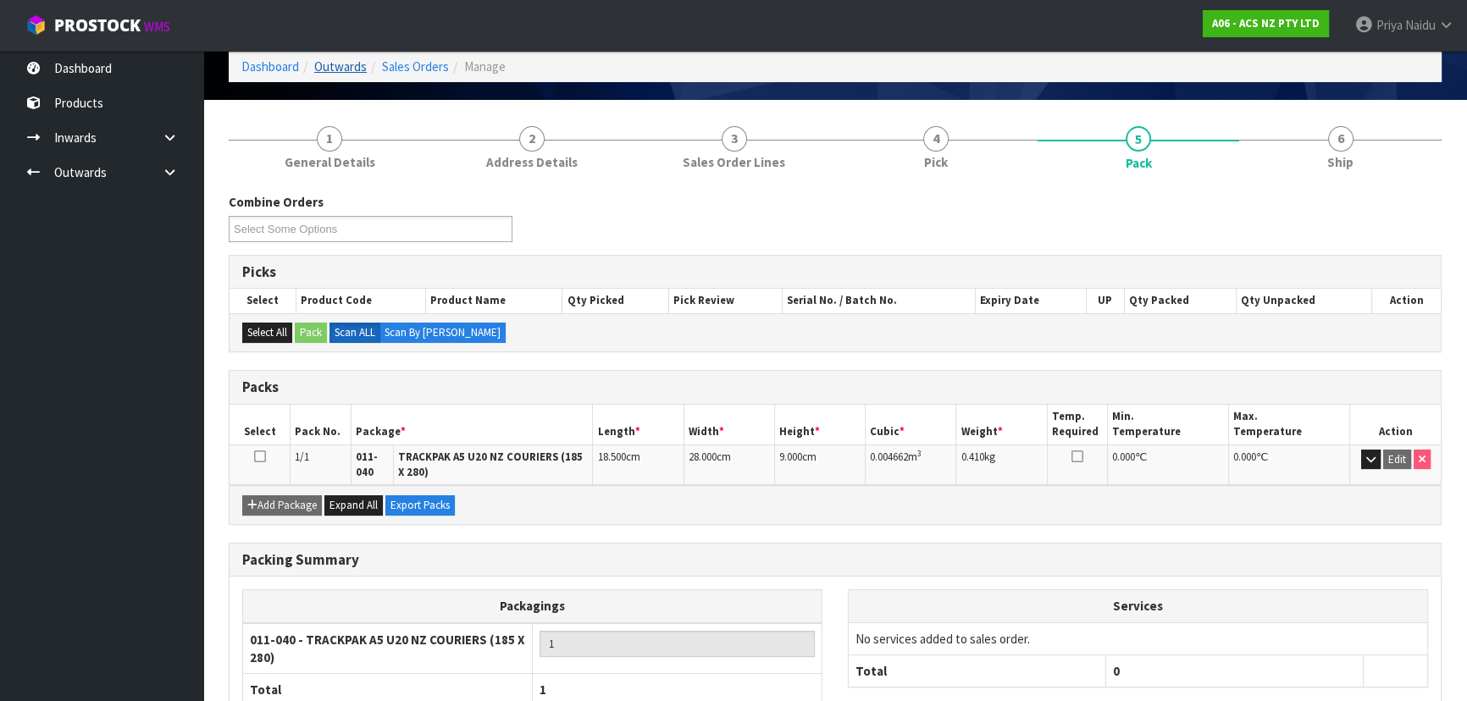
click at [336, 142] on span "1" at bounding box center [329, 138] width 25 height 25
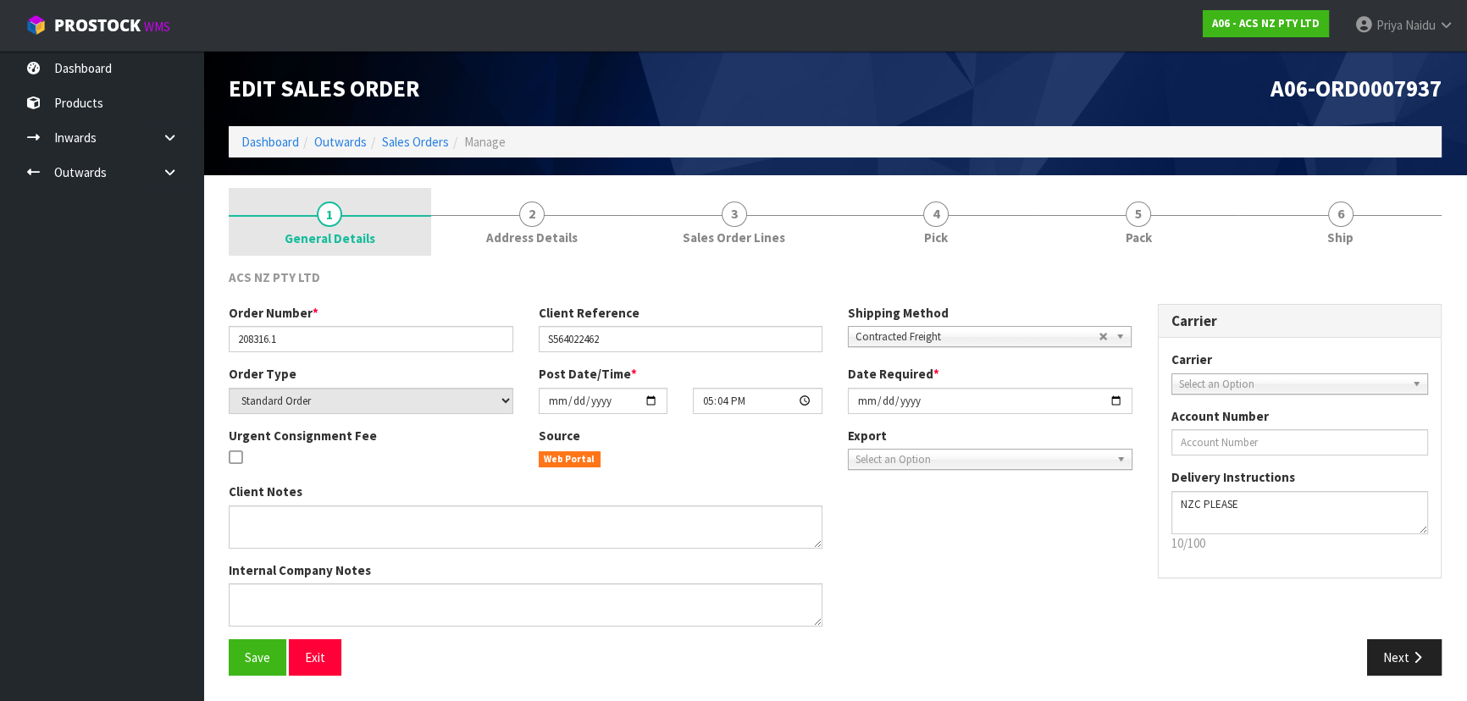
scroll to position [0, 0]
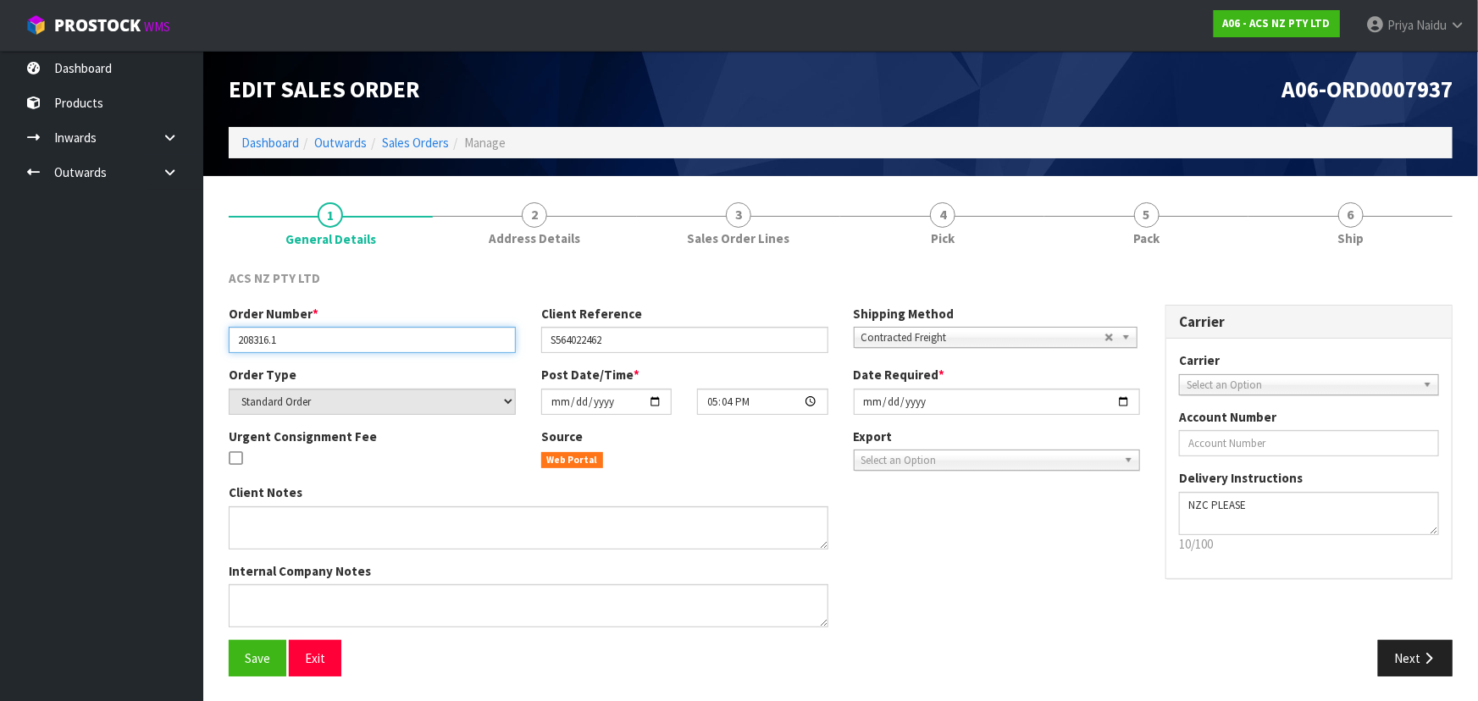
drag, startPoint x: 236, startPoint y: 335, endPoint x: 322, endPoint y: 340, distance: 85.7
click at [322, 340] on input "208316.1" at bounding box center [372, 340] width 287 height 26
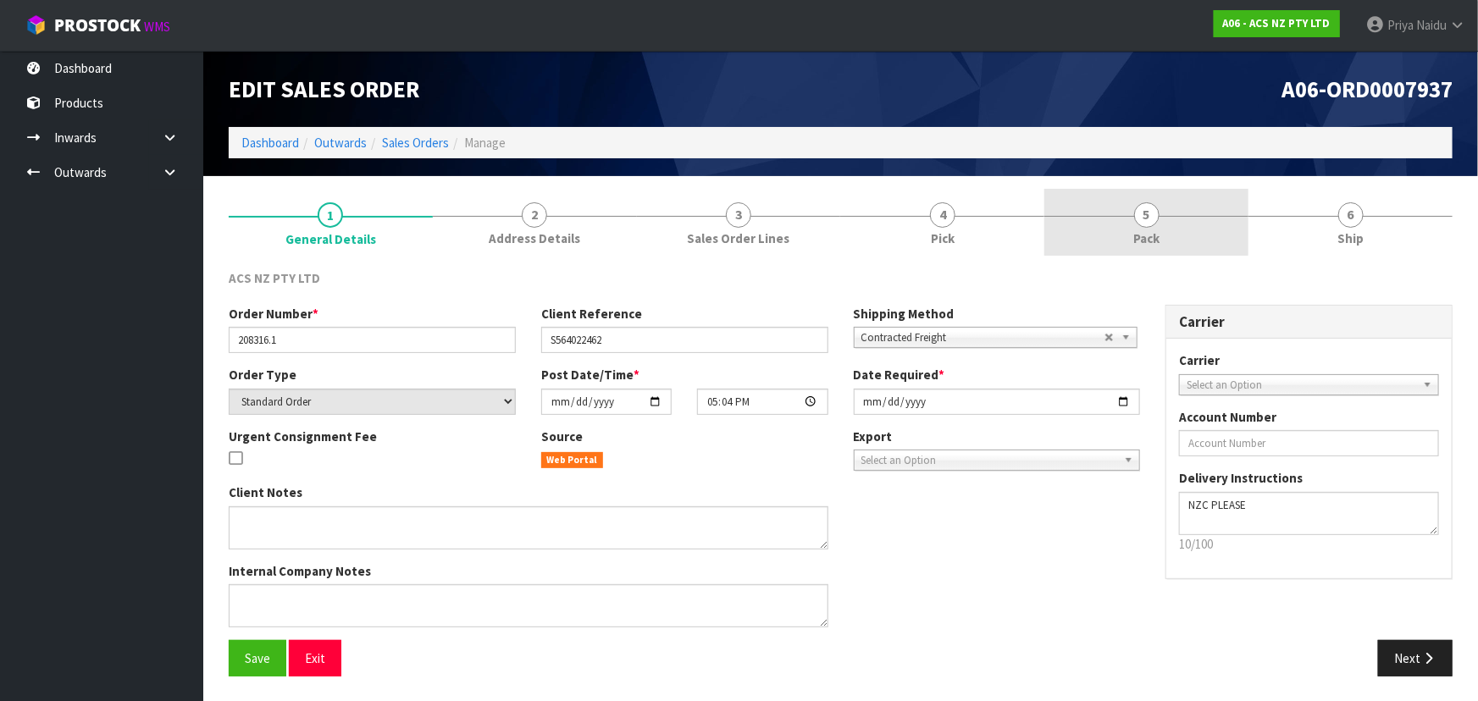
click at [1177, 229] on link "5 Pack" at bounding box center [1146, 222] width 204 height 67
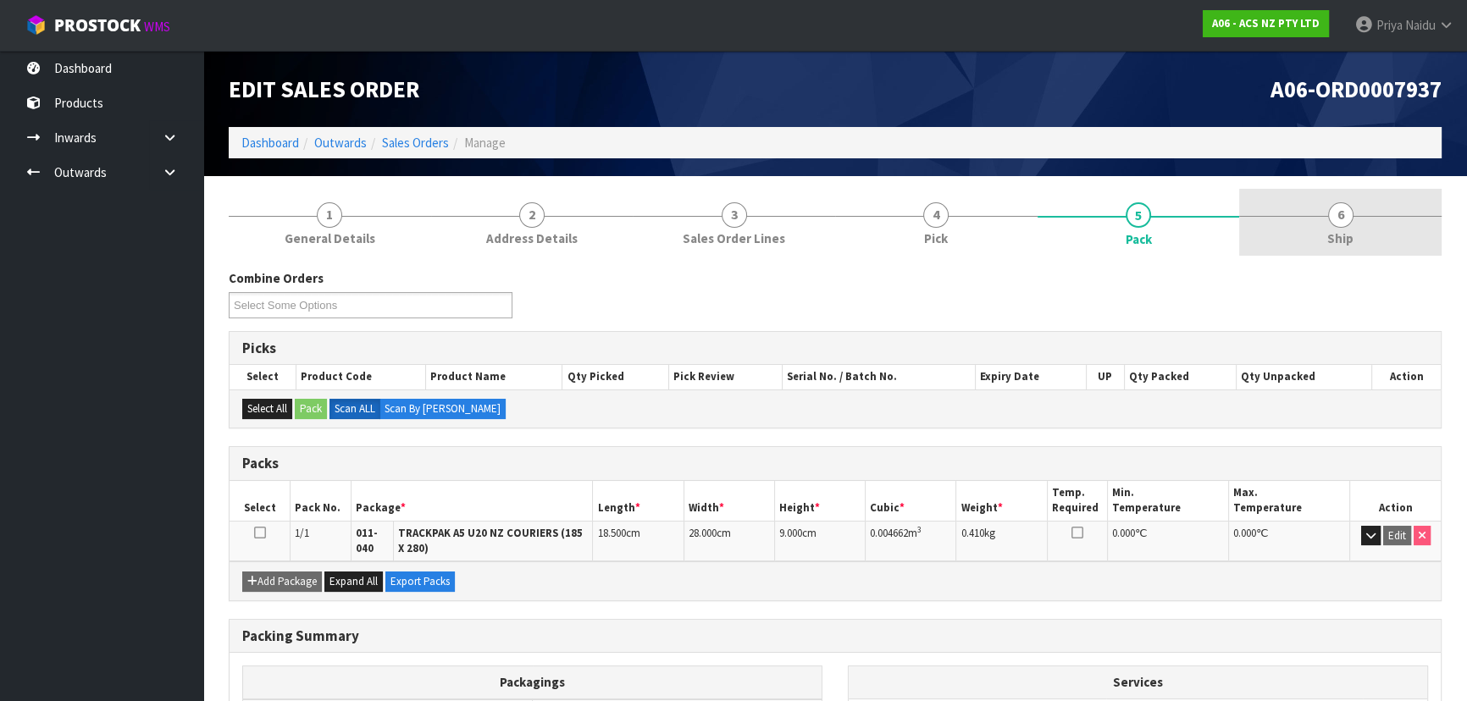
click at [1388, 224] on link "6 Ship" at bounding box center [1340, 222] width 202 height 67
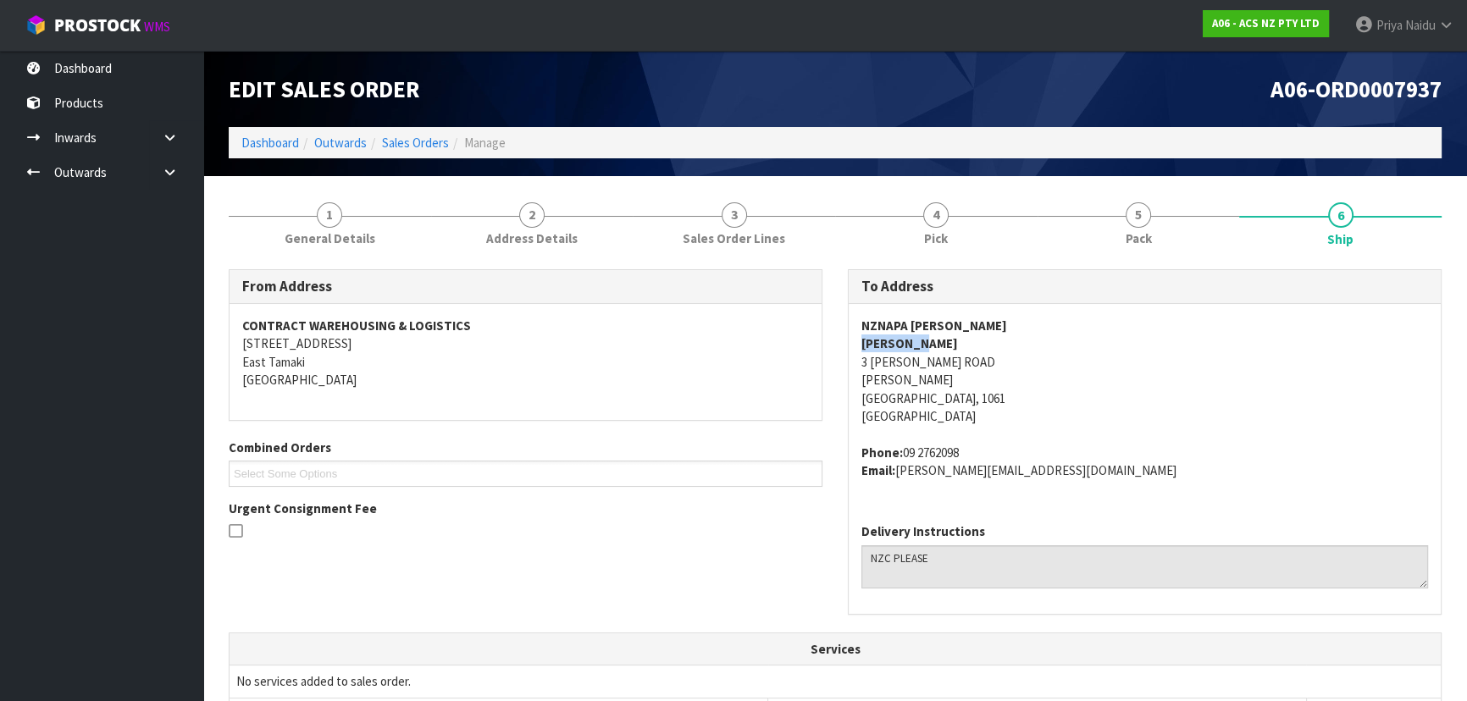
drag, startPoint x: 855, startPoint y: 347, endPoint x: 930, endPoint y: 337, distance: 76.1
click at [930, 337] on div "NZNAPA [PERSON_NAME] [PERSON_NAME] [STREET_ADDRESS][PERSON_NAME][PERSON_NAME] P…" at bounding box center [1145, 407] width 592 height 206
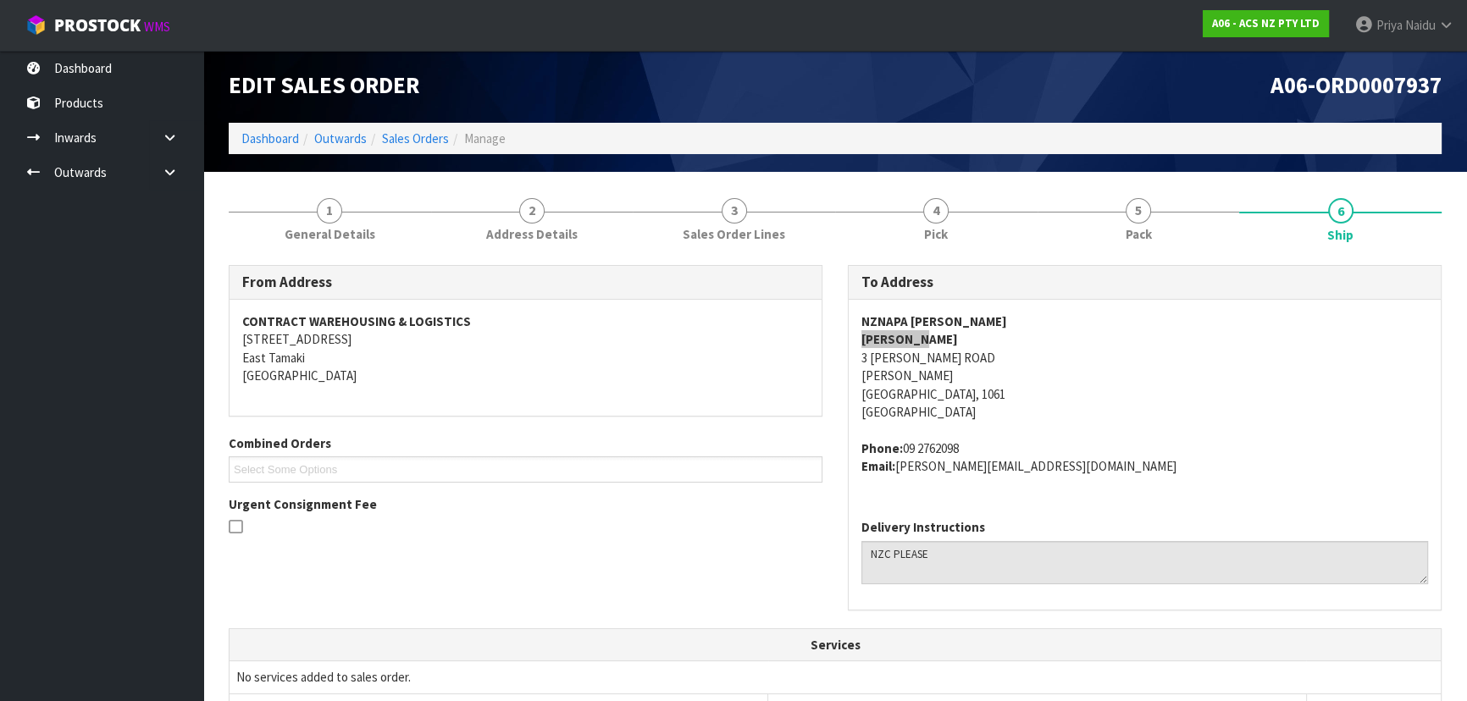
scroll to position [418, 0]
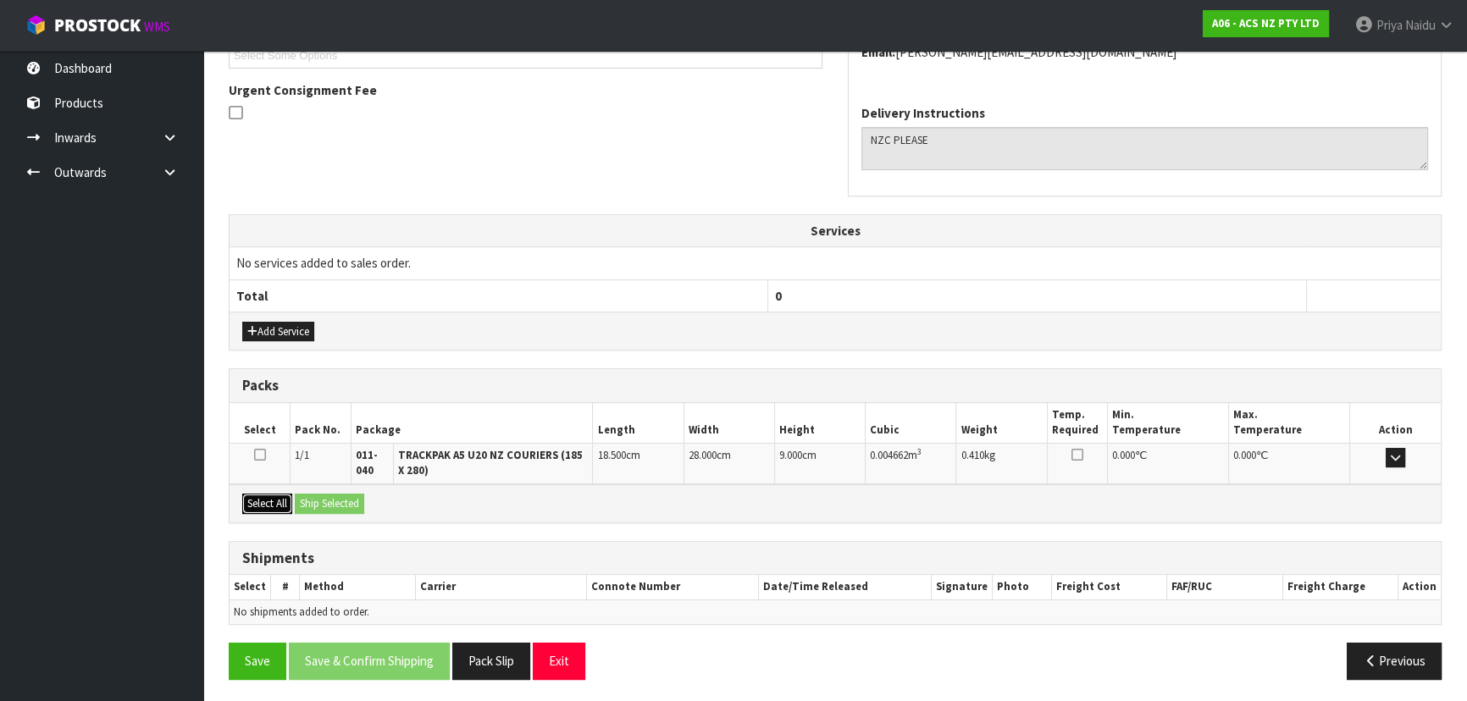
drag, startPoint x: 269, startPoint y: 504, endPoint x: 282, endPoint y: 501, distance: 13.1
click at [269, 504] on button "Select All" at bounding box center [267, 504] width 50 height 20
click at [343, 500] on button "Ship Selected" at bounding box center [329, 504] width 69 height 20
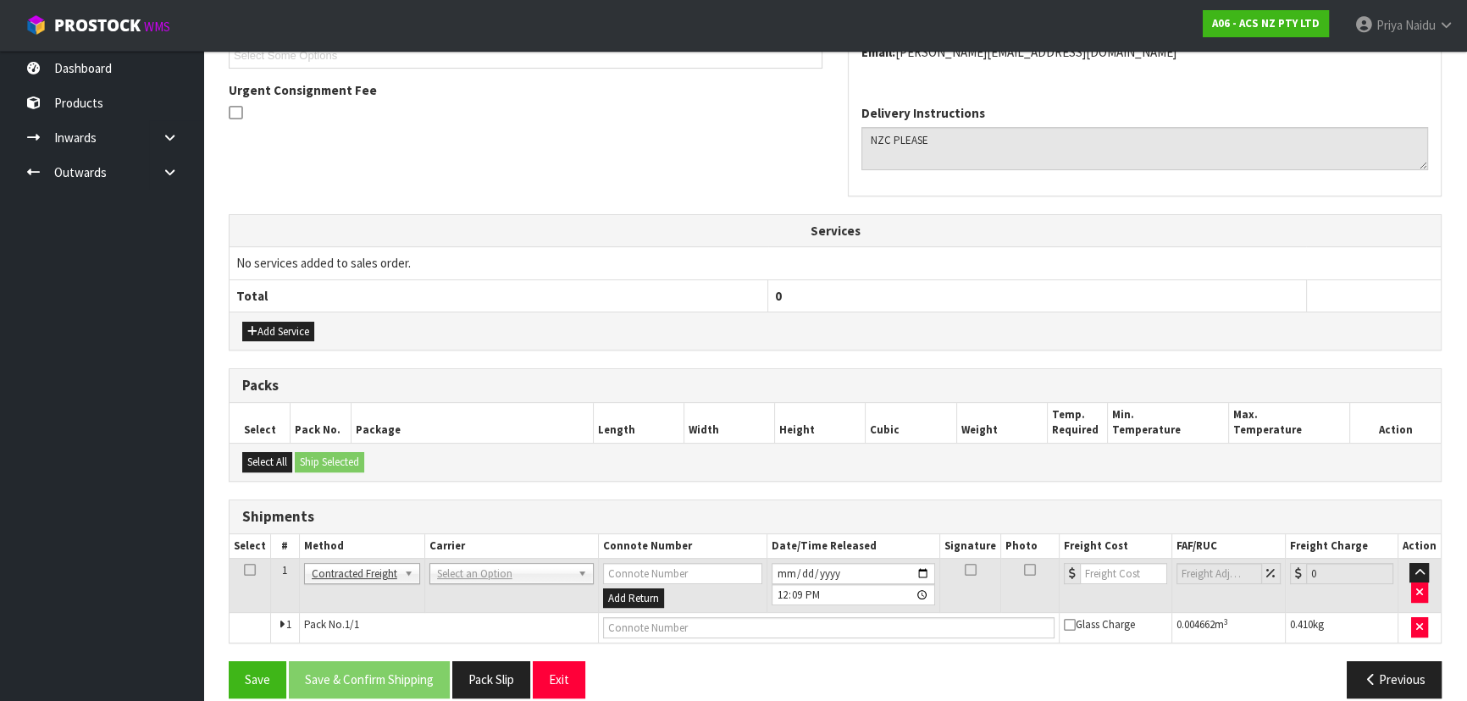
scroll to position [438, 0]
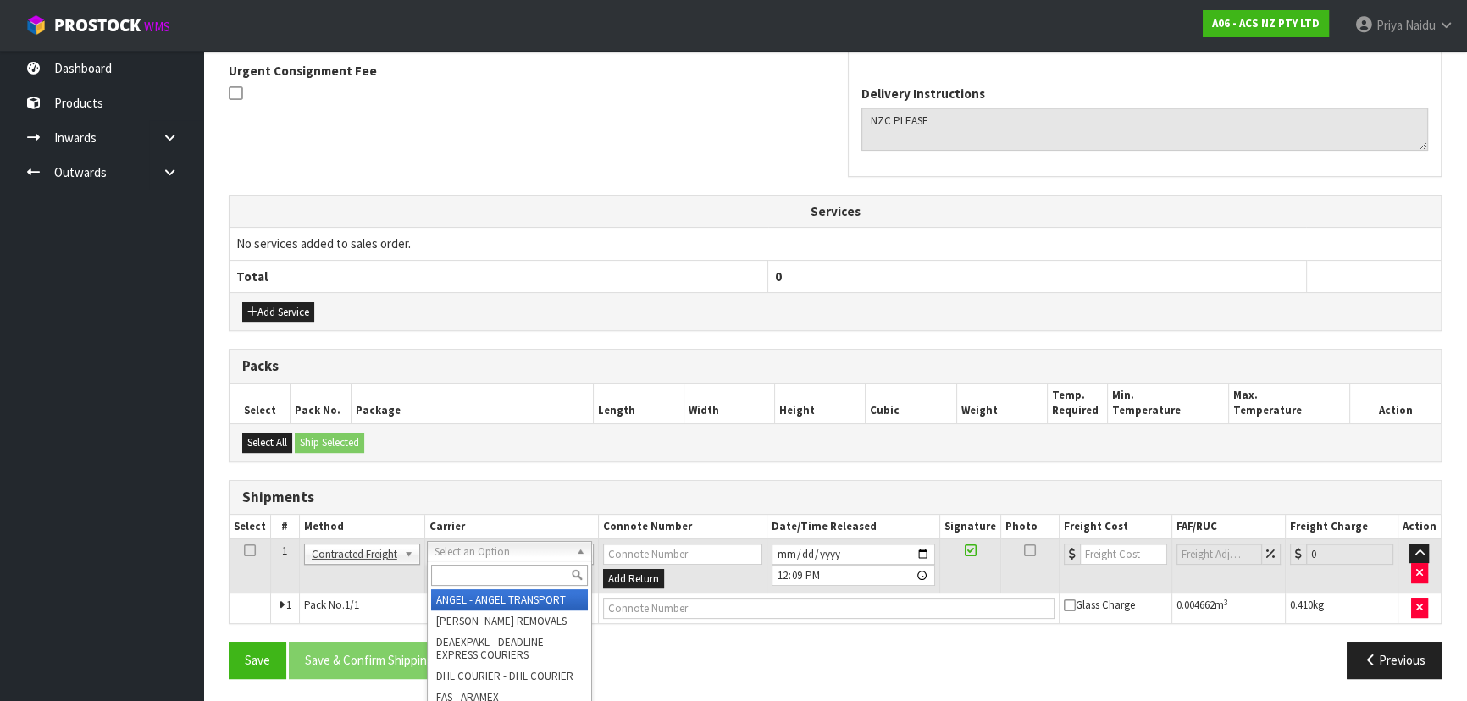
click at [457, 578] on input "text" at bounding box center [509, 575] width 157 height 21
type input "NZC"
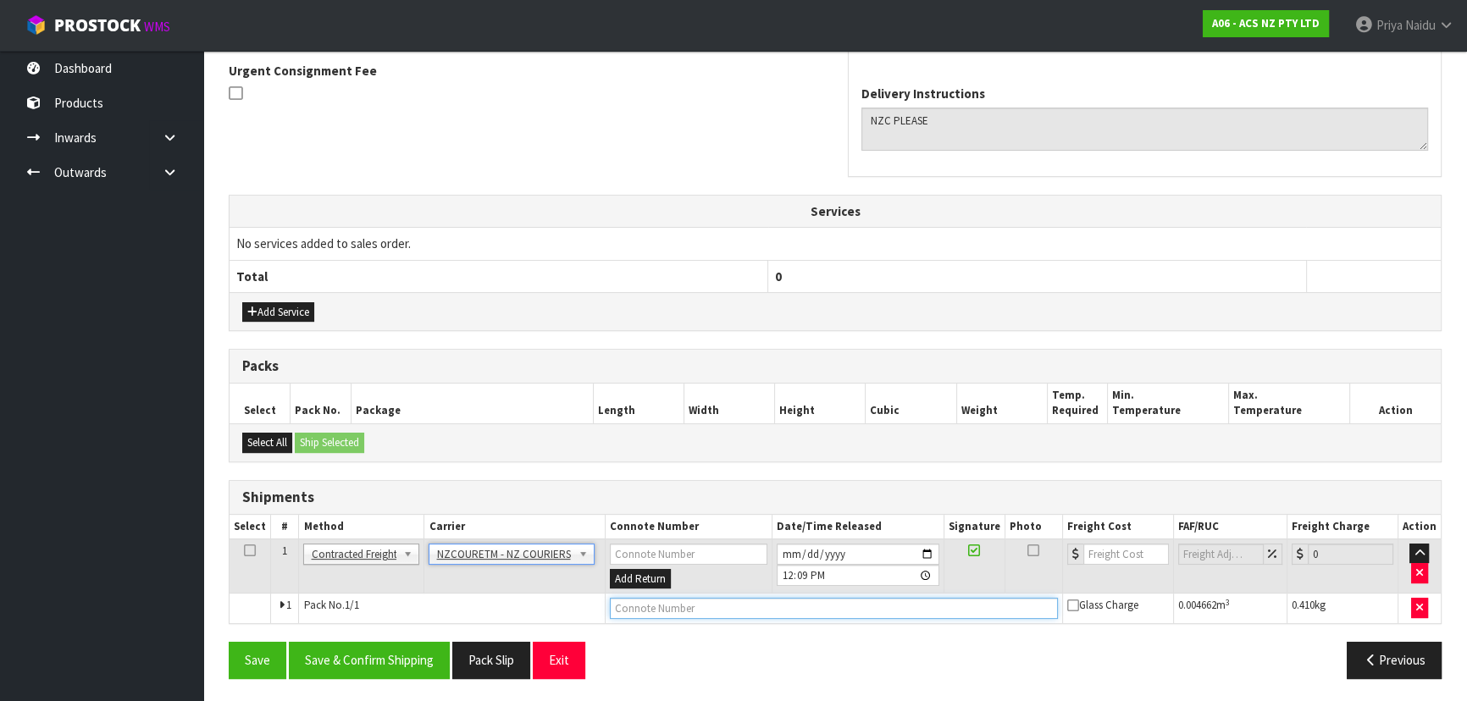
click at [668, 604] on input "text" at bounding box center [834, 608] width 448 height 21
paste input "BZGG003971"
type input "BZGG003971"
click at [1119, 556] on input "number" at bounding box center [1126, 554] width 86 height 21
type input "5.46"
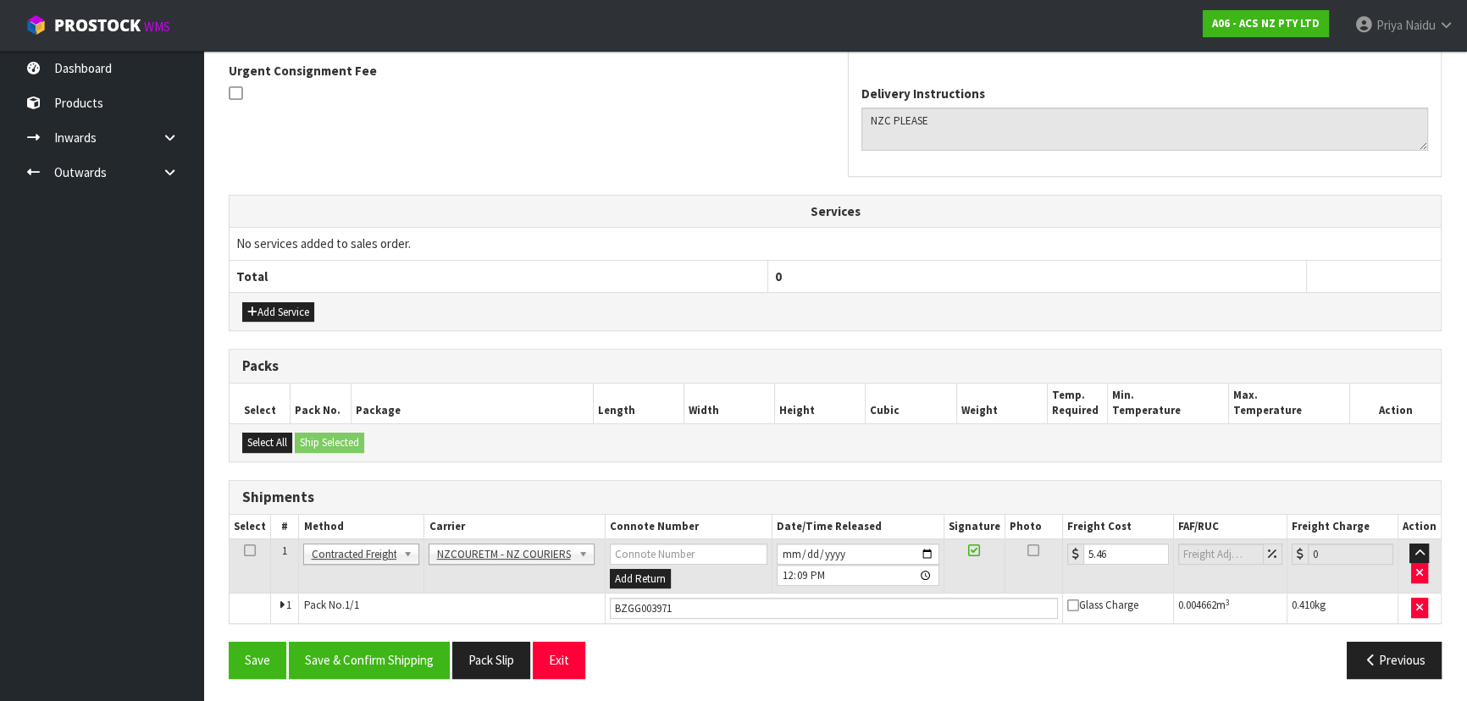
click at [371, 635] on div "From Address CONTRACT WAREHOUSING & LOGISTICS [STREET_ADDRESS] Combined Orders …" at bounding box center [835, 261] width 1213 height 860
click at [380, 655] on button "Save & Confirm Shipping" at bounding box center [369, 660] width 161 height 36
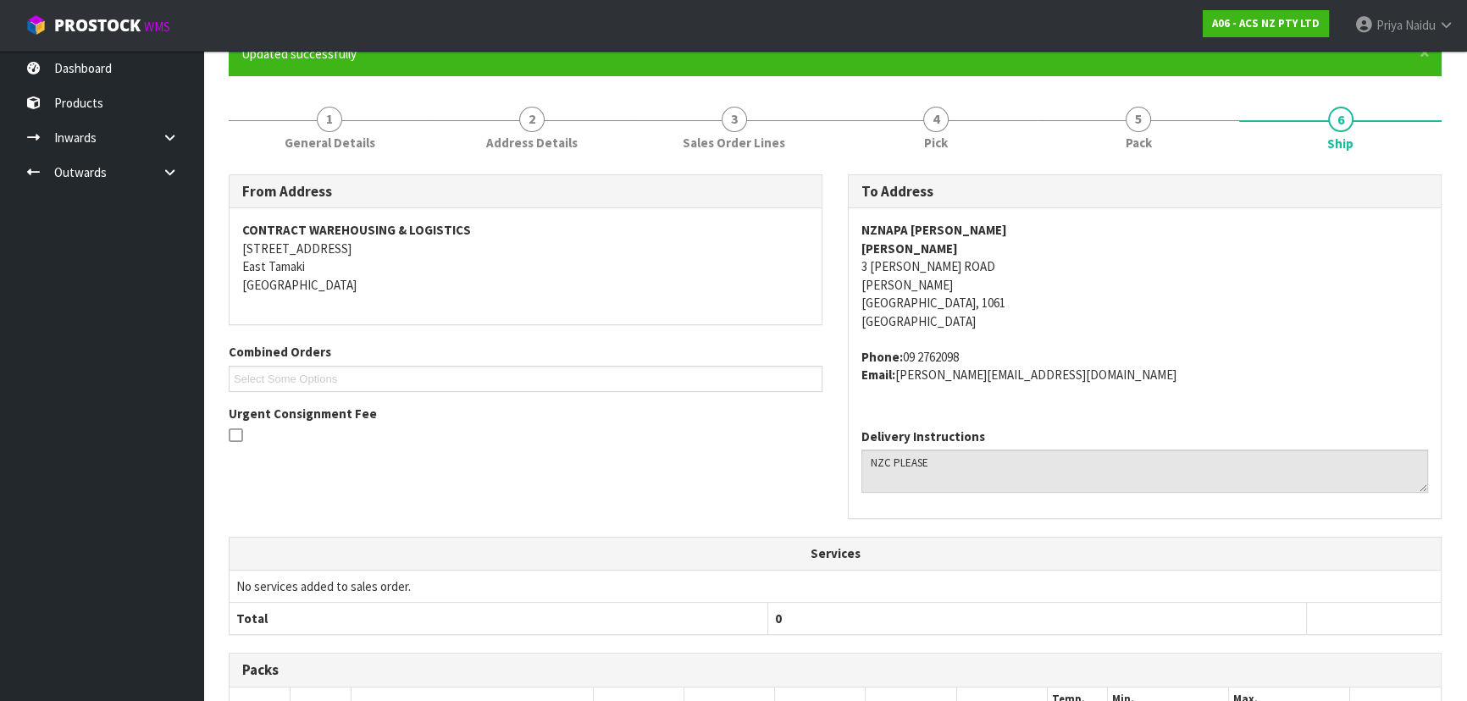
scroll to position [0, 0]
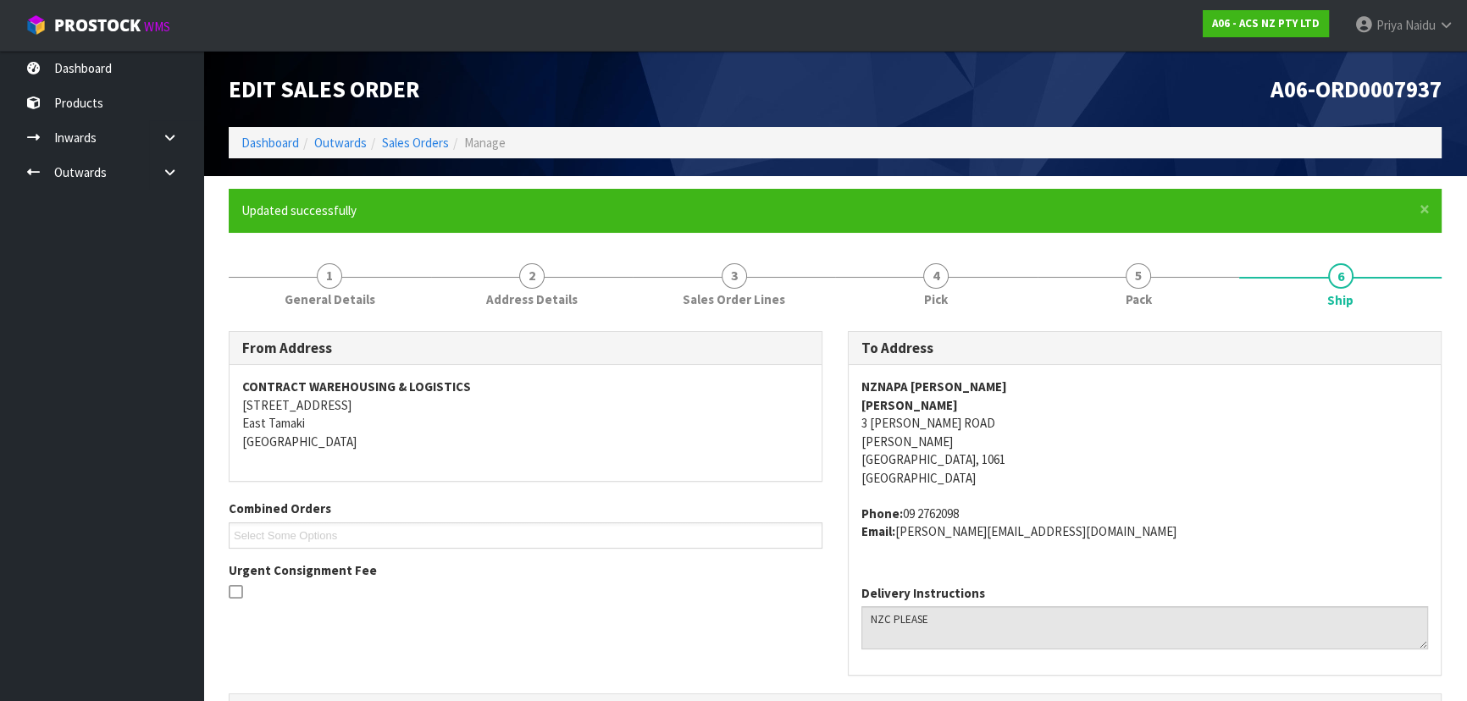
click at [290, 151] on li "Dashboard" at bounding box center [270, 143] width 58 height 18
click at [286, 142] on link "Dashboard" at bounding box center [270, 143] width 58 height 16
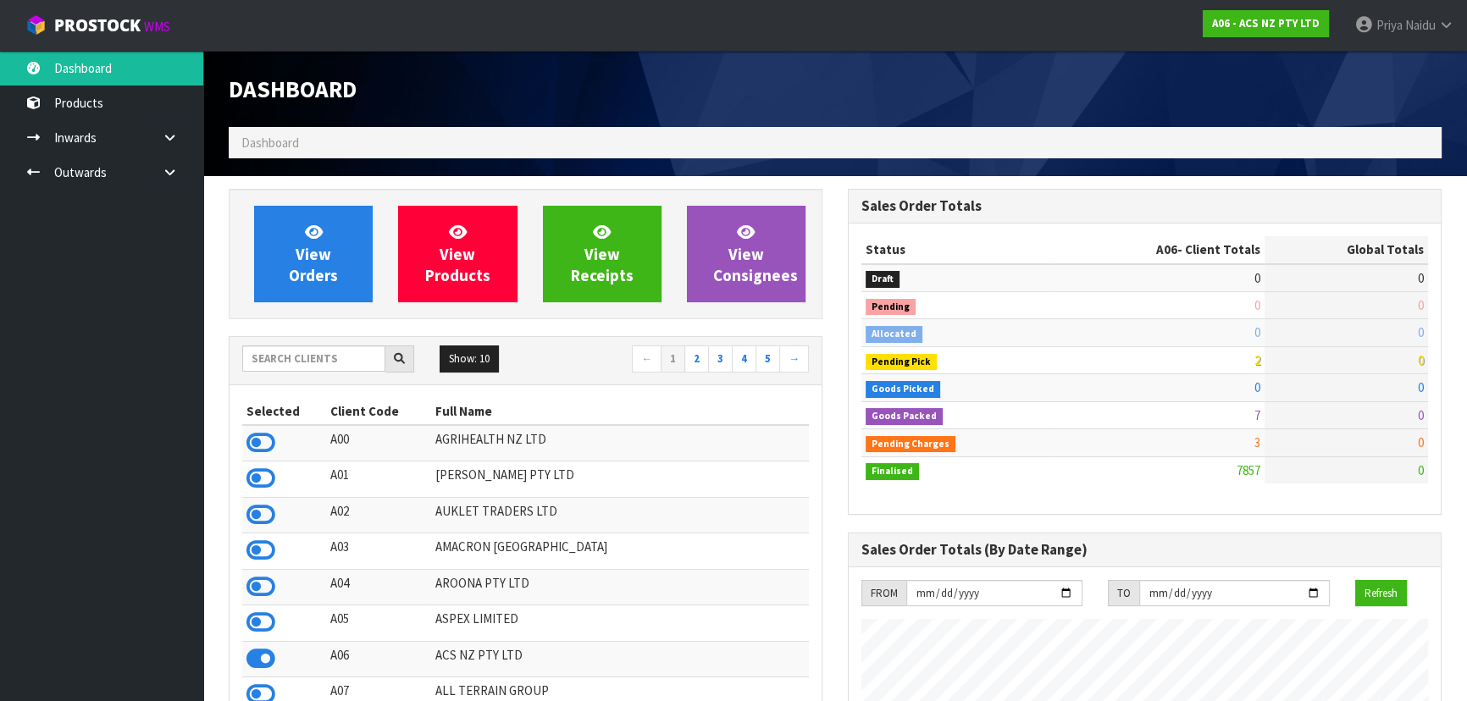
scroll to position [1281, 618]
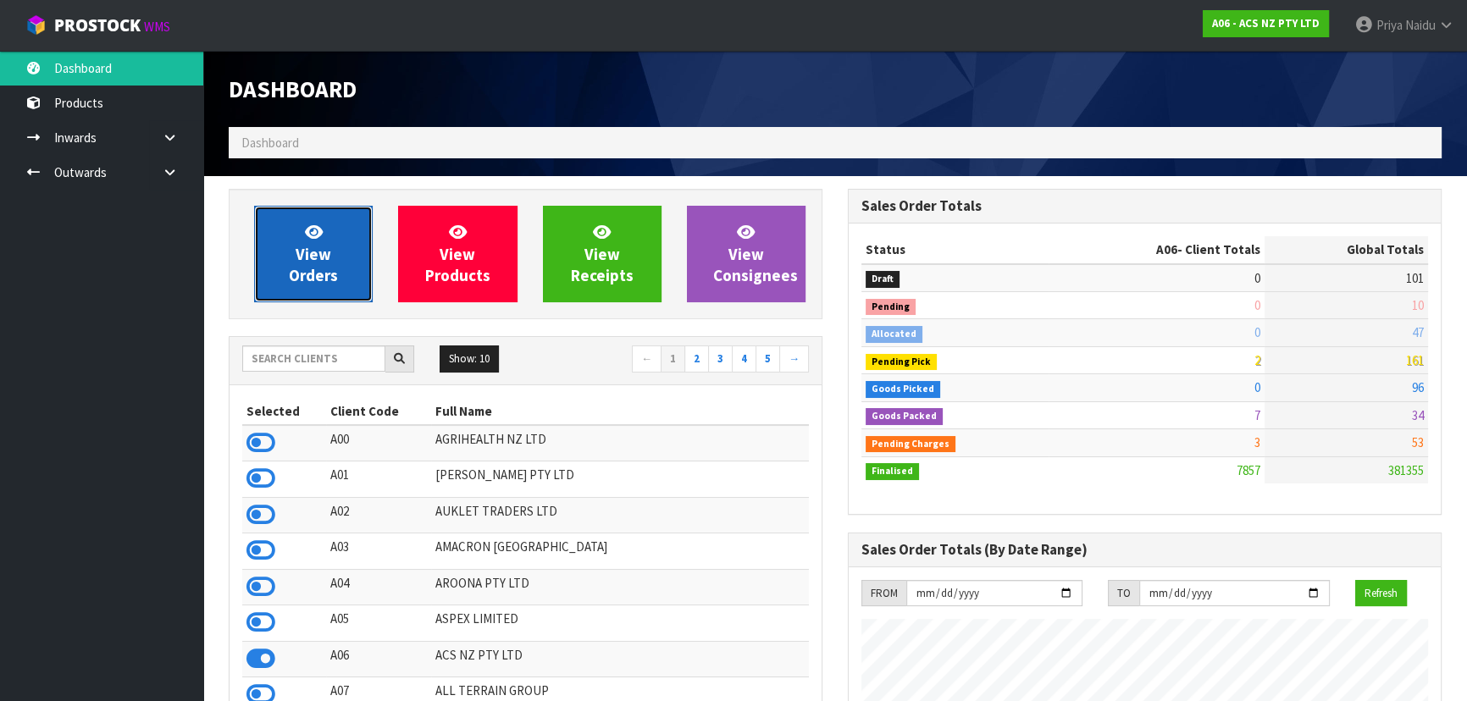
click at [314, 283] on span "View Orders" at bounding box center [313, 254] width 49 height 64
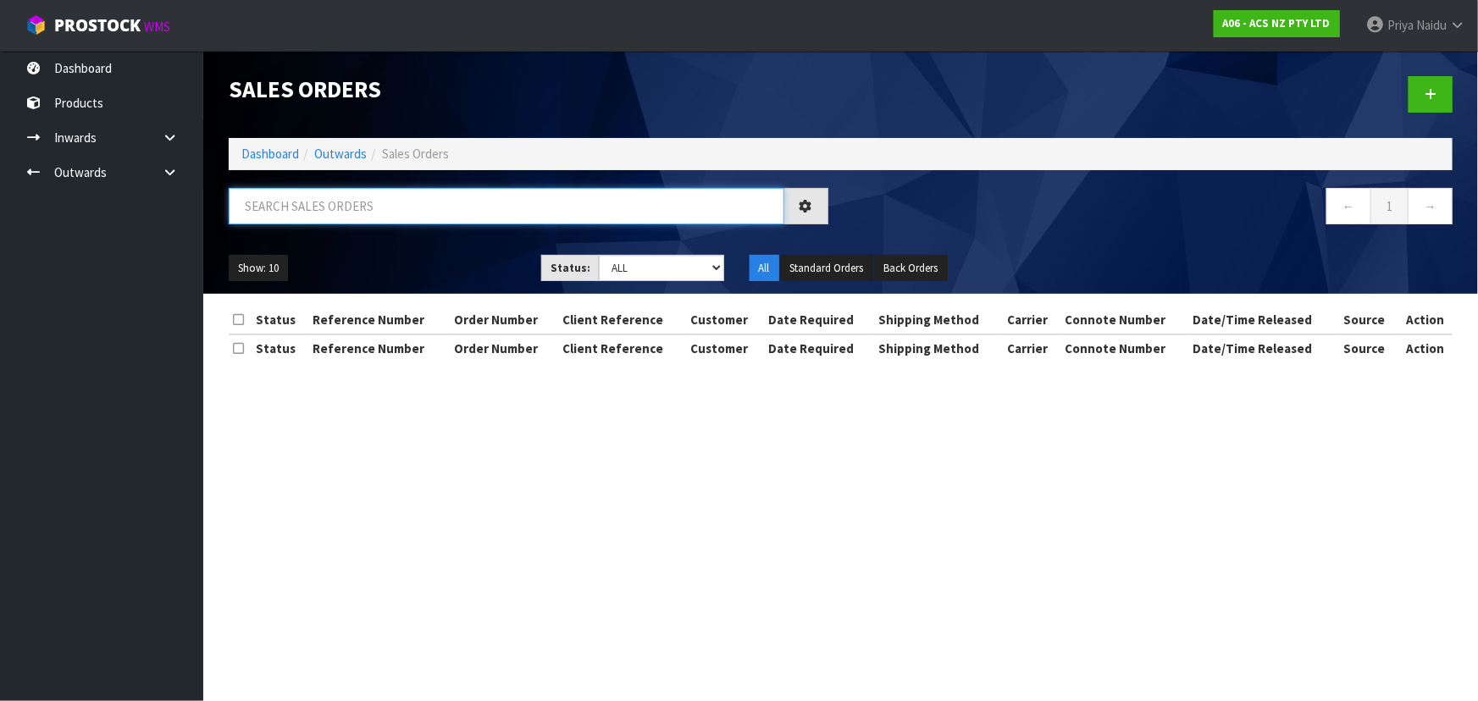
click at [321, 195] on input "text" at bounding box center [507, 206] width 556 height 36
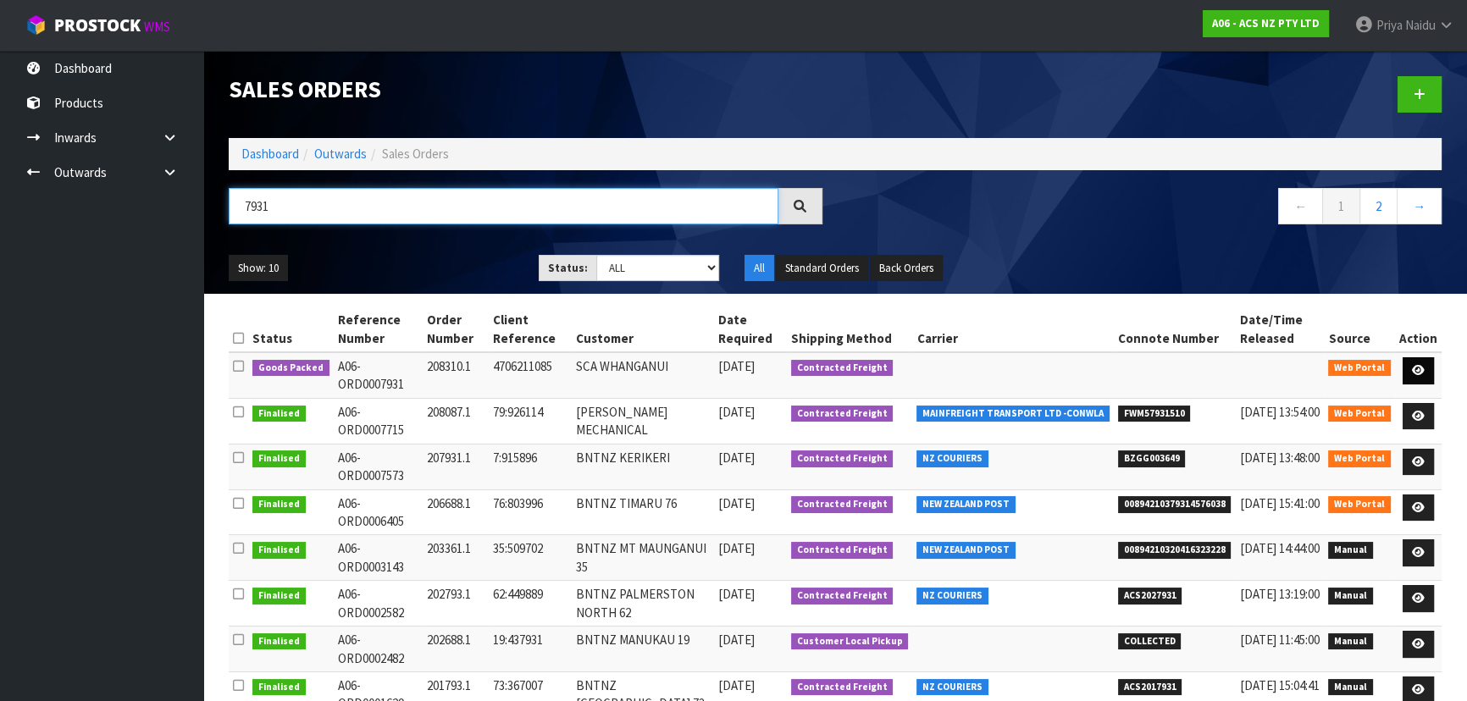
type input "7931"
click at [1422, 372] on icon at bounding box center [1418, 370] width 13 height 11
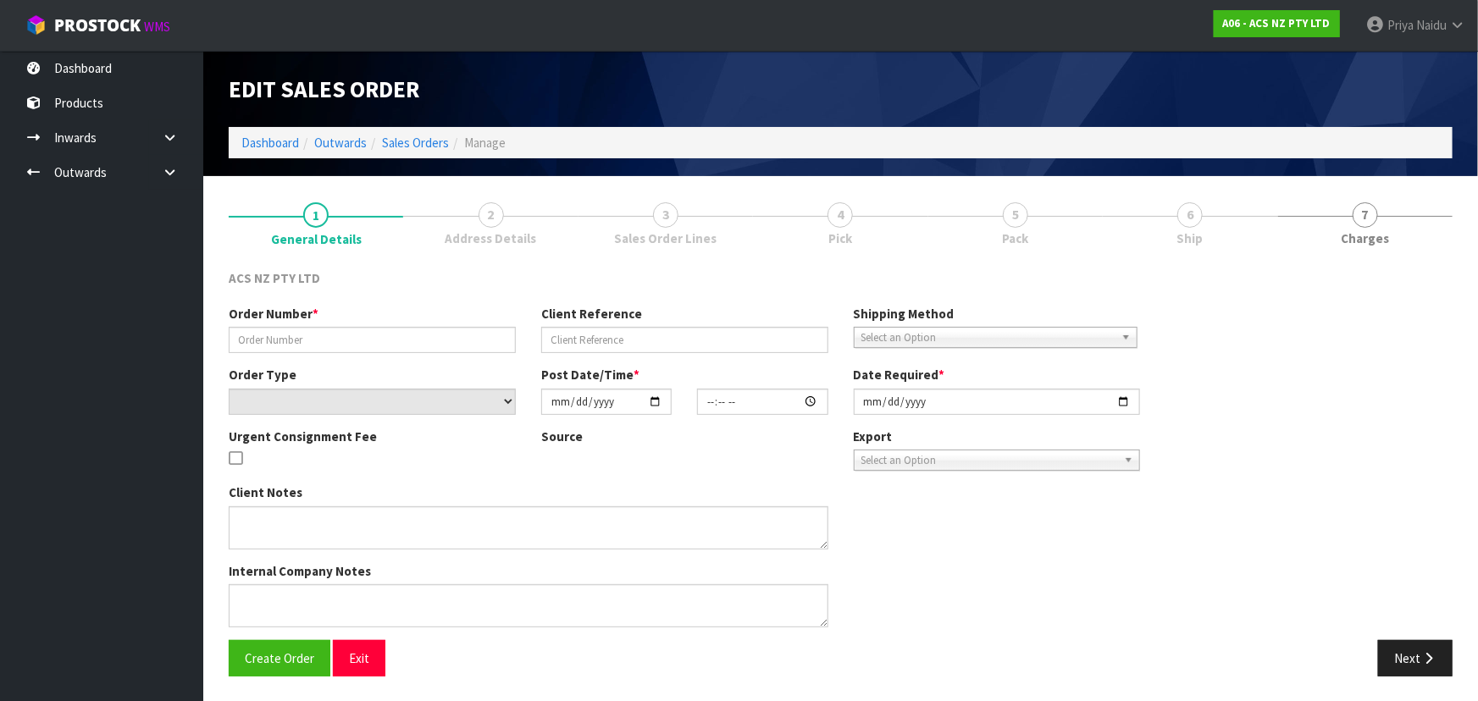
type input "208310.1"
type input "4706211085"
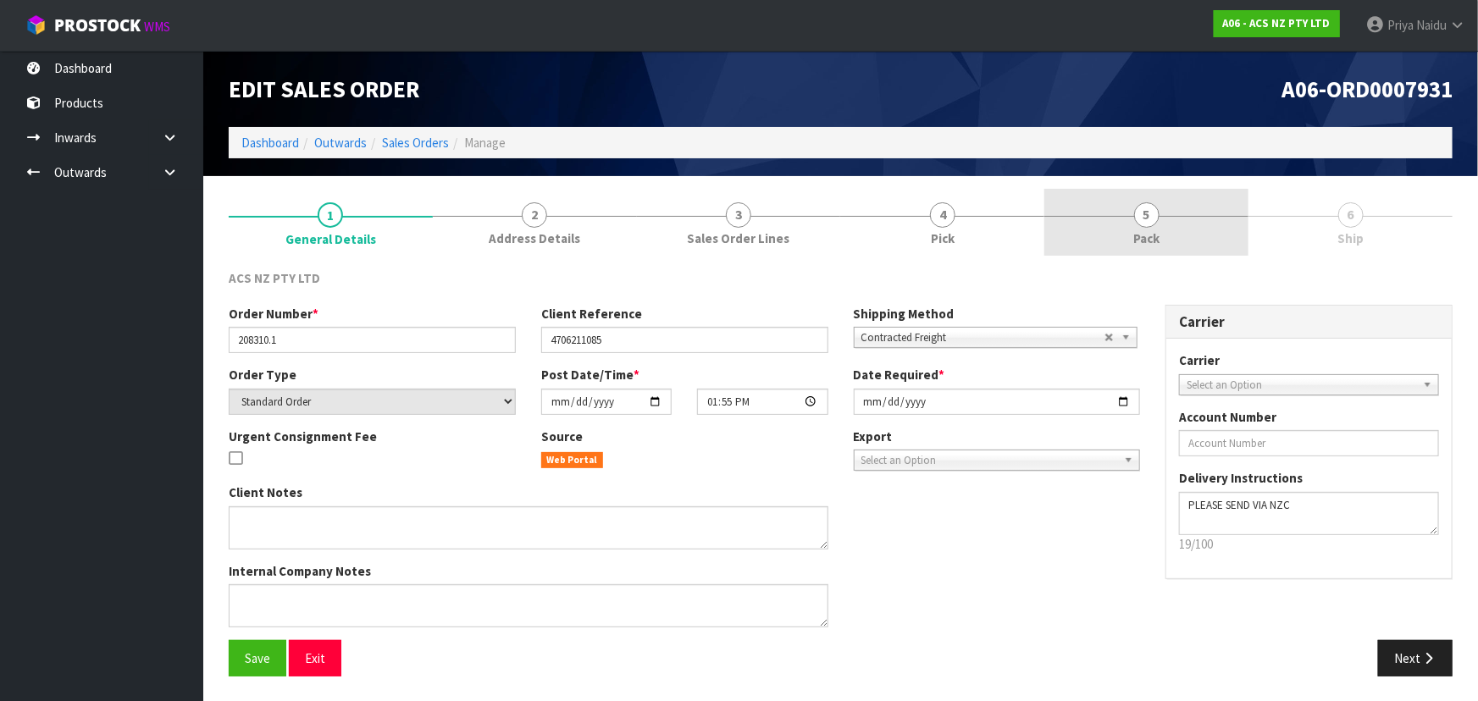
click at [1170, 224] on link "5 Pack" at bounding box center [1146, 222] width 204 height 67
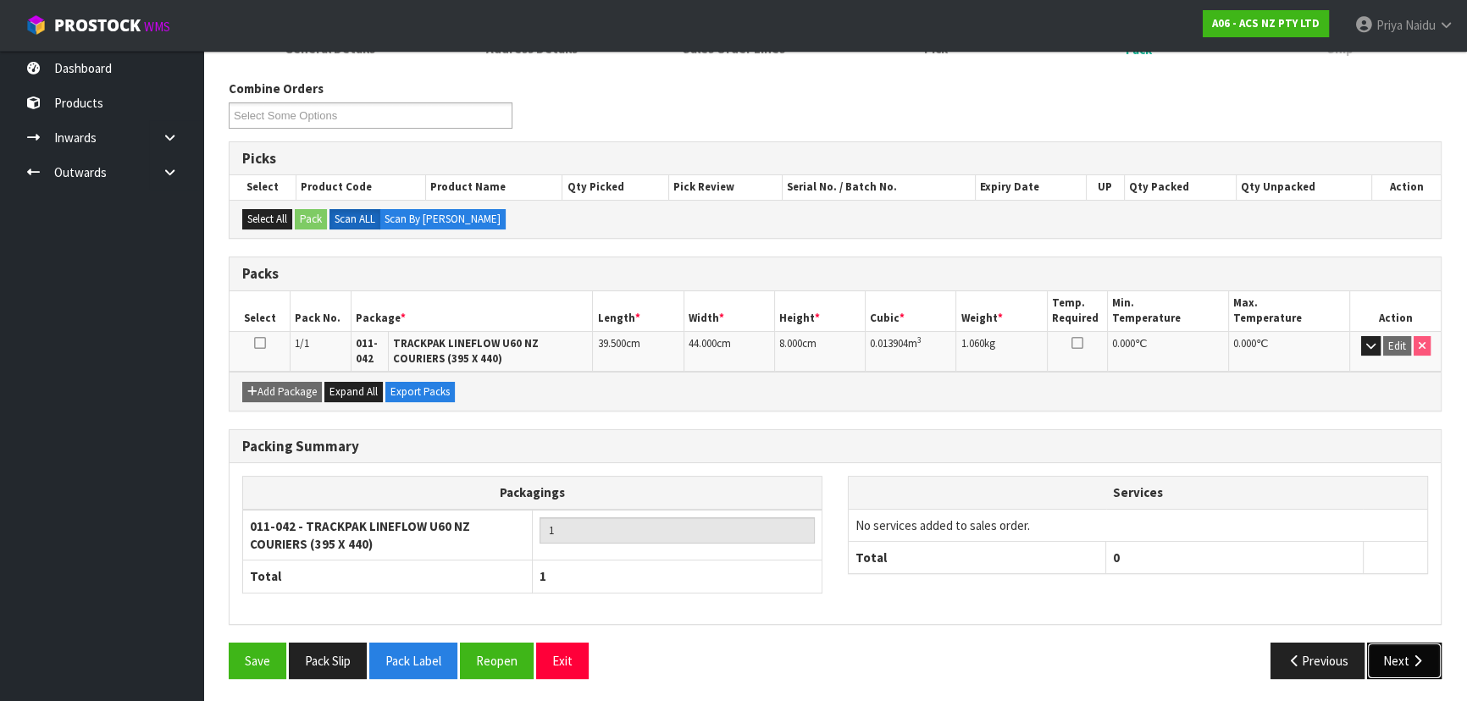
click at [1402, 663] on button "Next" at bounding box center [1404, 661] width 75 height 36
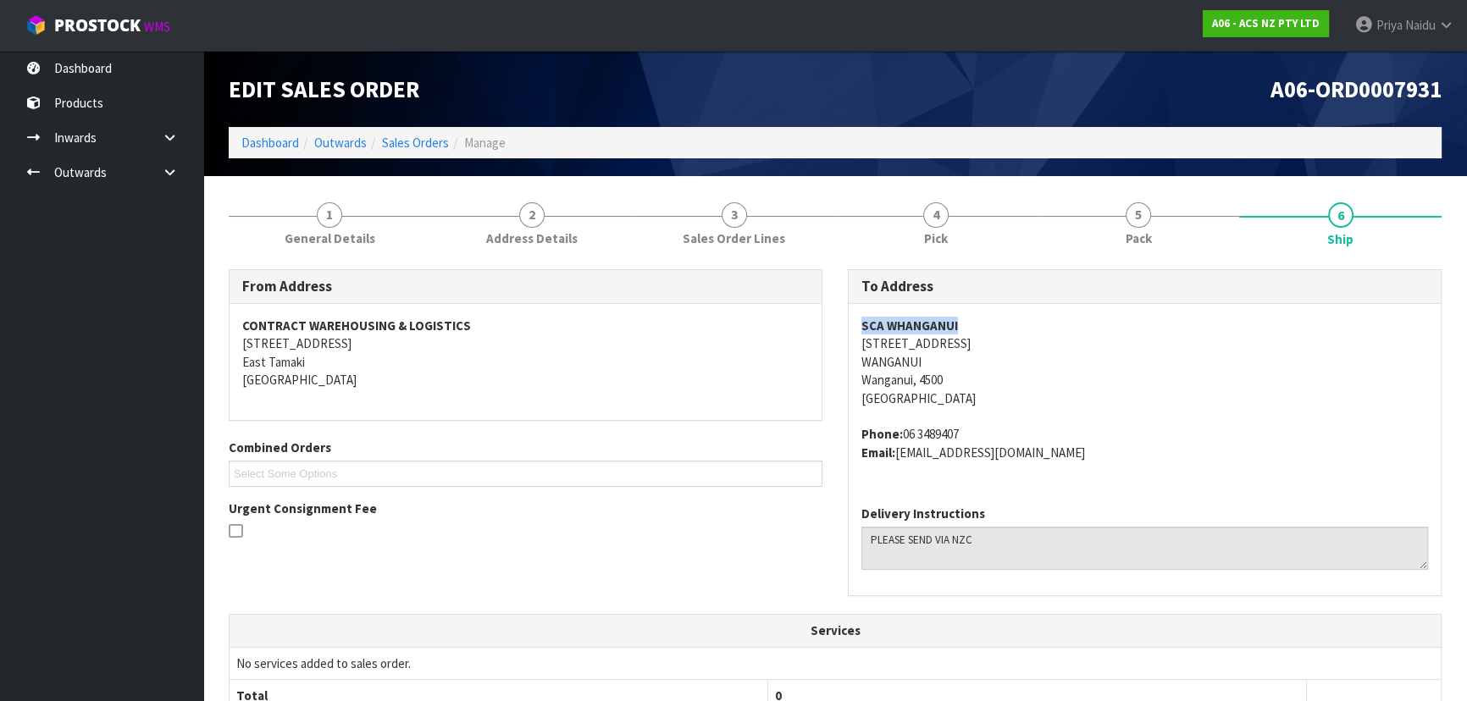
drag, startPoint x: 849, startPoint y: 322, endPoint x: 974, endPoint y: 324, distance: 125.4
click at [974, 324] on div "SCA WHANGANUI [STREET_ADDRESS] Phone: [PHONE_NUMBER] Email: [EMAIL_ADDRESS][DOM…" at bounding box center [1145, 398] width 592 height 188
drag, startPoint x: 856, startPoint y: 345, endPoint x: 1010, endPoint y: 345, distance: 154.1
click at [1010, 345] on div "SCA WHANGANUI [STREET_ADDRESS] Phone: [PHONE_NUMBER] Email: [EMAIL_ADDRESS][DOM…" at bounding box center [1145, 398] width 592 height 188
drag, startPoint x: 837, startPoint y: 366, endPoint x: 923, endPoint y: 362, distance: 86.5
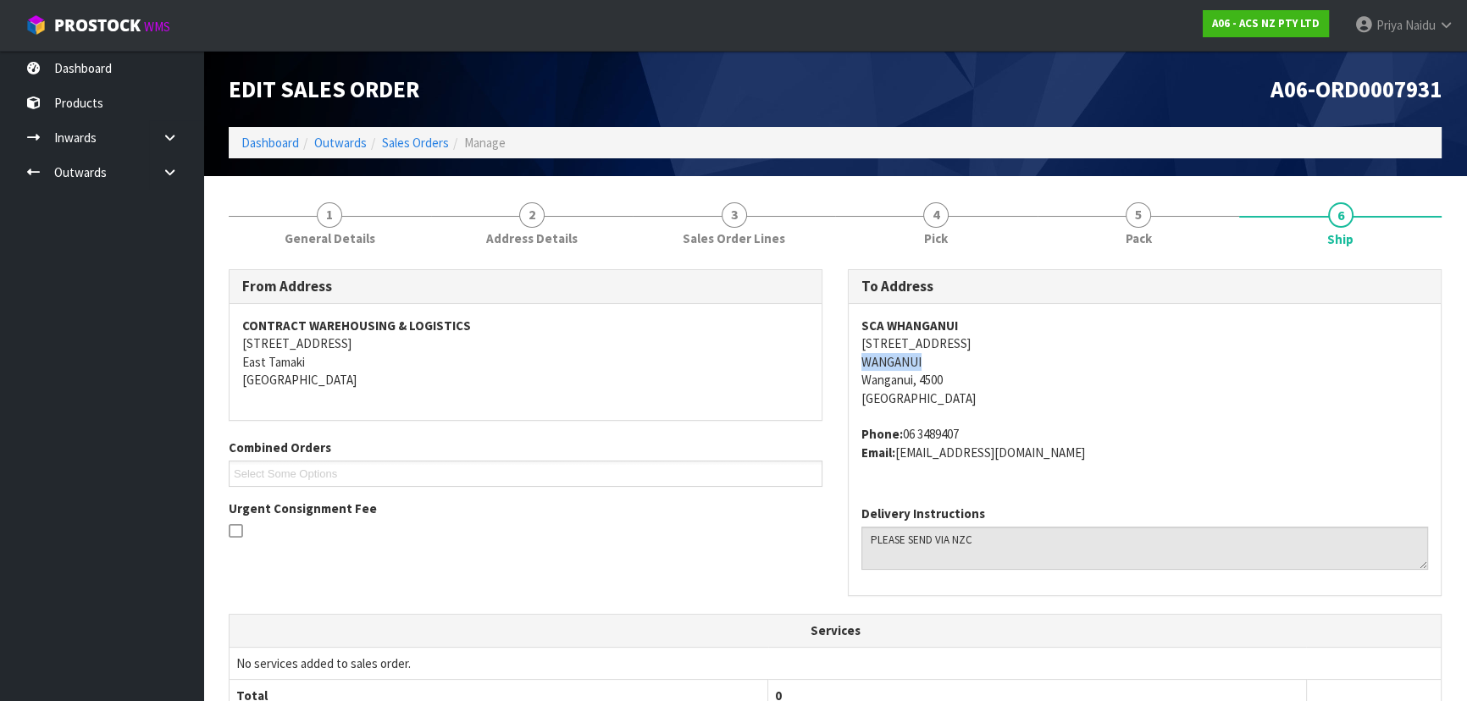
click at [930, 362] on div "To Address SCA WHANGANUI [STREET_ADDRESS] Phone: [PHONE_NUMBER] Email: [EMAIL_A…" at bounding box center [1144, 441] width 619 height 345
drag, startPoint x: 904, startPoint y: 434, endPoint x: 971, endPoint y: 416, distance: 70.3
click at [971, 416] on span "SCA WHANGANUI [STREET_ADDRESS] Phone: [PHONE_NUMBER] Email: [EMAIL_ADDRESS][DOM…" at bounding box center [1144, 389] width 567 height 145
drag, startPoint x: 901, startPoint y: 452, endPoint x: 1156, endPoint y: 453, distance: 254.9
click at [1156, 453] on address "Phone: [PHONE_NUMBER] Email: [EMAIL_ADDRESS][DOMAIN_NAME]" at bounding box center [1144, 443] width 567 height 36
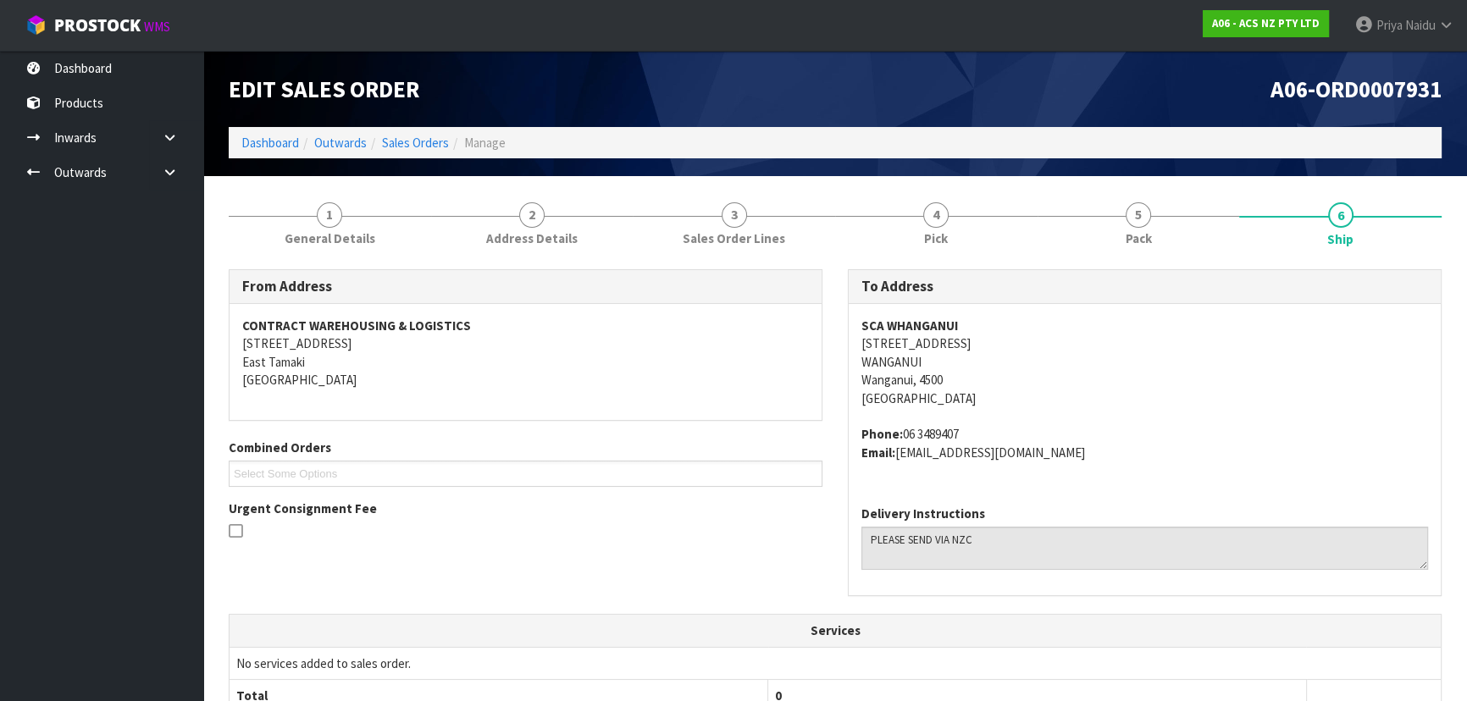
click at [1346, 380] on address "SCA WHANGANUI [STREET_ADDRESS]" at bounding box center [1144, 362] width 567 height 91
click at [303, 219] on link "1 General Details" at bounding box center [330, 222] width 202 height 67
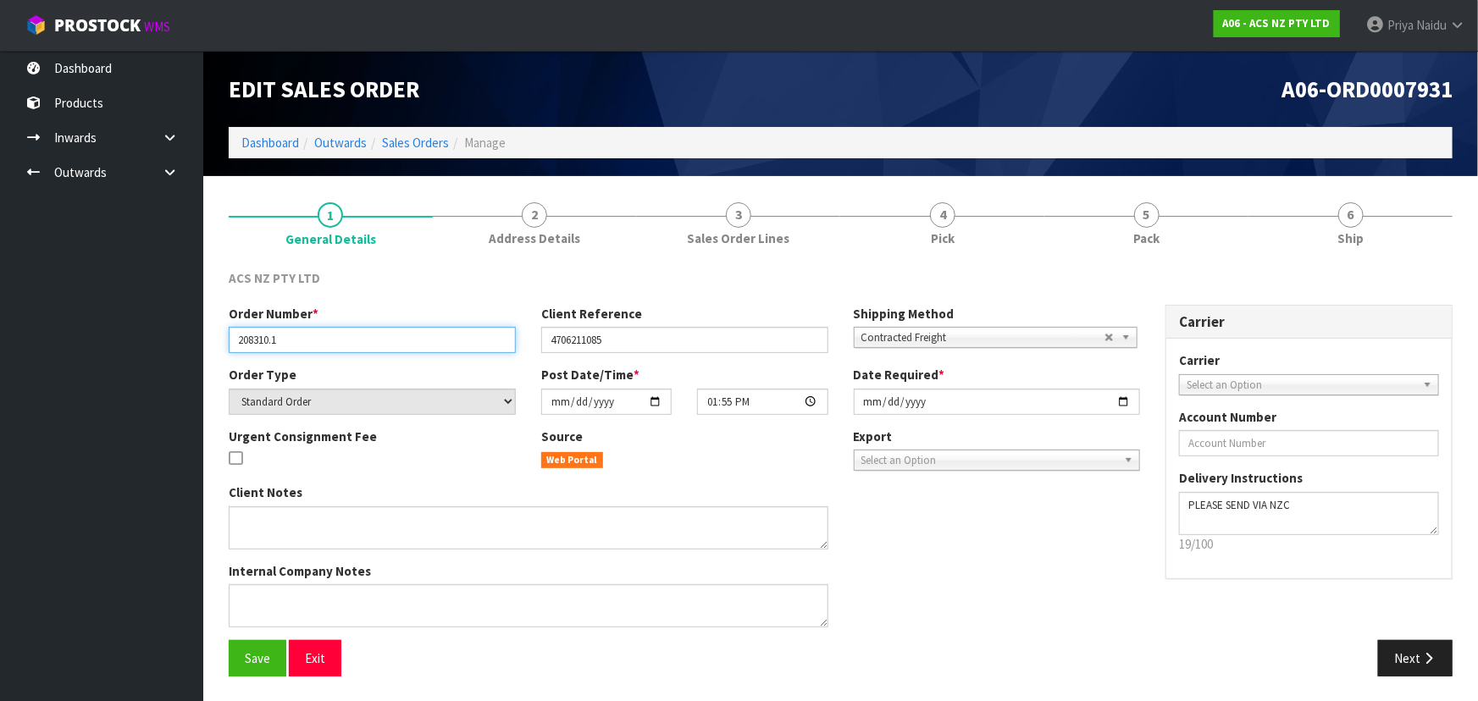
drag, startPoint x: 234, startPoint y: 340, endPoint x: 307, endPoint y: 340, distance: 73.7
click at [307, 340] on input "208310.1" at bounding box center [372, 340] width 287 height 26
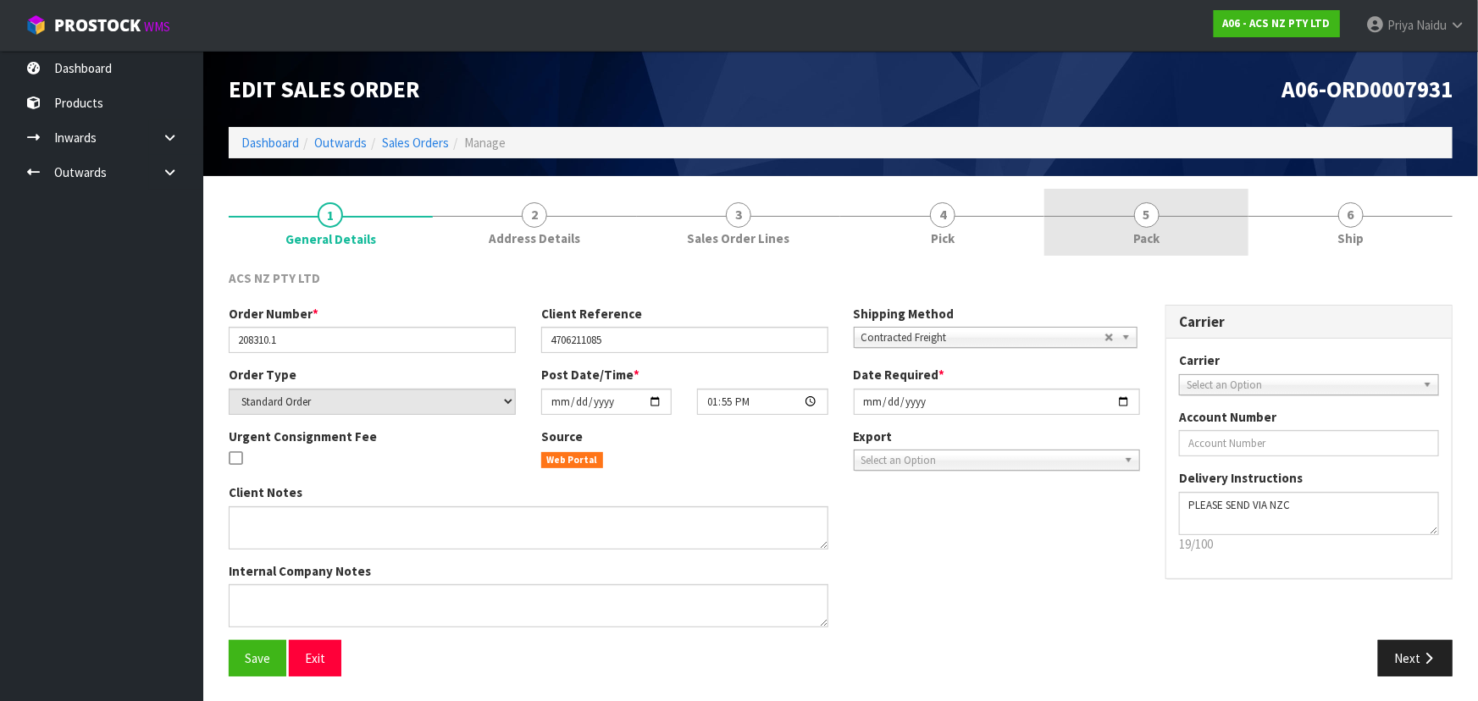
click at [1071, 234] on link "5 Pack" at bounding box center [1146, 222] width 204 height 67
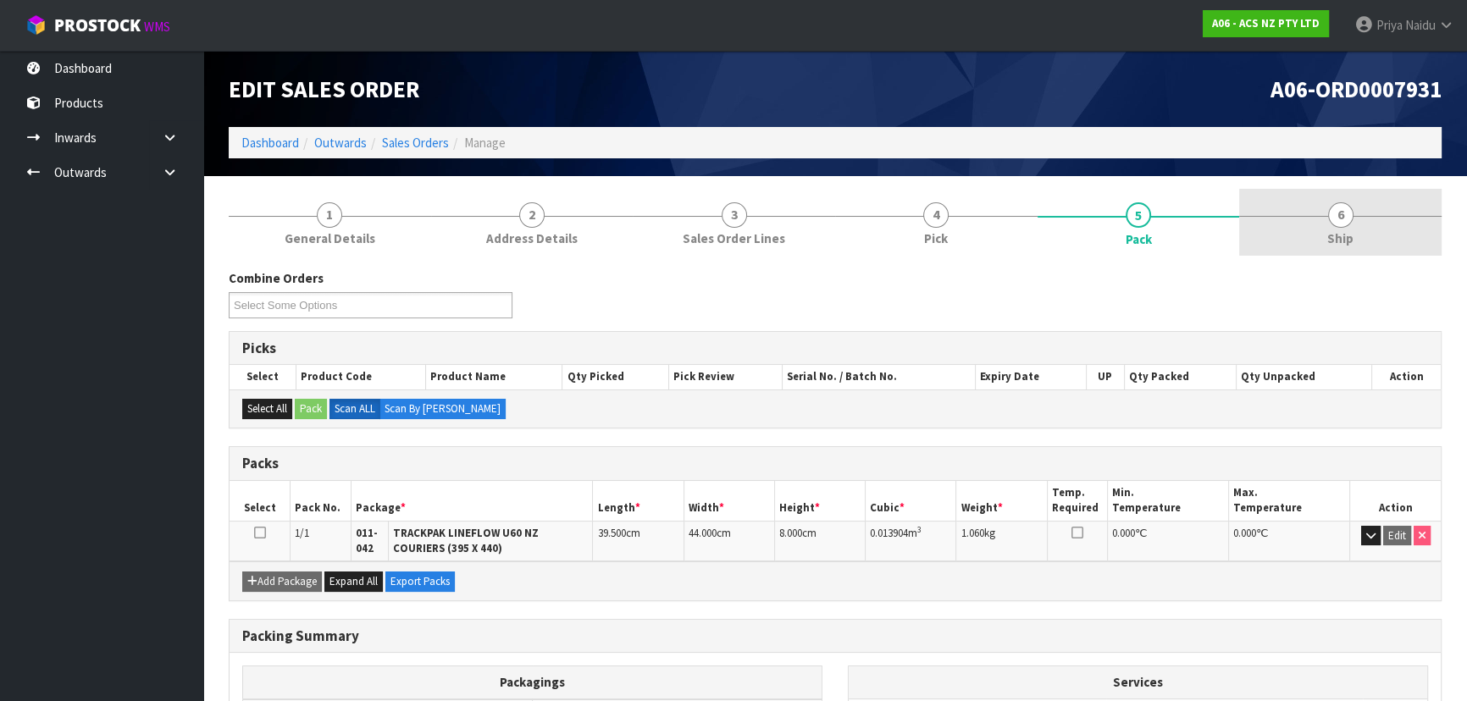
drag, startPoint x: 1258, startPoint y: 230, endPoint x: 1224, endPoint y: 236, distance: 34.5
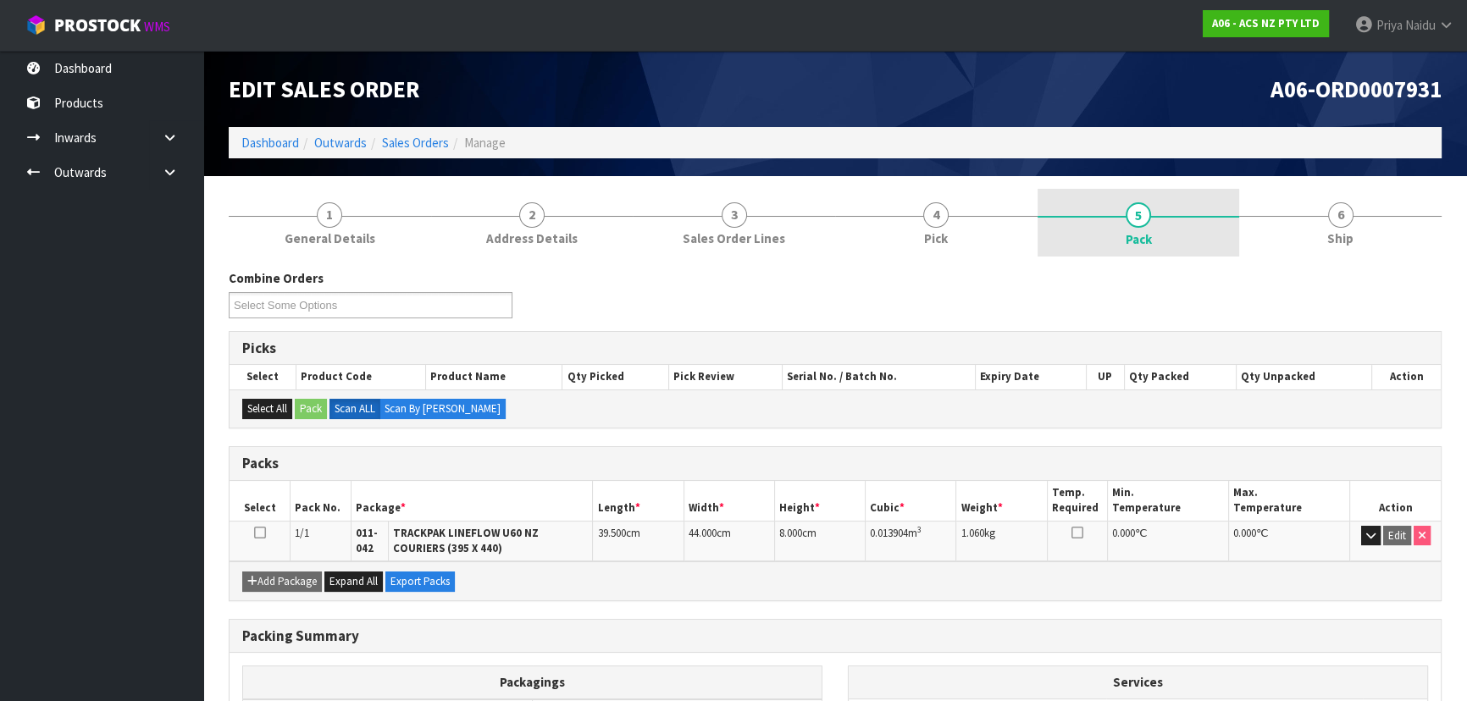
click at [1258, 230] on link "6 Ship" at bounding box center [1340, 222] width 202 height 67
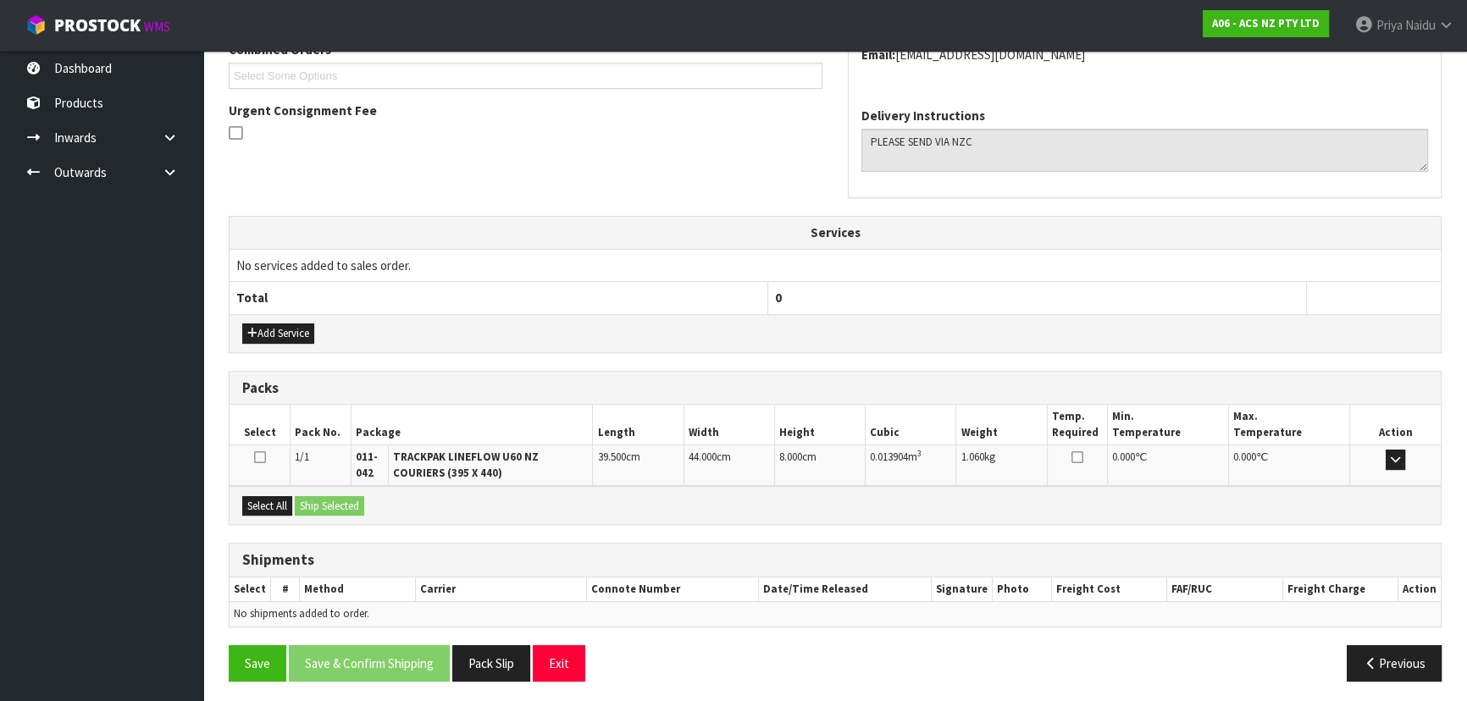
scroll to position [401, 0]
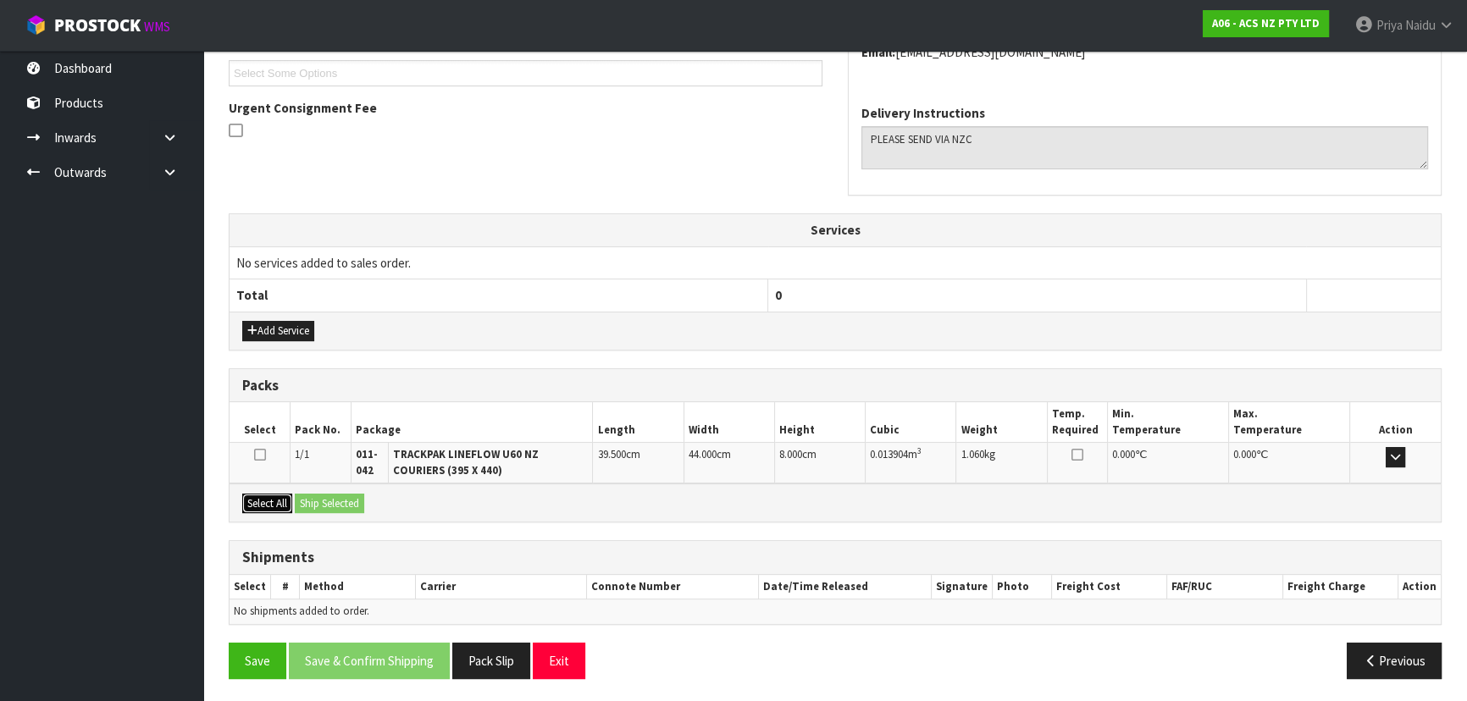
drag, startPoint x: 252, startPoint y: 498, endPoint x: 296, endPoint y: 499, distance: 44.0
click at [256, 497] on button "Select All" at bounding box center [267, 504] width 50 height 20
click at [318, 498] on button "Ship Selected" at bounding box center [329, 504] width 69 height 20
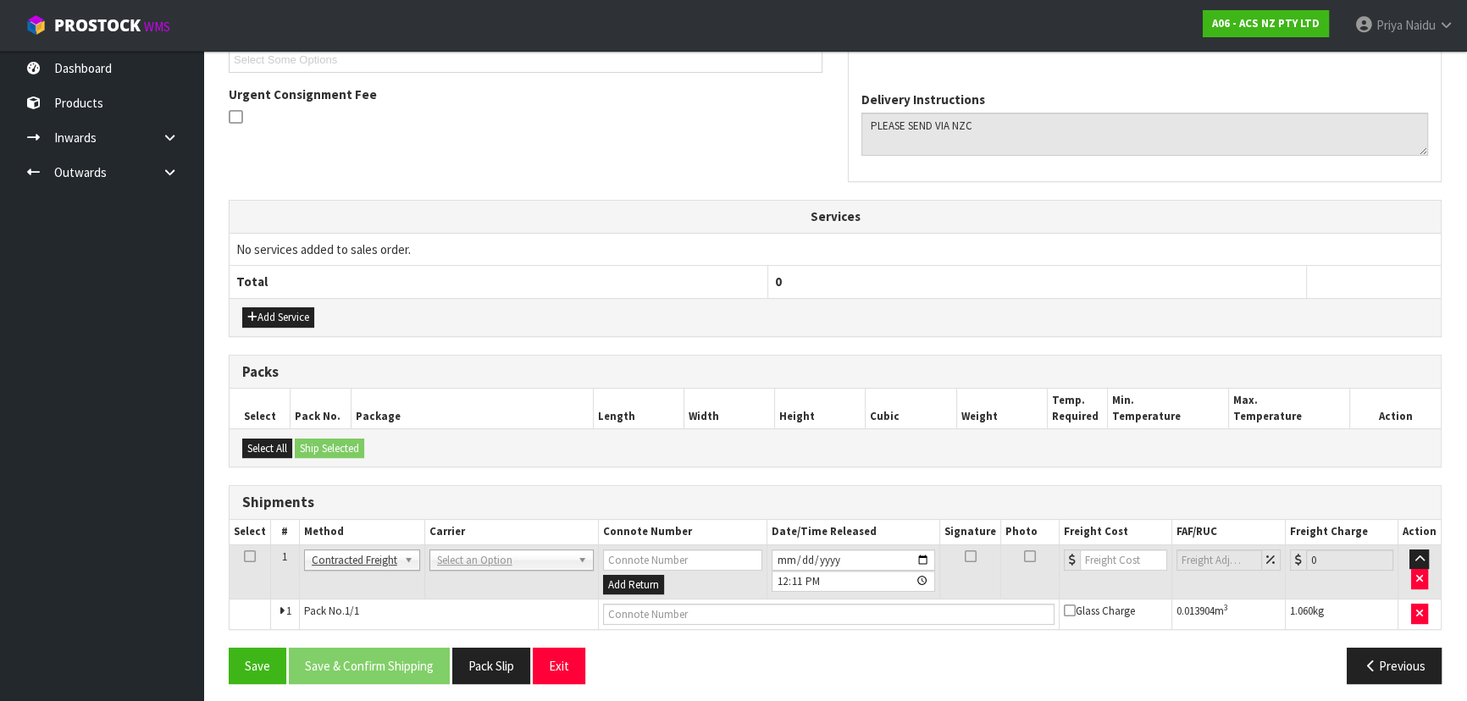
scroll to position [419, 0]
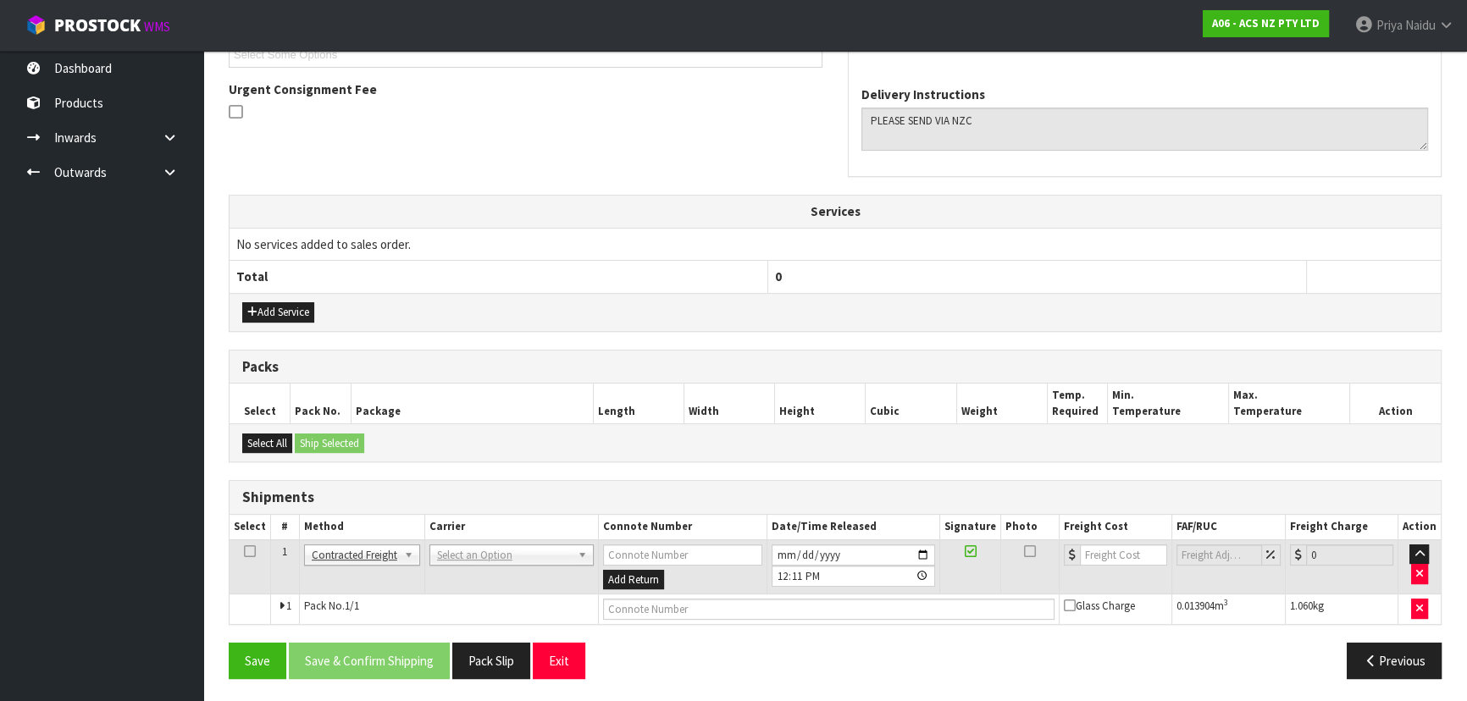
drag, startPoint x: 479, startPoint y: 555, endPoint x: 479, endPoint y: 564, distance: 9.4
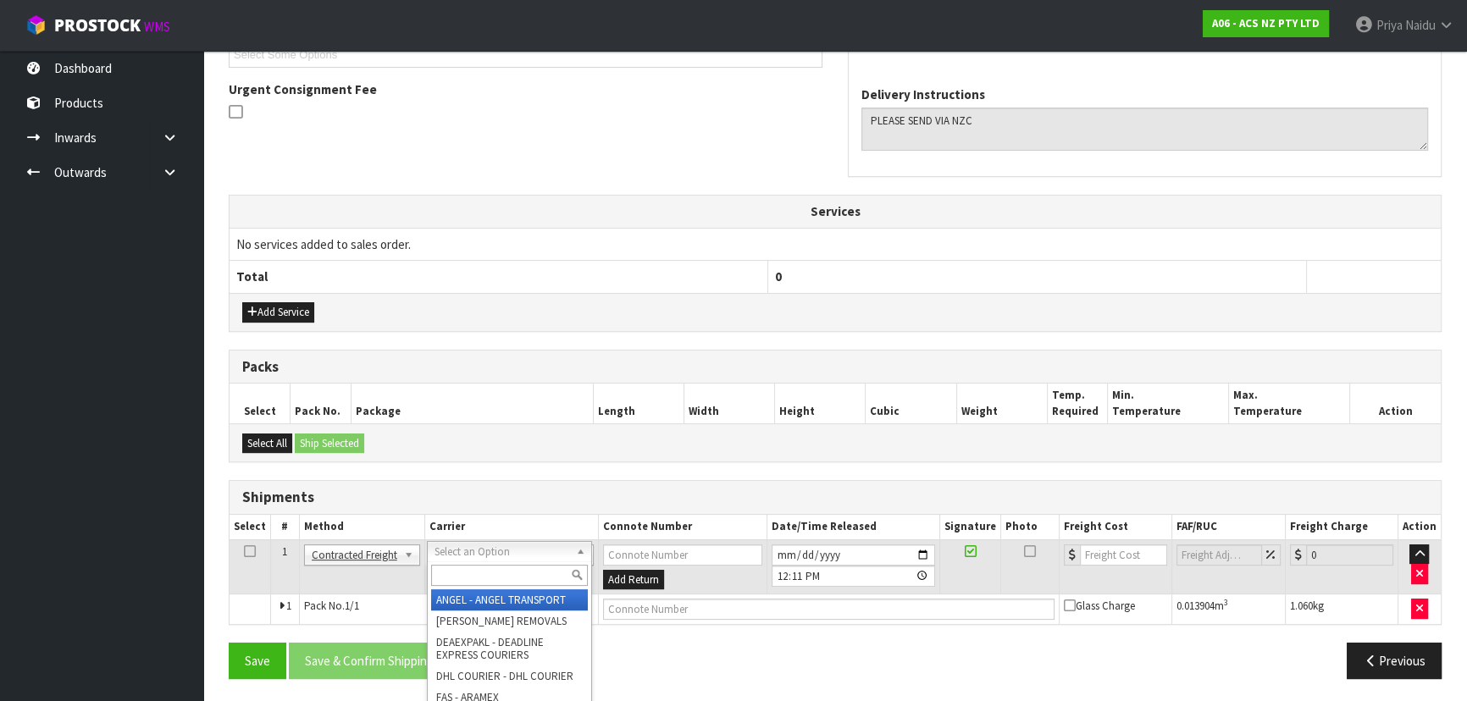
click at [478, 571] on input "text" at bounding box center [509, 575] width 157 height 21
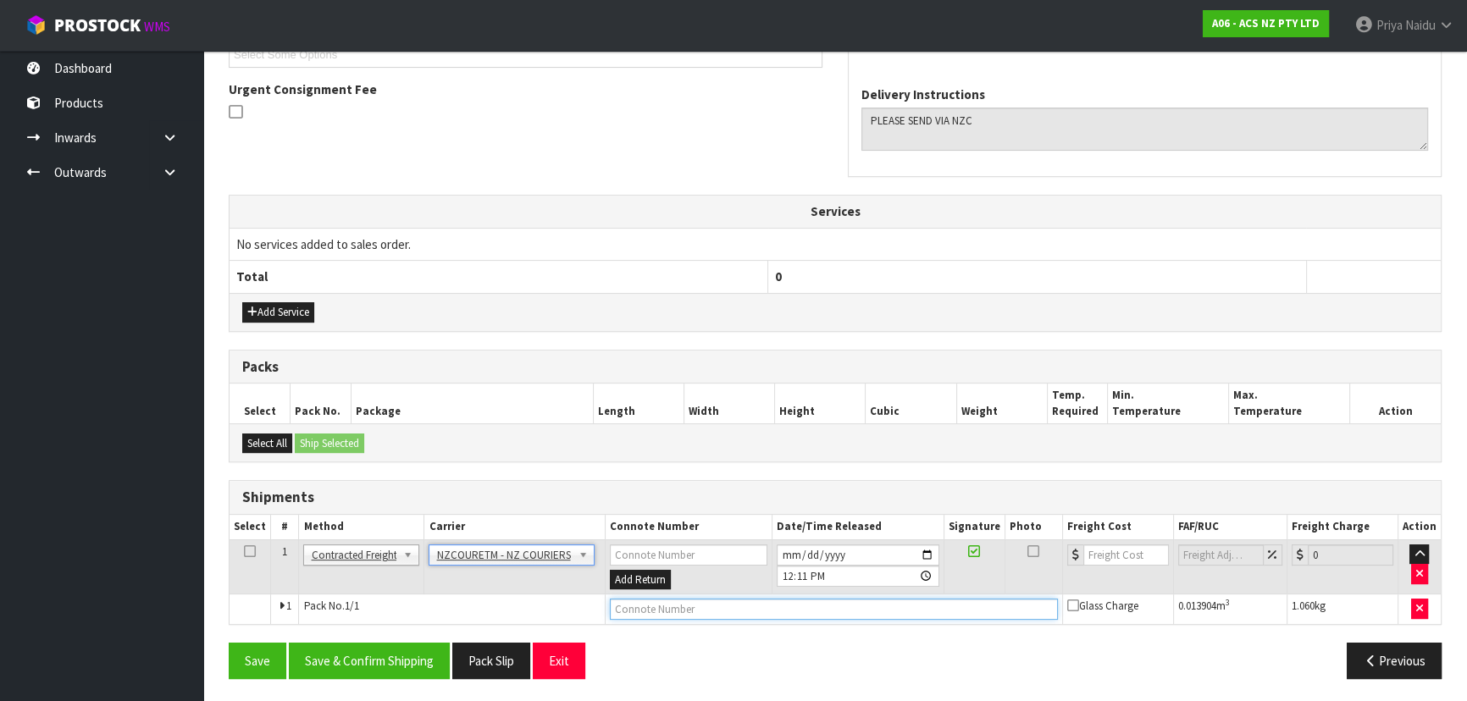
click at [617, 600] on input "text" at bounding box center [834, 609] width 448 height 21
paste input "BZGG003972"
click at [1111, 547] on input "number" at bounding box center [1126, 555] width 86 height 21
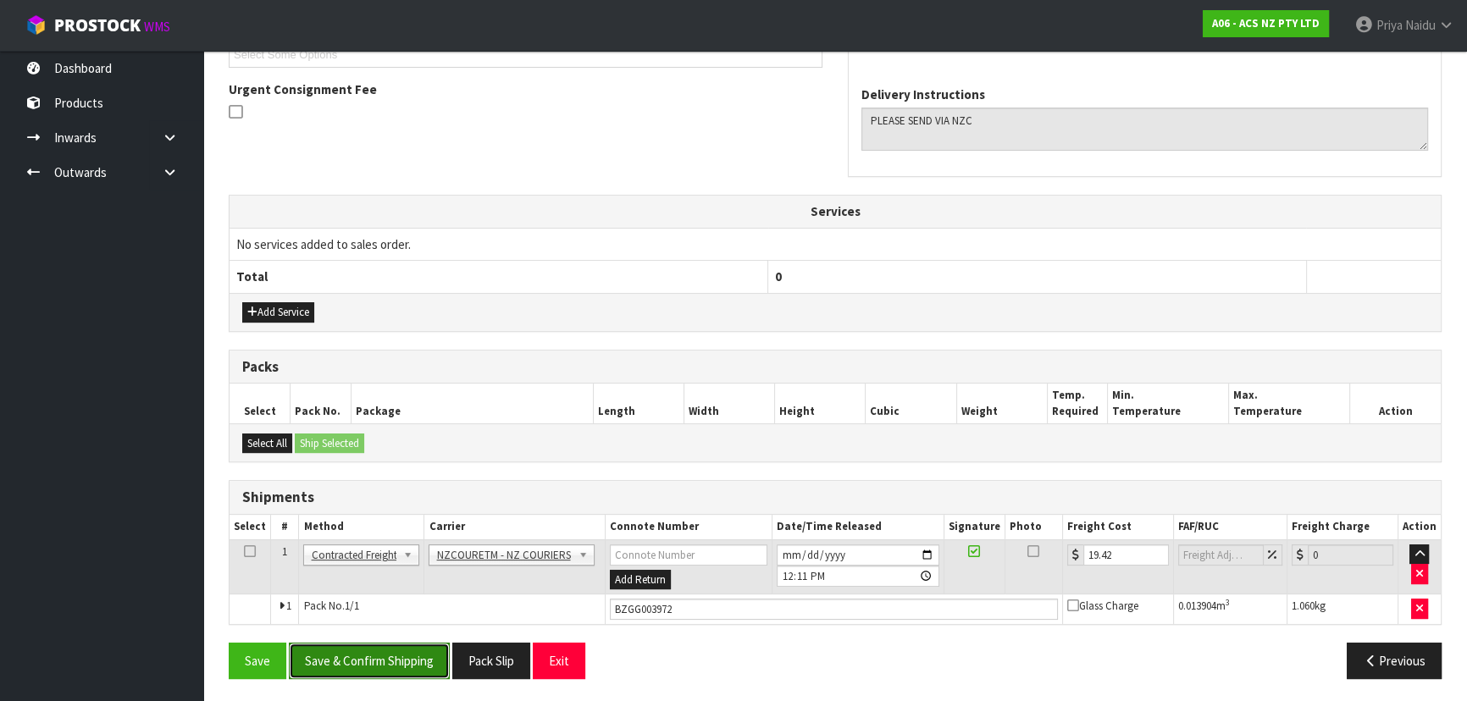
drag, startPoint x: 348, startPoint y: 669, endPoint x: 356, endPoint y: 661, distance: 11.4
click at [349, 669] on button "Save & Confirm Shipping" at bounding box center [369, 661] width 161 height 36
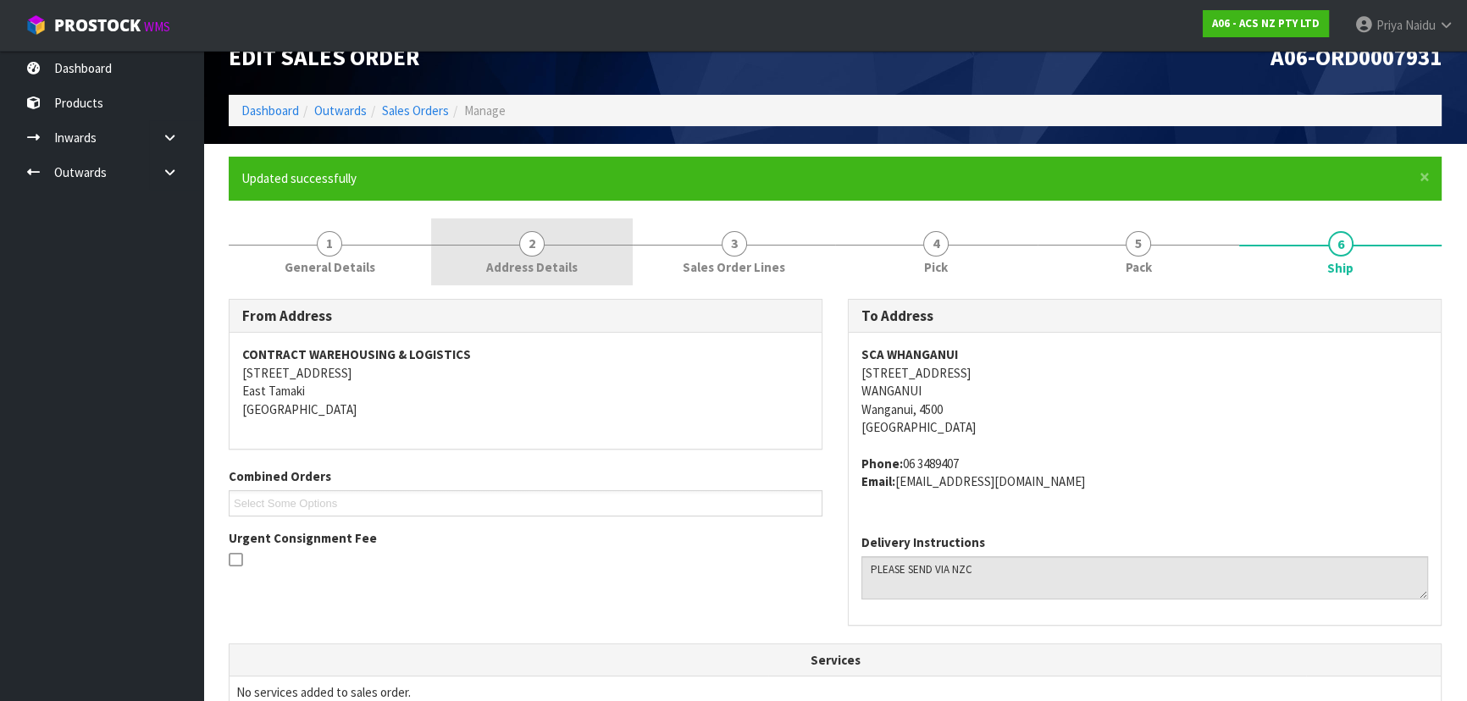
scroll to position [0, 0]
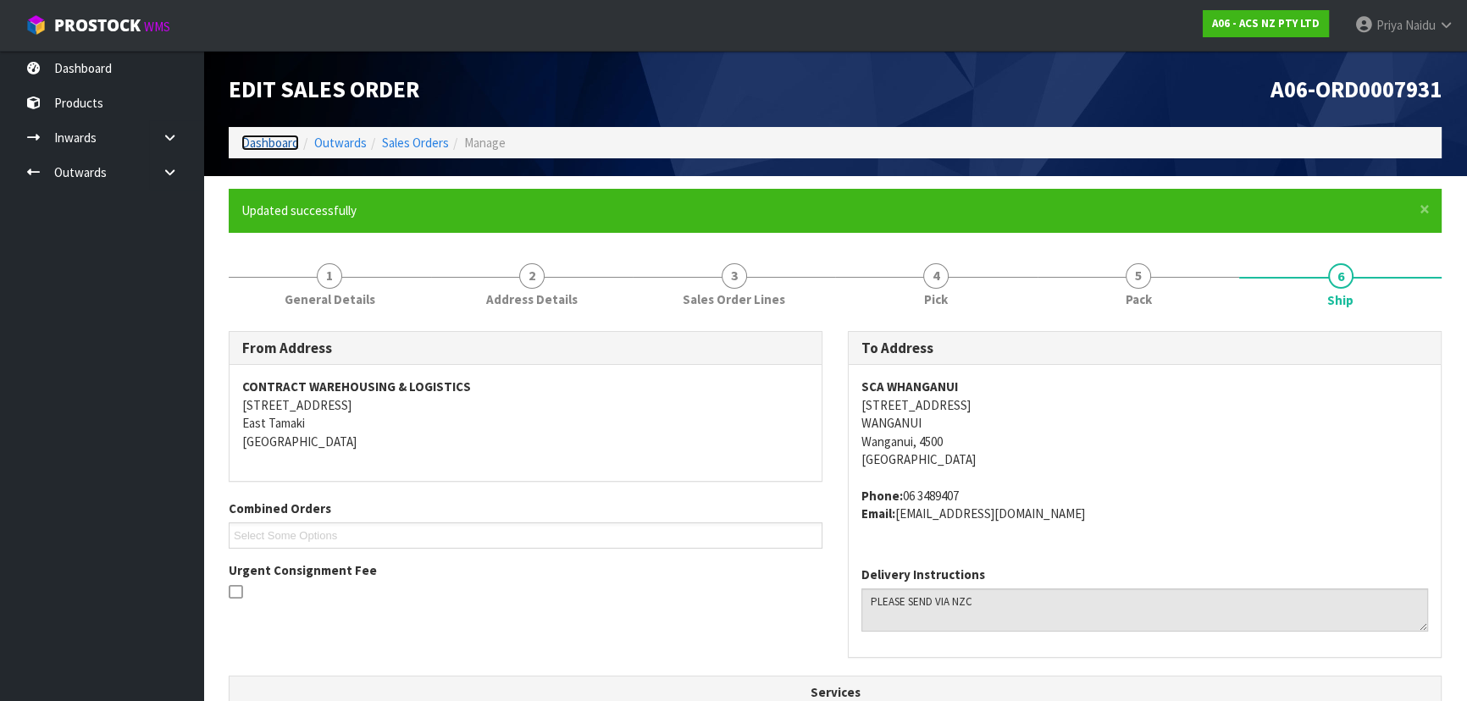
drag, startPoint x: 262, startPoint y: 136, endPoint x: 271, endPoint y: 210, distance: 75.1
click at [262, 136] on link "Dashboard" at bounding box center [270, 143] width 58 height 16
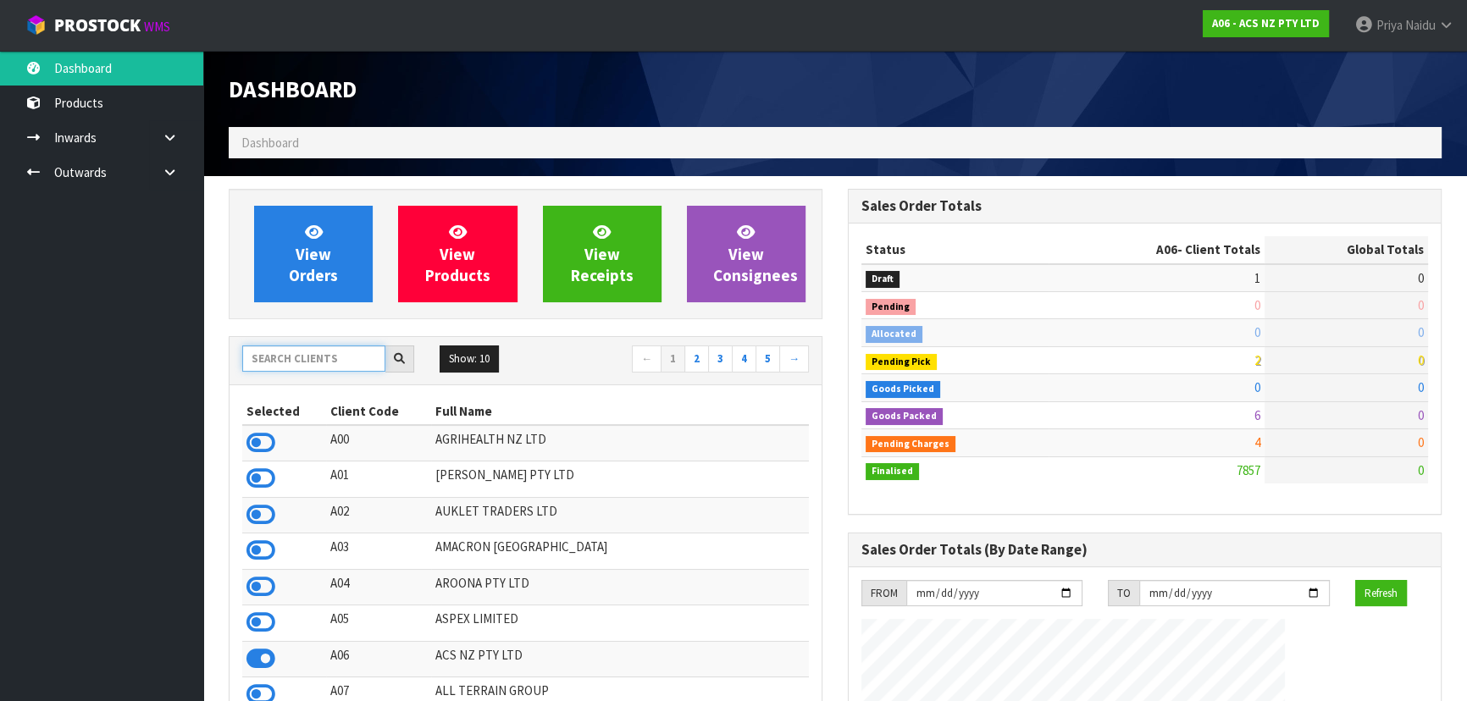
click at [335, 360] on input "text" at bounding box center [313, 359] width 143 height 26
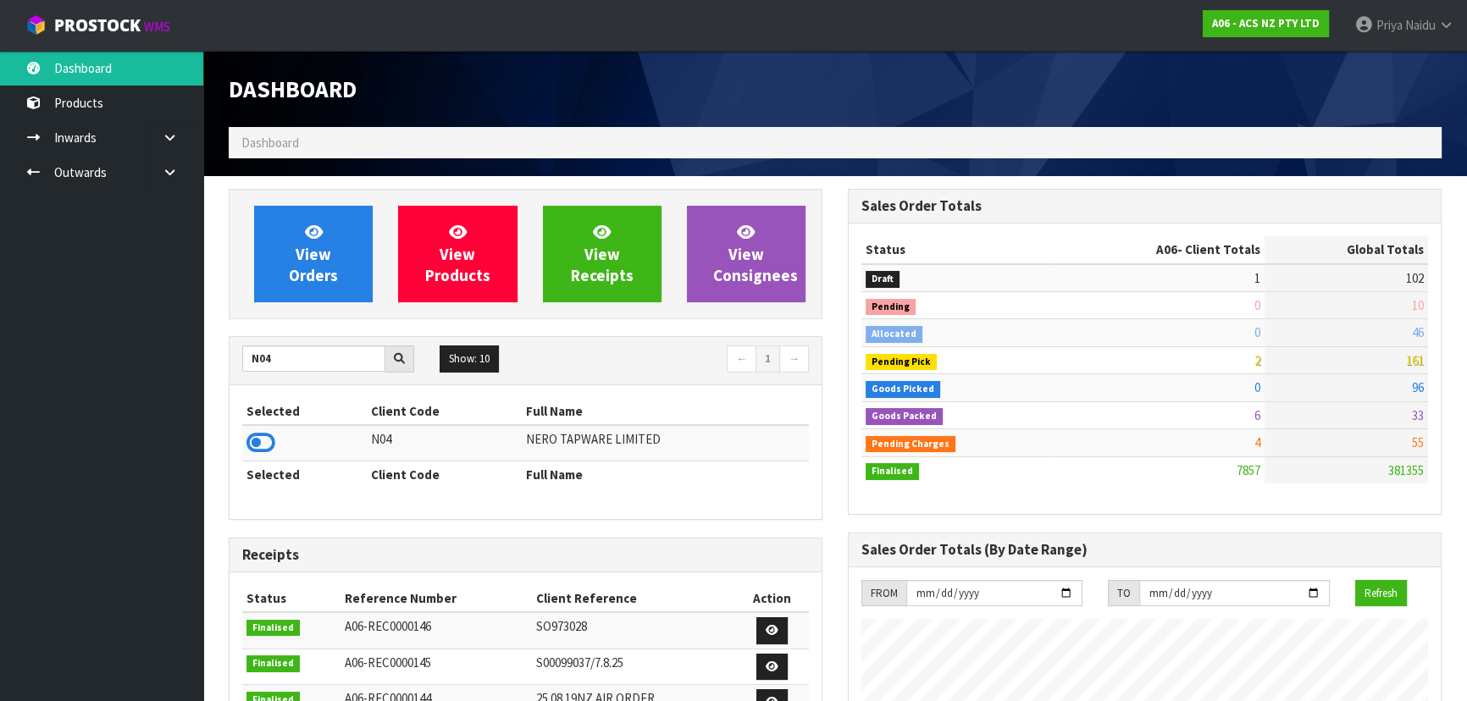
drag, startPoint x: 271, startPoint y: 439, endPoint x: 287, endPoint y: 323, distance: 117.1
click at [271, 438] on icon at bounding box center [260, 442] width 29 height 25
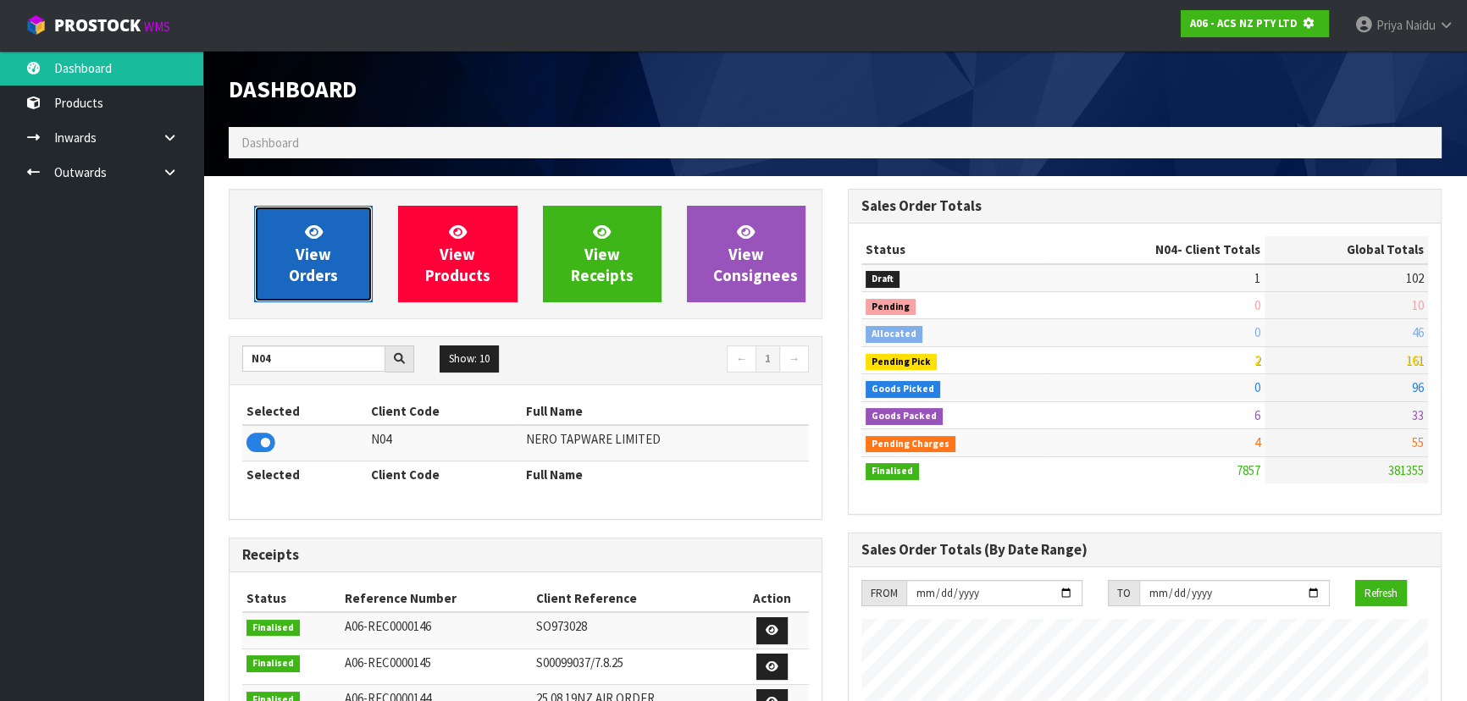
scroll to position [845892, 846327]
click at [309, 254] on span "View Orders" at bounding box center [313, 254] width 49 height 64
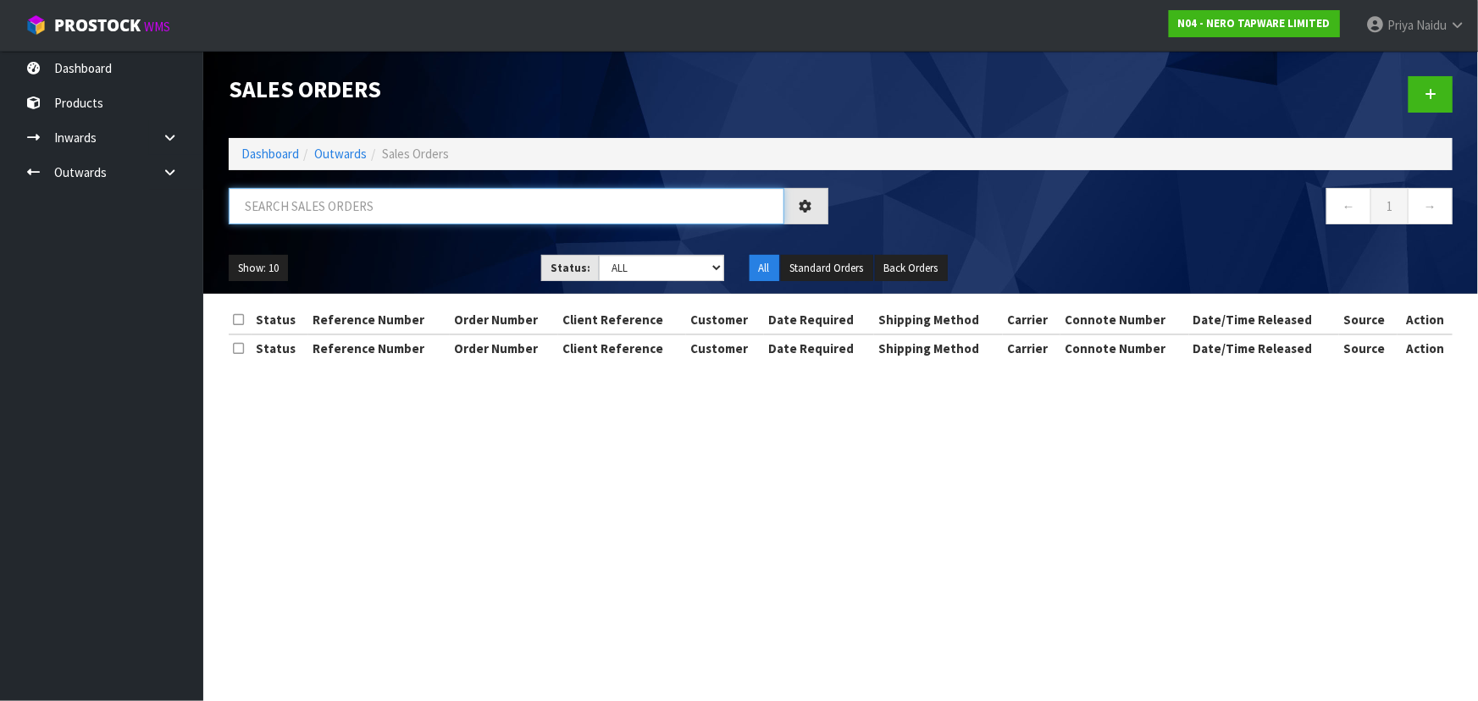
click at [331, 202] on input "text" at bounding box center [507, 206] width 556 height 36
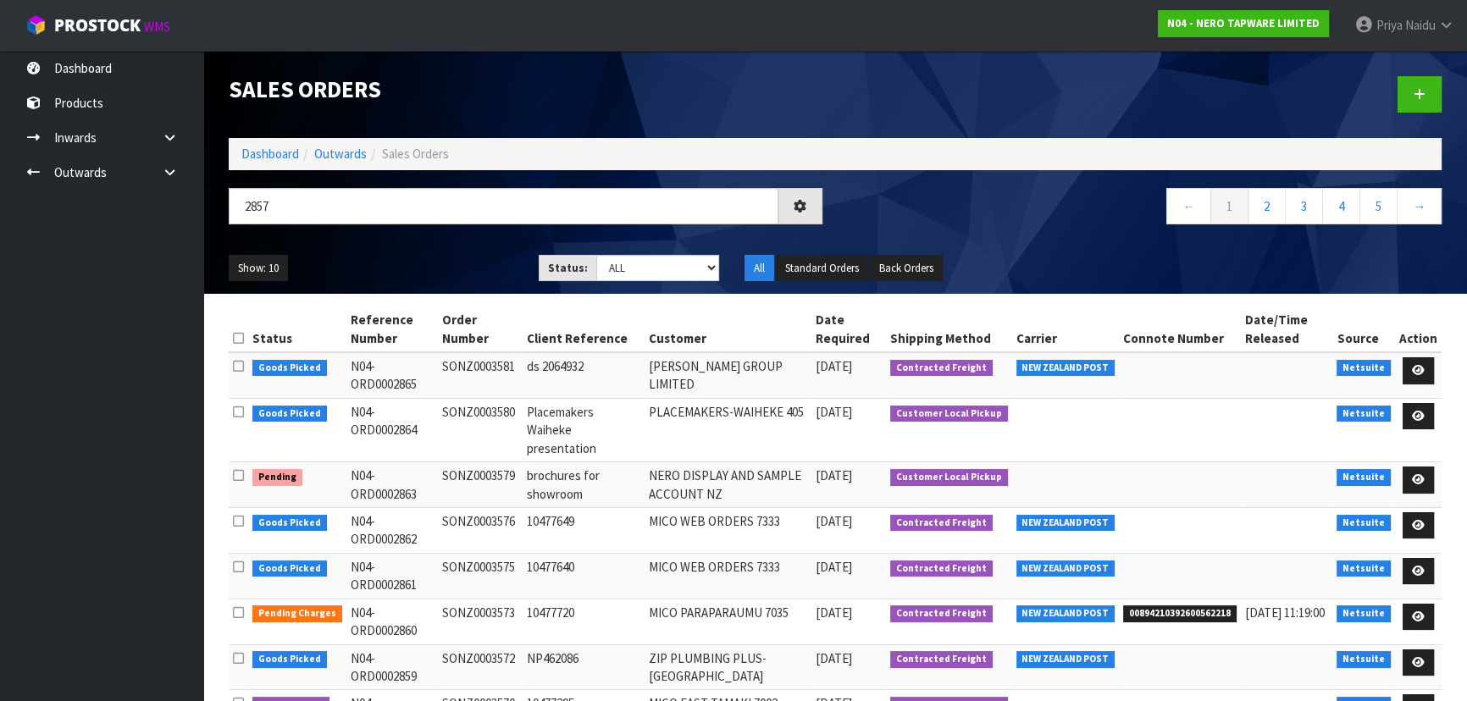
click at [418, 260] on ul "Show: 10 5 10 25 50" at bounding box center [371, 268] width 285 height 27
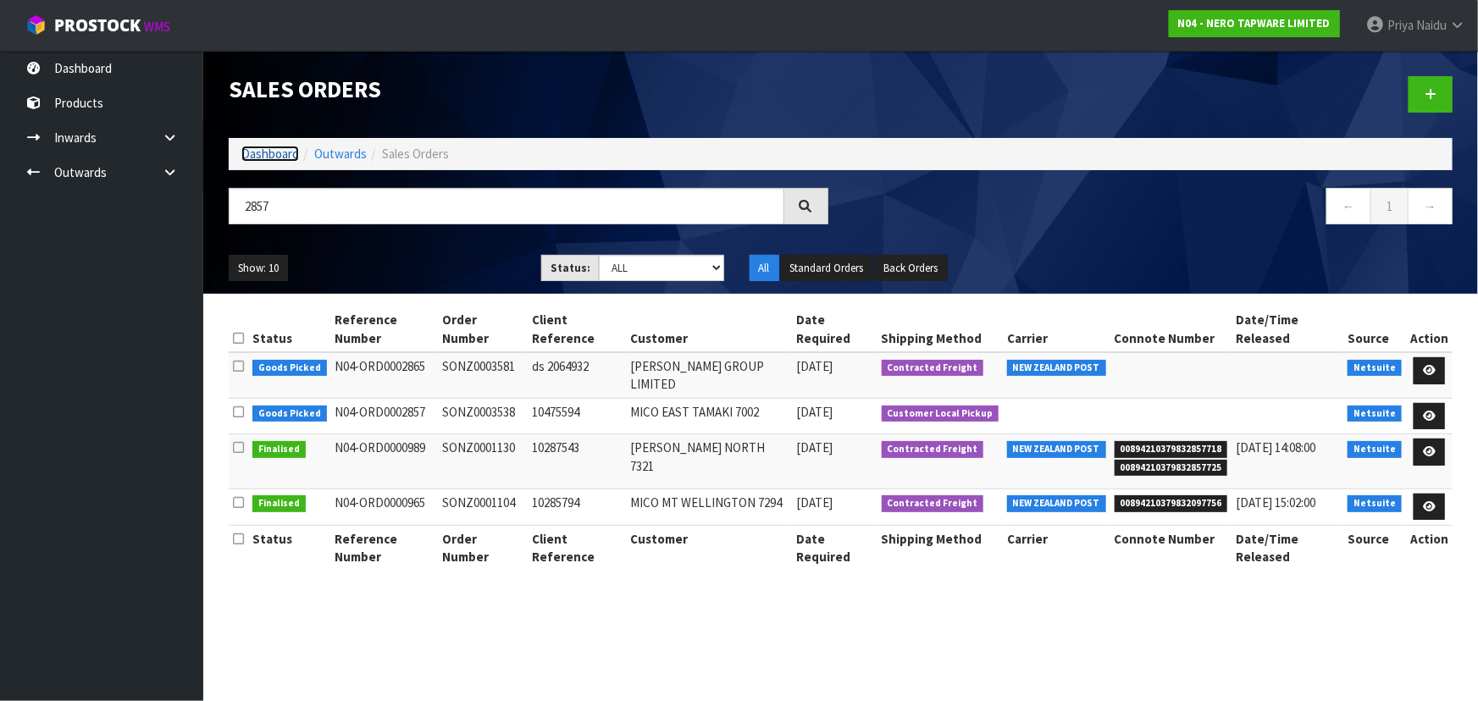
click at [274, 158] on link "Dashboard" at bounding box center [270, 154] width 58 height 16
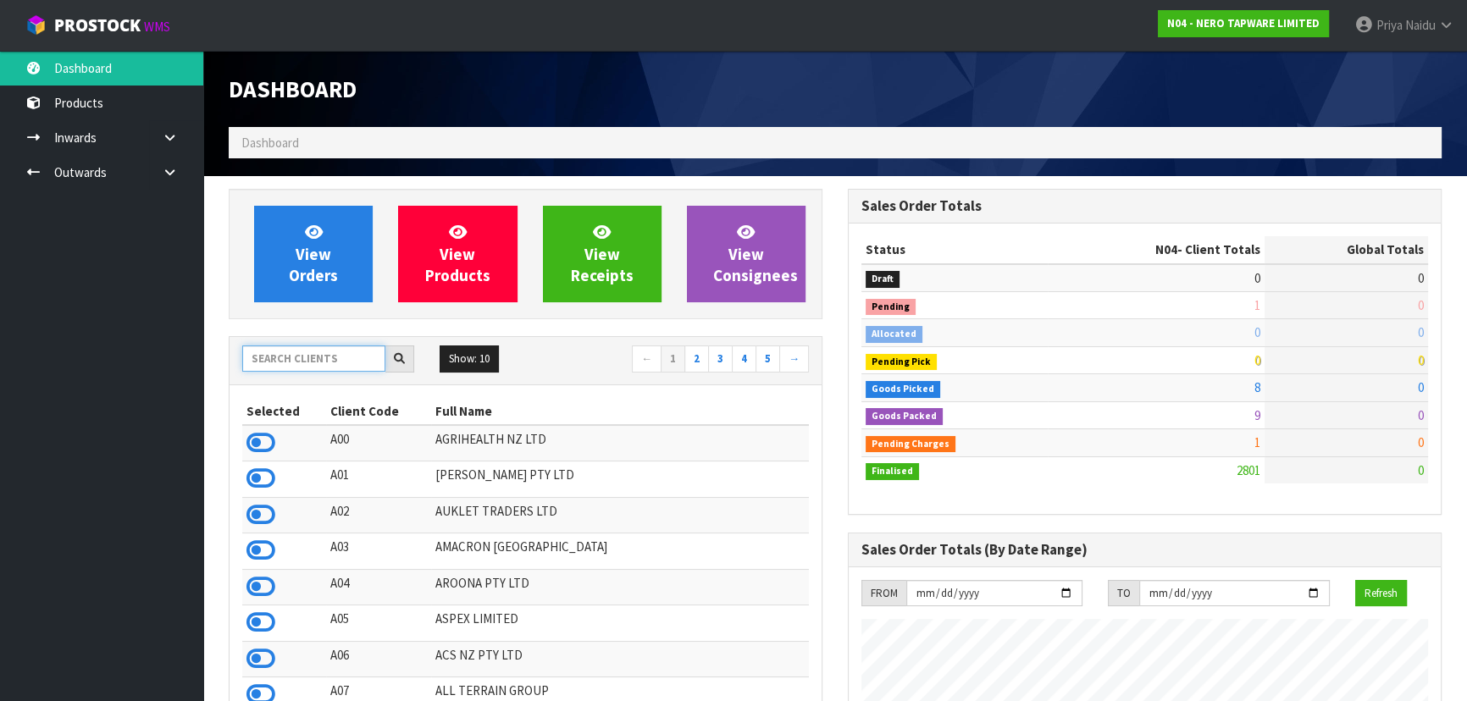
drag, startPoint x: 292, startPoint y: 367, endPoint x: 305, endPoint y: 346, distance: 24.7
click at [294, 367] on input "text" at bounding box center [313, 359] width 143 height 26
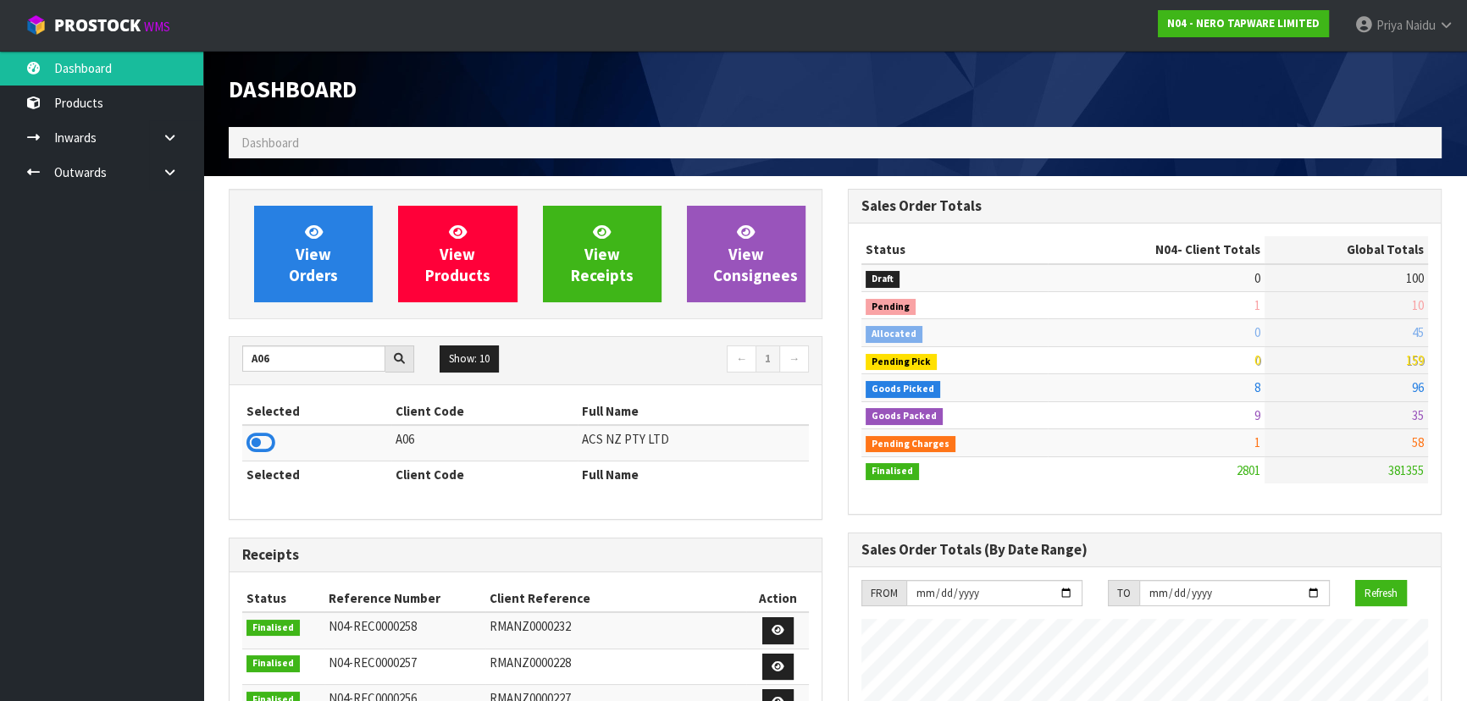
click at [245, 443] on td at bounding box center [316, 443] width 149 height 36
click at [261, 445] on icon at bounding box center [260, 442] width 29 height 25
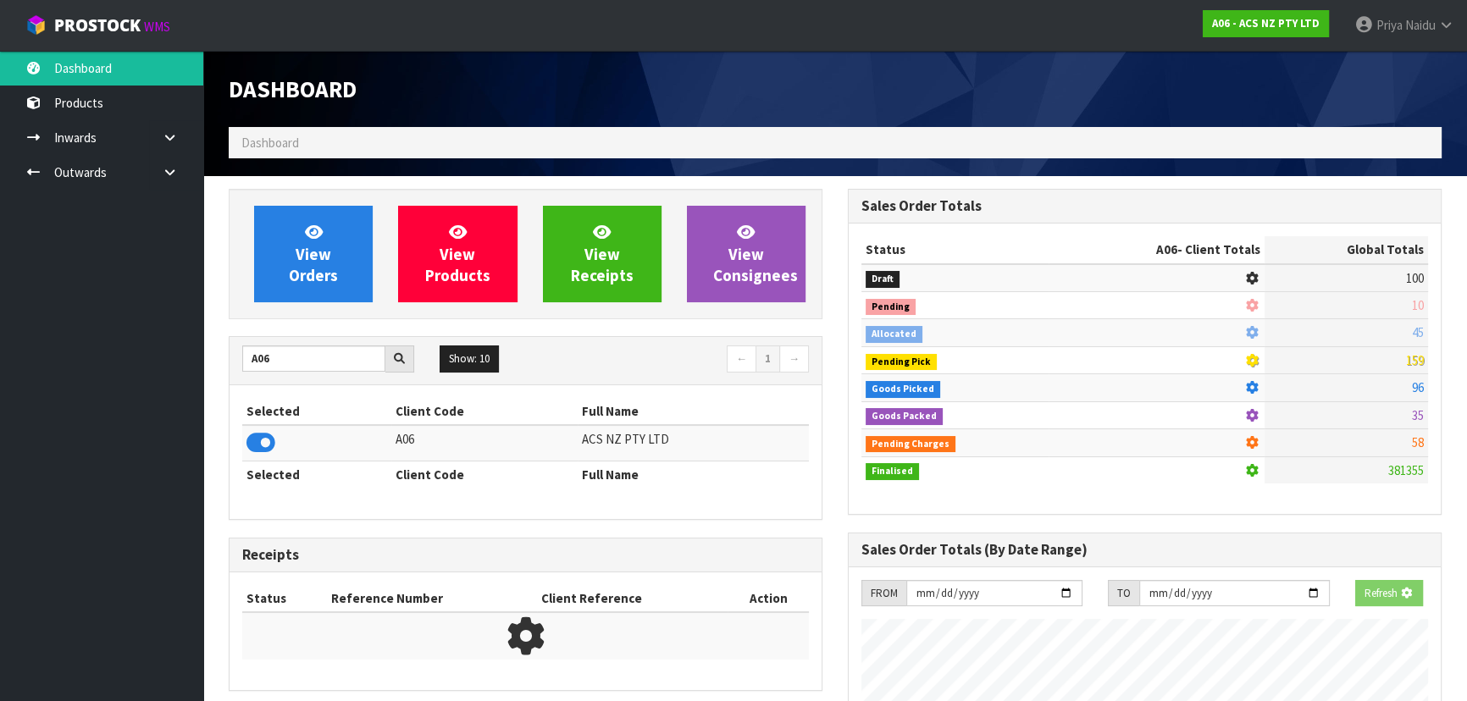
scroll to position [1054, 618]
click at [279, 305] on div "View Orders View Products View Receipts View Consignees" at bounding box center [526, 254] width 594 height 130
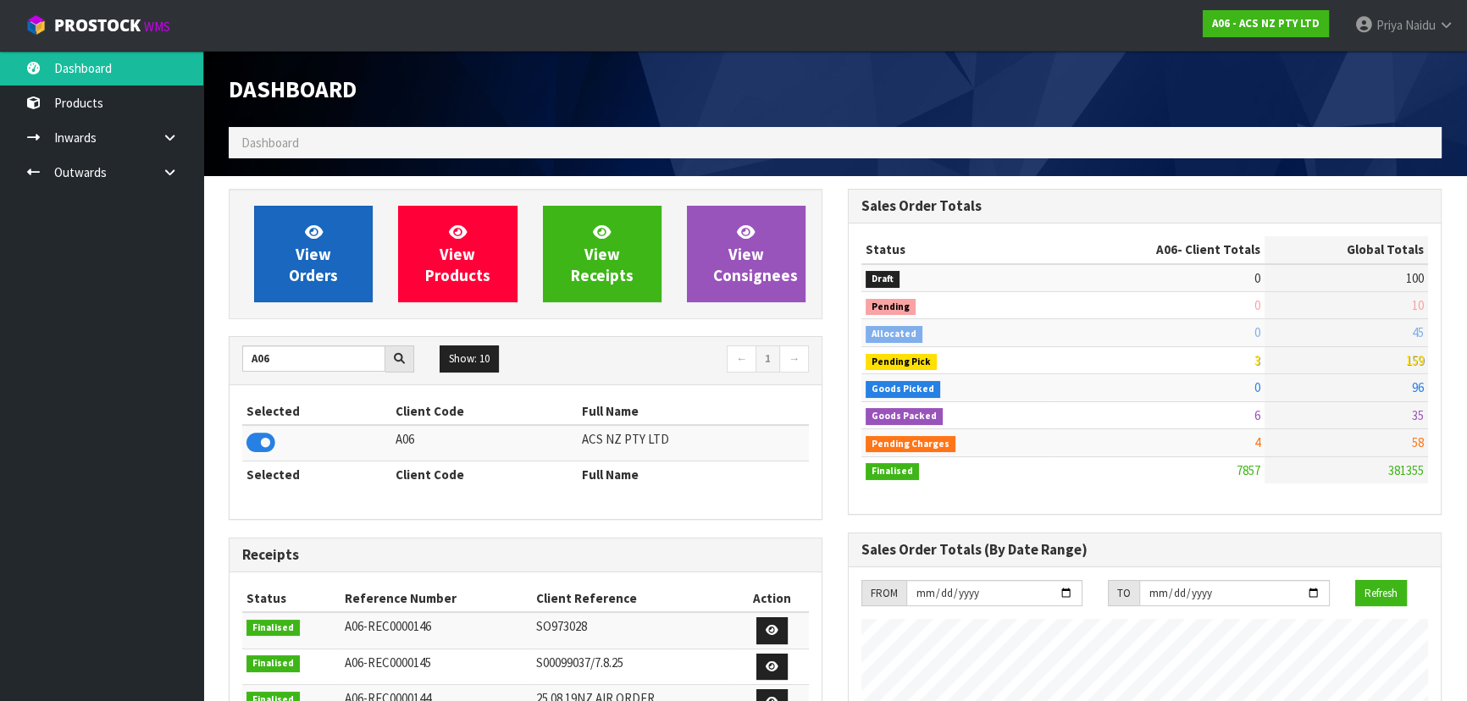
scroll to position [1281, 618]
click at [287, 275] on link "View Orders" at bounding box center [313, 254] width 119 height 97
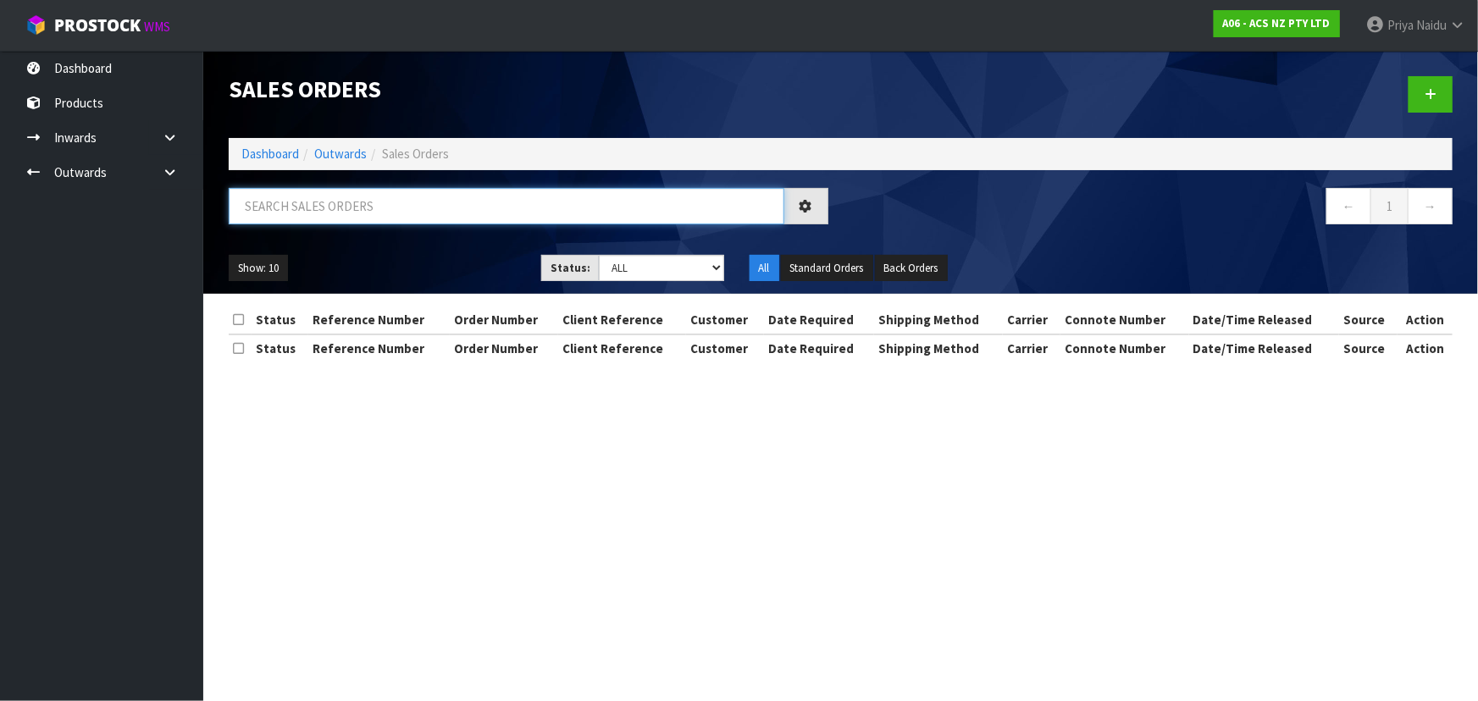
click at [328, 208] on input "text" at bounding box center [507, 206] width 556 height 36
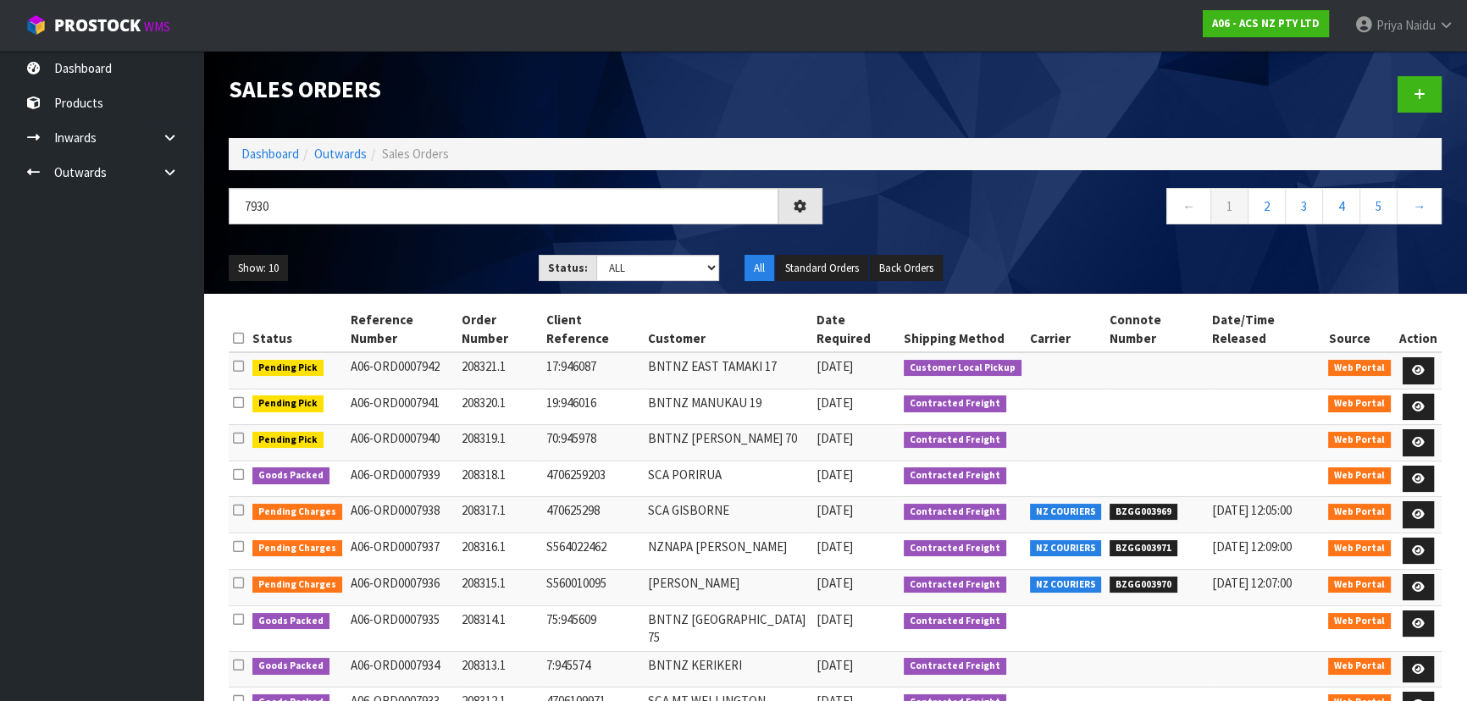
click at [416, 276] on ul "Show: 10 5 10 25 50" at bounding box center [371, 268] width 285 height 27
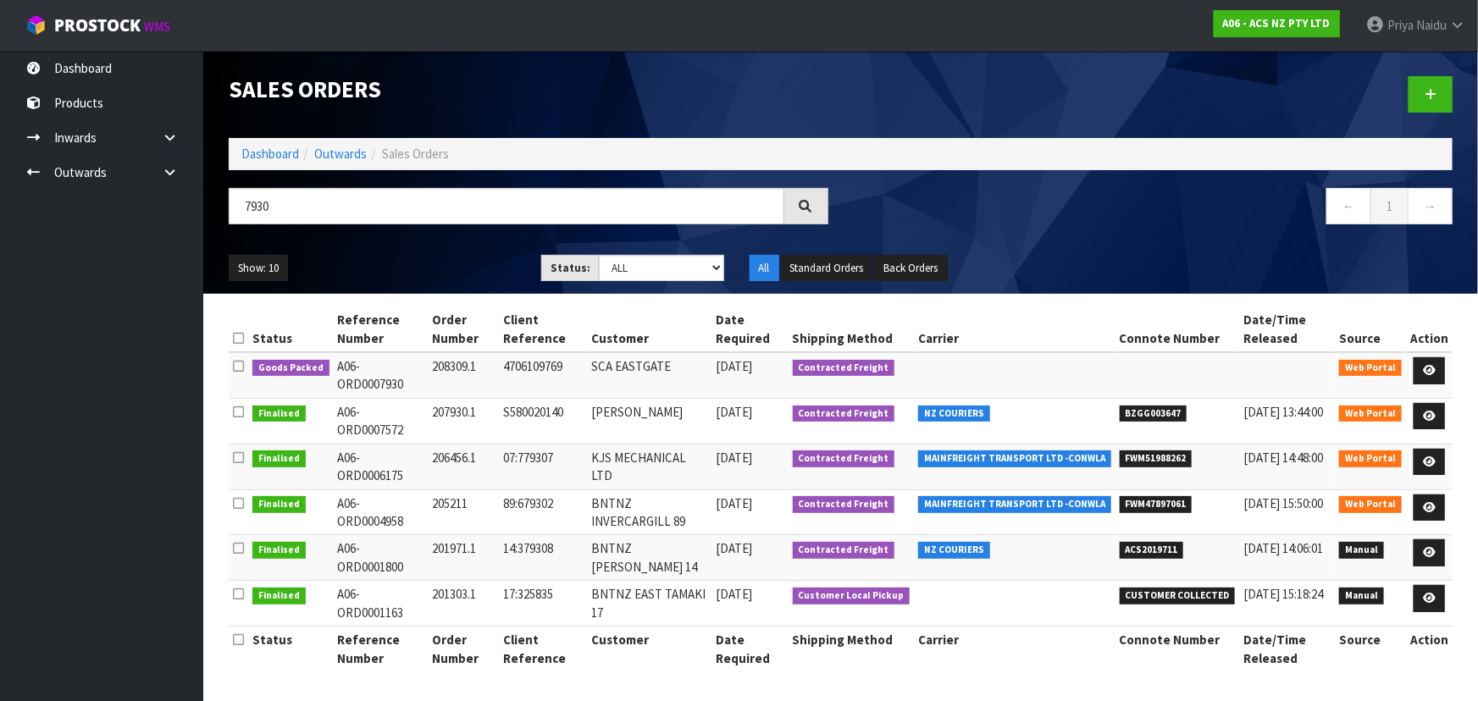
click at [423, 270] on ul "Show: 10 5 10 25 50" at bounding box center [372, 268] width 287 height 27
click at [1420, 368] on link at bounding box center [1429, 370] width 31 height 27
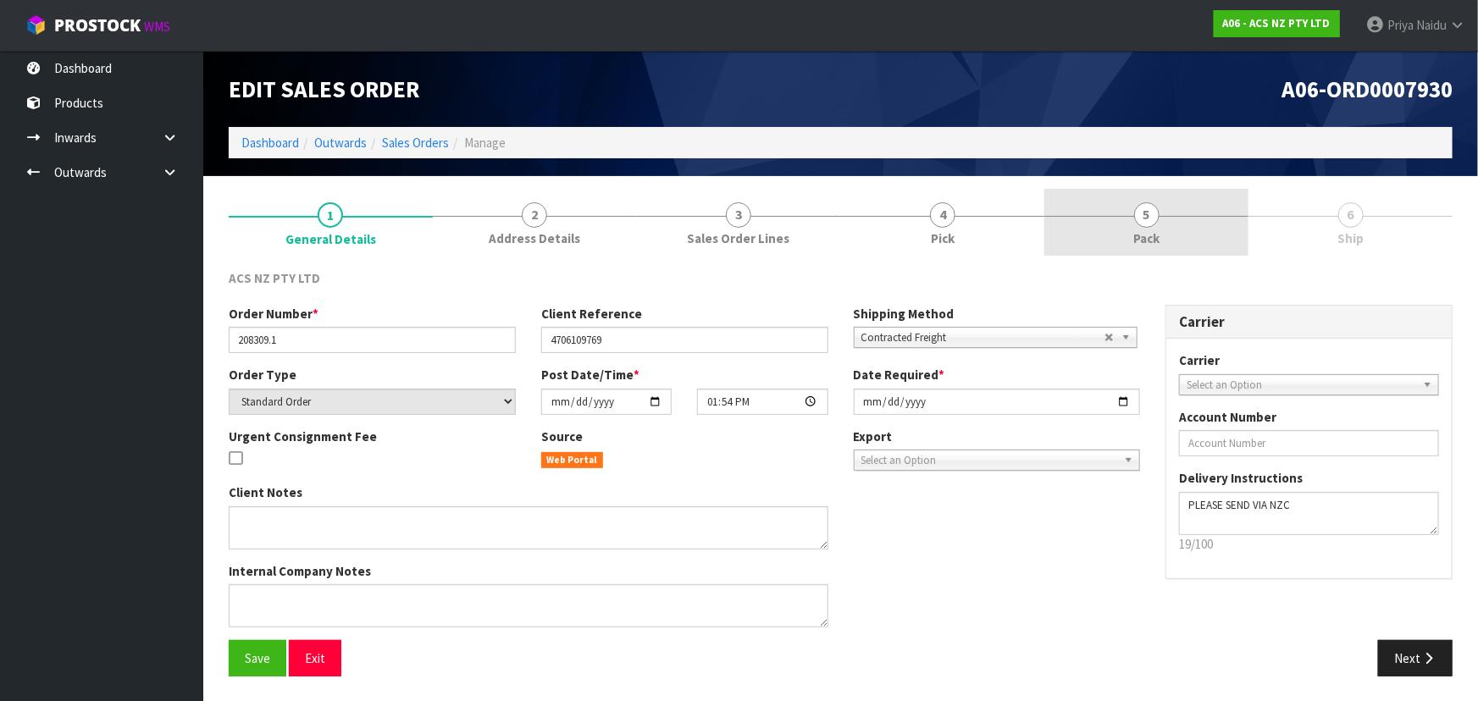
click at [1148, 219] on span "5" at bounding box center [1146, 214] width 25 height 25
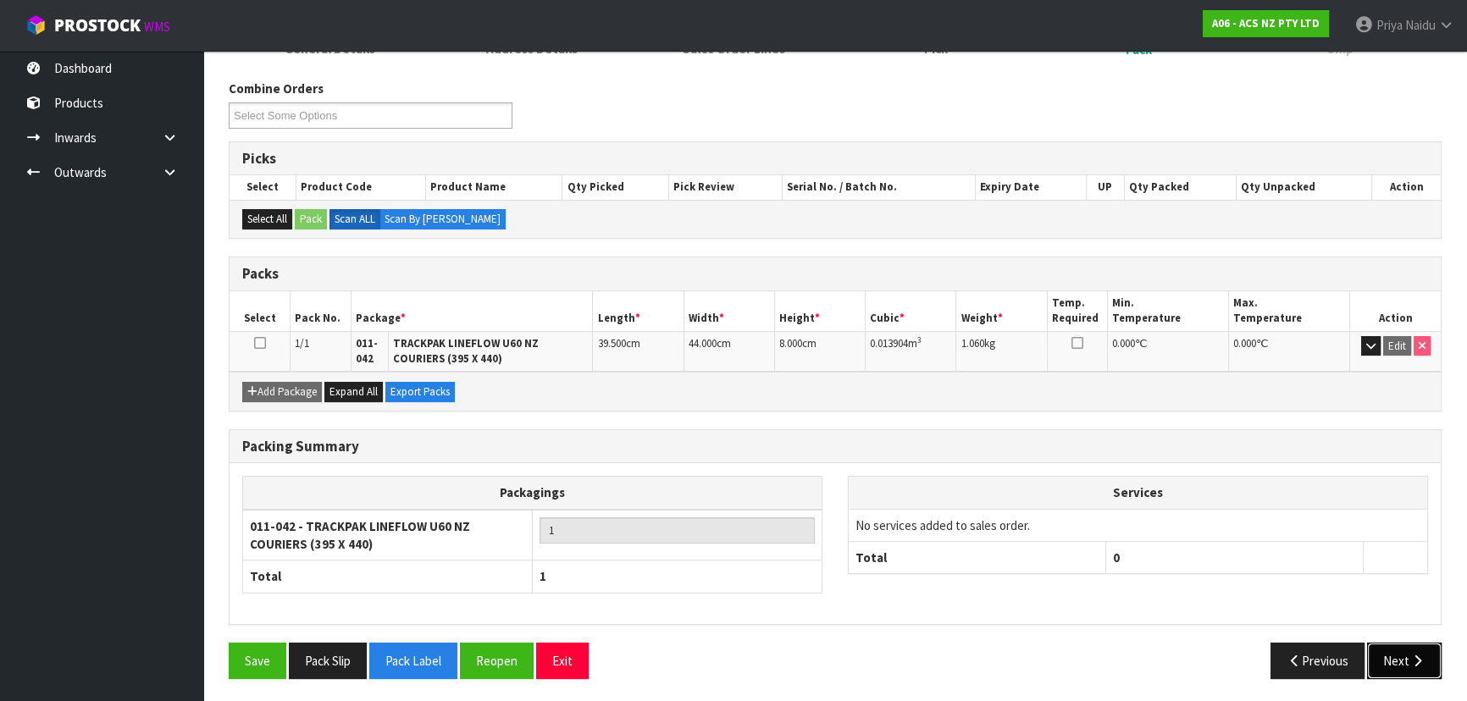
click at [1385, 650] on button "Next" at bounding box center [1404, 661] width 75 height 36
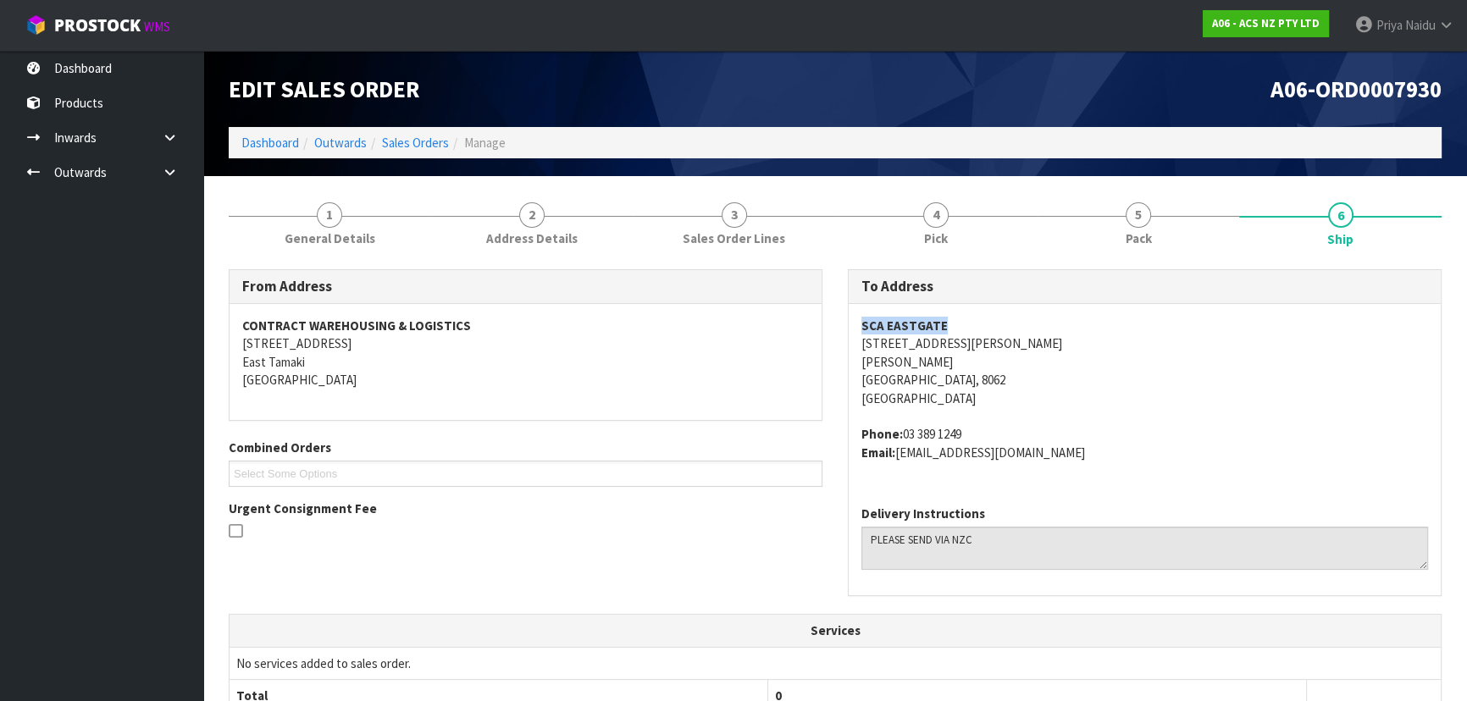
drag, startPoint x: 905, startPoint y: 316, endPoint x: 967, endPoint y: 308, distance: 62.3
click at [967, 308] on div "To Address SCA EASTGATE [STREET_ADDRESS][PERSON_NAME][PERSON_NAME] Phone: [PHON…" at bounding box center [1144, 441] width 619 height 345
drag, startPoint x: 844, startPoint y: 348, endPoint x: 997, endPoint y: 346, distance: 152.5
click at [997, 346] on div "To Address SCA EASTGATE [STREET_ADDRESS][PERSON_NAME][PERSON_NAME] Phone: [PHON…" at bounding box center [1144, 441] width 619 height 345
drag, startPoint x: 900, startPoint y: 431, endPoint x: 800, endPoint y: 431, distance: 99.9
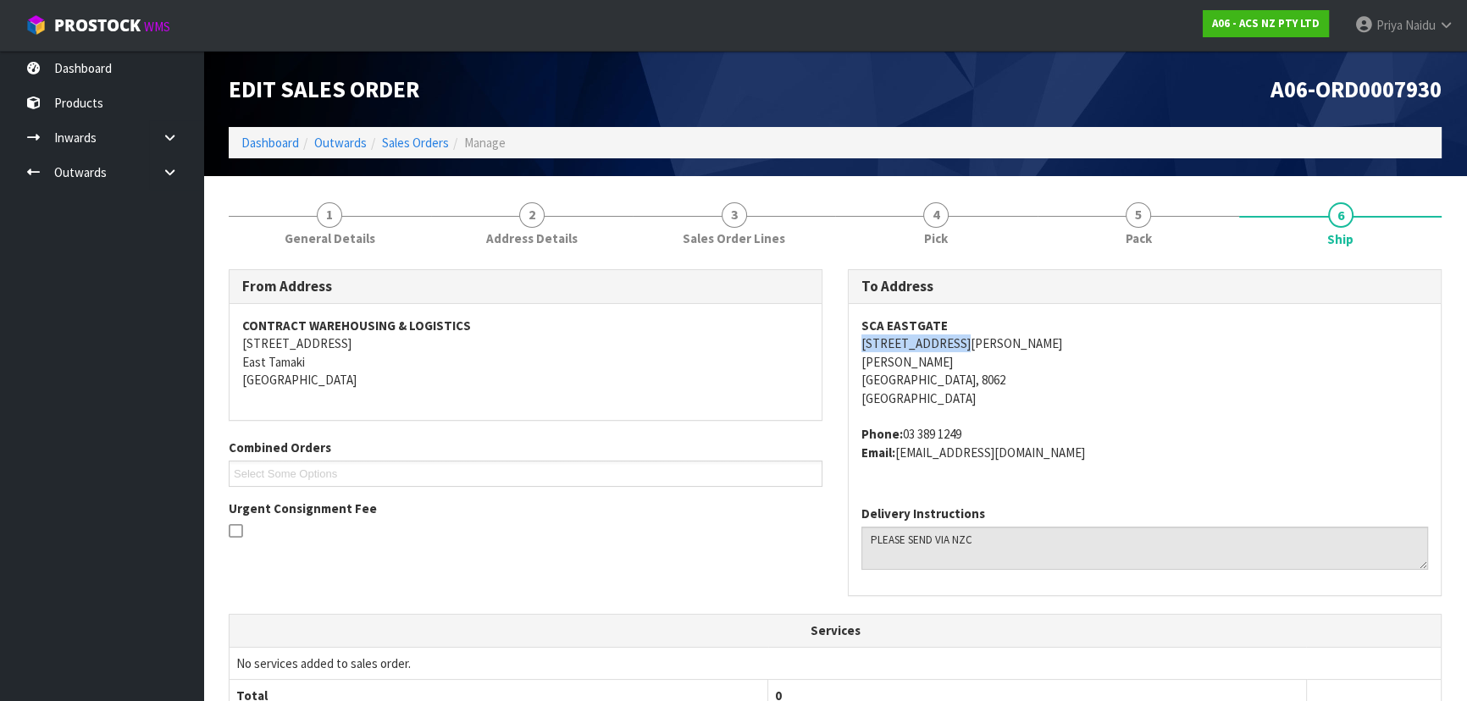
click at [971, 430] on address "Phone: [PHONE_NUMBER] Email: [EMAIL_ADDRESS][DOMAIN_NAME]" at bounding box center [1144, 443] width 567 height 36
drag, startPoint x: 902, startPoint y: 455, endPoint x: 147, endPoint y: 523, distance: 758.5
click at [1093, 468] on div "SCA EASTGATE [STREET_ADDRESS][PERSON_NAME][PERSON_NAME] Phone: [PHONE_NUMBER] E…" at bounding box center [1145, 398] width 592 height 188
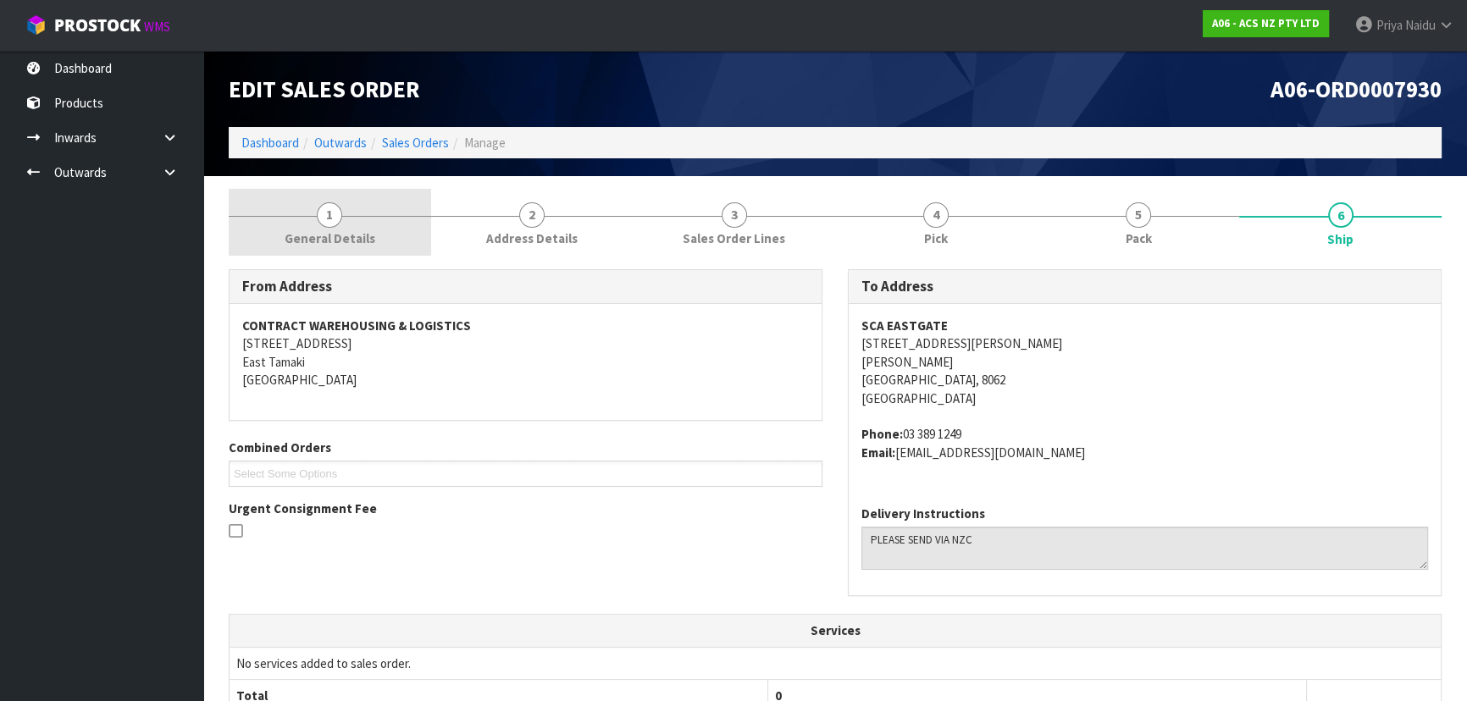
click at [362, 227] on link "1 General Details" at bounding box center [330, 222] width 202 height 67
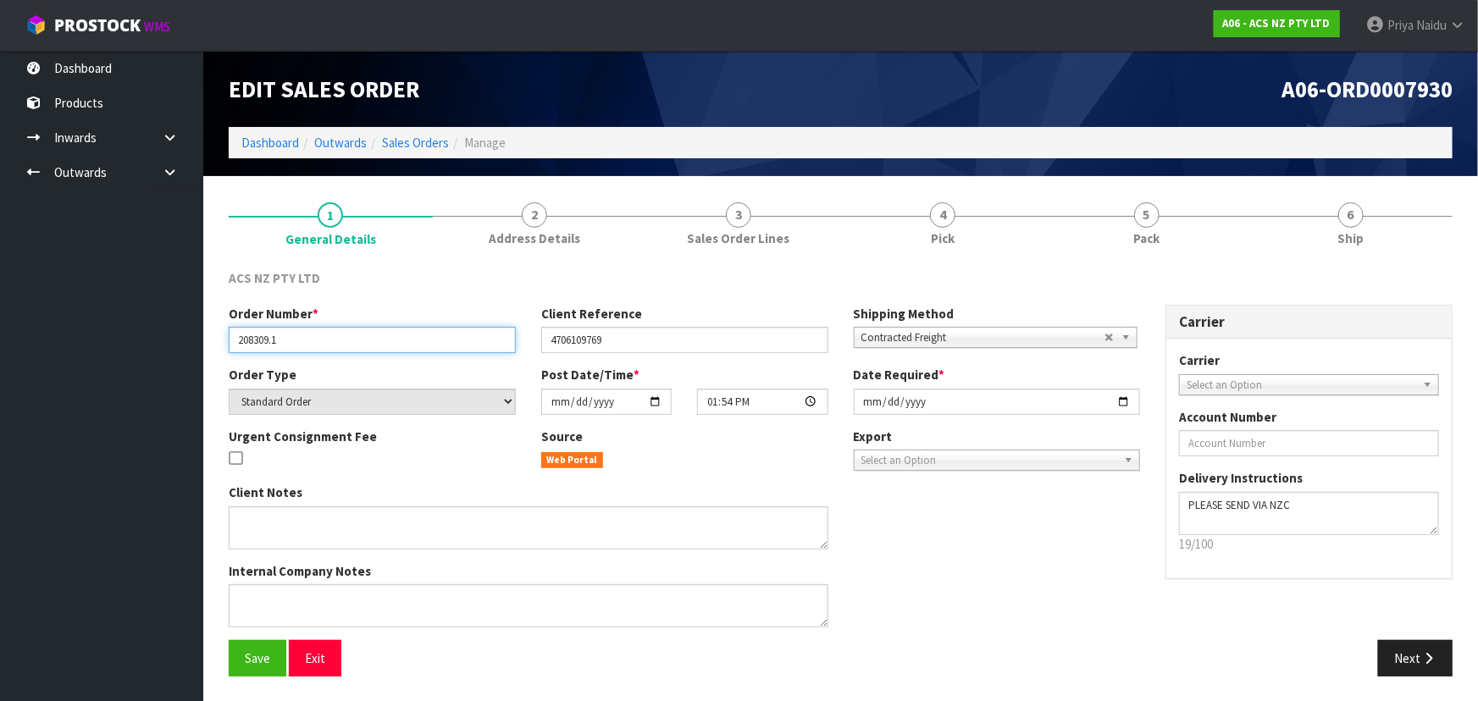
drag, startPoint x: 229, startPoint y: 338, endPoint x: 302, endPoint y: 340, distance: 72.9
click at [302, 340] on input "208309.1" at bounding box center [372, 340] width 287 height 26
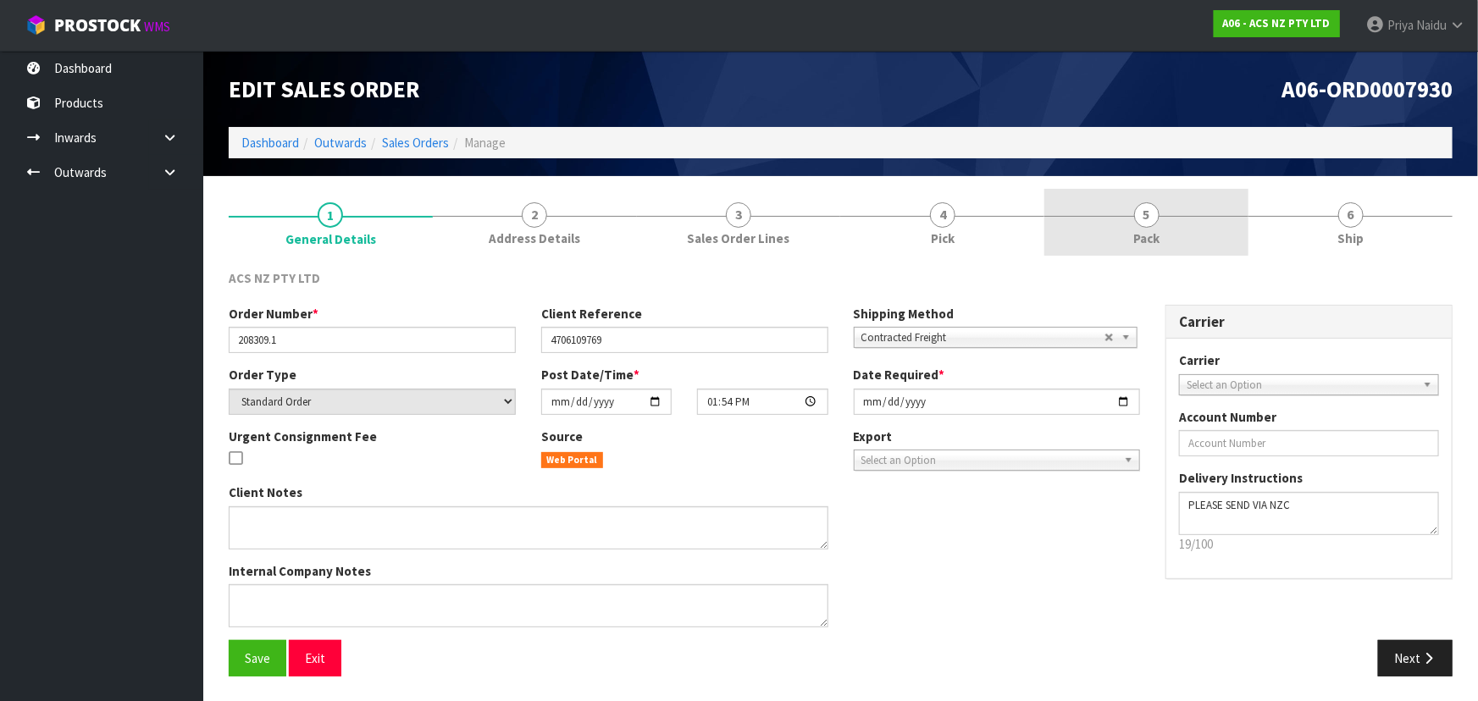
click at [1179, 246] on link "5 Pack" at bounding box center [1146, 222] width 204 height 67
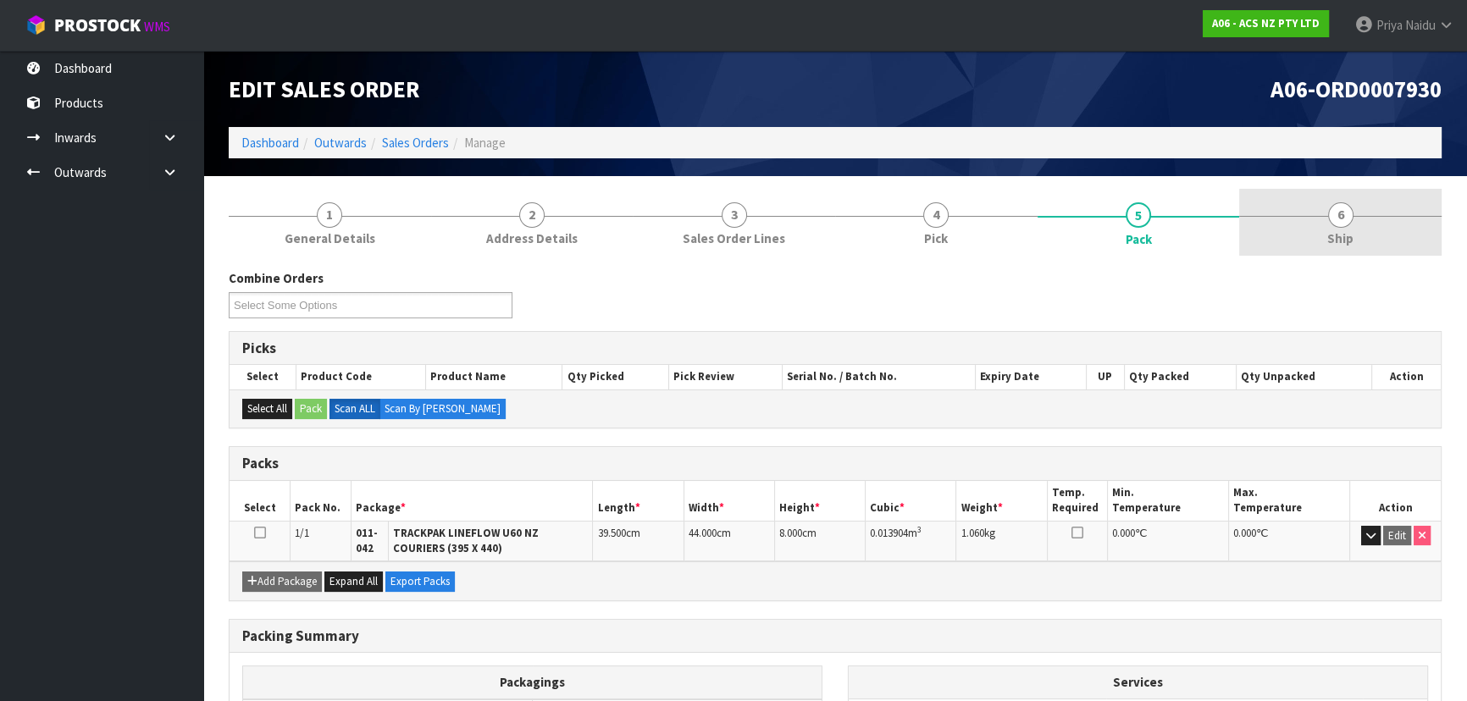
click at [1375, 219] on link "6 Ship" at bounding box center [1340, 222] width 202 height 67
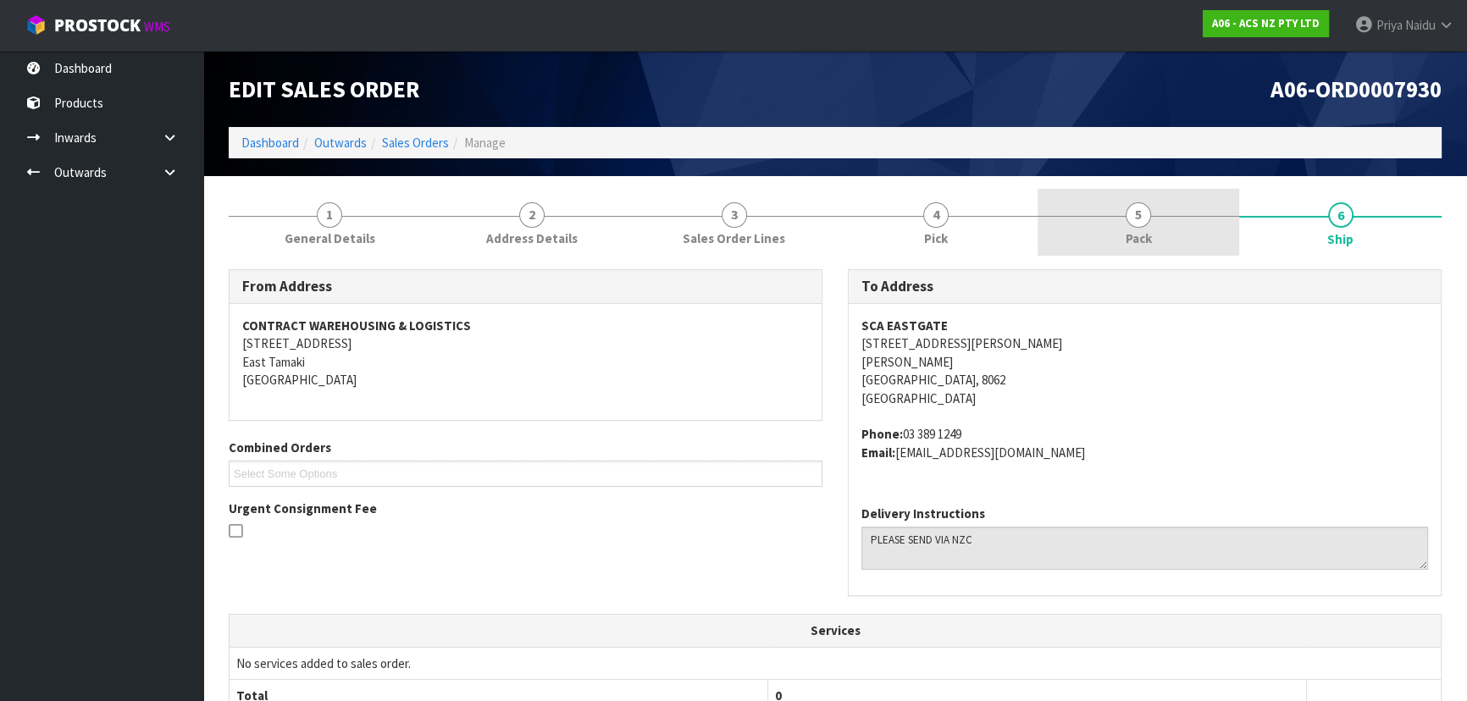
click at [1159, 242] on link "5 Pack" at bounding box center [1139, 222] width 202 height 67
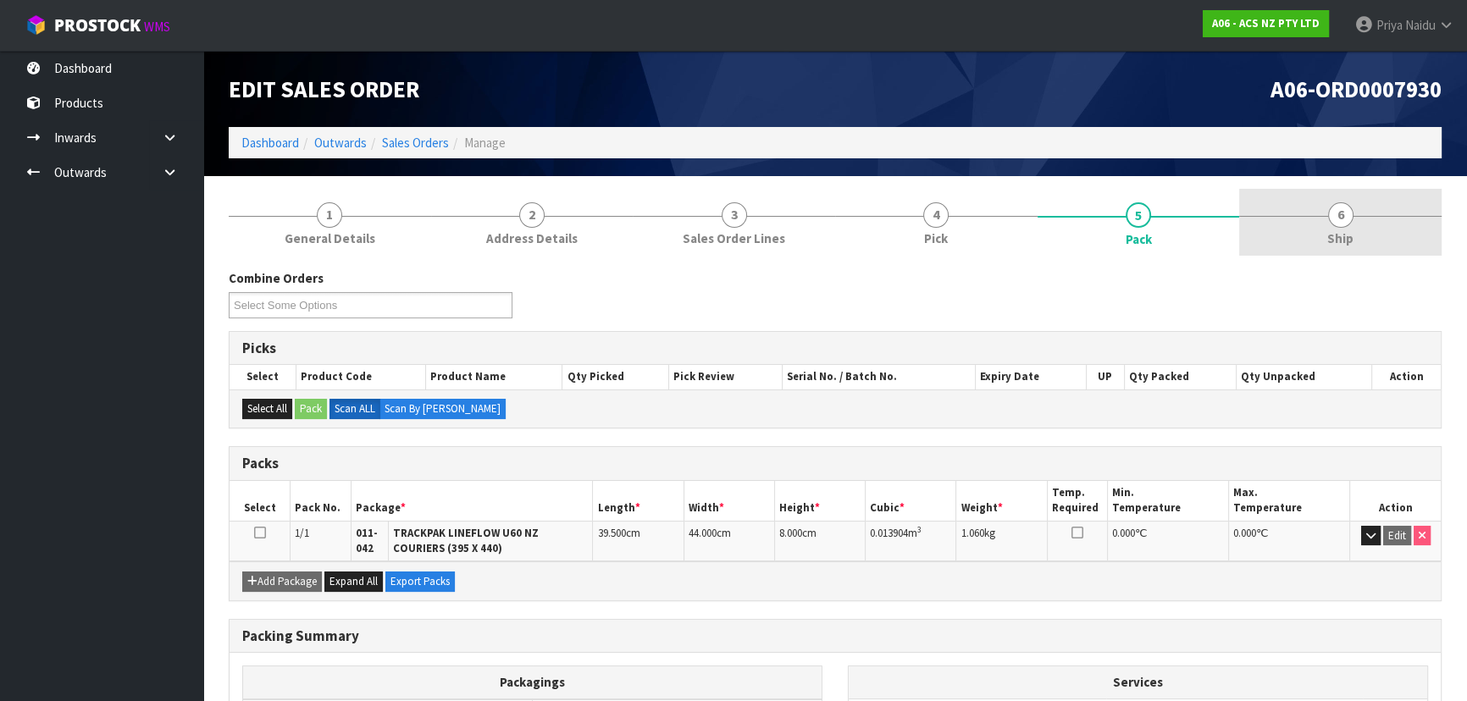
click at [1319, 246] on link "6 Ship" at bounding box center [1340, 222] width 202 height 67
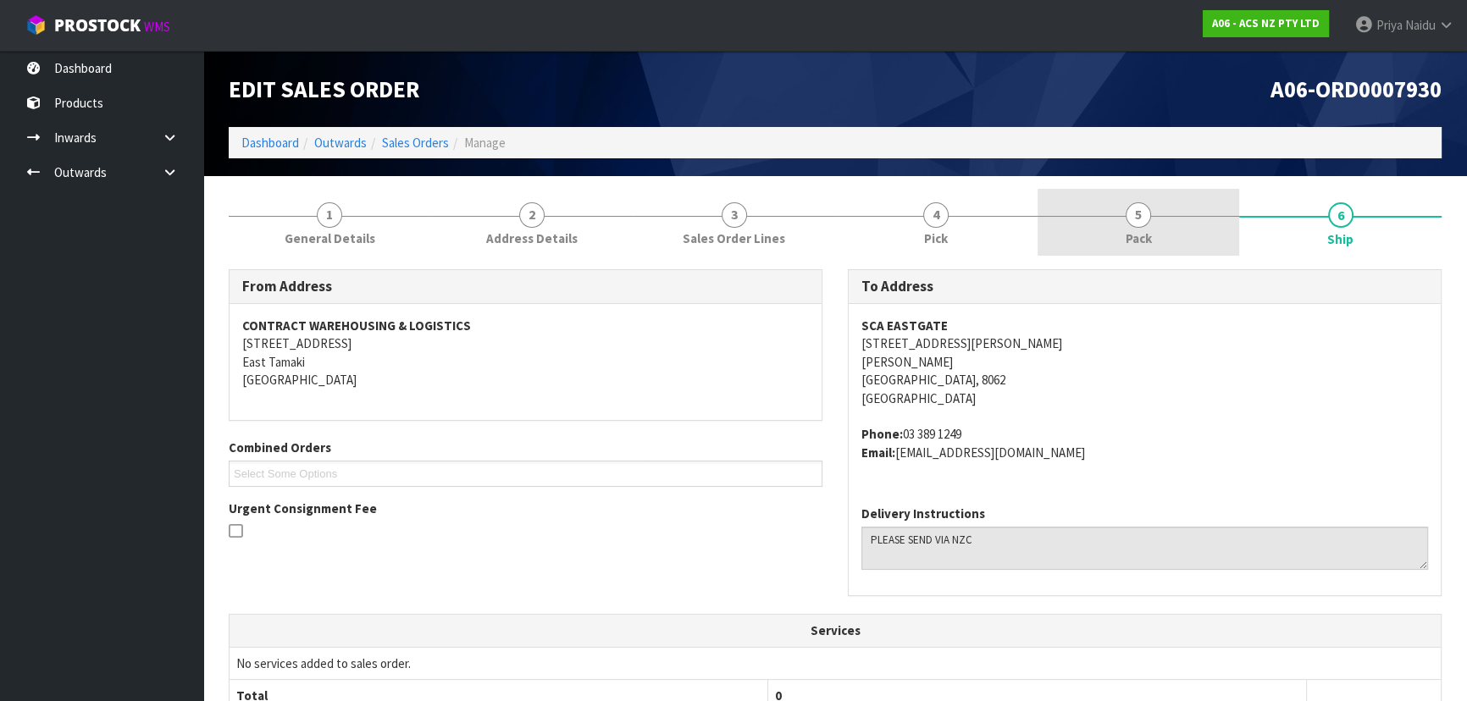
click at [1132, 230] on span "Pack" at bounding box center [1139, 239] width 26 height 18
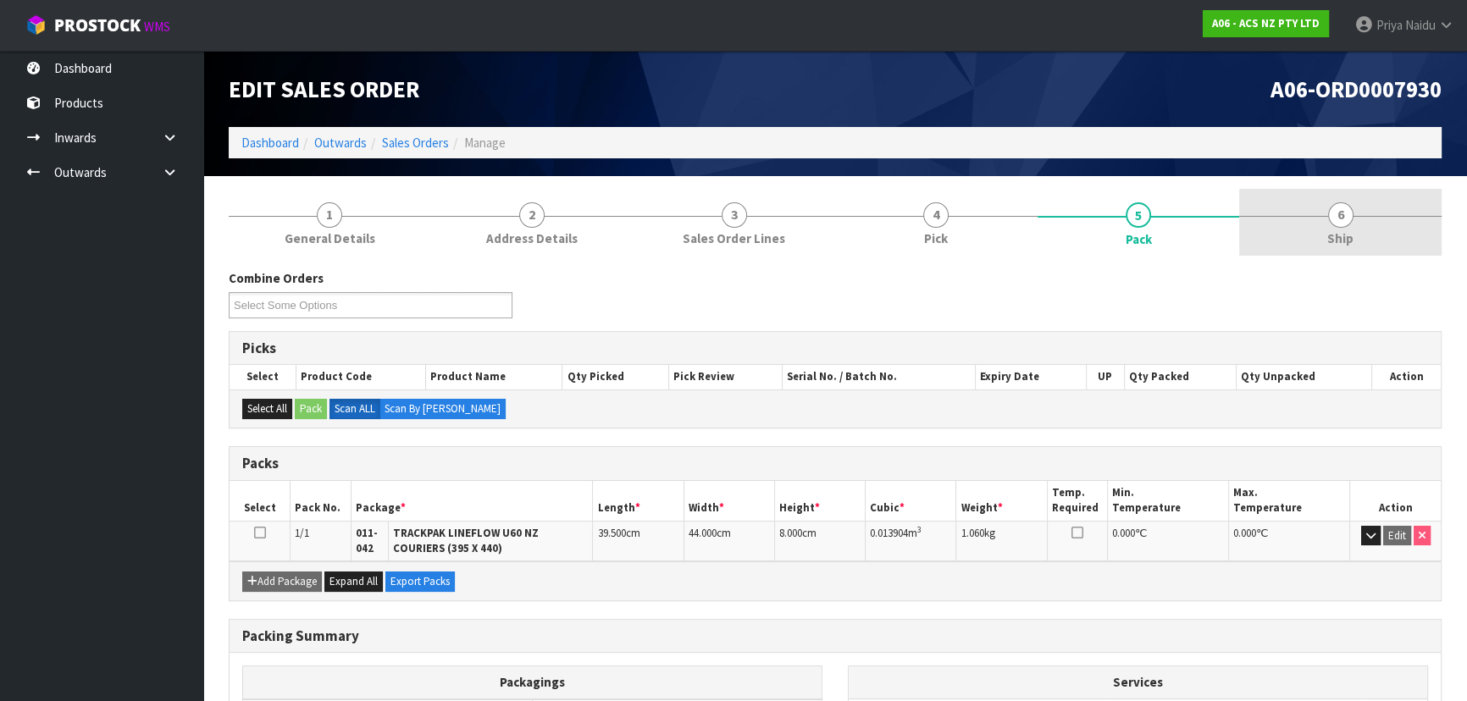
click at [1270, 231] on link "6 Ship" at bounding box center [1340, 222] width 202 height 67
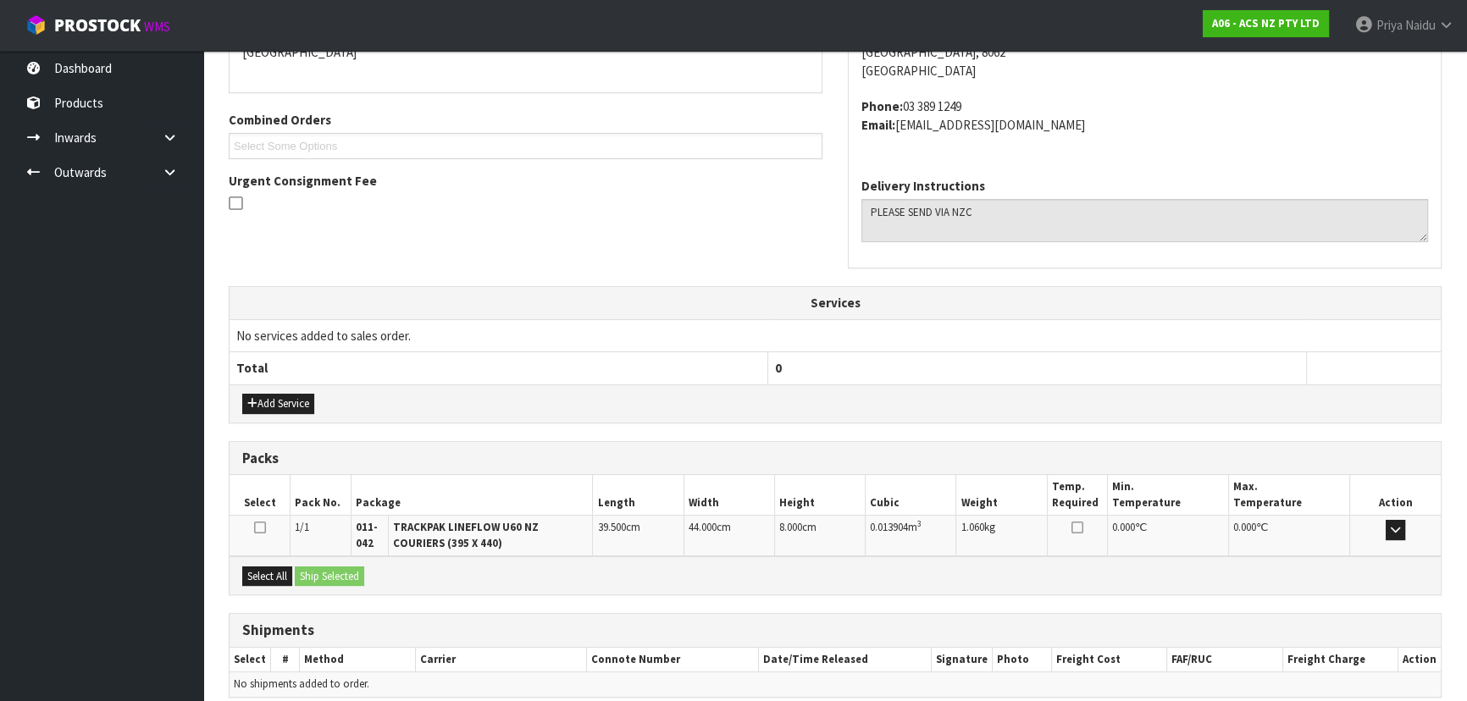
scroll to position [401, 0]
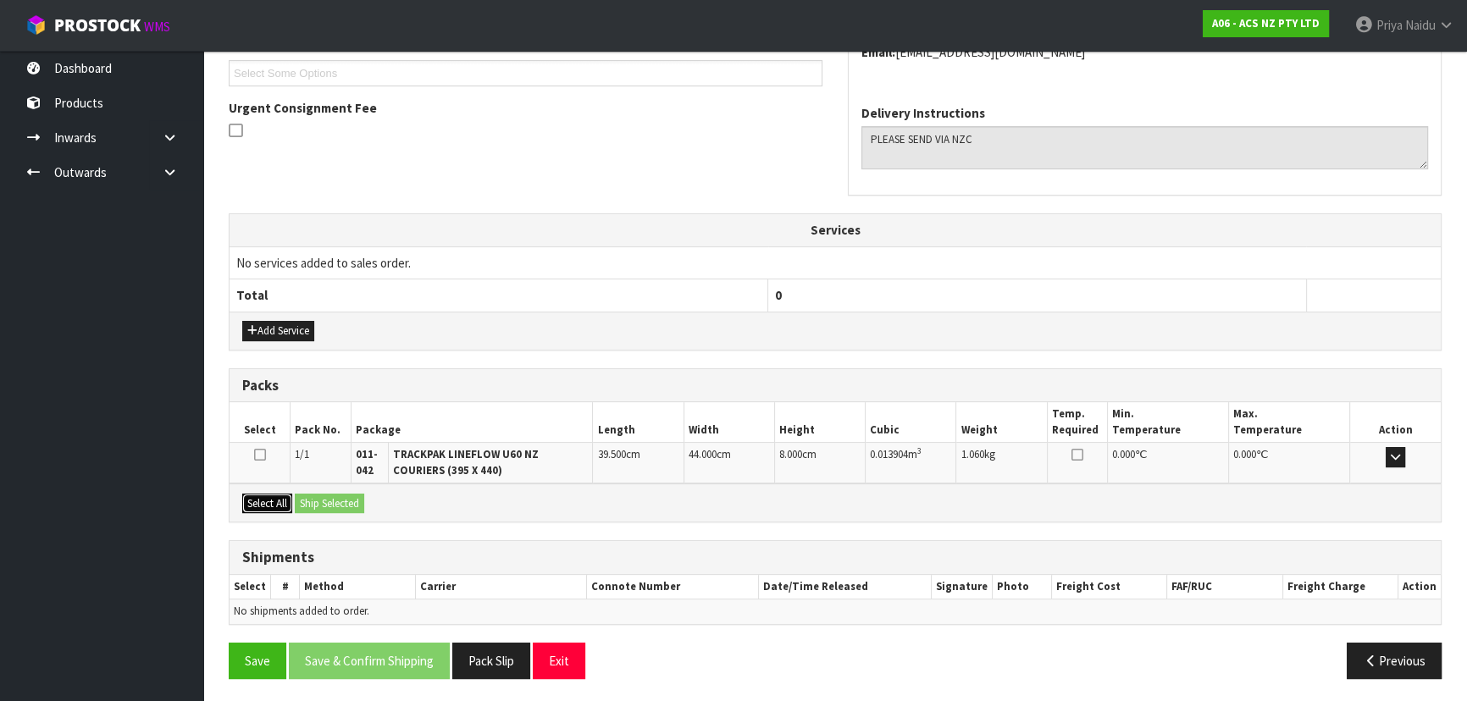
drag, startPoint x: 279, startPoint y: 502, endPoint x: 328, endPoint y: 503, distance: 48.3
click at [280, 501] on button "Select All" at bounding box center [267, 504] width 50 height 20
drag, startPoint x: 330, startPoint y: 504, endPoint x: 360, endPoint y: 511, distance: 30.4
click at [331, 504] on button "Ship Selected" at bounding box center [329, 504] width 69 height 20
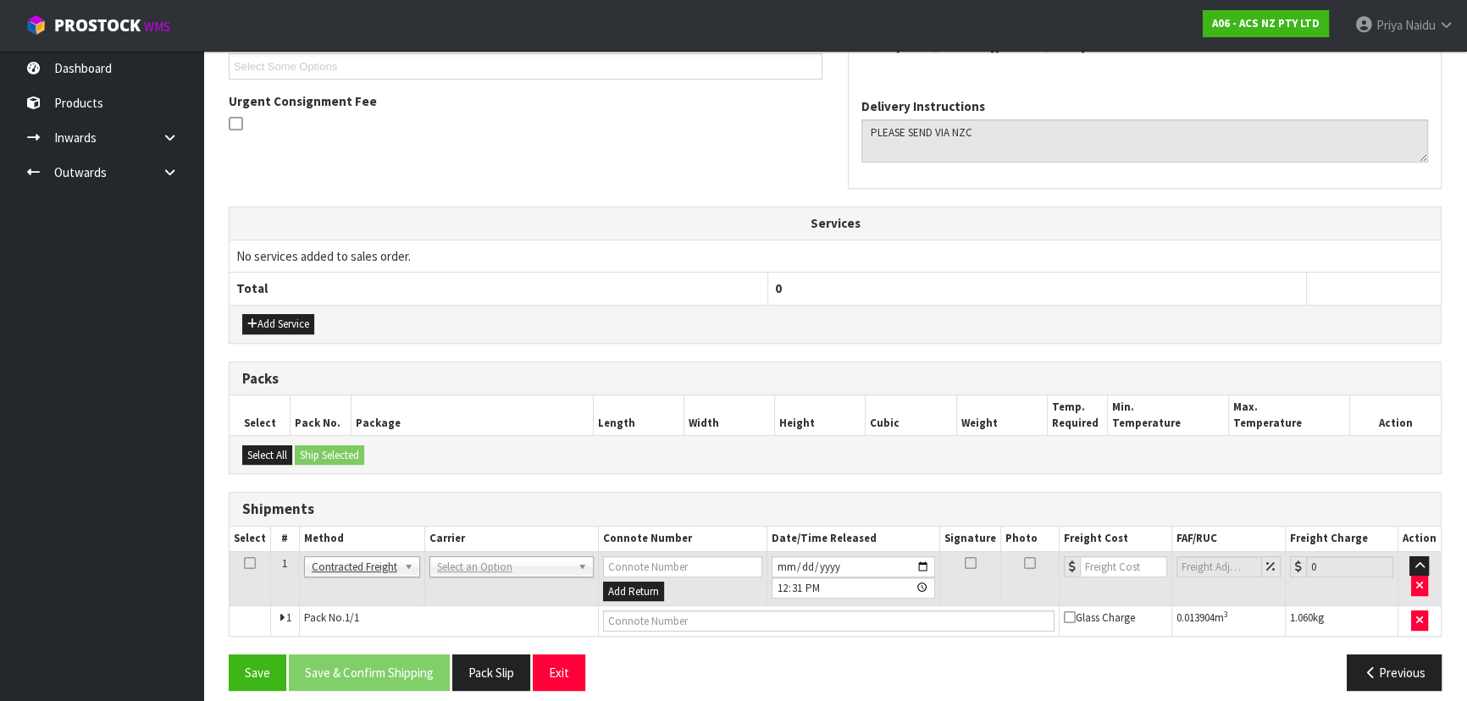
scroll to position [419, 0]
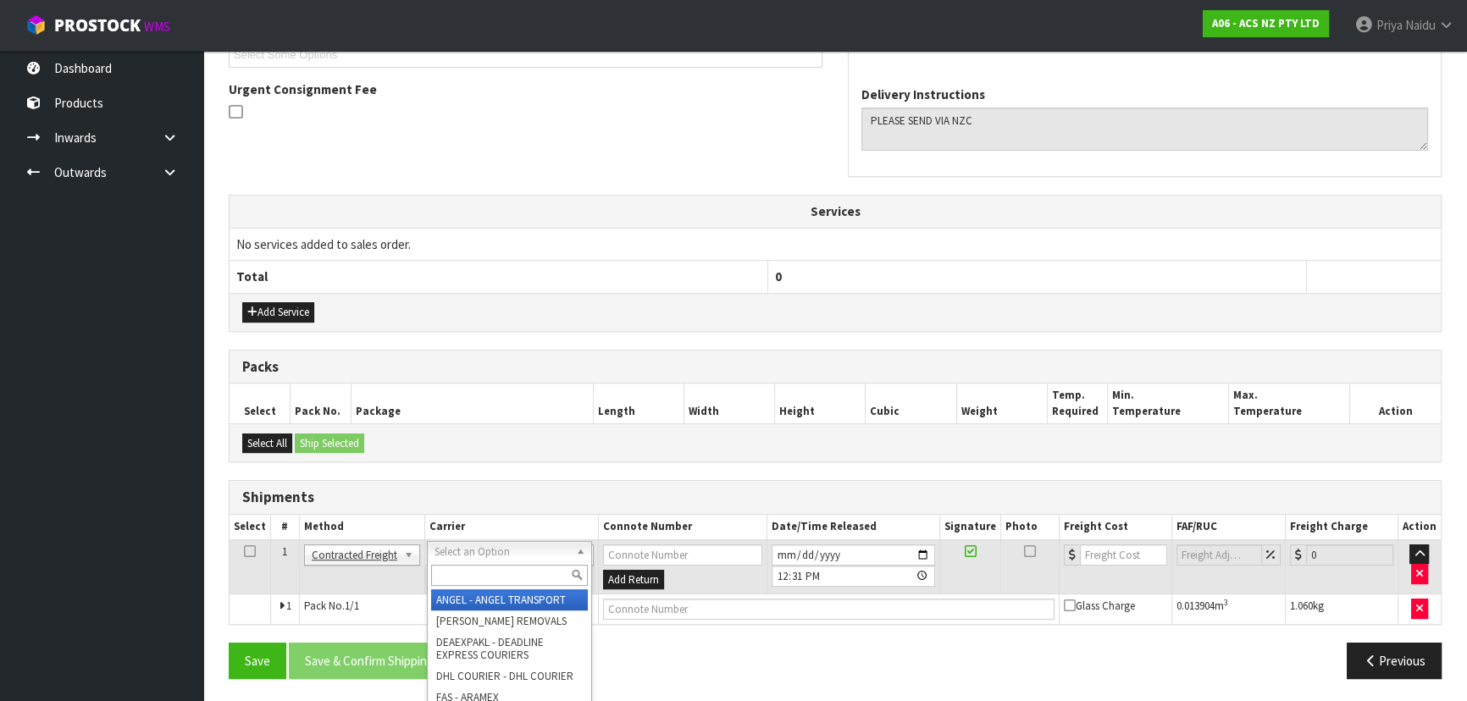
drag, startPoint x: 482, startPoint y: 541, endPoint x: 481, endPoint y: 552, distance: 11.0
click at [480, 569] on input "text" at bounding box center [509, 575] width 157 height 21
drag, startPoint x: 528, startPoint y: 606, endPoint x: 598, endPoint y: 612, distance: 69.7
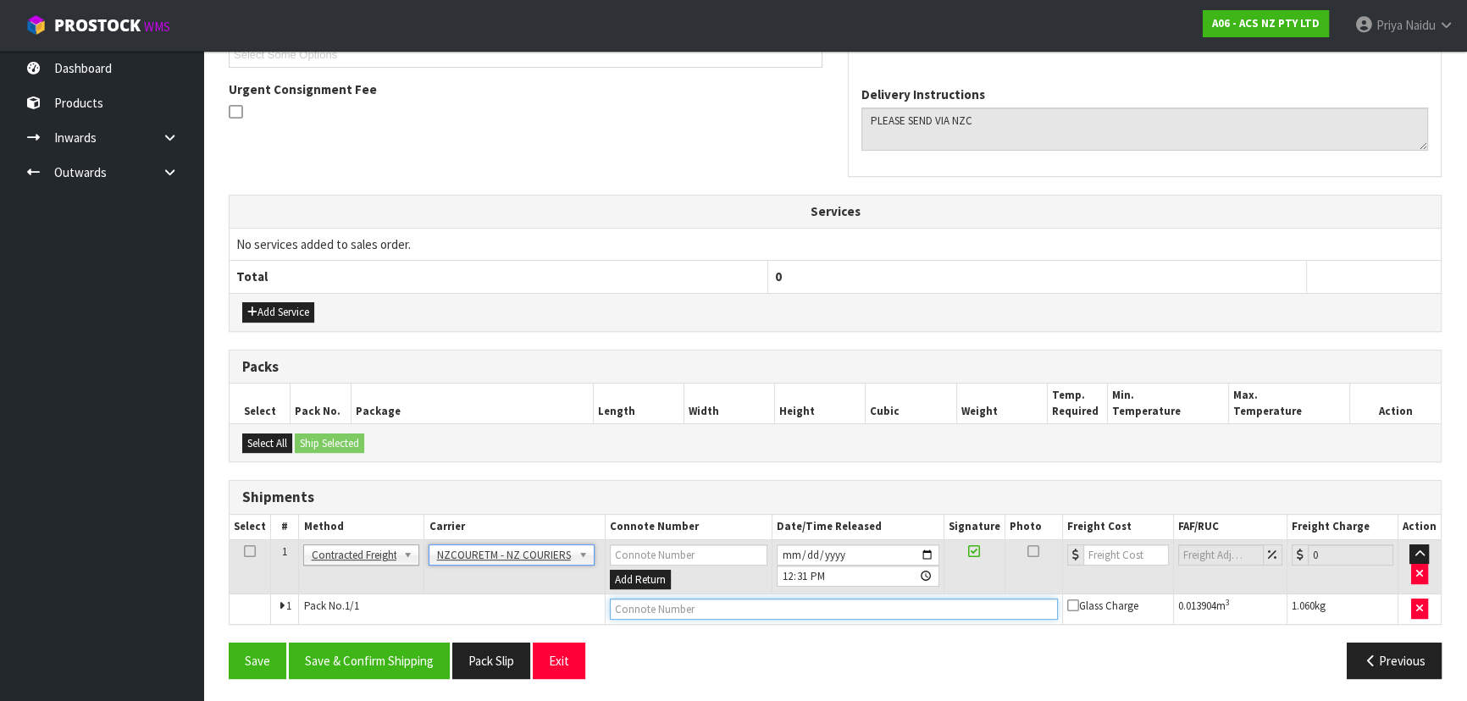
click at [652, 610] on input "text" at bounding box center [834, 609] width 448 height 21
paste input "BZGG003973"
click at [1107, 549] on input "number" at bounding box center [1126, 555] width 86 height 21
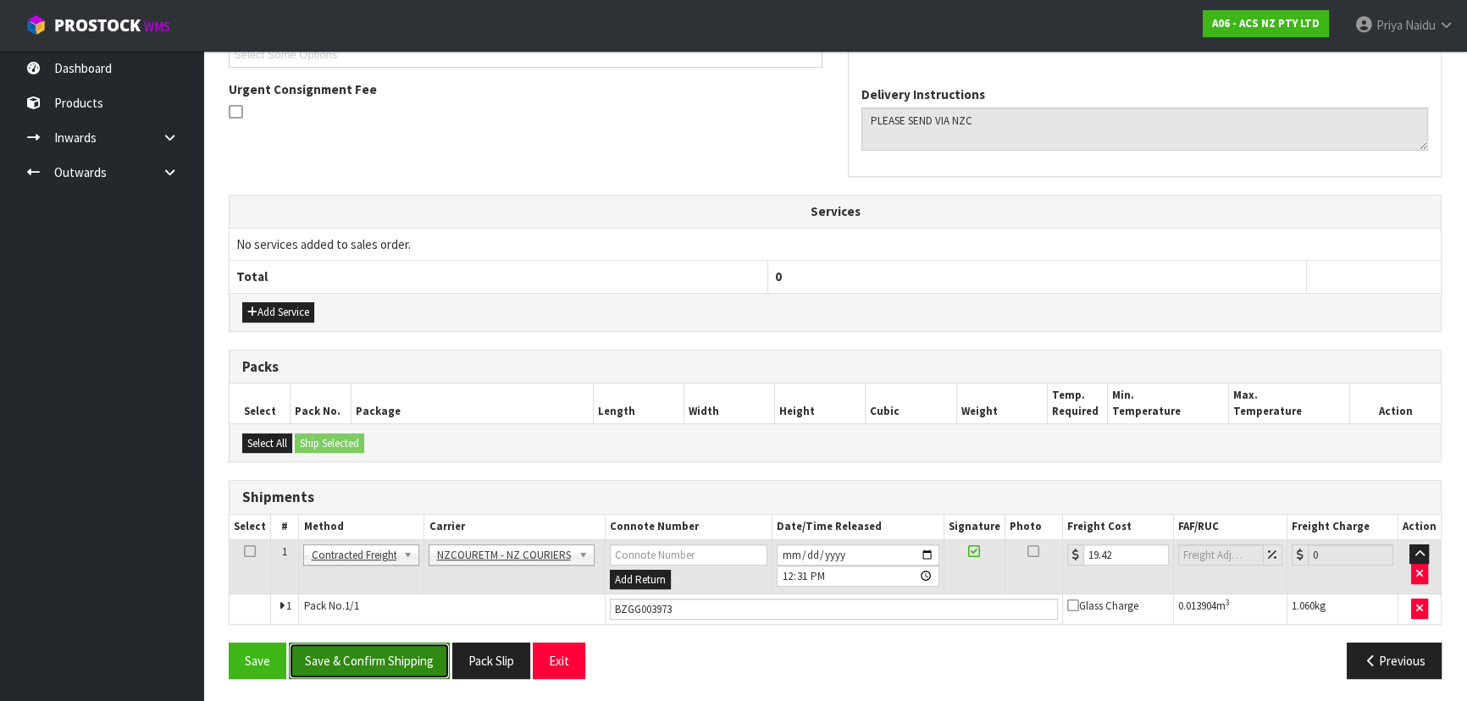
click at [387, 656] on button "Save & Confirm Shipping" at bounding box center [369, 661] width 161 height 36
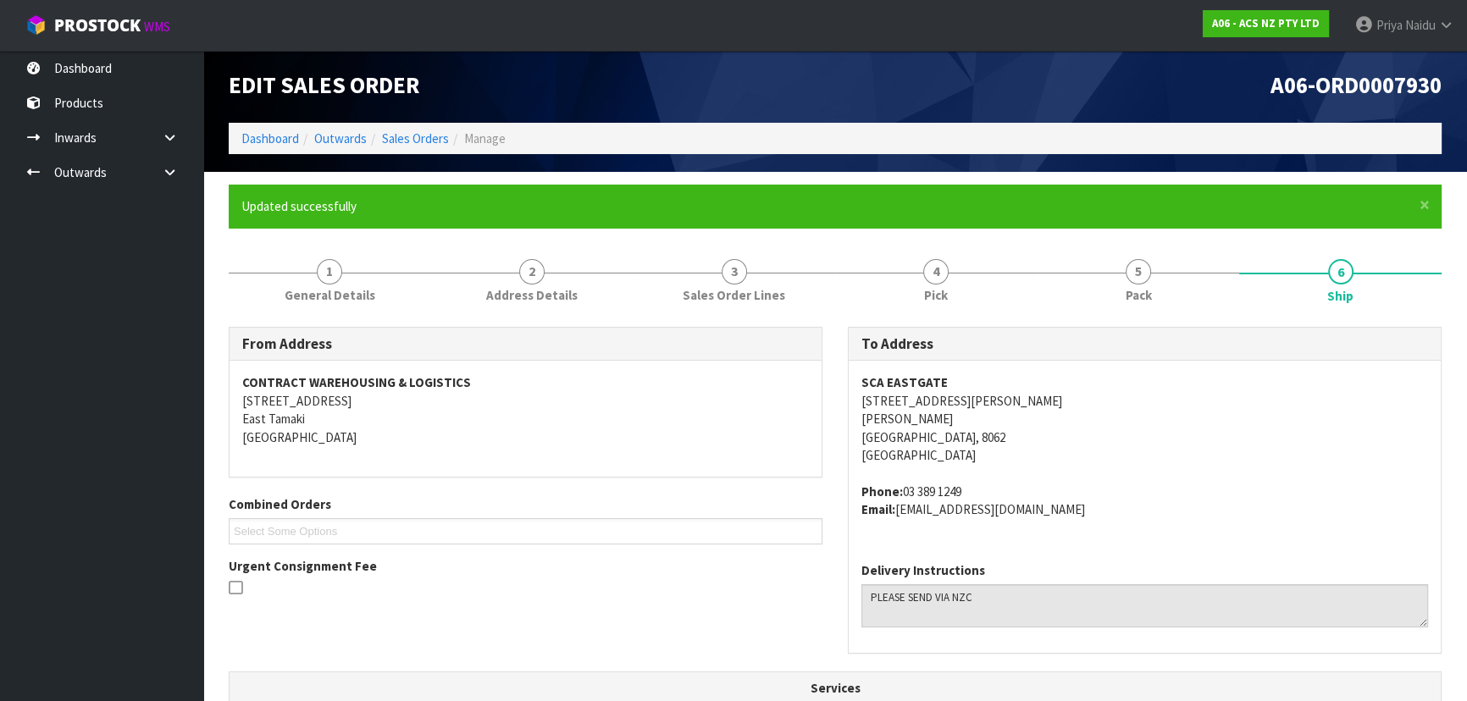
scroll to position [0, 0]
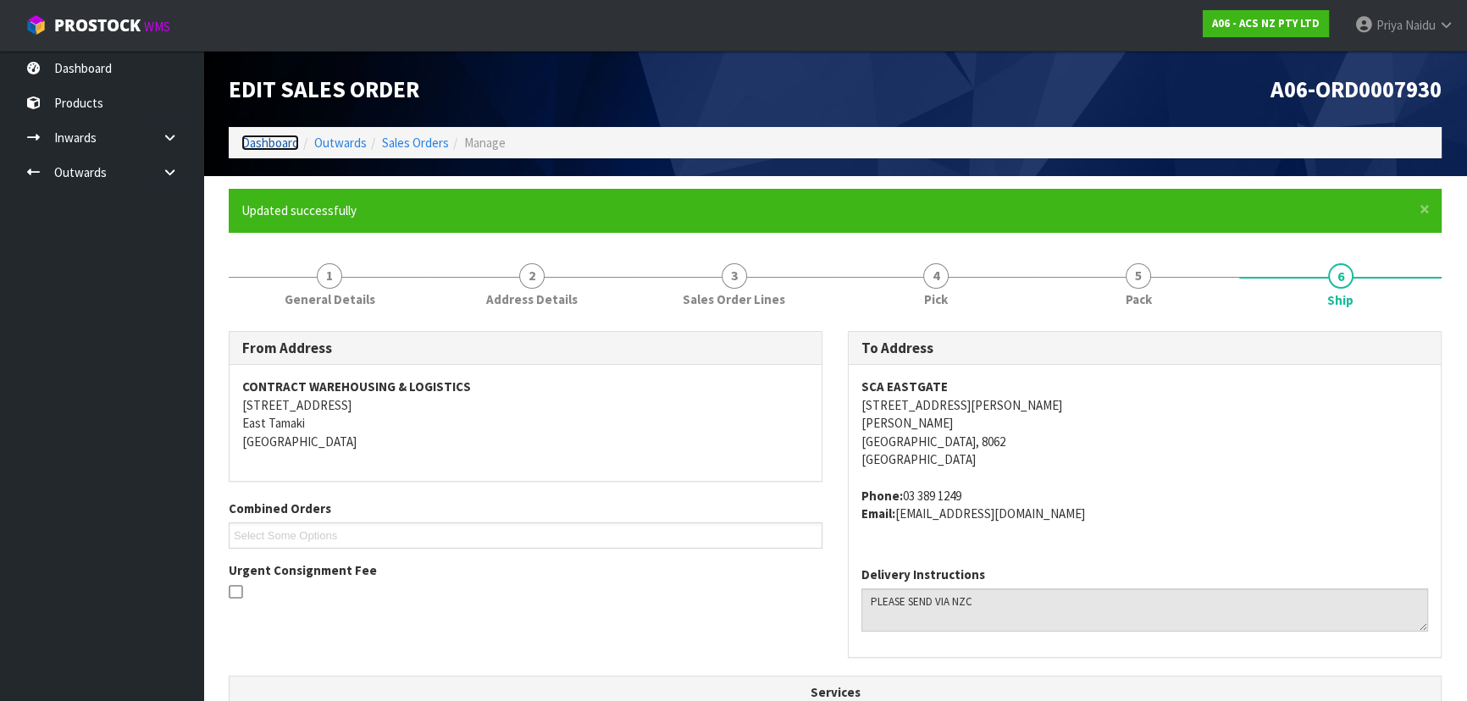
click at [267, 144] on link "Dashboard" at bounding box center [270, 143] width 58 height 16
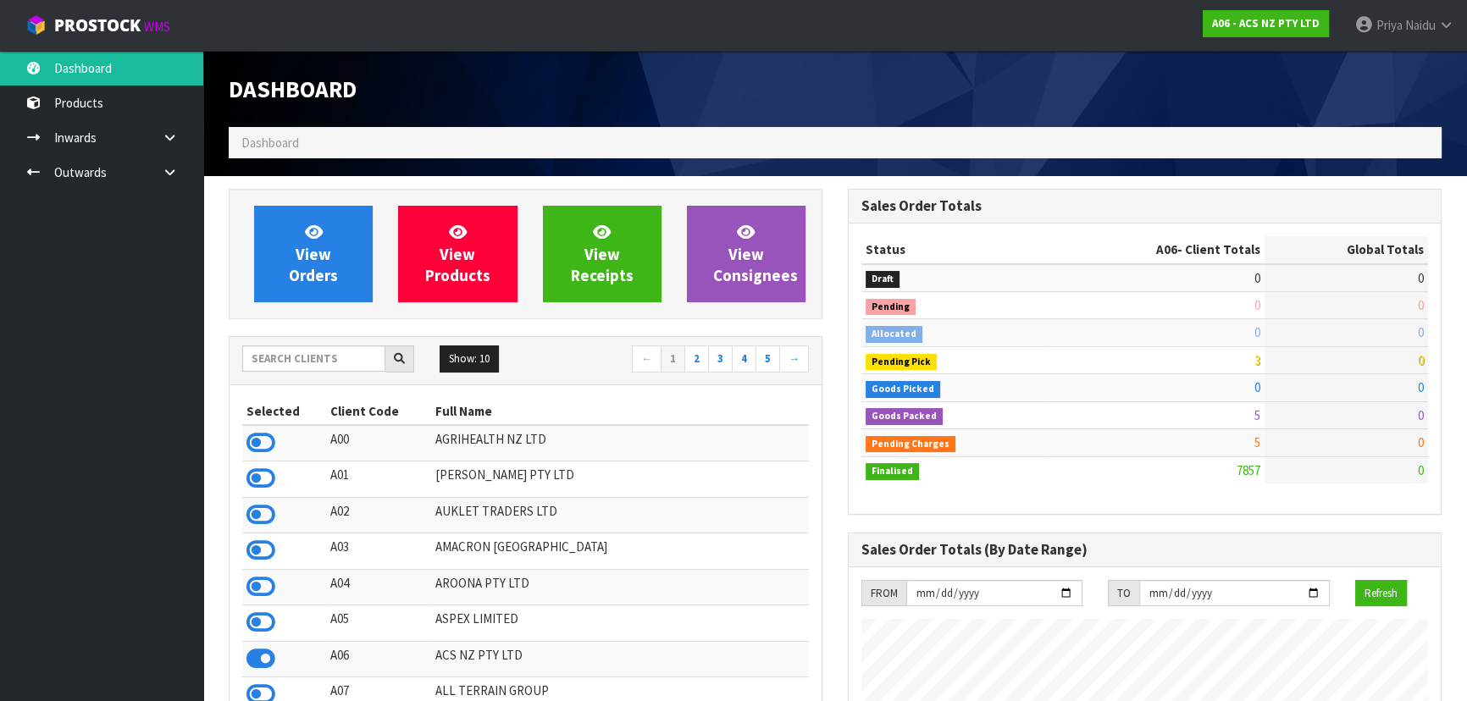
scroll to position [1281, 618]
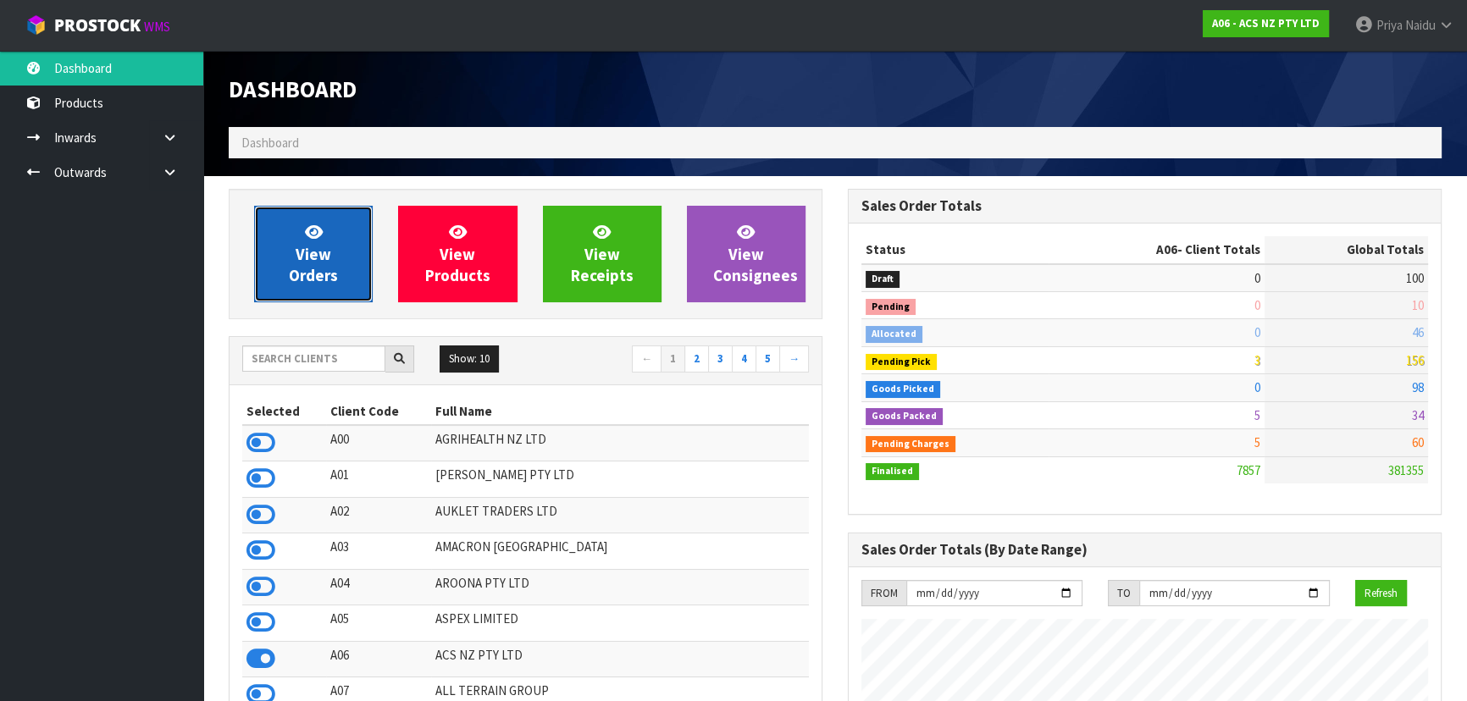
click at [314, 274] on span "View Orders" at bounding box center [313, 254] width 49 height 64
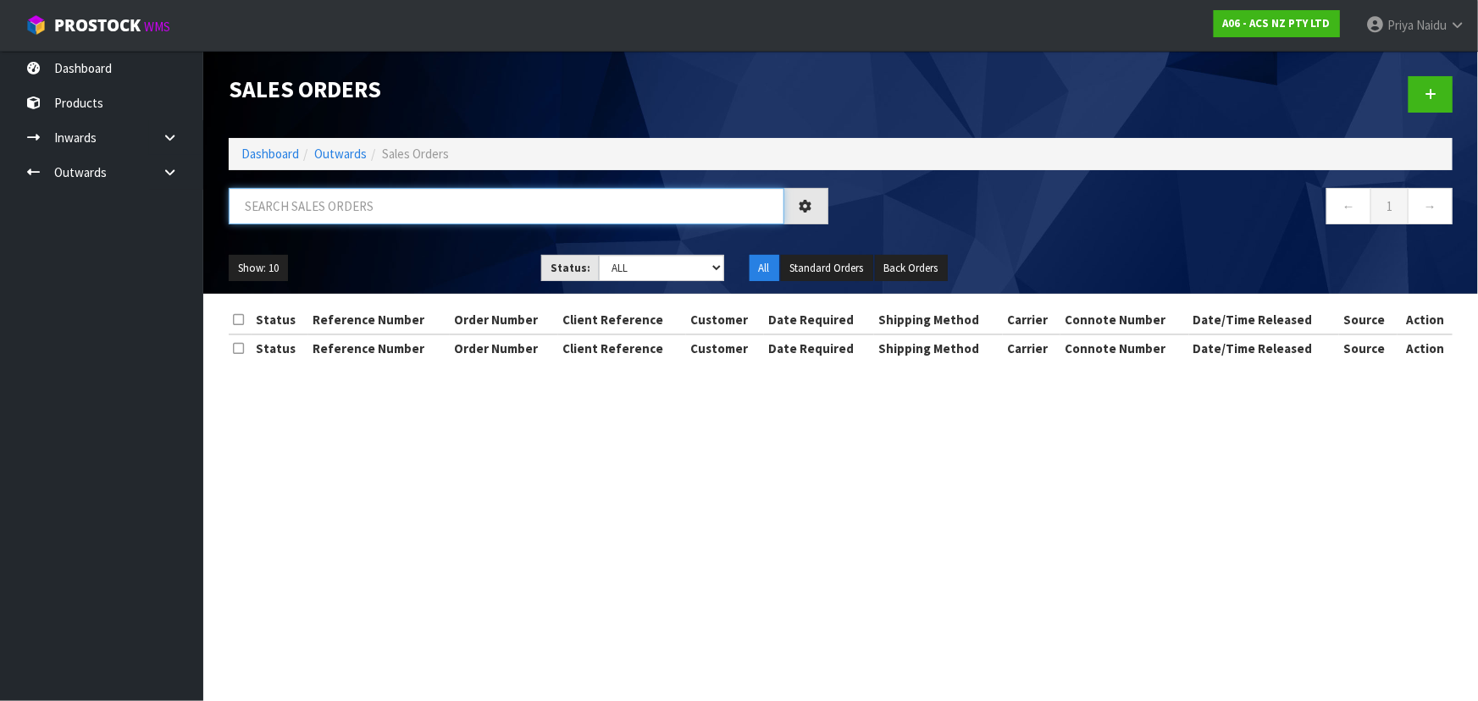
click at [352, 208] on input "text" at bounding box center [507, 206] width 556 height 36
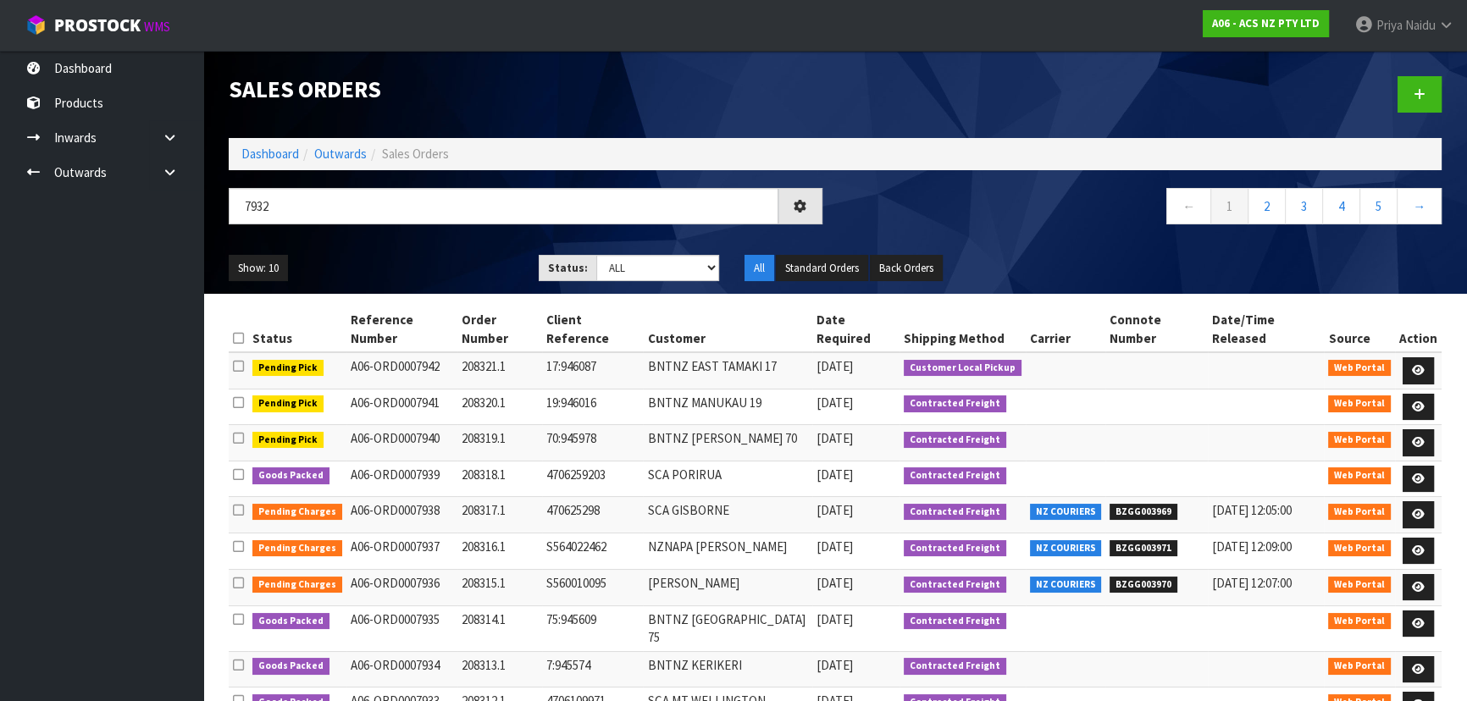
click at [427, 267] on ul "Show: 10 5 10 25 50" at bounding box center [371, 268] width 285 height 27
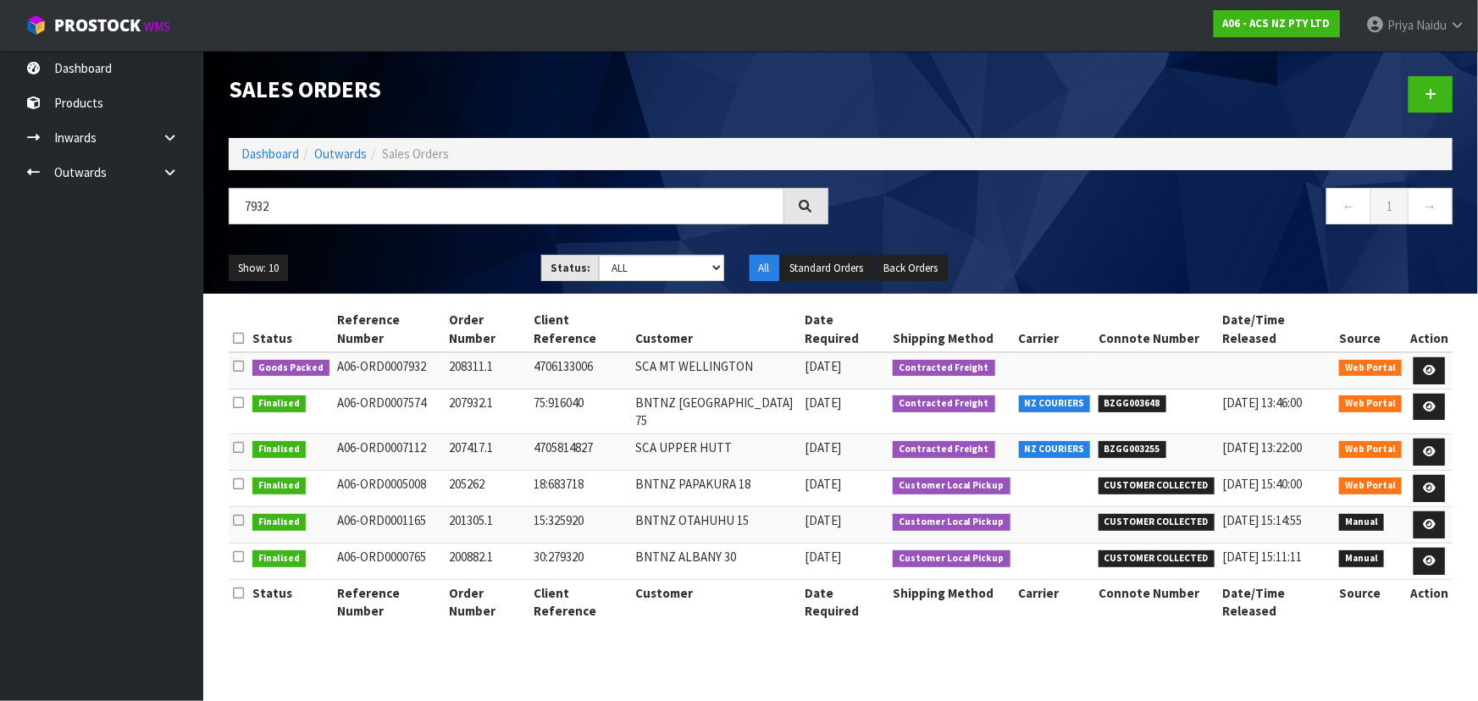
click at [428, 266] on ul "Show: 10 5 10 25 50" at bounding box center [372, 268] width 287 height 27
click at [1422, 357] on link at bounding box center [1429, 370] width 31 height 27
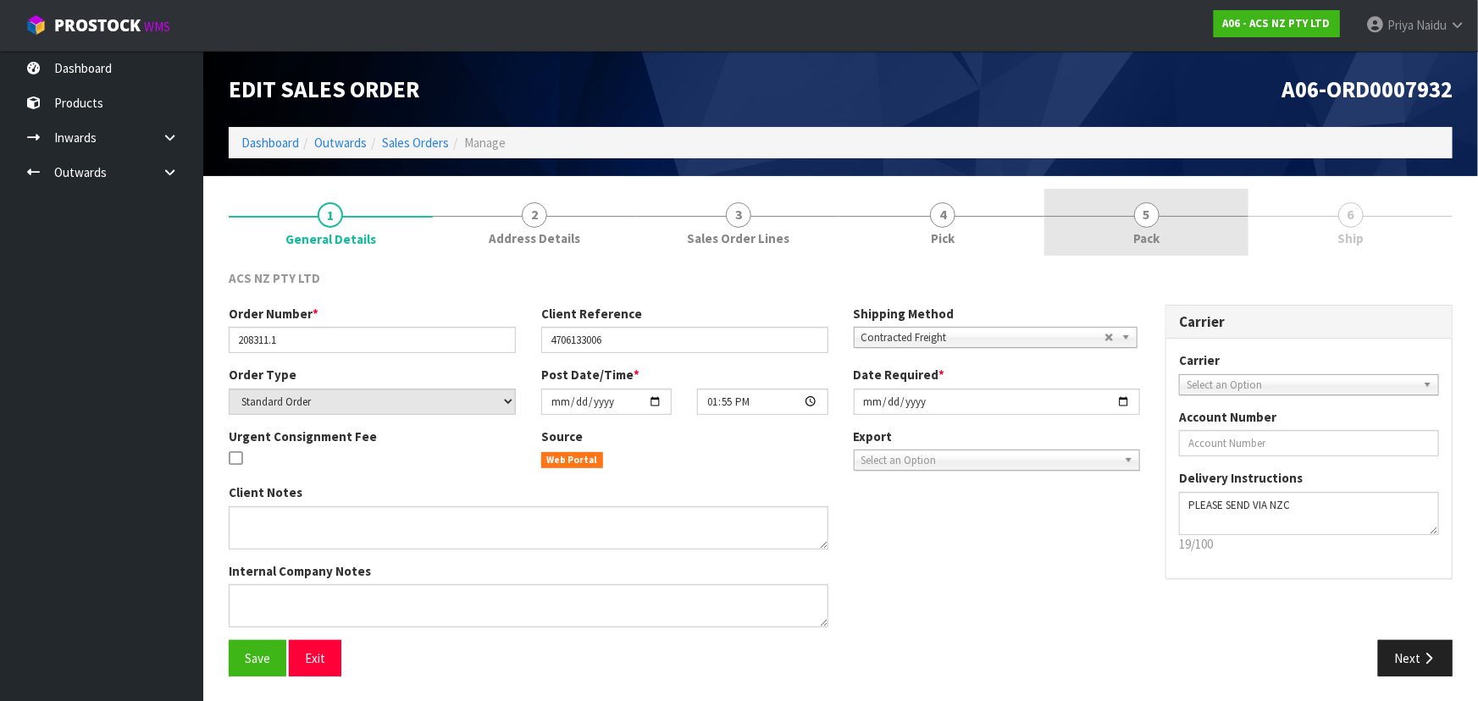
click at [1173, 232] on link "5 Pack" at bounding box center [1146, 222] width 204 height 67
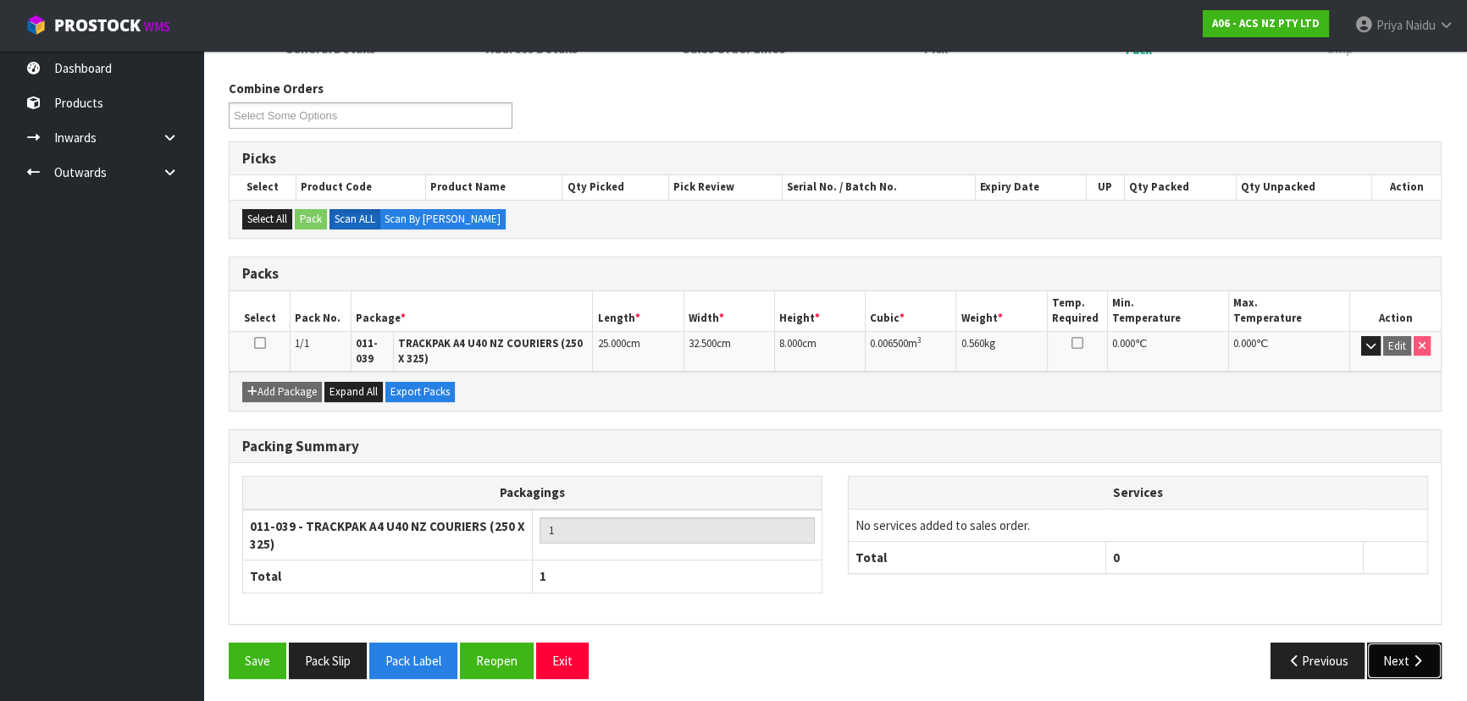
click at [1381, 650] on button "Next" at bounding box center [1404, 661] width 75 height 36
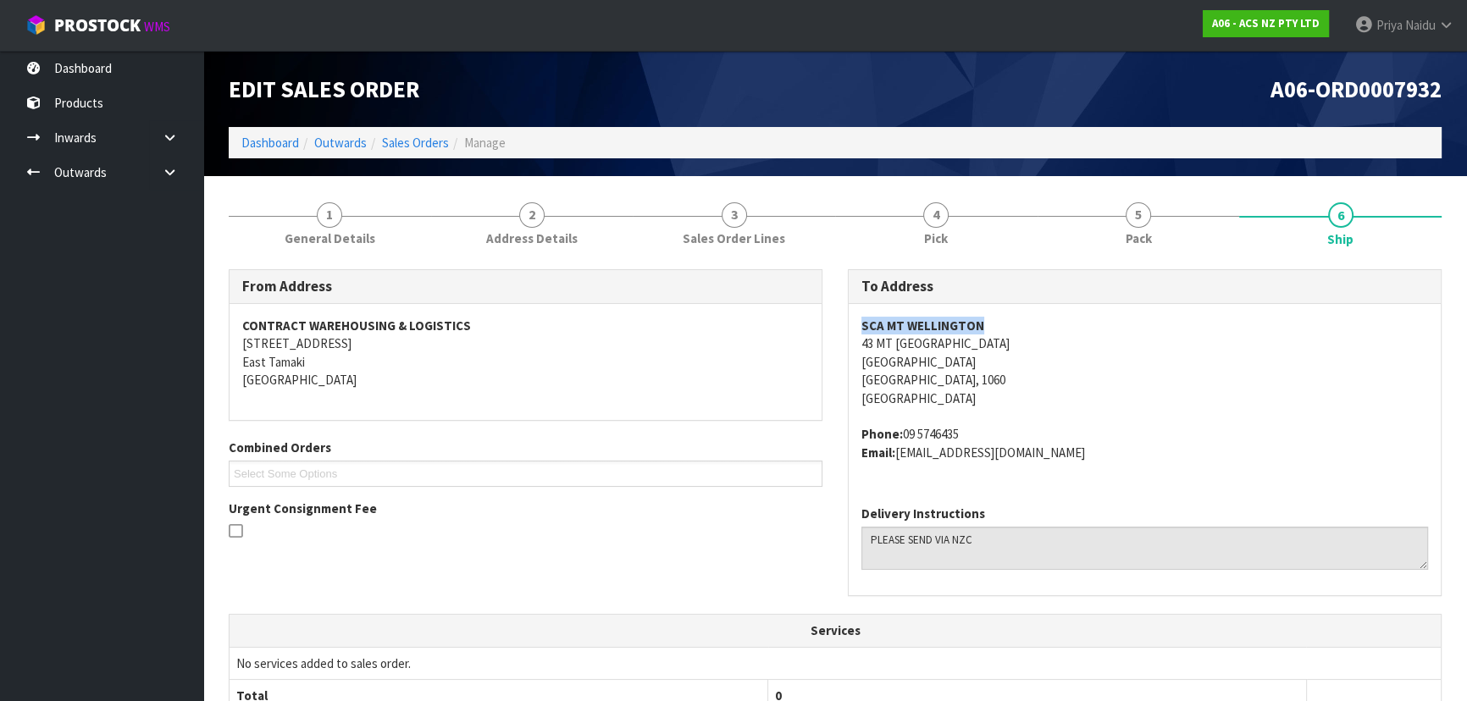
drag, startPoint x: 859, startPoint y: 332, endPoint x: 1013, endPoint y: 318, distance: 154.8
click at [1013, 318] on div "SCA MT WELLINGTON [STREET_ADDRESS] Phone: [PHONE_NUMBER] Email: [EMAIL_ADDRESS]…" at bounding box center [1145, 398] width 592 height 188
drag, startPoint x: 856, startPoint y: 342, endPoint x: 1049, endPoint y: 340, distance: 192.3
click at [1049, 340] on div "SCA MT WELLINGTON [STREET_ADDRESS] Phone: [PHONE_NUMBER] Email: [EMAIL_ADDRESS]…" at bounding box center [1145, 398] width 592 height 188
drag, startPoint x: 905, startPoint y: 432, endPoint x: 982, endPoint y: 427, distance: 78.1
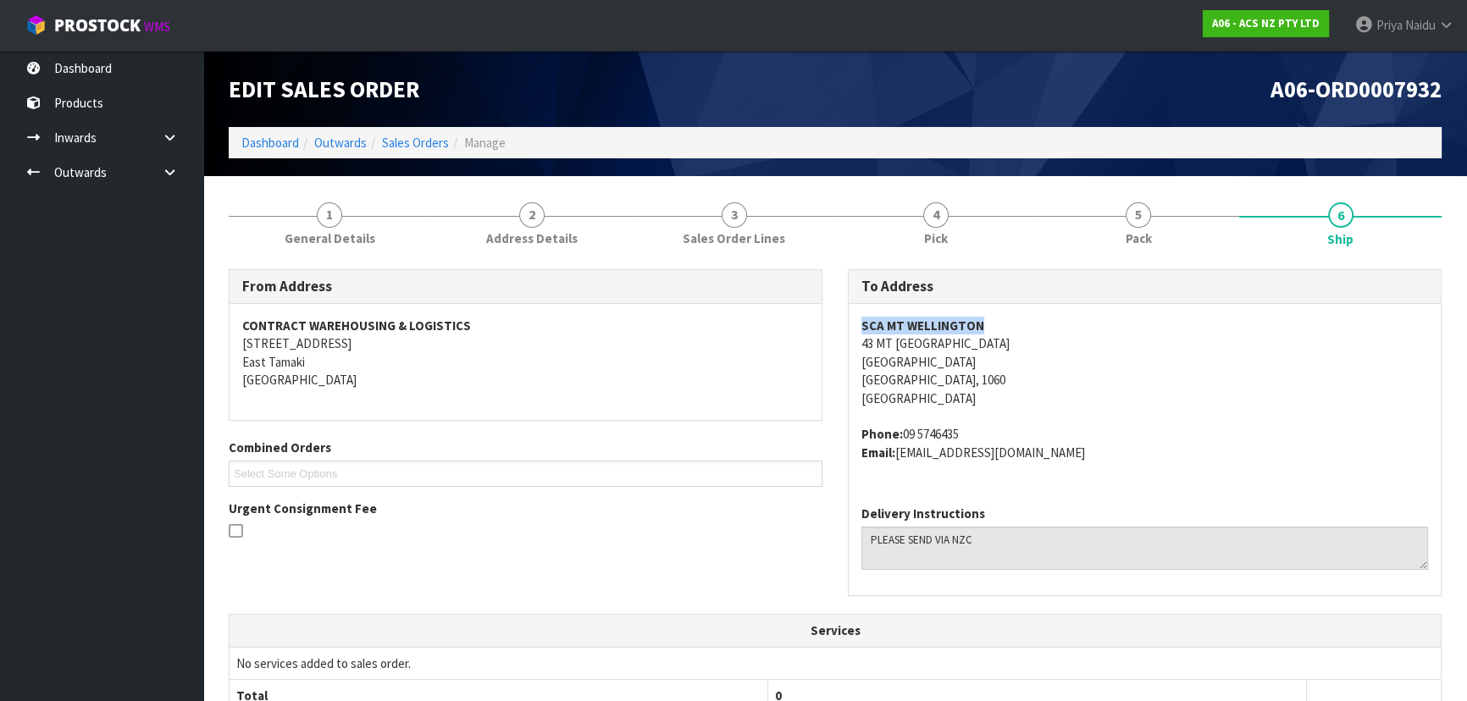
click at [982, 427] on address "Phone: [PHONE_NUMBER] Email: [EMAIL_ADDRESS][DOMAIN_NAME]" at bounding box center [1144, 443] width 567 height 36
drag, startPoint x: 899, startPoint y: 455, endPoint x: 1134, endPoint y: 468, distance: 235.8
click at [1134, 468] on div "SCA MT WELLINGTON [STREET_ADDRESS] Phone: [PHONE_NUMBER] Email: [EMAIL_ADDRESS]…" at bounding box center [1145, 398] width 592 height 188
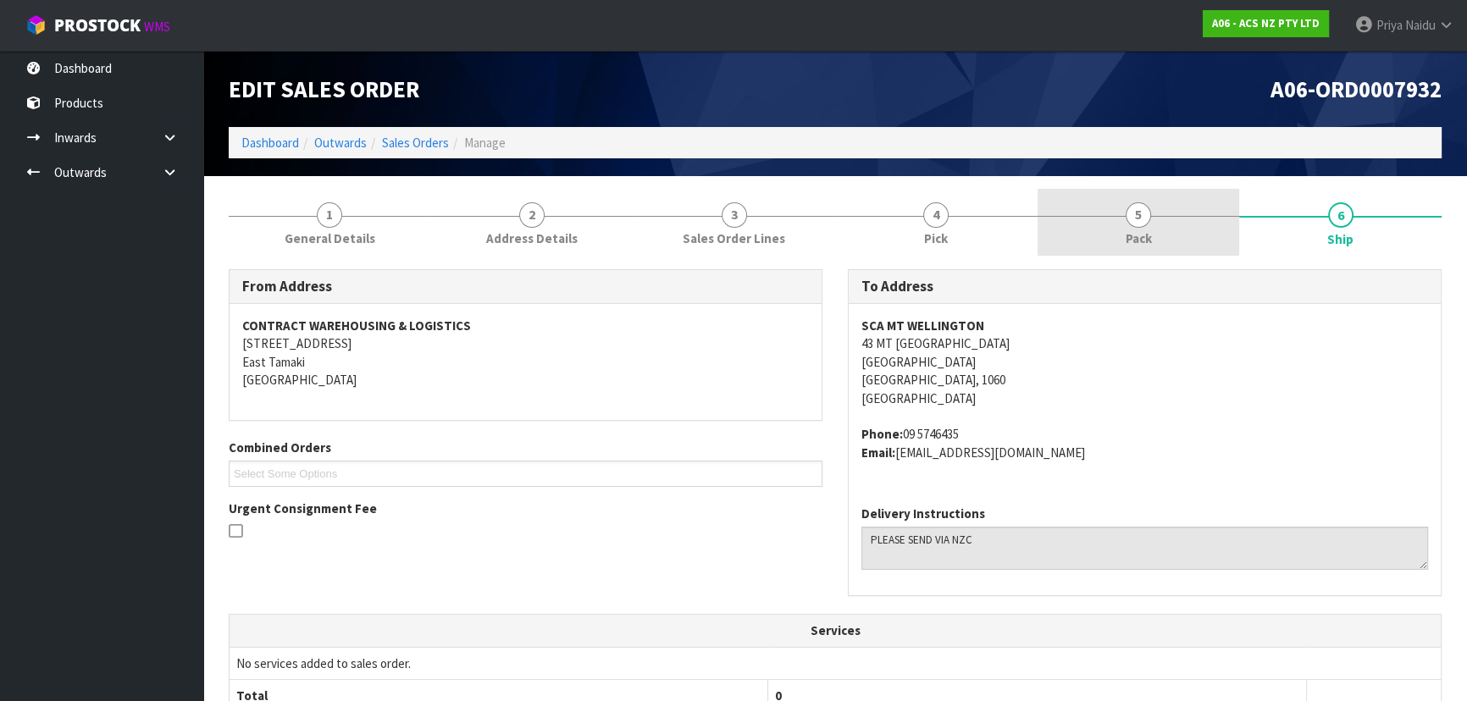
click at [1176, 220] on link "5 Pack" at bounding box center [1139, 222] width 202 height 67
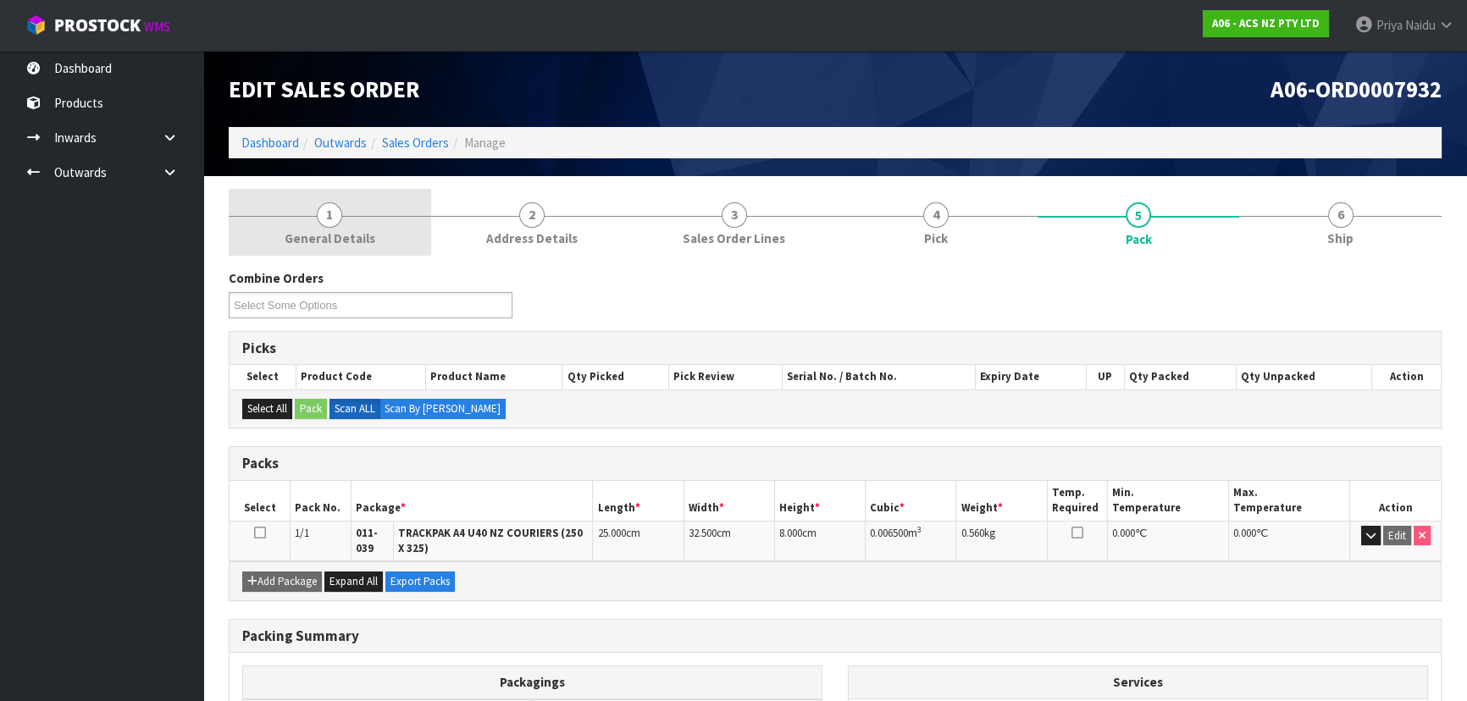
drag, startPoint x: 347, startPoint y: 237, endPoint x: 336, endPoint y: 254, distance: 20.2
click at [347, 237] on span "General Details" at bounding box center [330, 239] width 91 height 18
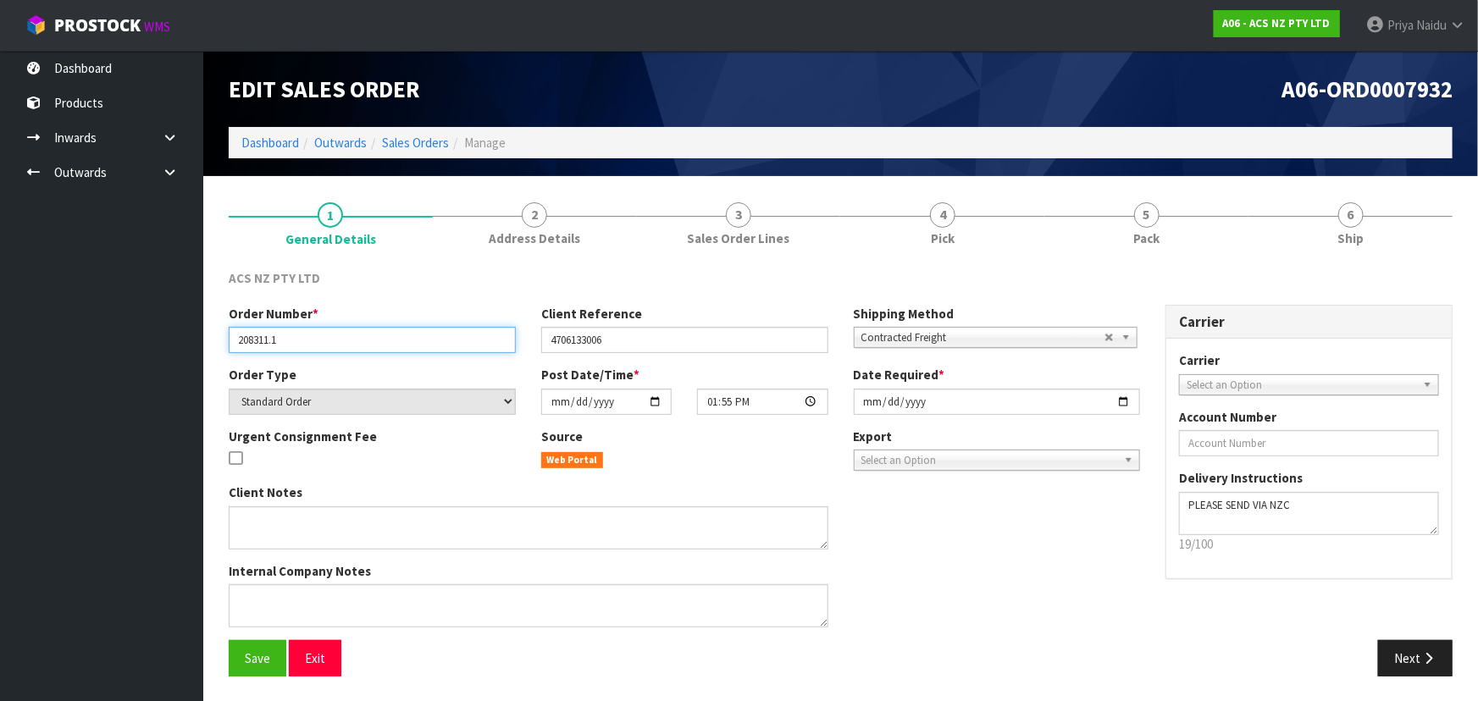
drag, startPoint x: 233, startPoint y: 339, endPoint x: 304, endPoint y: 330, distance: 71.6
click at [304, 330] on input "208311.1" at bounding box center [372, 340] width 287 height 26
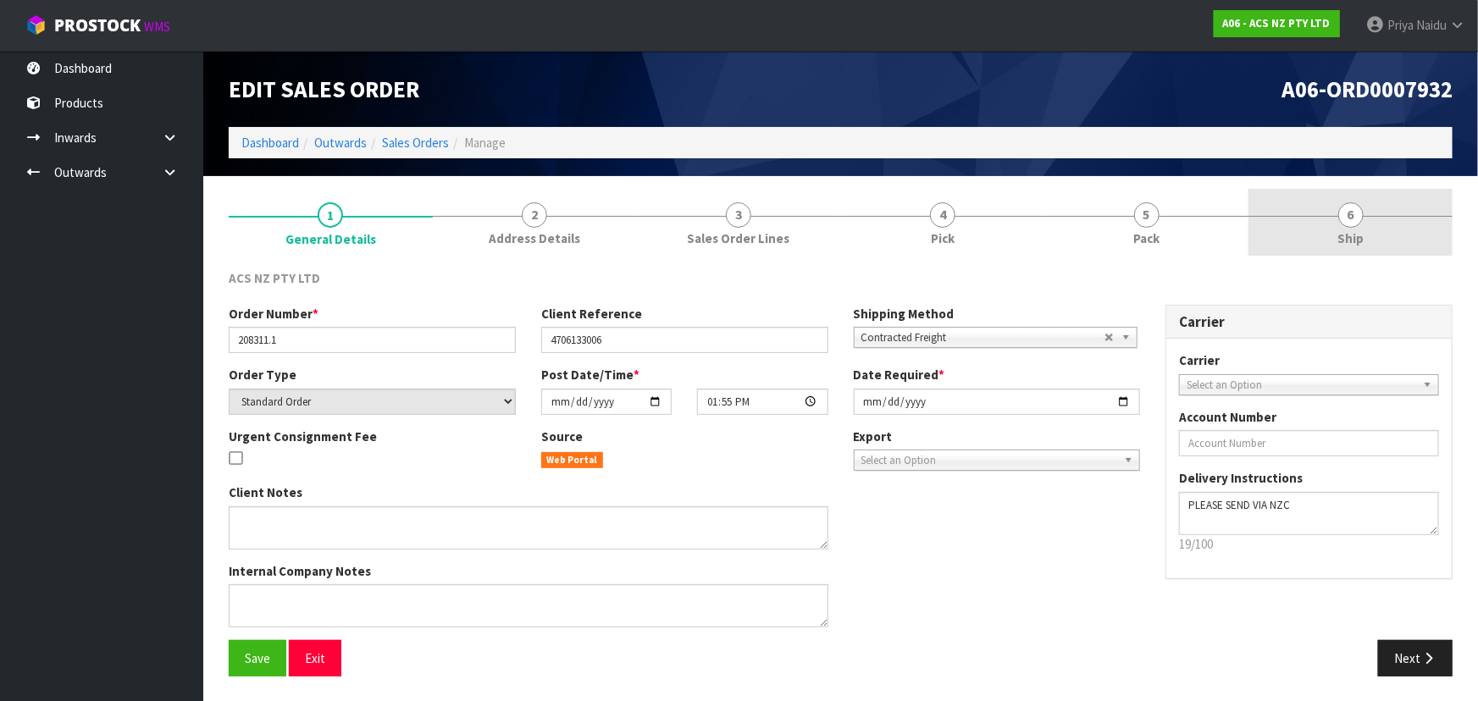
click at [1354, 246] on span "Ship" at bounding box center [1350, 239] width 26 height 18
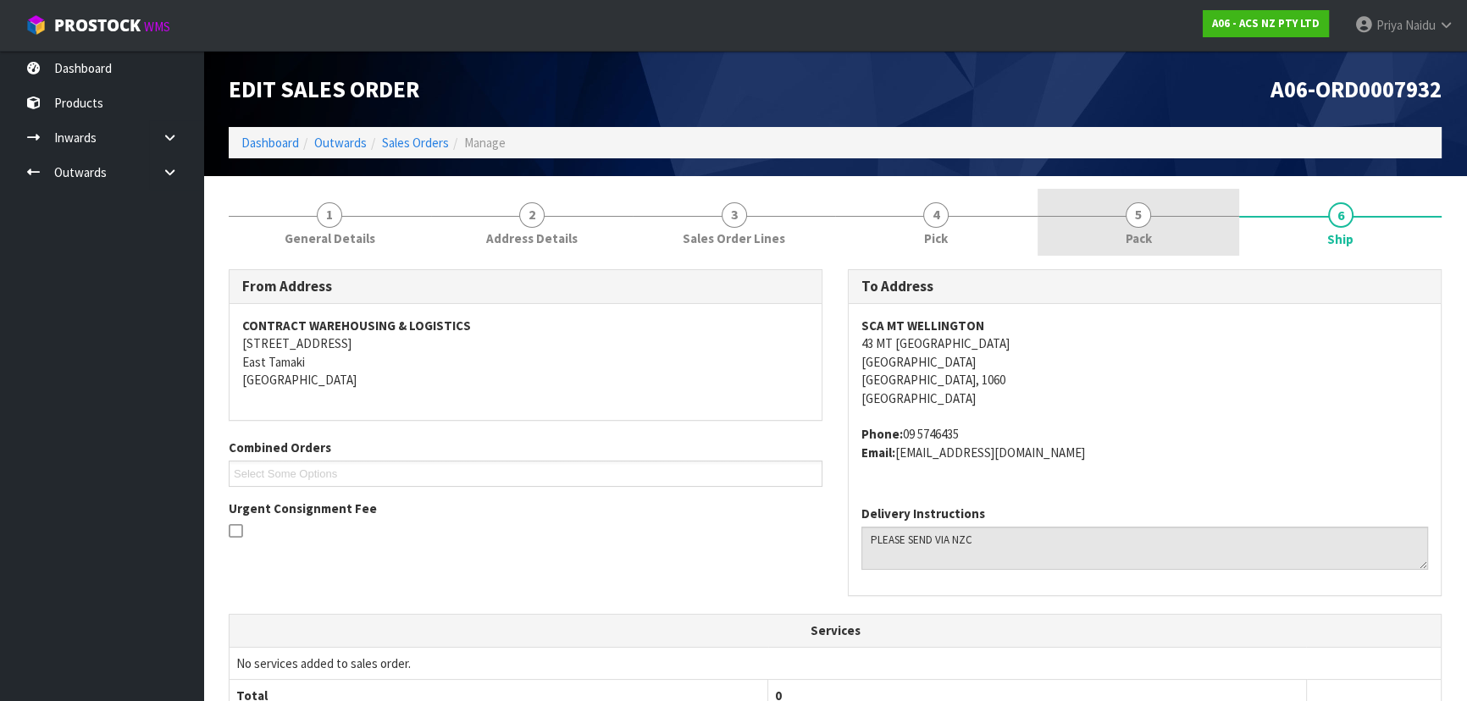
click at [1164, 206] on link "5 Pack" at bounding box center [1139, 222] width 202 height 67
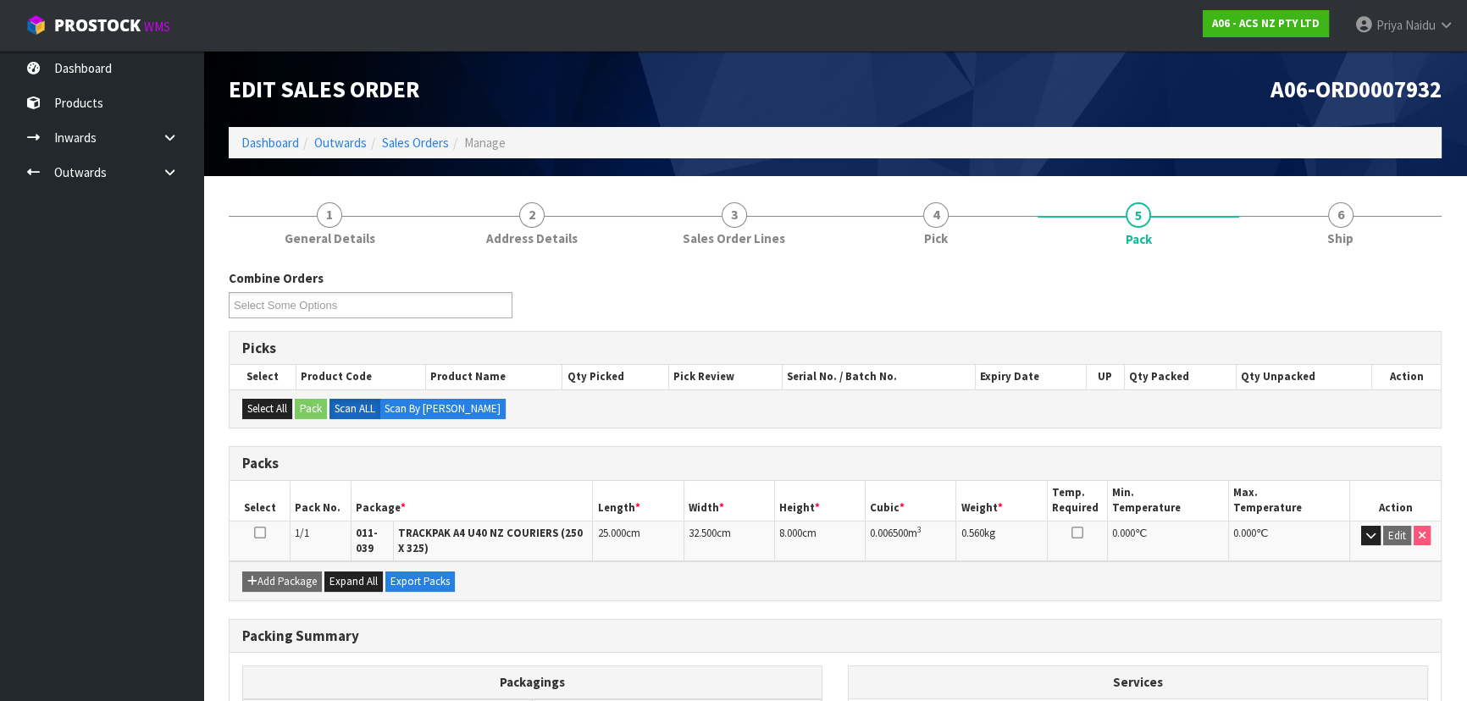
drag, startPoint x: 1325, startPoint y: 288, endPoint x: 1326, endPoint y: 263, distance: 25.4
click at [1325, 279] on div "Combine Orders A06-ORD0007932 A06-ORD0007933 A06-ORD0007934 A06-ORD0007935 A06-…" at bounding box center [835, 299] width 1238 height 61
click at [1326, 259] on div "Combine Orders A06-ORD0007932 A06-ORD0007933 A06-ORD0007934 A06-ORD0007935 A06-…" at bounding box center [835, 569] width 1213 height 625
click at [1321, 253] on link "6 Ship" at bounding box center [1340, 222] width 202 height 67
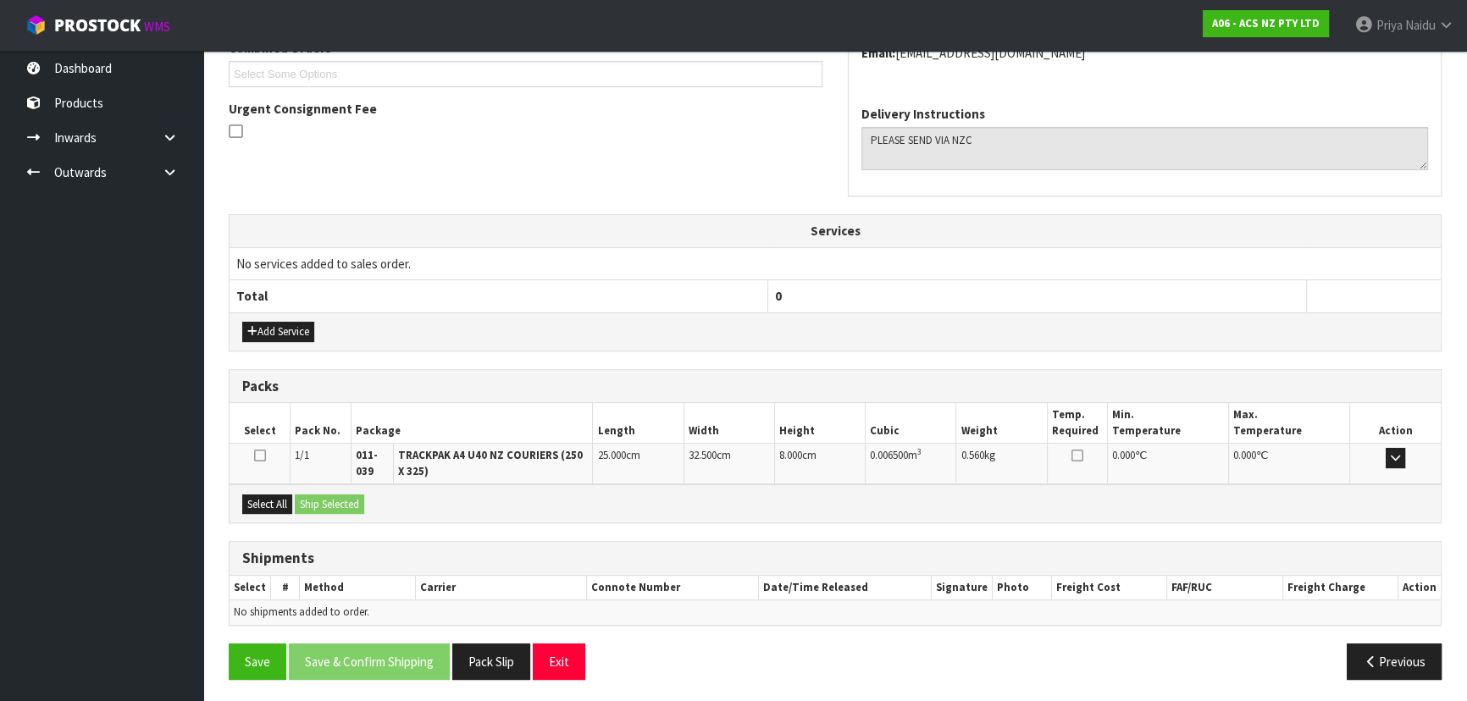
scroll to position [401, 0]
drag, startPoint x: 254, startPoint y: 490, endPoint x: 308, endPoint y: 497, distance: 54.6
click at [256, 489] on div "Select All Ship Selected" at bounding box center [835, 503] width 1211 height 38
click at [346, 512] on div "Select All Ship Selected" at bounding box center [835, 503] width 1211 height 38
click at [271, 499] on button "Select All" at bounding box center [267, 504] width 50 height 20
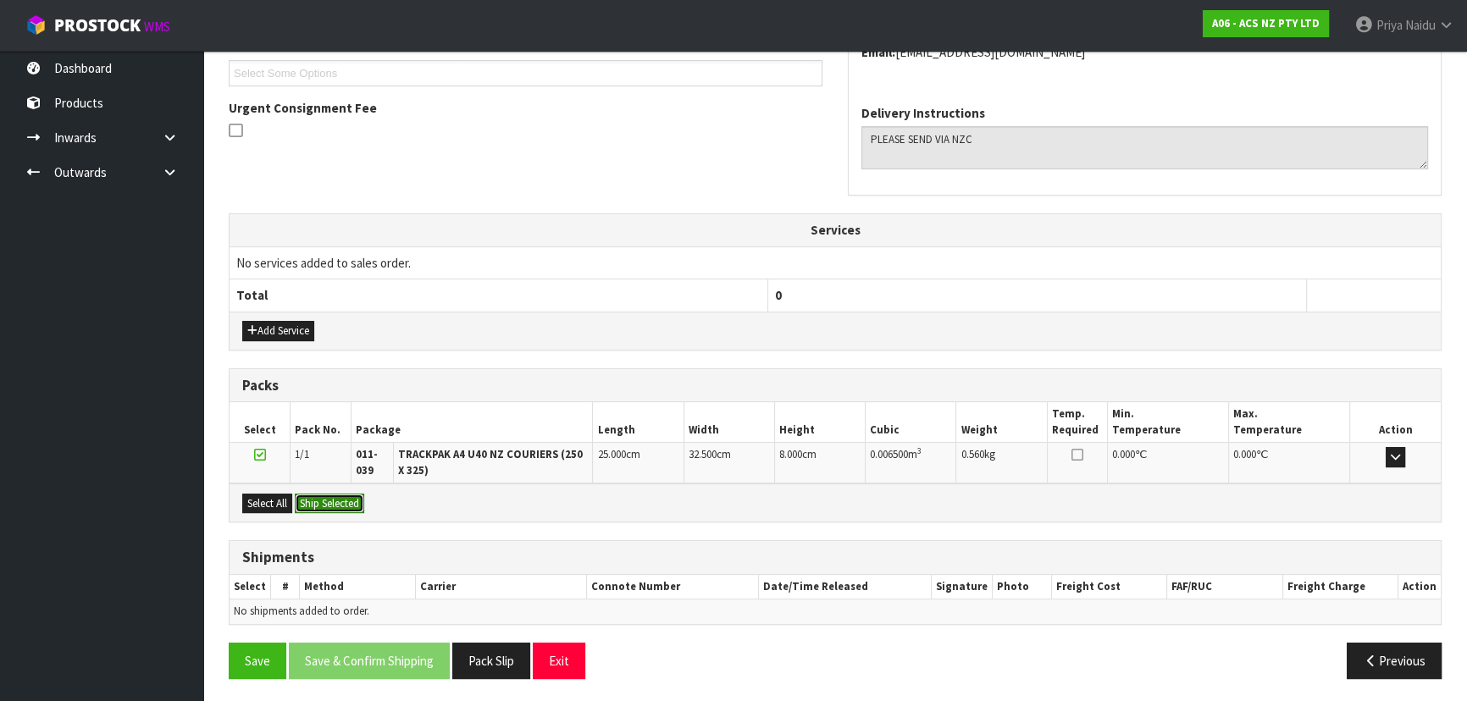
click at [346, 508] on button "Ship Selected" at bounding box center [329, 504] width 69 height 20
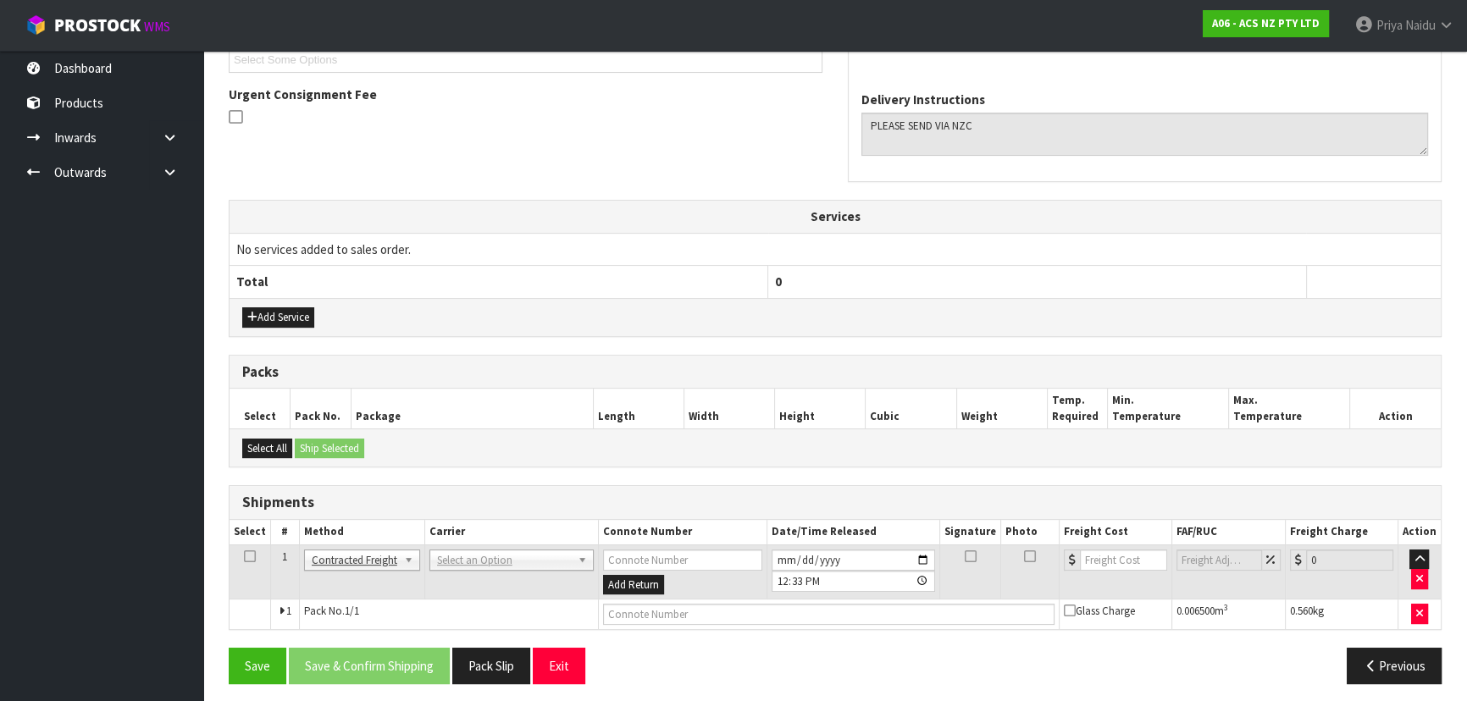
scroll to position [419, 0]
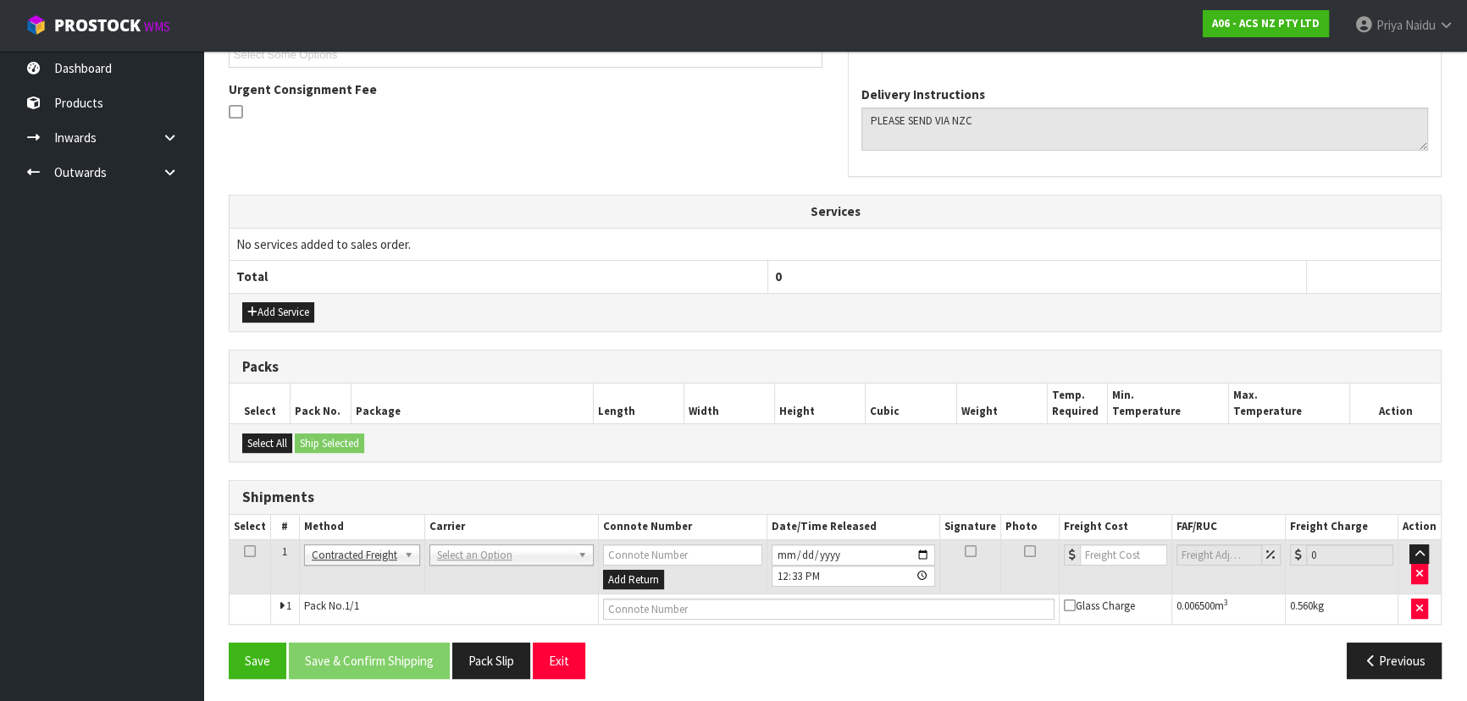
click at [445, 563] on td "ANGEL - ANGEL TRANSPORT [PERSON_NAME] REMOVALS DEAEXPAKL - DEADLINE EXPRESS COU…" at bounding box center [511, 567] width 174 height 55
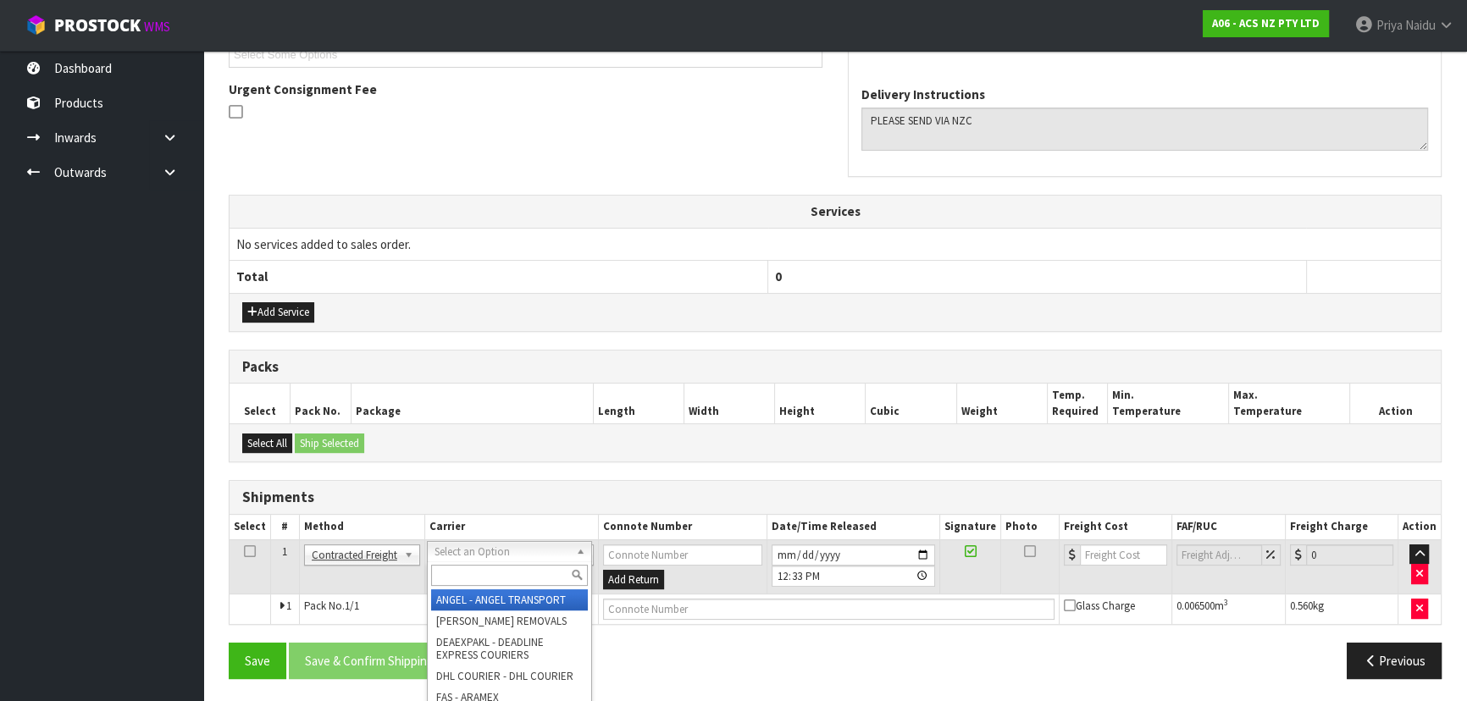
click at [451, 571] on input "text" at bounding box center [509, 575] width 157 height 21
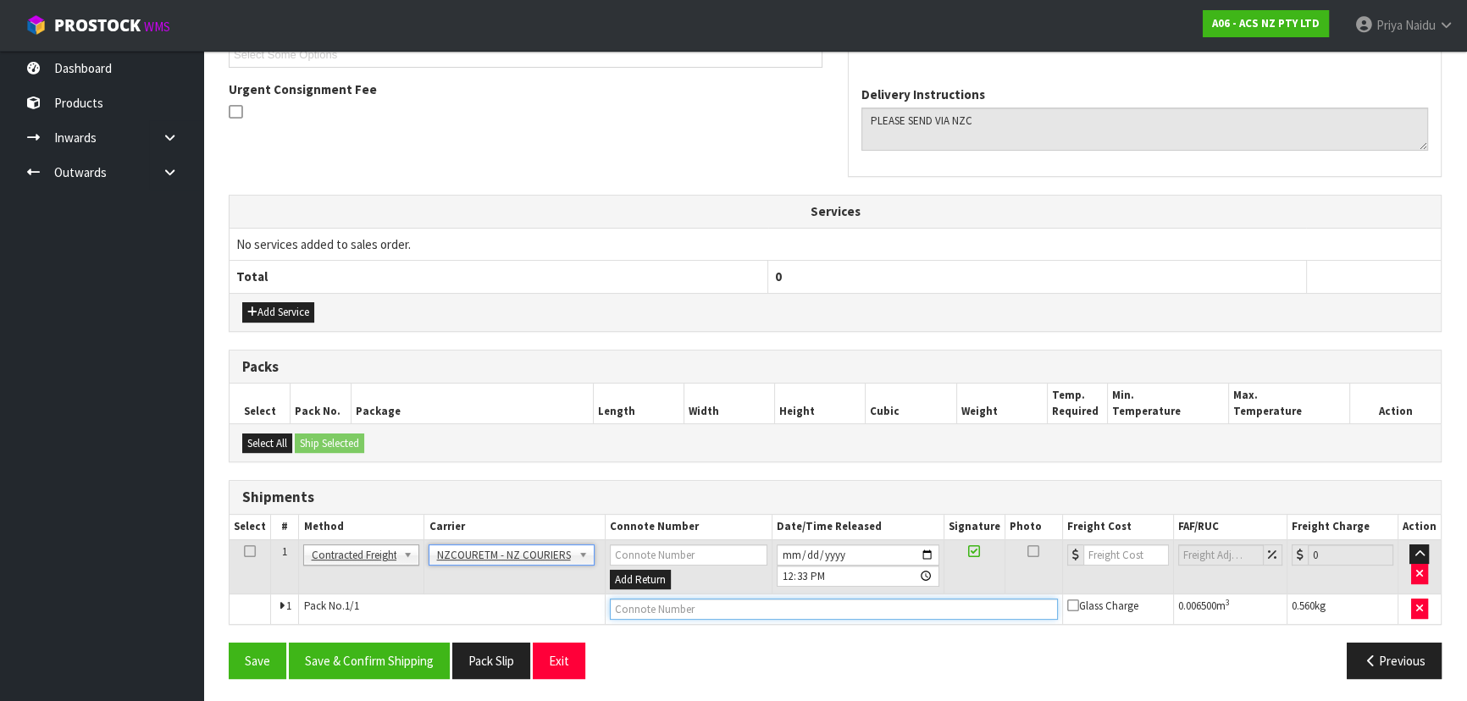
click at [640, 609] on input "text" at bounding box center [834, 609] width 448 height 21
paste input "BZGG003974"
click at [1114, 552] on input "number" at bounding box center [1126, 555] width 86 height 21
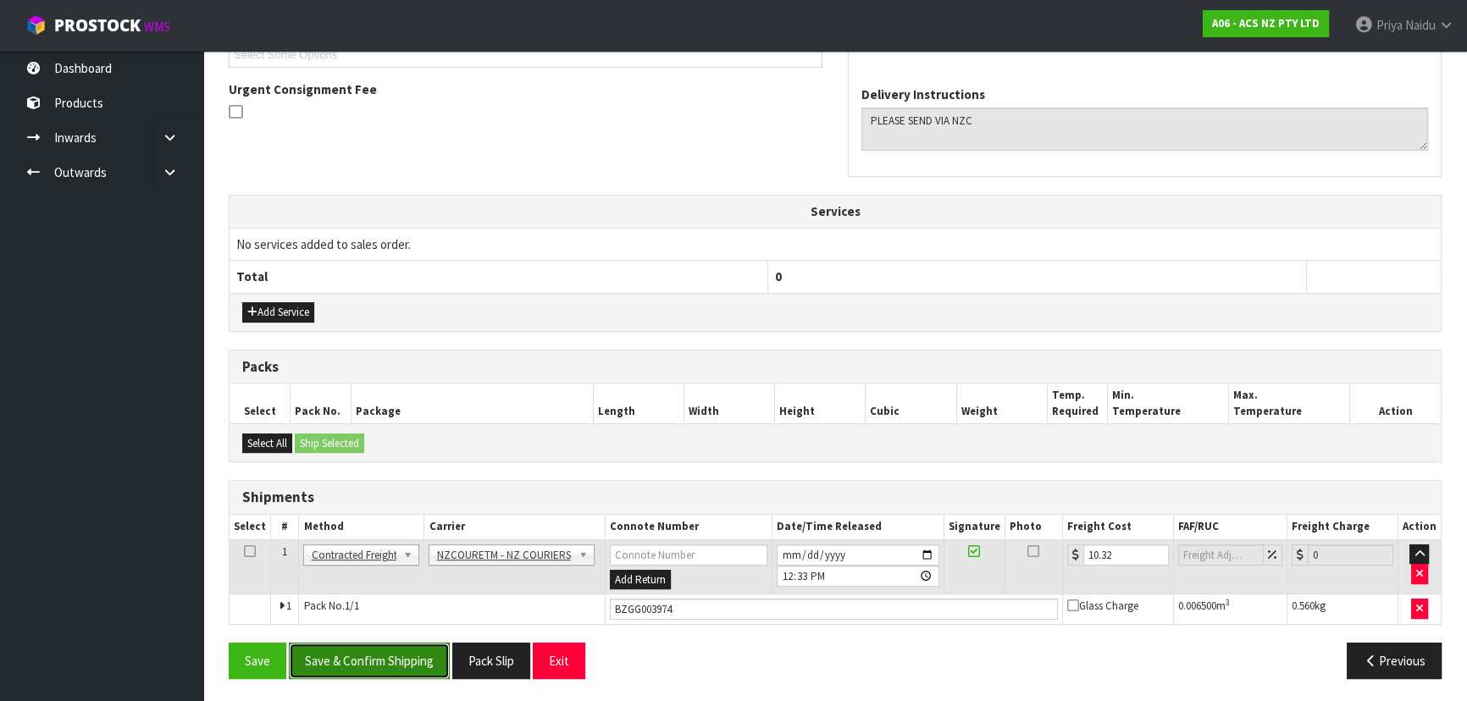
click at [340, 661] on button "Save & Confirm Shipping" at bounding box center [369, 661] width 161 height 36
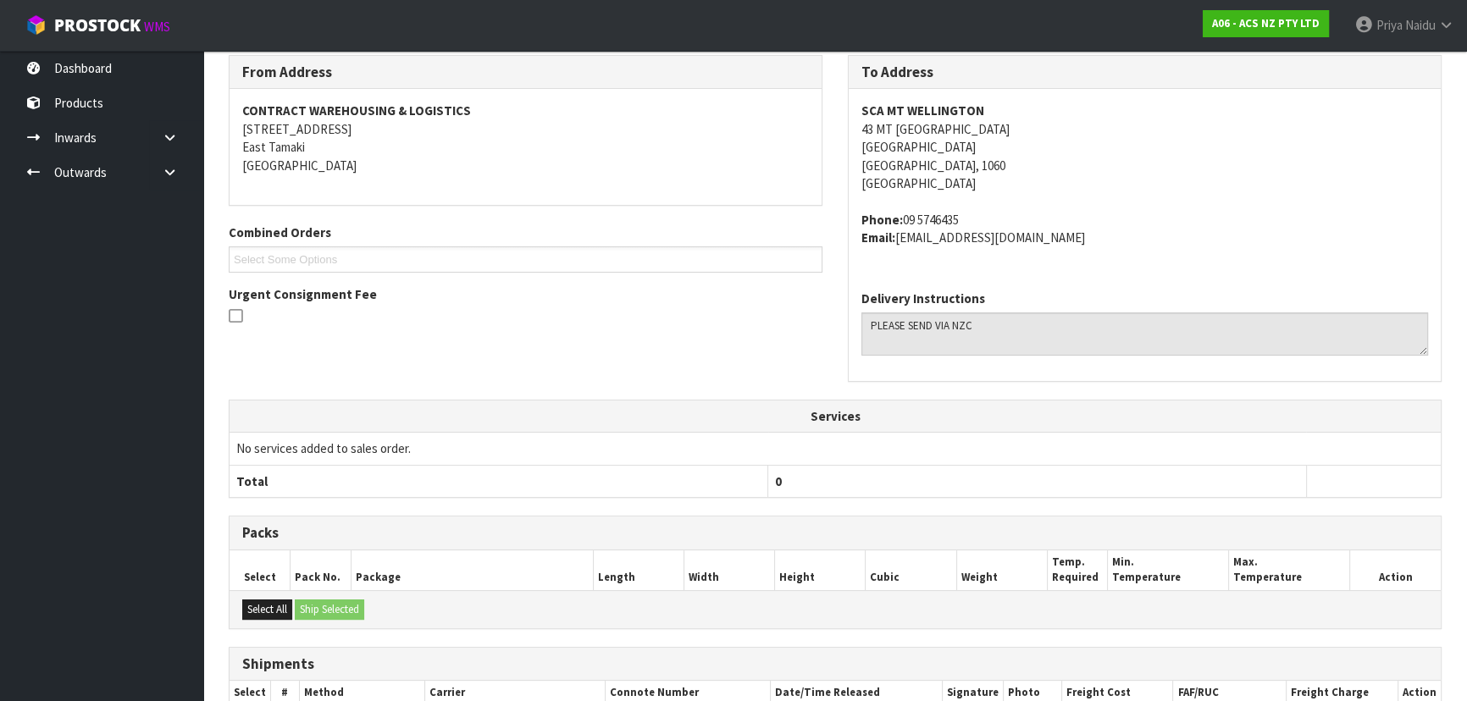
scroll to position [53, 0]
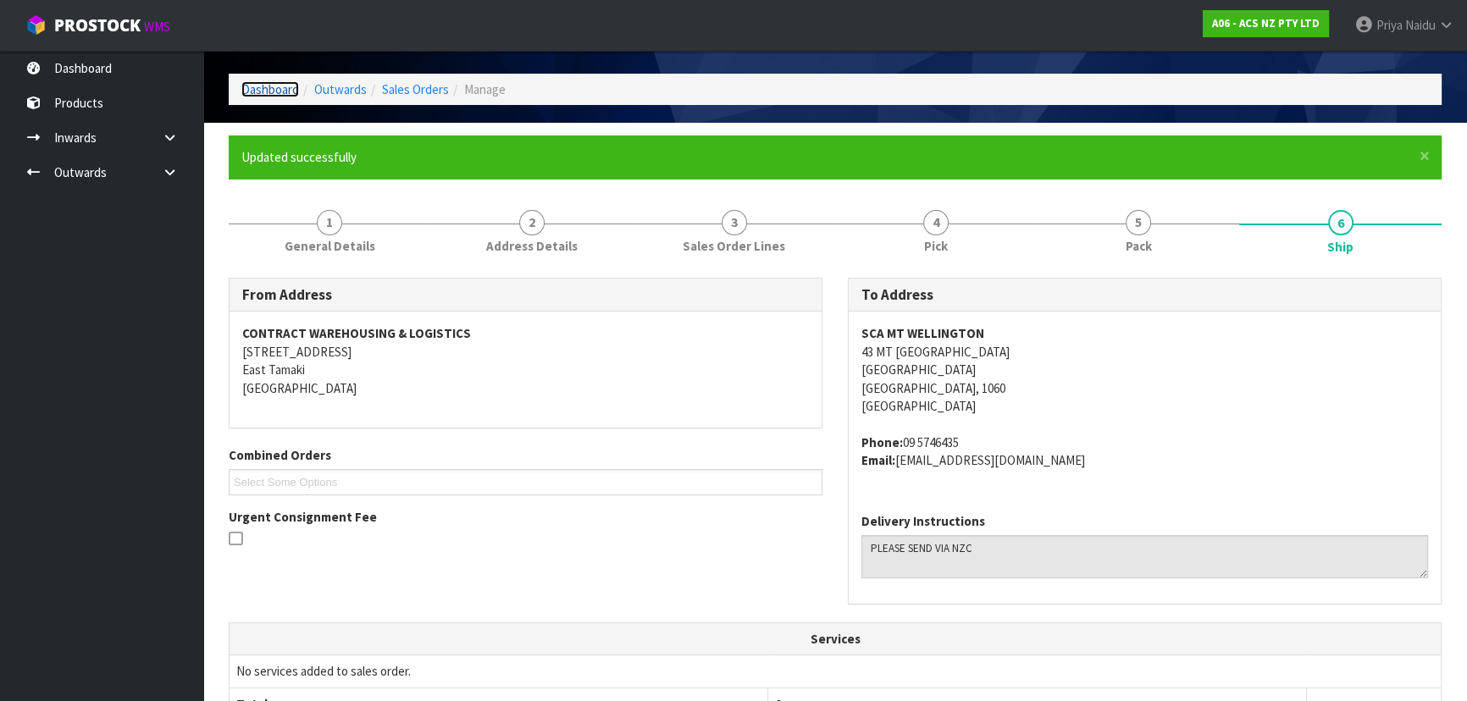
click at [285, 85] on link "Dashboard" at bounding box center [270, 89] width 58 height 16
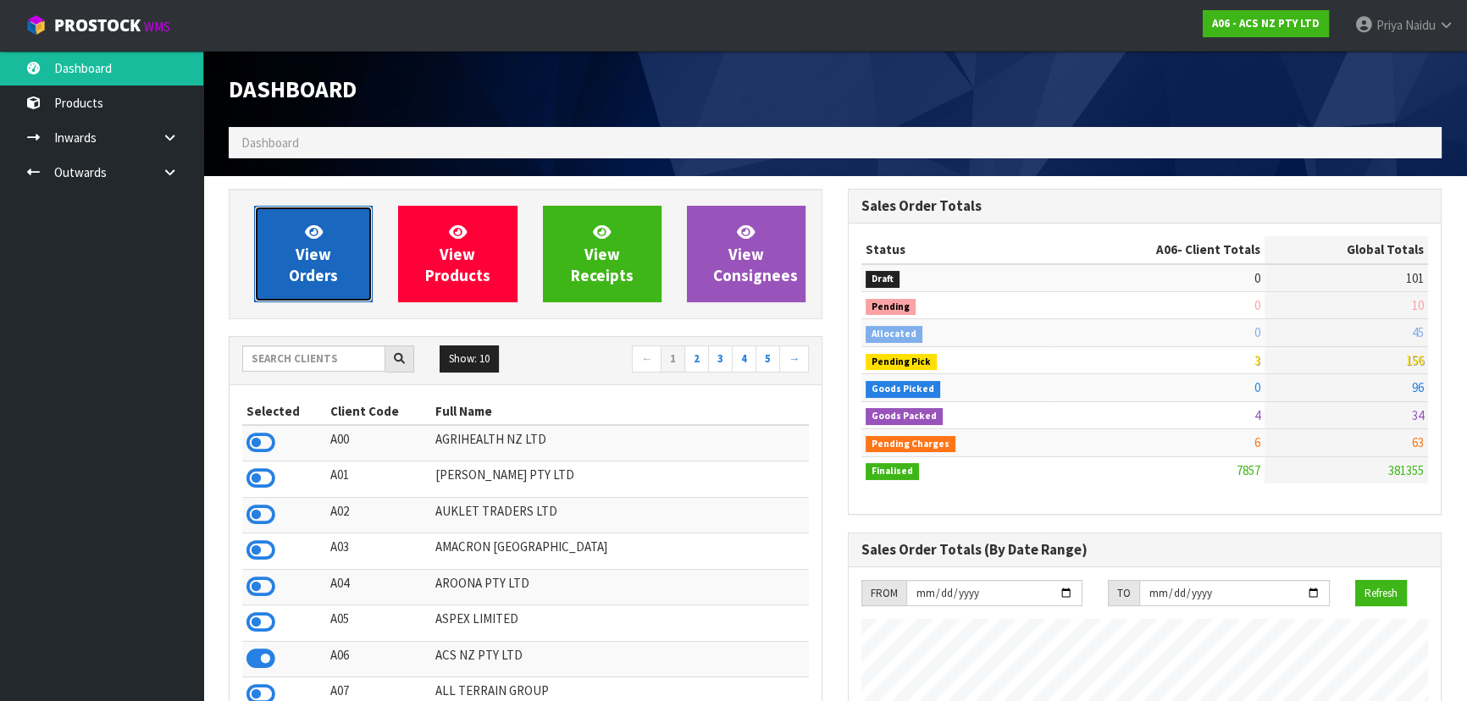
click at [284, 254] on link "View Orders" at bounding box center [313, 254] width 119 height 97
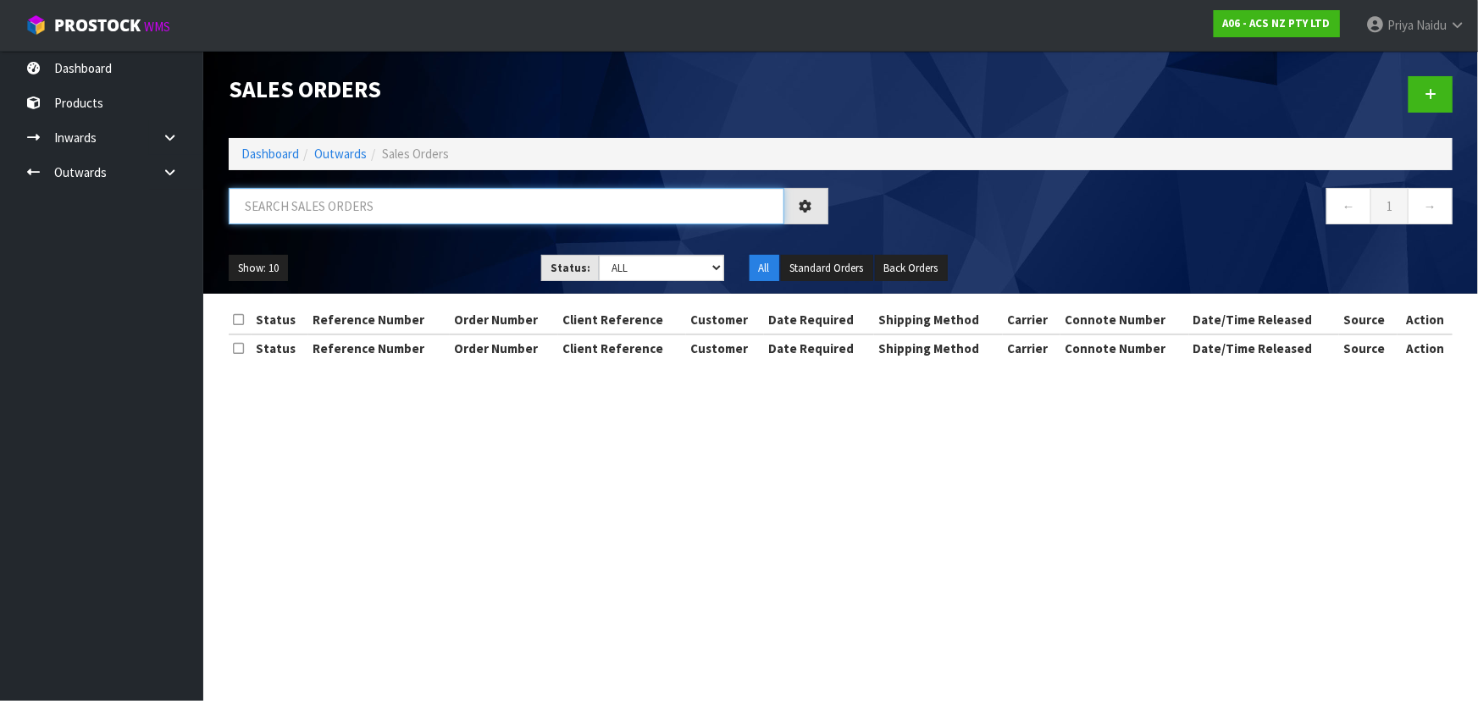
click at [330, 206] on input "text" at bounding box center [507, 206] width 556 height 36
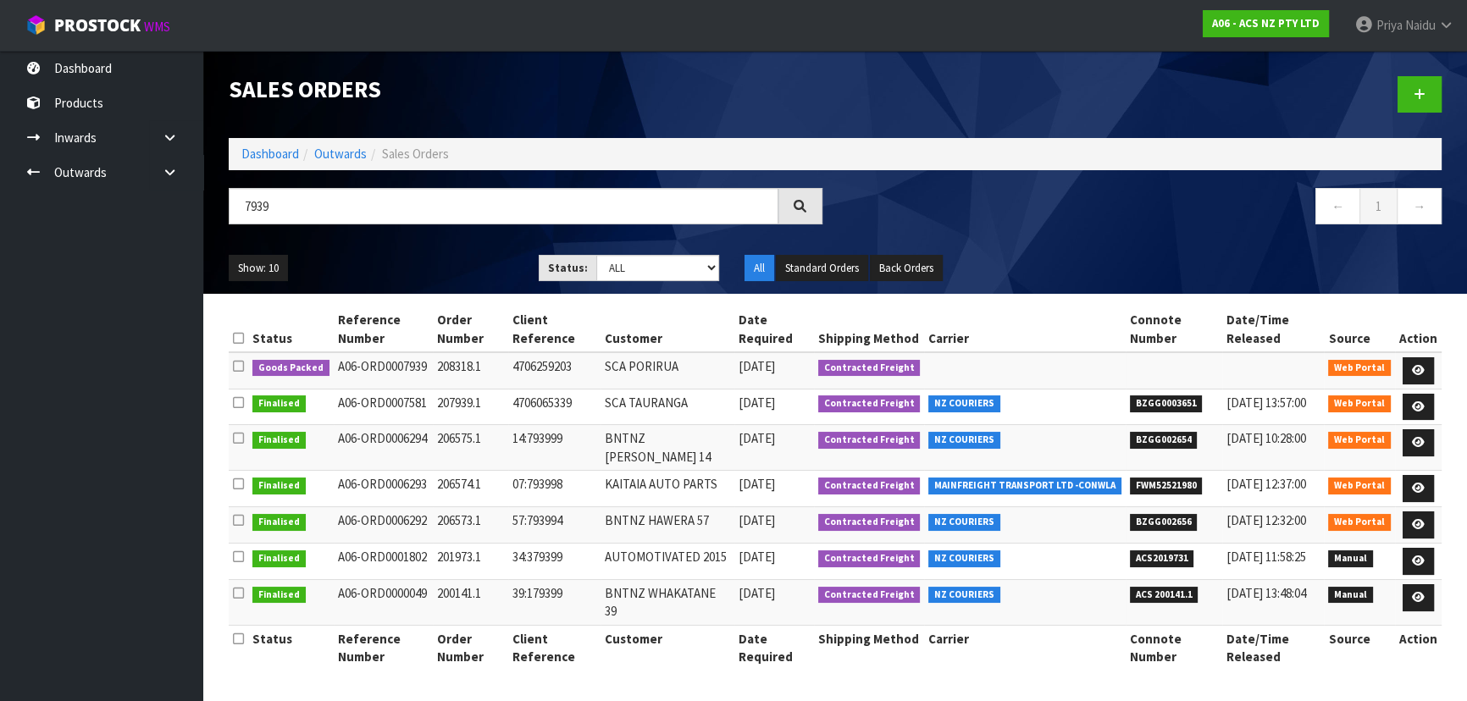
click at [406, 269] on ul "Show: 10 5 10 25 50" at bounding box center [371, 268] width 285 height 27
click at [394, 377] on td "A06-ORD0007939" at bounding box center [384, 370] width 100 height 36
click at [438, 263] on ul "Show: 10 5 10 25 50" at bounding box center [371, 268] width 285 height 27
click at [1414, 371] on icon at bounding box center [1418, 370] width 13 height 11
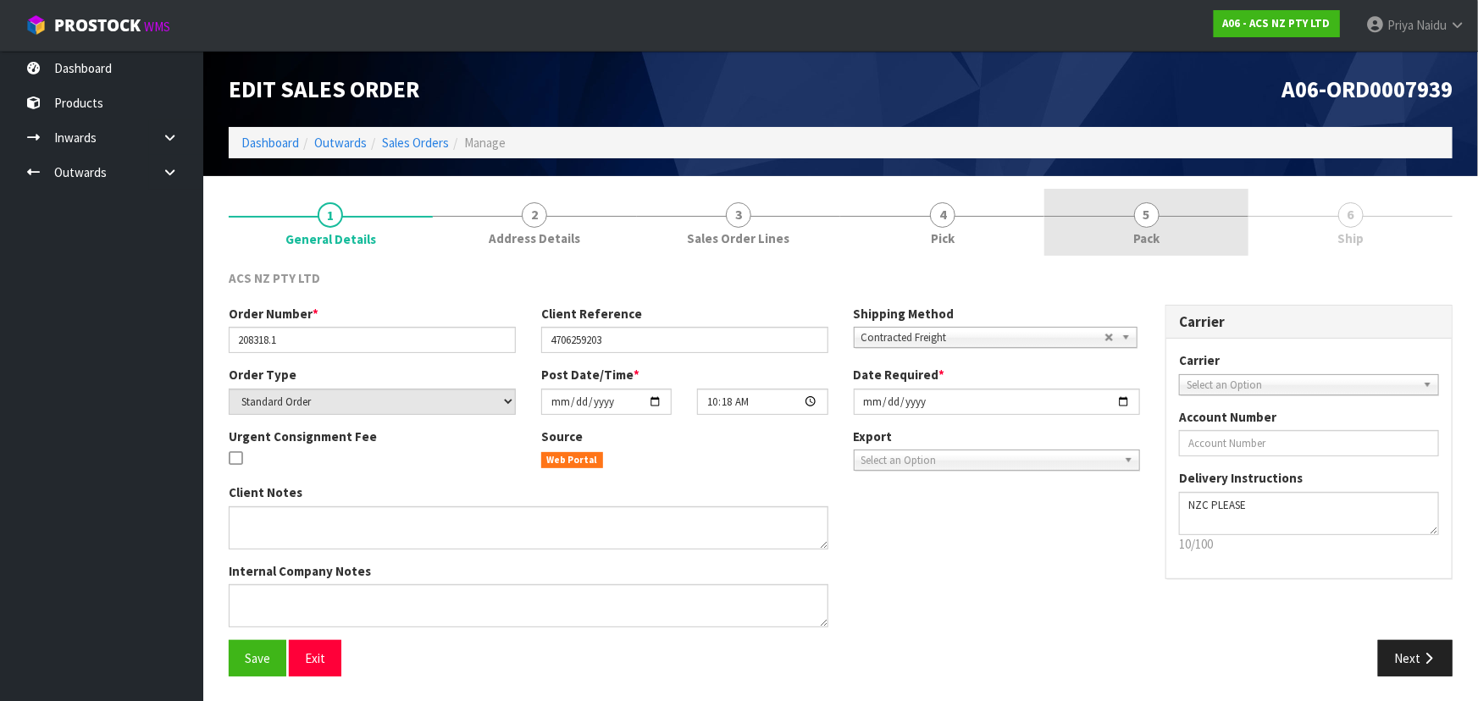
click at [1153, 234] on span "Pack" at bounding box center [1146, 239] width 26 height 18
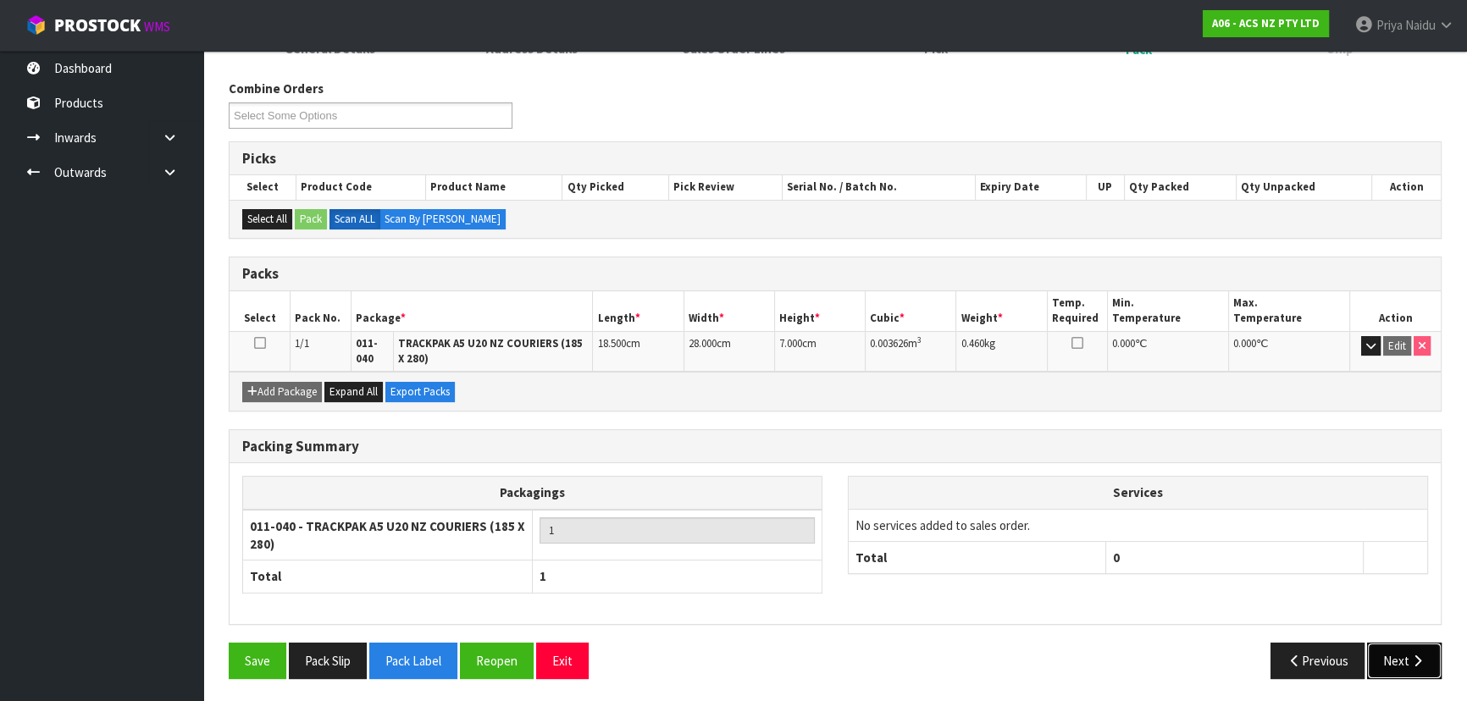
click at [1435, 650] on button "Next" at bounding box center [1404, 661] width 75 height 36
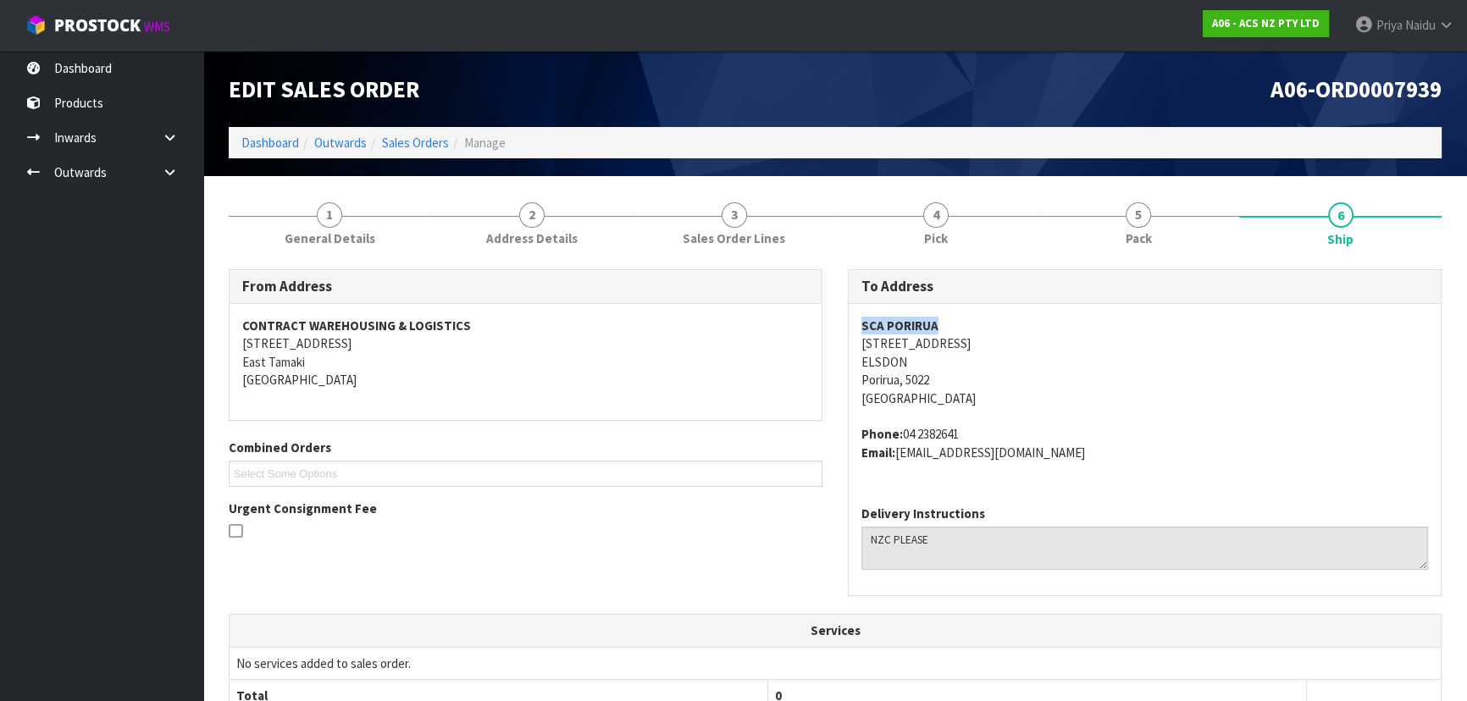
drag, startPoint x: 855, startPoint y: 324, endPoint x: 1004, endPoint y: 322, distance: 149.9
click at [1004, 322] on div "SCA PORIRUA [STREET_ADDRESS] Phone: [PHONE_NUMBER] Email: [EMAIL_ADDRESS][DOMAI…" at bounding box center [1145, 398] width 592 height 188
drag, startPoint x: 848, startPoint y: 346, endPoint x: 1026, endPoint y: 340, distance: 177.9
click at [1026, 340] on div "SCA PORIRUA [STREET_ADDRESS] Phone: [PHONE_NUMBER] Email: [EMAIL_ADDRESS][DOMAI…" at bounding box center [1145, 398] width 592 height 188
drag, startPoint x: 846, startPoint y: 362, endPoint x: 855, endPoint y: 362, distance: 9.3
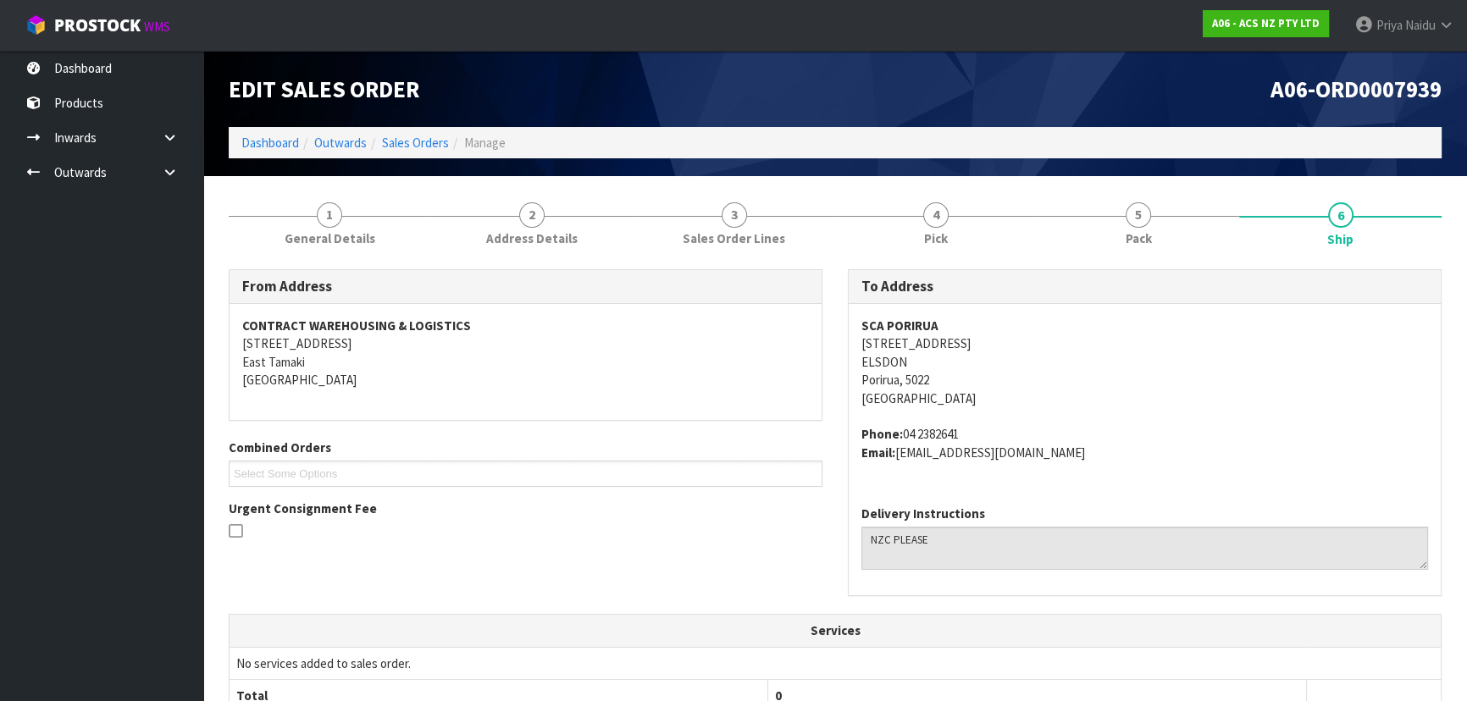
click at [845, 362] on div "To Address SCA PORIRUA [STREET_ADDRESS] Phone: [PHONE_NUMBER] Email: [EMAIL_ADD…" at bounding box center [1144, 441] width 619 height 345
drag, startPoint x: 857, startPoint y: 362, endPoint x: 907, endPoint y: 360, distance: 50.0
click at [907, 360] on div "SCA PORIRUA [STREET_ADDRESS] Phone: [PHONE_NUMBER] Email: [EMAIL_ADDRESS][DOMAI…" at bounding box center [1145, 398] width 592 height 188
drag, startPoint x: 904, startPoint y: 436, endPoint x: 984, endPoint y: 424, distance: 81.3
click at [984, 425] on address "Phone: [PHONE_NUMBER] Email: [EMAIL_ADDRESS][DOMAIN_NAME]" at bounding box center [1144, 443] width 567 height 36
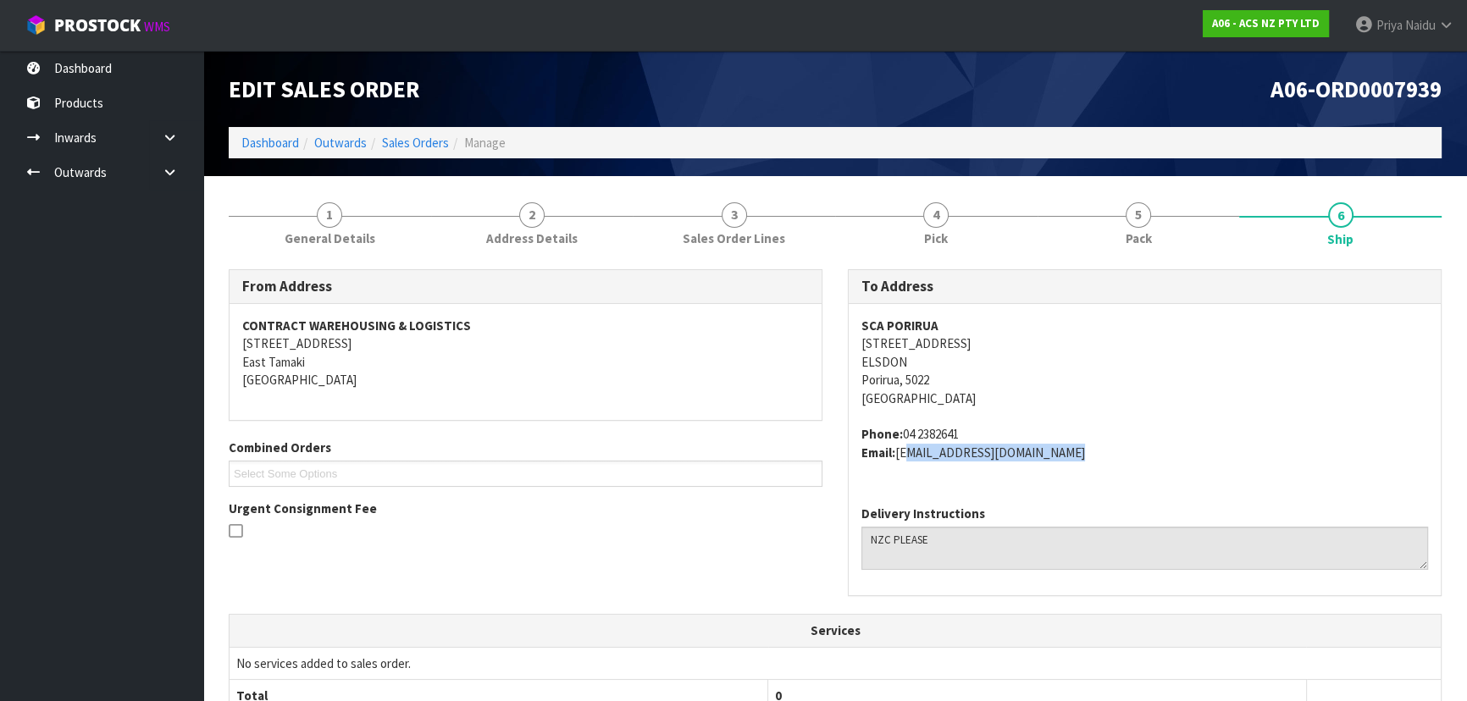
drag, startPoint x: 898, startPoint y: 451, endPoint x: 781, endPoint y: 466, distance: 117.8
click at [1121, 469] on div "SCA PORIRUA [STREET_ADDRESS] Phone: [PHONE_NUMBER] Email: [EMAIL_ADDRESS][DOMAI…" at bounding box center [1145, 398] width 592 height 188
drag, startPoint x: 1141, startPoint y: 228, endPoint x: 1122, endPoint y: 229, distance: 18.7
click at [1141, 228] on link "5 Pack" at bounding box center [1139, 222] width 202 height 67
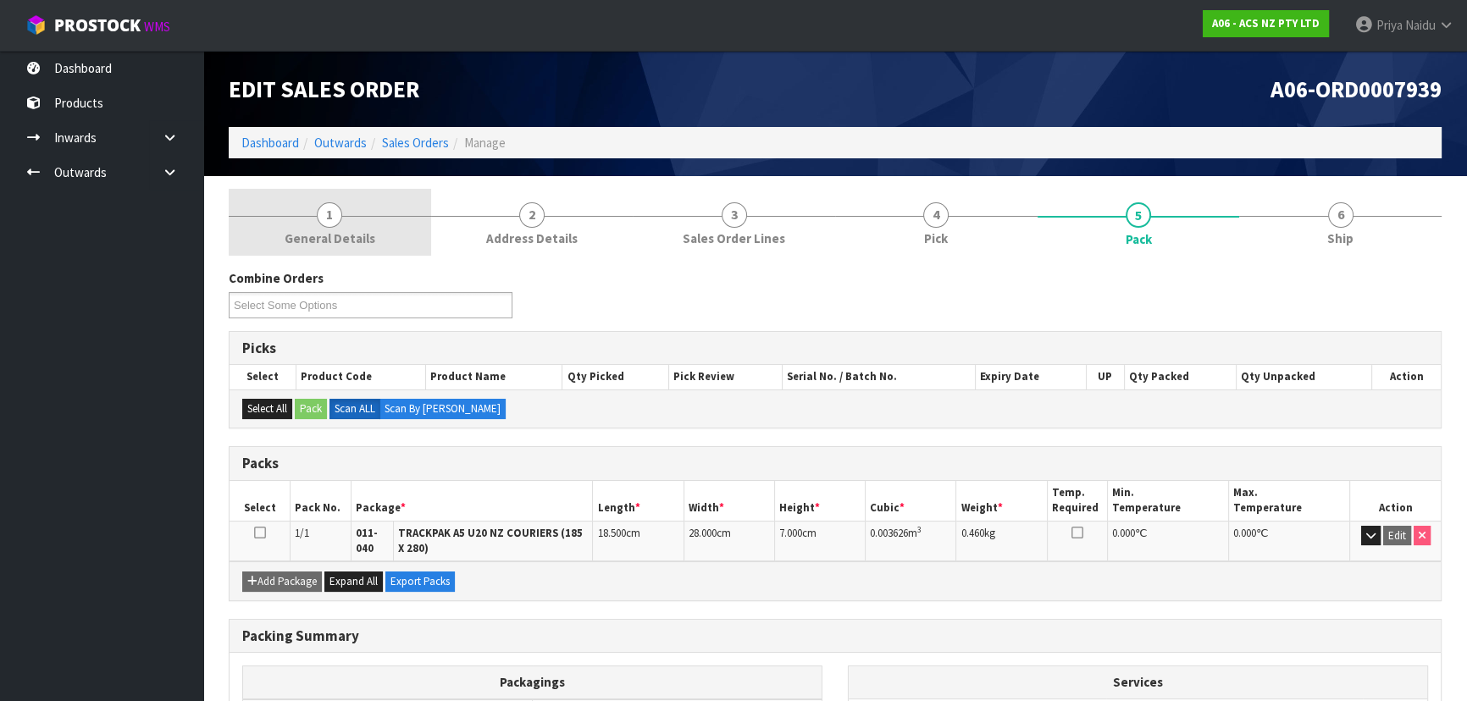
click at [291, 220] on link "1 General Details" at bounding box center [330, 222] width 202 height 67
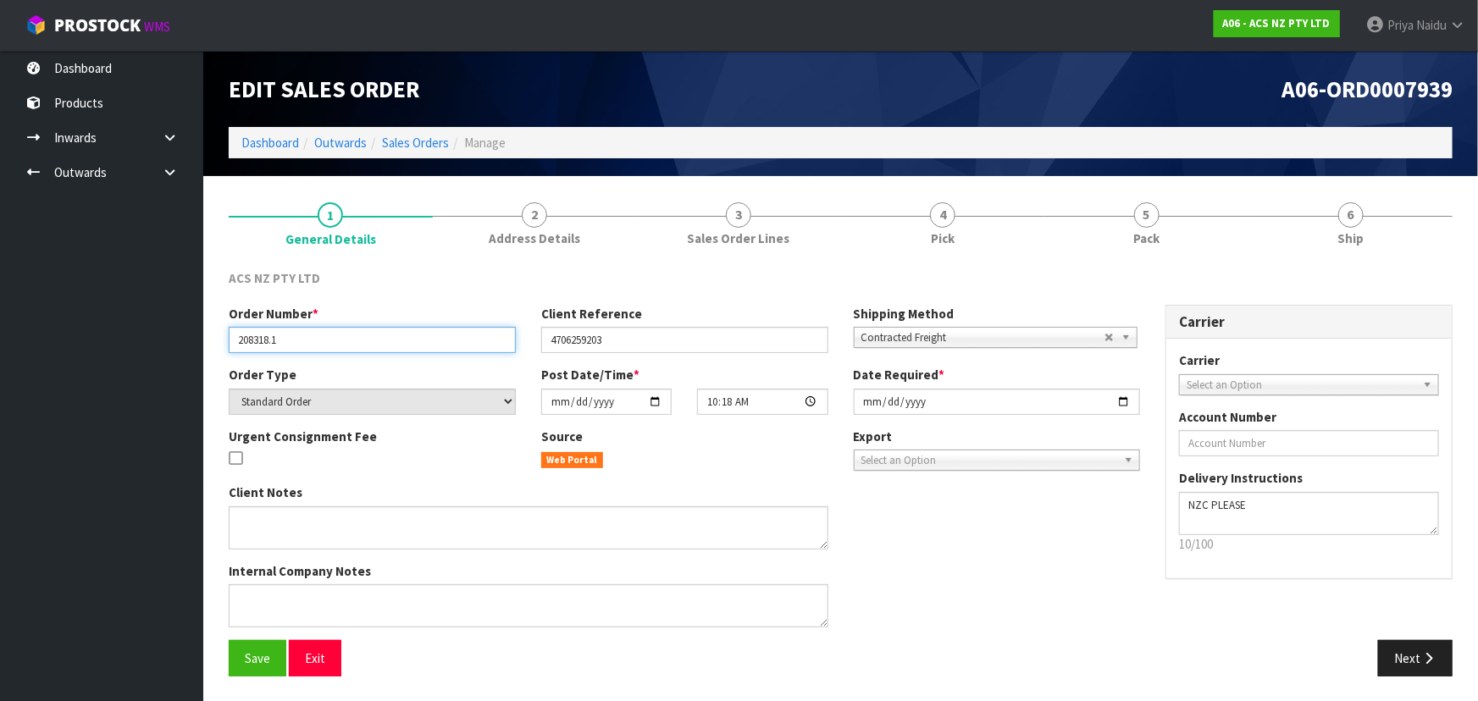
drag, startPoint x: 237, startPoint y: 333, endPoint x: 240, endPoint y: 346, distance: 13.8
click at [299, 346] on input "208318.1" at bounding box center [372, 340] width 287 height 26
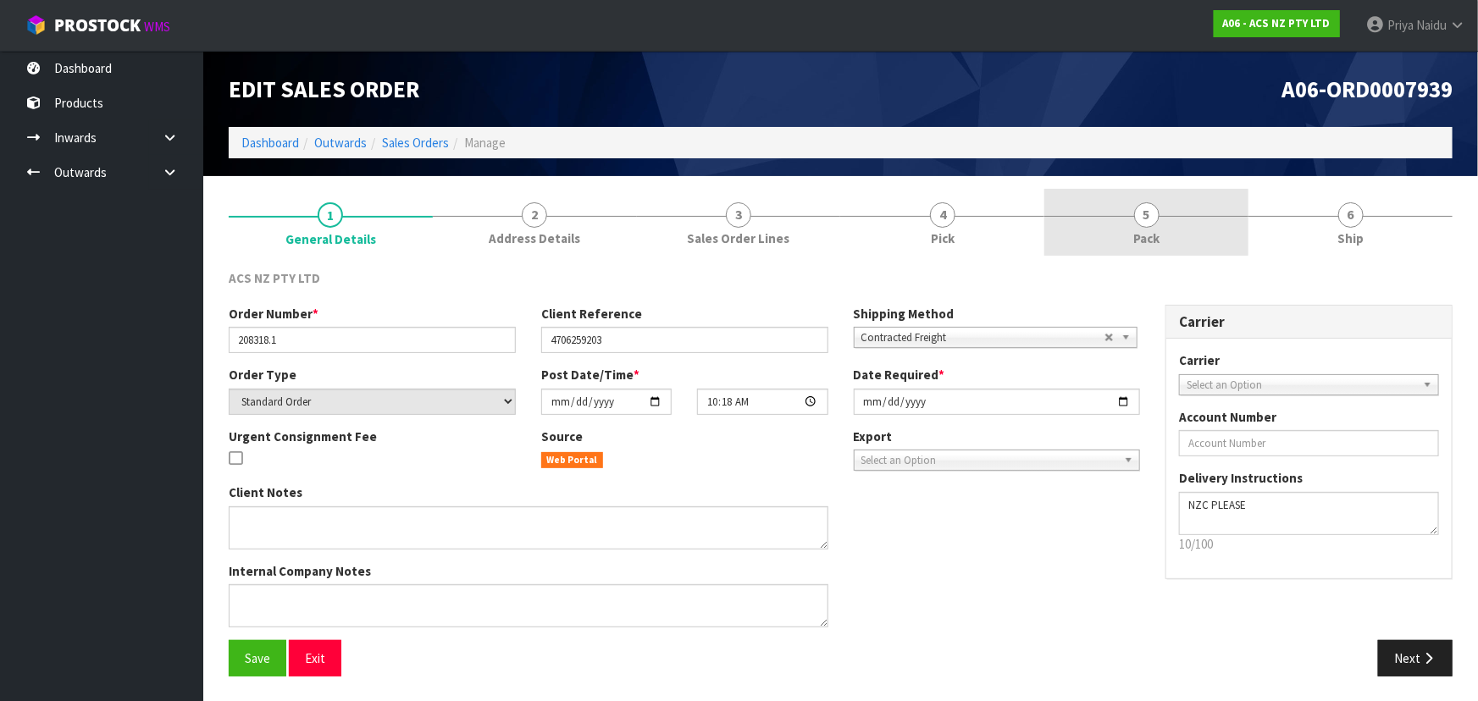
click at [1168, 243] on link "5 Pack" at bounding box center [1146, 222] width 204 height 67
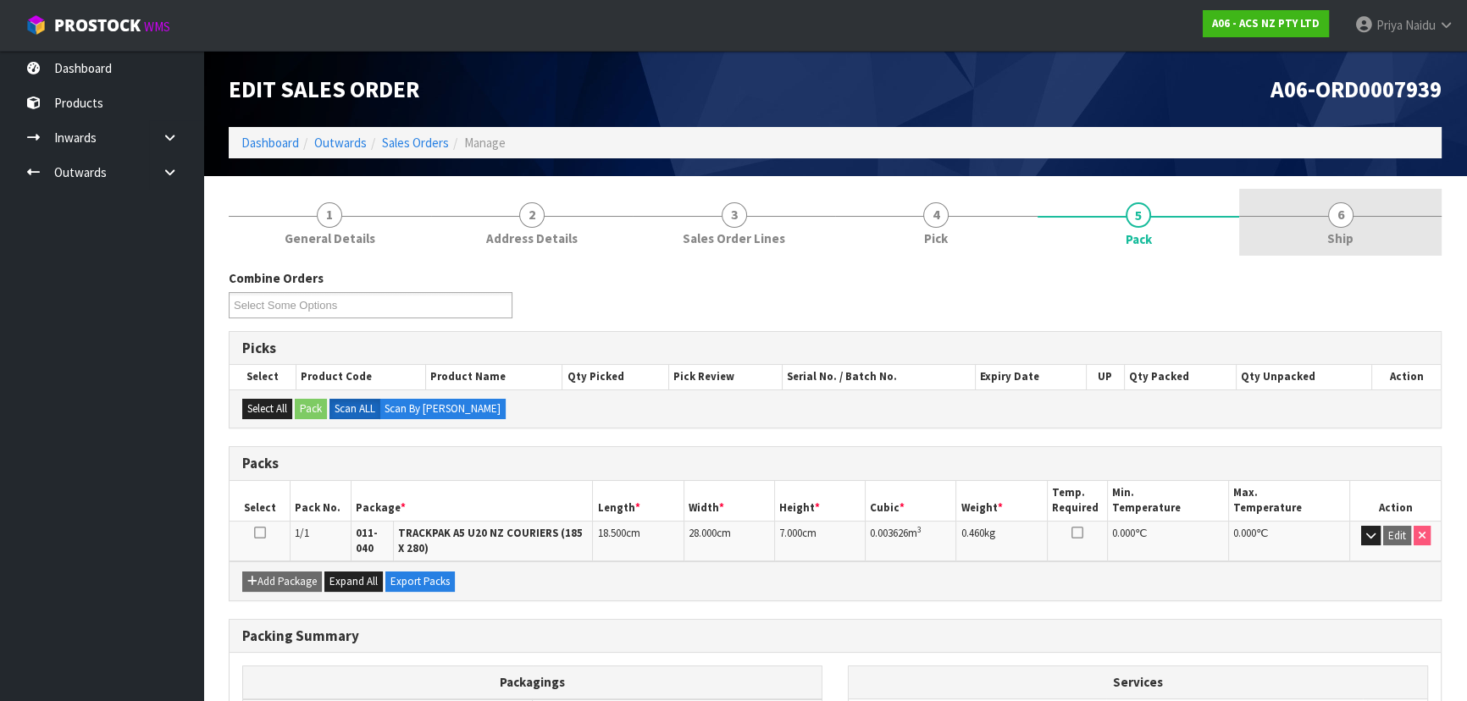
click at [1283, 191] on link "6 Ship" at bounding box center [1340, 222] width 202 height 67
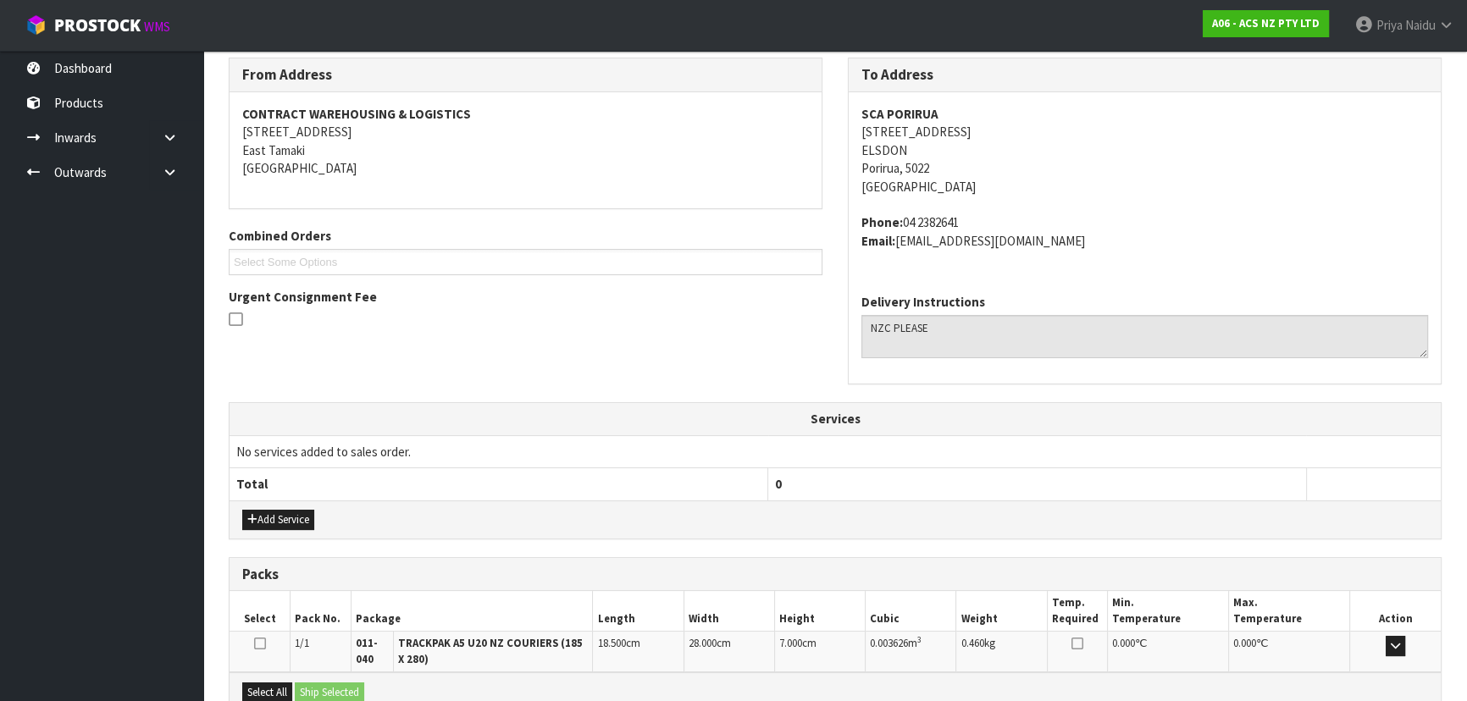
scroll to position [401, 0]
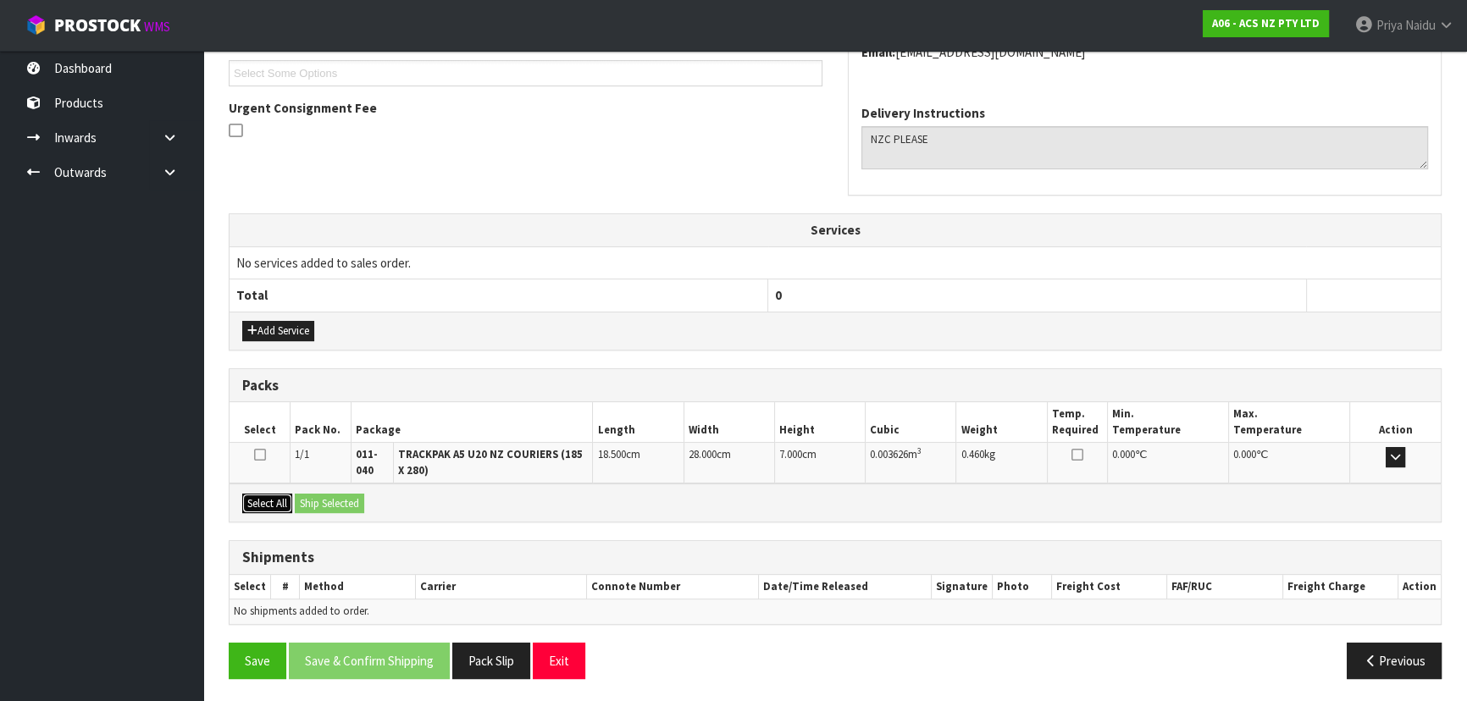
click at [263, 494] on button "Select All" at bounding box center [267, 504] width 50 height 20
drag, startPoint x: 338, startPoint y: 501, endPoint x: 383, endPoint y: 512, distance: 46.2
click at [339, 501] on button "Ship Selected" at bounding box center [329, 504] width 69 height 20
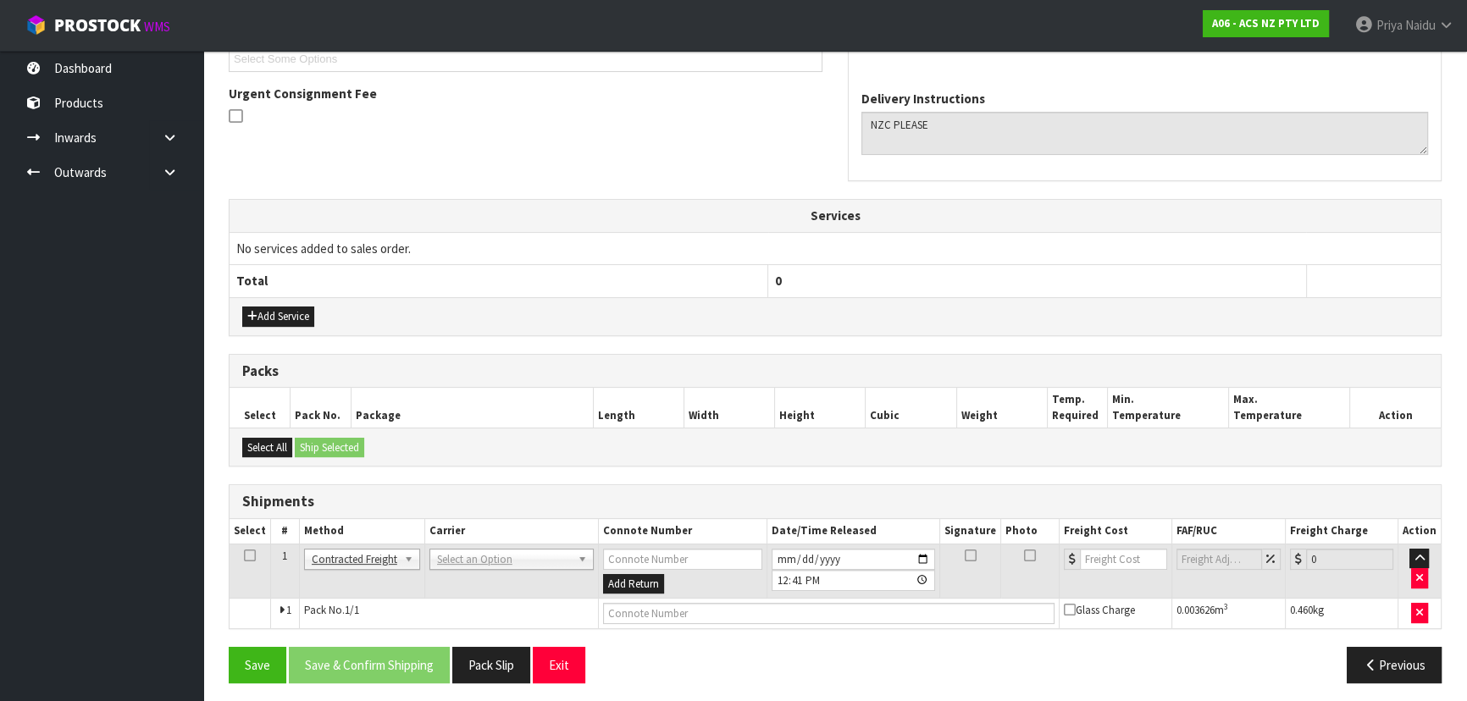
scroll to position [419, 0]
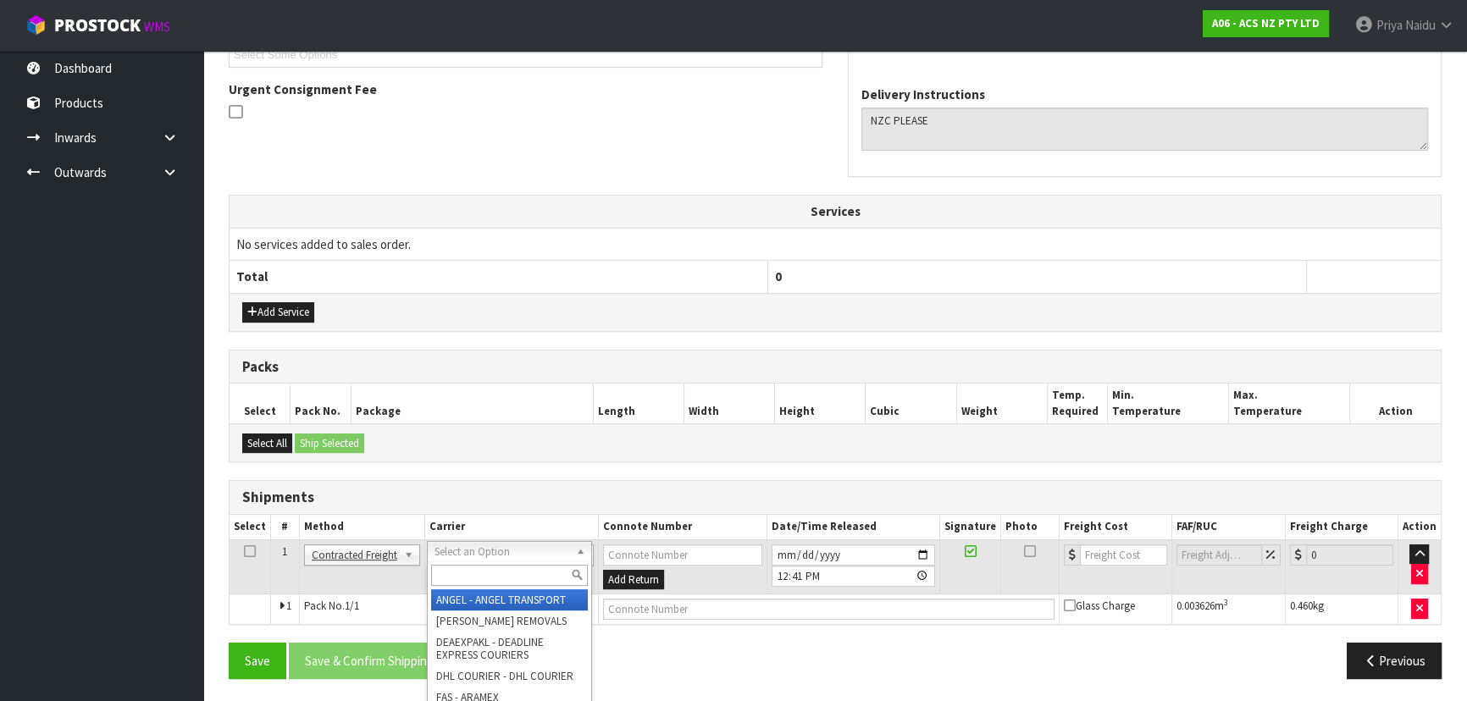
click at [475, 576] on input "text" at bounding box center [509, 575] width 157 height 21
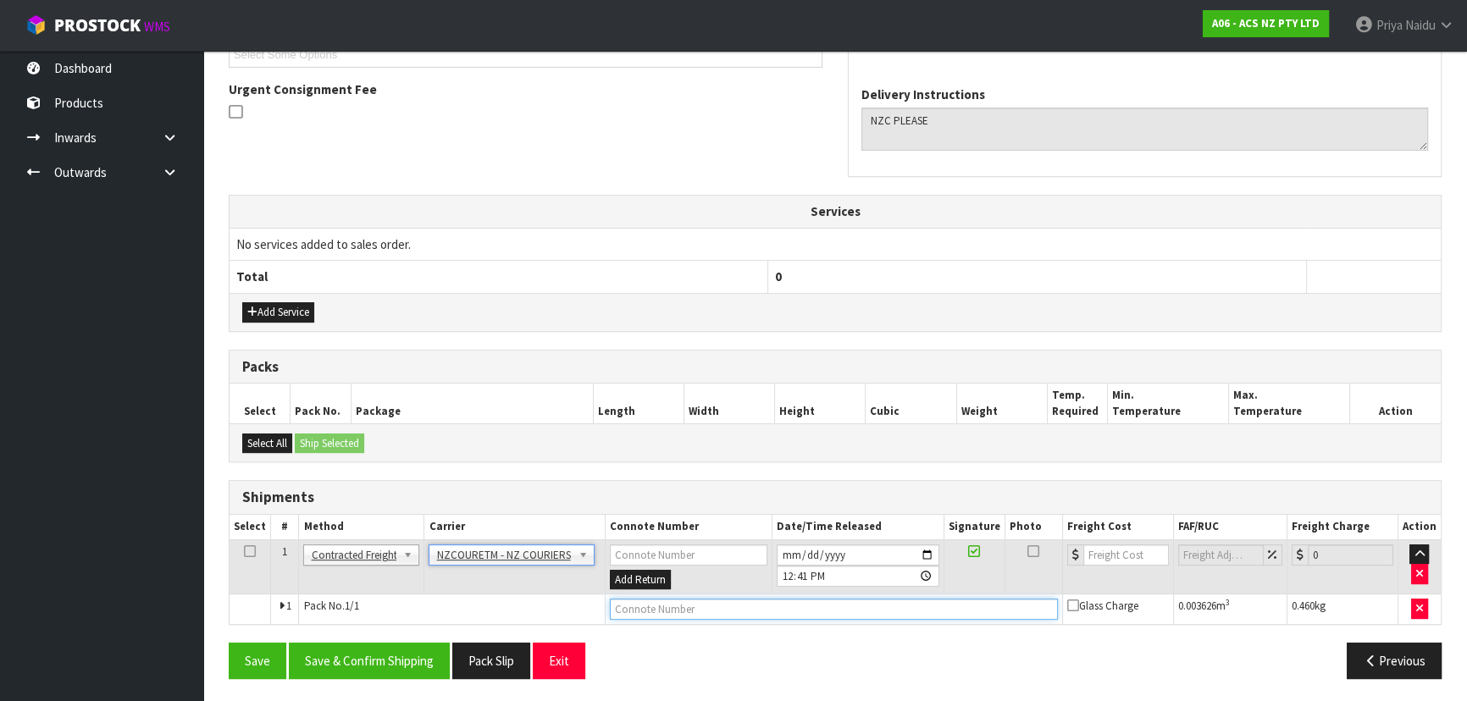
click at [639, 599] on input "text" at bounding box center [834, 609] width 448 height 21
paste input "BZGG003975"
click at [1095, 551] on input "number" at bounding box center [1126, 555] width 86 height 21
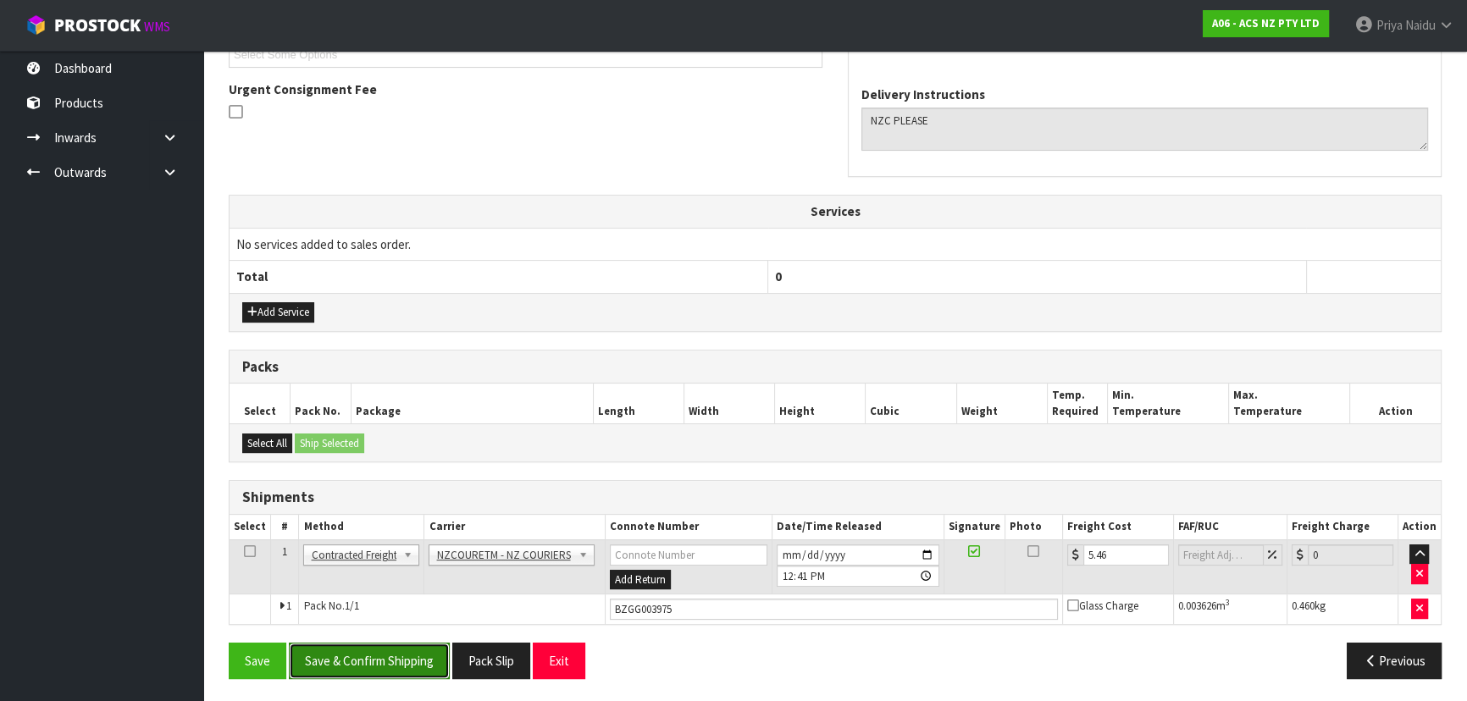
click at [397, 652] on button "Save & Confirm Shipping" at bounding box center [369, 661] width 161 height 36
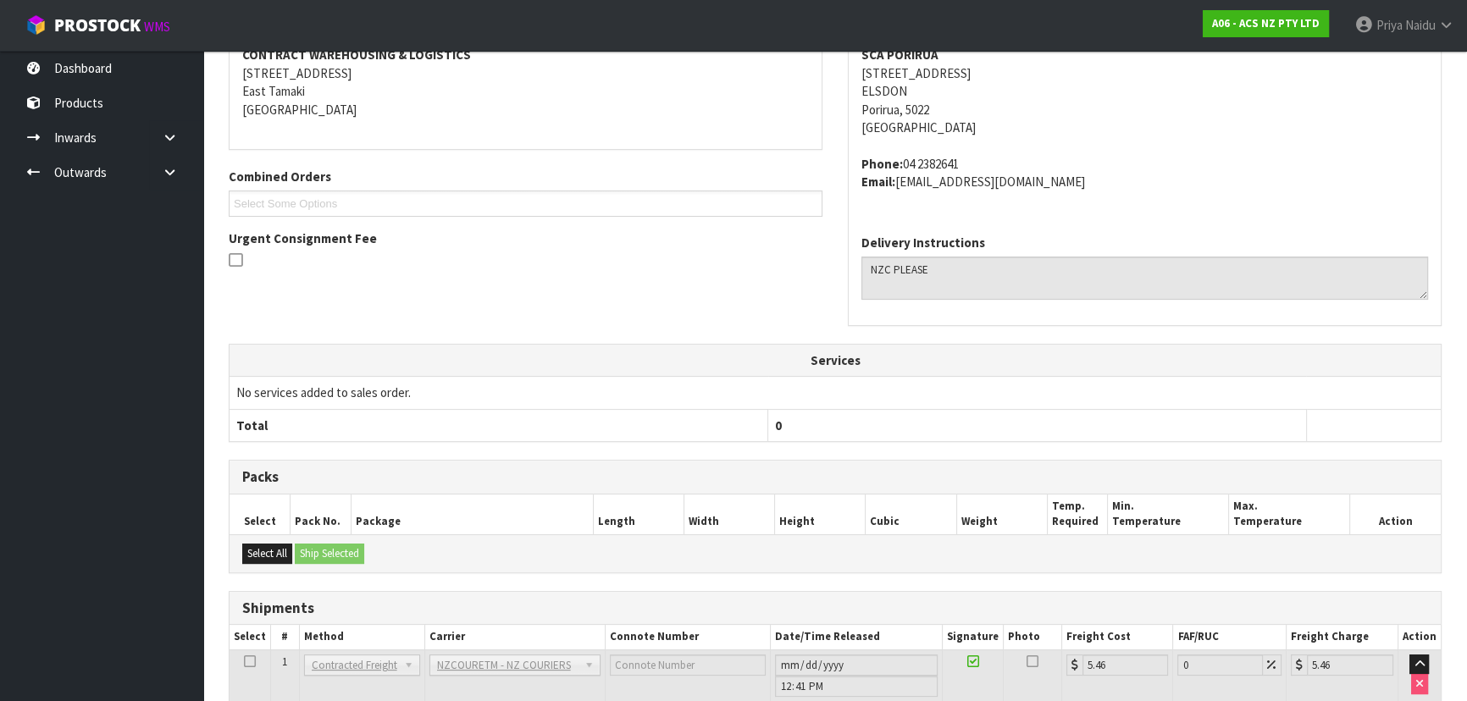
scroll to position [0, 0]
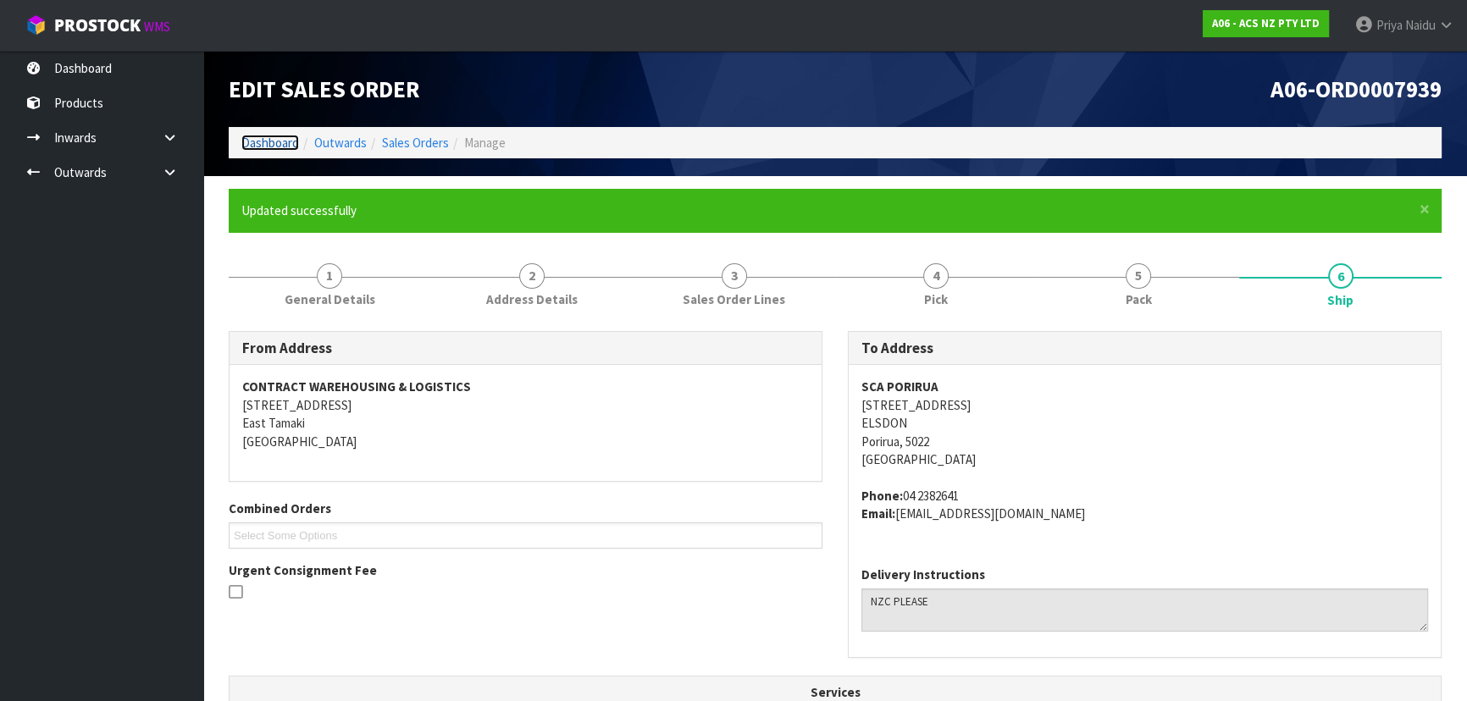
click at [279, 141] on link "Dashboard" at bounding box center [270, 143] width 58 height 16
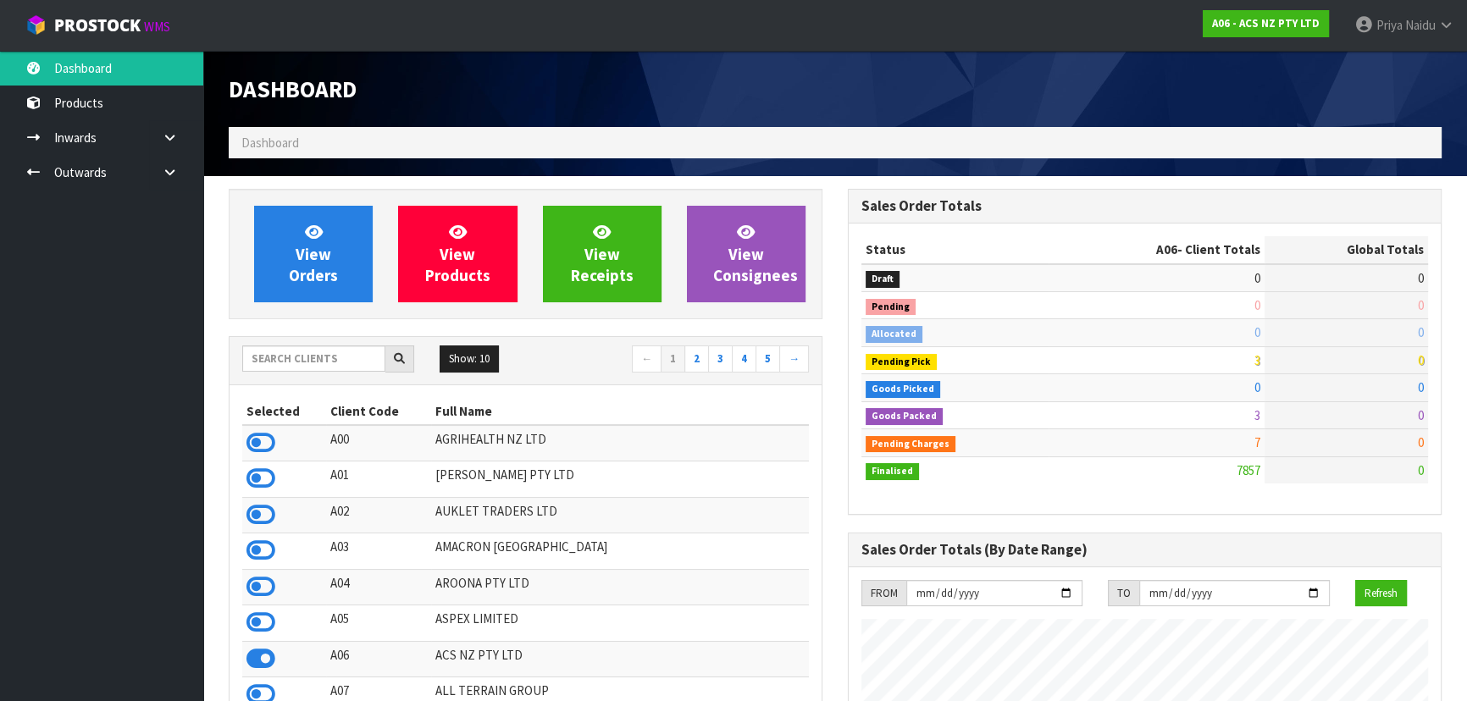
scroll to position [1281, 618]
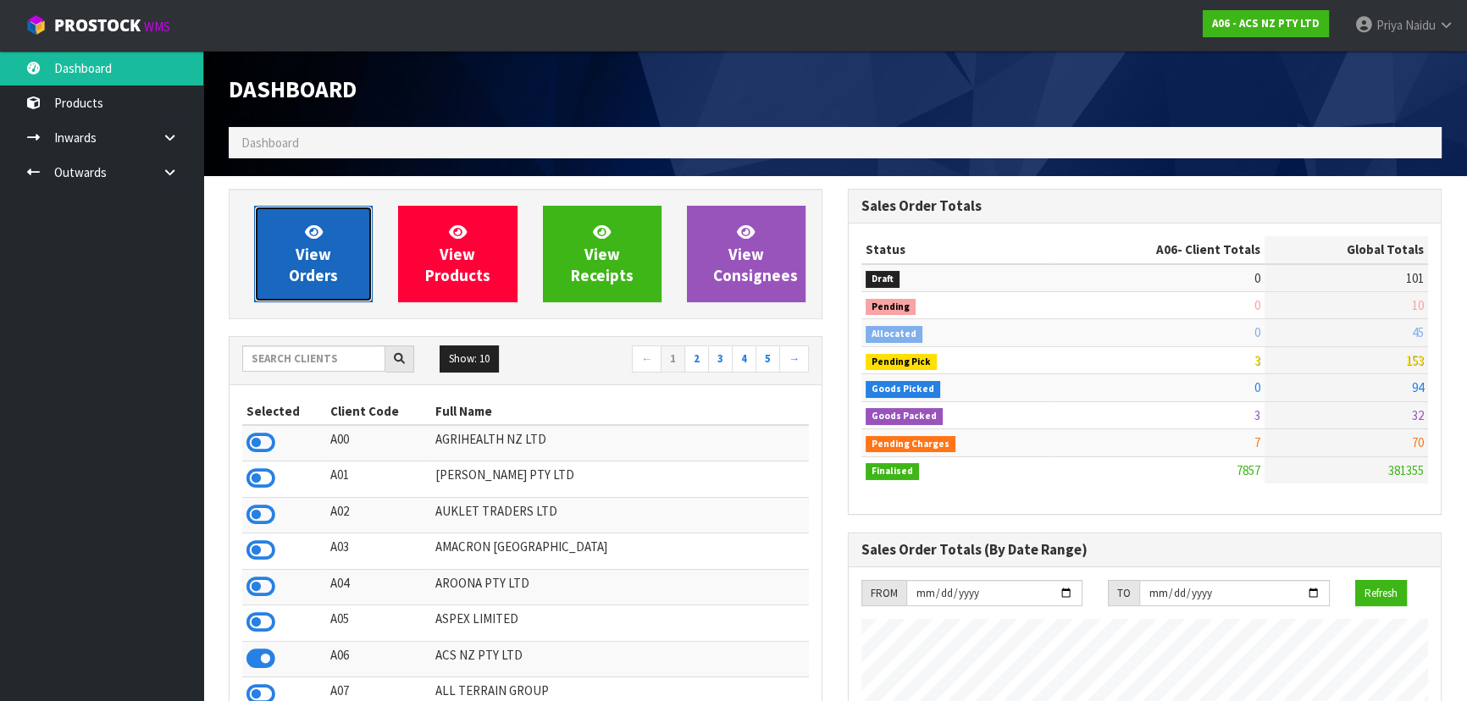
click at [256, 253] on link "View Orders" at bounding box center [313, 254] width 119 height 97
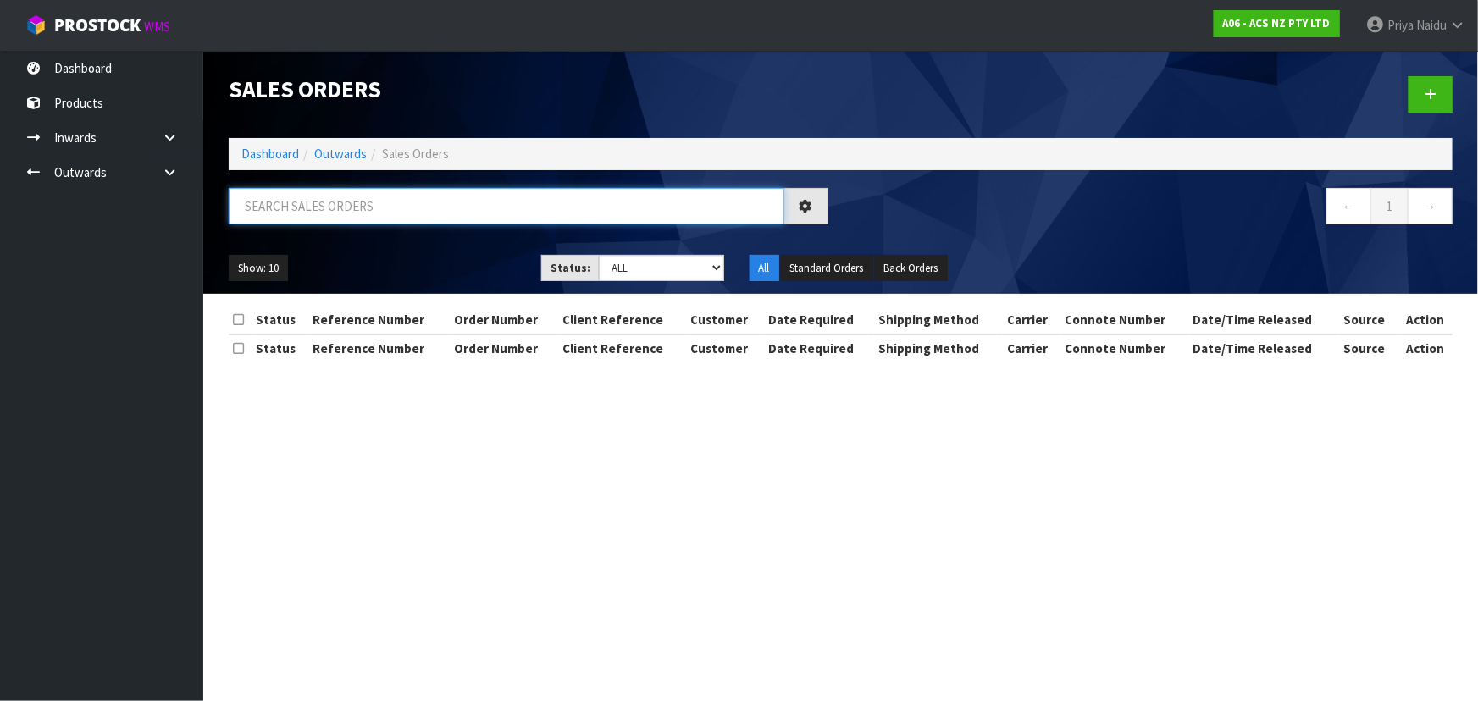
click at [306, 194] on input "text" at bounding box center [507, 206] width 556 height 36
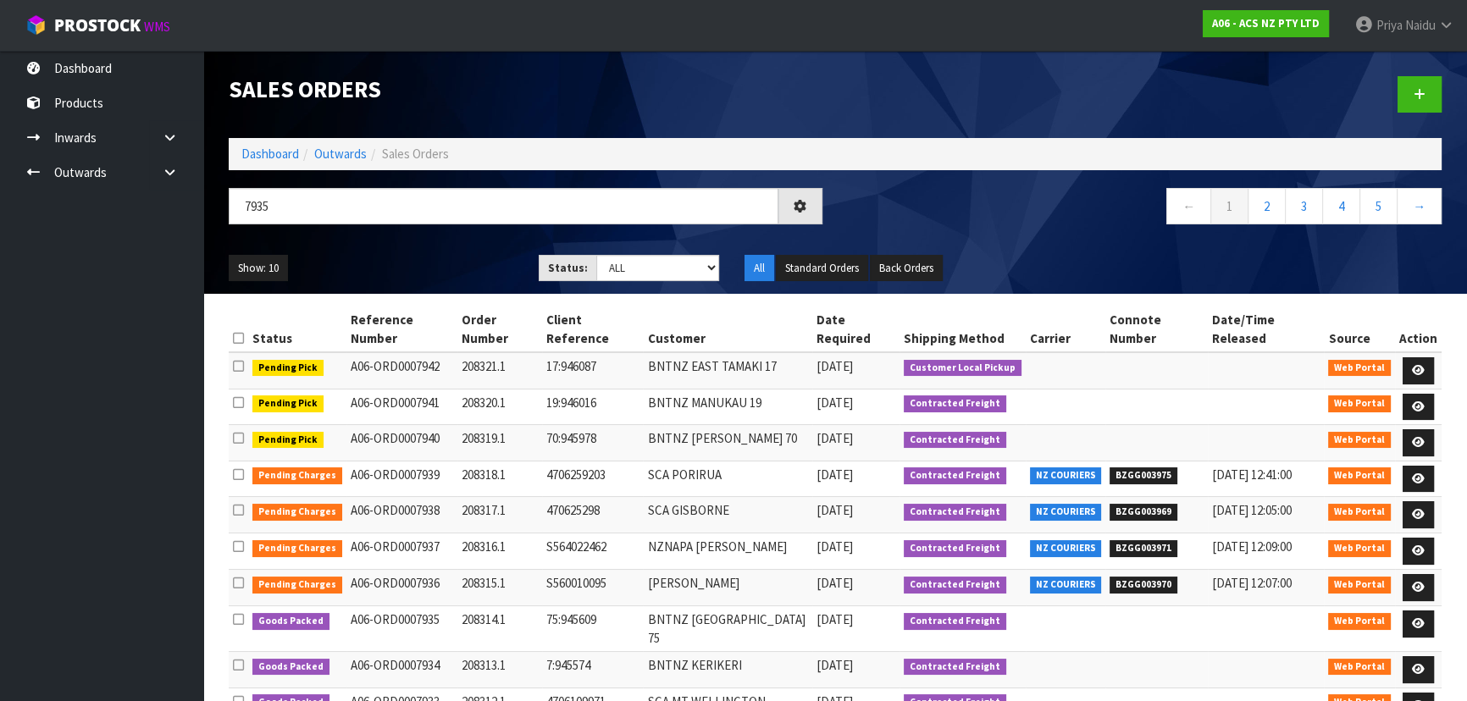
click at [401, 244] on div "Show: 10 5 10 25 50 Status: Draft Pending Allocated Pending Pick Goods Picked G…" at bounding box center [835, 268] width 1238 height 53
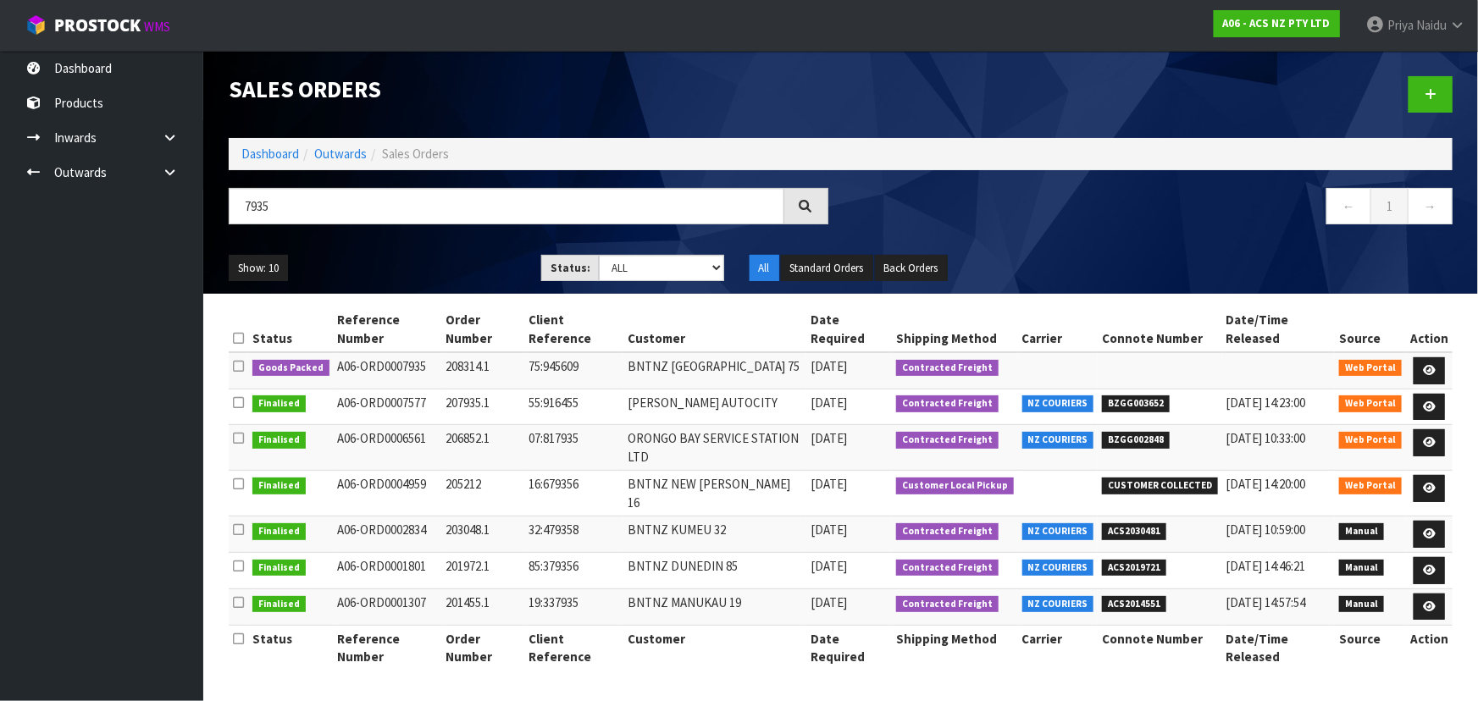
click at [401, 244] on div "Show: 10 5 10 25 50 Status: Draft Pending Allocated Pending Pick Goods Picked G…" at bounding box center [840, 268] width 1249 height 53
click at [1431, 365] on icon at bounding box center [1429, 370] width 13 height 11
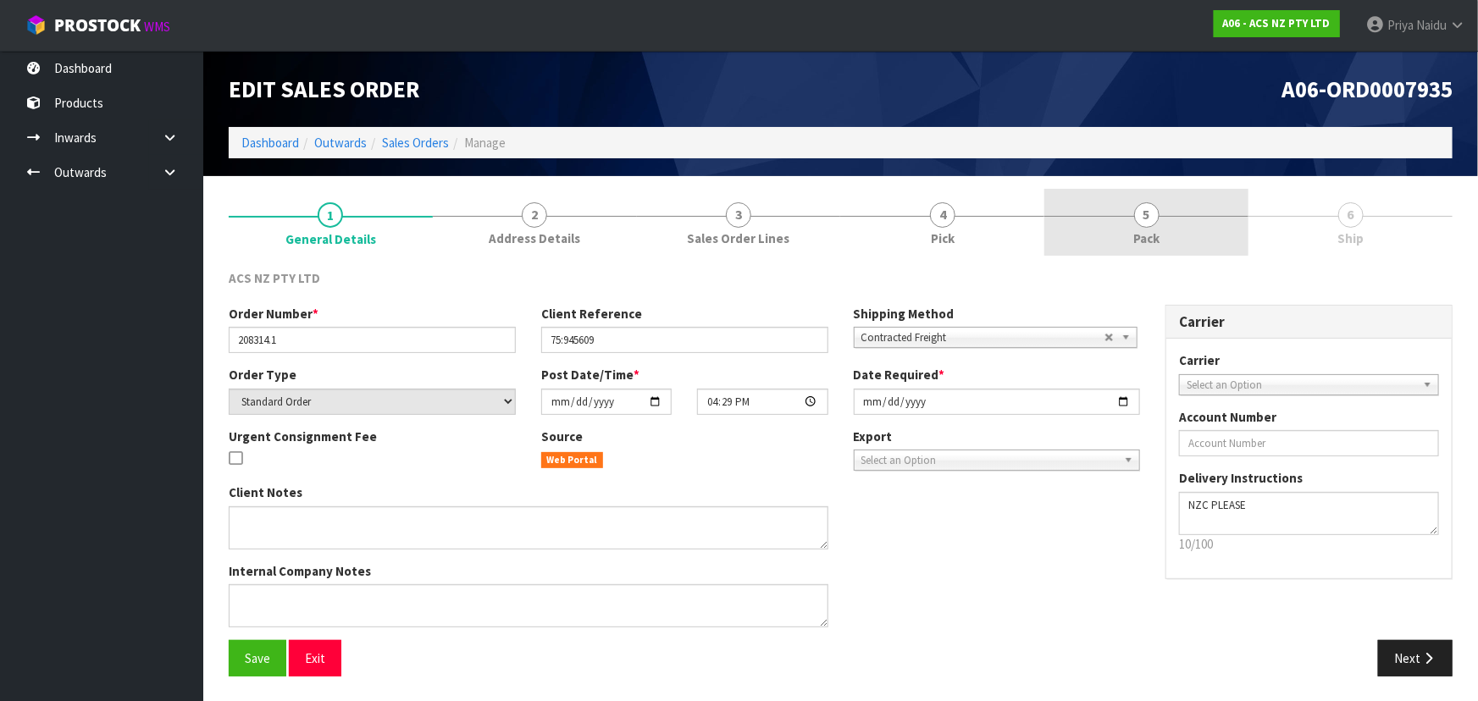
click at [1149, 230] on span "Pack" at bounding box center [1146, 239] width 26 height 18
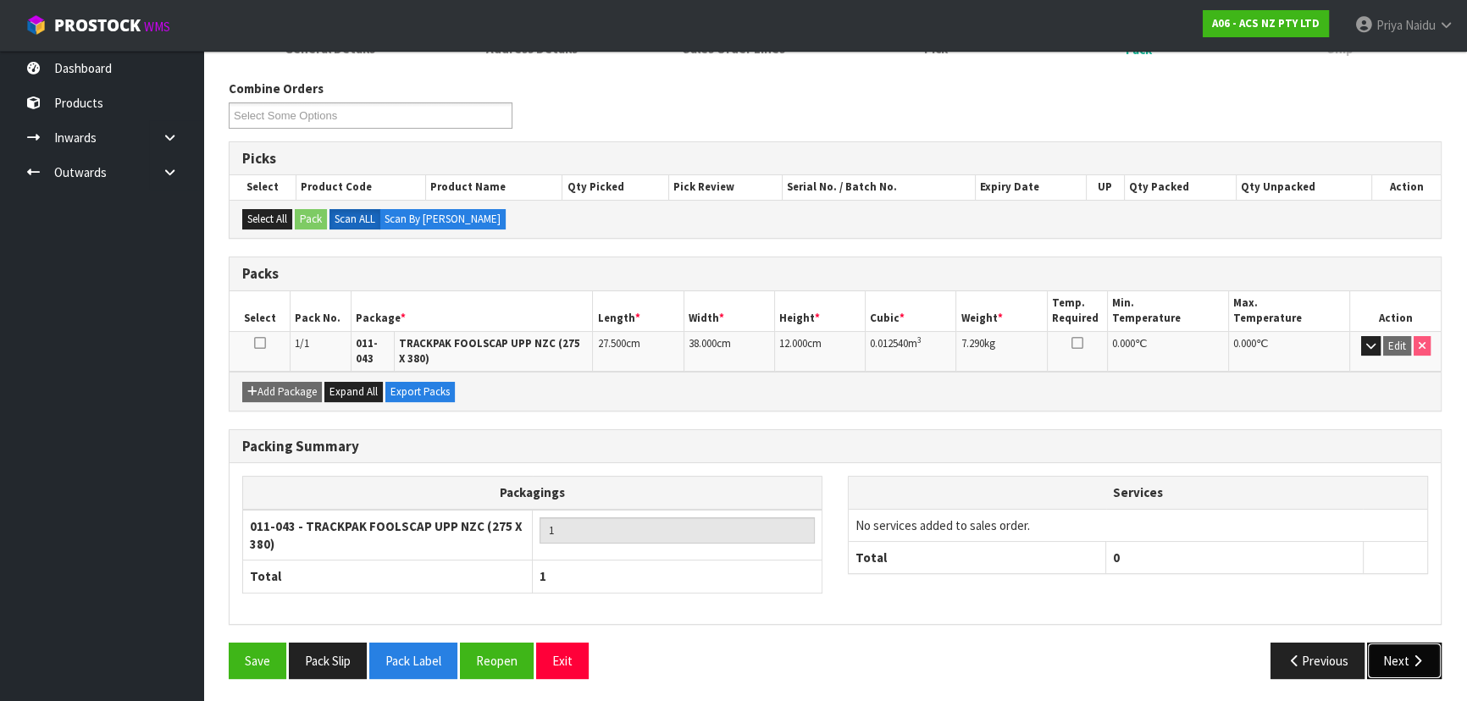
click at [1385, 661] on button "Next" at bounding box center [1404, 661] width 75 height 36
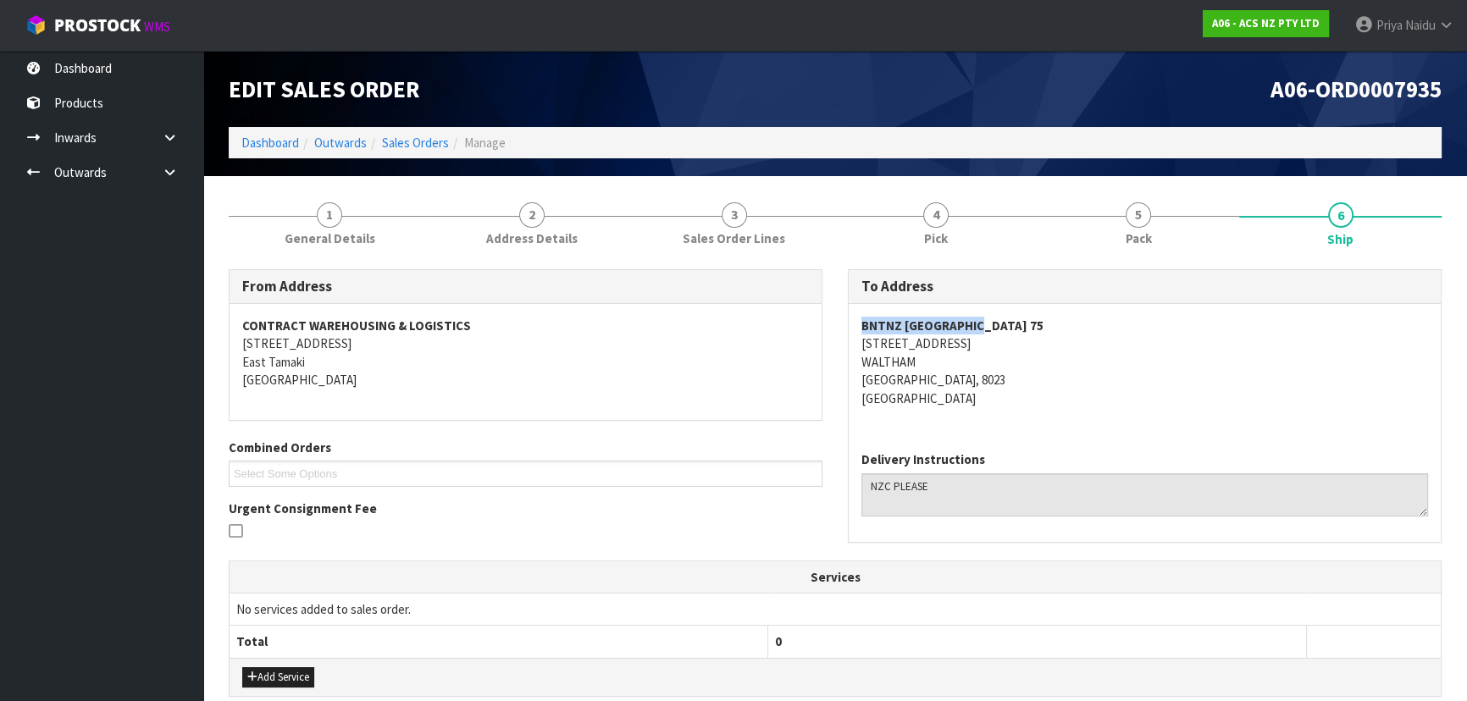
drag, startPoint x: 846, startPoint y: 317, endPoint x: 1021, endPoint y: 323, distance: 174.6
click at [1021, 323] on div "To Address BNTNZ SYDENHAM [STREET_ADDRESS] Delivery Instructions" at bounding box center [1144, 414] width 619 height 291
drag, startPoint x: 866, startPoint y: 347, endPoint x: 1011, endPoint y: 349, distance: 145.7
click at [1011, 349] on address "BNTNZ SYDENHAM [STREET_ADDRESS]" at bounding box center [1144, 362] width 567 height 91
drag, startPoint x: 340, startPoint y: 217, endPoint x: 325, endPoint y: 253, distance: 39.5
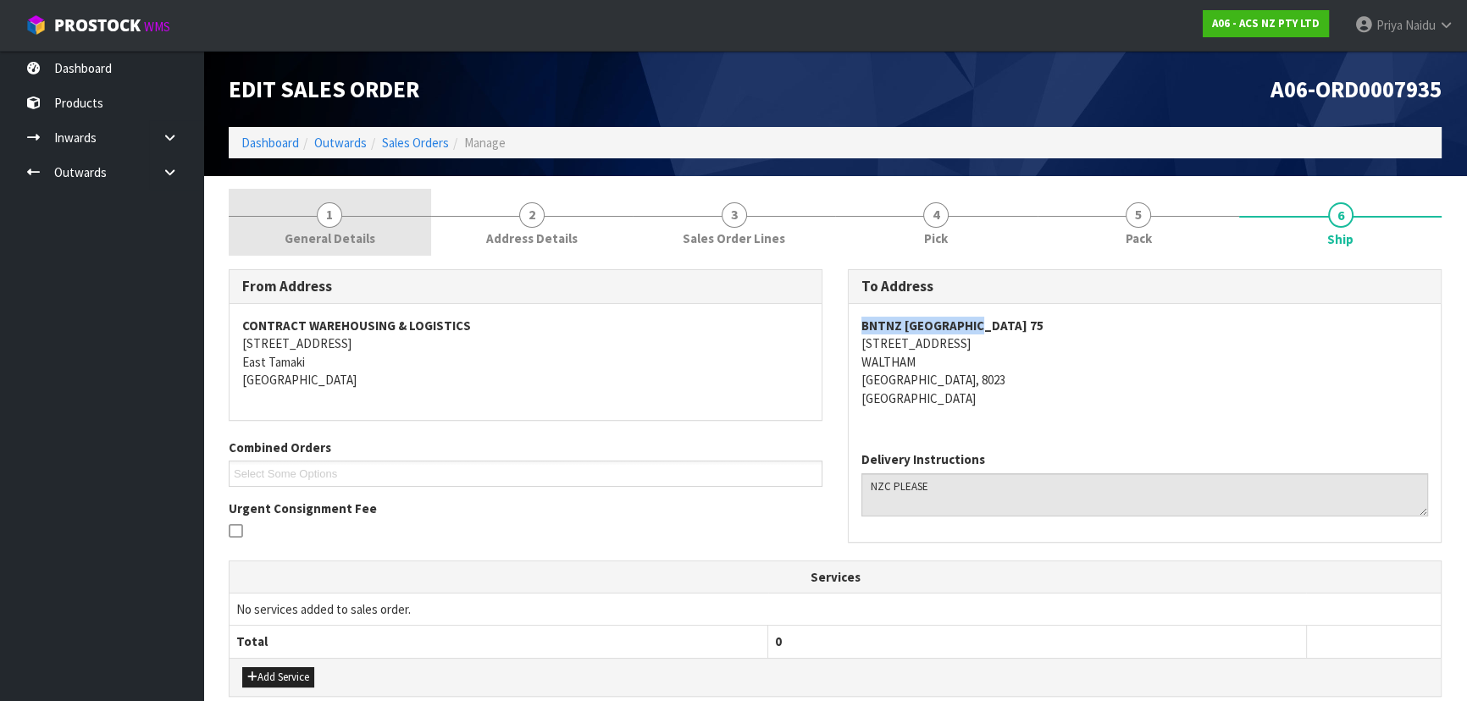
click at [340, 217] on span "1" at bounding box center [329, 214] width 25 height 25
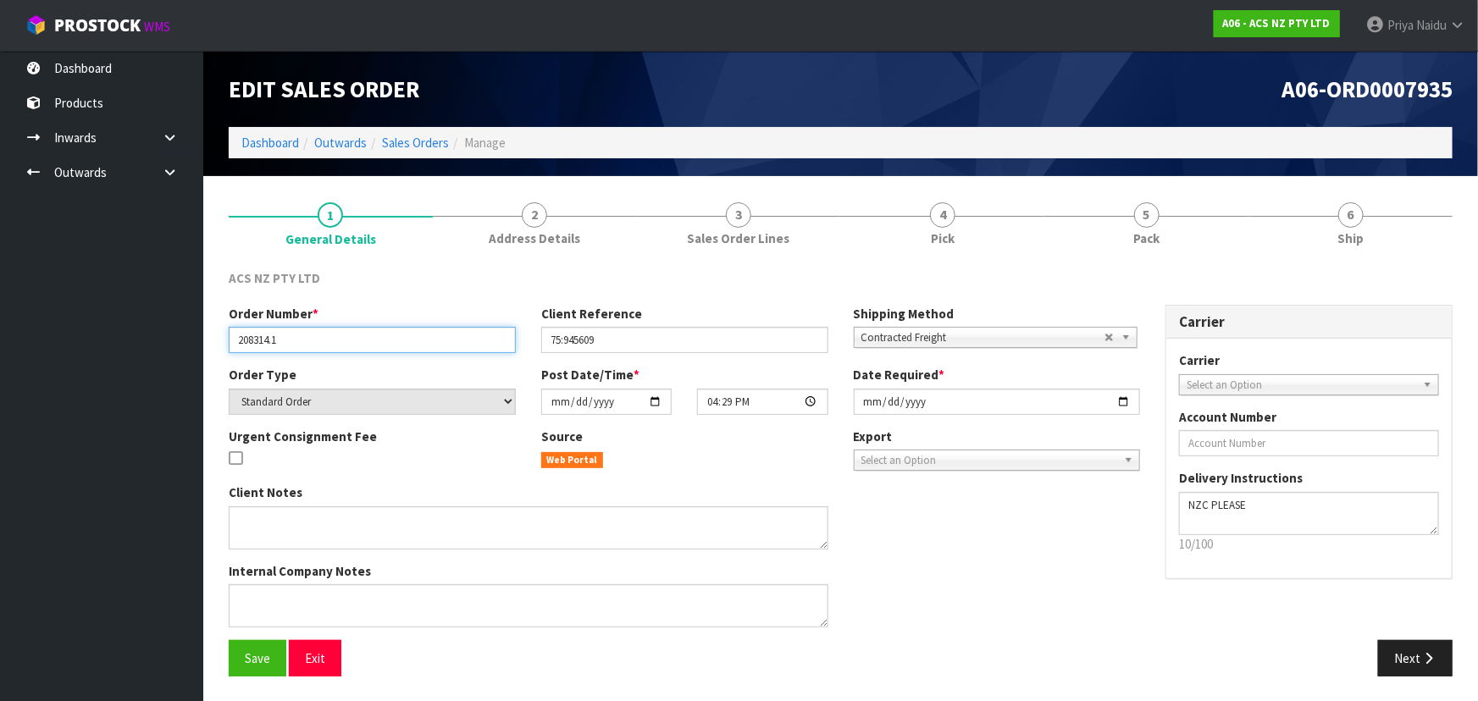
drag, startPoint x: 233, startPoint y: 338, endPoint x: 322, endPoint y: 329, distance: 89.3
click at [322, 329] on input "208314.1" at bounding box center [372, 340] width 287 height 26
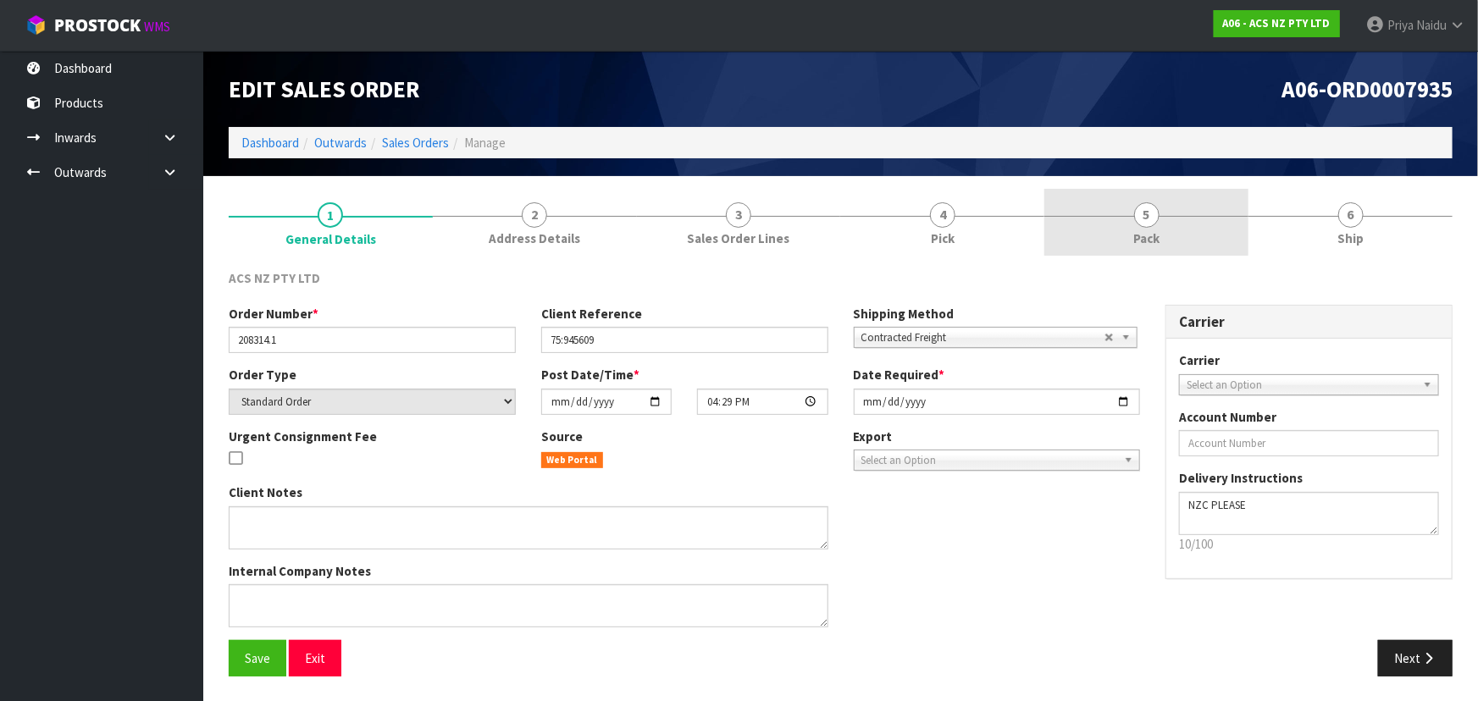
click at [1178, 207] on link "5 Pack" at bounding box center [1146, 222] width 204 height 67
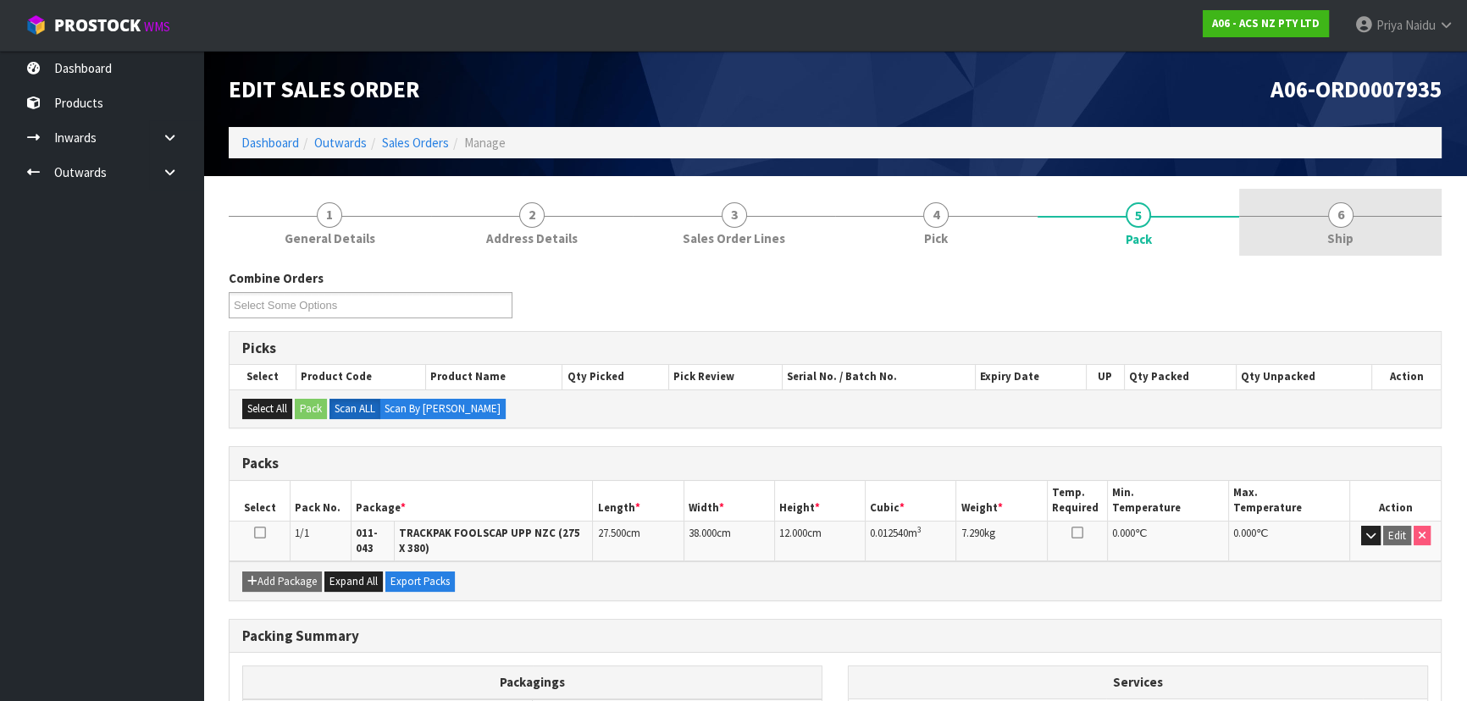
click at [1347, 245] on span "Ship" at bounding box center [1340, 239] width 26 height 18
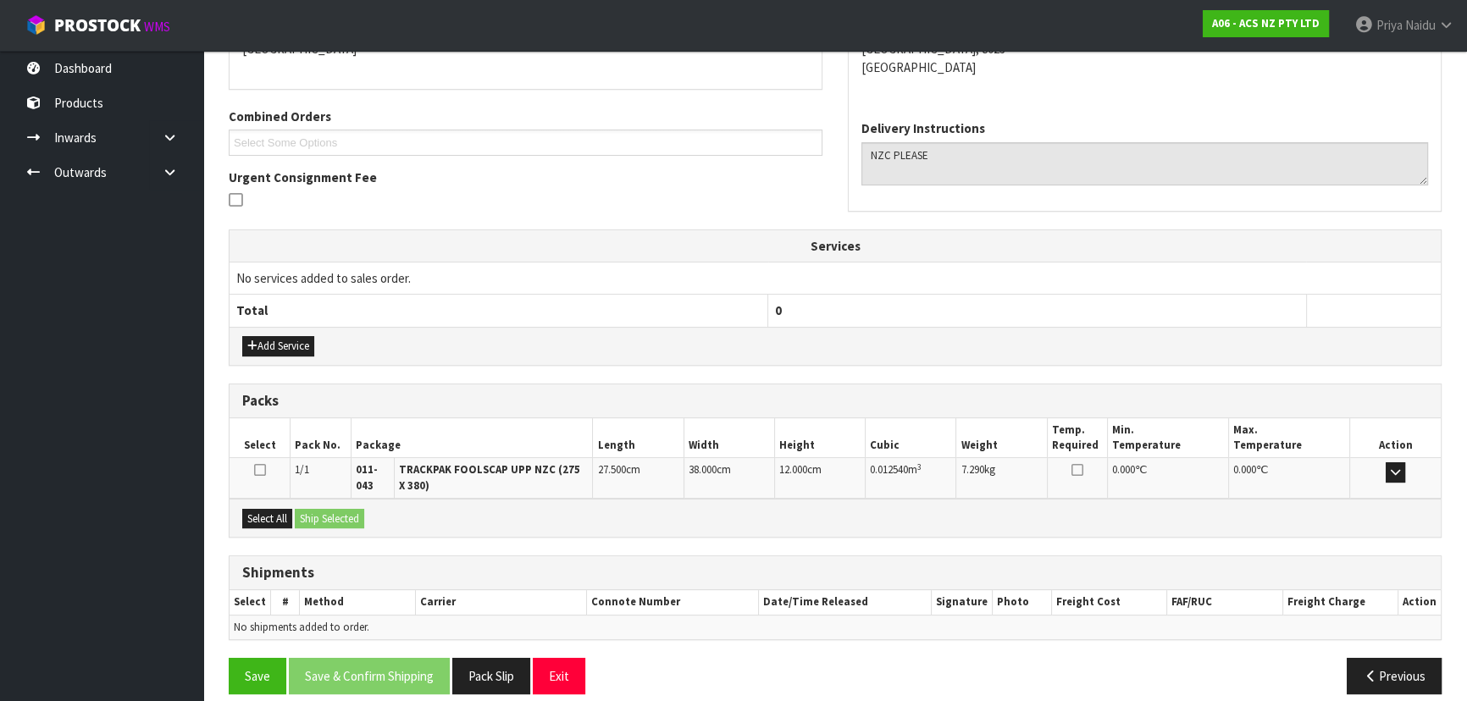
scroll to position [347, 0]
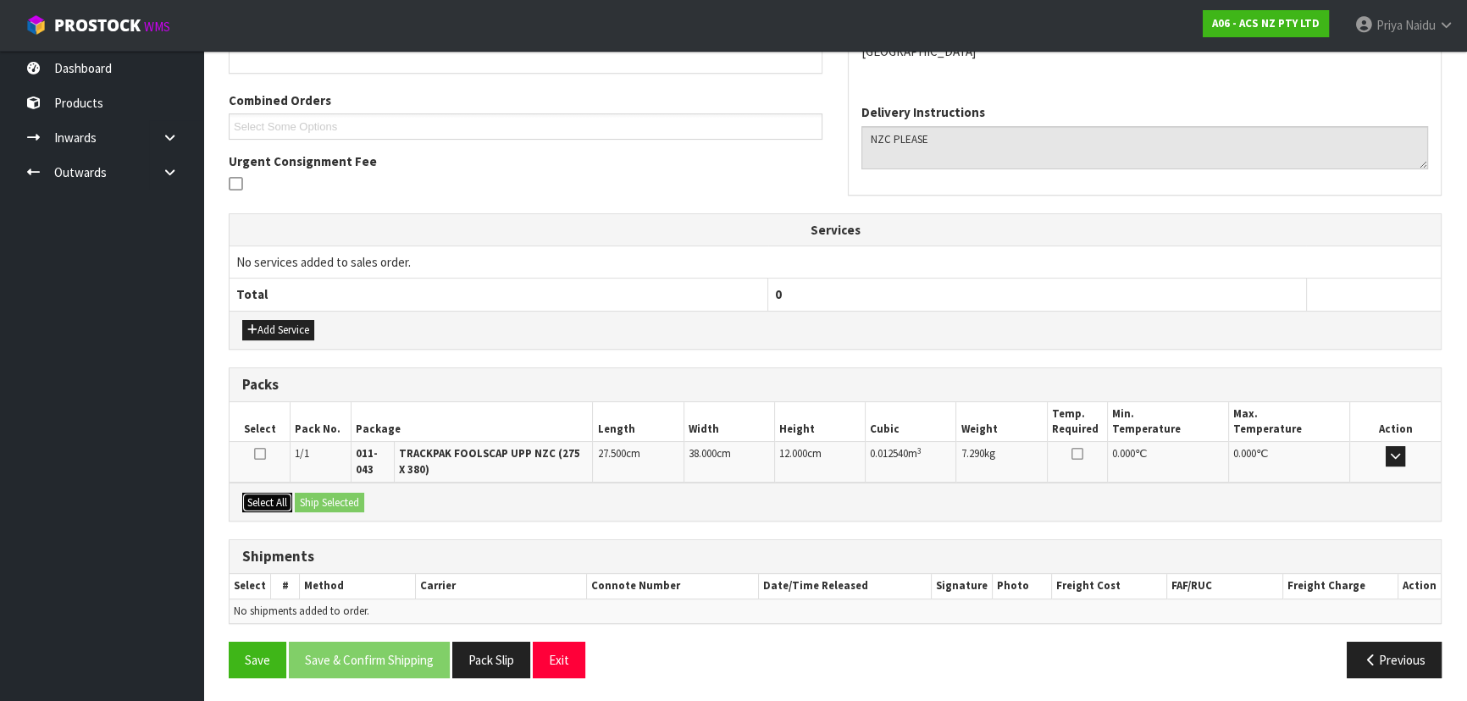
drag, startPoint x: 268, startPoint y: 495, endPoint x: 277, endPoint y: 491, distance: 9.9
click at [272, 493] on button "Select All" at bounding box center [267, 503] width 50 height 20
click at [336, 493] on button "Ship Selected" at bounding box center [329, 503] width 69 height 20
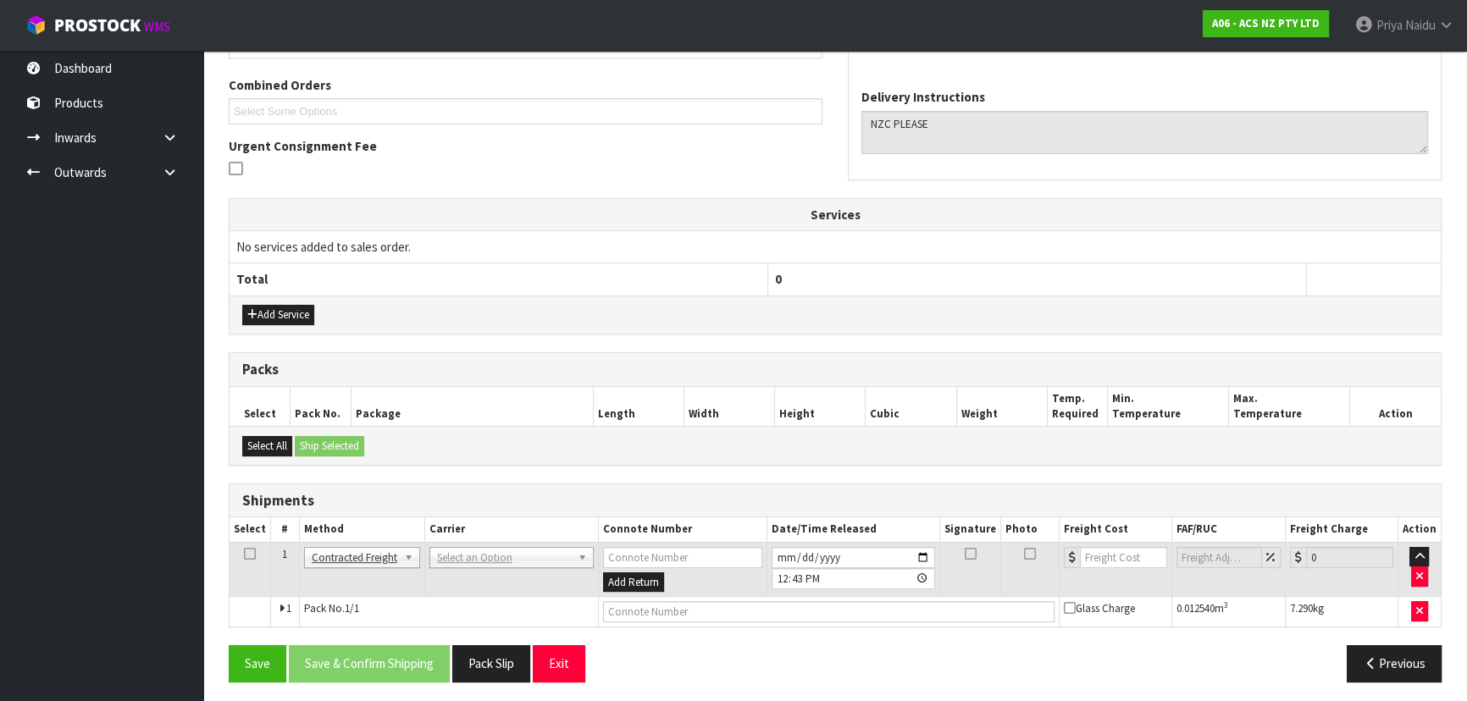
scroll to position [365, 0]
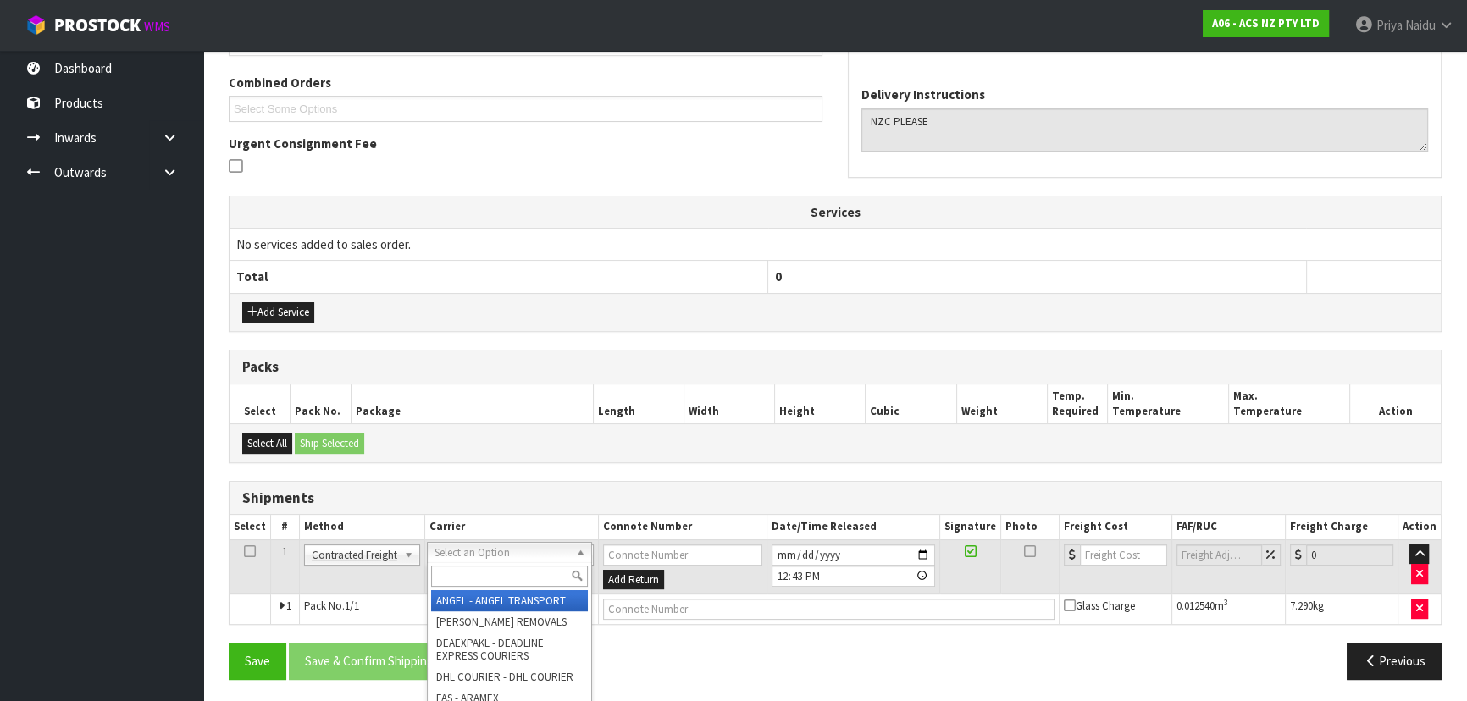
drag, startPoint x: 497, startPoint y: 551, endPoint x: 483, endPoint y: 559, distance: 16.7
click at [474, 568] on input "text" at bounding box center [509, 576] width 157 height 21
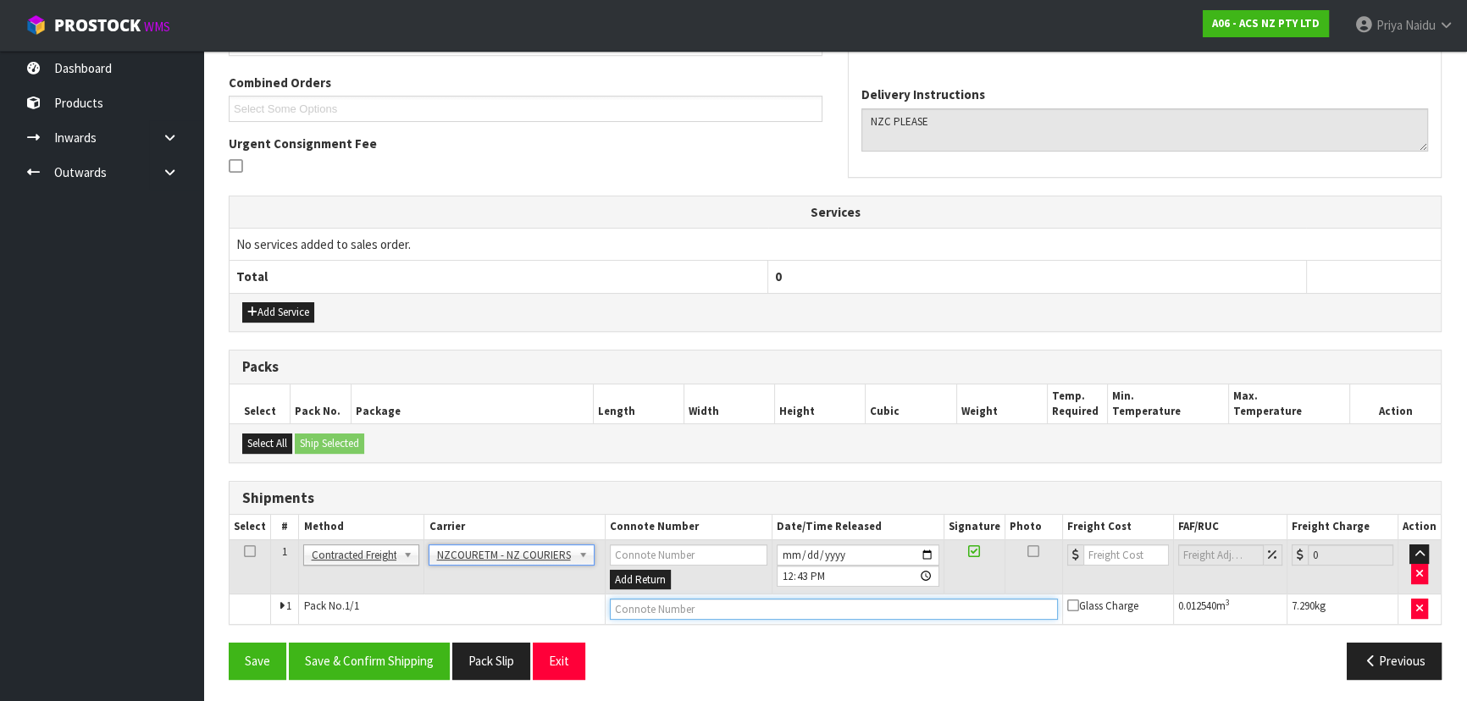
click at [629, 616] on input "text" at bounding box center [834, 609] width 448 height 21
paste input "BZGG003976"
click at [1118, 545] on input "number" at bounding box center [1126, 555] width 86 height 21
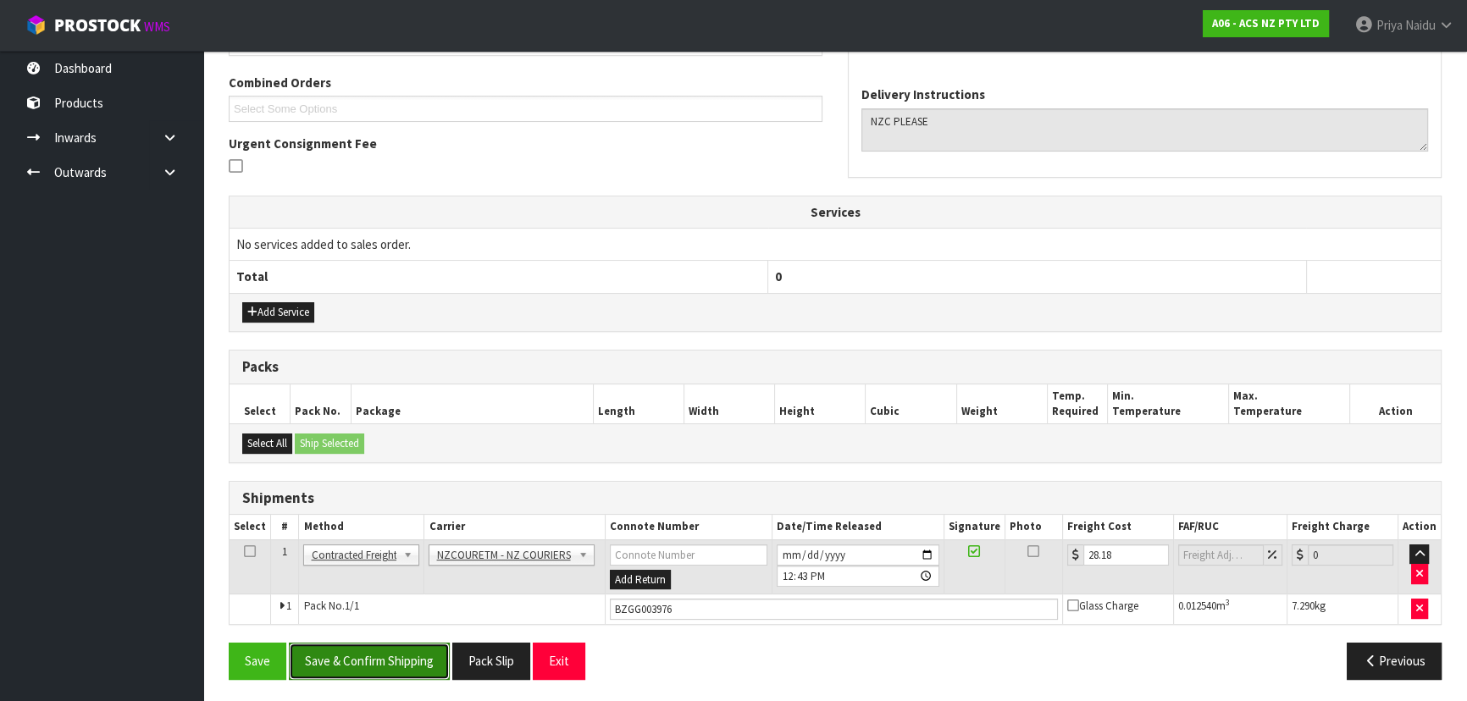
click at [395, 669] on button "Save & Confirm Shipping" at bounding box center [369, 661] width 161 height 36
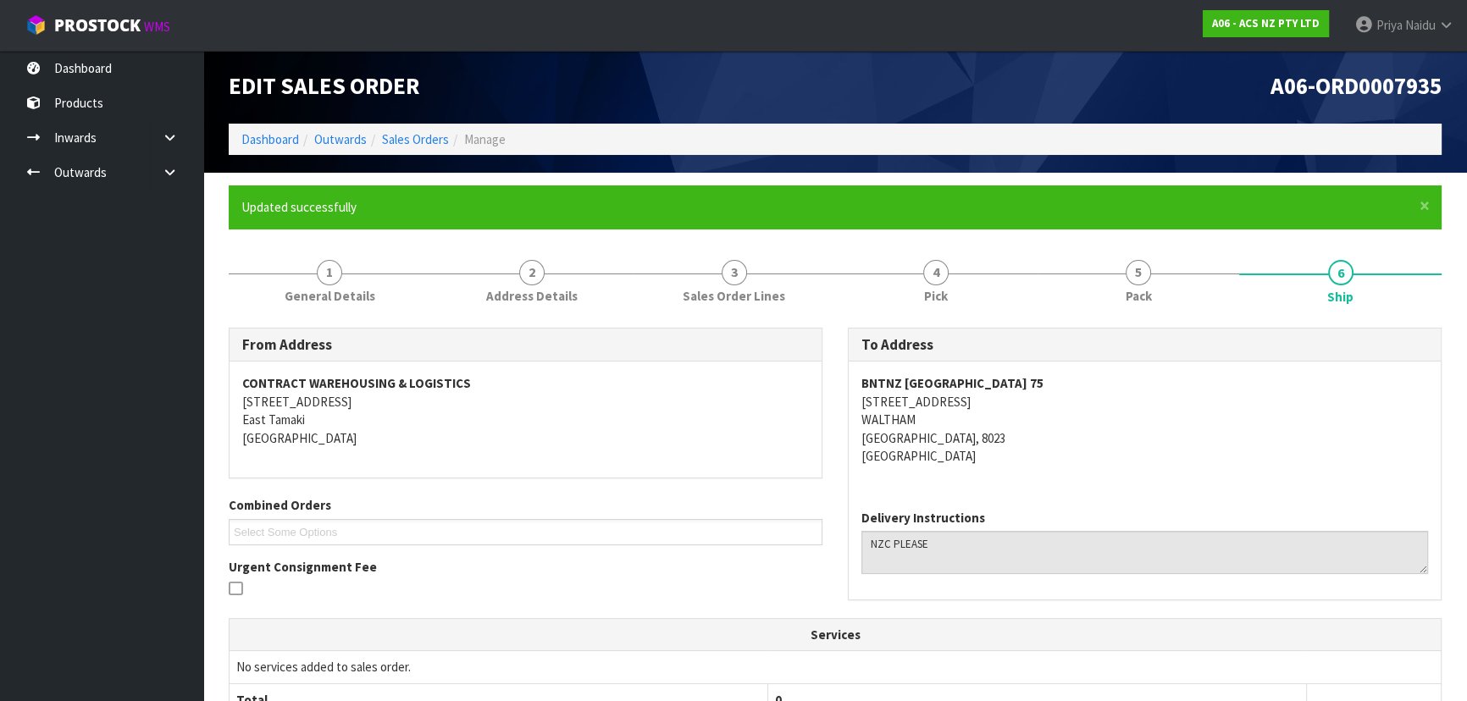
scroll to position [0, 0]
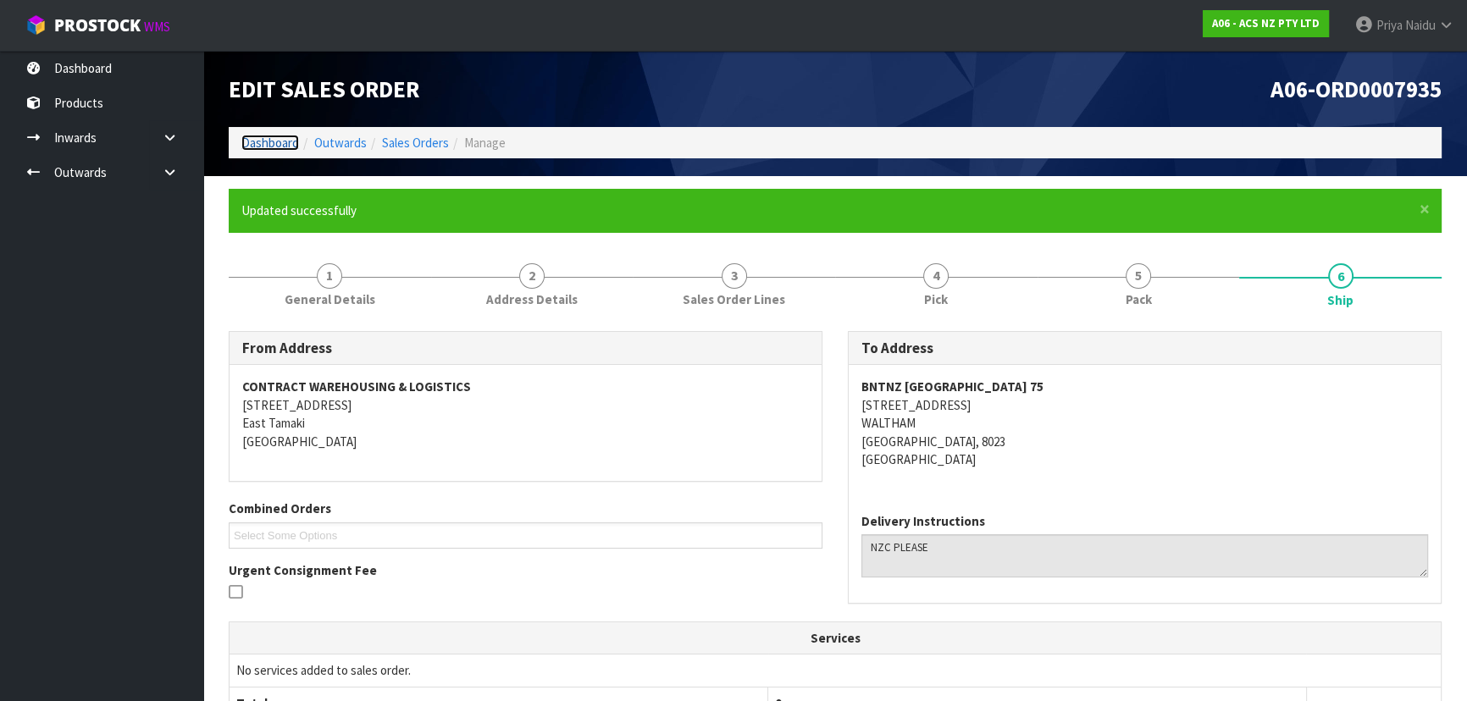
click at [248, 136] on link "Dashboard" at bounding box center [270, 143] width 58 height 16
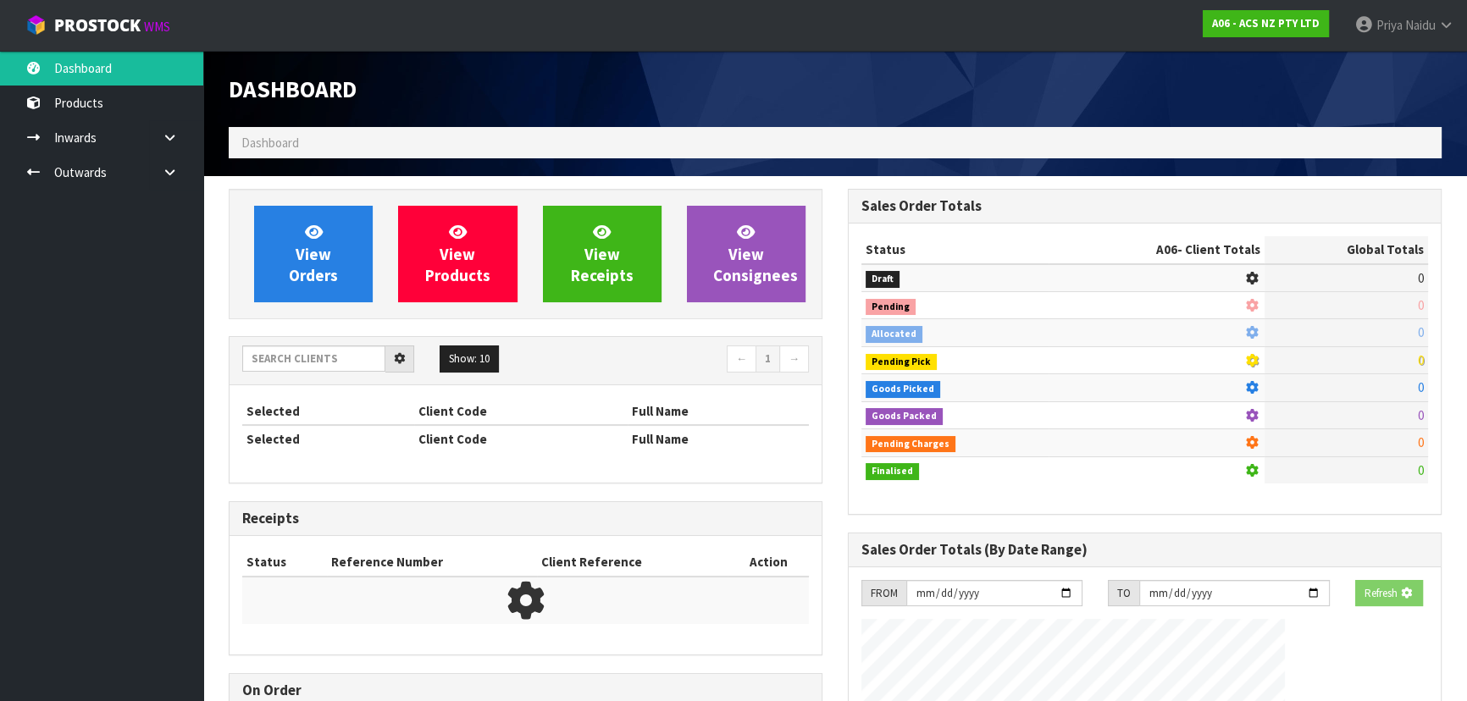
click at [297, 204] on div "View Orders View Products View Receipts View Consignees" at bounding box center [526, 254] width 594 height 130
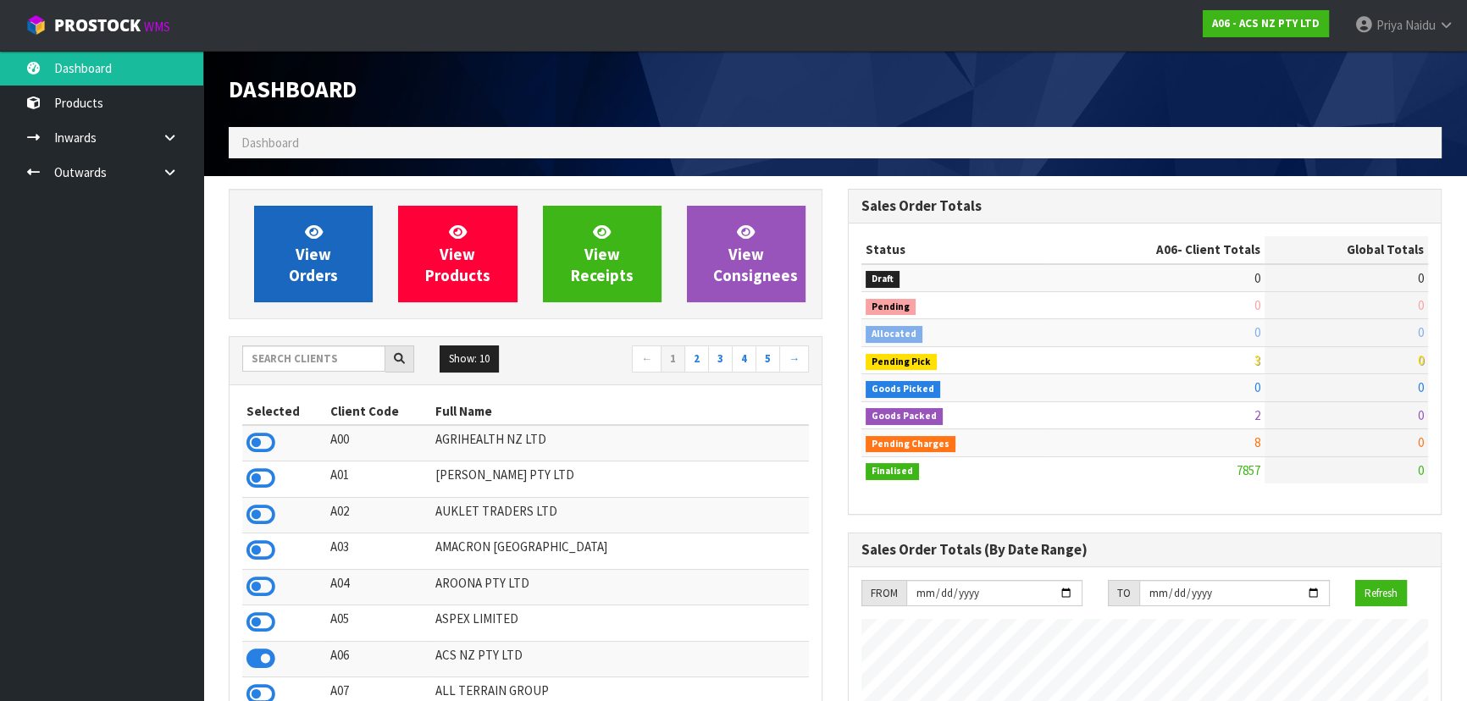
scroll to position [1281, 618]
click at [322, 246] on span "View Orders" at bounding box center [313, 254] width 49 height 64
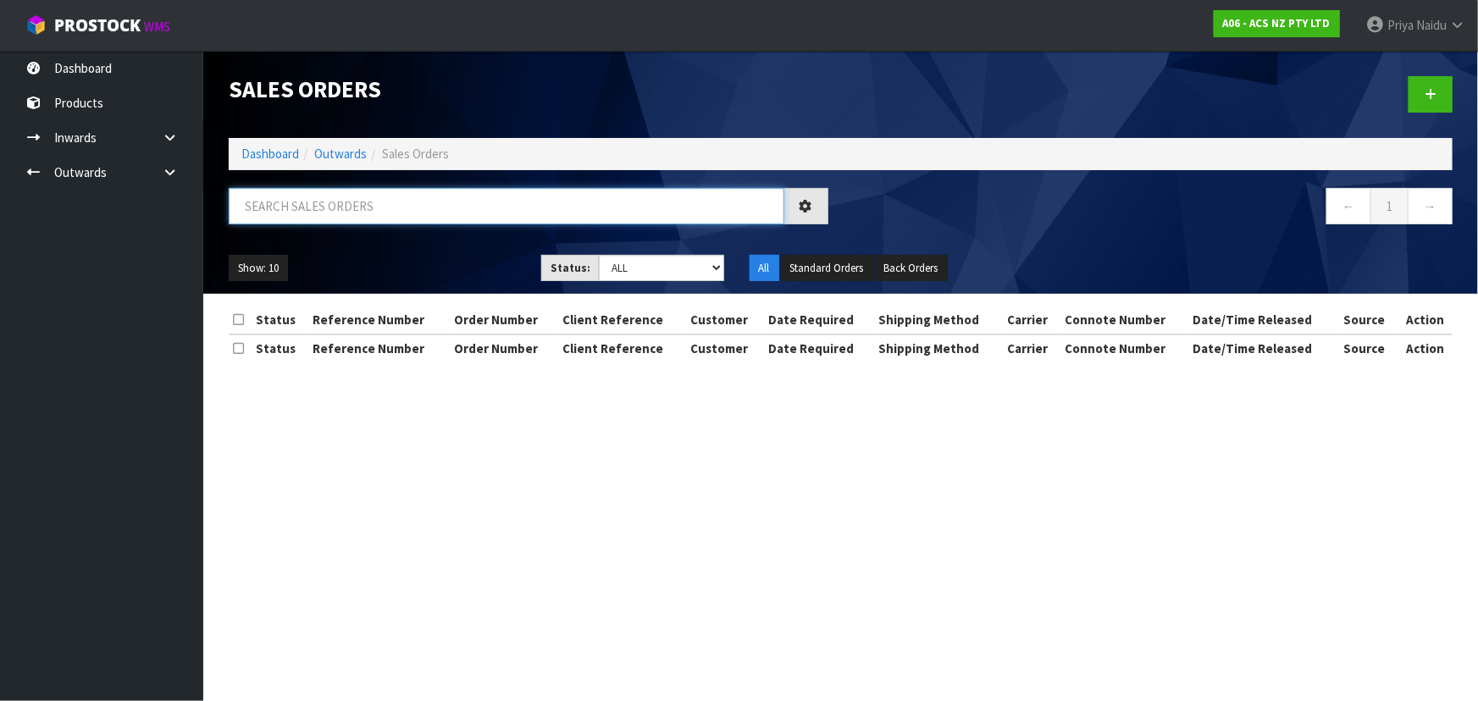
drag, startPoint x: 324, startPoint y: 220, endPoint x: 335, endPoint y: 224, distance: 11.5
click at [325, 220] on input "text" at bounding box center [507, 206] width 556 height 36
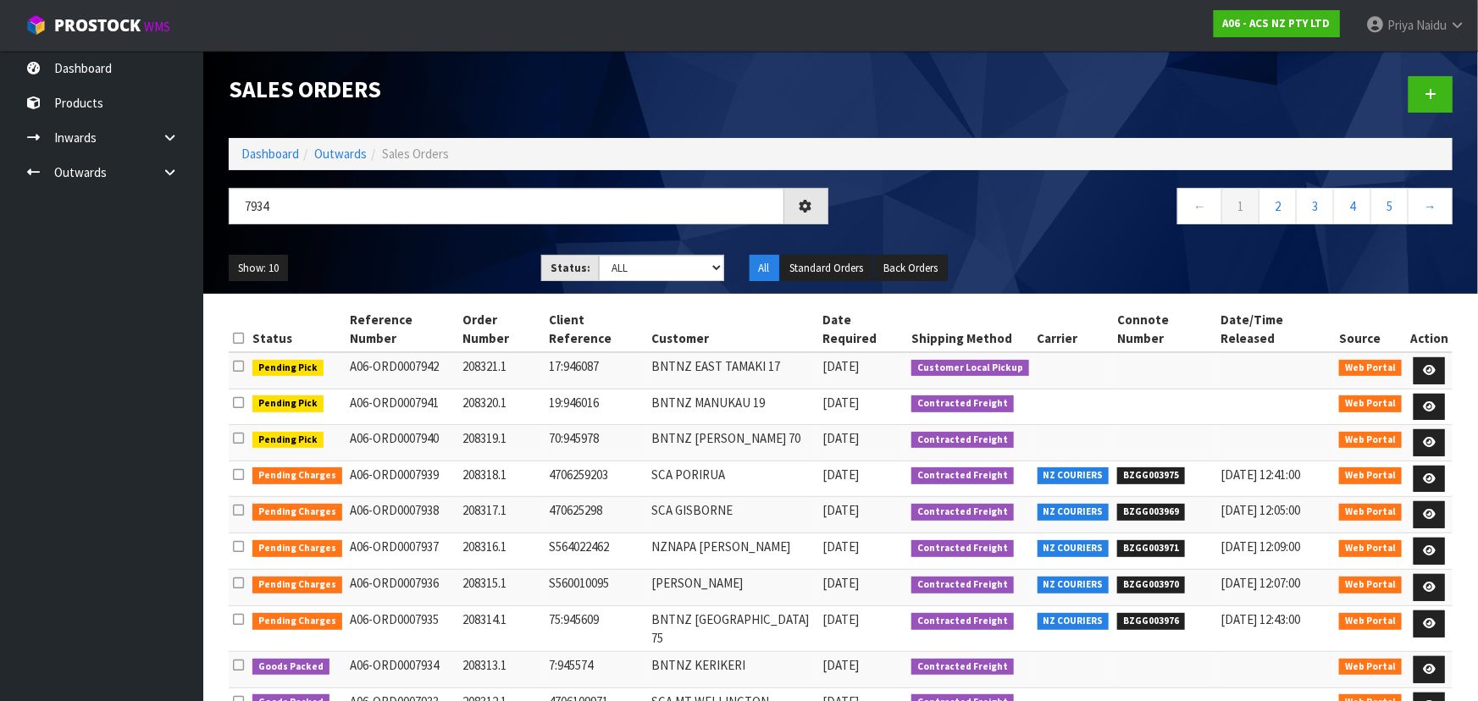
click at [404, 262] on ul "Show: 10 5 10 25 50" at bounding box center [372, 268] width 287 height 27
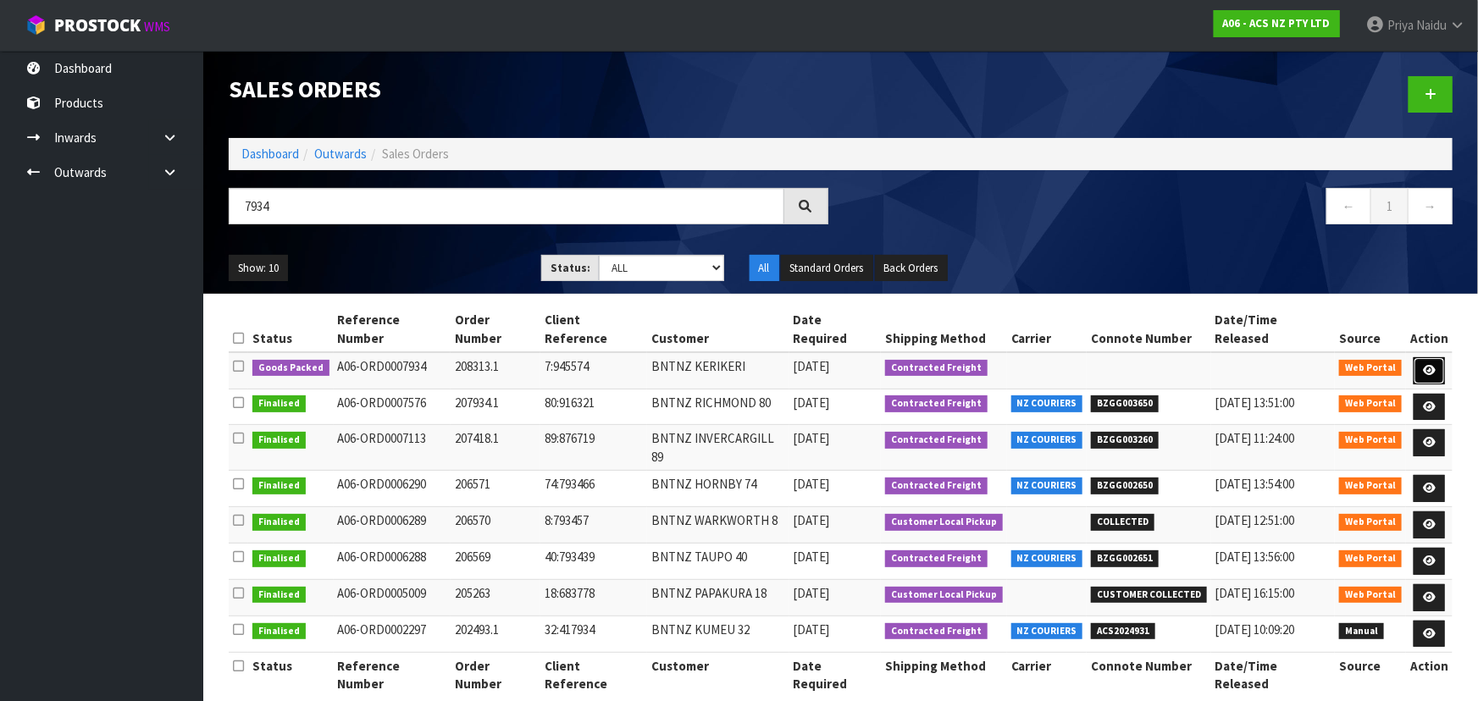
click at [1438, 357] on link at bounding box center [1429, 370] width 31 height 27
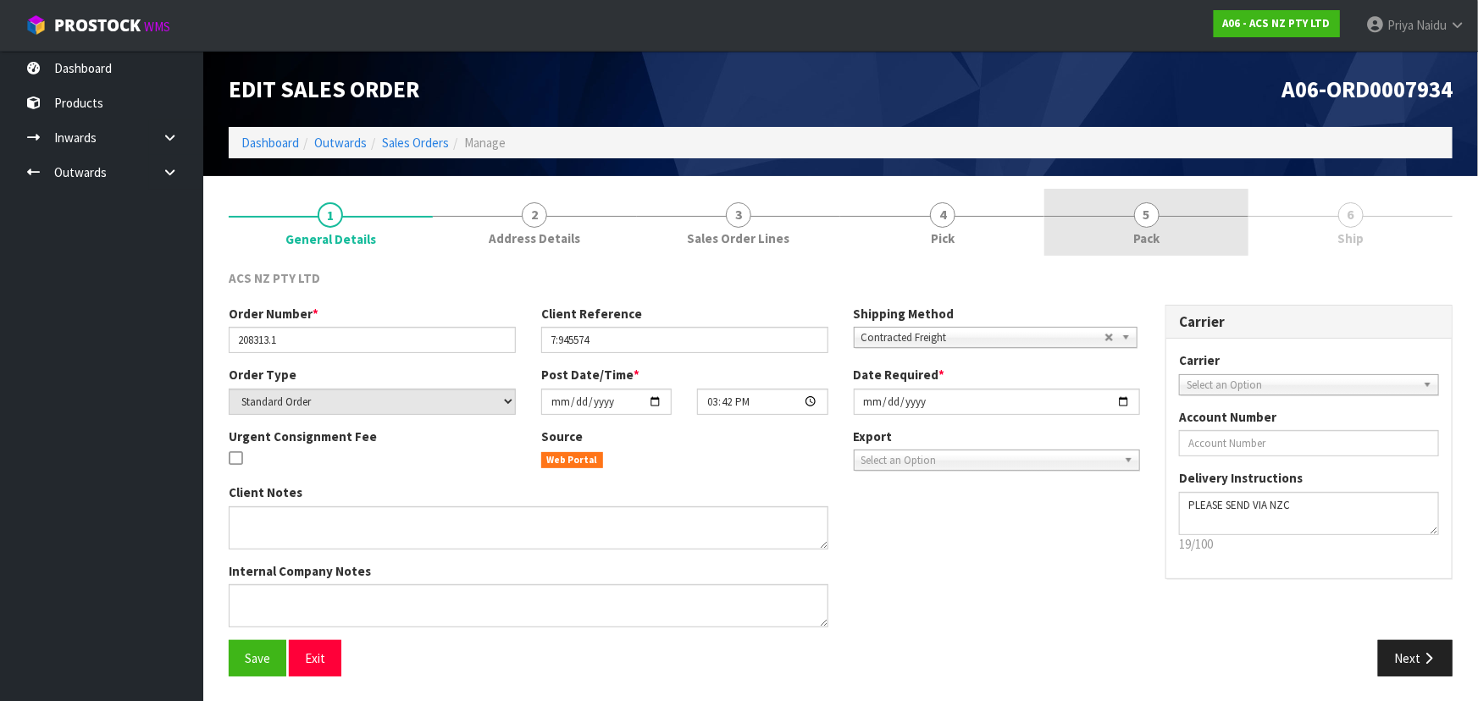
click at [1134, 234] on span "Pack" at bounding box center [1146, 239] width 26 height 18
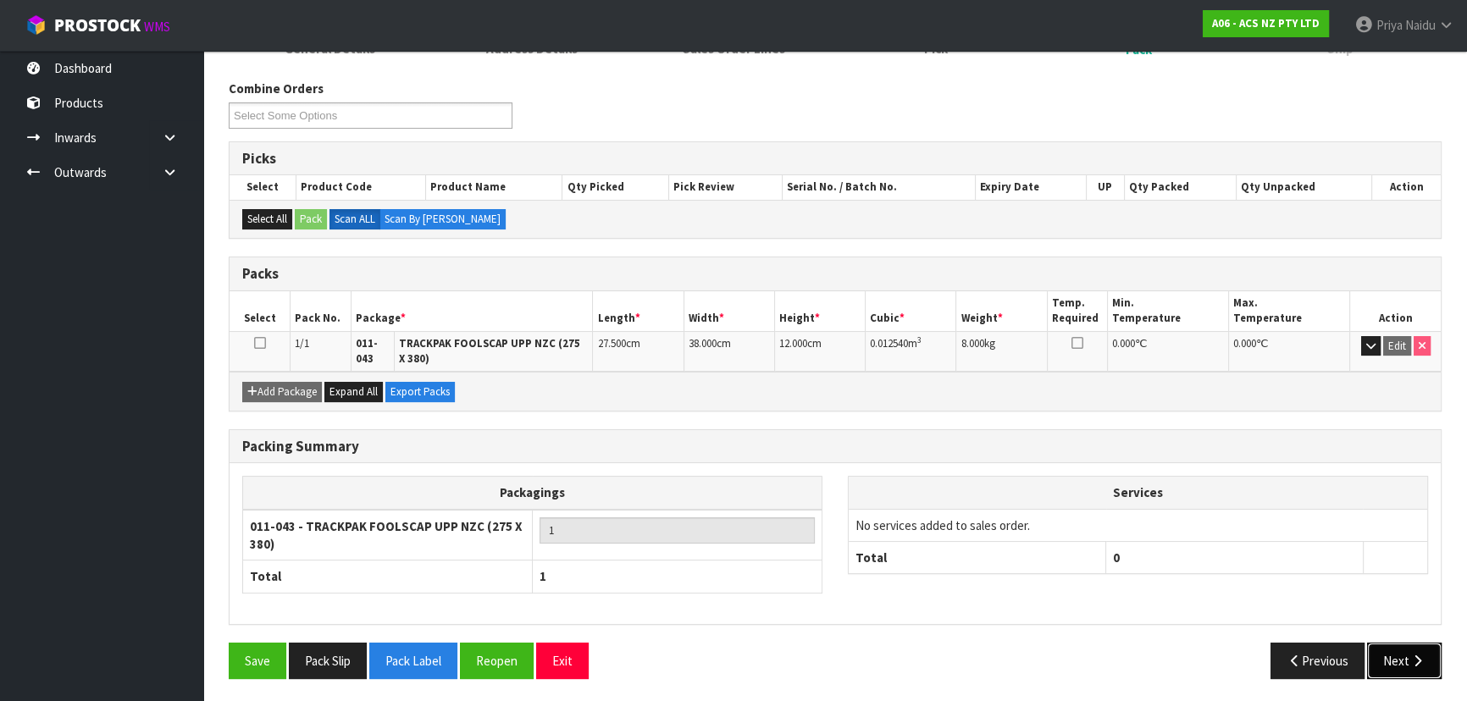
click at [1389, 646] on button "Next" at bounding box center [1404, 661] width 75 height 36
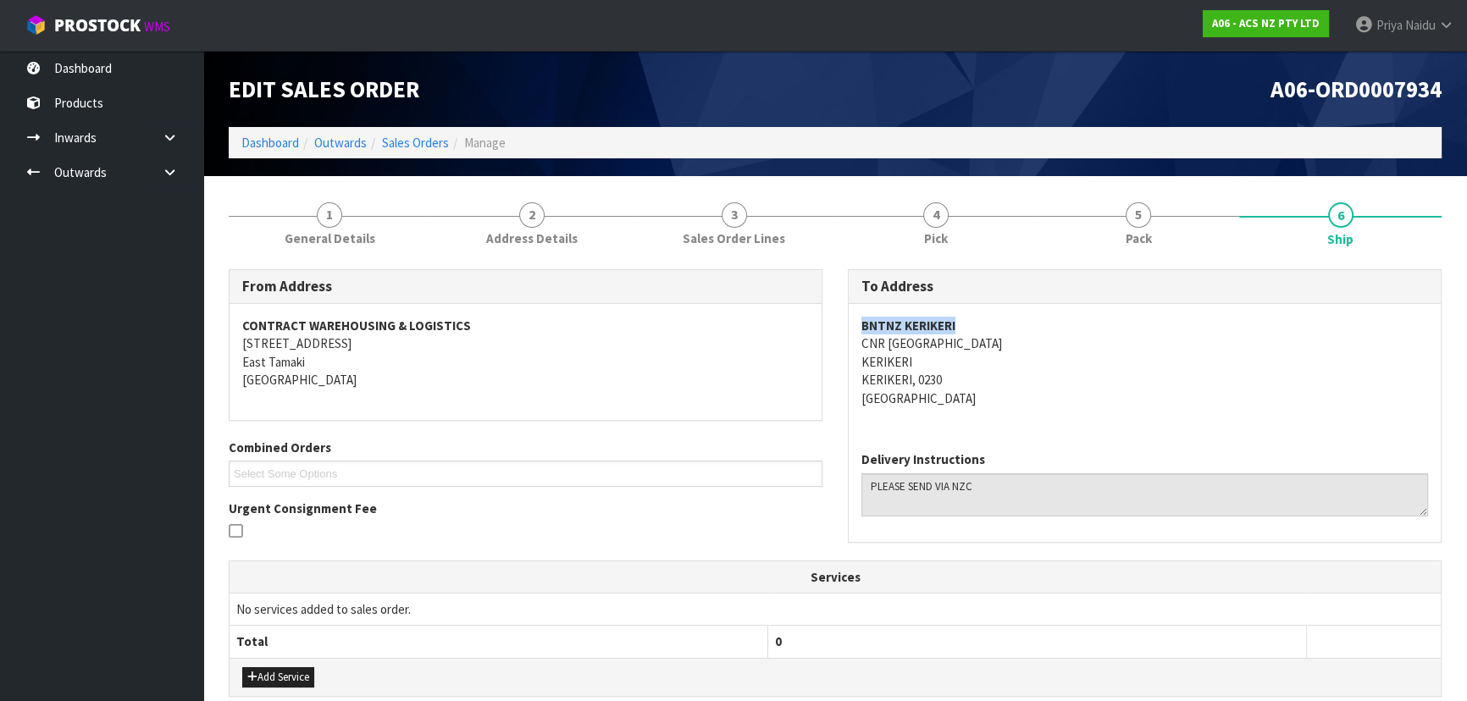
drag, startPoint x: 846, startPoint y: 329, endPoint x: 960, endPoint y: 313, distance: 115.5
click at [960, 313] on div "To Address BNTNZ KERIKERI CNR [GEOGRAPHIC_DATA] KERIKERI KERIKERI, 0230 [GEOGRA…" at bounding box center [1144, 414] width 619 height 291
drag, startPoint x: 855, startPoint y: 340, endPoint x: 1143, endPoint y: 351, distance: 287.3
click at [1143, 351] on div "BNTNZ KERIKERI CNR [GEOGRAPHIC_DATA] [PERSON_NAME], 0230 [GEOGRAPHIC_DATA]" at bounding box center [1145, 371] width 592 height 134
drag, startPoint x: 849, startPoint y: 360, endPoint x: 940, endPoint y: 361, distance: 91.5
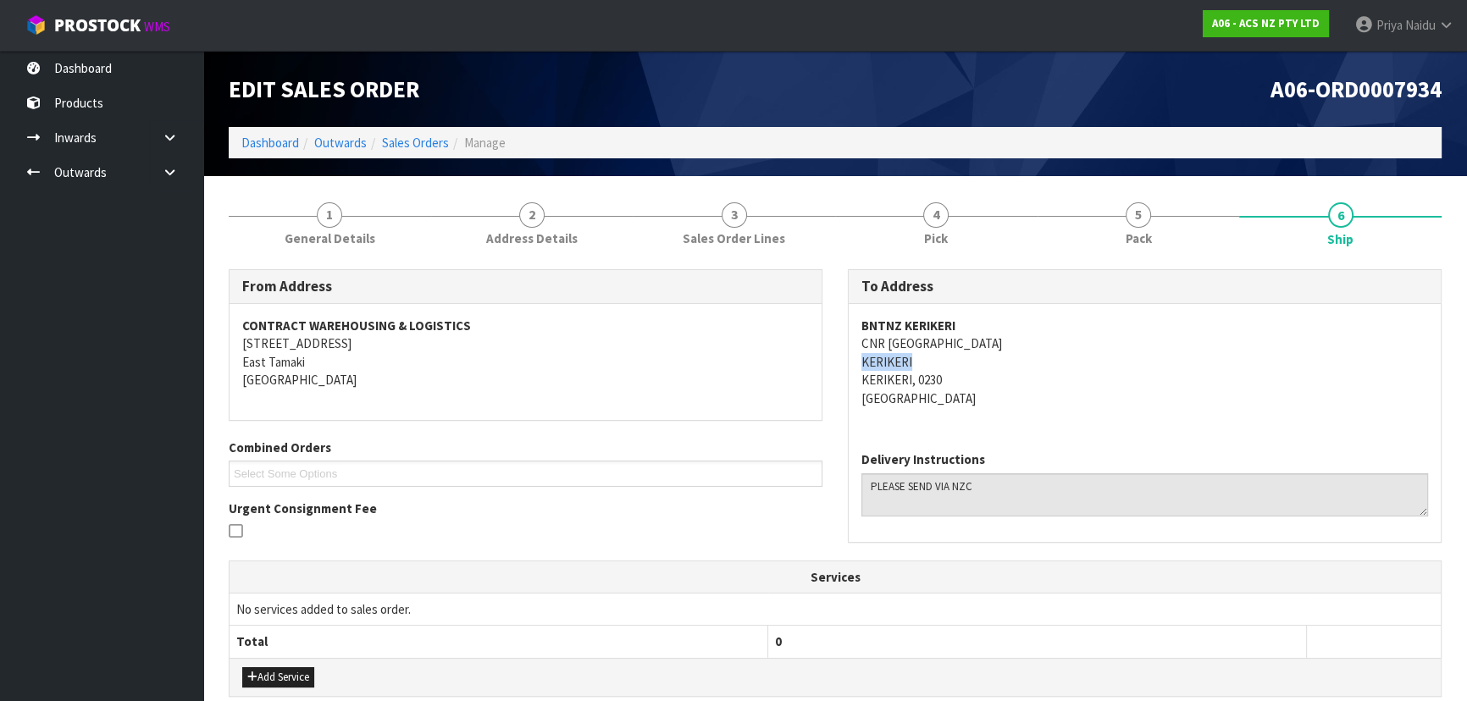
click at [940, 361] on div "BNTNZ KERIKERI CNR [GEOGRAPHIC_DATA] [PERSON_NAME], 0230 [GEOGRAPHIC_DATA]" at bounding box center [1145, 371] width 592 height 134
drag, startPoint x: 347, startPoint y: 237, endPoint x: 340, endPoint y: 251, distance: 15.2
click at [347, 237] on span "General Details" at bounding box center [330, 239] width 91 height 18
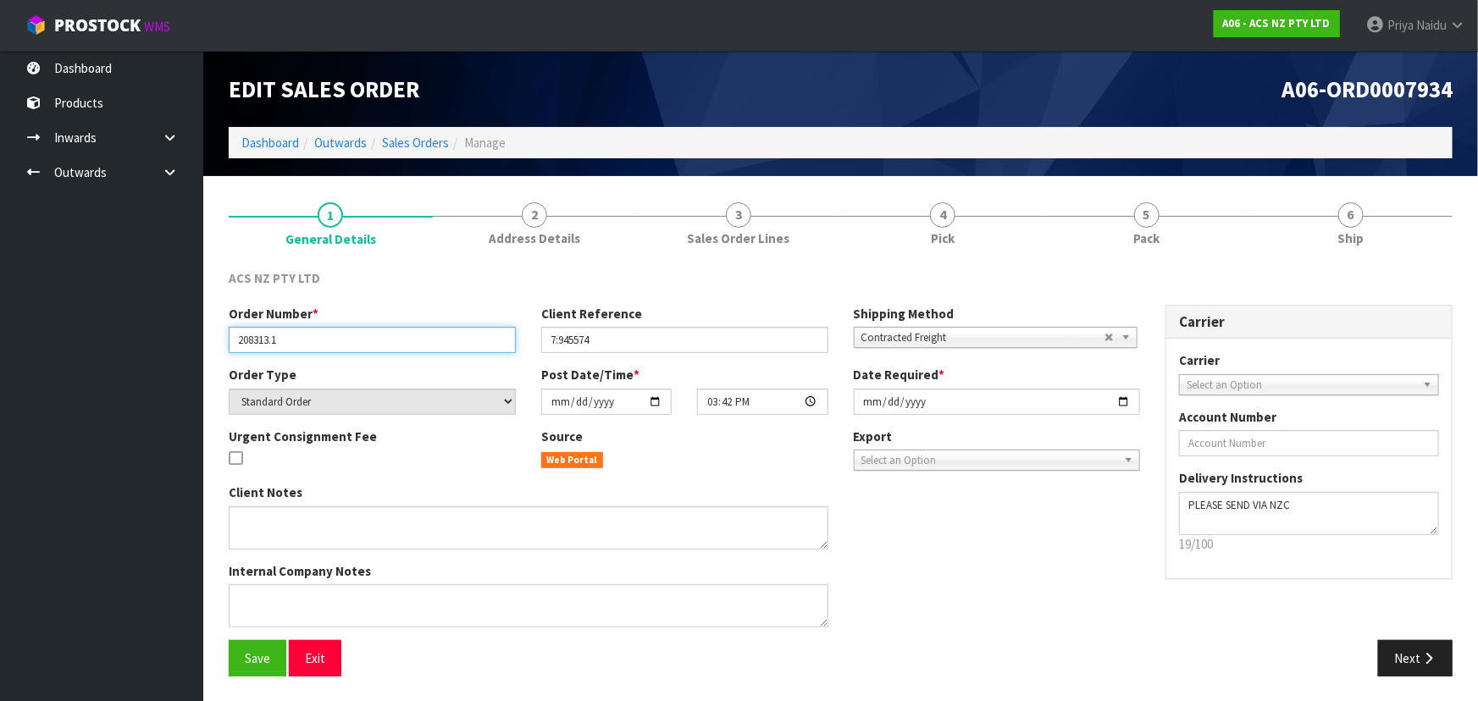
drag, startPoint x: 231, startPoint y: 344, endPoint x: 319, endPoint y: 338, distance: 88.3
click at [319, 338] on input "208313.1" at bounding box center [372, 340] width 287 height 26
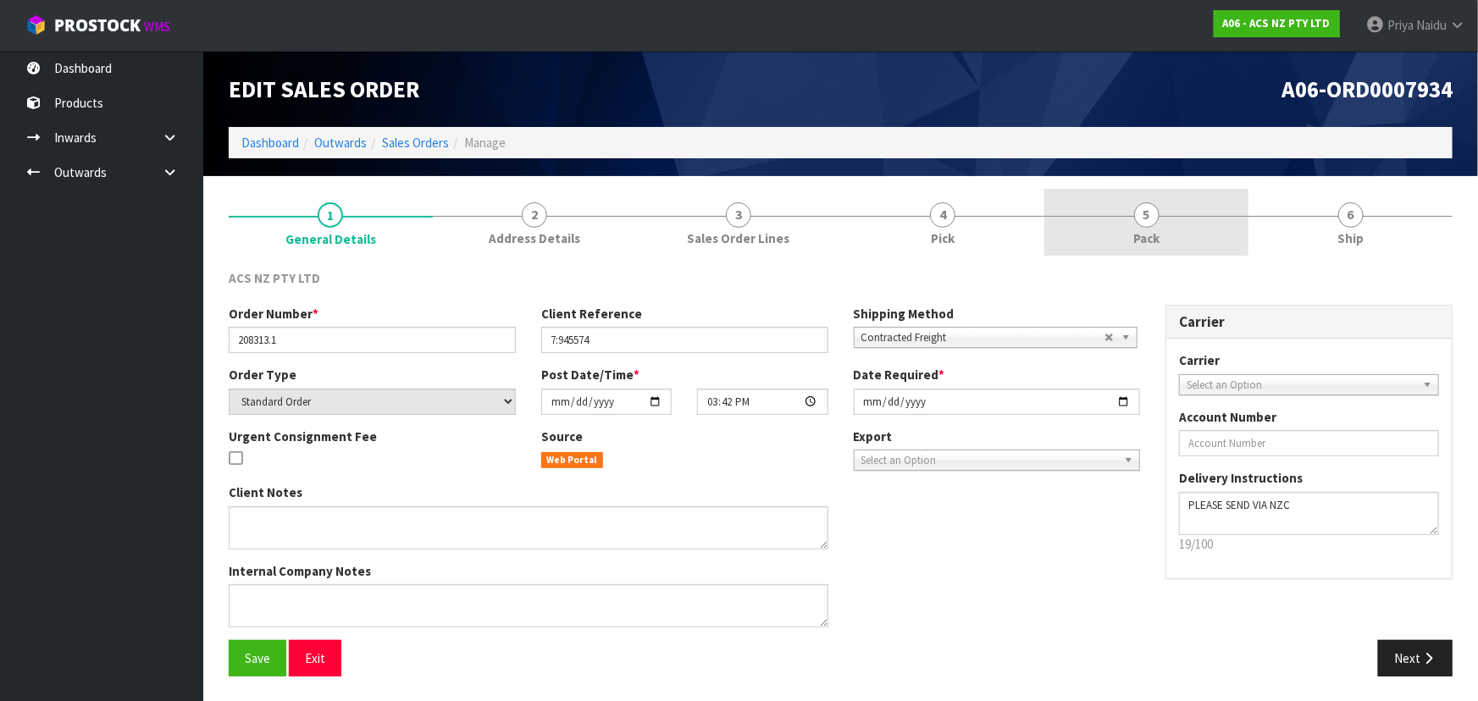
click at [1152, 231] on span "Pack" at bounding box center [1146, 239] width 26 height 18
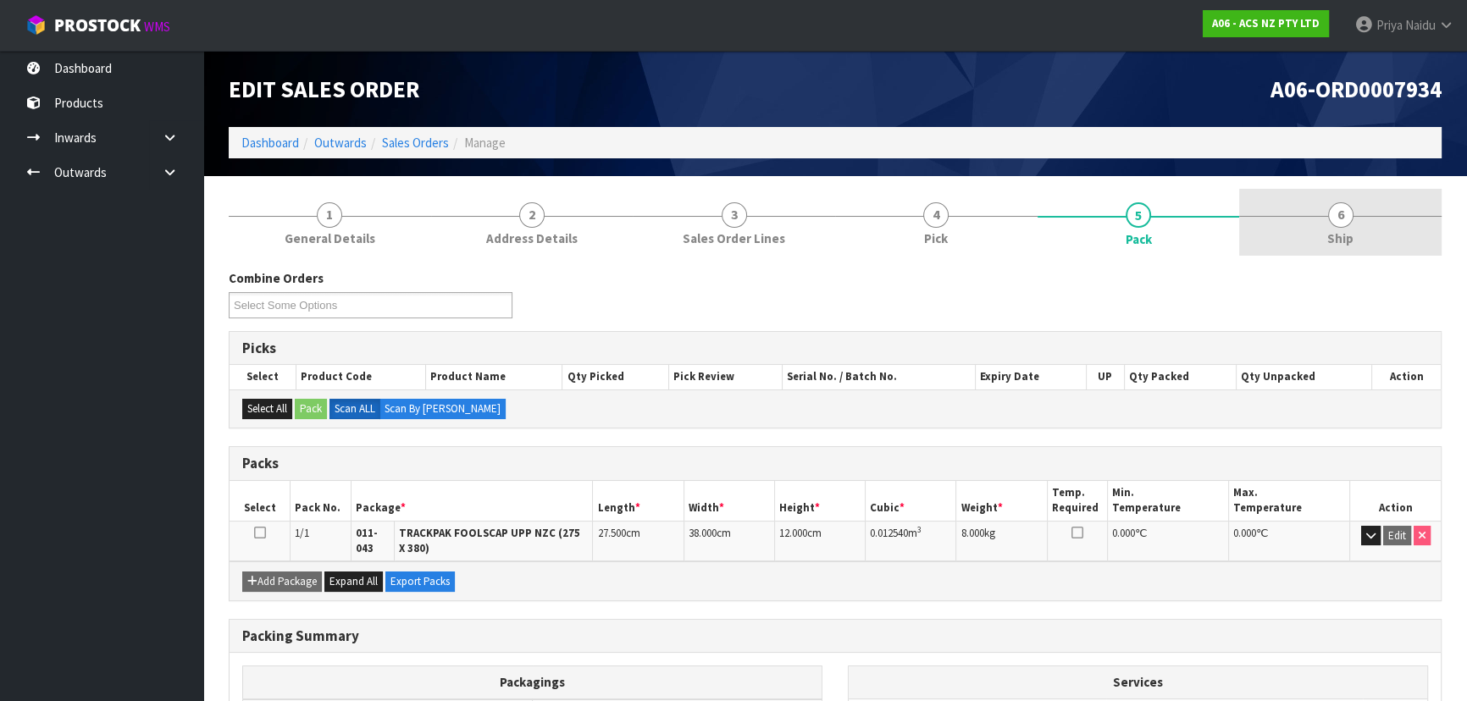
click at [1363, 246] on link "6 Ship" at bounding box center [1340, 222] width 202 height 67
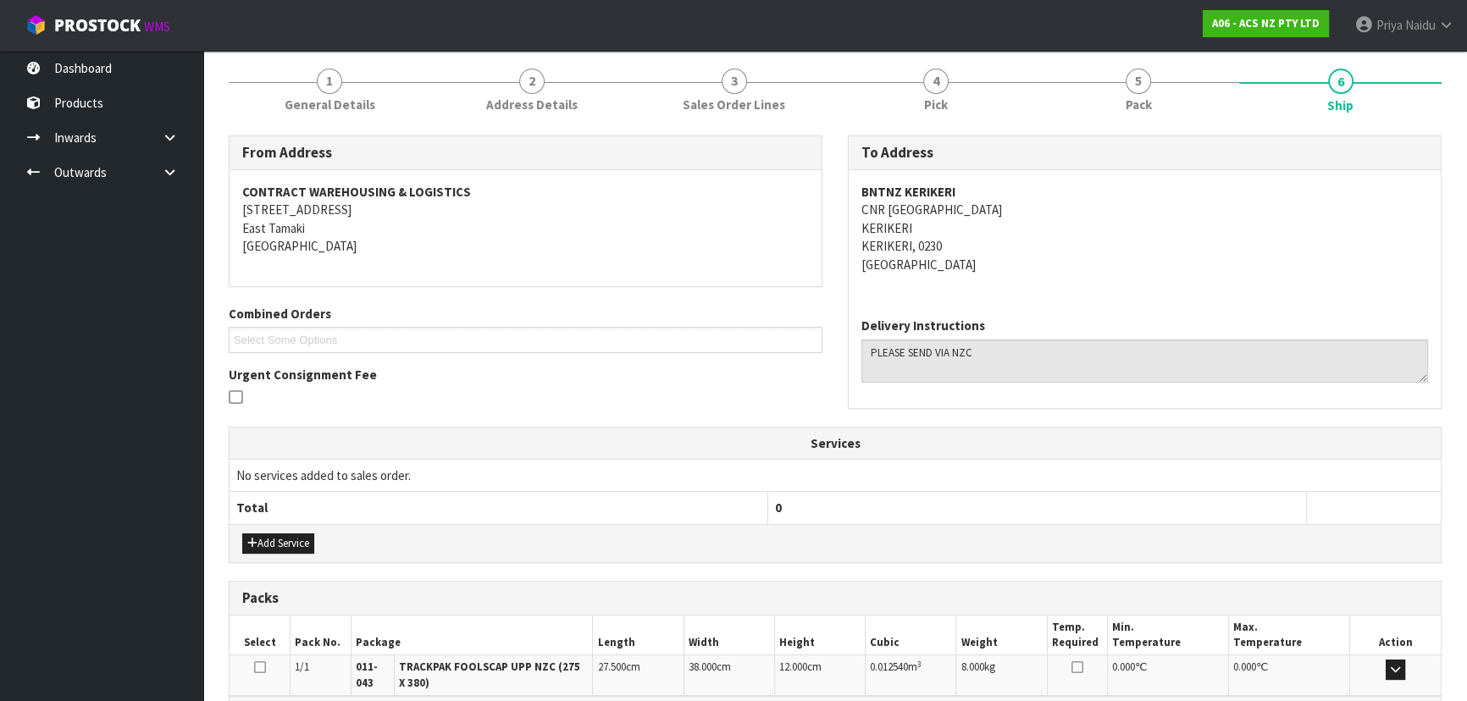
scroll to position [347, 0]
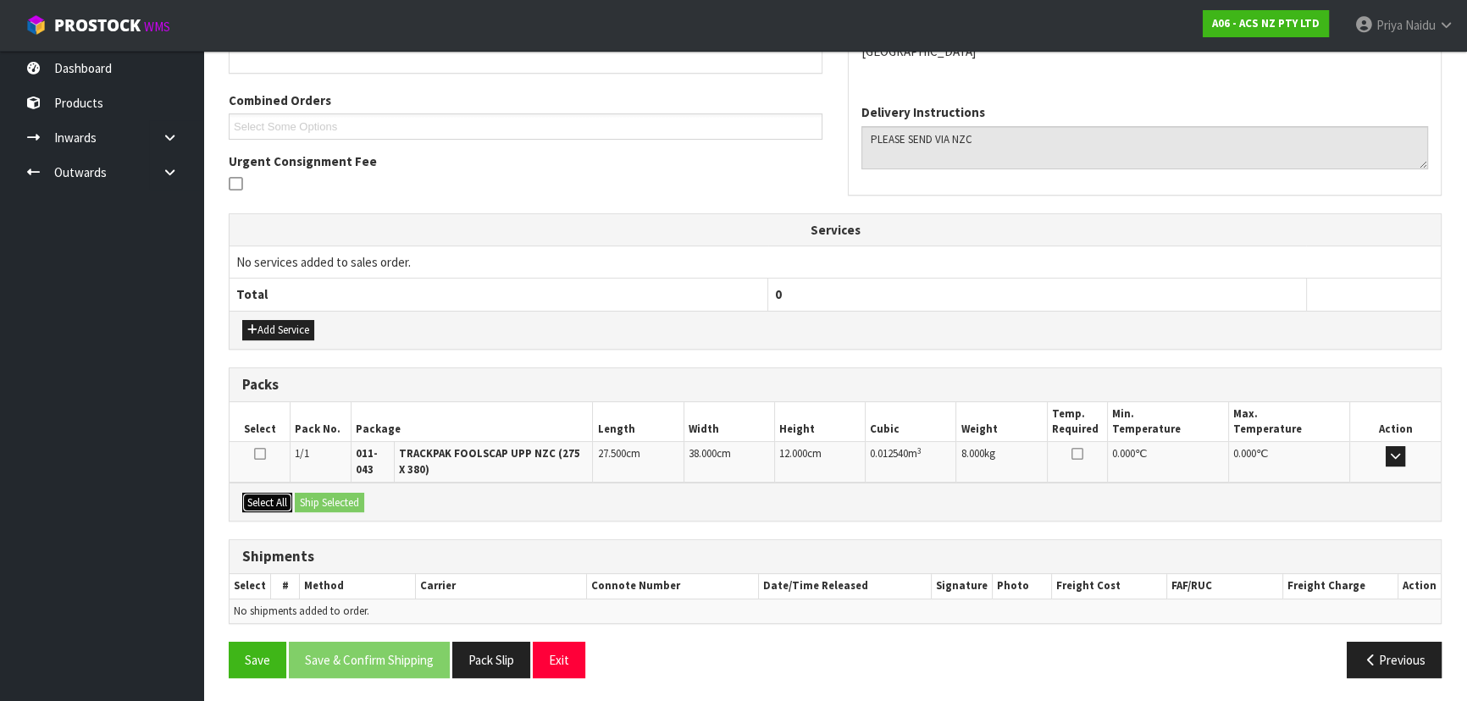
drag, startPoint x: 279, startPoint y: 495, endPoint x: 305, endPoint y: 498, distance: 25.5
click at [279, 495] on button "Select All" at bounding box center [267, 503] width 50 height 20
drag, startPoint x: 327, startPoint y: 502, endPoint x: 344, endPoint y: 506, distance: 17.3
click at [328, 502] on button "Ship Selected" at bounding box center [329, 503] width 69 height 20
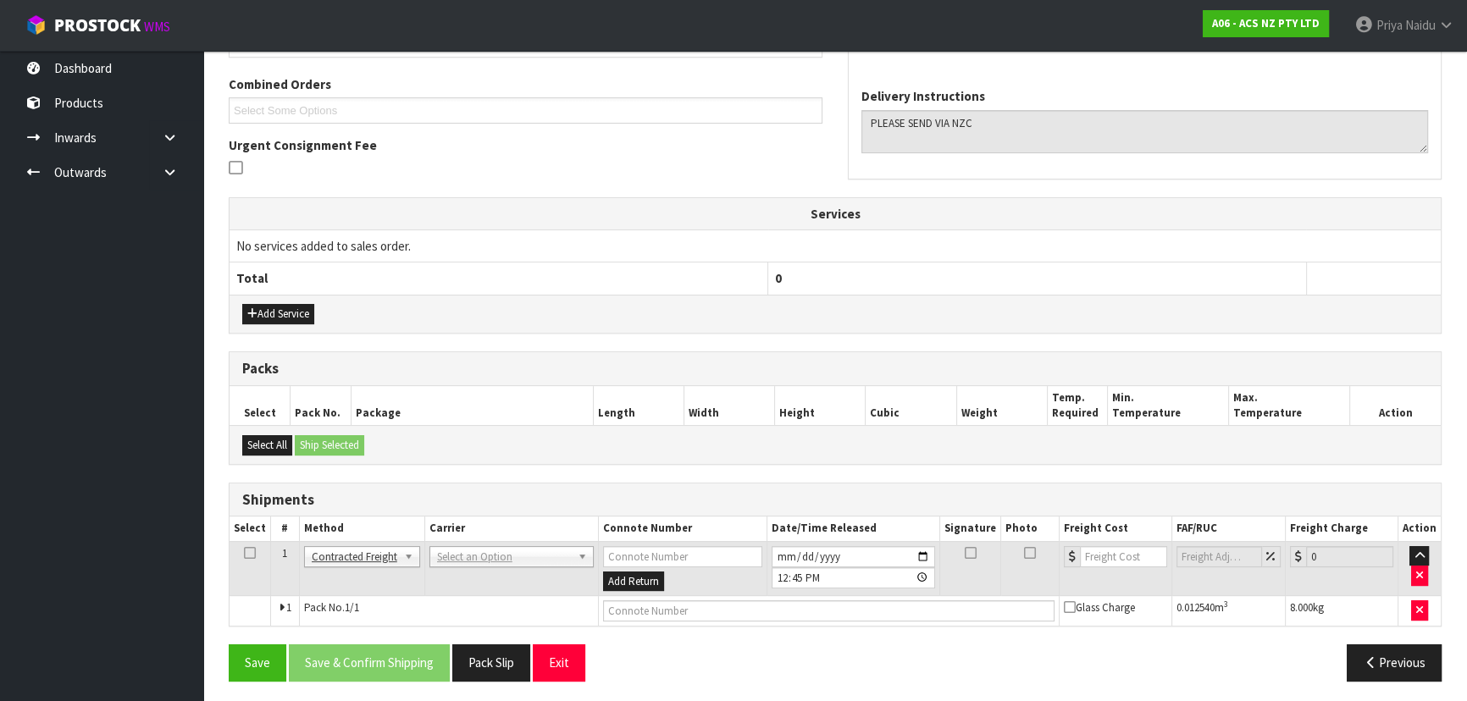
scroll to position [365, 0]
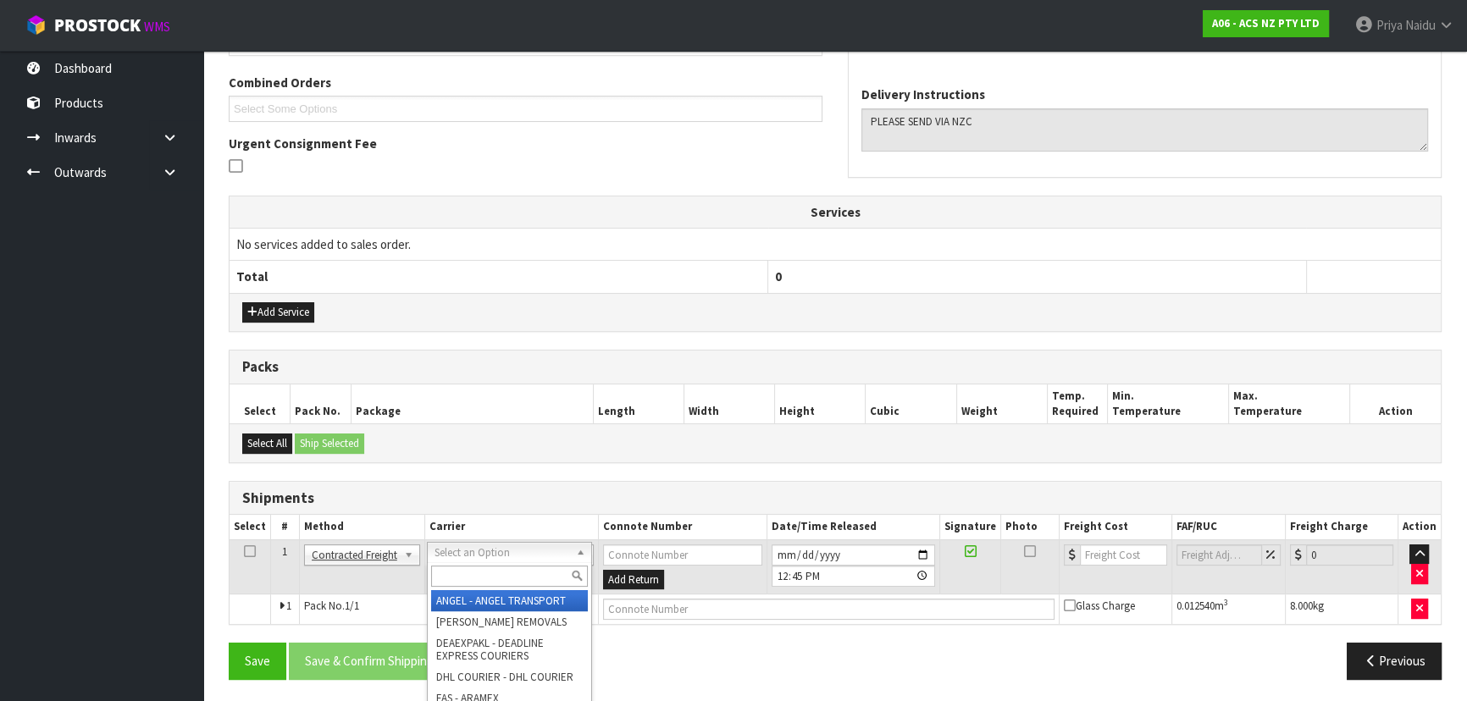
click at [462, 571] on input "text" at bounding box center [509, 576] width 157 height 21
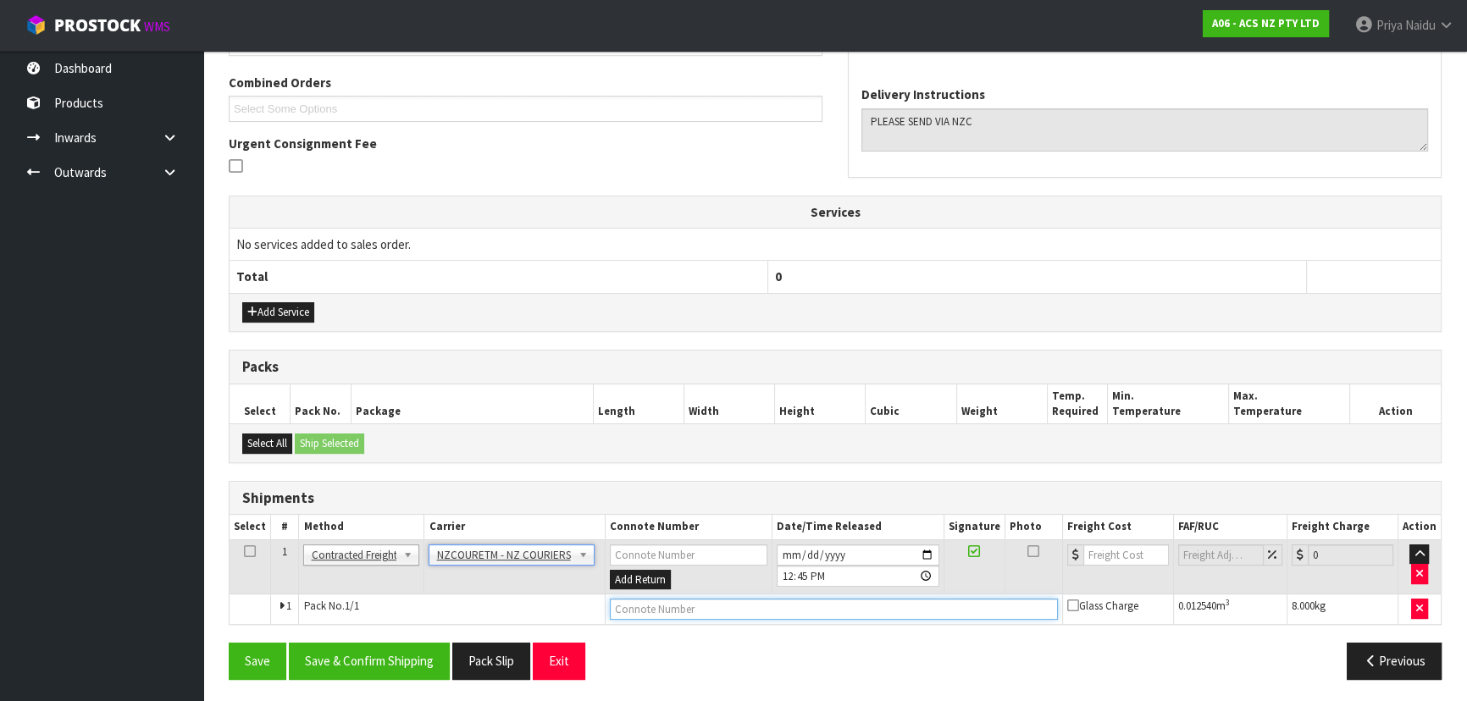
click at [633, 610] on input "text" at bounding box center [834, 609] width 448 height 21
paste input "BZGG003977"
click at [1117, 556] on input "number" at bounding box center [1126, 555] width 86 height 21
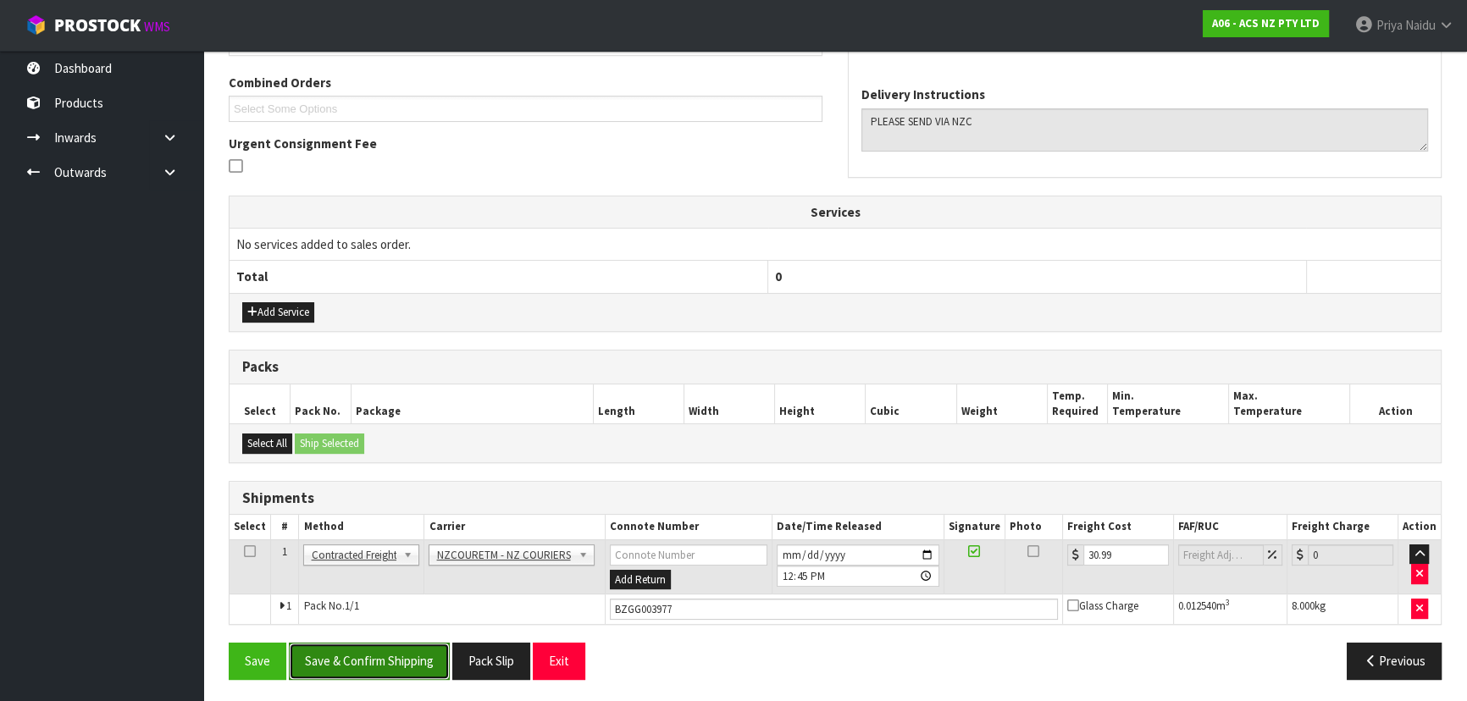
click at [372, 661] on button "Save & Confirm Shipping" at bounding box center [369, 661] width 161 height 36
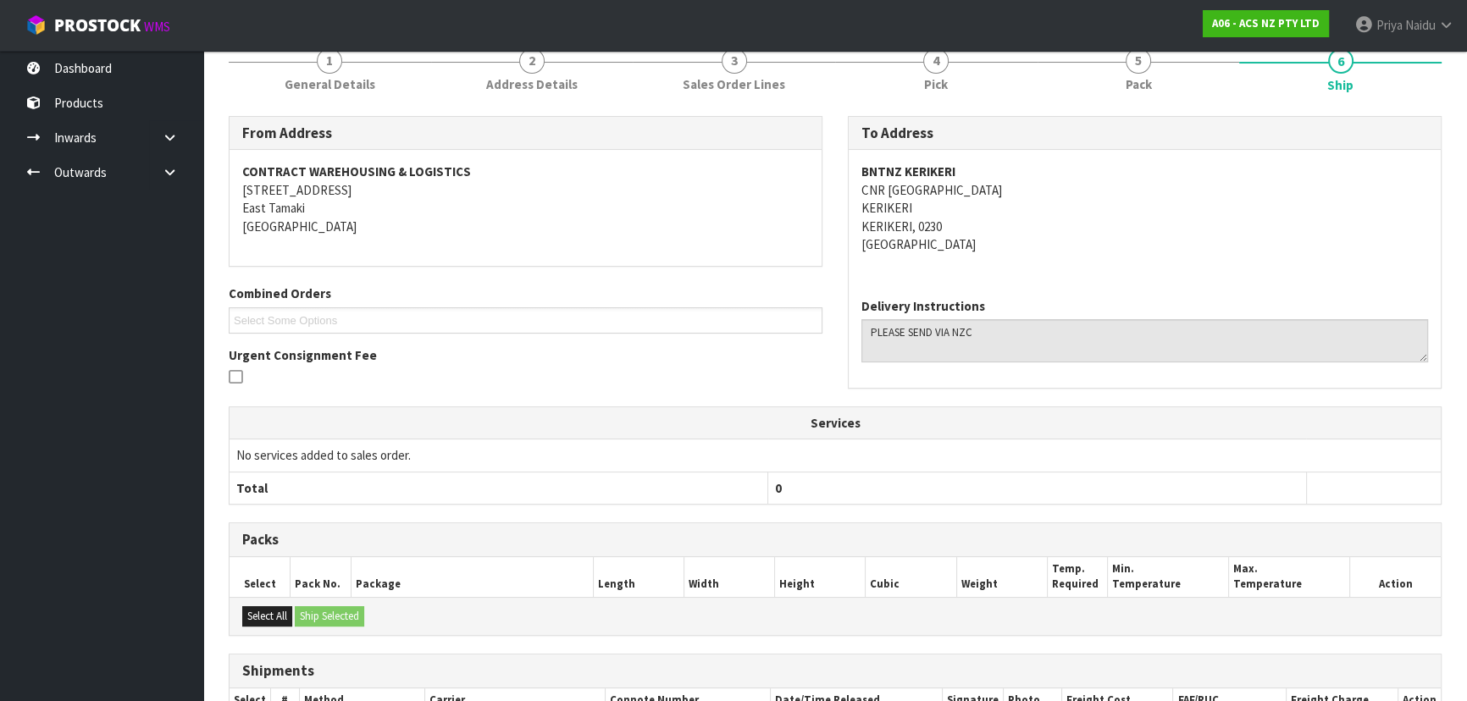
scroll to position [0, 0]
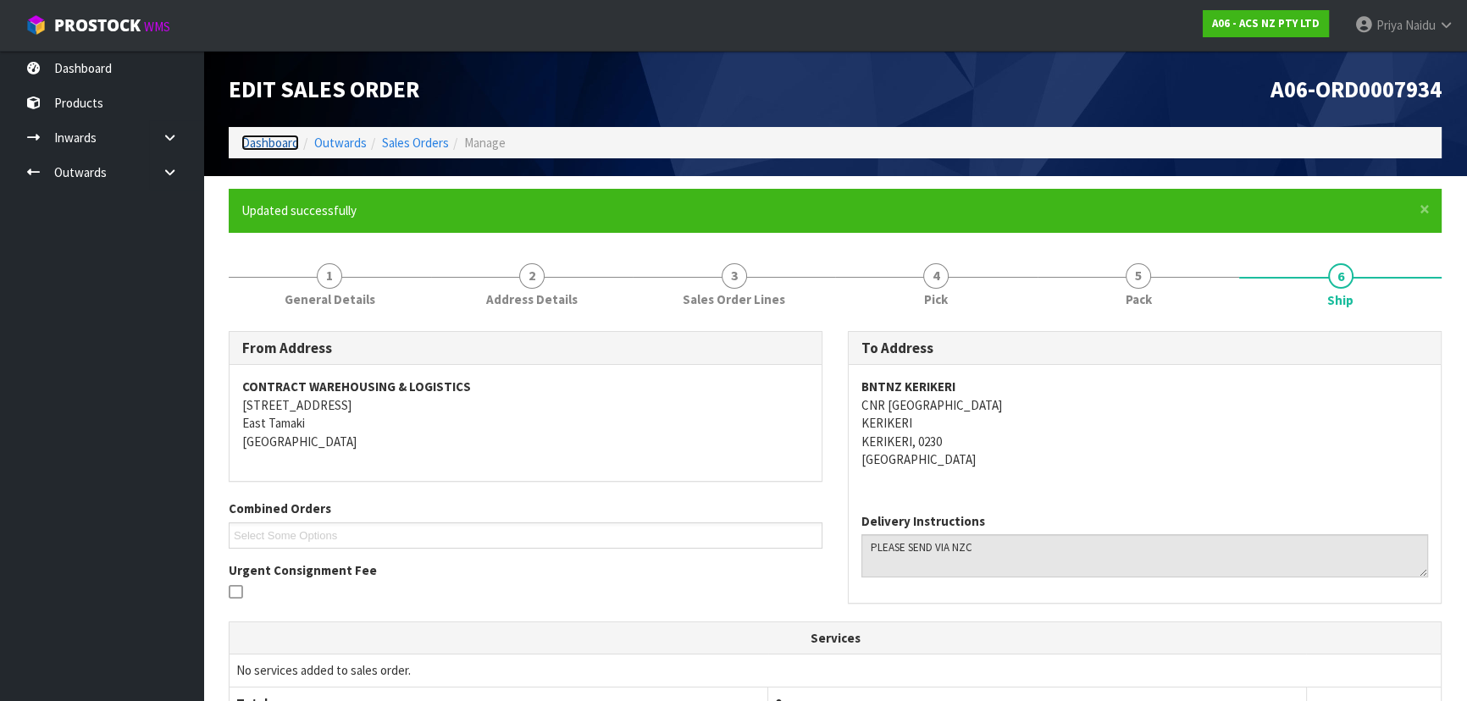
click at [279, 148] on link "Dashboard" at bounding box center [270, 143] width 58 height 16
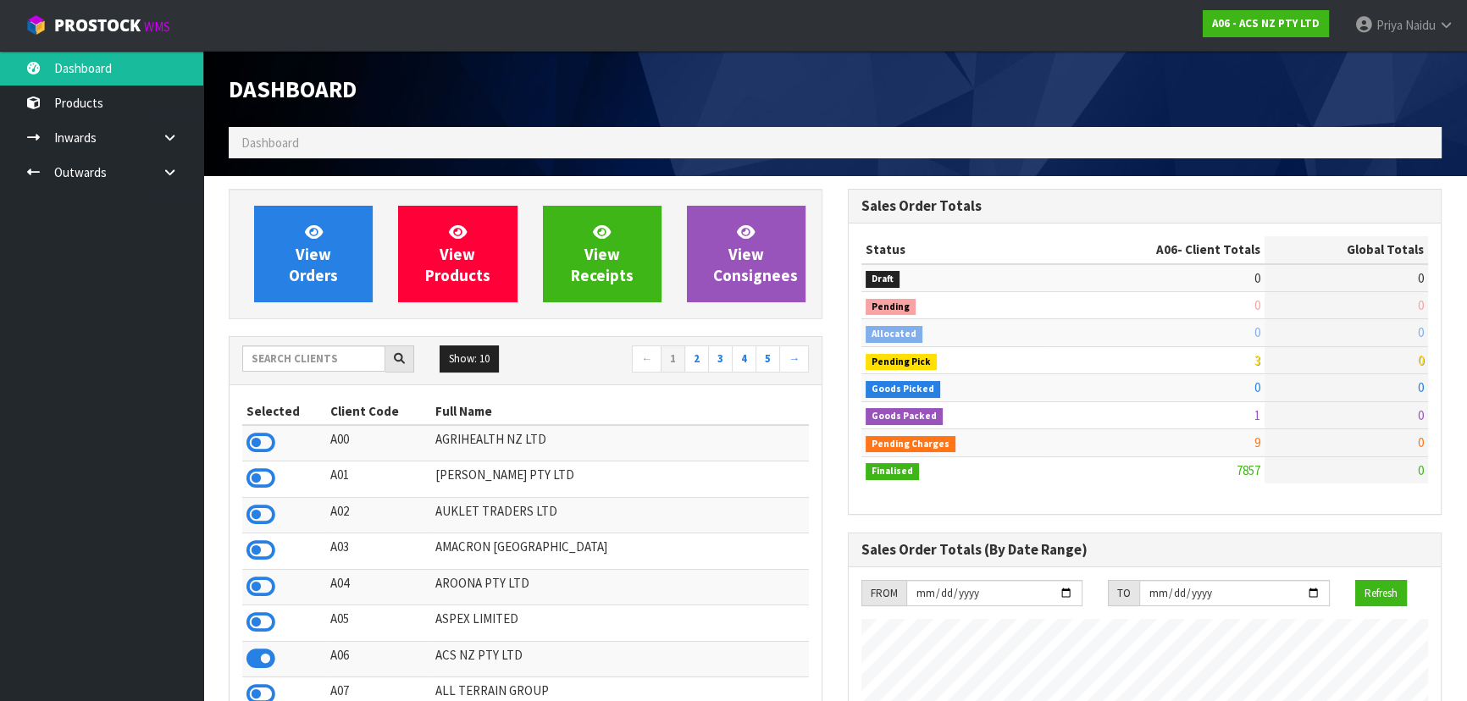
scroll to position [1281, 618]
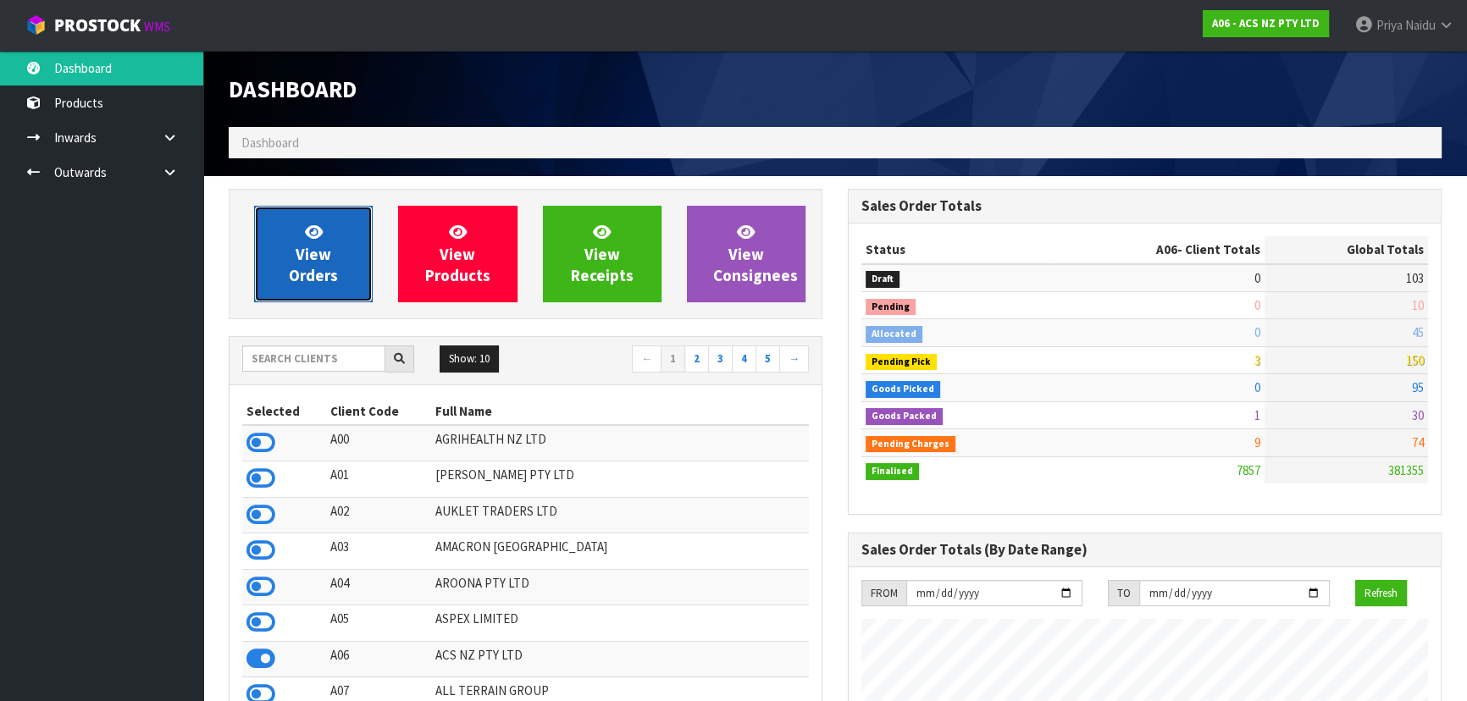
click at [325, 285] on link "View Orders" at bounding box center [313, 254] width 119 height 97
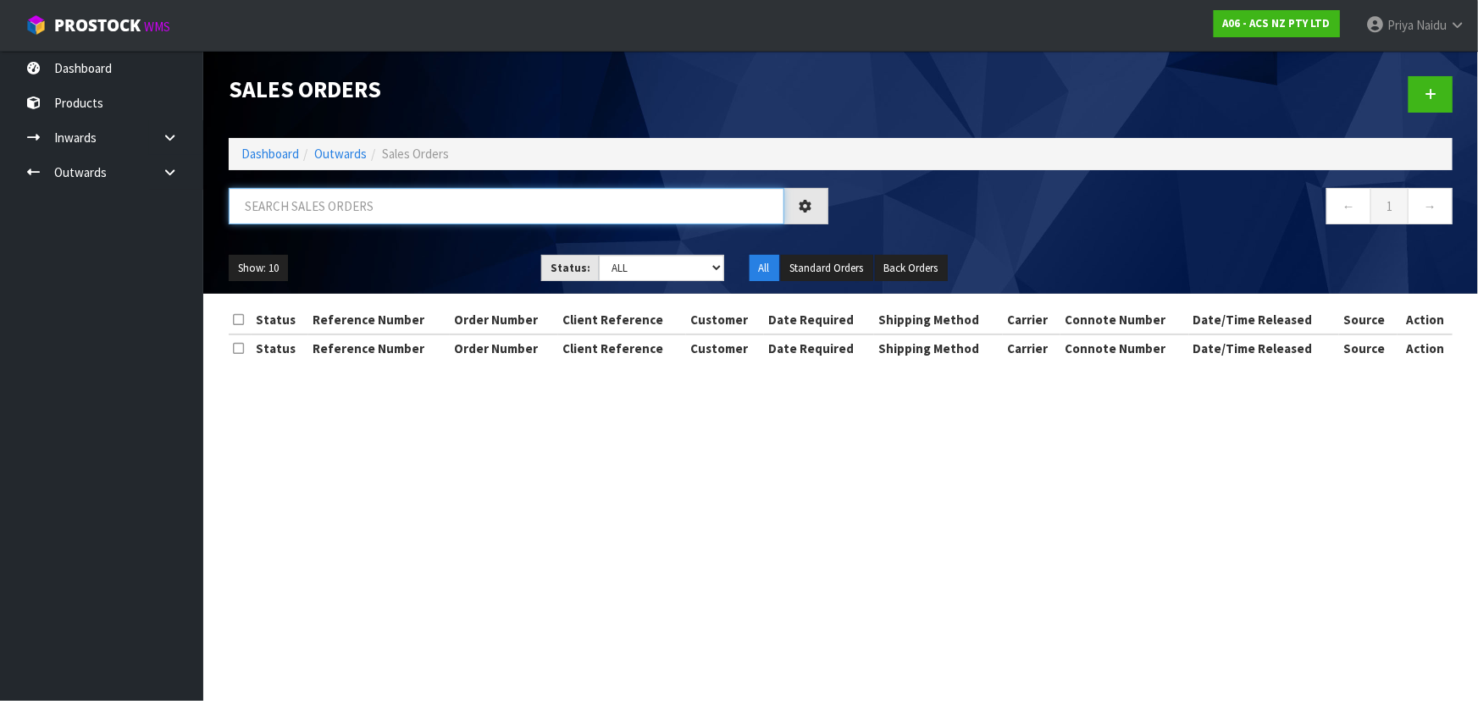
click at [346, 212] on input "text" at bounding box center [507, 206] width 556 height 36
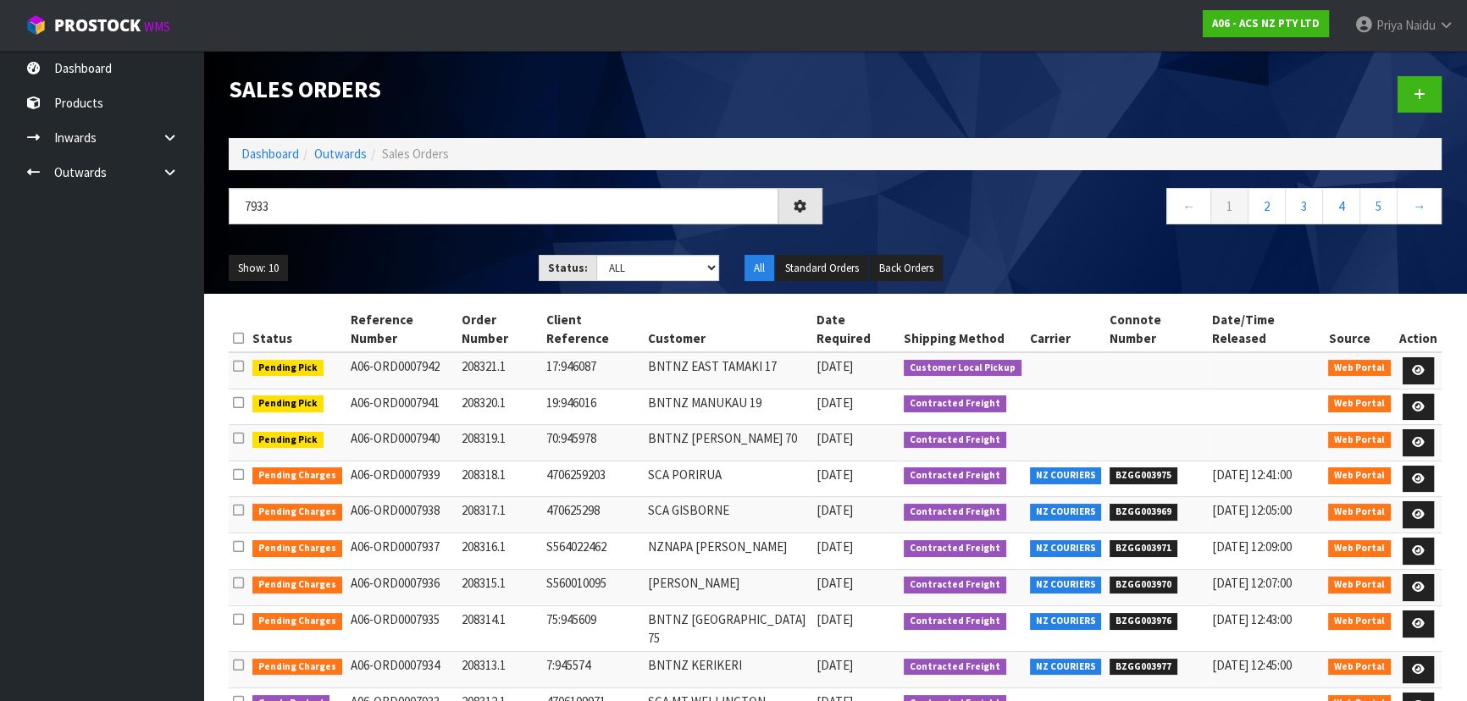
click at [423, 255] on ul "Show: 10 5 10 25 50" at bounding box center [371, 268] width 285 height 27
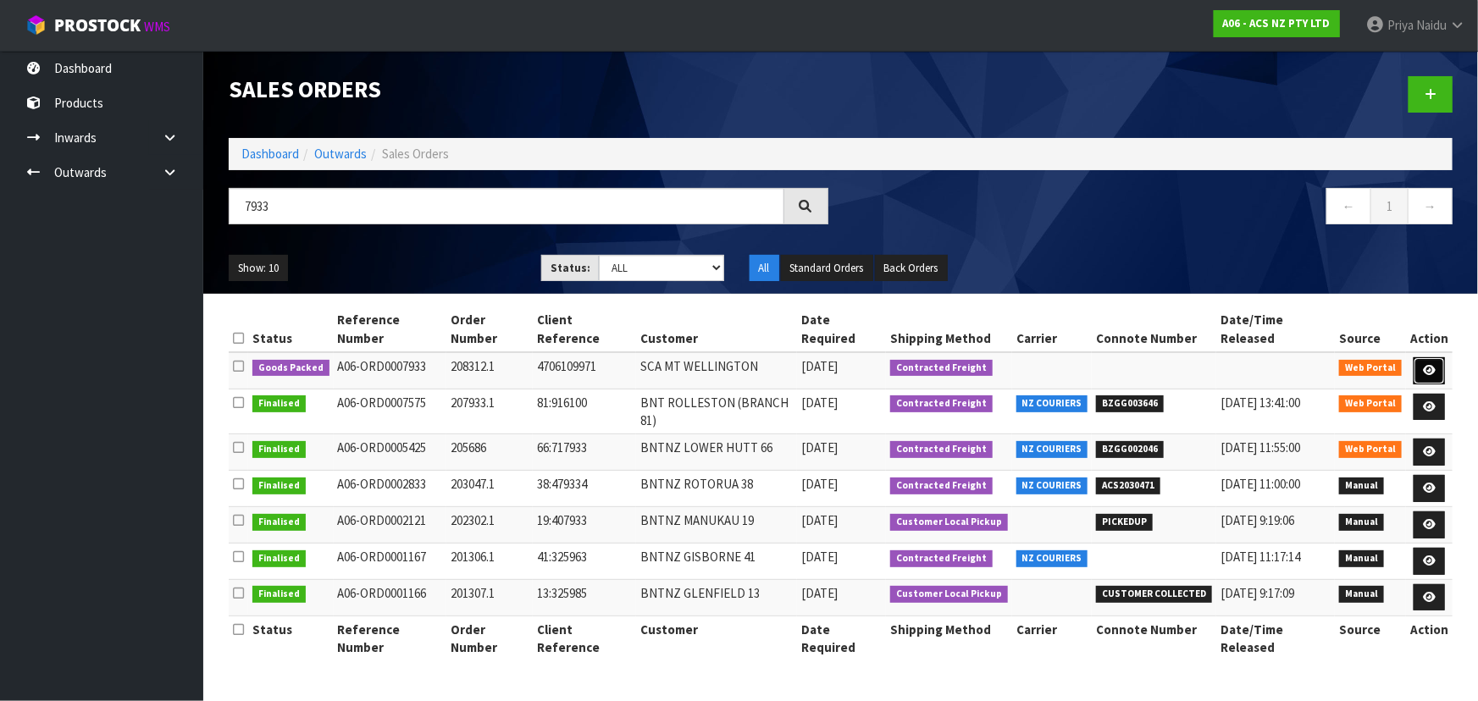
click at [1424, 365] on icon at bounding box center [1429, 370] width 13 height 11
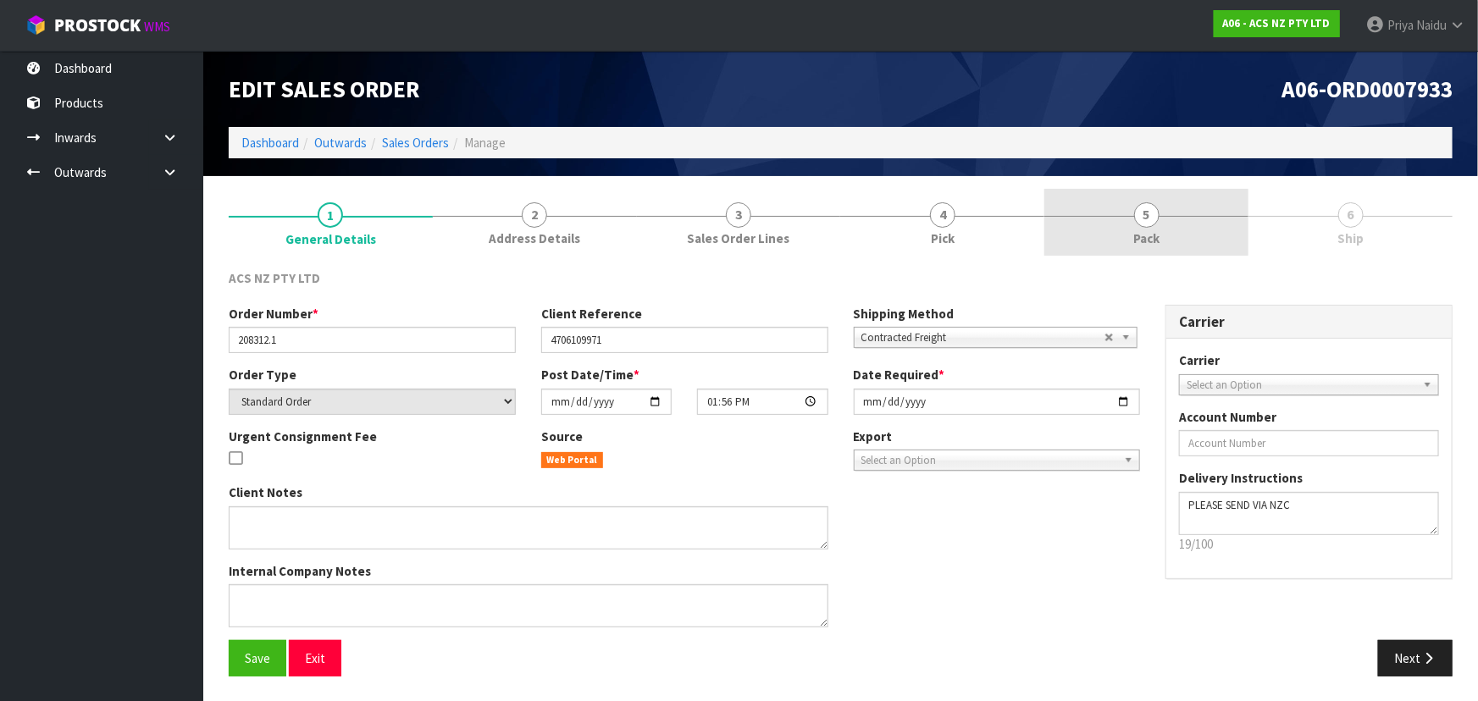
click at [1136, 240] on span "Pack" at bounding box center [1146, 239] width 26 height 18
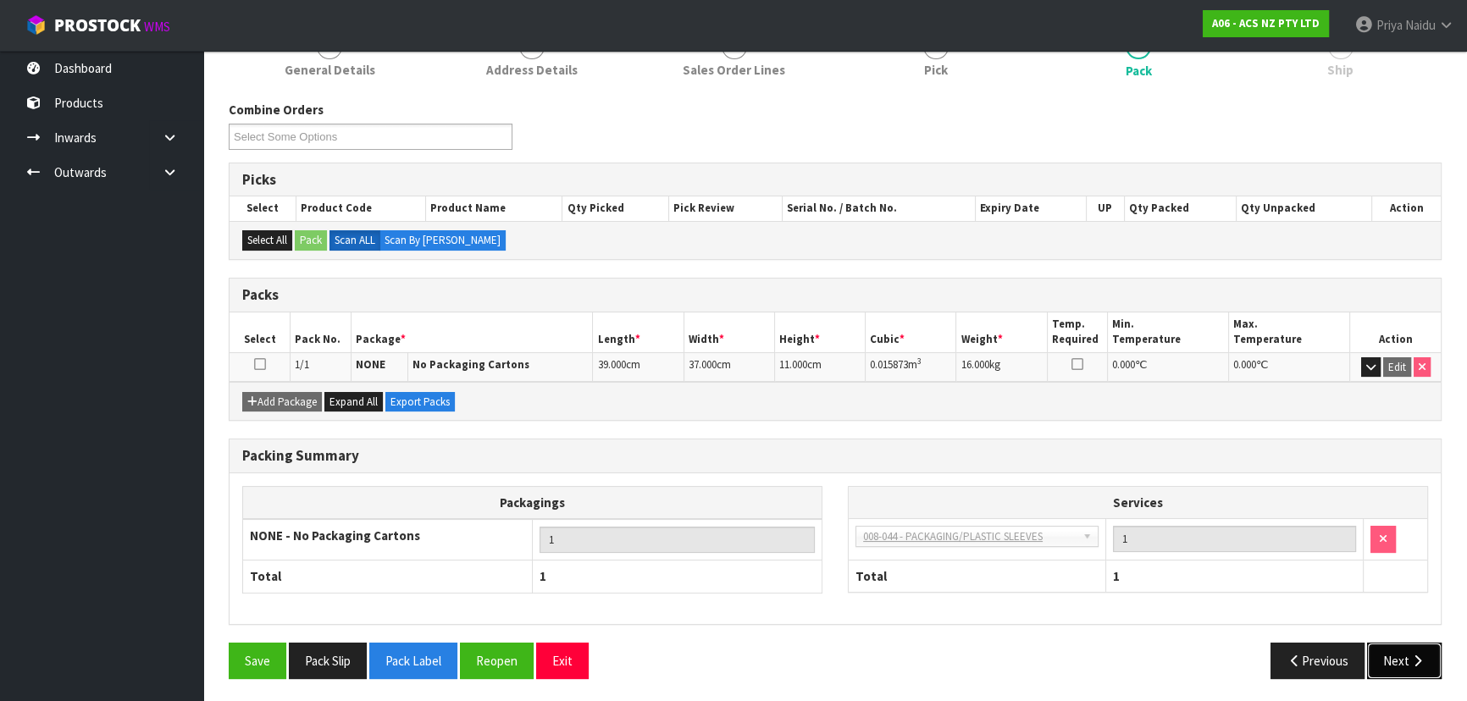
click at [1375, 657] on button "Next" at bounding box center [1404, 661] width 75 height 36
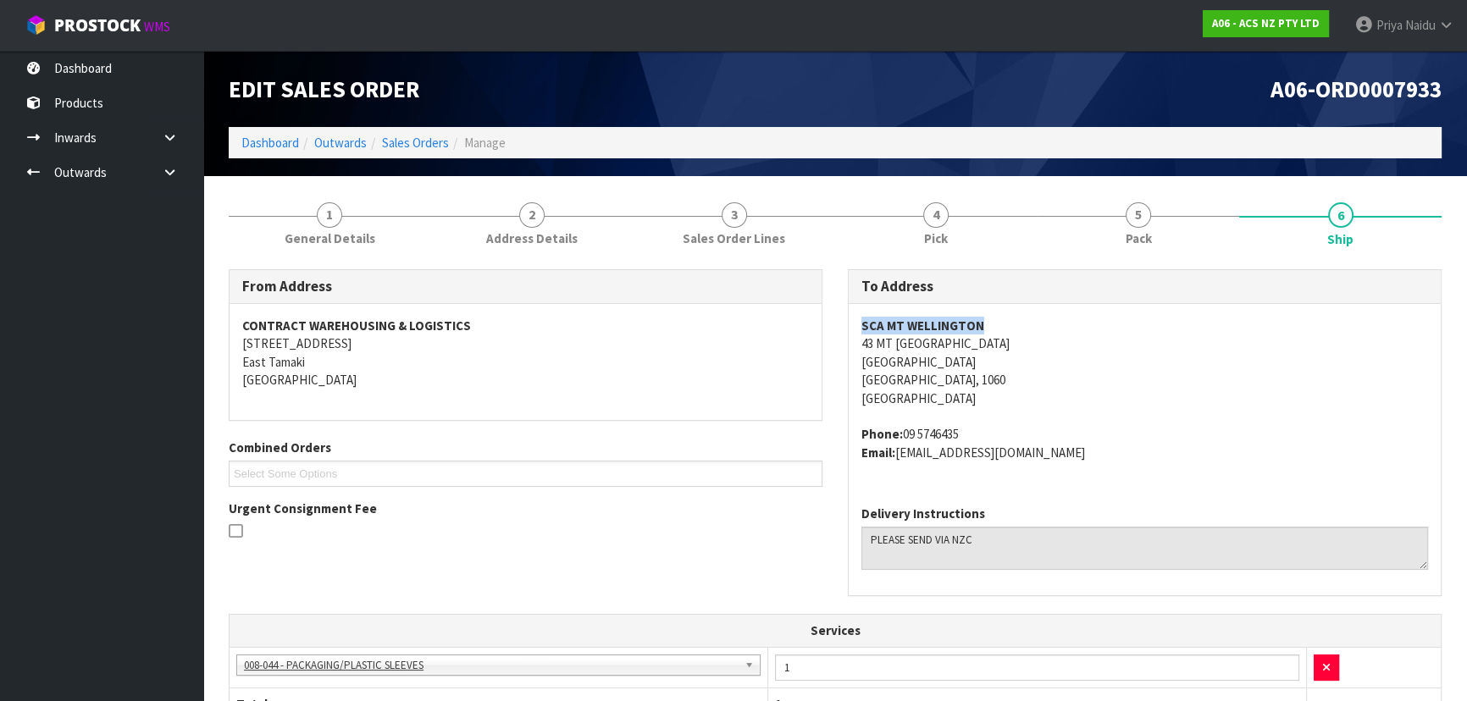
drag, startPoint x: 859, startPoint y: 323, endPoint x: 1024, endPoint y: 307, distance: 165.9
click at [1024, 307] on div "SCA MT WELLINGTON [STREET_ADDRESS] Phone: [PHONE_NUMBER] Email: [EMAIL_ADDRESS]…" at bounding box center [1145, 398] width 592 height 188
drag, startPoint x: 853, startPoint y: 348, endPoint x: 1042, endPoint y: 346, distance: 188.9
click at [1042, 346] on div "SCA MT WELLINGTON [STREET_ADDRESS] Phone: [PHONE_NUMBER] Email: [EMAIL_ADDRESS]…" at bounding box center [1145, 398] width 592 height 188
drag, startPoint x: 905, startPoint y: 432, endPoint x: 1004, endPoint y: 423, distance: 99.5
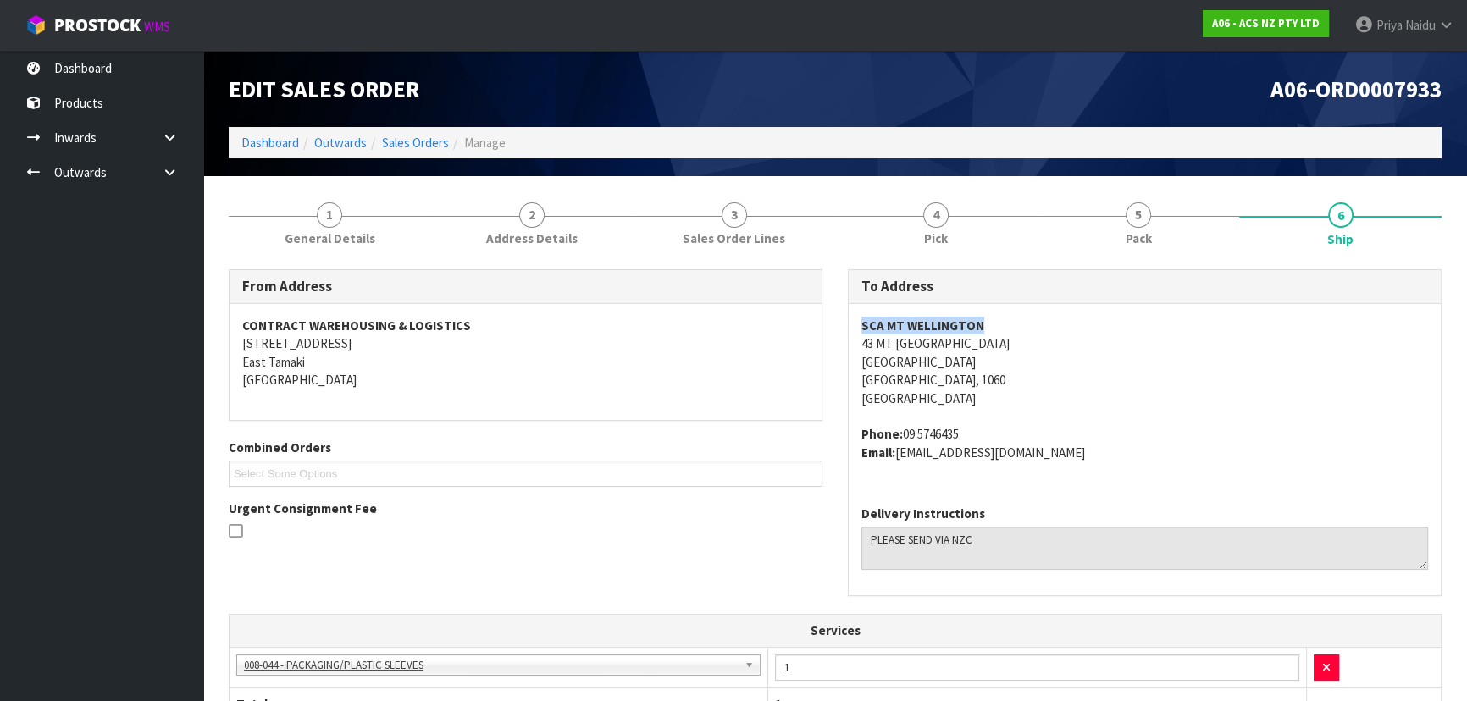
click at [1004, 423] on span "SCA MT WELLINGTON [STREET_ADDRESS] Phone: [PHONE_NUMBER] Email: [EMAIL_ADDRESS]…" at bounding box center [1144, 389] width 567 height 145
drag, startPoint x: 904, startPoint y: 454, endPoint x: 1133, endPoint y: 455, distance: 229.5
click at [1133, 455] on address "Phone: [PHONE_NUMBER] Email: [EMAIL_ADDRESS][DOMAIN_NAME]" at bounding box center [1144, 443] width 567 height 36
click at [898, 452] on address "Phone: [PHONE_NUMBER] Email: [EMAIL_ADDRESS][DOMAIN_NAME]" at bounding box center [1144, 443] width 567 height 36
drag, startPoint x: 898, startPoint y: 452, endPoint x: 1118, endPoint y: 449, distance: 220.2
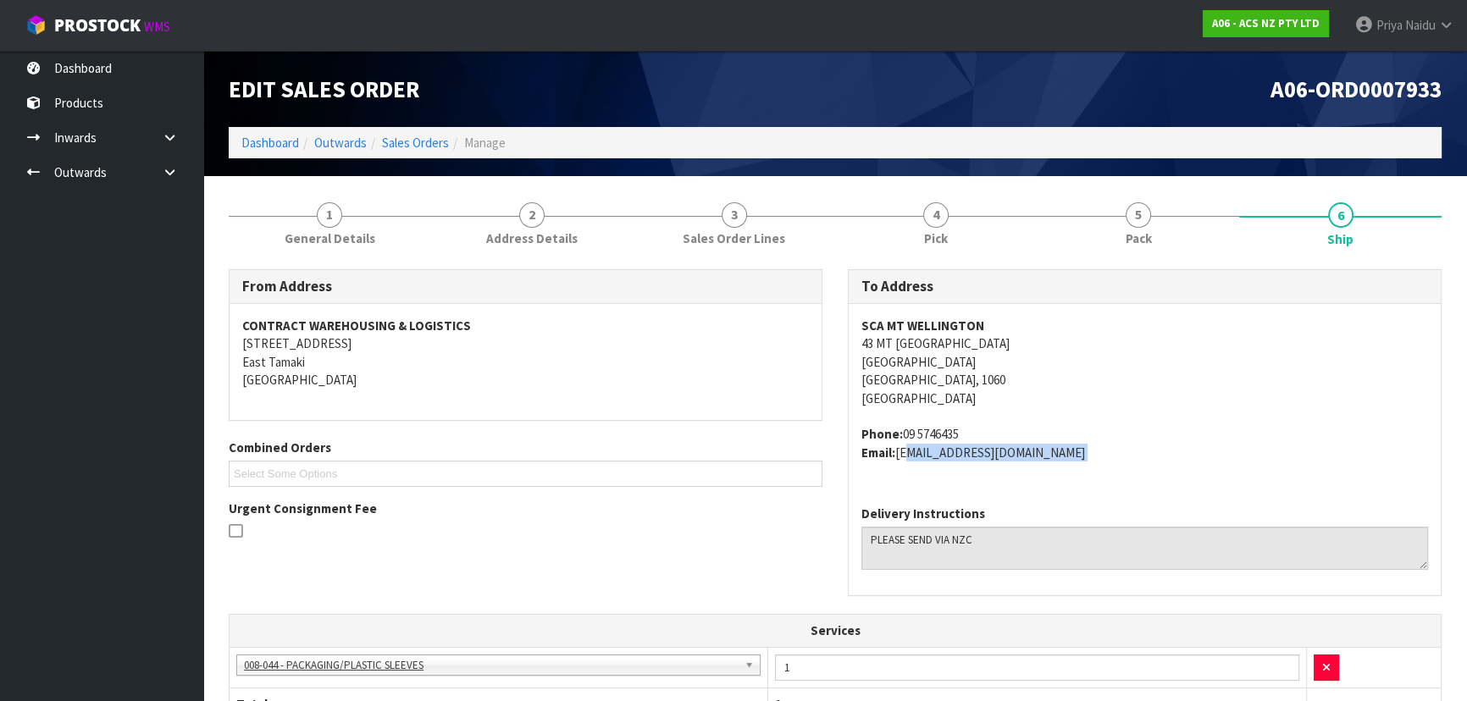
click at [1118, 449] on address "Phone: [PHONE_NUMBER] Email: [EMAIL_ADDRESS][DOMAIN_NAME]" at bounding box center [1144, 443] width 567 height 36
drag, startPoint x: 324, startPoint y: 219, endPoint x: 313, endPoint y: 237, distance: 20.5
click at [324, 219] on span "1" at bounding box center [329, 214] width 25 height 25
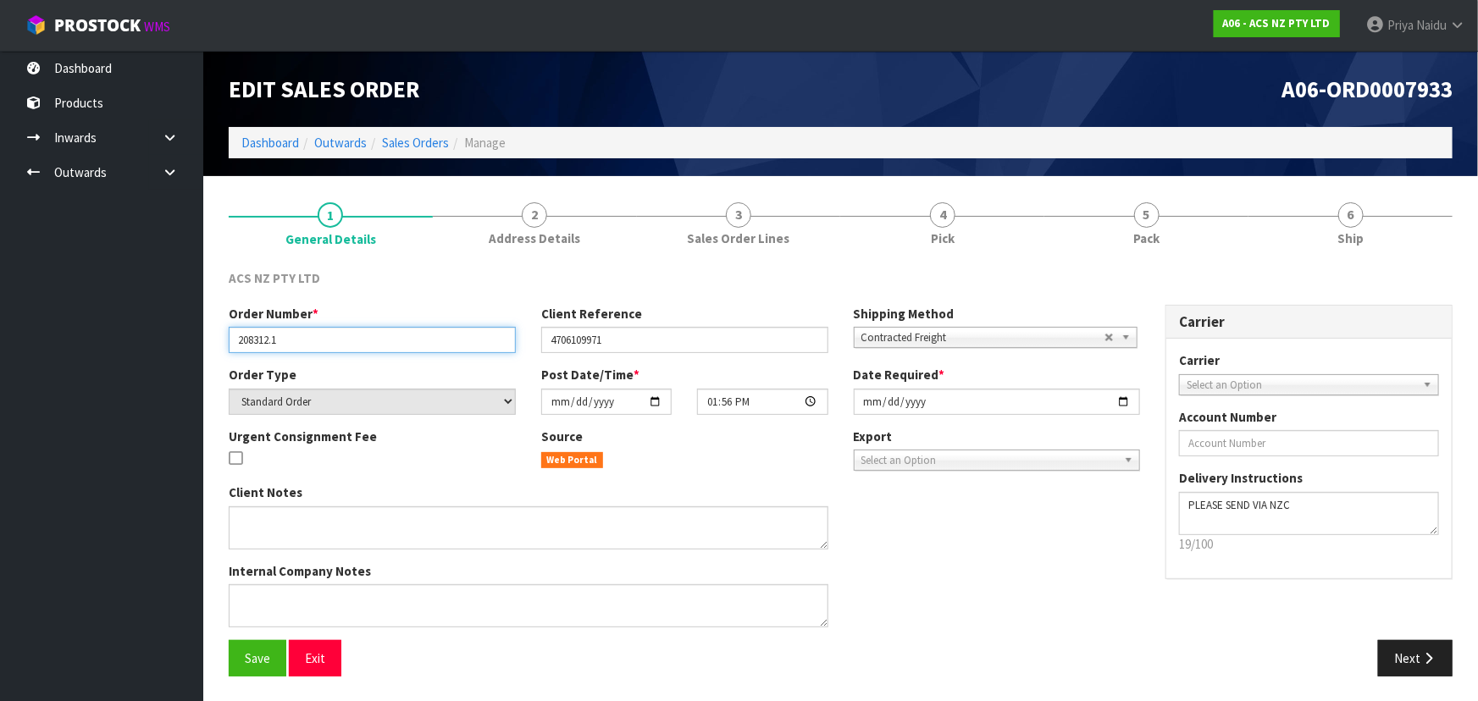
drag, startPoint x: 234, startPoint y: 340, endPoint x: 295, endPoint y: 340, distance: 61.0
click at [295, 340] on input "208312.1" at bounding box center [372, 340] width 287 height 26
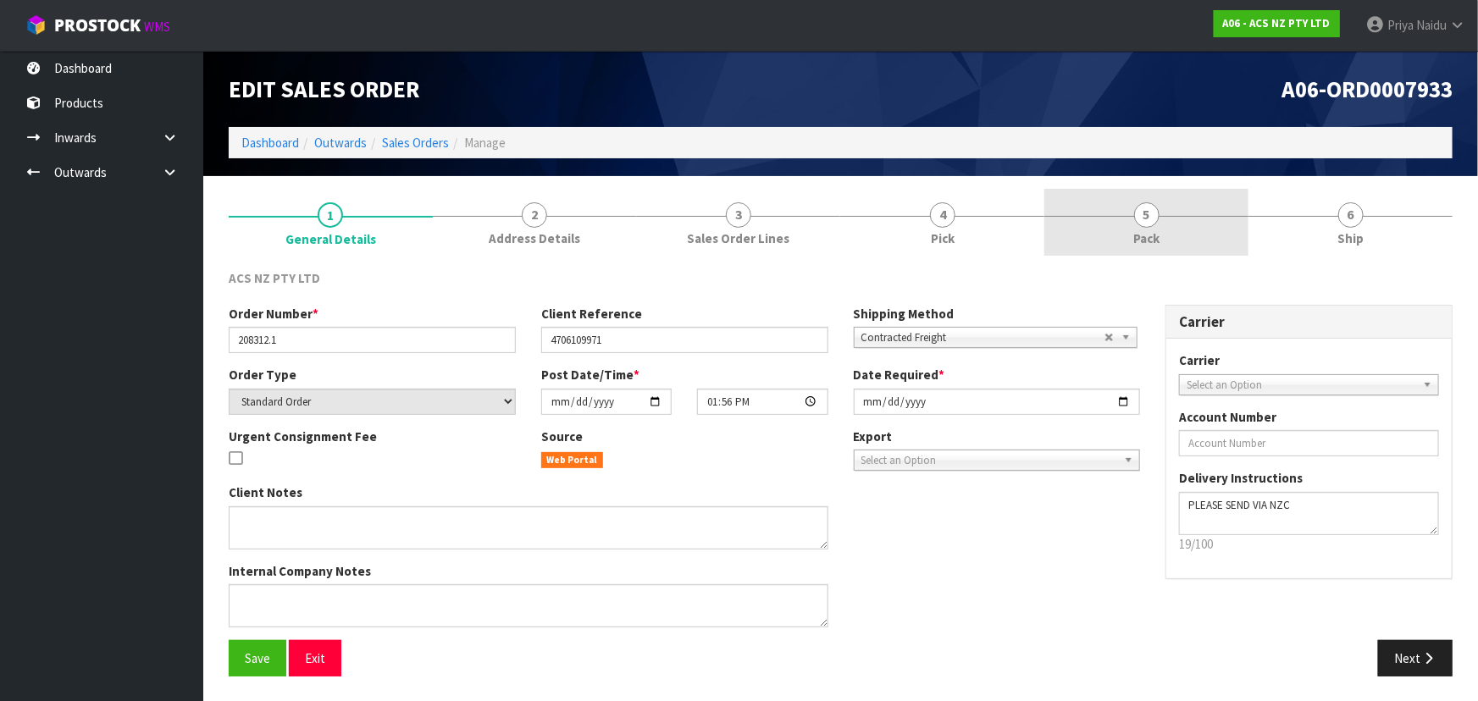
click at [1181, 248] on link "5 Pack" at bounding box center [1146, 222] width 204 height 67
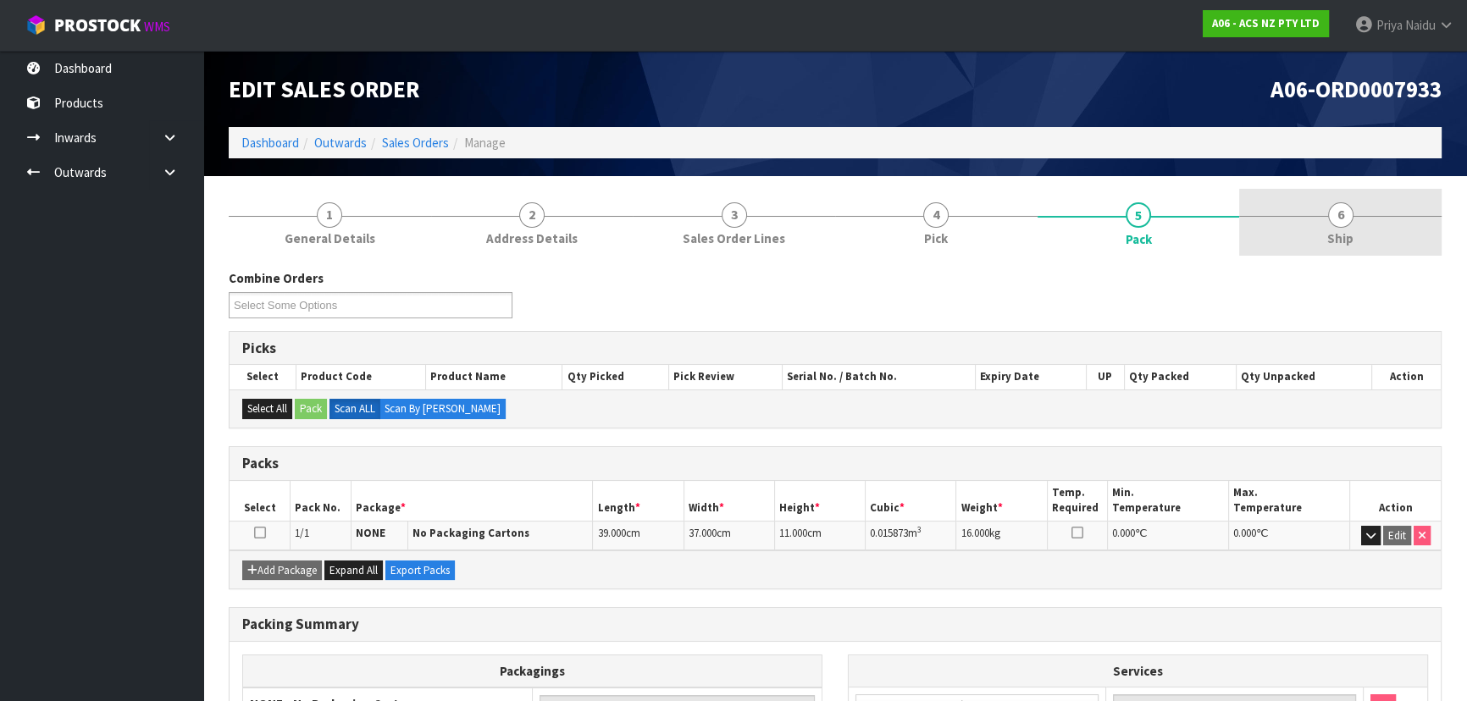
click at [1337, 226] on span "6" at bounding box center [1340, 214] width 25 height 25
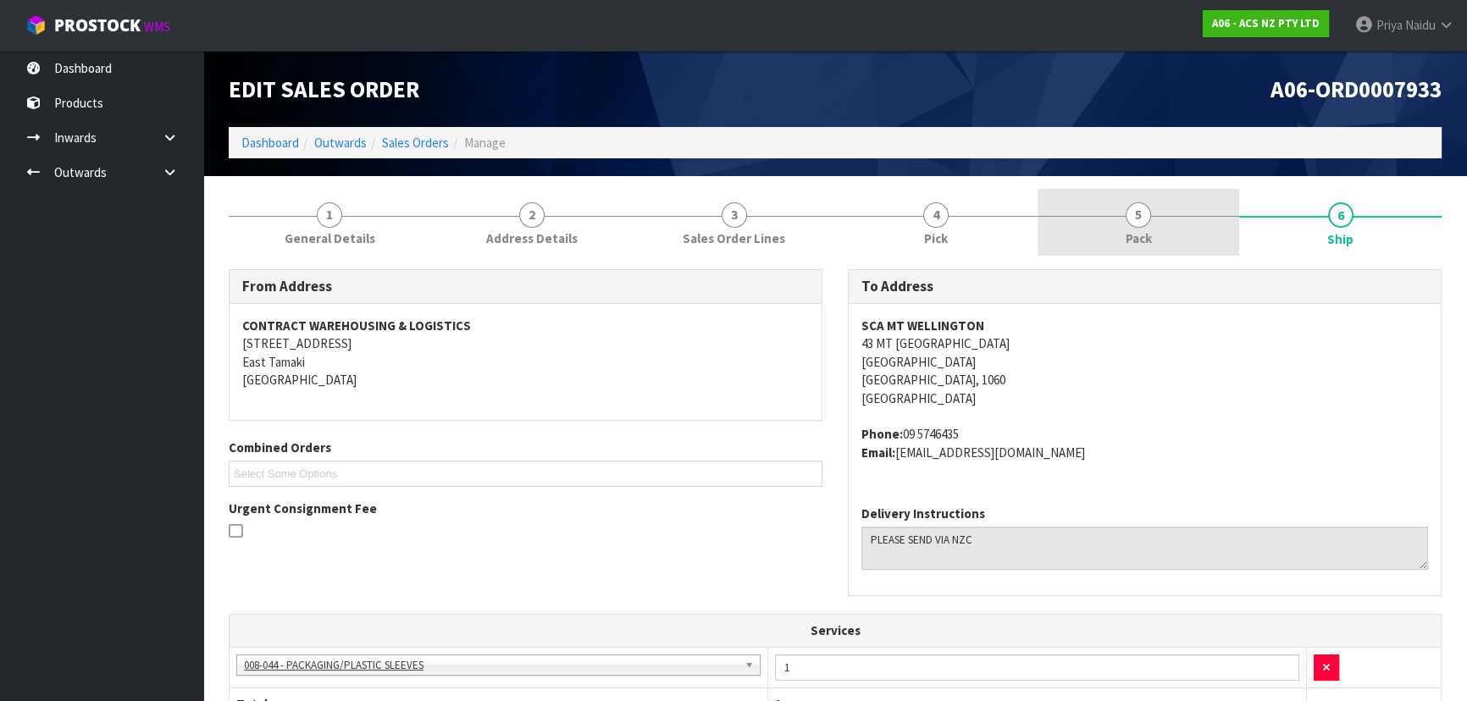
click at [1209, 231] on link "5 Pack" at bounding box center [1139, 222] width 202 height 67
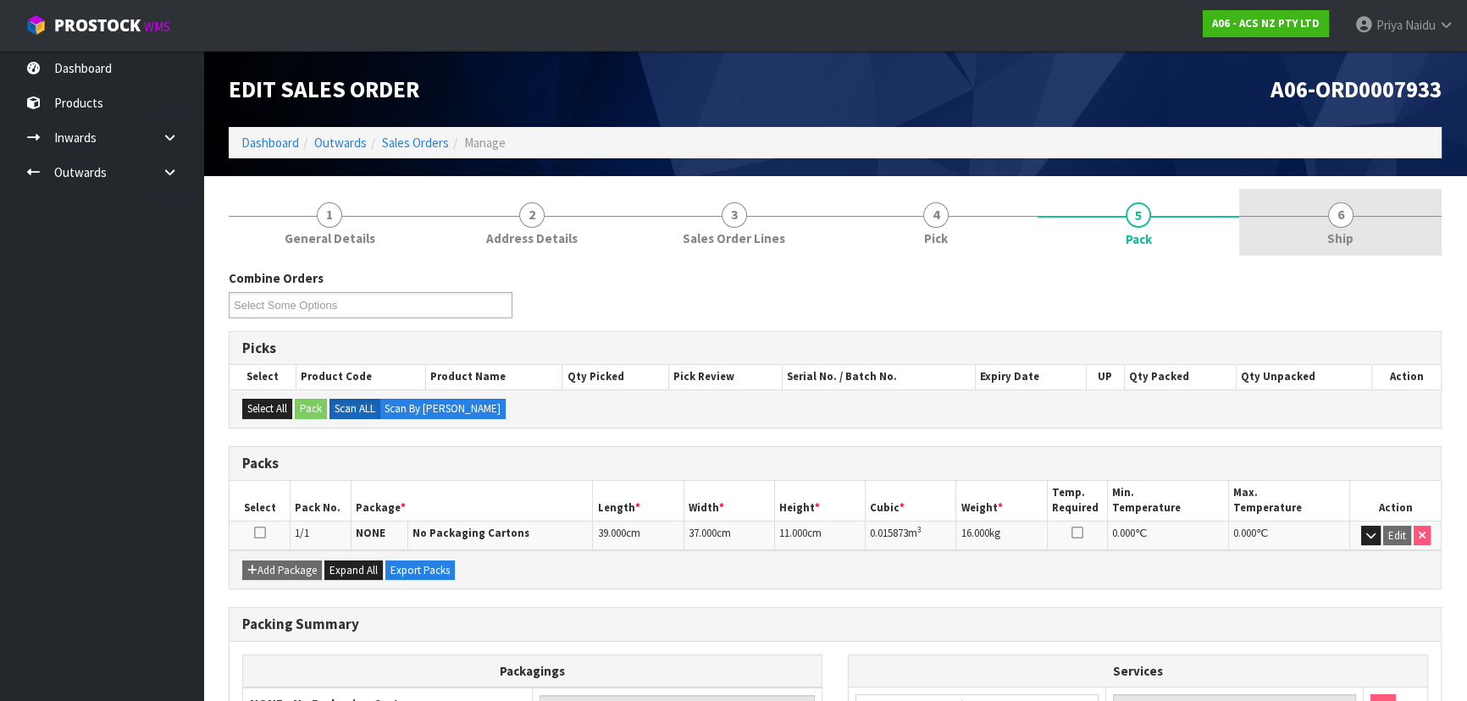
click at [1400, 214] on link "6 Ship" at bounding box center [1340, 222] width 202 height 67
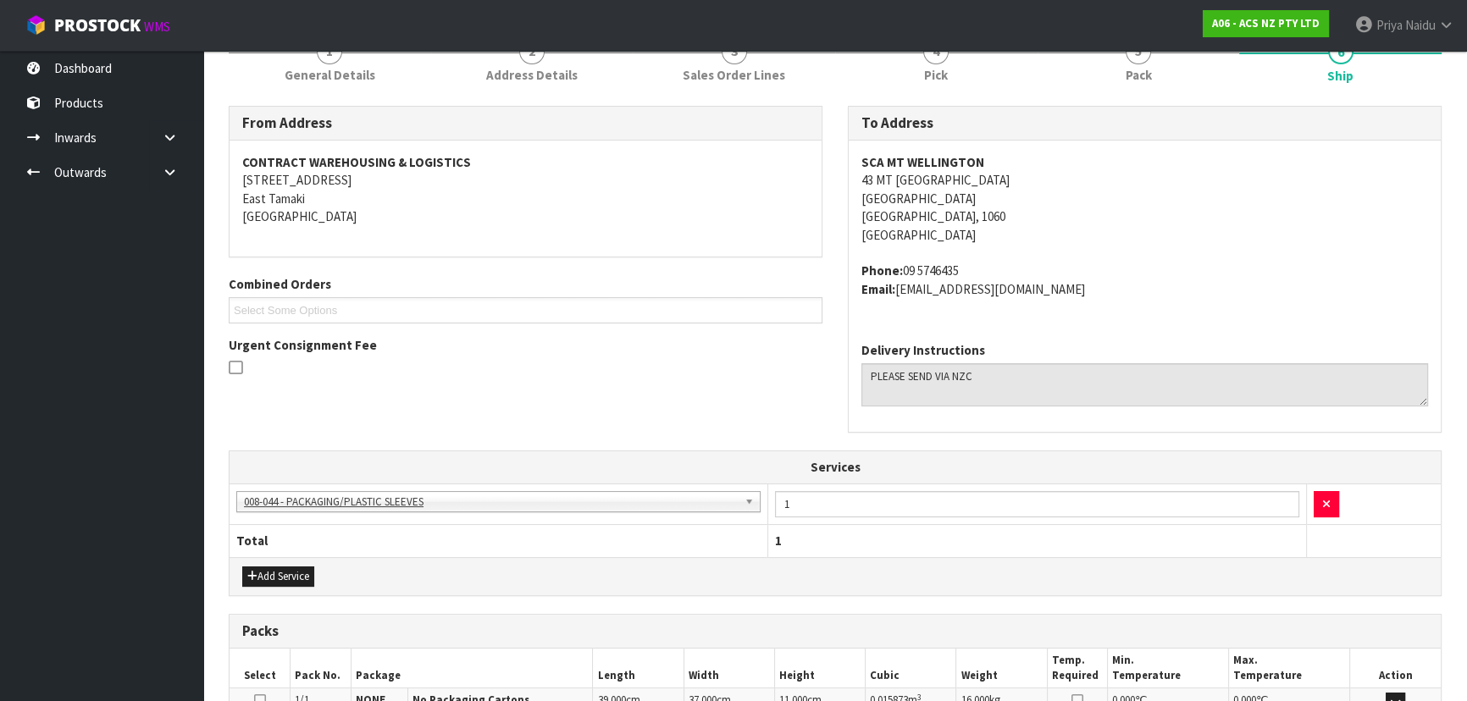
scroll to position [398, 0]
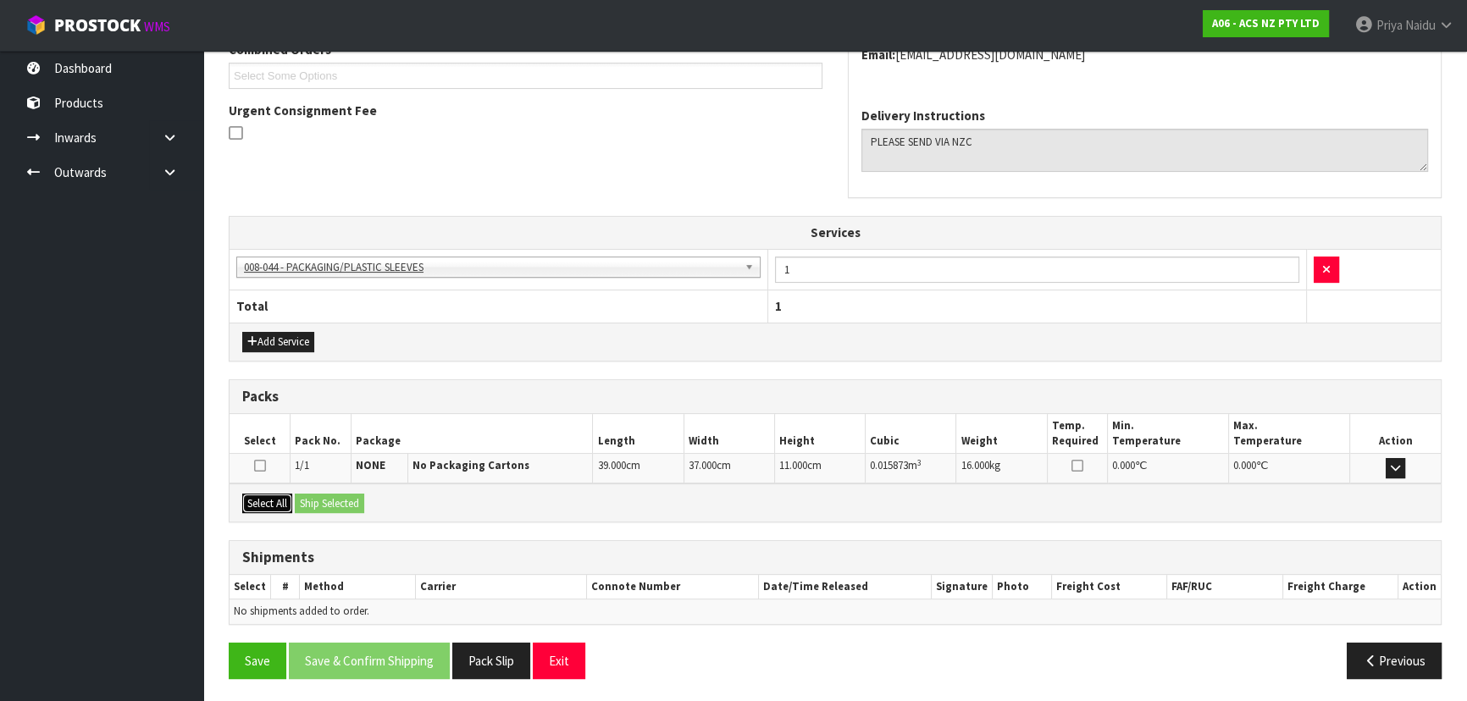
click at [284, 501] on button "Select All" at bounding box center [267, 504] width 50 height 20
drag, startPoint x: 304, startPoint y: 501, endPoint x: 323, endPoint y: 501, distance: 18.6
click at [307, 501] on button "Ship Selected" at bounding box center [329, 504] width 69 height 20
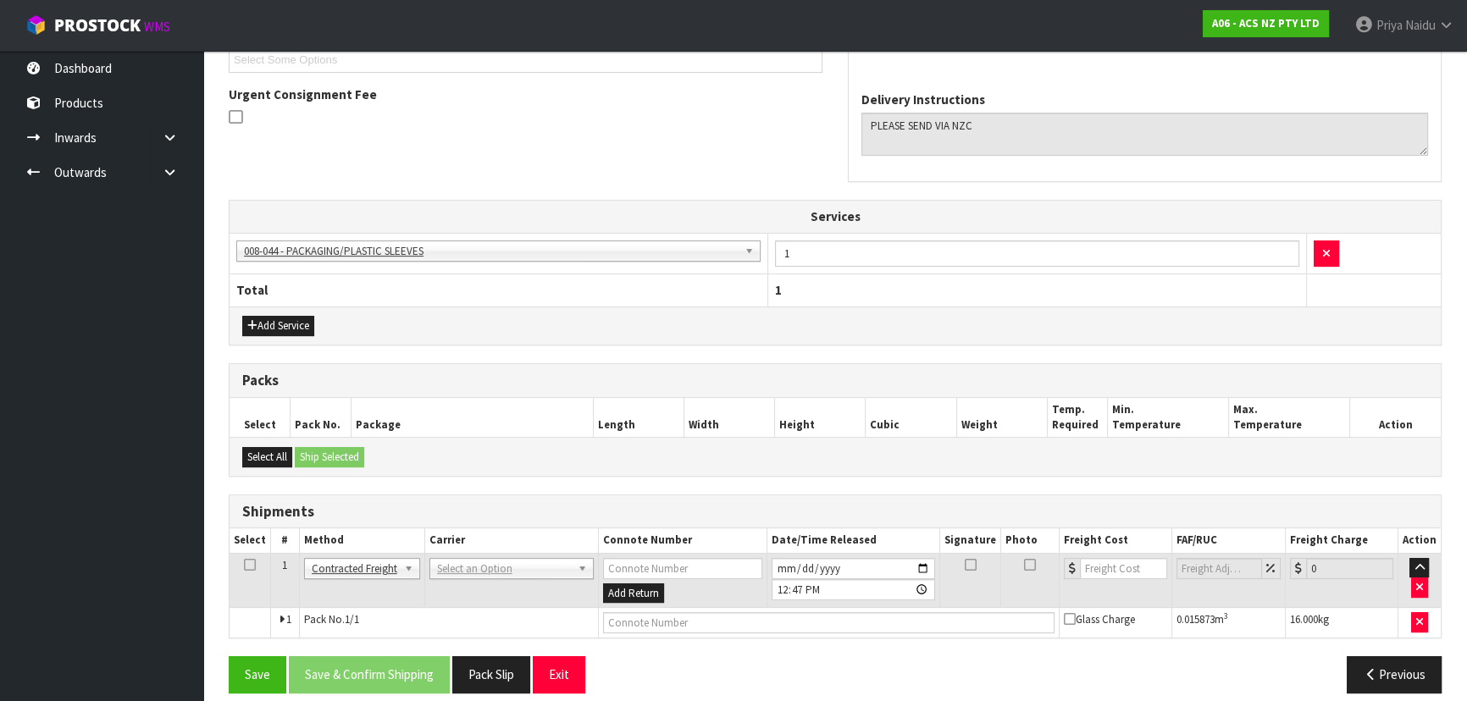
scroll to position [428, 0]
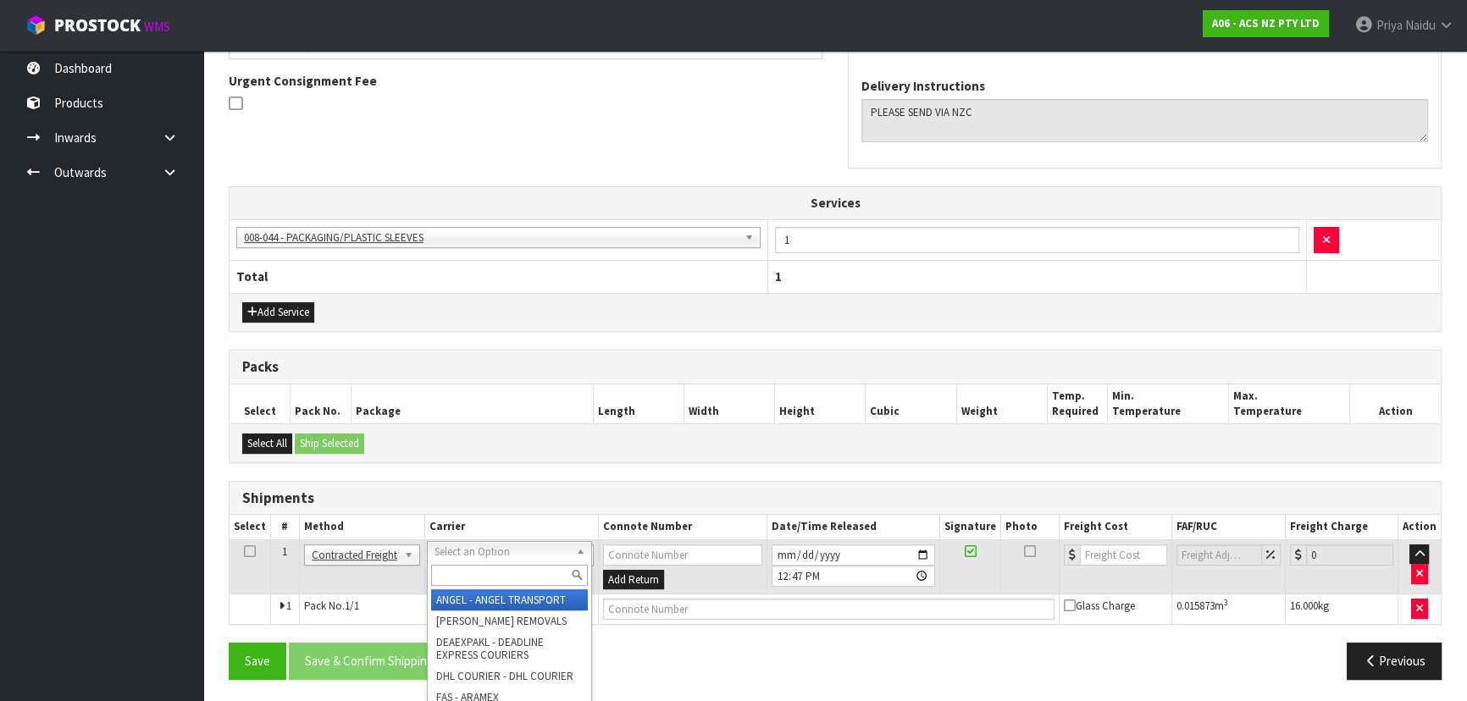
click at [461, 573] on input "text" at bounding box center [509, 575] width 157 height 21
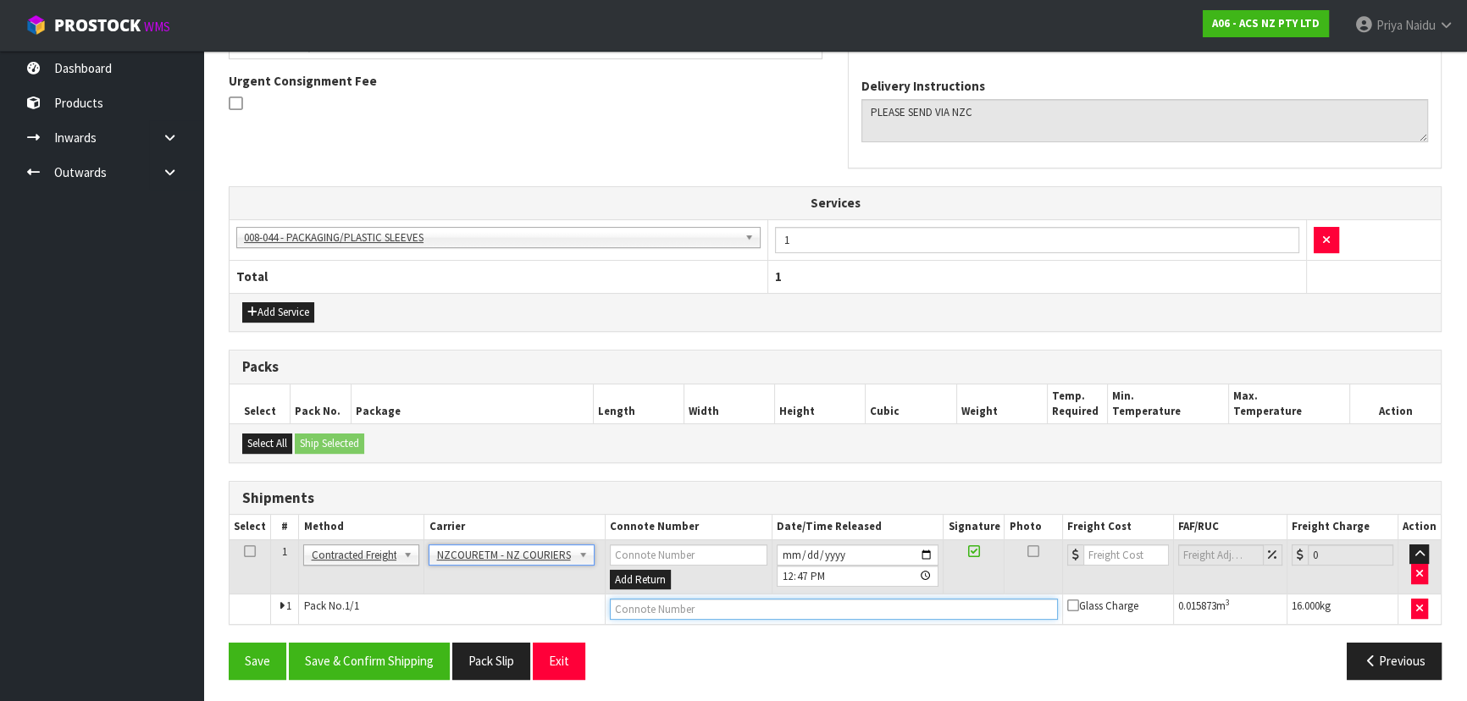
click at [636, 613] on input "text" at bounding box center [834, 609] width 448 height 21
paste input "BZGG003978"
click at [1085, 560] on input "number" at bounding box center [1126, 555] width 86 height 21
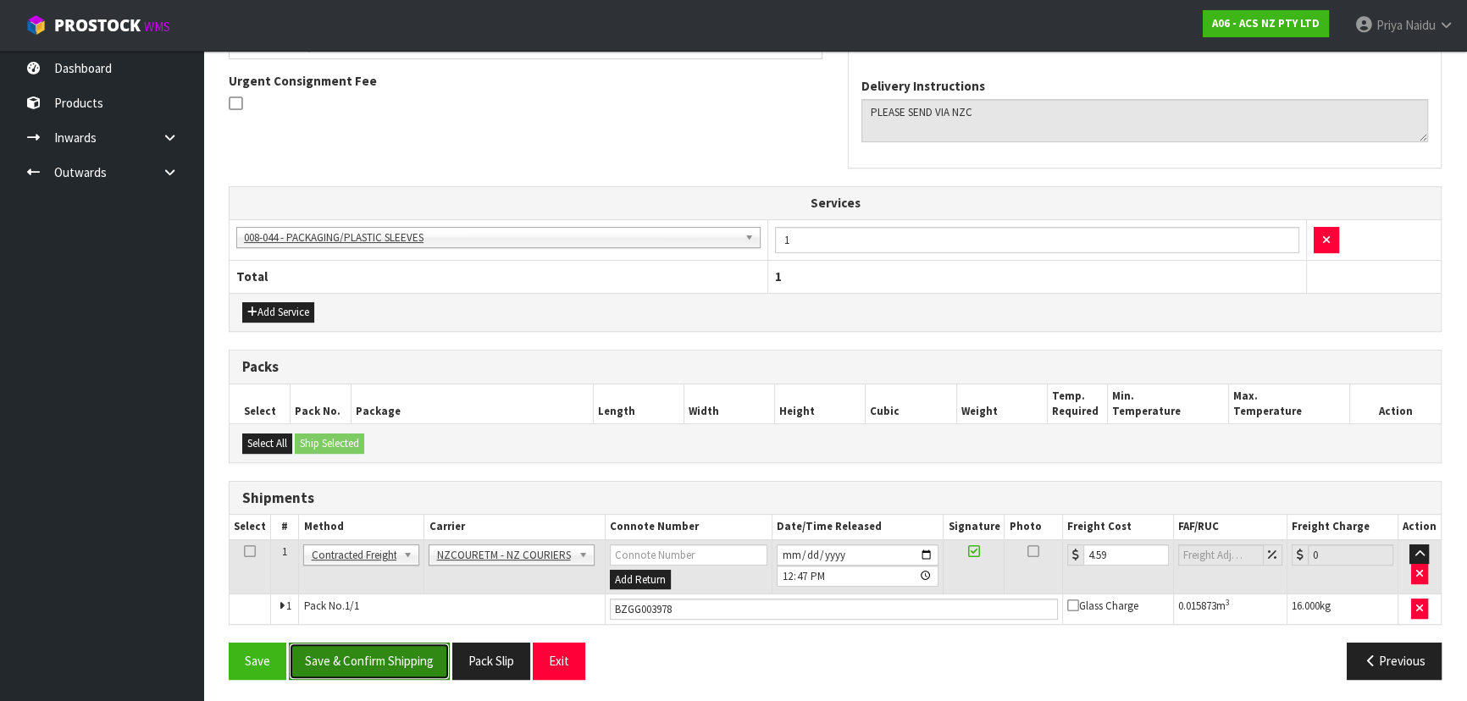
click at [409, 654] on button "Save & Confirm Shipping" at bounding box center [369, 661] width 161 height 36
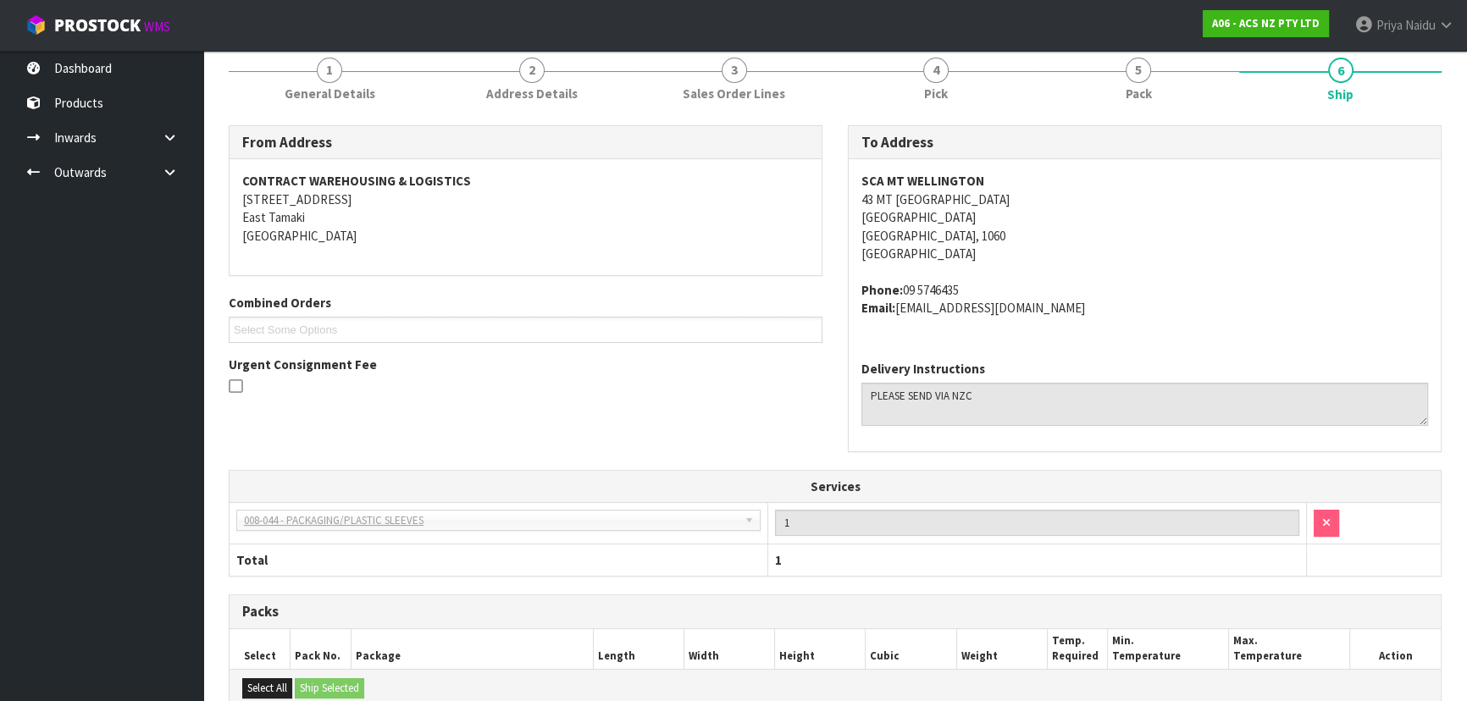
scroll to position [0, 0]
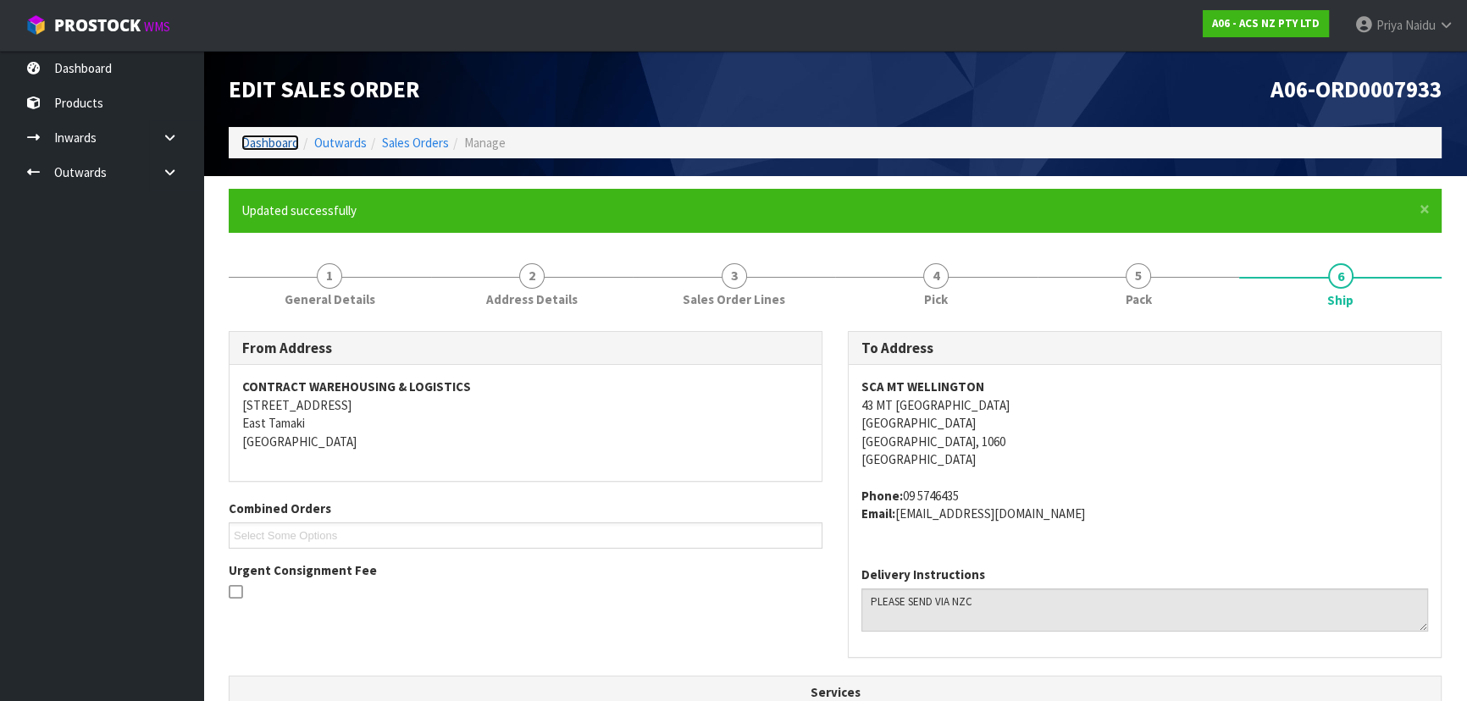
click at [276, 146] on link "Dashboard" at bounding box center [270, 143] width 58 height 16
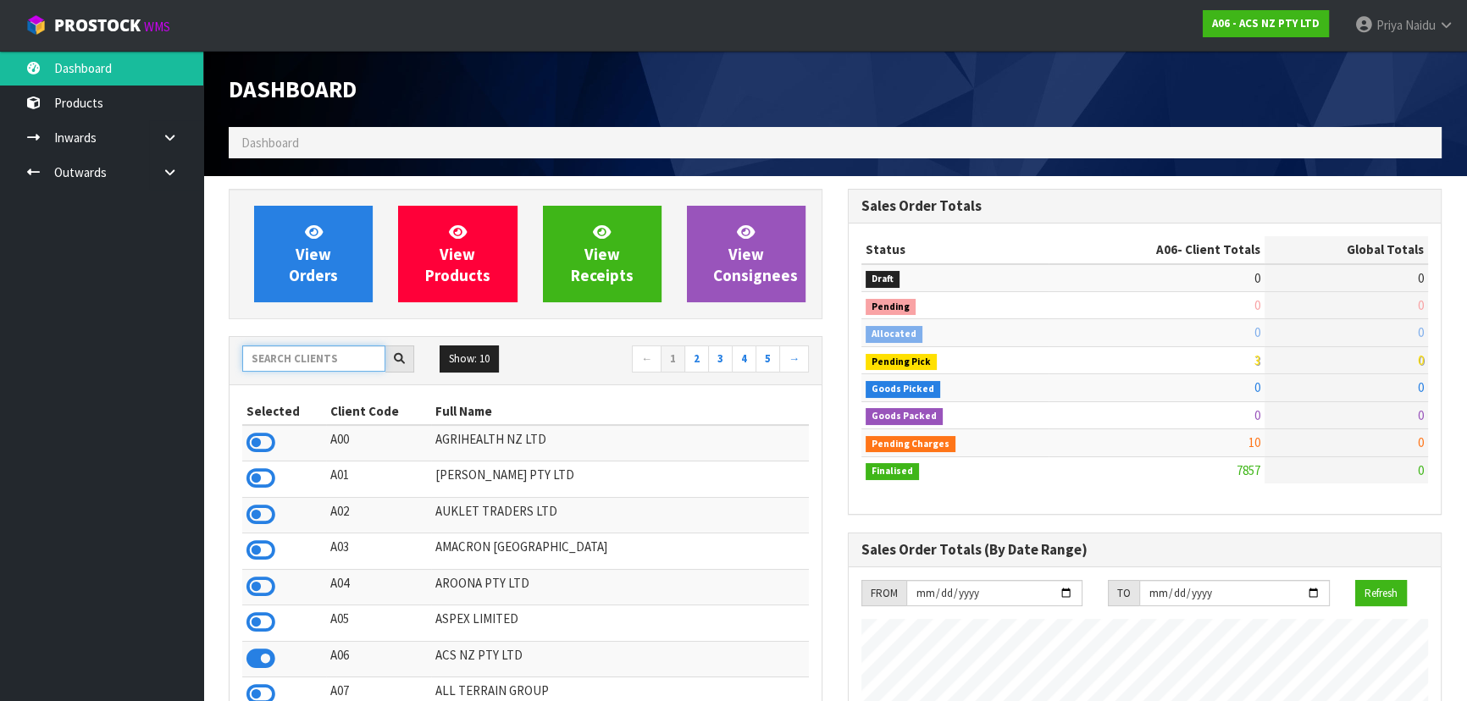
click at [280, 358] on input "text" at bounding box center [313, 359] width 143 height 26
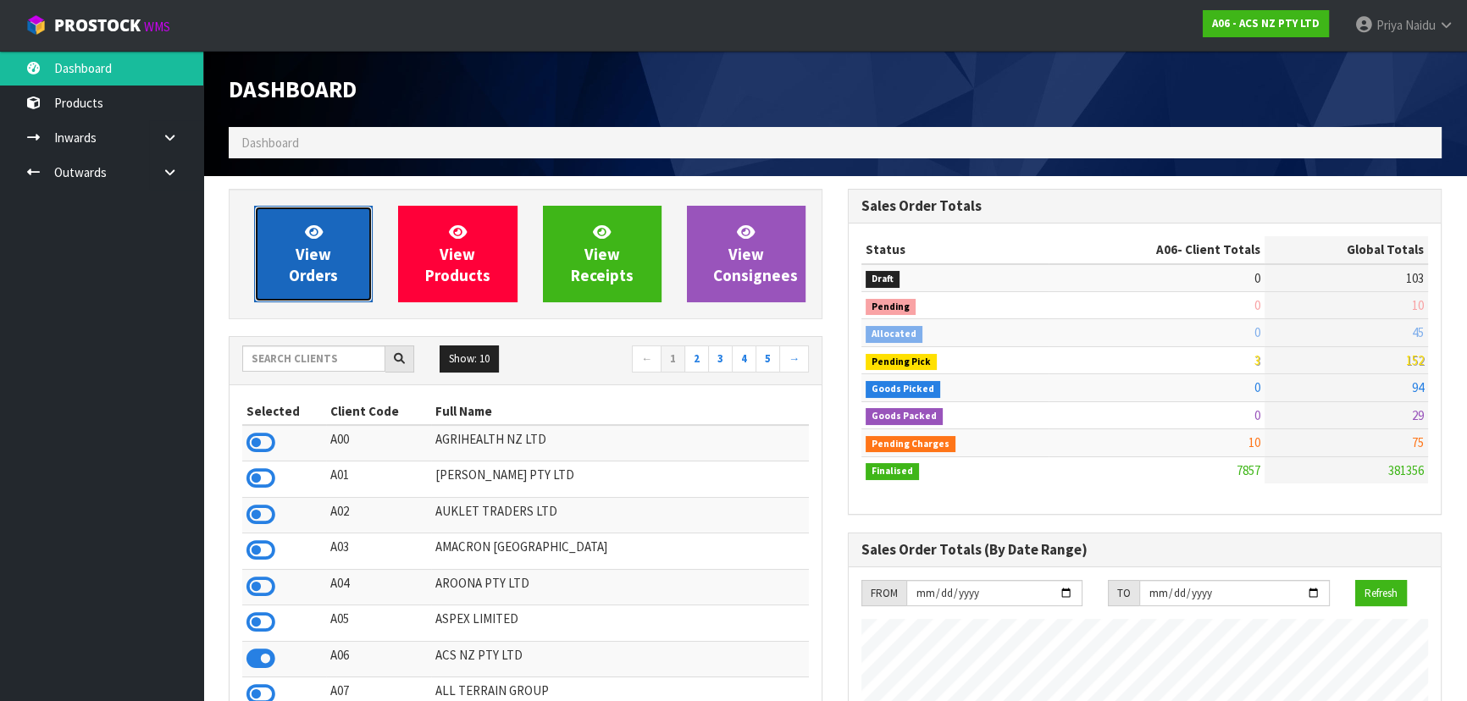
click at [329, 255] on span "View Orders" at bounding box center [313, 254] width 49 height 64
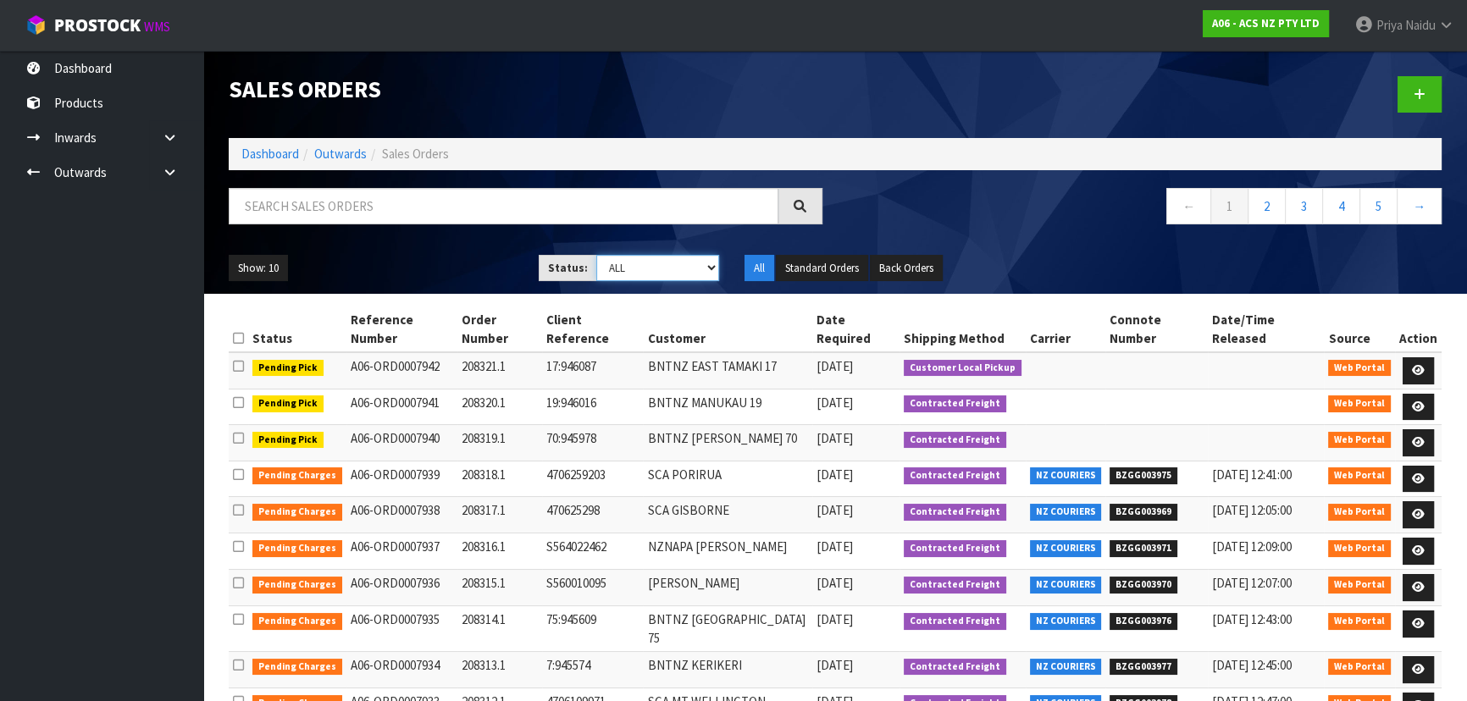
click at [656, 277] on select "Draft Pending Allocated Pending Pick Goods Picked Goods Packed Pending Charges …" at bounding box center [658, 268] width 124 height 26
click at [596, 255] on select "Draft Pending Allocated Pending Pick Goods Picked Goods Packed Pending Charges …" at bounding box center [658, 268] width 124 height 26
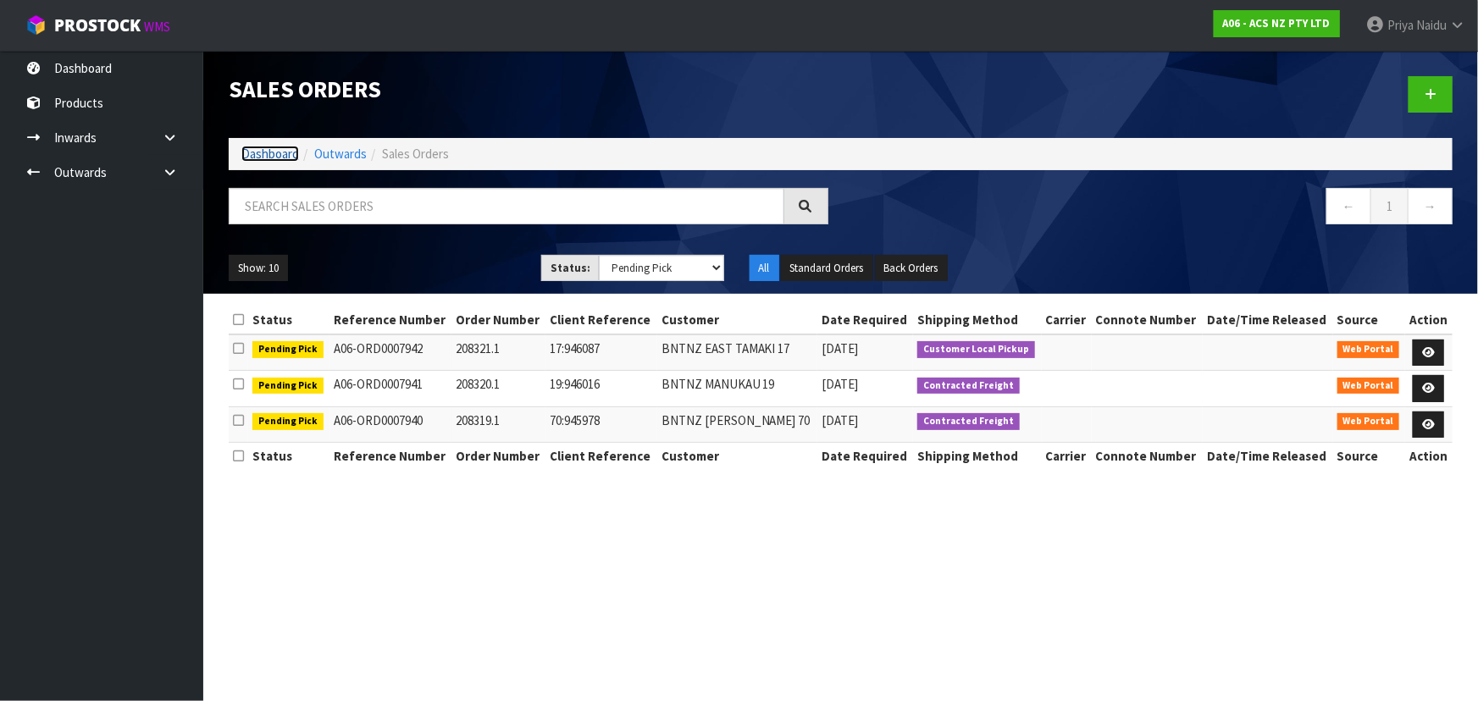
click at [271, 153] on link "Dashboard" at bounding box center [270, 154] width 58 height 16
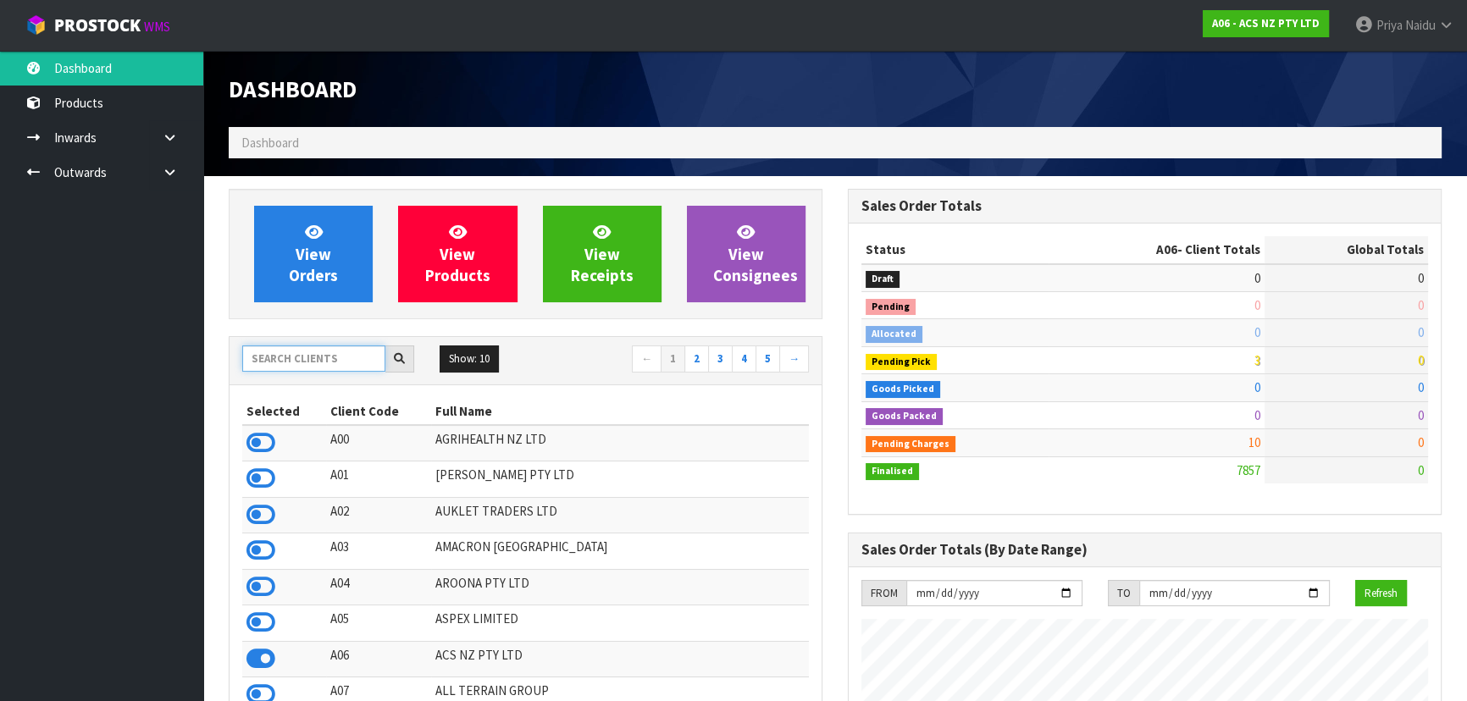
scroll to position [1281, 618]
drag, startPoint x: 311, startPoint y: 362, endPoint x: 311, endPoint y: 345, distance: 16.9
click at [311, 362] on input "text" at bounding box center [313, 359] width 143 height 26
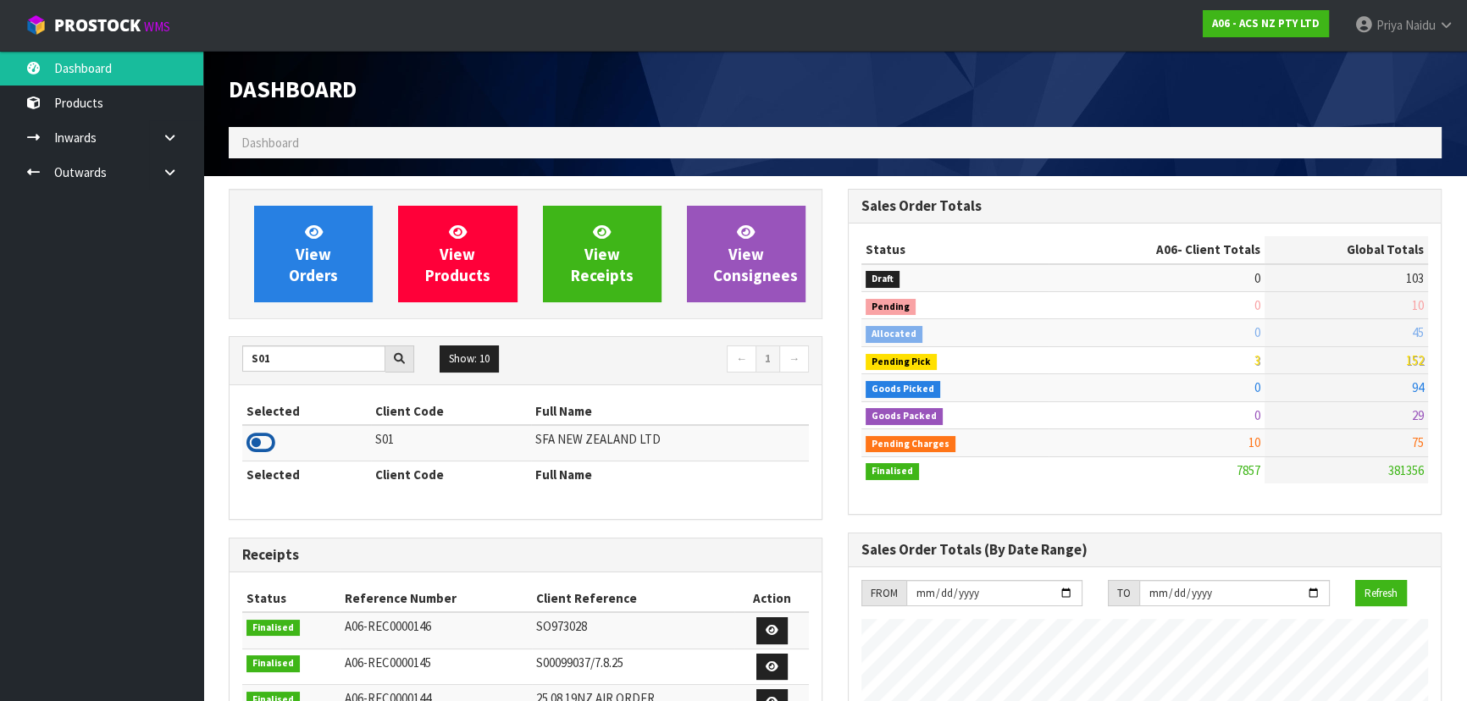
click at [268, 440] on icon at bounding box center [260, 442] width 29 height 25
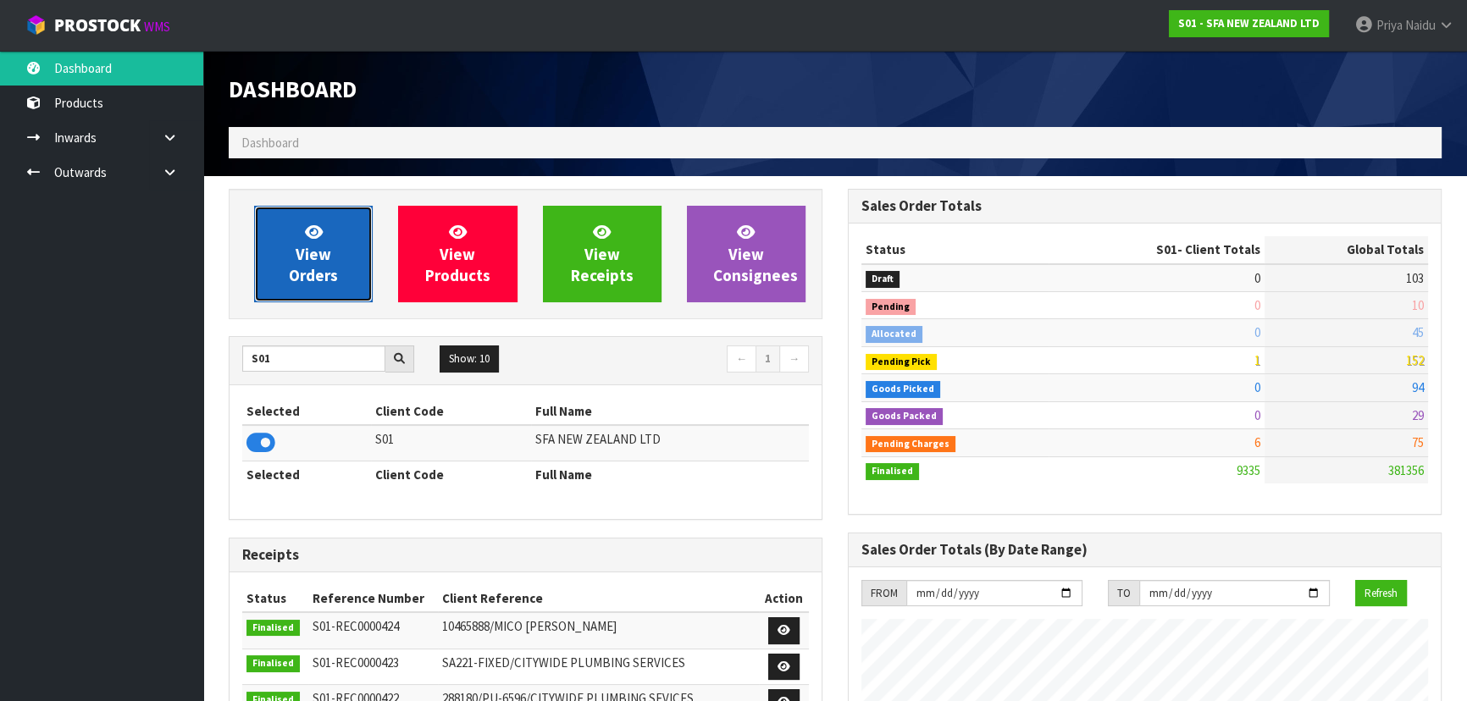
click at [313, 265] on span "View Orders" at bounding box center [313, 254] width 49 height 64
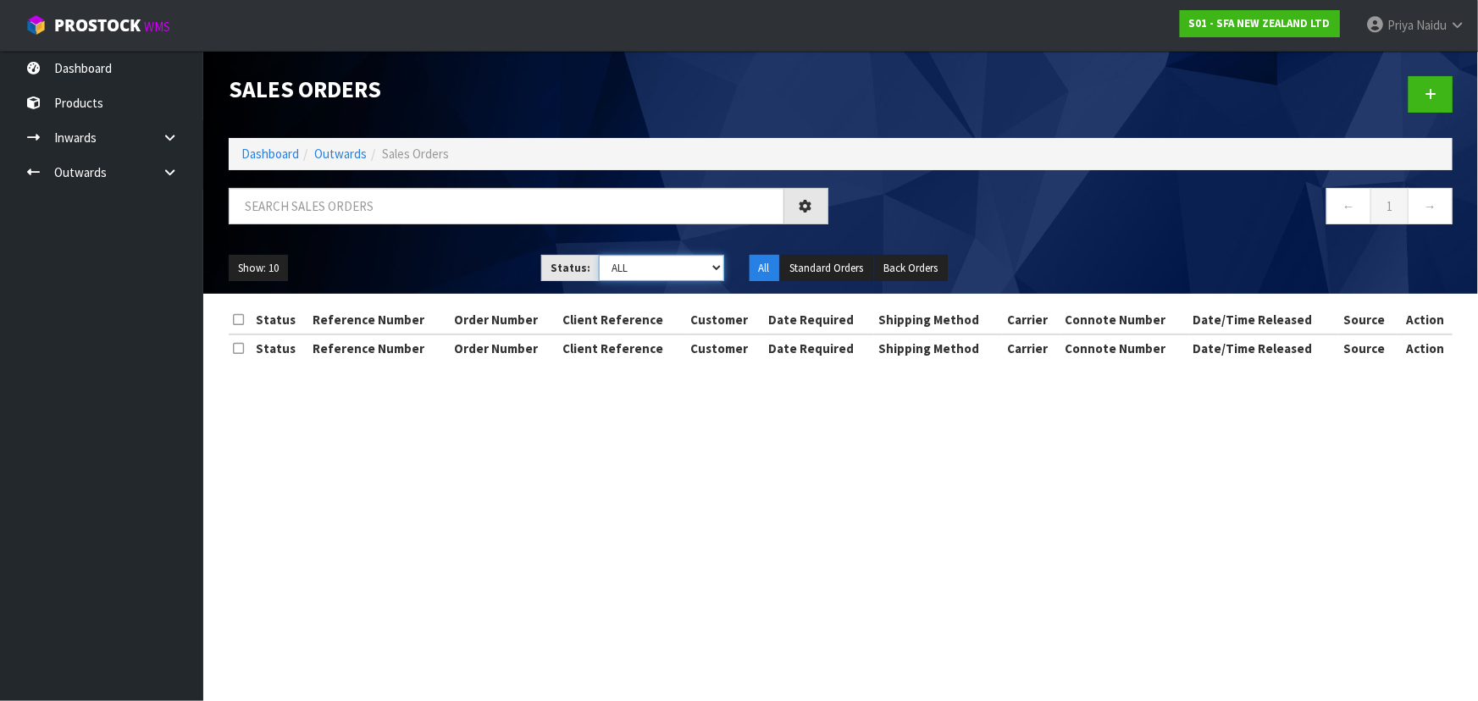
drag, startPoint x: 639, startPoint y: 260, endPoint x: 636, endPoint y: 274, distance: 13.8
click at [639, 260] on select "Draft Pending Allocated Pending Pick Goods Picked Goods Packed Pending Charges …" at bounding box center [661, 268] width 125 height 26
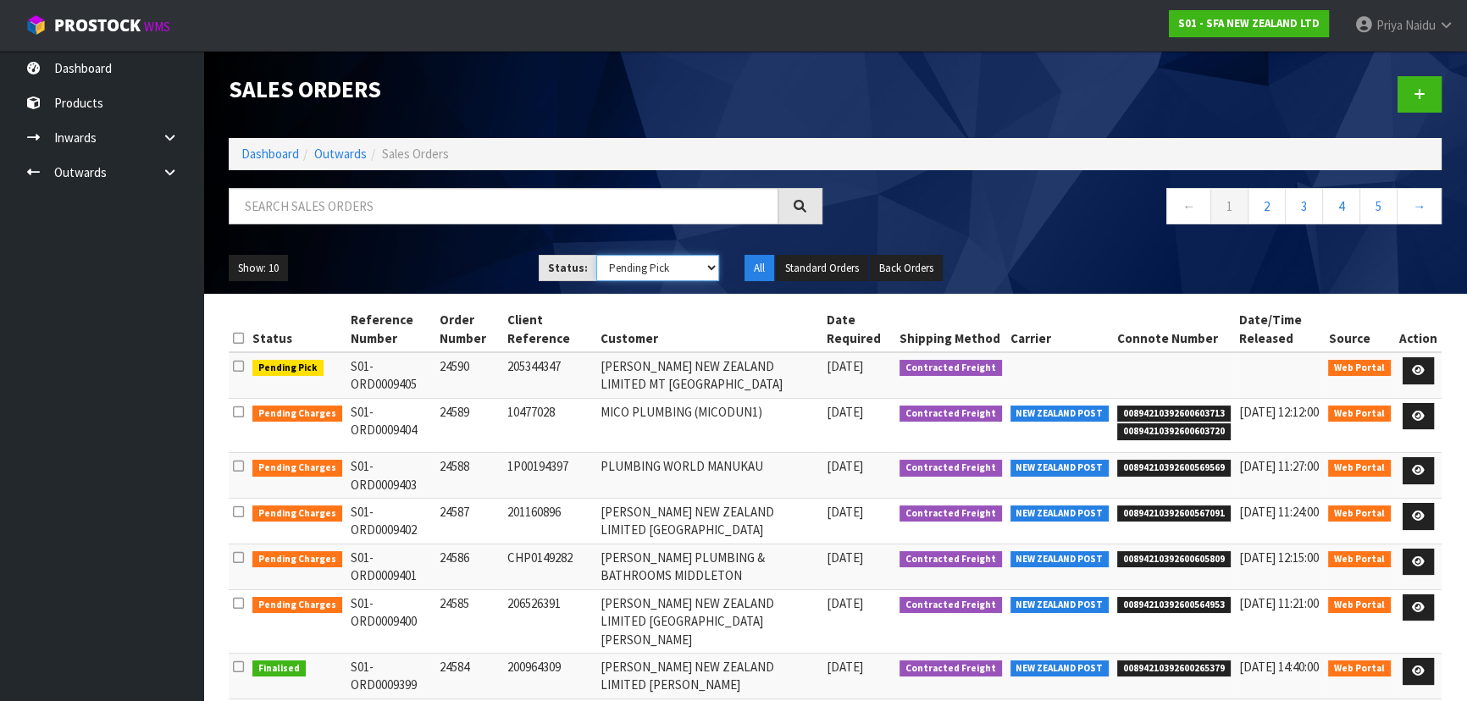
click at [596, 255] on select "Draft Pending Allocated Pending Pick Goods Picked Goods Packed Pending Charges …" at bounding box center [658, 268] width 124 height 26
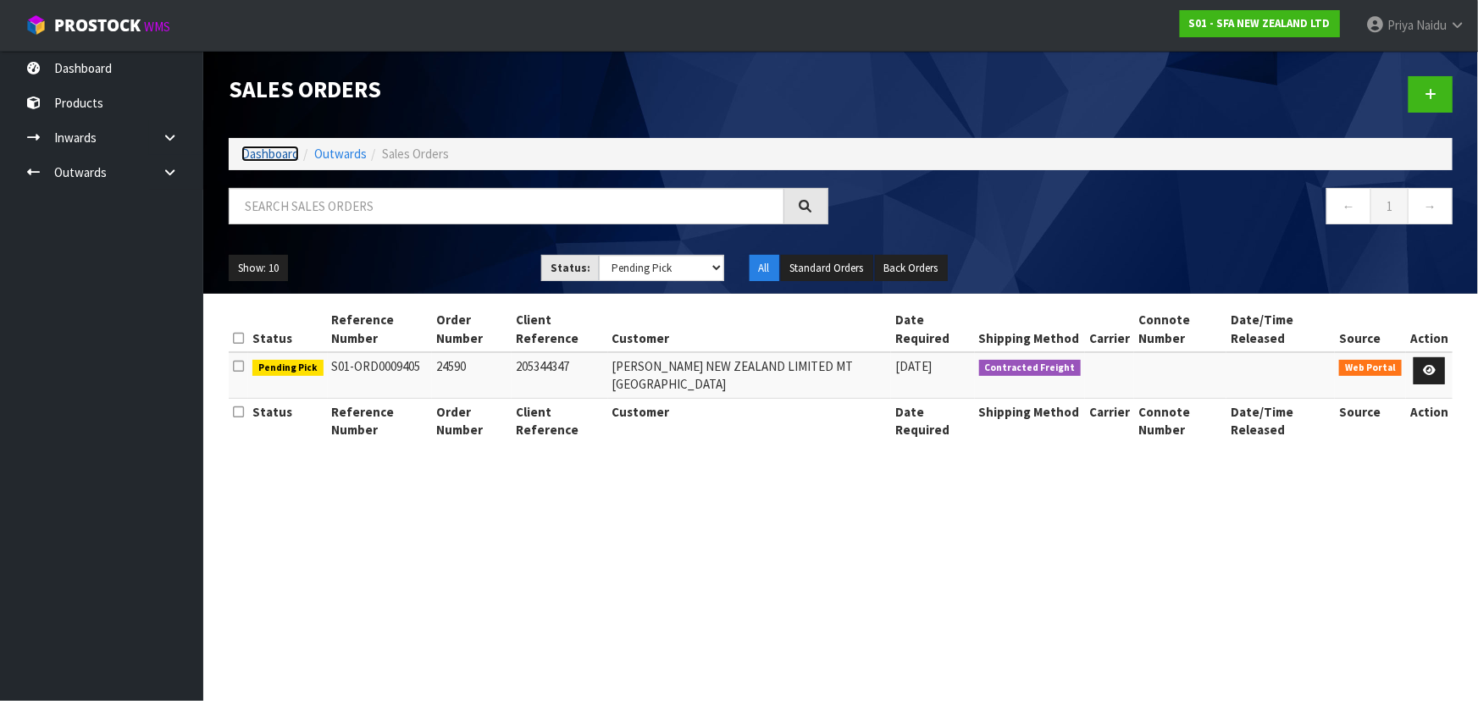
click at [270, 160] on link "Dashboard" at bounding box center [270, 154] width 58 height 16
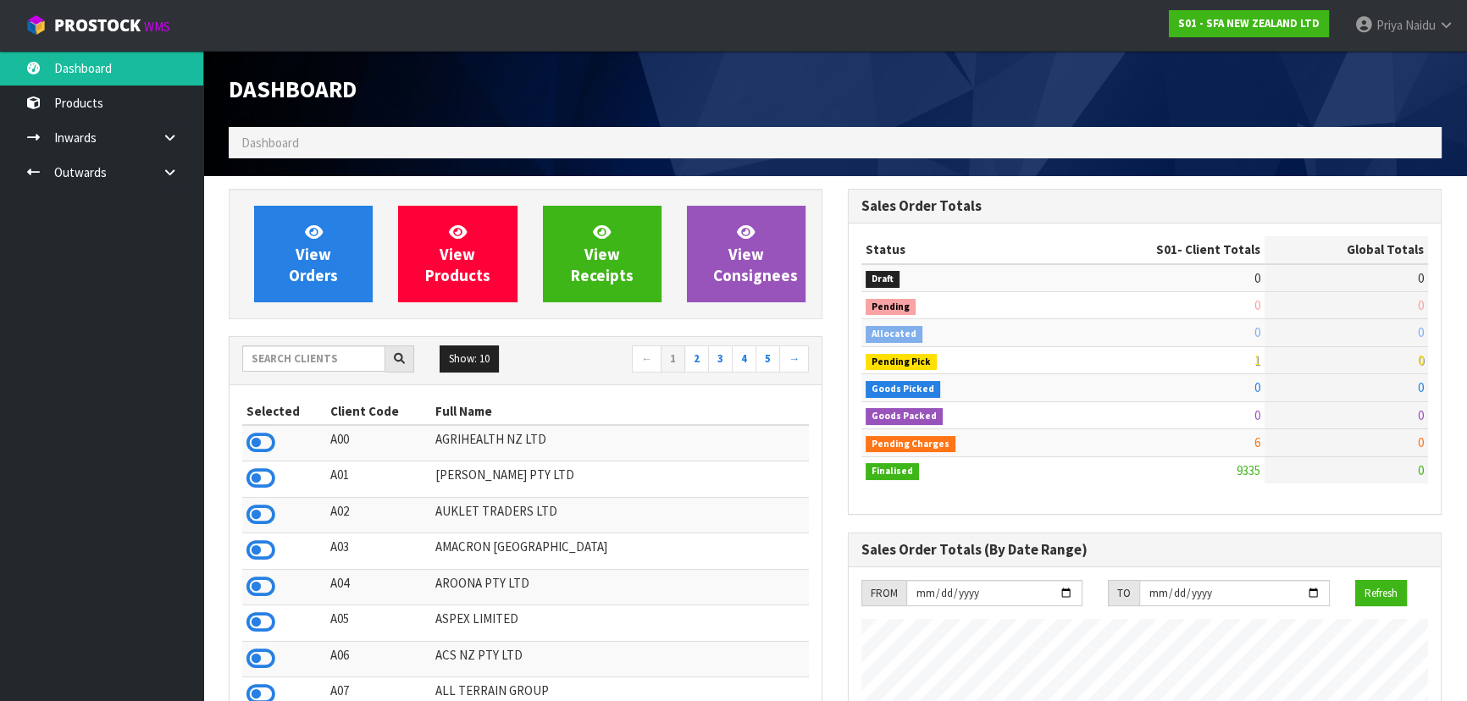
scroll to position [1281, 618]
click at [291, 357] on input "text" at bounding box center [313, 359] width 143 height 26
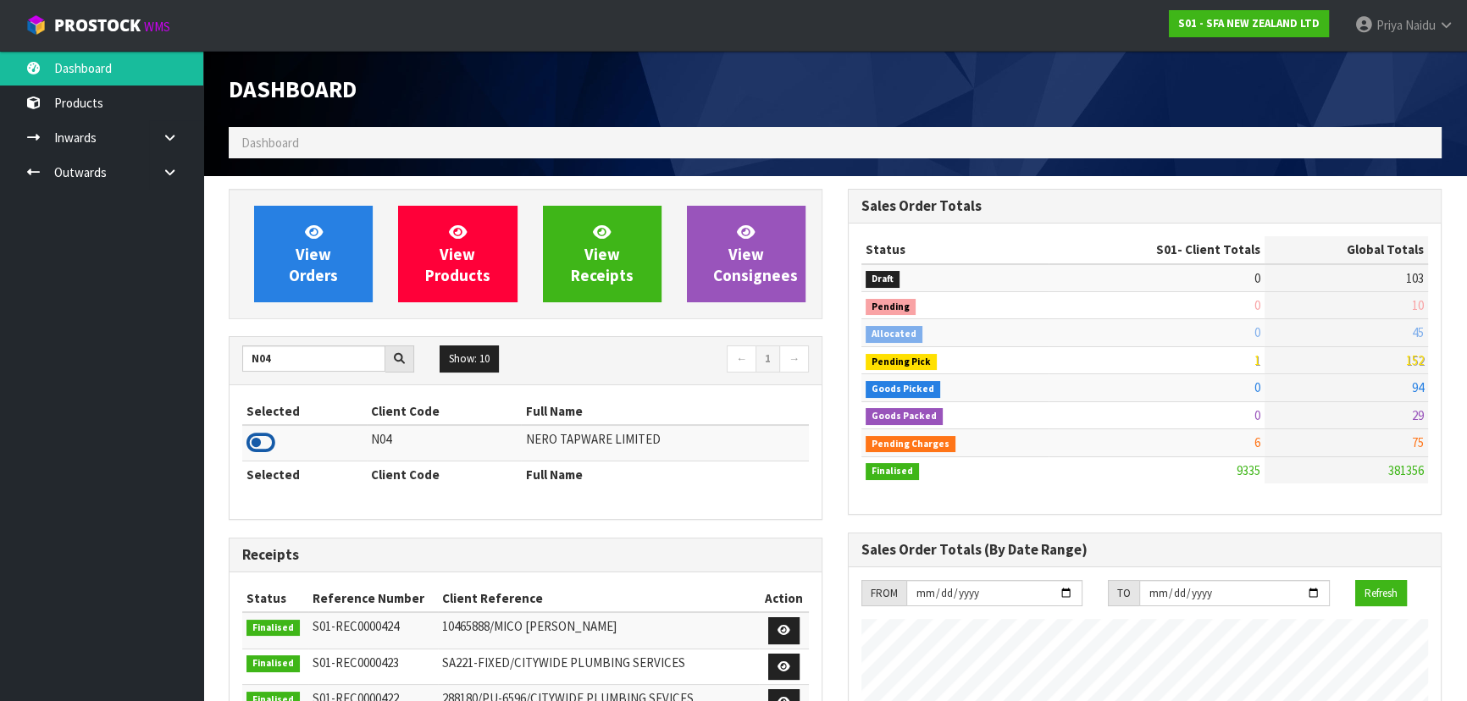
click at [263, 434] on icon at bounding box center [260, 442] width 29 height 25
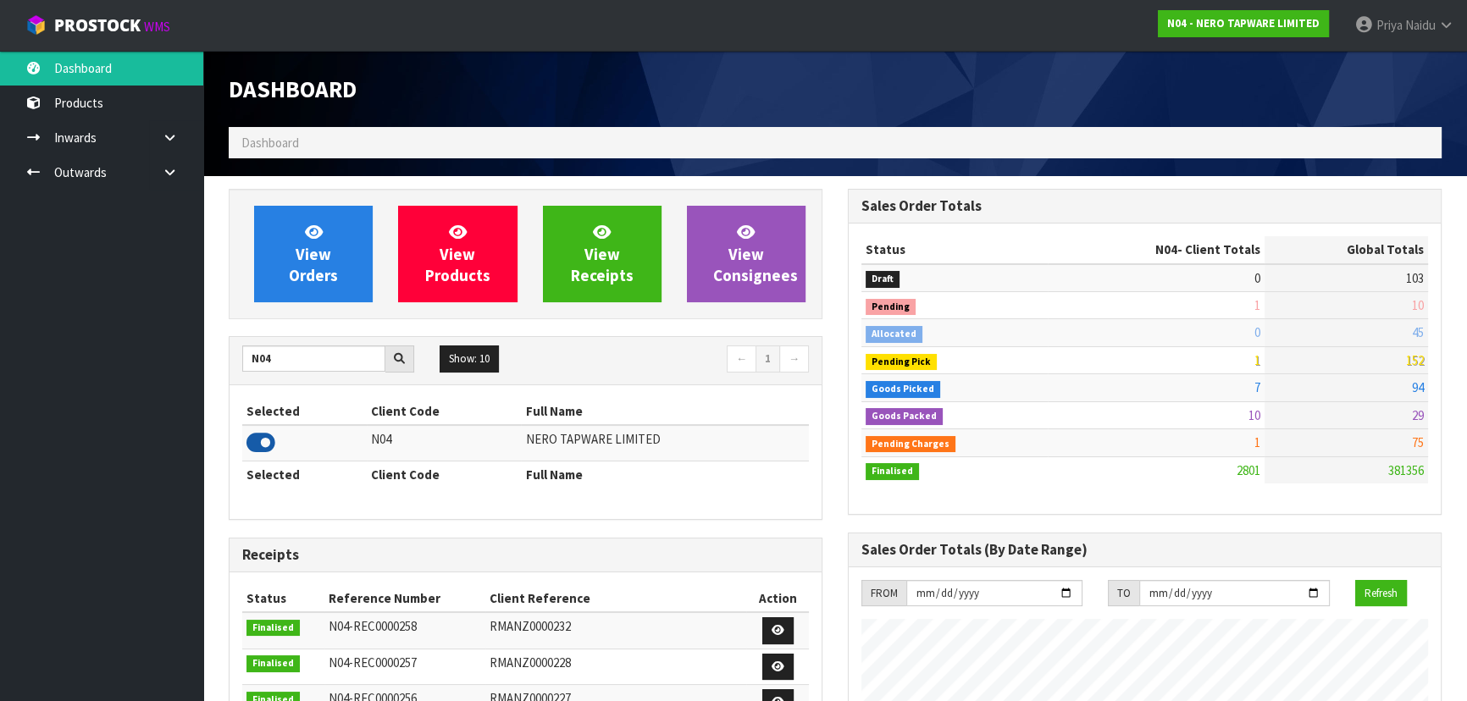
scroll to position [1353, 618]
click at [283, 358] on input "N04" at bounding box center [313, 359] width 143 height 26
click at [257, 440] on icon at bounding box center [260, 442] width 29 height 25
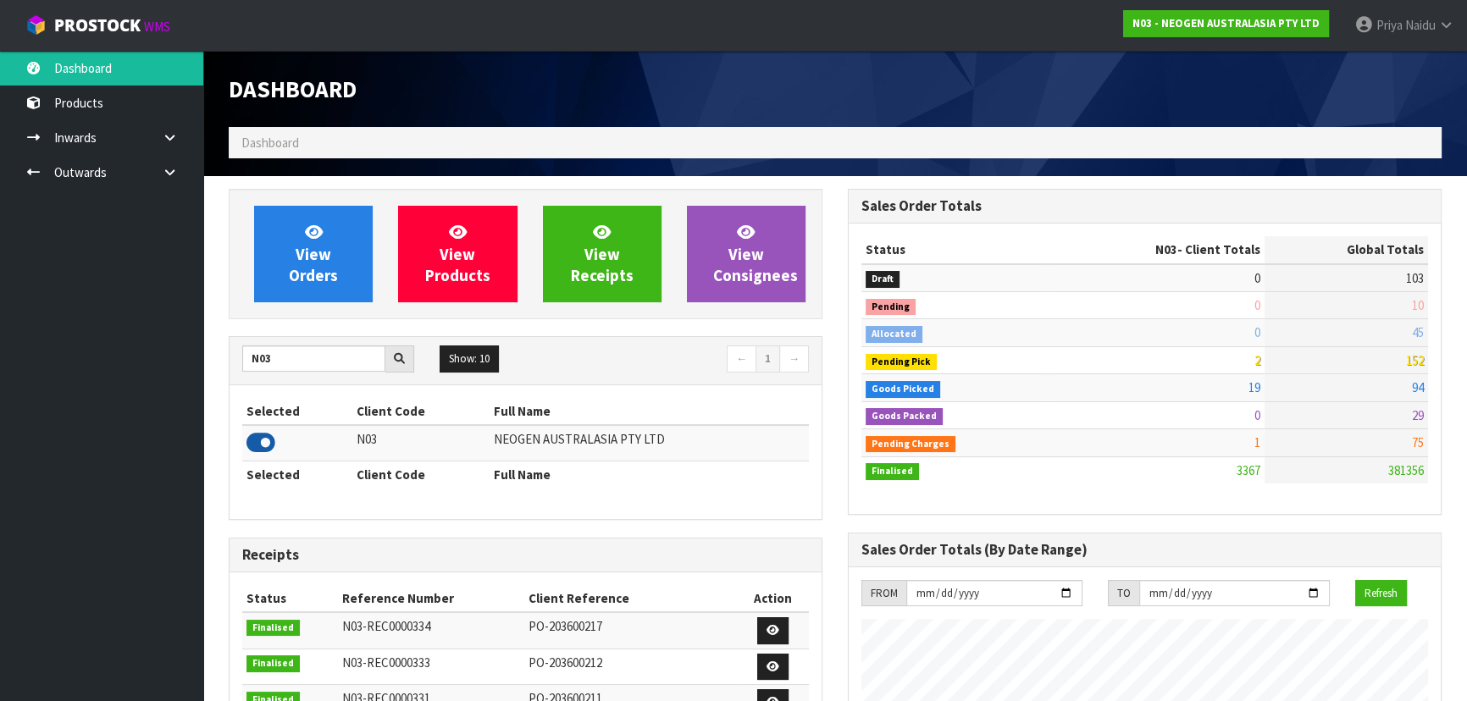
scroll to position [1281, 618]
click at [285, 358] on input "N03" at bounding box center [313, 359] width 143 height 26
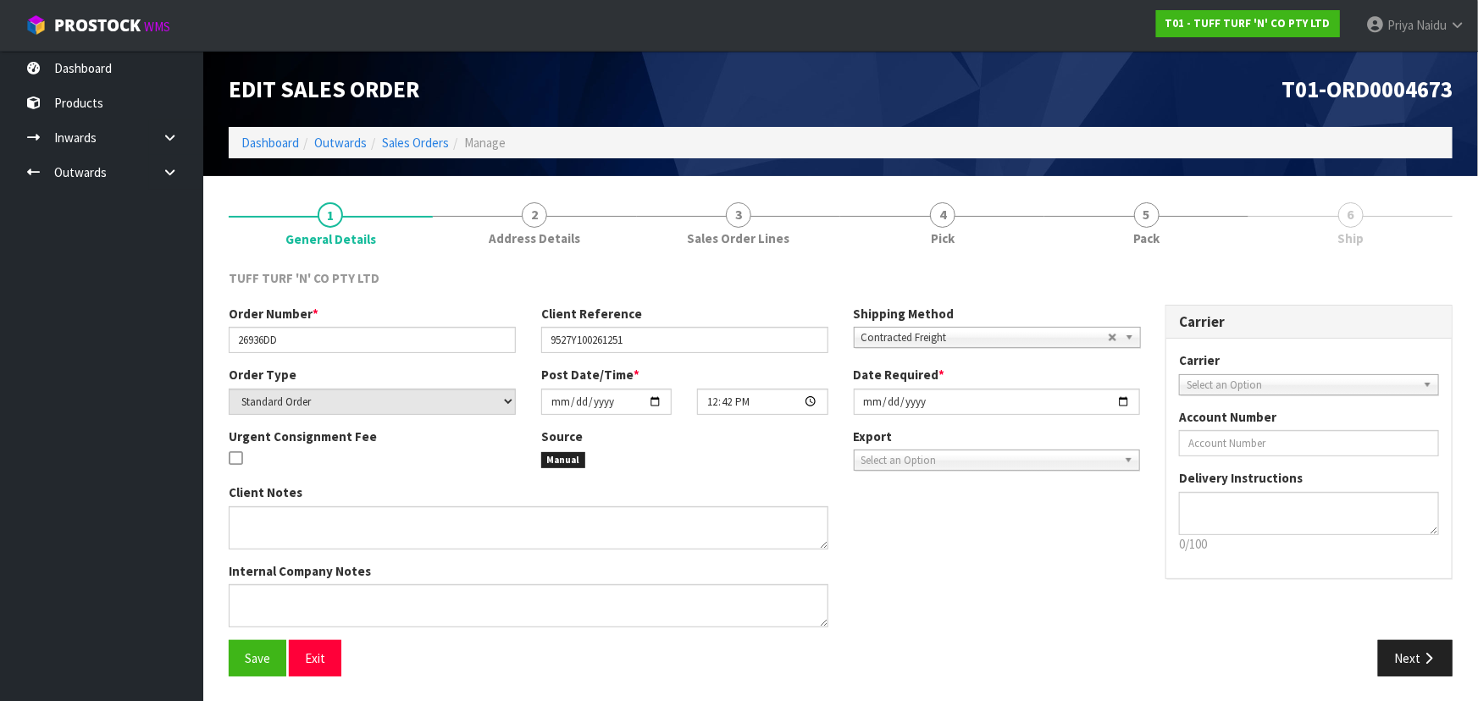
click at [267, 131] on ol "Dashboard Outwards Sales Orders Manage" at bounding box center [841, 142] width 1224 height 31
click at [254, 150] on link "Dashboard" at bounding box center [270, 143] width 58 height 16
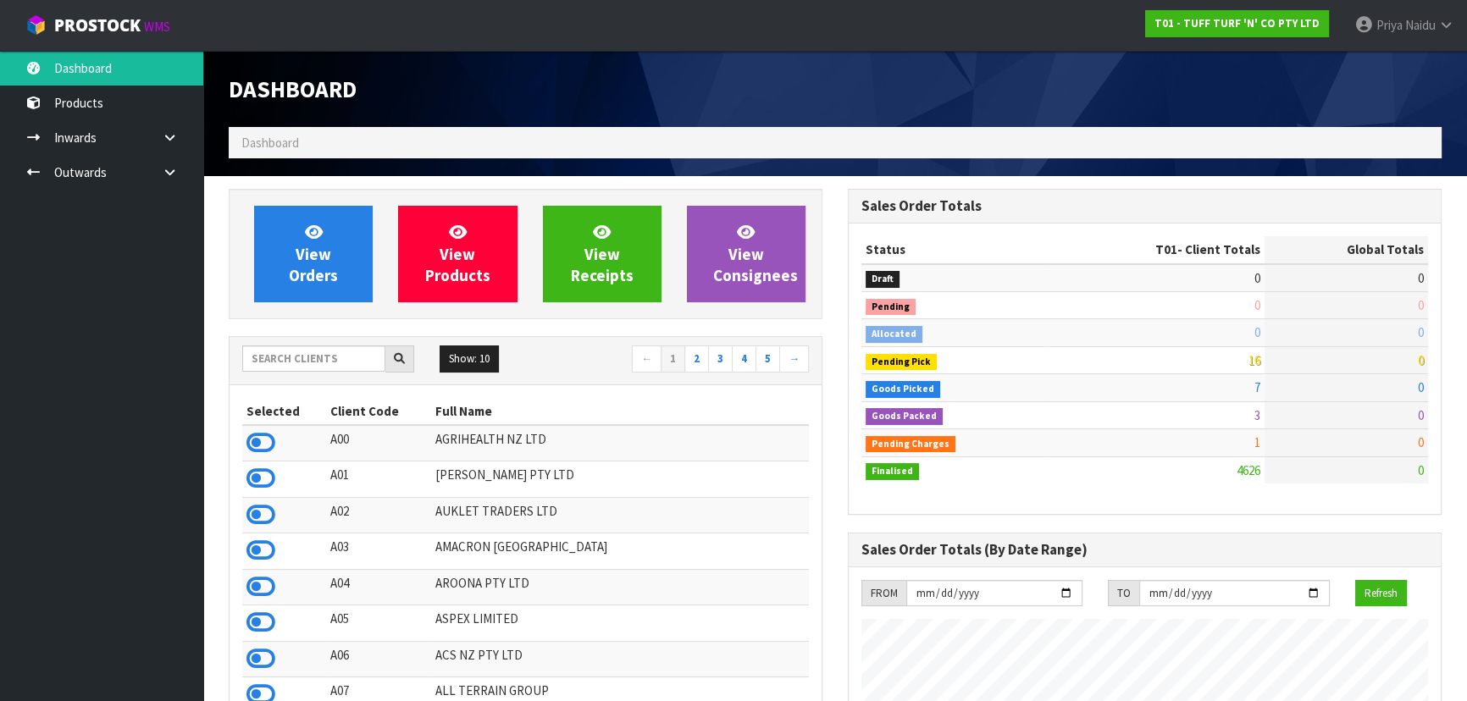
click at [263, 149] on span "Dashboard" at bounding box center [270, 143] width 58 height 16
click at [295, 347] on input "text" at bounding box center [313, 359] width 143 height 26
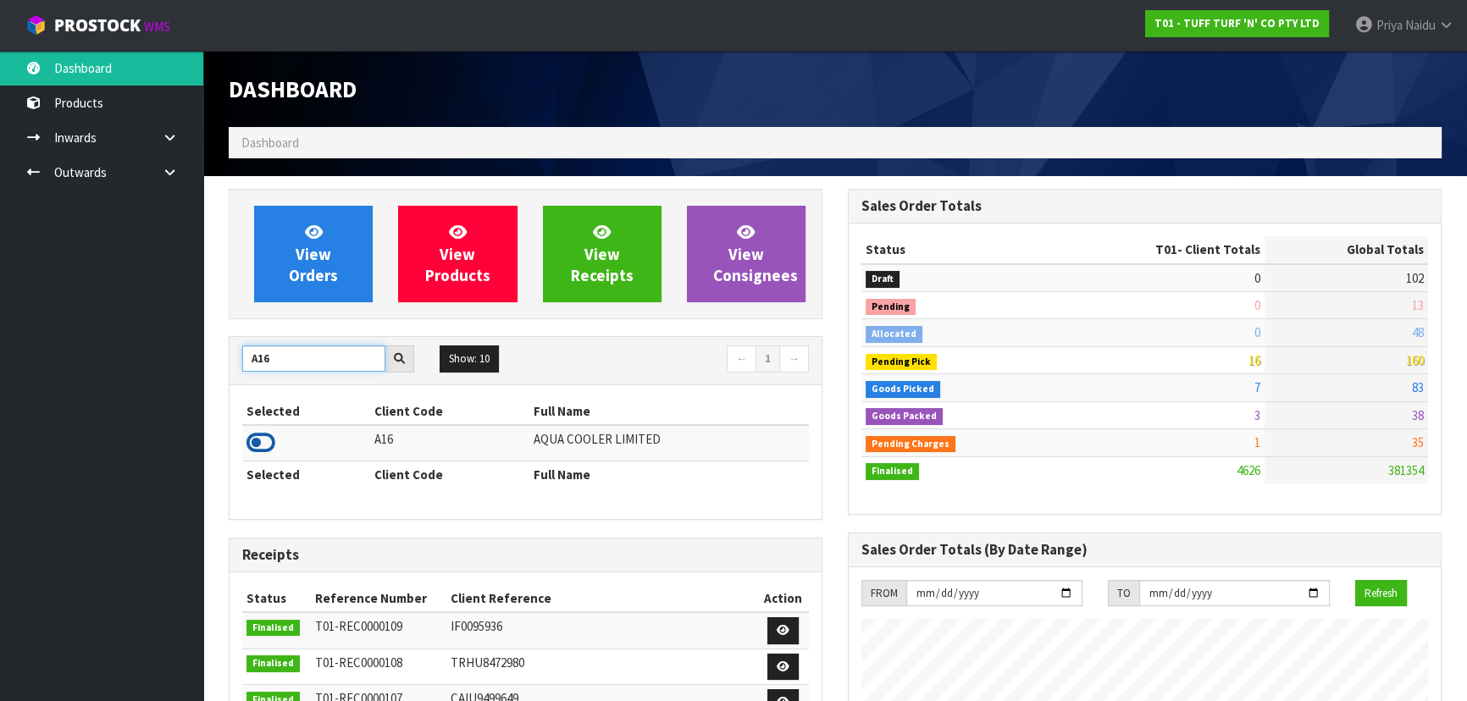
type input "A16"
click at [258, 441] on icon at bounding box center [260, 442] width 29 height 25
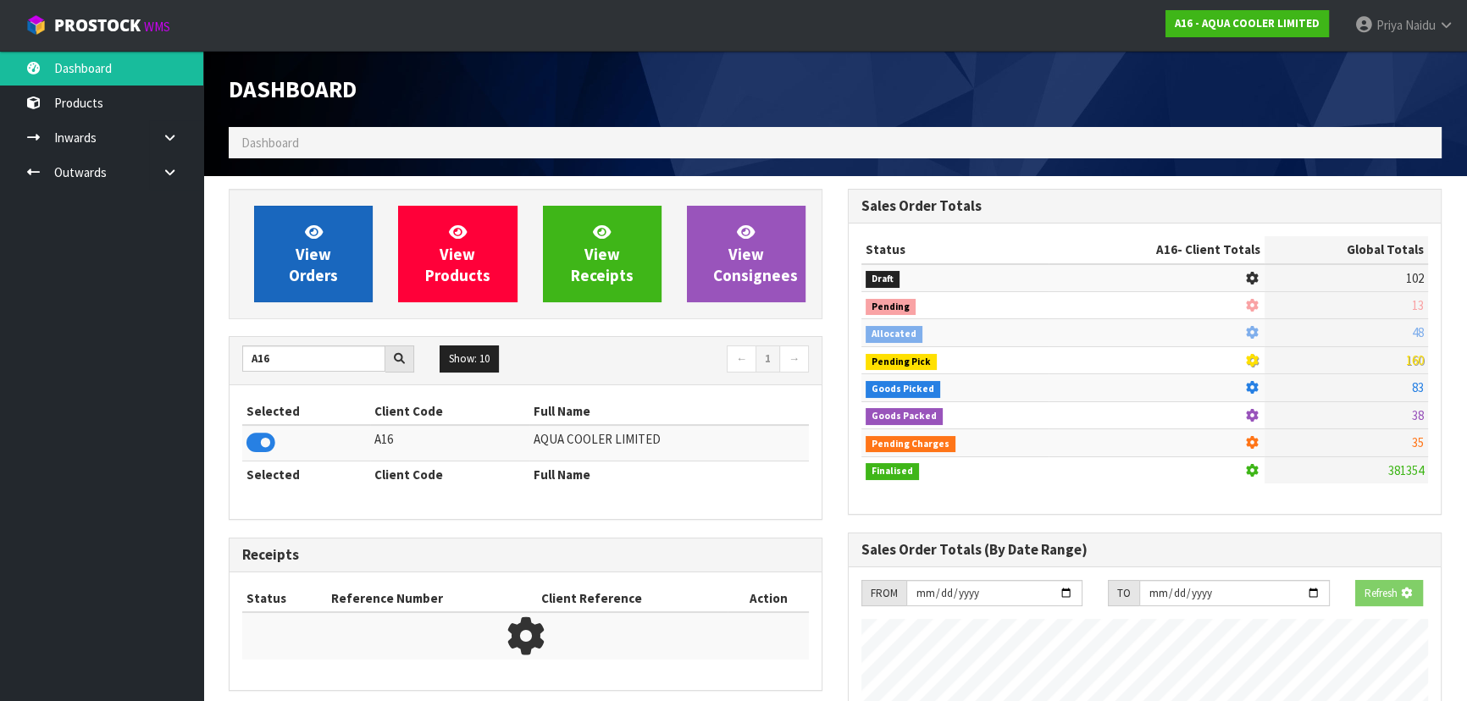
scroll to position [845892, 846327]
click at [330, 276] on span "View Orders" at bounding box center [313, 254] width 49 height 64
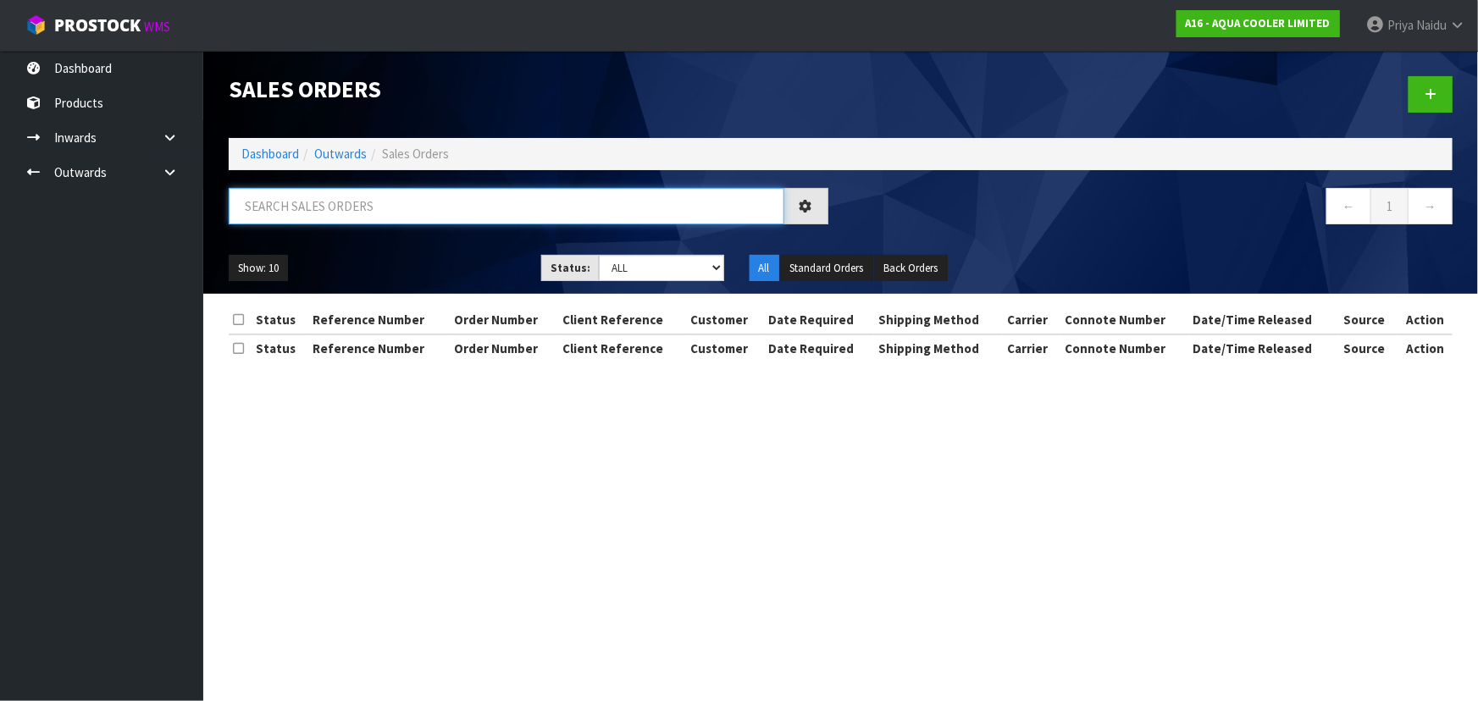
click at [333, 196] on input "text" at bounding box center [507, 206] width 556 height 36
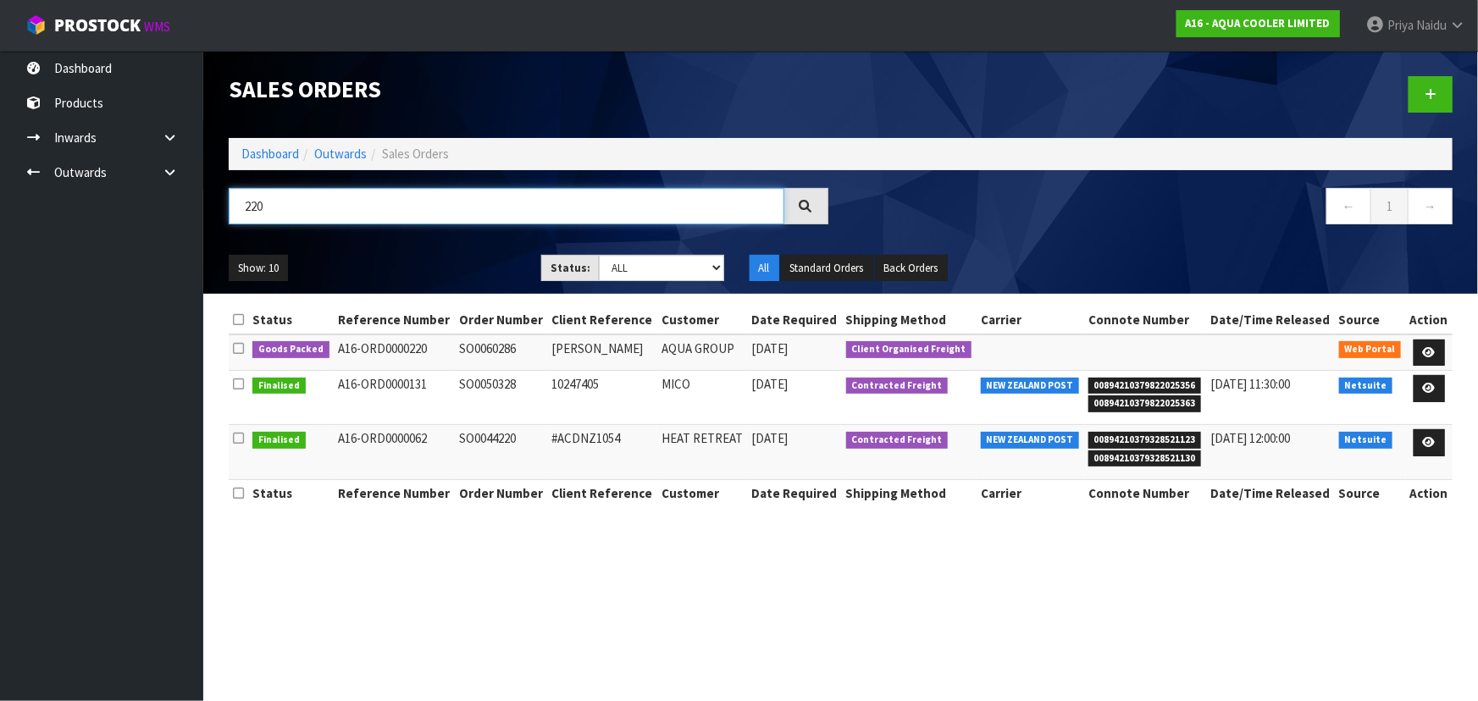
type input "220"
click at [436, 266] on ul "Show: 10 5 10 25 50" at bounding box center [372, 268] width 287 height 27
click at [1430, 347] on icon at bounding box center [1429, 352] width 13 height 11
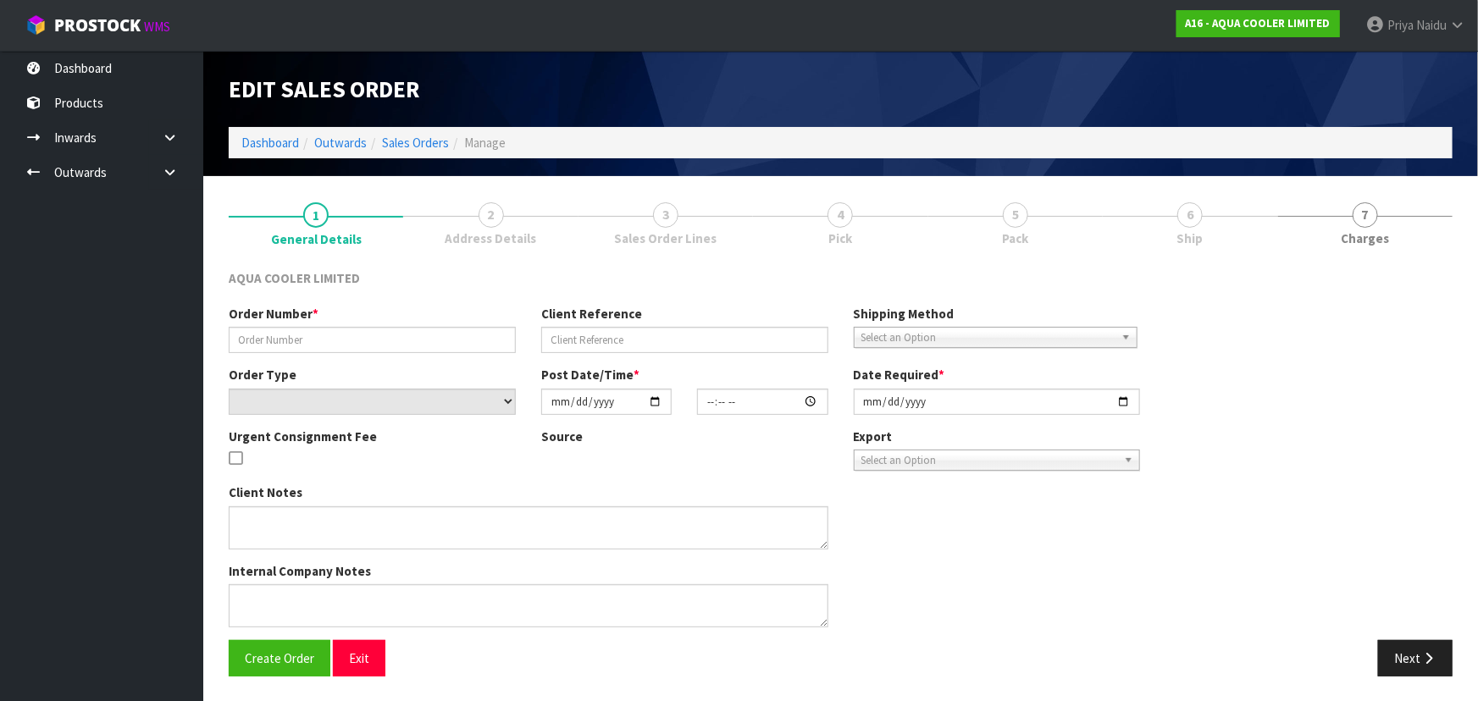
type input "SO0060286"
type input "GARY WINTER"
select select "number:0"
type input "2025-09-09"
type input "20:28:00.000"
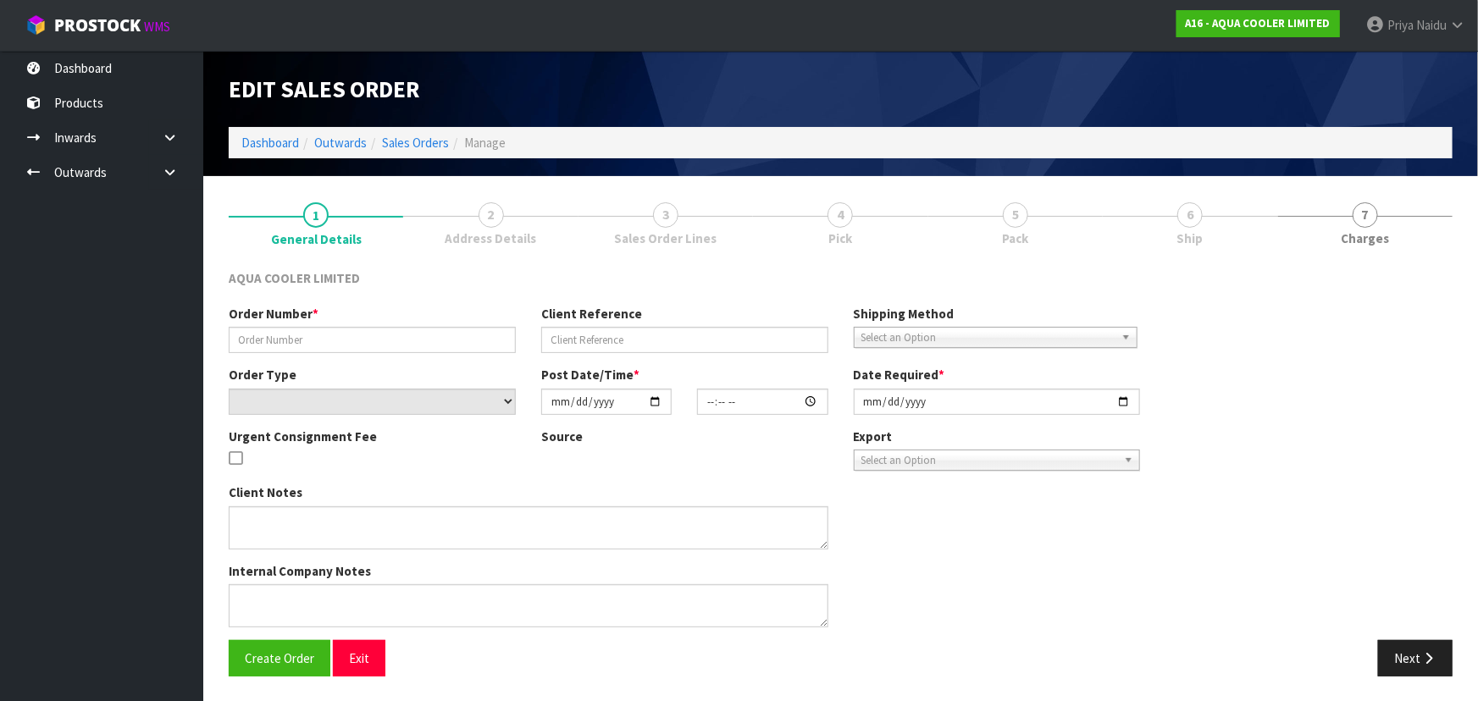
type input "2025-09-09"
type textarea "CUSTOMER CARRIER MAINFREIGHT COLLECTION"
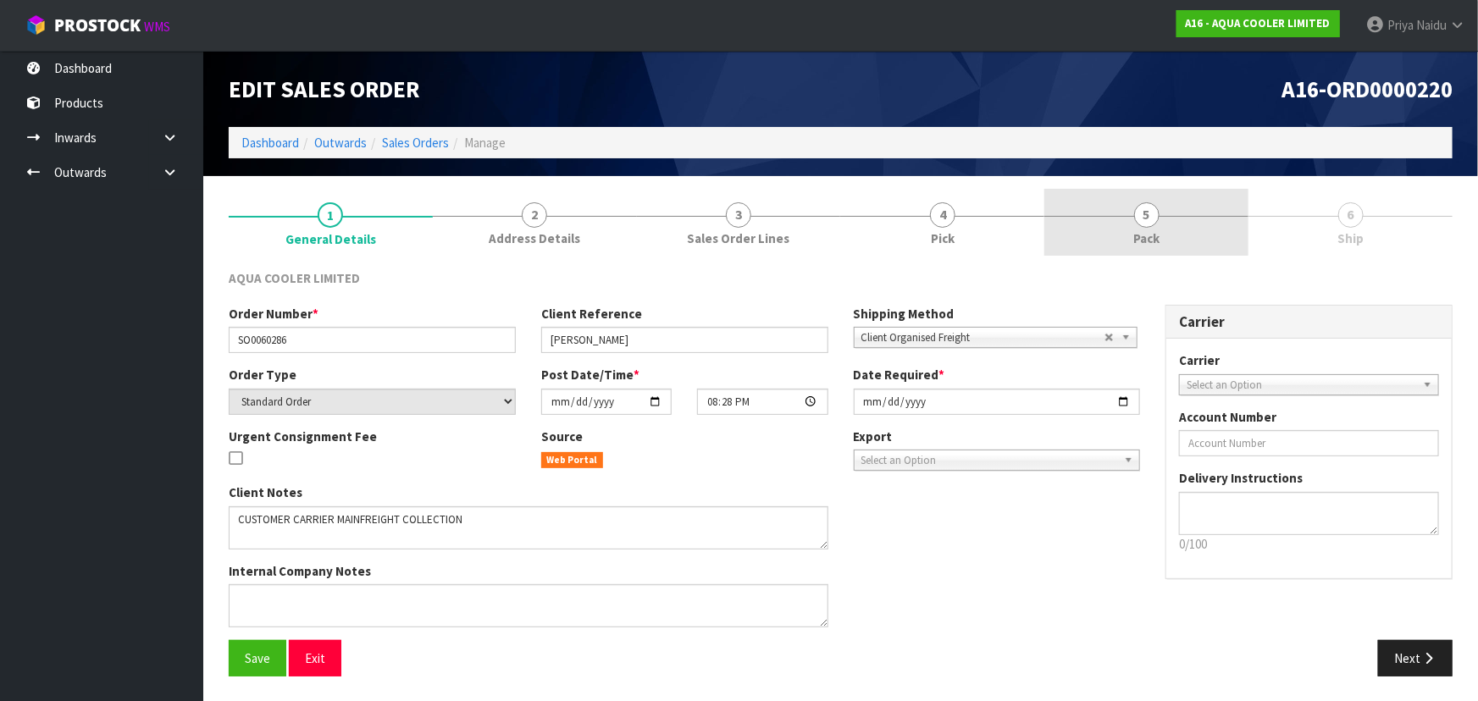
click at [1150, 230] on span "Pack" at bounding box center [1146, 239] width 26 height 18
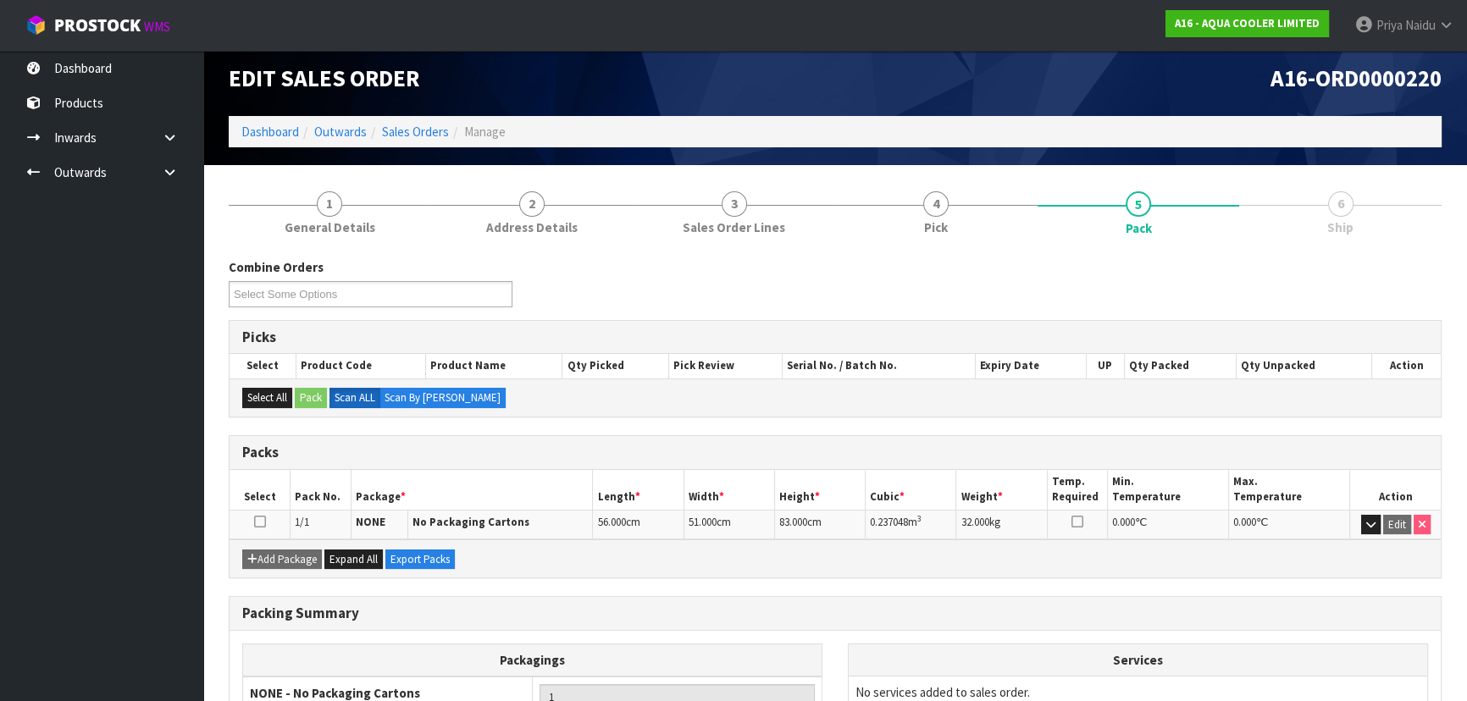
scroll to position [169, 0]
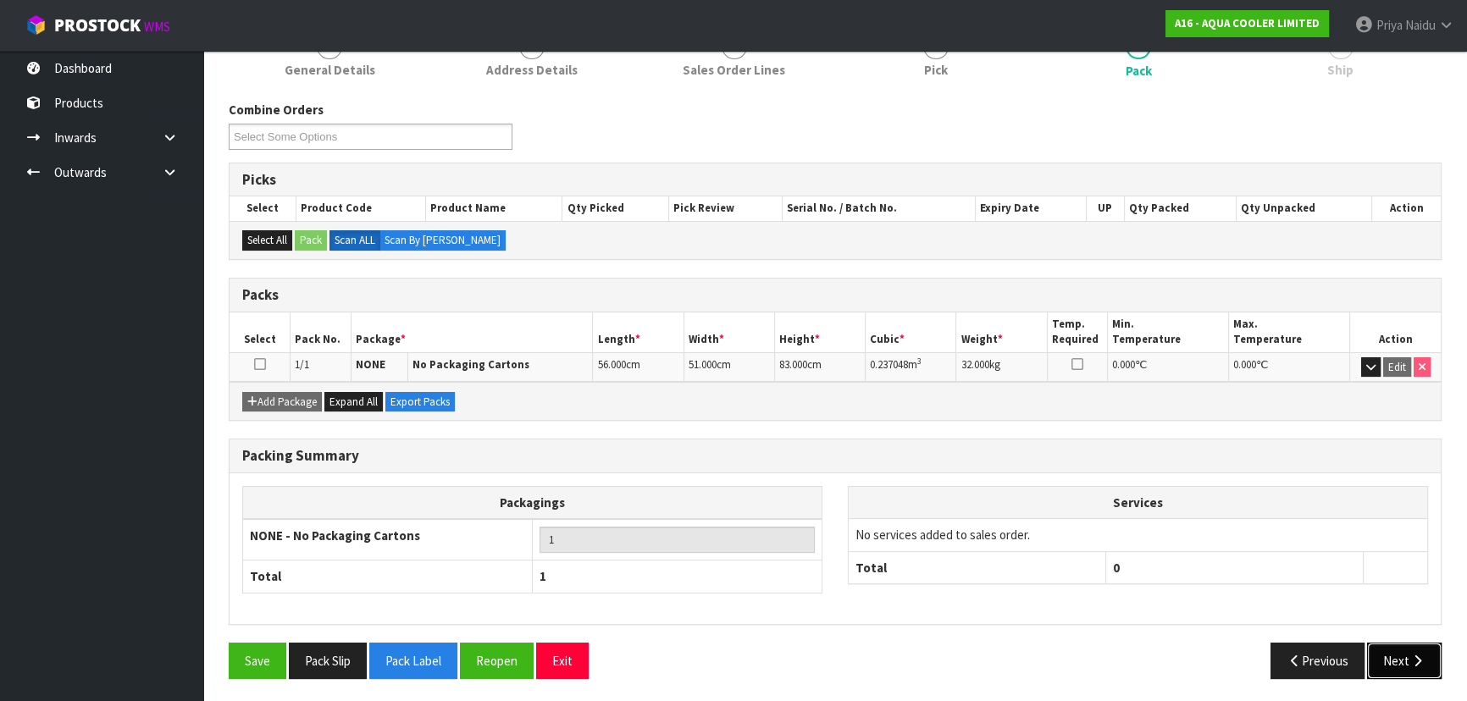
click at [1409, 661] on icon "button" at bounding box center [1417, 661] width 16 height 13
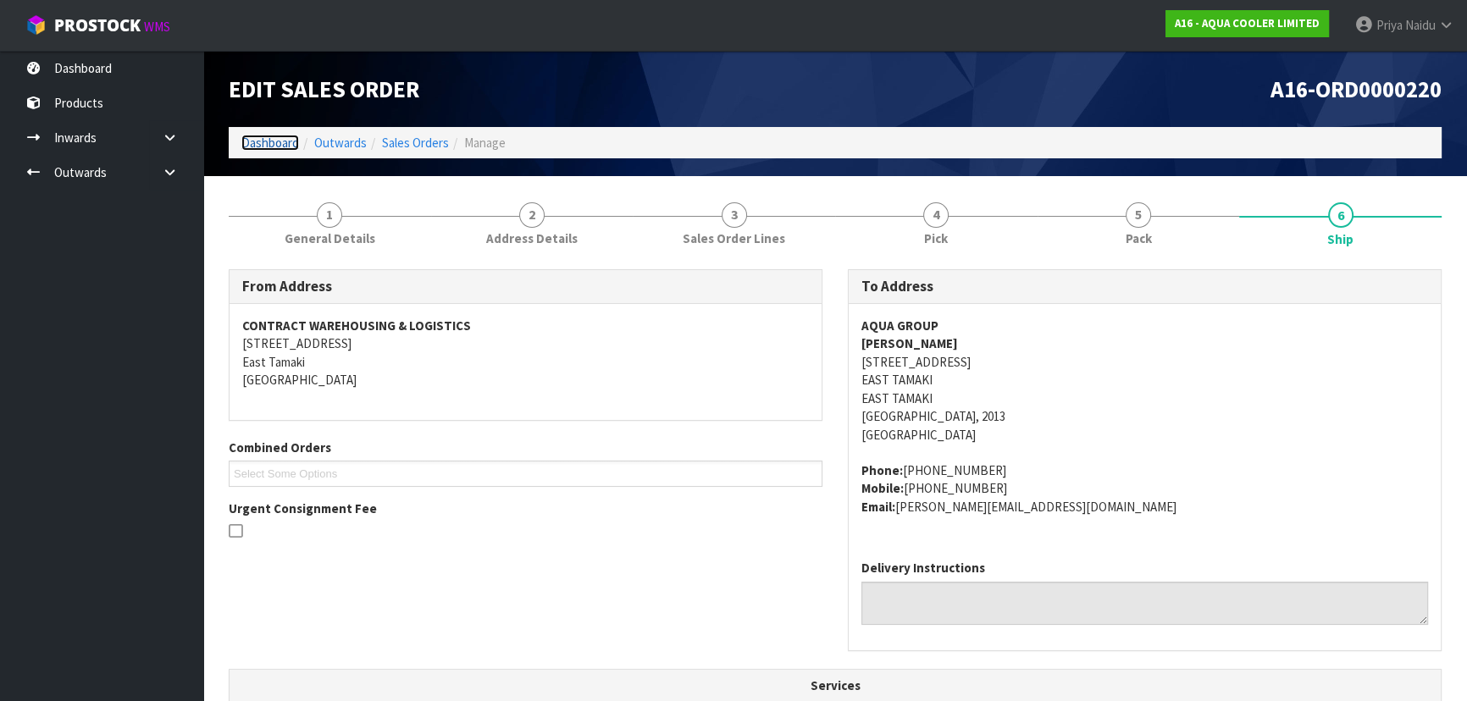
click at [275, 143] on link "Dashboard" at bounding box center [270, 143] width 58 height 16
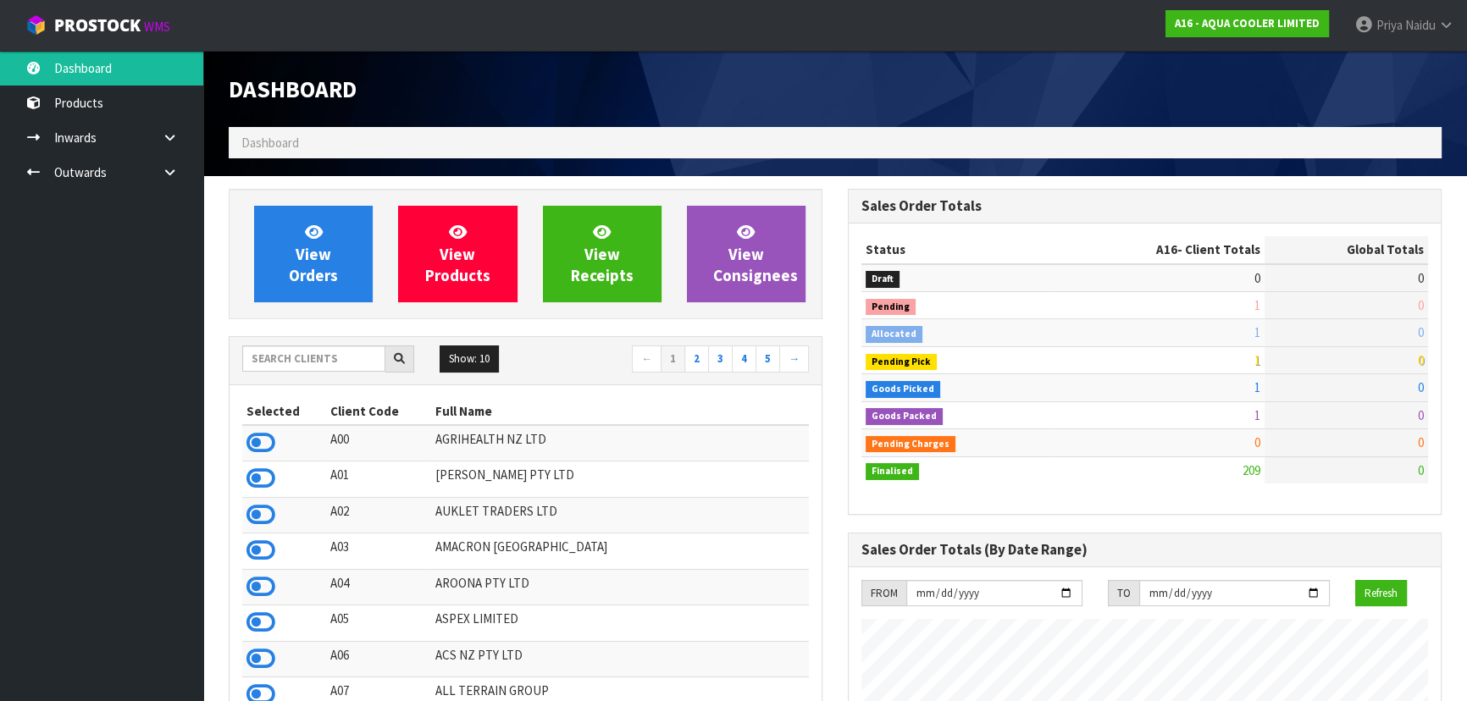
scroll to position [1425, 618]
click at [277, 367] on input "text" at bounding box center [313, 359] width 143 height 26
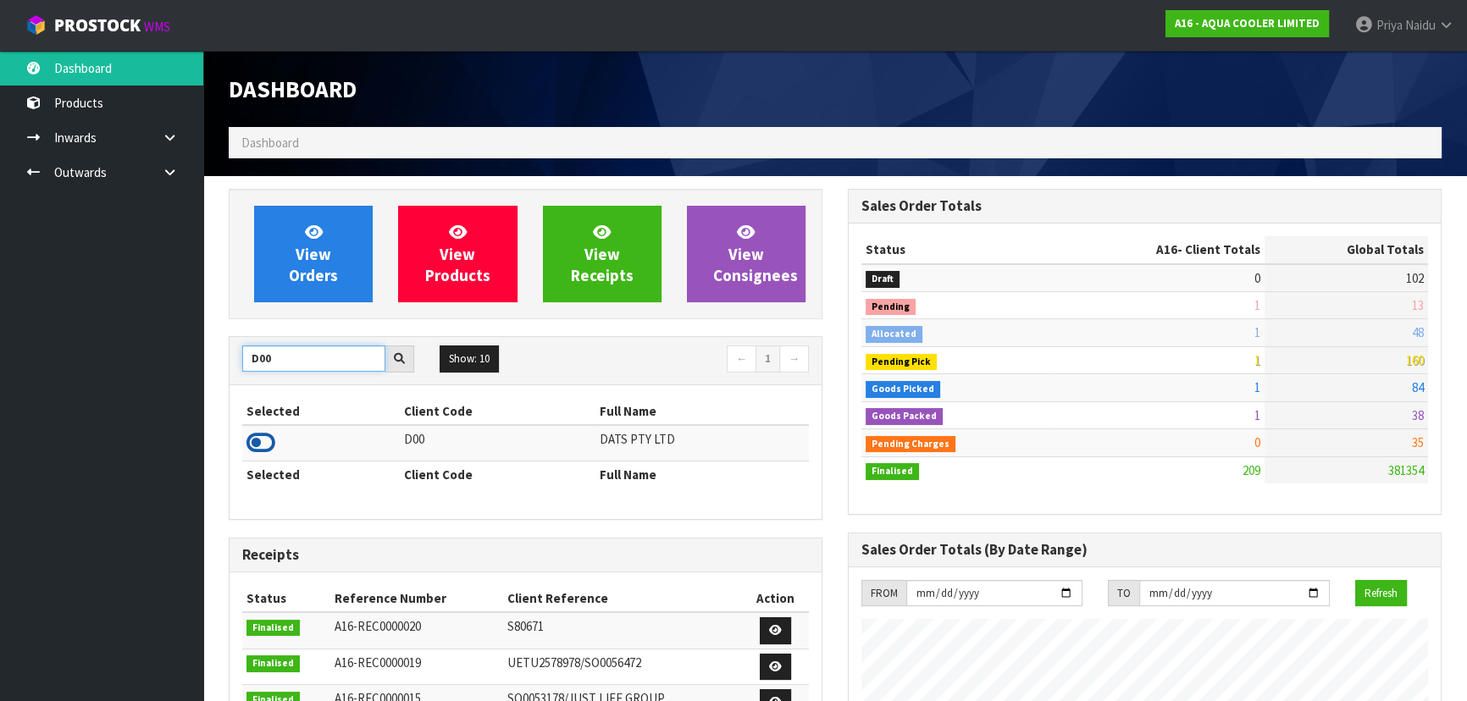
type input "D00"
click at [258, 450] on icon at bounding box center [260, 442] width 29 height 25
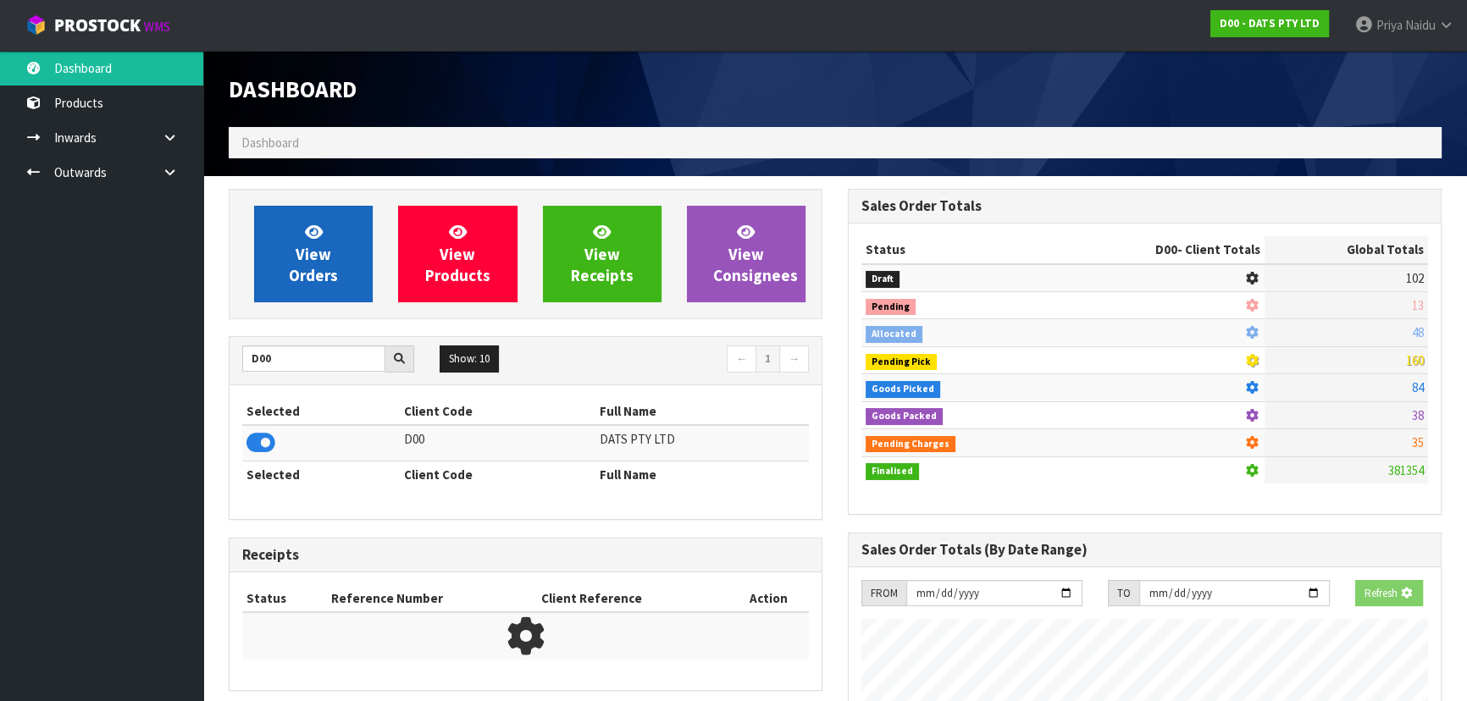
scroll to position [845892, 846327]
click at [317, 246] on span "View Orders" at bounding box center [313, 254] width 49 height 64
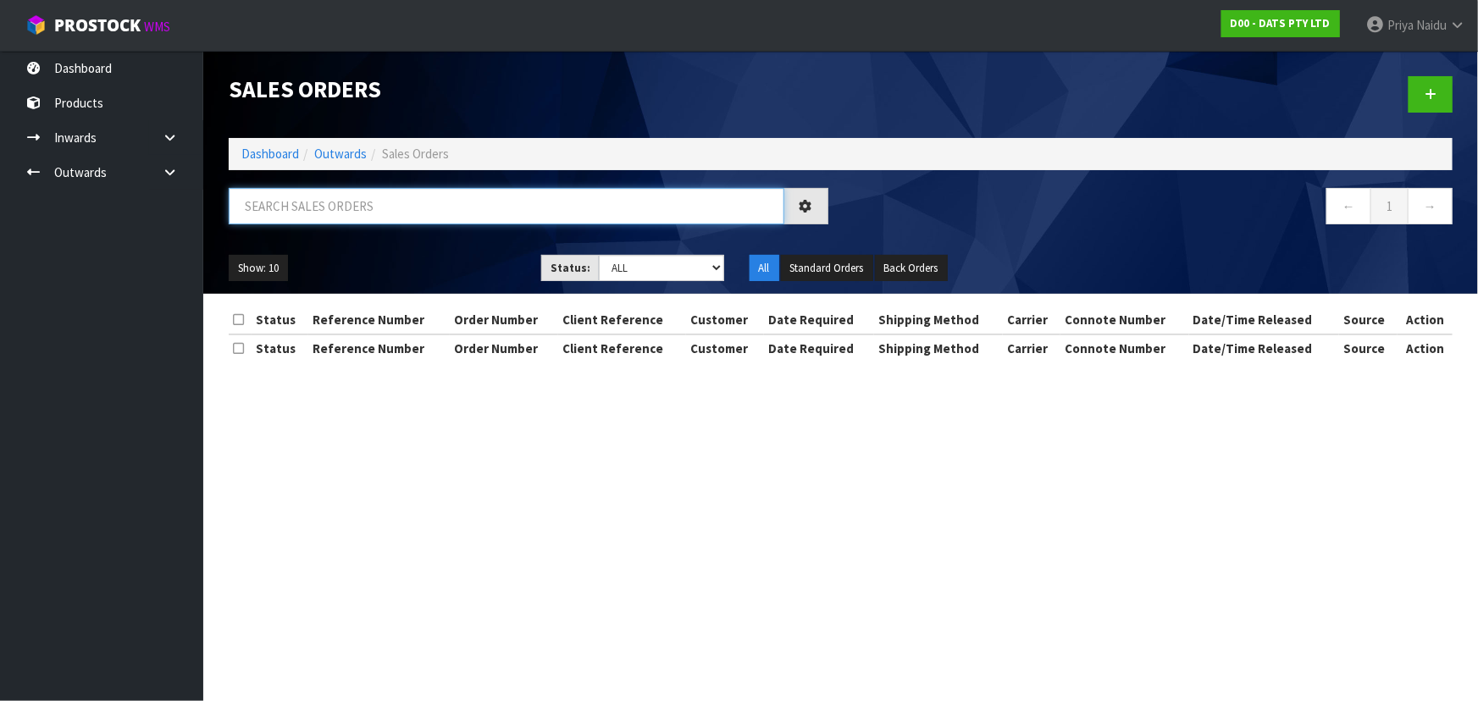
click at [330, 208] on input "text" at bounding box center [507, 206] width 556 height 36
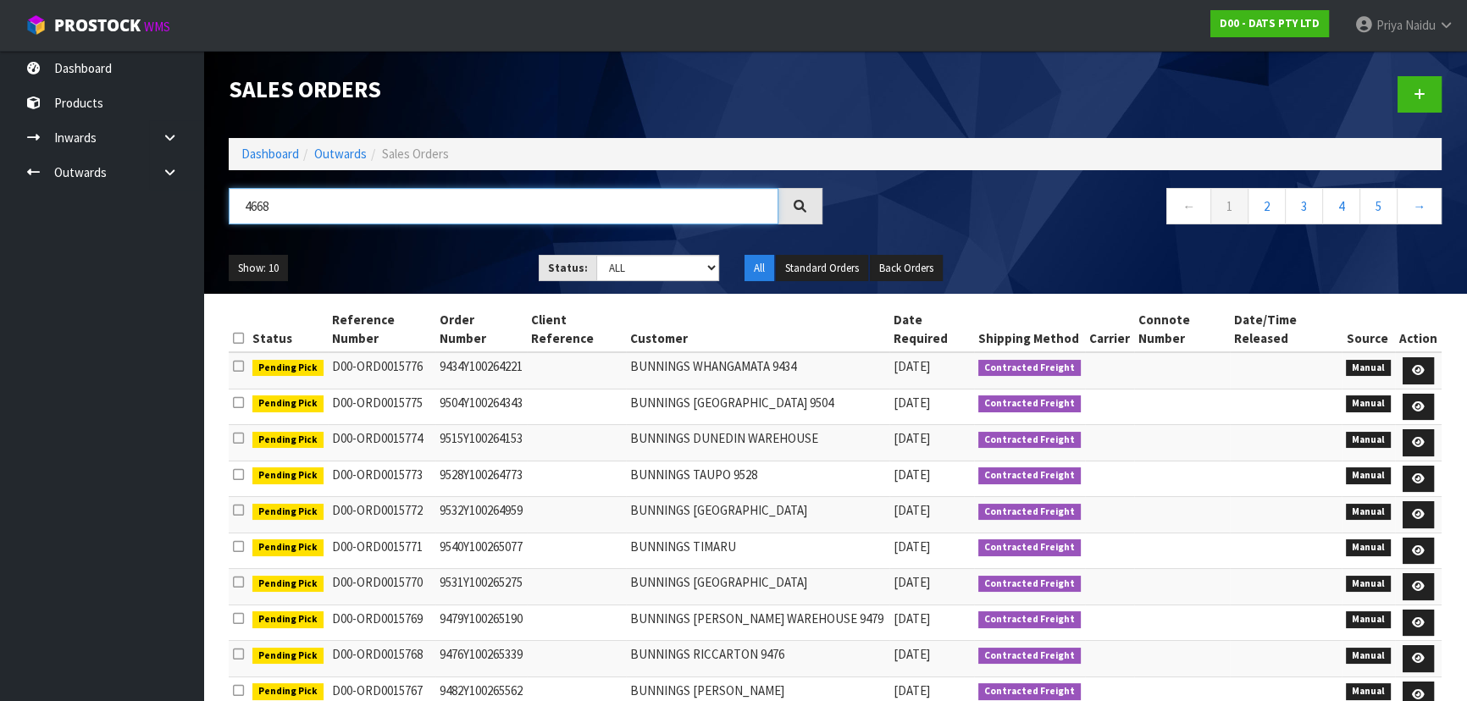
type input "4668"
click at [646, 271] on select "Draft Pending Allocated Pending Pick Goods Picked Goods Packed Pending Charges …" at bounding box center [658, 268] width 124 height 26
select select "string:5"
click at [596, 255] on select "Draft Pending Allocated Pending Pick Goods Picked Goods Packed Pending Charges …" at bounding box center [658, 268] width 124 height 26
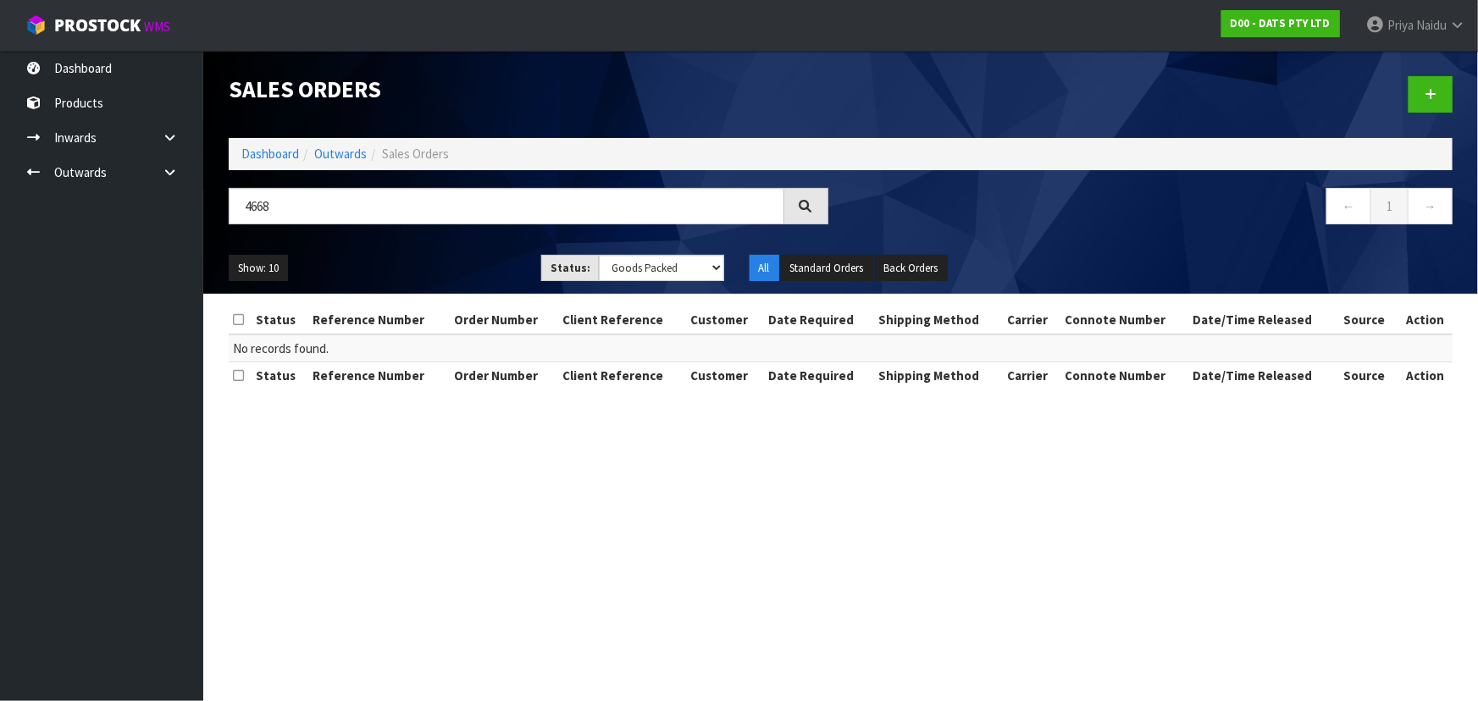
click at [414, 246] on div "Show: 10 5 10 25 50 Status: Draft Pending Allocated Pending Pick Goods Picked G…" at bounding box center [840, 268] width 1249 height 53
drag, startPoint x: 666, startPoint y: 270, endPoint x: 663, endPoint y: 279, distance: 9.7
click at [666, 270] on select "Draft Pending Allocated Pending Pick Goods Picked Goods Packed Pending Charges …" at bounding box center [661, 268] width 125 height 26
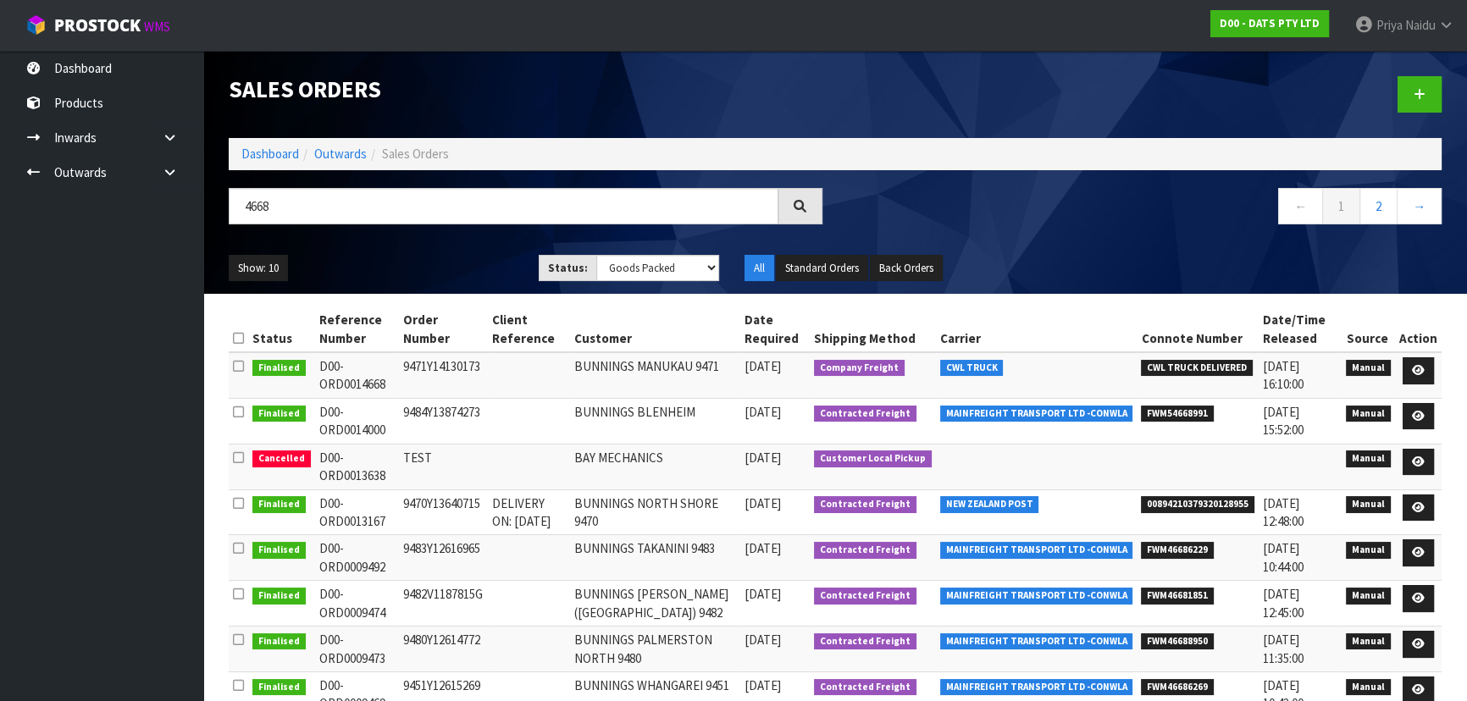
click at [385, 229] on div "4668" at bounding box center [525, 212] width 619 height 49
click at [387, 237] on div "4668 ← 1 2 →" at bounding box center [835, 215] width 1238 height 54
click at [390, 255] on ul "Show: 10 5 10 25 50" at bounding box center [371, 268] width 285 height 27
click at [394, 255] on ul "Show: 10 5 10 25 50" at bounding box center [371, 268] width 285 height 27
click at [428, 245] on div "Show: 10 5 10 25 50 Status: Draft Pending Allocated Pending Pick Goods Picked G…" at bounding box center [835, 268] width 1238 height 53
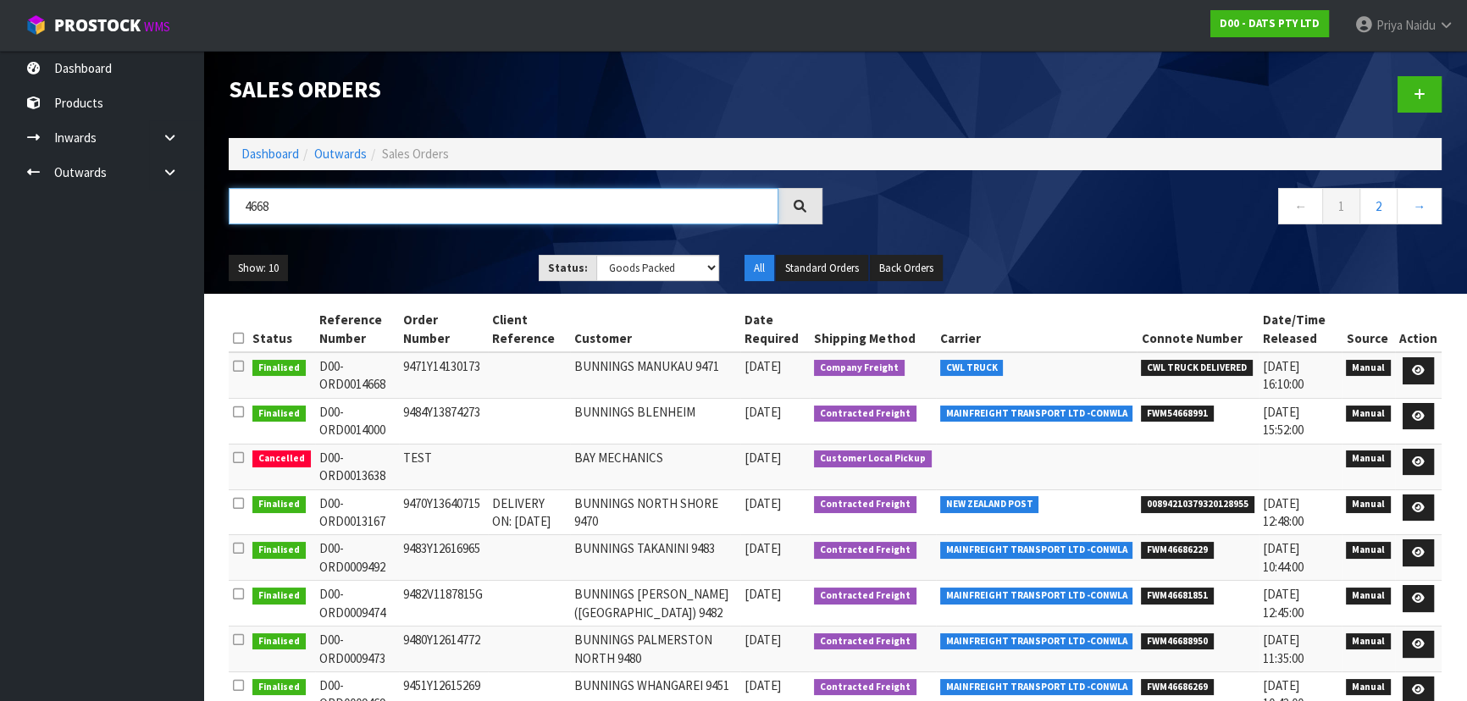
click at [293, 209] on input "4668" at bounding box center [504, 206] width 550 height 36
click at [274, 158] on ol "Dashboard Outwards Sales Orders" at bounding box center [835, 153] width 1213 height 31
click at [274, 153] on link "Dashboard" at bounding box center [270, 154] width 58 height 16
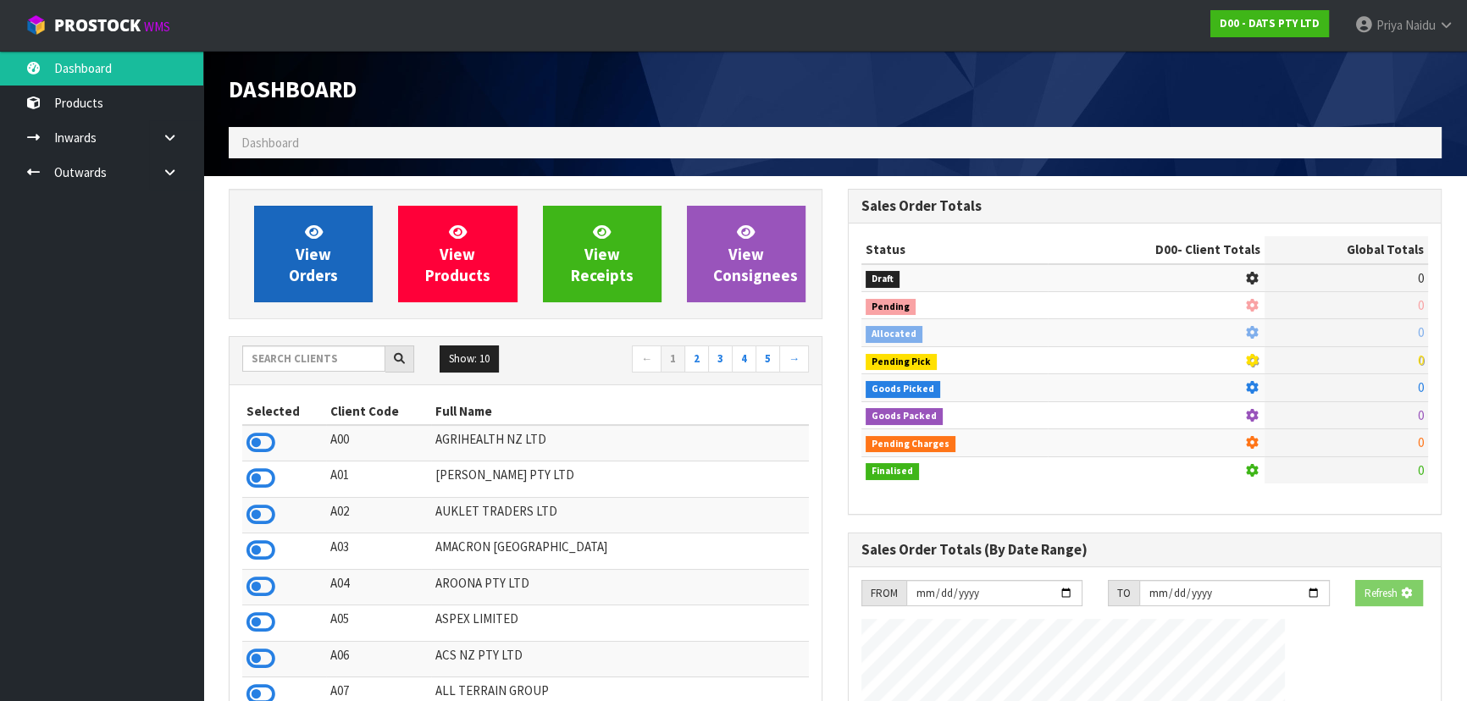
drag, startPoint x: 302, startPoint y: 199, endPoint x: 315, endPoint y: 232, distance: 35.7
click at [302, 202] on div "View Orders View Products View Receipts View Consignees" at bounding box center [526, 254] width 594 height 130
click at [324, 257] on span "View Orders" at bounding box center [313, 254] width 49 height 64
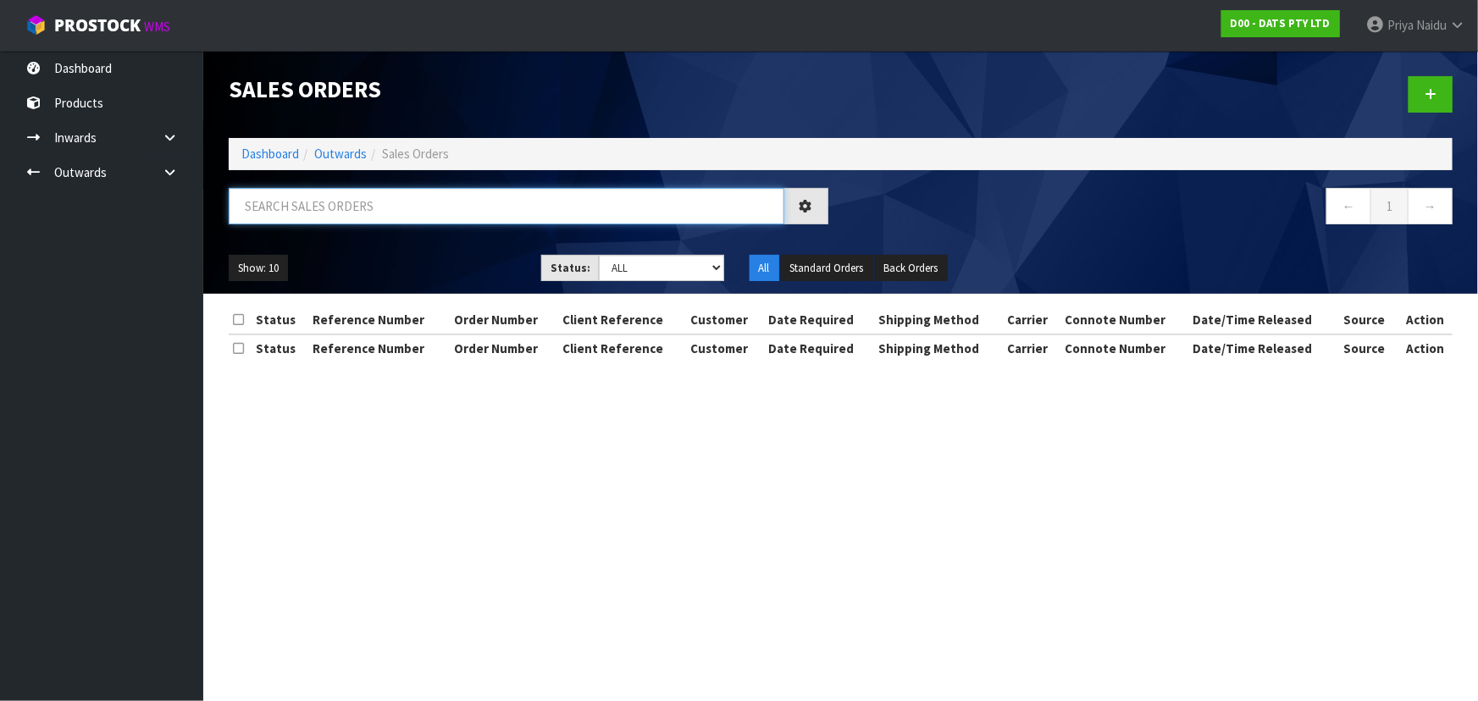
click at [335, 207] on input "text" at bounding box center [507, 206] width 556 height 36
type input "4668"
click at [385, 246] on div "Show: 10 5 10 25 50 Status: Draft Pending Allocated Pending Pick Goods Picked G…" at bounding box center [840, 268] width 1249 height 53
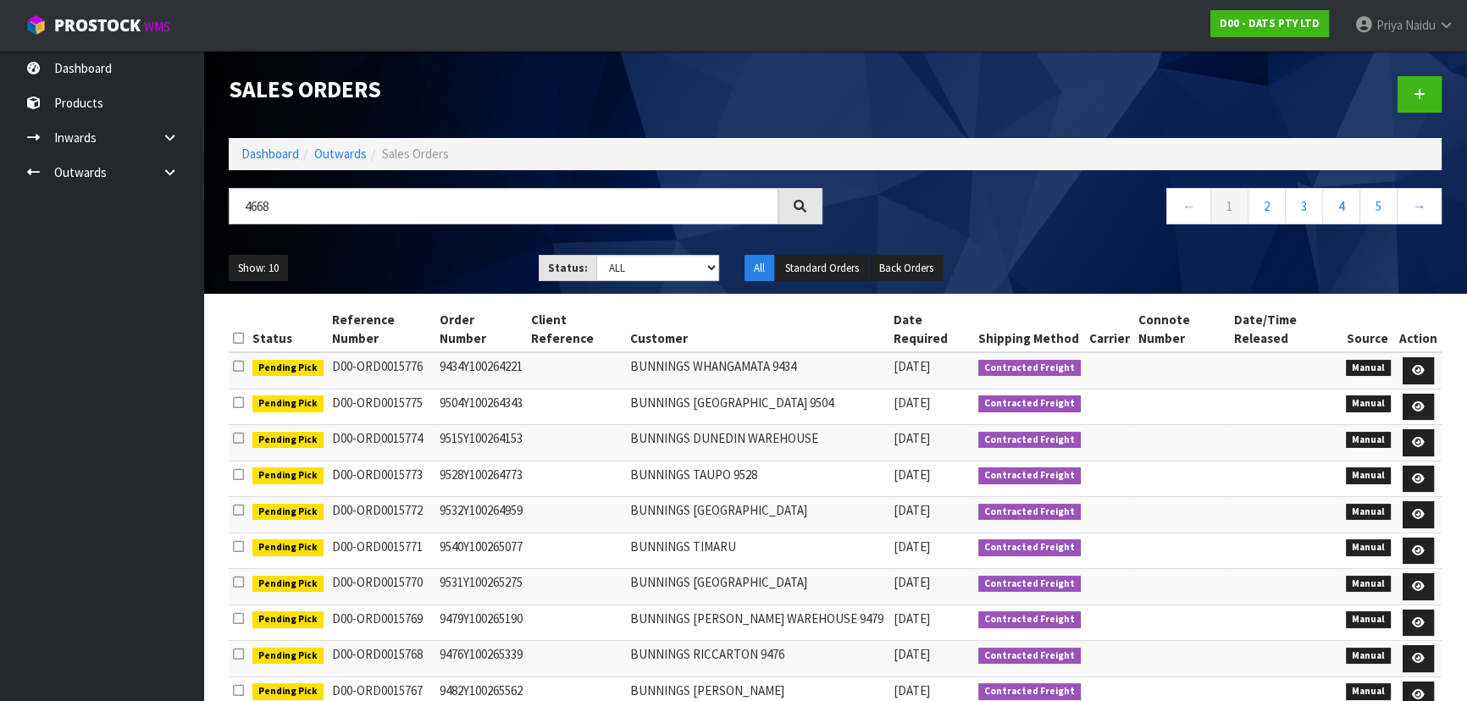
click at [391, 249] on div "Show: 10 5 10 25 50 Status: Draft Pending Allocated Pending Pick Goods Picked G…" at bounding box center [835, 268] width 1238 height 53
click at [437, 258] on ul "Show: 10 5 10 25 50" at bounding box center [371, 268] width 285 height 27
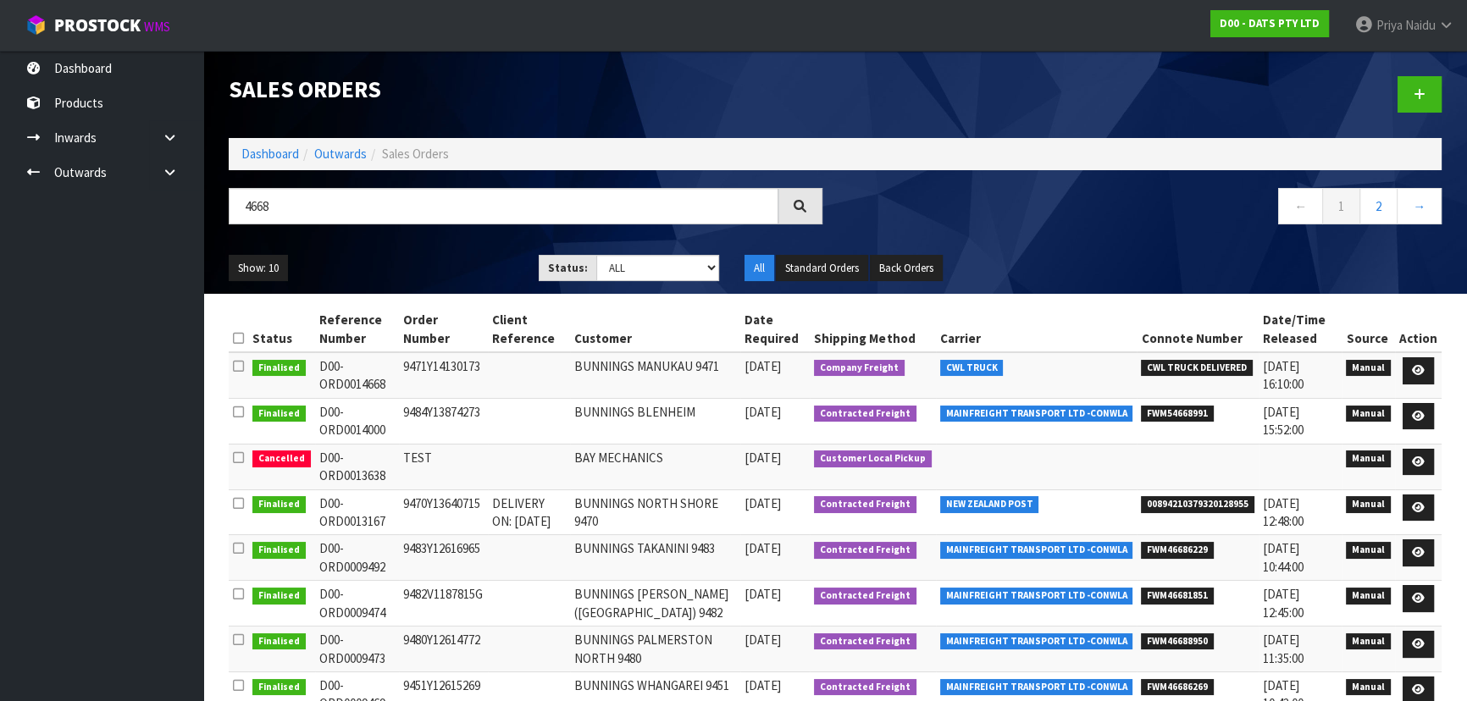
click at [414, 265] on ul "Show: 10 5 10 25 50" at bounding box center [371, 268] width 285 height 27
click at [421, 261] on ul "Show: 10 5 10 25 50" at bounding box center [371, 268] width 285 height 27
click at [405, 265] on ul "Show: 10 5 10 25 50" at bounding box center [371, 268] width 285 height 27
click at [265, 149] on link "Dashboard" at bounding box center [270, 154] width 58 height 16
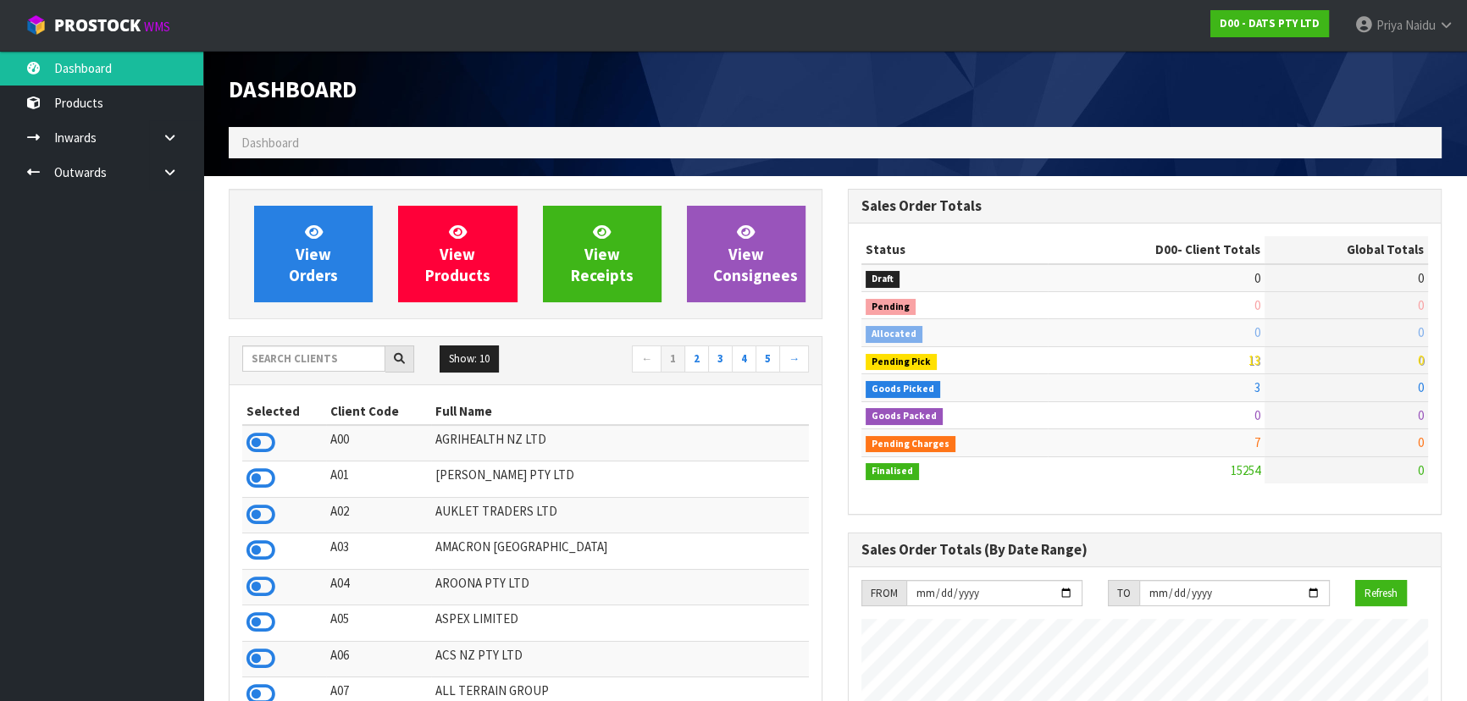
scroll to position [1281, 618]
click at [307, 347] on input "text" at bounding box center [313, 359] width 143 height 26
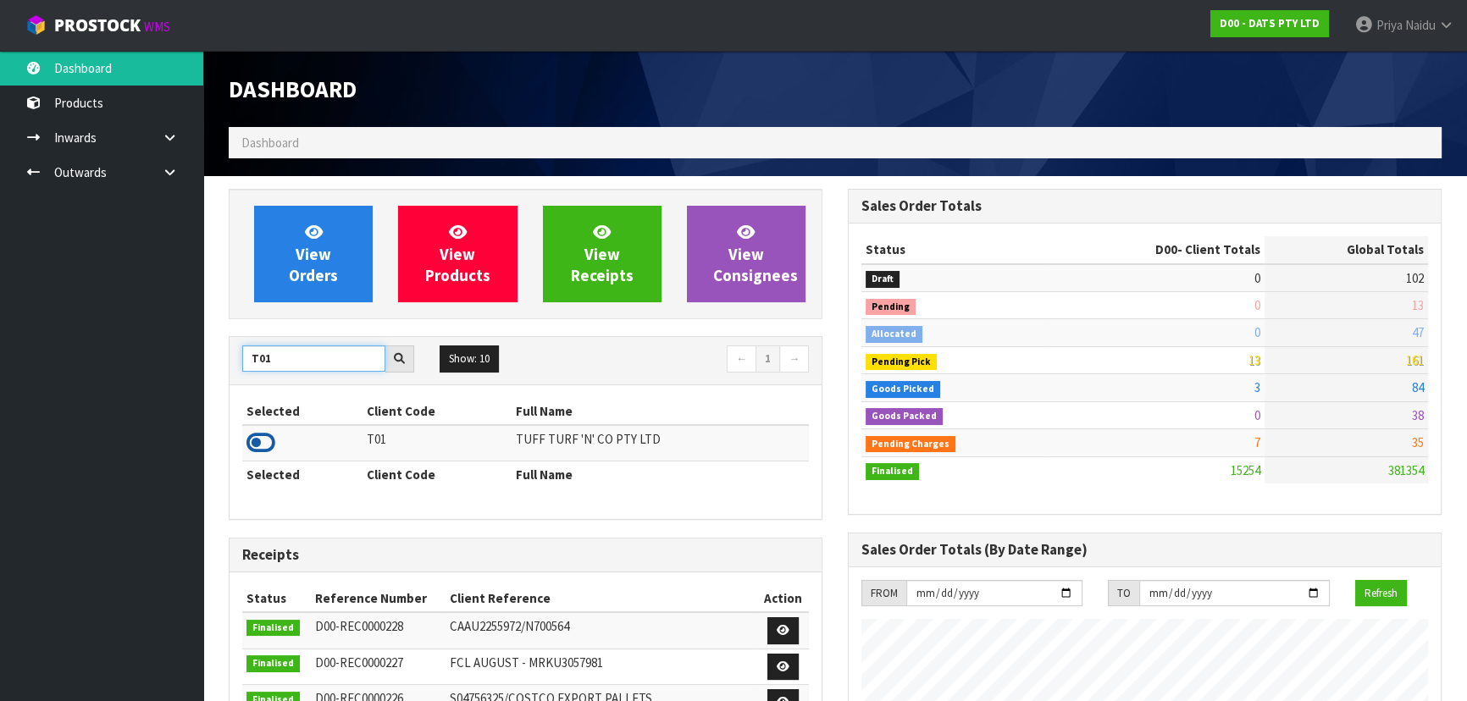
type input "T01"
click at [263, 434] on icon at bounding box center [260, 442] width 29 height 25
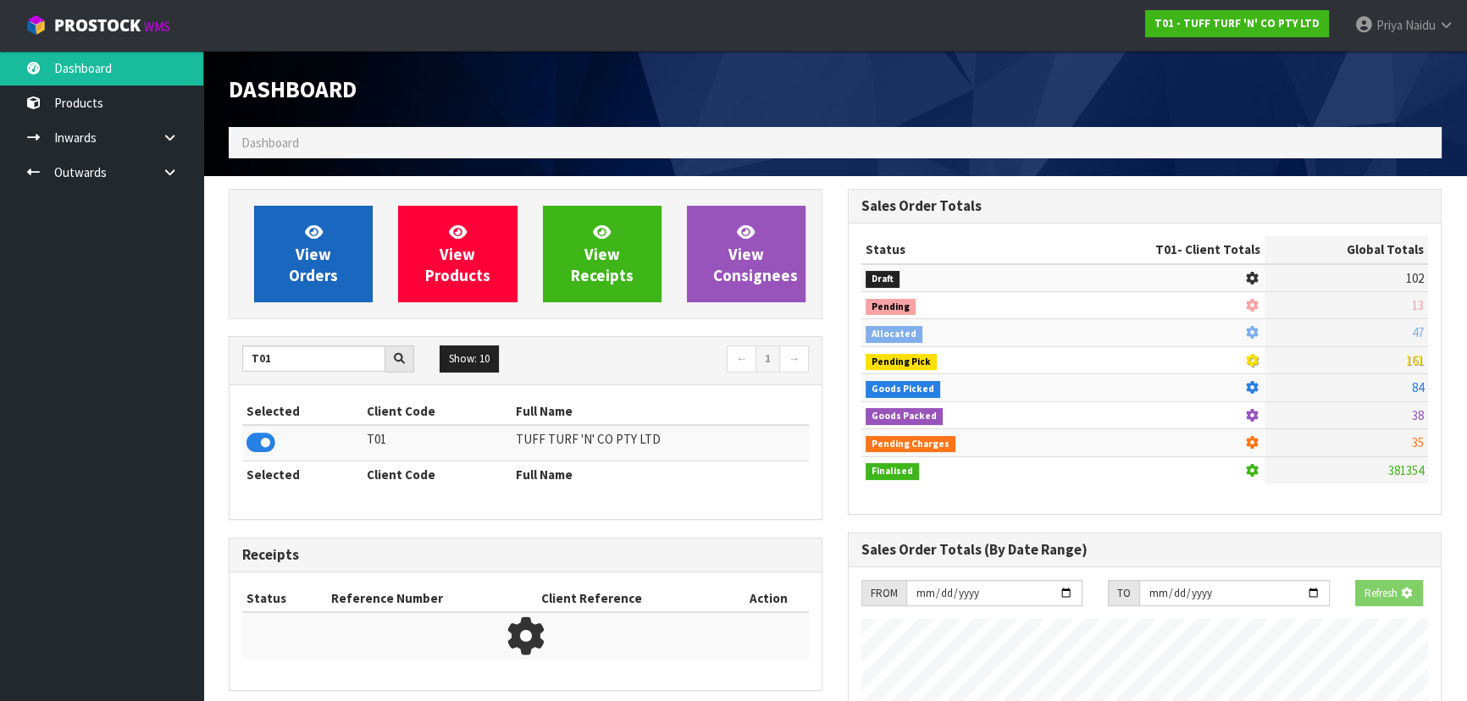
scroll to position [845892, 846327]
click at [302, 298] on link "View Orders" at bounding box center [313, 254] width 119 height 97
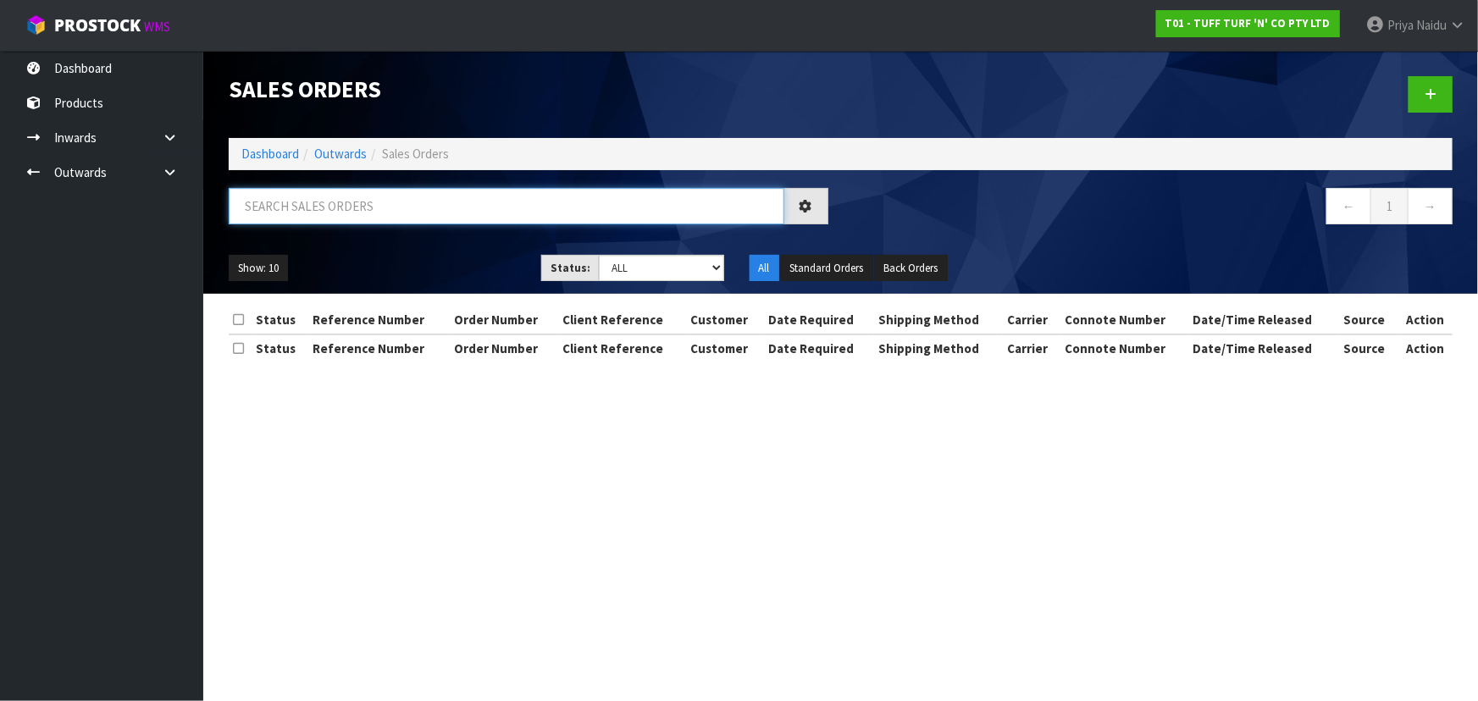
click at [321, 213] on input "text" at bounding box center [507, 206] width 556 height 36
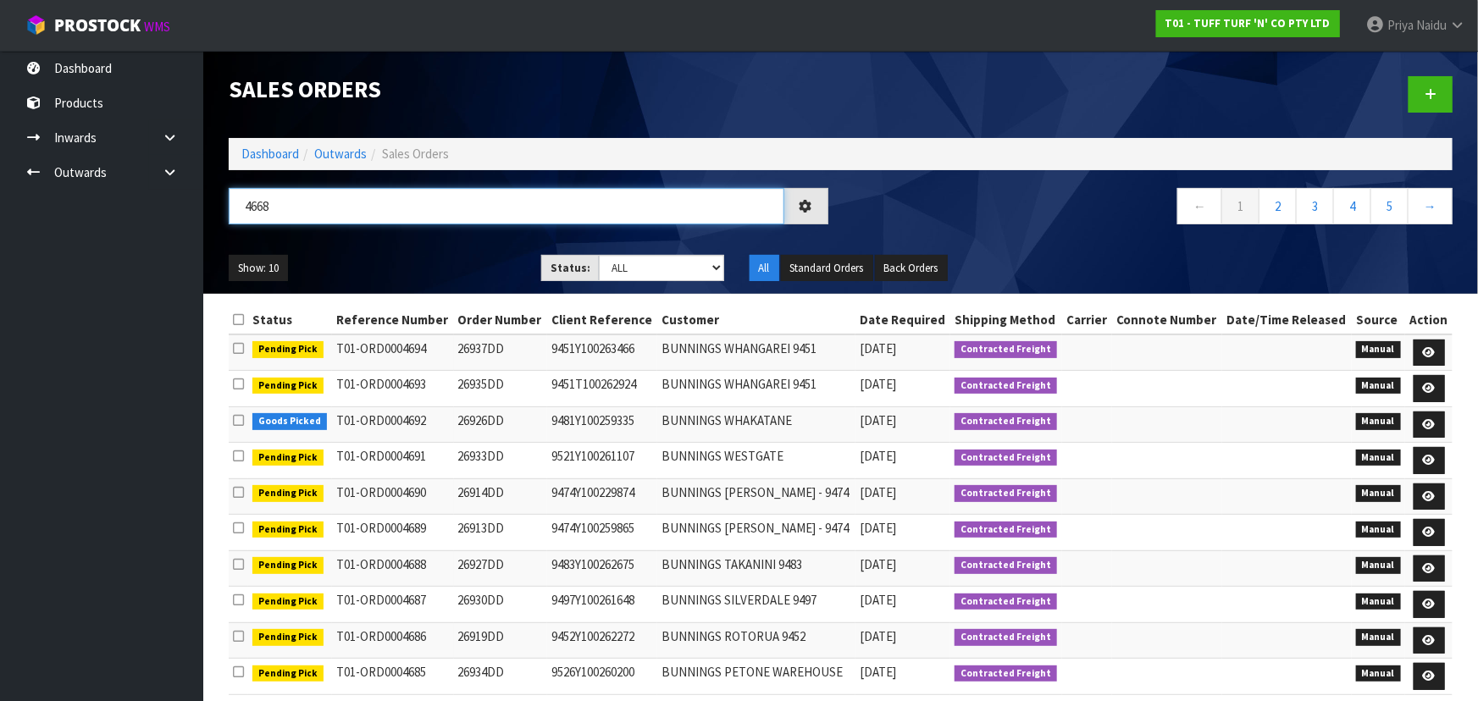
type input "4668"
click at [482, 279] on ul "Show: 10 5 10 25 50" at bounding box center [372, 268] width 287 height 27
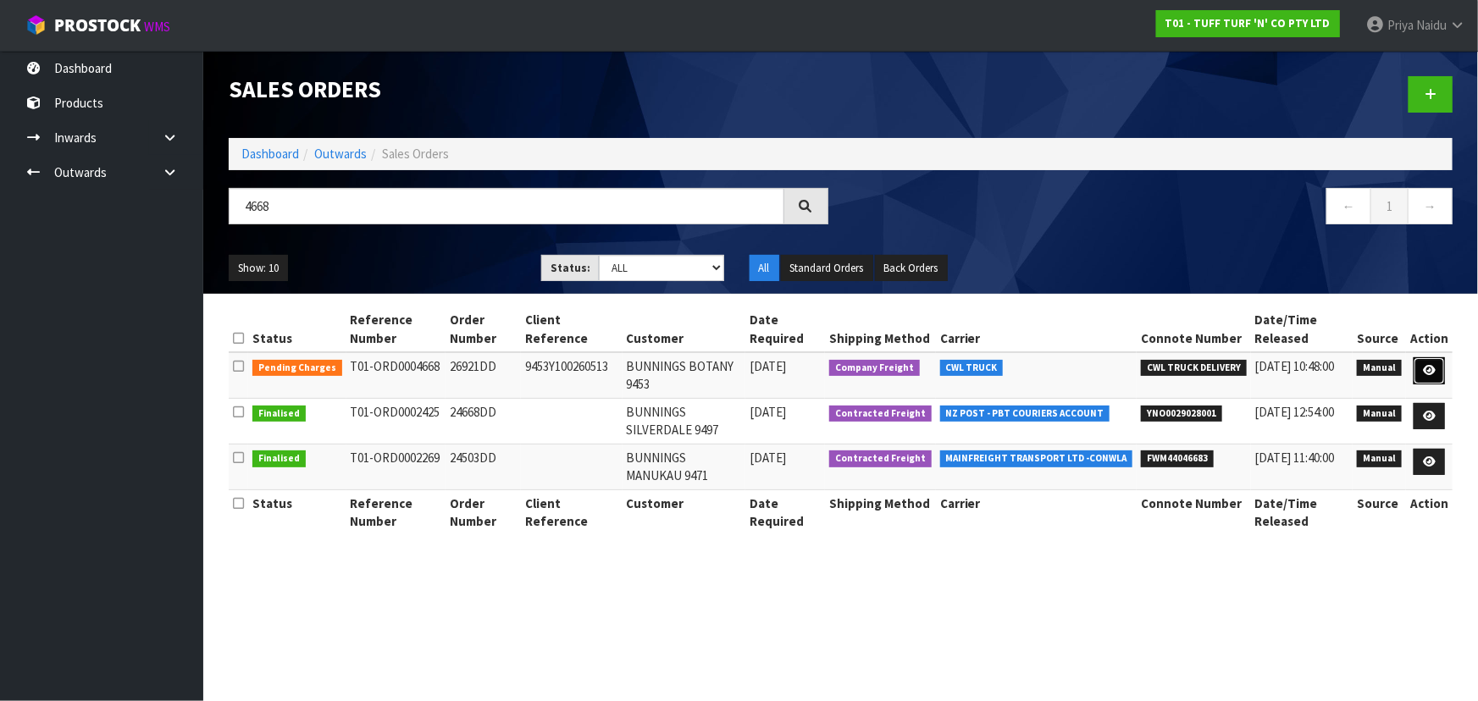
click at [1424, 368] on icon at bounding box center [1429, 370] width 13 height 11
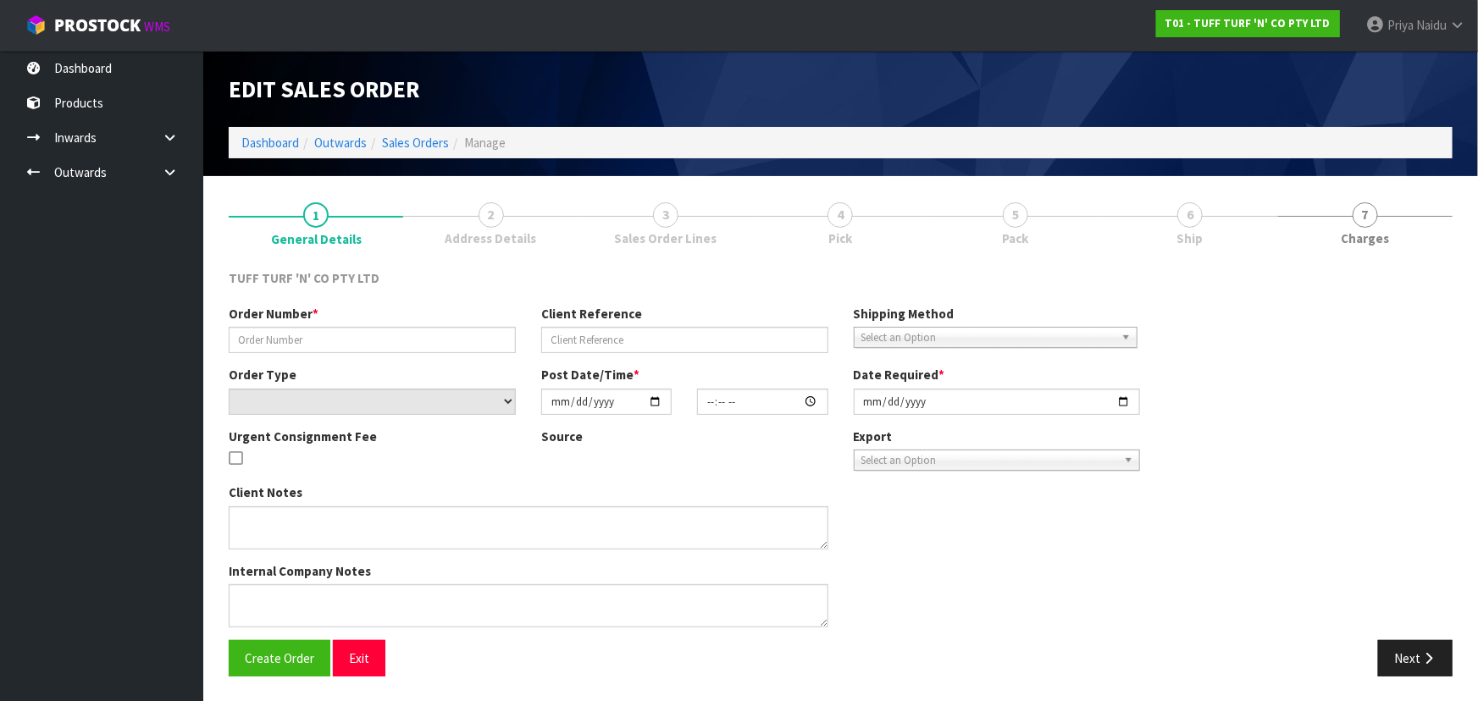
type input "26921DD"
type input "9453Y100260513"
select select "number:0"
type input "[DATE]"
type input "12:33:00.000"
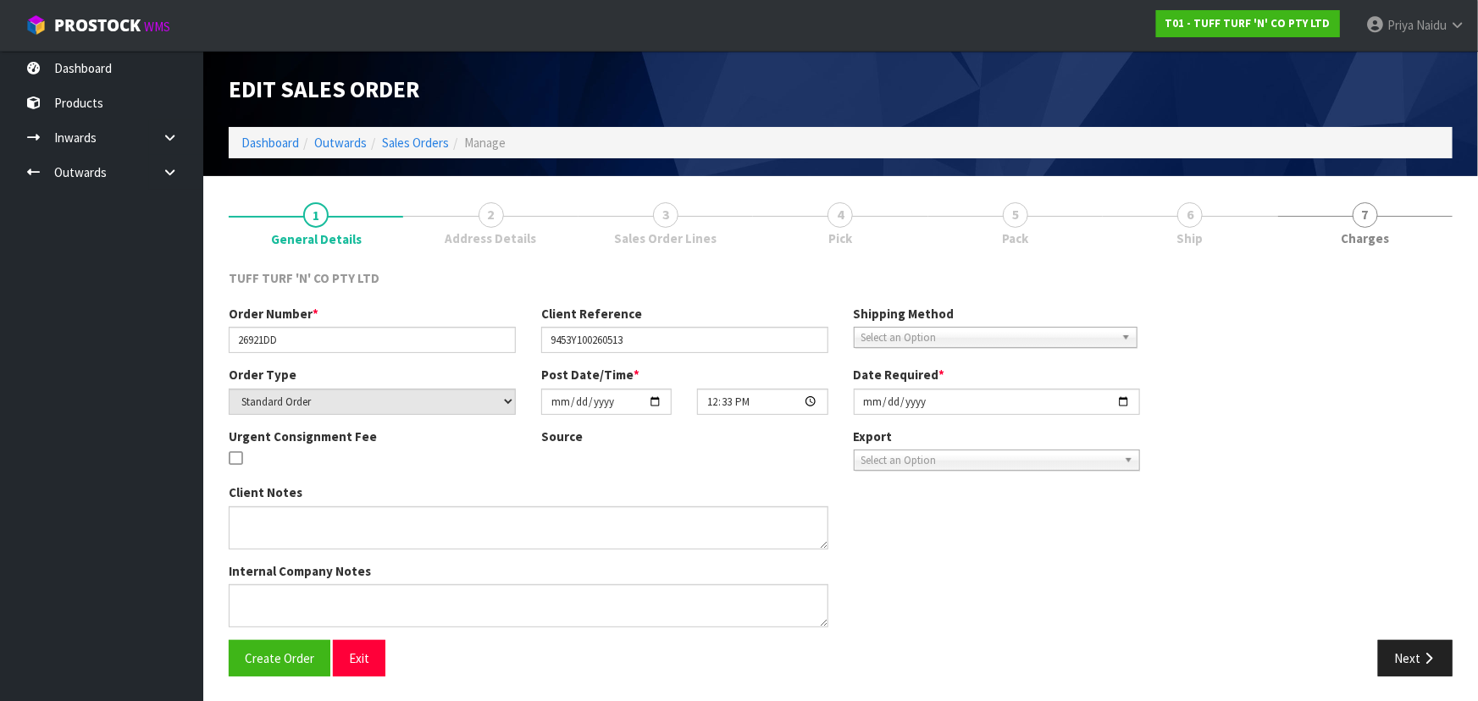
type input "[DATE]"
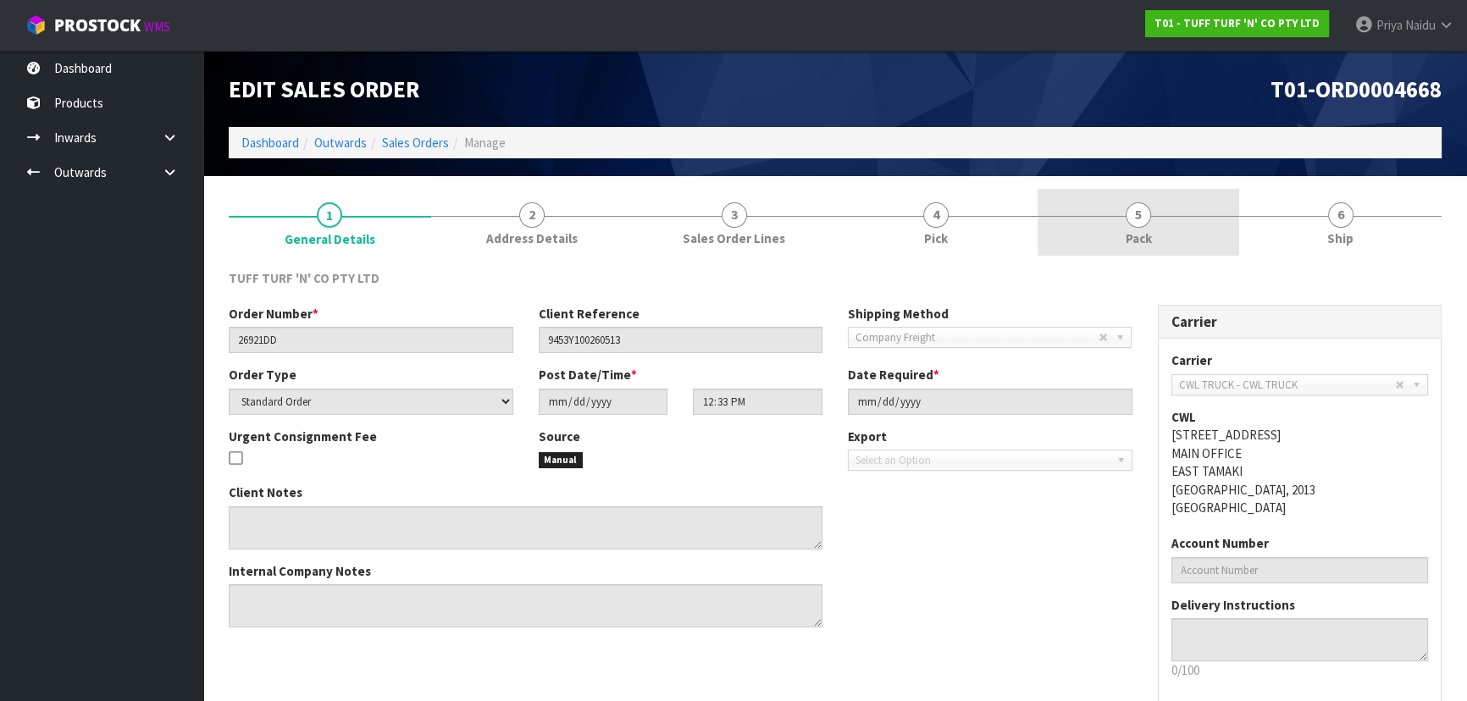
click at [1182, 220] on link "5 Pack" at bounding box center [1139, 222] width 202 height 67
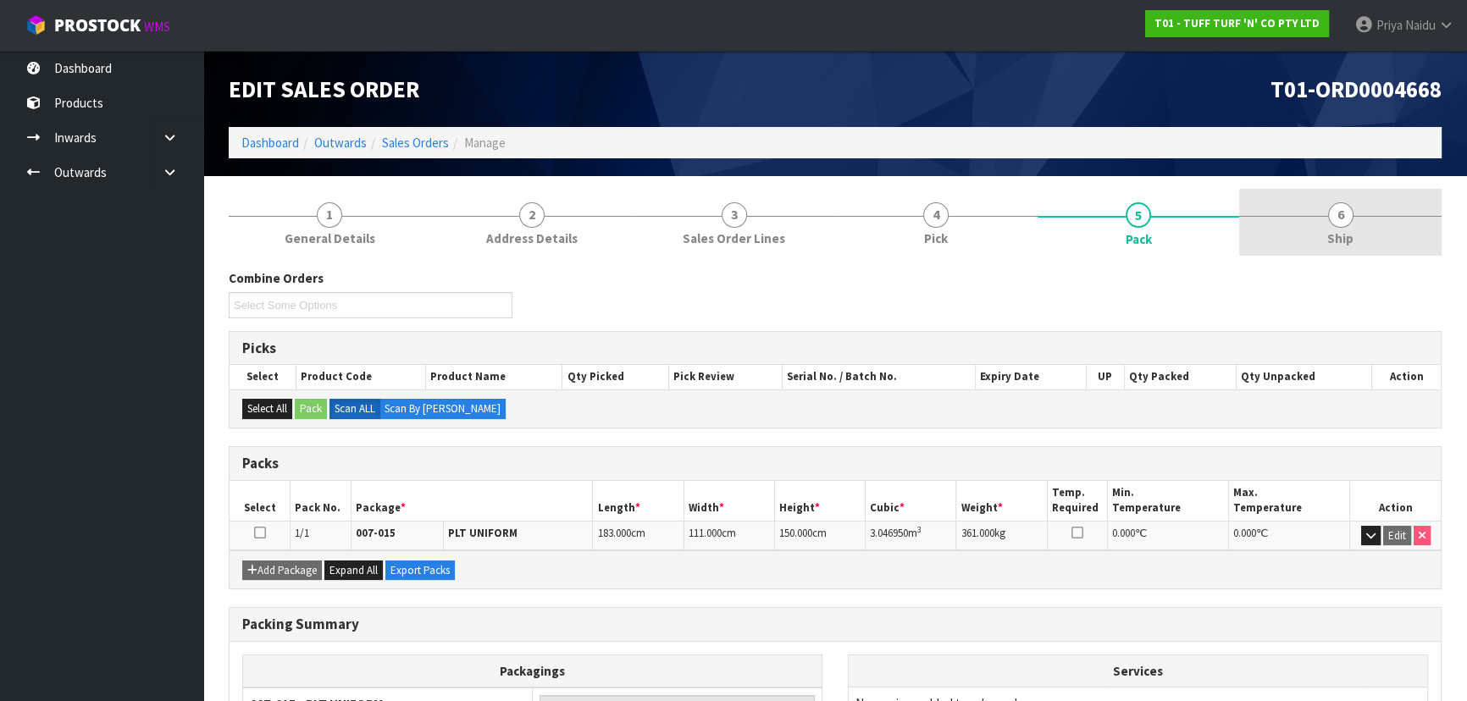
click at [1343, 225] on span "6" at bounding box center [1340, 214] width 25 height 25
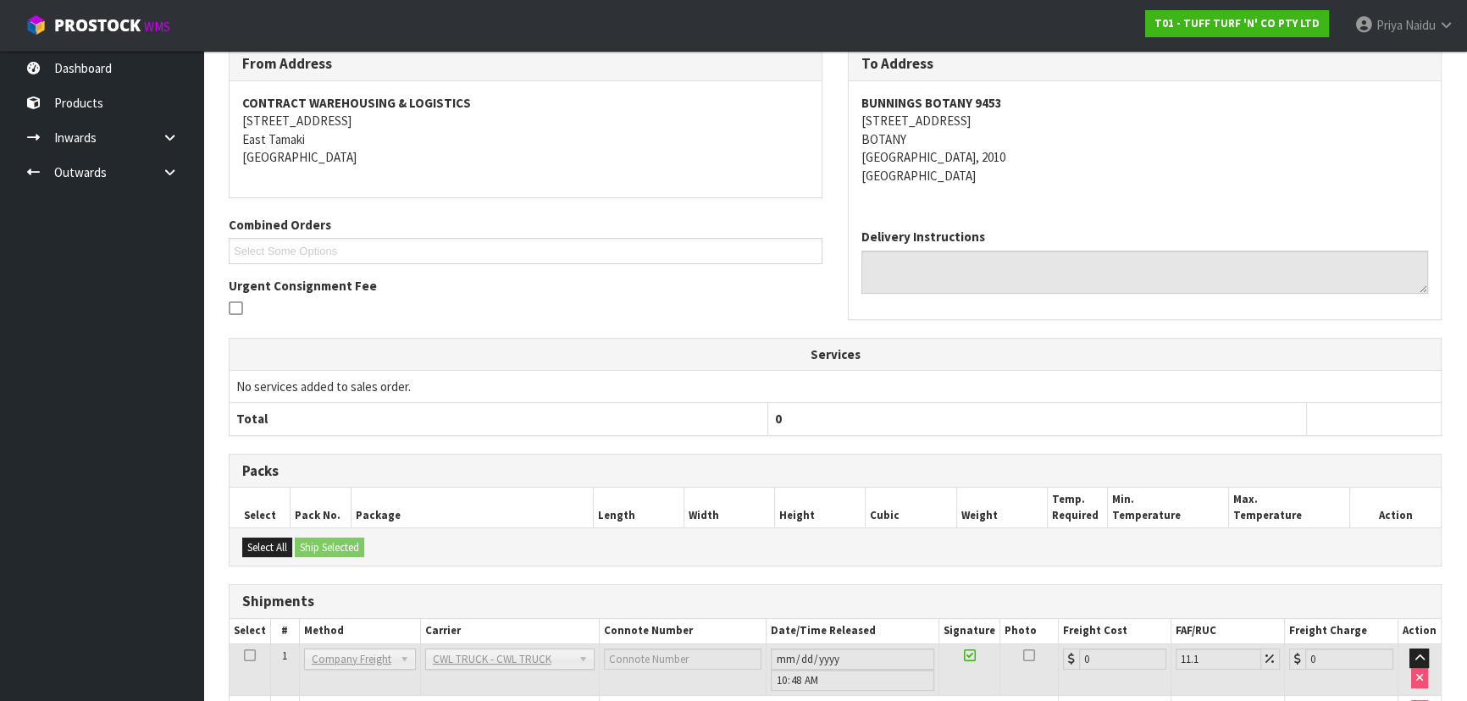
scroll to position [324, 0]
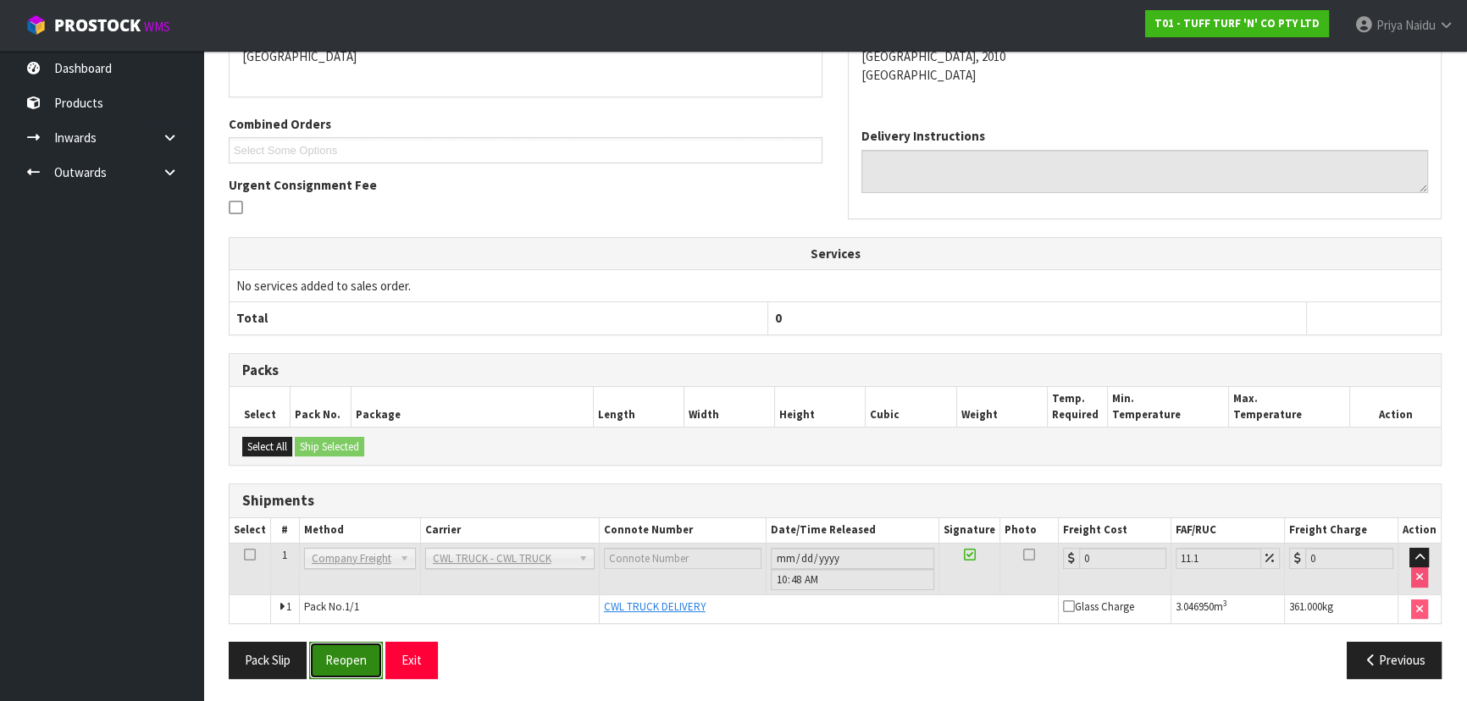
click at [356, 661] on button "Reopen" at bounding box center [346, 660] width 74 height 36
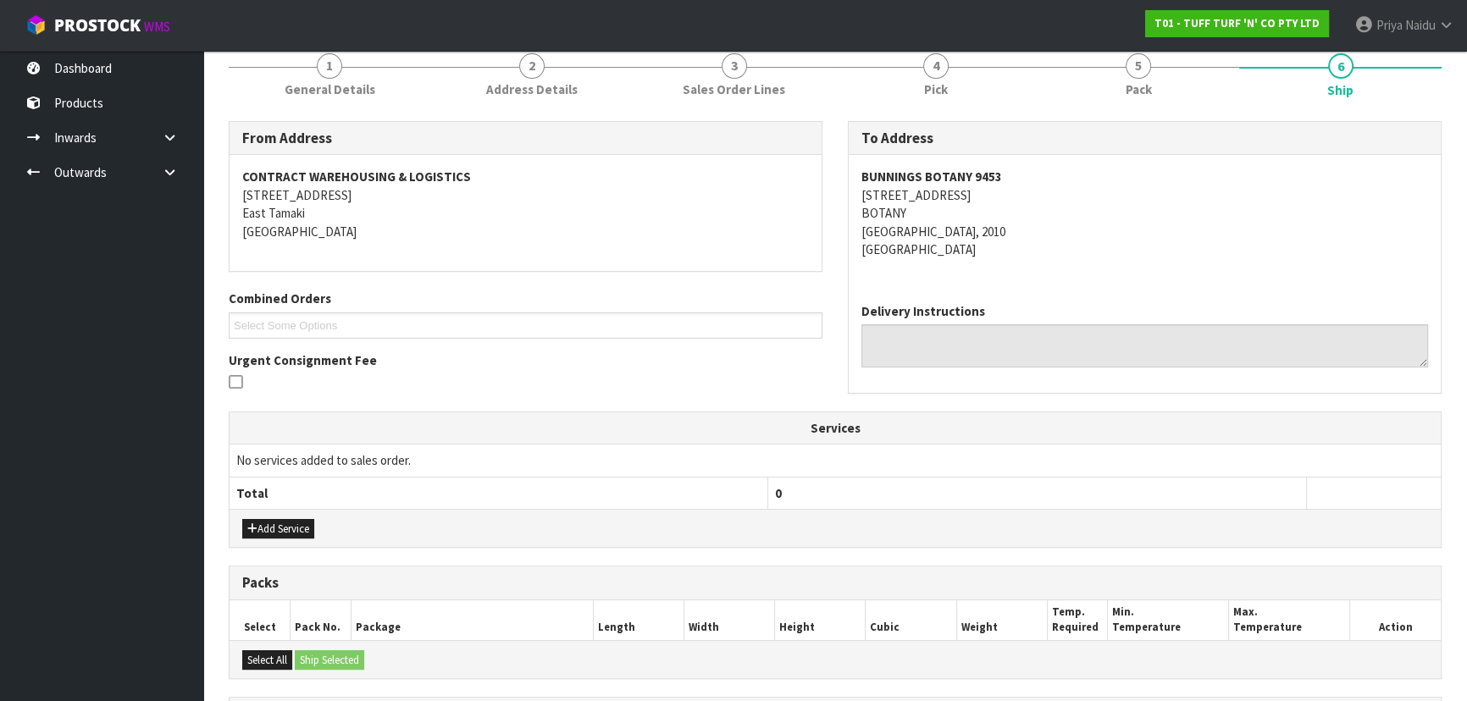
scroll to position [427, 0]
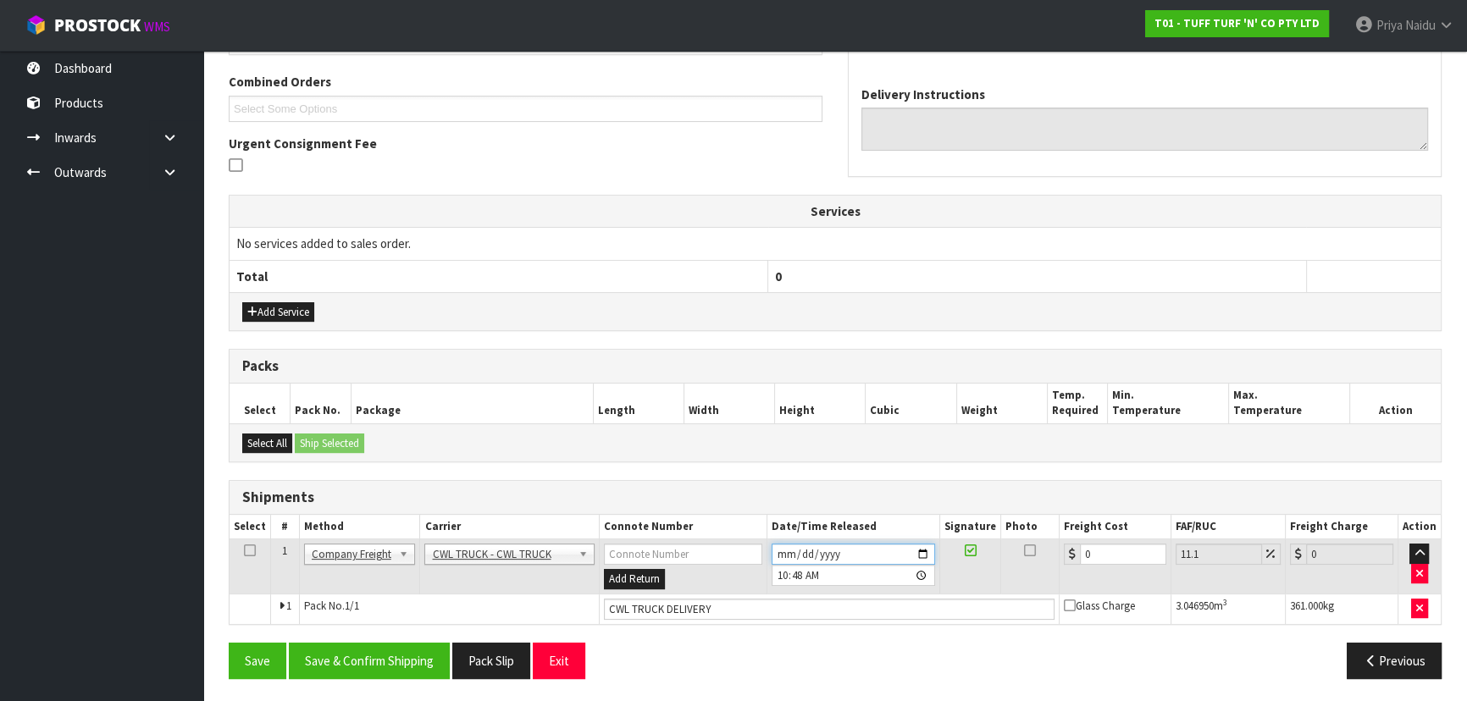
click at [923, 546] on input "[DATE]" at bounding box center [853, 554] width 163 height 21
type input "[DATE]"
click at [400, 664] on button "Save & Confirm Shipping" at bounding box center [369, 661] width 161 height 36
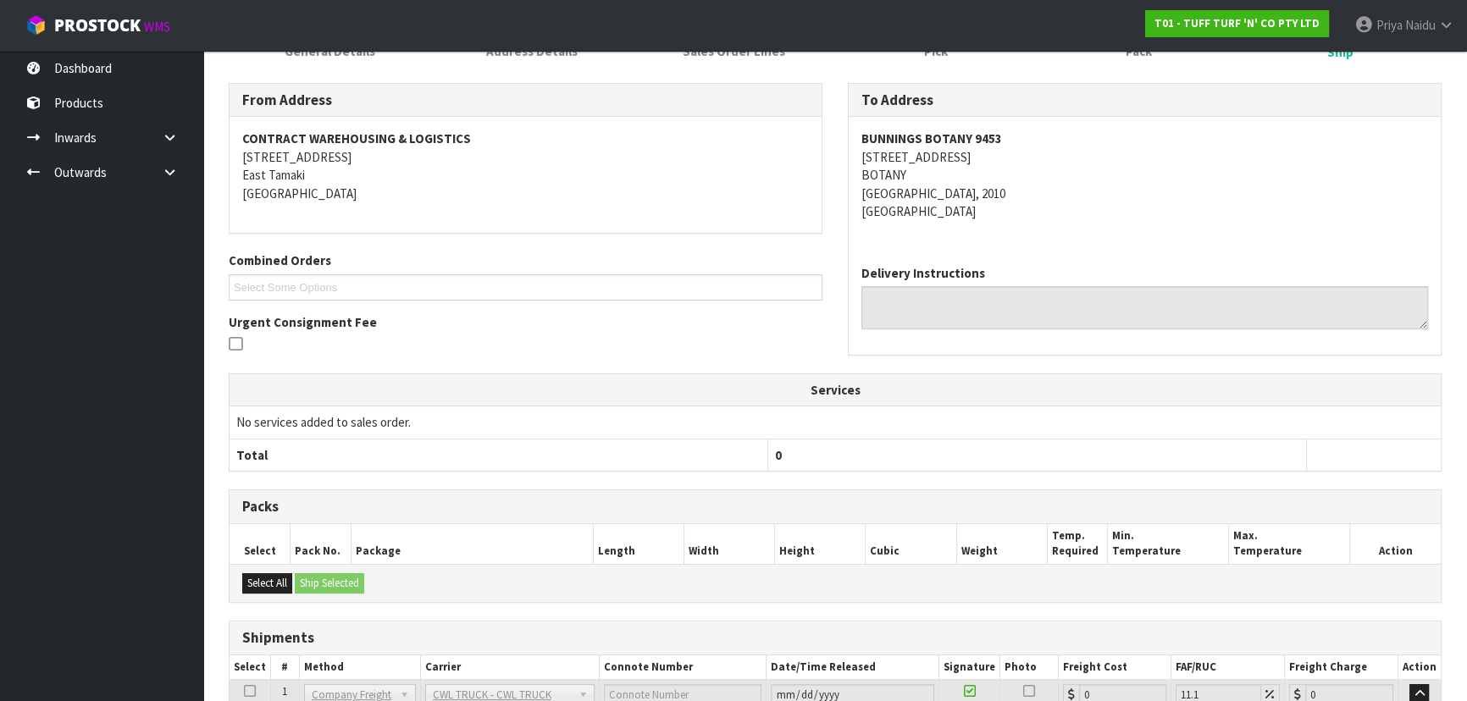
scroll to position [0, 0]
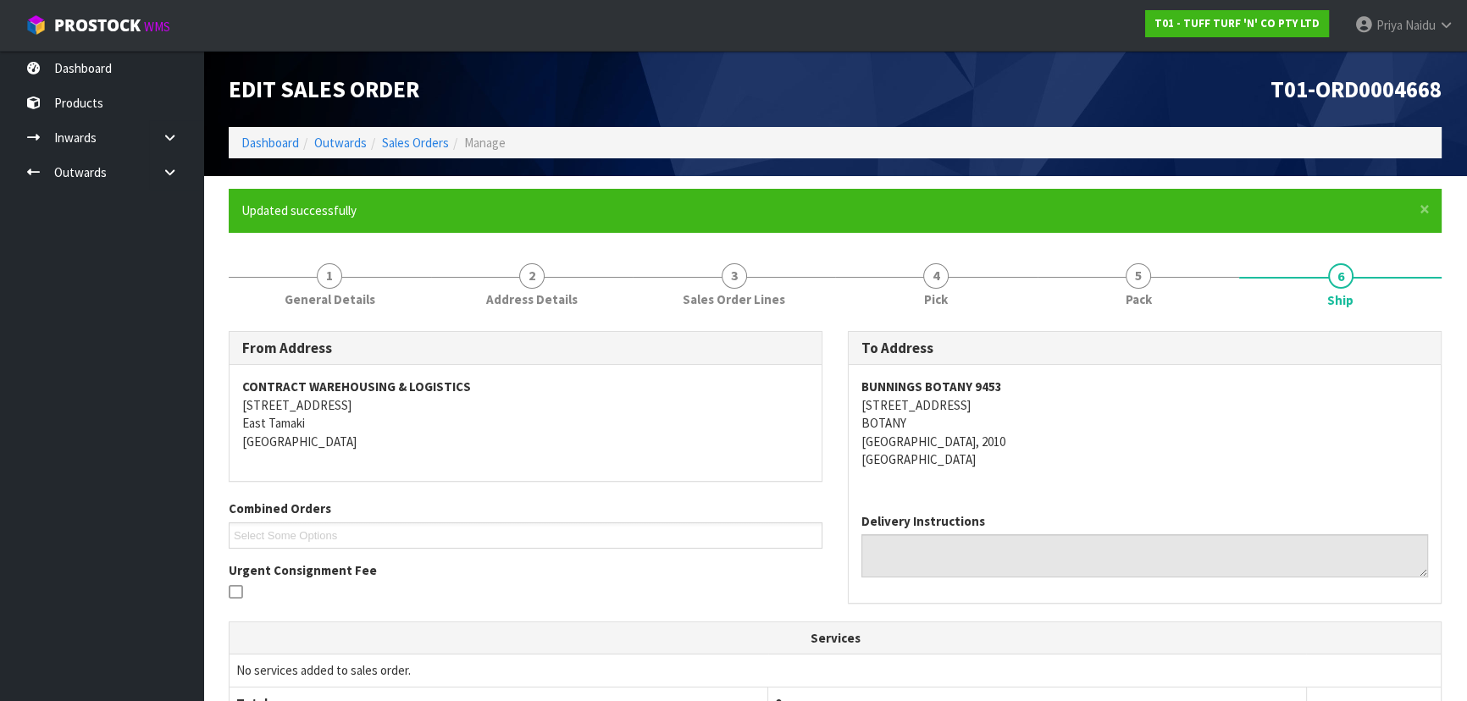
click at [240, 141] on ol "Dashboard Outwards Sales Orders Manage" at bounding box center [835, 142] width 1213 height 31
click at [252, 141] on link "Dashboard" at bounding box center [270, 143] width 58 height 16
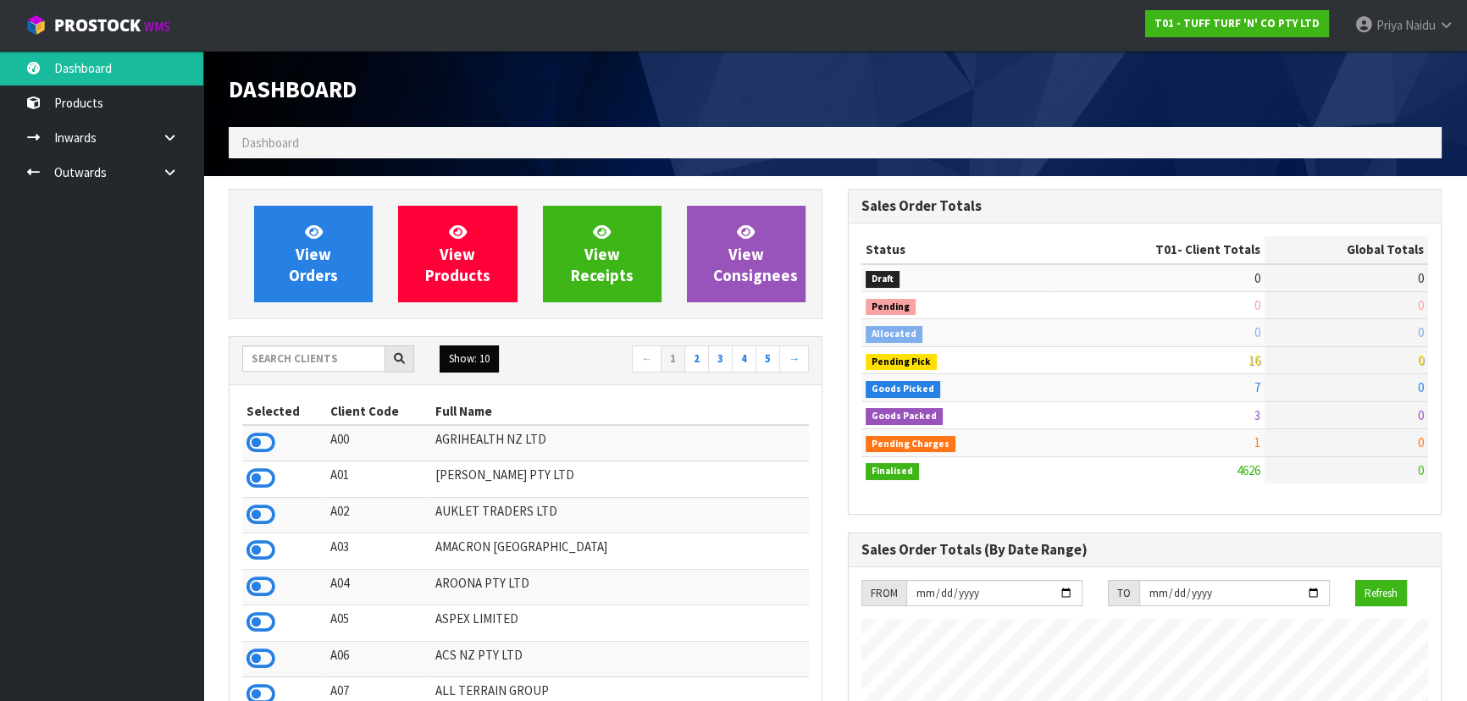
scroll to position [1281, 618]
click at [351, 362] on input "text" at bounding box center [313, 359] width 143 height 26
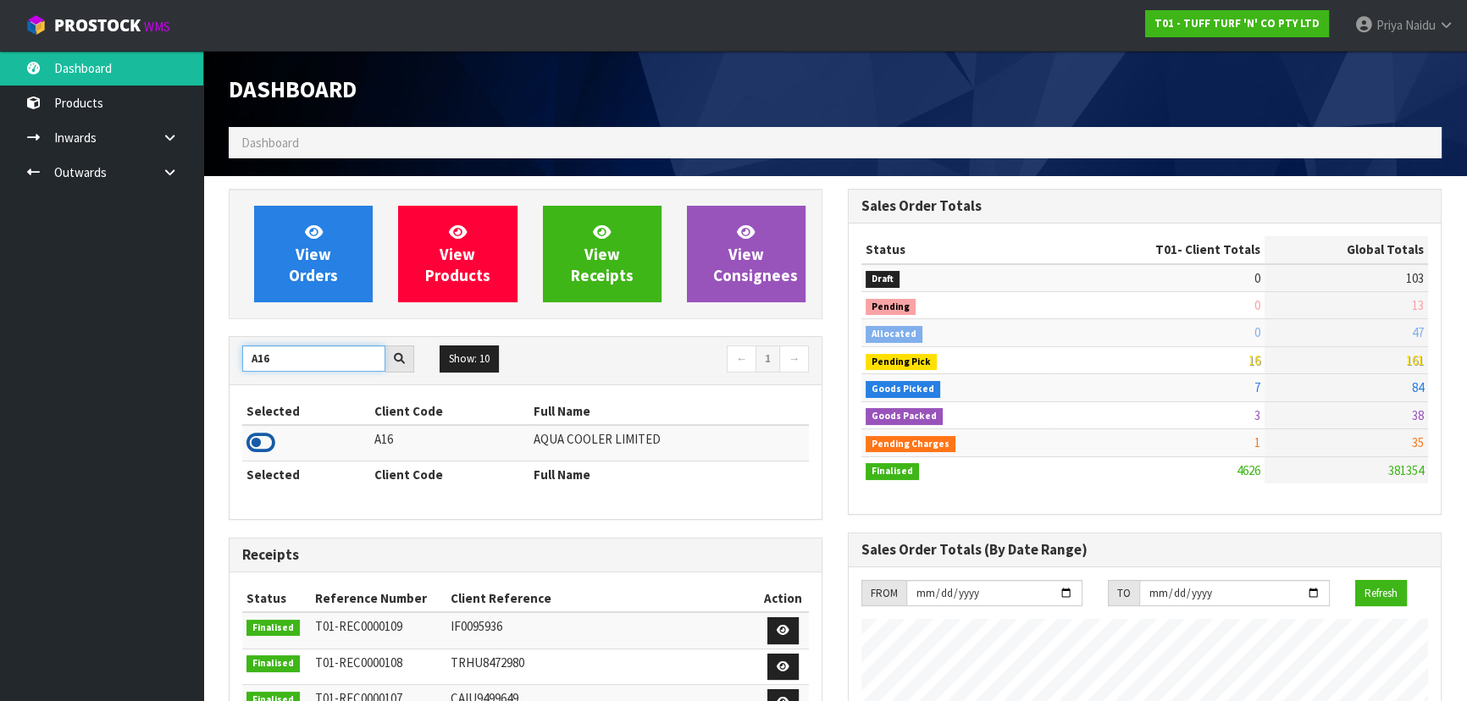
type input "A16"
drag, startPoint x: 260, startPoint y: 434, endPoint x: 296, endPoint y: 397, distance: 51.5
click at [262, 434] on icon at bounding box center [260, 442] width 29 height 25
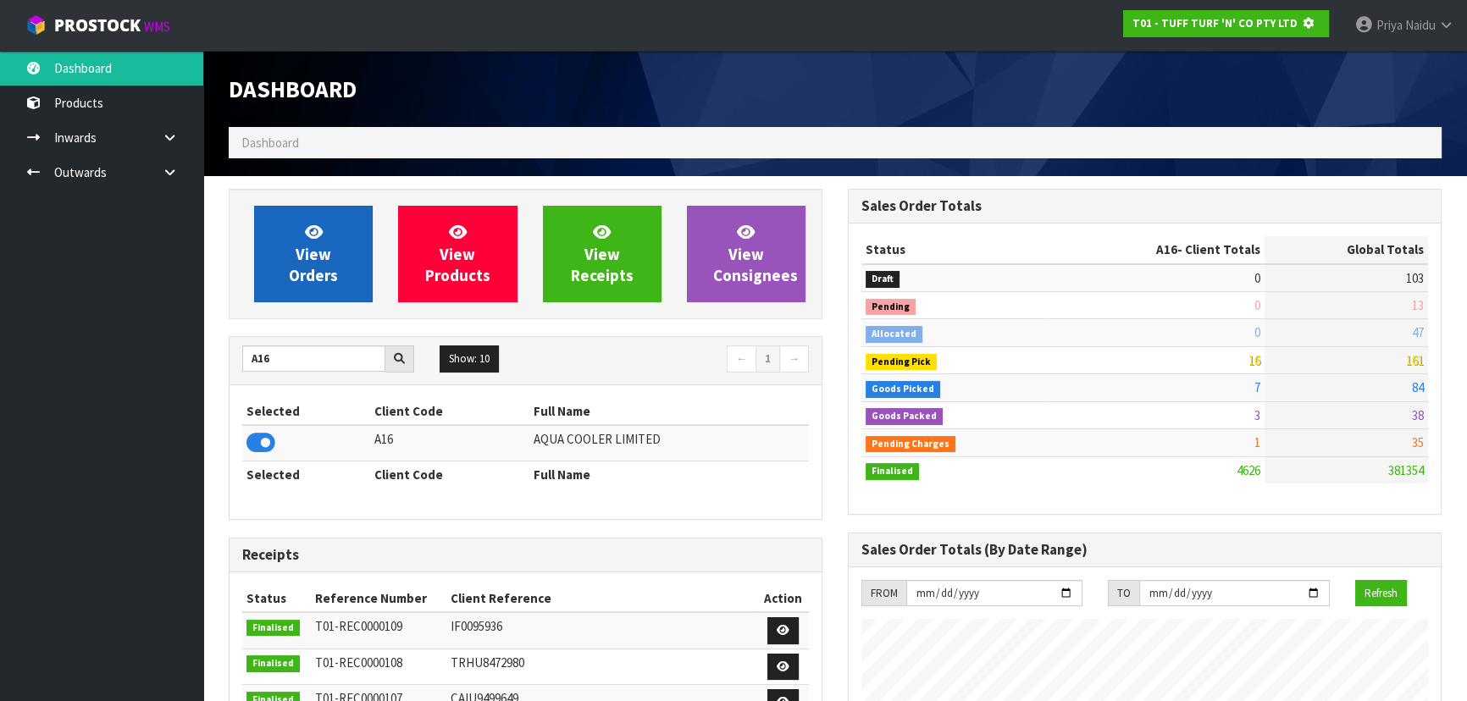
scroll to position [1054, 618]
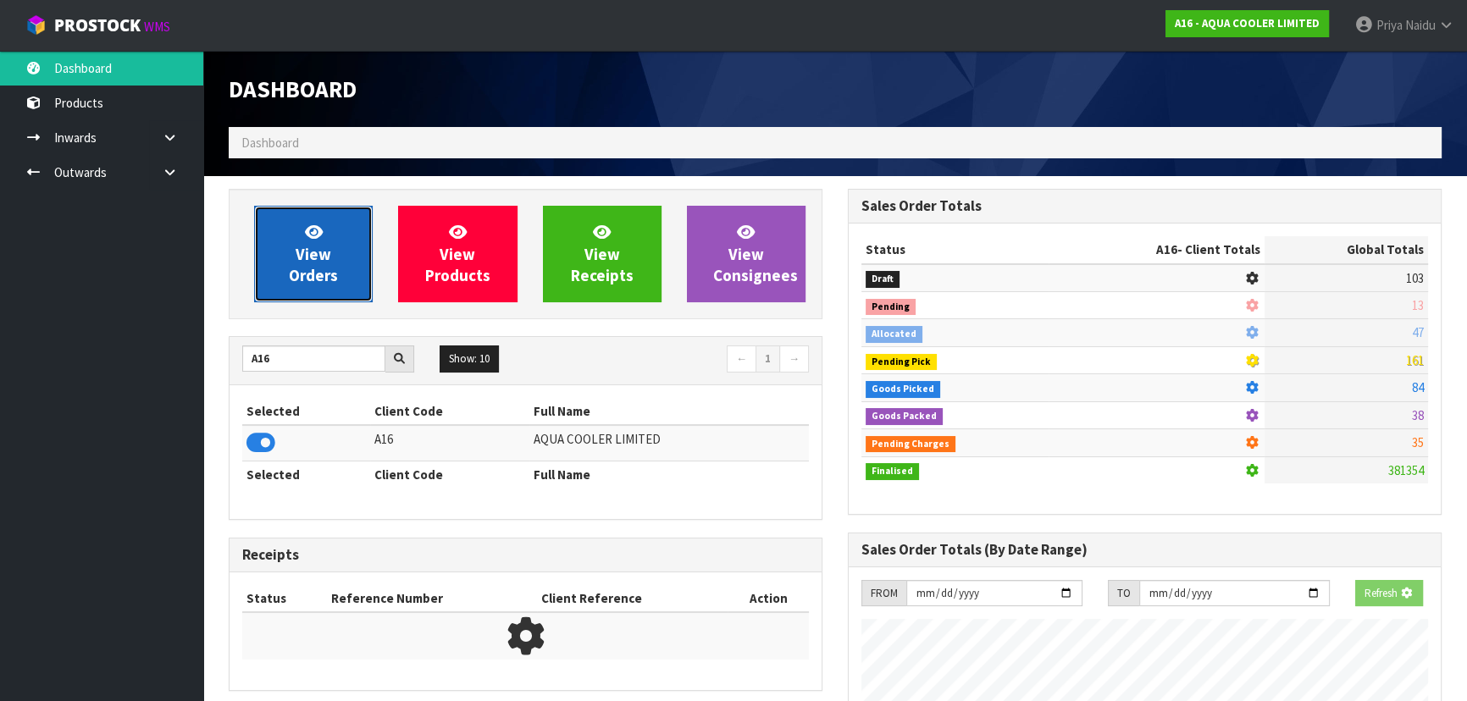
click at [313, 250] on span "View Orders" at bounding box center [313, 254] width 49 height 64
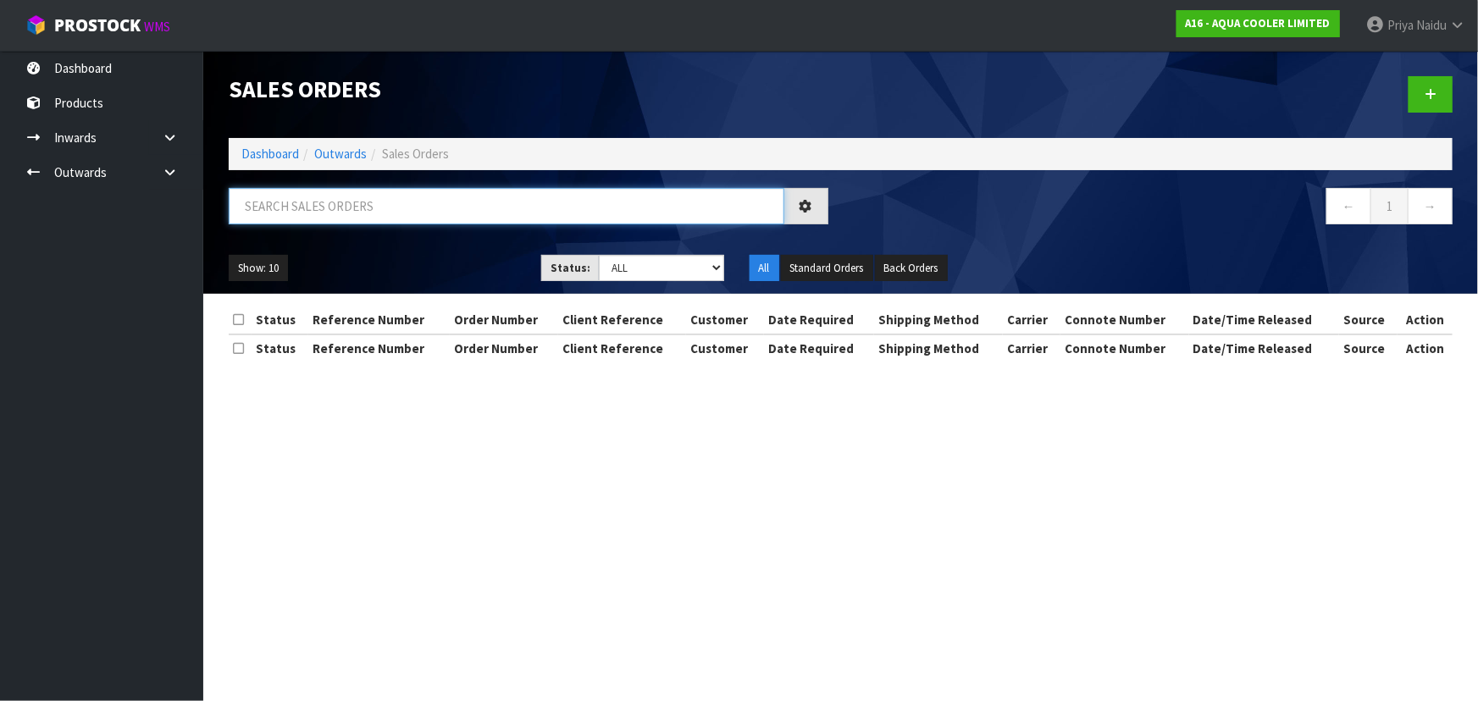
click at [351, 216] on input "text" at bounding box center [507, 206] width 556 height 36
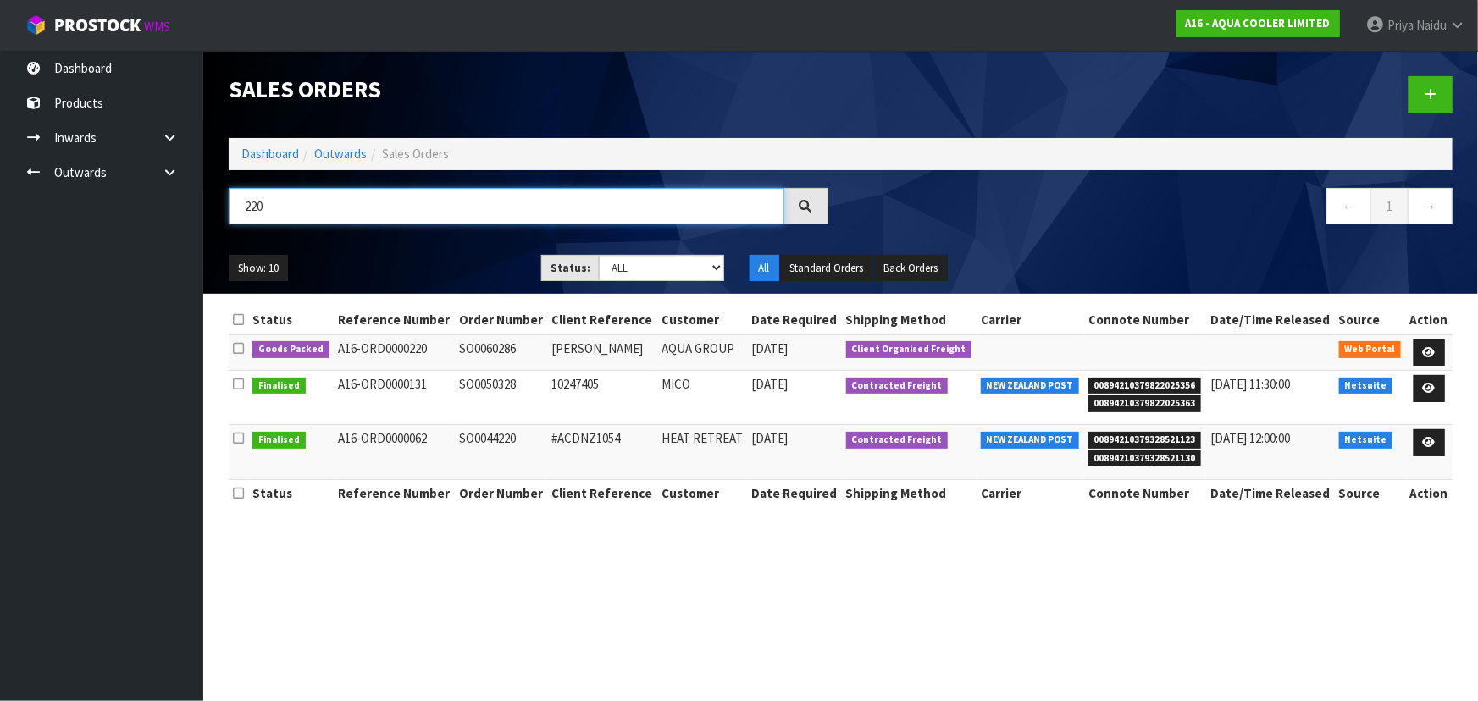
type input "220"
click at [399, 235] on div "220" at bounding box center [528, 212] width 625 height 49
click at [1431, 347] on icon at bounding box center [1429, 352] width 13 height 11
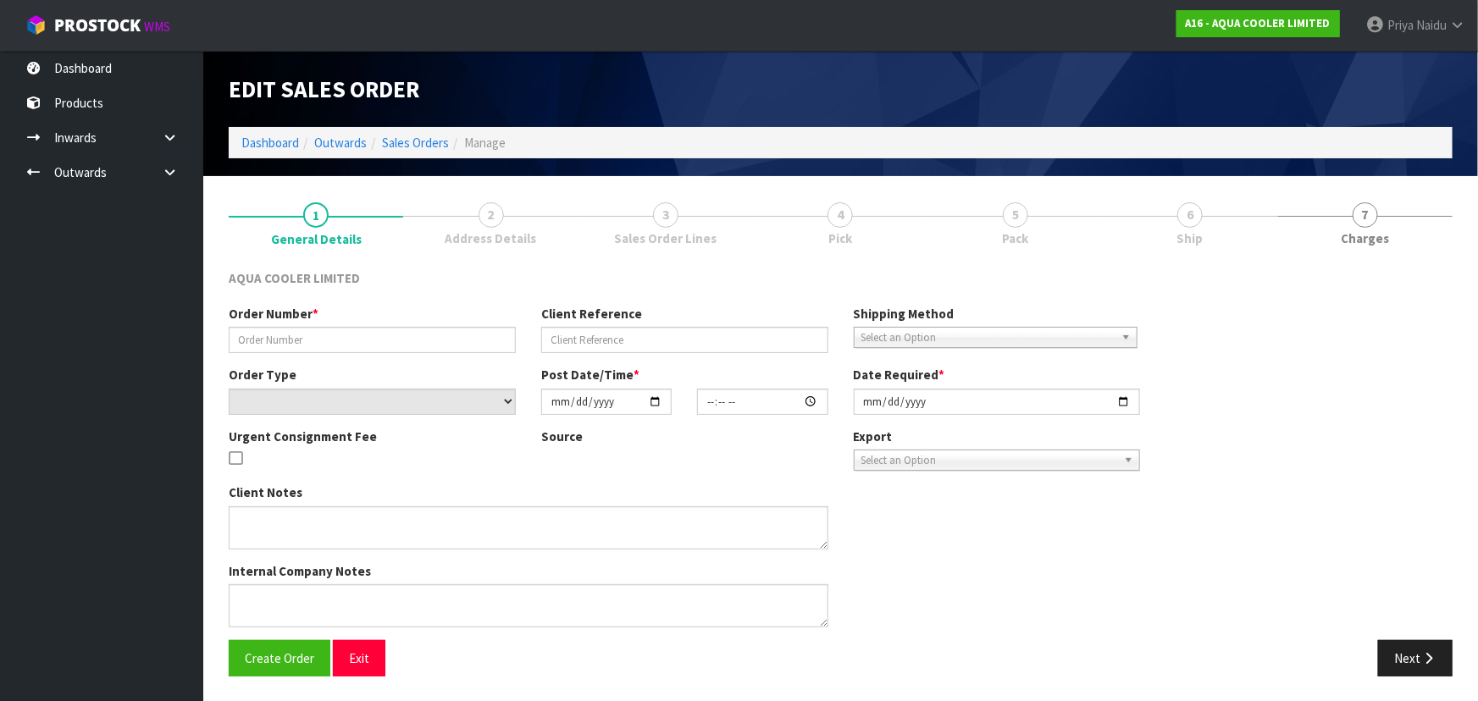
type input "SO0060286"
type input "GARY WINTER"
select select "number:0"
type input "2025-09-09"
type input "20:28:00.000"
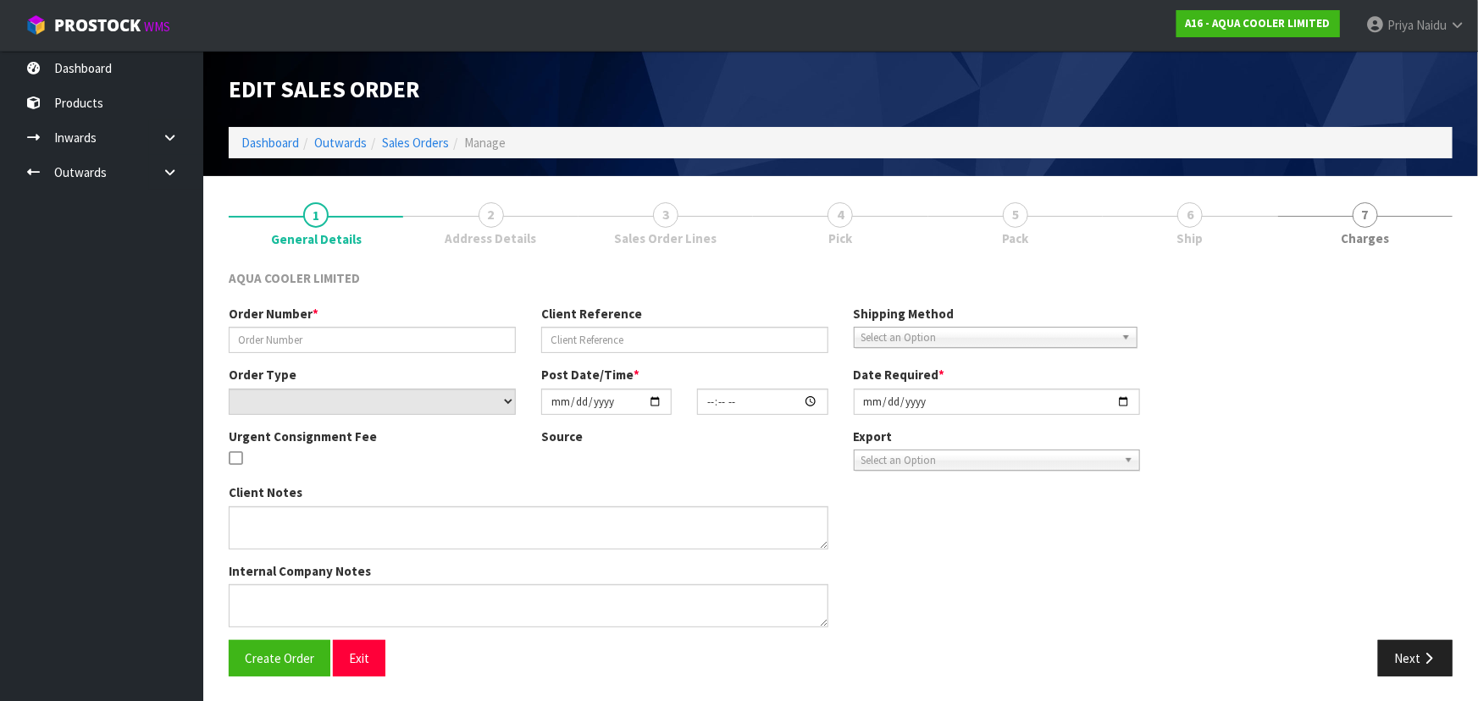
type input "2025-09-09"
type textarea "CUSTOMER CARRIER MAINFREIGHT COLLECTION"
click at [1103, 221] on link "5 Pack" at bounding box center [1015, 222] width 174 height 67
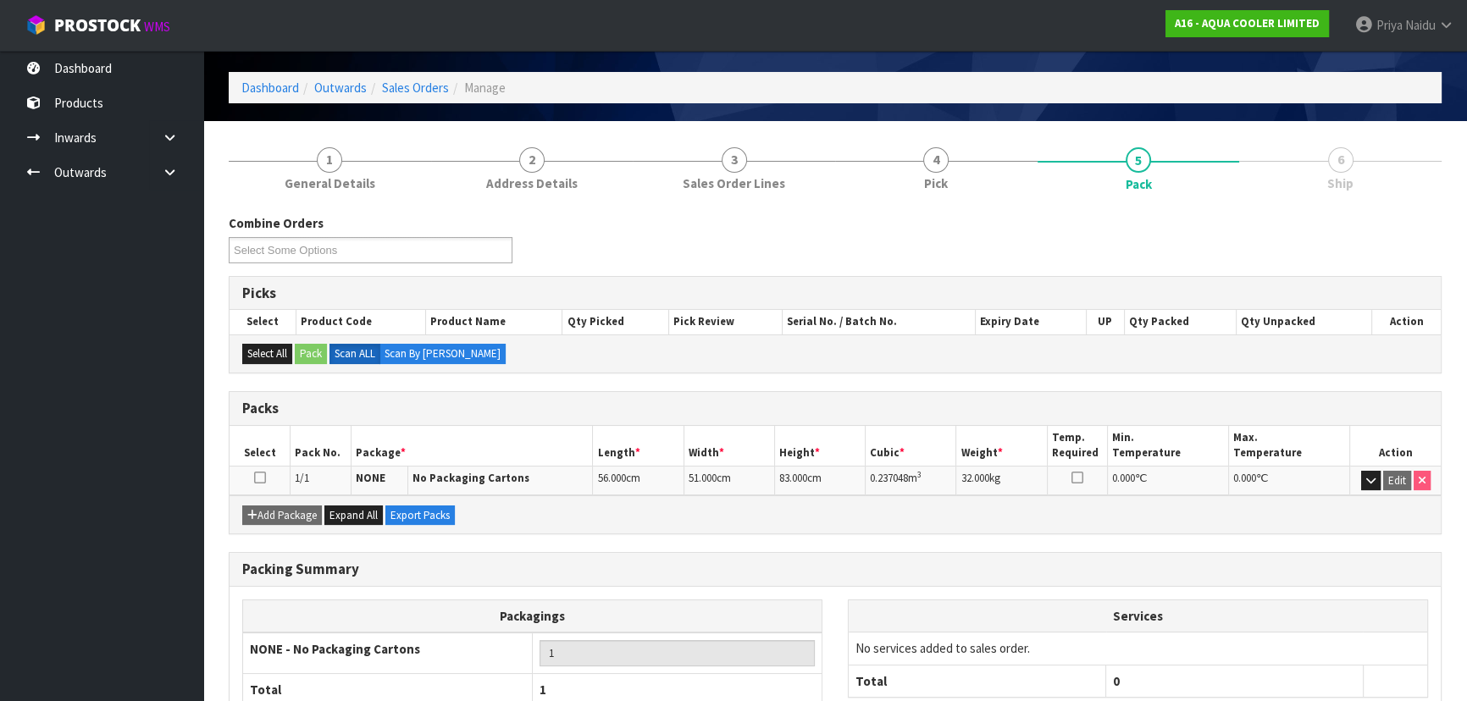
scroll to position [169, 0]
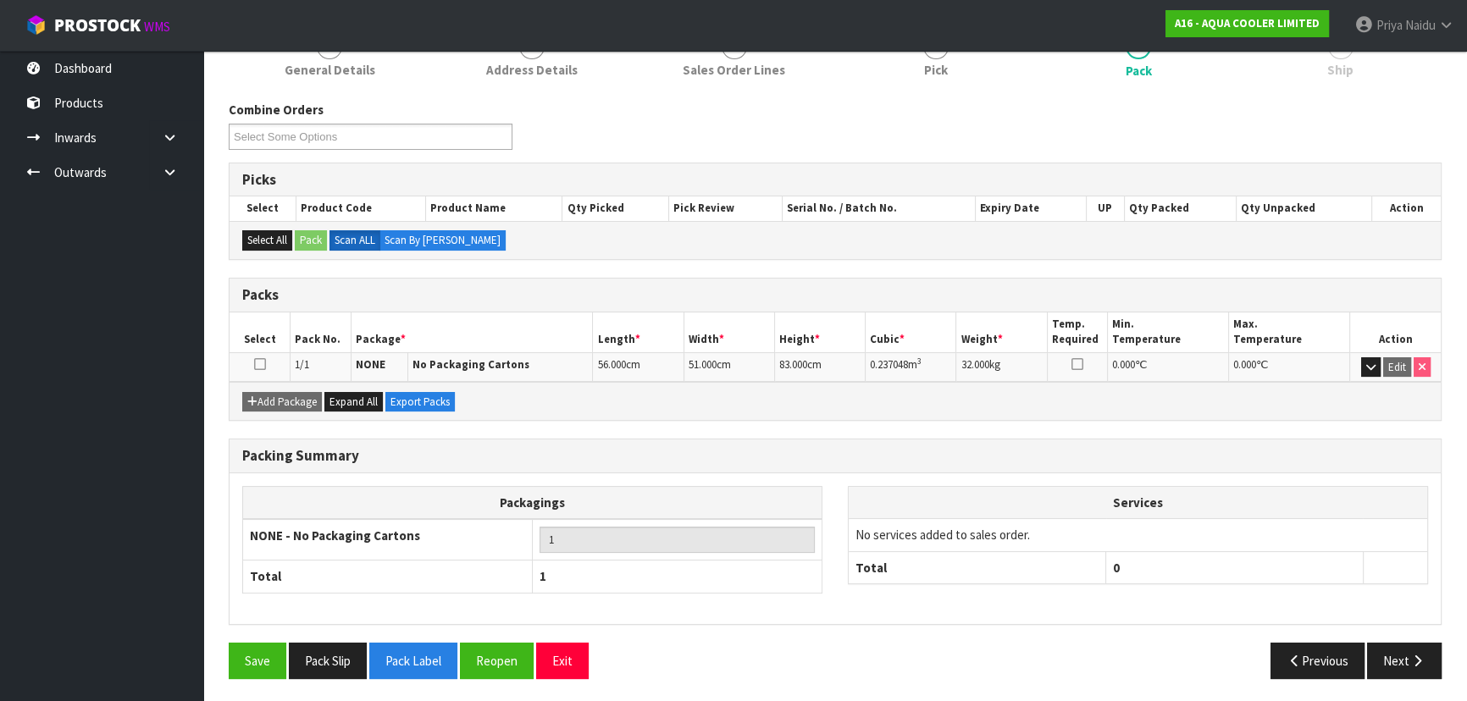
click at [1381, 635] on div "Packing Summary Packagings NONE - No Packaging Cartons 1 Total 1 Services No se…" at bounding box center [835, 541] width 1238 height 204
click at [1389, 644] on button "Next" at bounding box center [1404, 661] width 75 height 36
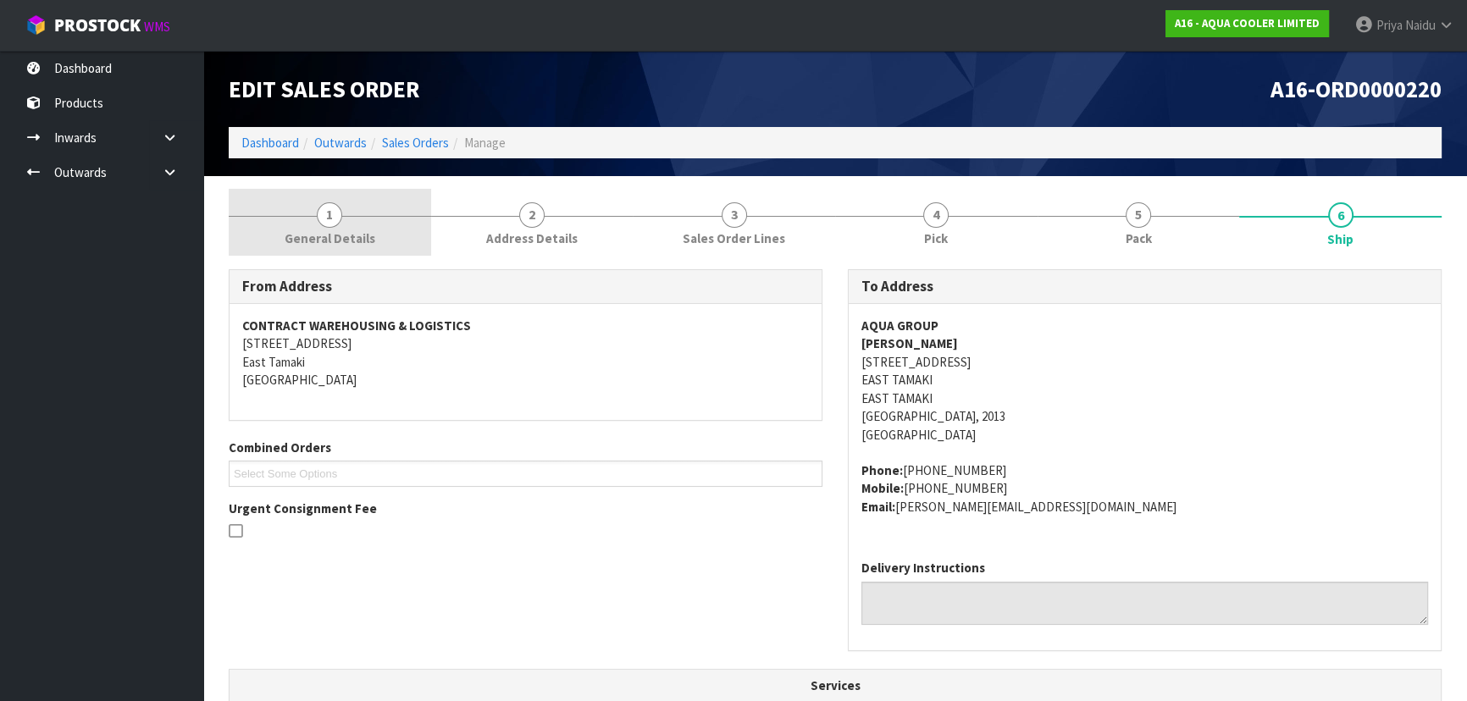
scroll to position [0, 0]
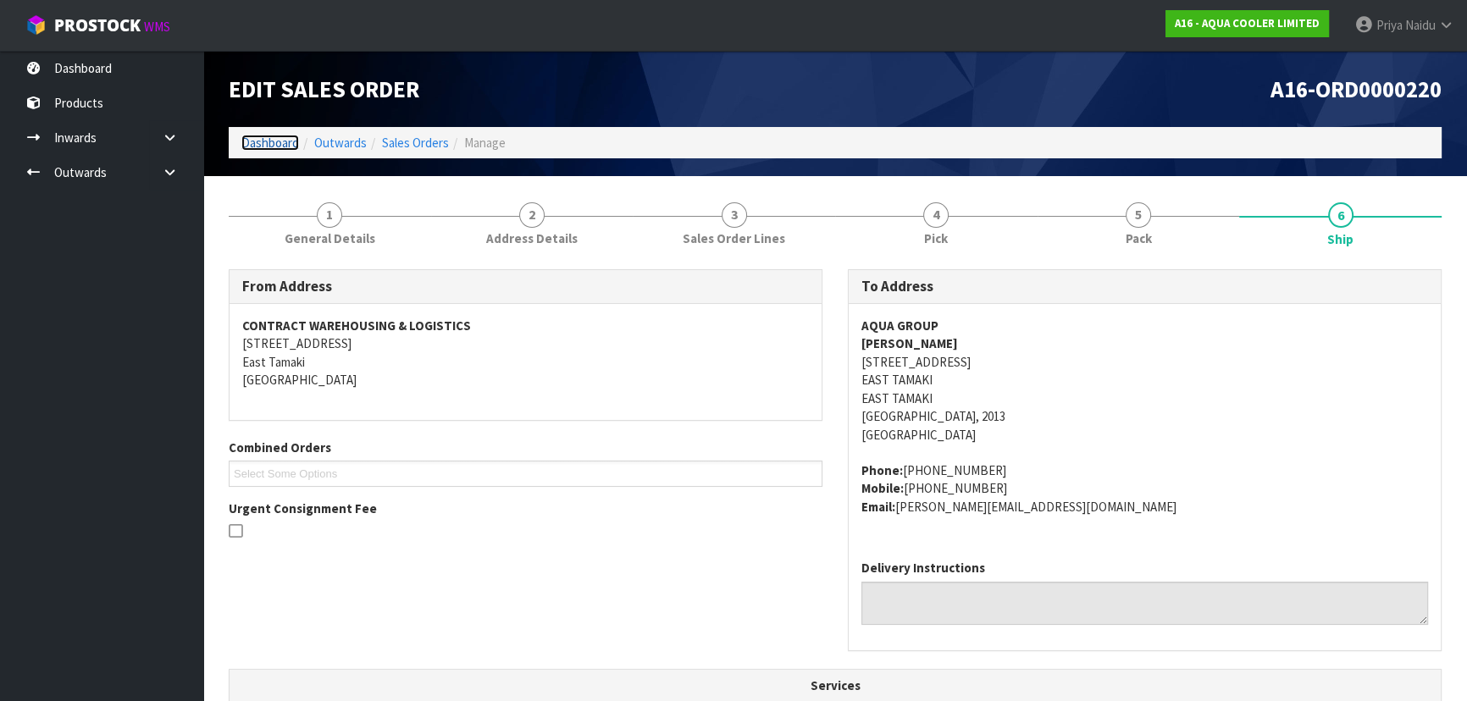
click at [282, 147] on link "Dashboard" at bounding box center [270, 143] width 58 height 16
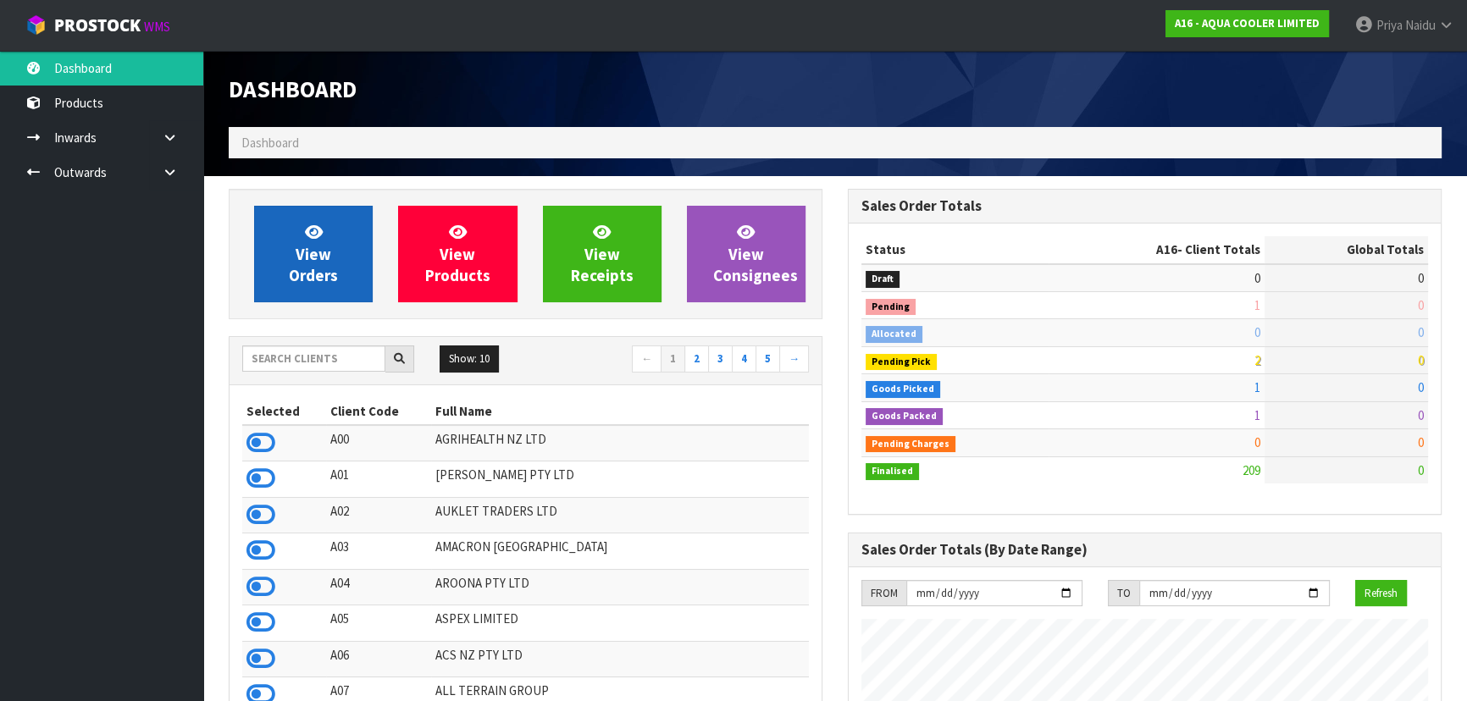
scroll to position [1425, 618]
click at [333, 278] on span "View Orders" at bounding box center [313, 254] width 49 height 64
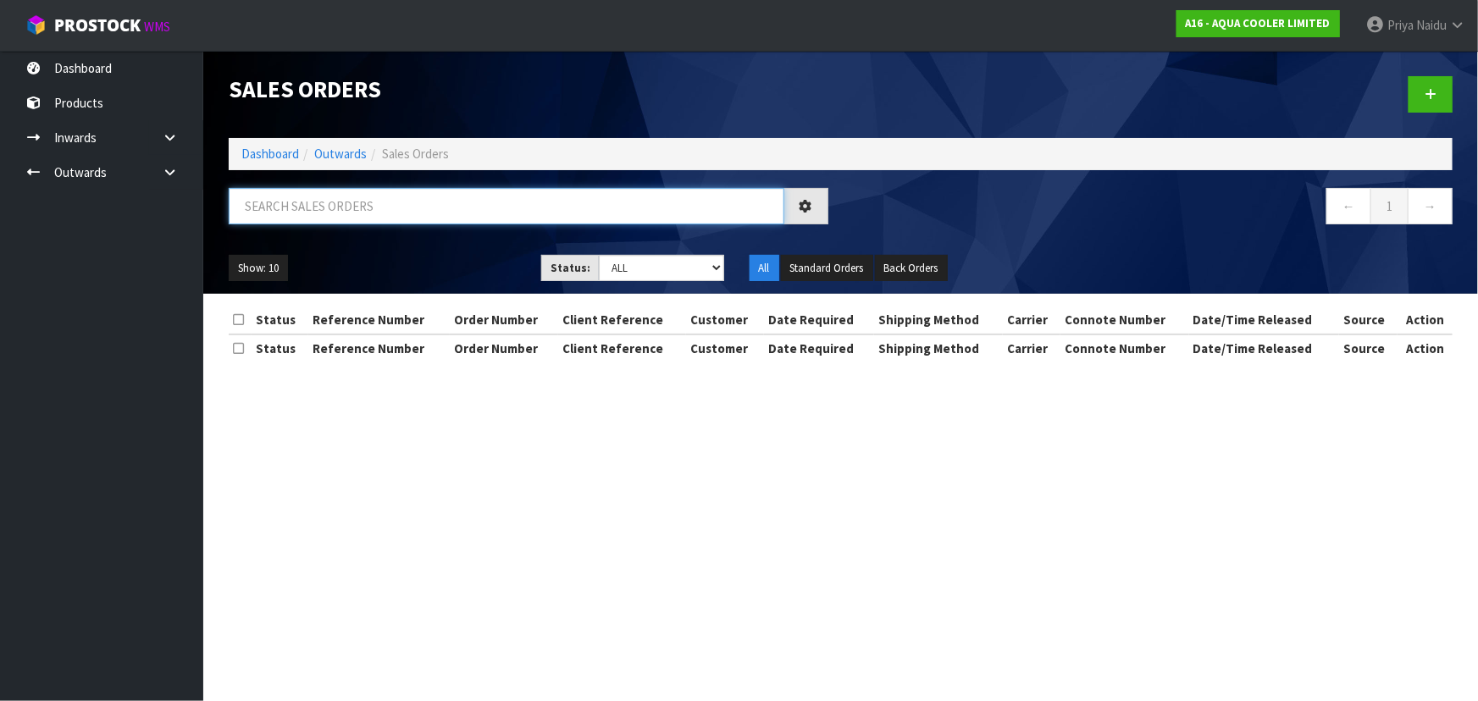
click at [394, 203] on input "text" at bounding box center [507, 206] width 556 height 36
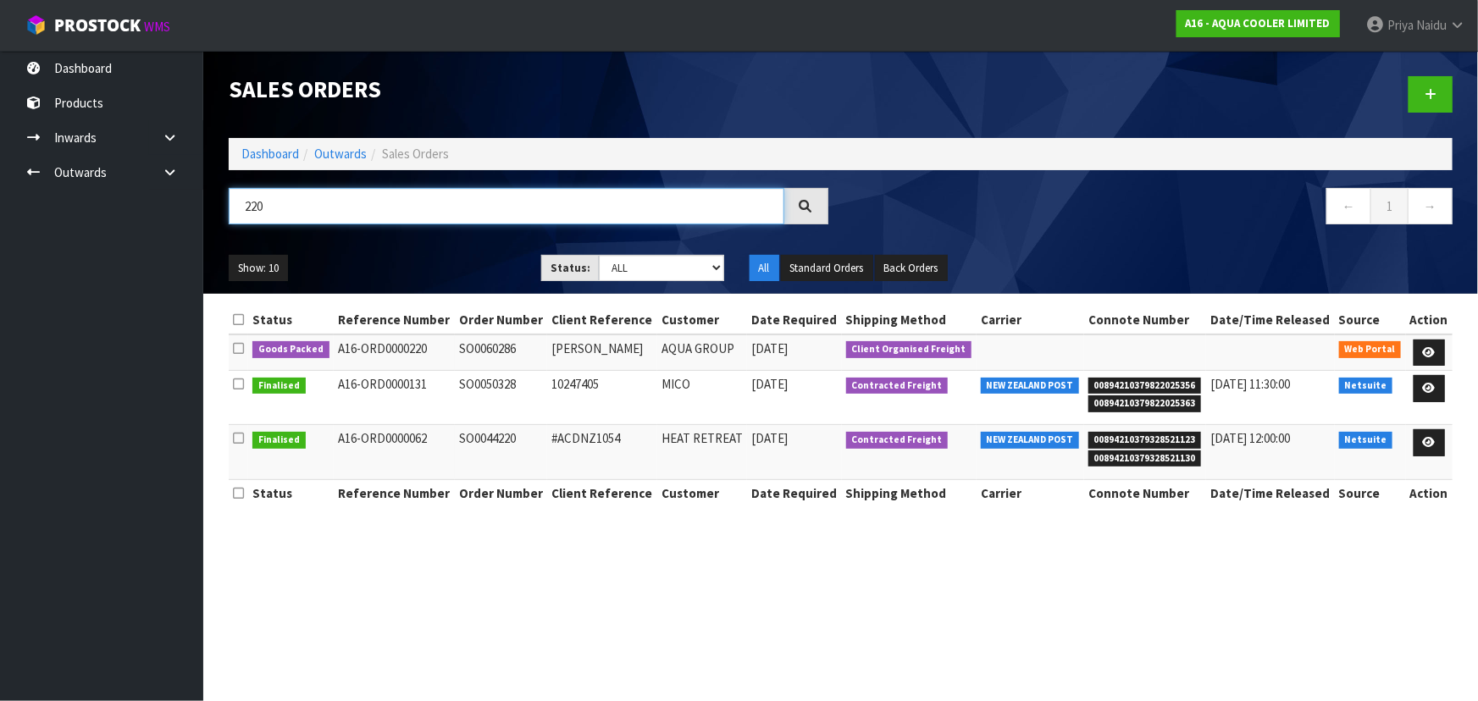
type input "220"
click at [401, 257] on ul "Show: 10 5 10 25 50" at bounding box center [372, 268] width 287 height 27
click at [1433, 345] on link at bounding box center [1429, 353] width 31 height 27
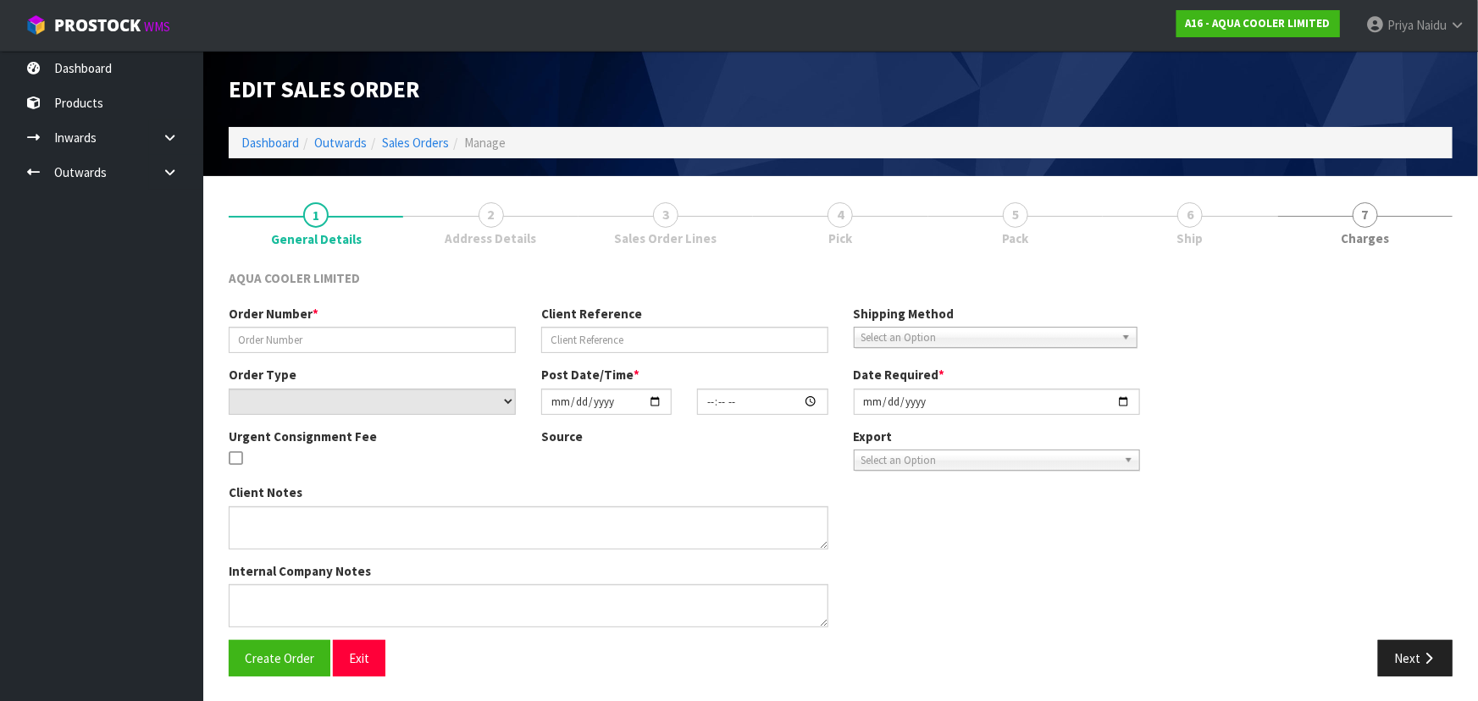
type input "SO0060286"
type input "GARY WINTER"
select select "number:0"
type input "2025-09-09"
type input "20:28:00.000"
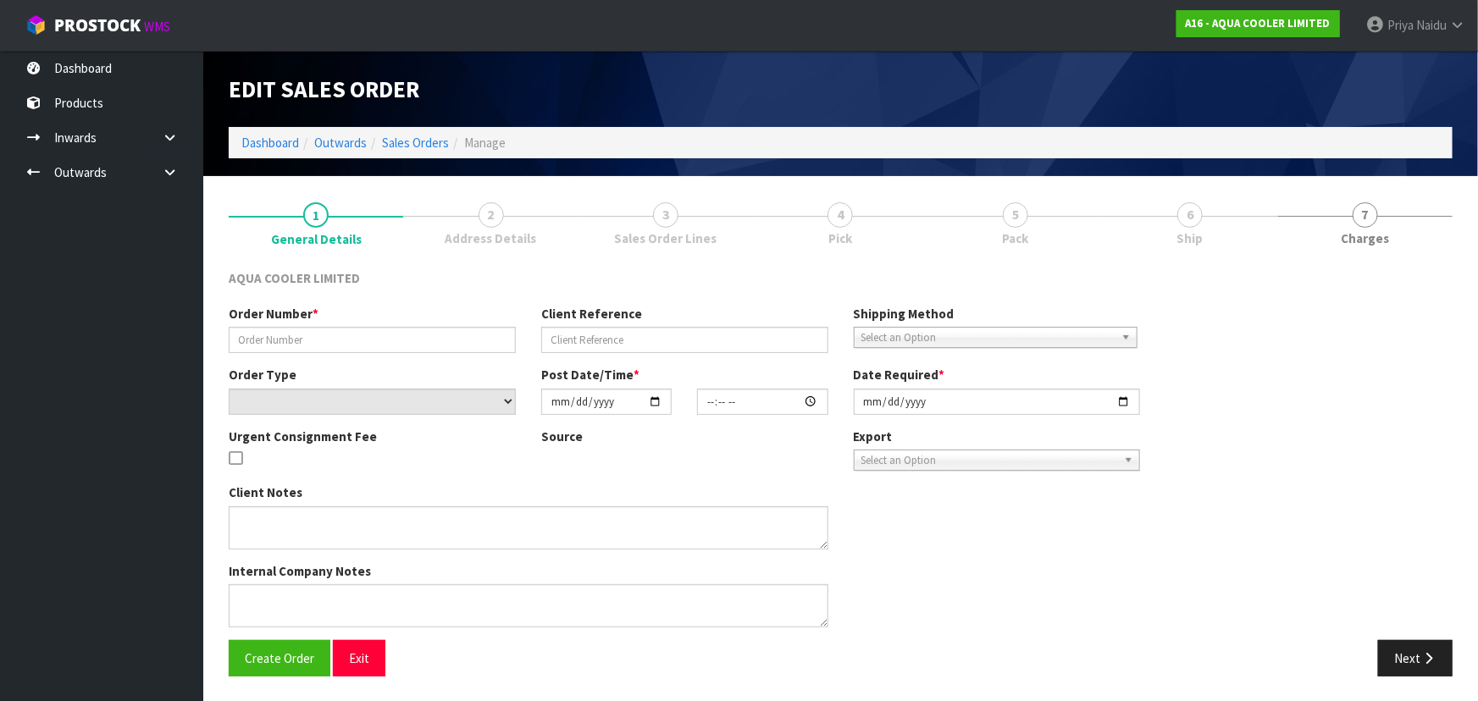
type input "2025-09-09"
type textarea "CUSTOMER CARRIER MAINFREIGHT COLLECTION"
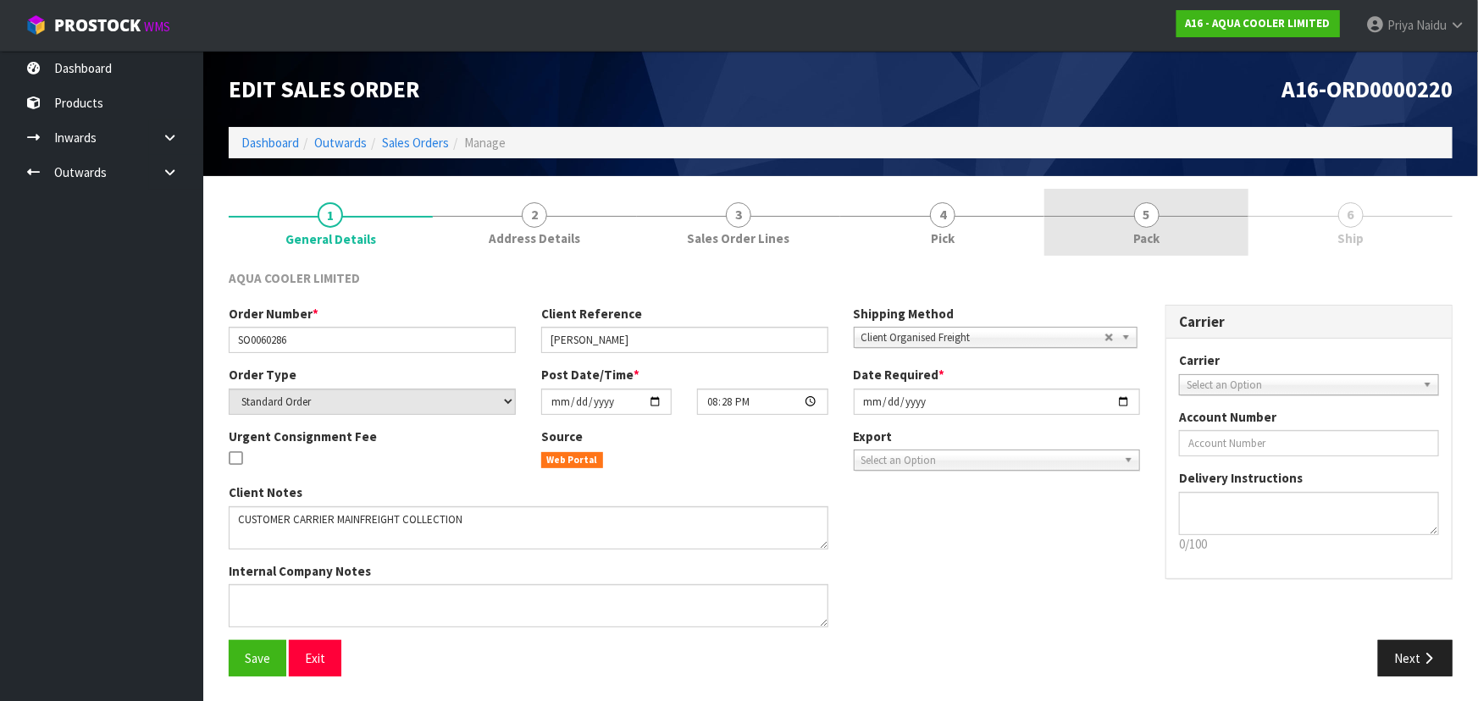
click at [1155, 222] on span "5" at bounding box center [1146, 214] width 25 height 25
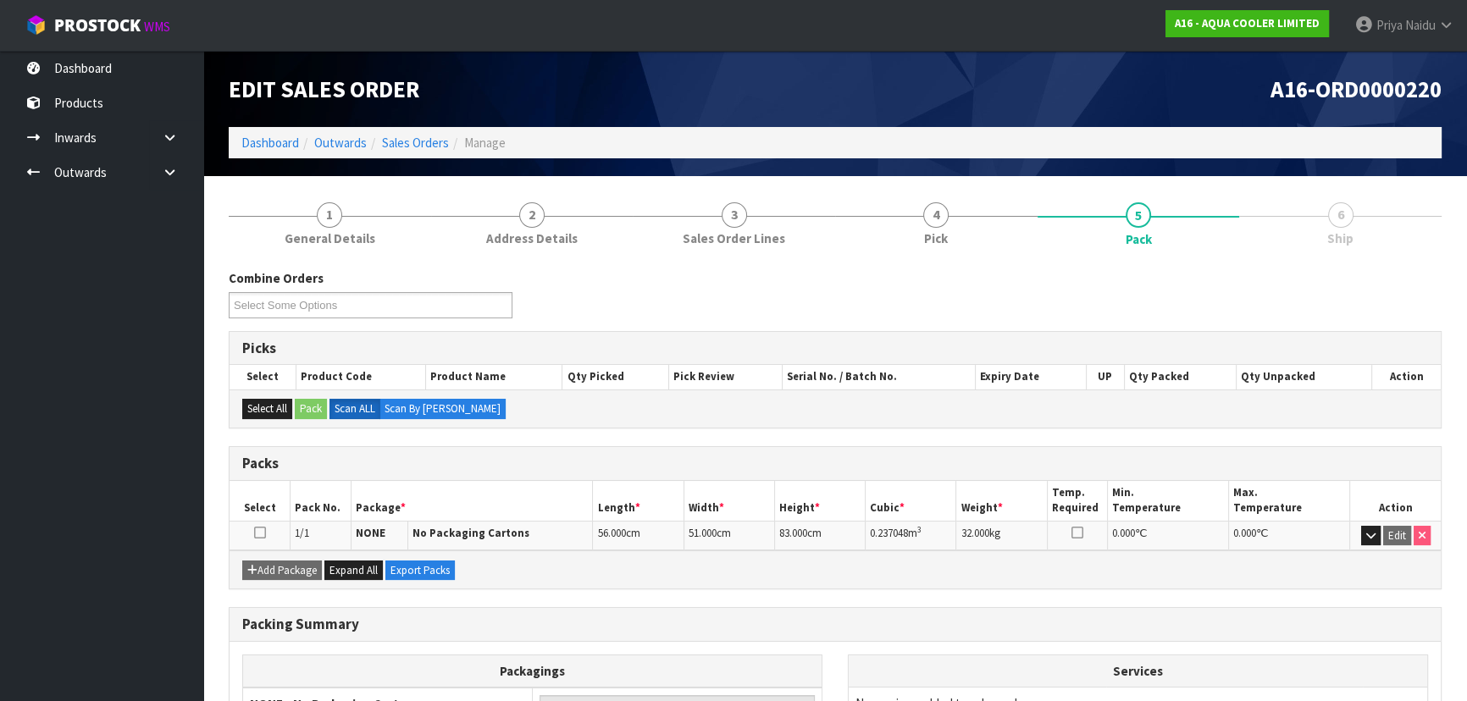
click at [22, 482] on ul "Dashboard Products Categories Serial Numbers Kitsets Packagings Inwards Purchas…" at bounding box center [101, 376] width 203 height 650
click at [23, 483] on ul "Dashboard Products Categories Serial Numbers Kitsets Packagings Inwards Purchas…" at bounding box center [101, 376] width 203 height 650
click at [260, 139] on link "Dashboard" at bounding box center [270, 143] width 58 height 16
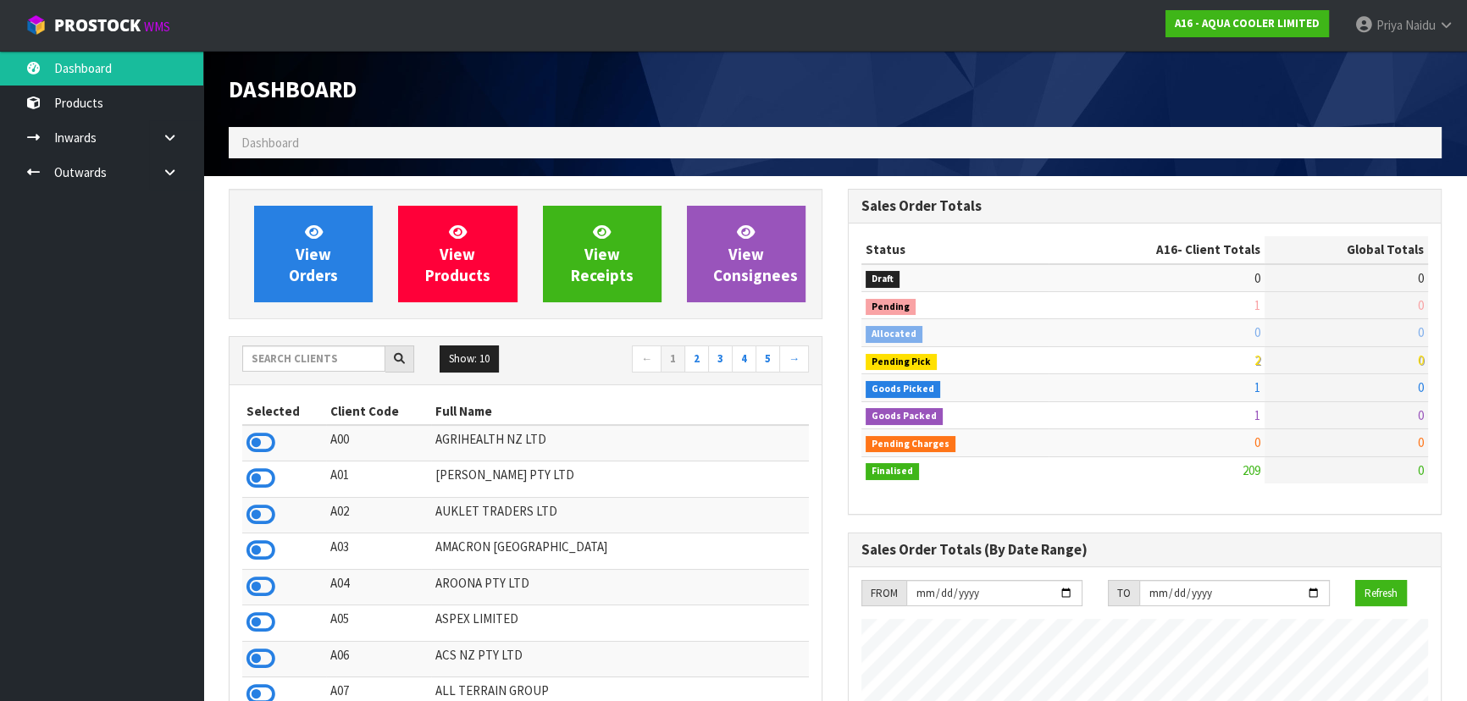
scroll to position [1425, 618]
click at [345, 346] on input "text" at bounding box center [313, 359] width 143 height 26
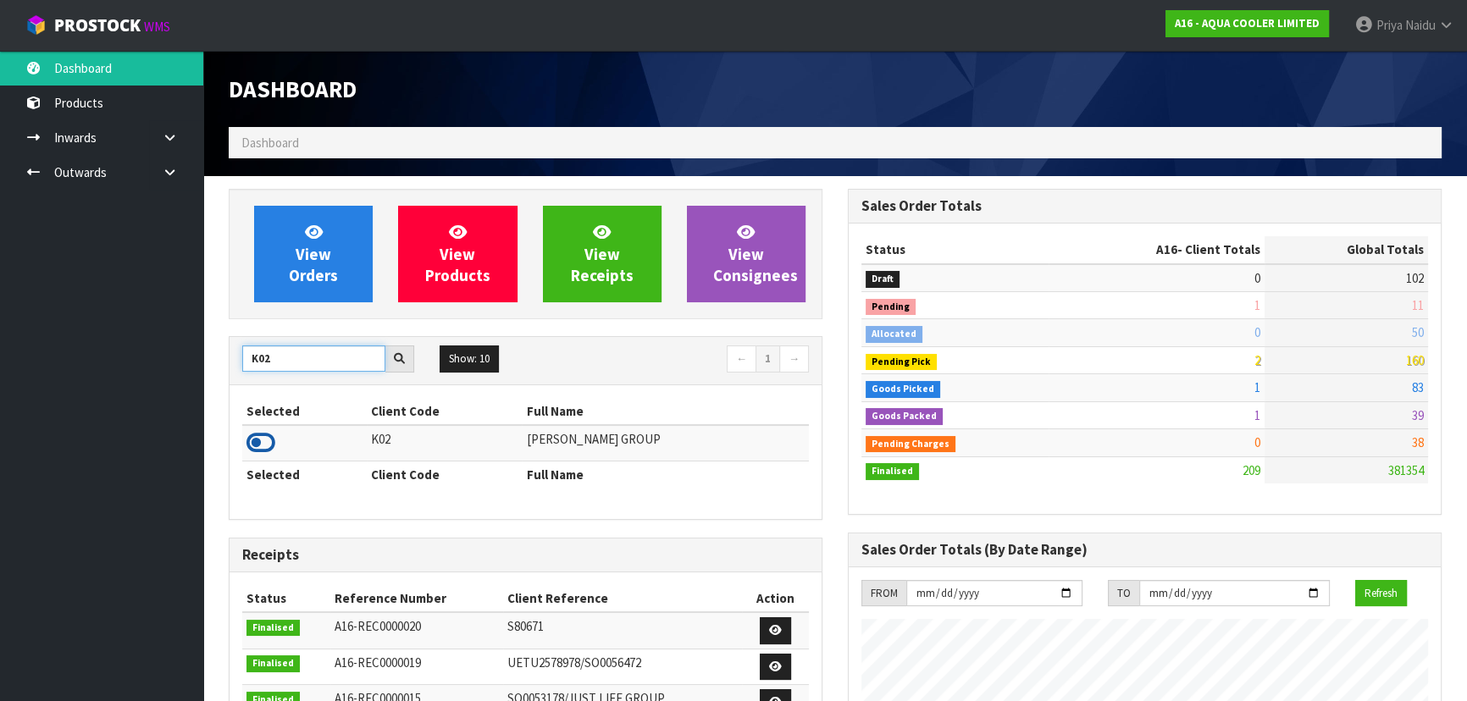
type input "K02"
click at [266, 435] on icon at bounding box center [260, 442] width 29 height 25
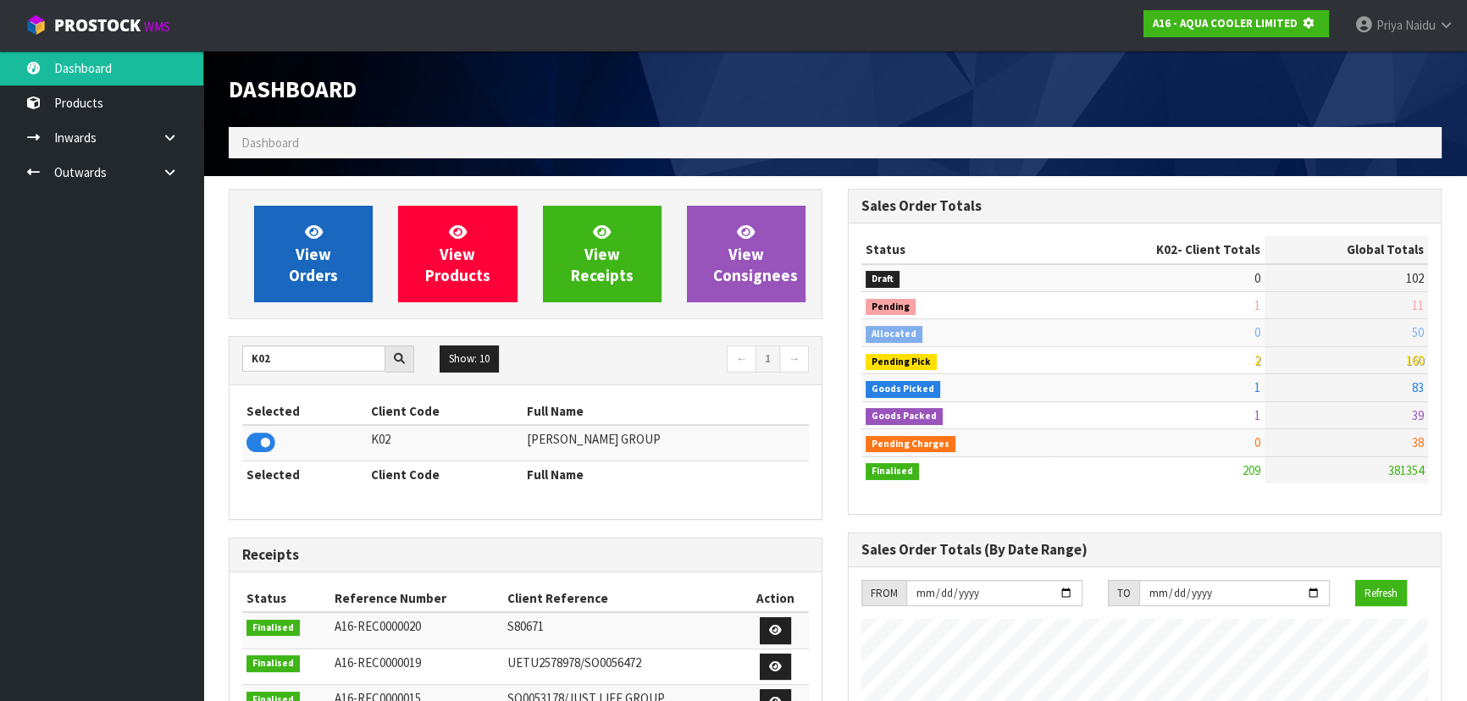
scroll to position [845892, 846327]
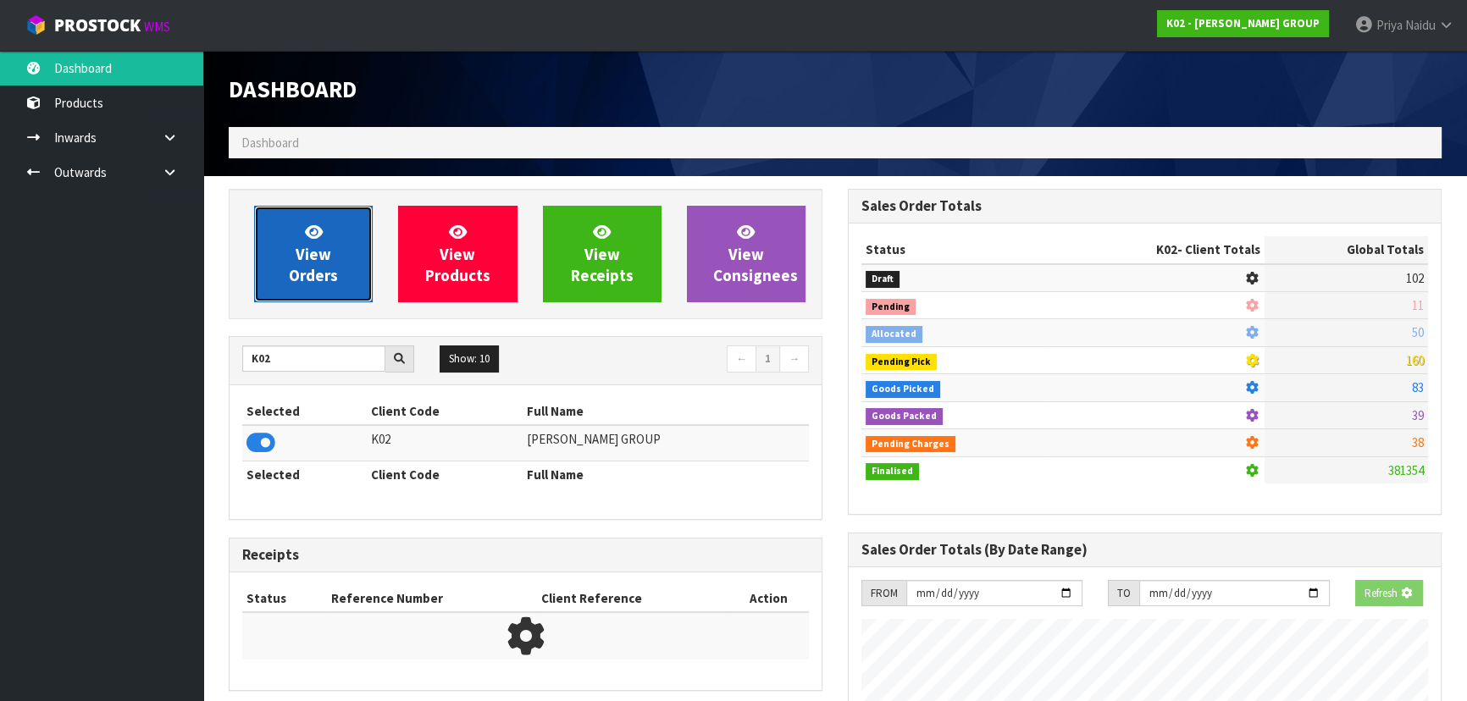
click at [338, 243] on link "View Orders" at bounding box center [313, 254] width 119 height 97
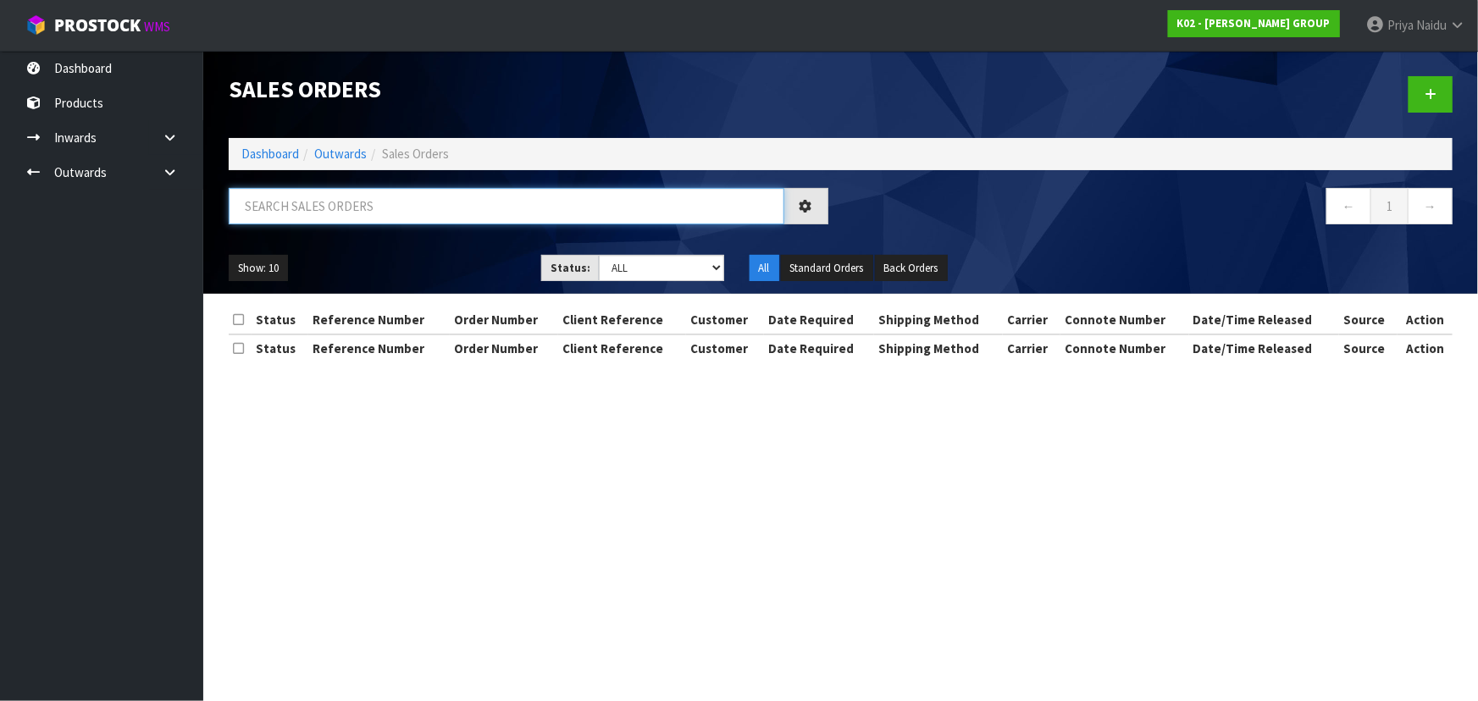
click at [340, 211] on input "text" at bounding box center [507, 206] width 556 height 36
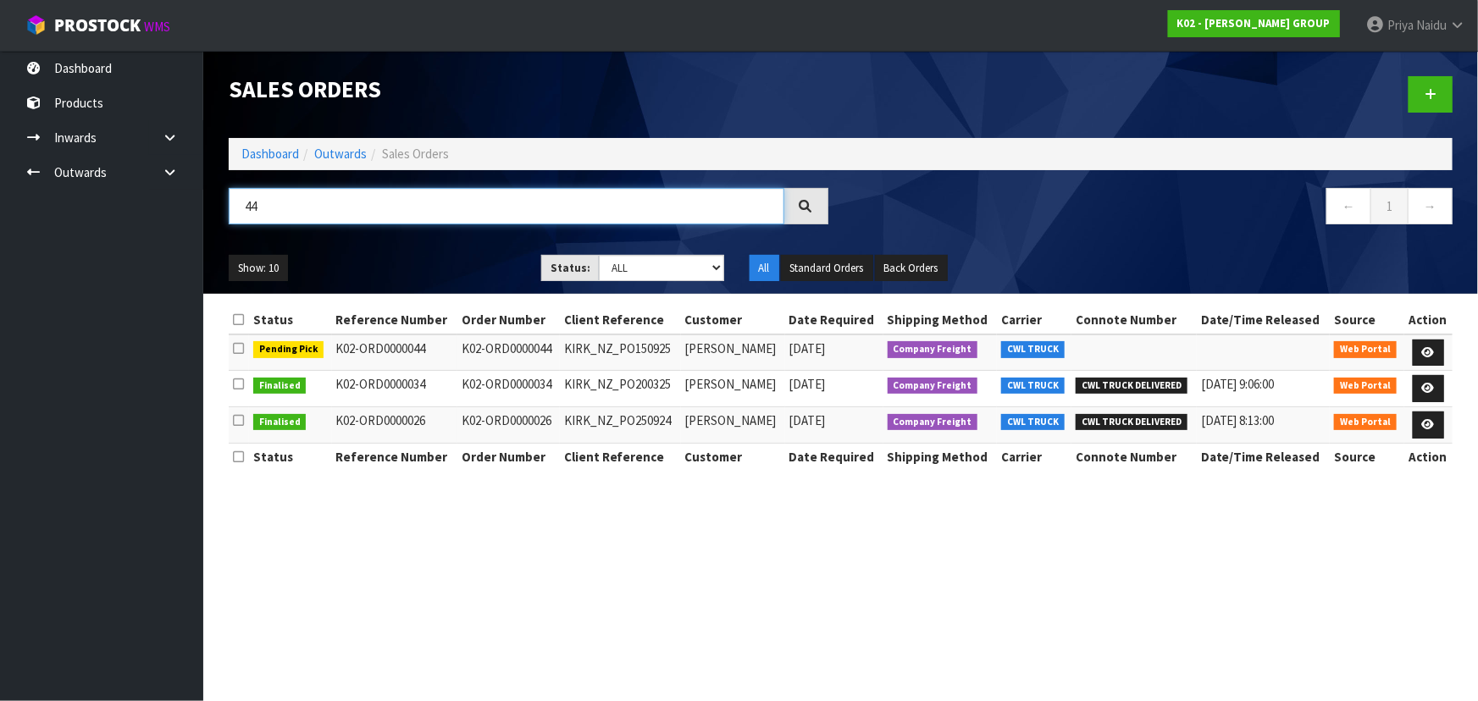
type input "44"
click at [419, 252] on div "Show: 10 5 10 25 50 Status: Draft Pending Allocated Pending Pick Goods Picked G…" at bounding box center [840, 268] width 1249 height 53
click at [1429, 355] on icon at bounding box center [1428, 352] width 13 height 11
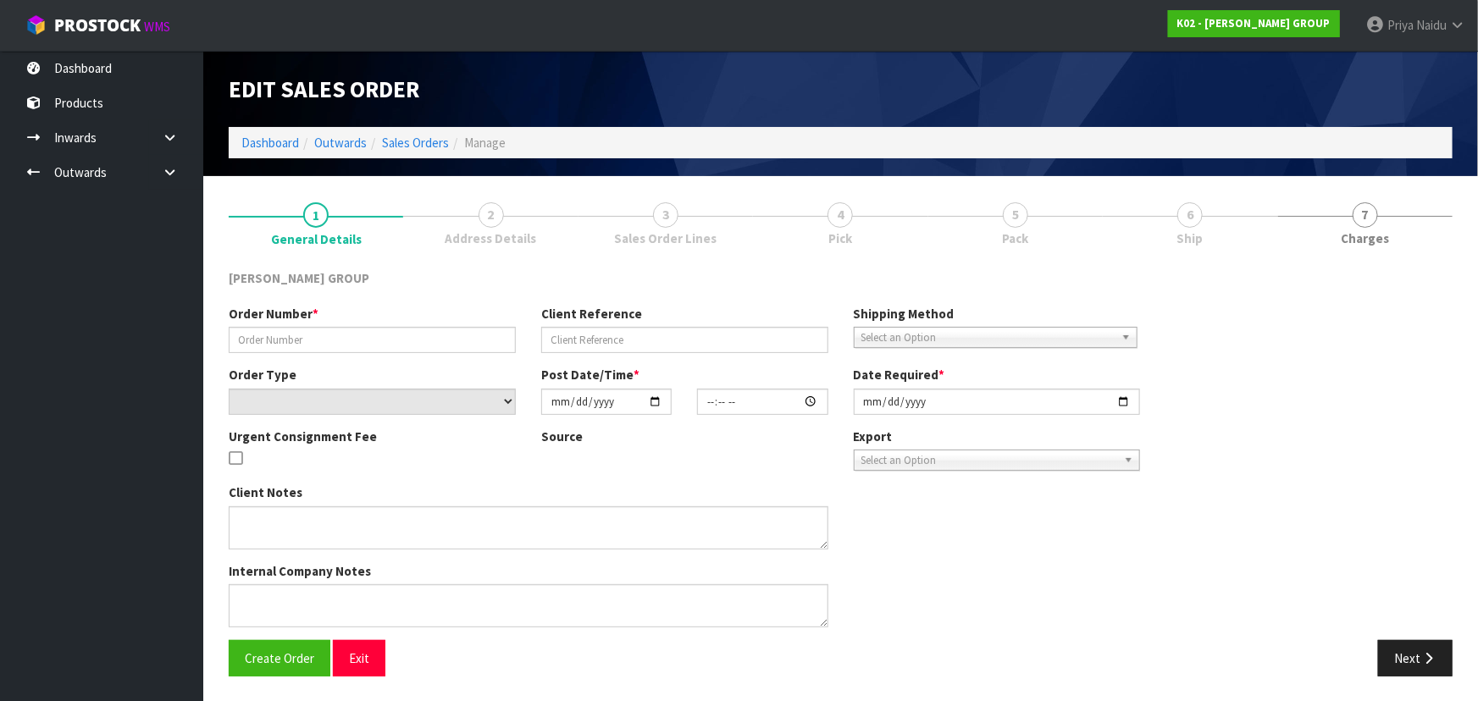
type input "K02-ORD0000044"
type input "KIRK_NZ_PO150925"
select select "number:0"
type input "[DATE]"
type input "11:50:00.000"
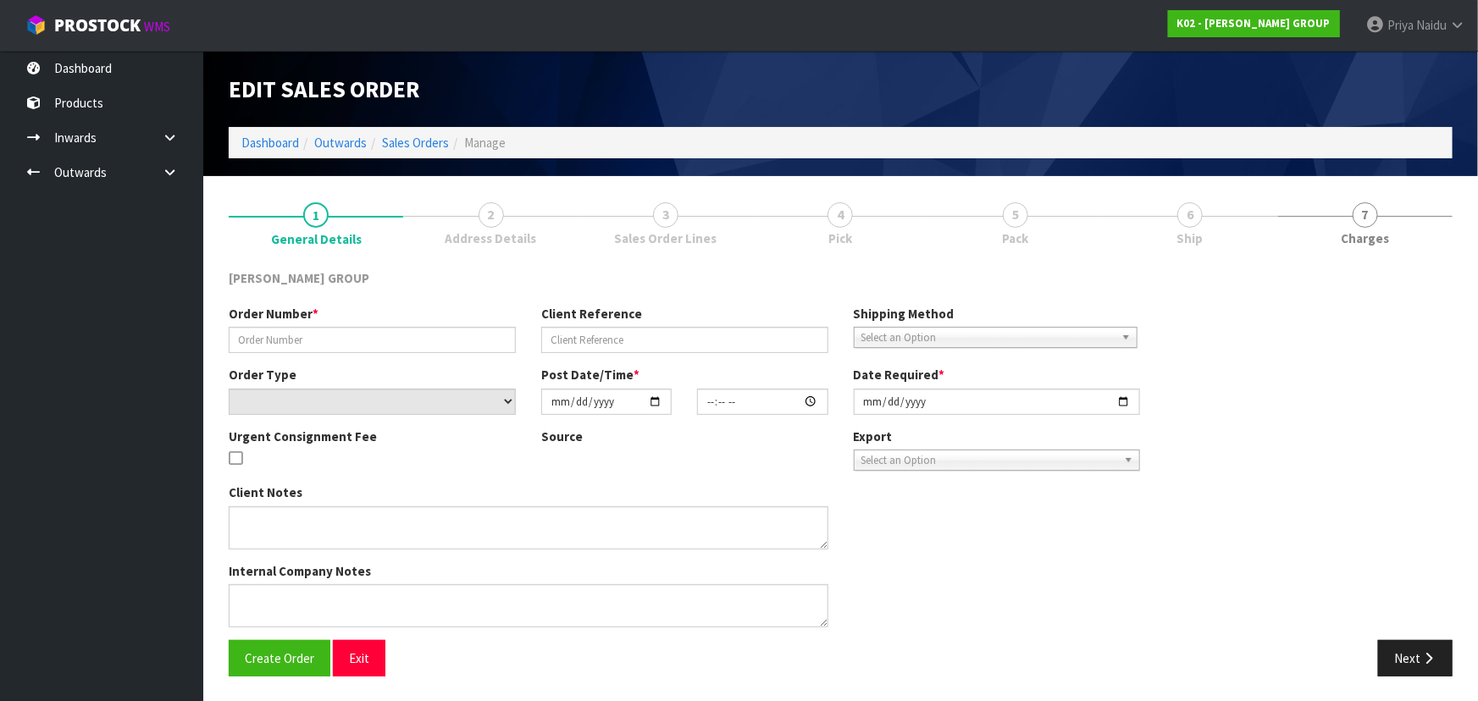
type input "[DATE]"
type textarea "*NOTE THE PLATE MATERIAL IS FRAGILE. DO NOT STACK MULTIPLE SMALL CARTONS ON LAR…"
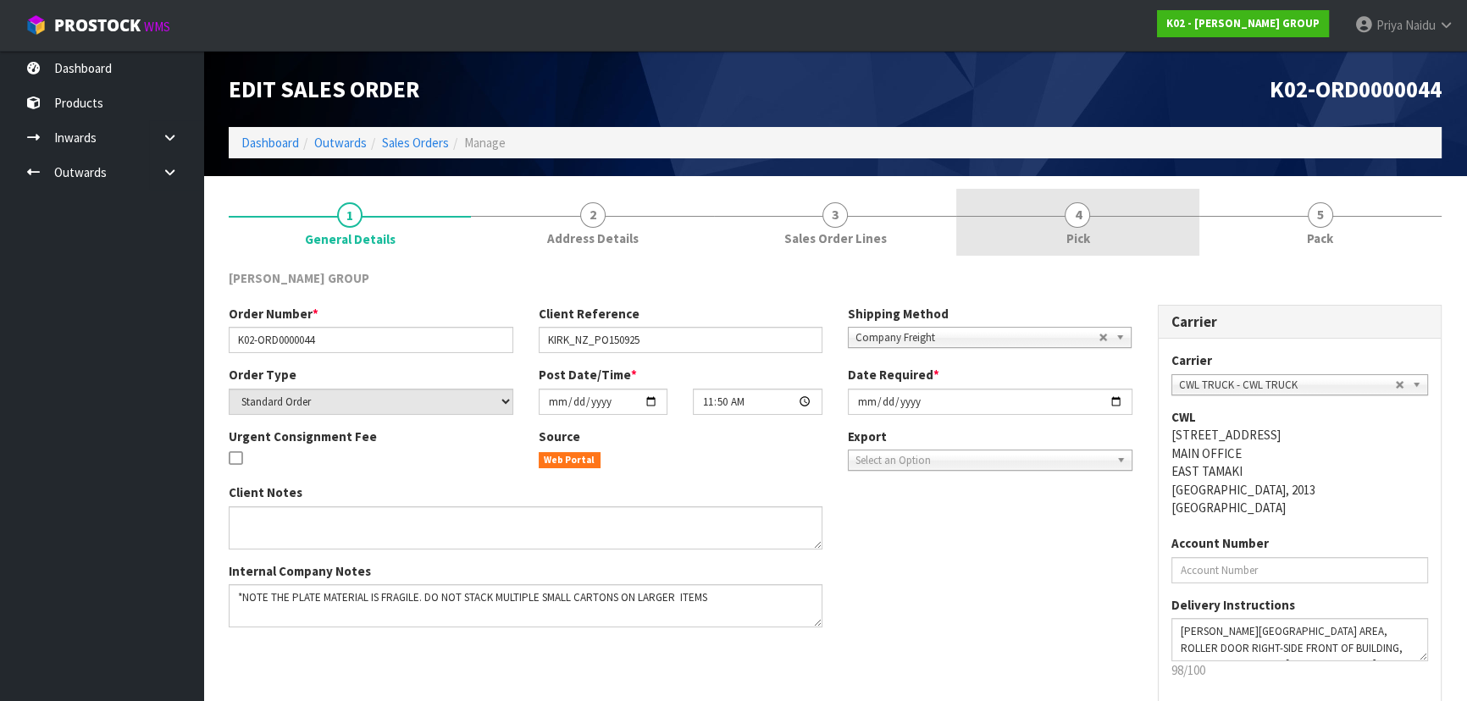
click at [1101, 218] on link "4 Pick" at bounding box center [1077, 222] width 242 height 67
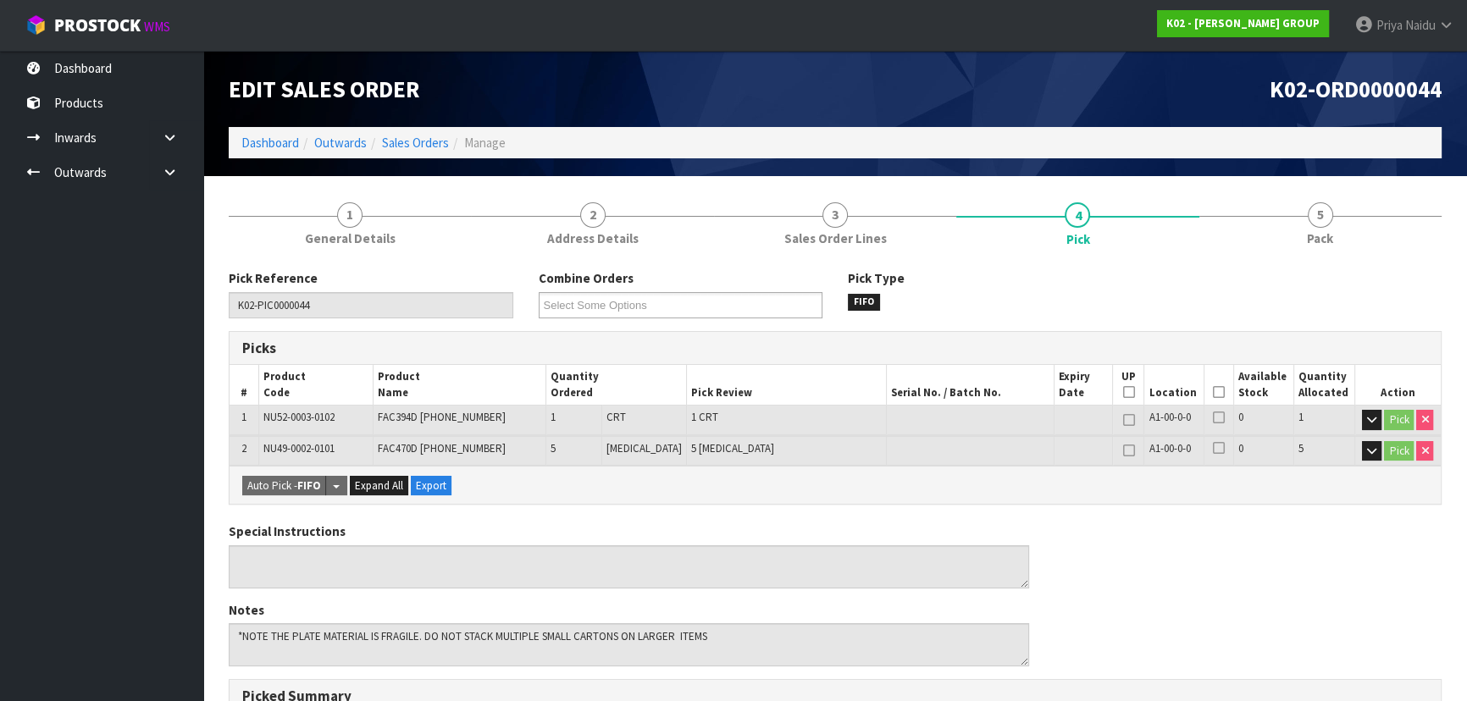
click at [1215, 392] on icon at bounding box center [1219, 392] width 12 height 1
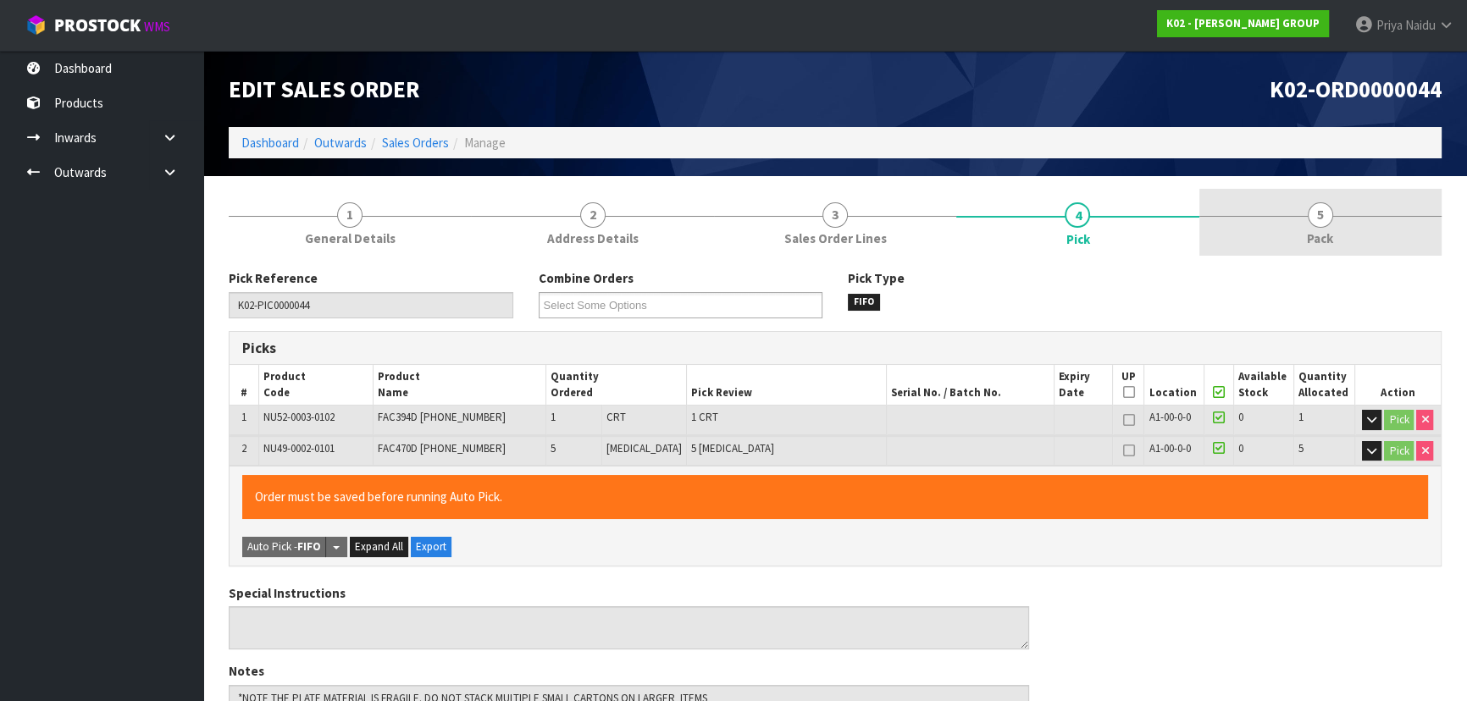
click at [1301, 213] on link "5 Pack" at bounding box center [1320, 222] width 242 height 67
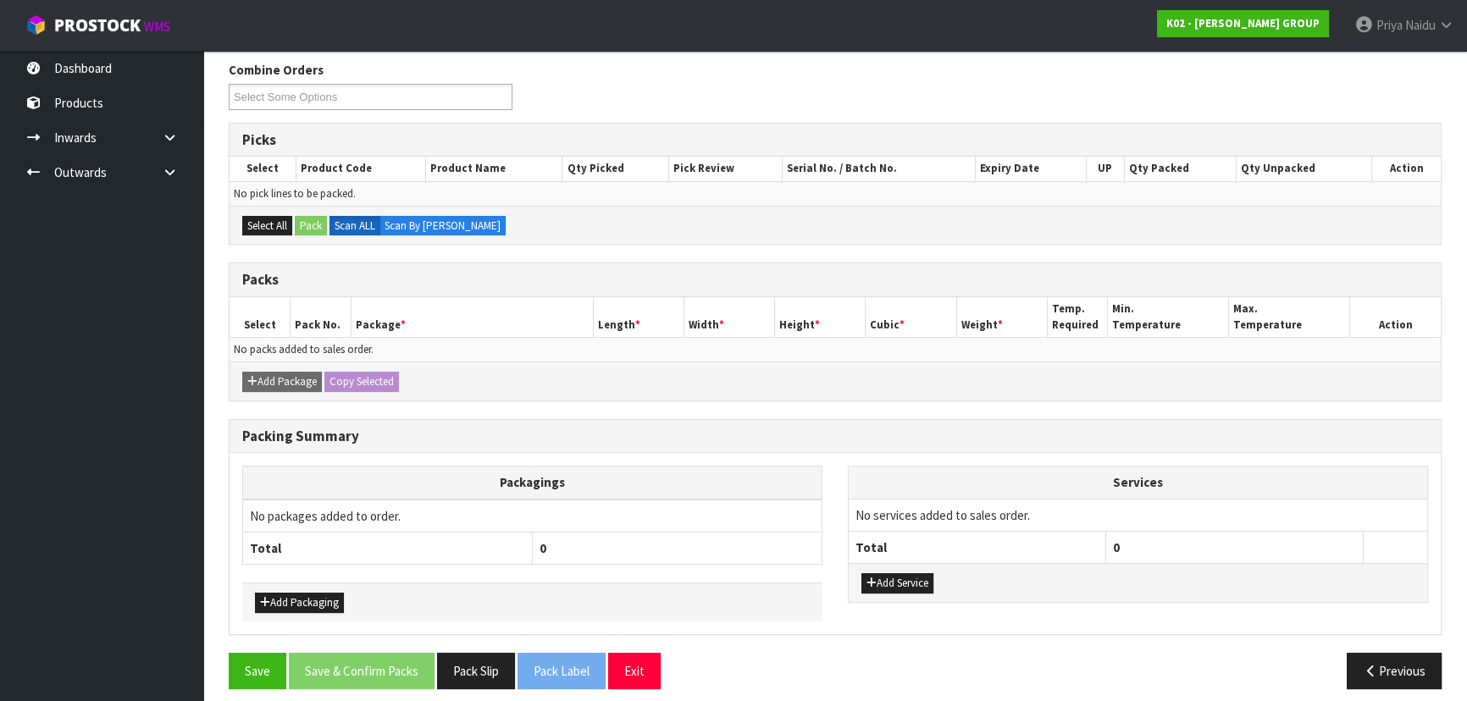
scroll to position [218, 0]
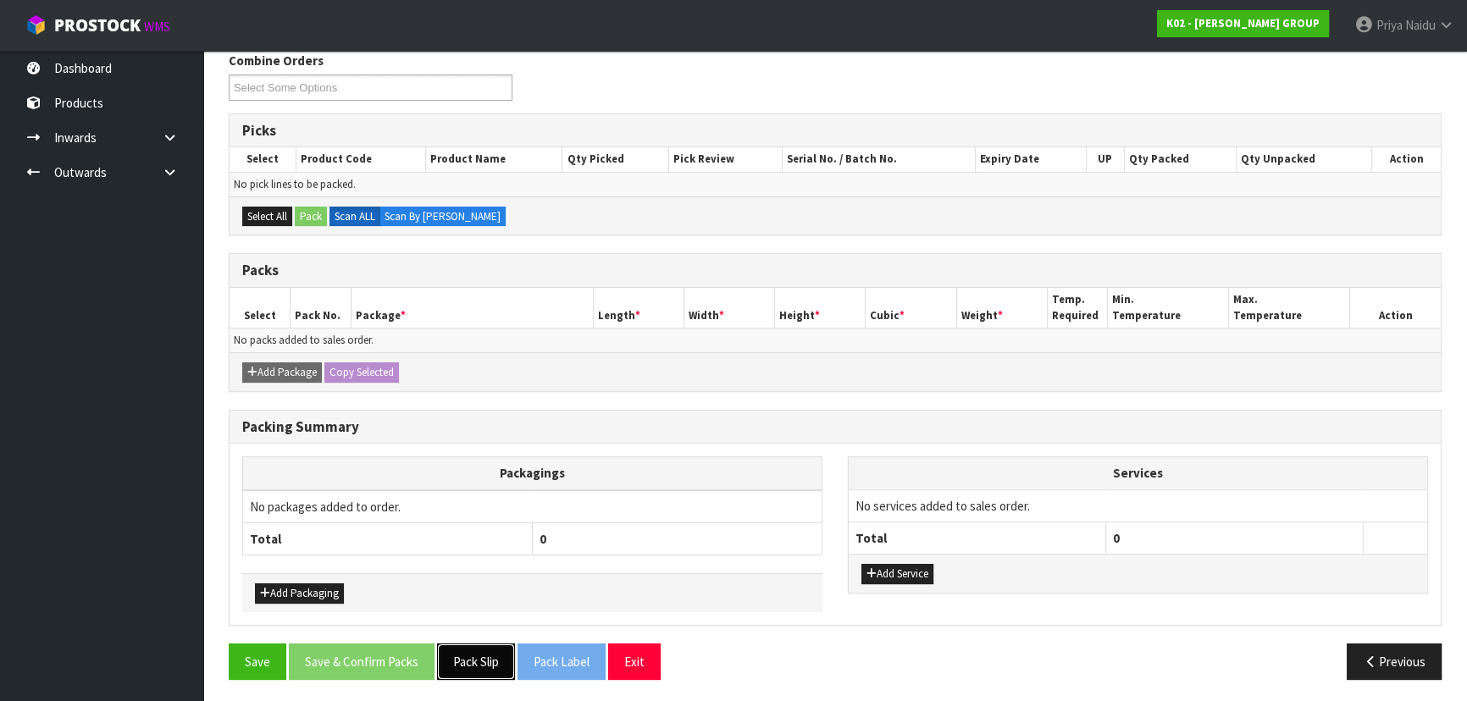
click at [465, 653] on button "Pack Slip" at bounding box center [476, 662] width 78 height 36
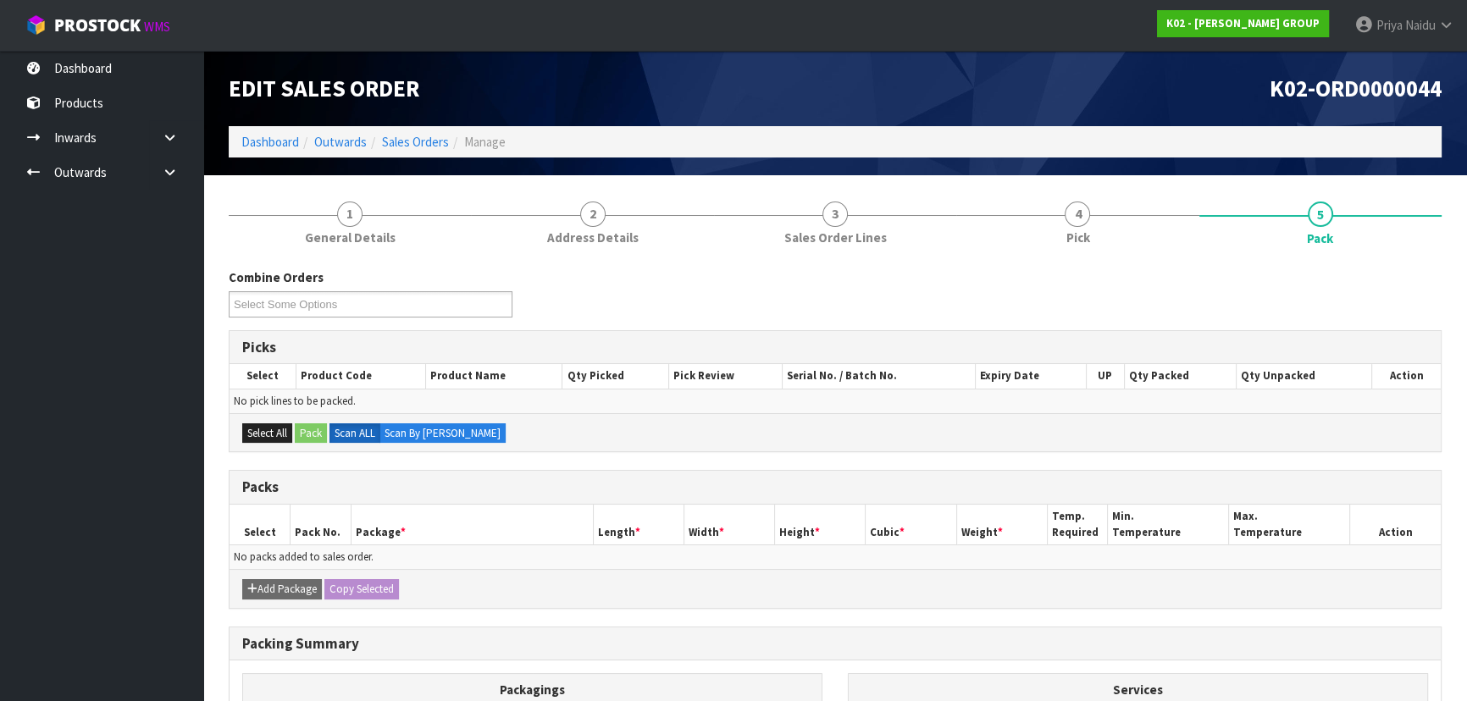
scroll to position [0, 0]
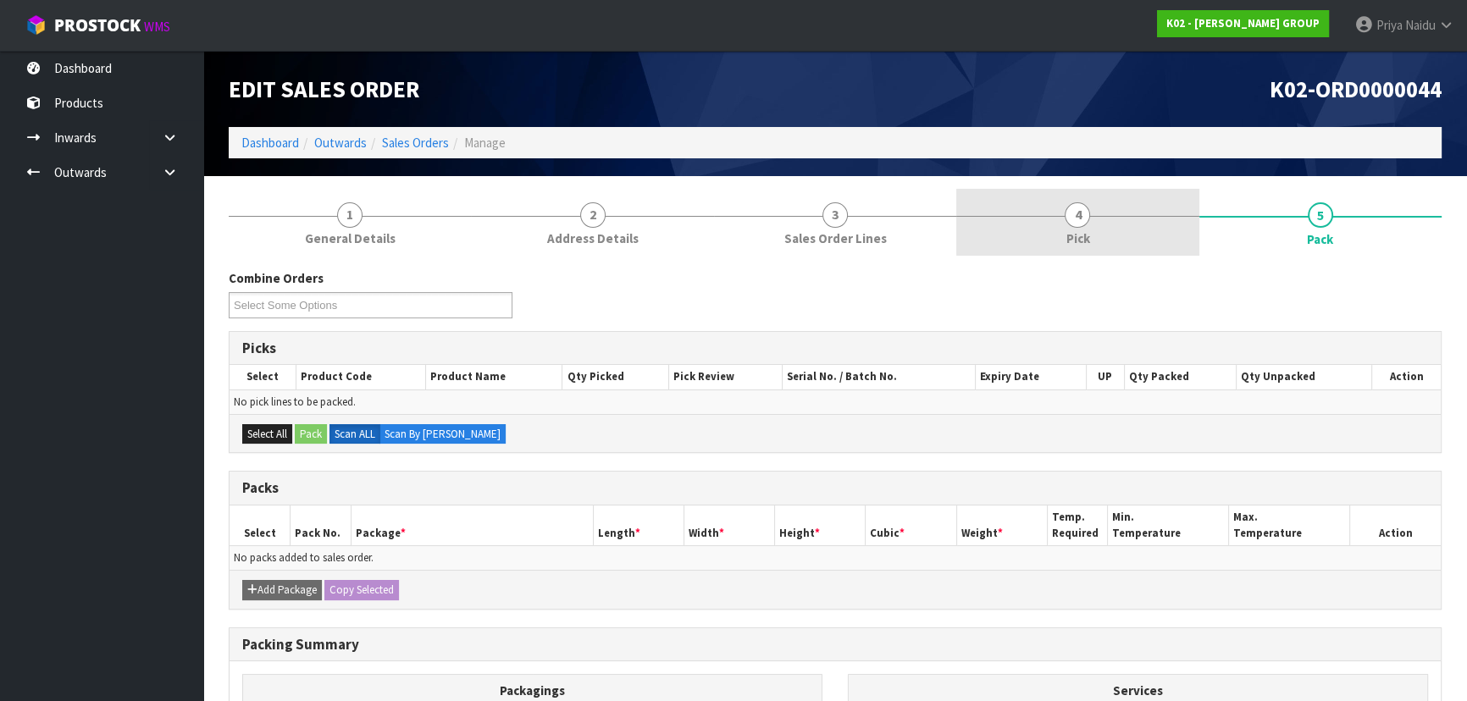
click at [1071, 236] on span "Pick" at bounding box center [1077, 239] width 24 height 18
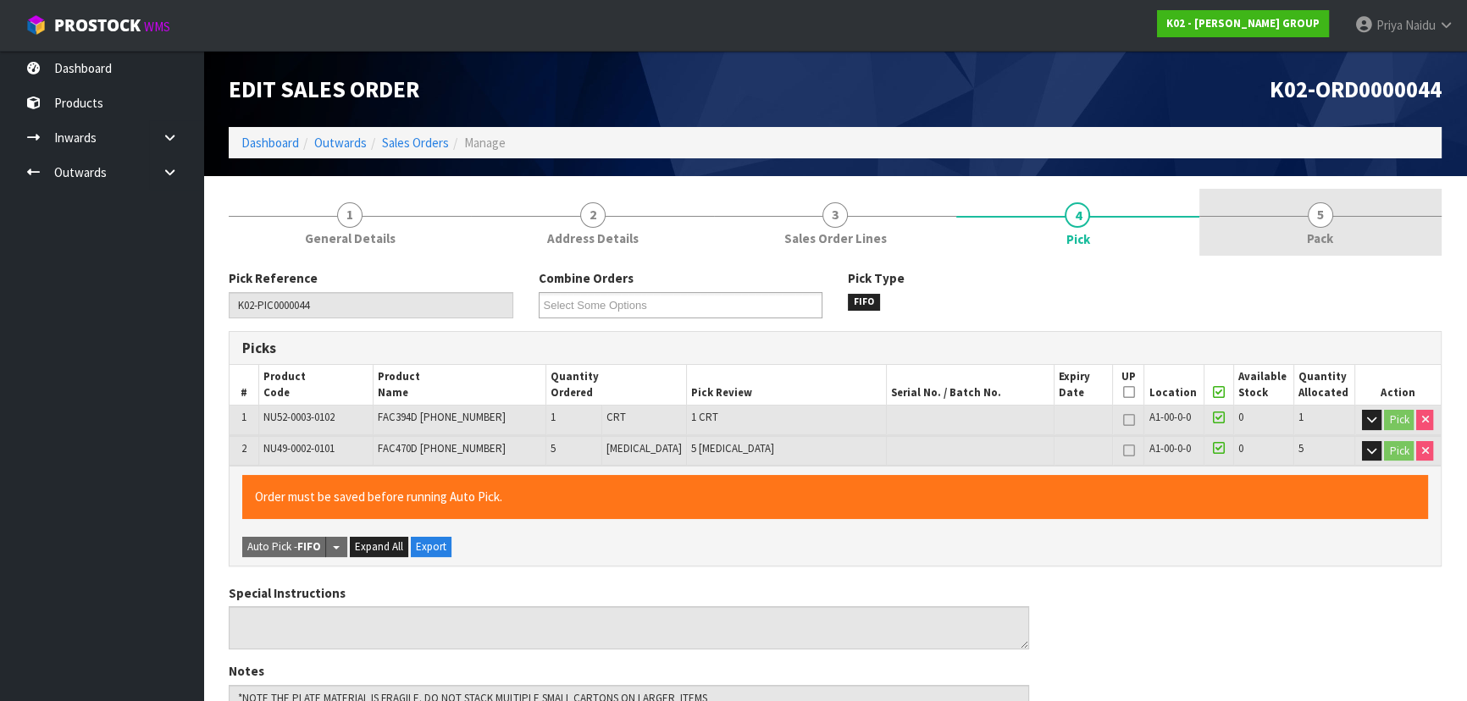
click at [1319, 217] on span "5" at bounding box center [1320, 214] width 25 height 25
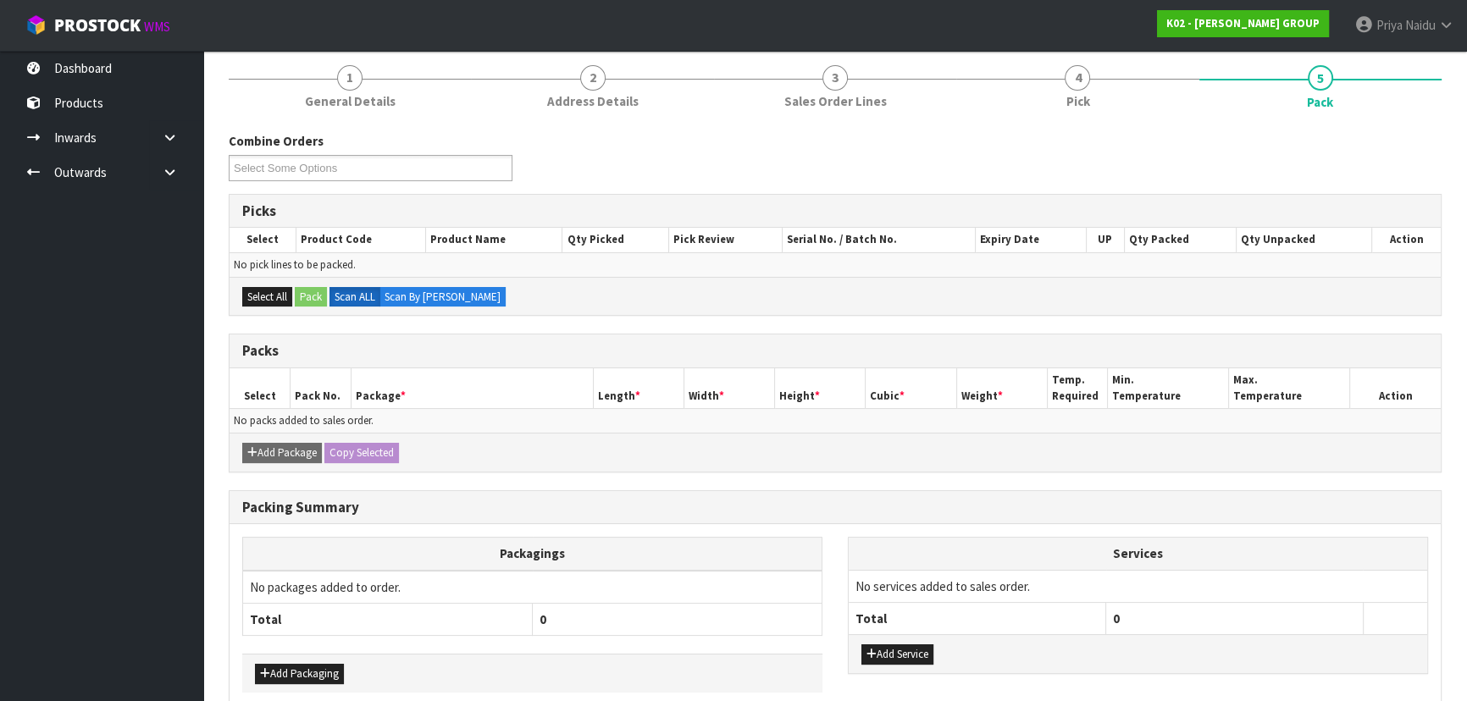
scroll to position [218, 0]
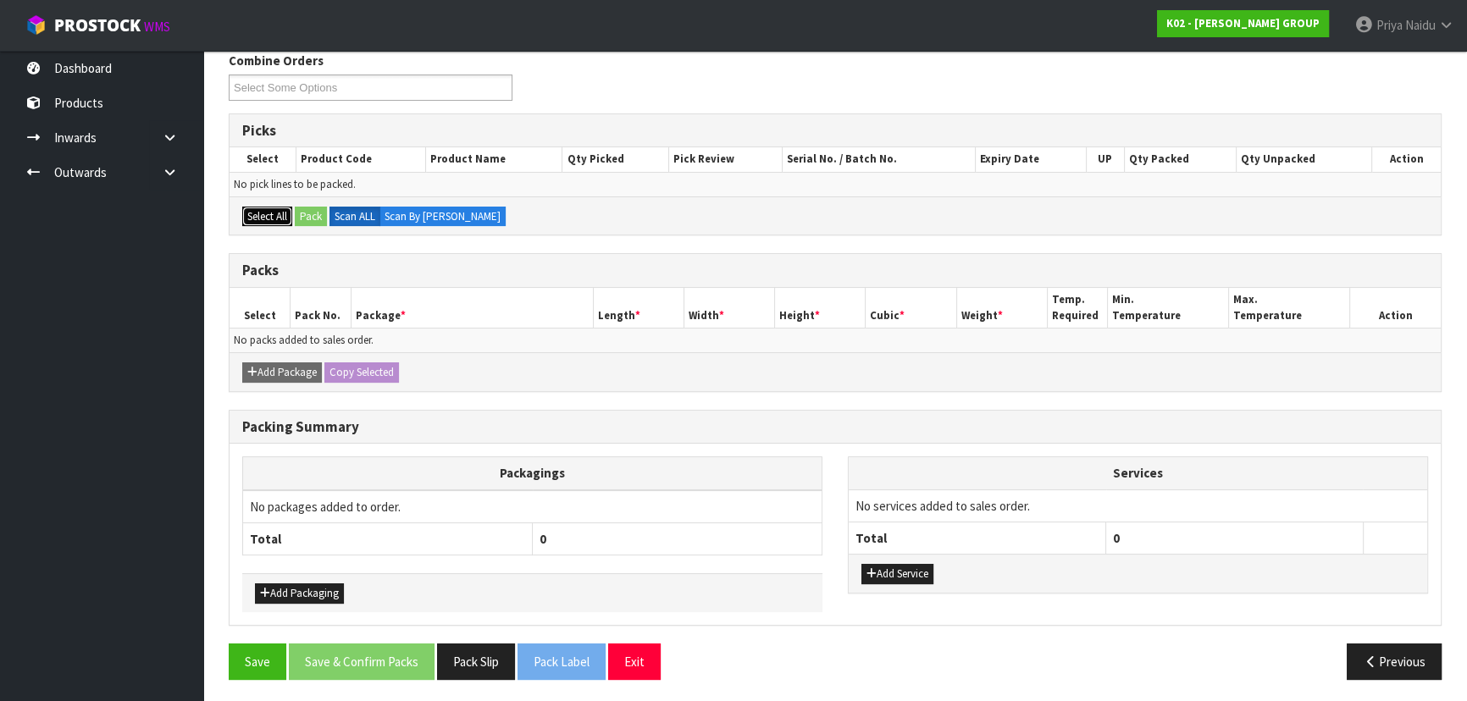
click at [263, 216] on button "Select All" at bounding box center [267, 217] width 50 height 20
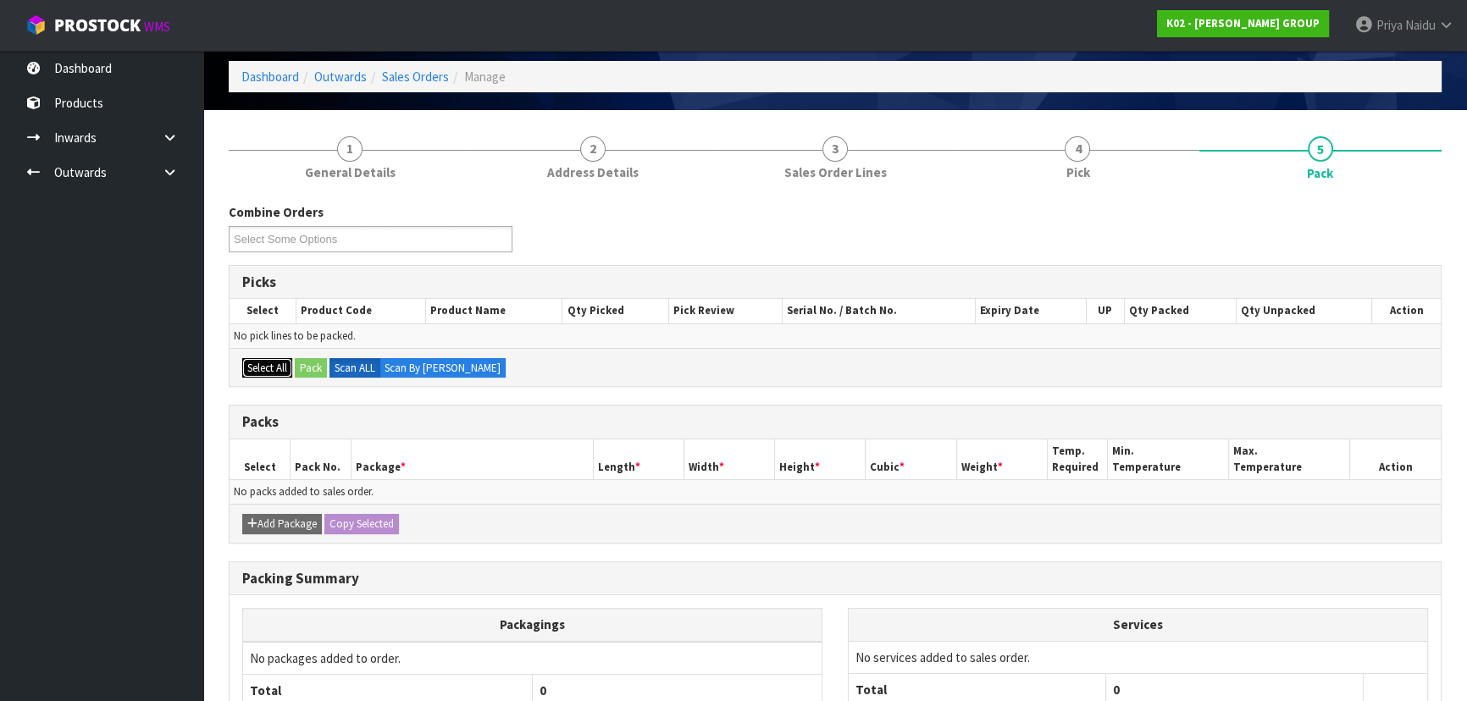
scroll to position [0, 0]
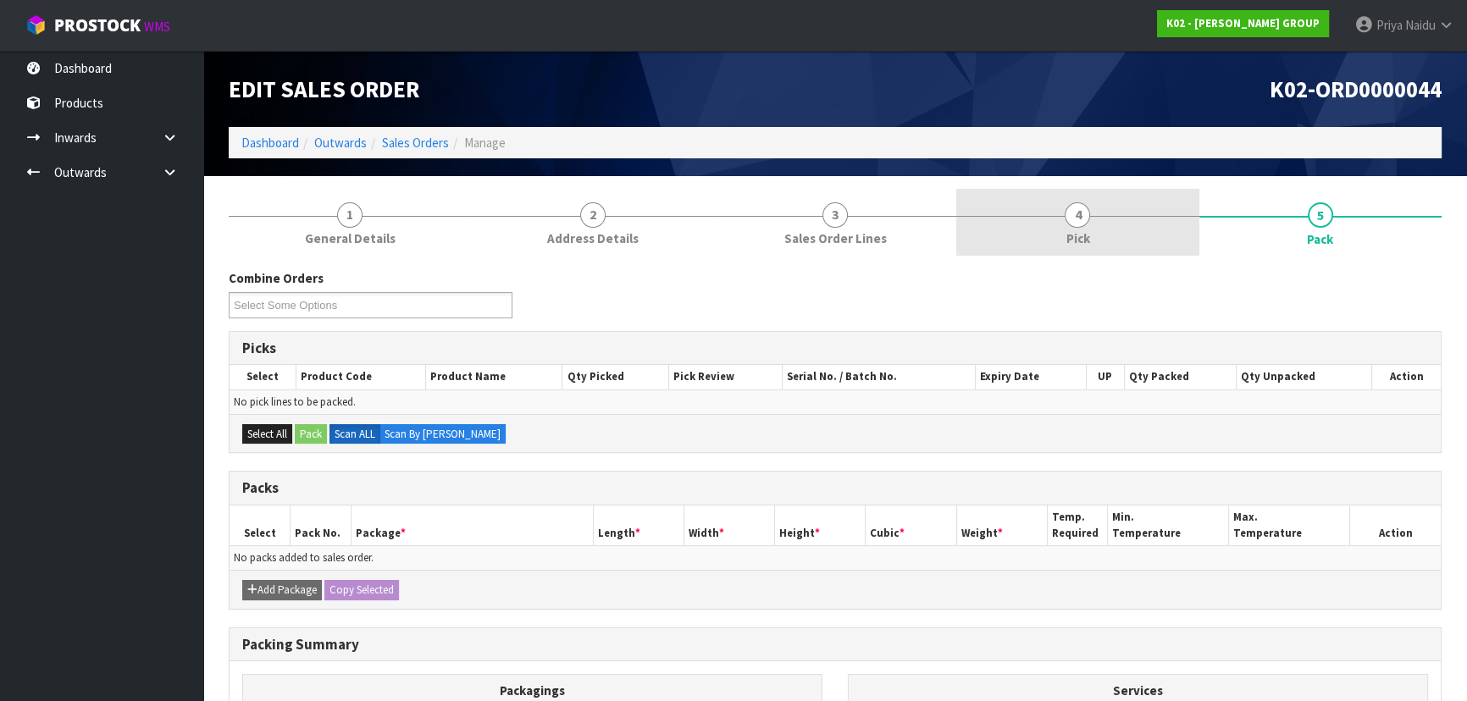
drag, startPoint x: 1081, startPoint y: 186, endPoint x: 1081, endPoint y: 198, distance: 11.9
click at [1081, 188] on section "1 General Details 2 Address Details 3 Sales Order Lines 4 Pick 5 Pack Combine O…" at bounding box center [835, 549] width 1264 height 747
click at [1070, 252] on link "4 Pick" at bounding box center [1077, 222] width 242 height 67
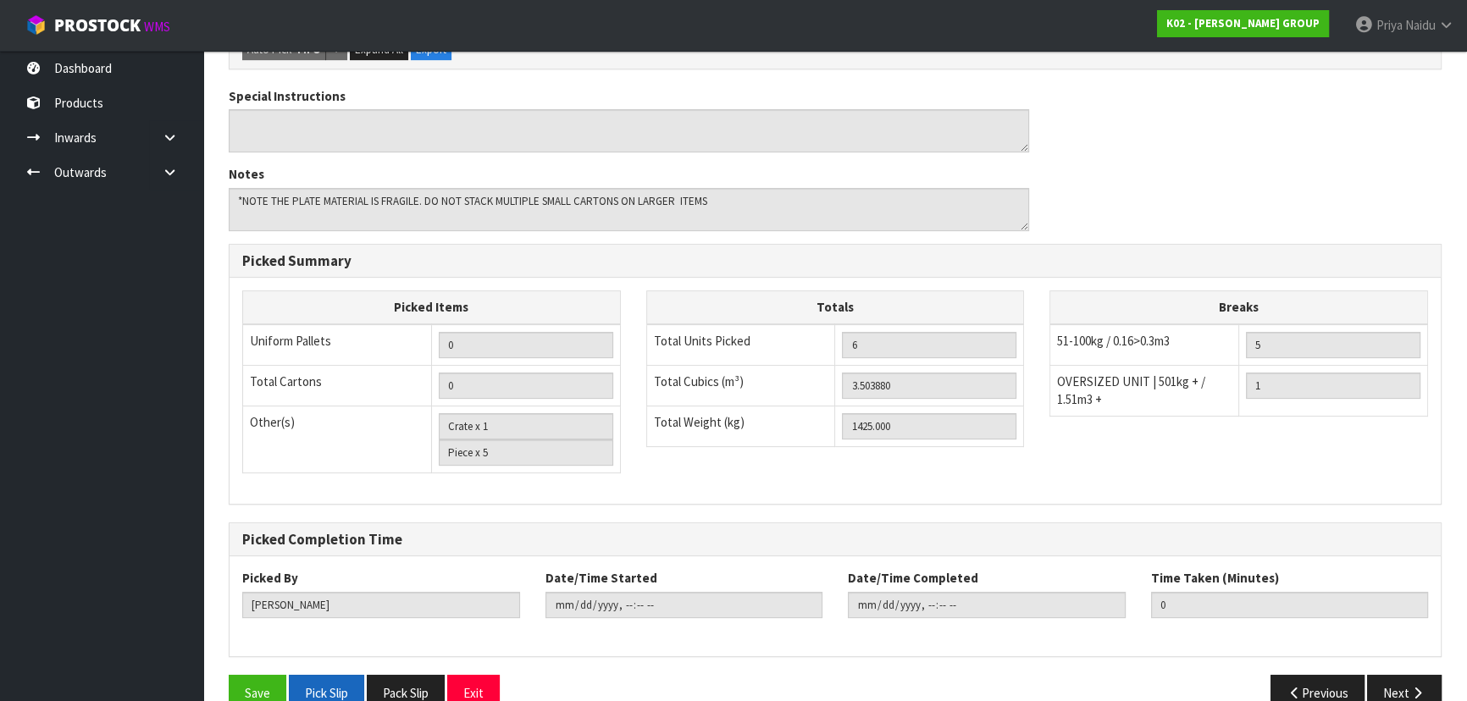
scroll to position [529, 0]
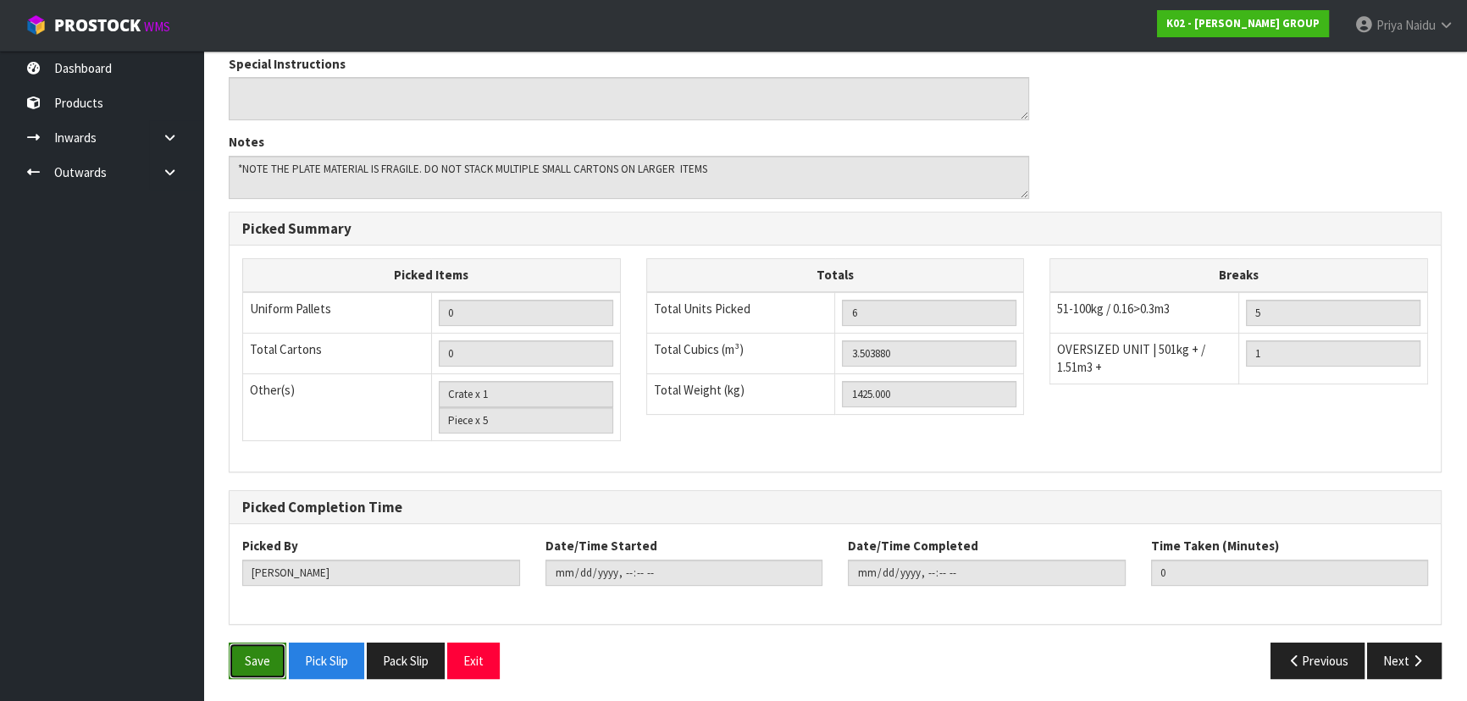
click at [271, 654] on button "Save" at bounding box center [258, 661] width 58 height 36
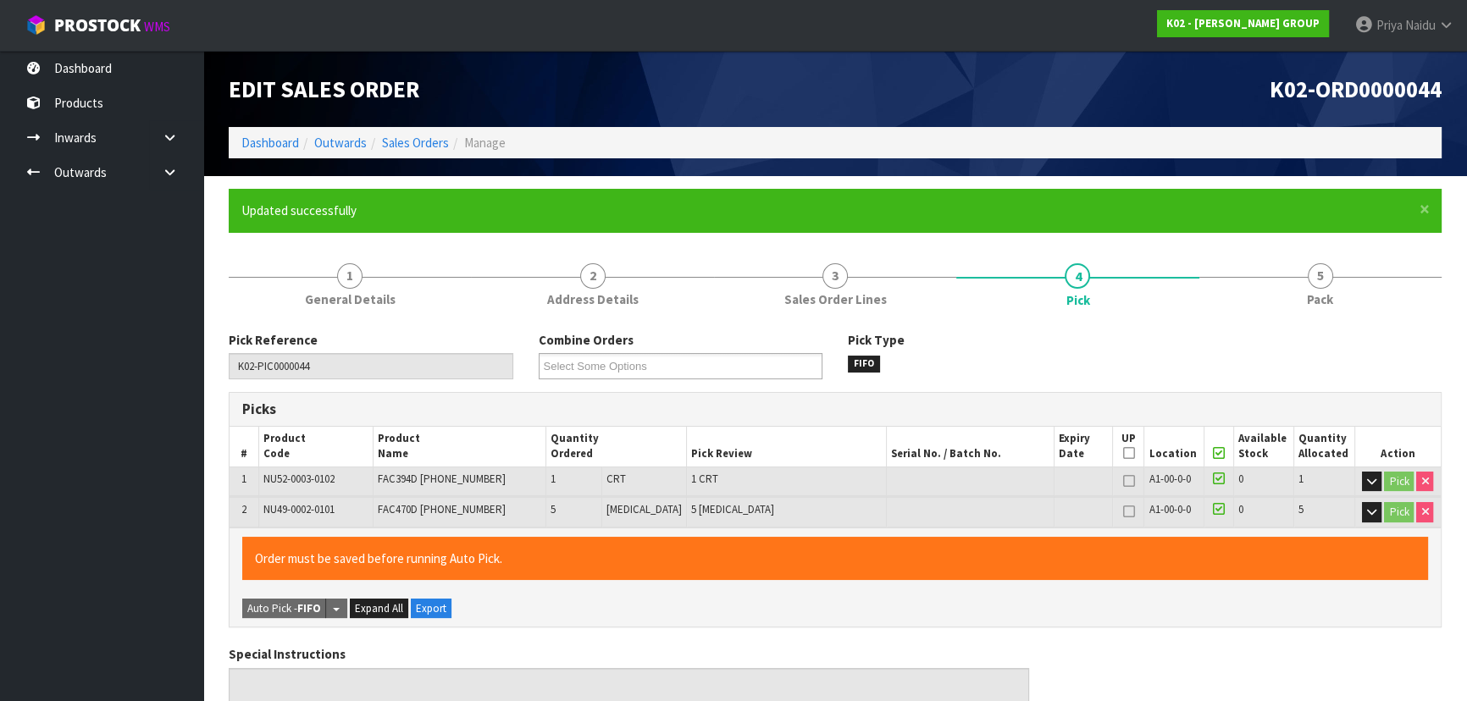
type input "Priya Naidu"
type input "2025-09-16T11:35:23"
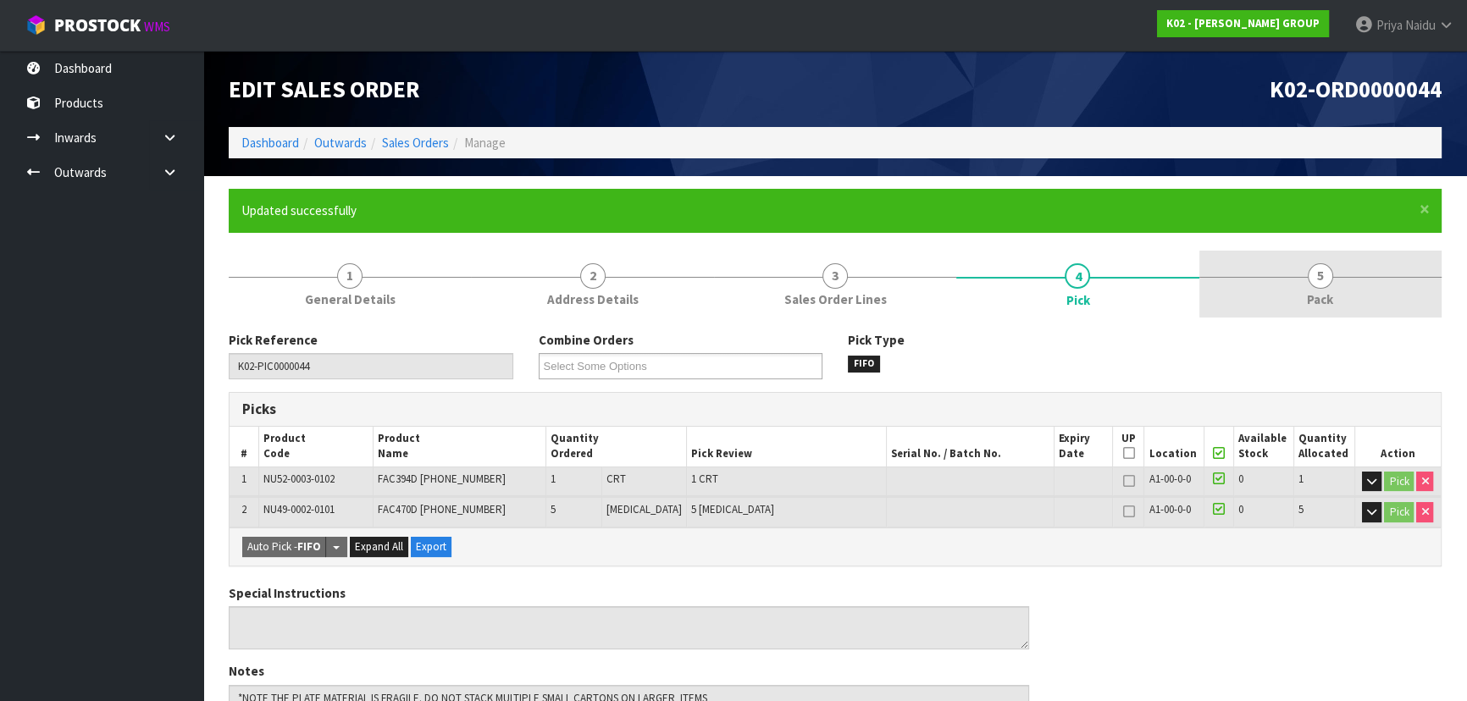
click at [1318, 299] on span "Pack" at bounding box center [1320, 300] width 26 height 18
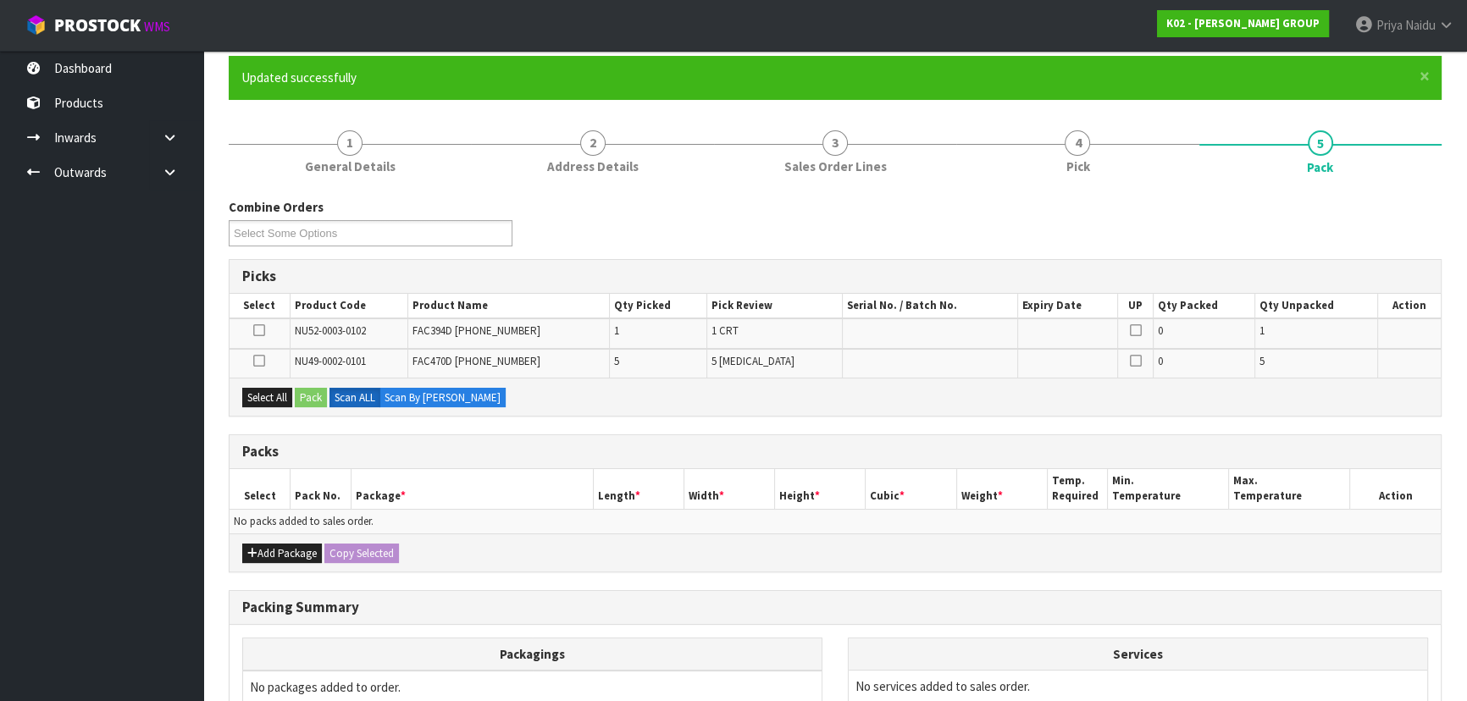
scroll to position [160, 0]
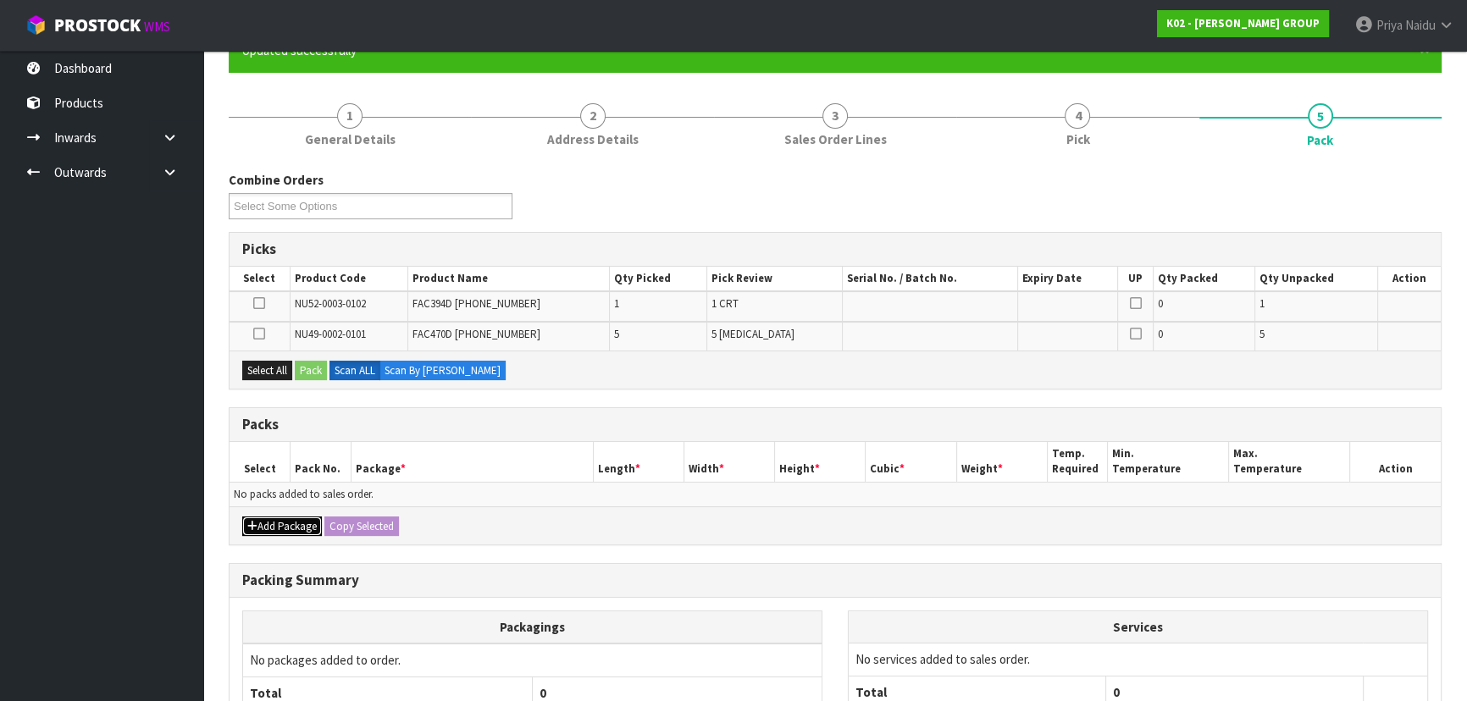
click at [290, 525] on button "Add Package" at bounding box center [282, 527] width 80 height 20
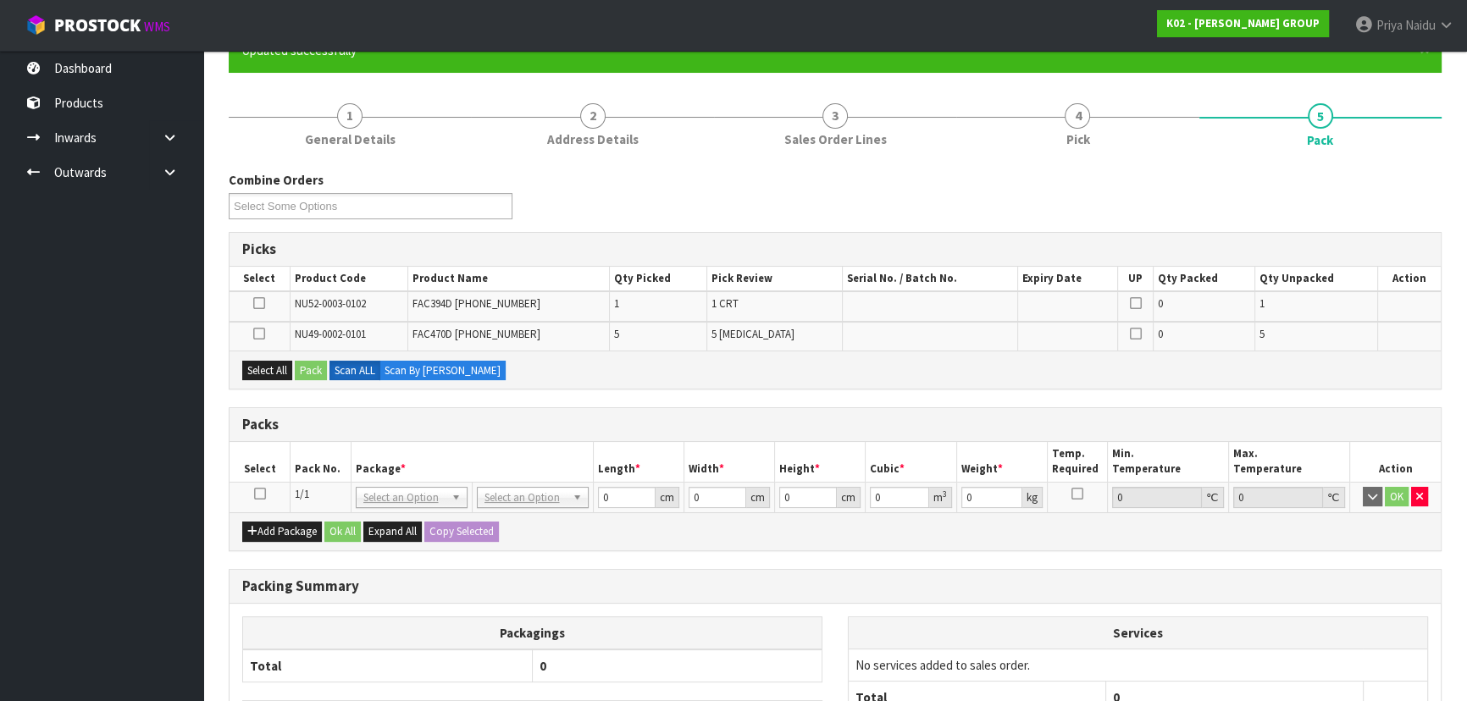
click at [255, 494] on icon at bounding box center [260, 494] width 12 height 1
click at [259, 363] on button "Select All" at bounding box center [267, 371] width 50 height 20
click at [308, 367] on button "Pack" at bounding box center [311, 371] width 32 height 20
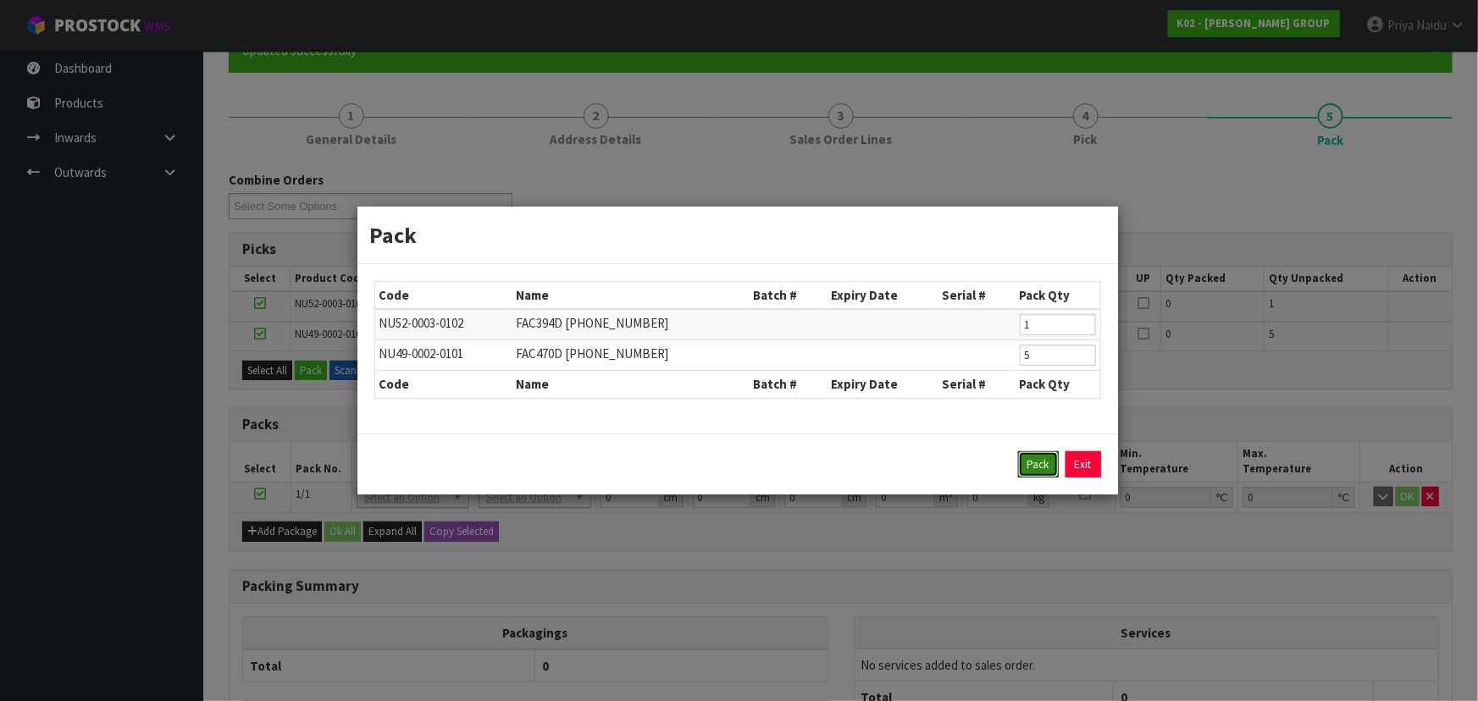
click at [1033, 462] on button "Pack" at bounding box center [1038, 464] width 41 height 27
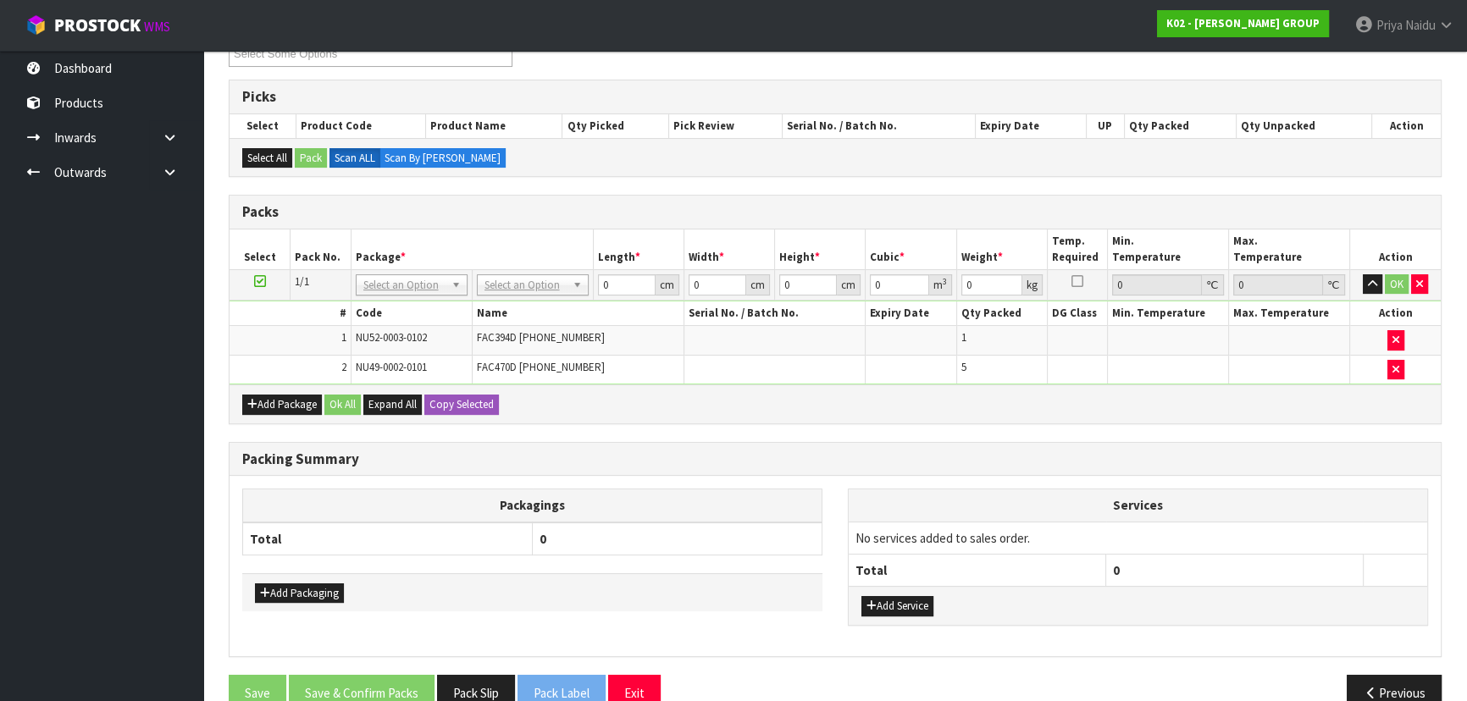
scroll to position [313, 0]
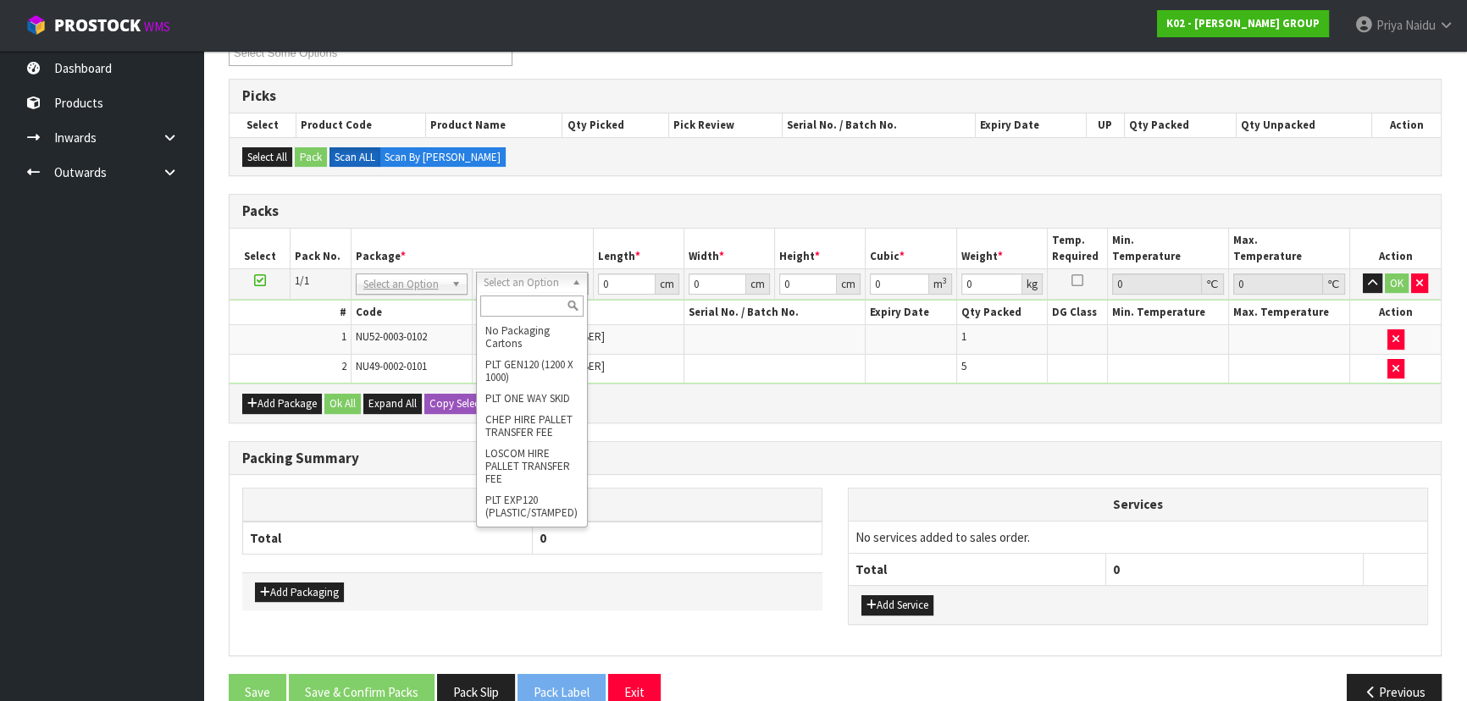
click at [515, 305] on input "text" at bounding box center [531, 306] width 103 height 21
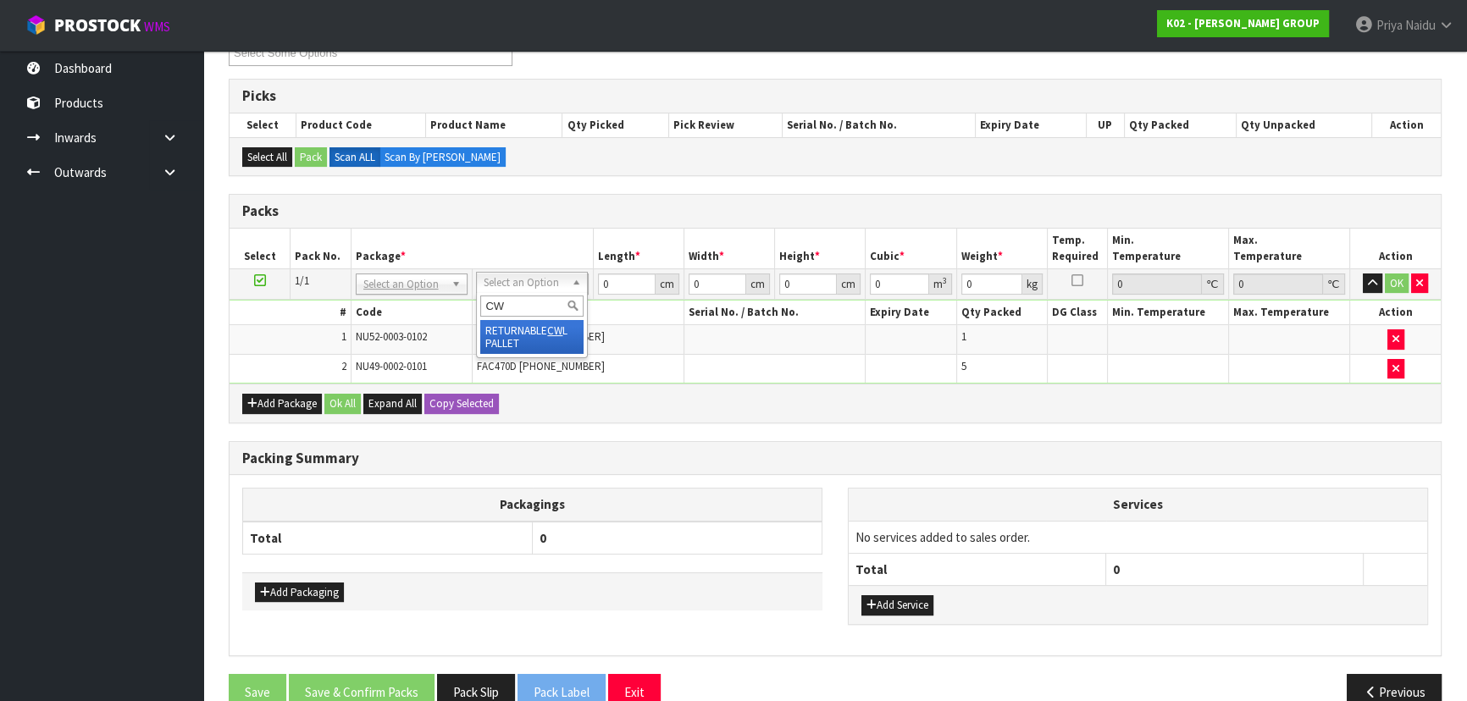
type input "CWL"
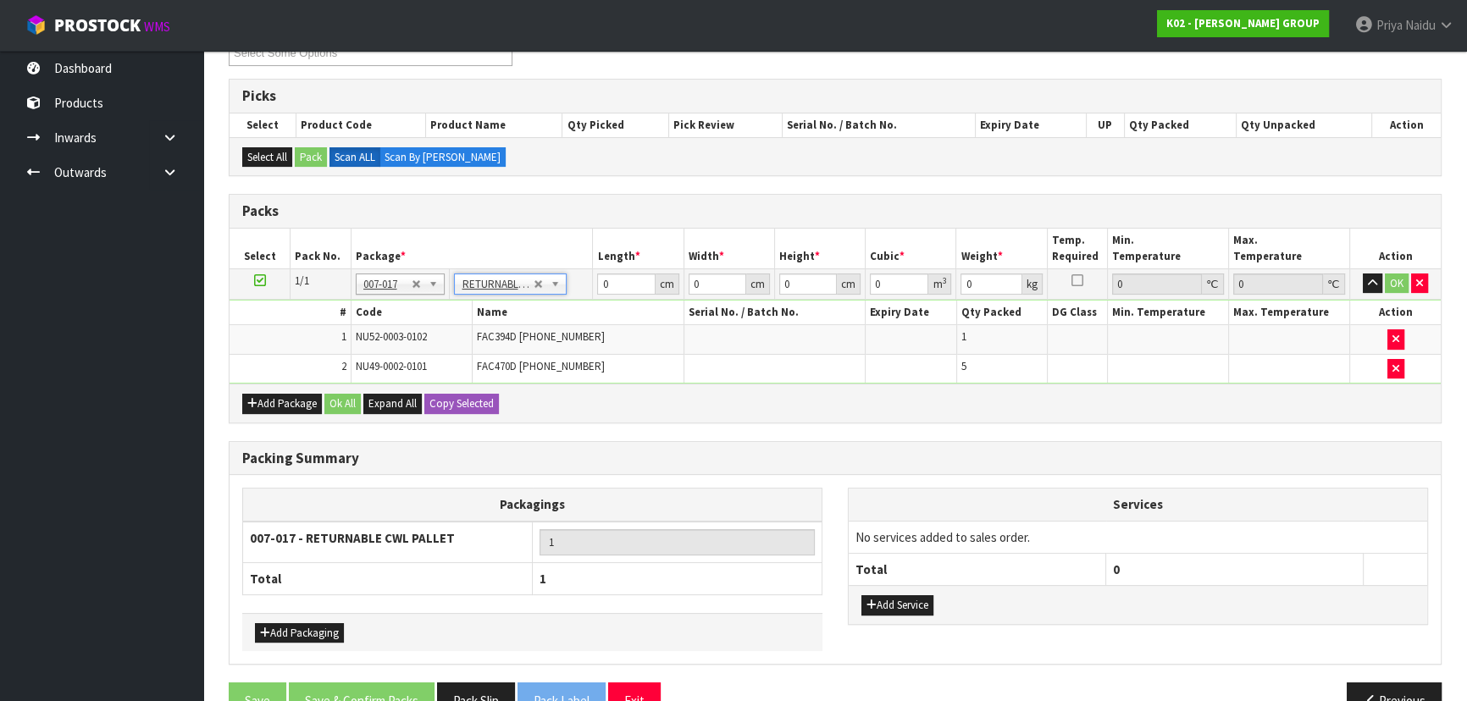
type input "1425"
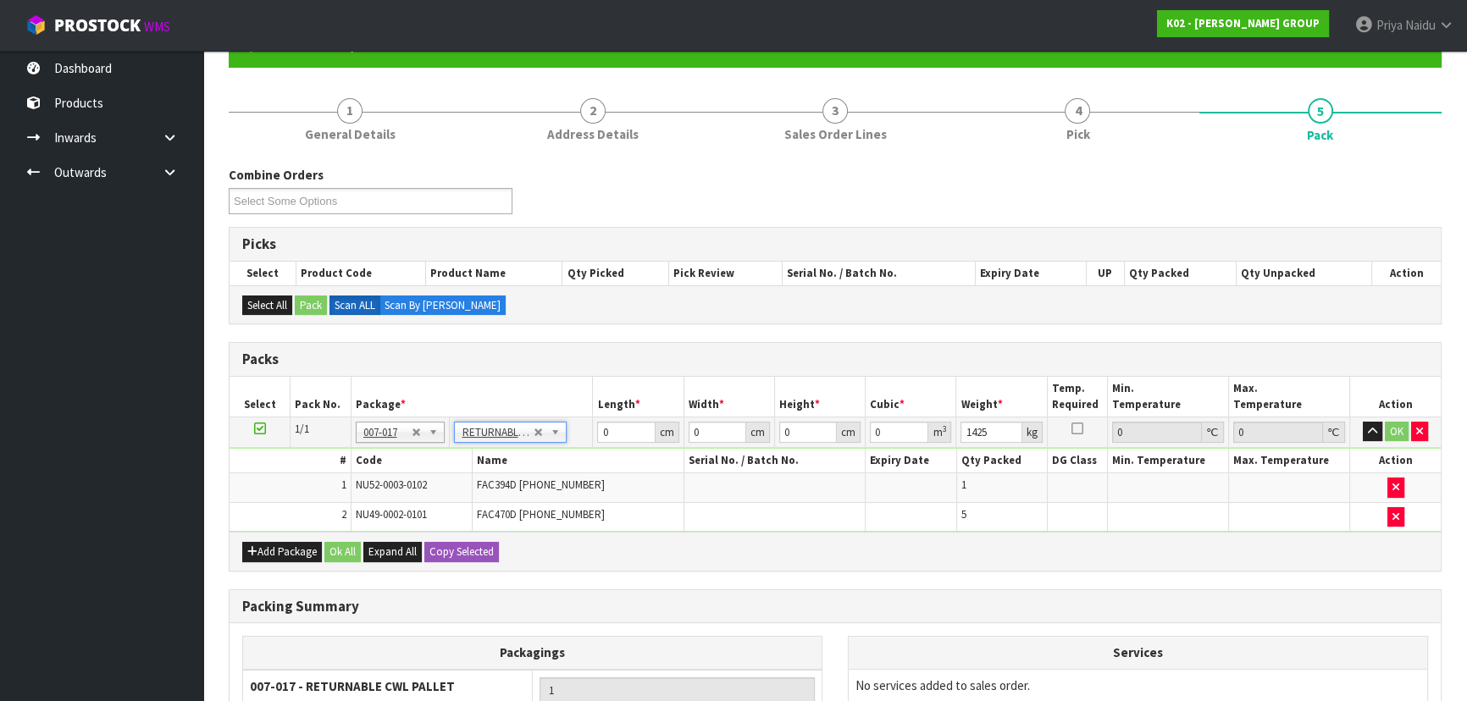
scroll to position [160, 0]
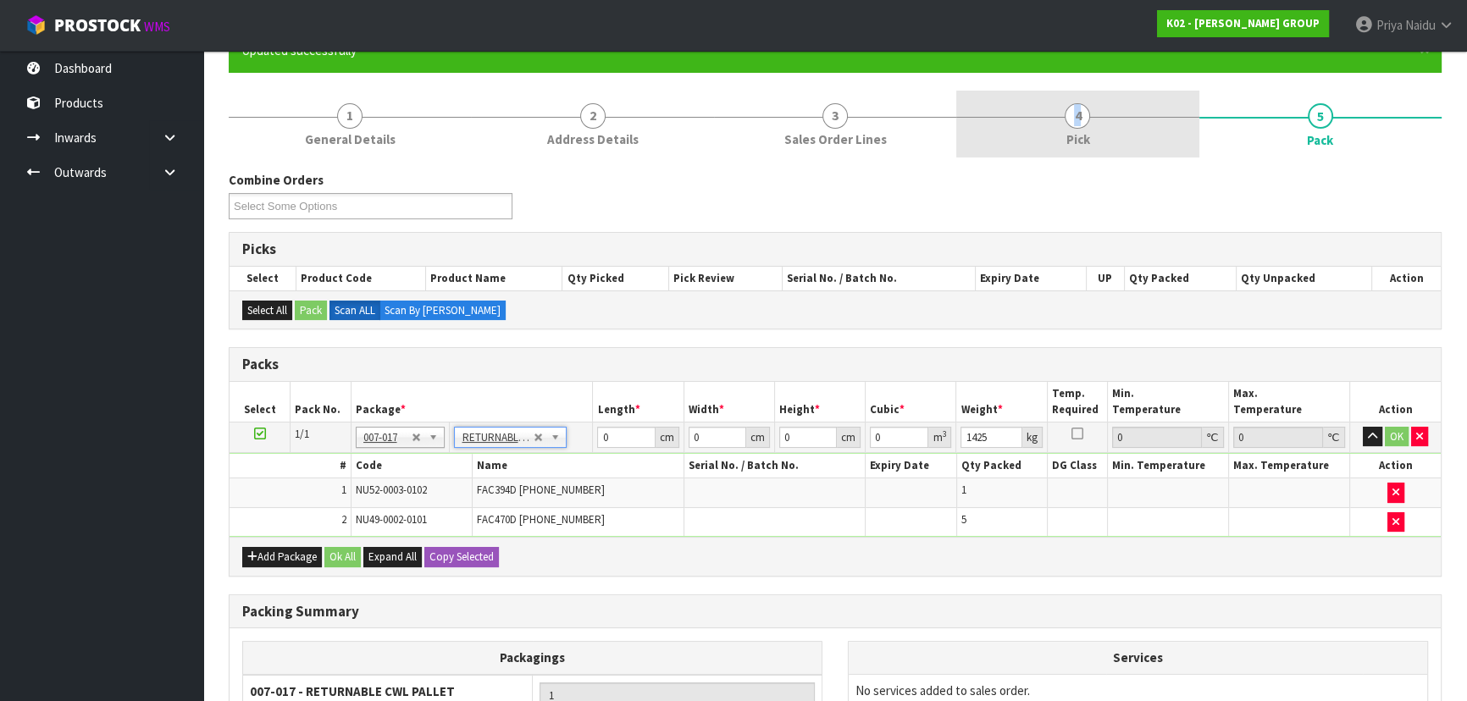
drag, startPoint x: 1054, startPoint y: 113, endPoint x: 1068, endPoint y: 131, distance: 23.5
click at [1060, 125] on link "4 Pick" at bounding box center [1077, 124] width 242 height 67
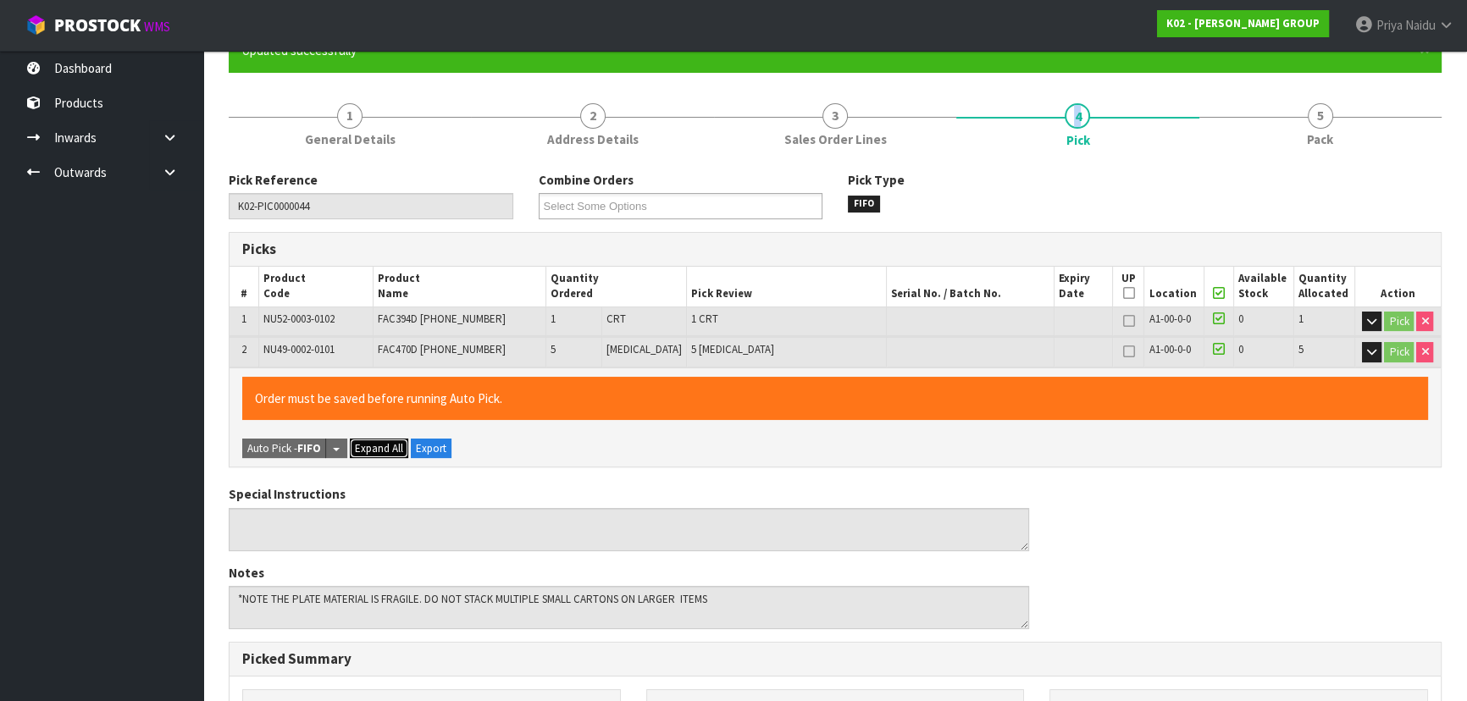
click at [372, 452] on span "Expand All" at bounding box center [379, 448] width 48 height 14
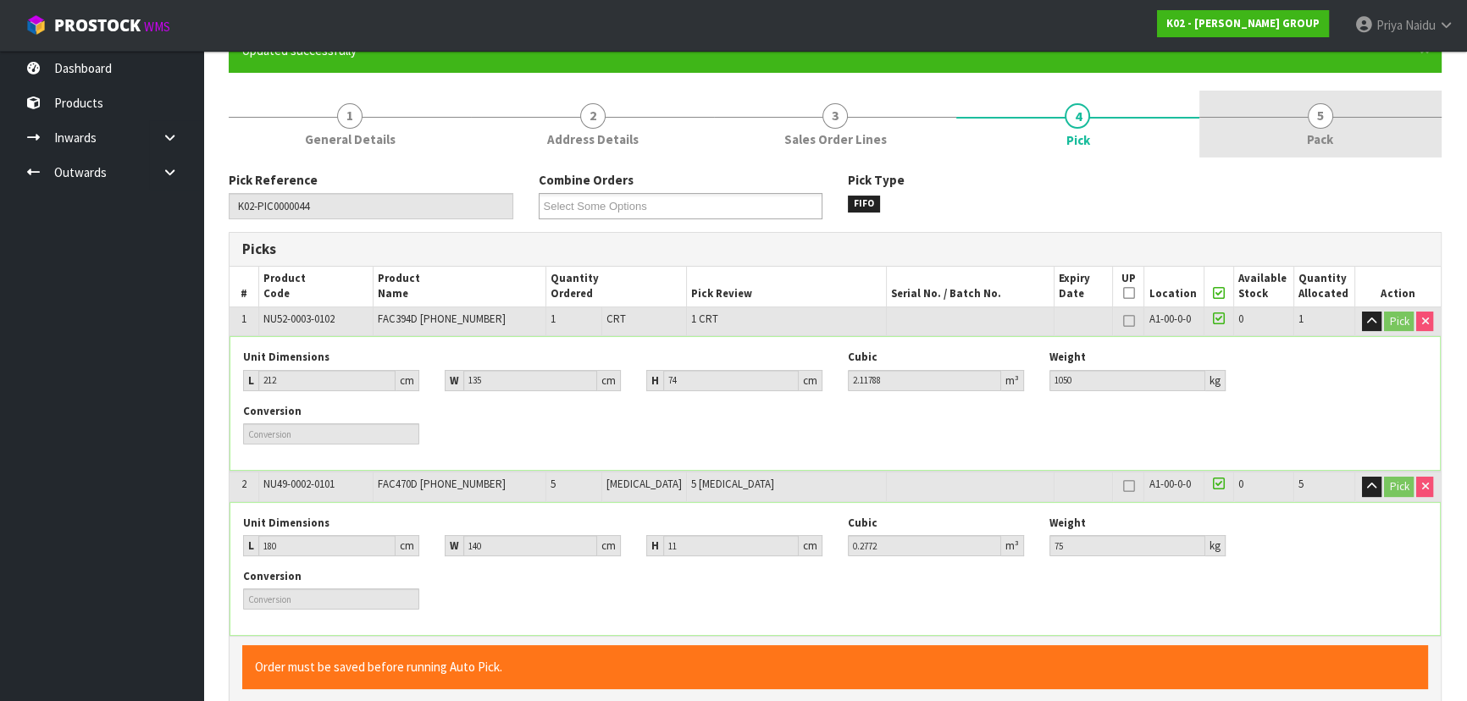
click at [1306, 119] on link "5 Pack" at bounding box center [1320, 124] width 242 height 67
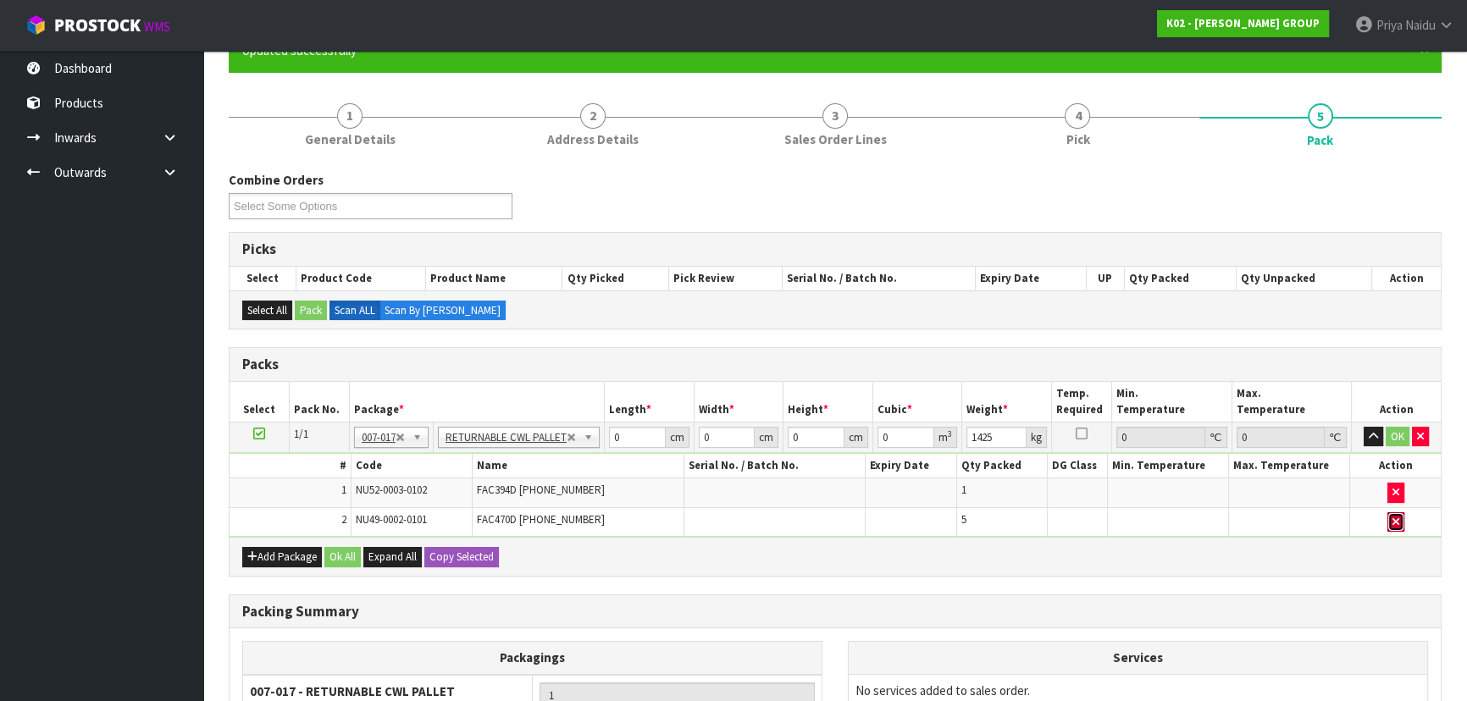
click at [1399, 522] on button "button" at bounding box center [1395, 522] width 17 height 20
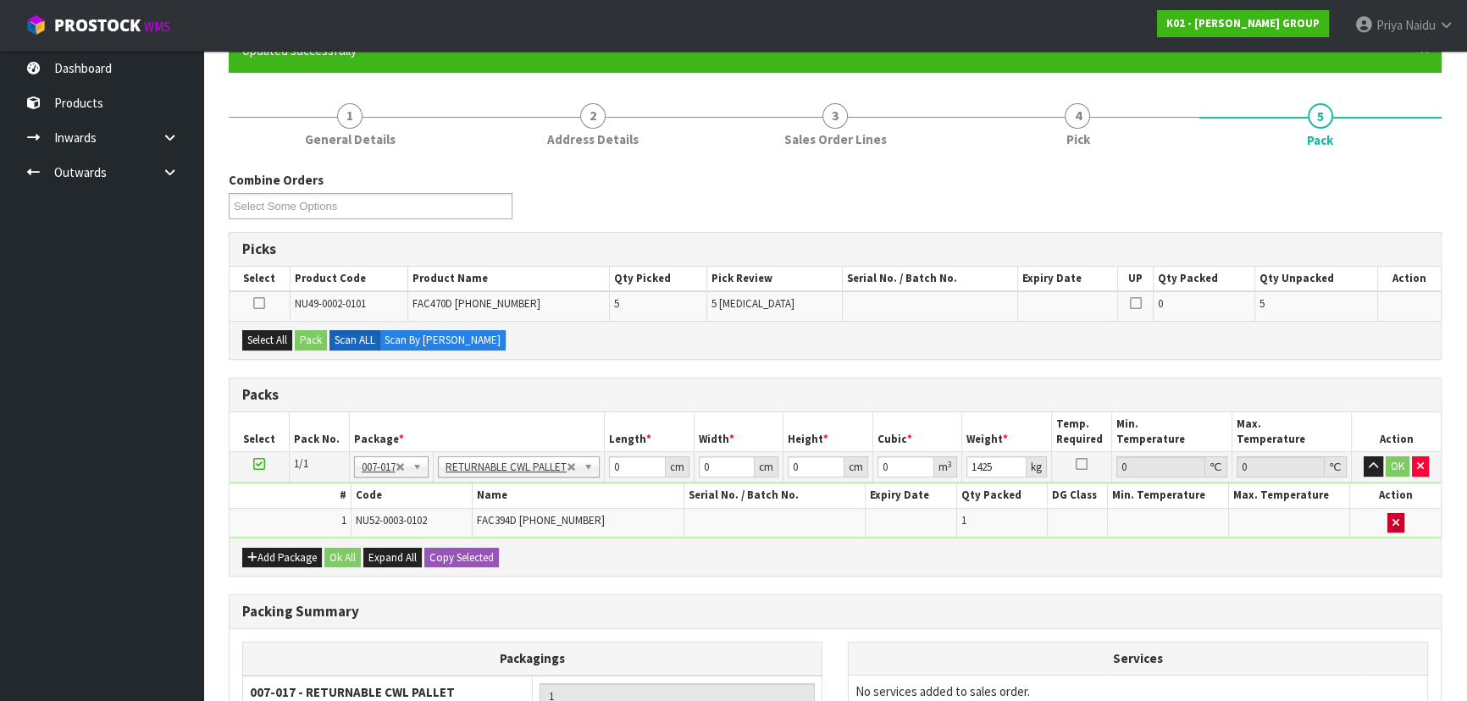
type input "1050"
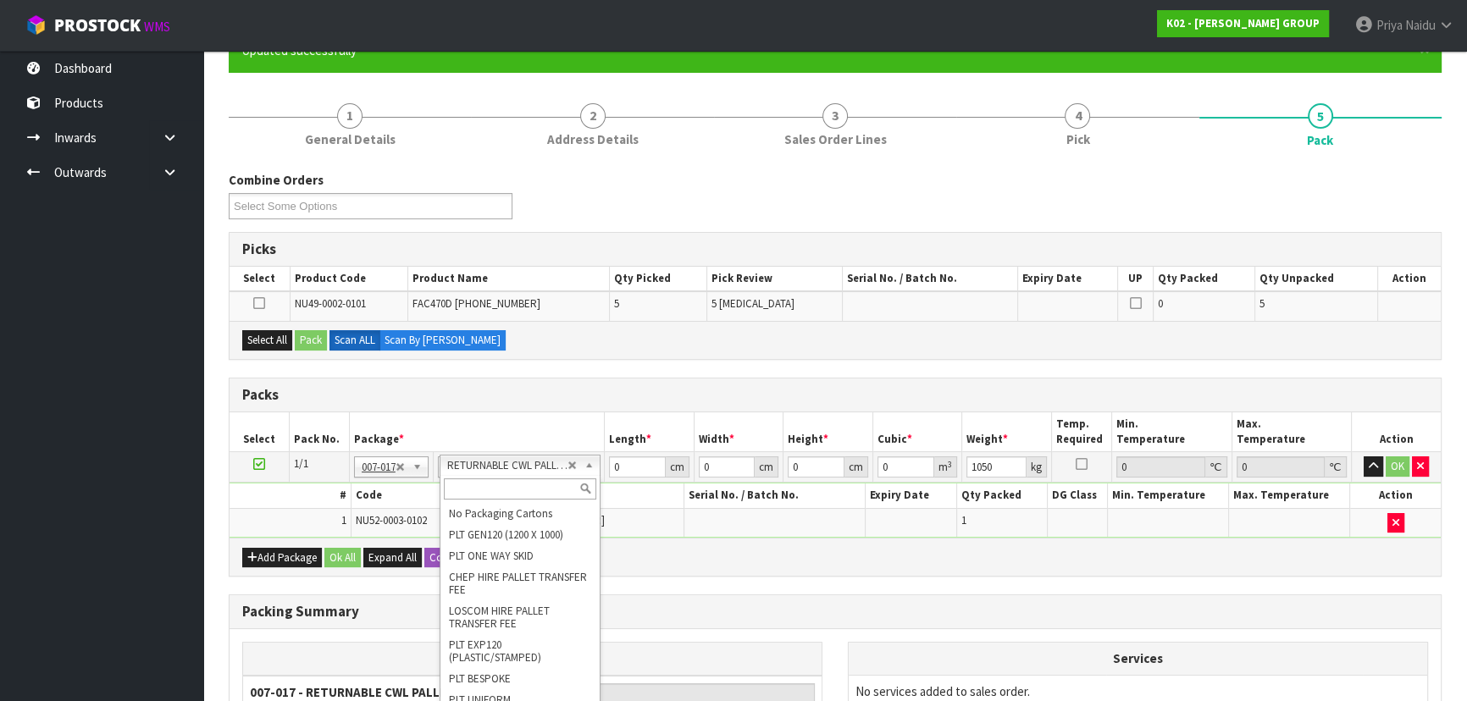
click at [489, 489] on input "text" at bounding box center [520, 489] width 152 height 21
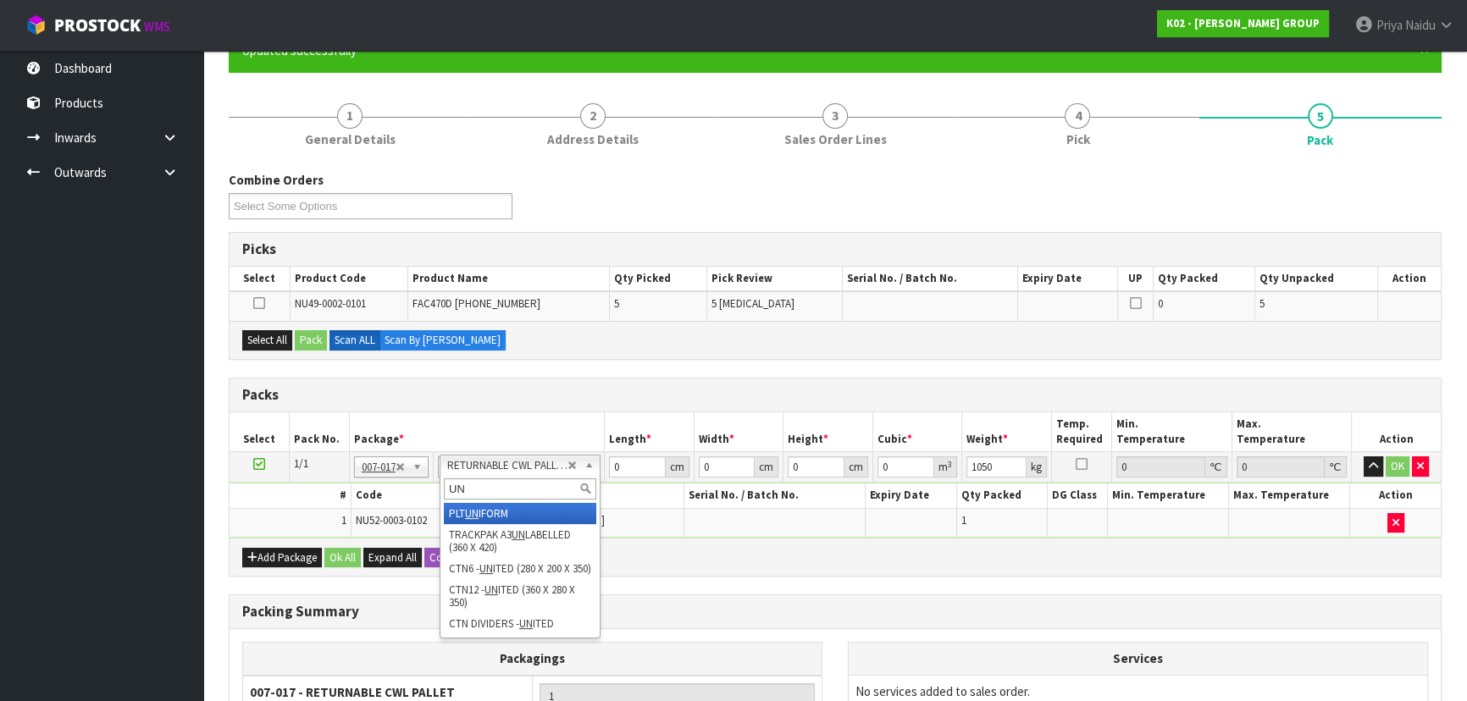
type input "UNI"
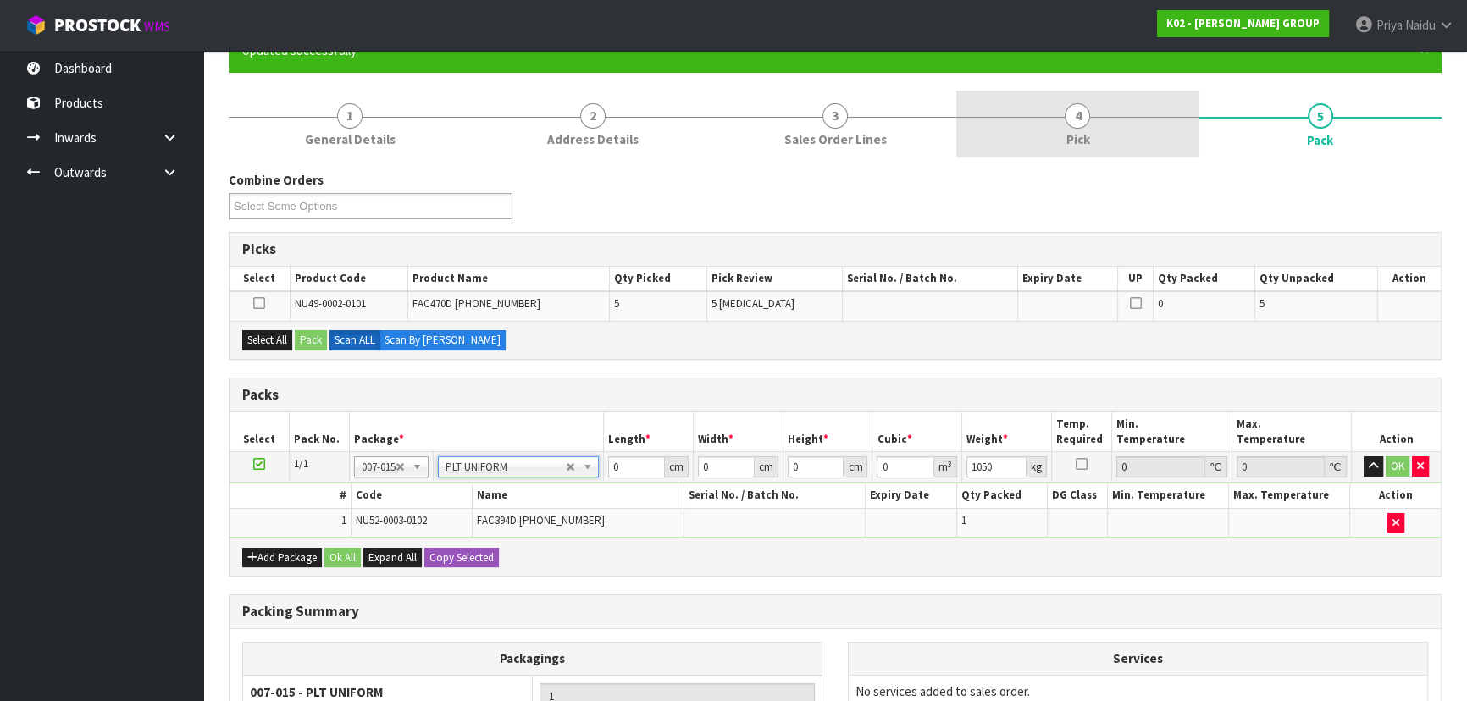
click at [1072, 154] on link "4 Pick" at bounding box center [1077, 124] width 242 height 67
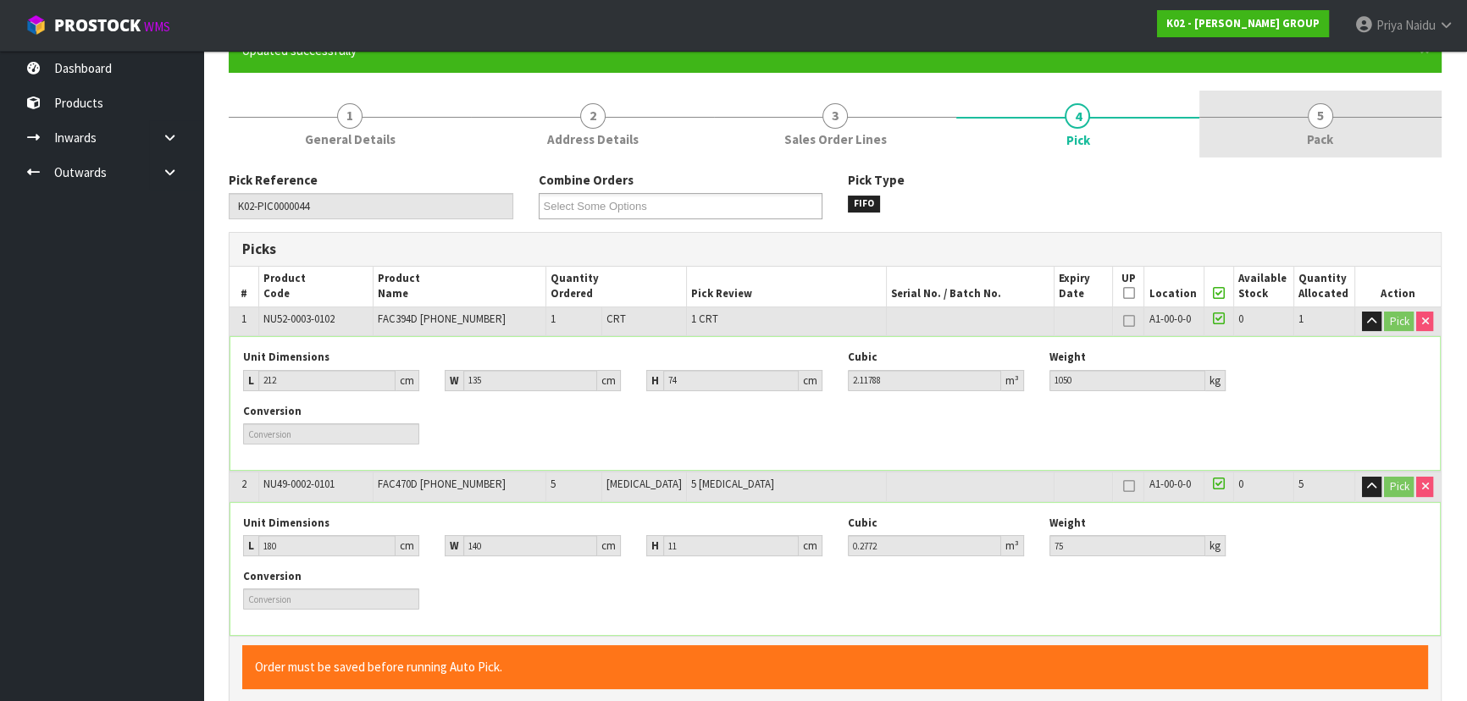
click at [1315, 144] on span "Pack" at bounding box center [1320, 139] width 26 height 18
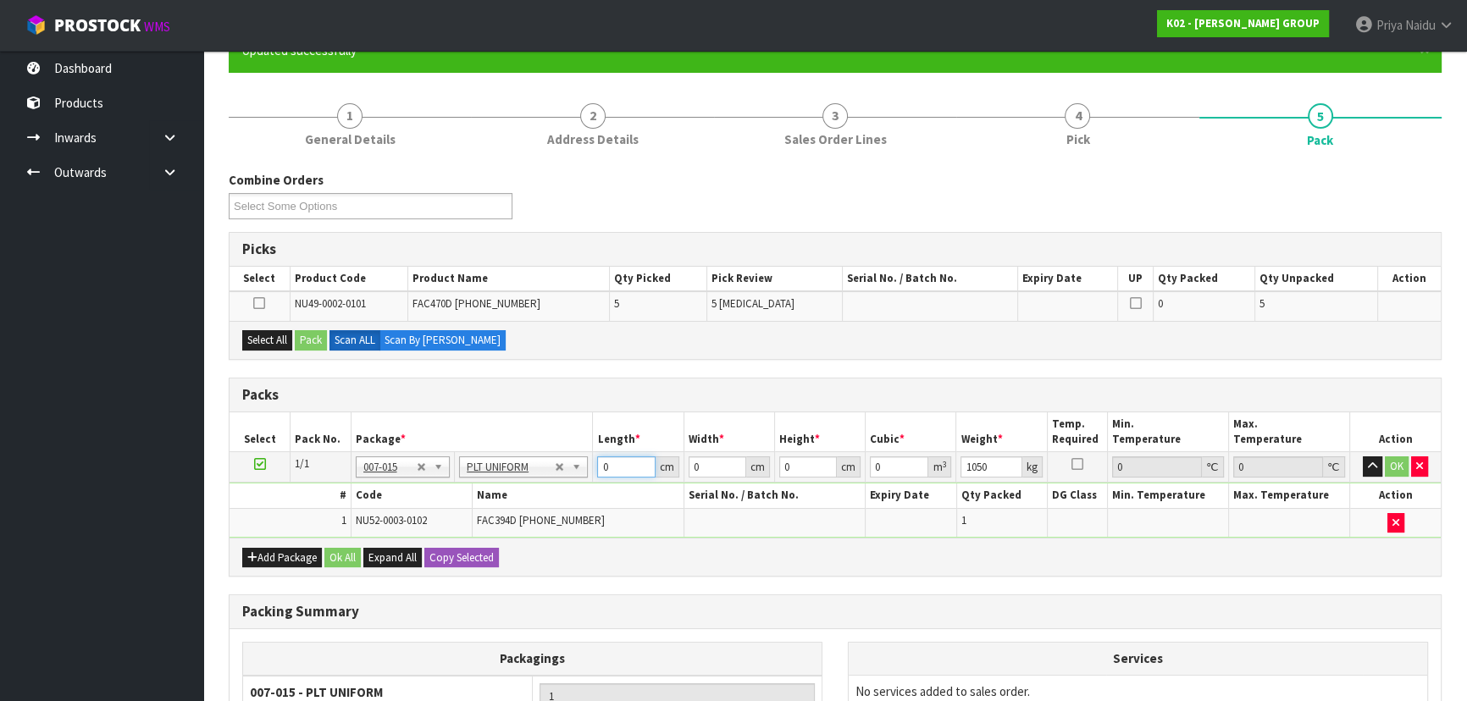
click at [618, 463] on input "0" at bounding box center [626, 467] width 58 height 21
type input "212"
type input "135"
type input "7"
type input "0.20034"
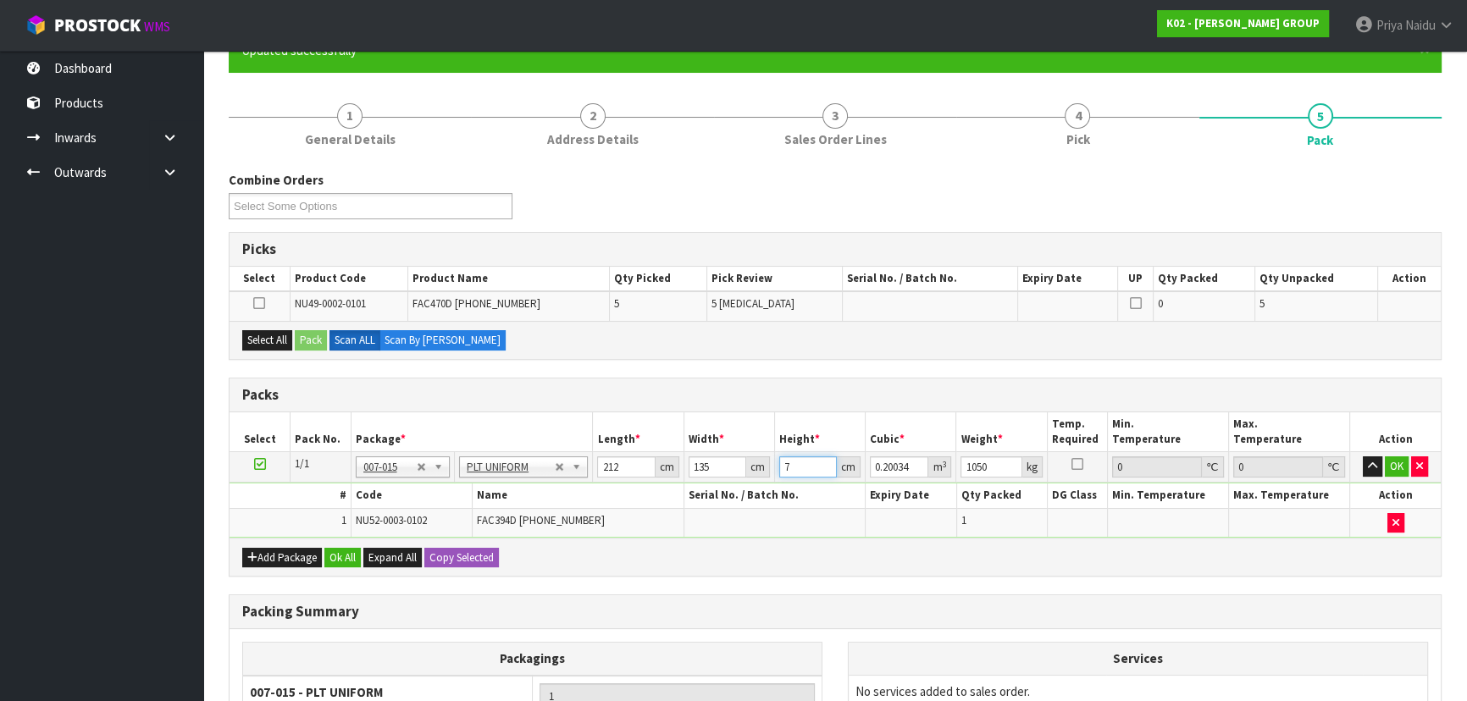
type input "74"
type input "2.11788"
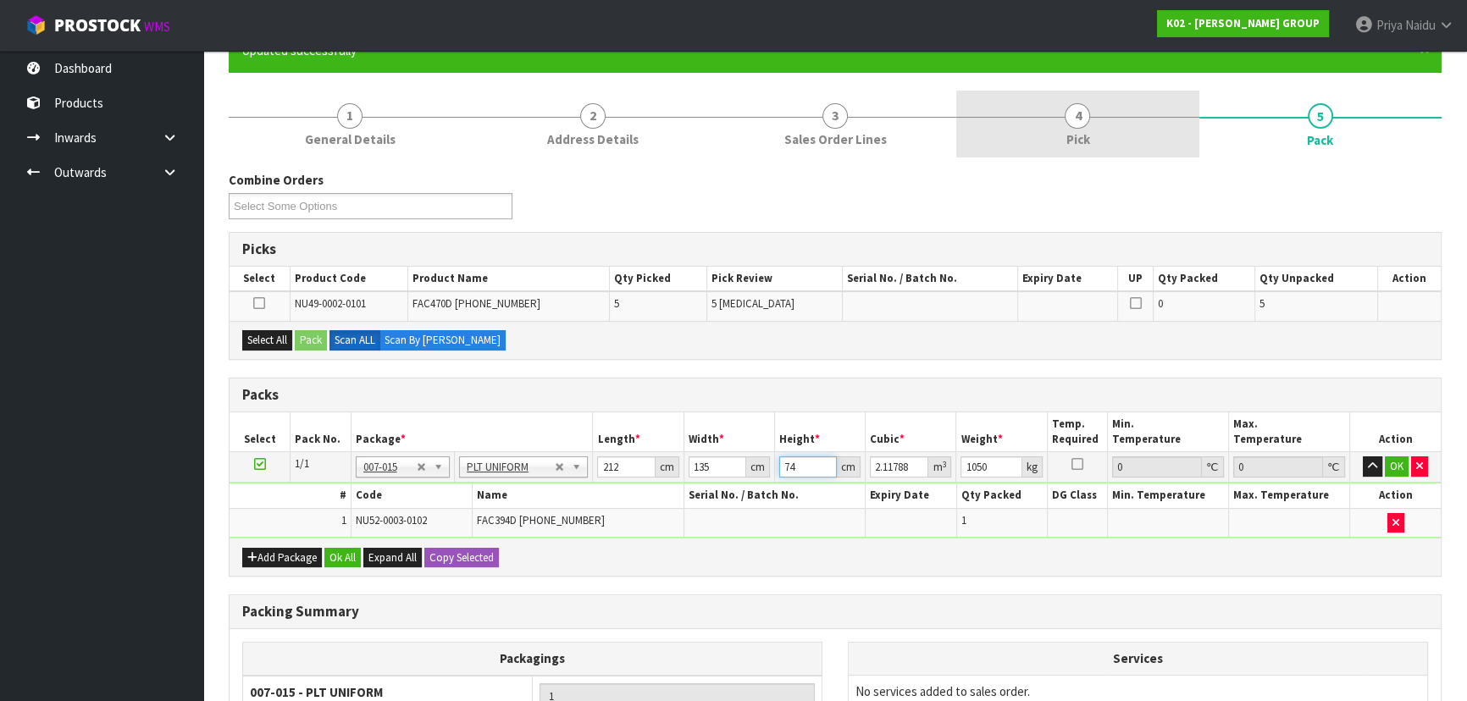
type input "74"
click at [1085, 145] on span "Pick" at bounding box center [1077, 139] width 24 height 18
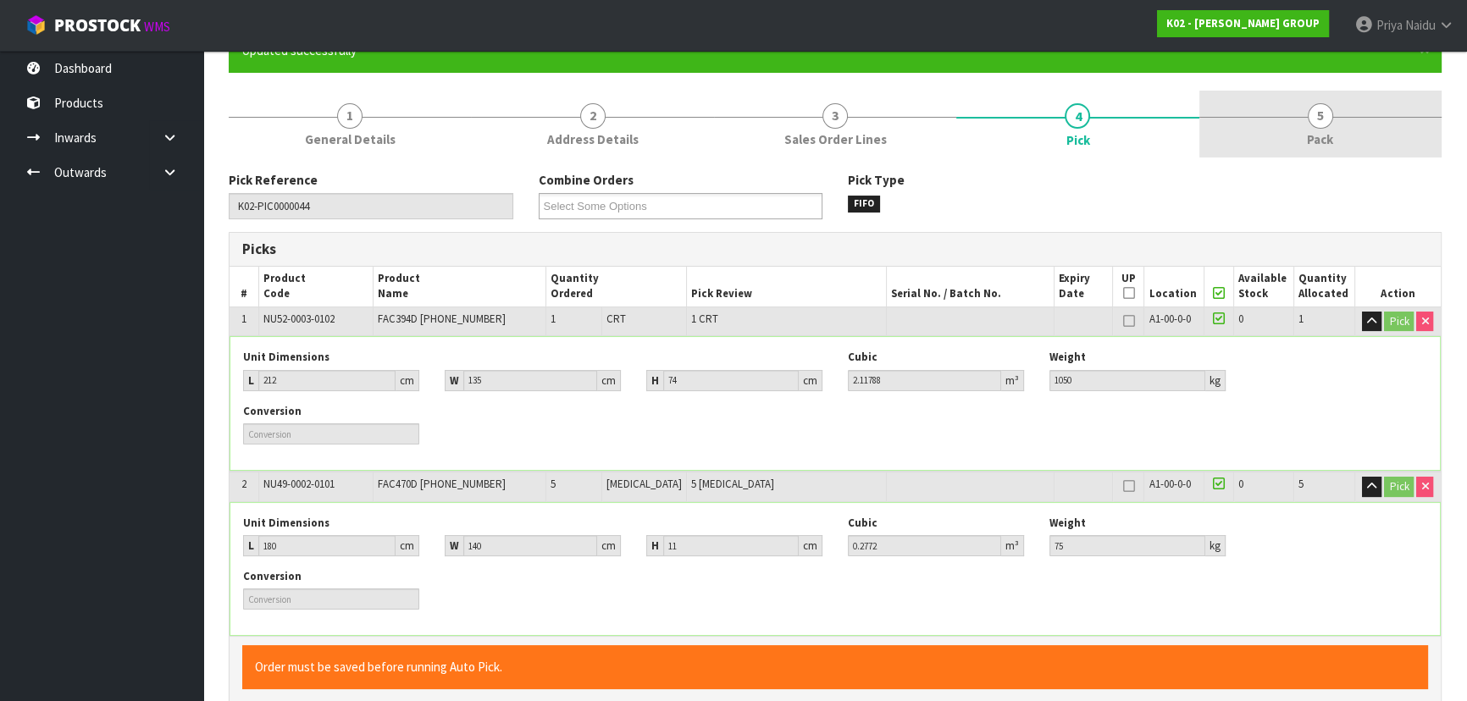
click at [1313, 129] on link "5 Pack" at bounding box center [1320, 124] width 242 height 67
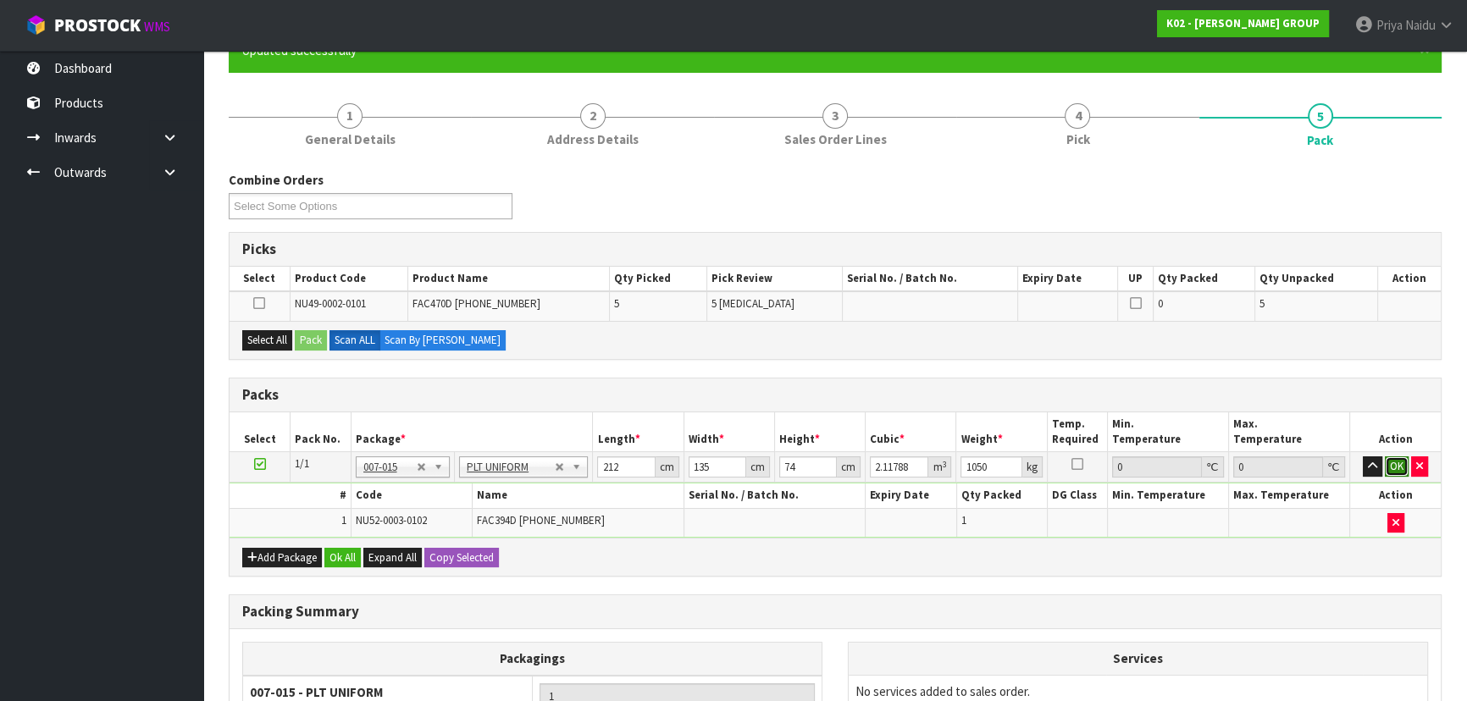
click at [1394, 463] on button "OK" at bounding box center [1397, 467] width 24 height 20
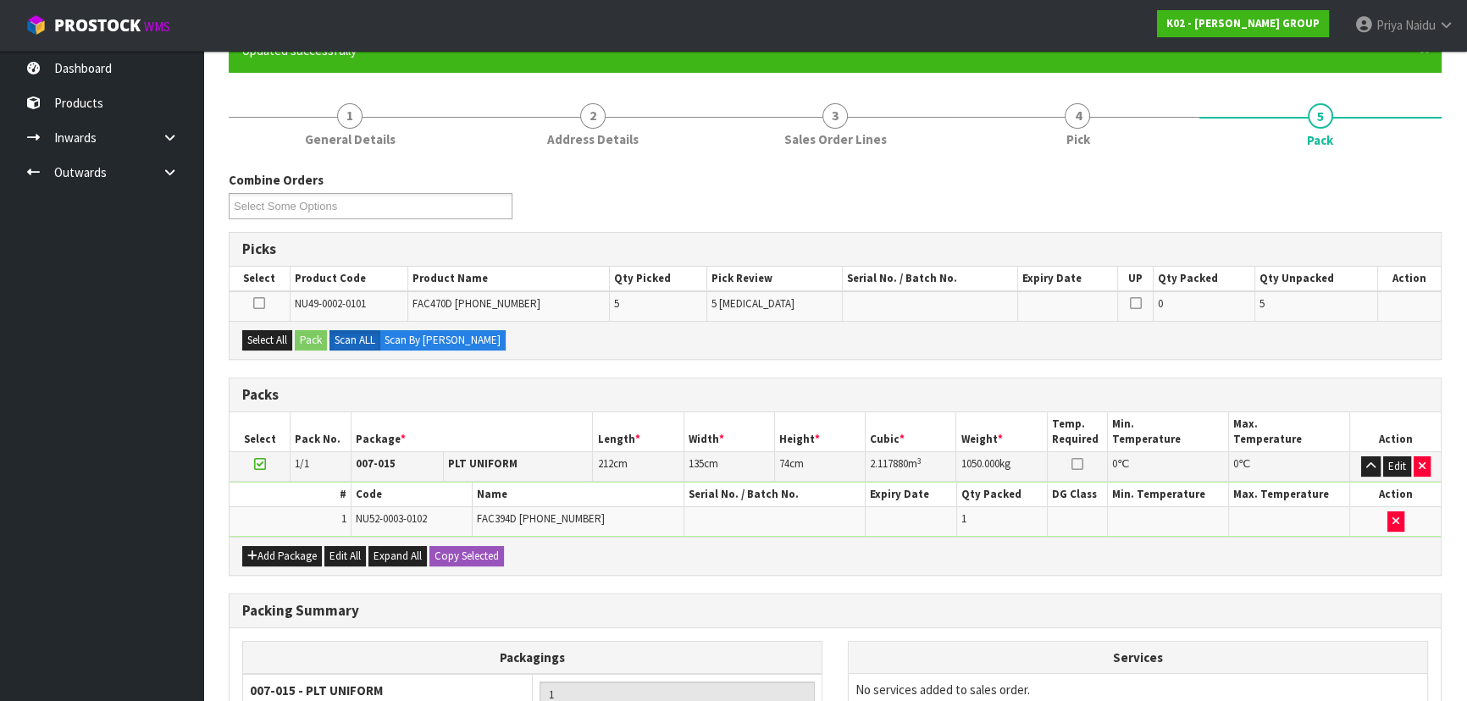
click at [261, 303] on icon at bounding box center [259, 303] width 12 height 1
click at [0, 0] on input "checkbox" at bounding box center [0, 0] width 0 height 0
click at [263, 340] on button "Select All" at bounding box center [267, 340] width 50 height 20
click at [310, 338] on button "Pack" at bounding box center [311, 340] width 32 height 20
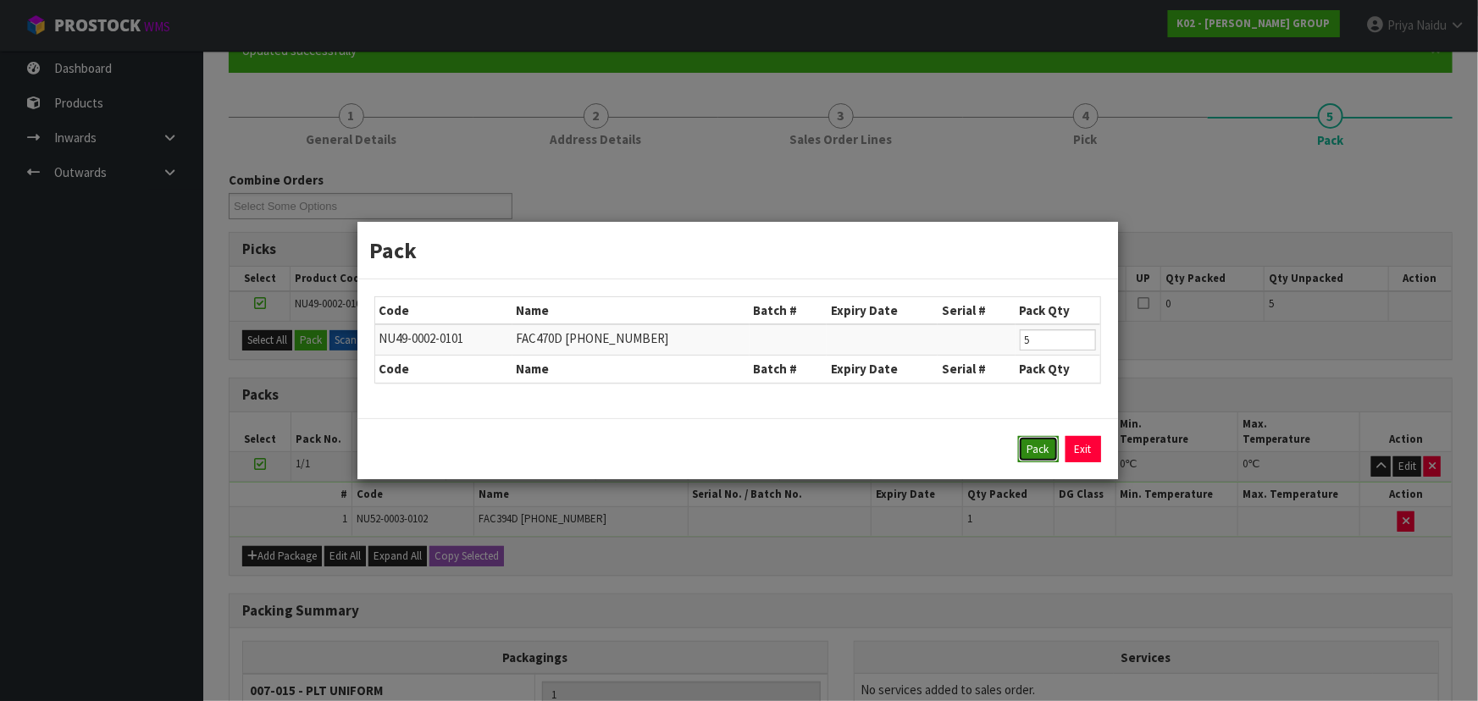
click at [1030, 450] on button "Pack" at bounding box center [1038, 449] width 41 height 27
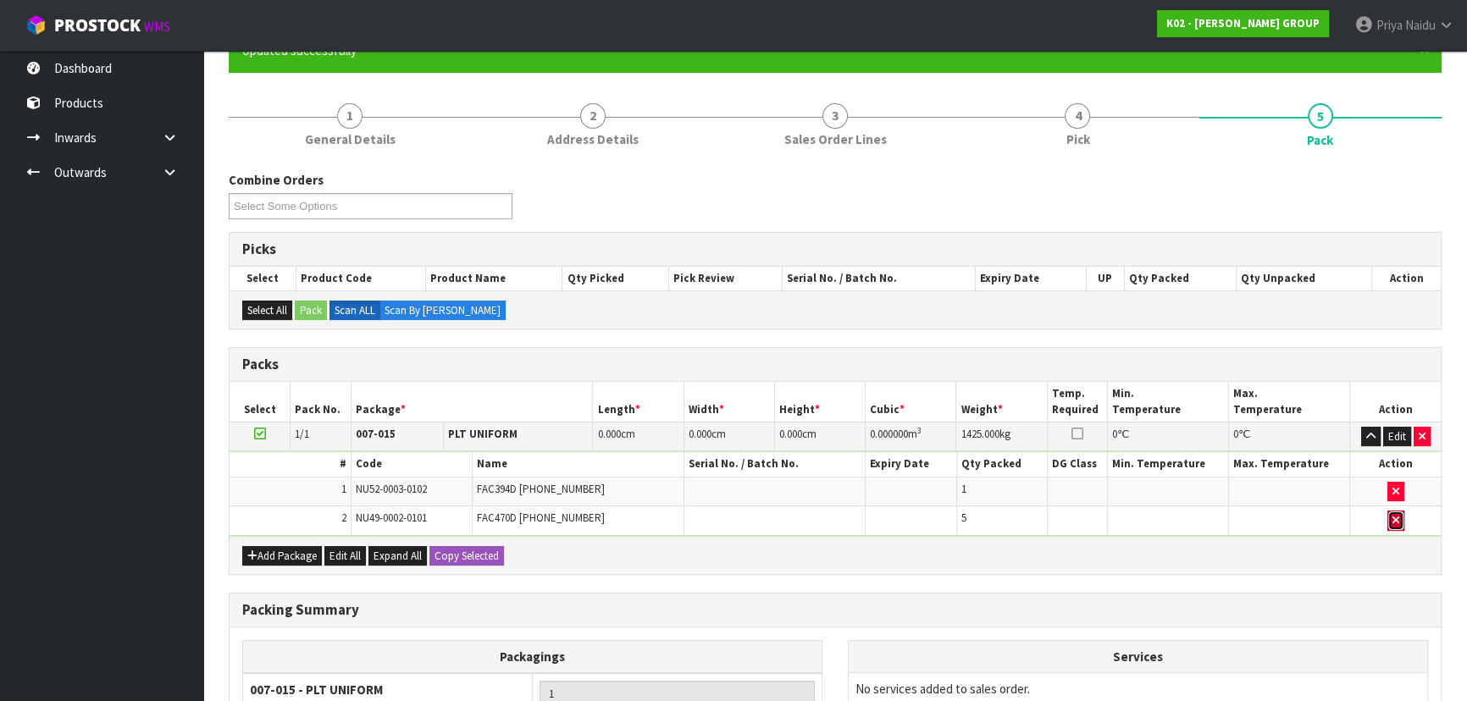
click at [1397, 515] on icon "button" at bounding box center [1395, 520] width 7 height 11
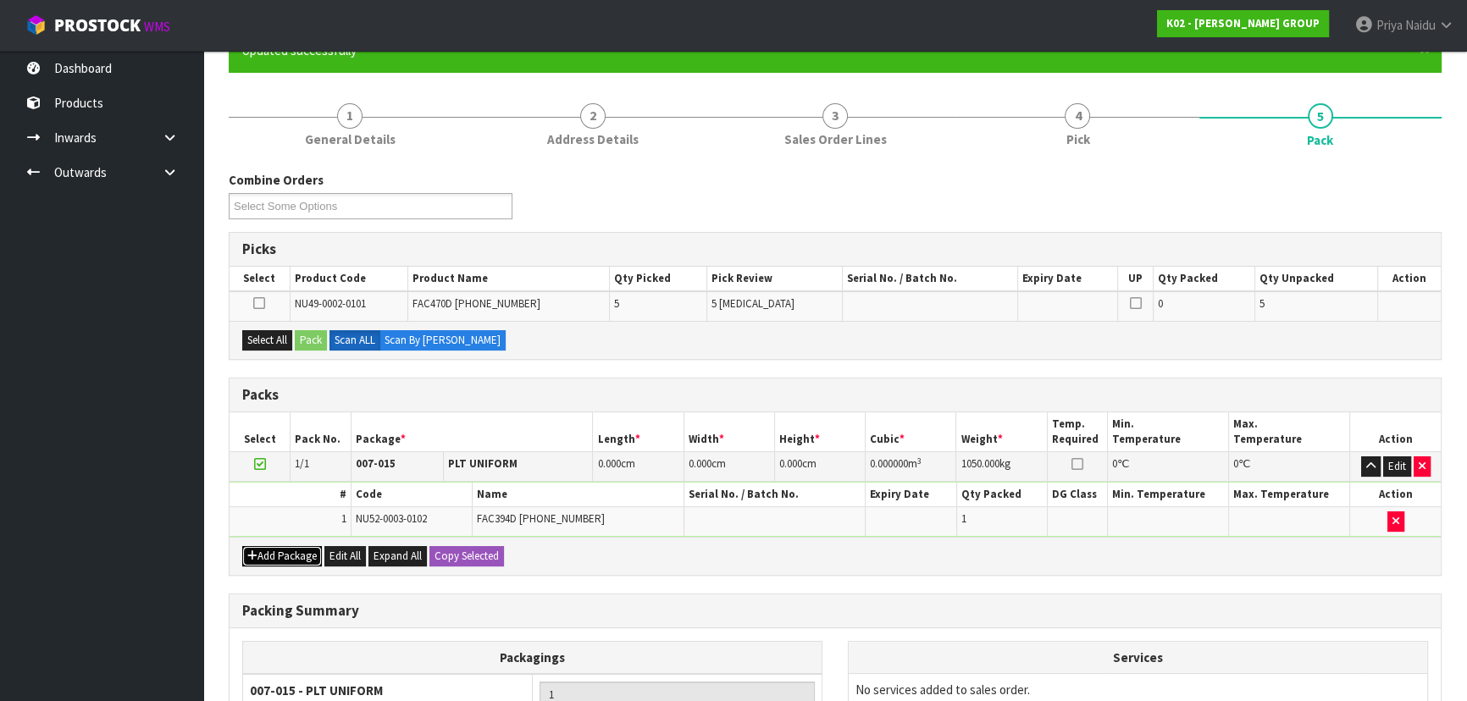
click at [271, 555] on button "Add Package" at bounding box center [282, 556] width 80 height 20
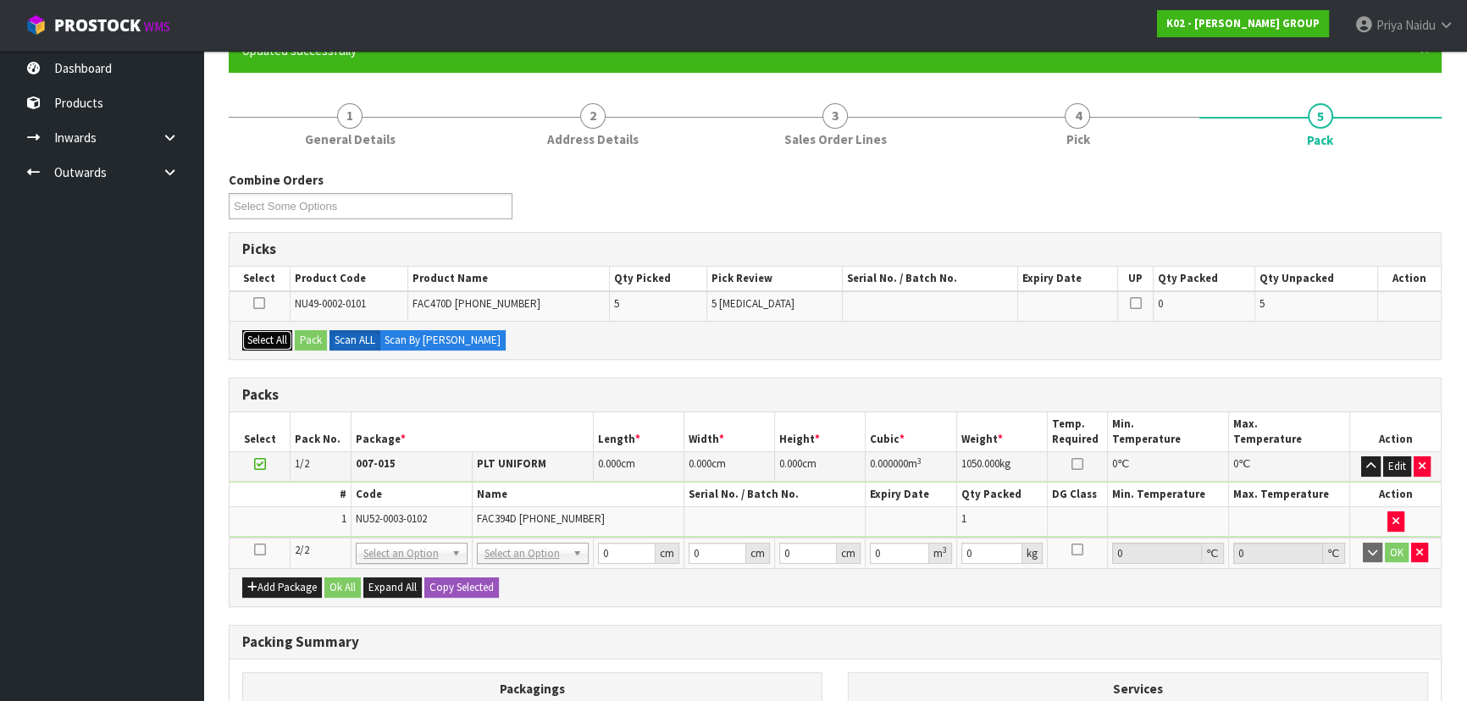
click at [266, 339] on button "Select All" at bounding box center [267, 340] width 50 height 20
click at [314, 339] on button "Pack" at bounding box center [311, 340] width 32 height 20
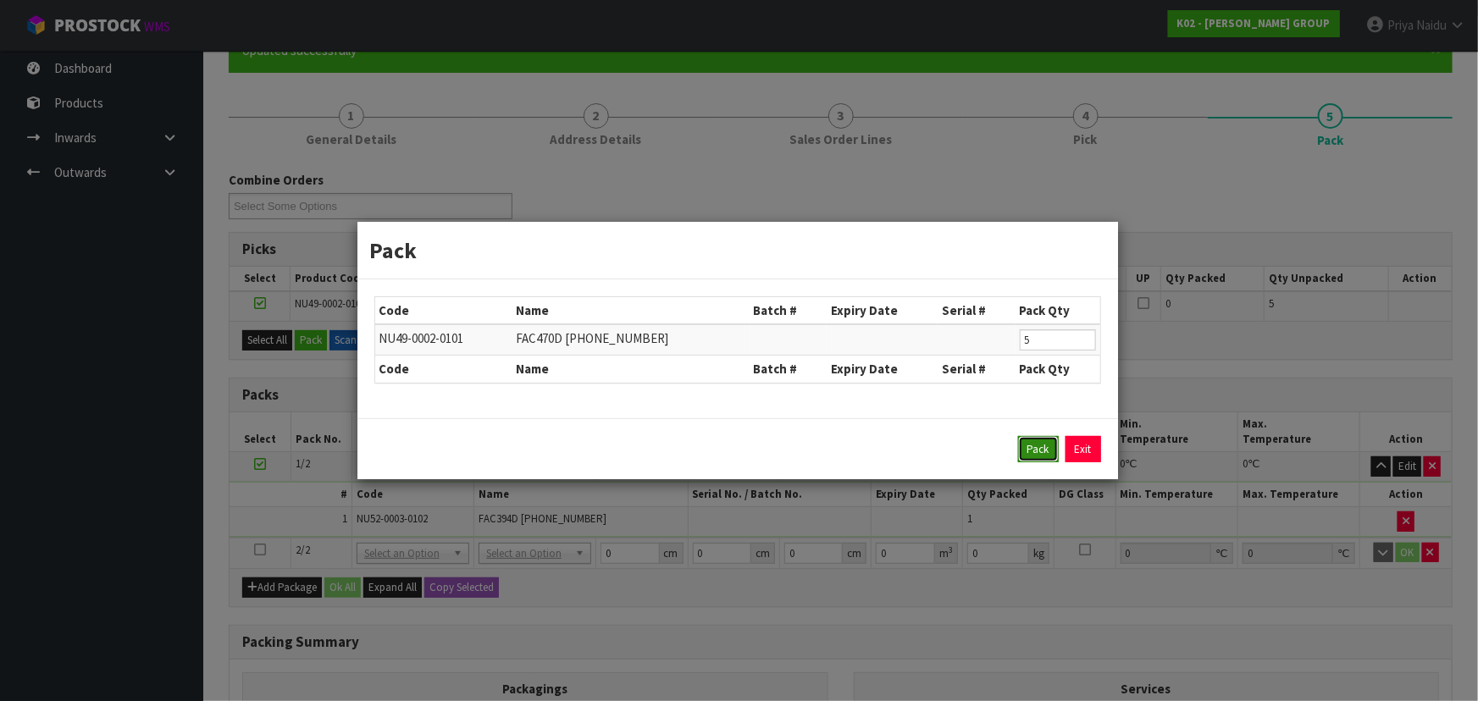
click at [1047, 449] on button "Pack" at bounding box center [1038, 449] width 41 height 27
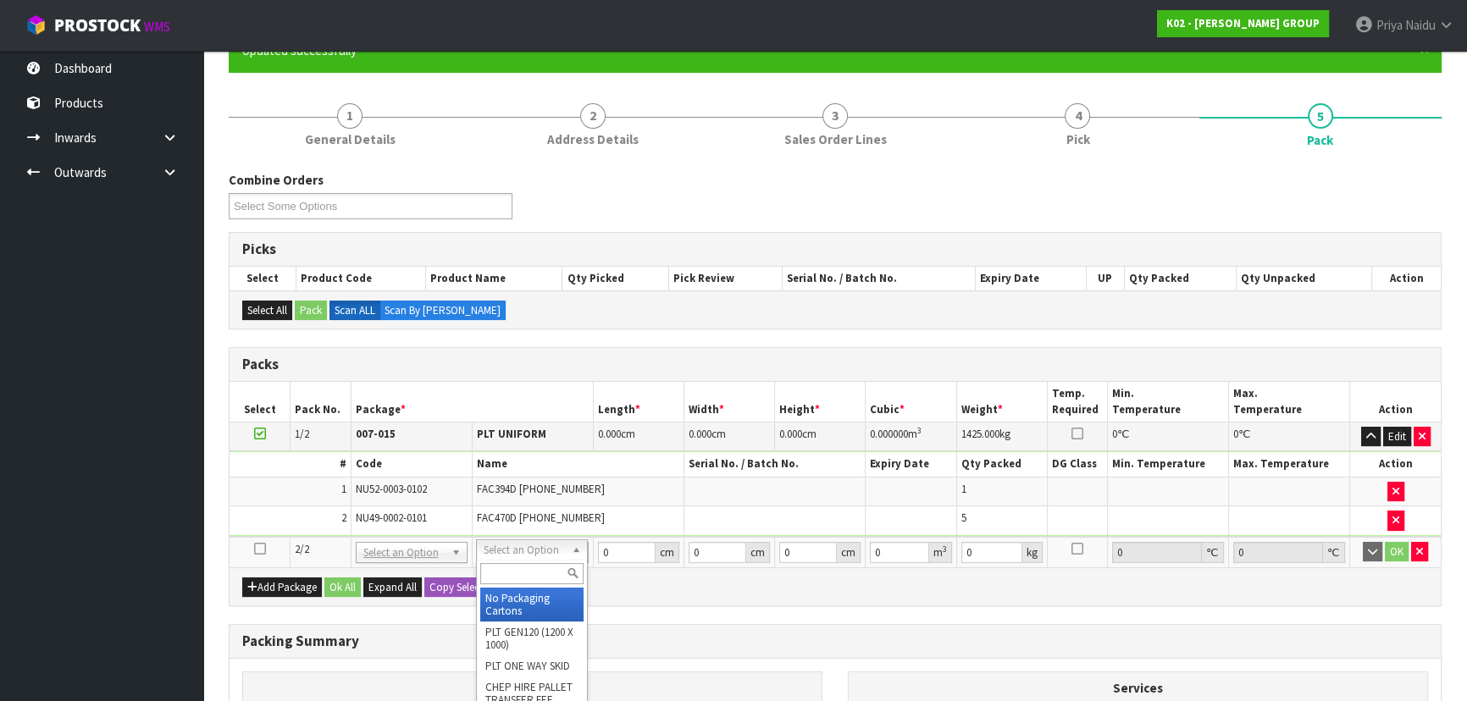
click at [498, 567] on input "text" at bounding box center [531, 573] width 103 height 21
type input "CWL"
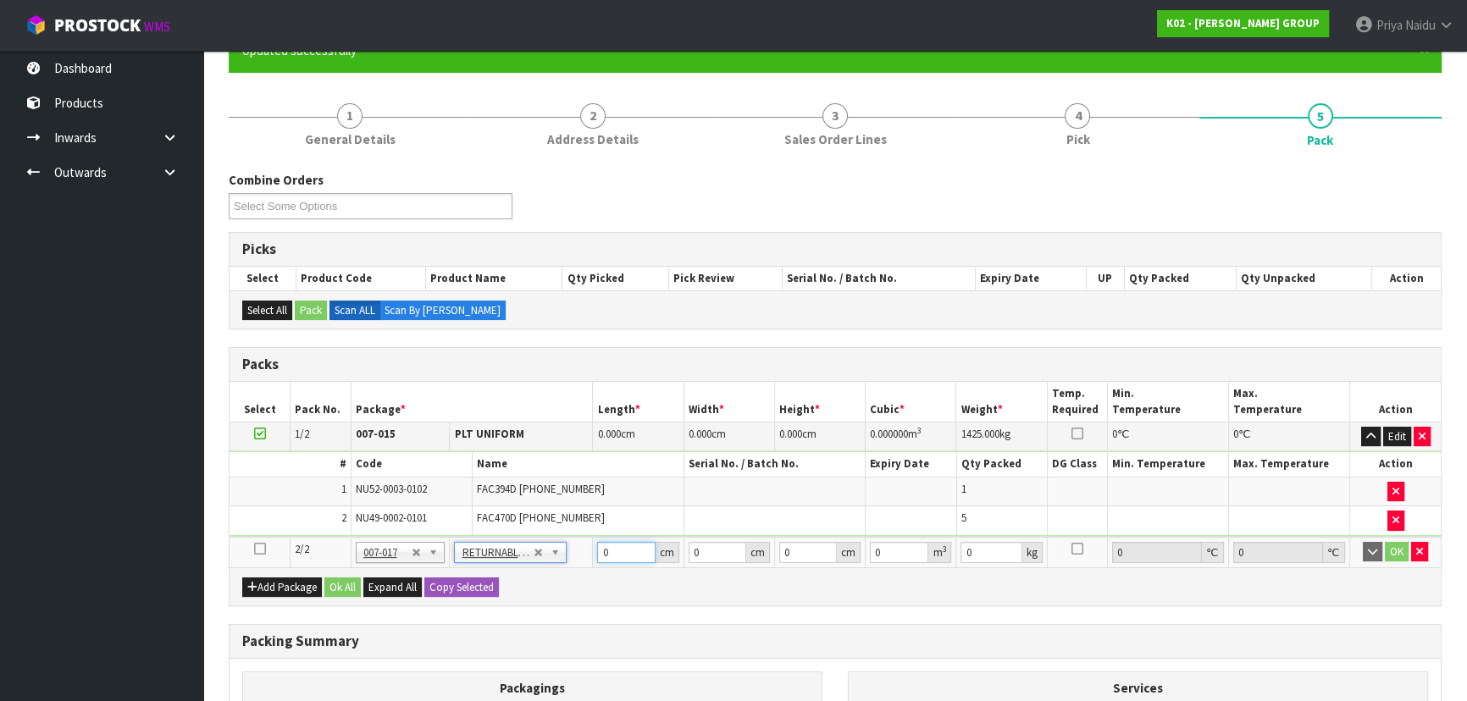
click at [627, 547] on input "0" at bounding box center [626, 552] width 58 height 21
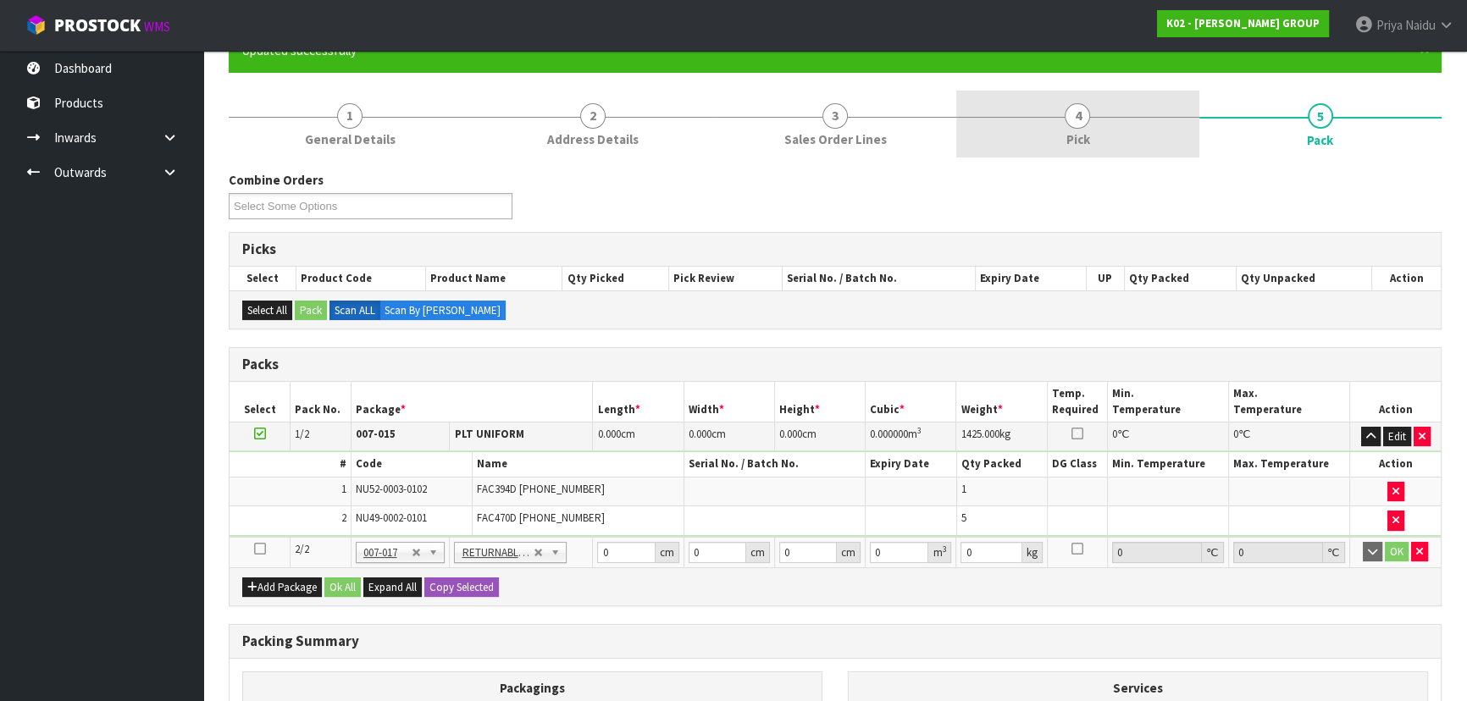
click at [1085, 123] on span "4" at bounding box center [1077, 115] width 25 height 25
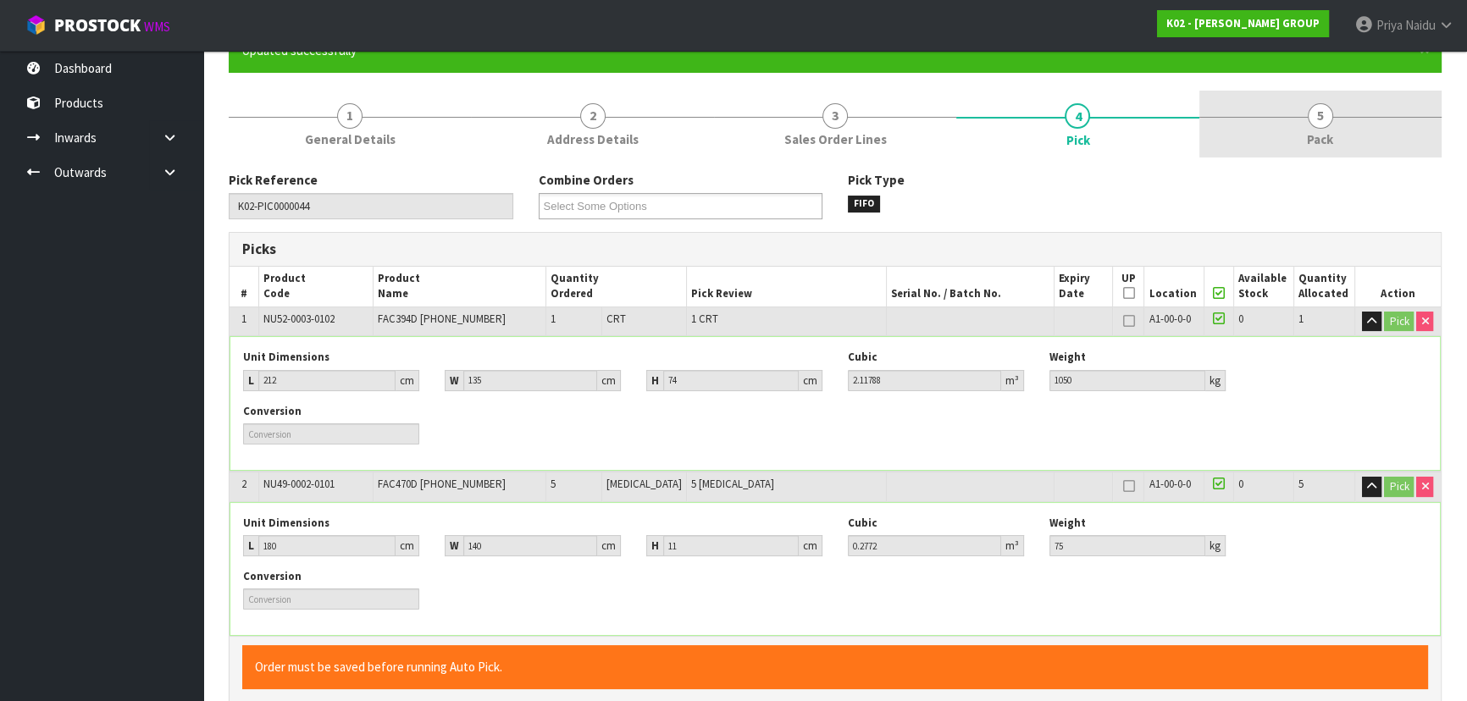
click at [1295, 141] on link "5 Pack" at bounding box center [1320, 124] width 242 height 67
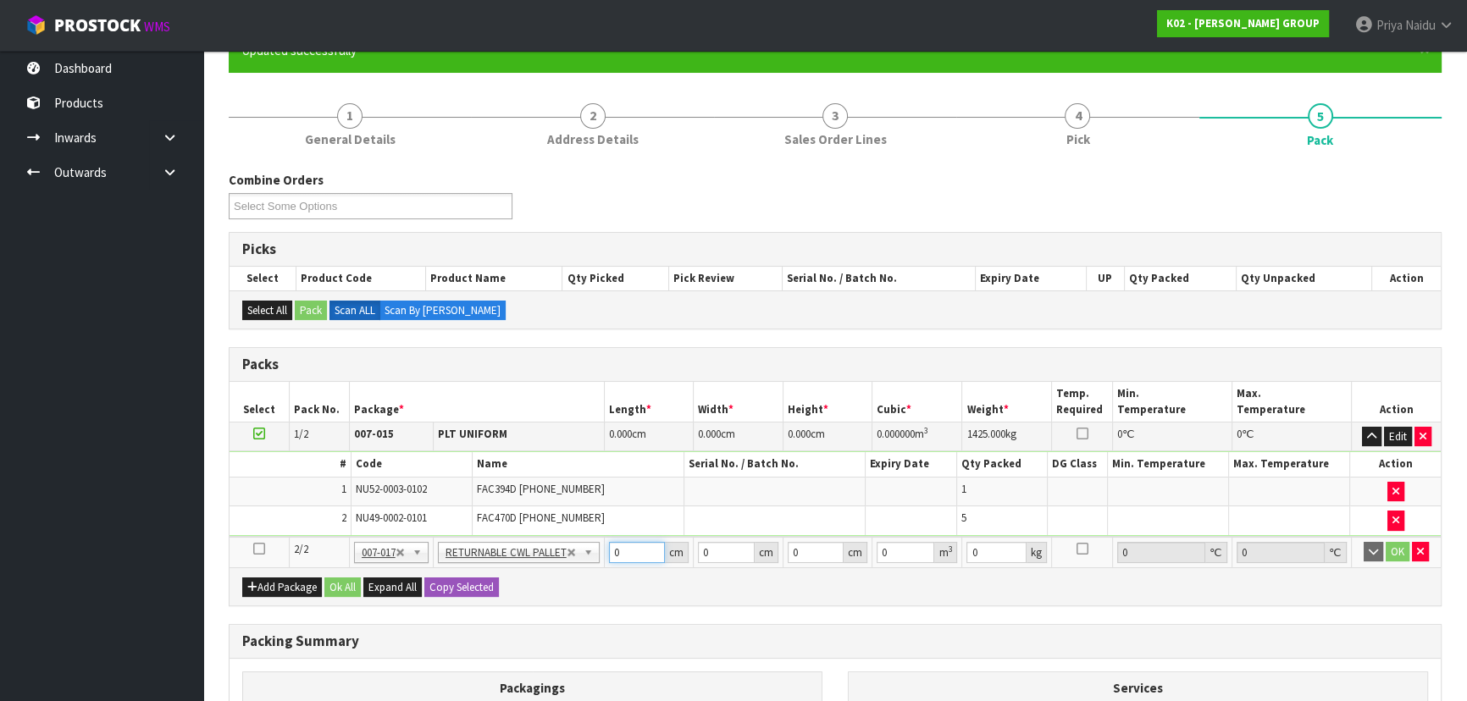
click at [629, 557] on input "0" at bounding box center [637, 552] width 57 height 21
type input "180"
type input "140"
type input "1"
type input "0.0252"
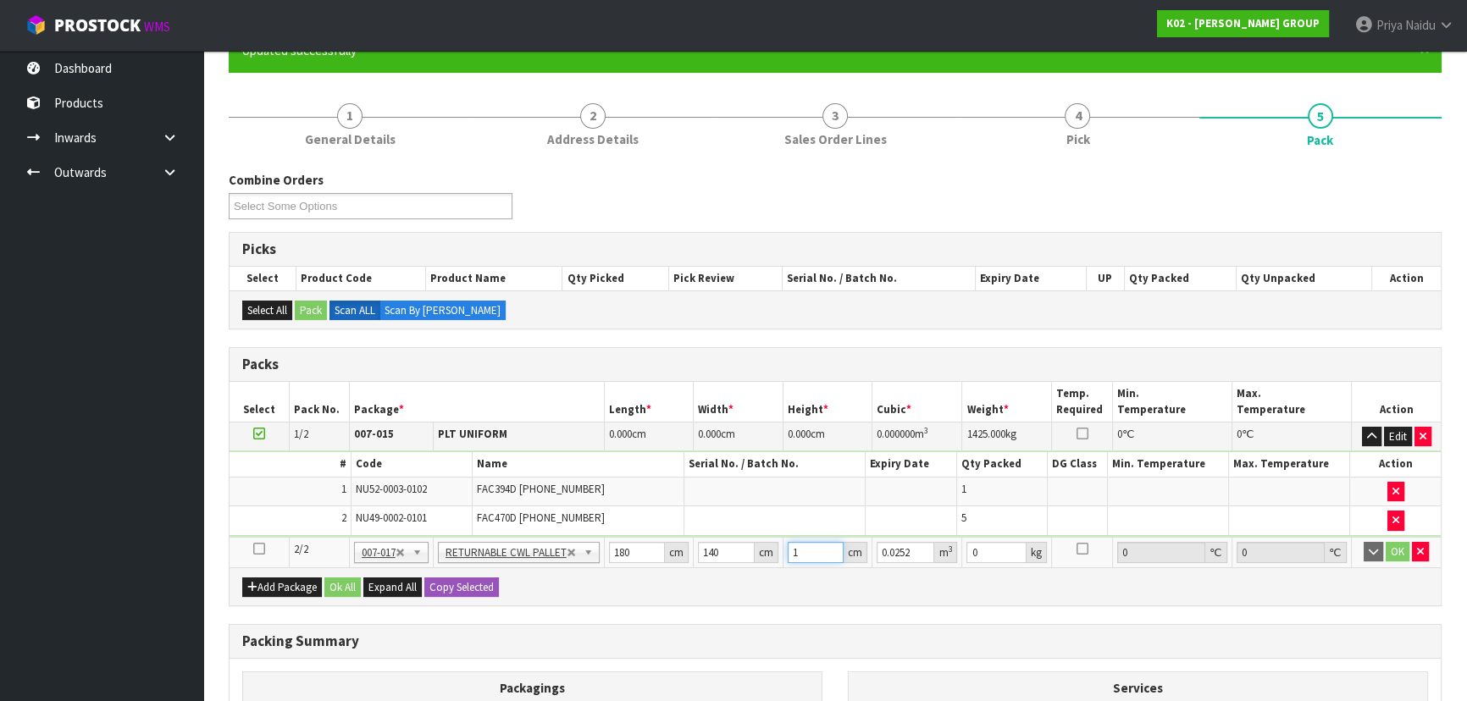
type input "11"
type input "0.2772"
type input "11"
type input "75"
click at [1397, 551] on button "OK" at bounding box center [1398, 552] width 24 height 20
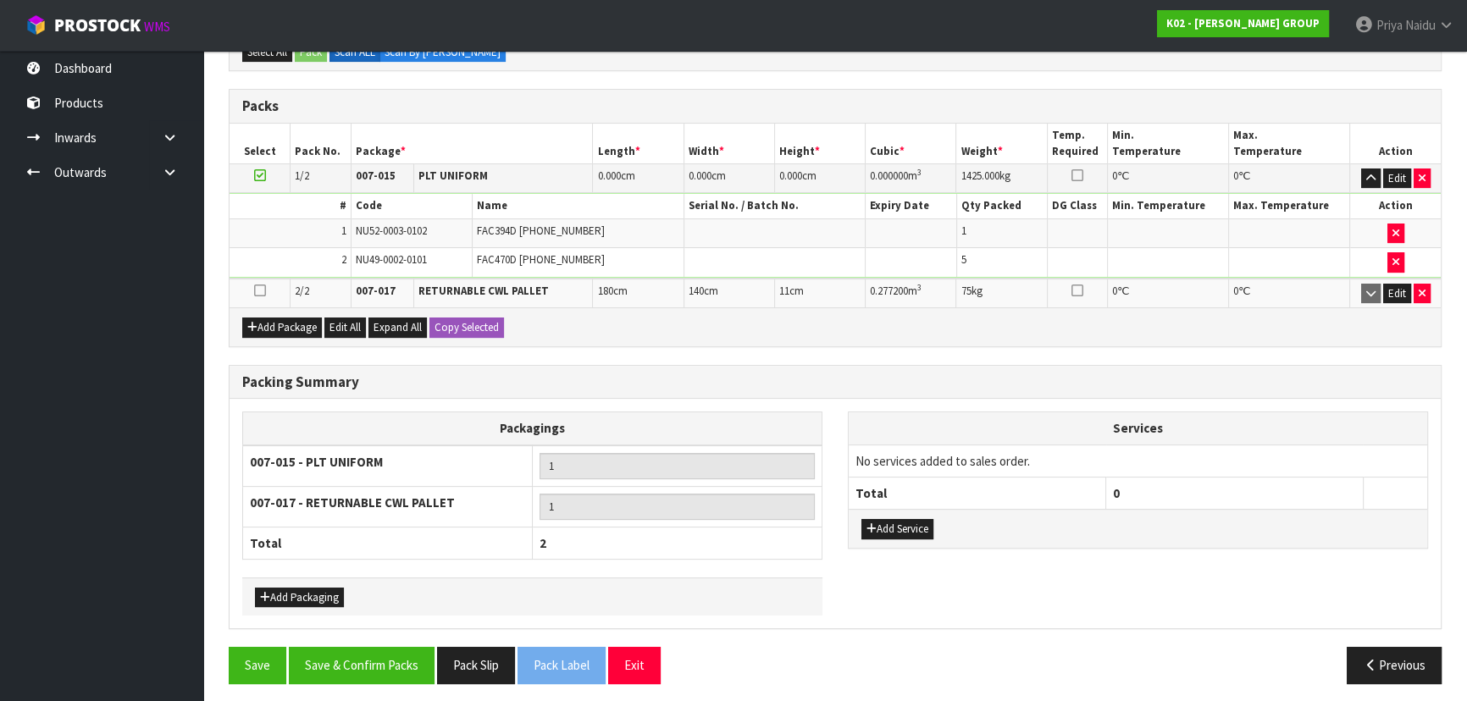
scroll to position [422, 0]
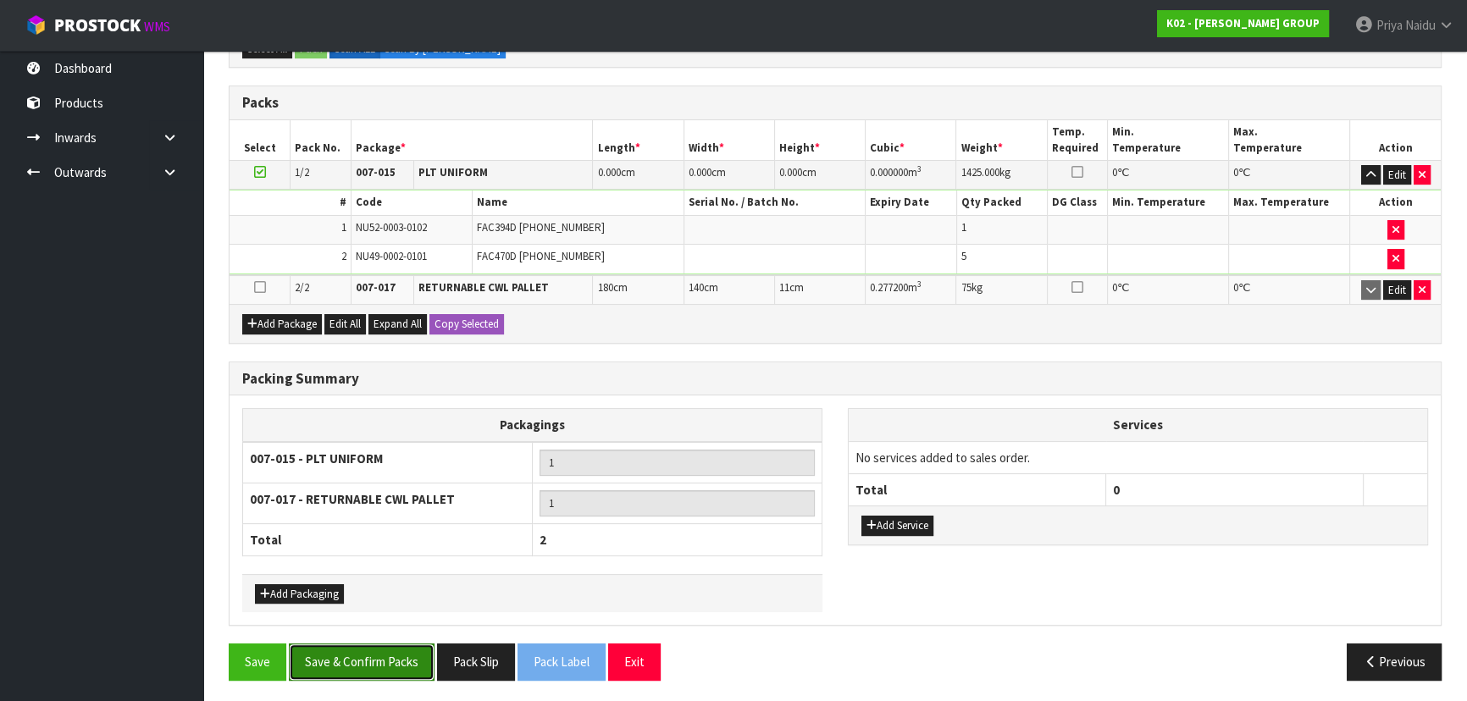
click at [369, 661] on button "Save & Confirm Packs" at bounding box center [362, 662] width 146 height 36
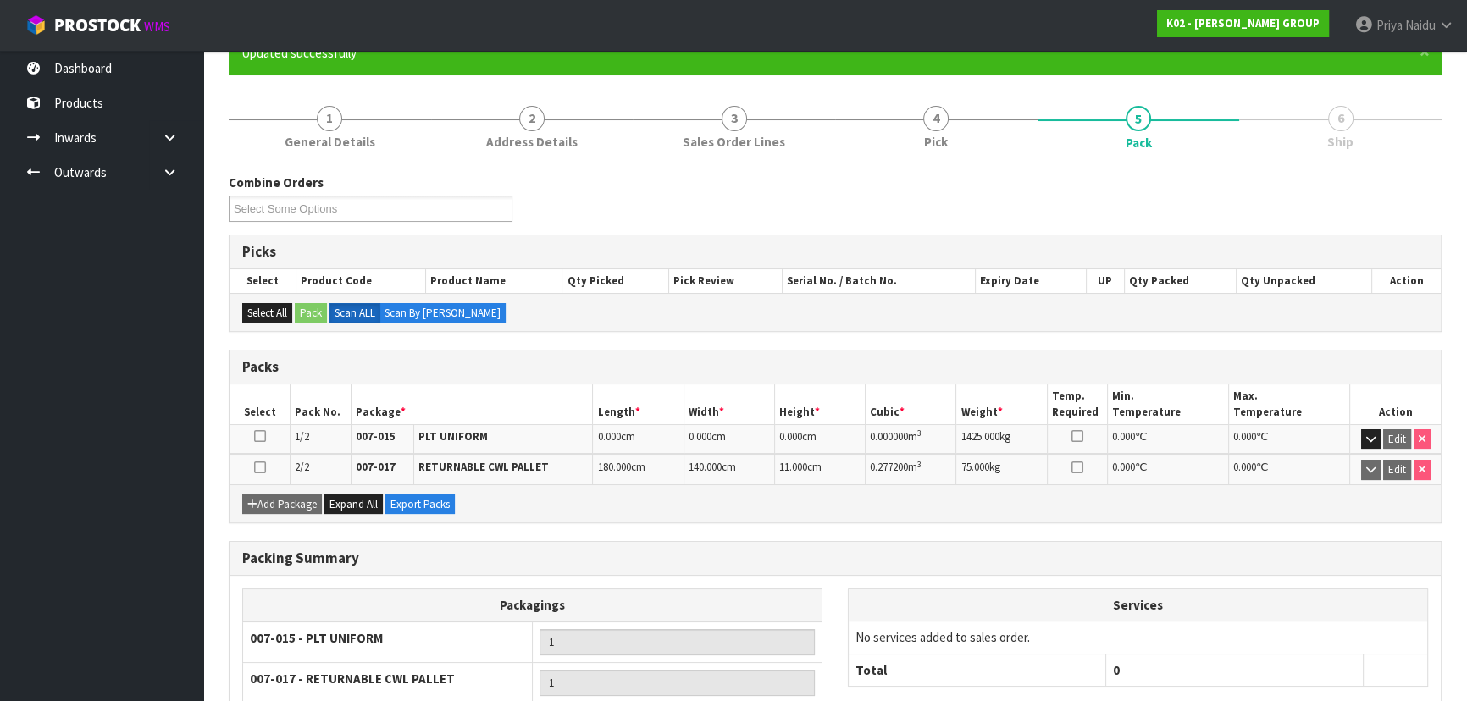
scroll to position [300, 0]
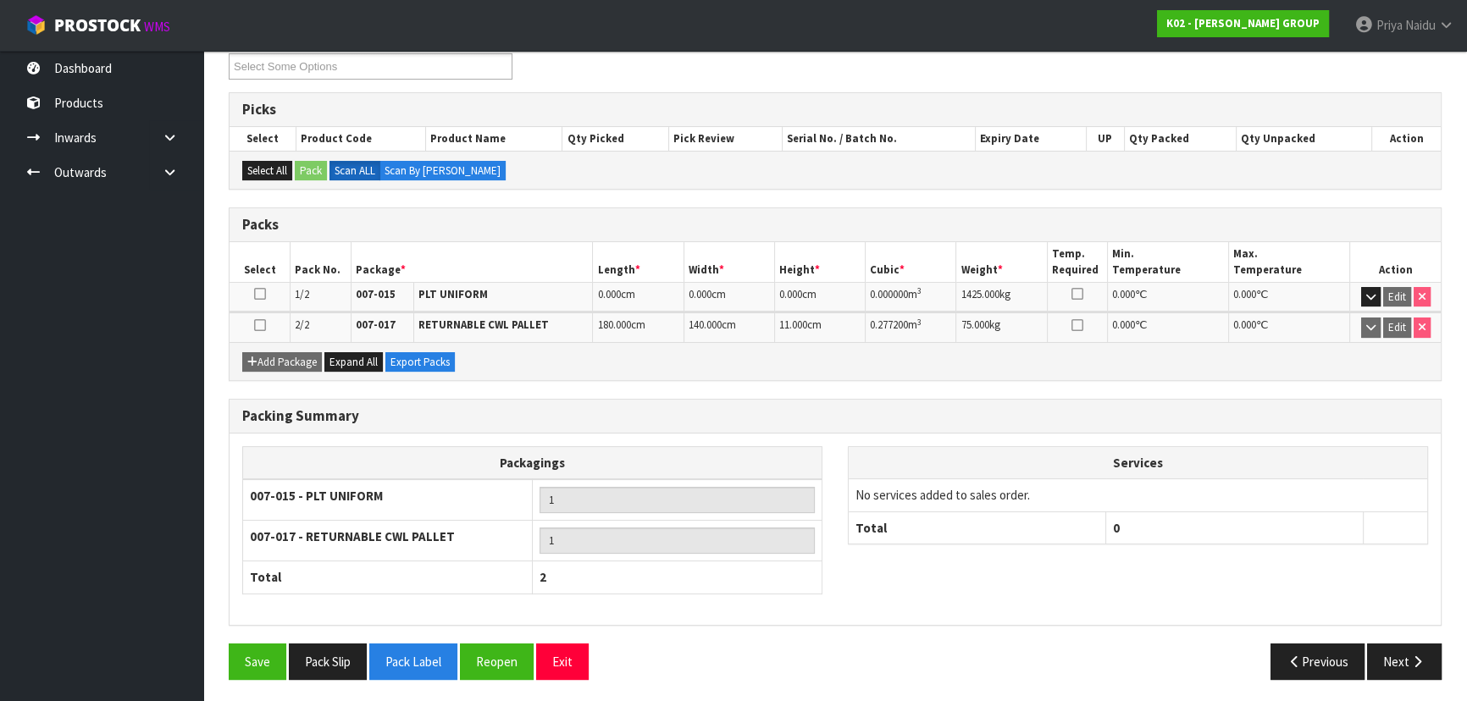
click at [1396, 633] on div "Packing Summary Packagings 007-015 - PLT UNIFORM 1 007-017 - RETURNABLE CWL PAL…" at bounding box center [835, 521] width 1238 height 245
click at [1395, 652] on button "Next" at bounding box center [1404, 662] width 75 height 36
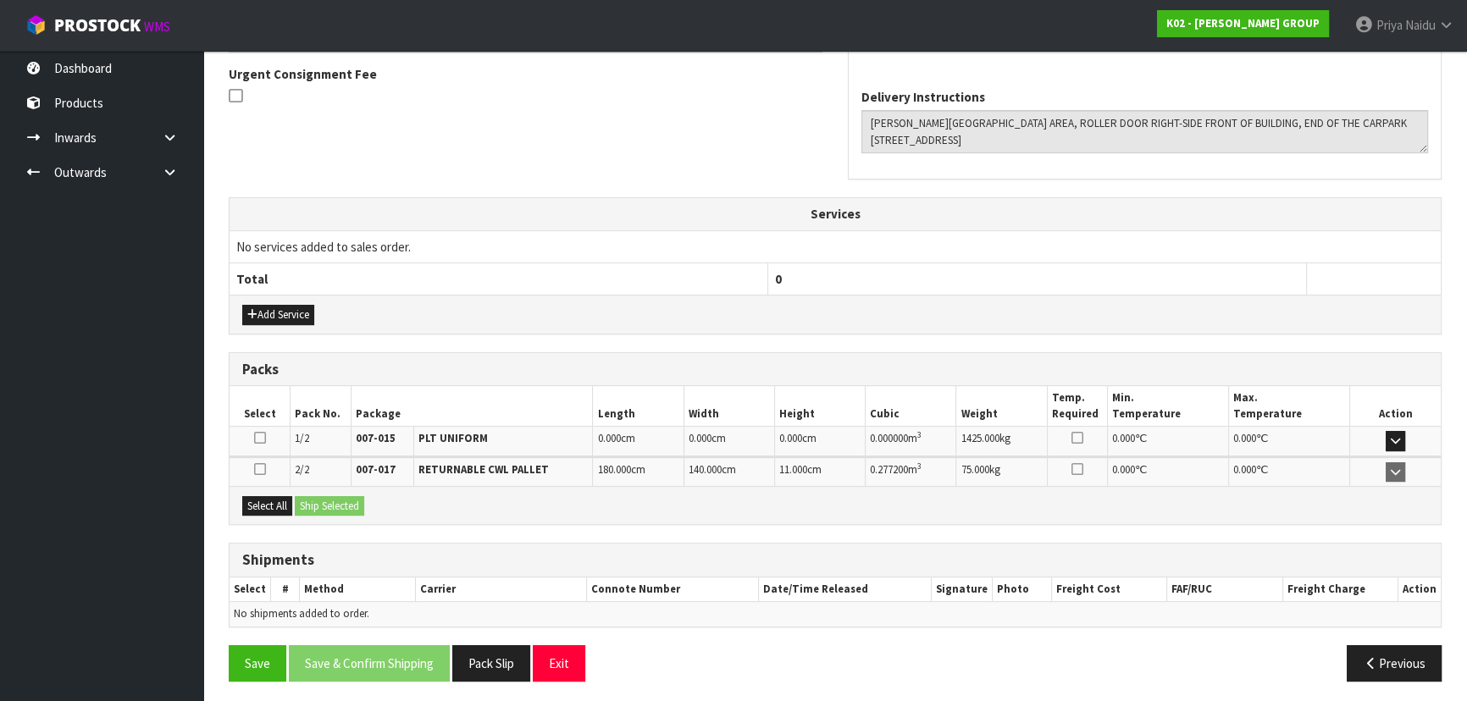
scroll to position [499, 0]
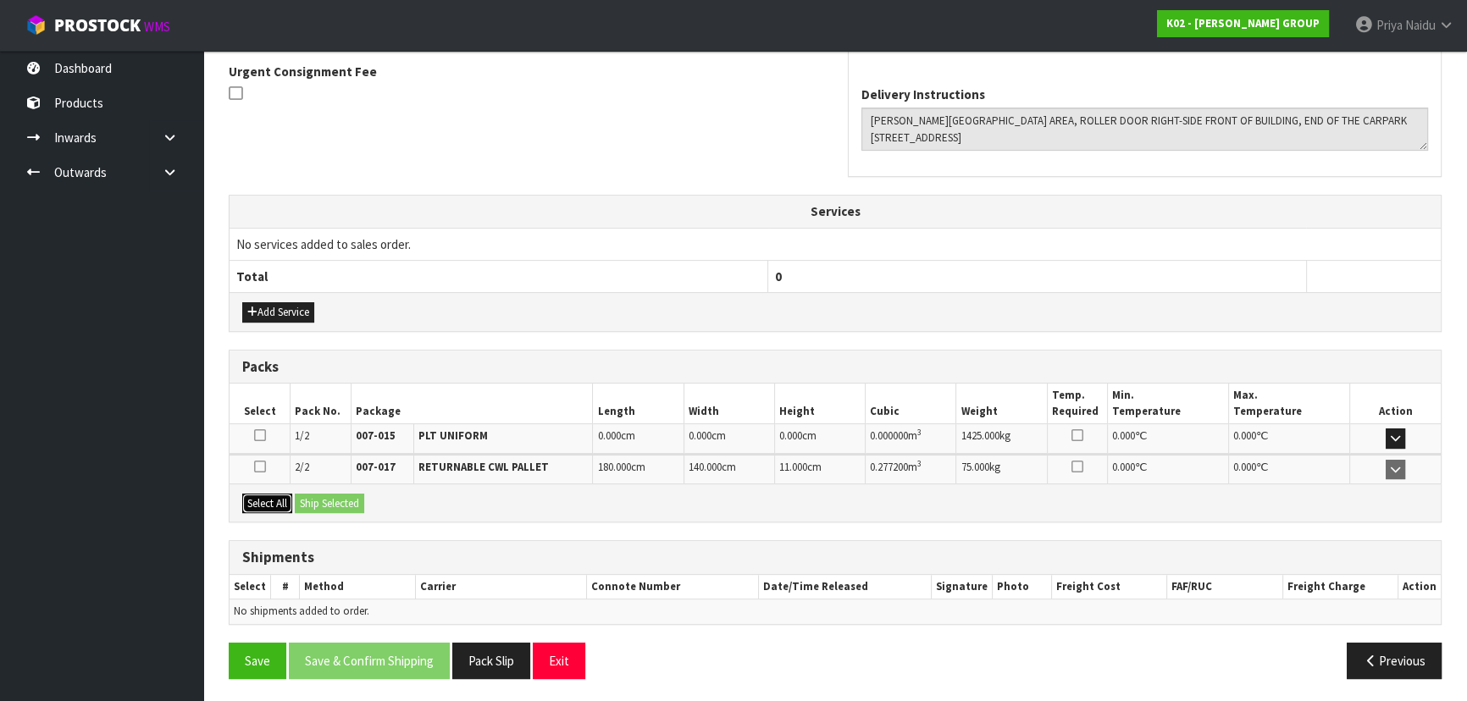
drag, startPoint x: 283, startPoint y: 500, endPoint x: 293, endPoint y: 500, distance: 10.2
click at [282, 500] on button "Select All" at bounding box center [267, 504] width 50 height 20
click at [302, 500] on button "Ship Selected" at bounding box center [329, 504] width 69 height 20
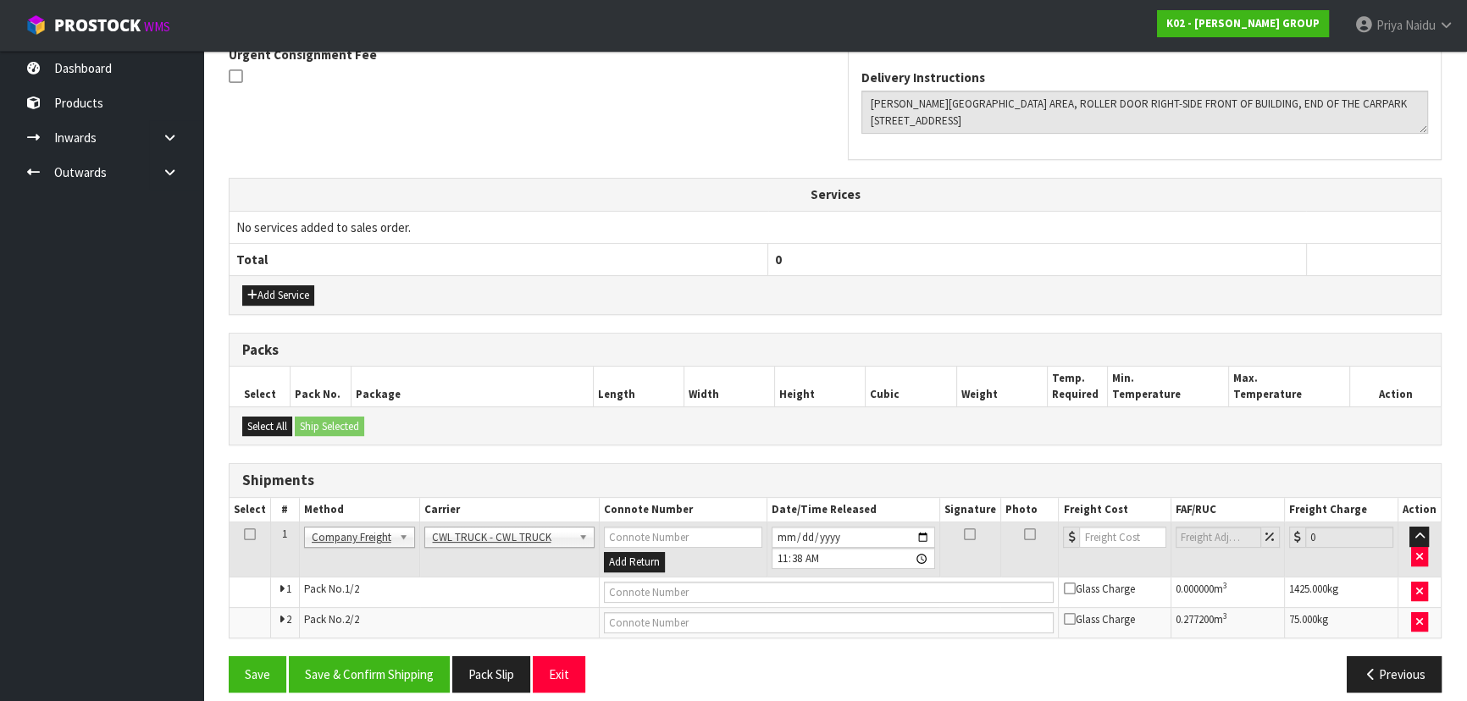
scroll to position [529, 0]
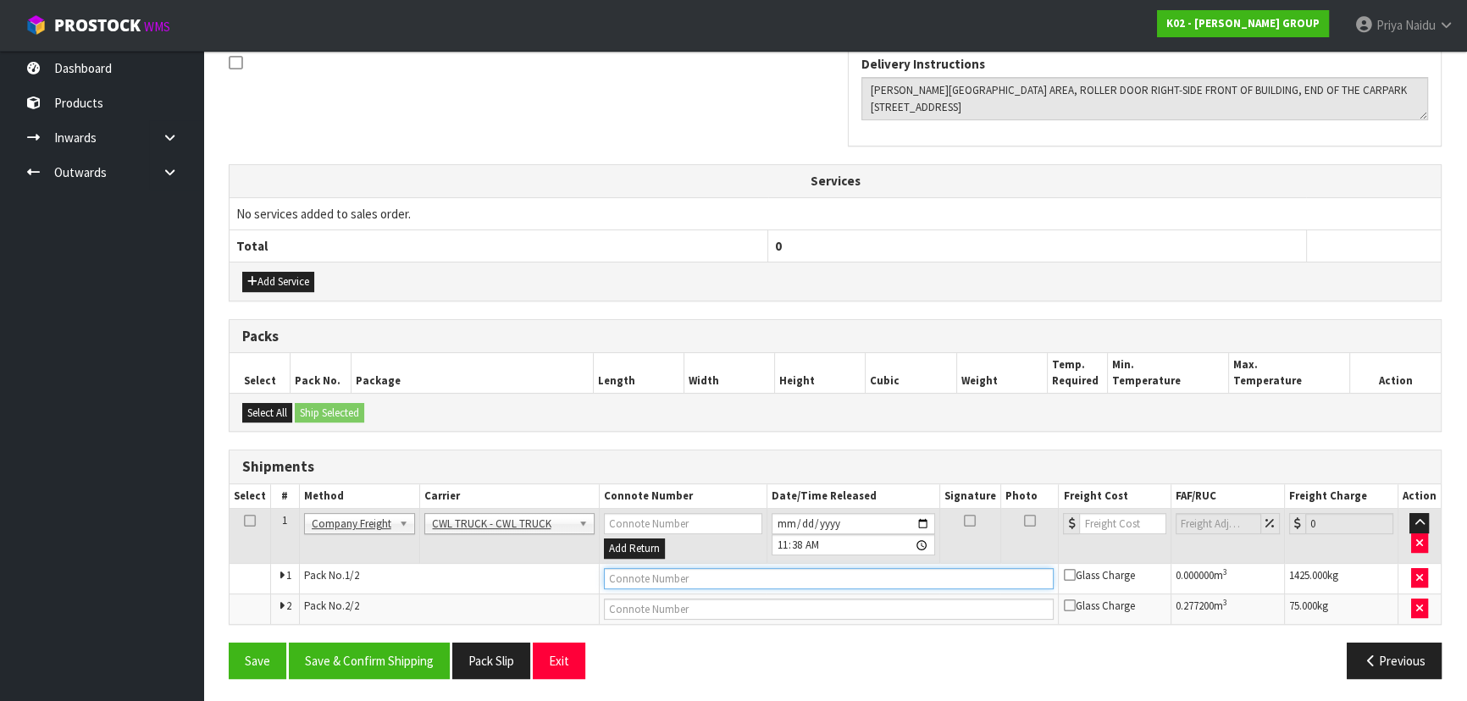
click at [652, 577] on input "text" at bounding box center [829, 578] width 451 height 21
type input "CWL TRUCK DELIVERY"
click at [362, 664] on button "Save & Confirm Shipping" at bounding box center [369, 661] width 161 height 36
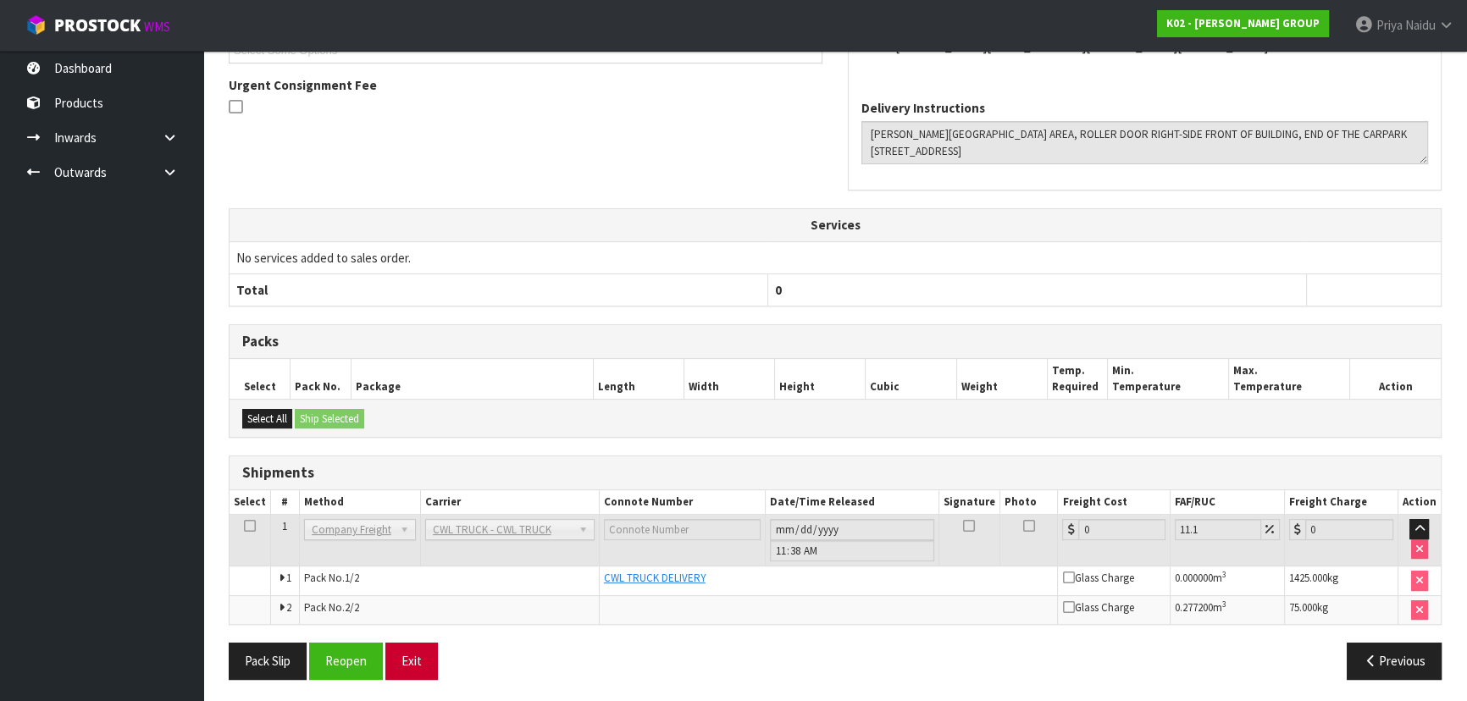
scroll to position [486, 0]
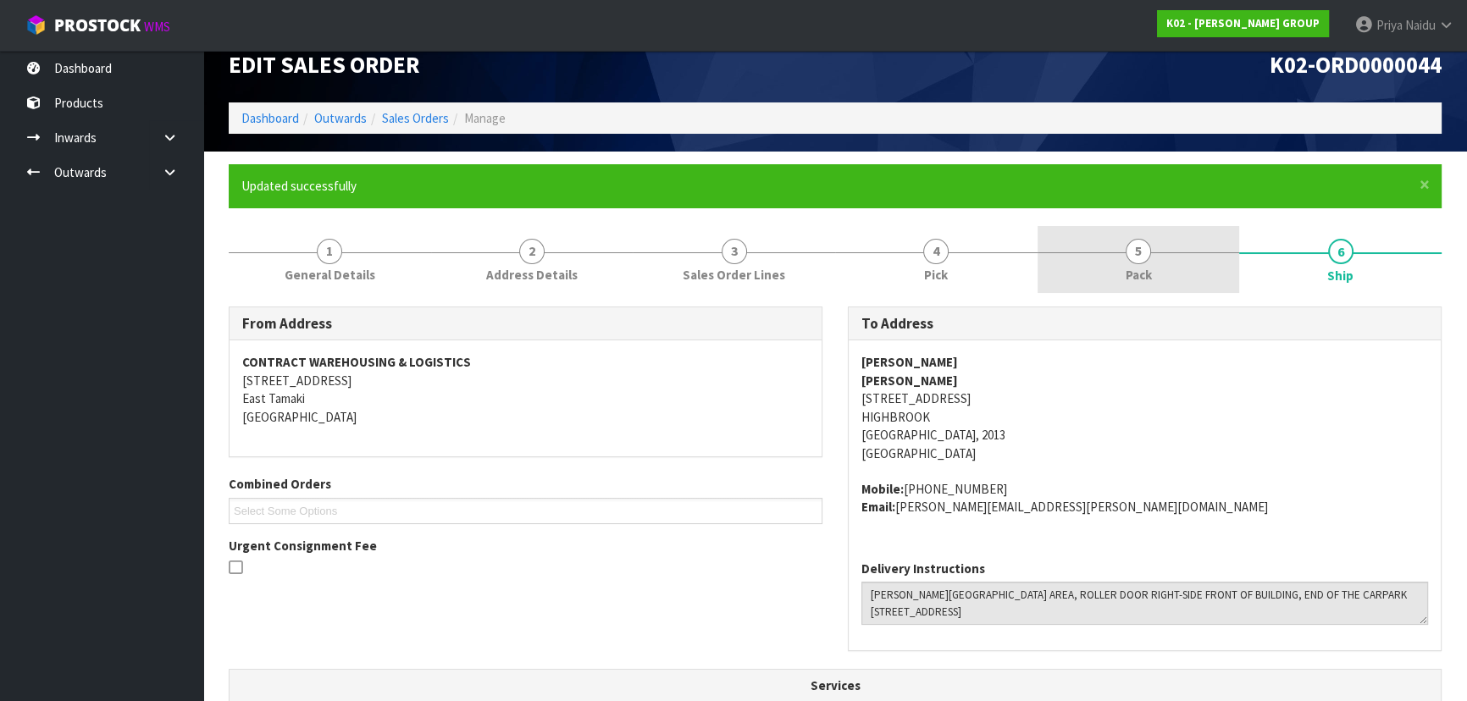
drag, startPoint x: 1140, startPoint y: 254, endPoint x: 1093, endPoint y: 257, distance: 47.5
click at [1140, 254] on span "5" at bounding box center [1138, 251] width 25 height 25
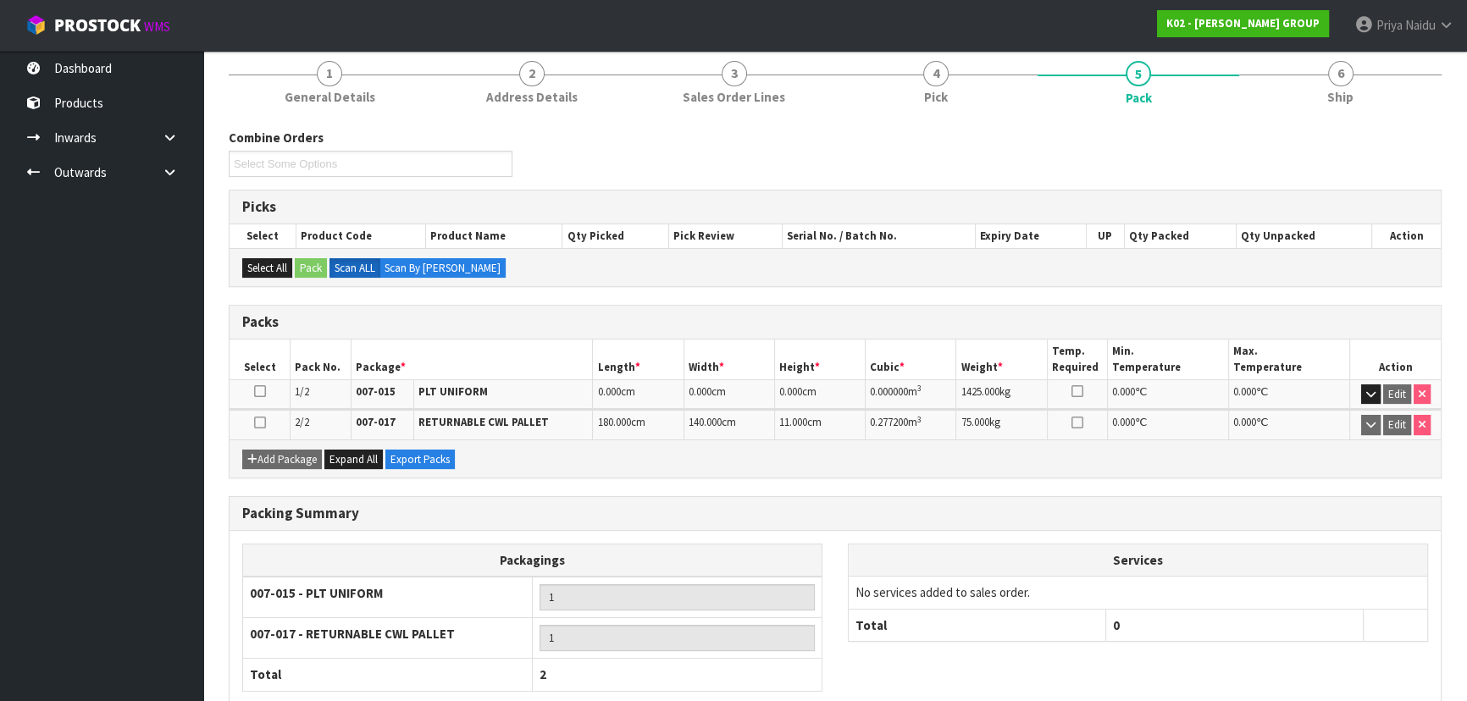
scroll to position [300, 0]
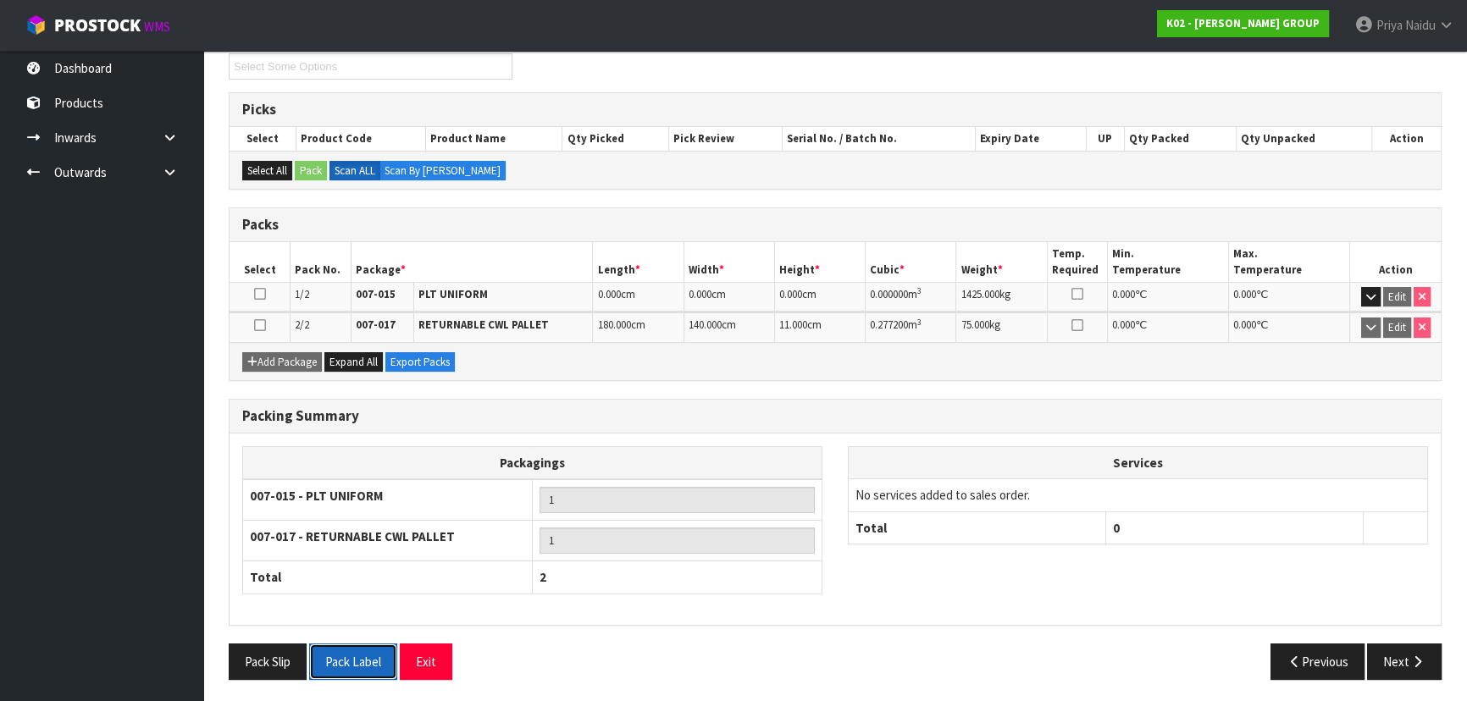
click at [335, 652] on button "Pack Label" at bounding box center [353, 662] width 88 height 36
drag, startPoint x: 285, startPoint y: 650, endPoint x: 328, endPoint y: 652, distance: 43.2
click at [286, 650] on button "Pack Slip" at bounding box center [268, 662] width 78 height 36
click at [1408, 653] on button "Next" at bounding box center [1404, 662] width 75 height 36
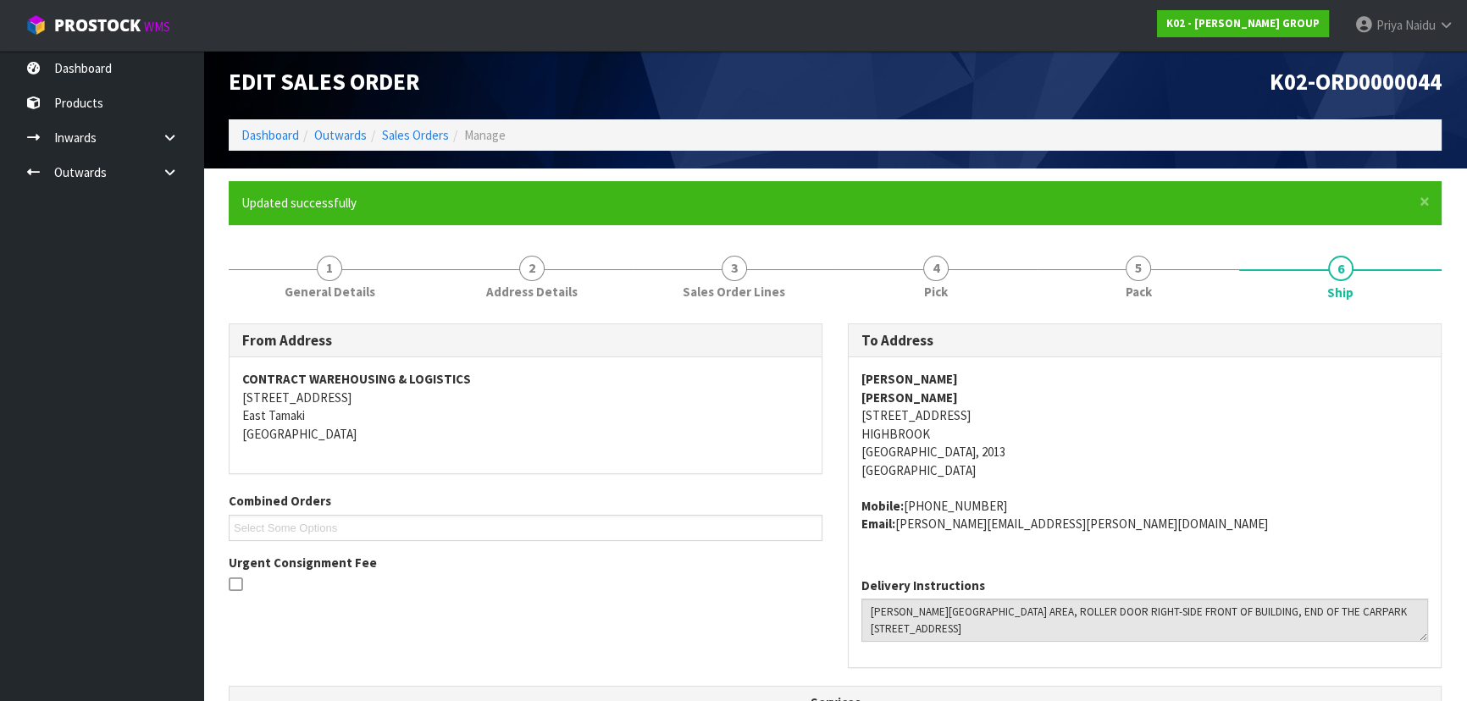
scroll to position [0, 0]
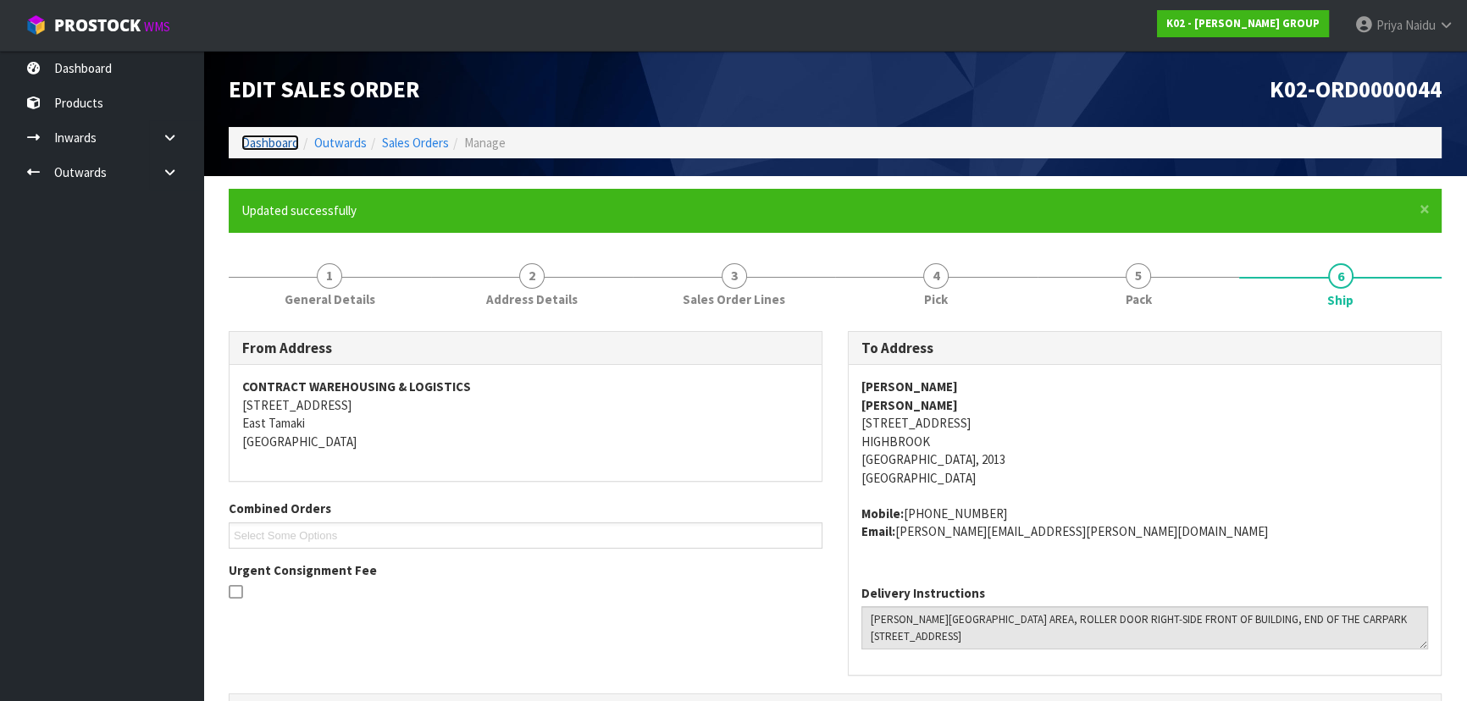
click at [276, 148] on link "Dashboard" at bounding box center [270, 143] width 58 height 16
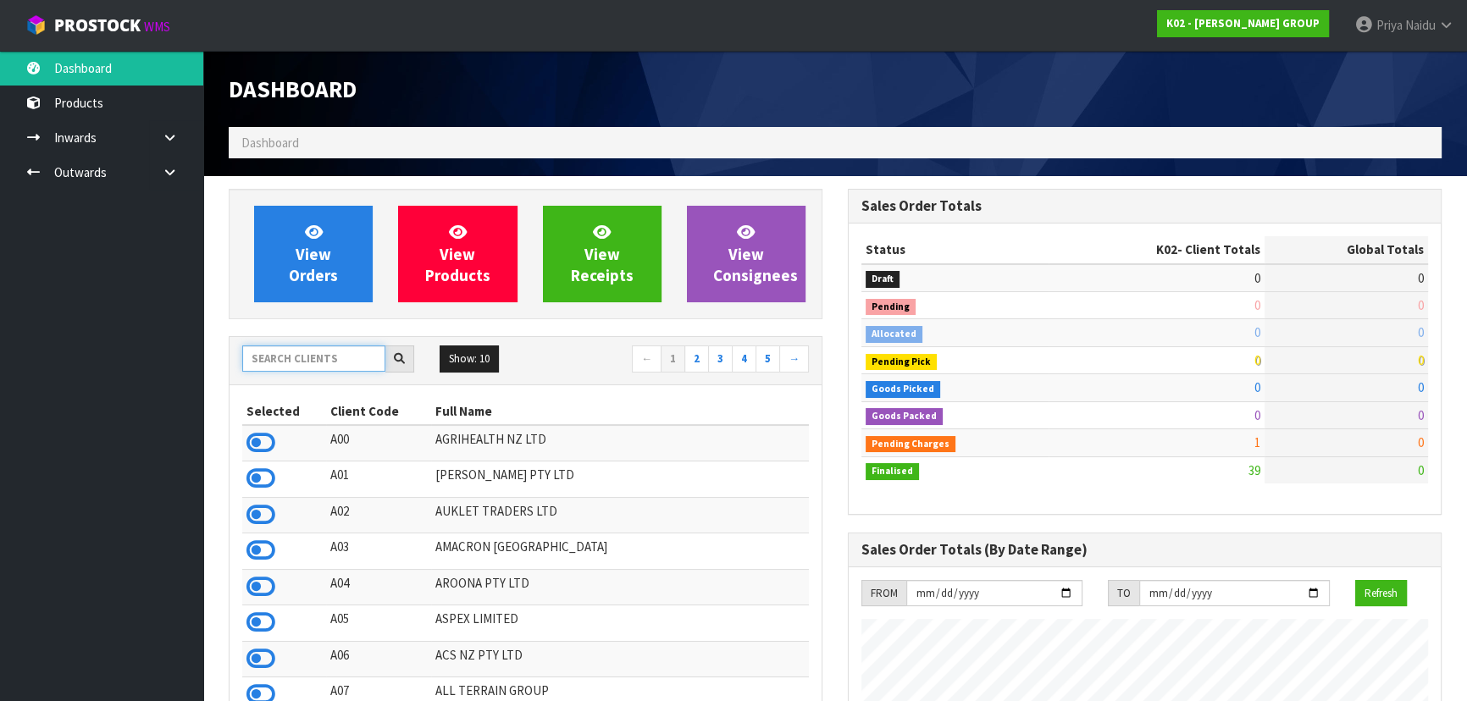
click at [317, 363] on input "text" at bounding box center [313, 359] width 143 height 26
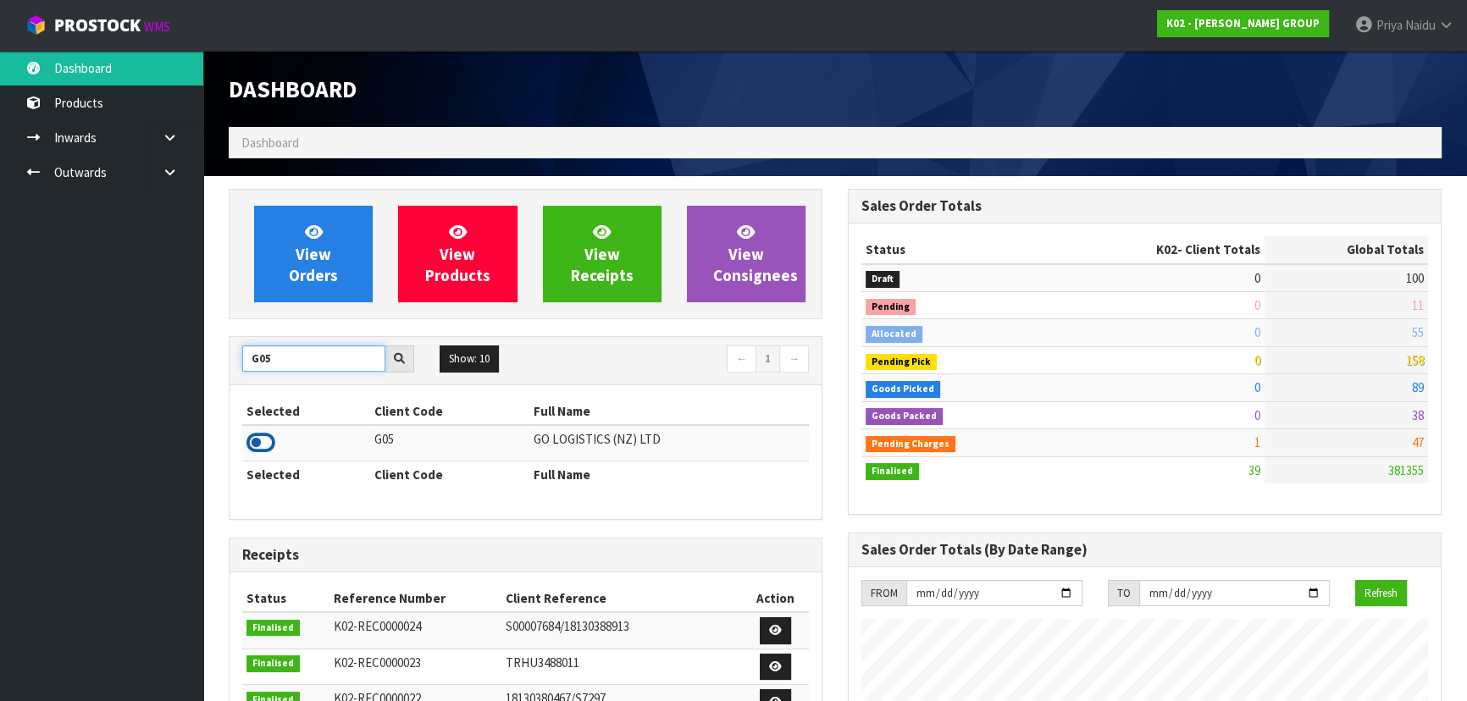
type input "G05"
drag, startPoint x: 263, startPoint y: 446, endPoint x: 278, endPoint y: 368, distance: 80.1
click at [263, 445] on icon at bounding box center [260, 442] width 29 height 25
click at [299, 312] on div "View Orders View Products View Receipts View Consignees" at bounding box center [526, 254] width 594 height 130
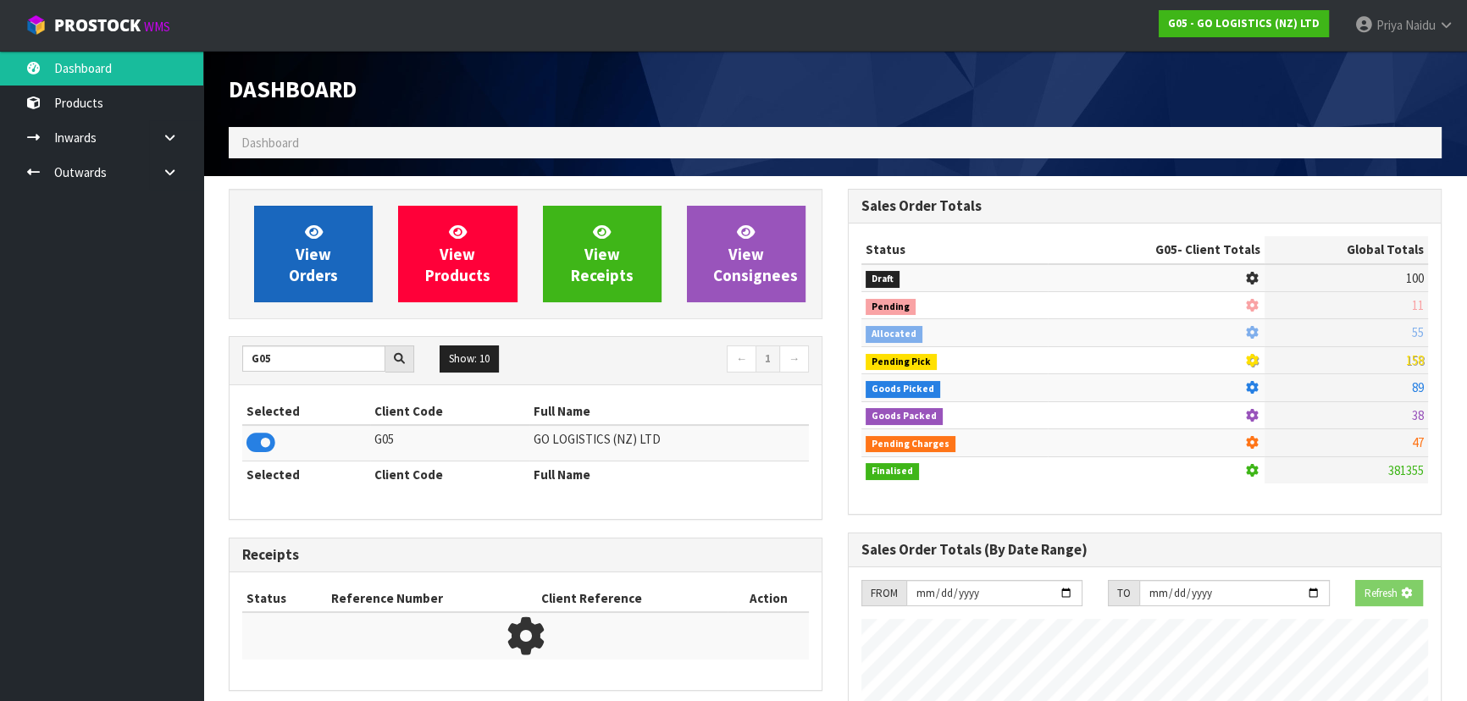
scroll to position [845912, 846327]
click at [304, 267] on span "View Orders" at bounding box center [313, 254] width 49 height 64
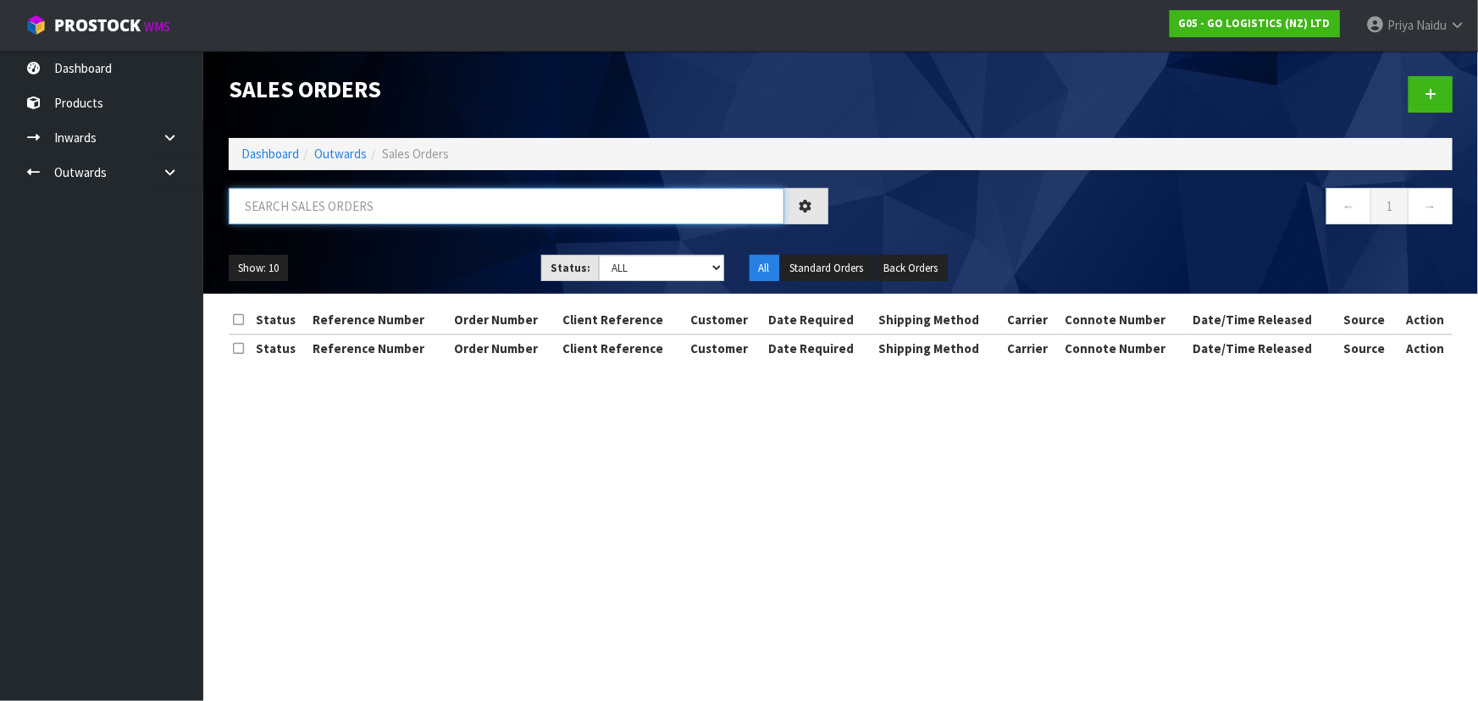
click at [354, 195] on input "text" at bounding box center [507, 206] width 556 height 36
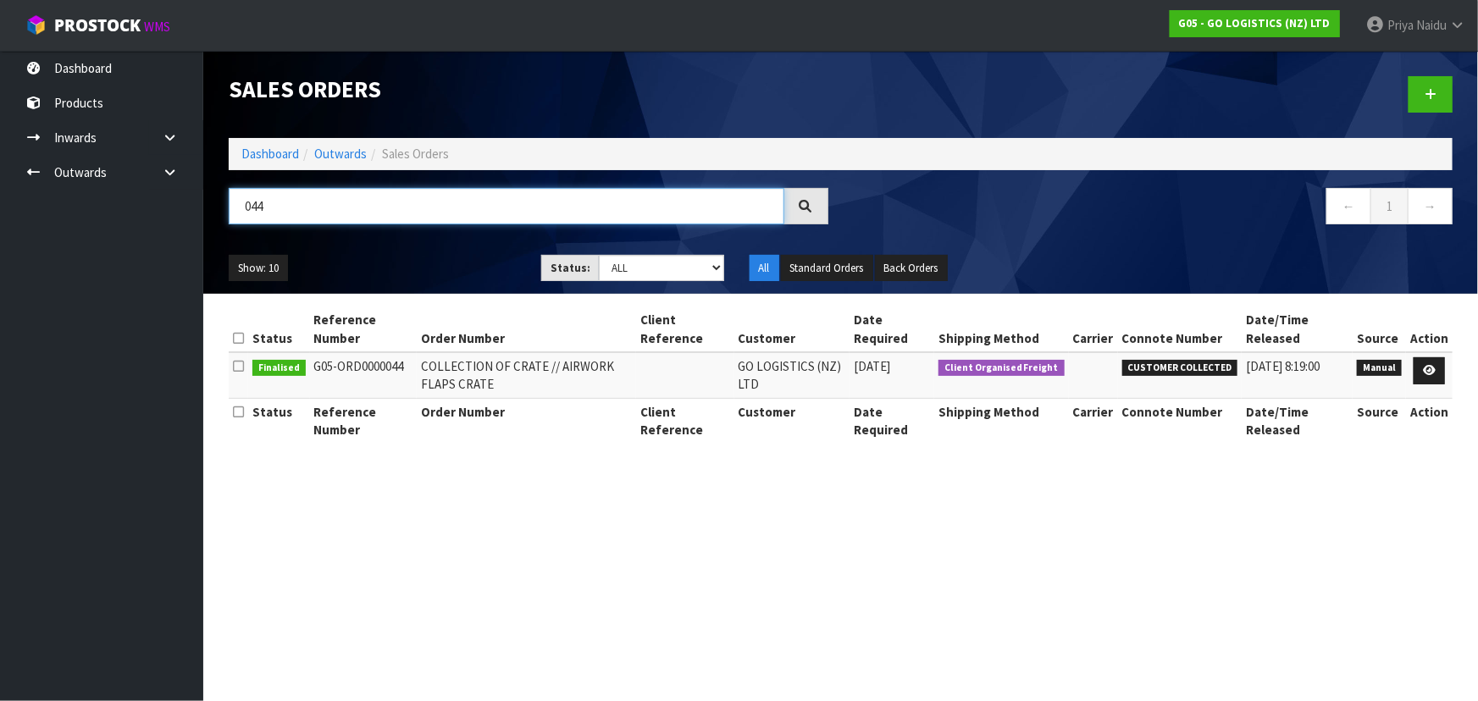
type input "044"
click at [417, 255] on ul "Show: 10 5 10 25 50" at bounding box center [372, 268] width 287 height 27
click at [290, 158] on link "Dashboard" at bounding box center [270, 154] width 58 height 16
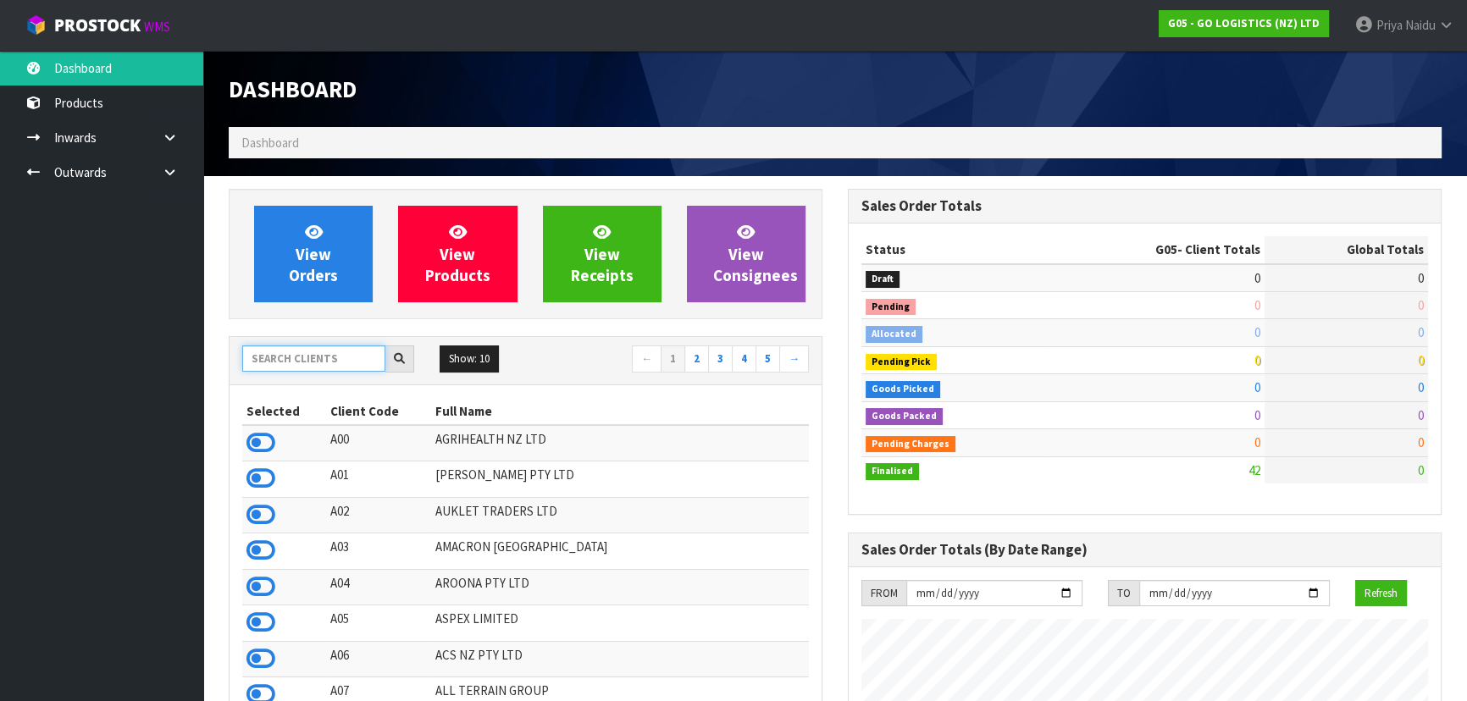
click at [317, 367] on input "text" at bounding box center [313, 359] width 143 height 26
